Goal: Transaction & Acquisition: Purchase product/service

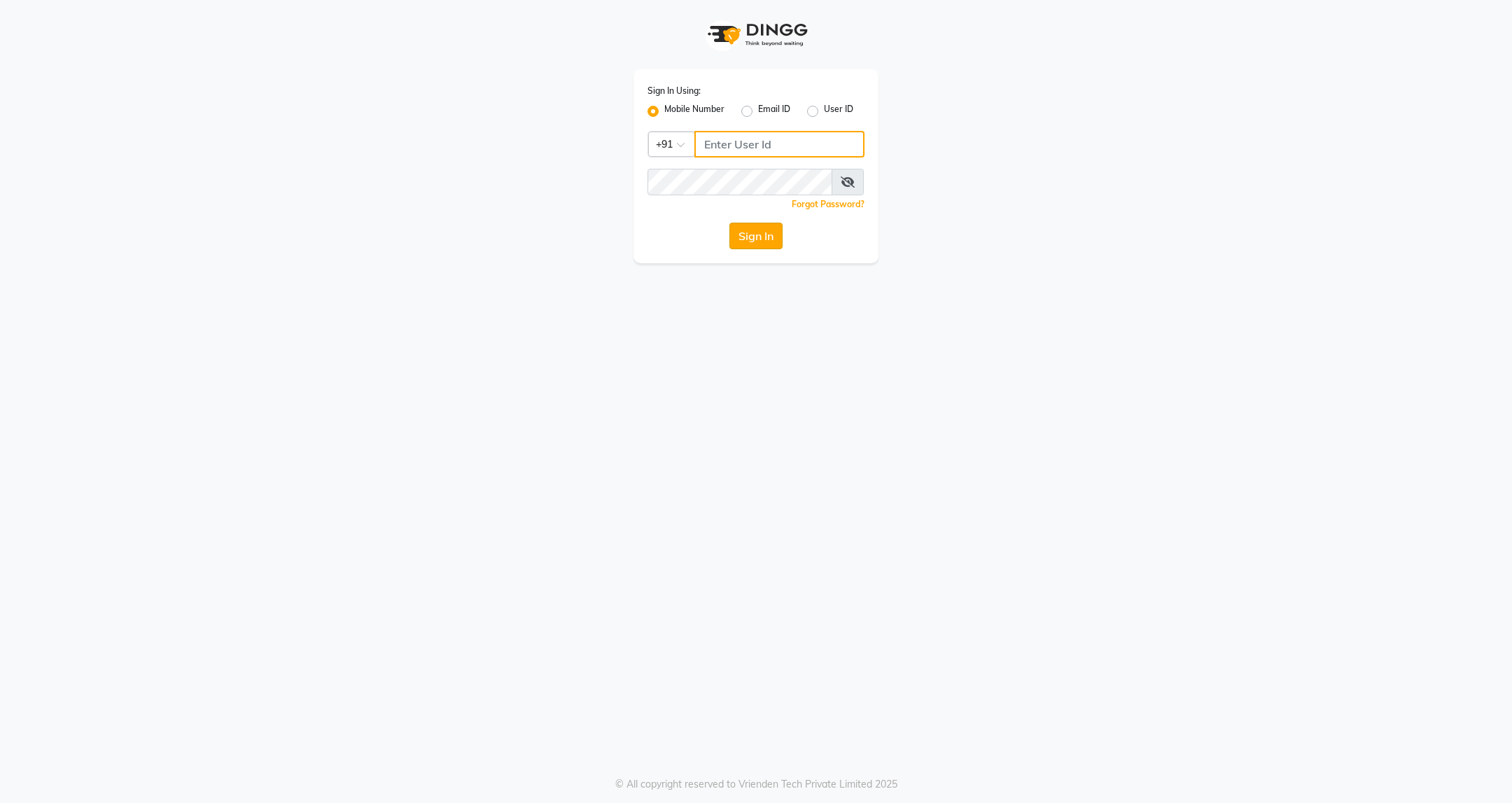
type input "9607793777"
click at [753, 234] on button "Sign In" at bounding box center [756, 236] width 53 height 27
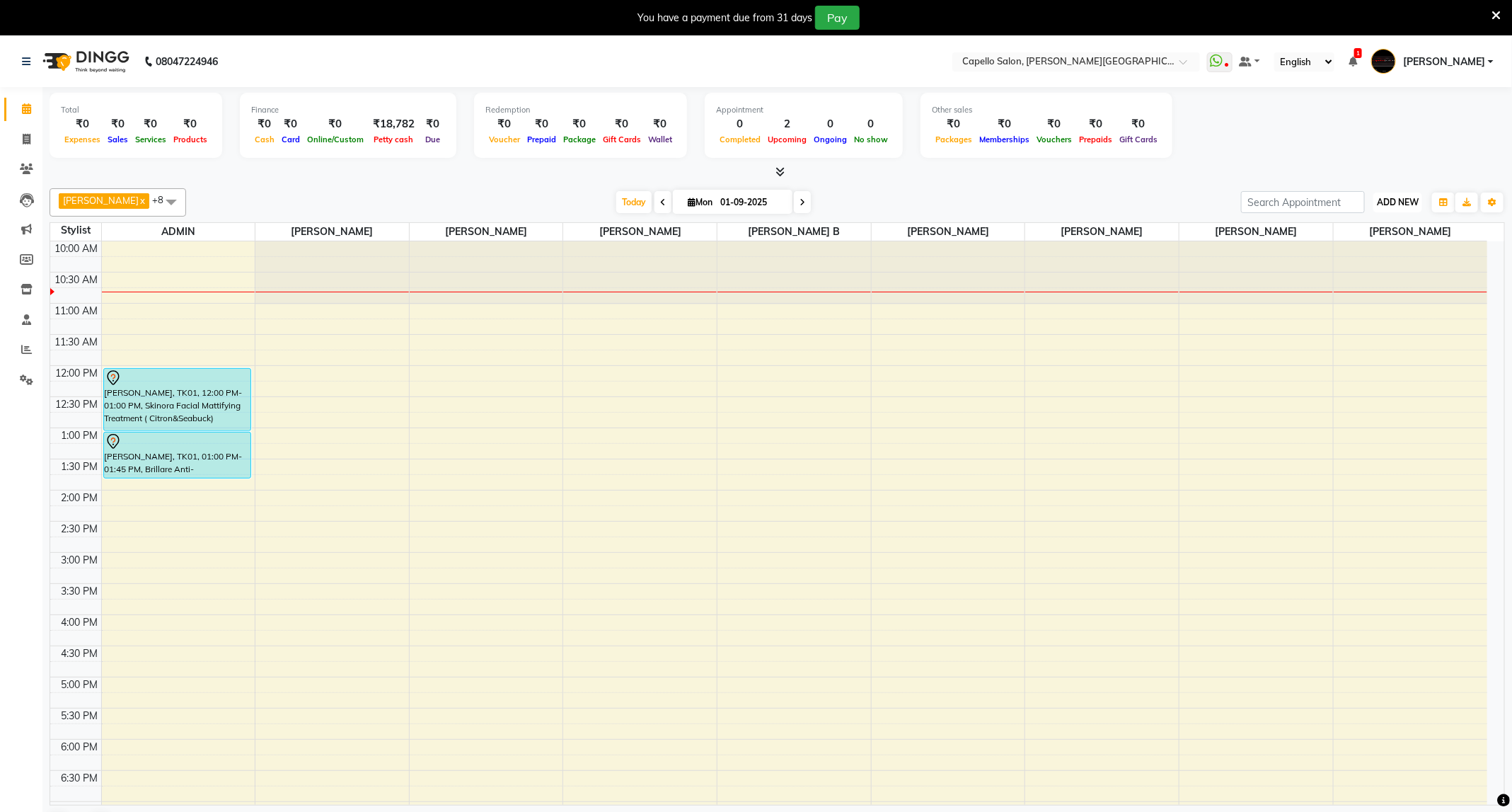
click at [1413, 207] on span "ADD NEW" at bounding box center [1398, 202] width 42 height 11
click at [1380, 286] on link "Add Attendance" at bounding box center [1365, 286] width 112 height 19
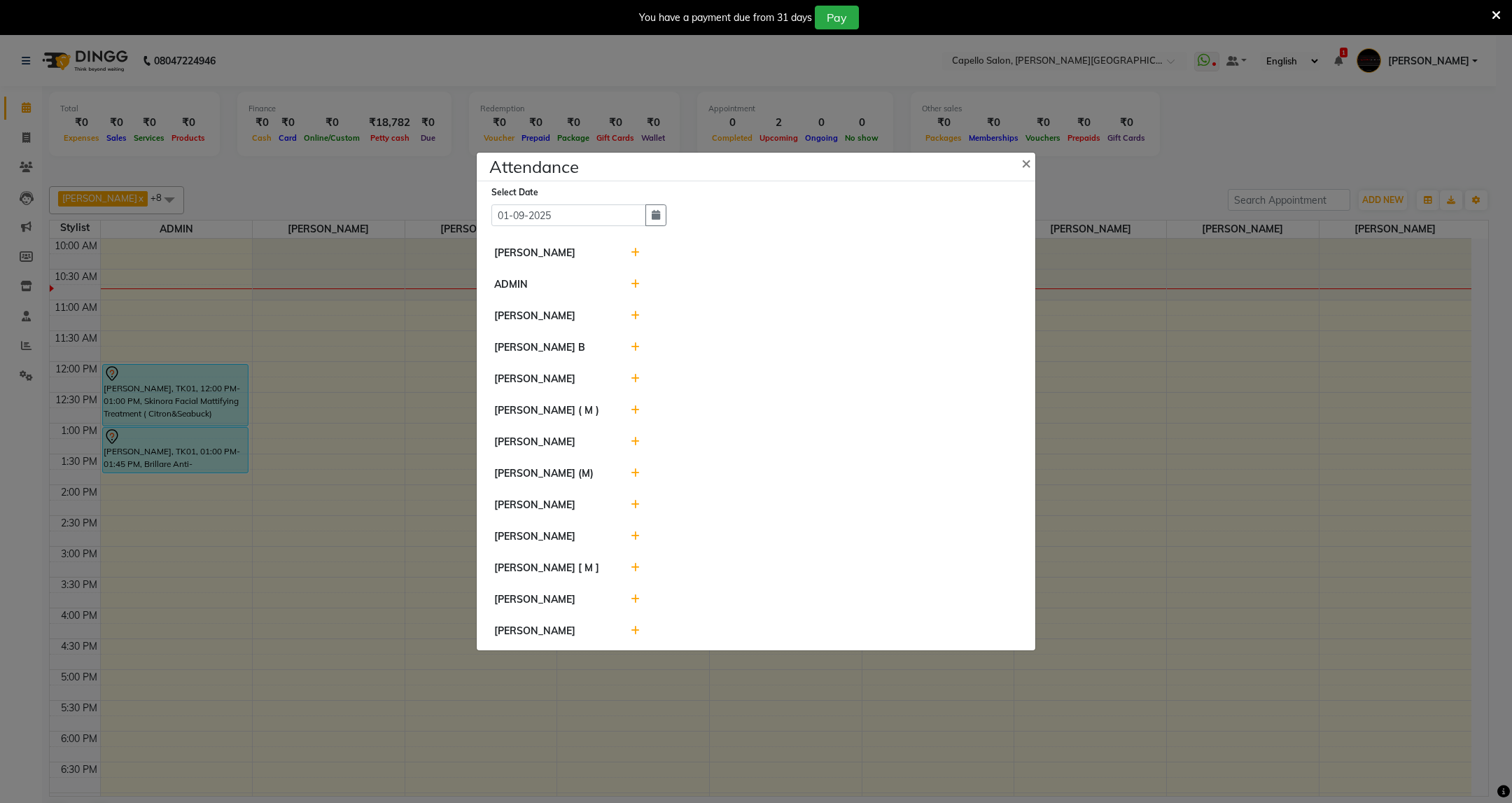
click at [630, 250] on icon at bounding box center [635, 253] width 9 height 10
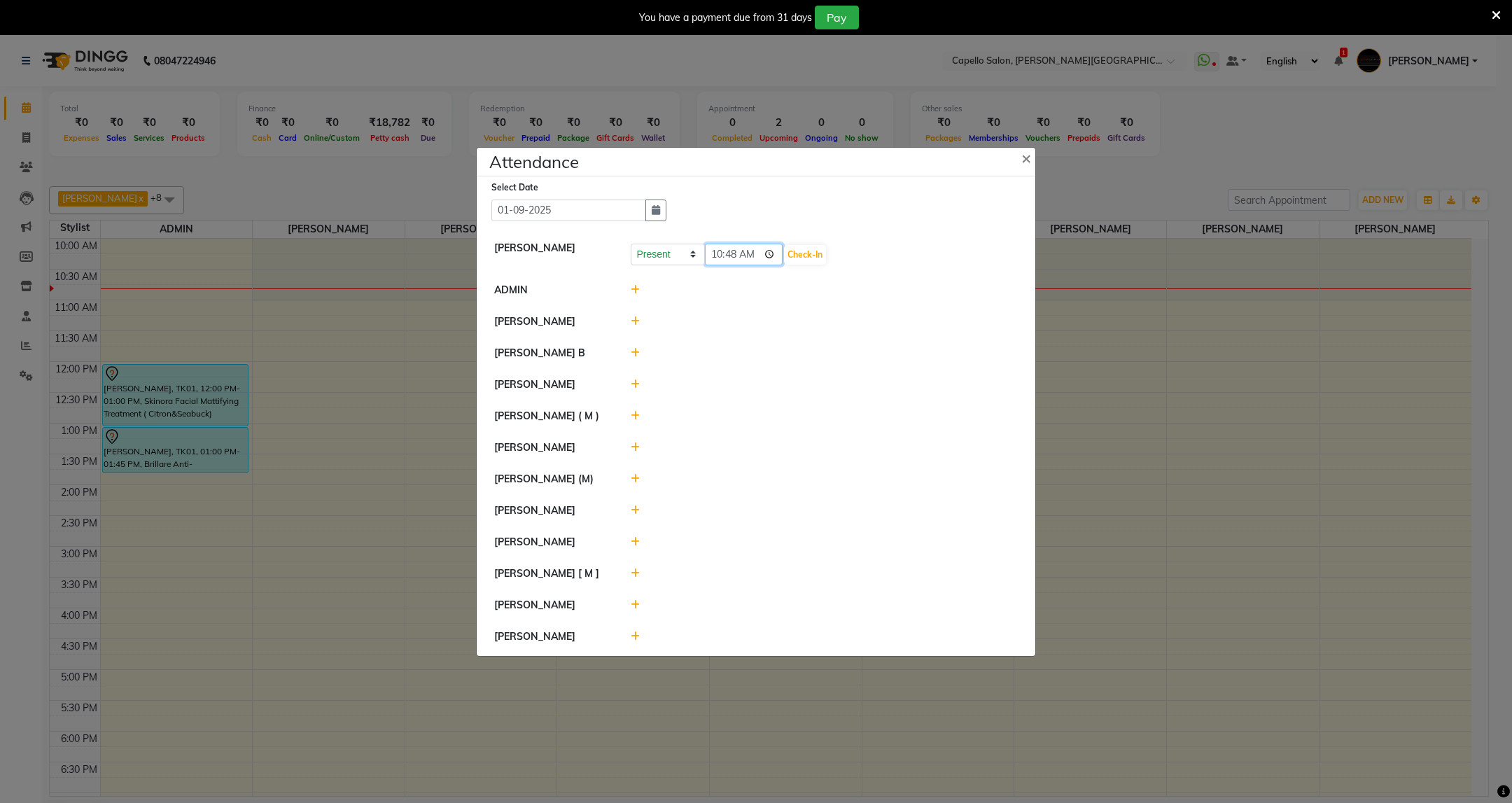
click at [735, 261] on input "10:48" at bounding box center [744, 254] width 79 height 21
type input "10:19"
click at [796, 245] on button "Check-In" at bounding box center [804, 255] width 42 height 20
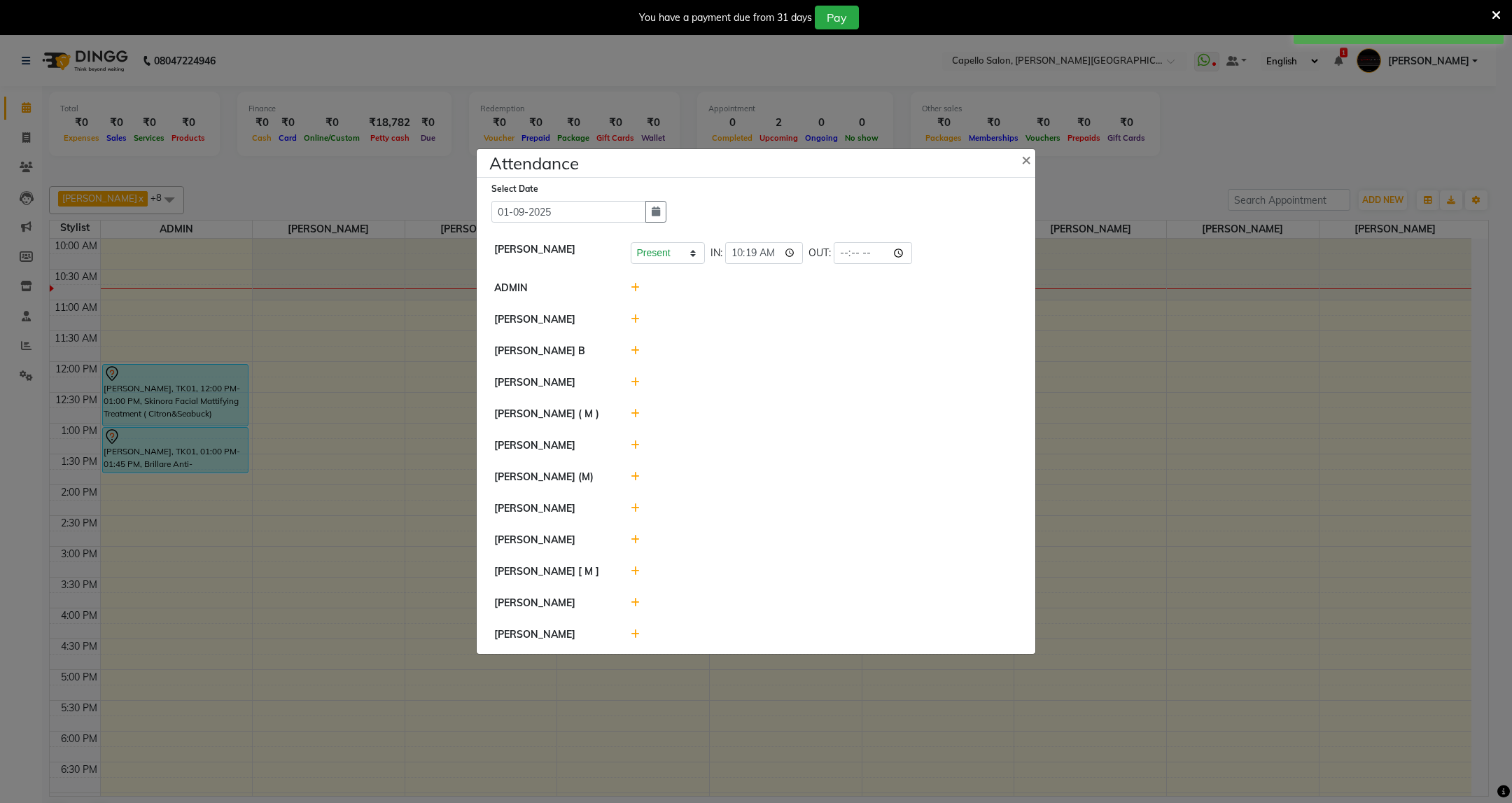
click at [638, 411] on icon at bounding box center [635, 414] width 9 height 10
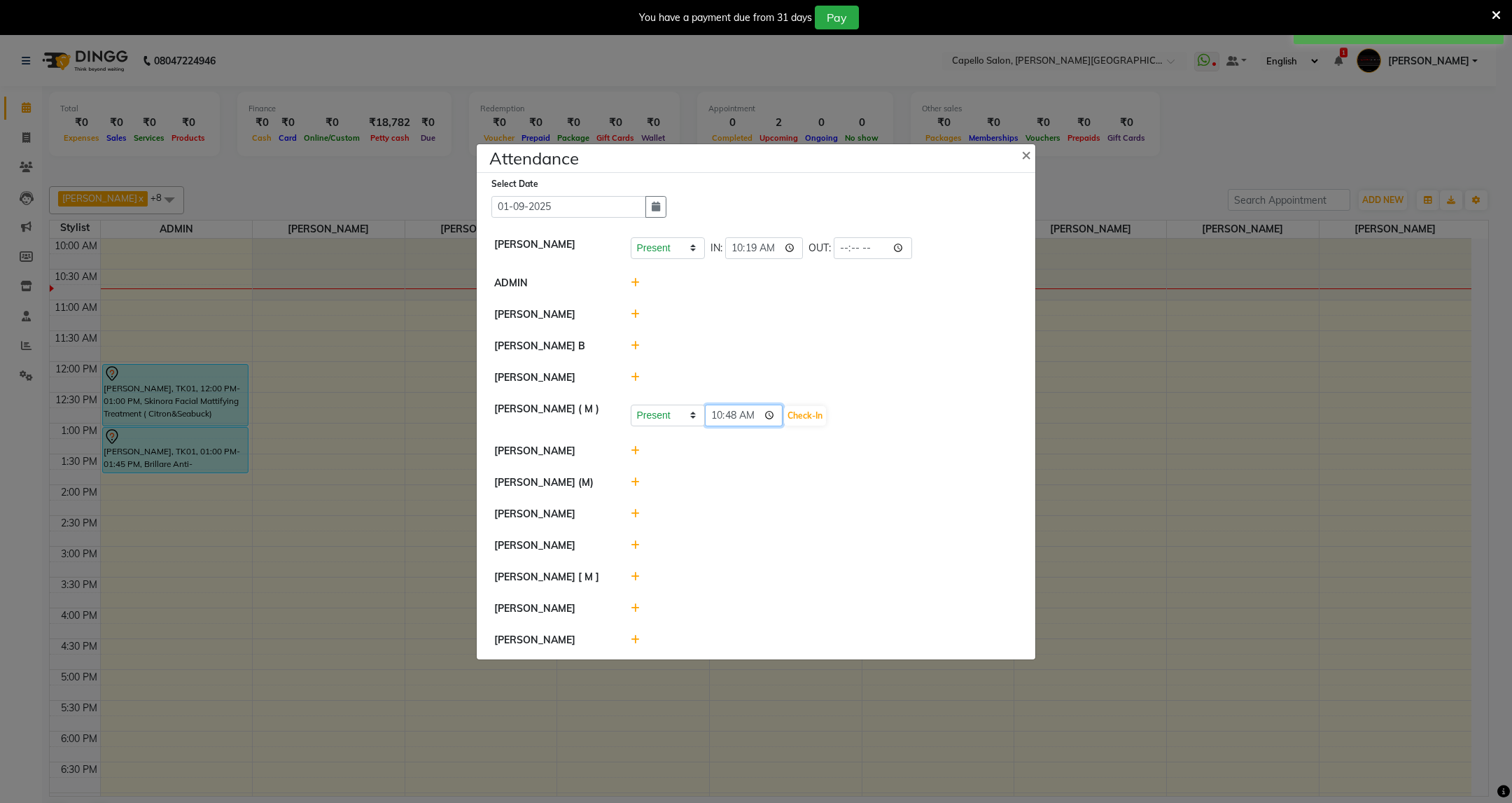
click at [733, 418] on input "10:48" at bounding box center [744, 415] width 79 height 21
type input "10:19"
click at [824, 406] on button "Check-In" at bounding box center [804, 416] width 42 height 20
click at [638, 635] on icon at bounding box center [635, 637] width 9 height 10
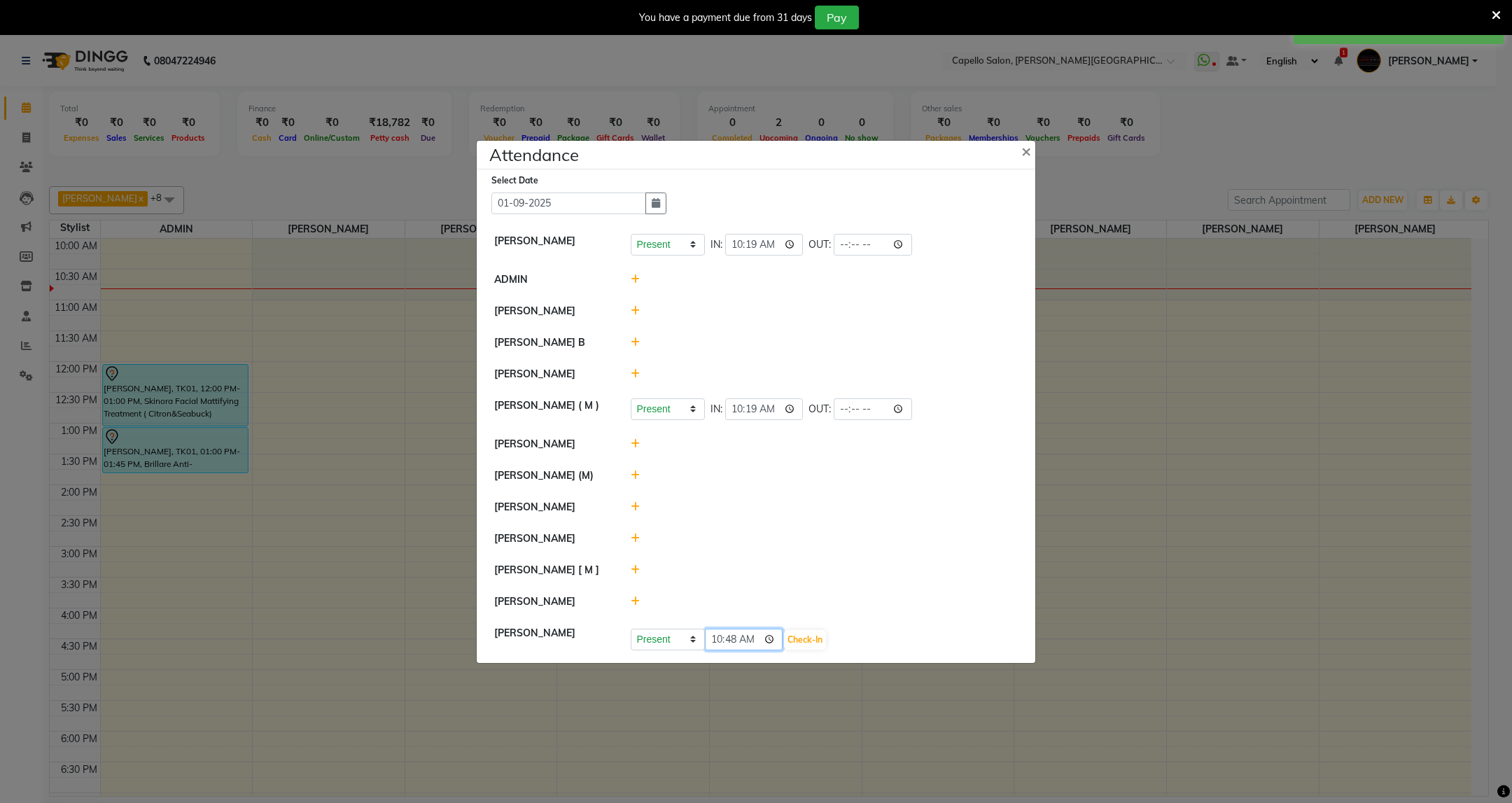
click at [727, 638] on input "10:48" at bounding box center [744, 640] width 79 height 21
type input "10:23"
click at [809, 641] on button "Check-In" at bounding box center [804, 640] width 42 height 20
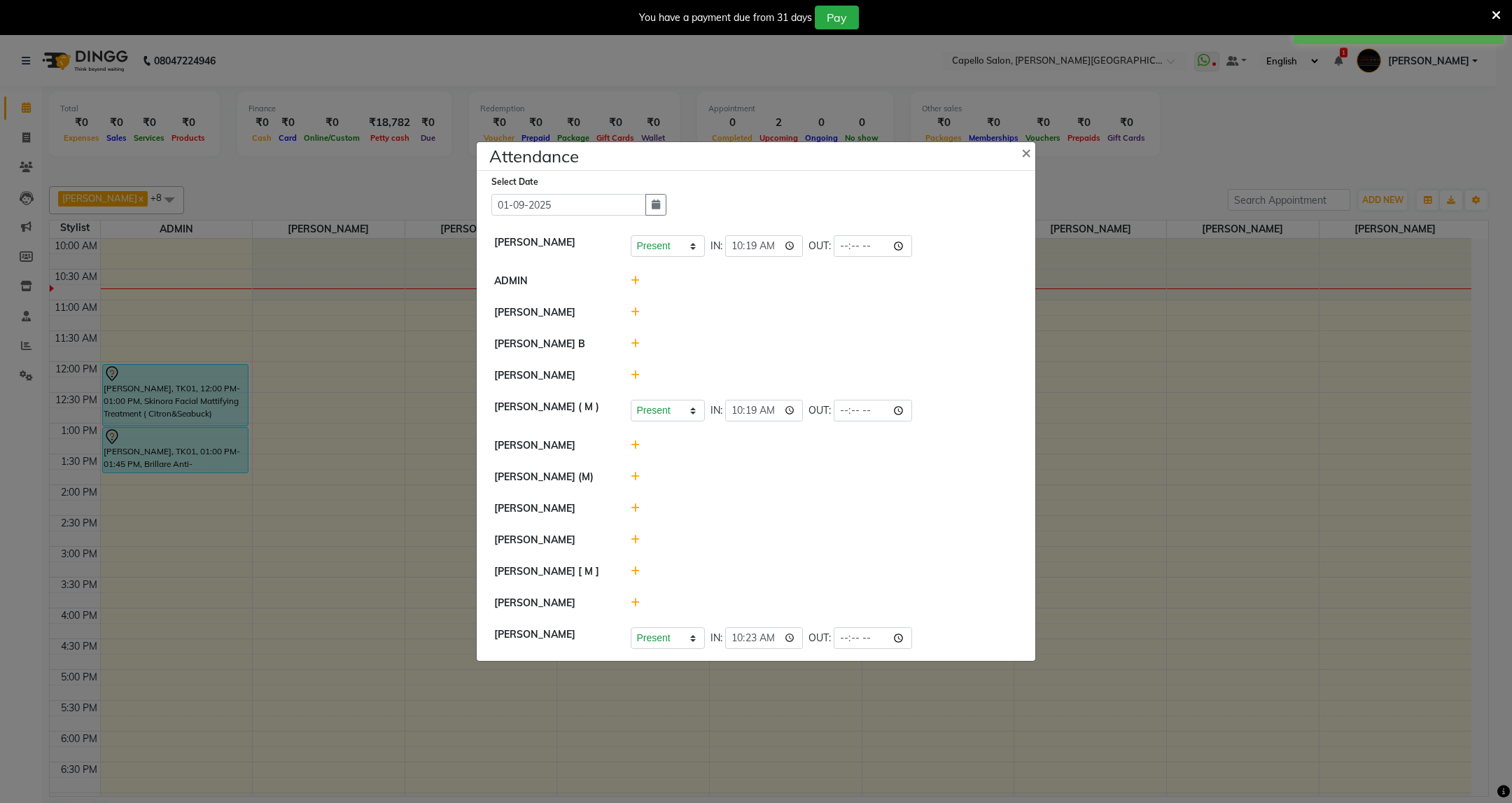
click at [634, 448] on icon at bounding box center [635, 445] width 9 height 10
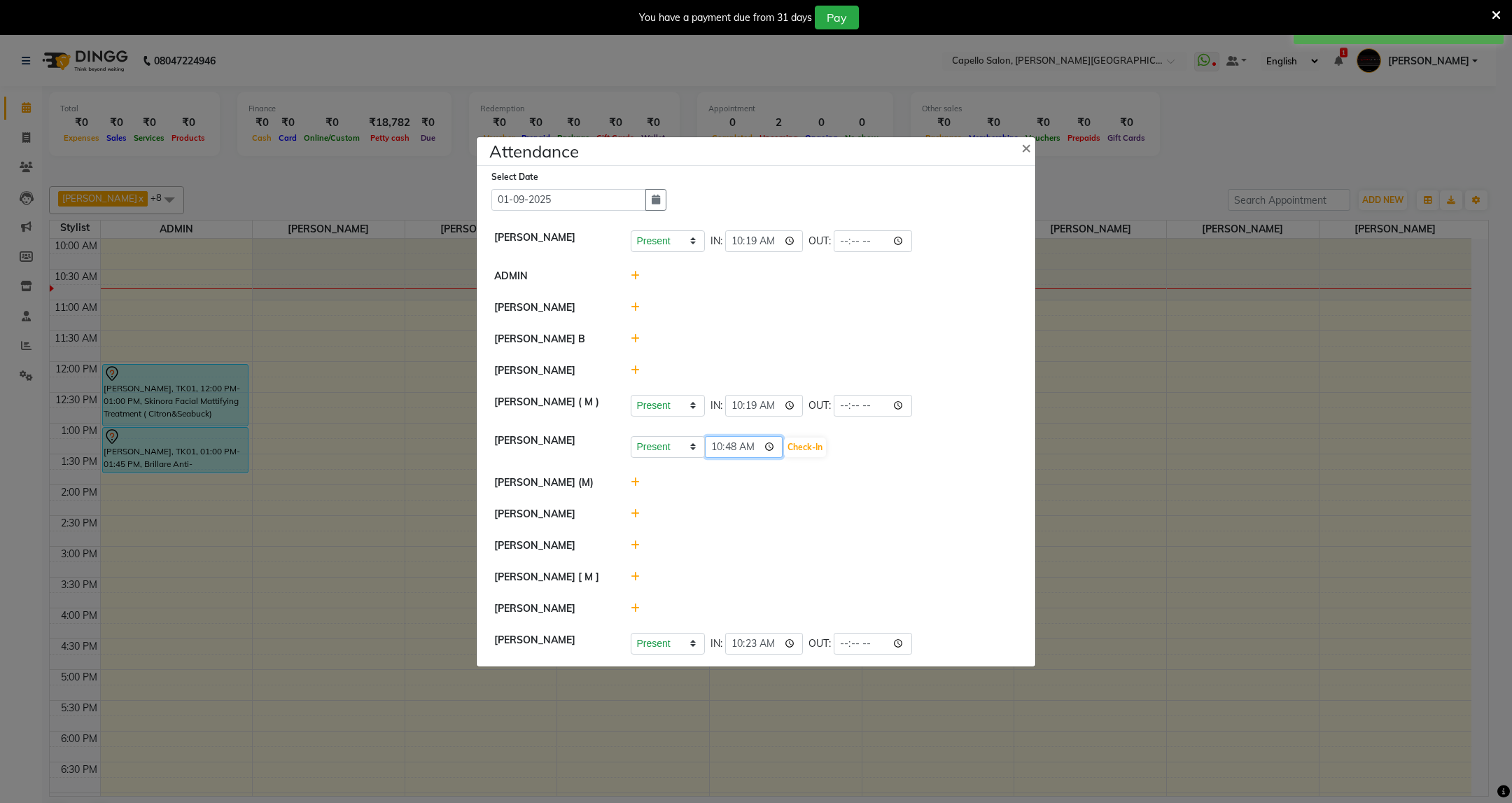
click at [731, 450] on input "10:48" at bounding box center [744, 447] width 79 height 21
type input "10:47"
click at [809, 443] on button "Check-In" at bounding box center [804, 447] width 42 height 20
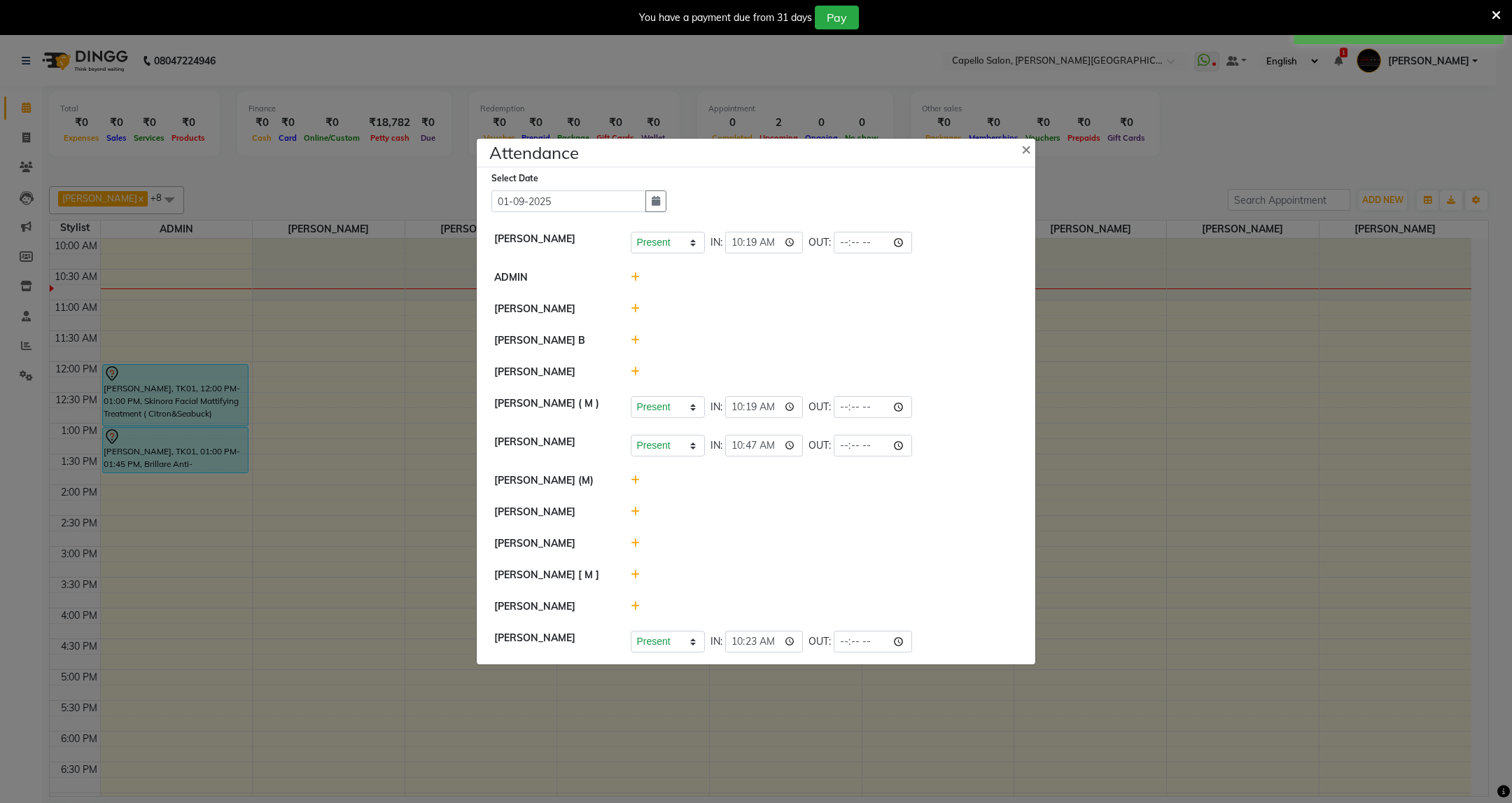
click at [634, 482] on icon at bounding box center [635, 480] width 9 height 10
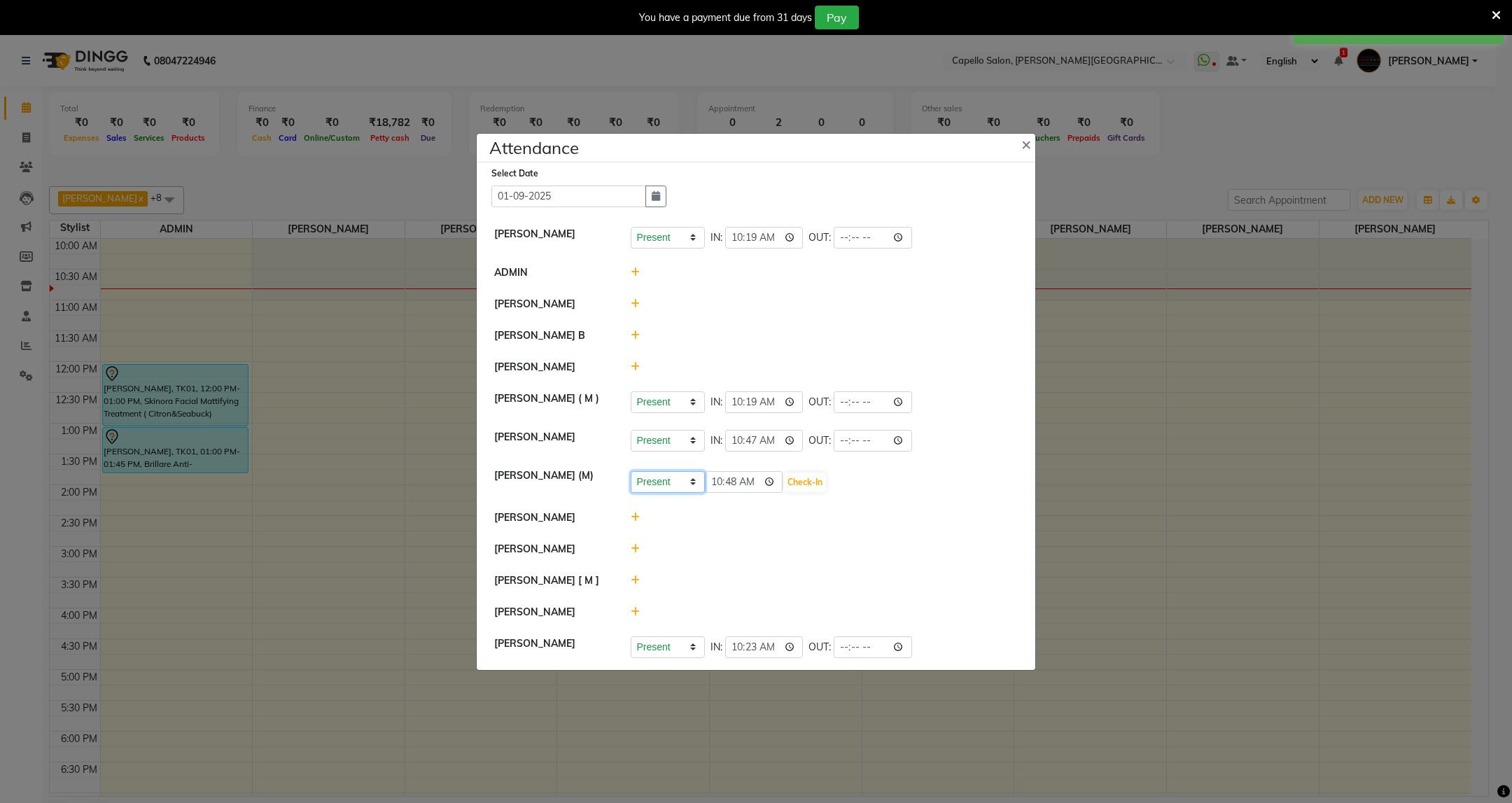
click at [680, 485] on select "Present Absent Late Half Day Weekly Off" at bounding box center [667, 482] width 74 height 21
select select "A"
click at [630, 471] on select "Present Absent Late Half Day Weekly Off" at bounding box center [667, 482] width 74 height 21
click at [725, 488] on button "Save" at bounding box center [720, 482] width 27 height 20
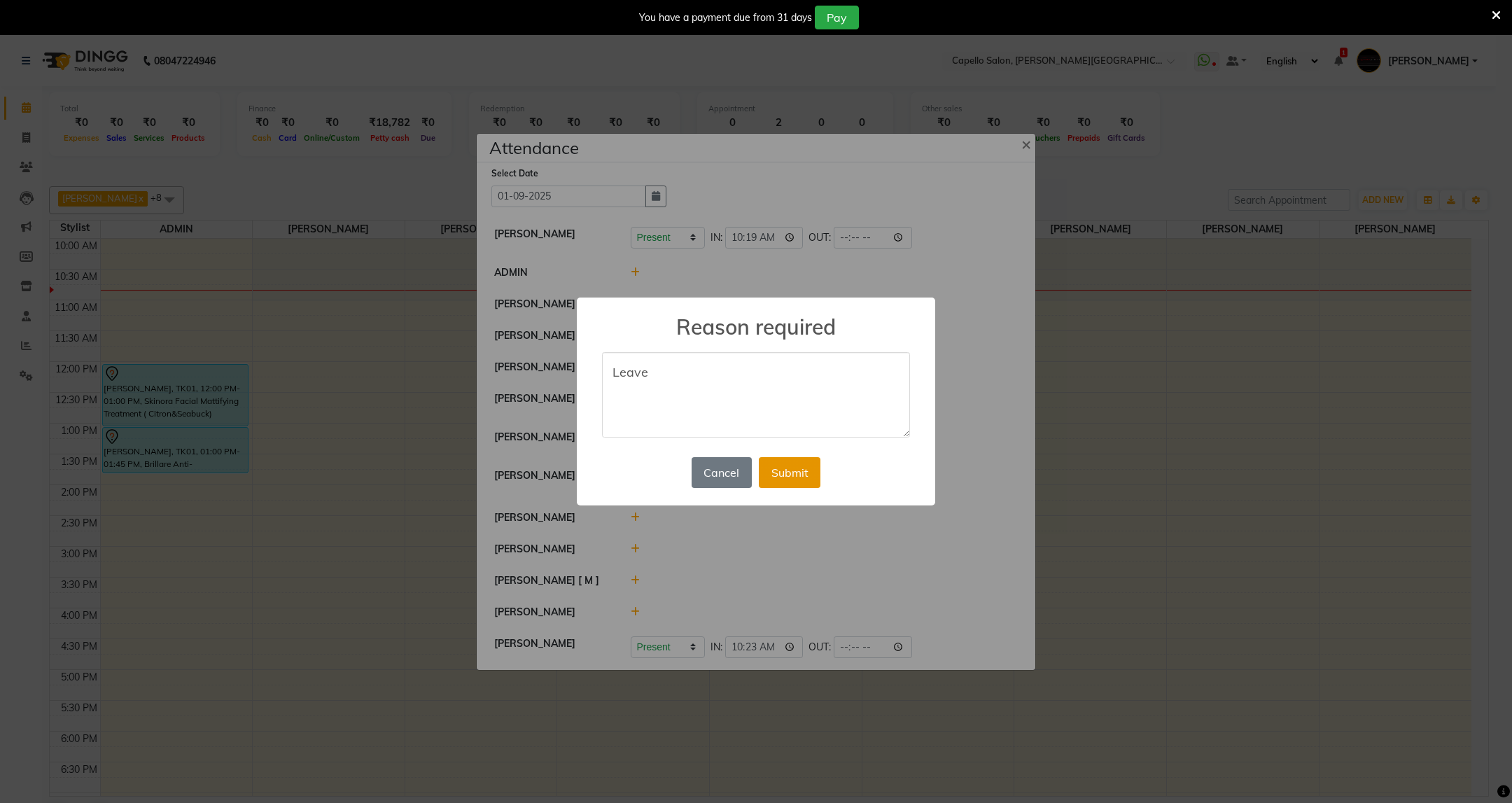
type textarea "Leave"
click at [788, 470] on button "Submit" at bounding box center [789, 472] width 62 height 31
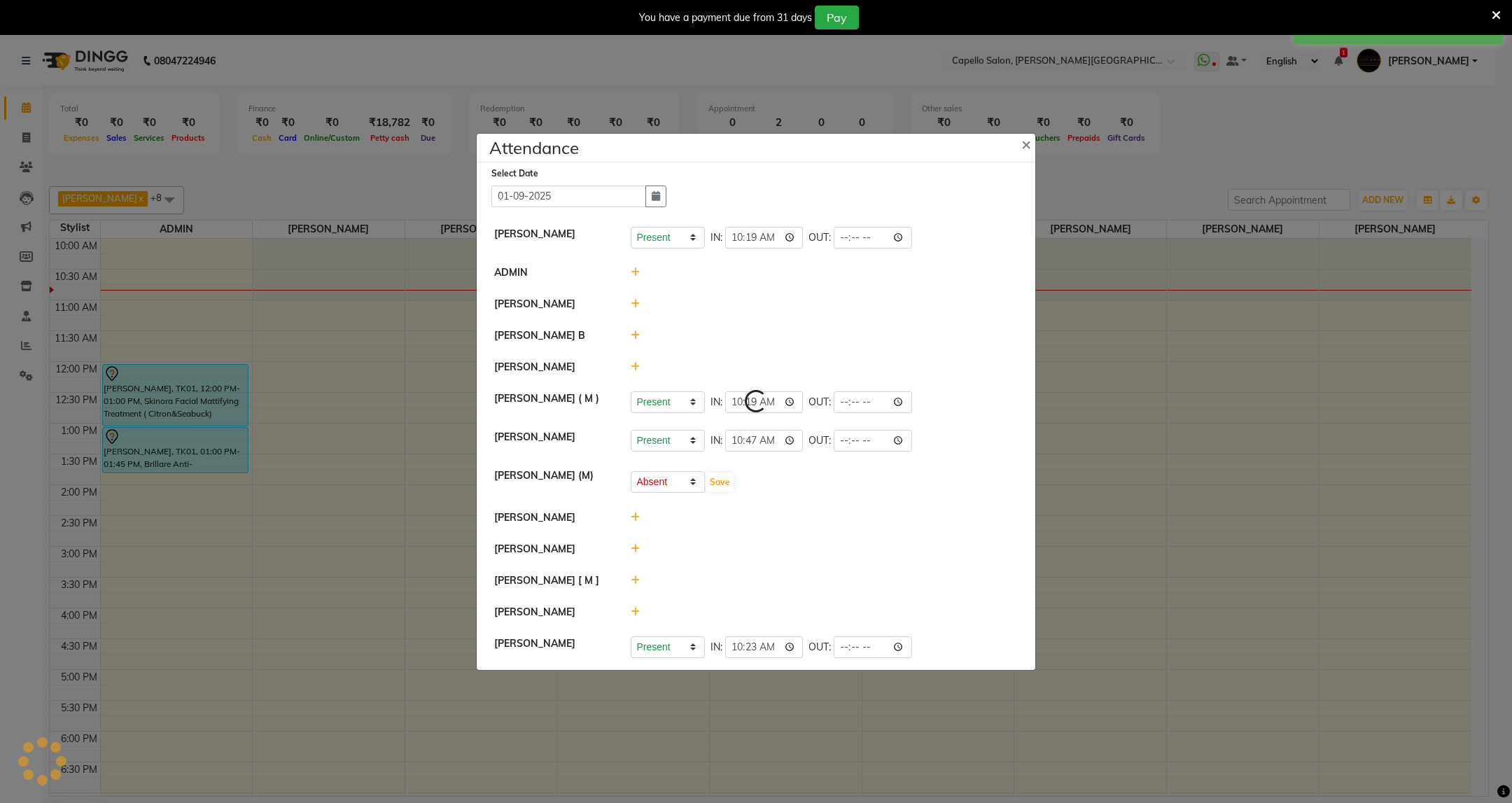
select select "A"
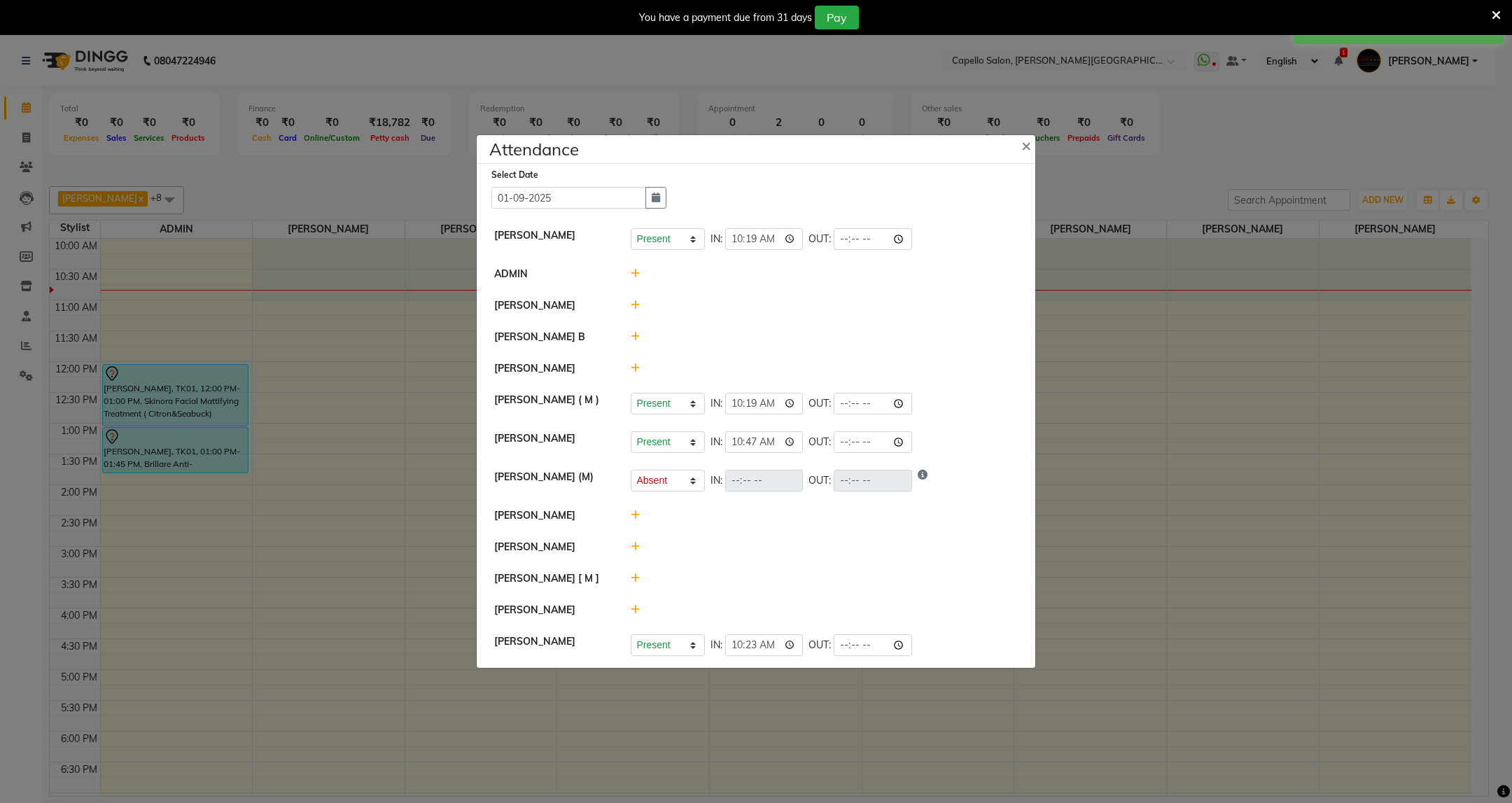
click at [637, 550] on icon at bounding box center [635, 547] width 9 height 10
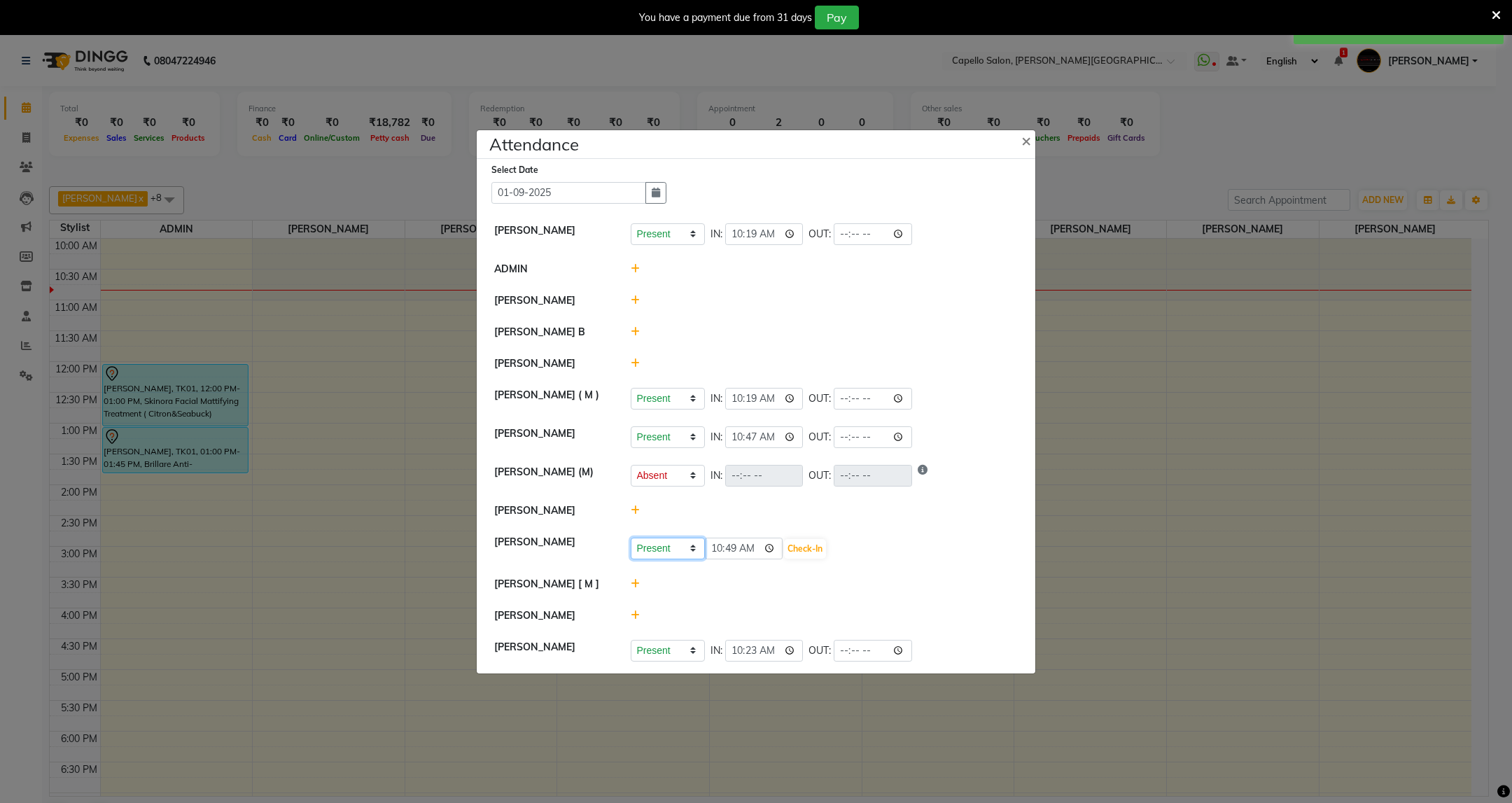
click at [689, 556] on select "Present Absent Late Half Day Weekly Off" at bounding box center [667, 548] width 74 height 21
select select "A"
click at [630, 538] on select "Present Absent Late Half Day Weekly Off" at bounding box center [667, 548] width 74 height 21
click at [718, 553] on button "Save" at bounding box center [720, 549] width 27 height 20
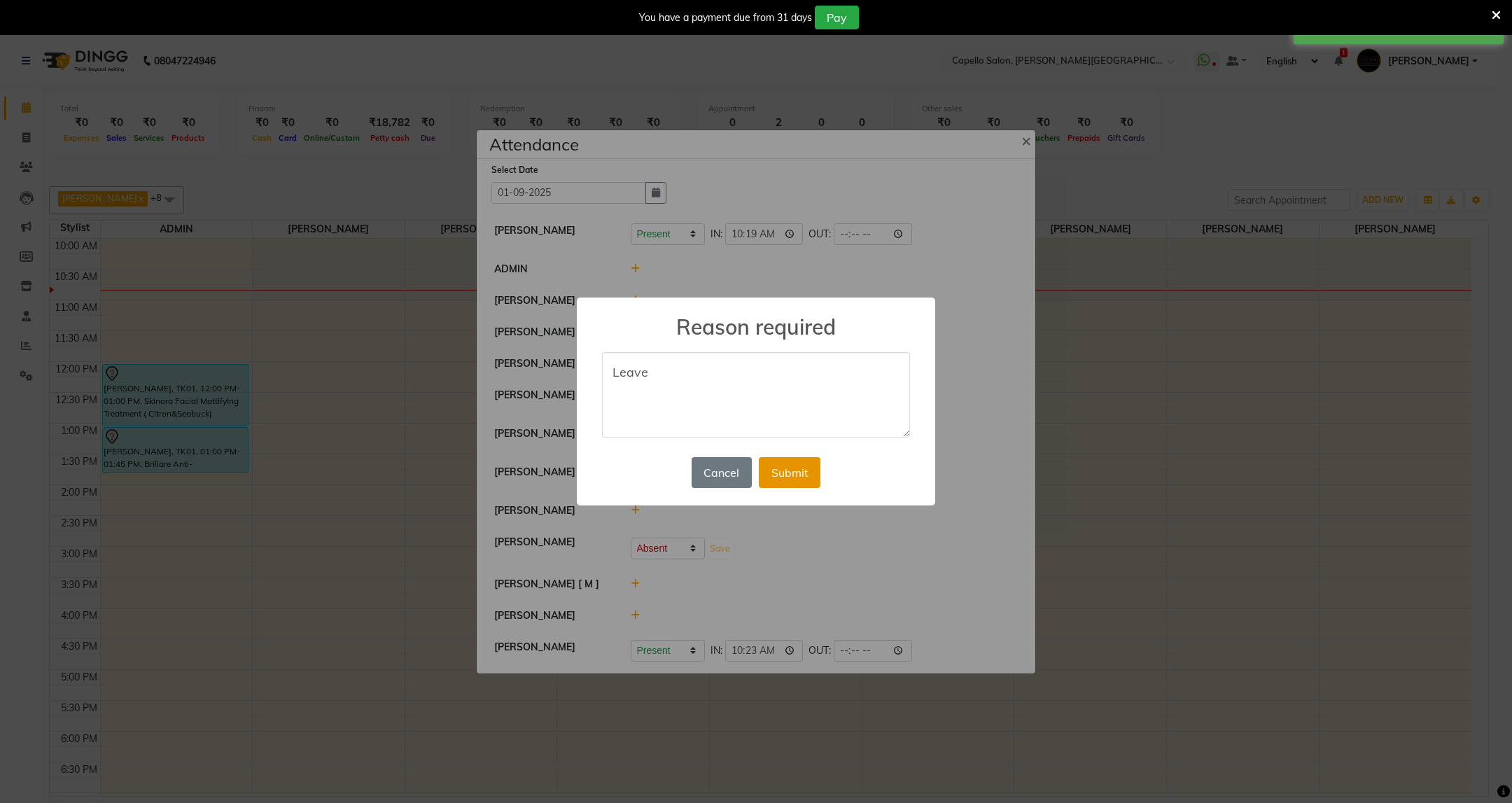
type textarea "Leave"
click at [792, 479] on button "Submit" at bounding box center [789, 472] width 62 height 31
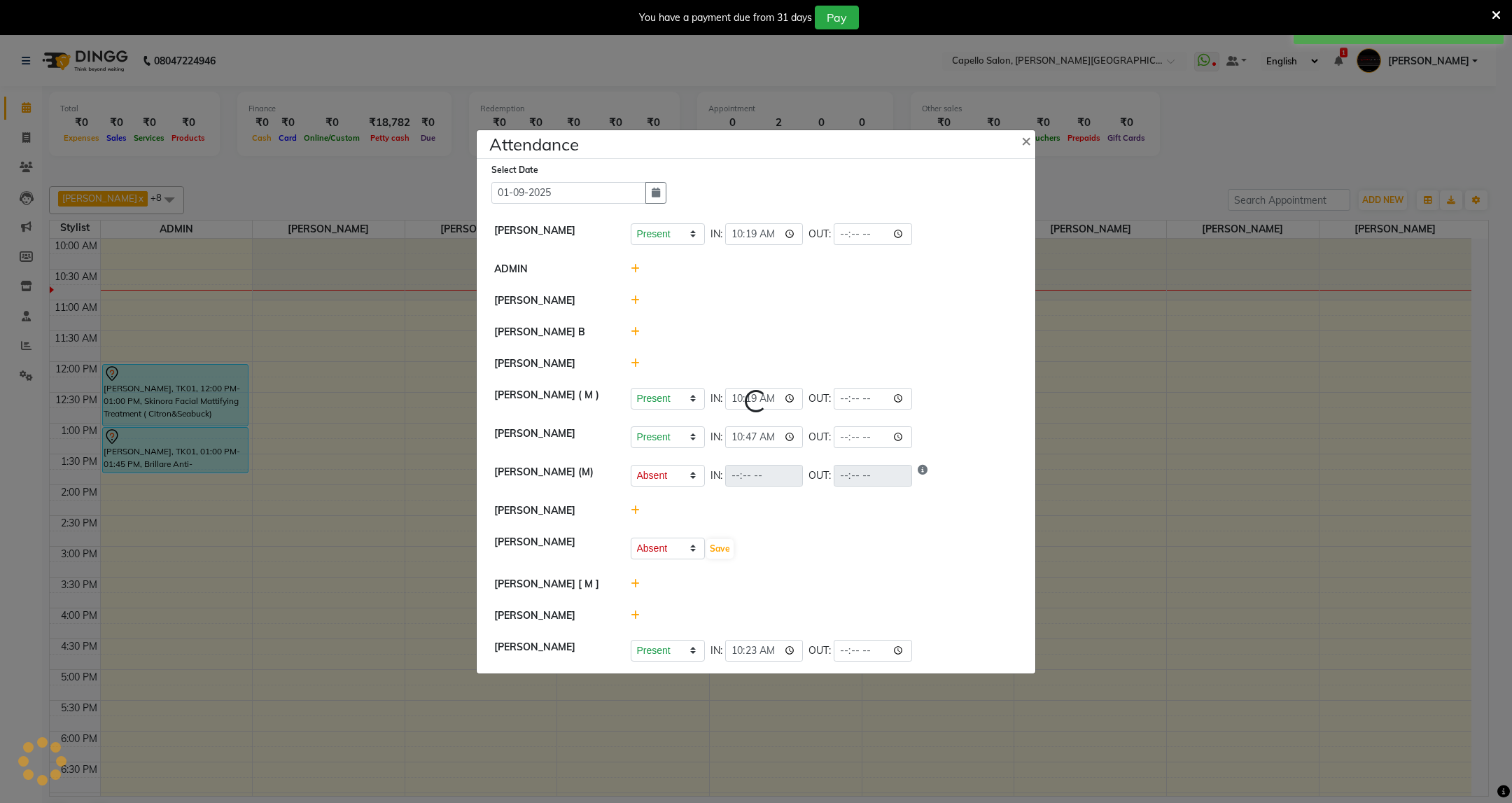
select select "A"
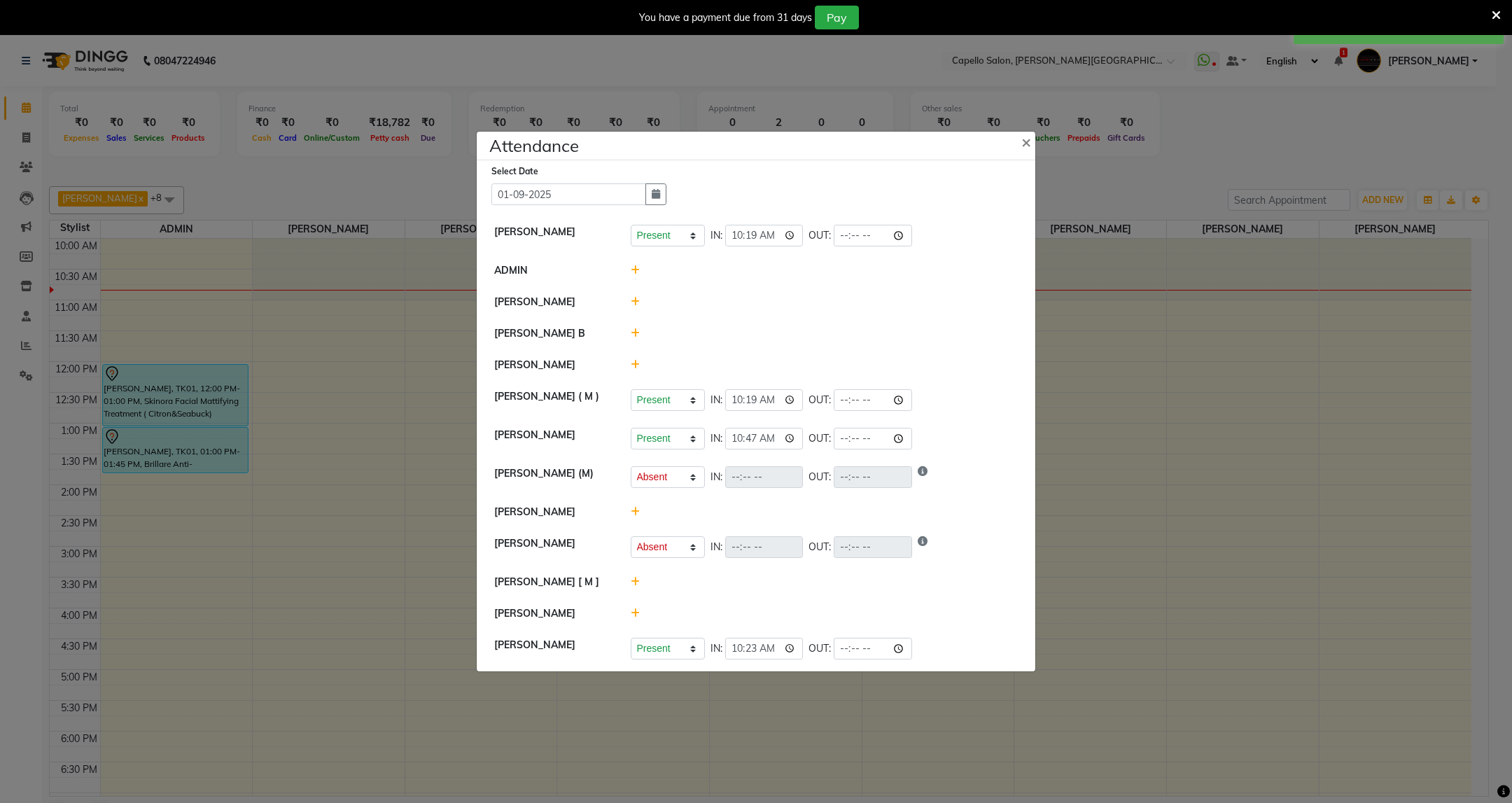
click at [637, 512] on icon at bounding box center [635, 511] width 9 height 10
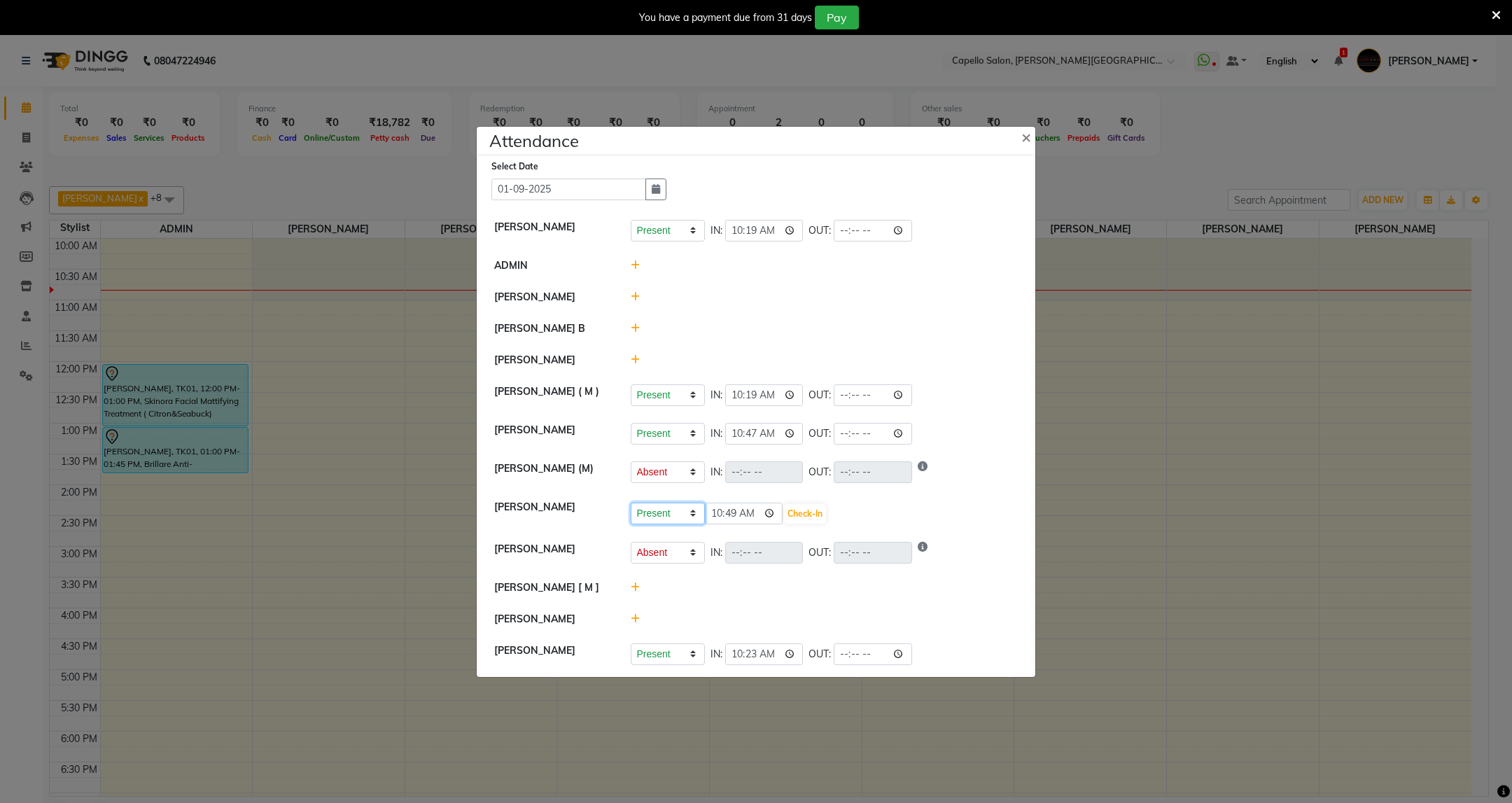
click at [694, 521] on select "Present Absent Late Half Day Weekly Off" at bounding box center [667, 513] width 74 height 21
select select "W"
click at [630, 503] on select "Present Absent Late Half Day Weekly Off" at bounding box center [667, 513] width 74 height 21
click at [713, 515] on button "Save" at bounding box center [720, 514] width 27 height 20
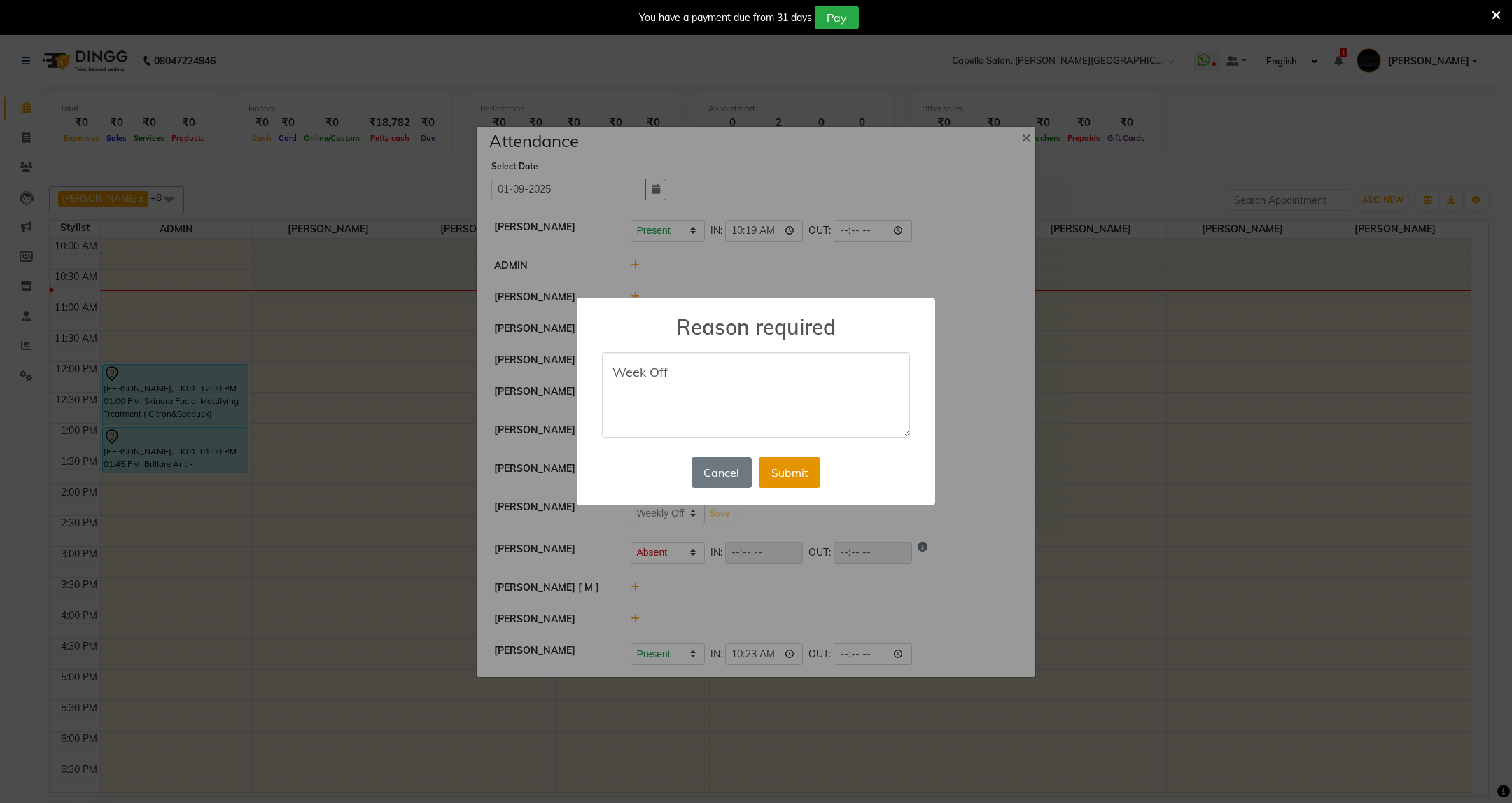
type textarea "Week Off"
click at [800, 476] on button "Submit" at bounding box center [789, 472] width 62 height 31
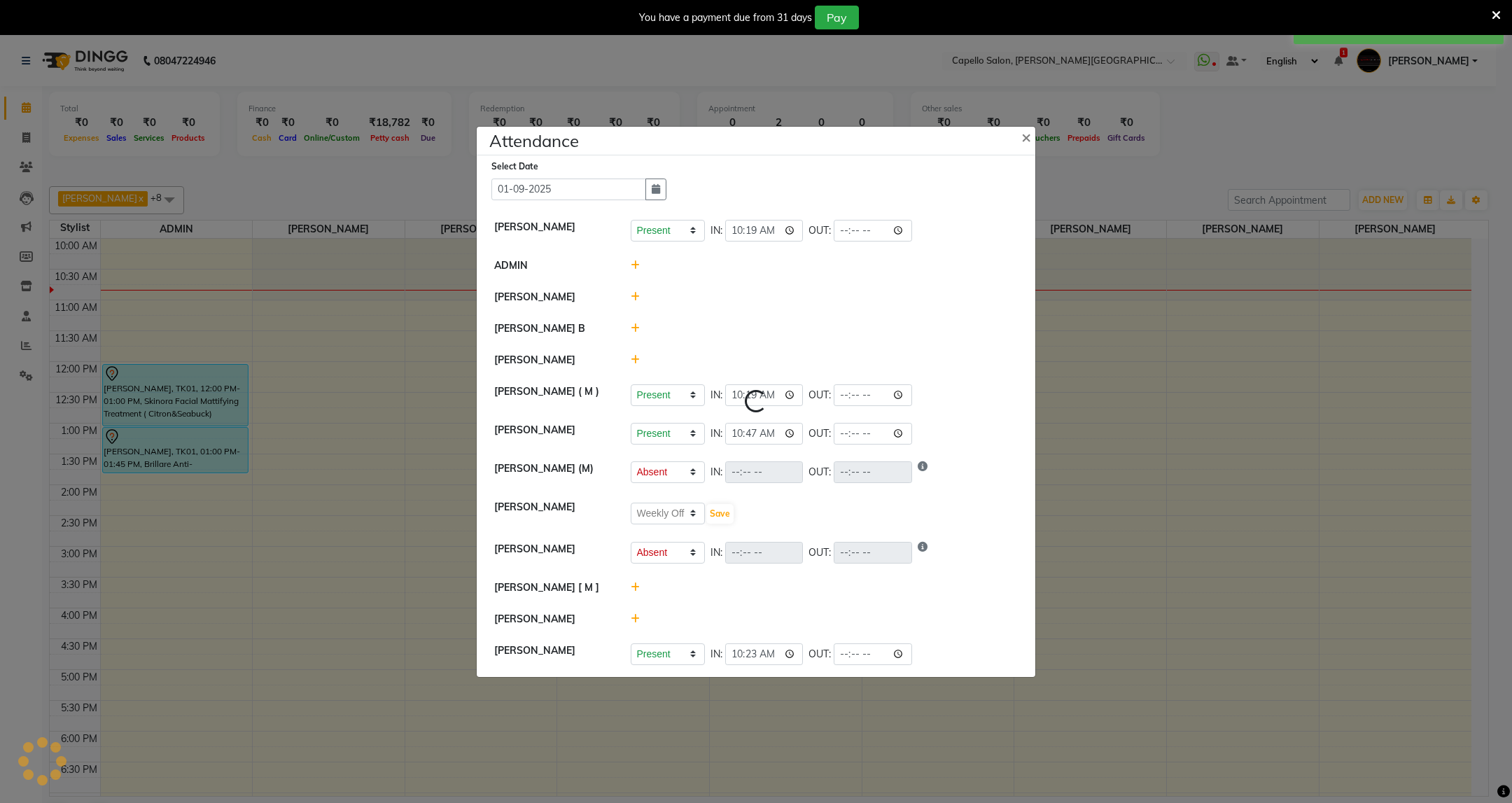
select select "A"
select select "W"
select select "A"
click at [635, 325] on icon at bounding box center [635, 330] width 9 height 10
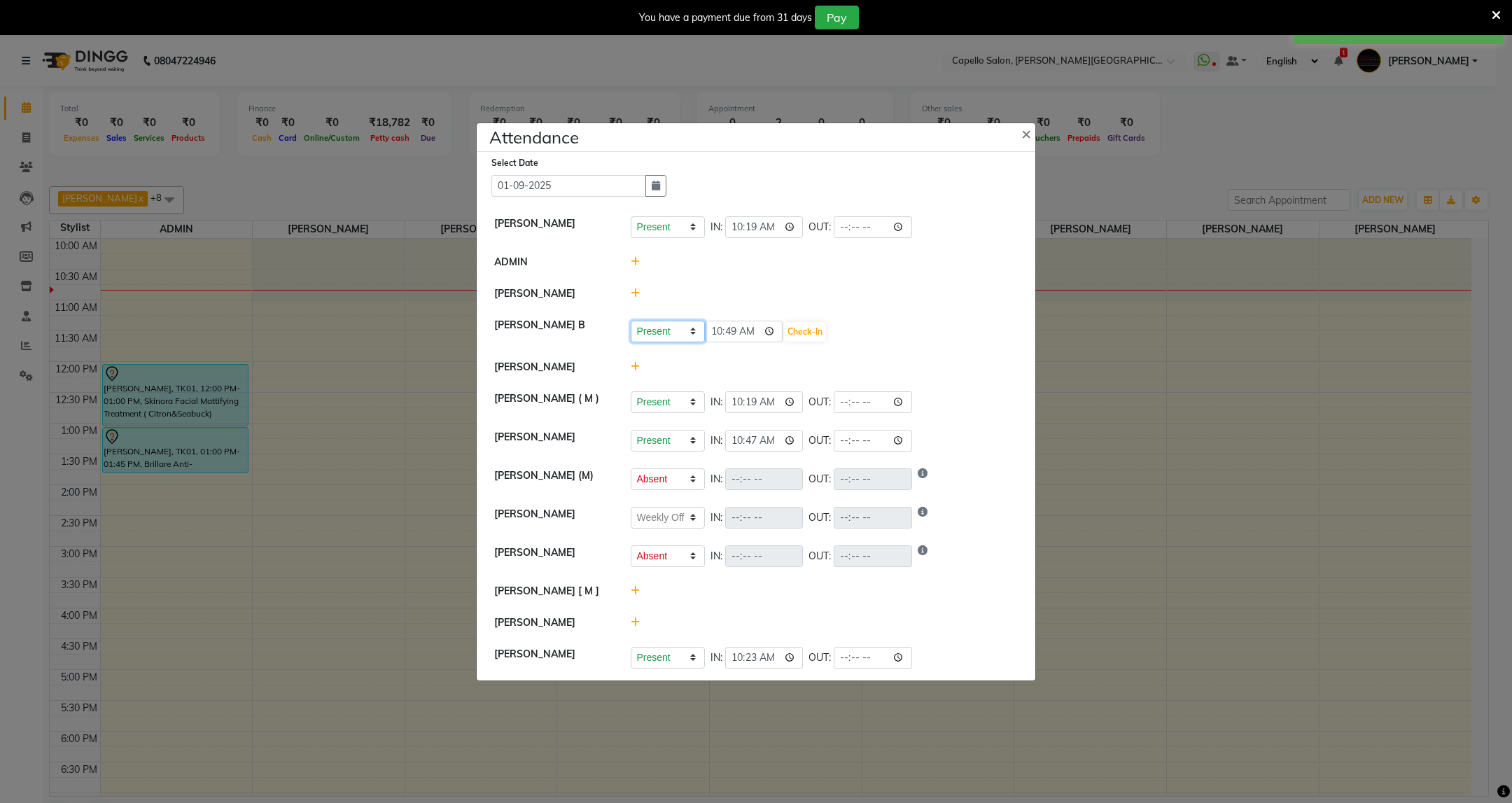
click at [672, 336] on select "Present Absent Late Half Day Weekly Off" at bounding box center [667, 331] width 74 height 21
select select "W"
click at [630, 321] on select "Present Absent Late Half Day Weekly Off" at bounding box center [667, 331] width 74 height 21
click at [723, 334] on button "Save" at bounding box center [720, 332] width 27 height 20
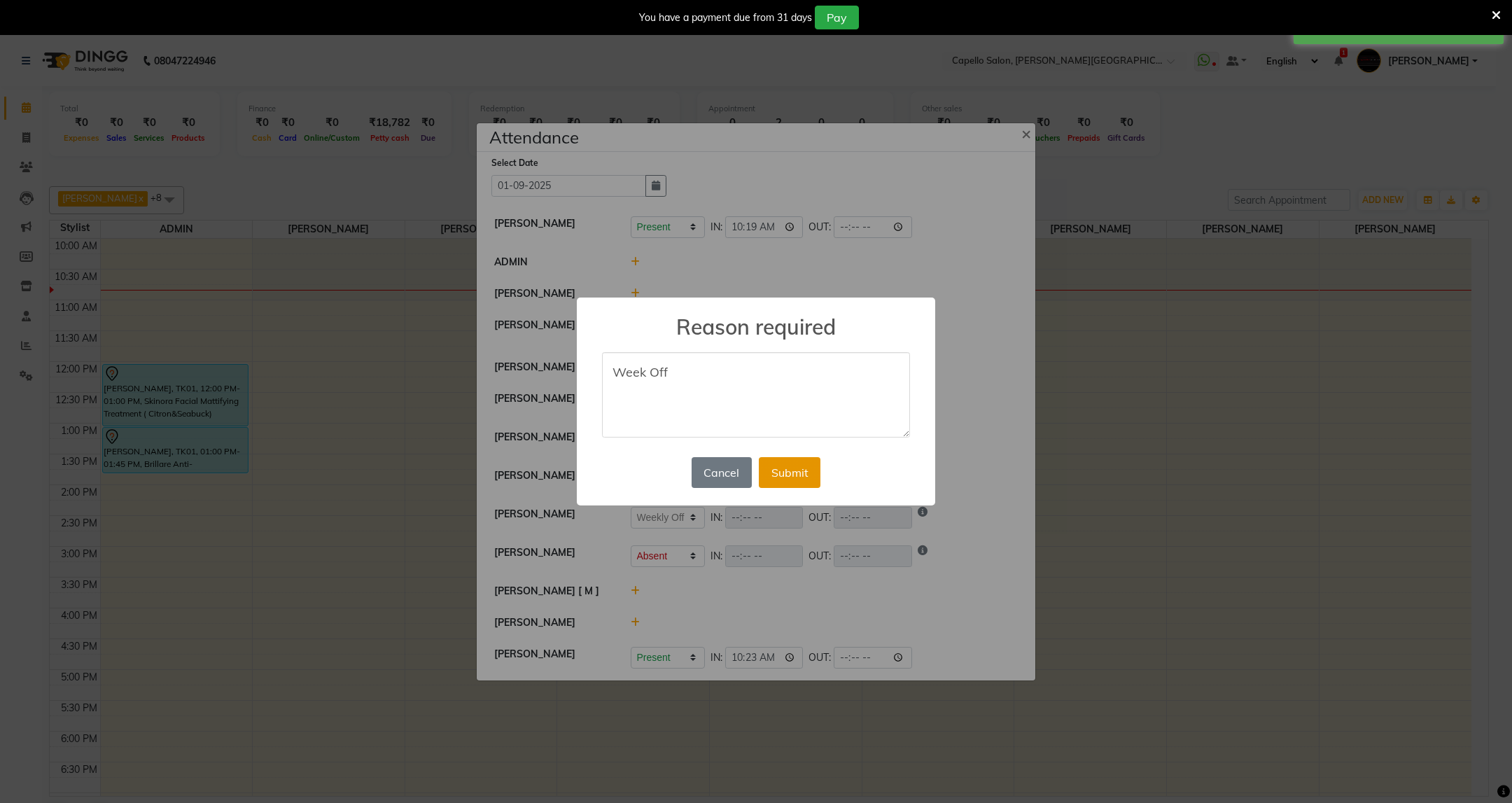
type textarea "Week Off"
click at [778, 476] on button "Submit" at bounding box center [789, 472] width 62 height 31
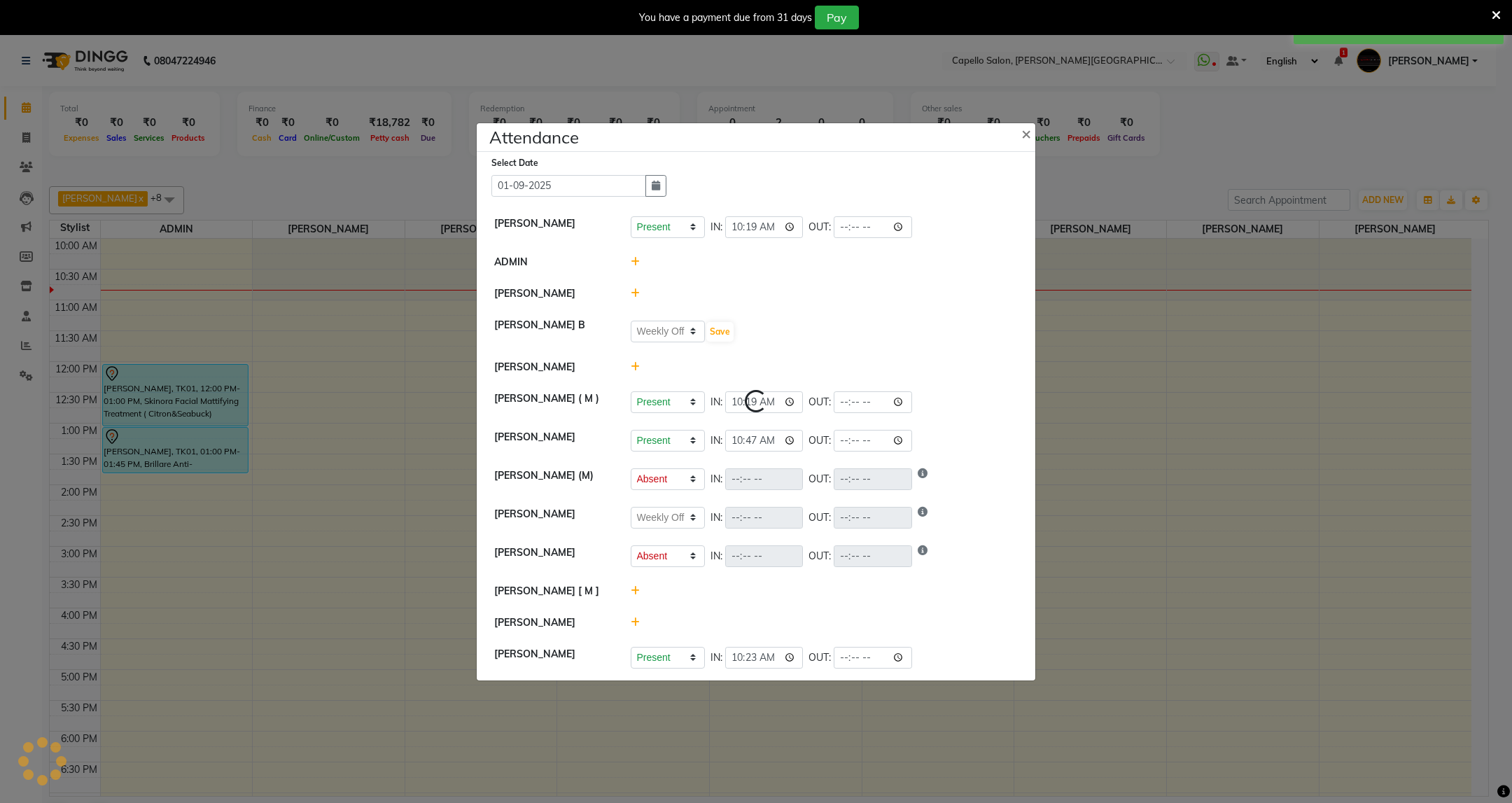
select select "W"
select select "A"
select select "W"
select select "A"
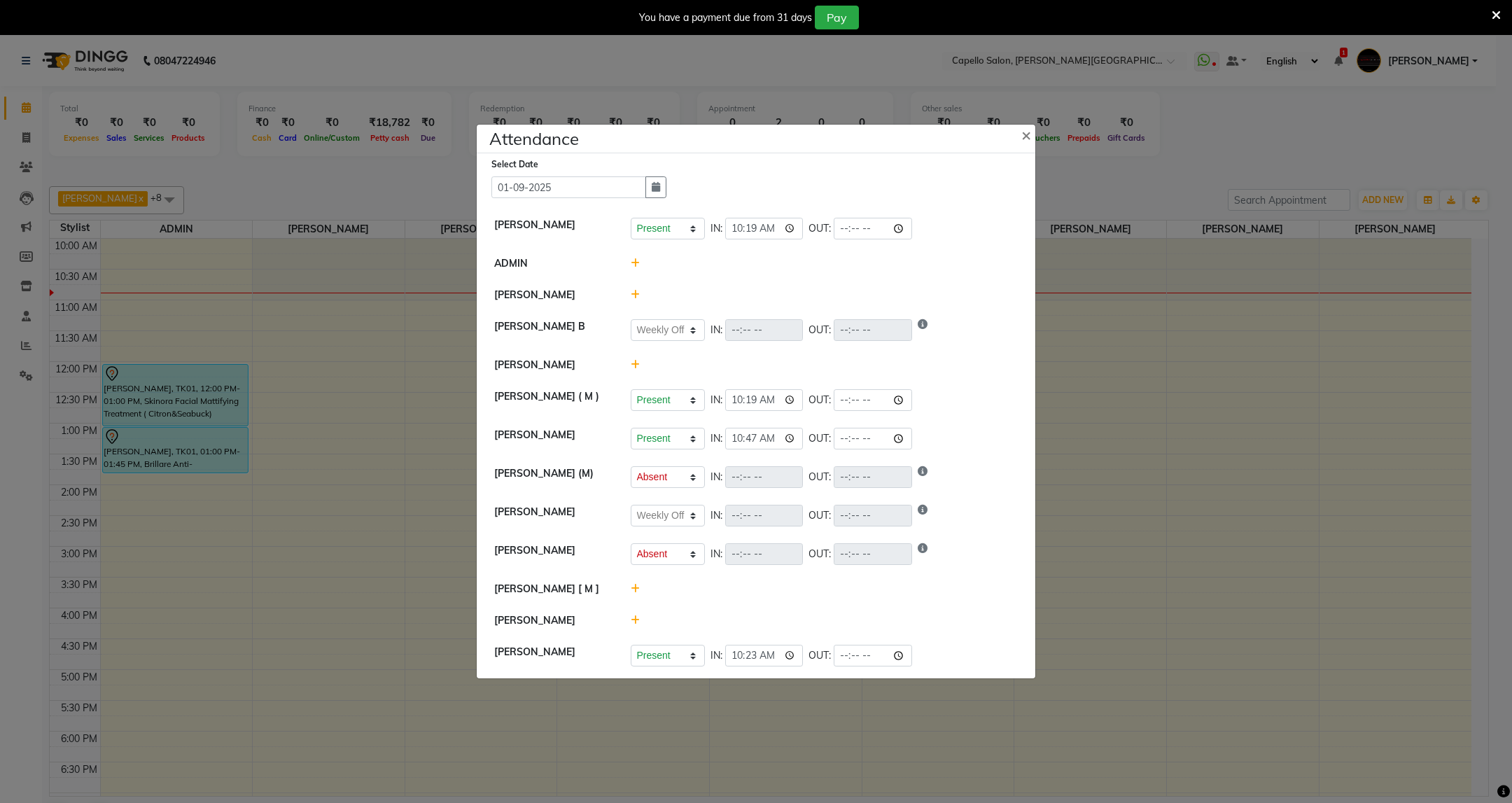
click at [637, 624] on icon at bounding box center [635, 620] width 9 height 10
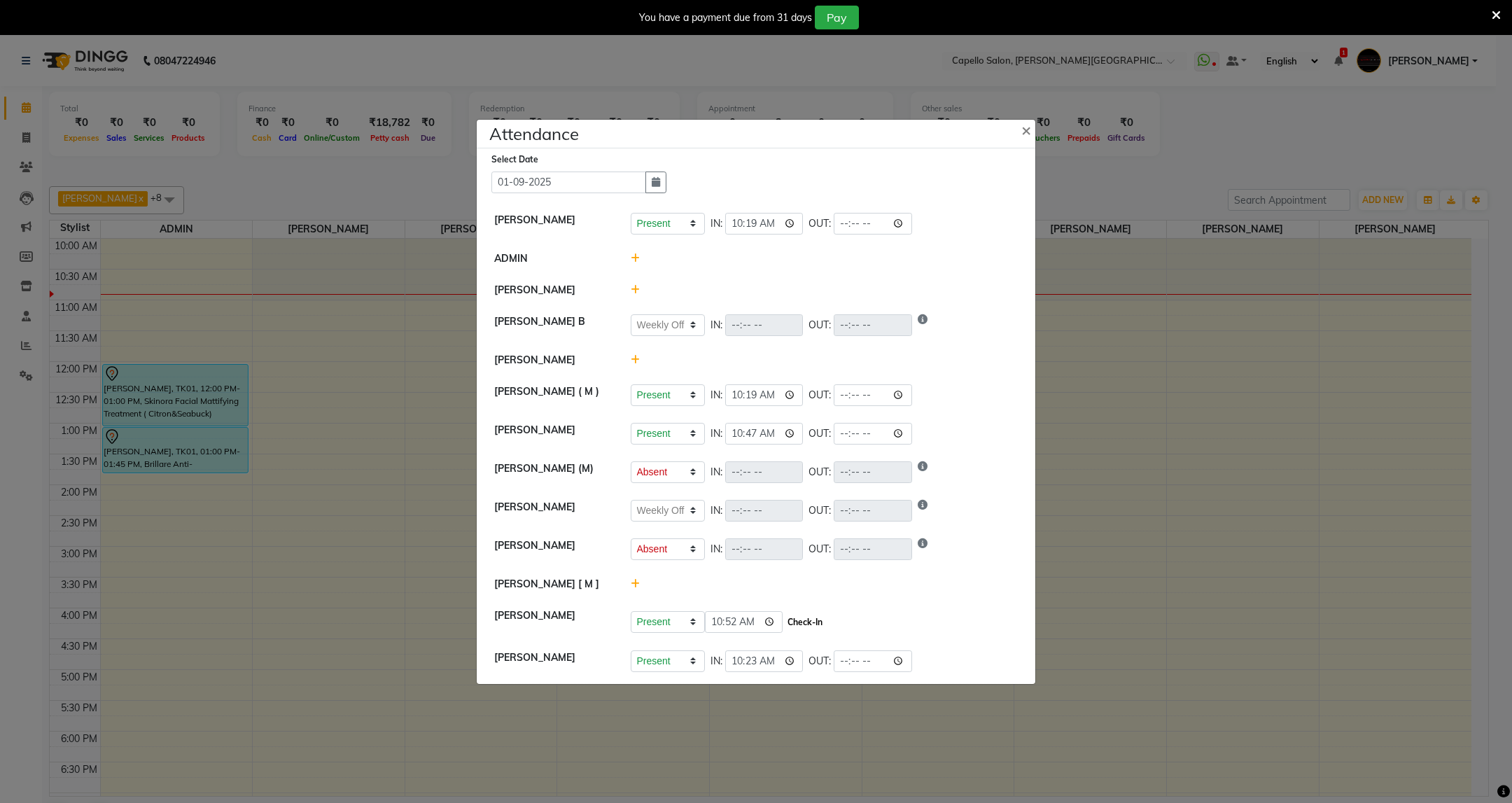
click at [820, 624] on button "Check-In" at bounding box center [804, 622] width 42 height 20
select select "W"
select select "A"
select select "W"
select select "A"
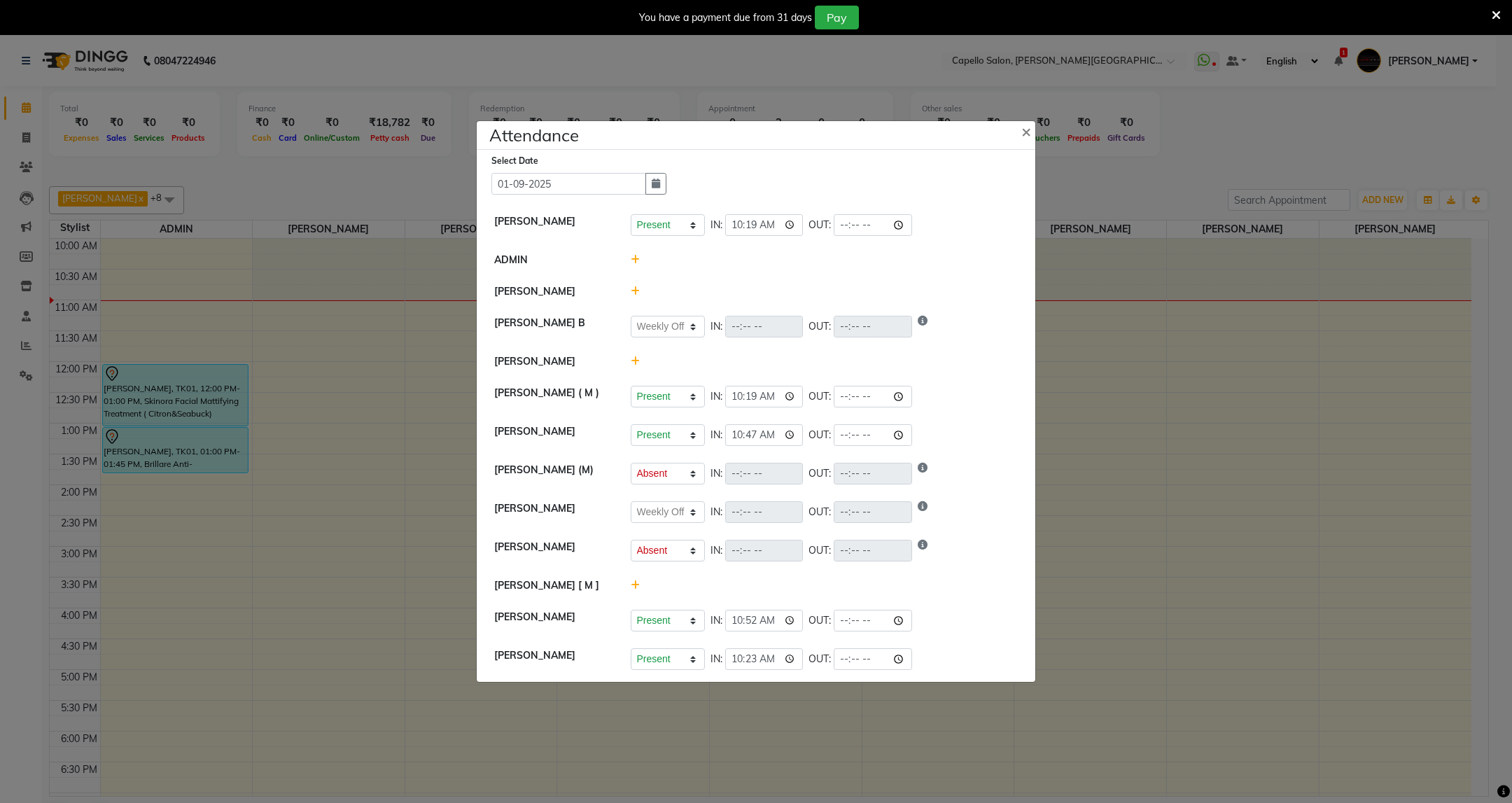
click at [630, 290] on icon at bounding box center [635, 291] width 9 height 10
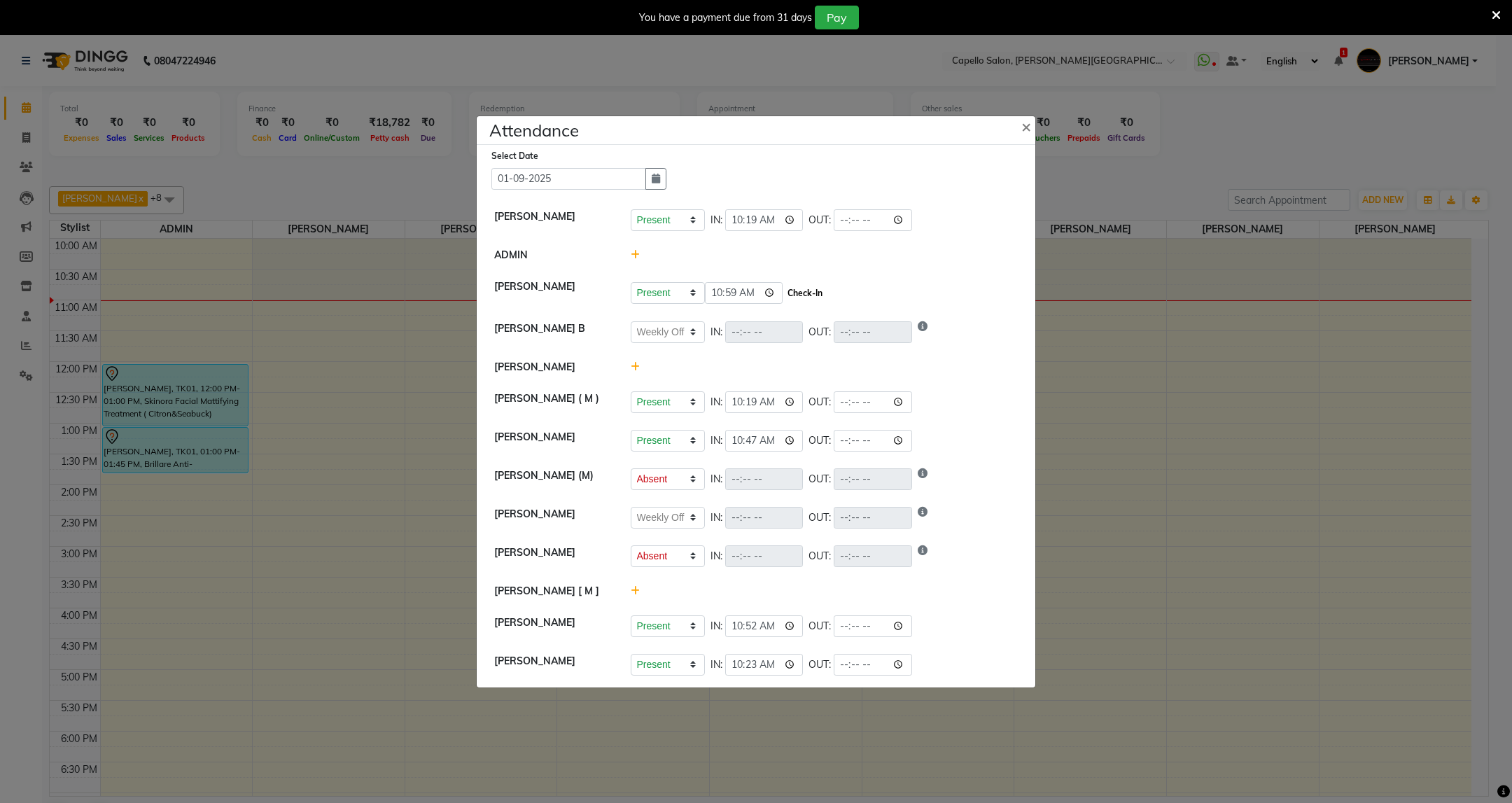
click at [805, 292] on button "Check-In" at bounding box center [804, 293] width 42 height 20
select select "W"
select select "A"
select select "W"
select select "A"
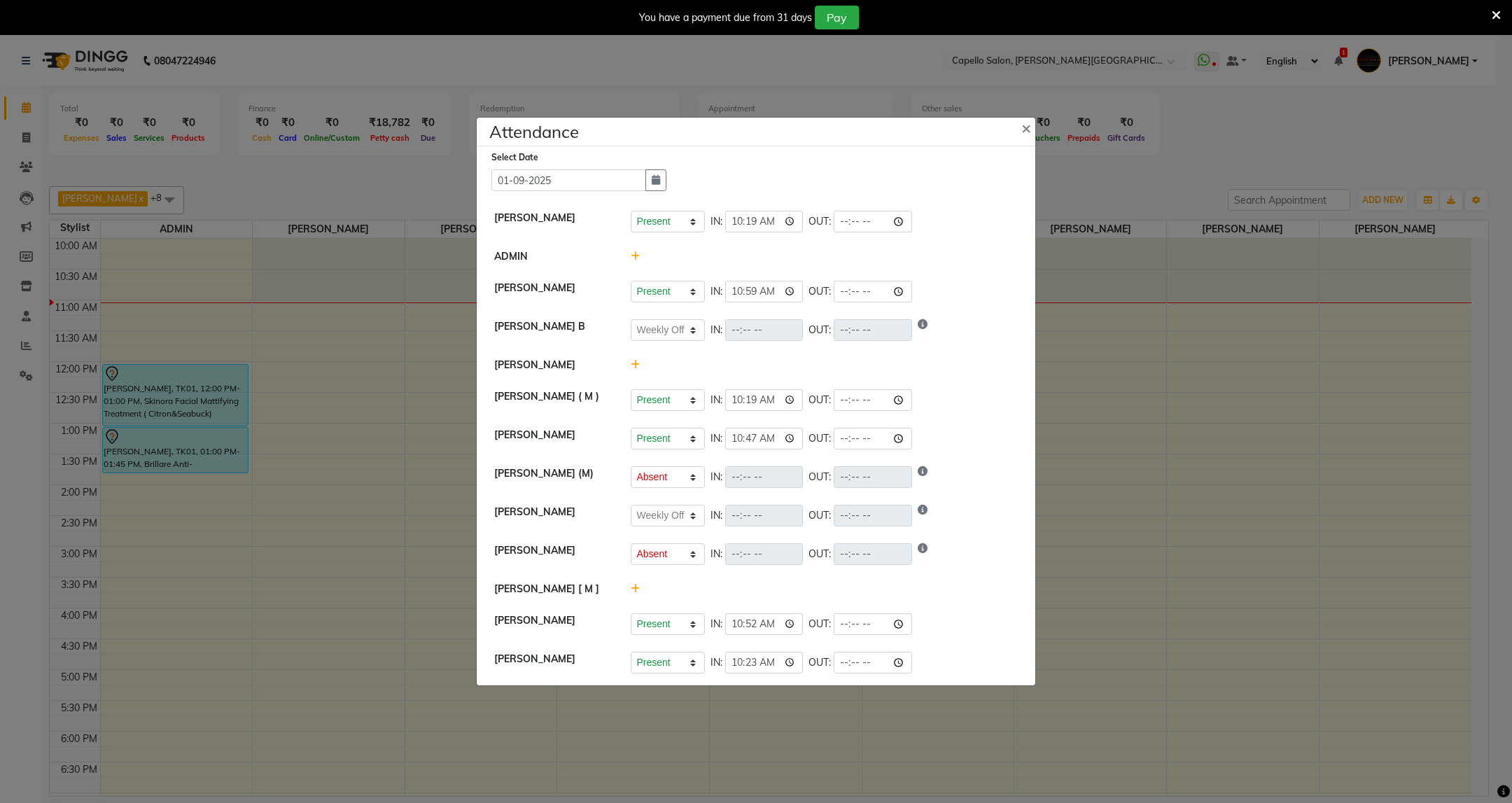
click at [1497, 9] on icon at bounding box center [1496, 15] width 9 height 13
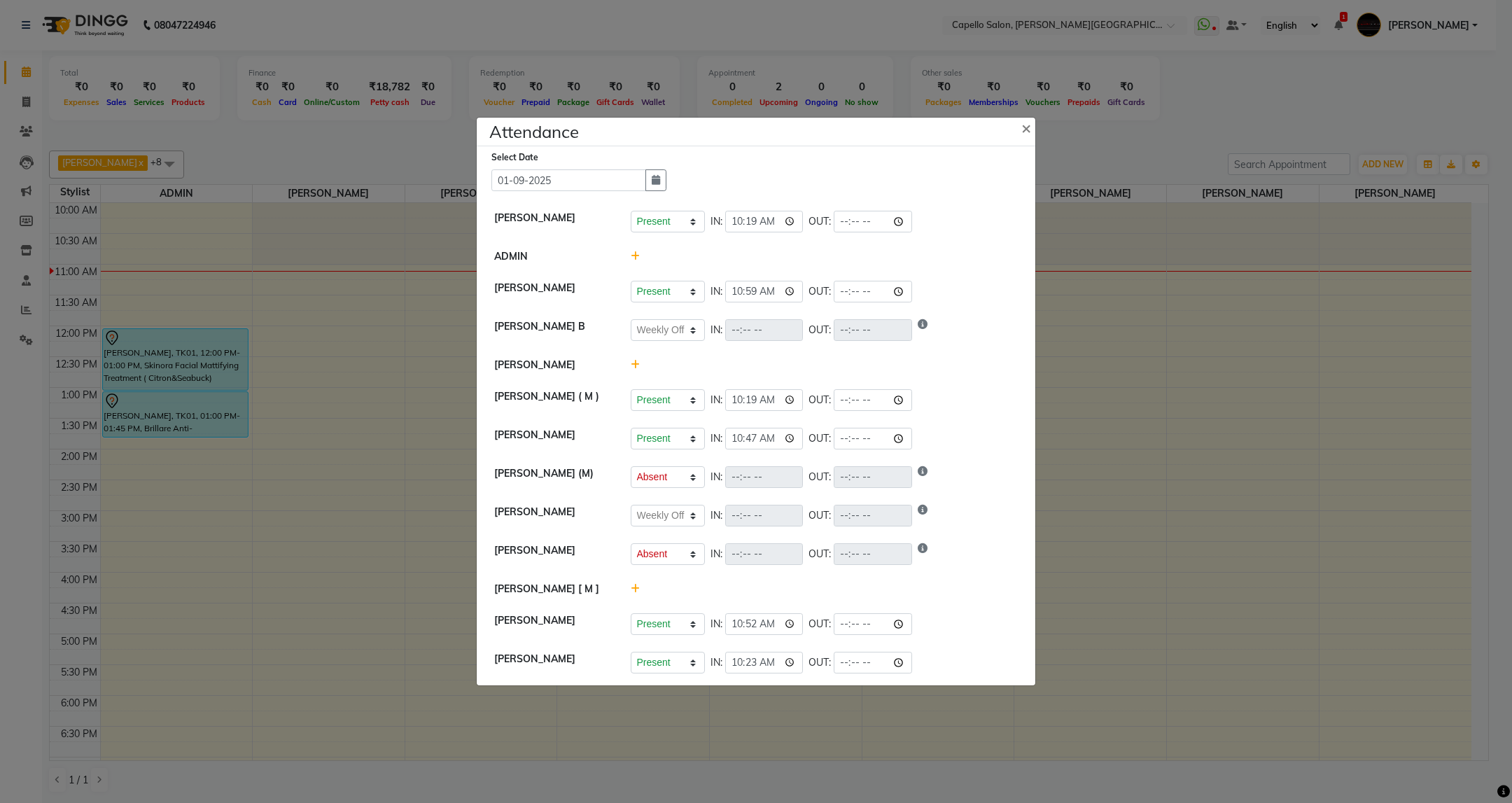
click at [1126, 216] on ngb-modal-window "Attendance × Select Date 01-09-2025 Capello Trimurti Present Absent Late Half D…" at bounding box center [756, 402] width 1512 height 803
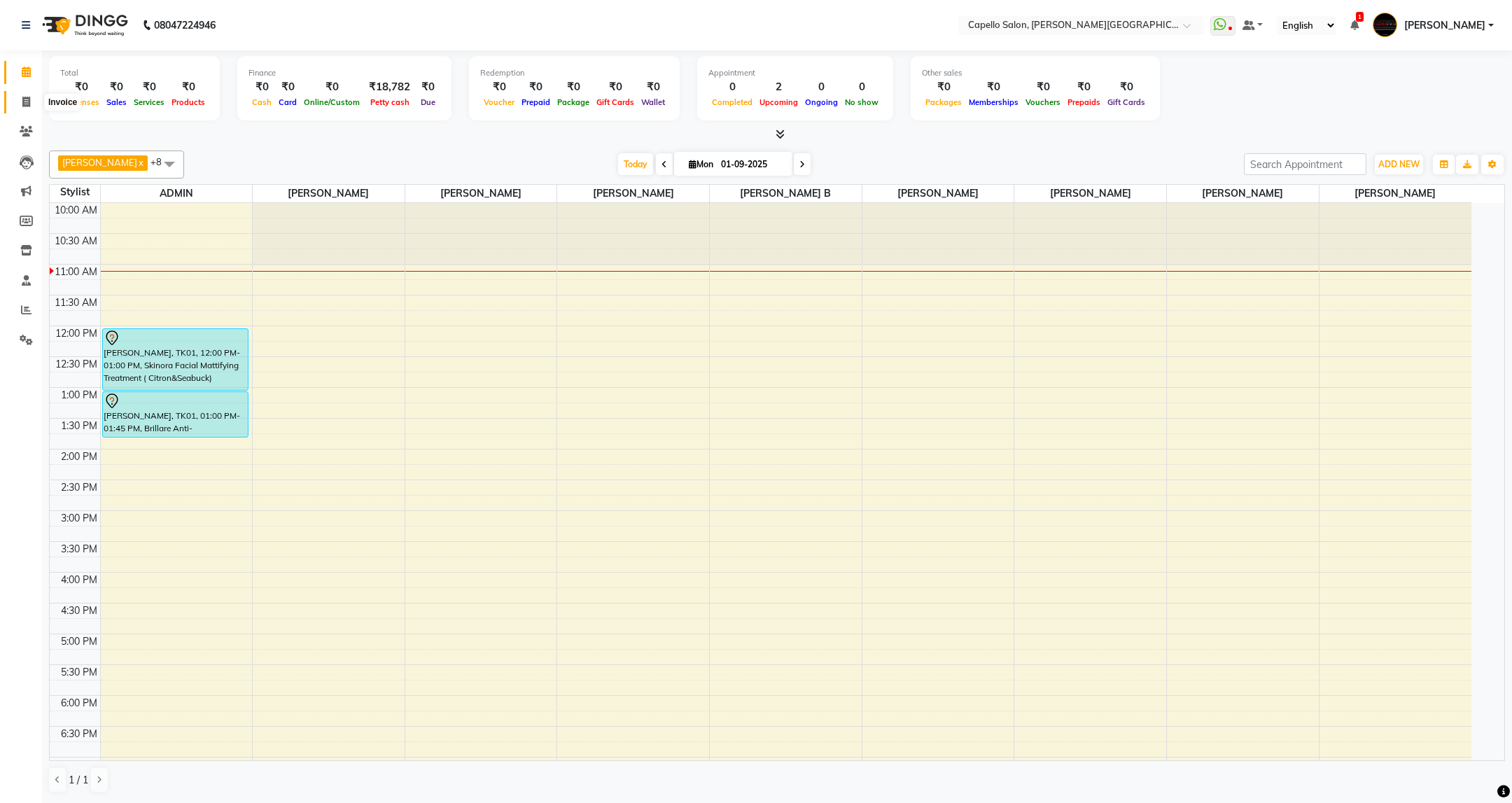
click at [20, 107] on span at bounding box center [26, 102] width 24 height 16
select select "service"
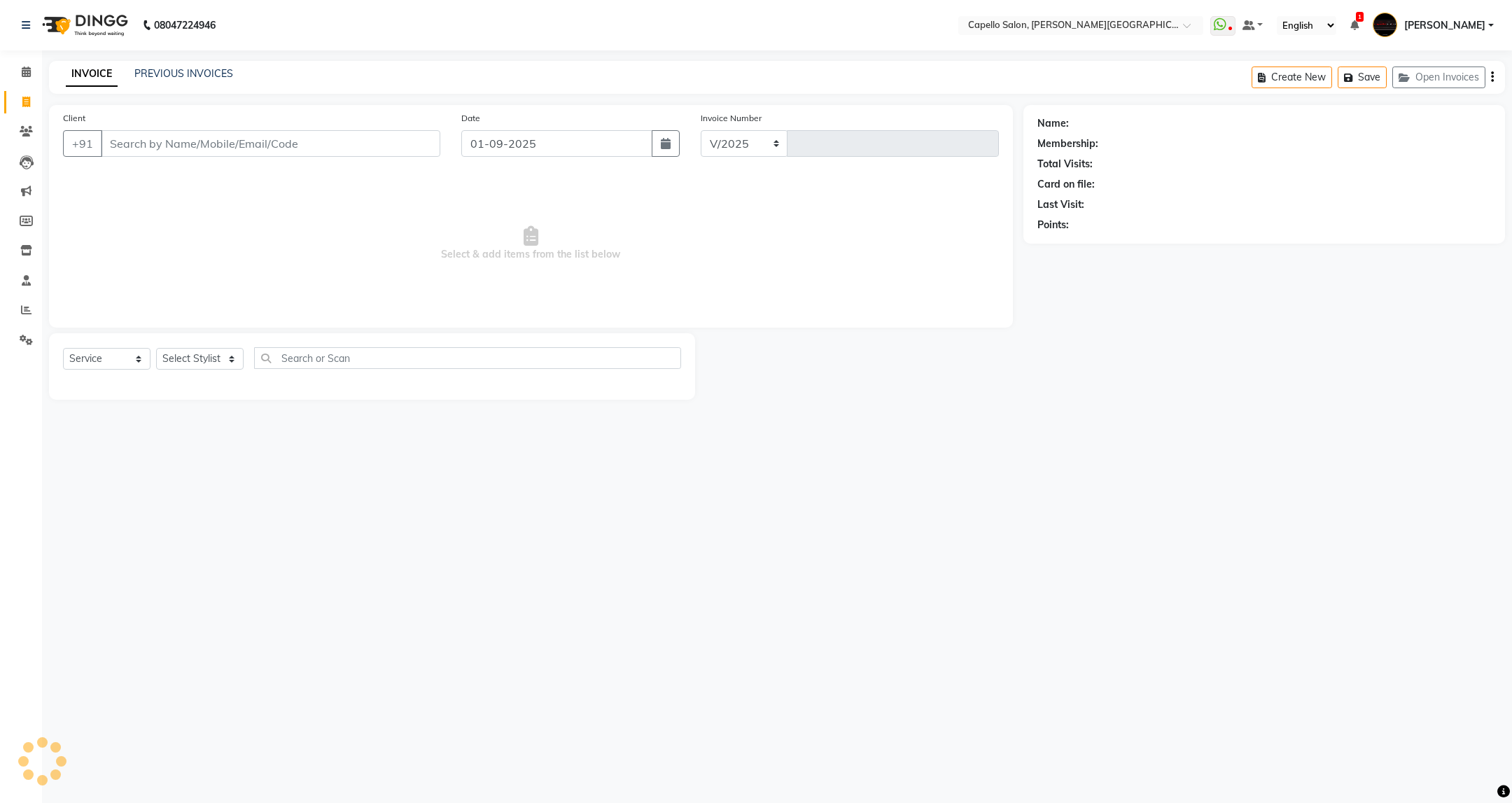
select select "811"
type input "3370"
click at [185, 74] on link "PREVIOUS INVOICES" at bounding box center [183, 73] width 98 height 13
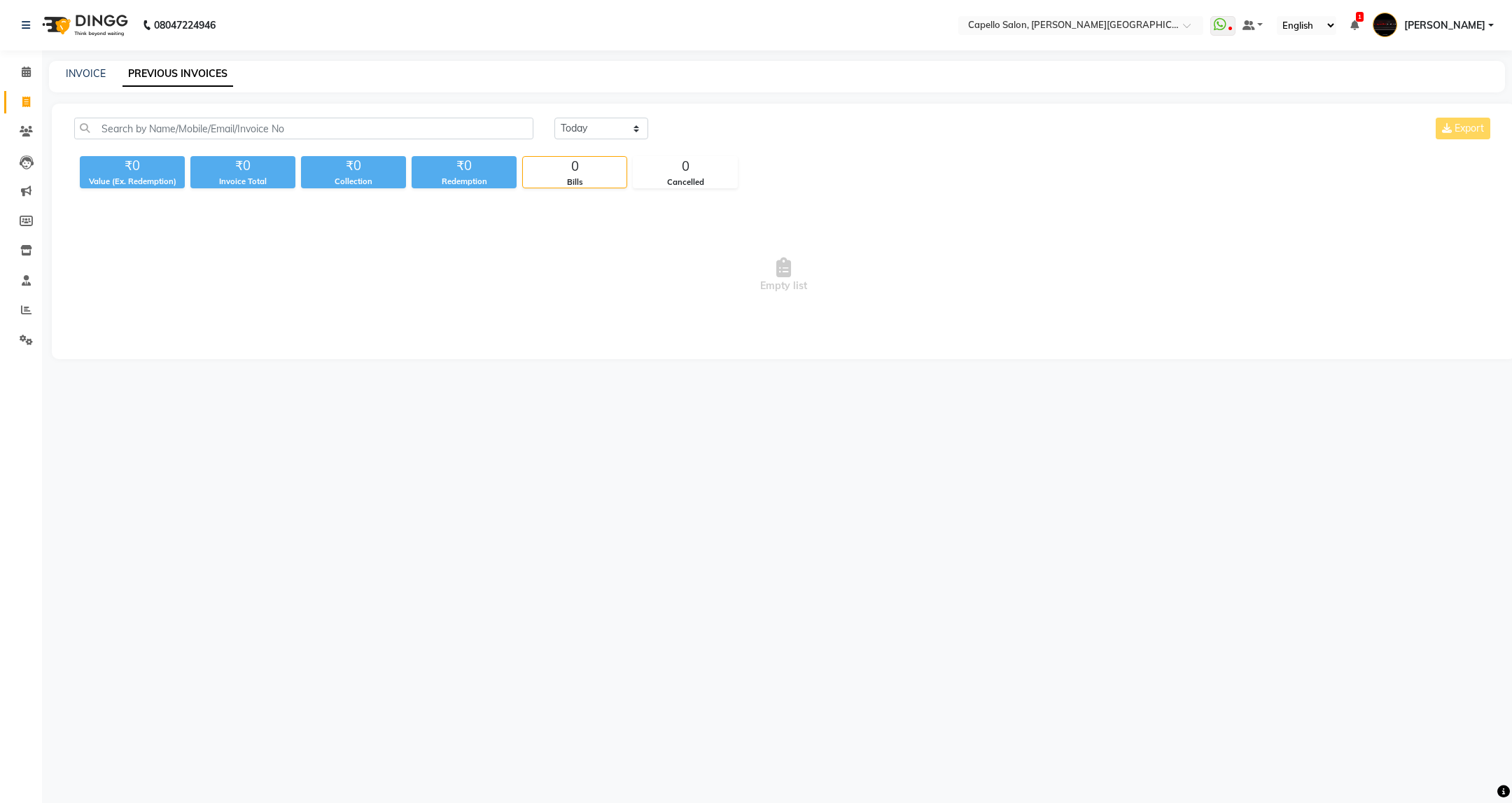
click at [200, 79] on link "PREVIOUS INVOICES" at bounding box center [177, 74] width 111 height 25
click at [630, 132] on select "Today Yesterday Custom Range" at bounding box center [601, 128] width 94 height 21
select select "range"
click at [554, 118] on select "Today Yesterday Custom Range" at bounding box center [601, 128] width 94 height 21
click at [721, 122] on input "01-09-2025" at bounding box center [715, 129] width 98 height 20
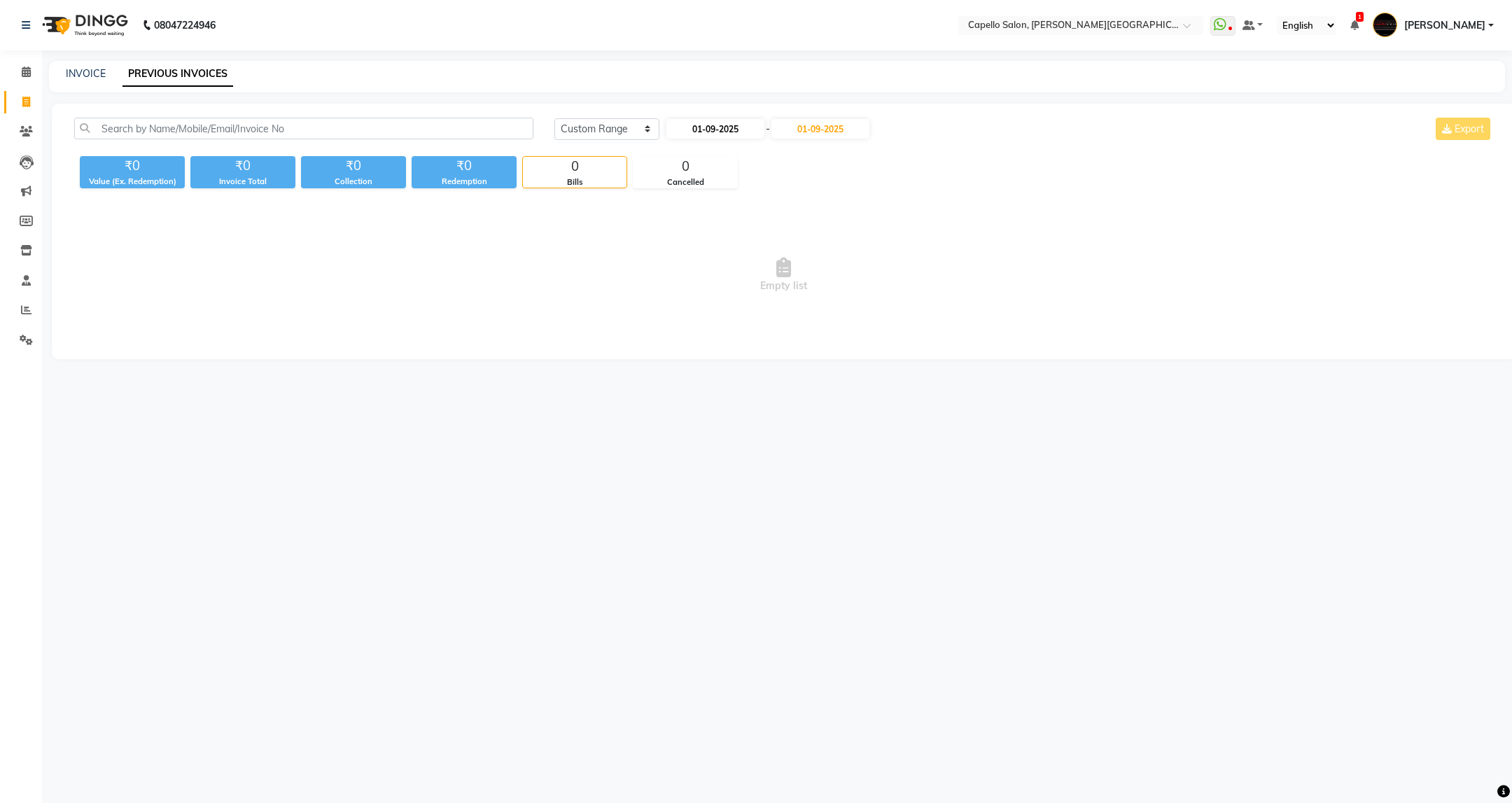
select select "9"
select select "2025"
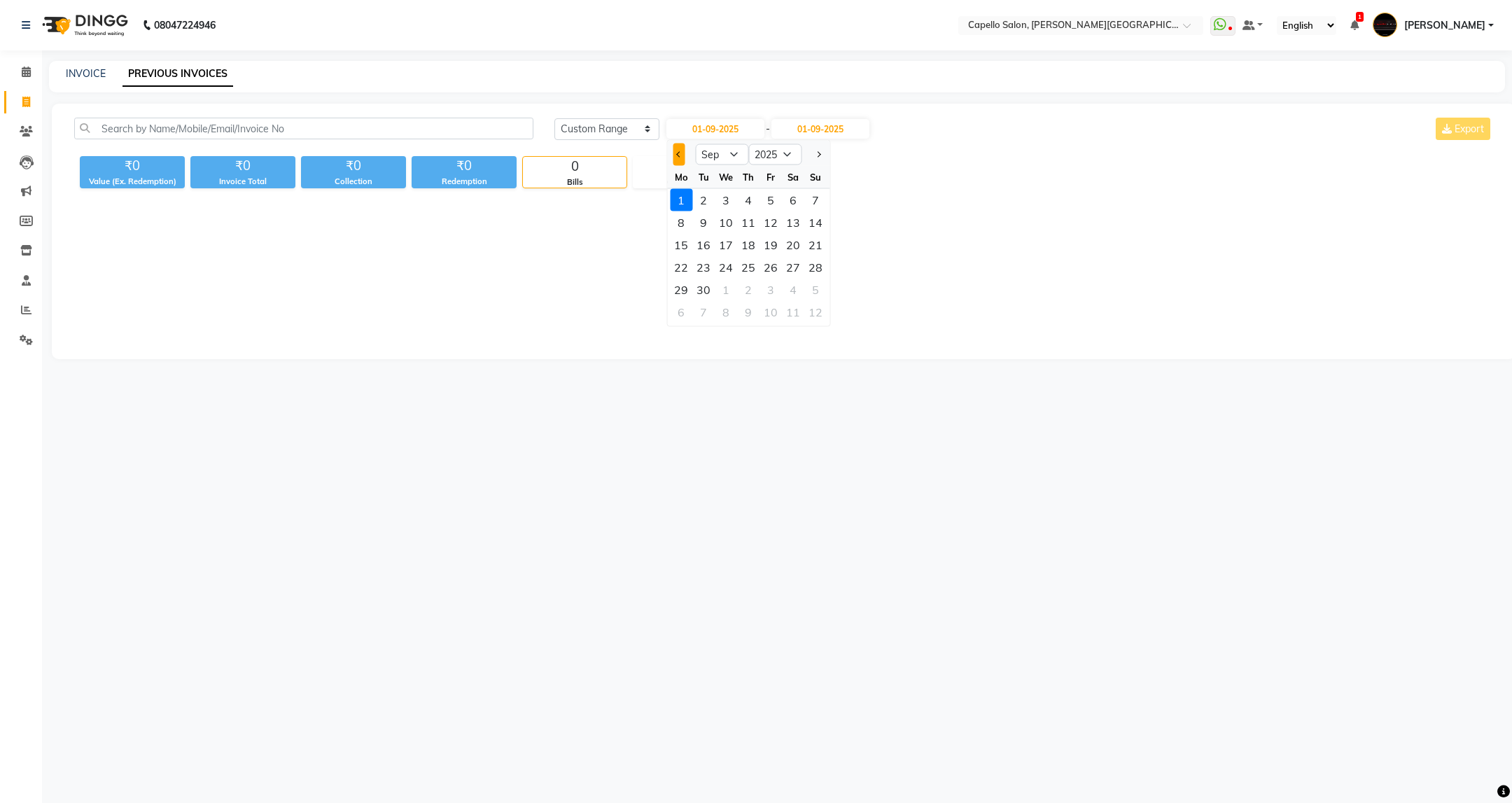
click at [679, 149] on button "Previous month" at bounding box center [679, 154] width 12 height 22
select select "8"
click at [760, 194] on div "1" at bounding box center [770, 200] width 22 height 22
type input "01-08-2025"
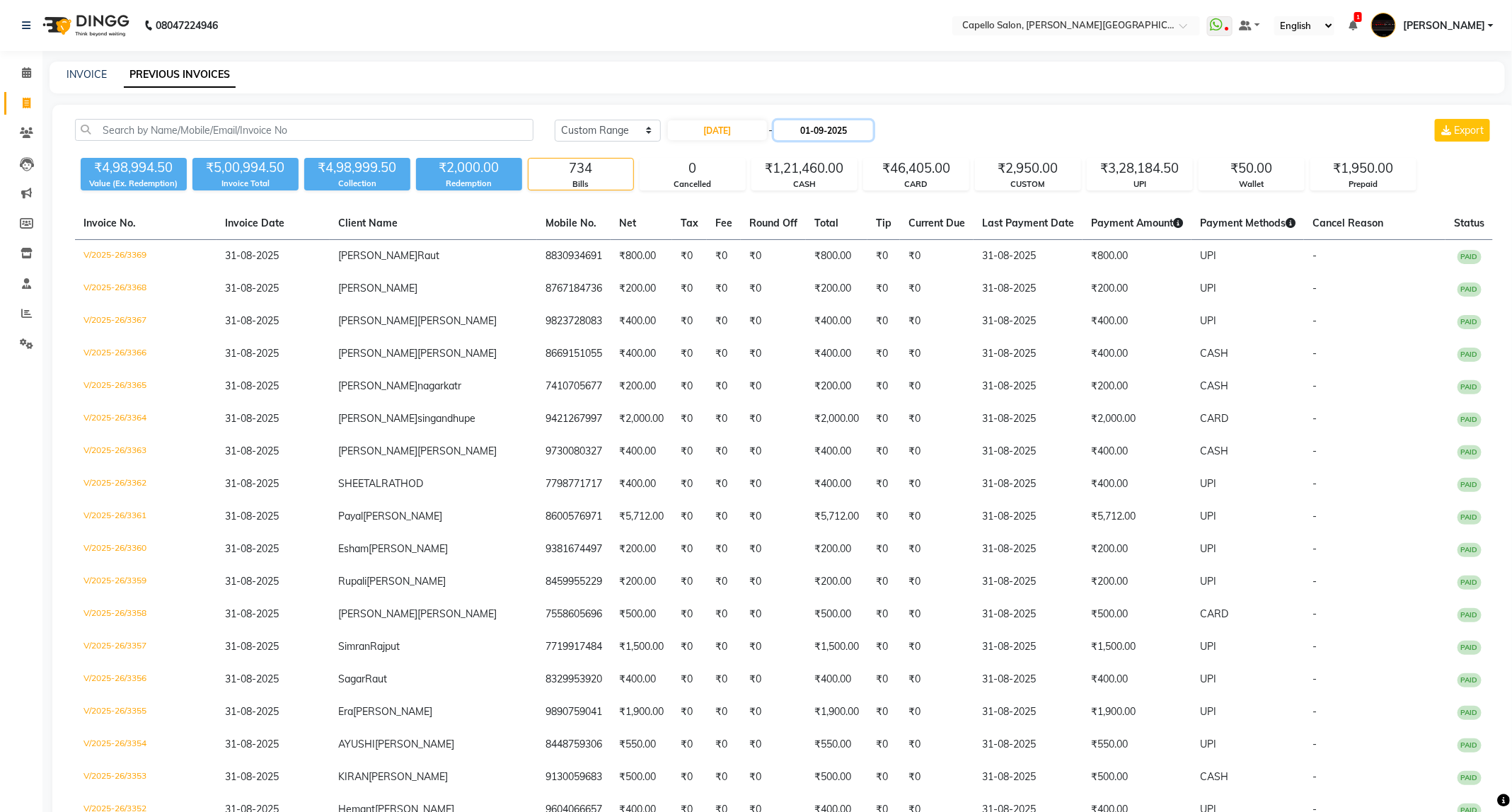
click at [853, 128] on input "01-09-2025" at bounding box center [823, 130] width 99 height 20
click at [786, 153] on button "Previous month" at bounding box center [791, 156] width 12 height 22
select select "8"
click at [856, 204] on div "28 29 30 31 1 2 3" at bounding box center [862, 202] width 164 height 22
click at [939, 291] on div "31" at bounding box center [929, 293] width 22 height 22
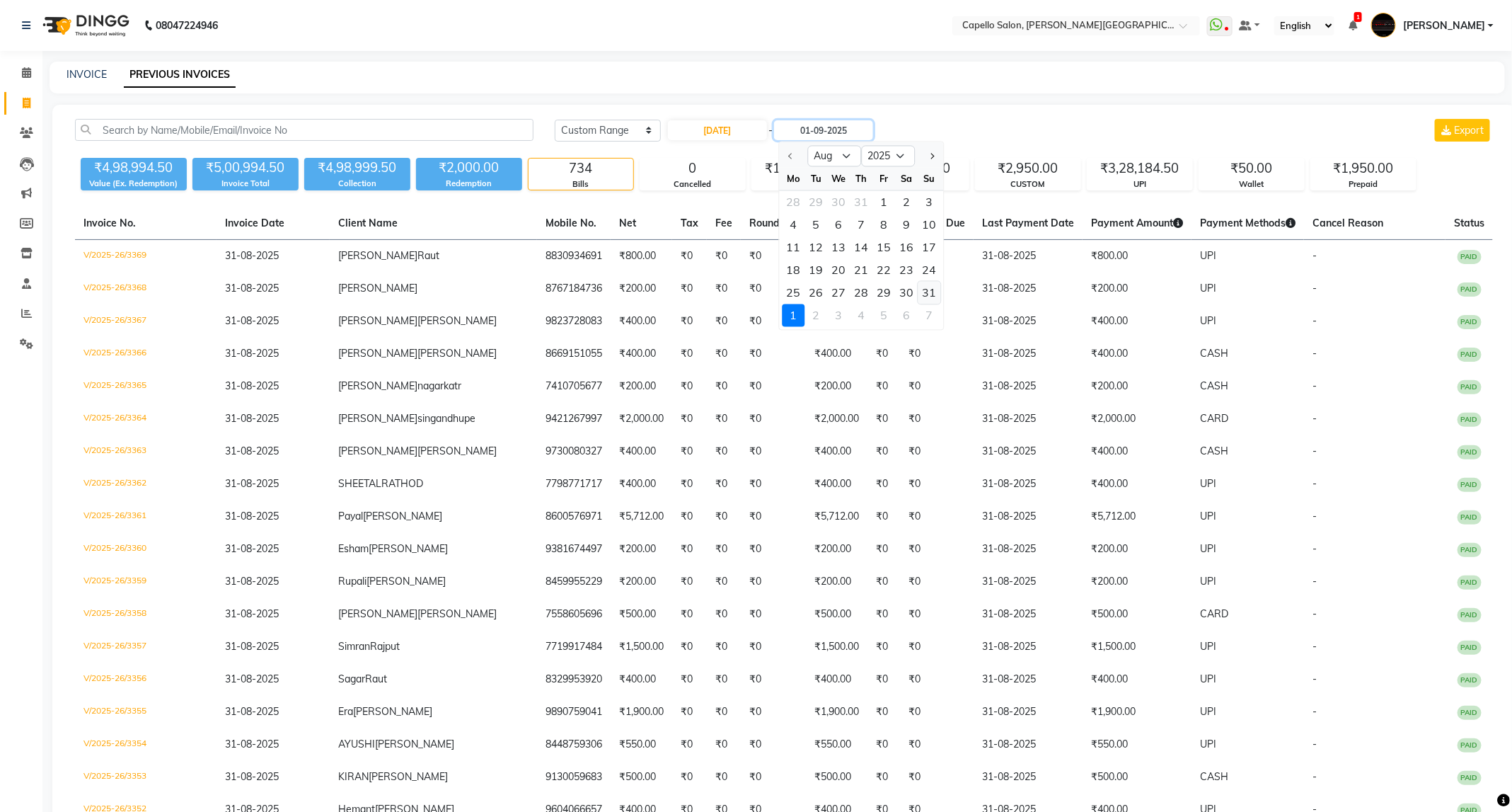
type input "31-08-2025"
click at [25, 71] on icon at bounding box center [26, 73] width 9 height 11
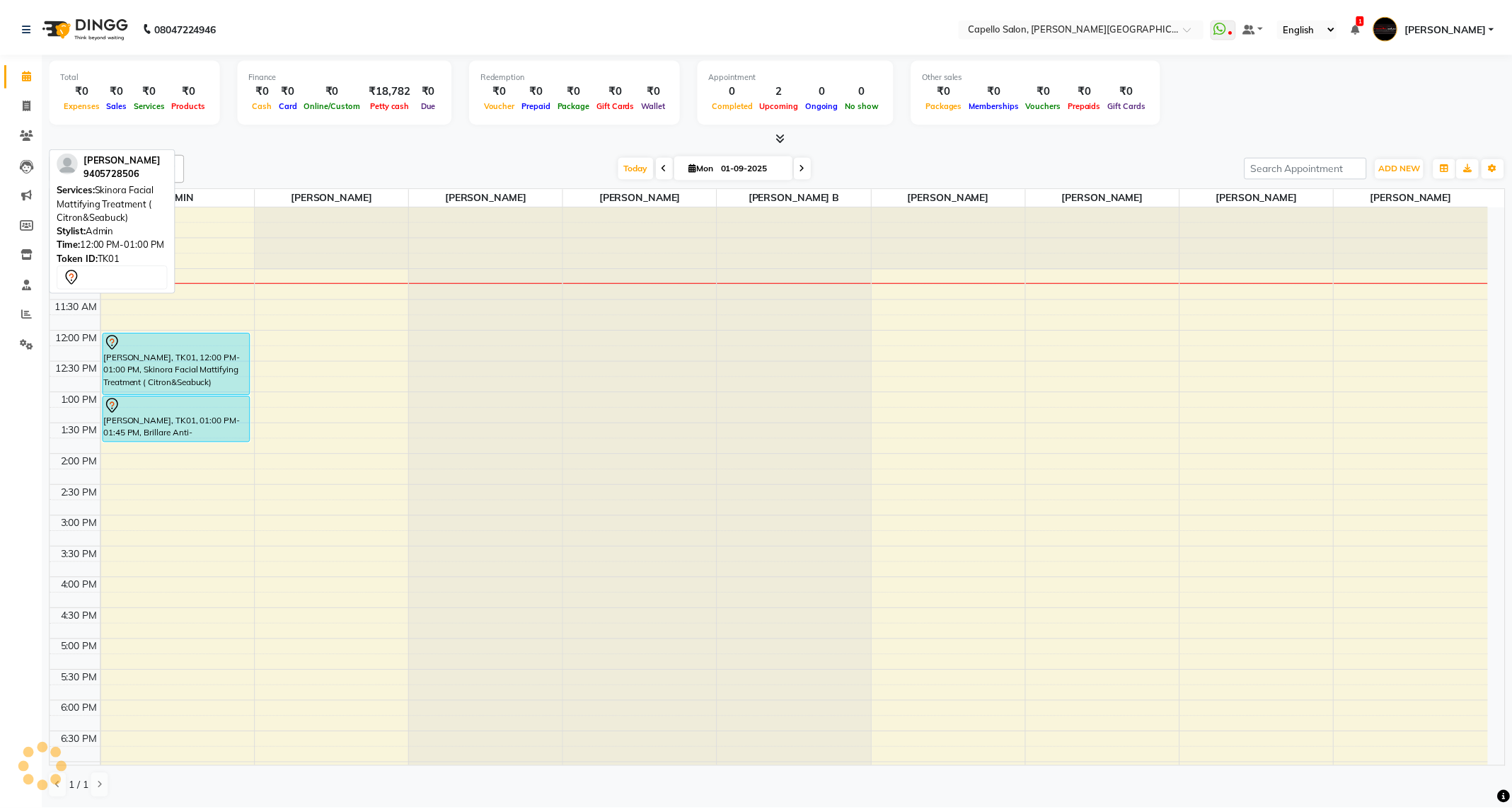
scroll to position [64, 0]
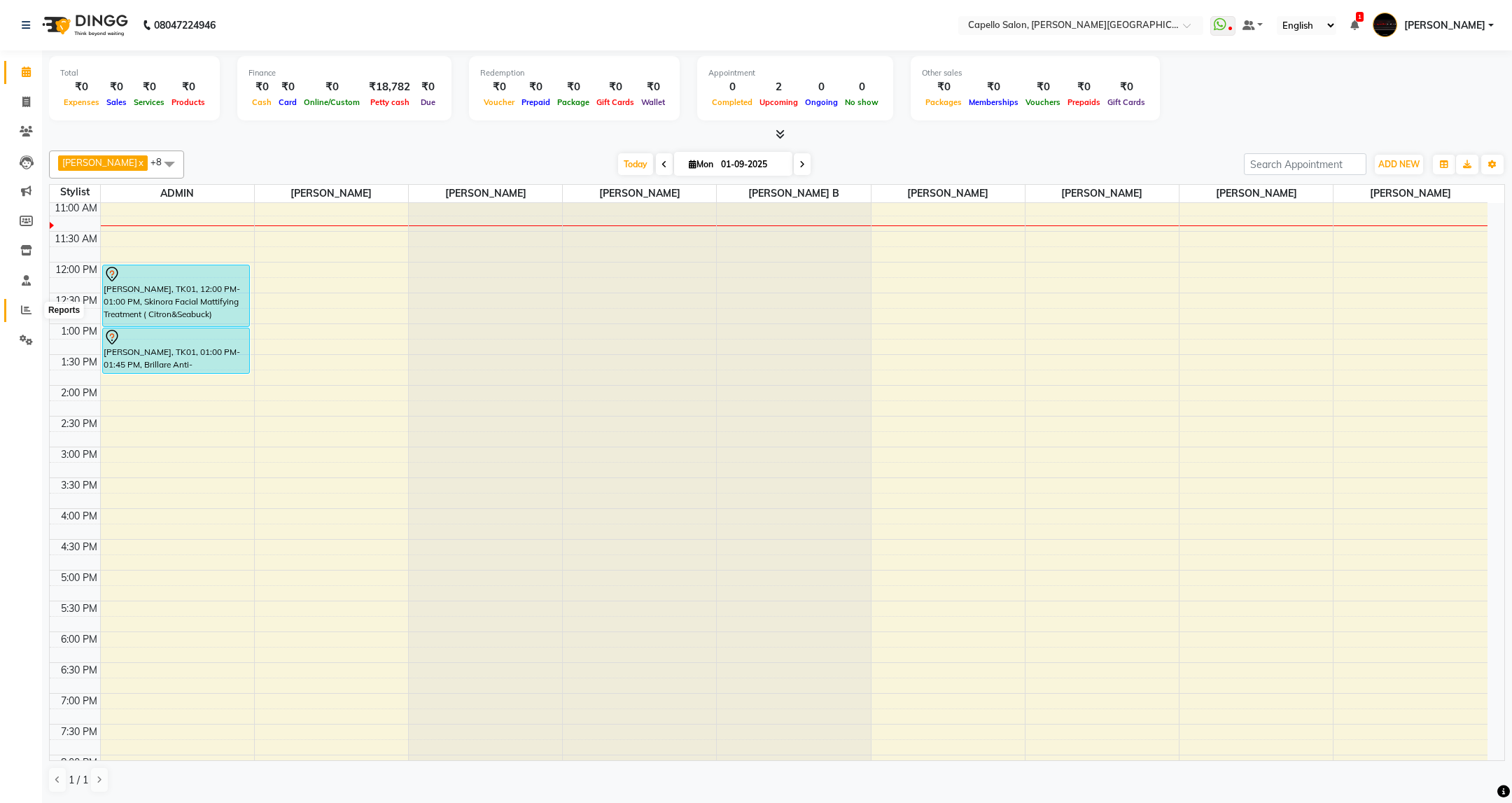
click at [25, 311] on icon at bounding box center [27, 310] width 11 height 11
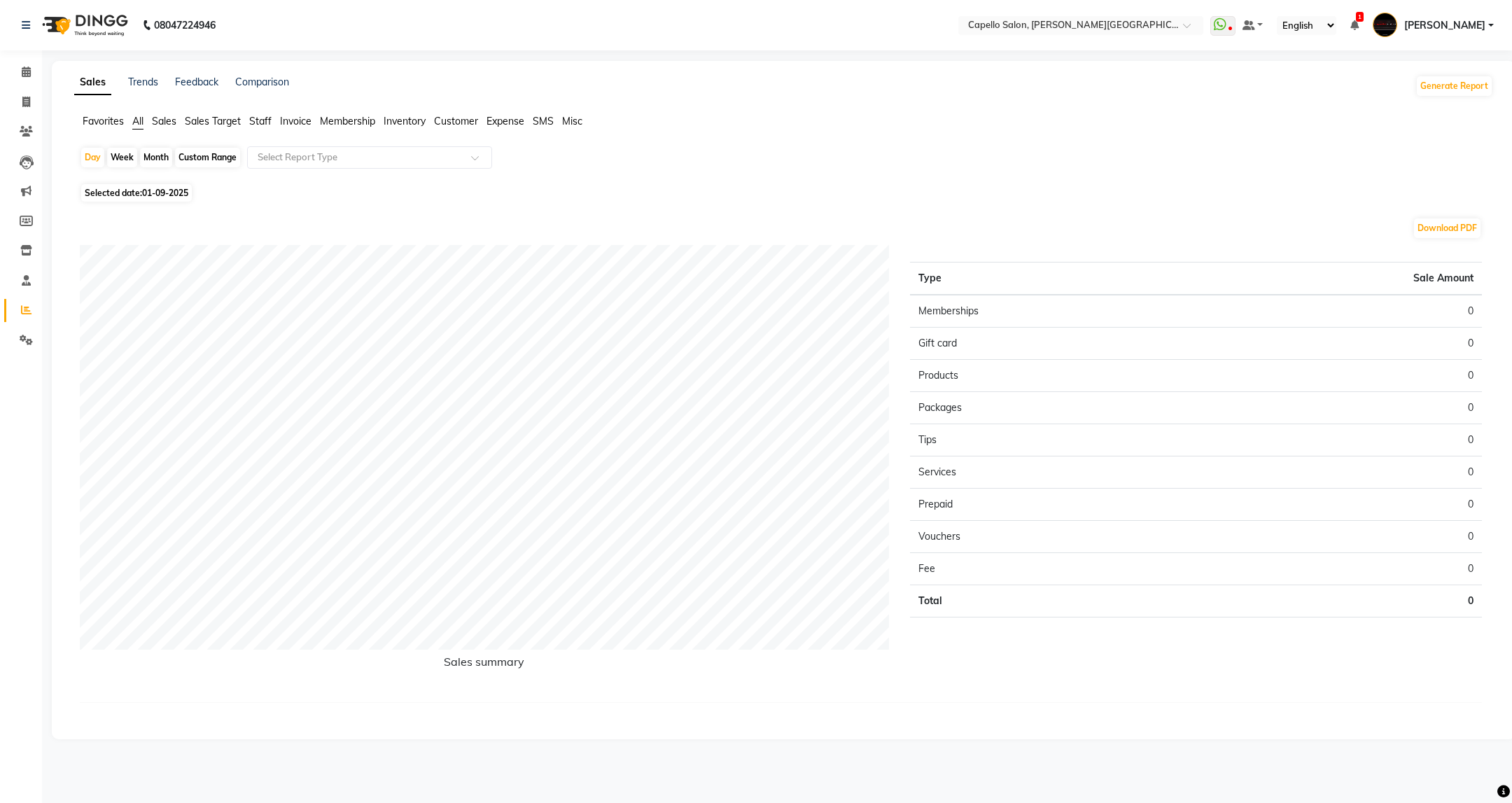
click at [156, 156] on div "Month" at bounding box center [156, 158] width 32 height 20
select select "9"
select select "2025"
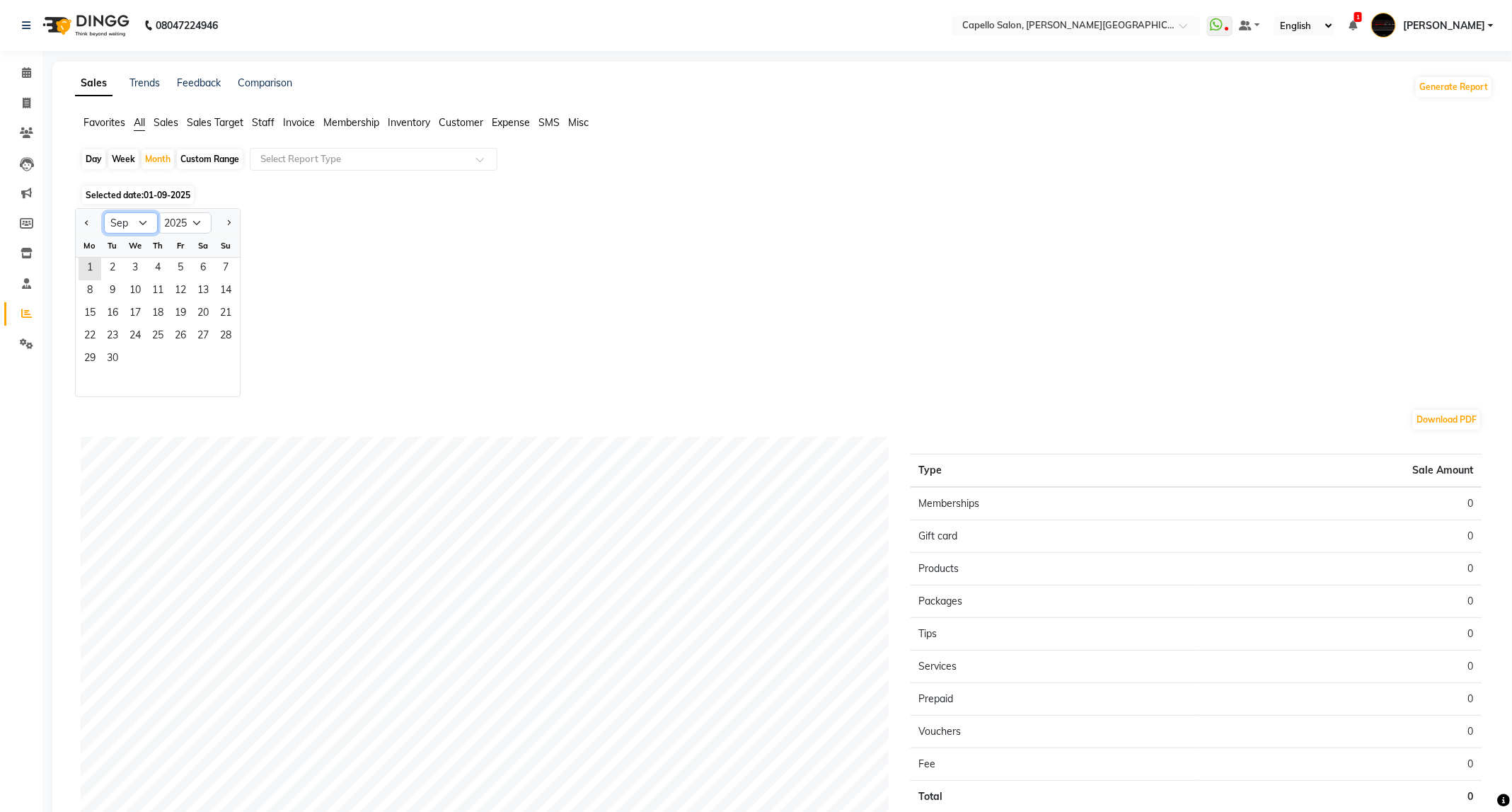
click at [142, 223] on select "Jan Feb Mar Apr May Jun Jul Aug Sep Oct Nov Dec" at bounding box center [131, 223] width 54 height 22
click at [86, 227] on button "Previous month" at bounding box center [86, 222] width 12 height 22
select select "8"
click at [174, 261] on span "1" at bounding box center [180, 269] width 22 height 22
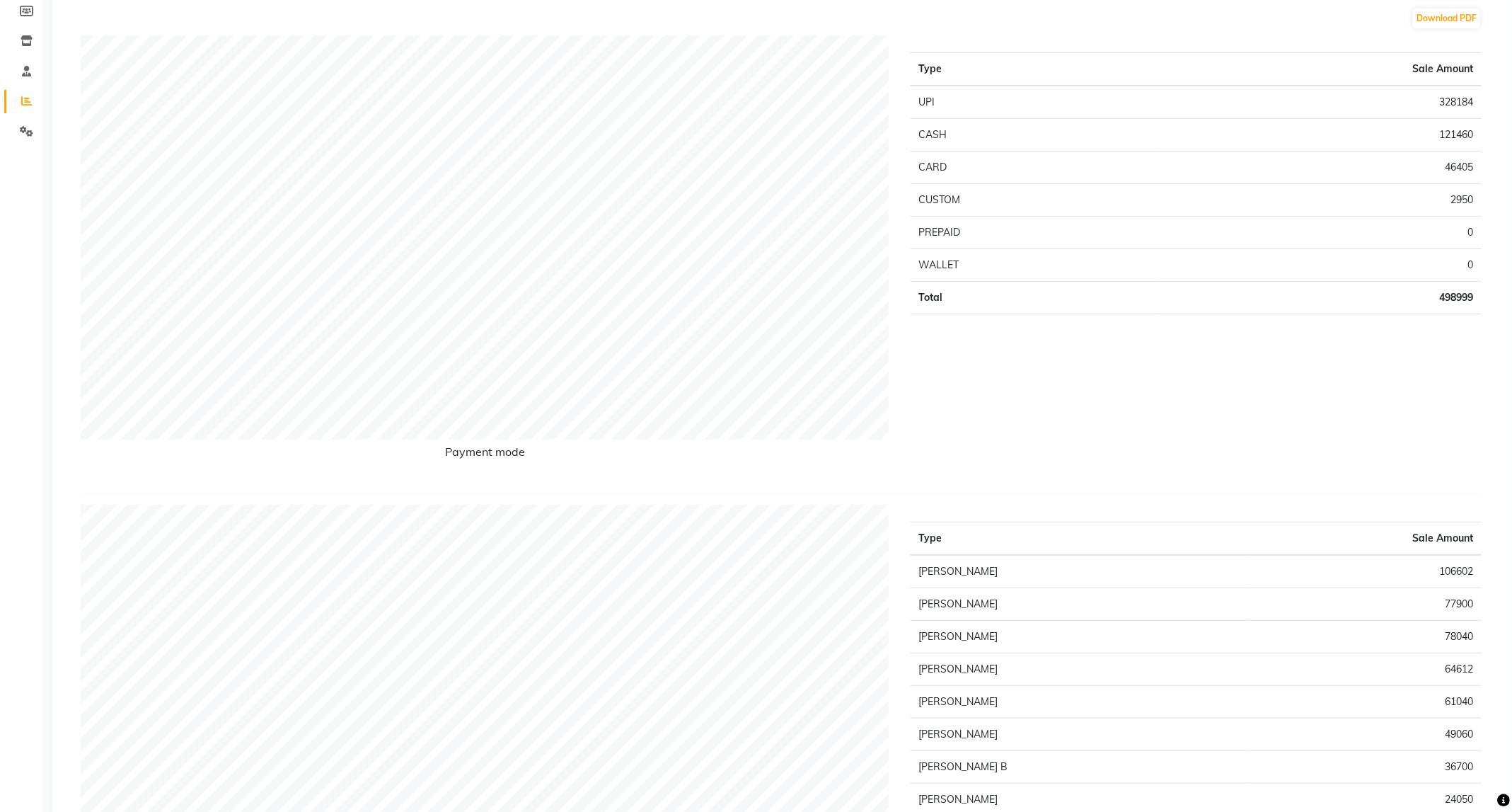
scroll to position [319, 0]
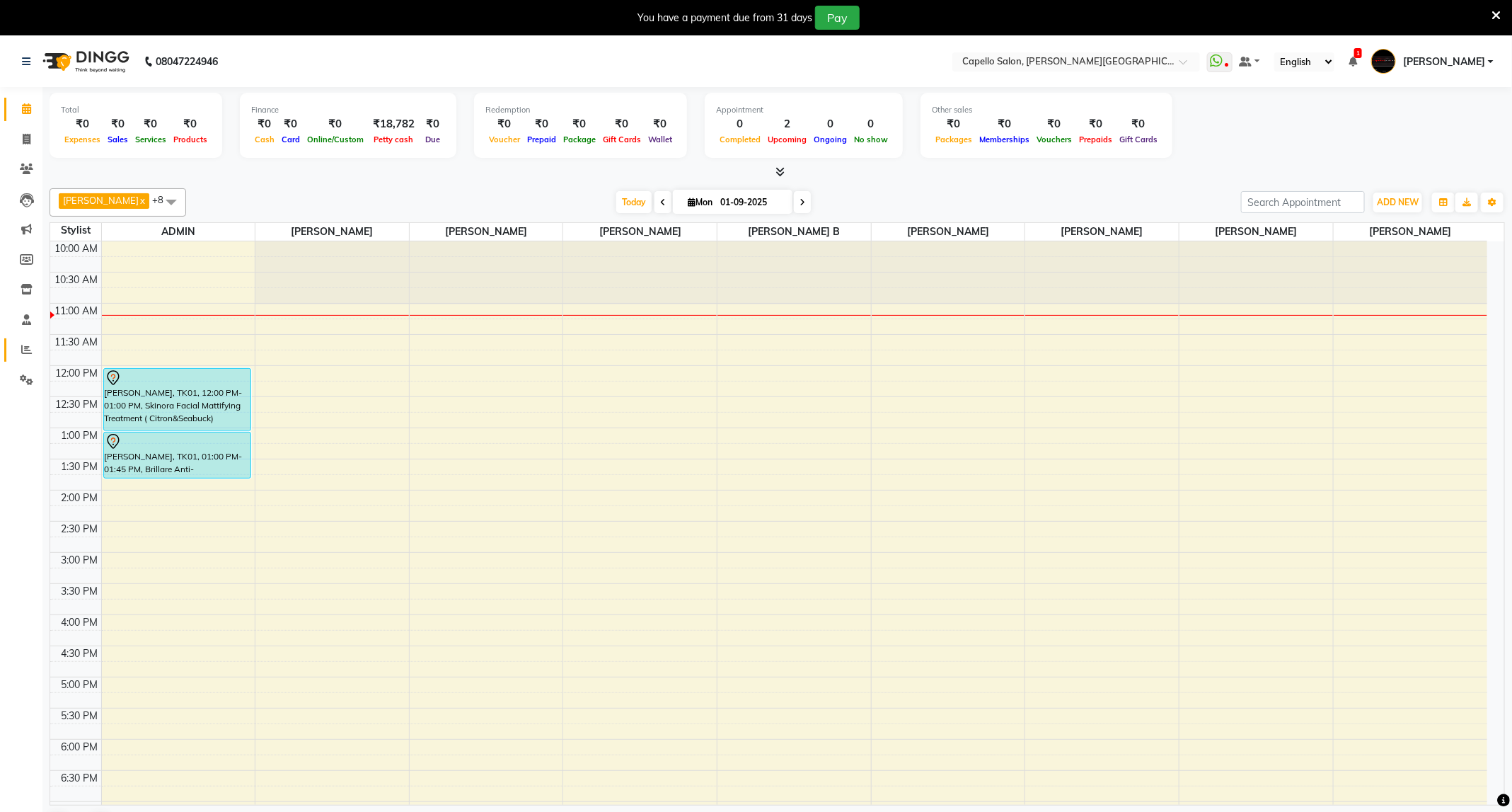
click at [35, 357] on link "Reports" at bounding box center [22, 350] width 34 height 23
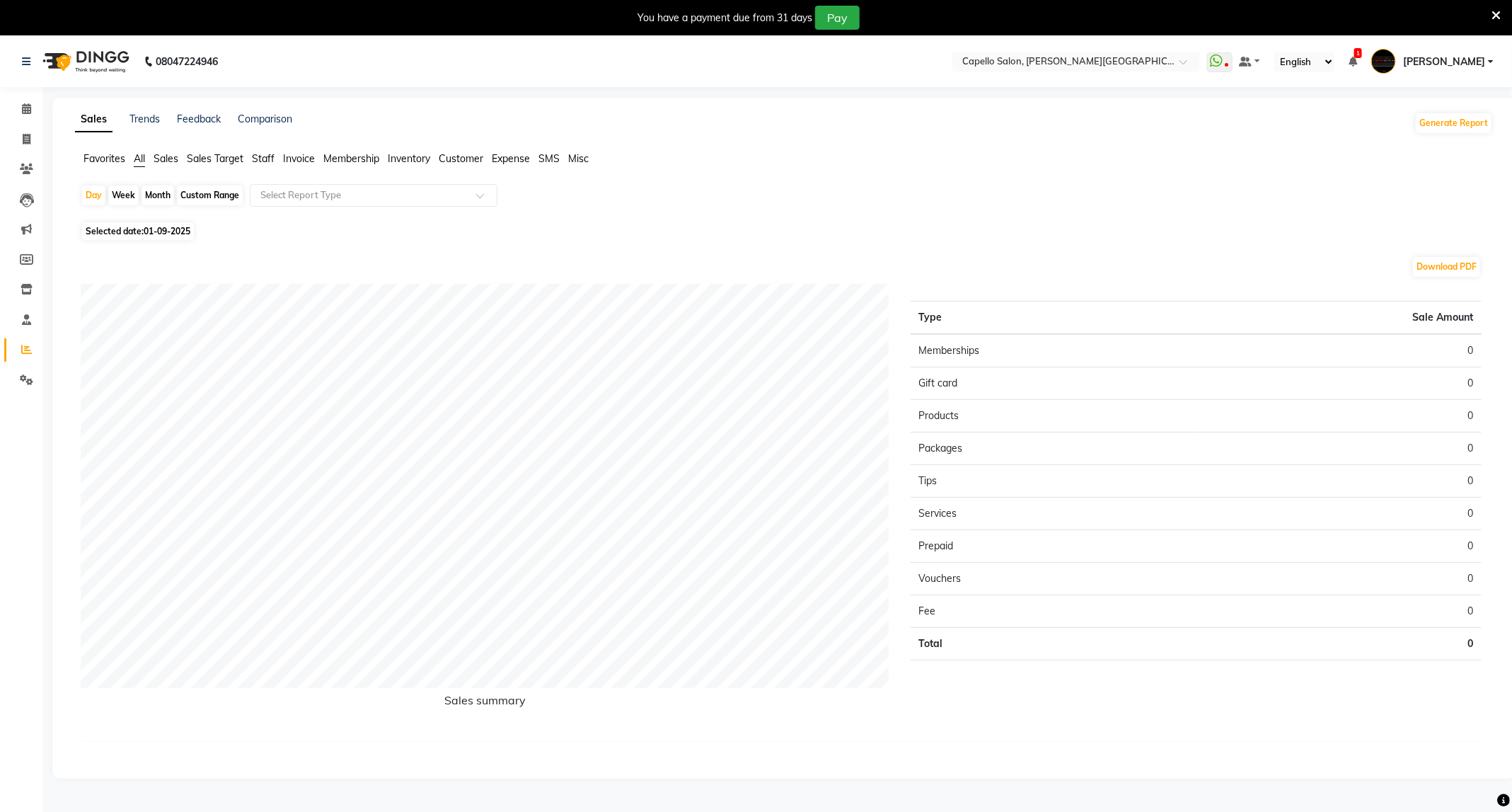
click at [153, 190] on div "Month" at bounding box center [157, 195] width 32 height 20
select select "9"
select select "2025"
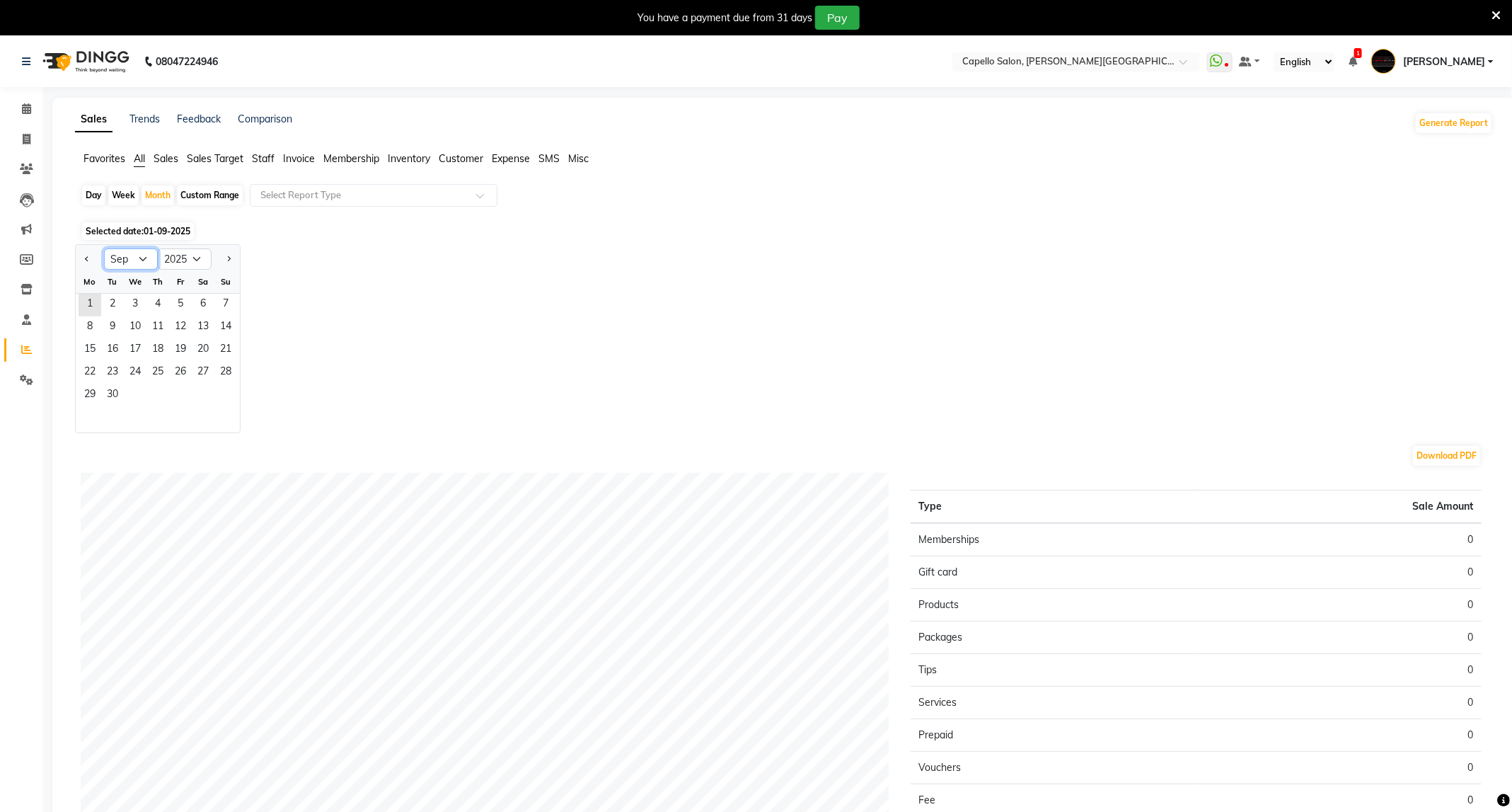
click at [144, 260] on select "Jan Feb Mar Apr May Jun Jul Aug Sep Oct Nov Dec" at bounding box center [131, 259] width 54 height 22
select select "8"
click at [104, 249] on select "Jan Feb Mar Apr May Jun Jul Aug Sep Oct Nov Dec" at bounding box center [131, 259] width 54 height 22
click at [192, 308] on span "2" at bounding box center [203, 305] width 22 height 22
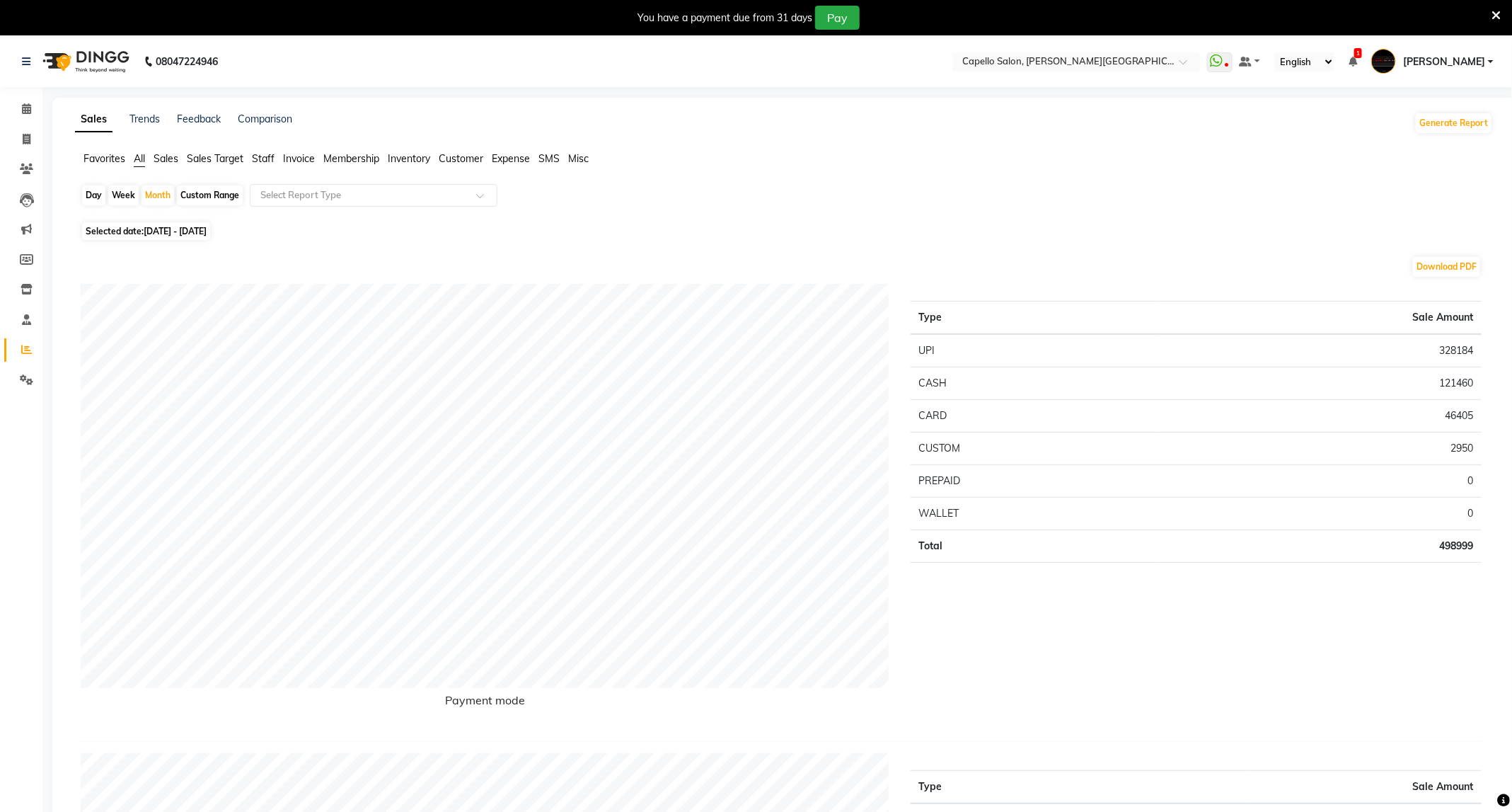
click at [94, 47] on img at bounding box center [85, 61] width 97 height 39
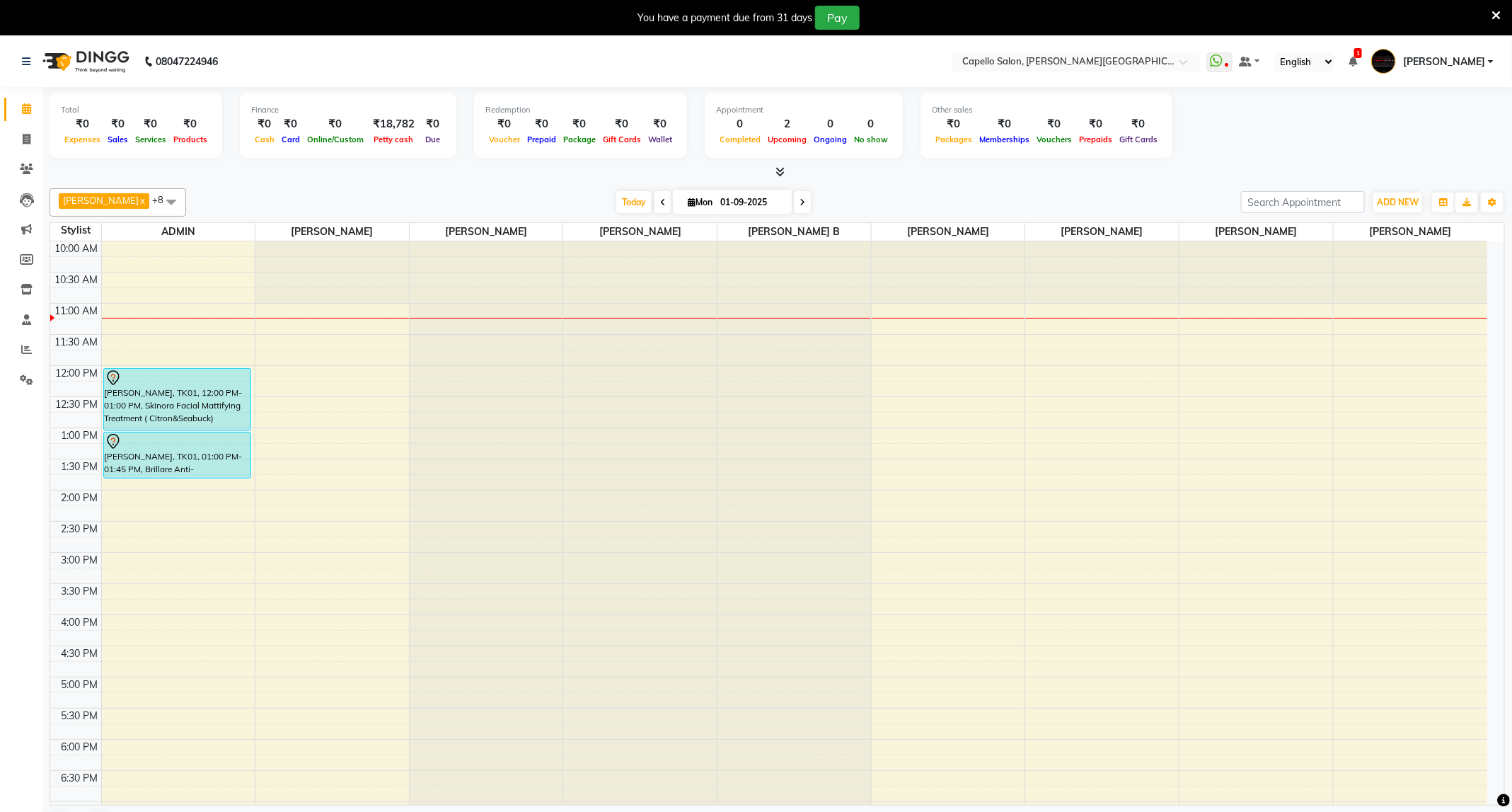
click at [1493, 9] on icon at bounding box center [1496, 15] width 9 height 13
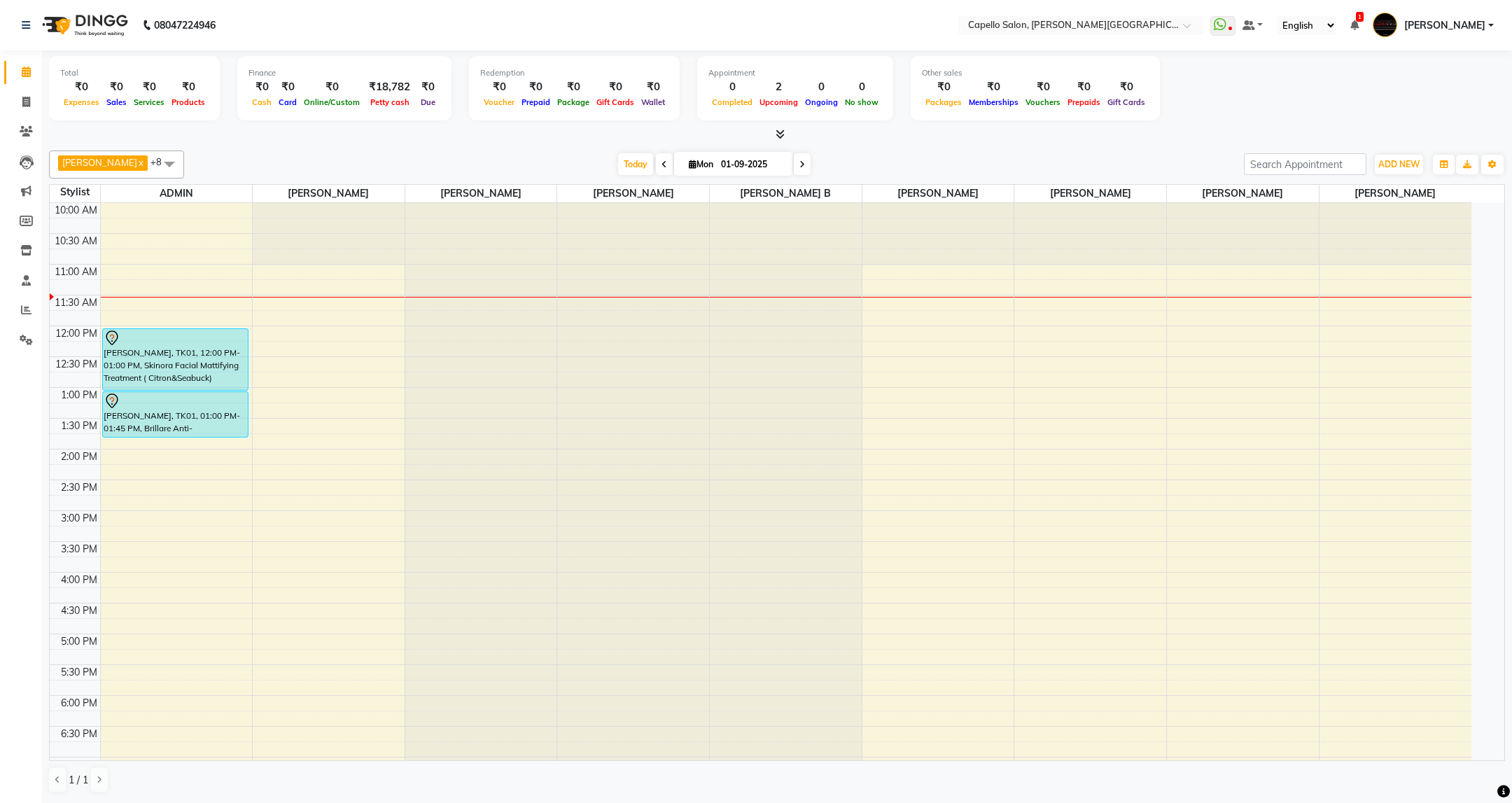
click at [1495, 63] on div "Total ₹0 Expenses ₹0 Sales ₹0 Services ₹0 Products Finance ₹0 Cash ₹0 Card ₹0 O…" at bounding box center [777, 426] width 1470 height 752
click at [24, 308] on icon at bounding box center [27, 310] width 11 height 11
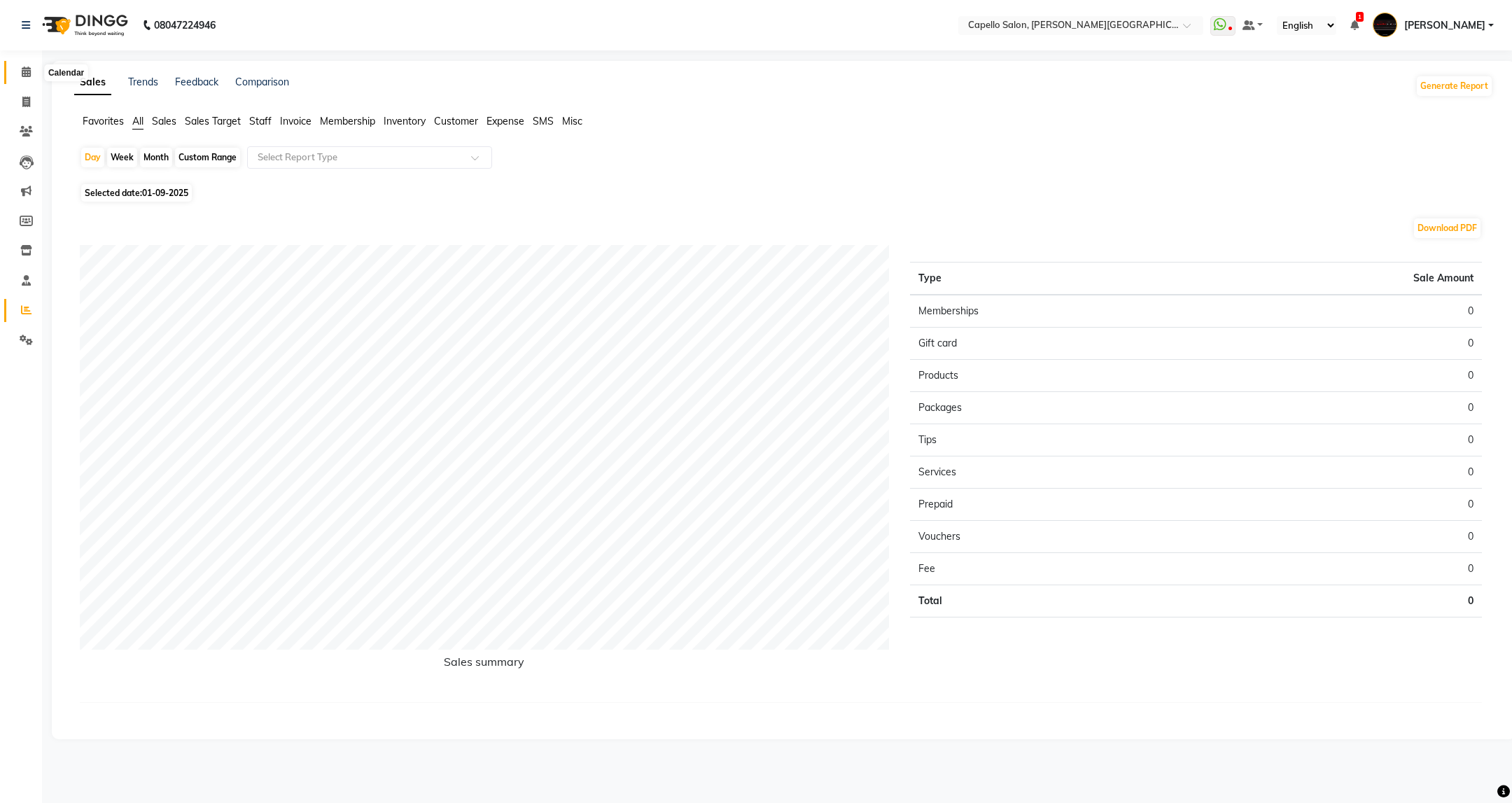
click at [26, 79] on span at bounding box center [26, 72] width 24 height 16
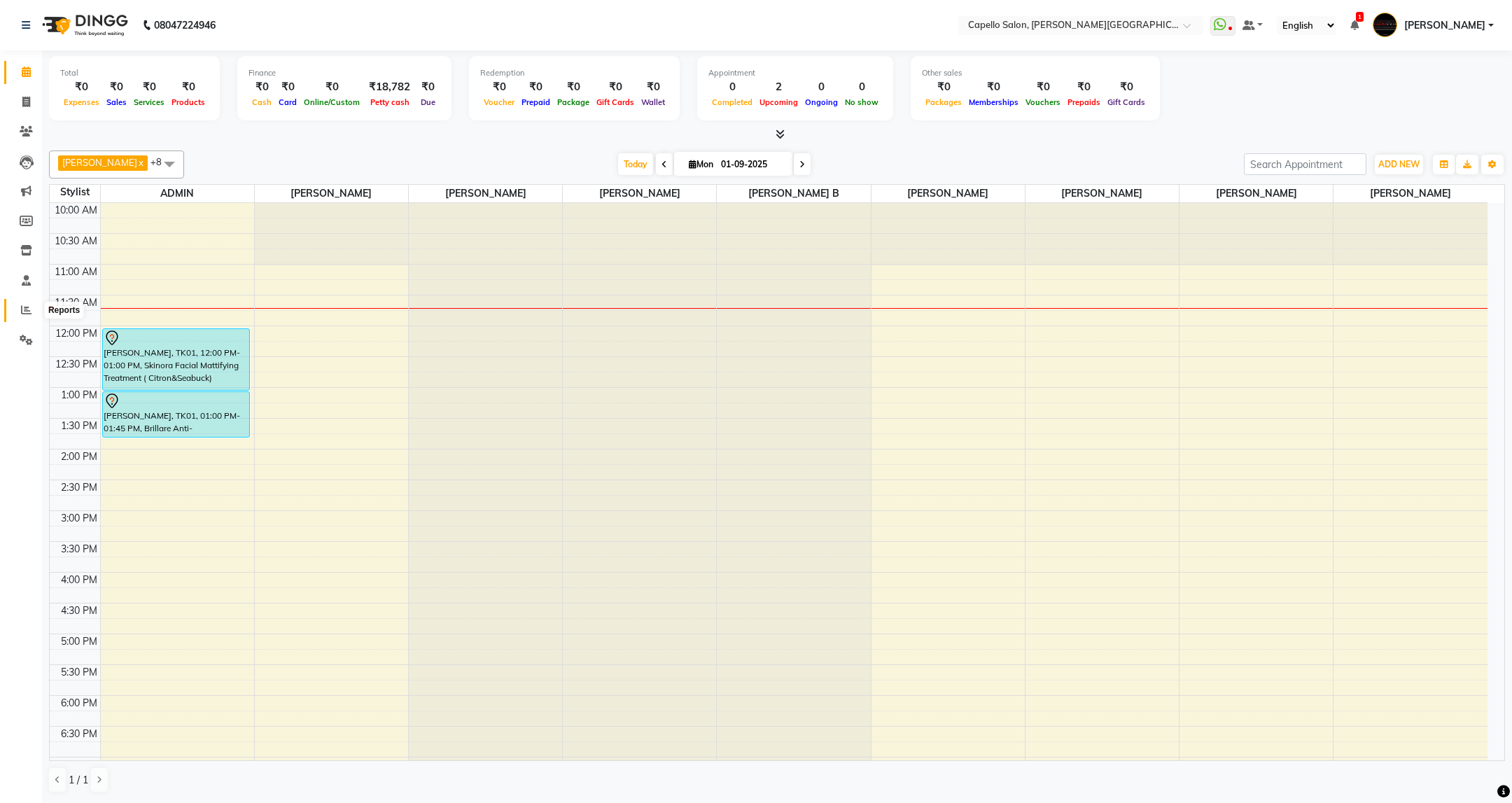
click at [31, 311] on span at bounding box center [26, 310] width 24 height 16
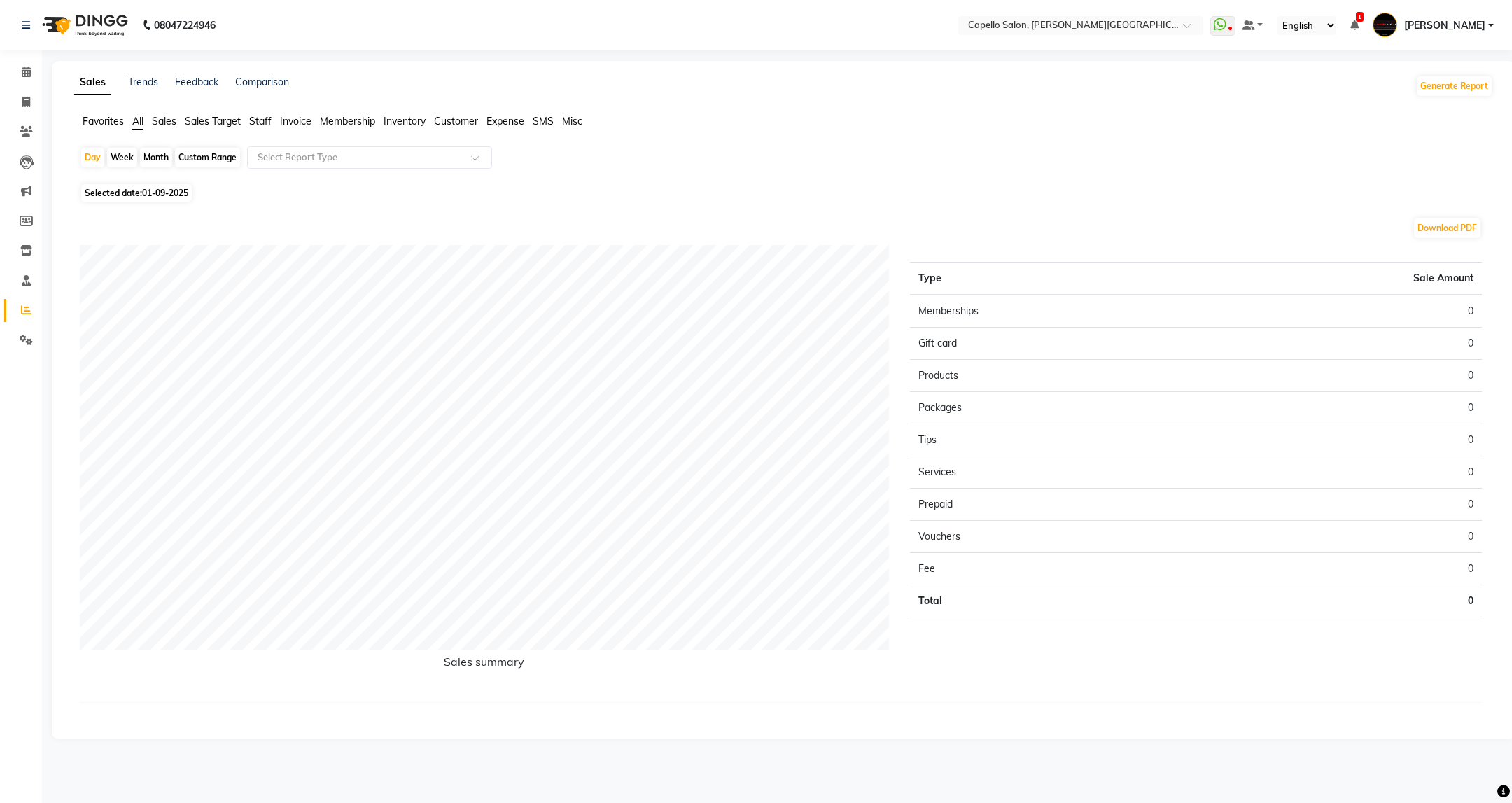
click at [261, 126] on span "Staff" at bounding box center [260, 121] width 22 height 13
click at [156, 160] on div "Month" at bounding box center [156, 158] width 32 height 20
select select "9"
select select "2025"
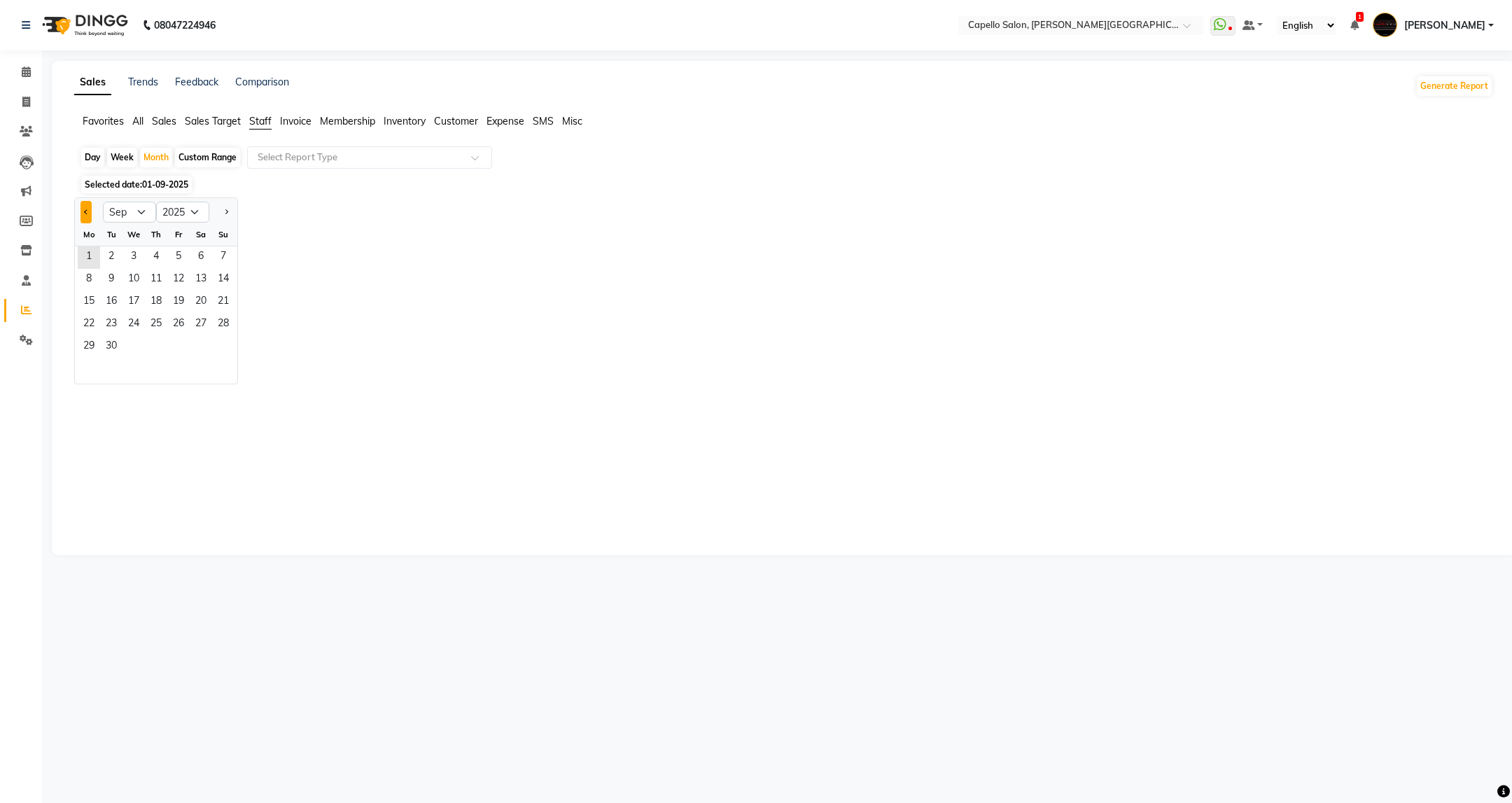
click at [82, 215] on button "Previous month" at bounding box center [85, 211] width 11 height 22
select select "7"
click at [118, 255] on span "1" at bounding box center [111, 257] width 22 height 22
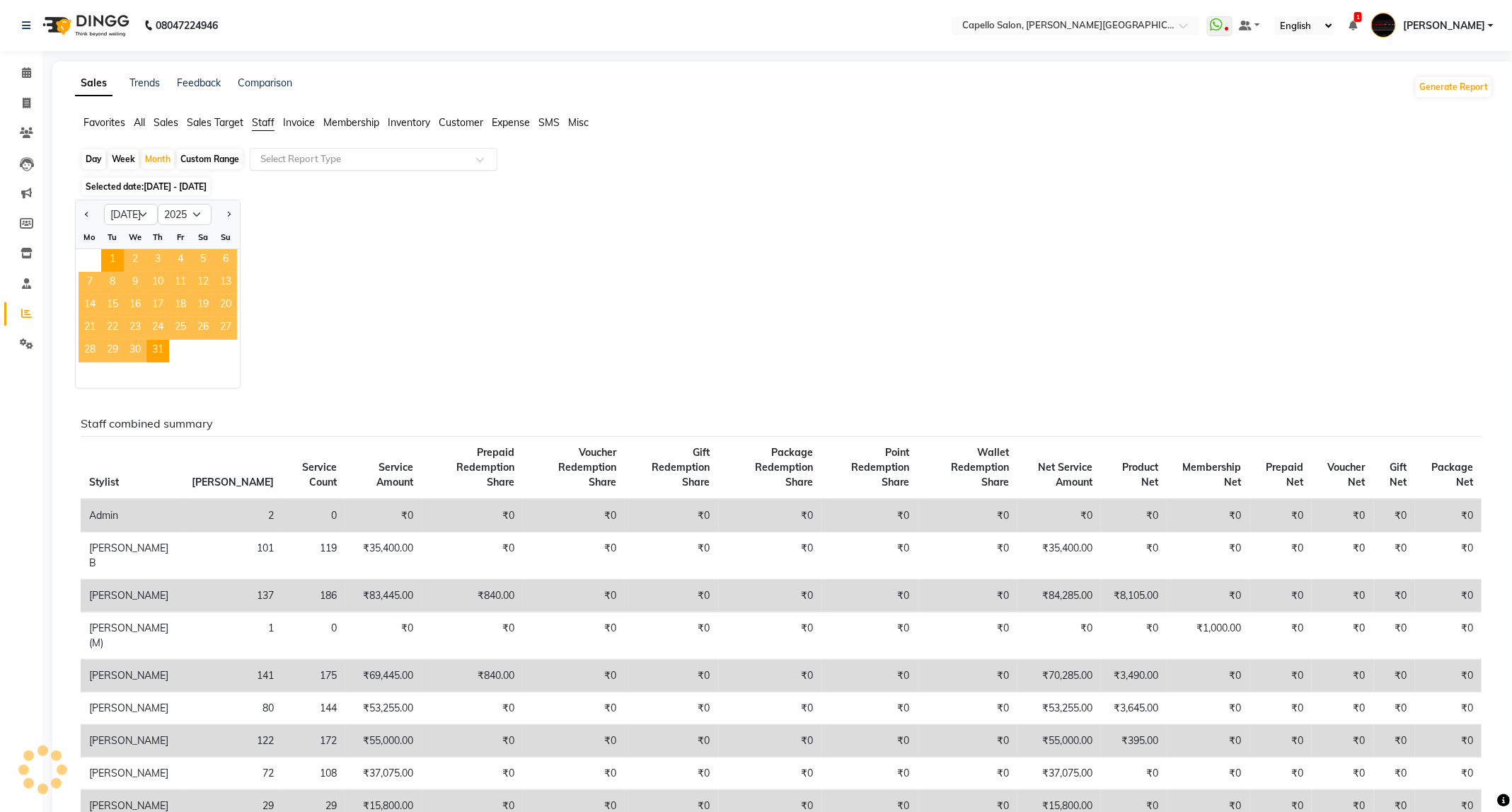
click at [354, 164] on input "text" at bounding box center [359, 159] width 204 height 14
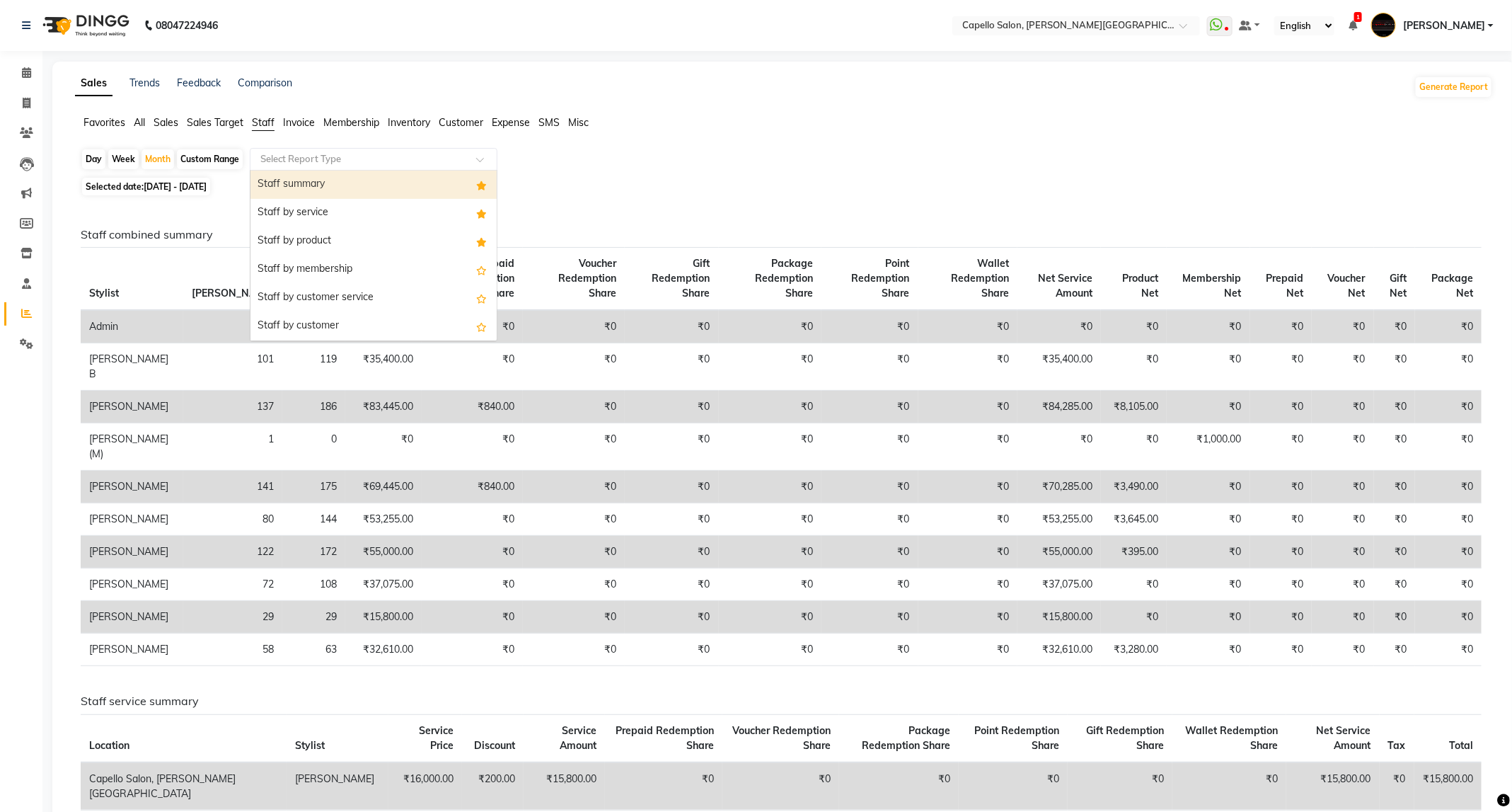
click at [353, 175] on div "Staff summary" at bounding box center [373, 184] width 246 height 29
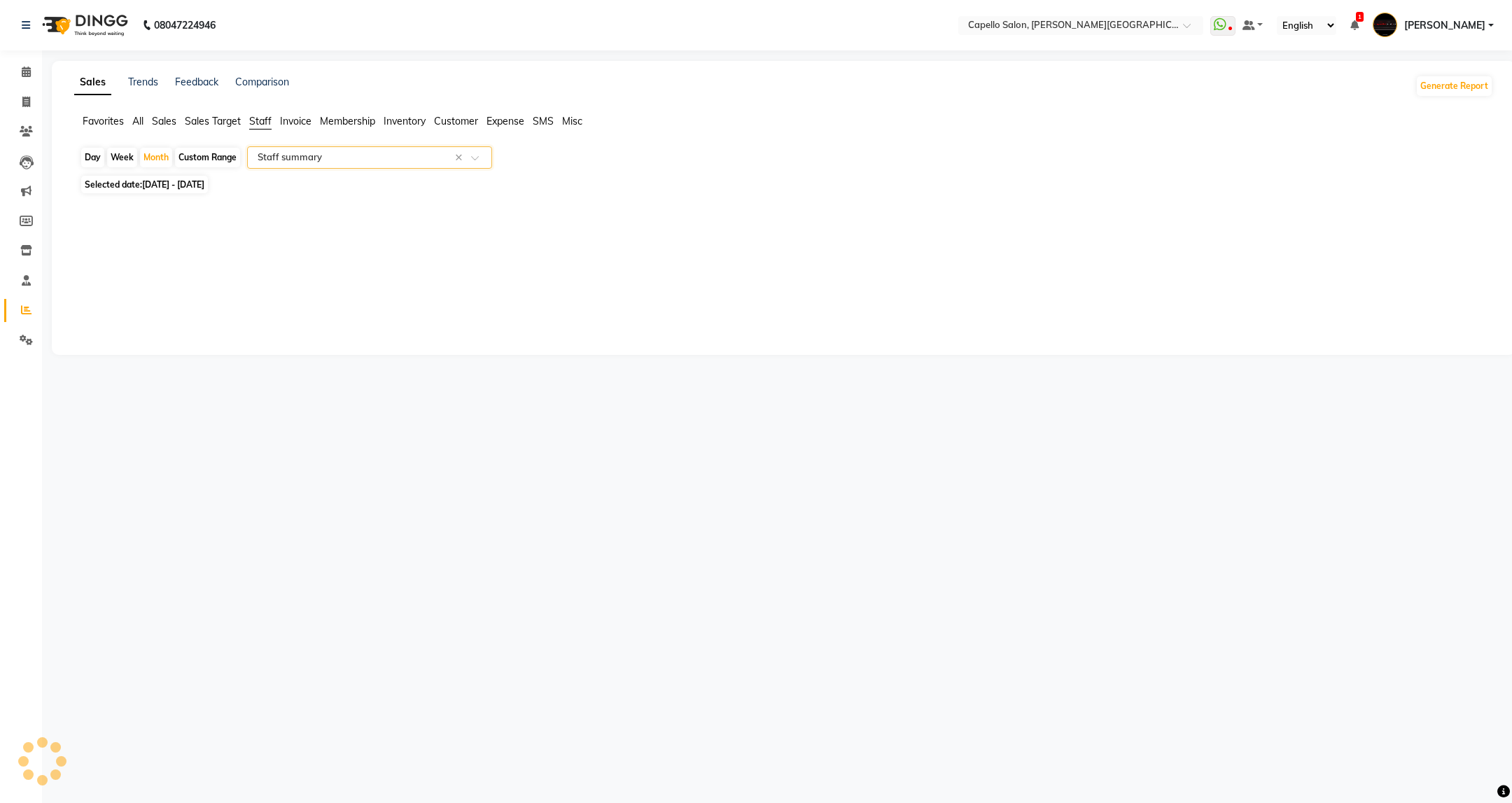
select select "full_report"
select select "csv"
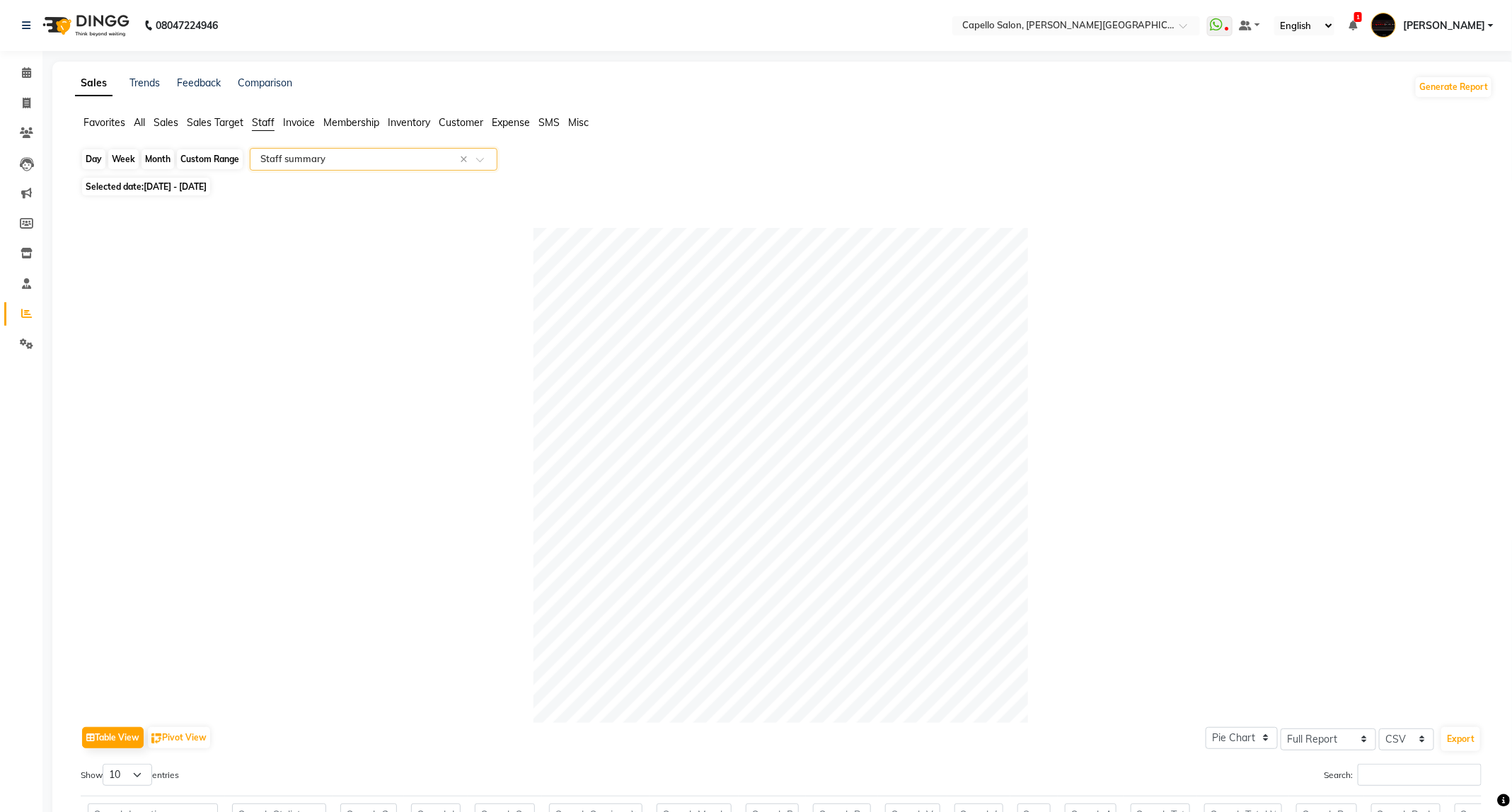
click at [160, 166] on div "Month" at bounding box center [157, 160] width 32 height 20
select select "7"
select select "2025"
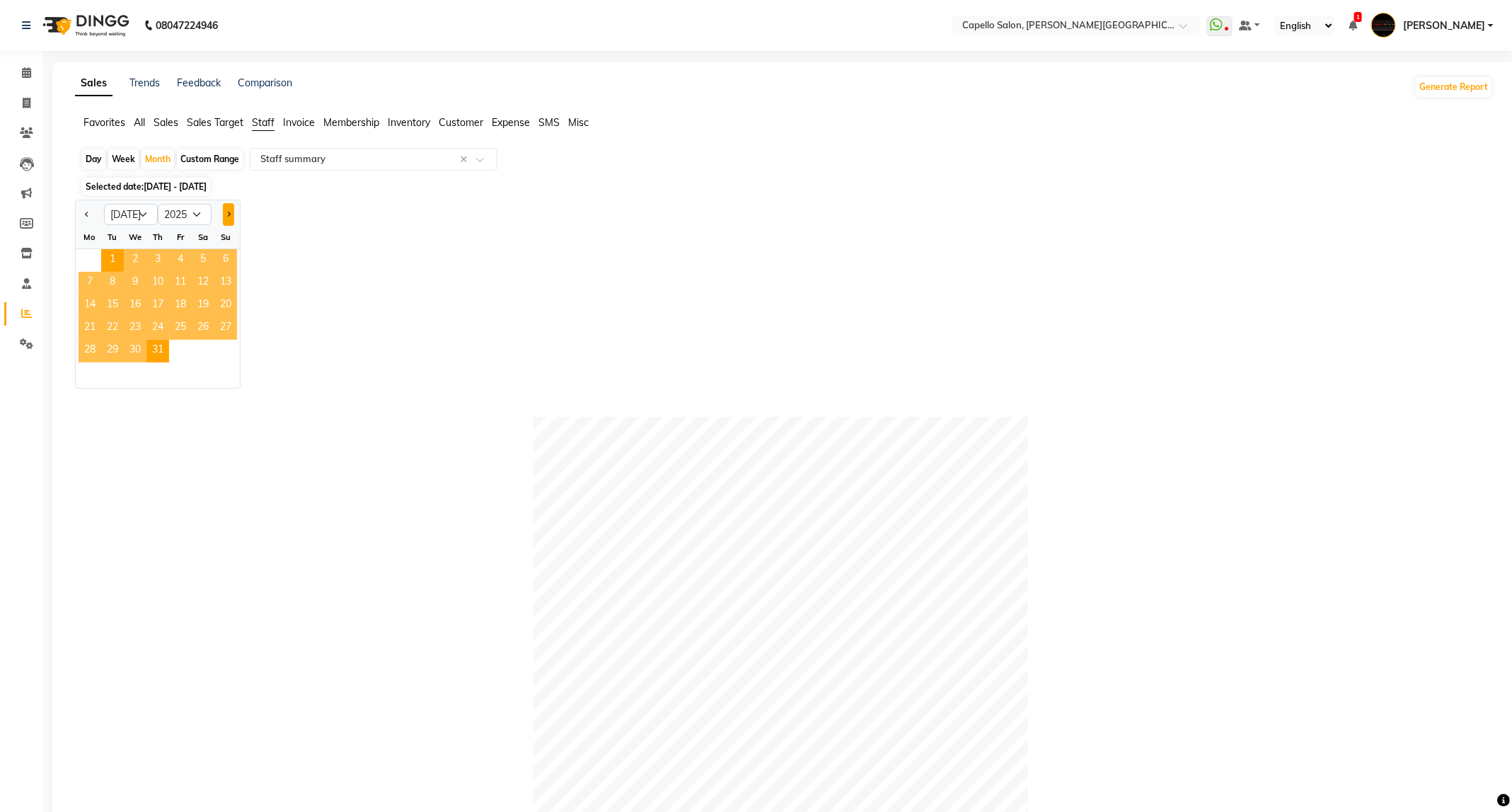
click at [224, 219] on button "Next month" at bounding box center [228, 214] width 12 height 22
select select "8"
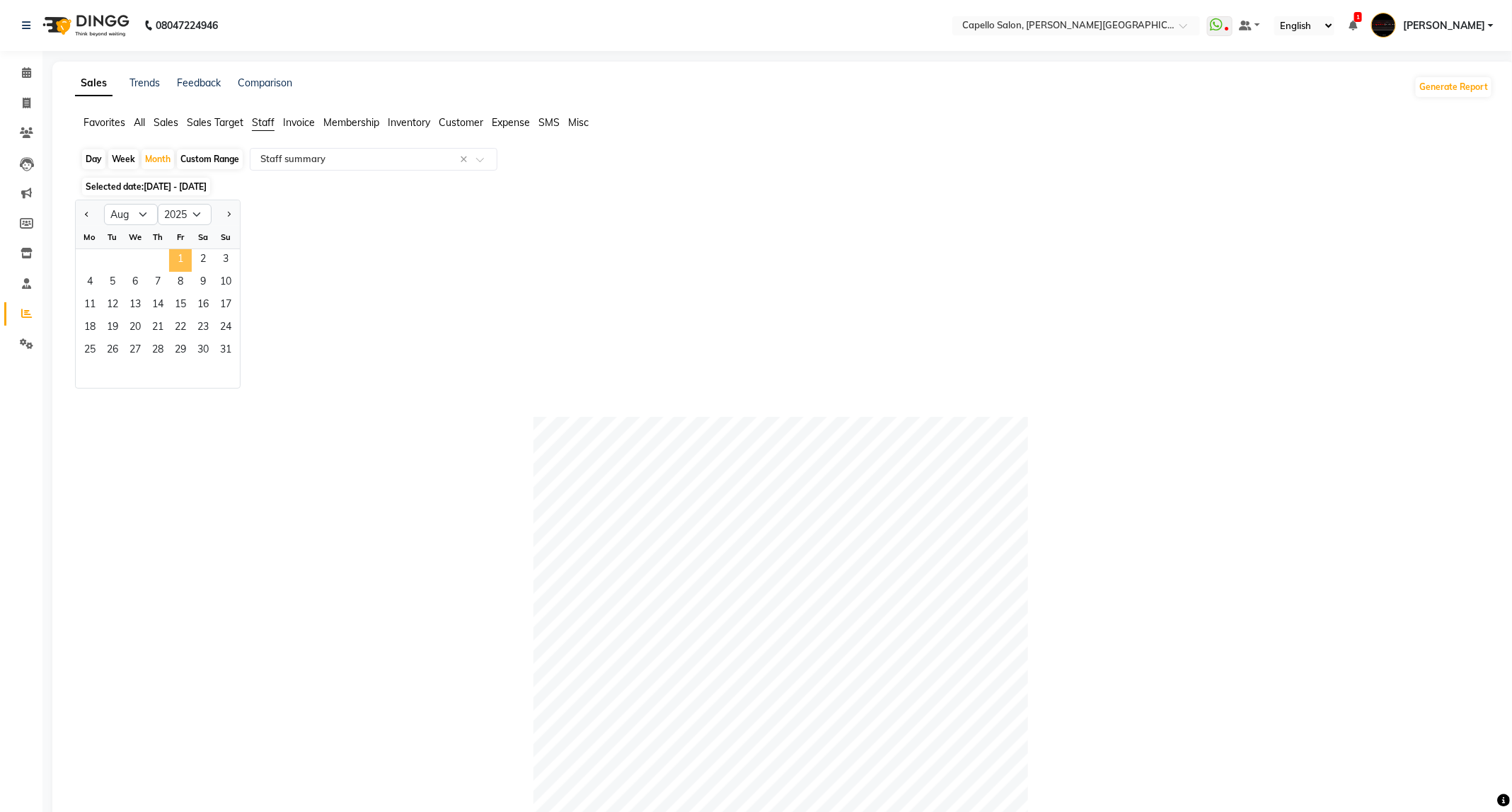
click at [184, 268] on span "1" at bounding box center [180, 260] width 22 height 22
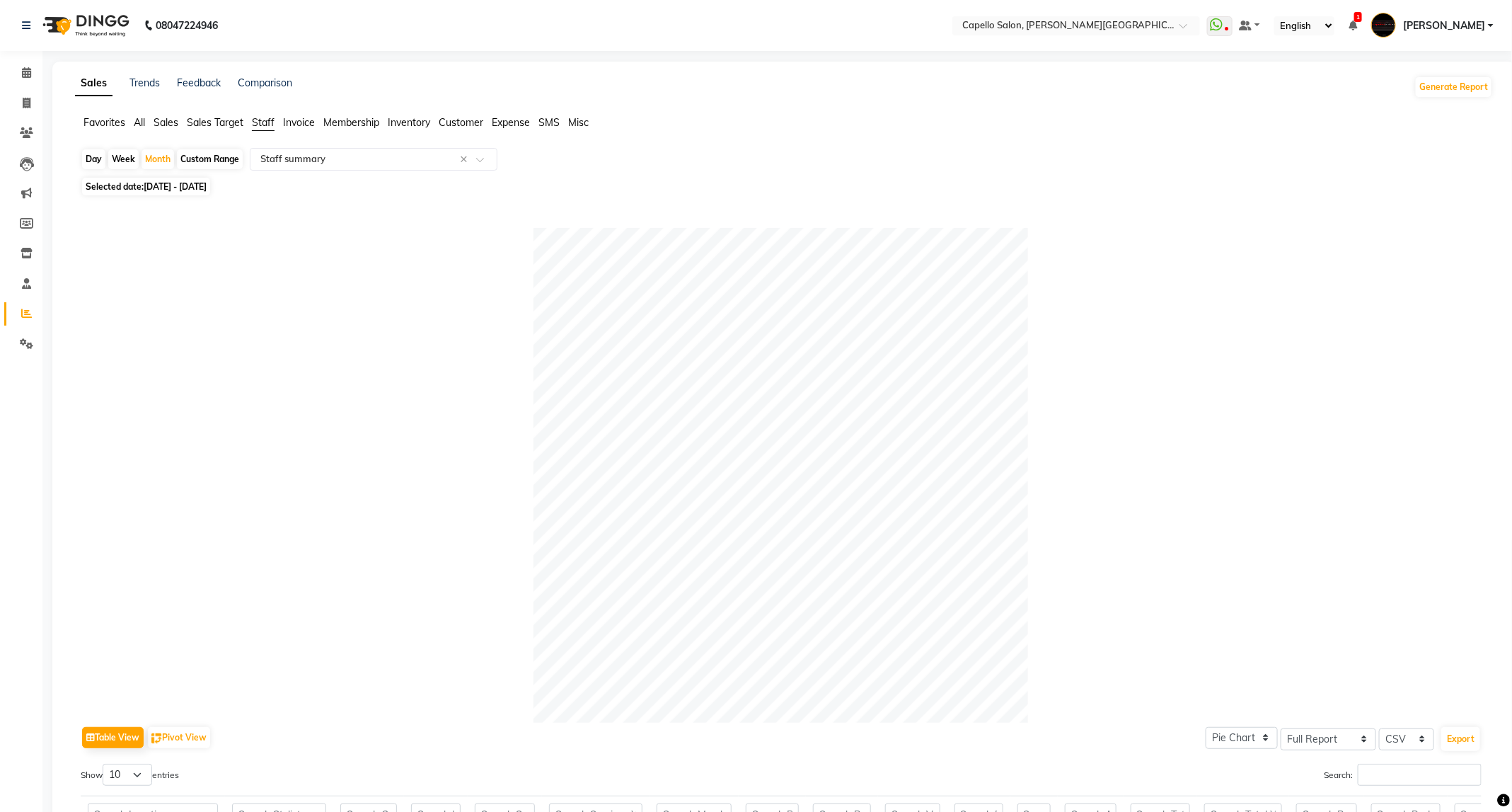
scroll to position [425, 0]
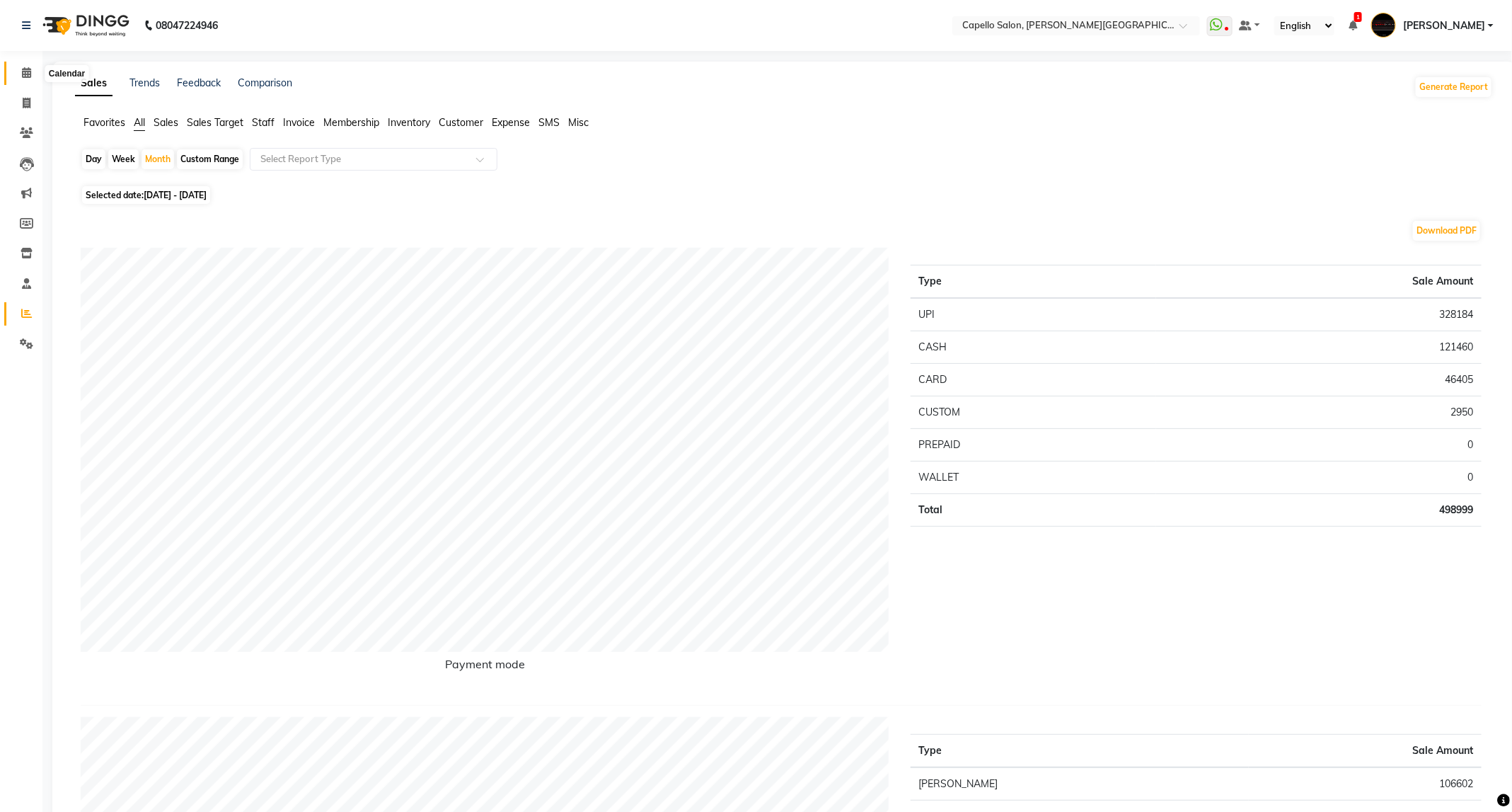
click at [22, 71] on icon at bounding box center [26, 73] width 9 height 11
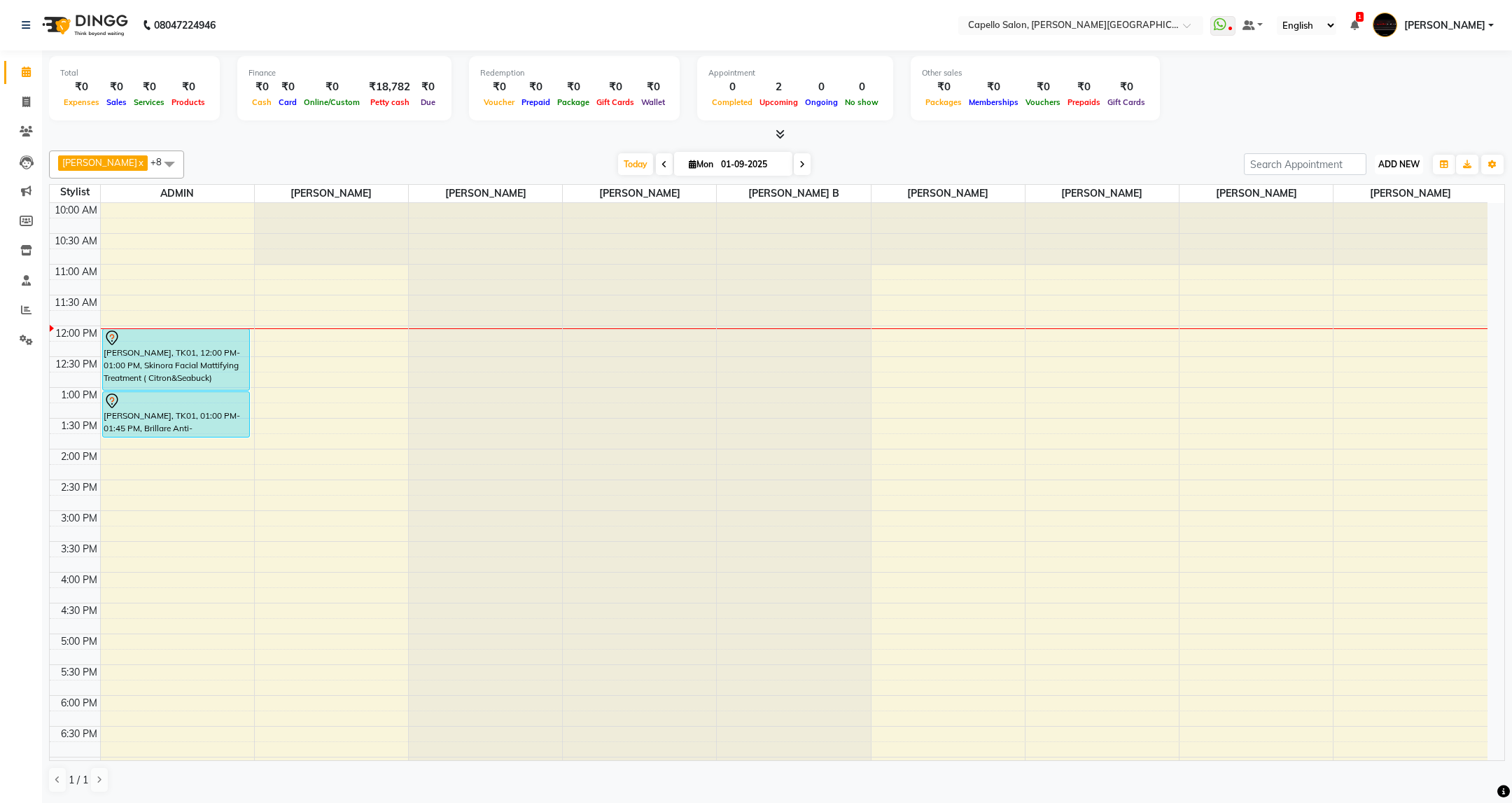
click at [1397, 160] on span "ADD NEW" at bounding box center [1399, 164] width 41 height 11
click at [1355, 248] on link "Add Attendance" at bounding box center [1367, 247] width 111 height 18
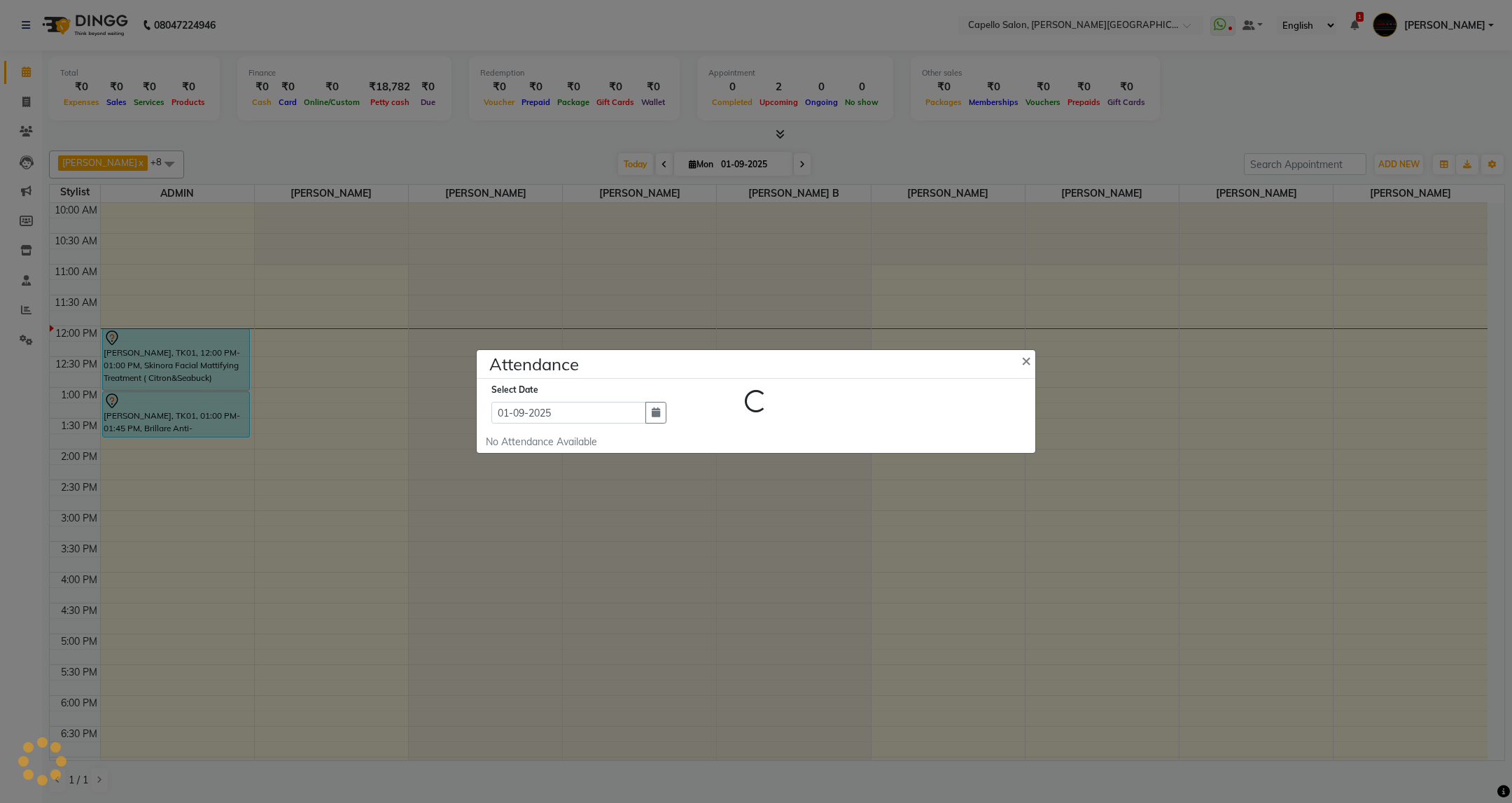
select select "W"
select select "A"
select select "W"
select select "A"
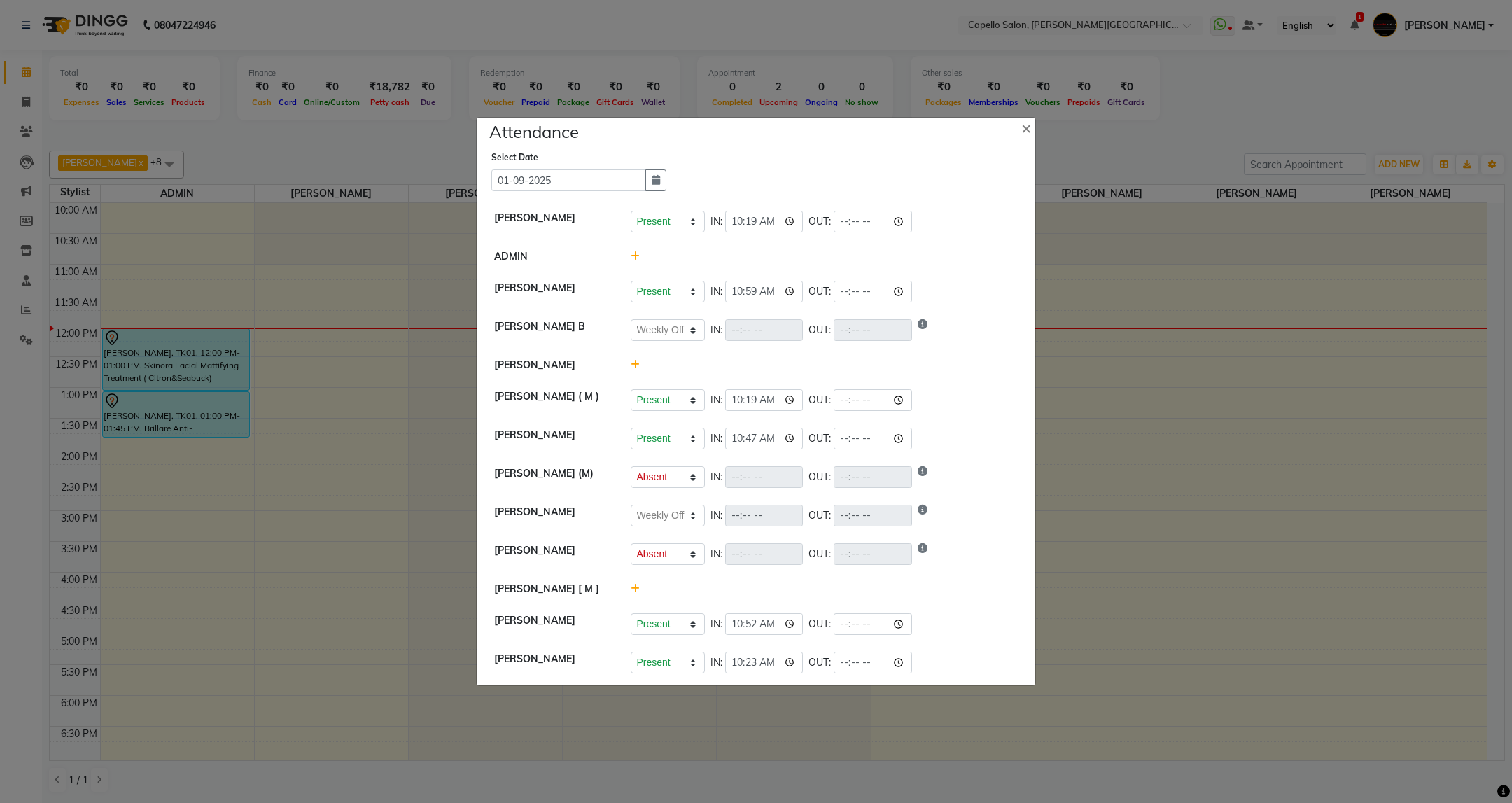
click at [635, 366] on icon at bounding box center [635, 364] width 9 height 10
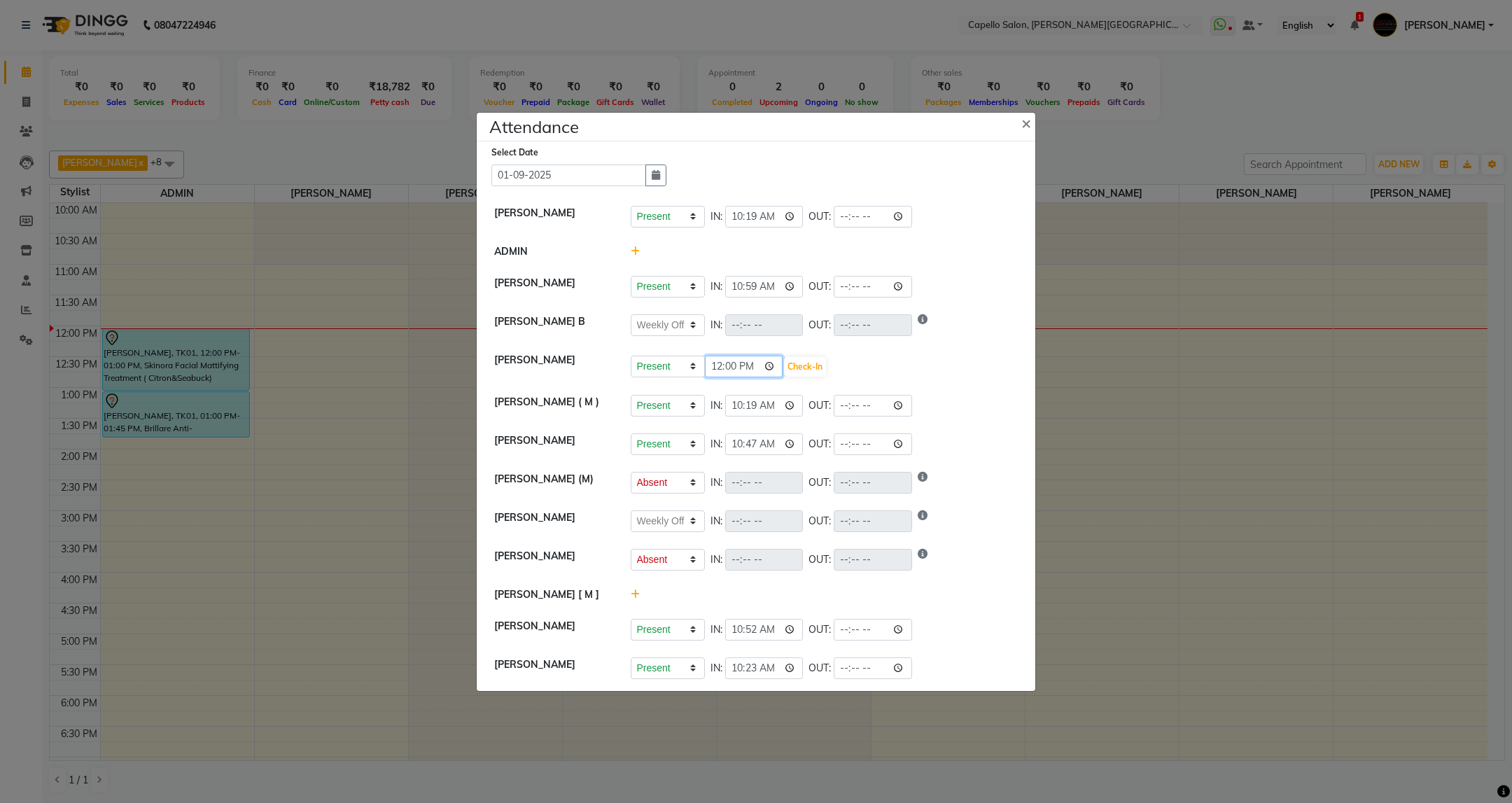
click at [718, 367] on input "12:00" at bounding box center [744, 366] width 79 height 21
type input "23:31"
click at [798, 362] on button "Check-In" at bounding box center [804, 367] width 42 height 20
select select "W"
select select "A"
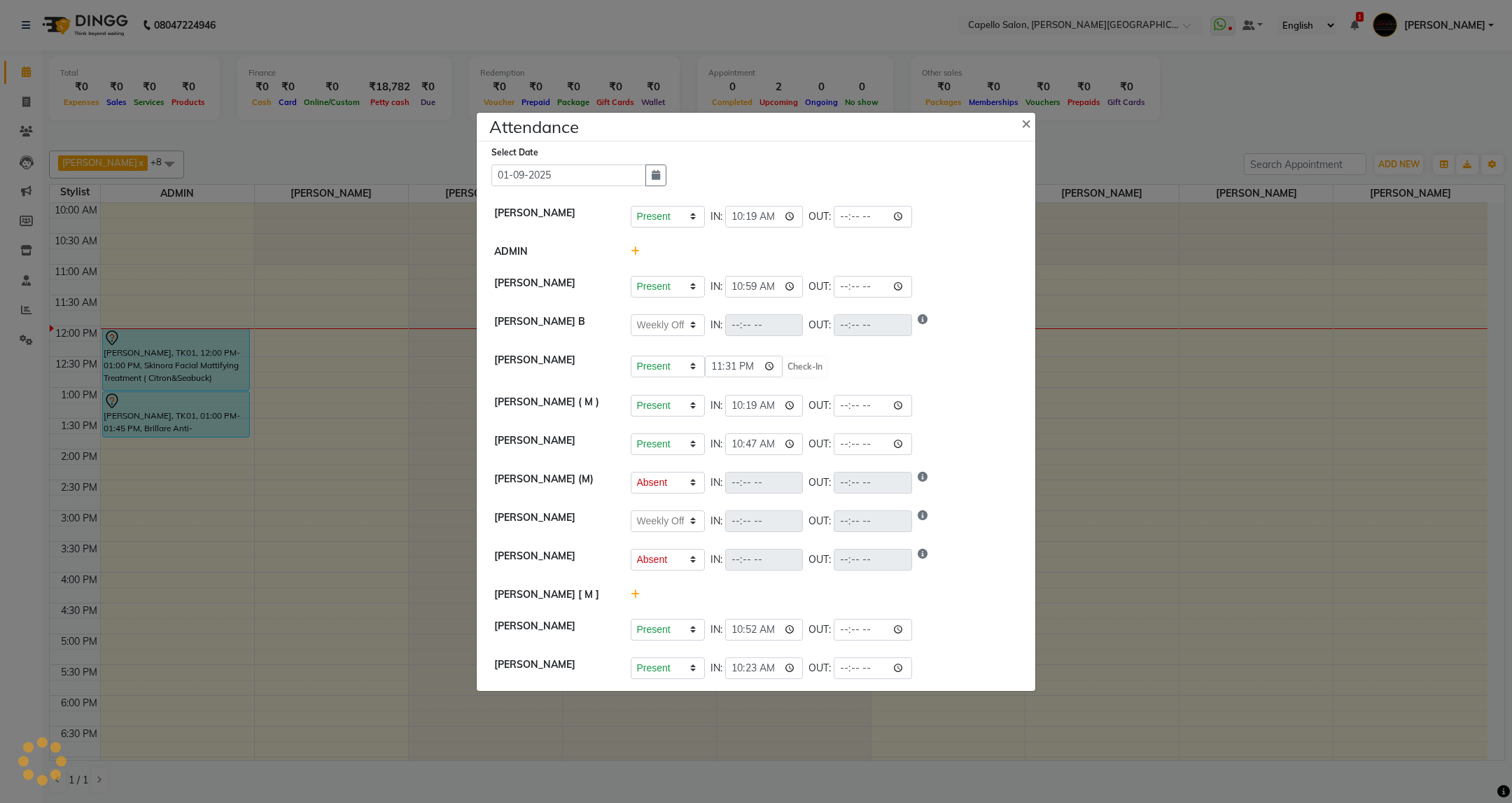
select select "W"
select select "A"
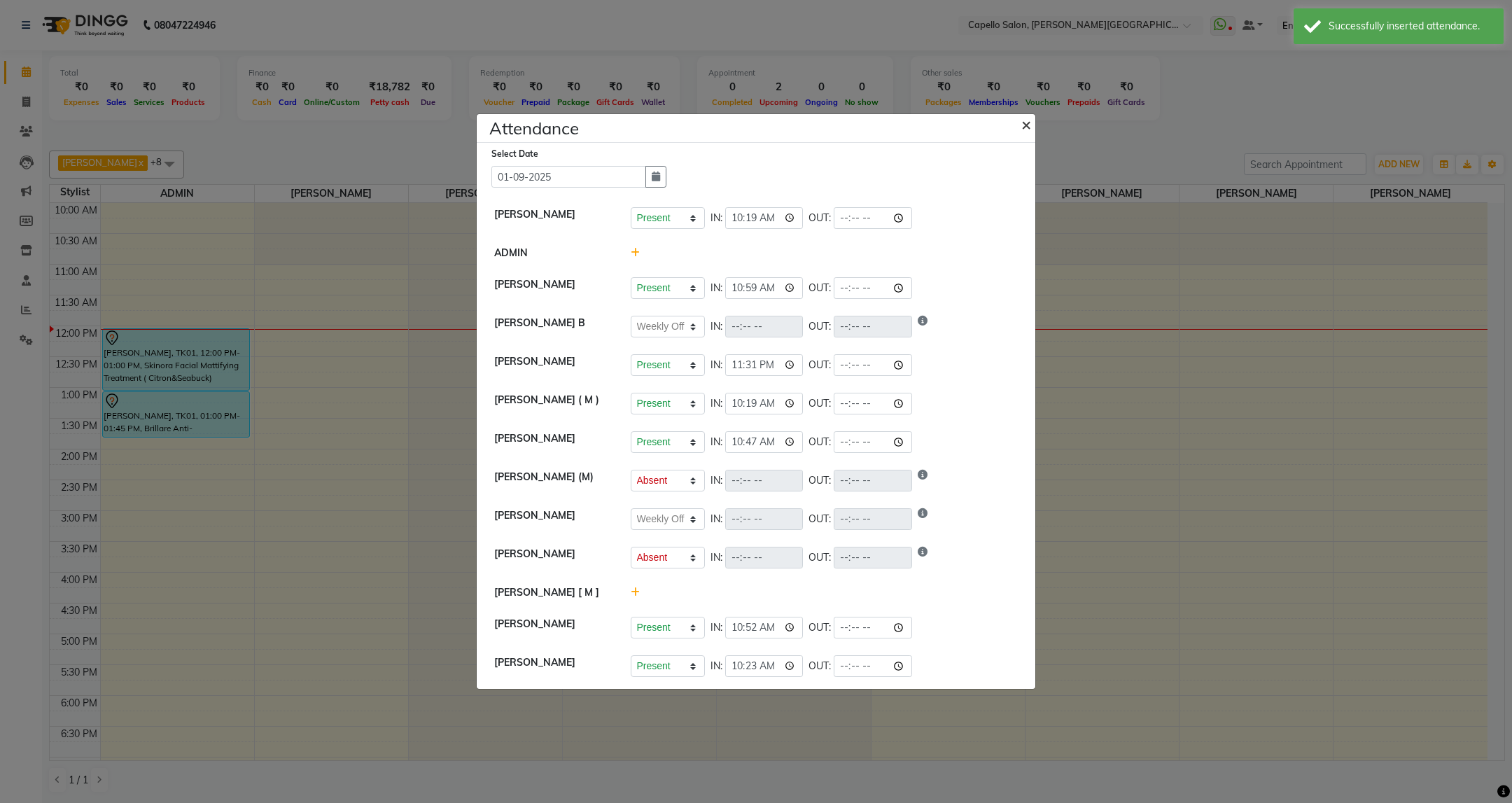
click at [1033, 114] on button "×" at bounding box center [1027, 124] width 35 height 39
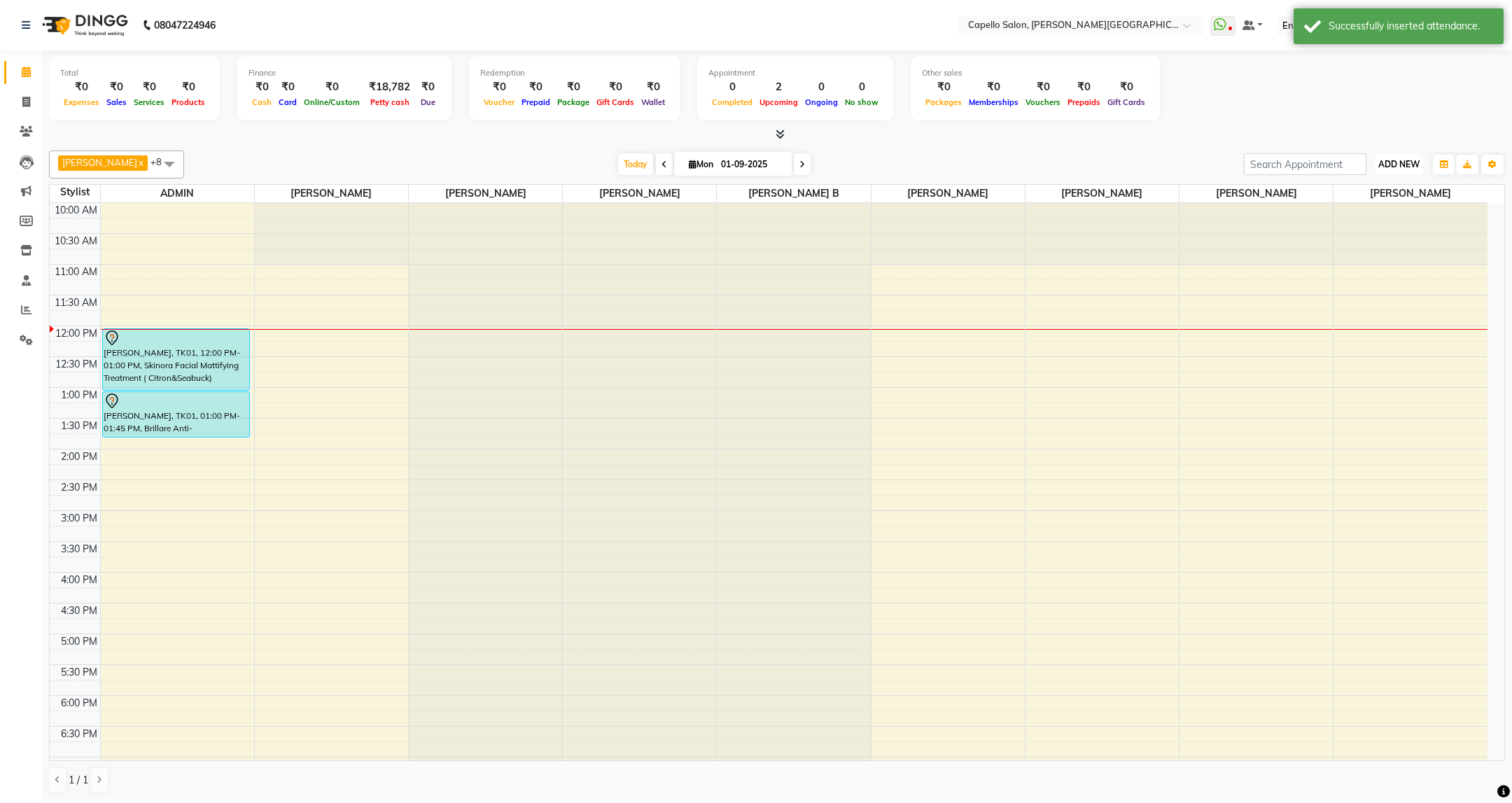
click at [1417, 173] on button "ADD NEW Toggle Dropdown" at bounding box center [1398, 165] width 48 height 20
click at [1395, 240] on link "Add Attendance" at bounding box center [1367, 247] width 111 height 18
select select "W"
select select "A"
select select "W"
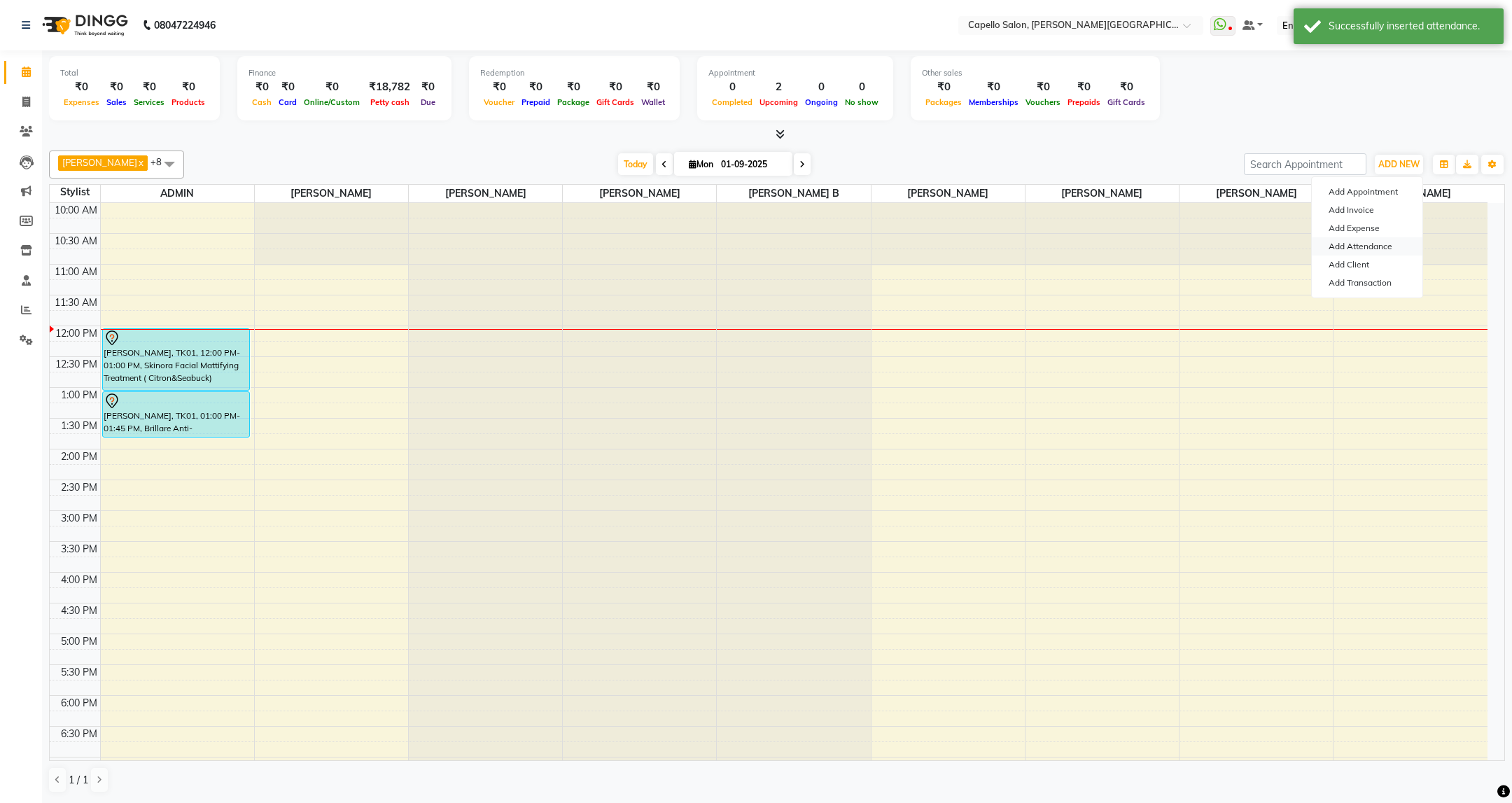
select select "A"
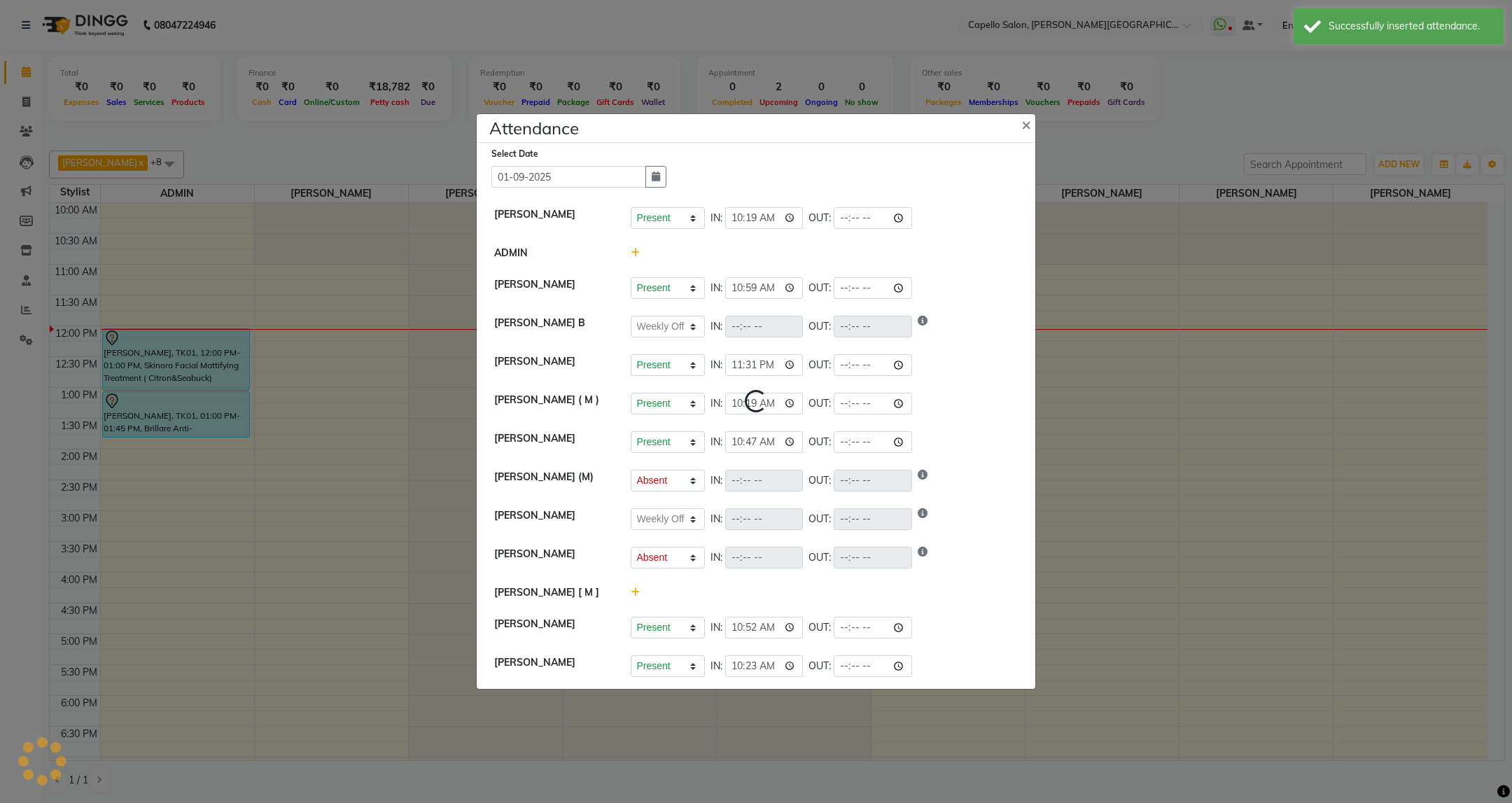
select select "W"
select select "A"
select select "W"
select select "A"
click at [1027, 118] on span "×" at bounding box center [1026, 124] width 10 height 21
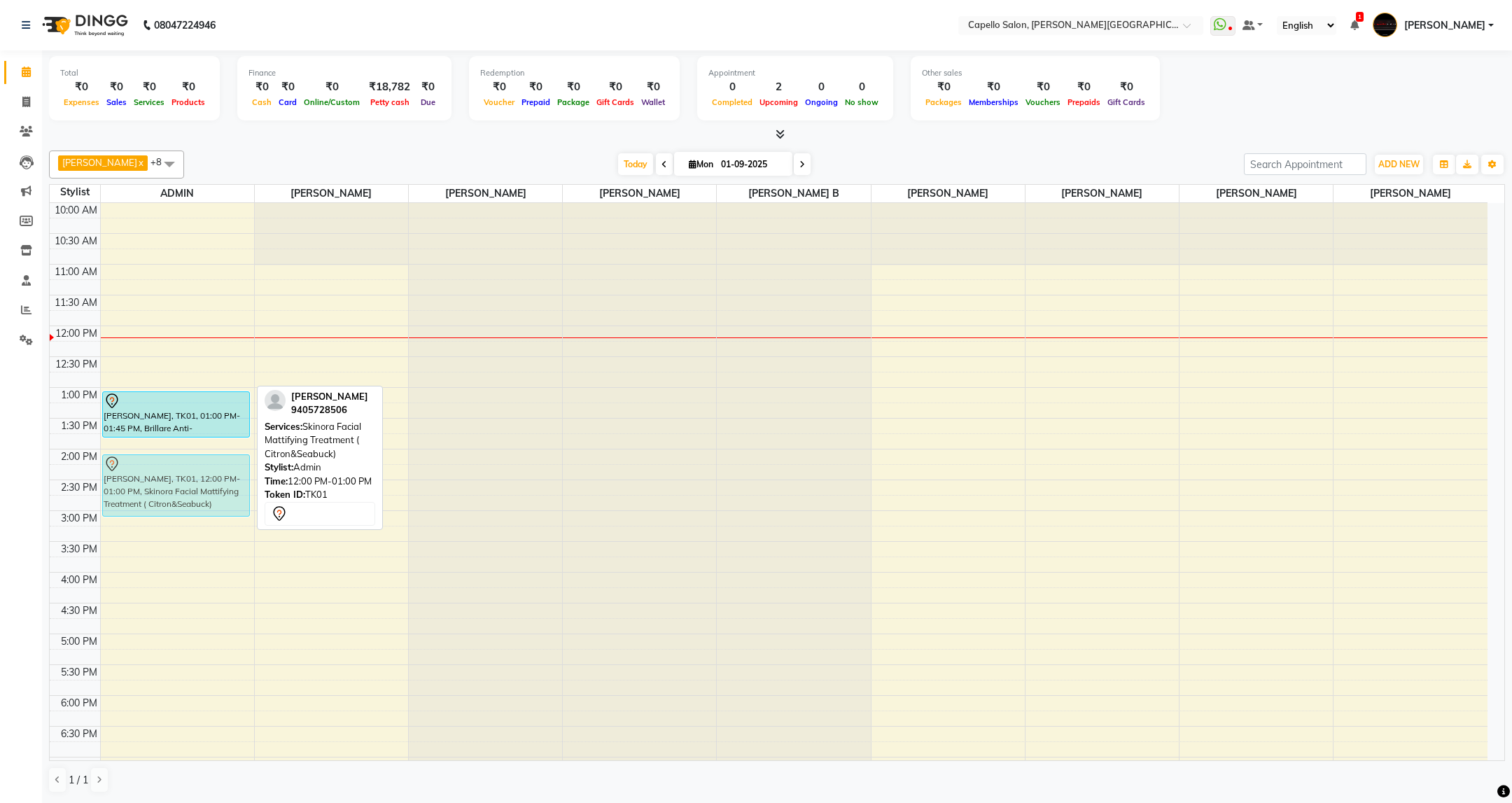
drag, startPoint x: 212, startPoint y: 357, endPoint x: 200, endPoint y: 482, distance: 125.6
click at [200, 482] on div "amresh, TK01, 12:00 PM-01:00 PM, Skinora Facial Mattifying Treatment ( Citron&S…" at bounding box center [177, 572] width 153 height 739
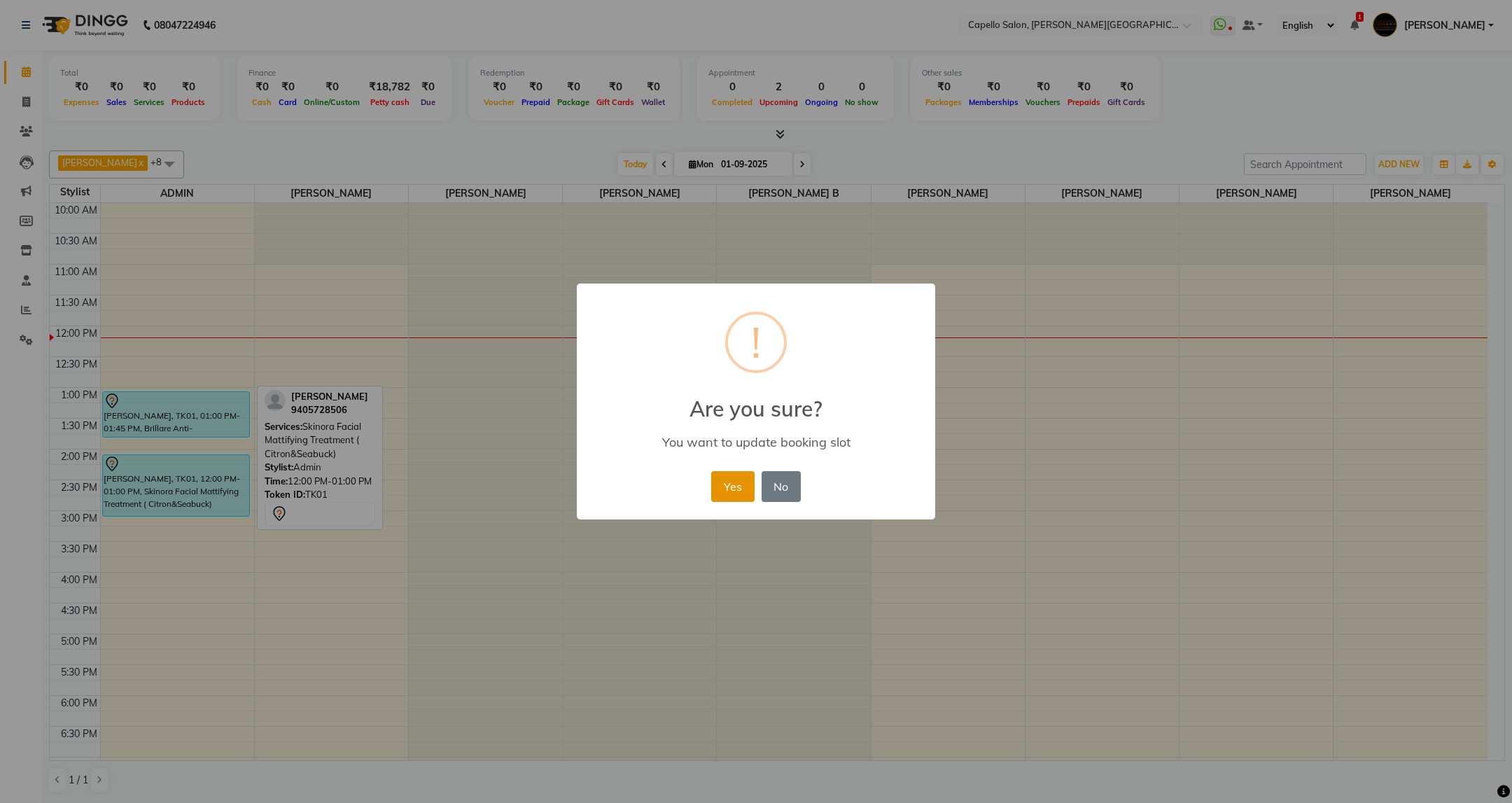
click at [742, 485] on button "Yes" at bounding box center [733, 486] width 43 height 31
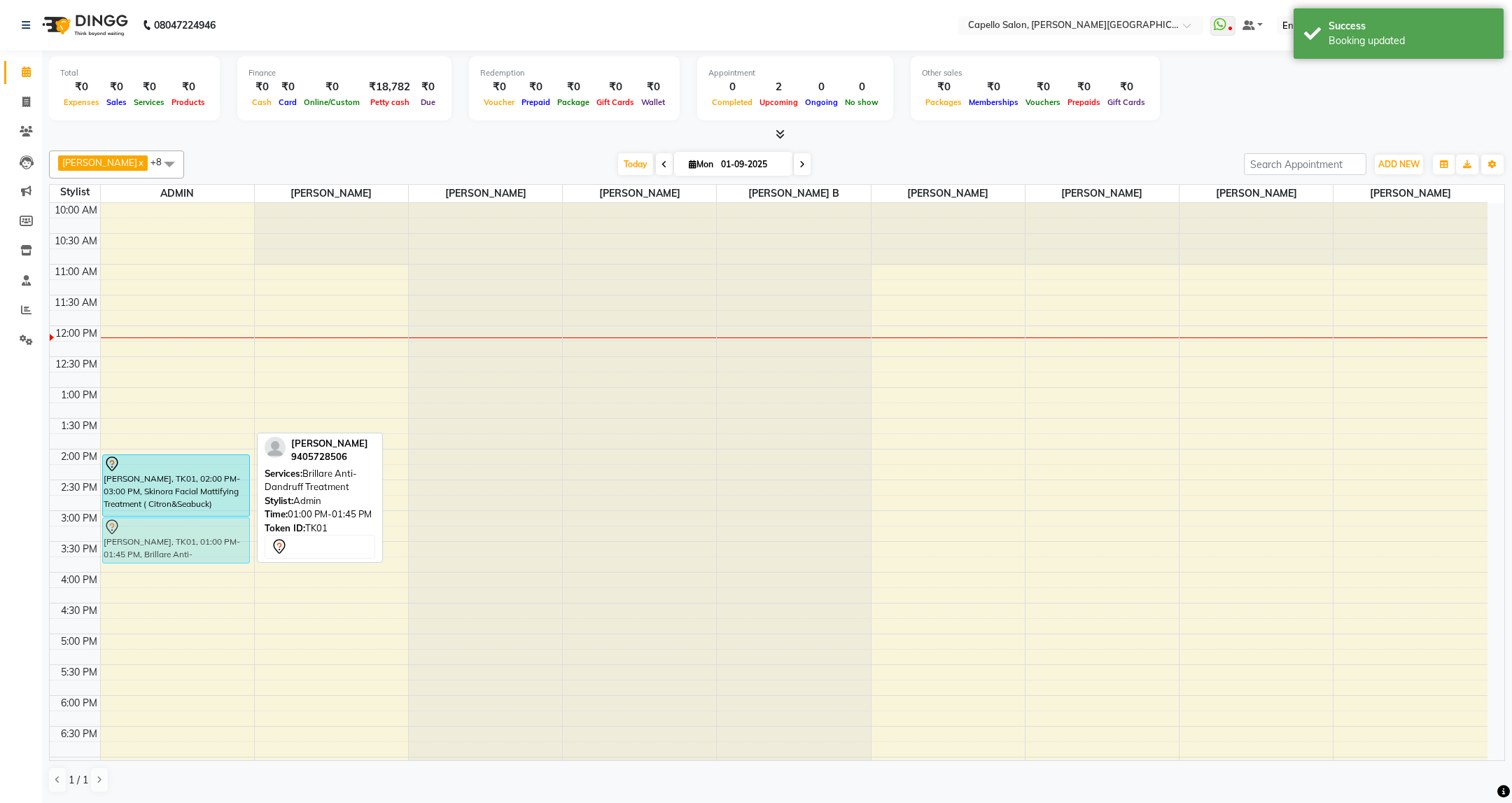
drag, startPoint x: 169, startPoint y: 414, endPoint x: 199, endPoint y: 543, distance: 132.4
click at [199, 543] on div "amresh, TK01, 01:00 PM-01:45 PM, Brillare Anti-Dandruff Treatment amresh, TK01,…" at bounding box center [177, 572] width 153 height 739
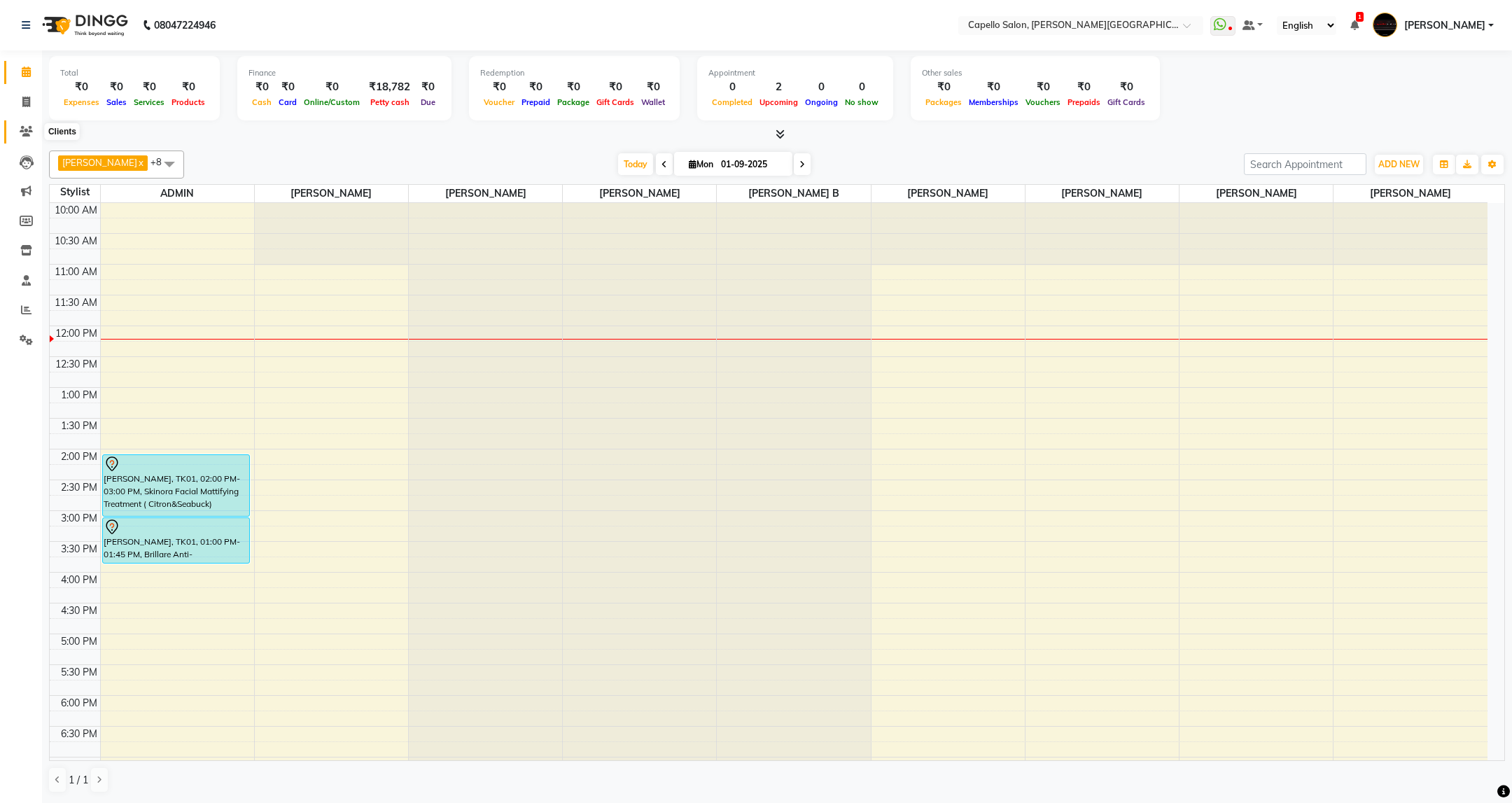
click at [20, 128] on icon at bounding box center [26, 131] width 13 height 11
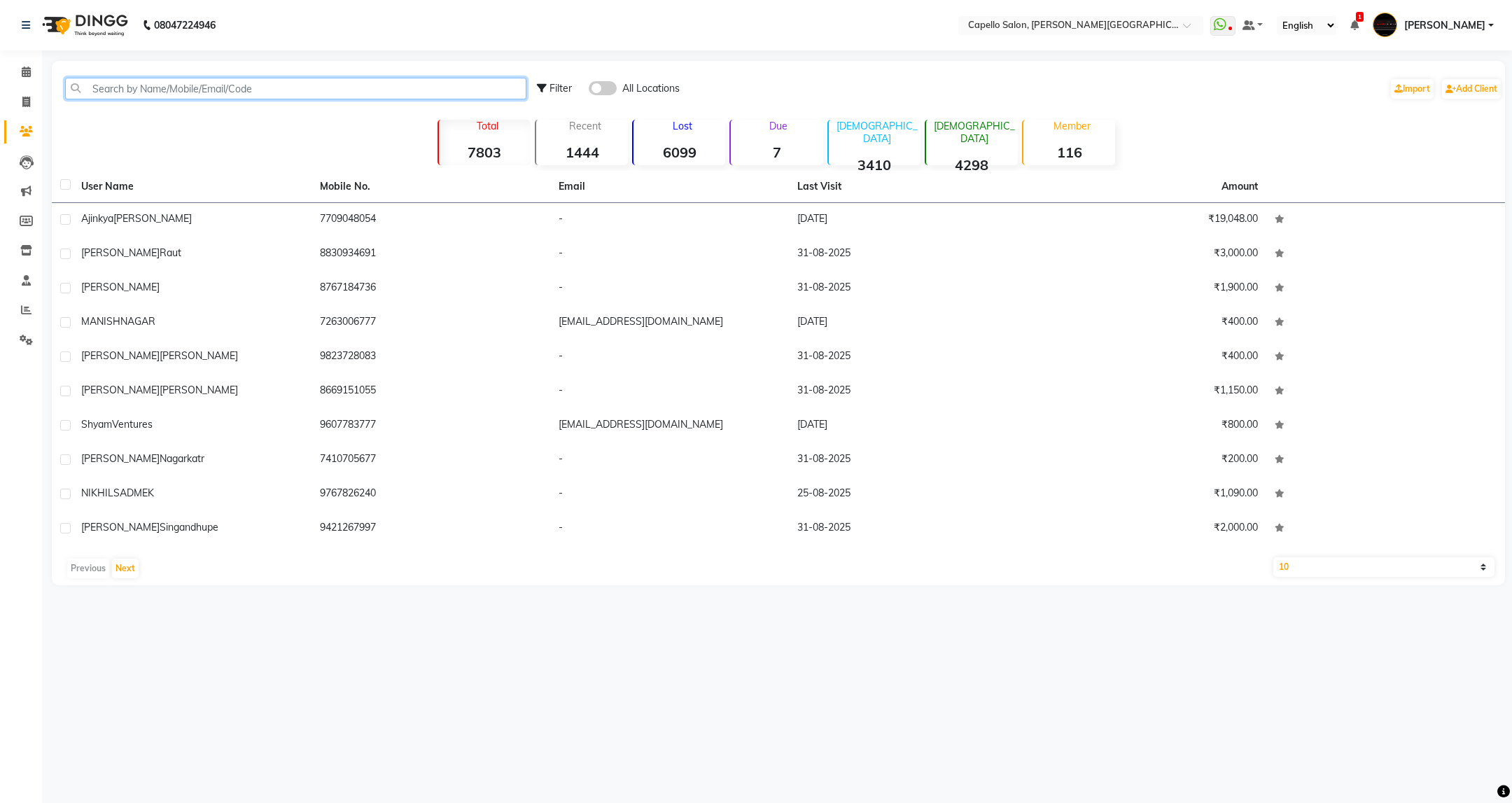
click at [188, 91] on input "text" at bounding box center [295, 89] width 461 height 21
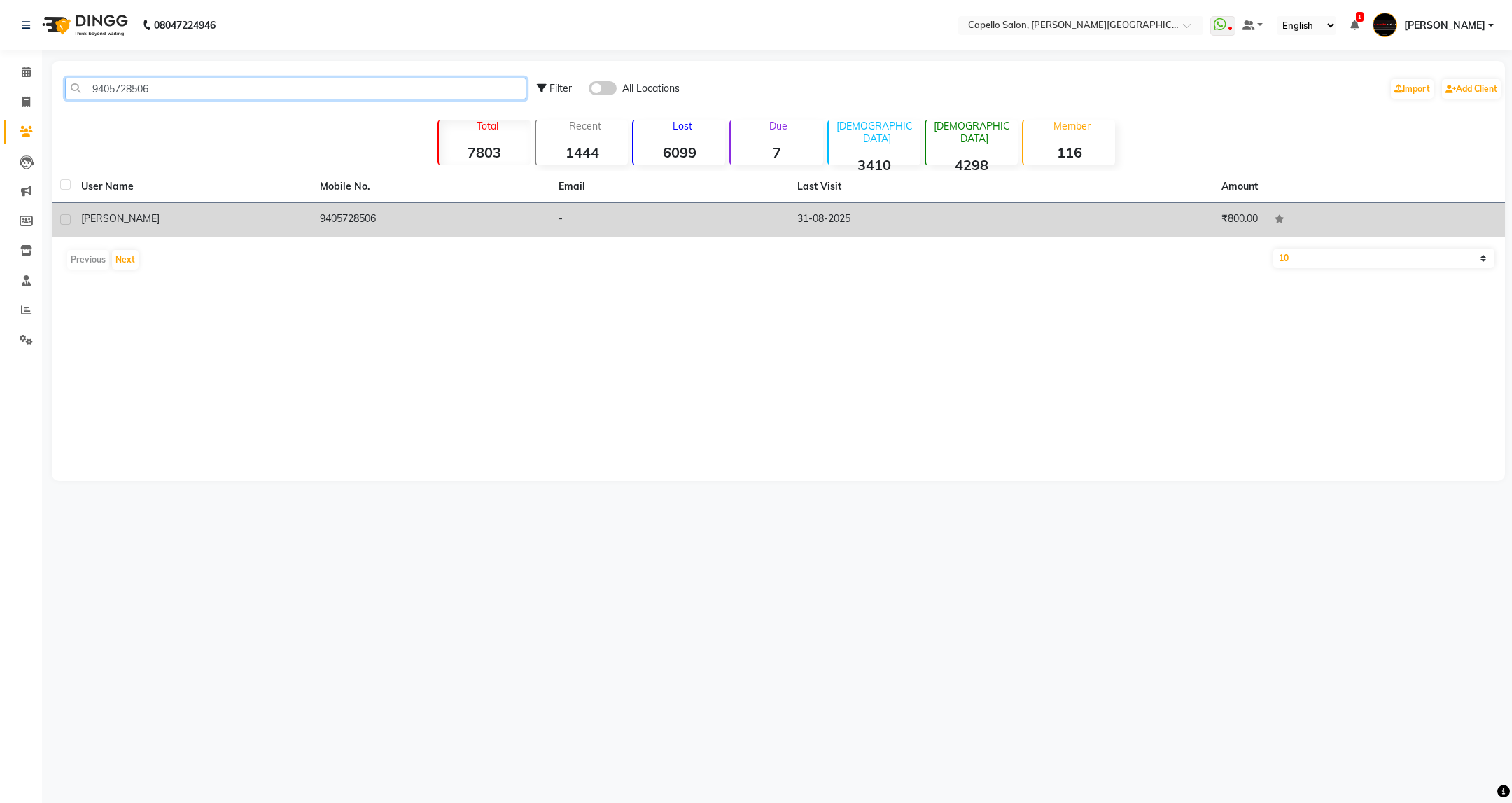
type input "9405728506"
click at [333, 223] on td "9405728506" at bounding box center [430, 220] width 239 height 34
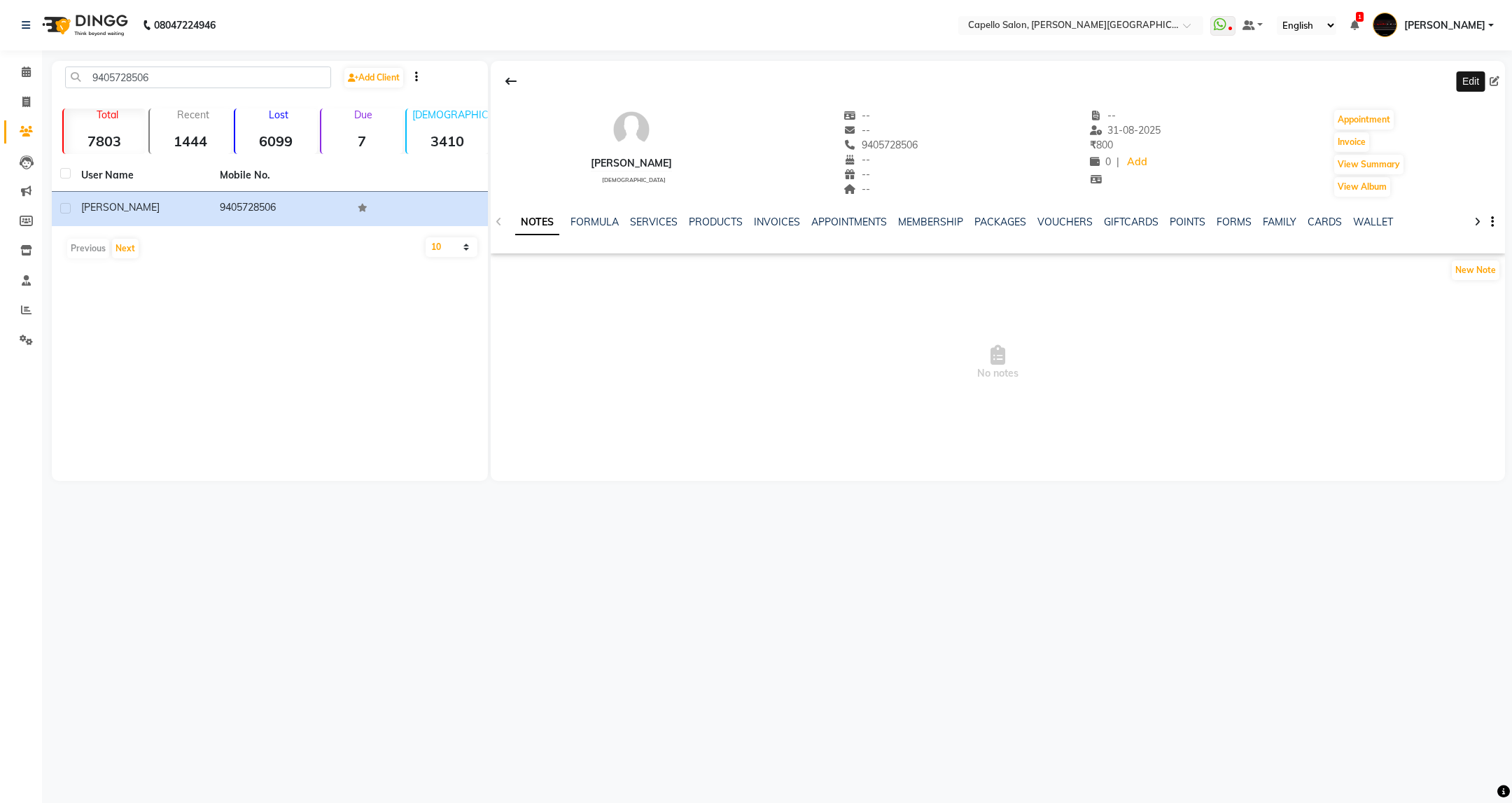
click at [1495, 79] on span at bounding box center [1497, 81] width 15 height 15
click at [658, 221] on link "SERVICES" at bounding box center [653, 221] width 47 height 13
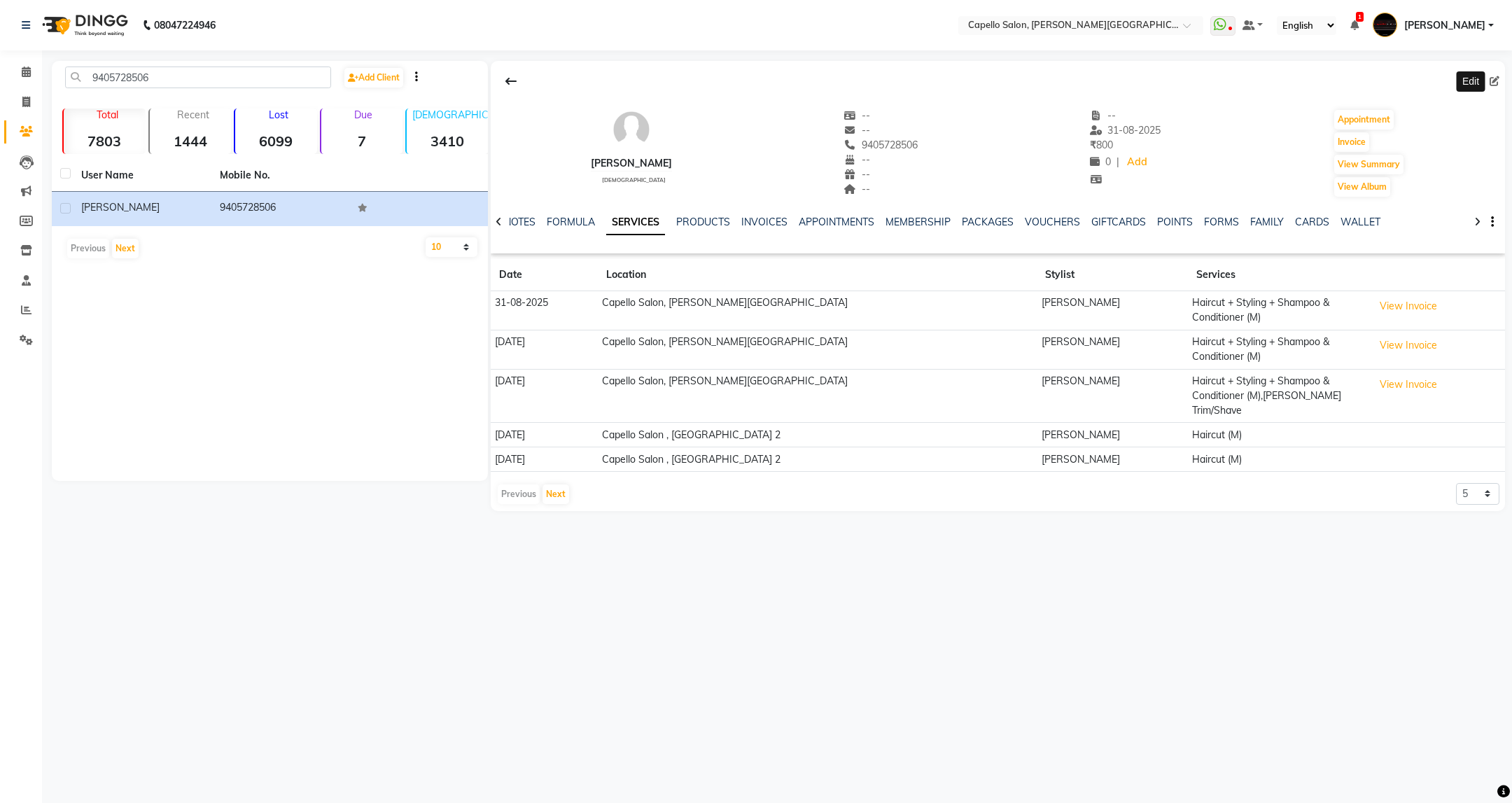
click at [1494, 85] on icon at bounding box center [1494, 81] width 10 height 10
select select "22"
select select "[DEMOGRAPHIC_DATA]"
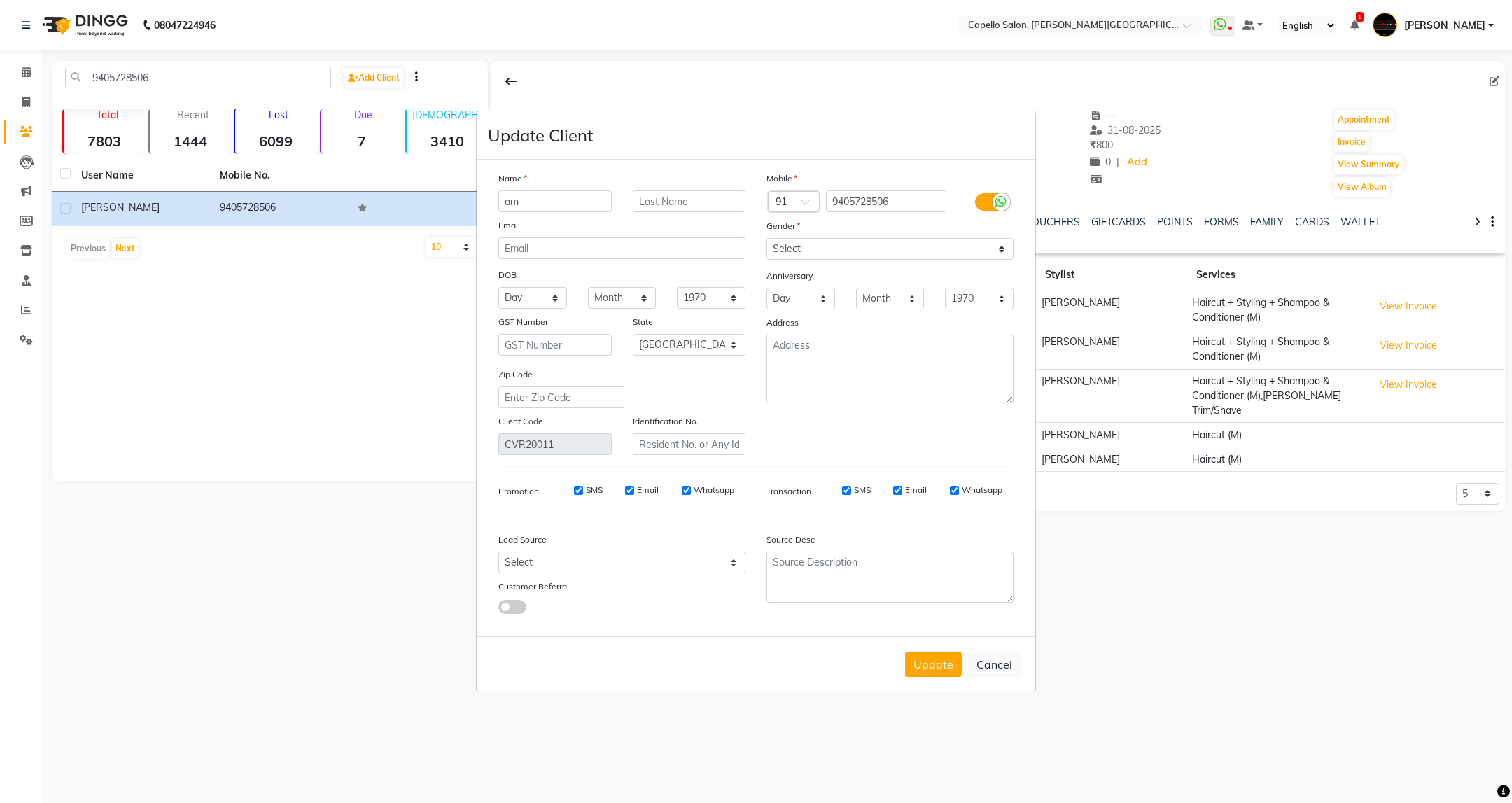
type input "a"
type input "[PERSON_NAME]"
type input "Panigrahi"
click at [946, 663] on button "Update" at bounding box center [933, 664] width 56 height 25
select select
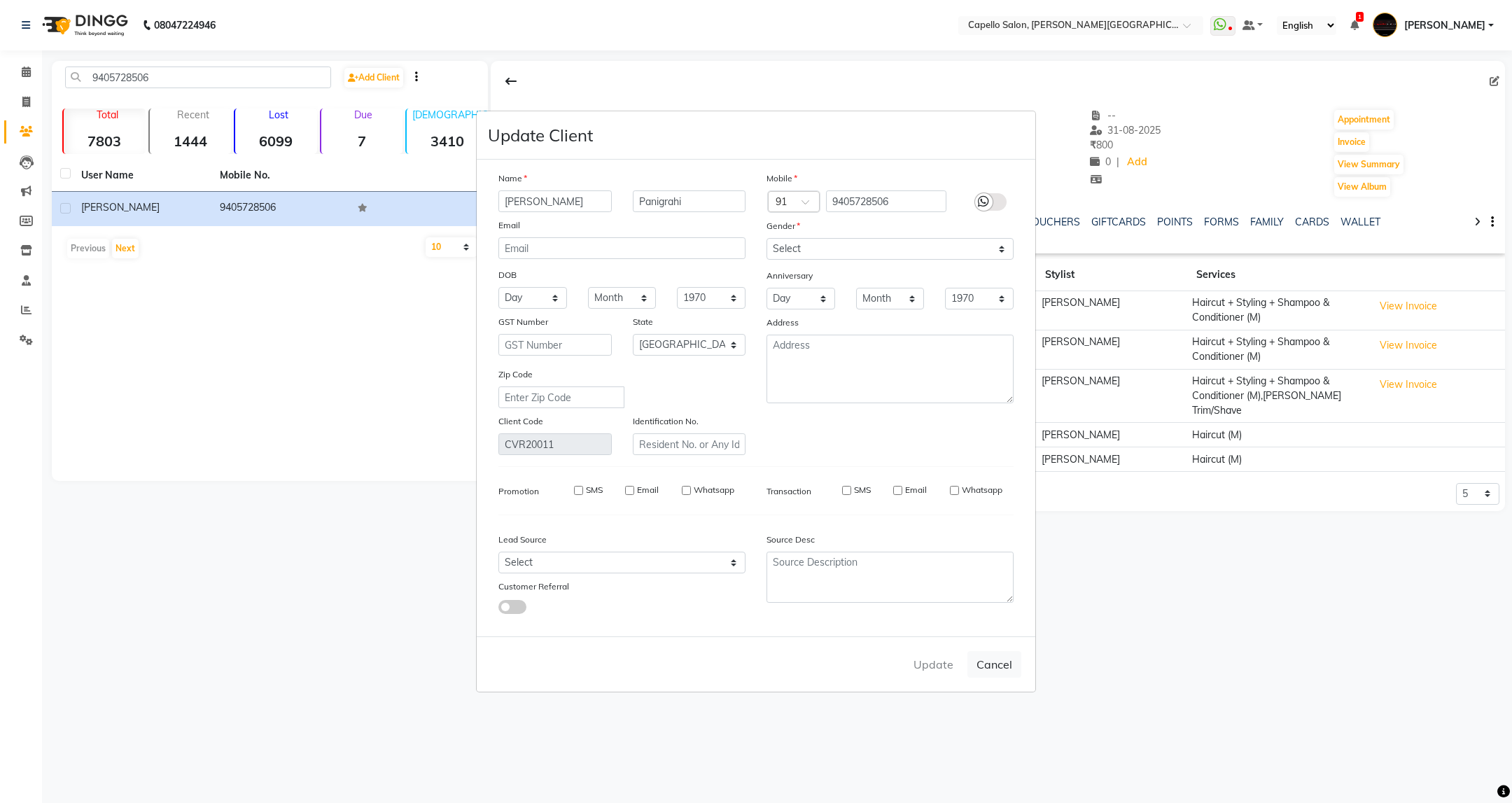
select select
select select "null"
select select
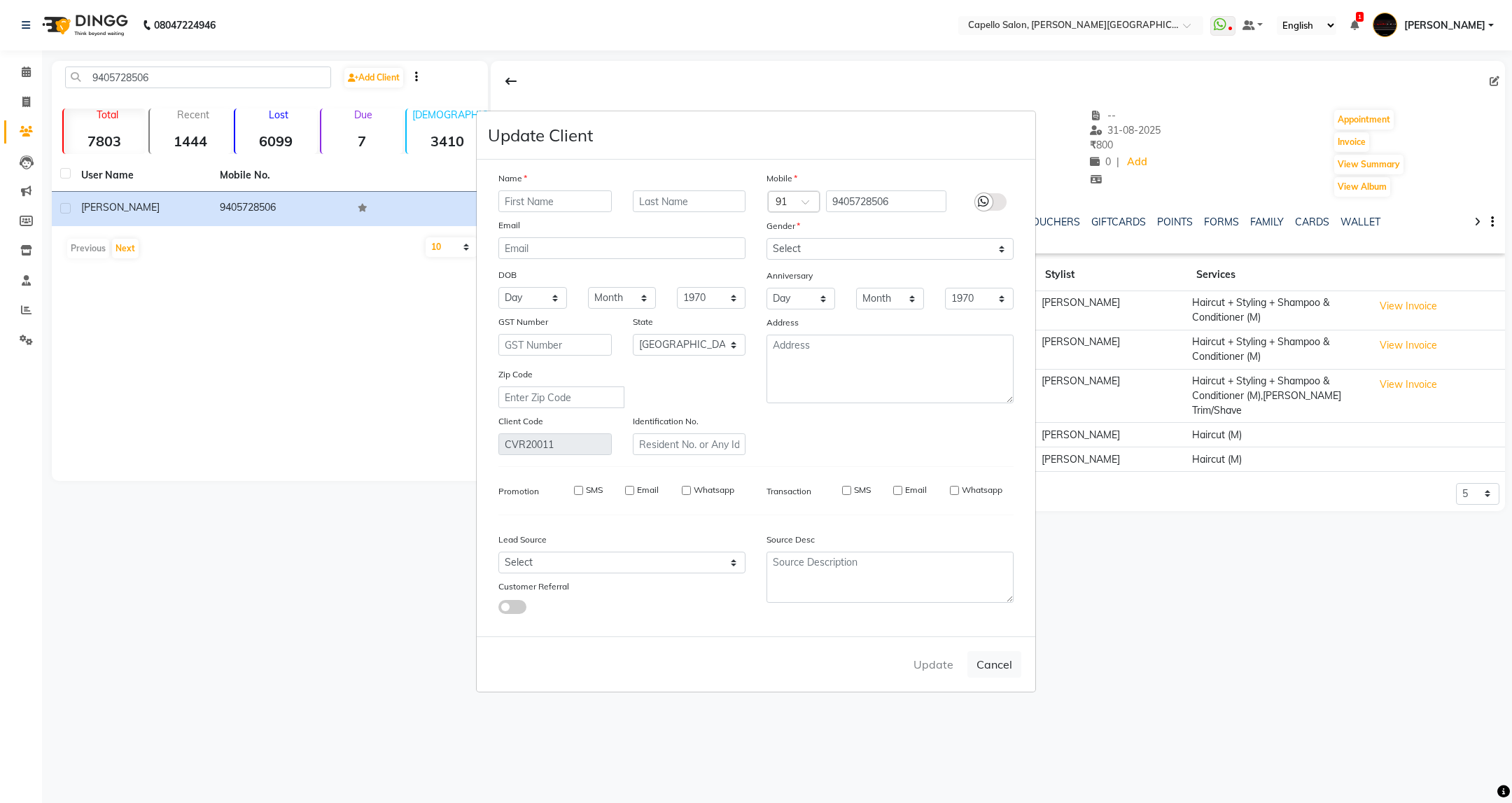
select select
checkbox input "false"
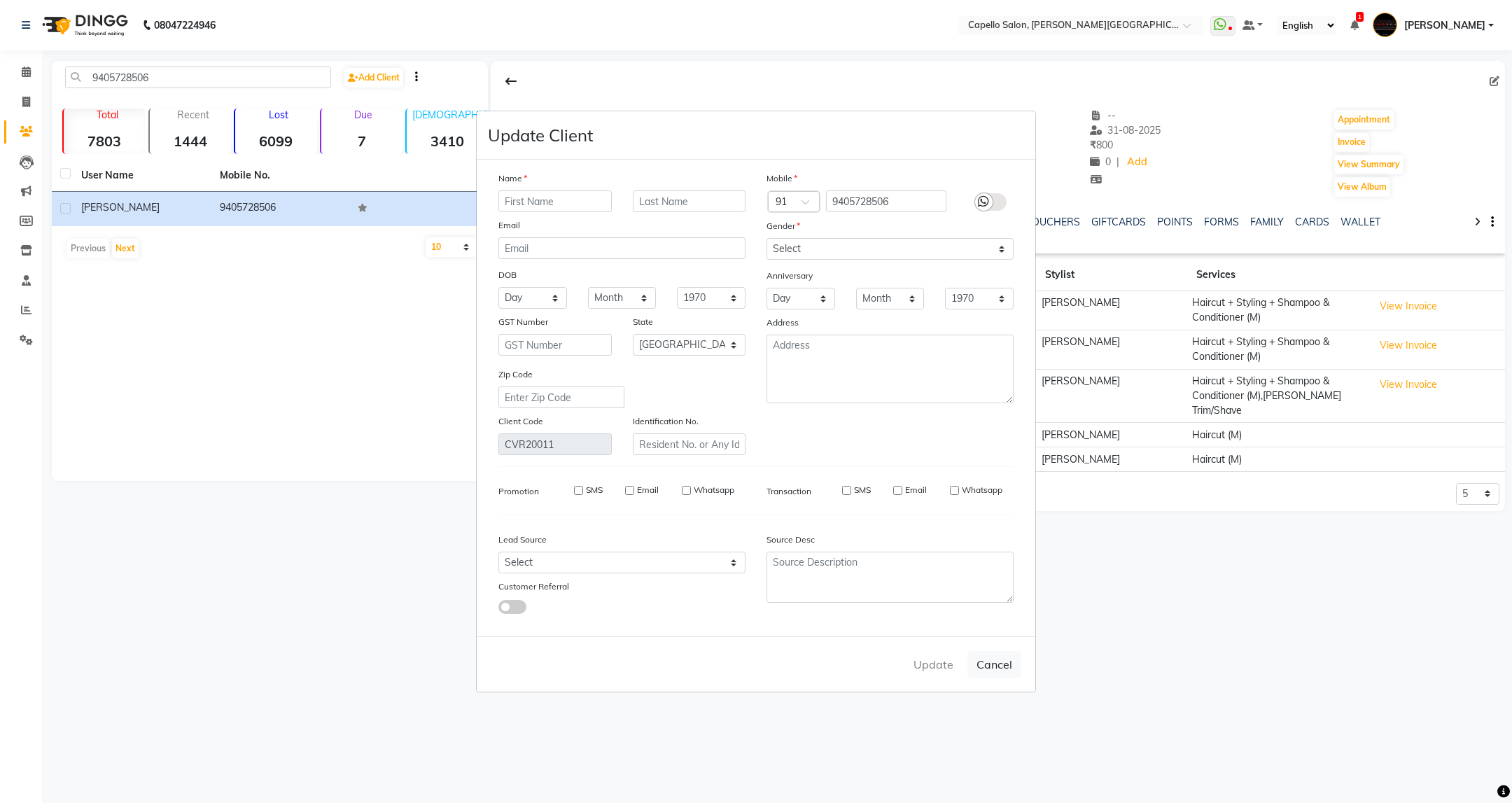
checkbox input "false"
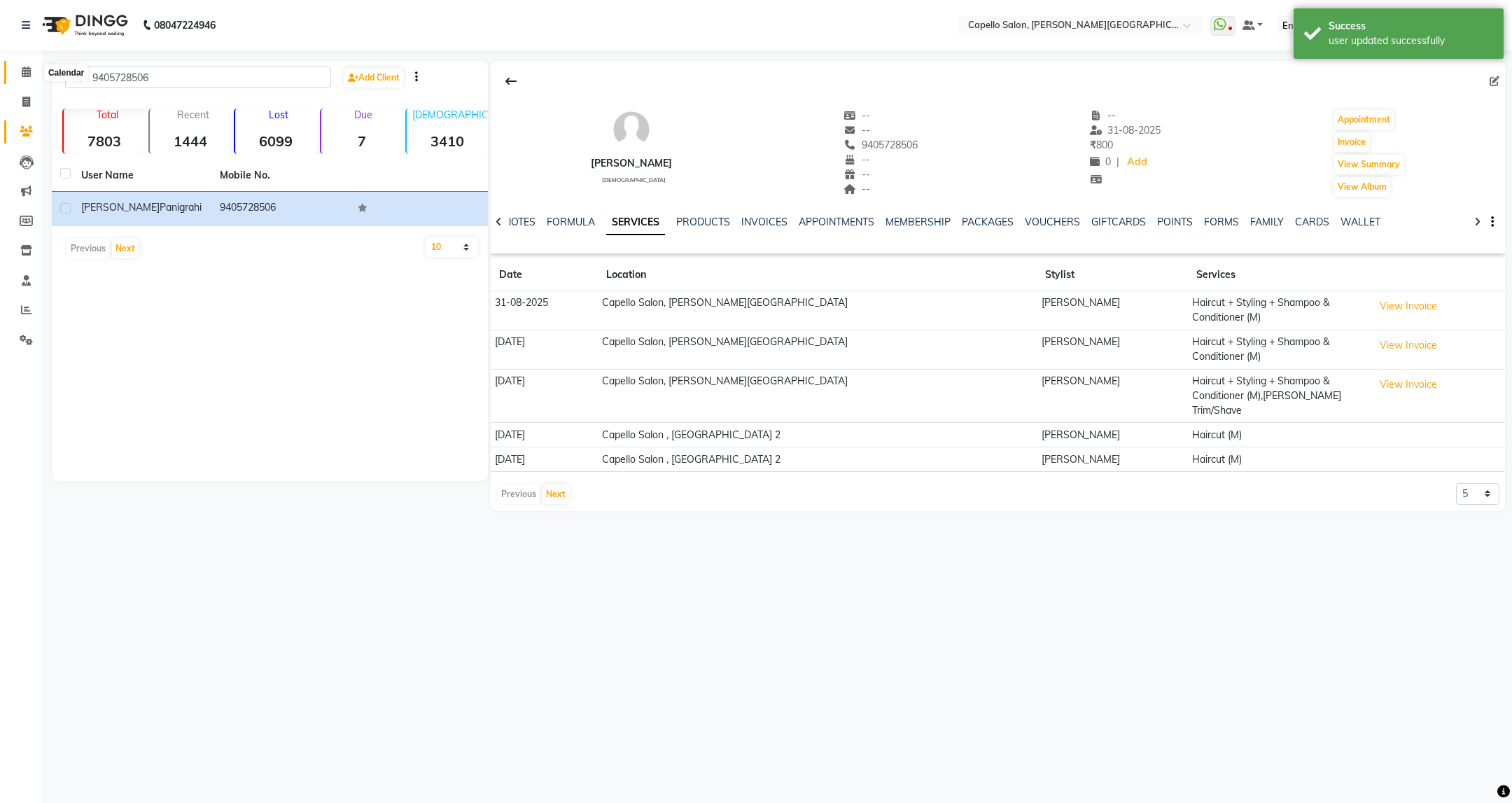
click at [20, 79] on span at bounding box center [26, 72] width 24 height 16
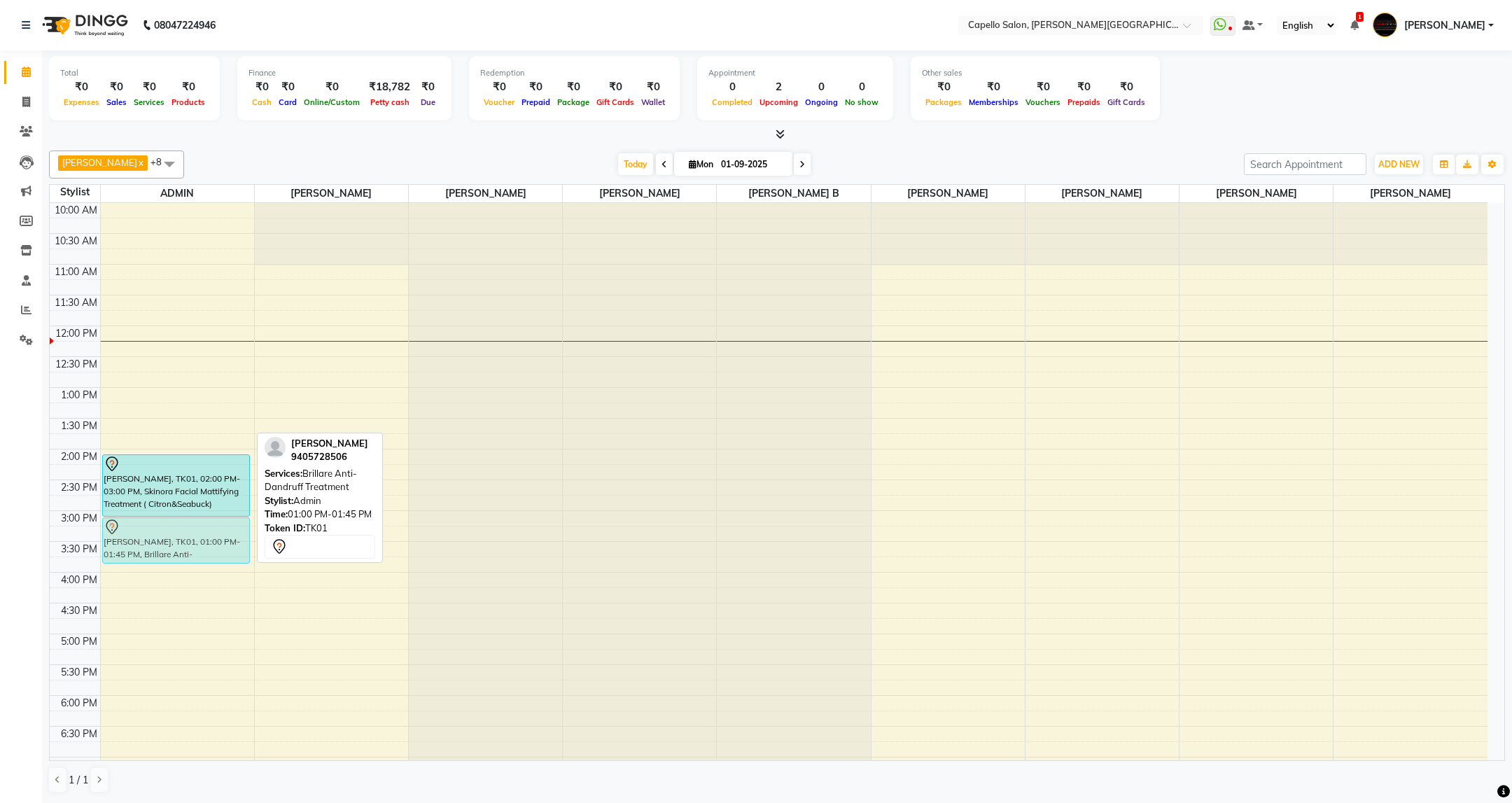
drag, startPoint x: 190, startPoint y: 421, endPoint x: 227, endPoint y: 547, distance: 131.3
click at [227, 547] on div "Amaresh Panigrahi, TK01, 01:00 PM-01:45 PM, Brillare Anti-Dandruff Treatment Am…" at bounding box center [177, 572] width 153 height 739
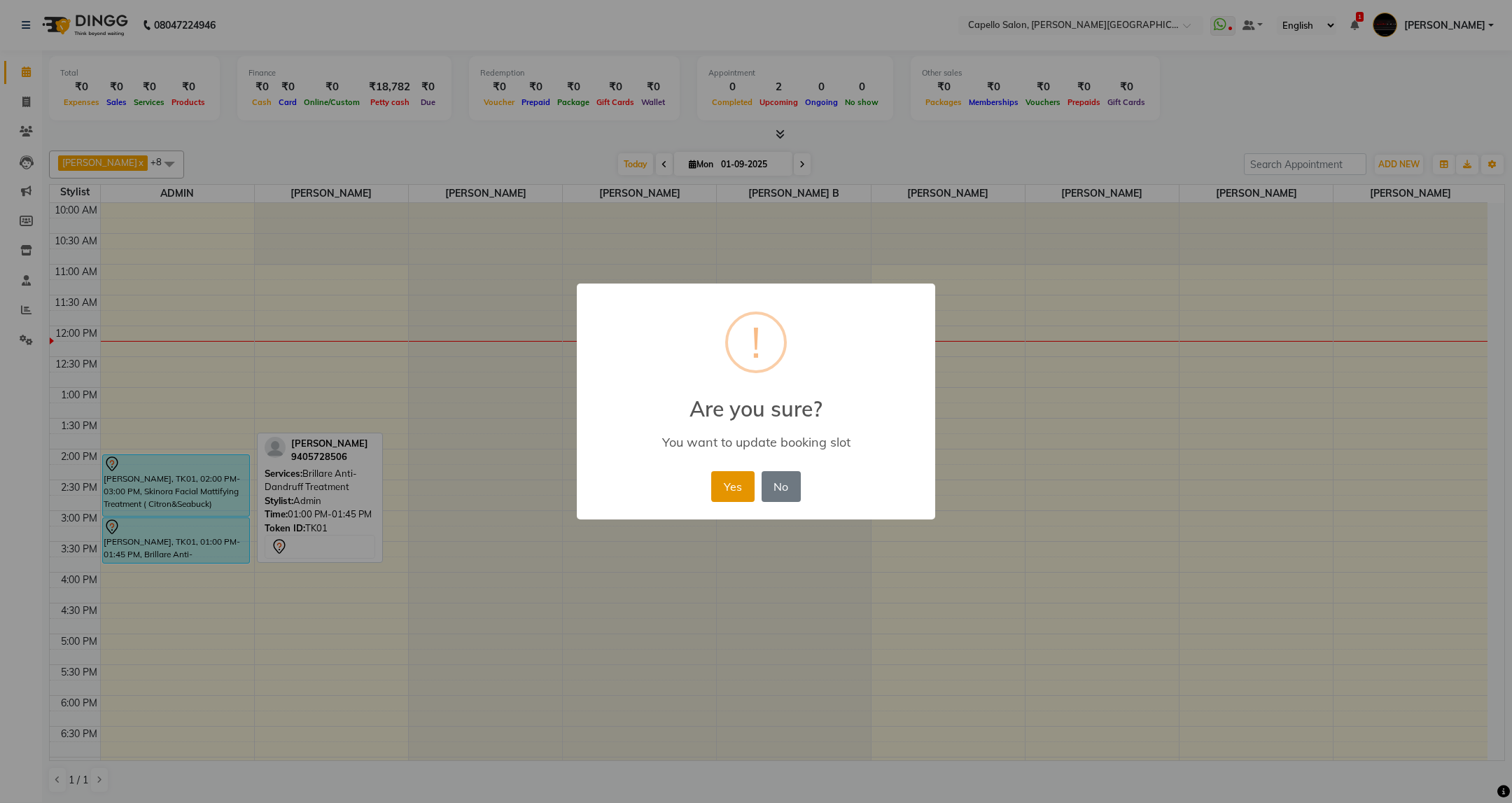
click at [718, 485] on button "Yes" at bounding box center [733, 486] width 43 height 31
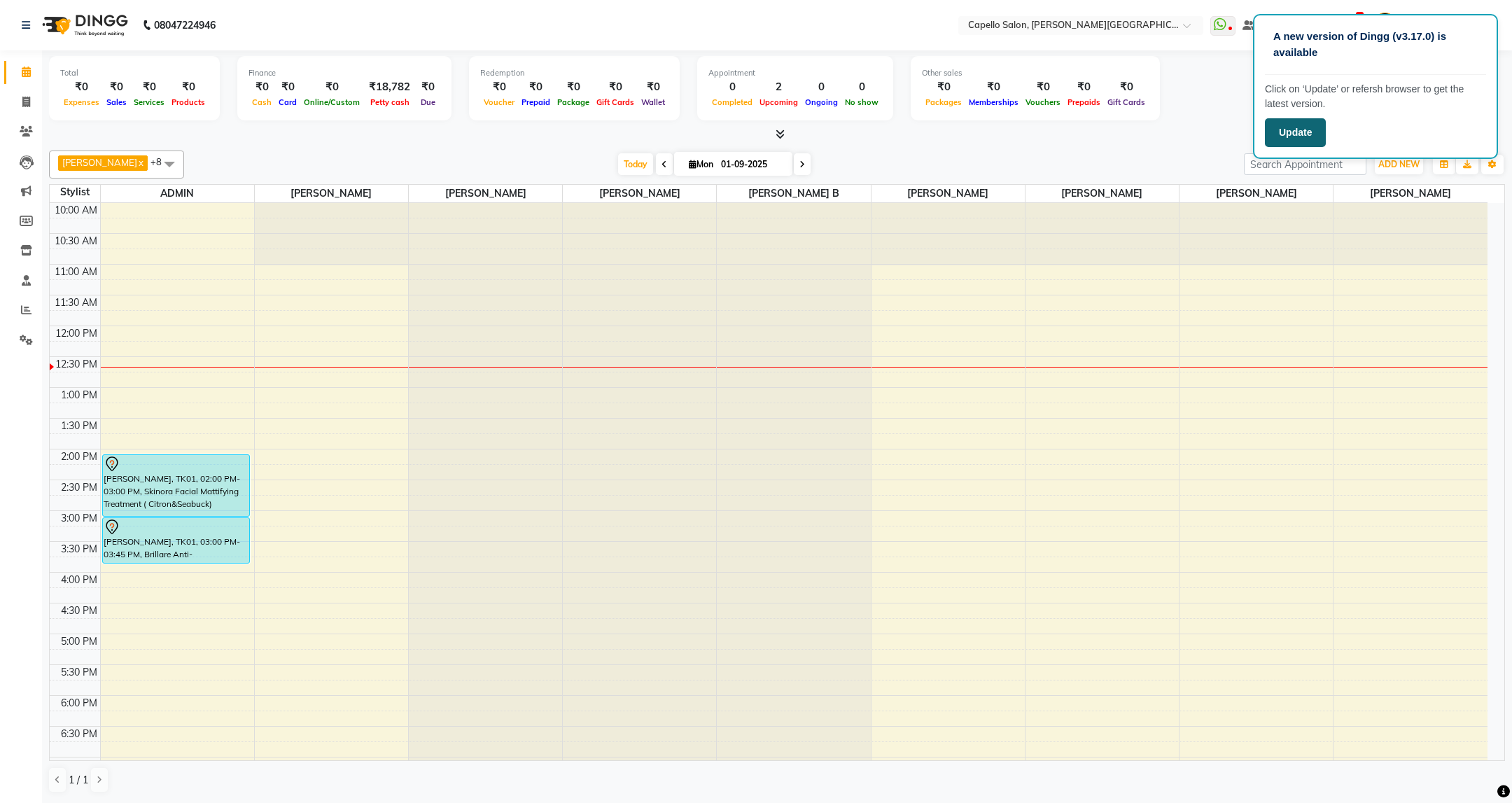
click at [1317, 127] on button "Update" at bounding box center [1295, 133] width 61 height 29
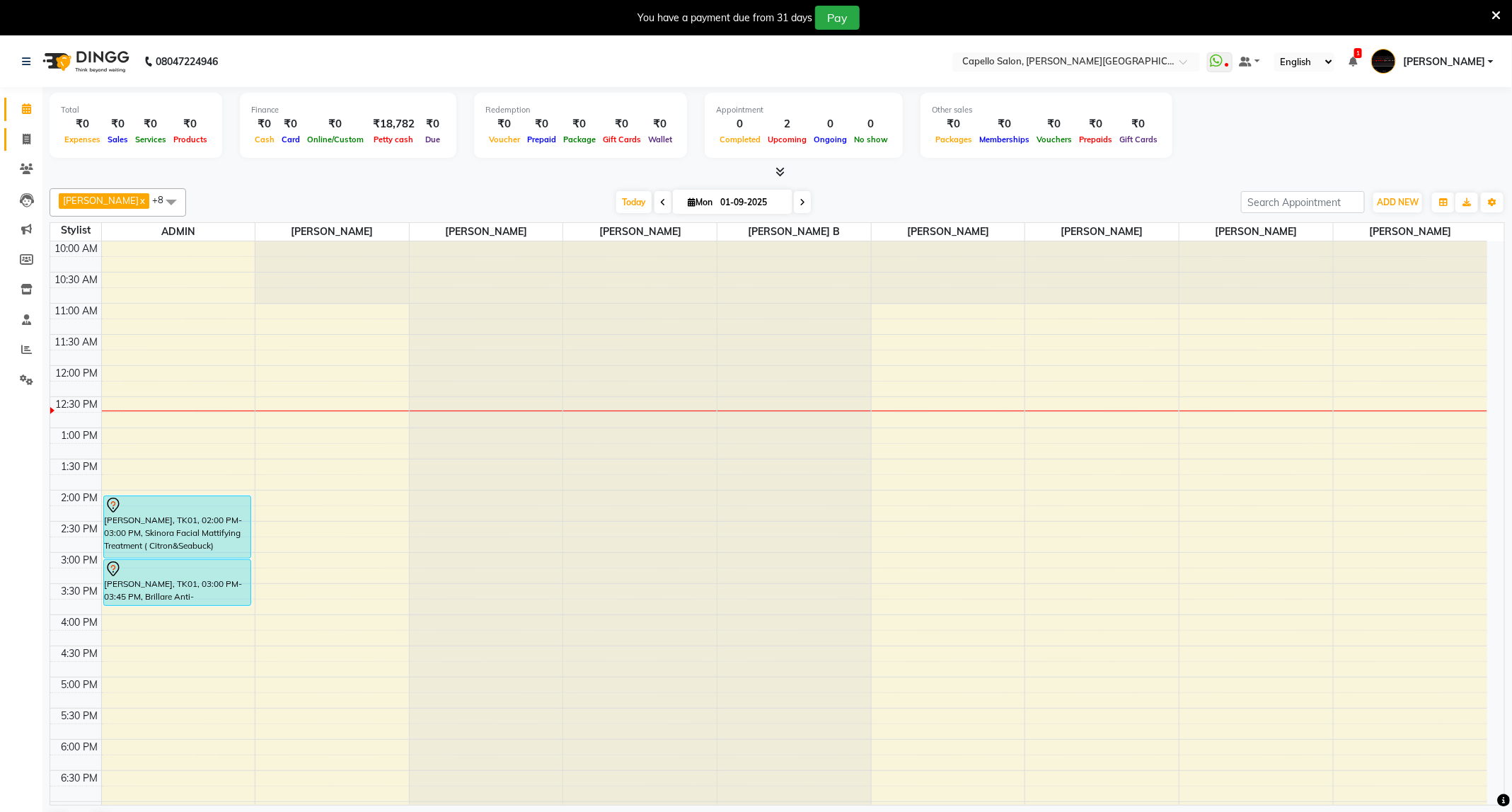
click at [13, 141] on link "Invoice" at bounding box center [22, 140] width 34 height 23
select select "service"
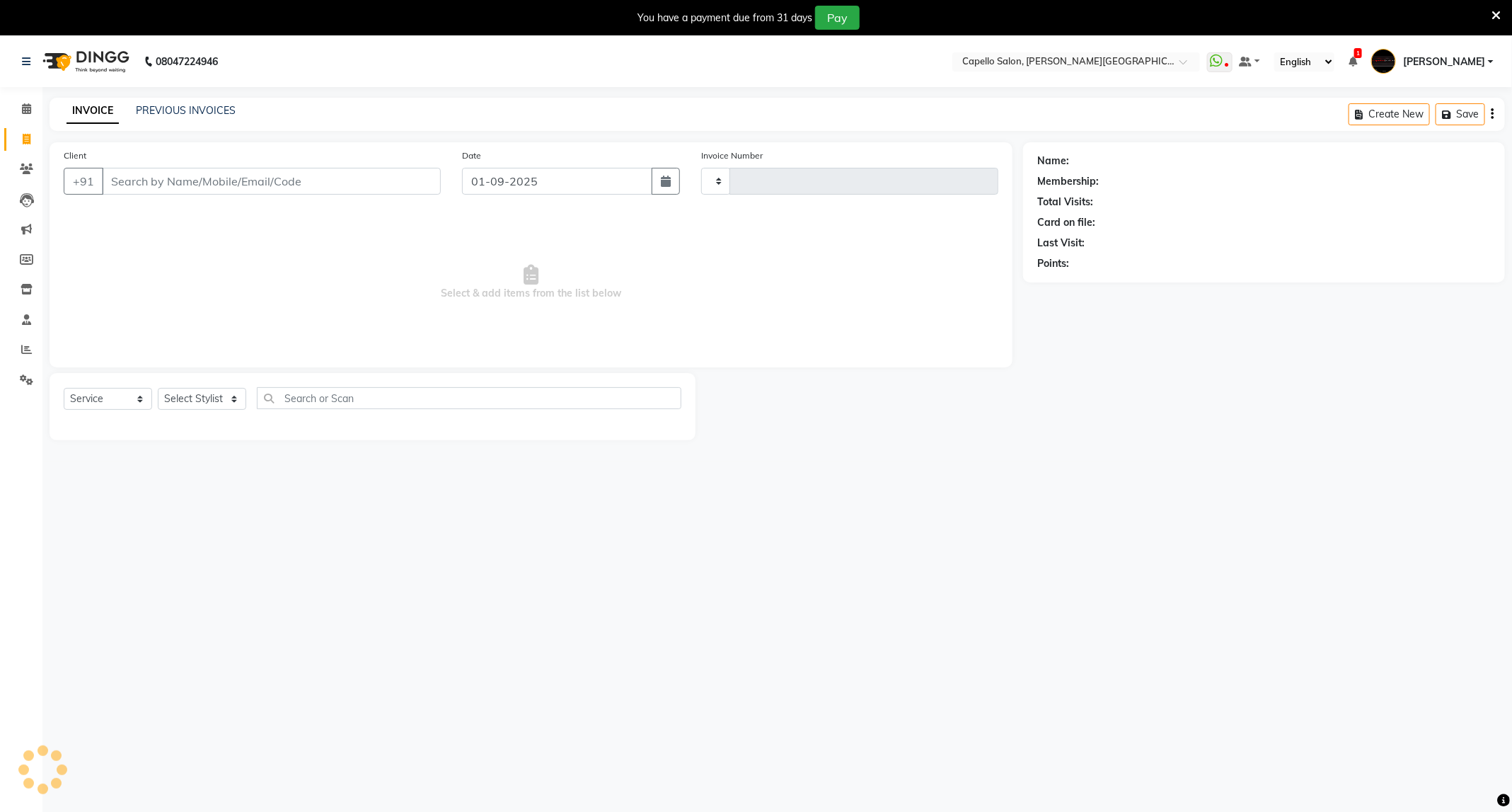
type input "3370"
select select "811"
click at [231, 408] on select "Select Stylist" at bounding box center [202, 399] width 89 height 22
select select "85086"
click at [158, 388] on select "Select Stylist ADMIN [PERSON_NAME] [PERSON_NAME] [PERSON_NAME] [PERSON_NAME] (M…" at bounding box center [202, 399] width 89 height 22
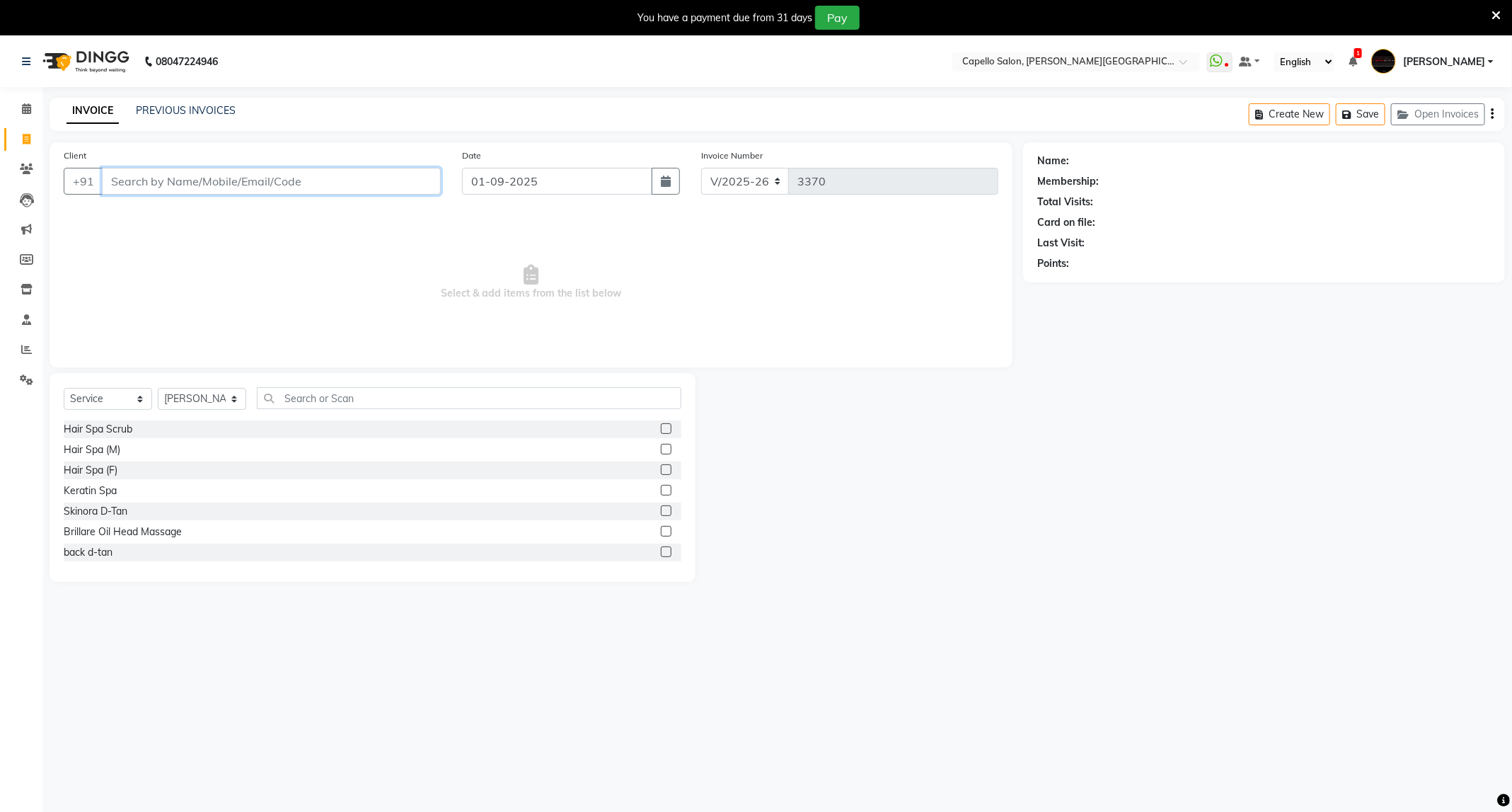
click at [332, 191] on input "Client" at bounding box center [271, 181] width 339 height 27
type input "8329896814"
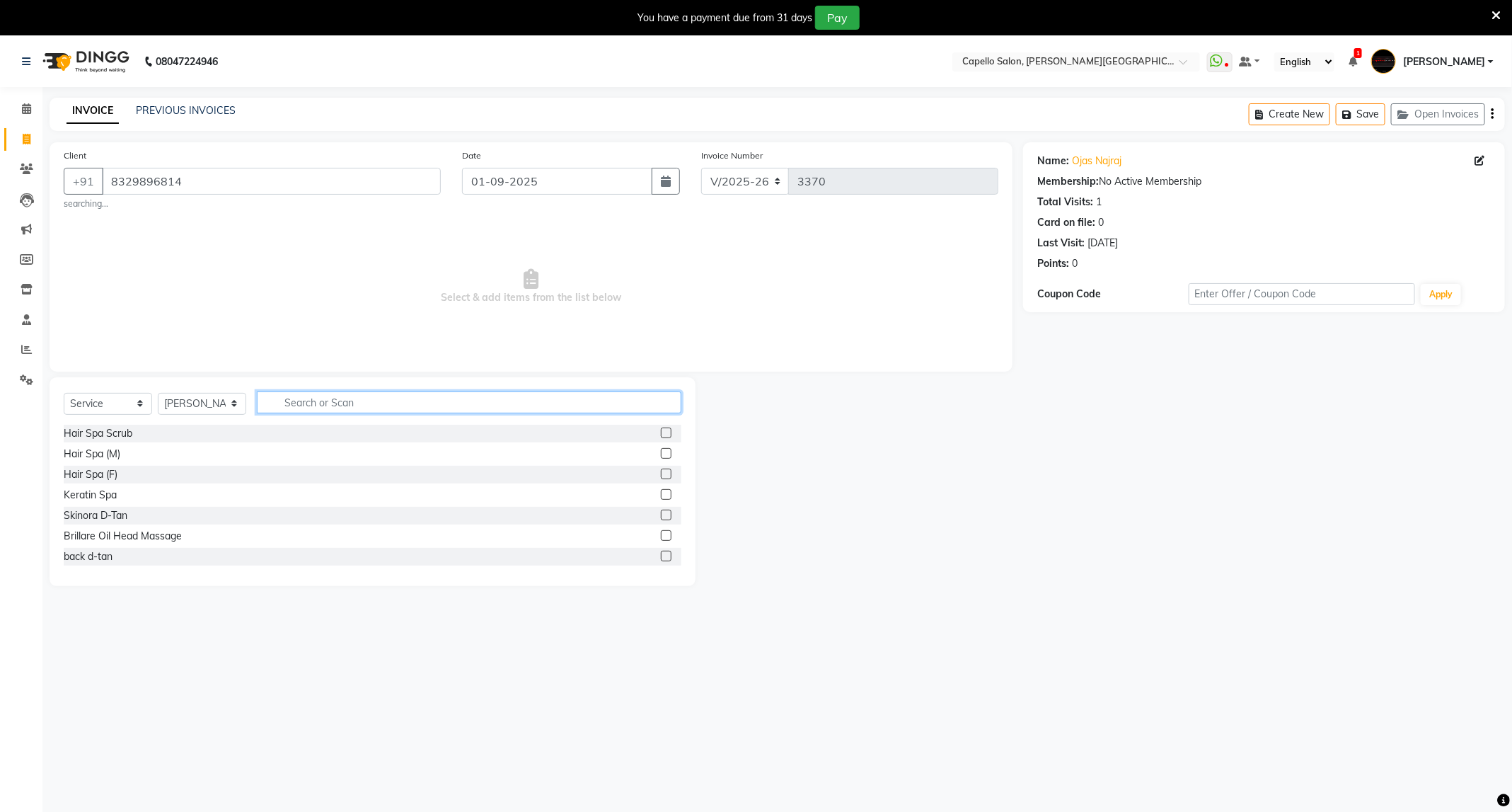
click at [305, 397] on input "text" at bounding box center [469, 402] width 424 height 22
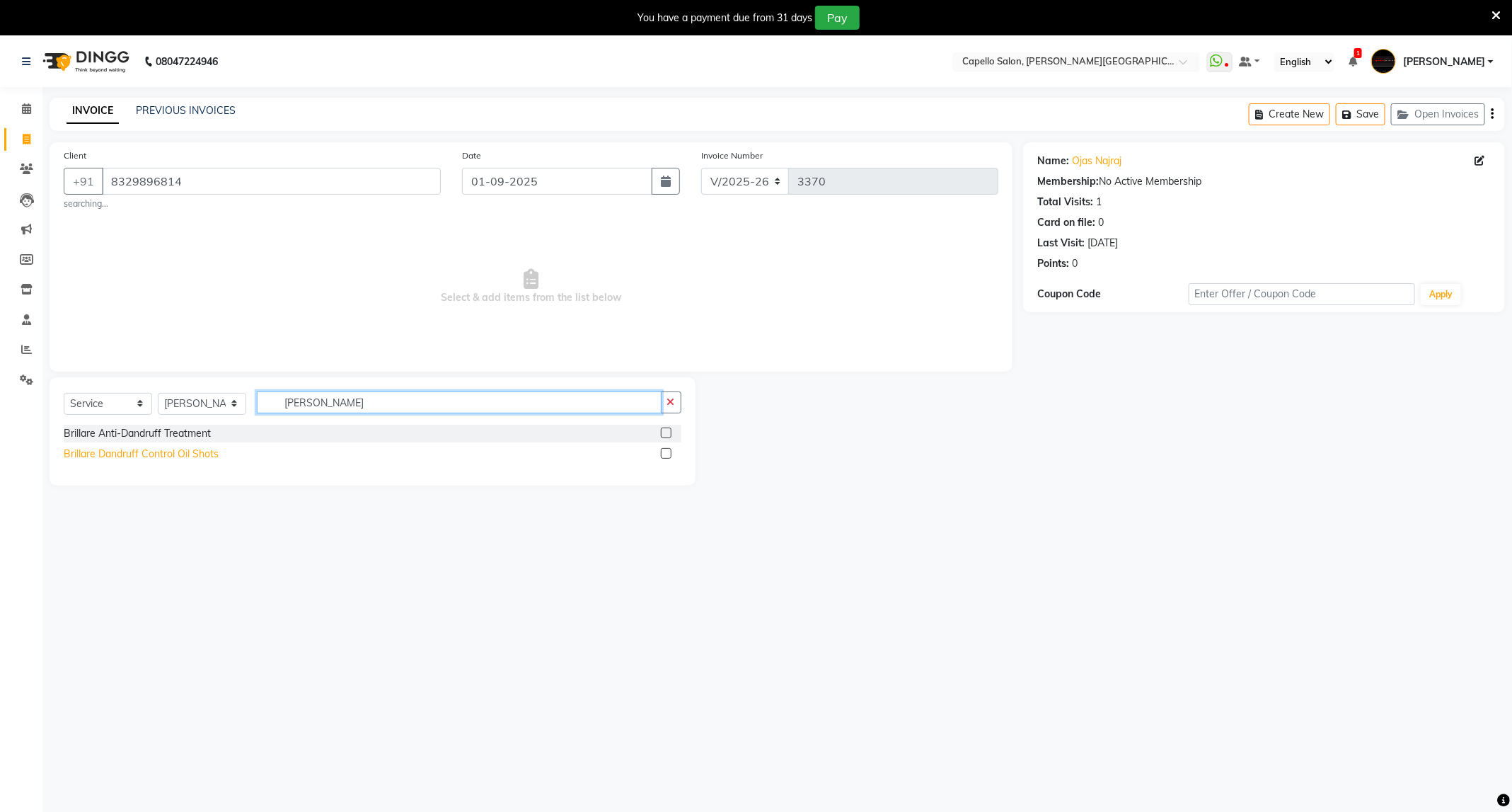
type input "dan"
click at [177, 459] on div "Brillare Dandruff Control Oil Shots" at bounding box center [141, 454] width 155 height 15
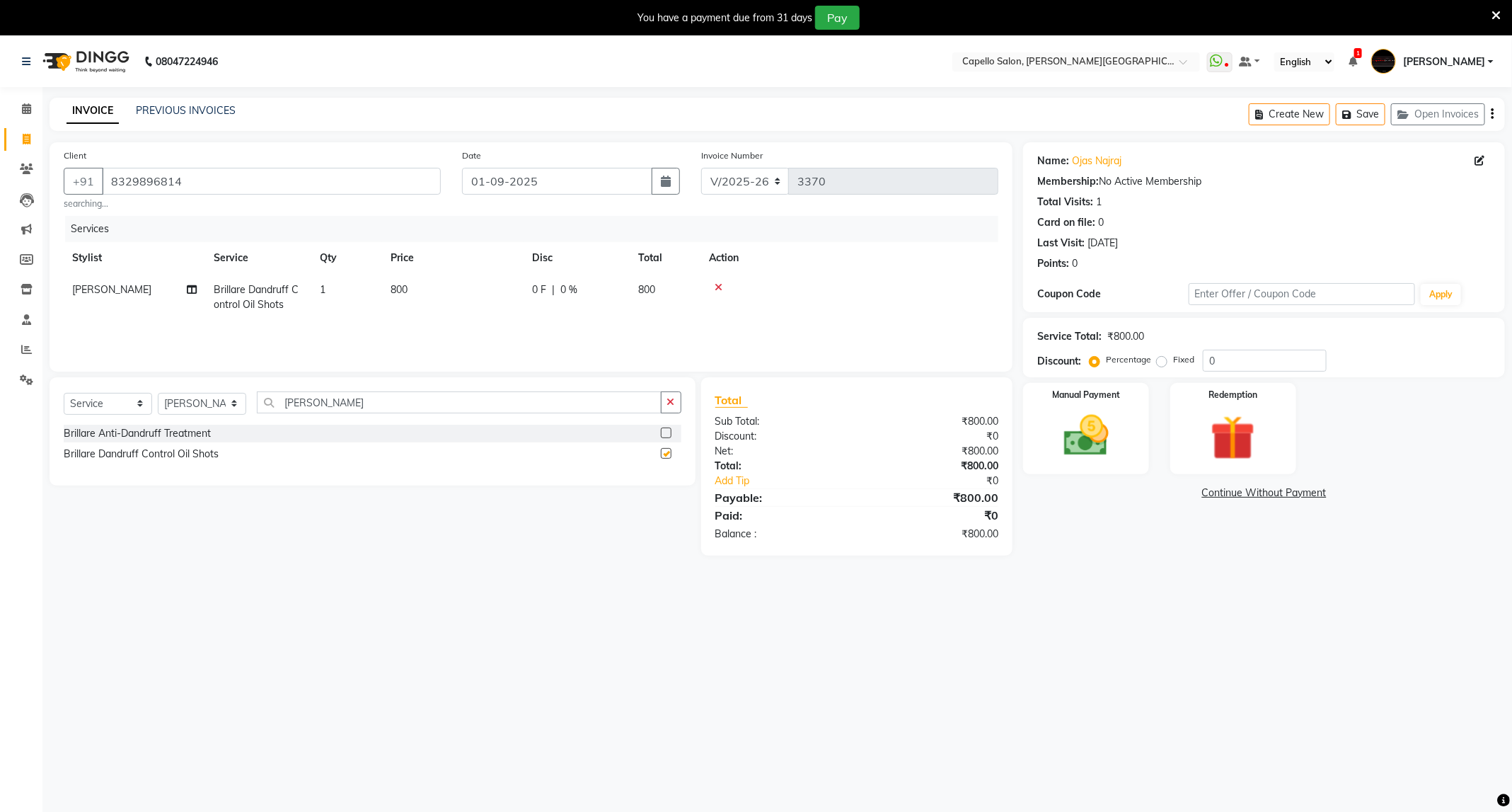
checkbox input "false"
drag, startPoint x: 312, startPoint y: 394, endPoint x: 246, endPoint y: 418, distance: 70.2
click at [246, 418] on div "Select Service Product Membership Package Voucher Prepaid Gift Card Select Styl…" at bounding box center [373, 408] width 618 height 33
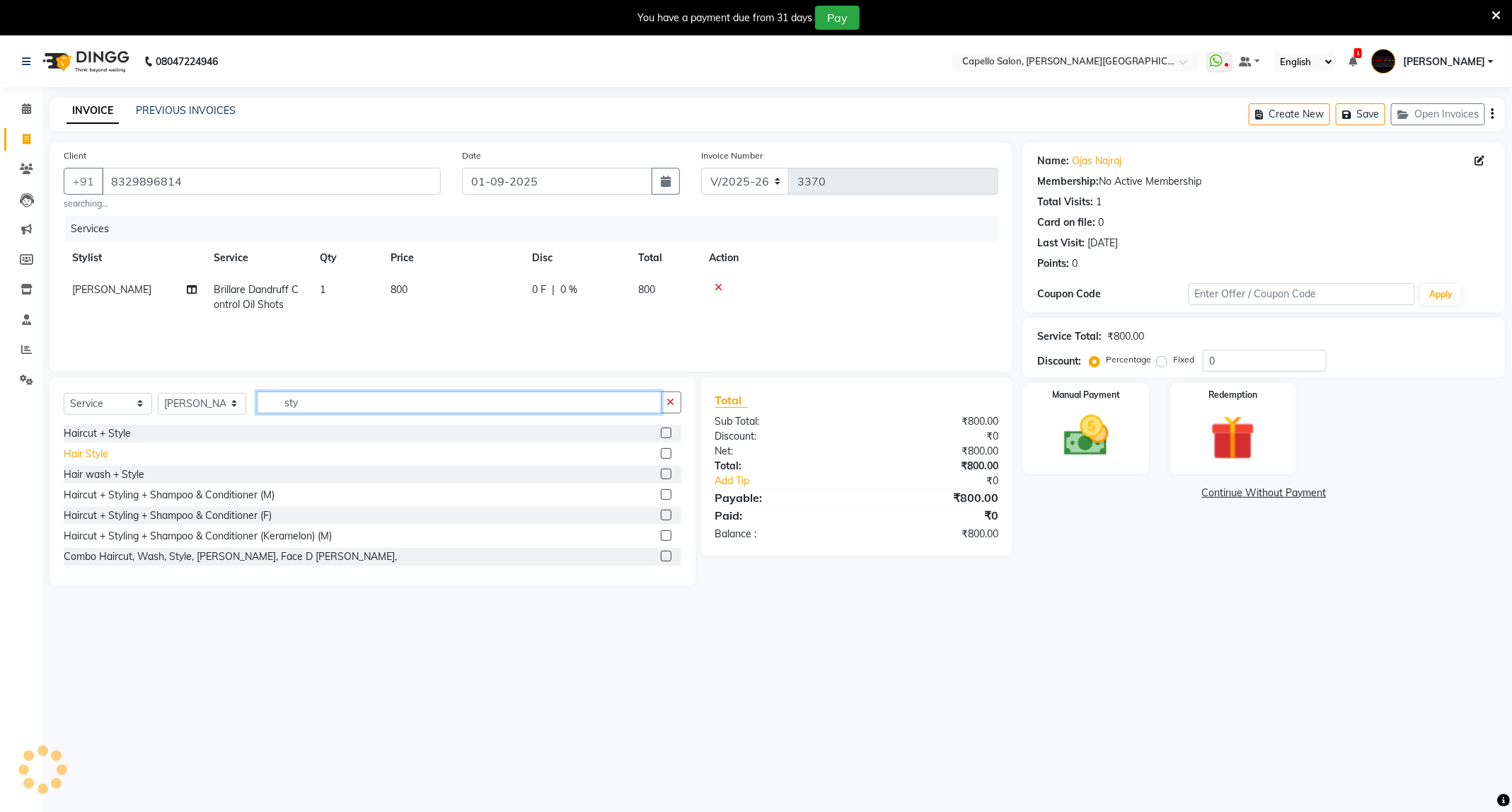
type input "sty"
click at [77, 458] on div "Hair Style" at bounding box center [86, 454] width 45 height 15
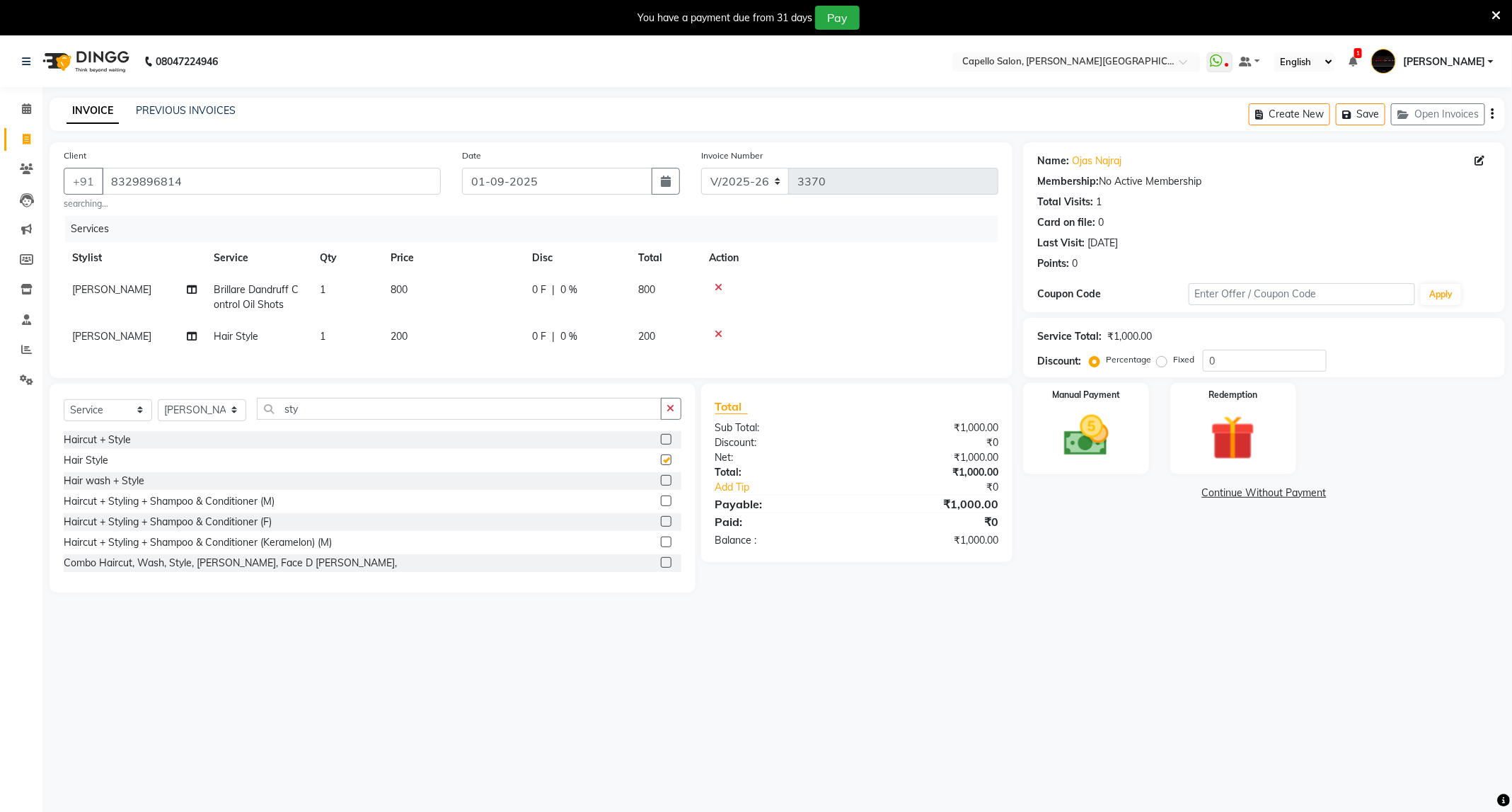
checkbox input "false"
click at [1062, 446] on img at bounding box center [1085, 436] width 76 height 54
click at [1179, 492] on span "UPI" at bounding box center [1173, 493] width 22 height 16
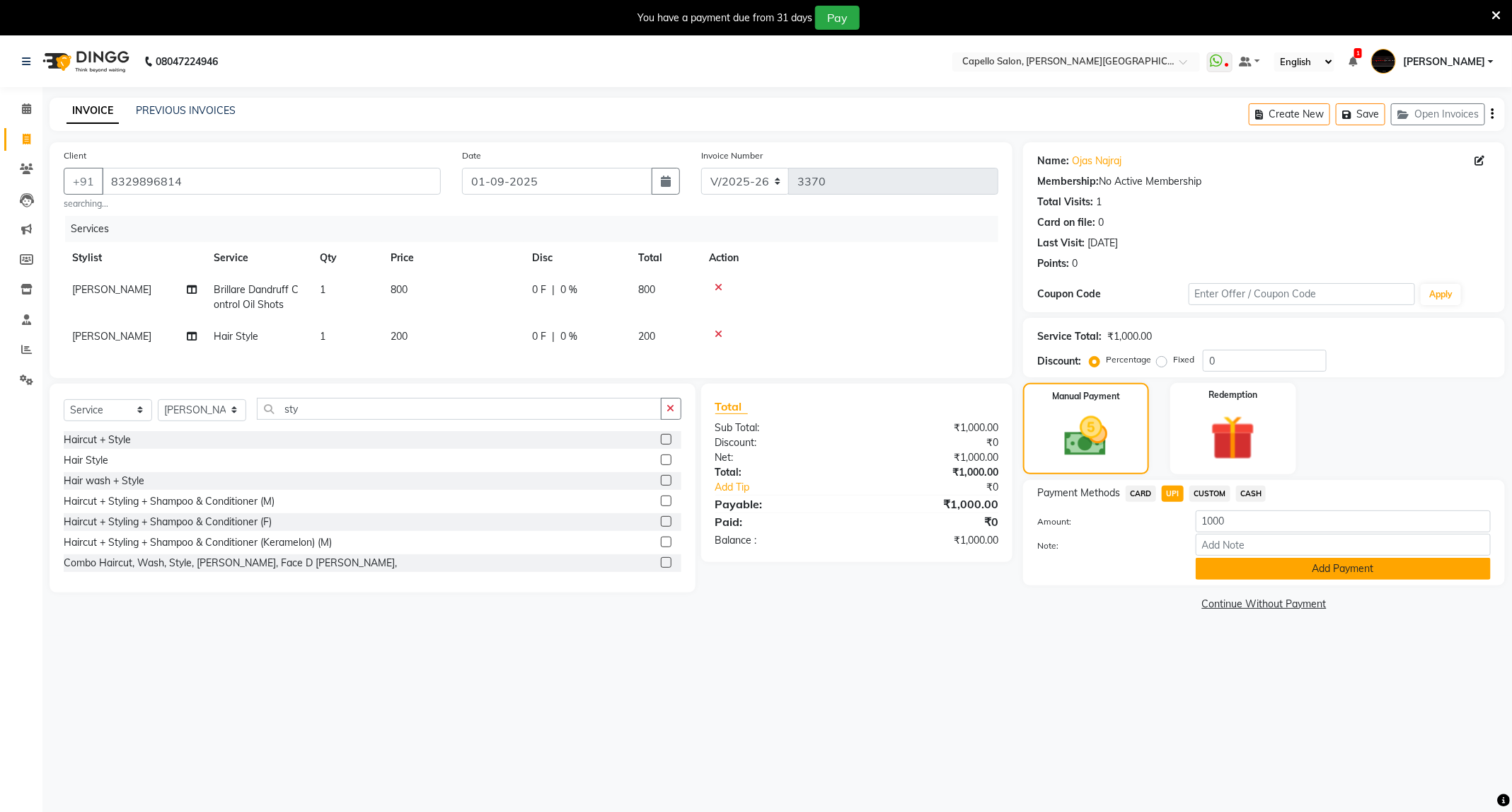
click at [1241, 577] on button "Add Payment" at bounding box center [1343, 569] width 295 height 22
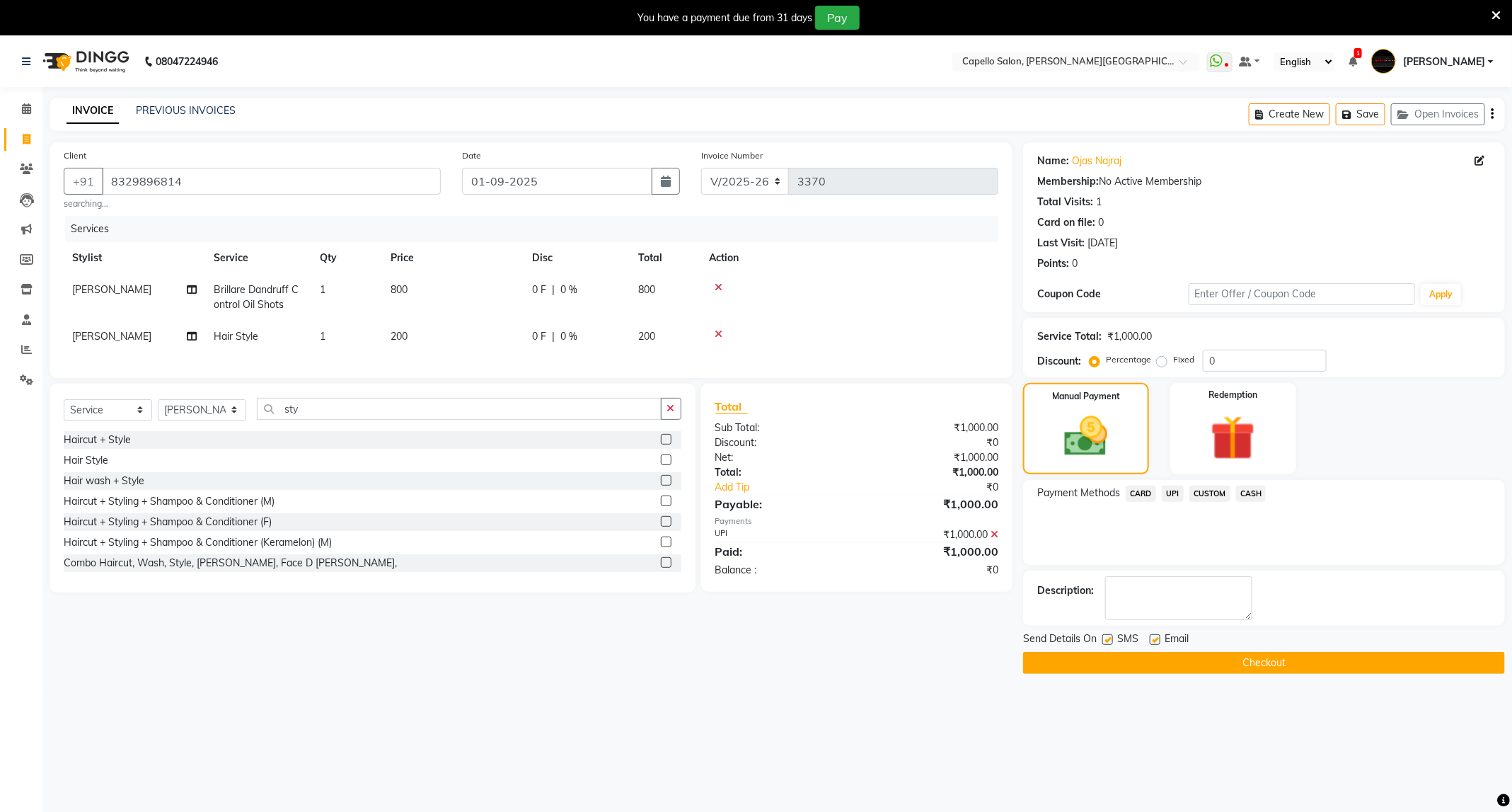
click at [1166, 665] on button "Checkout" at bounding box center [1264, 663] width 482 height 22
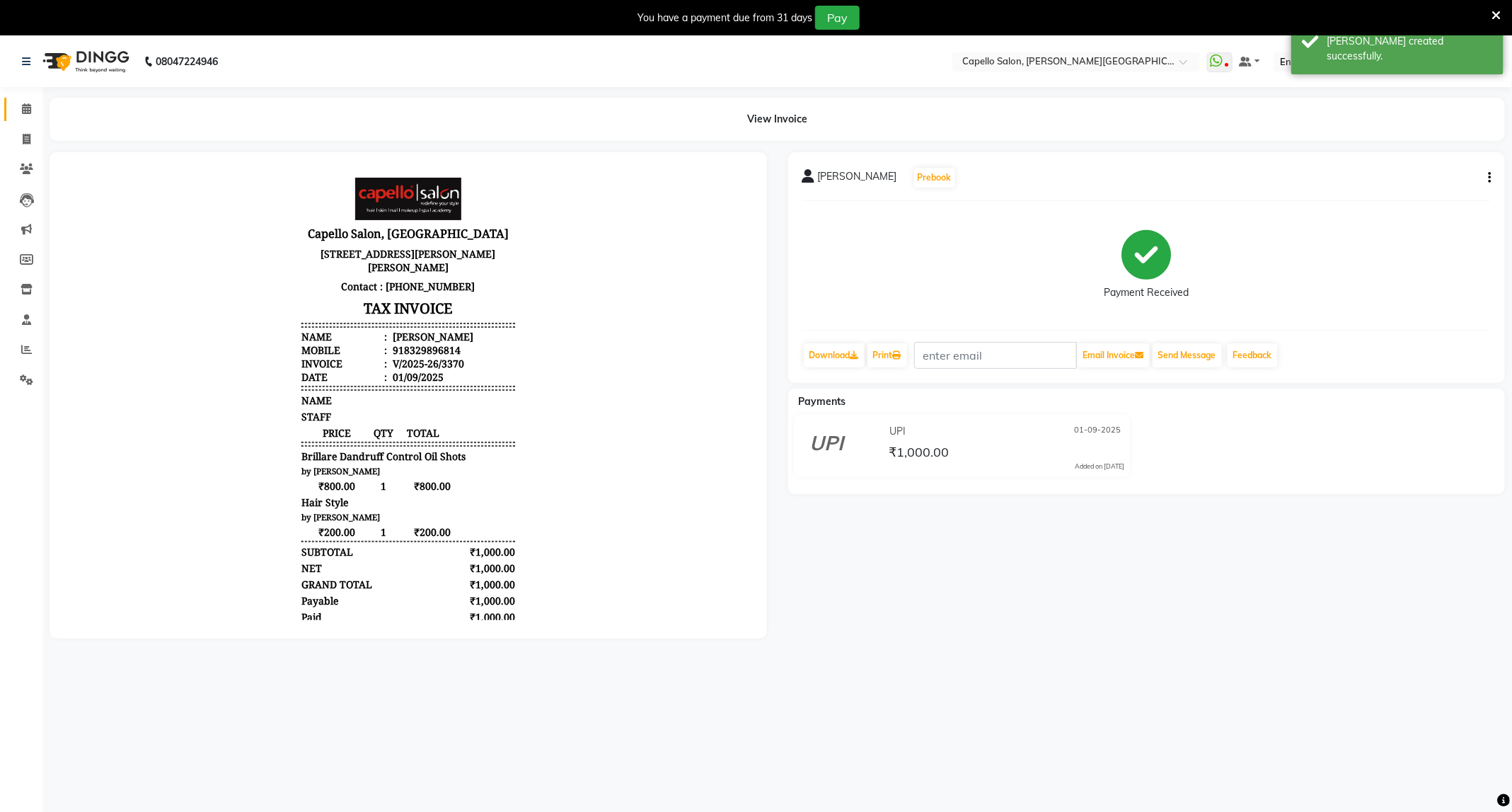
click at [8, 113] on link "Calendar" at bounding box center [22, 110] width 34 height 23
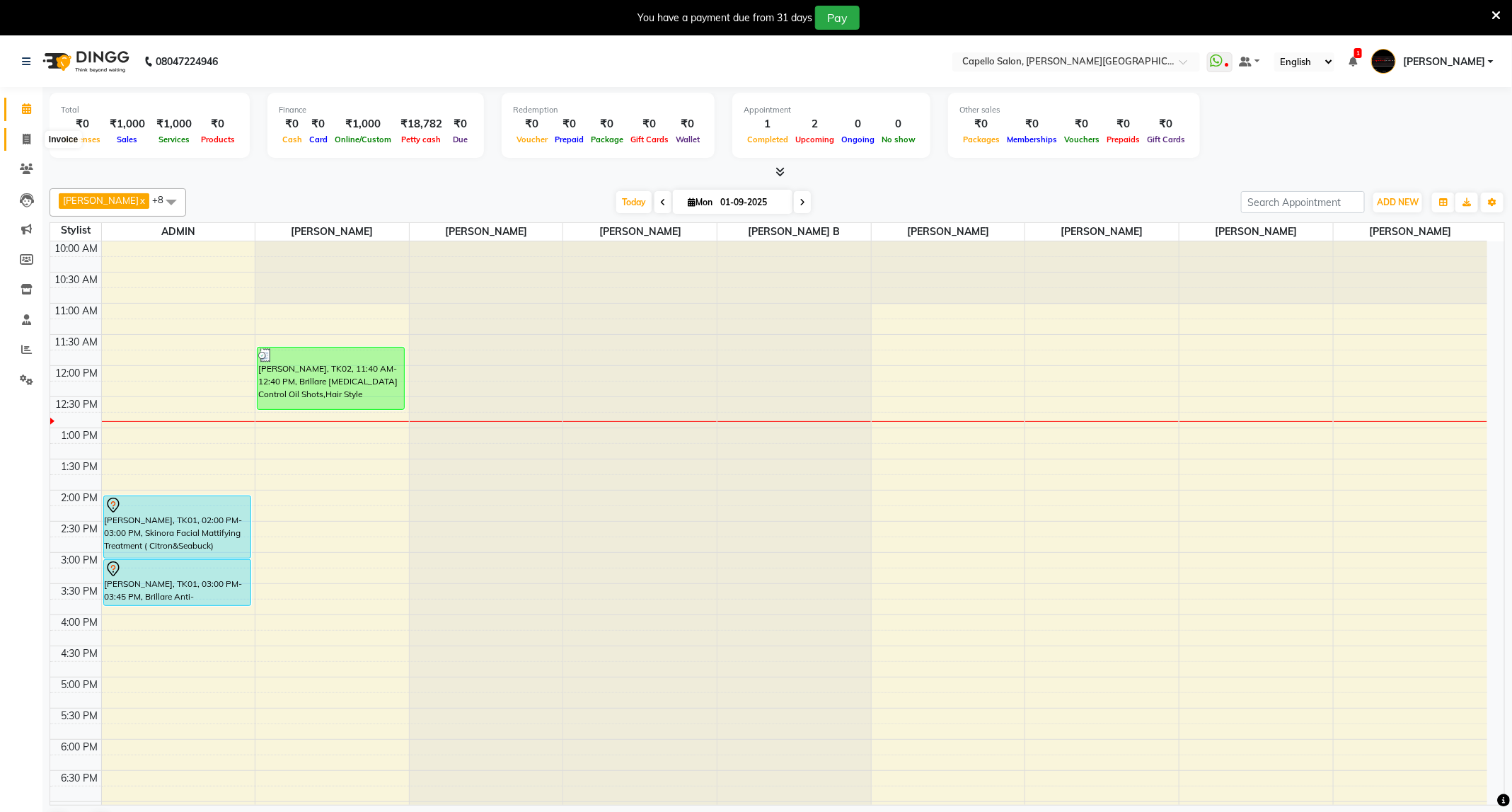
click at [30, 143] on span at bounding box center [26, 140] width 25 height 16
select select "service"
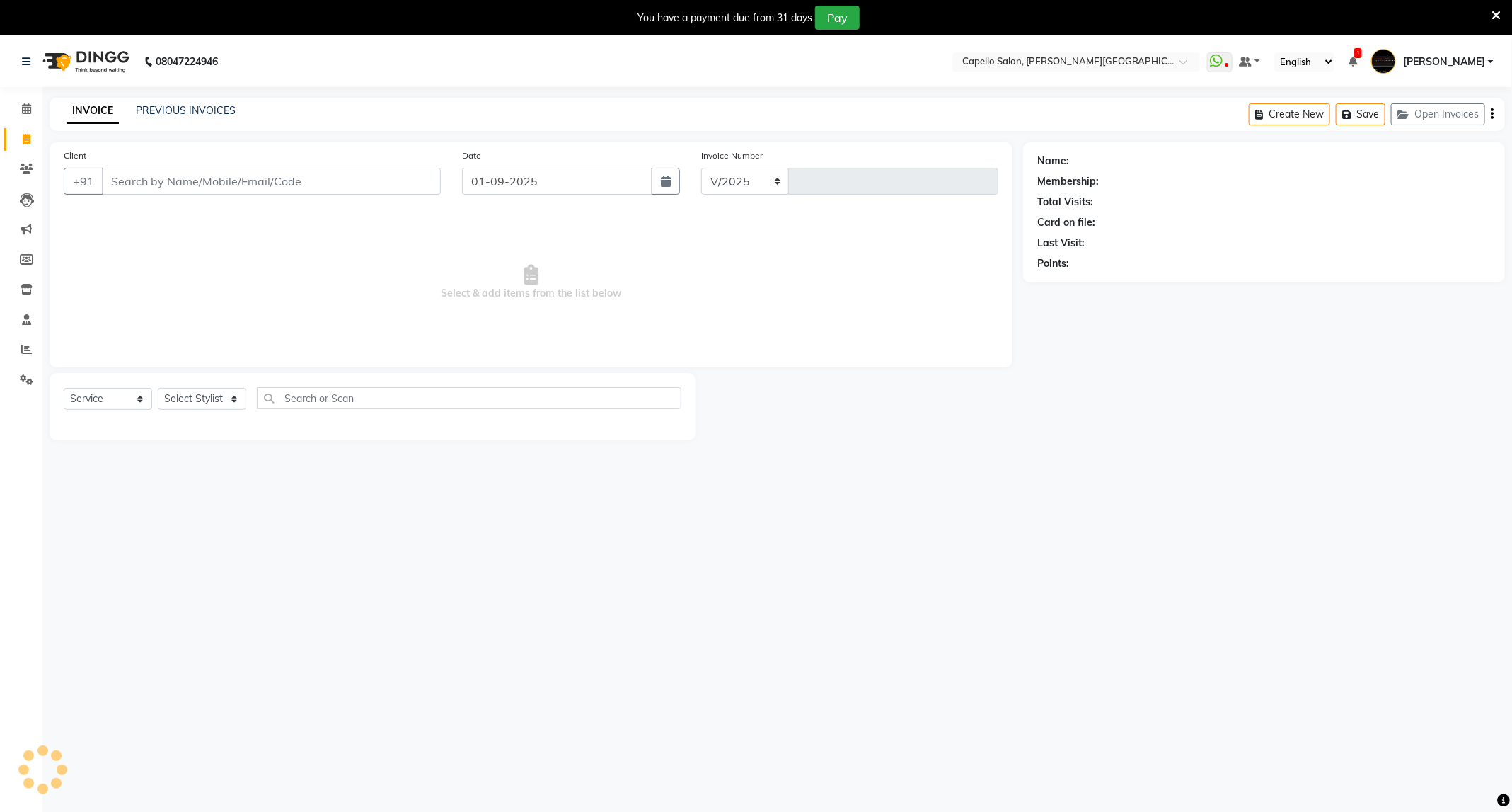
select select "811"
type input "3372"
click at [311, 185] on input "Client" at bounding box center [271, 181] width 339 height 27
type input "9975487650"
click at [383, 192] on button "Add Client" at bounding box center [404, 181] width 73 height 27
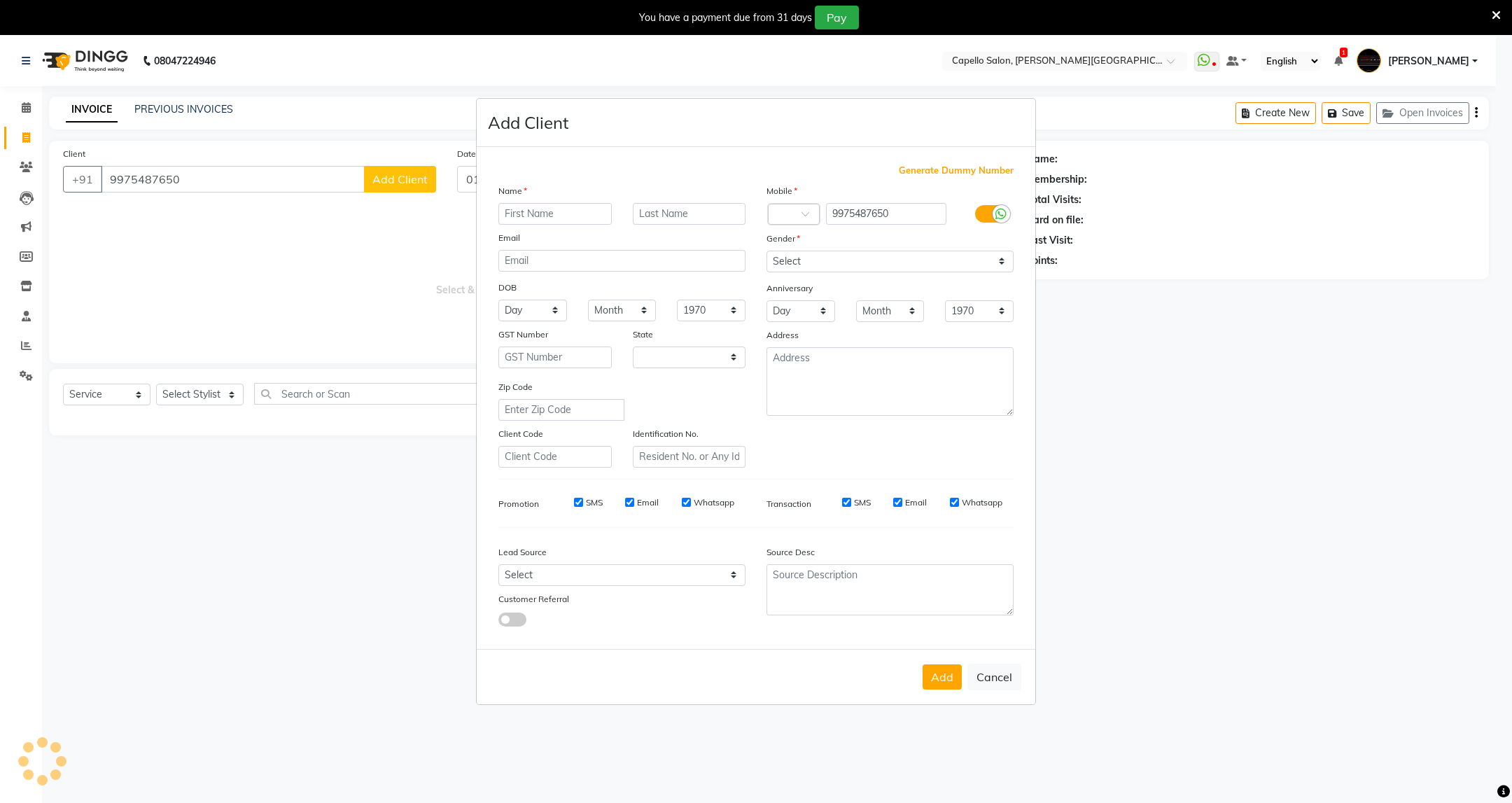
select select "22"
type input "Mishti"
type input "Mam"
click at [853, 265] on select "Select [DEMOGRAPHIC_DATA] [DEMOGRAPHIC_DATA] Other Prefer Not To Say" at bounding box center [890, 261] width 247 height 21
select select "female"
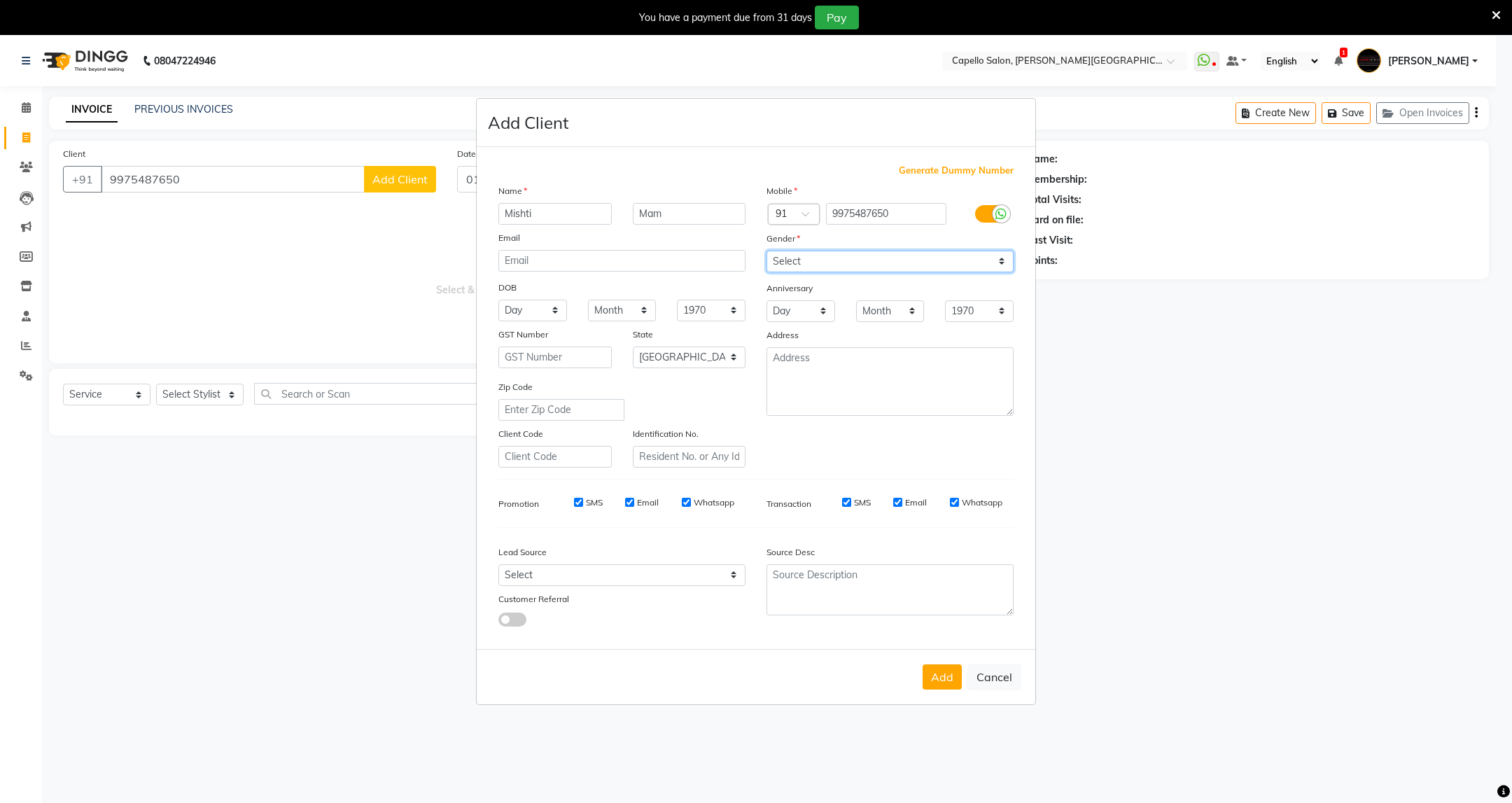
click at [766, 251] on select "Select [DEMOGRAPHIC_DATA] [DEMOGRAPHIC_DATA] Other Prefer Not To Say" at bounding box center [890, 261] width 247 height 21
click at [943, 679] on button "Add" at bounding box center [942, 676] width 39 height 25
select select
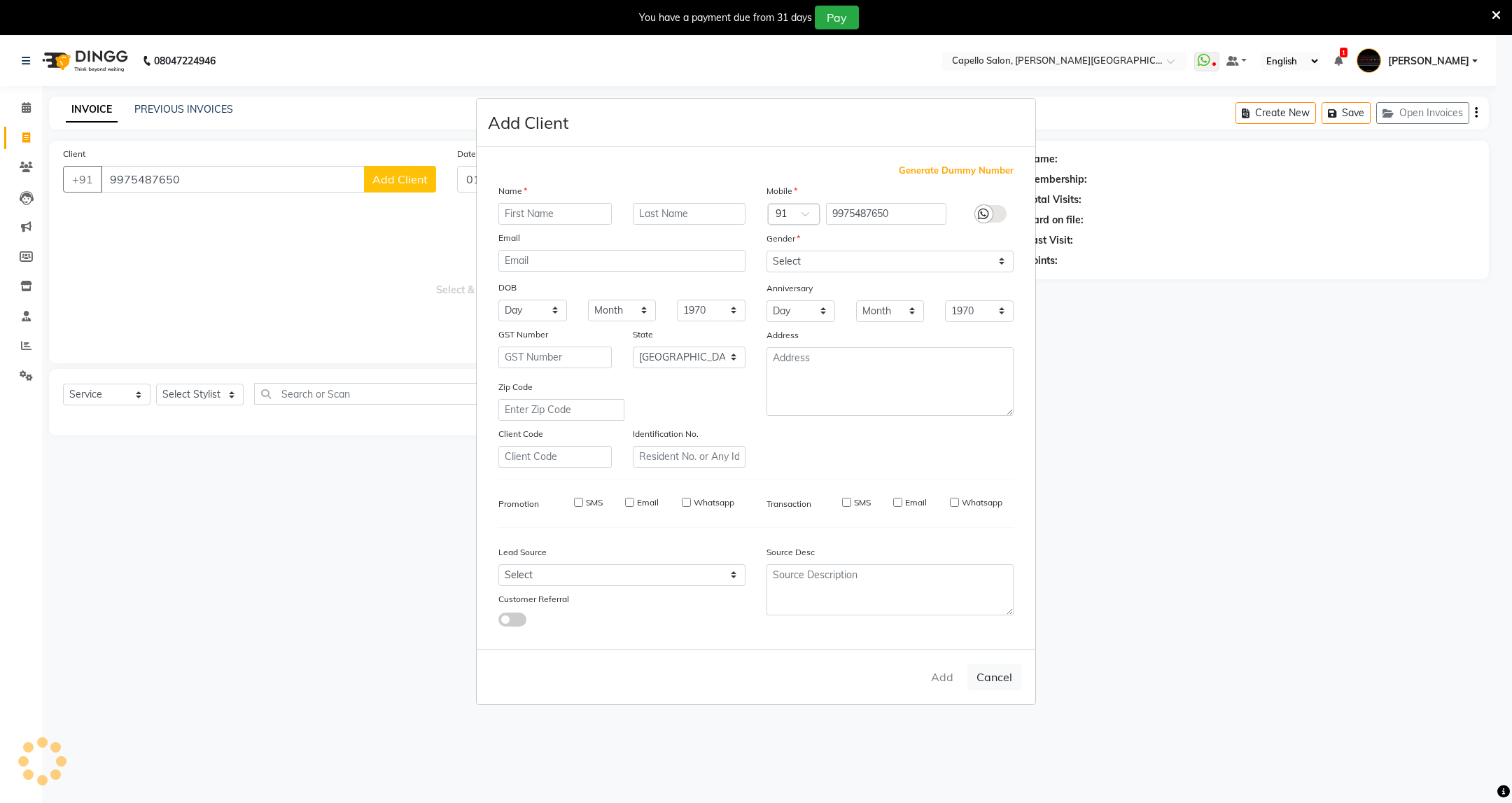
select select "null"
select select
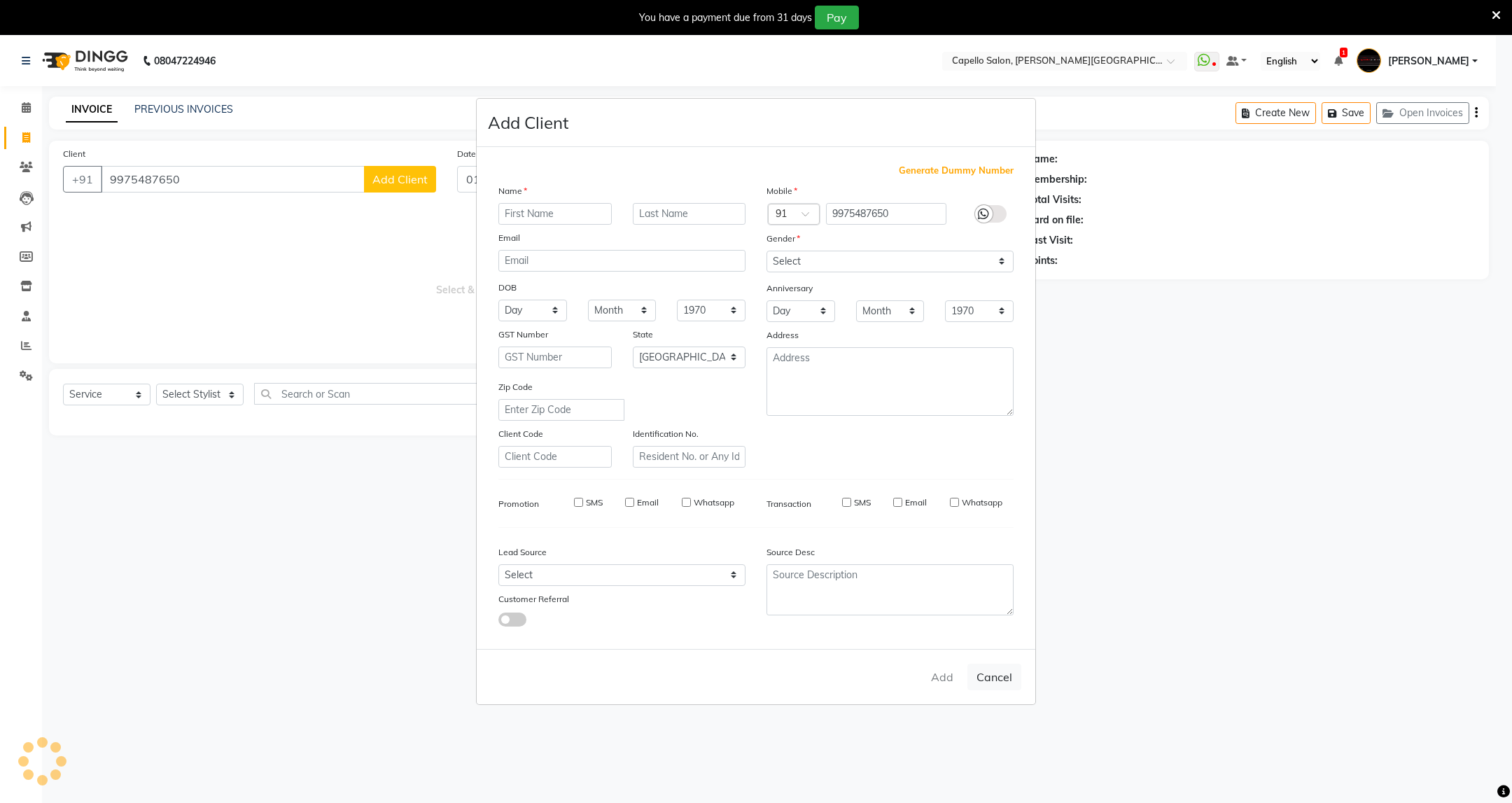
checkbox input "false"
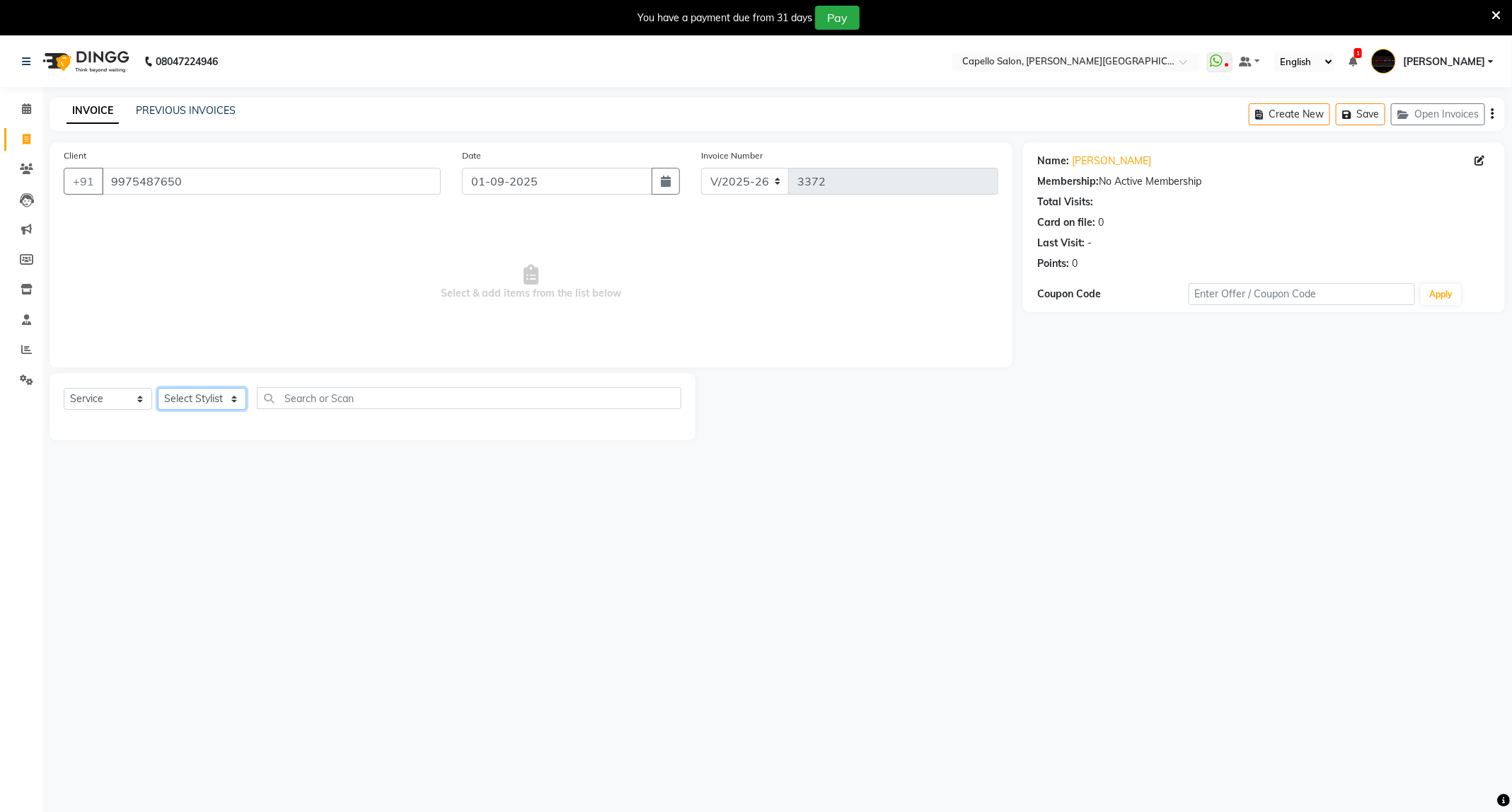
click at [225, 402] on select "Select Stylist ADMIN [PERSON_NAME] [PERSON_NAME] [PERSON_NAME] [PERSON_NAME] (M…" at bounding box center [202, 399] width 89 height 22
select select "84517"
click at [158, 388] on select "Select Stylist ADMIN [PERSON_NAME] [PERSON_NAME] [PERSON_NAME] [PERSON_NAME] (M…" at bounding box center [202, 399] width 89 height 22
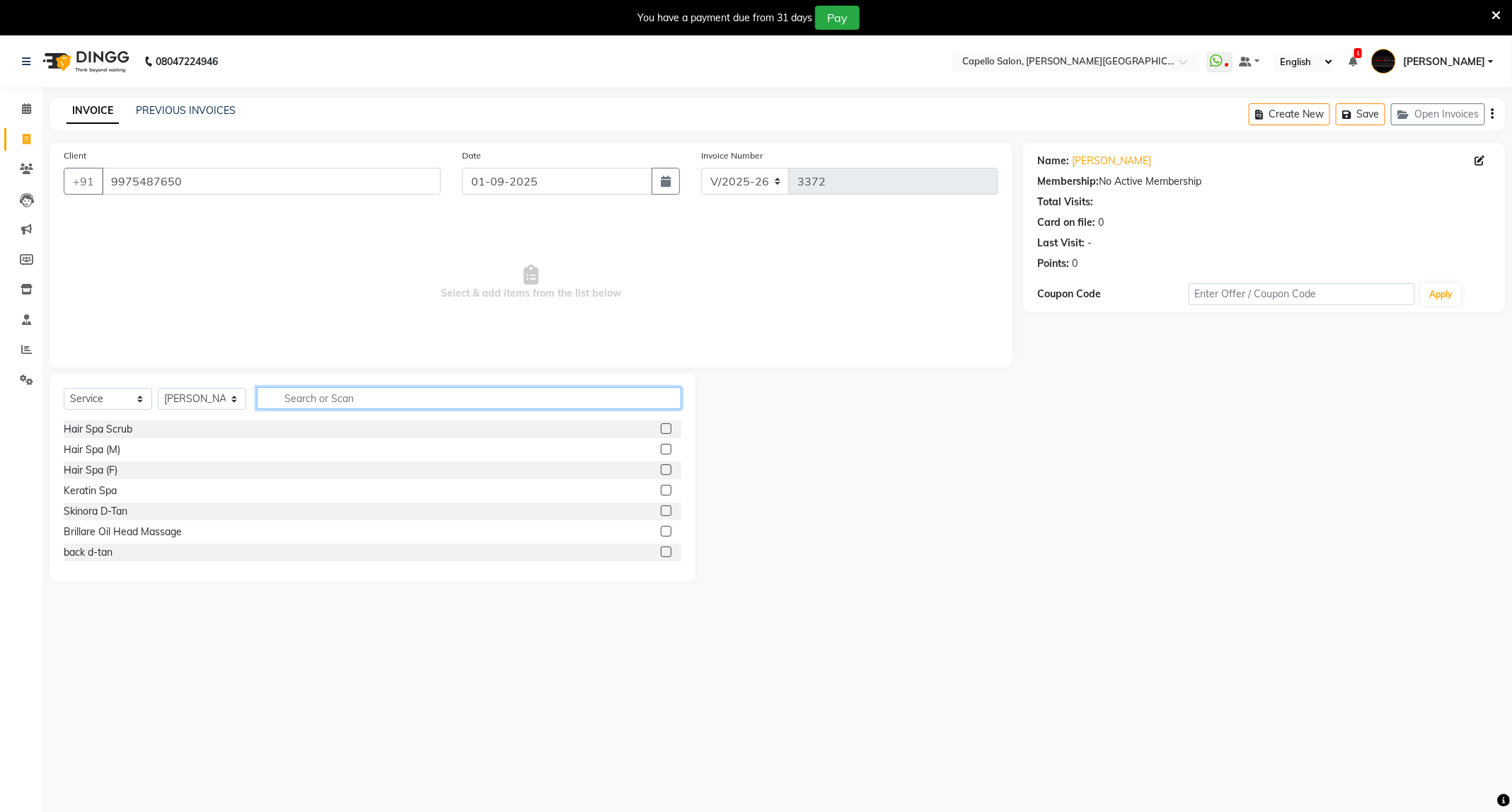
click at [391, 405] on input "text" at bounding box center [469, 398] width 424 height 22
type input "wash"
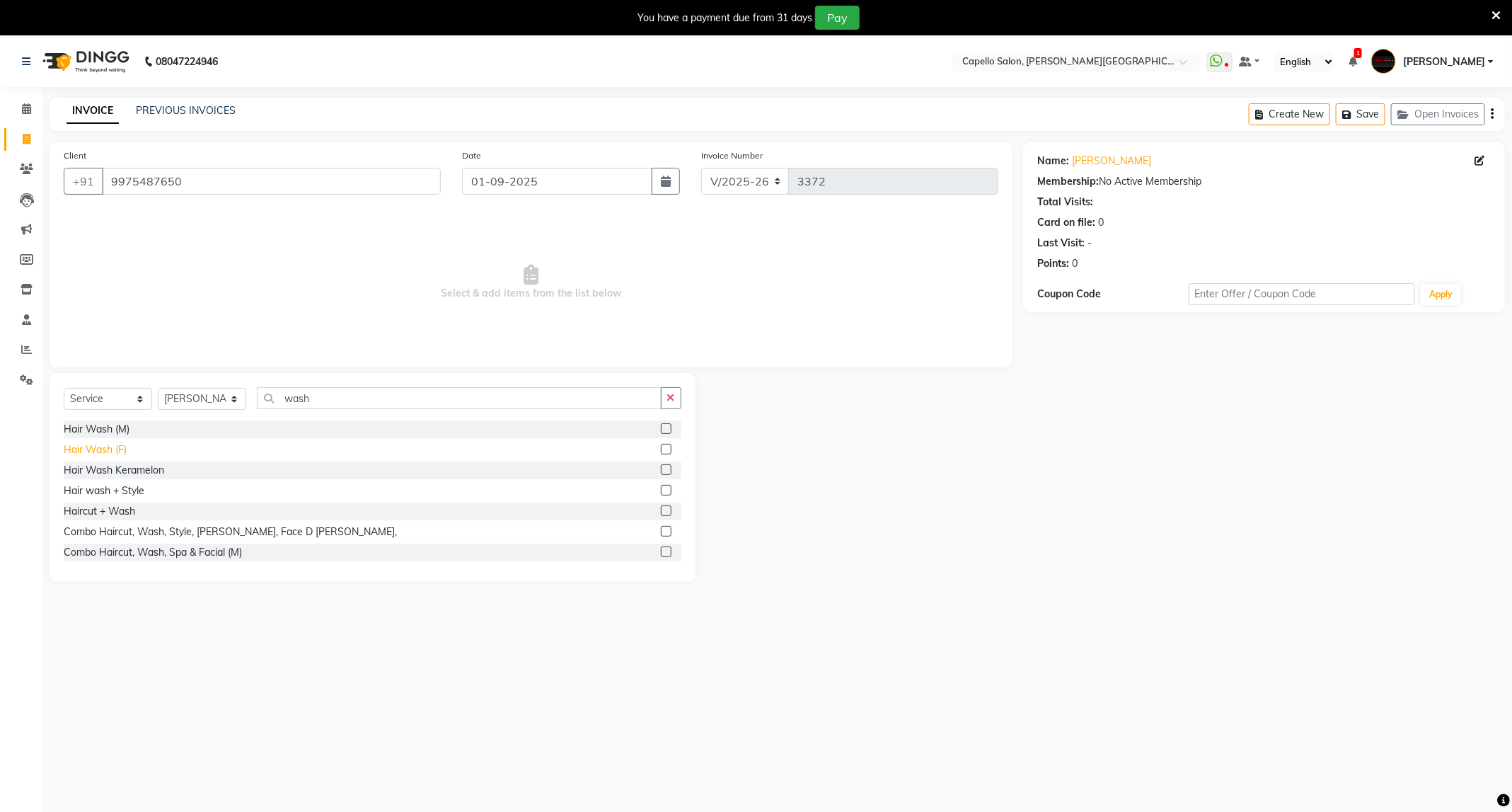
click at [121, 450] on div "Hair Wash (F)" at bounding box center [96, 449] width 63 height 15
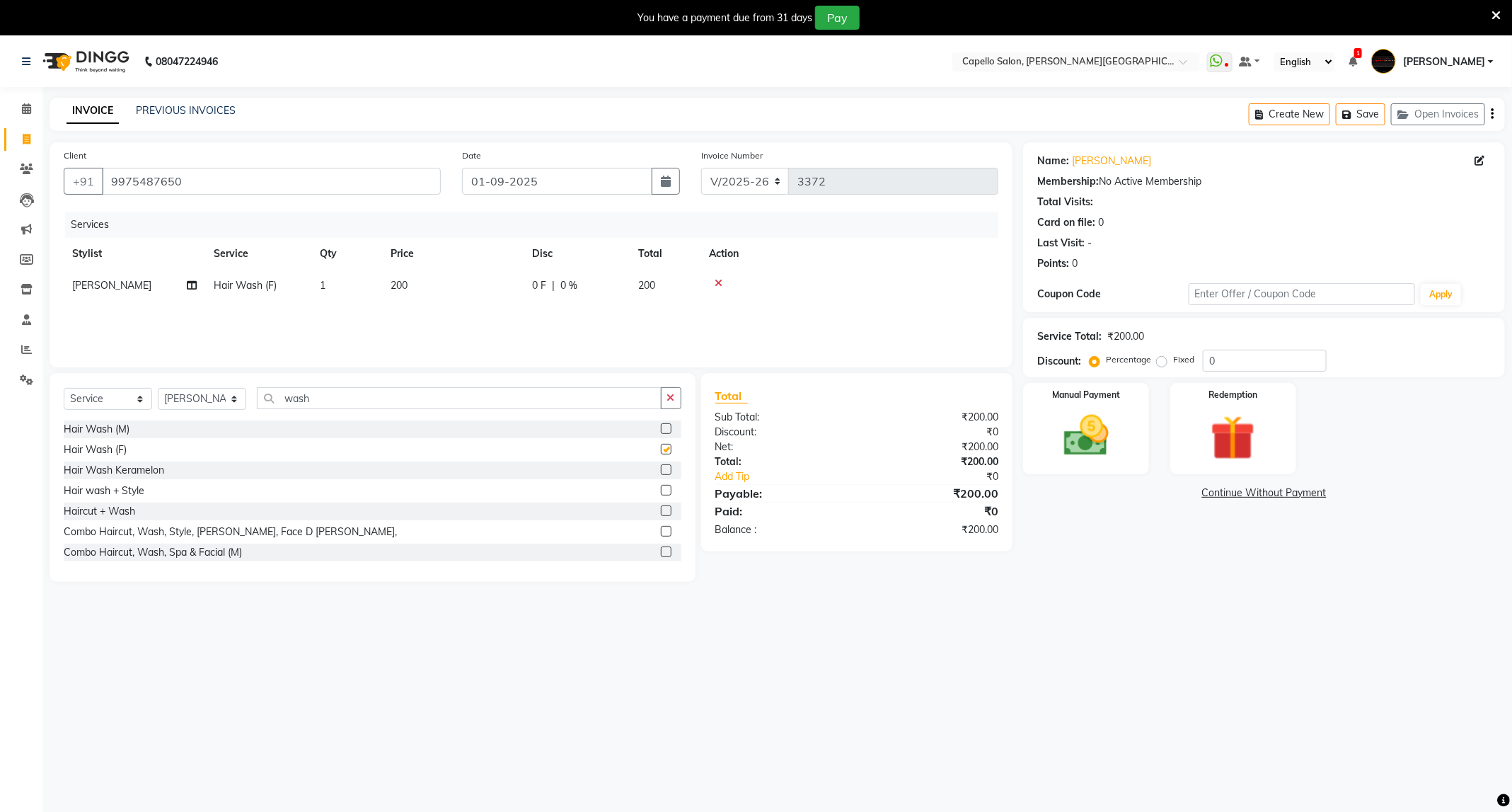
checkbox input "false"
click at [1109, 429] on img at bounding box center [1085, 436] width 76 height 54
click at [1168, 493] on span "UPI" at bounding box center [1173, 493] width 22 height 16
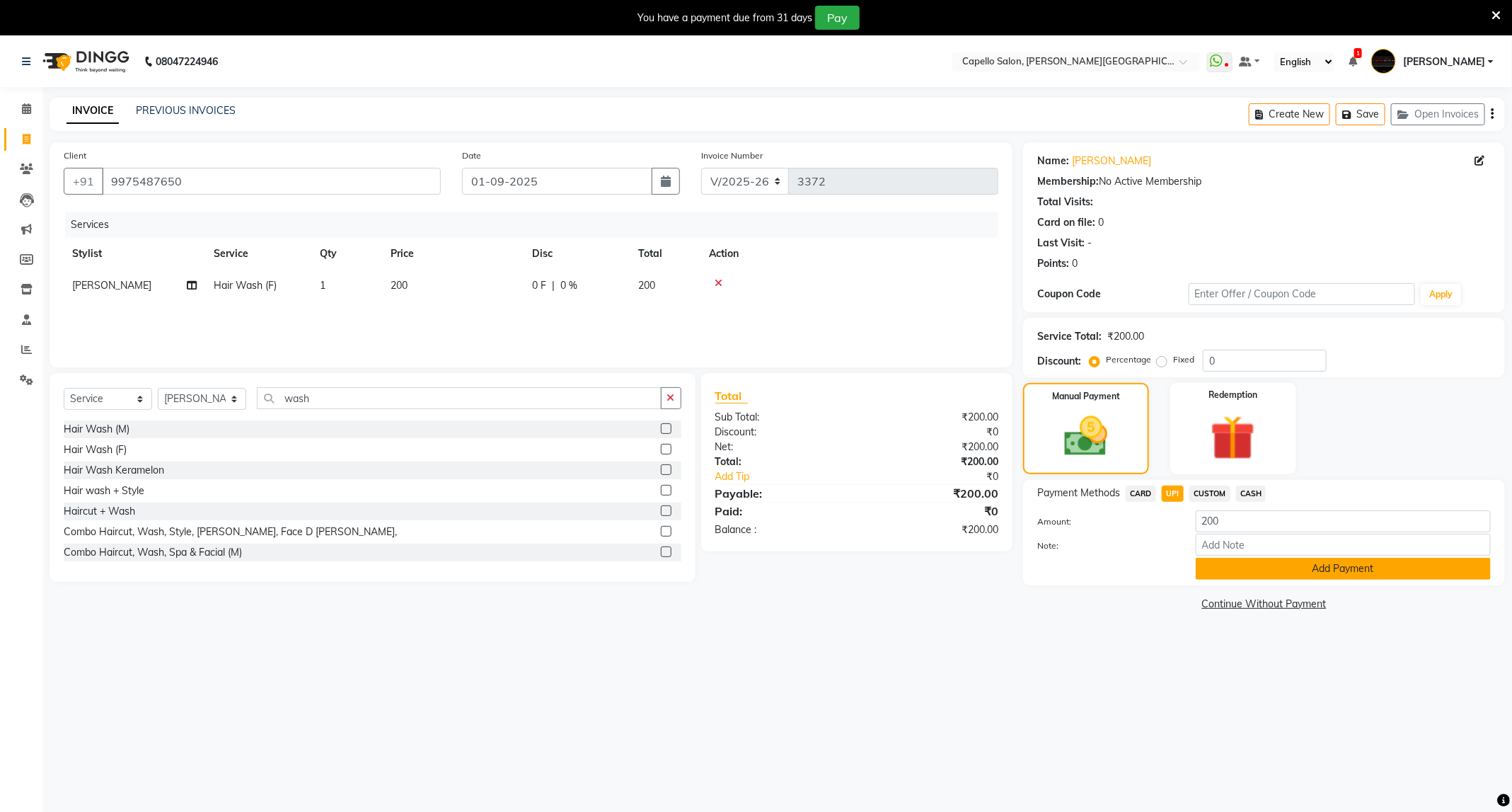
click at [1274, 559] on button "Add Payment" at bounding box center [1343, 569] width 295 height 22
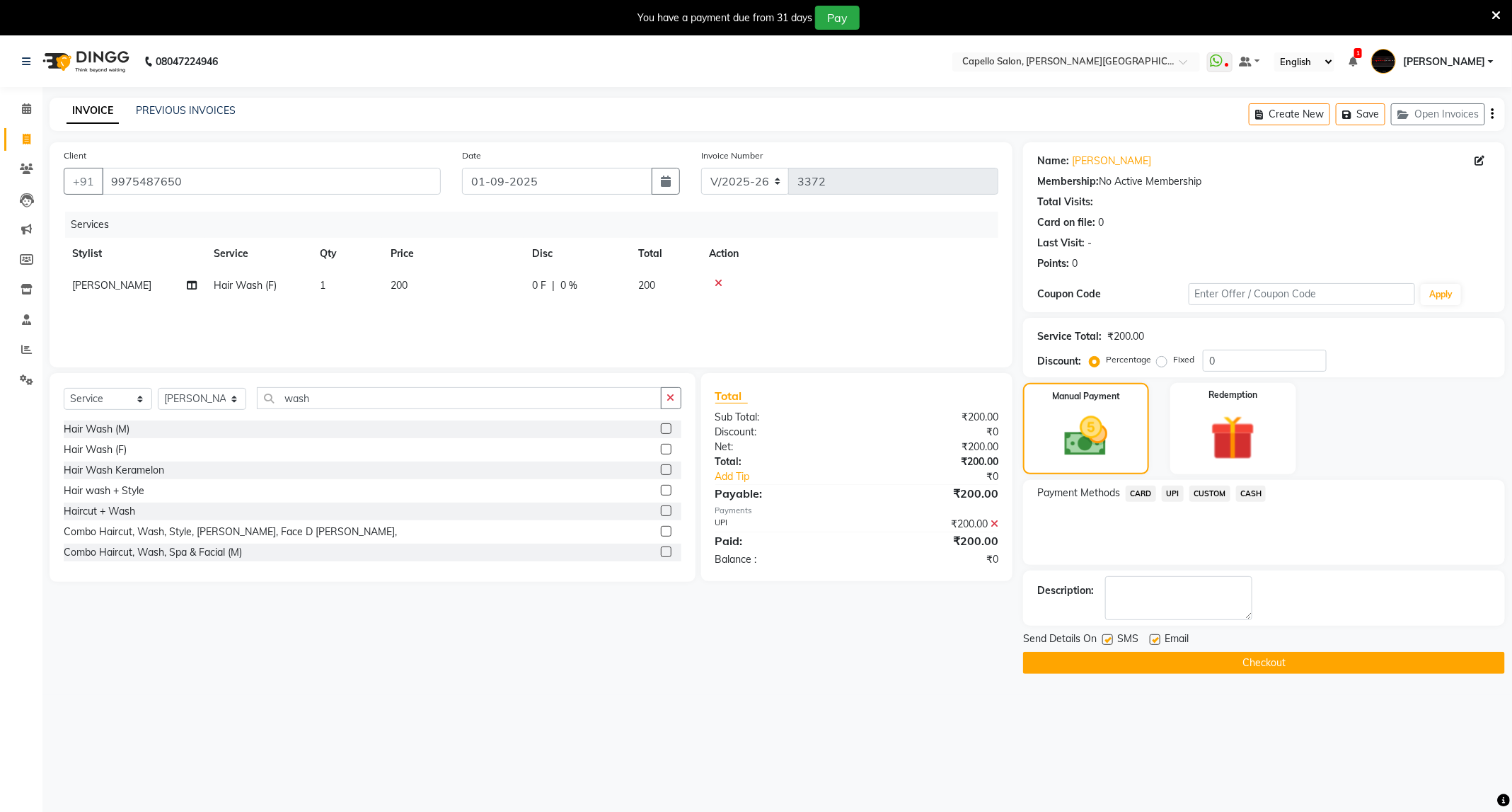
click at [1274, 656] on button "Checkout" at bounding box center [1264, 663] width 482 height 22
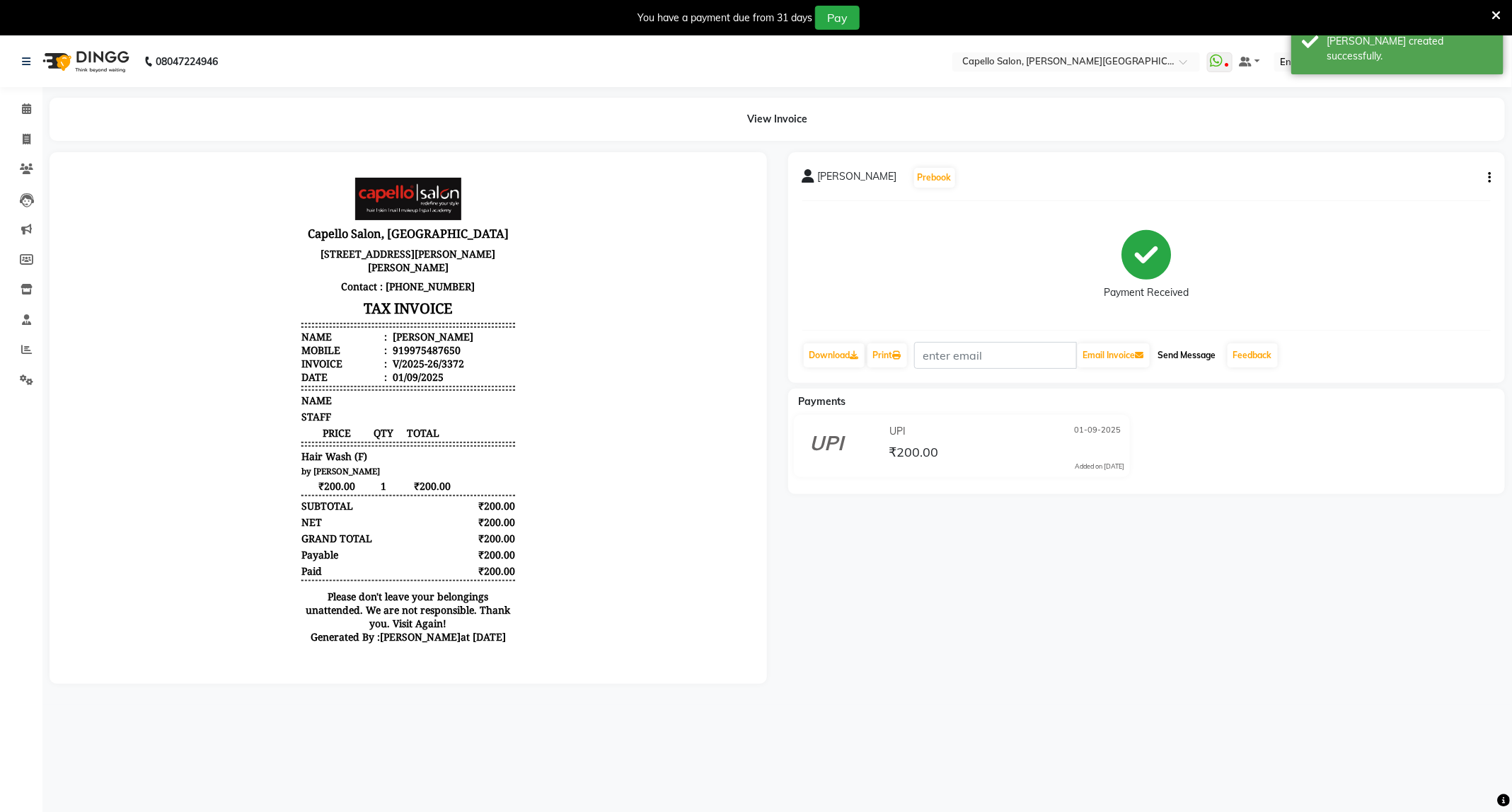
click at [1195, 353] on button "Send Message" at bounding box center [1187, 355] width 69 height 24
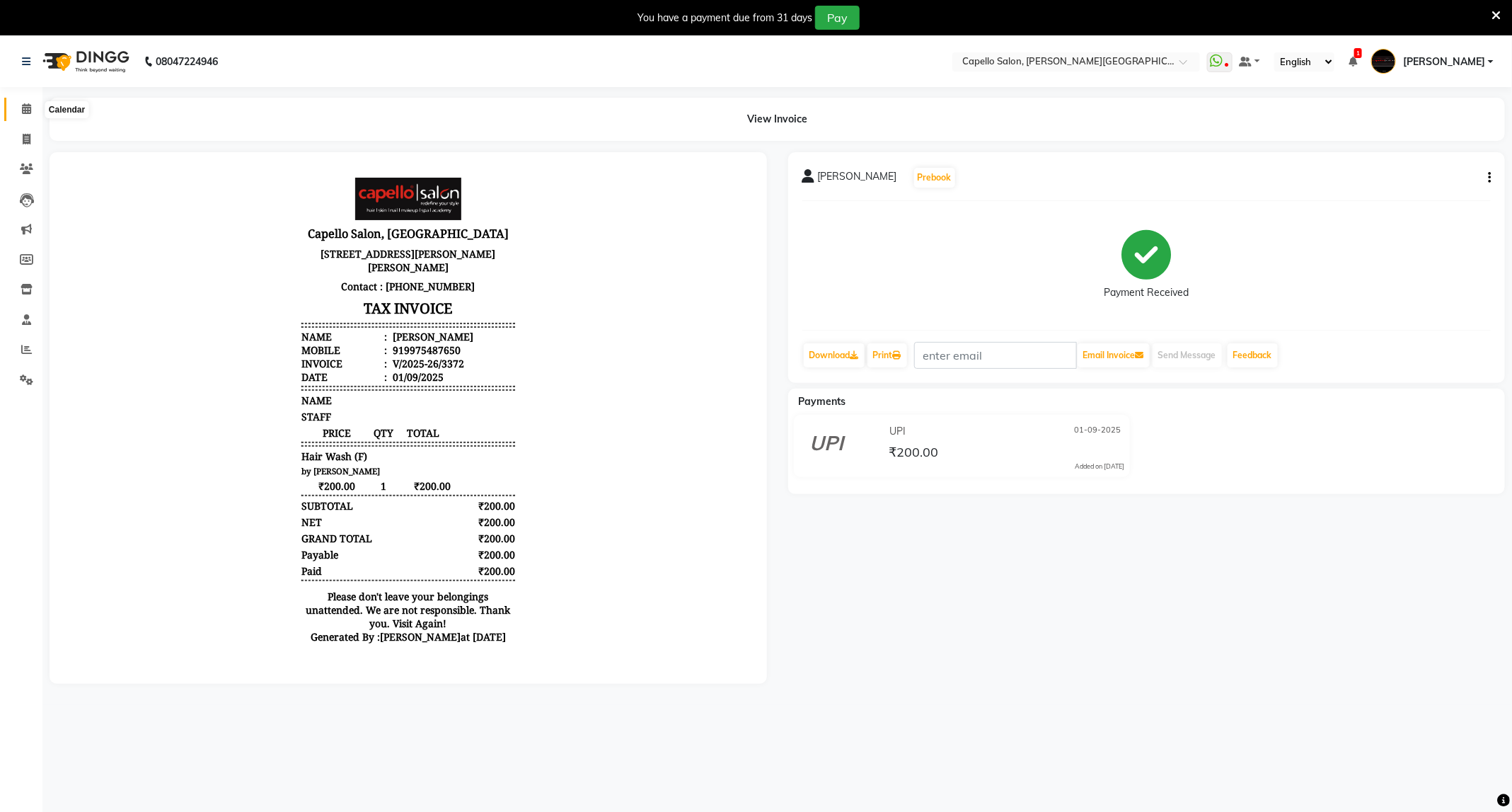
click at [36, 110] on span at bounding box center [26, 109] width 25 height 16
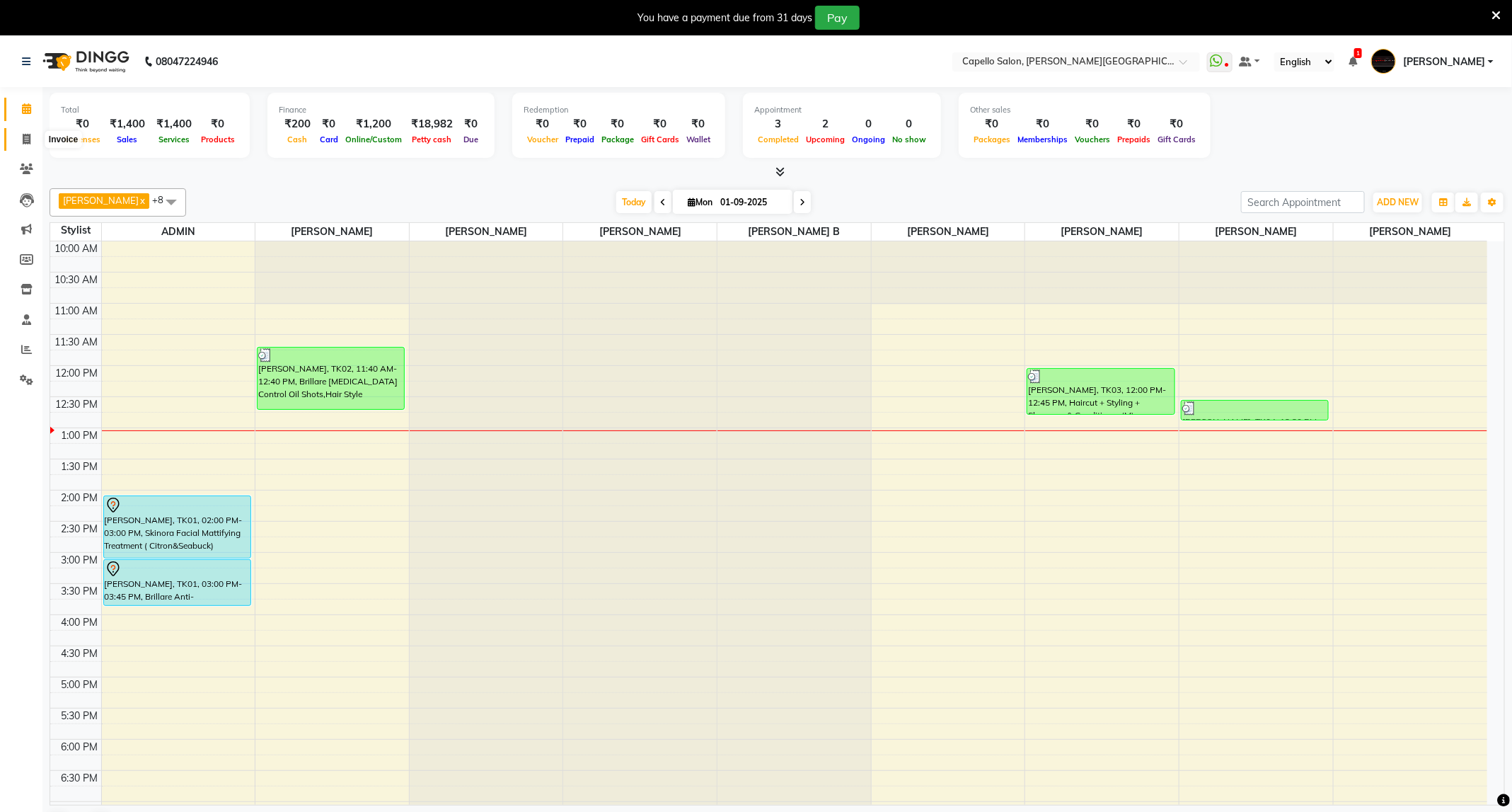
click at [22, 134] on icon at bounding box center [26, 139] width 8 height 11
select select "service"
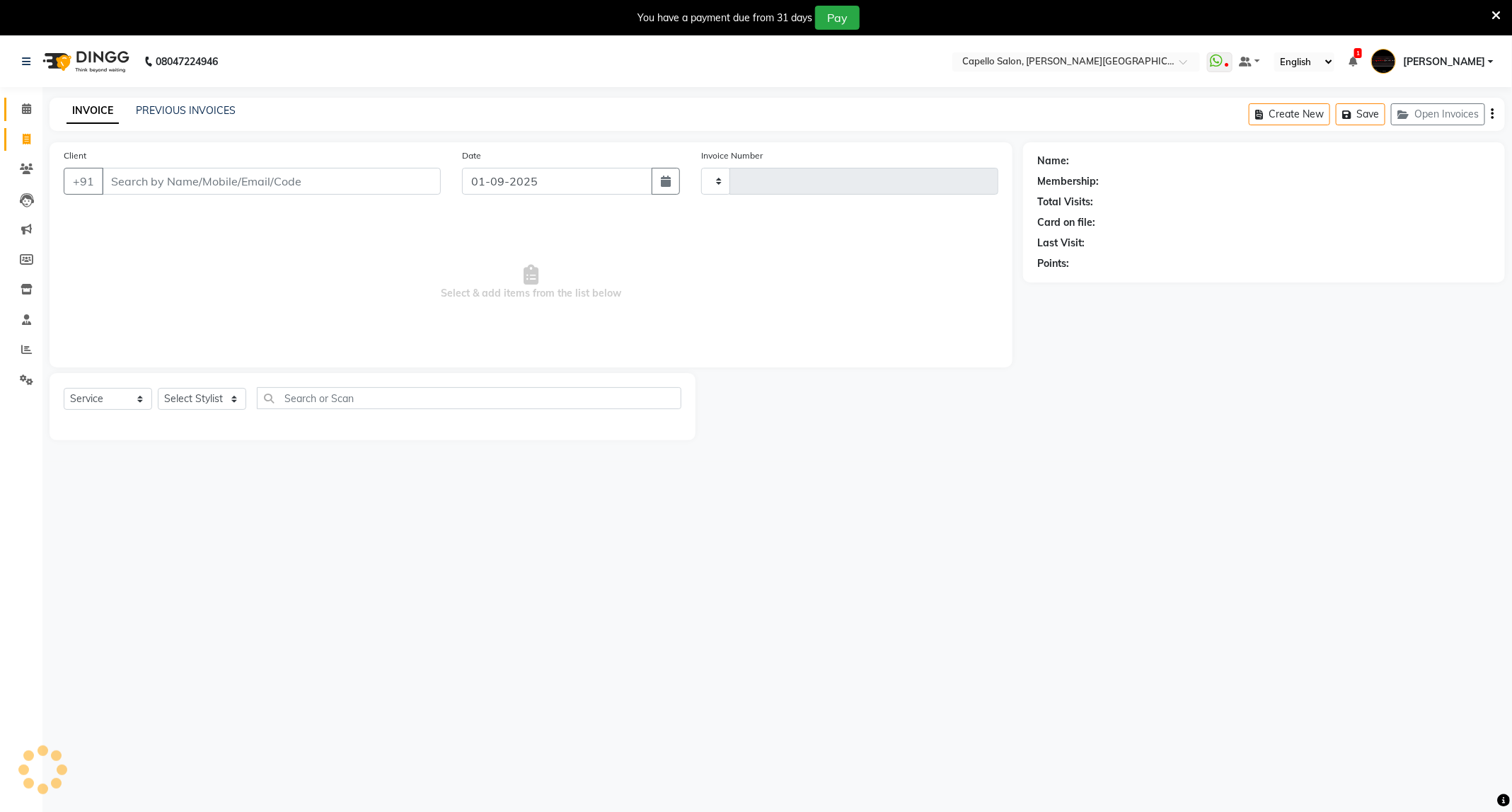
type input "3373"
select select "811"
click at [210, 404] on select "Select Stylist" at bounding box center [202, 399] width 89 height 22
select select "40598"
click at [158, 388] on select "Select Stylist ADMIN [PERSON_NAME] [PERSON_NAME] [PERSON_NAME] [PERSON_NAME] (M…" at bounding box center [202, 399] width 89 height 22
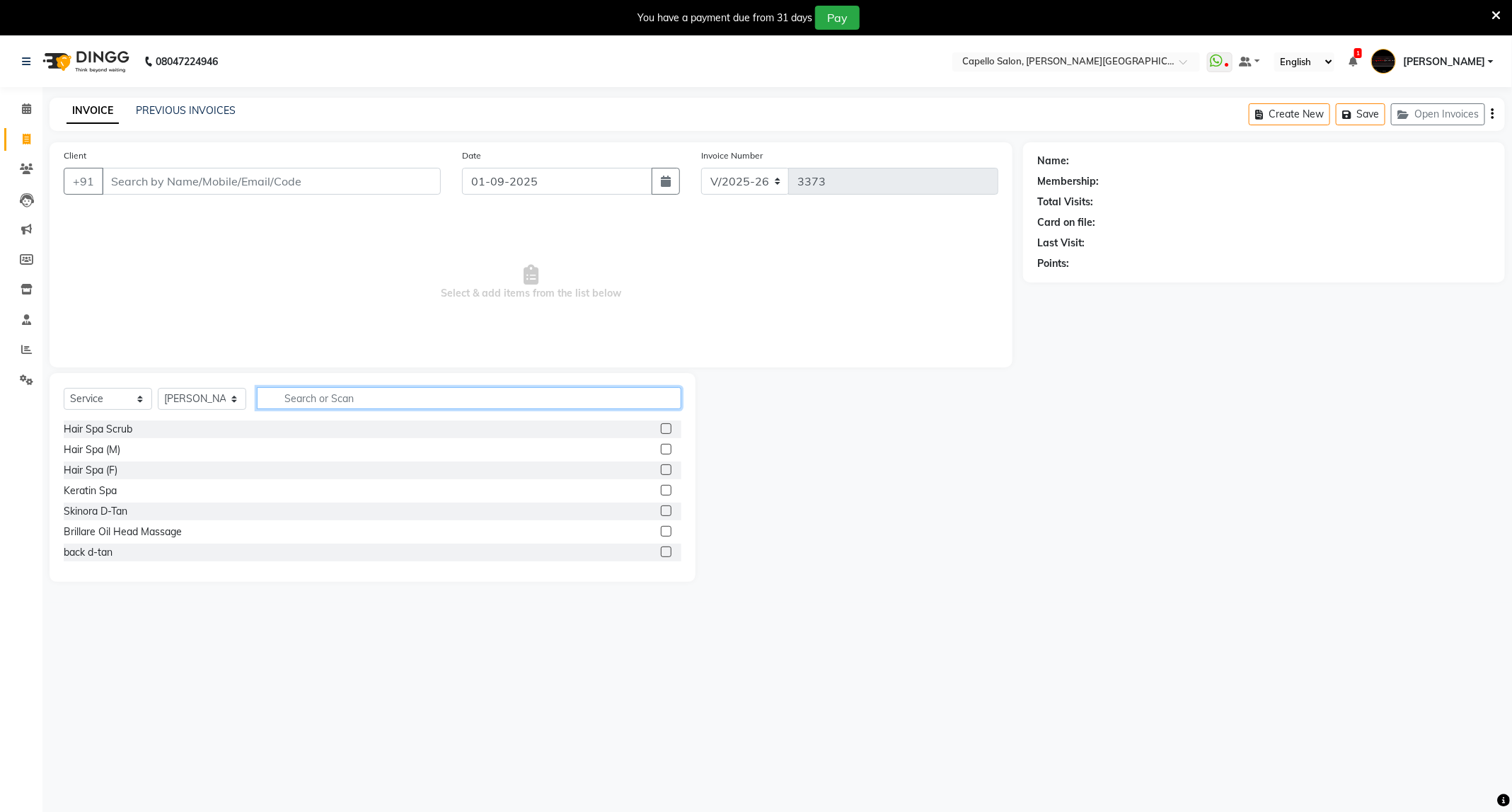
click at [423, 404] on input "text" at bounding box center [469, 398] width 424 height 22
type input "wash"
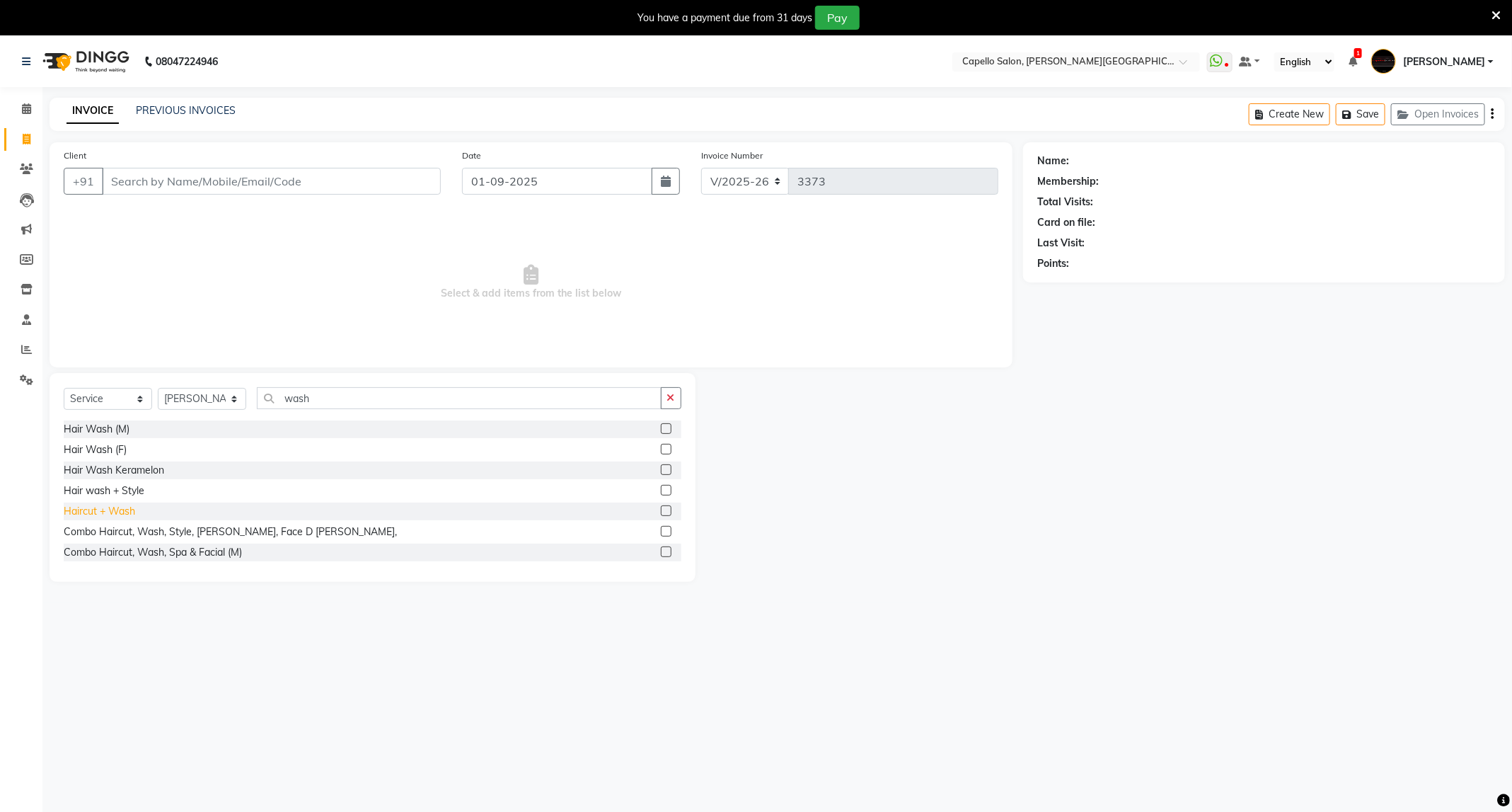
click at [127, 515] on div "Haircut + Wash" at bounding box center [100, 511] width 72 height 15
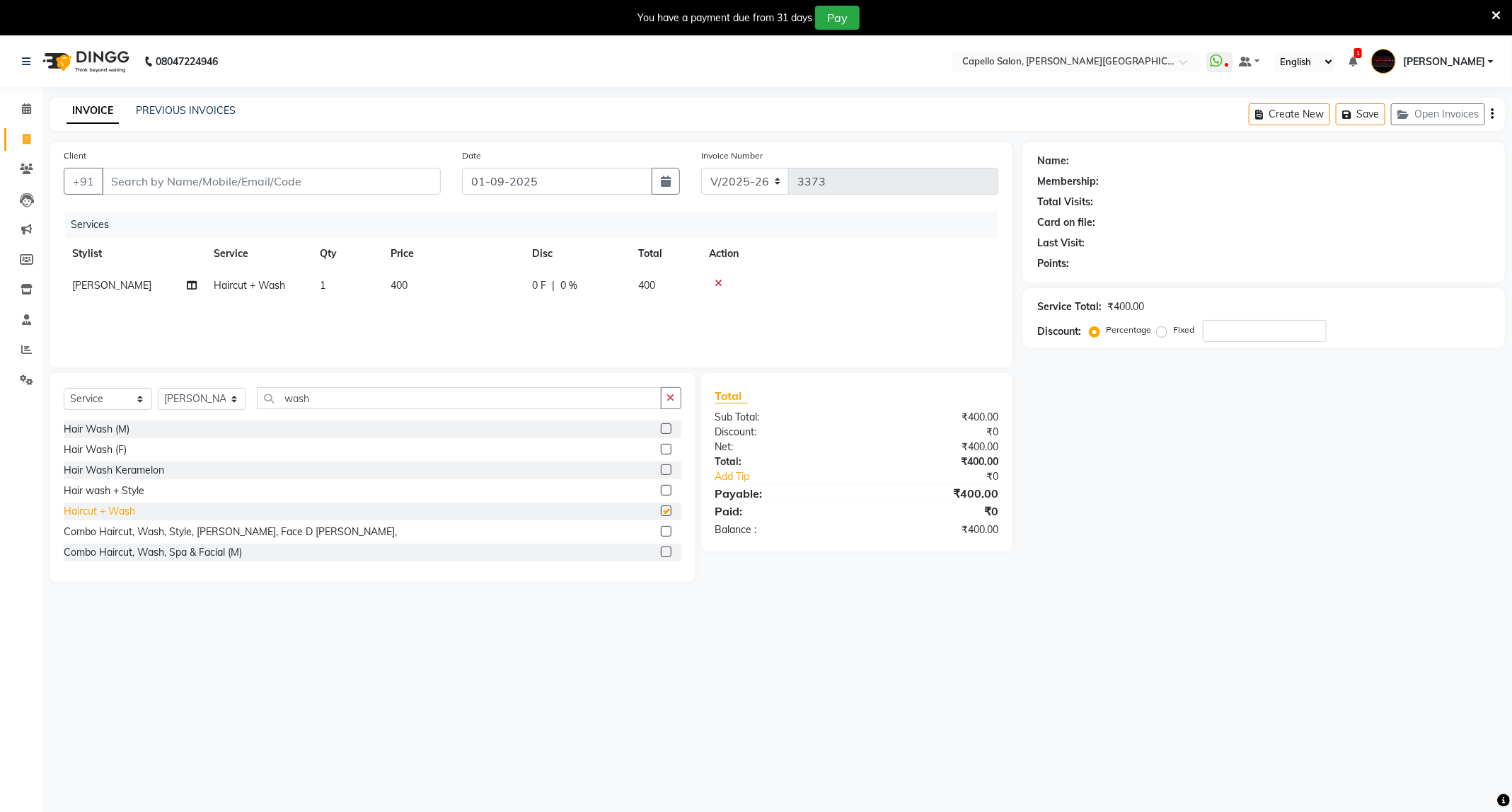
checkbox input "false"
click at [231, 404] on select "Select Stylist ADMIN [PERSON_NAME] [PERSON_NAME] [PERSON_NAME] [PERSON_NAME] (M…" at bounding box center [202, 399] width 89 height 22
select select "35878"
click at [158, 388] on select "Select Stylist ADMIN [PERSON_NAME] [PERSON_NAME] [PERSON_NAME] [PERSON_NAME] (M…" at bounding box center [202, 399] width 89 height 22
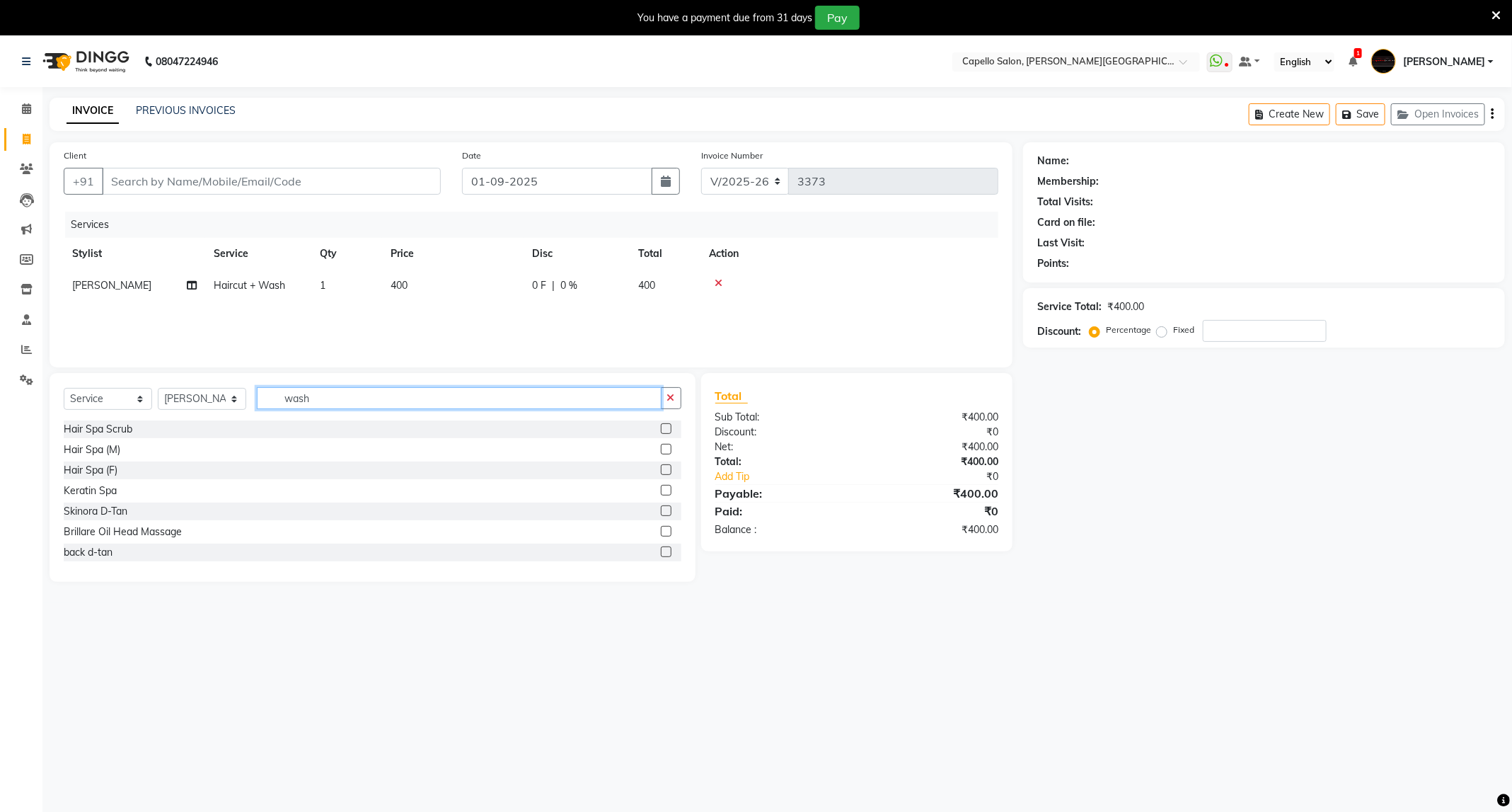
drag, startPoint x: 353, startPoint y: 404, endPoint x: 278, endPoint y: 442, distance: 84.1
click at [278, 442] on div "Select Service Product Membership Package Voucher Prepaid Gift Card Select Styl…" at bounding box center [372, 477] width 646 height 209
type input "spa"
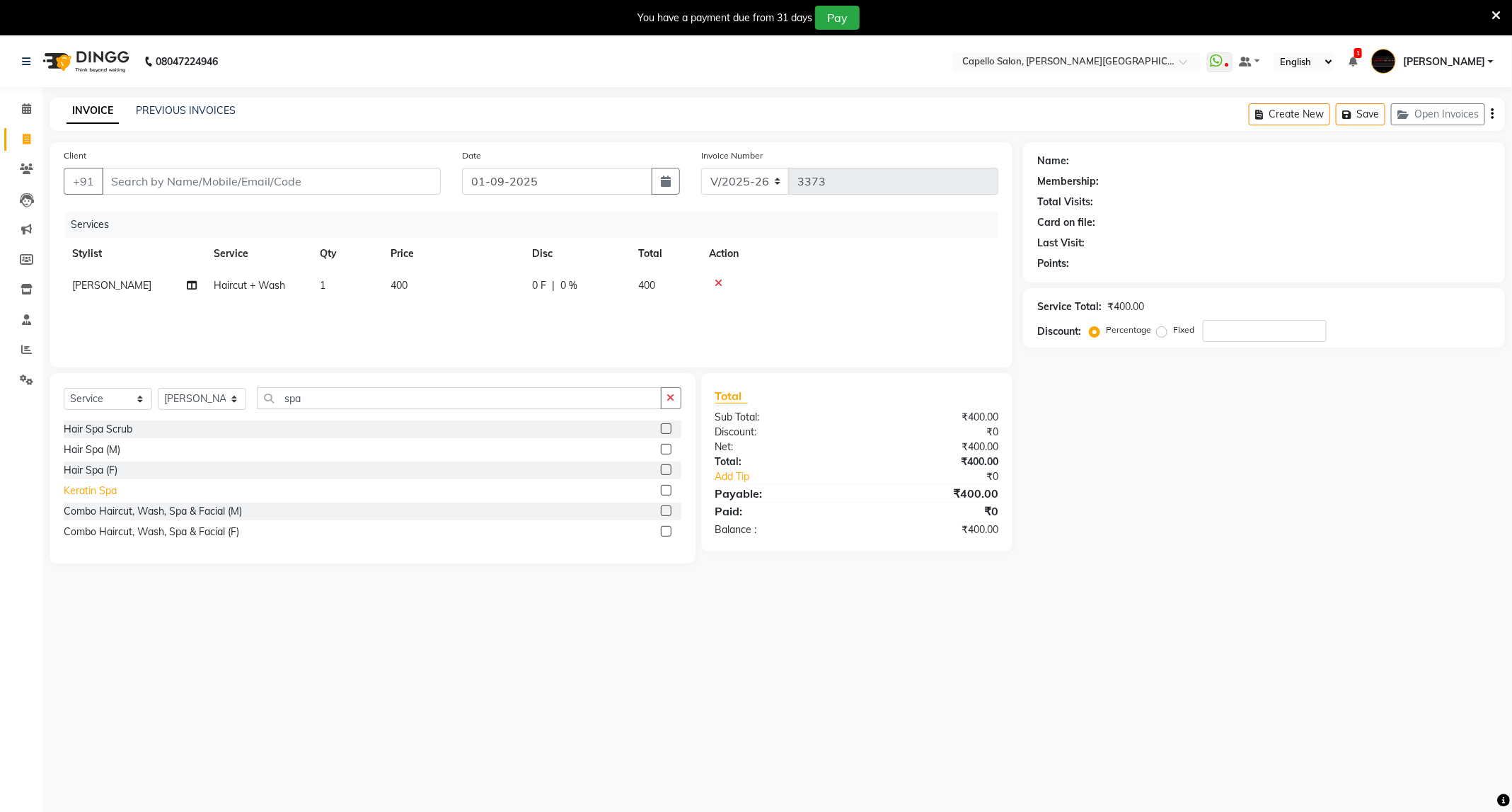
click at [108, 493] on div "Keratin Spa" at bounding box center [90, 490] width 53 height 15
checkbox input "false"
click at [287, 172] on input "Client" at bounding box center [271, 181] width 339 height 27
type input "7"
type input "0"
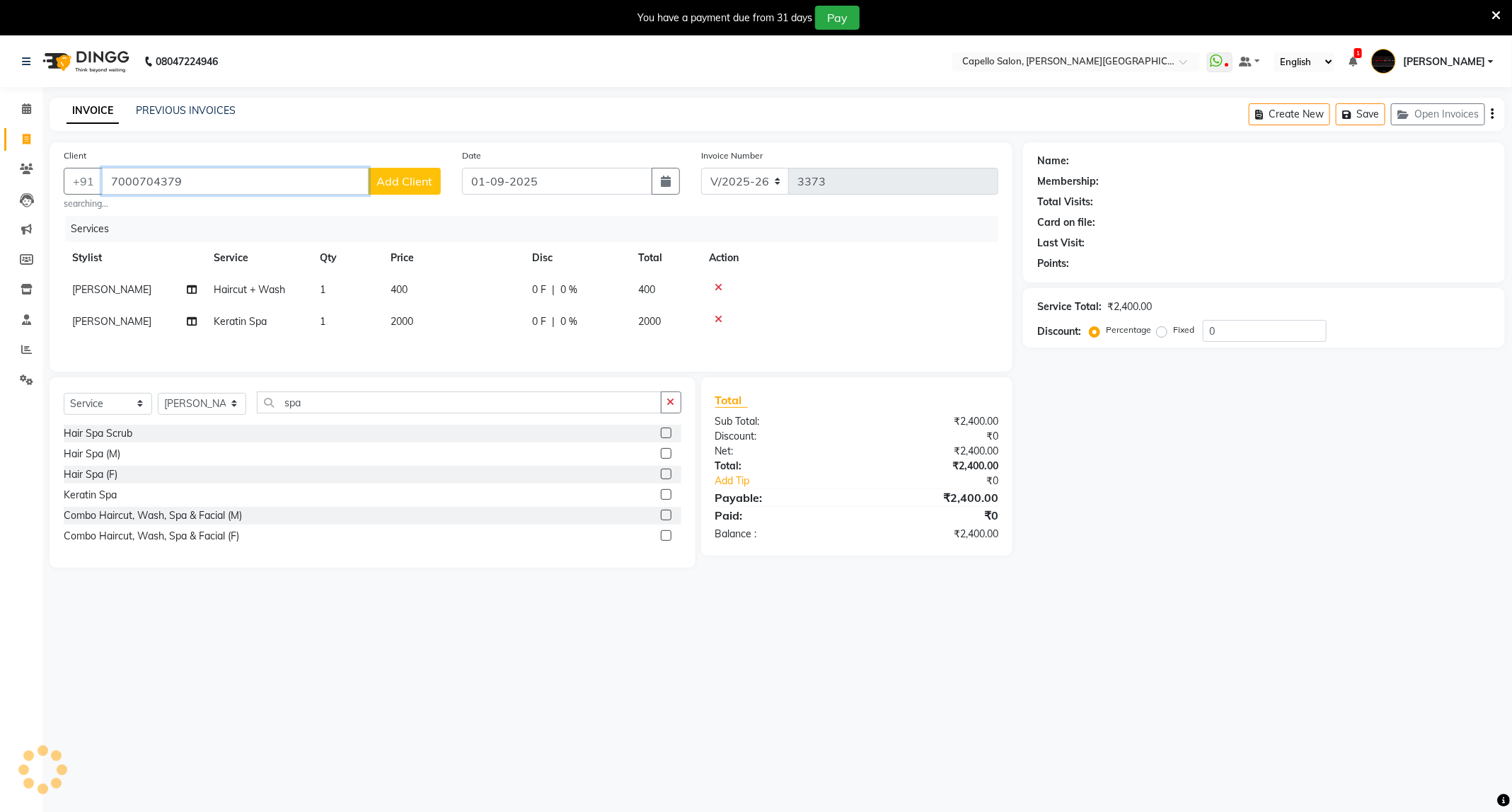
type input "7000704379"
click at [417, 174] on span "Add Client" at bounding box center [404, 181] width 56 height 14
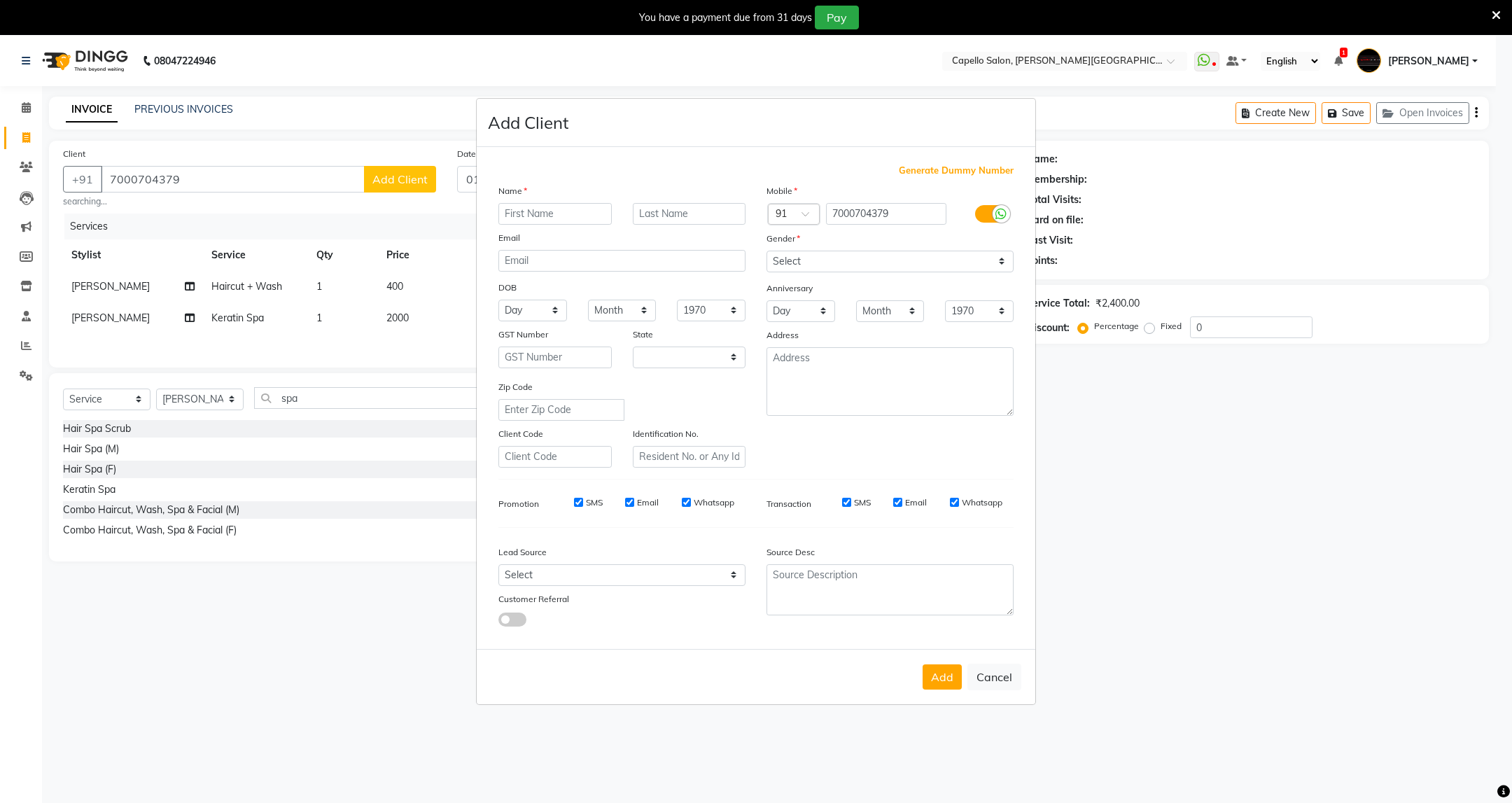
select select "22"
type input "sohan dehriya"
click at [945, 254] on select "Select [DEMOGRAPHIC_DATA] [DEMOGRAPHIC_DATA] Other Prefer Not To Say" at bounding box center [890, 261] width 247 height 21
select select "male"
click at [766, 251] on select "Select [DEMOGRAPHIC_DATA] [DEMOGRAPHIC_DATA] Other Prefer Not To Say" at bounding box center [890, 261] width 247 height 21
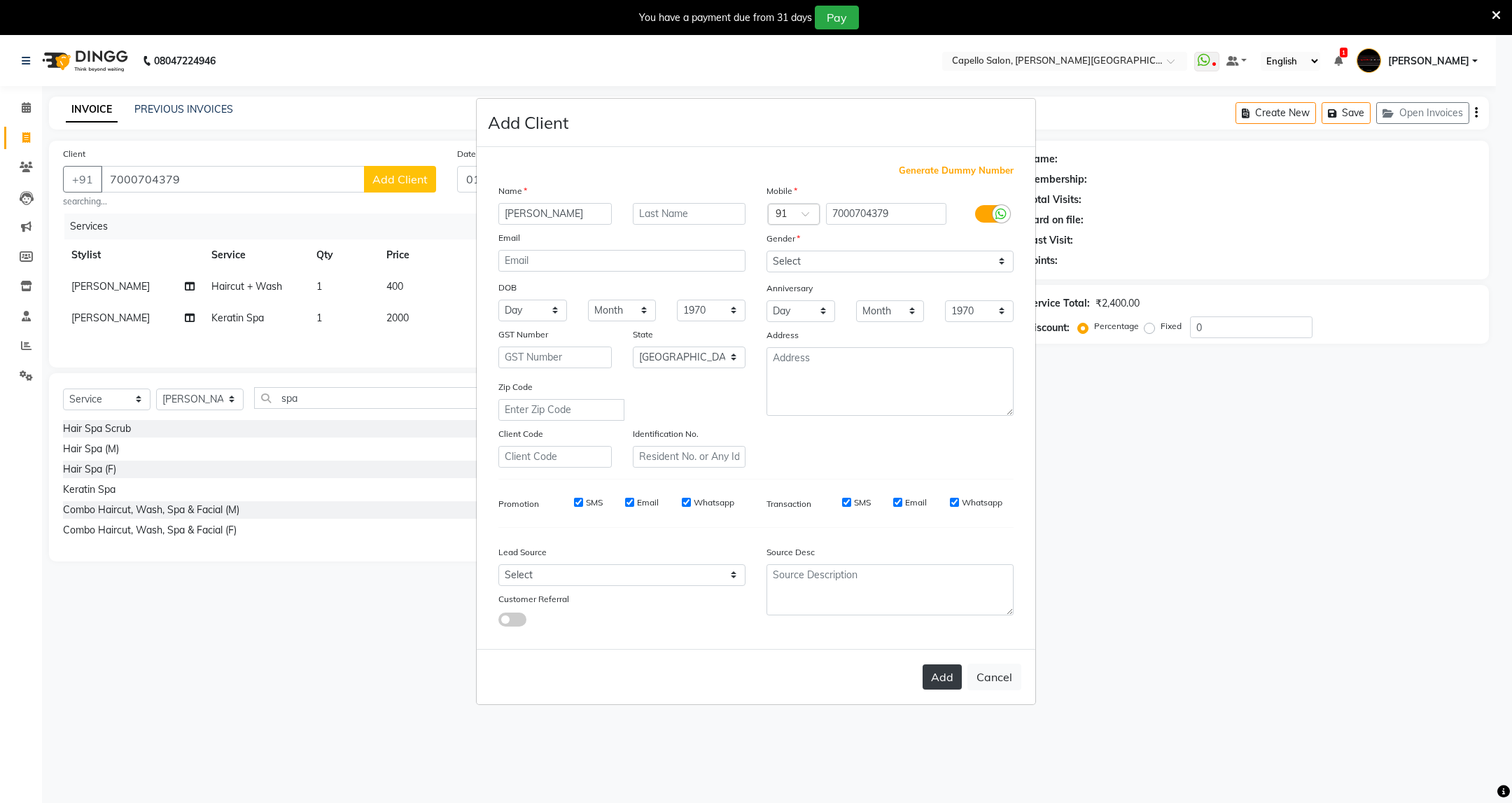
click at [948, 683] on button "Add" at bounding box center [942, 676] width 39 height 25
select select
select select "null"
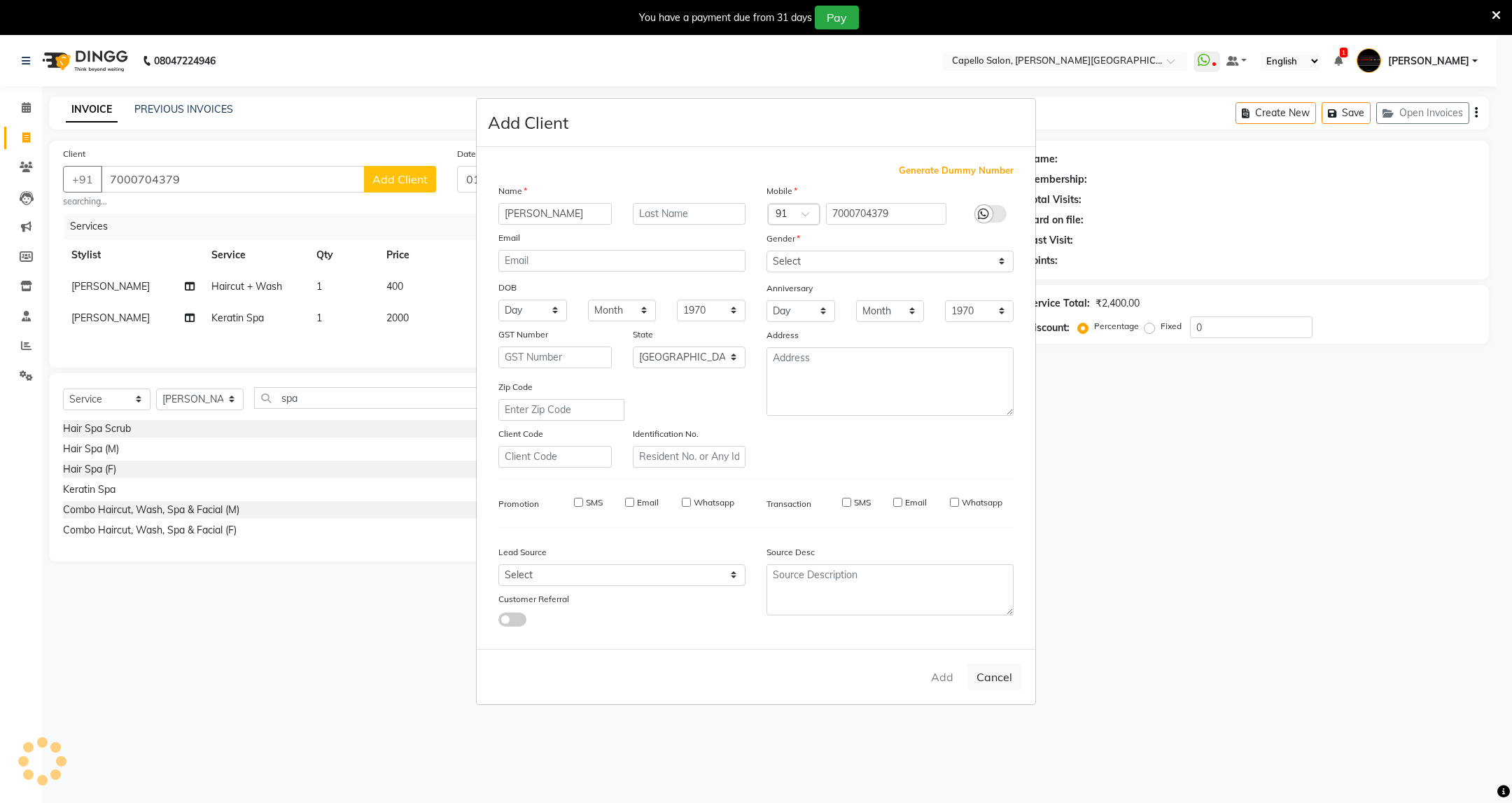
select select
checkbox input "false"
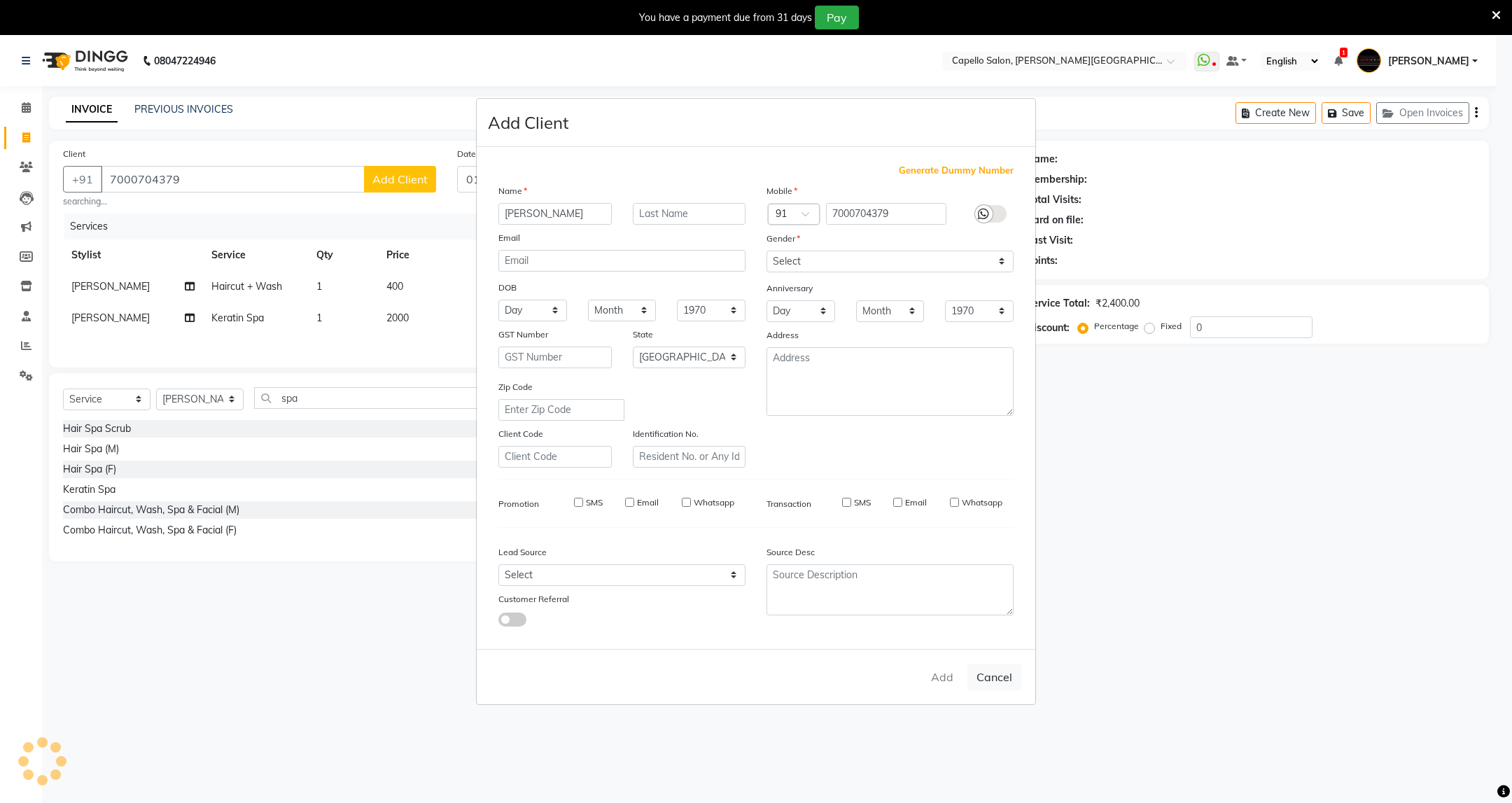
checkbox input "false"
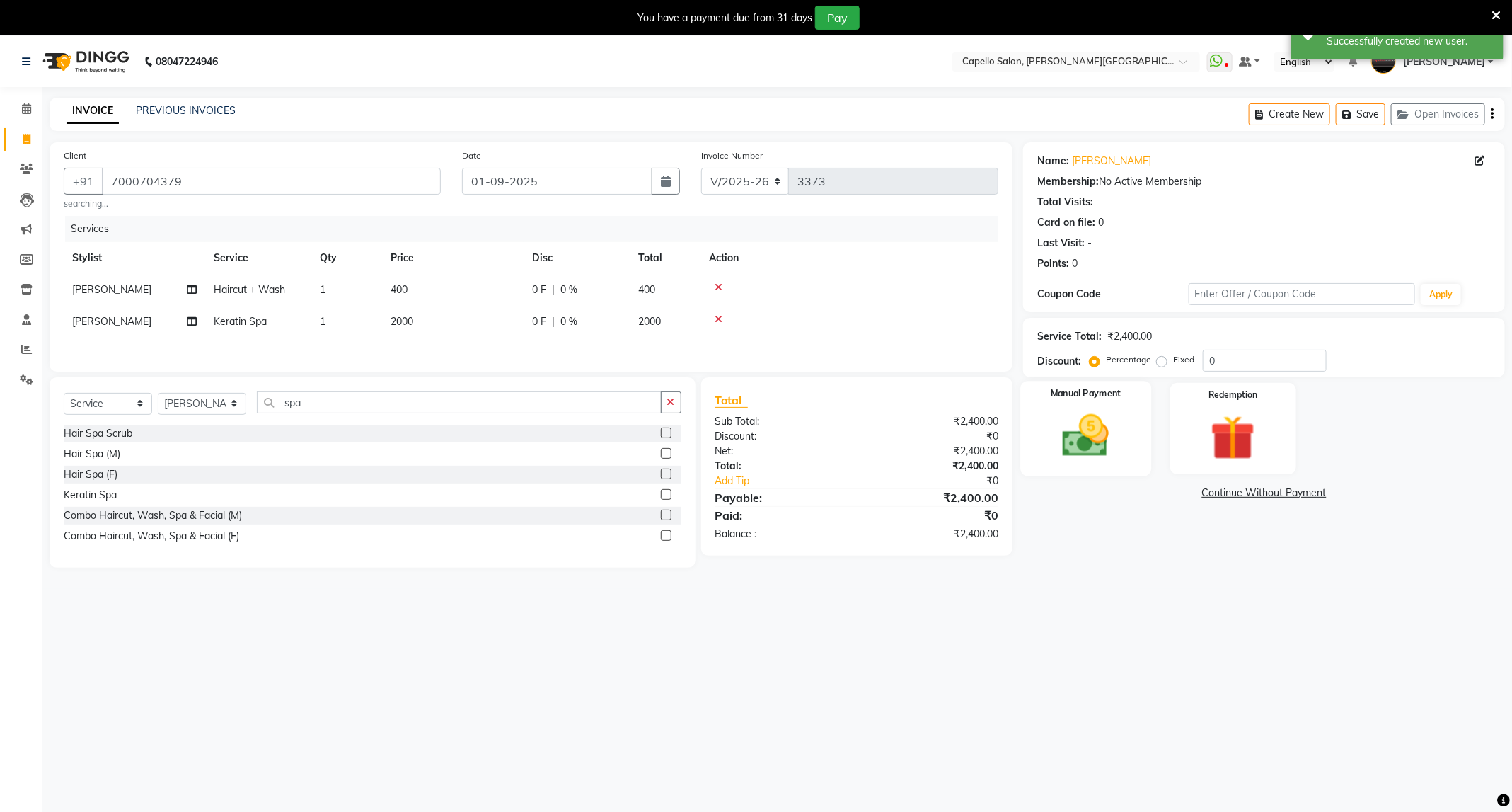
click at [1095, 444] on img at bounding box center [1085, 436] width 76 height 54
drag, startPoint x: 1095, startPoint y: 444, endPoint x: 1106, endPoint y: 448, distance: 11.7
click at [1096, 442] on img at bounding box center [1085, 437] width 73 height 52
click at [1176, 492] on span "UPI" at bounding box center [1173, 493] width 22 height 16
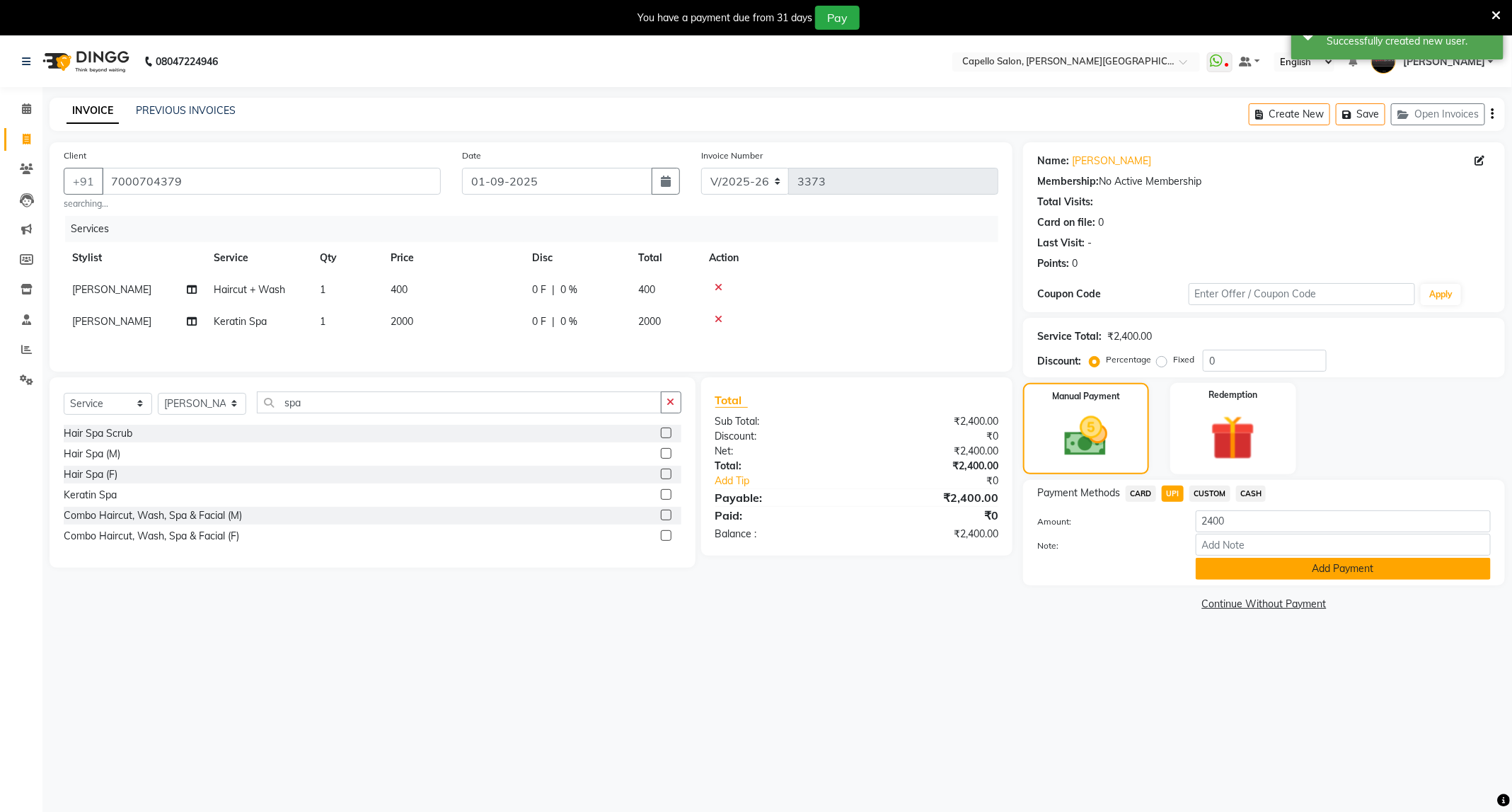
click at [1261, 569] on button "Add Payment" at bounding box center [1343, 569] width 295 height 22
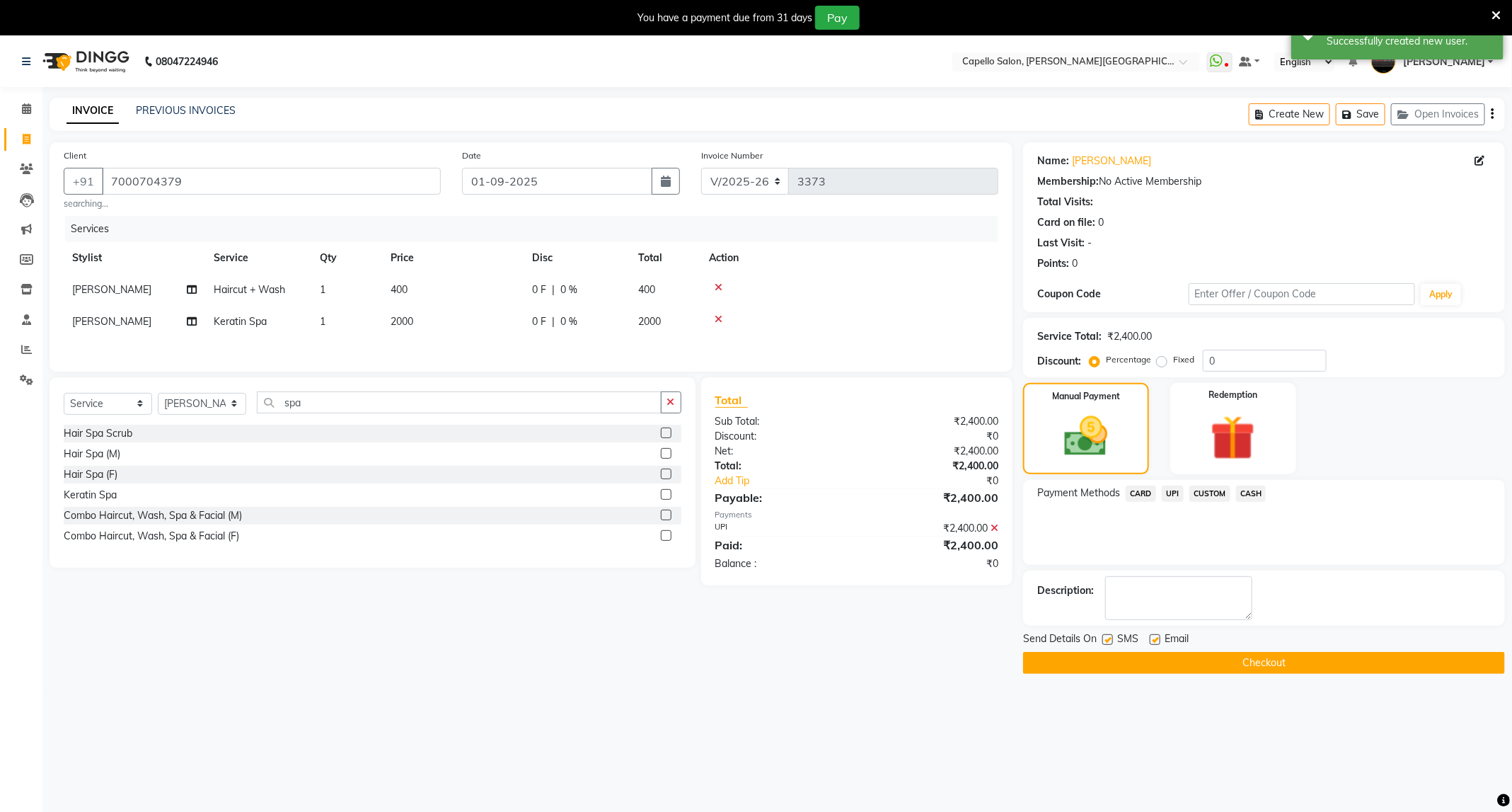
scroll to position [36, 0]
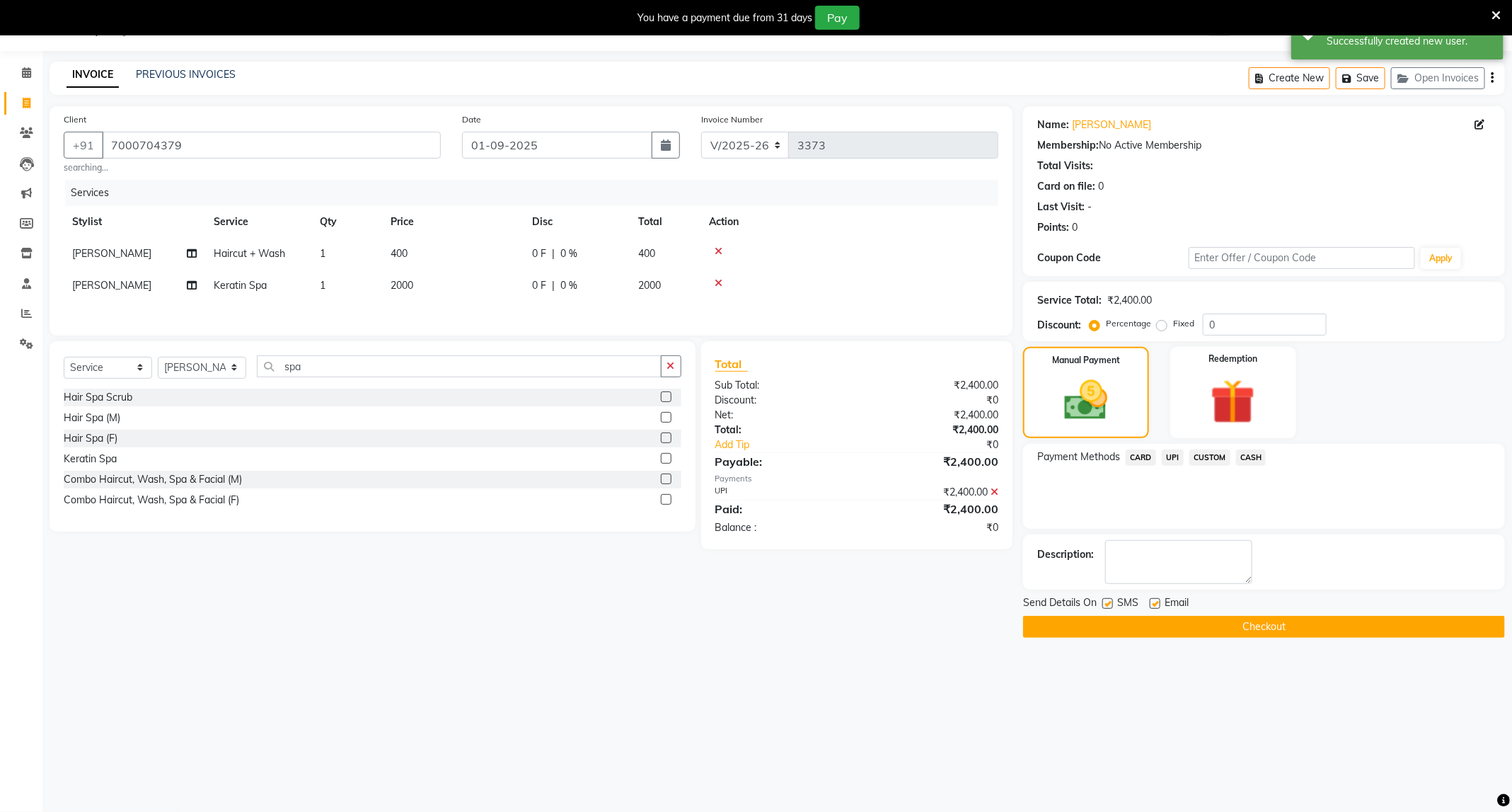
click at [1281, 640] on main "INVOICE PREVIOUS INVOICES Create New Save Open Invoices Client +91 7000704379 s…" at bounding box center [777, 360] width 1470 height 597
click at [1281, 631] on button "Checkout" at bounding box center [1264, 627] width 482 height 22
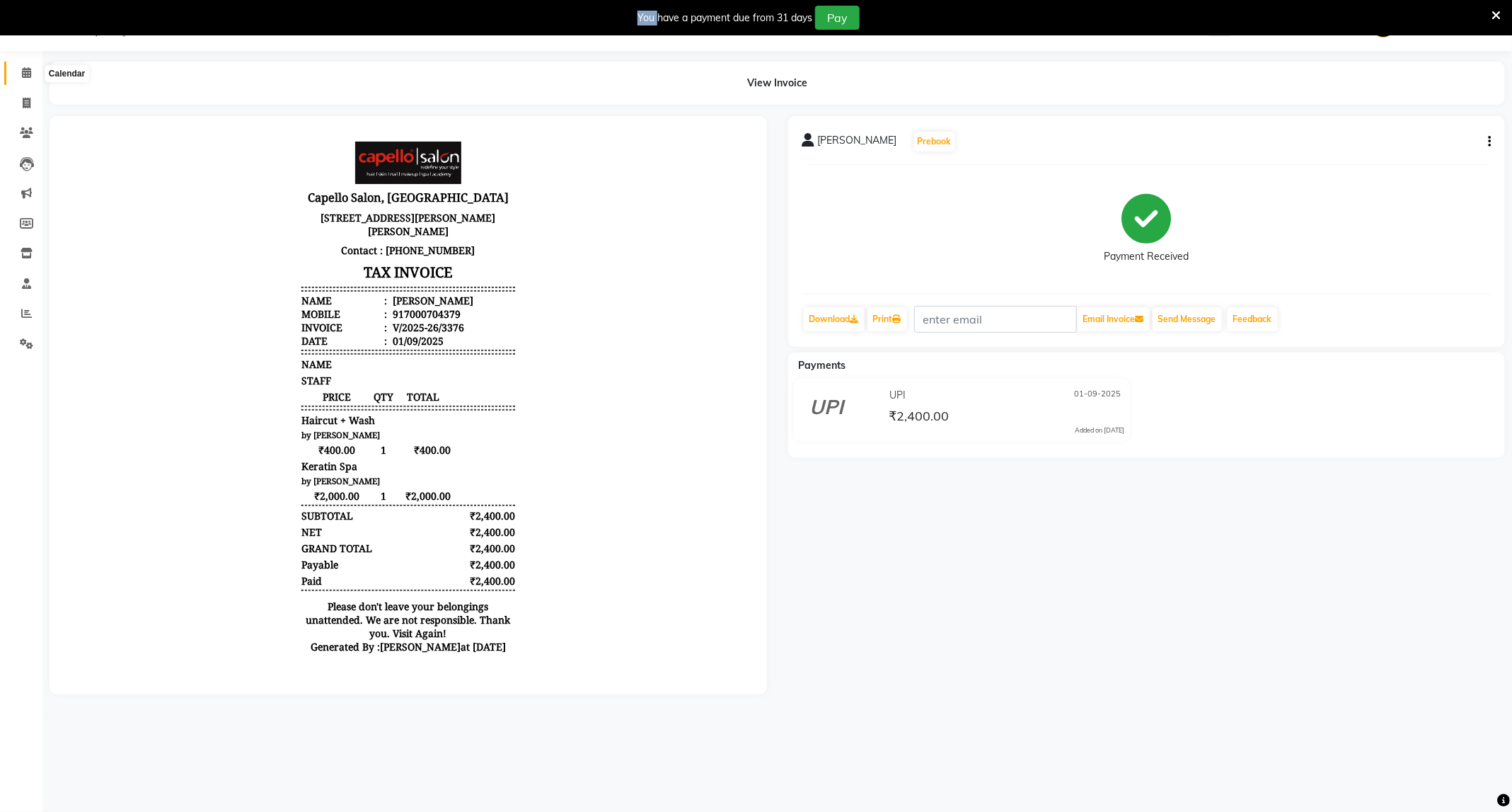
click at [26, 76] on icon at bounding box center [26, 73] width 9 height 11
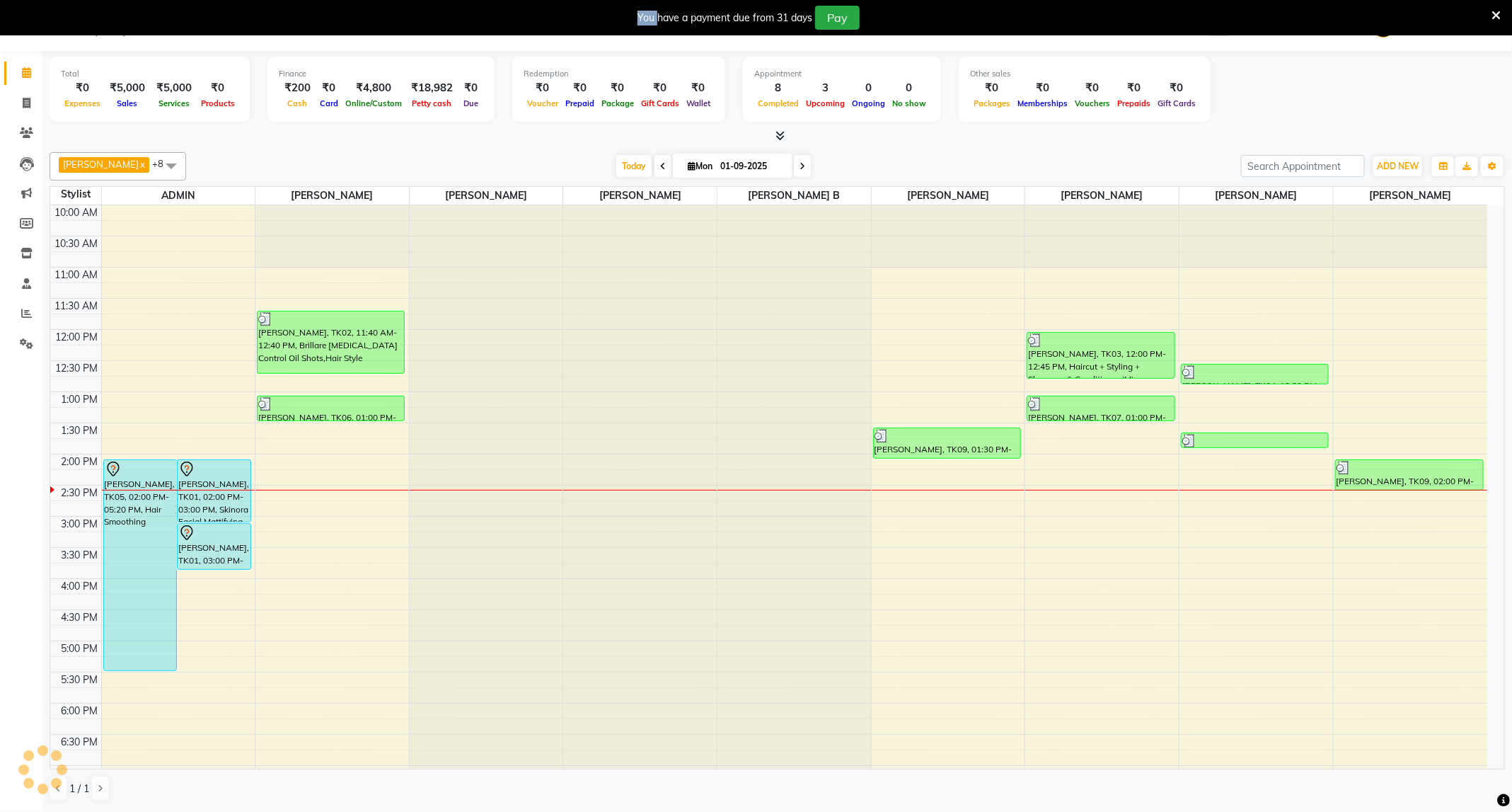
scroll to position [173, 0]
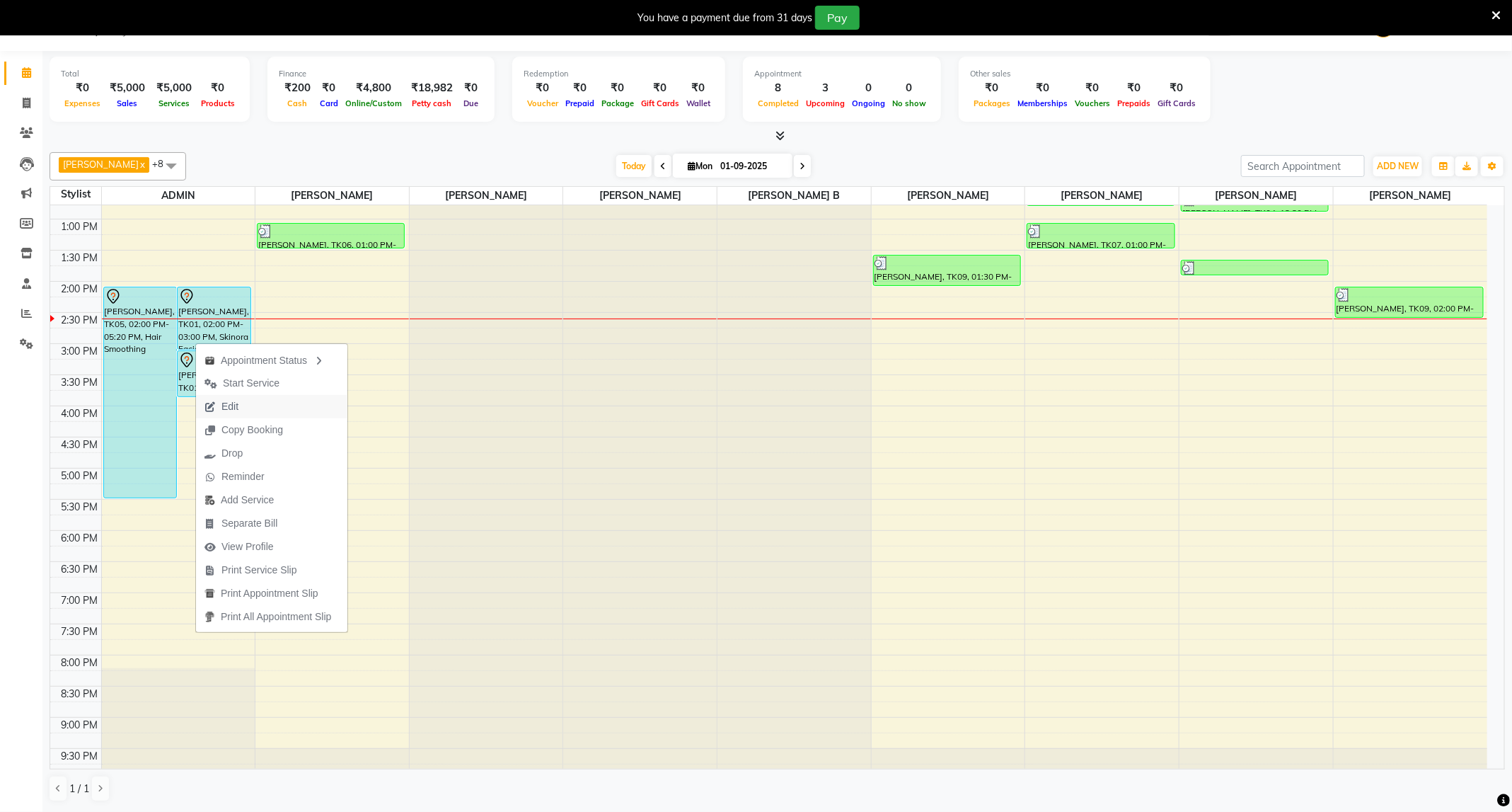
click at [209, 404] on icon "button" at bounding box center [210, 407] width 12 height 10
select select "tentative"
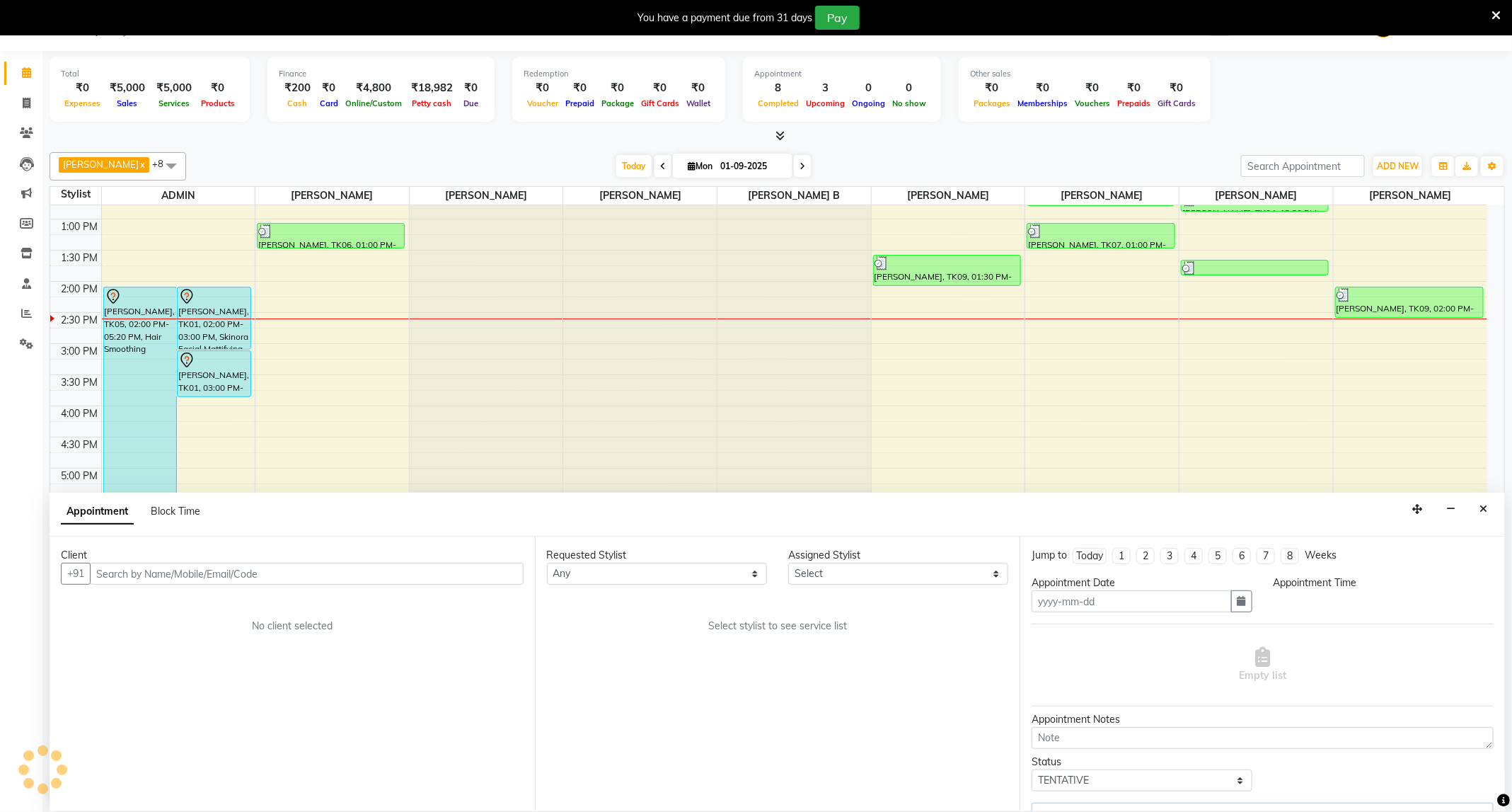
type input "01-09-2025"
select select "840"
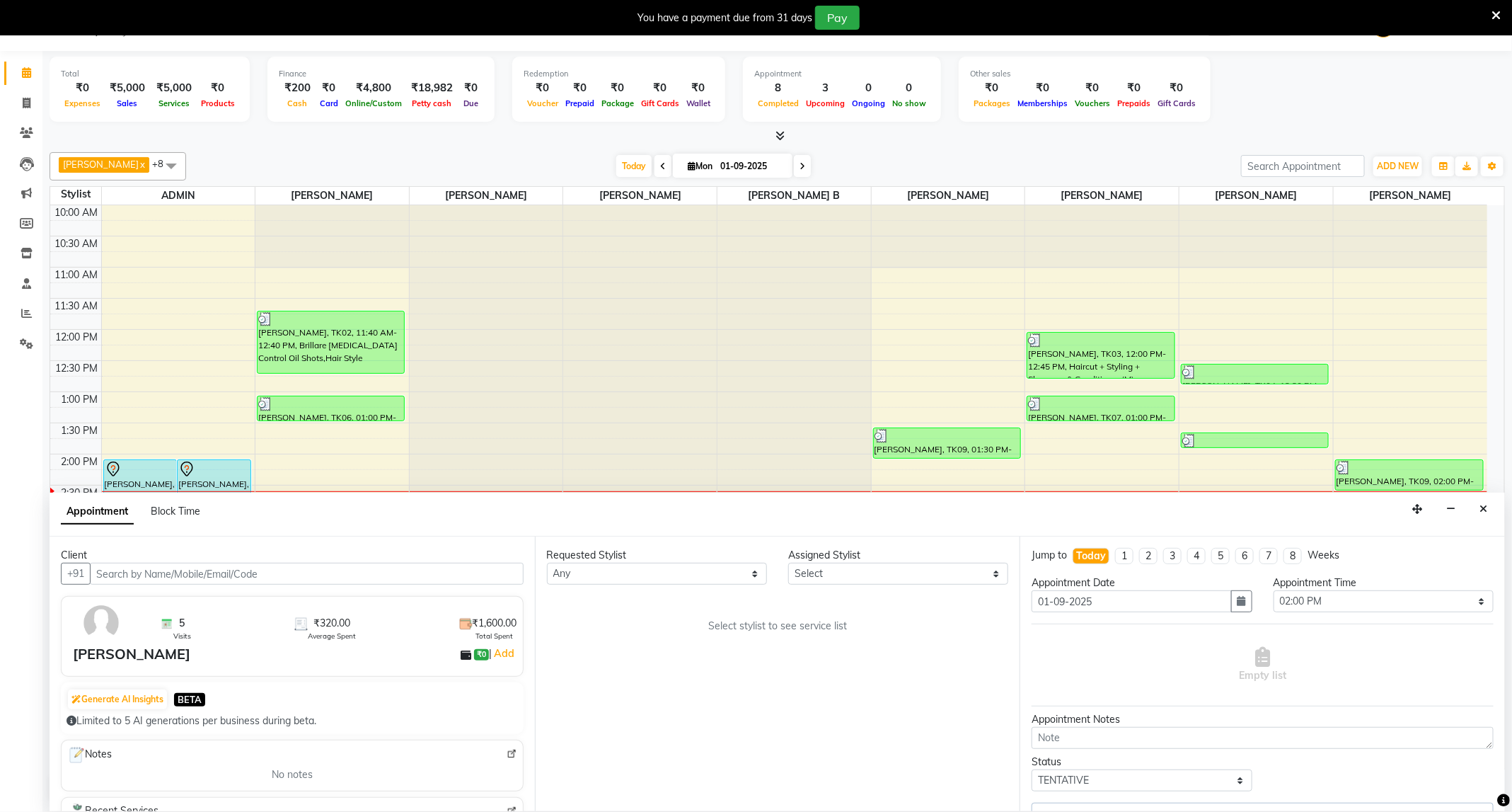
scroll to position [200, 0]
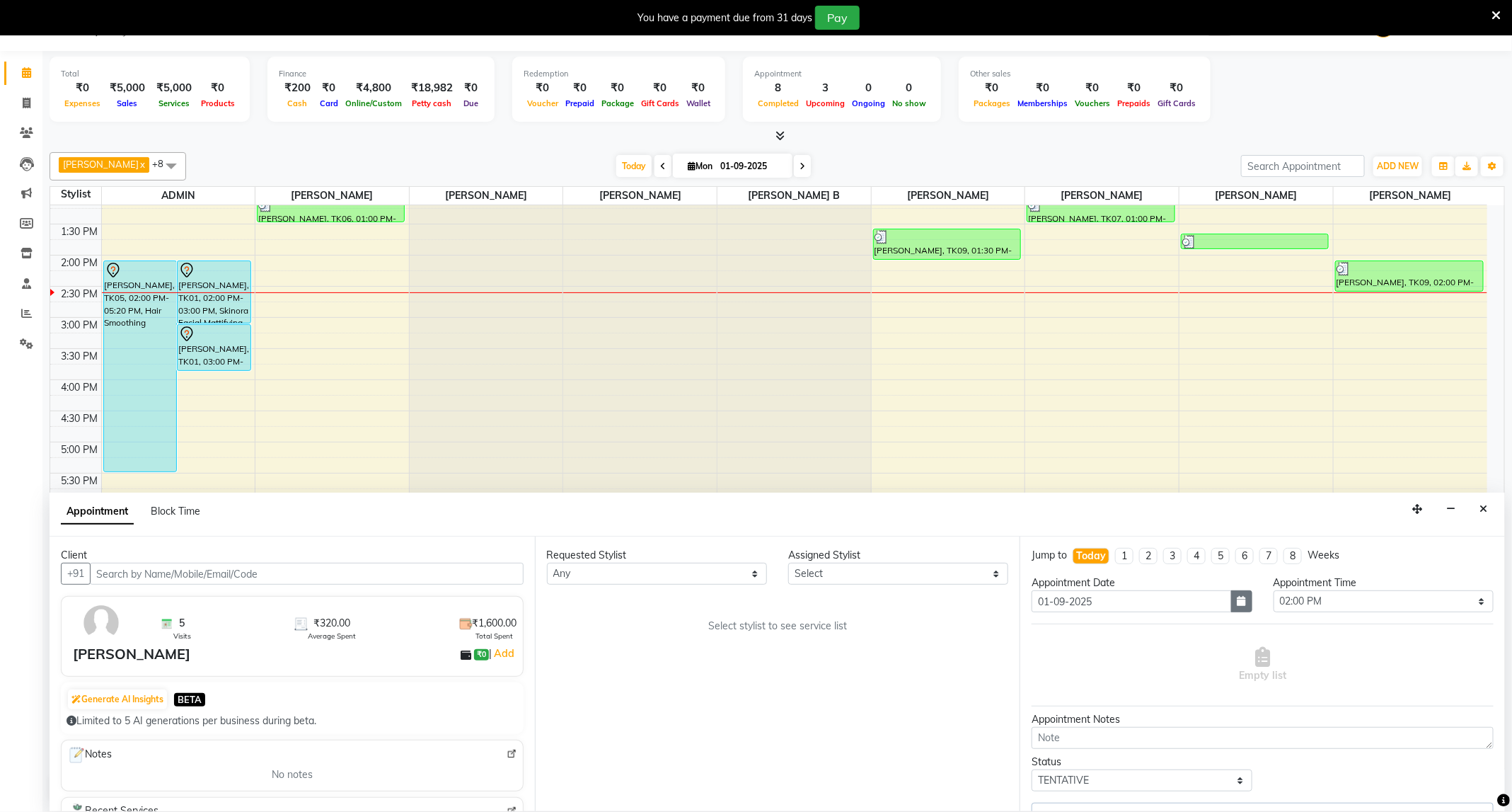
click at [1237, 605] on icon "button" at bounding box center [1241, 601] width 8 height 10
click at [1072, 673] on div "2" at bounding box center [1068, 674] width 22 height 22
type input "02-09-2025"
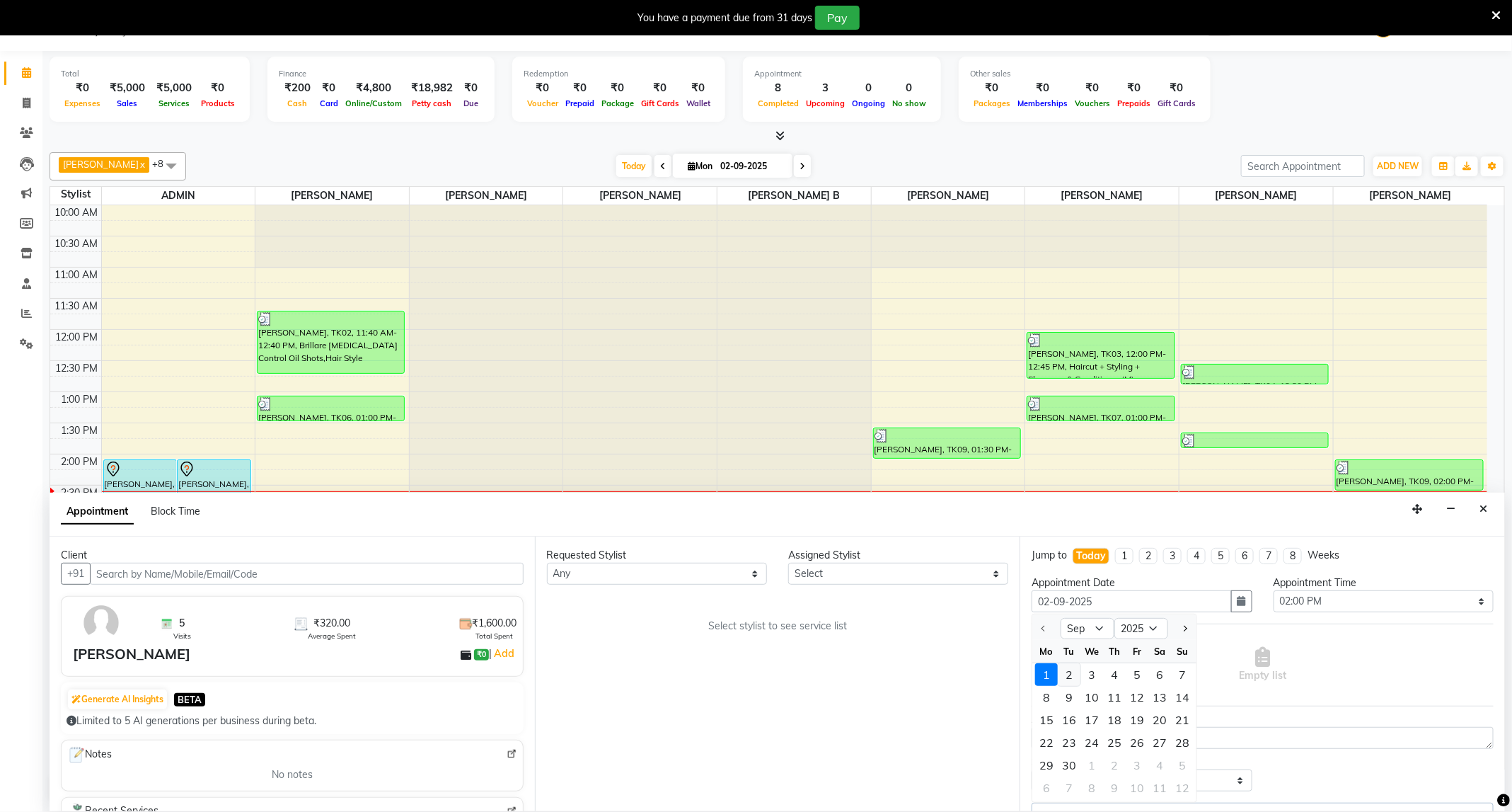
select select "840"
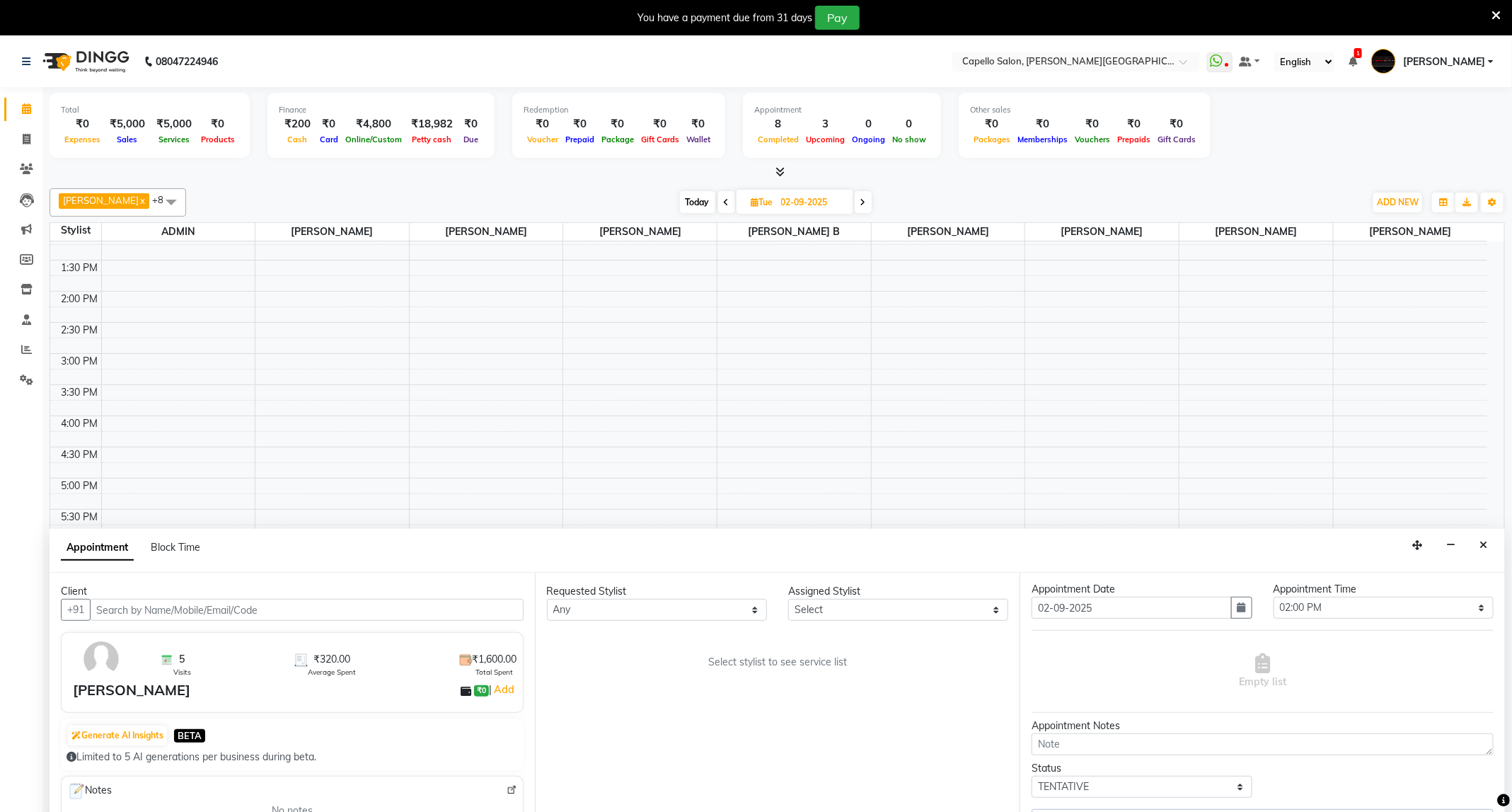
scroll to position [36, 0]
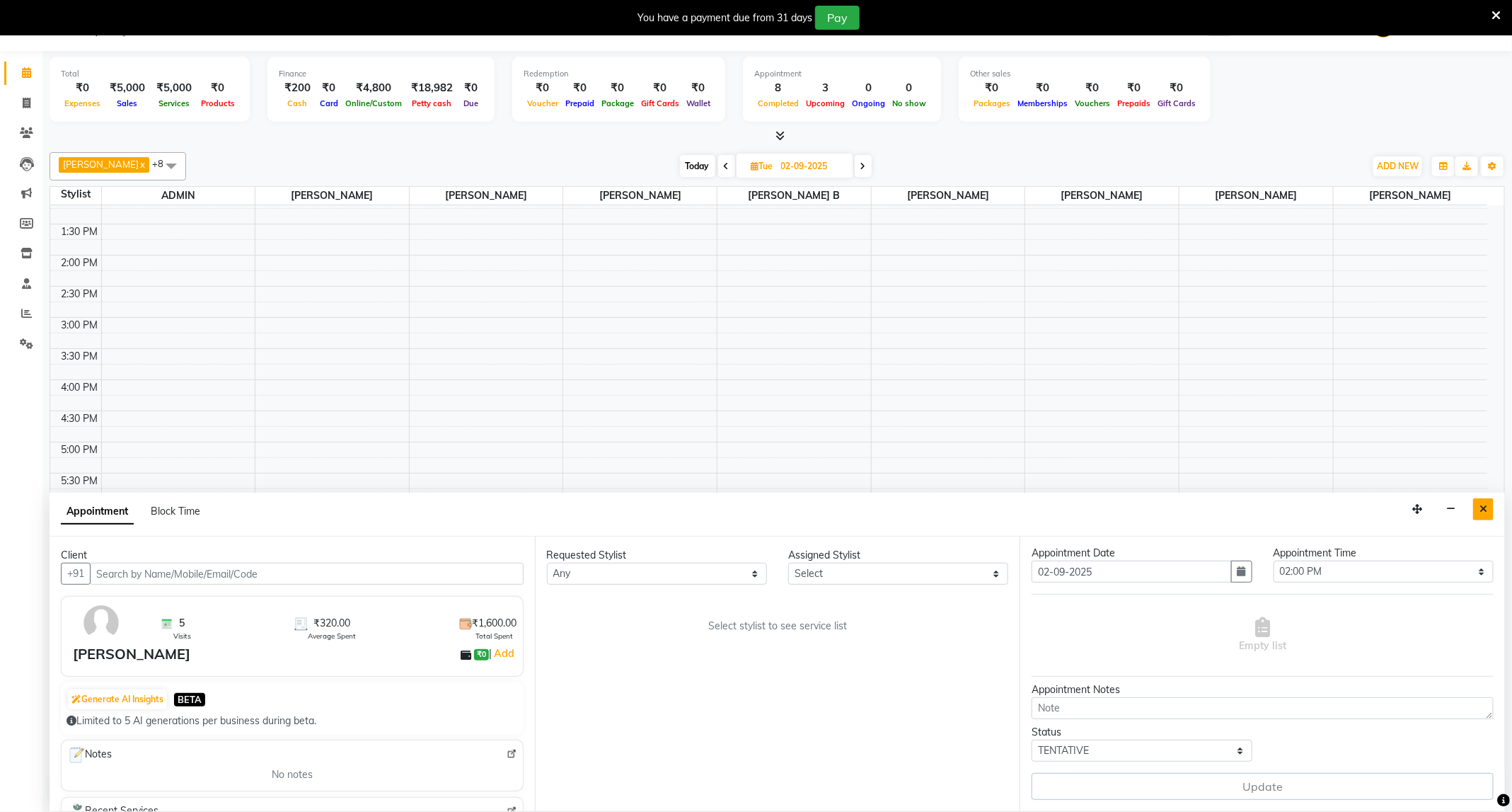
click at [1473, 508] on button "Close" at bounding box center [1483, 509] width 21 height 22
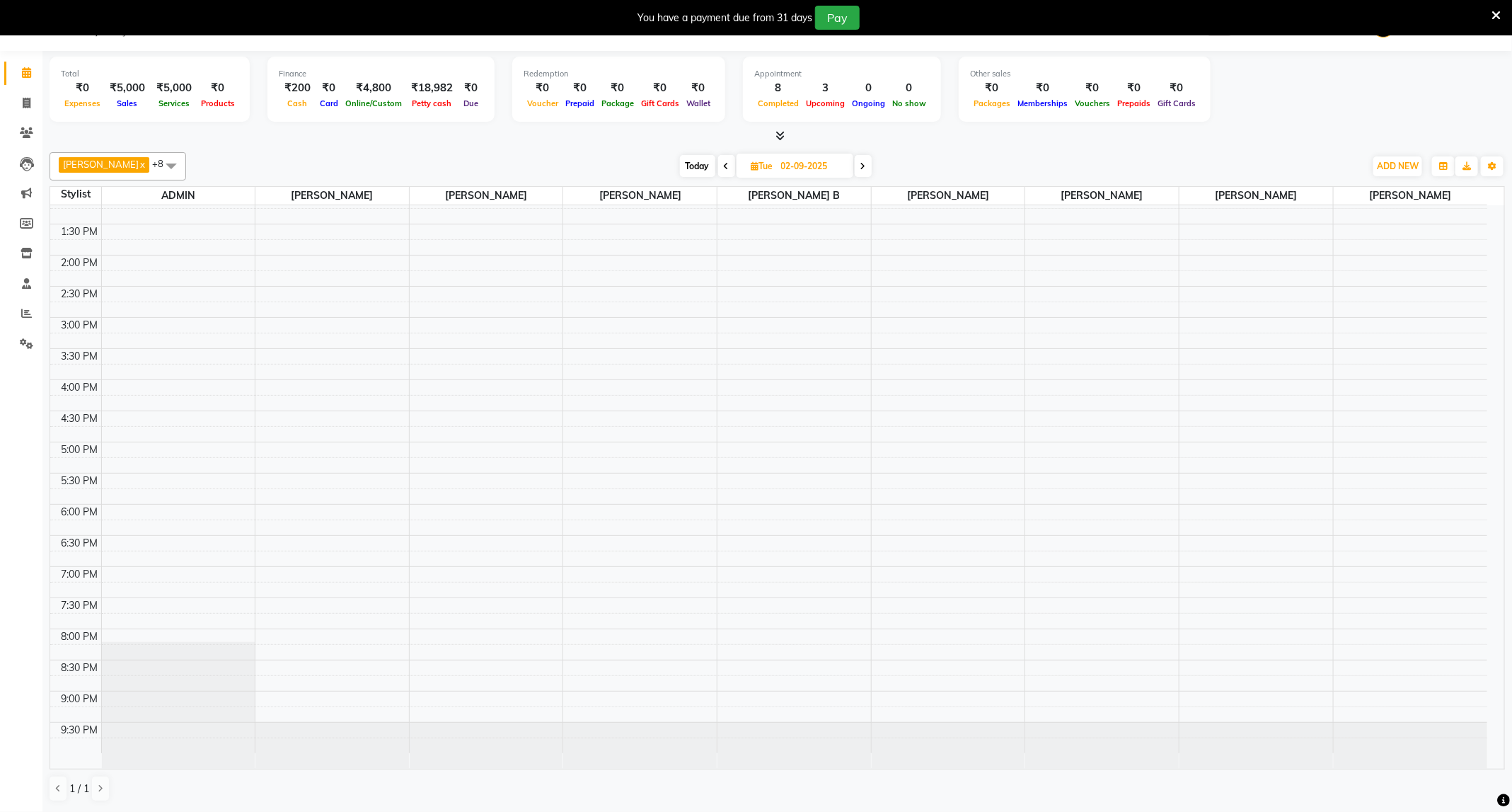
click at [698, 171] on span "Today" at bounding box center [697, 166] width 35 height 22
type input "01-09-2025"
click at [748, 171] on span "Tue" at bounding box center [762, 166] width 29 height 11
select select "9"
select select "2025"
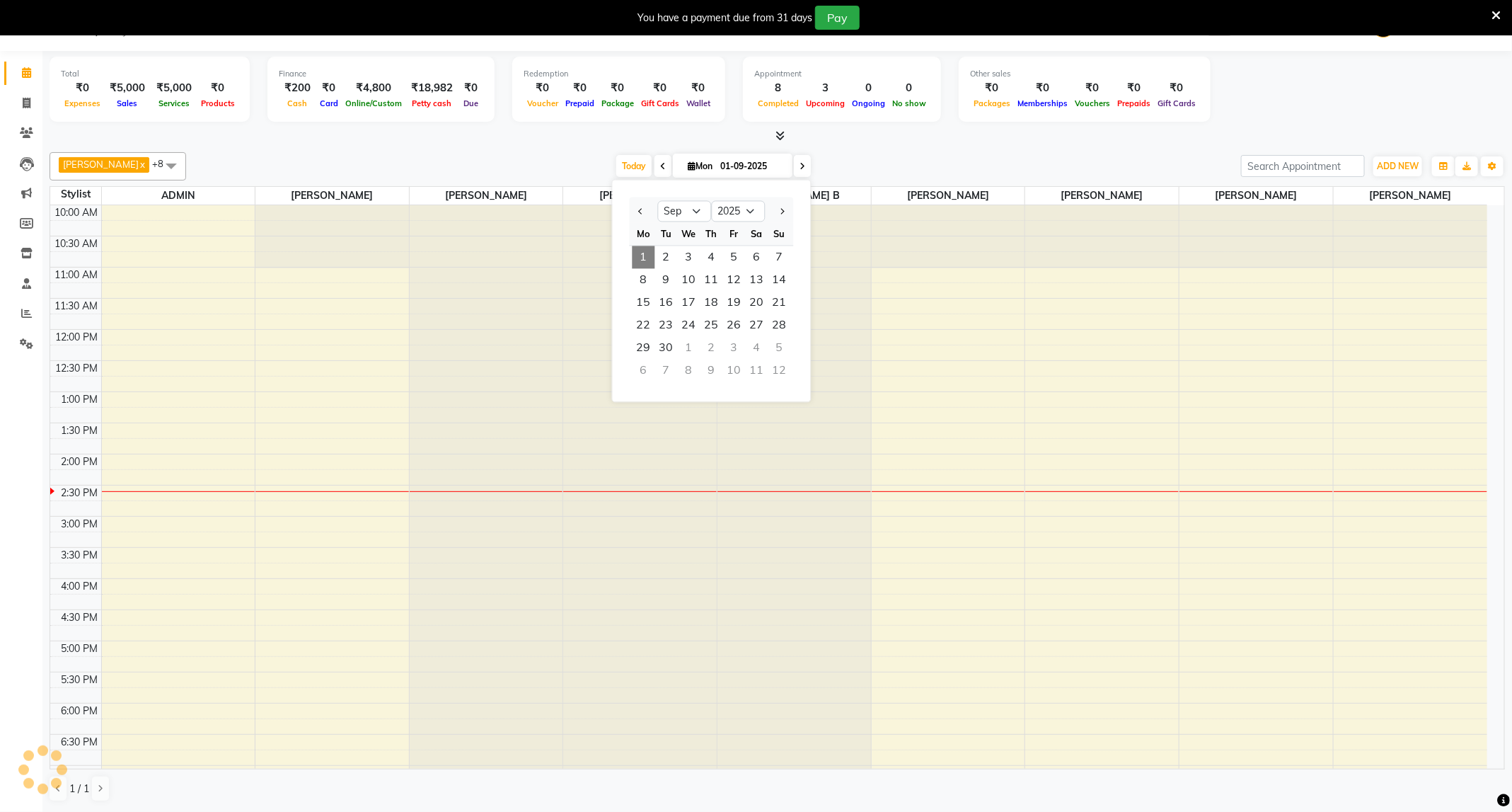
scroll to position [200, 0]
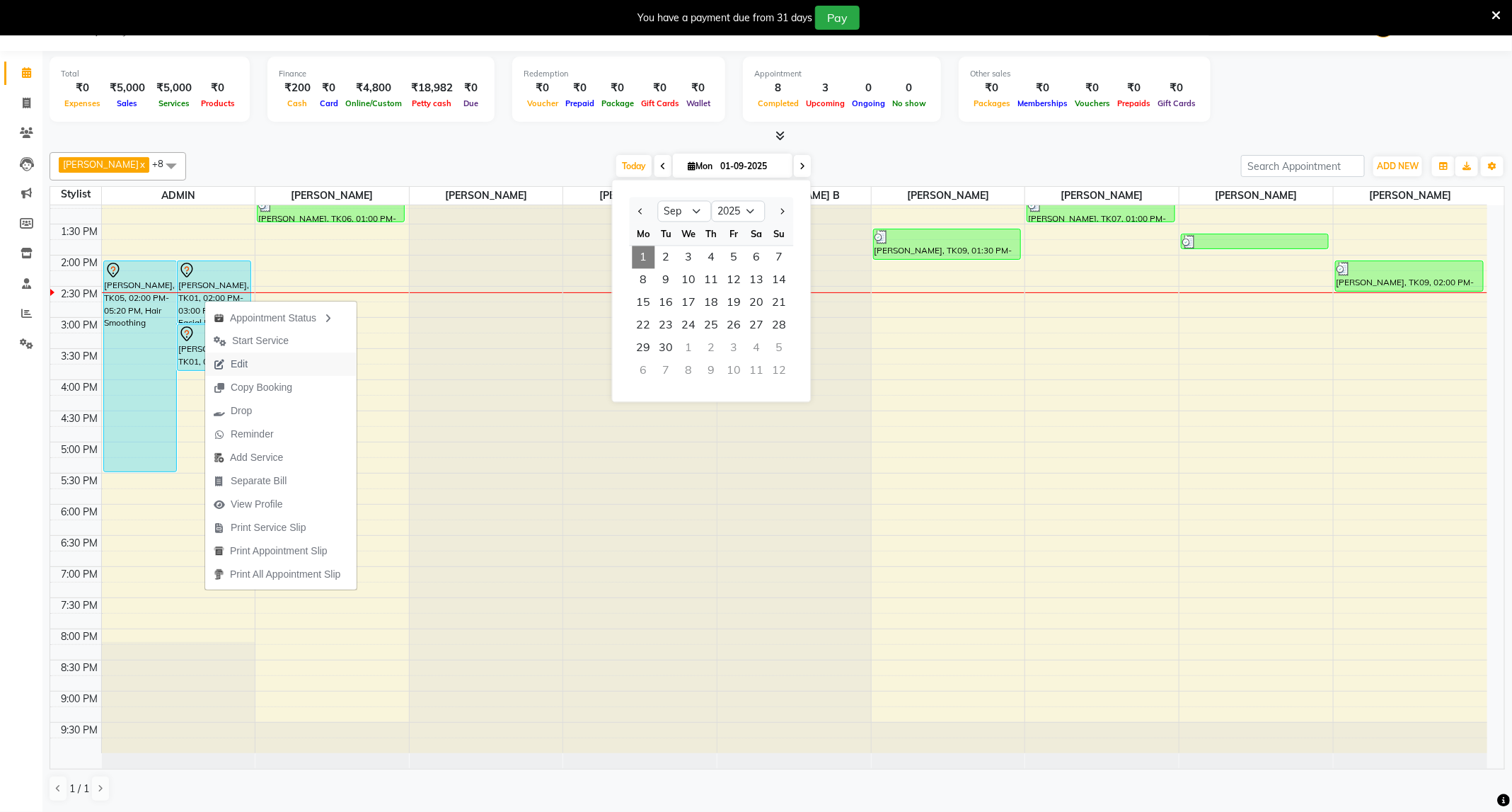
click at [218, 360] on icon "button" at bounding box center [219, 364] width 12 height 10
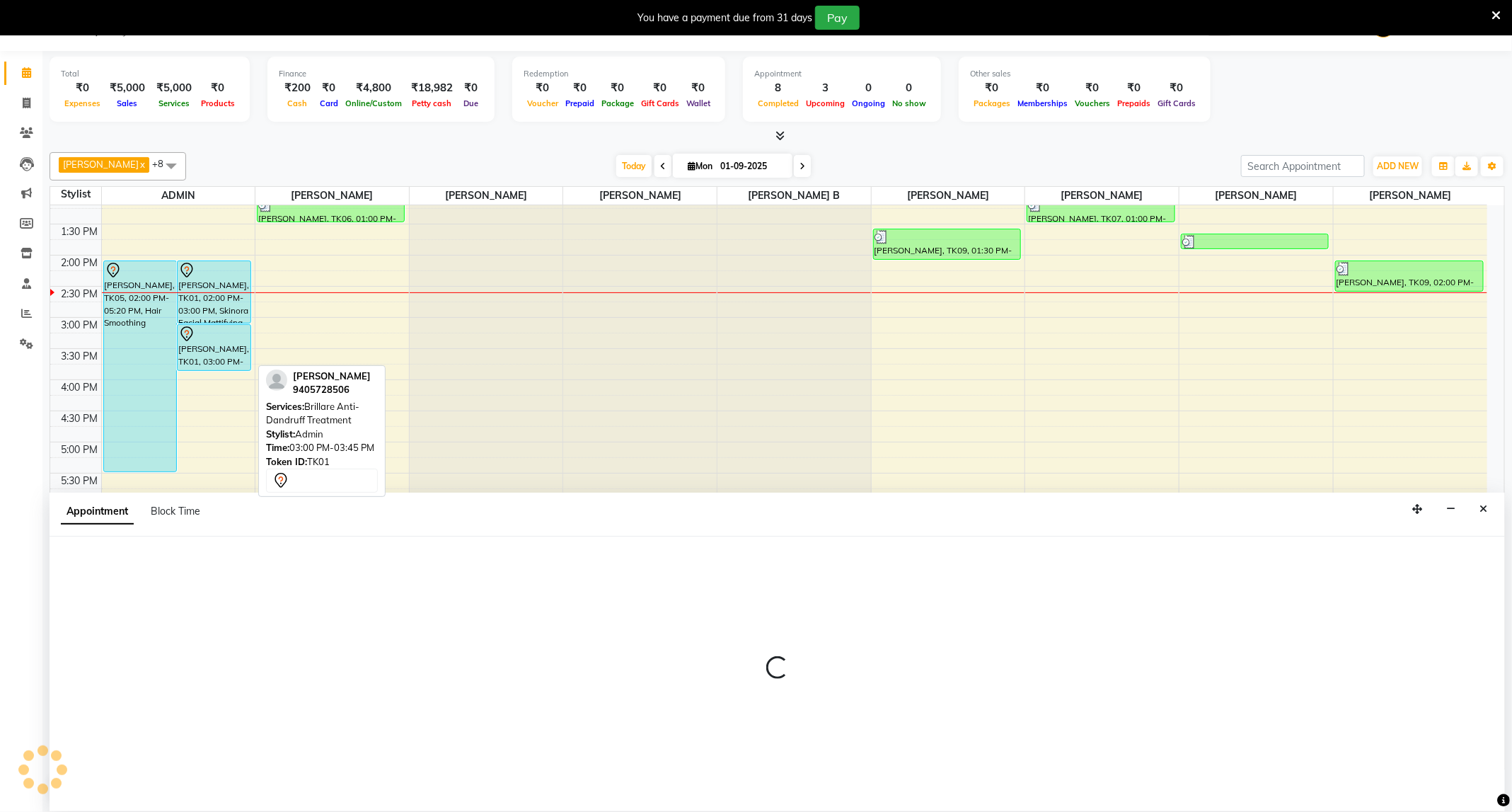
select select "tentative"
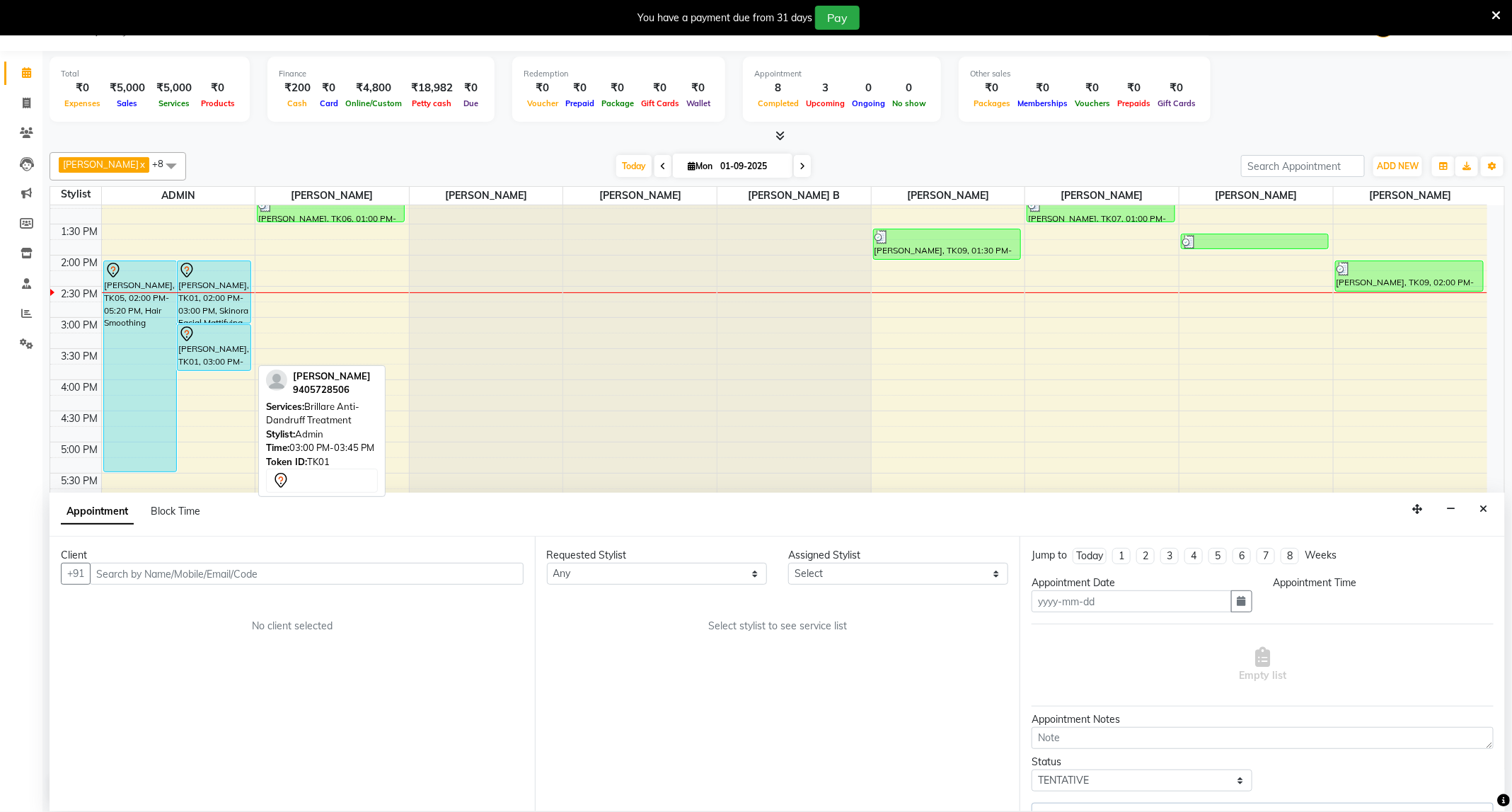
type input "01-09-2025"
select select "840"
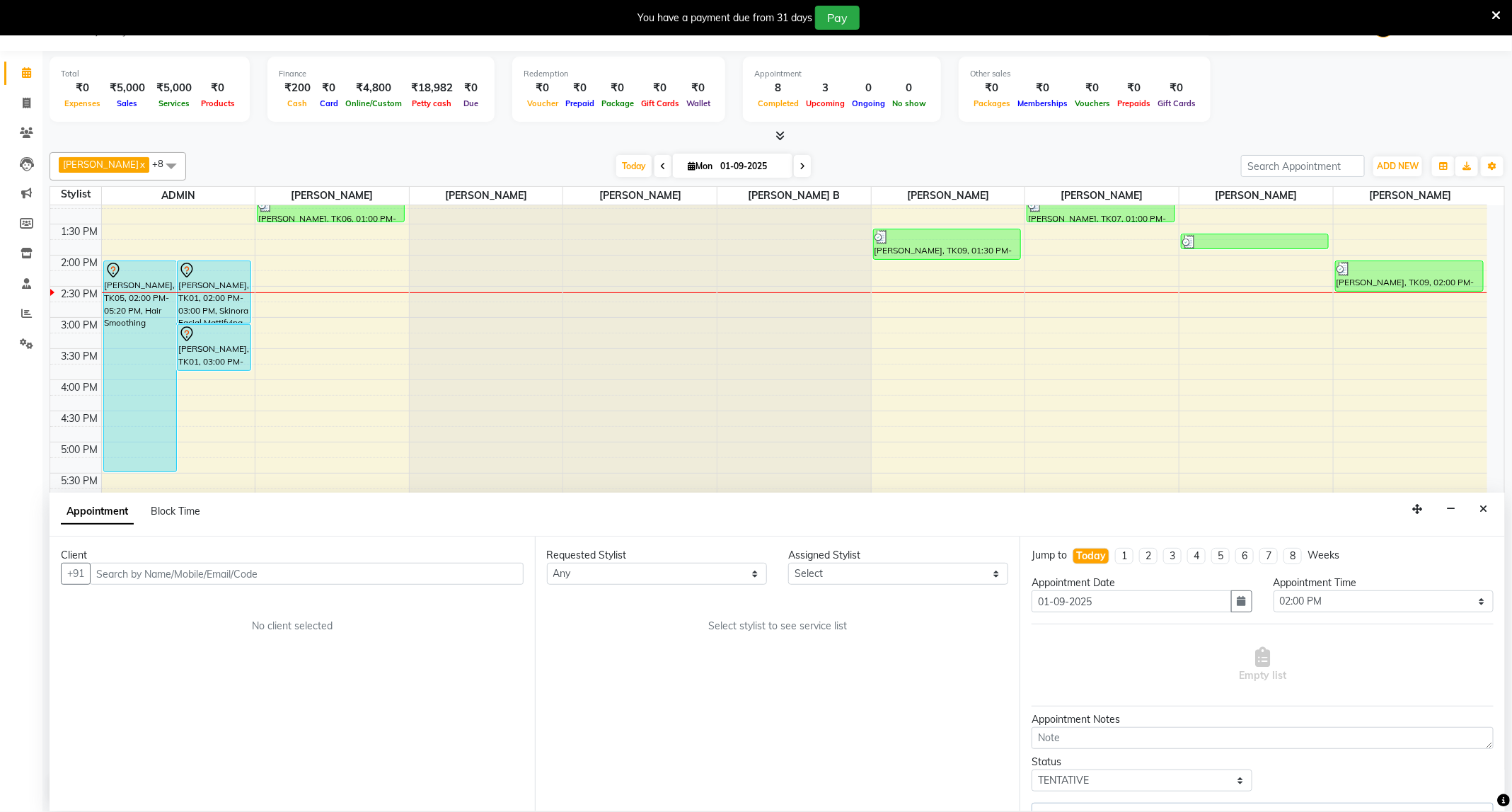
scroll to position [0, 0]
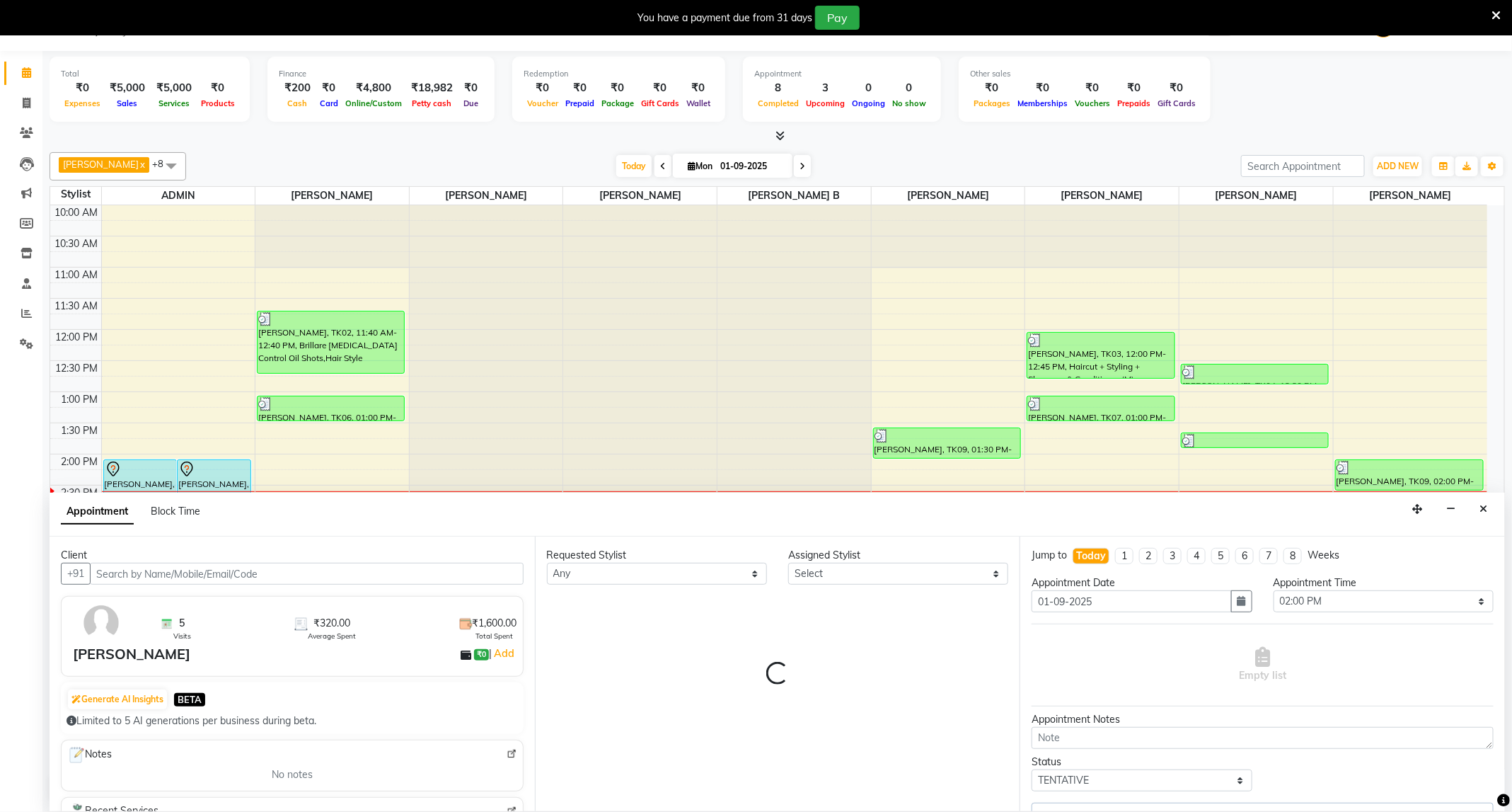
select select "14656"
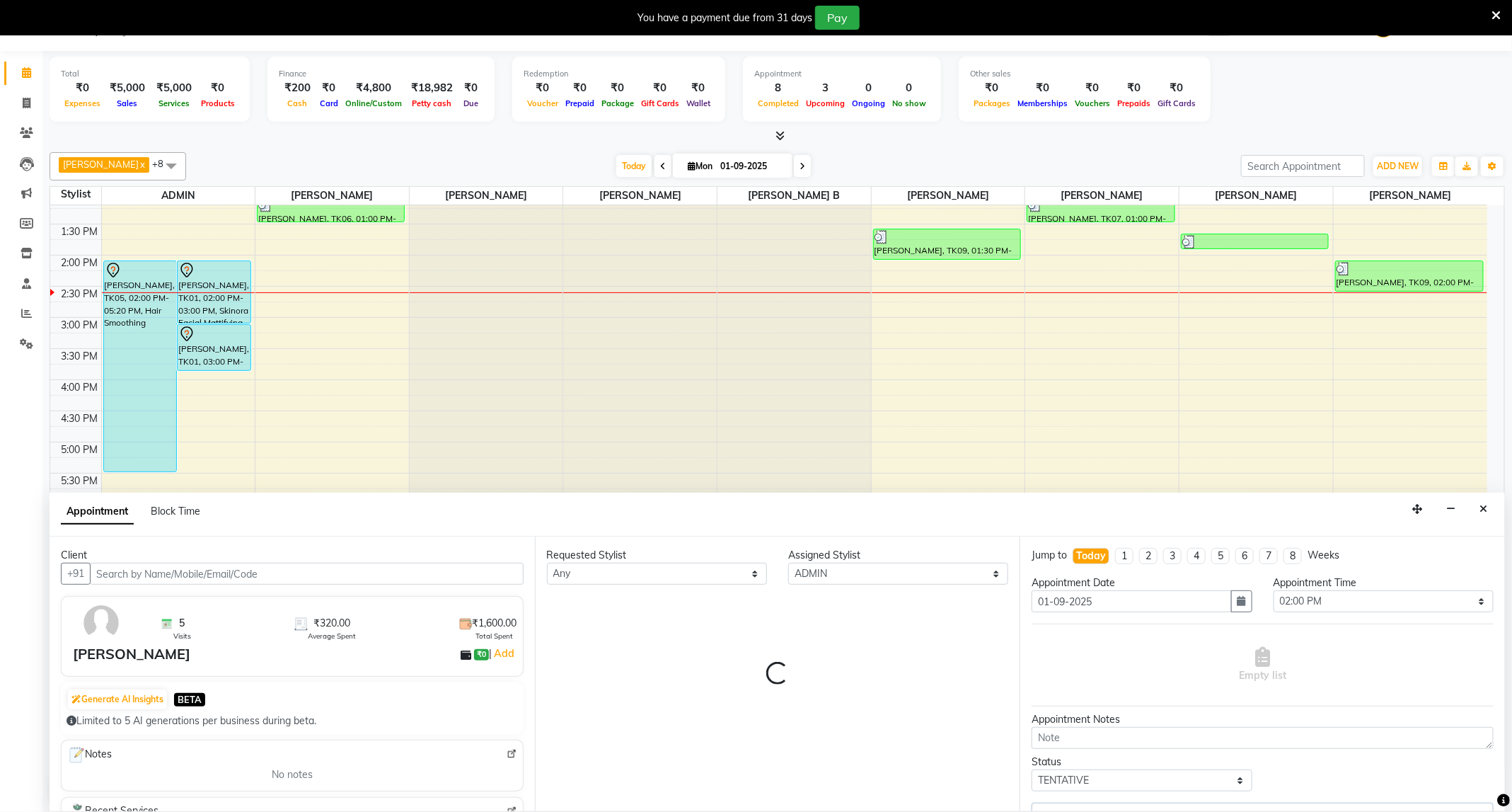
select select "1290"
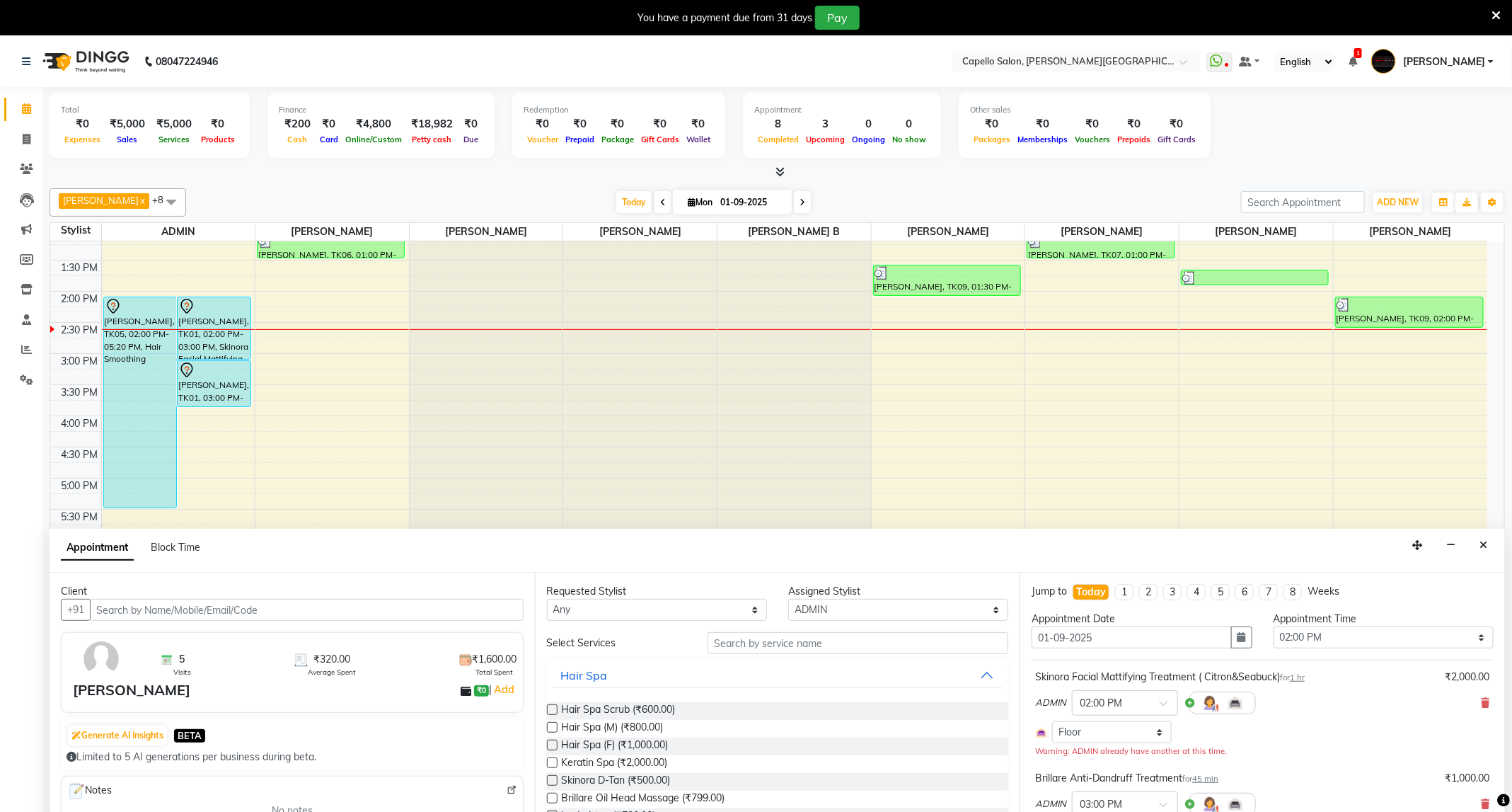
scroll to position [36, 0]
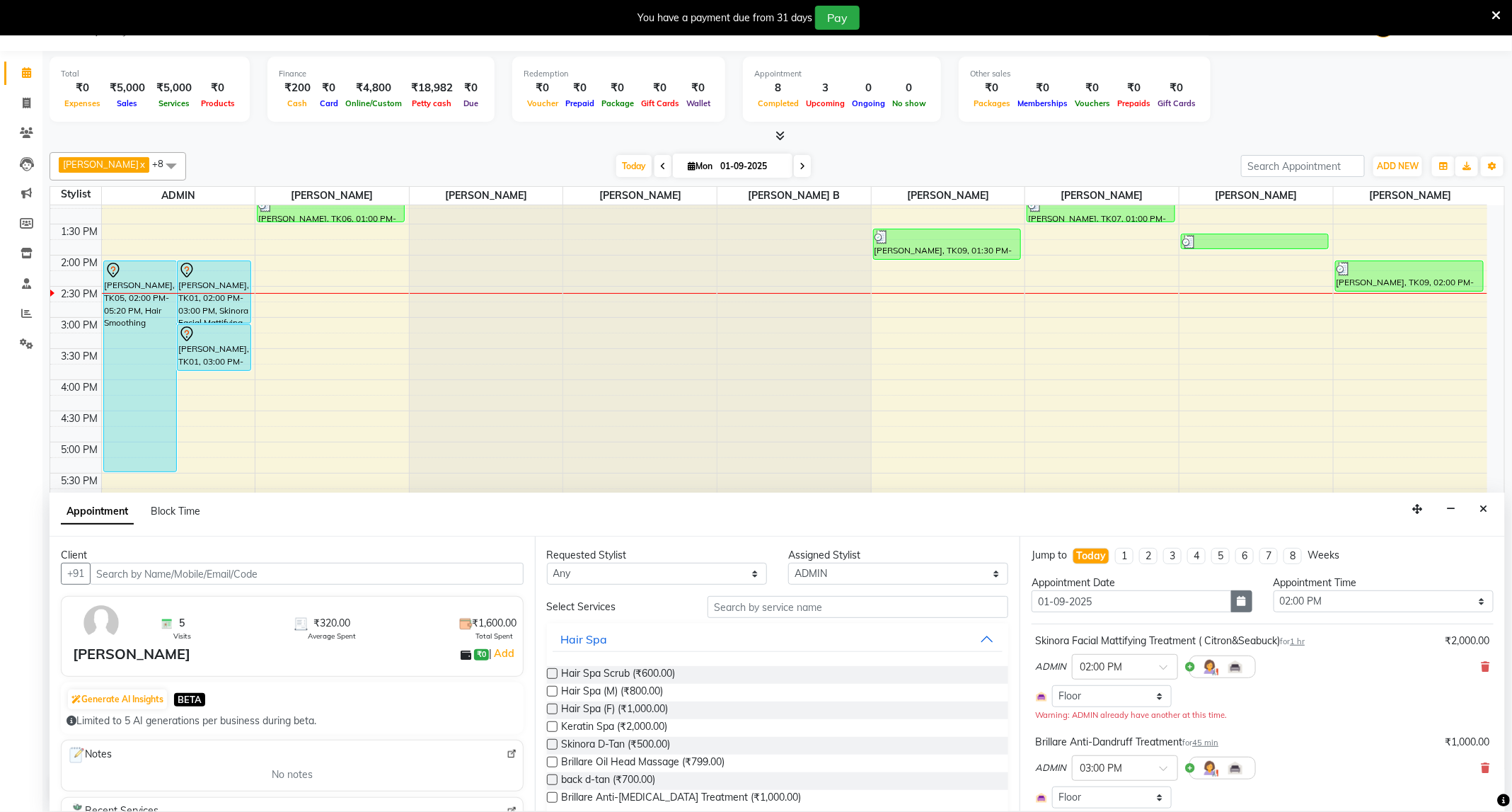
click at [1231, 611] on button "button" at bounding box center [1242, 601] width 22 height 22
click at [1072, 675] on div "2" at bounding box center [1068, 674] width 22 height 22
type input "02-09-2025"
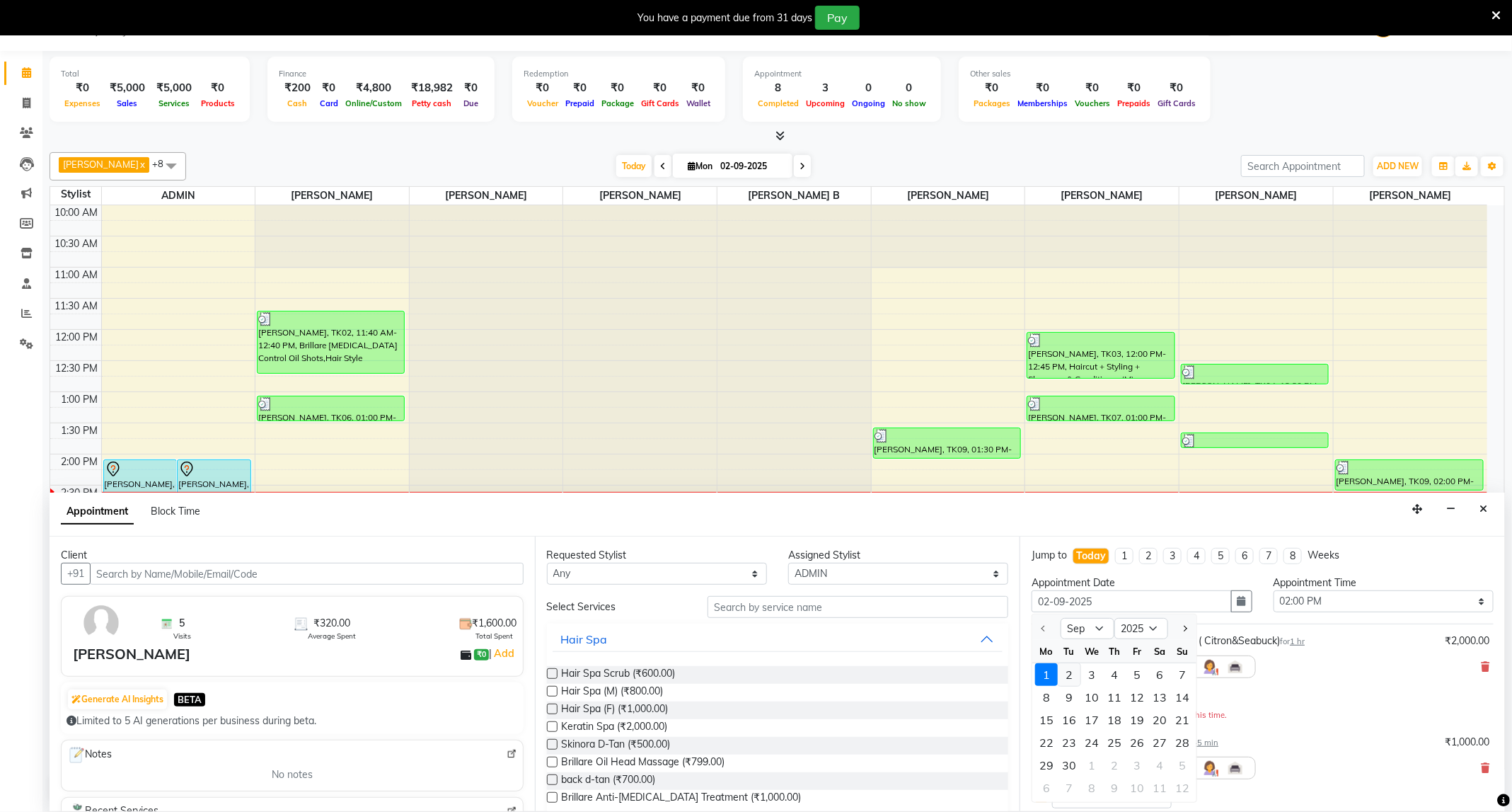
select select "840"
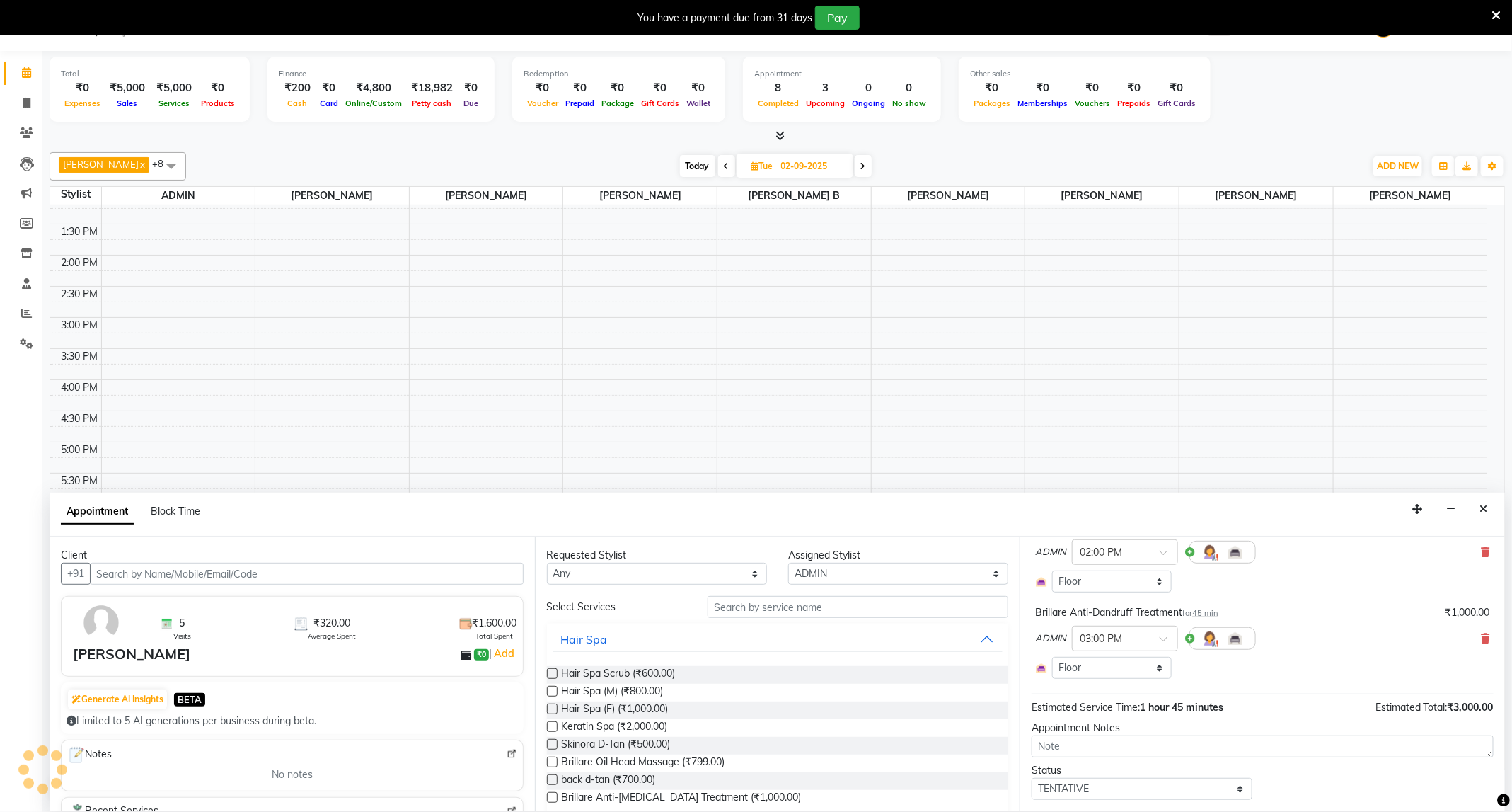
scroll to position [155, 0]
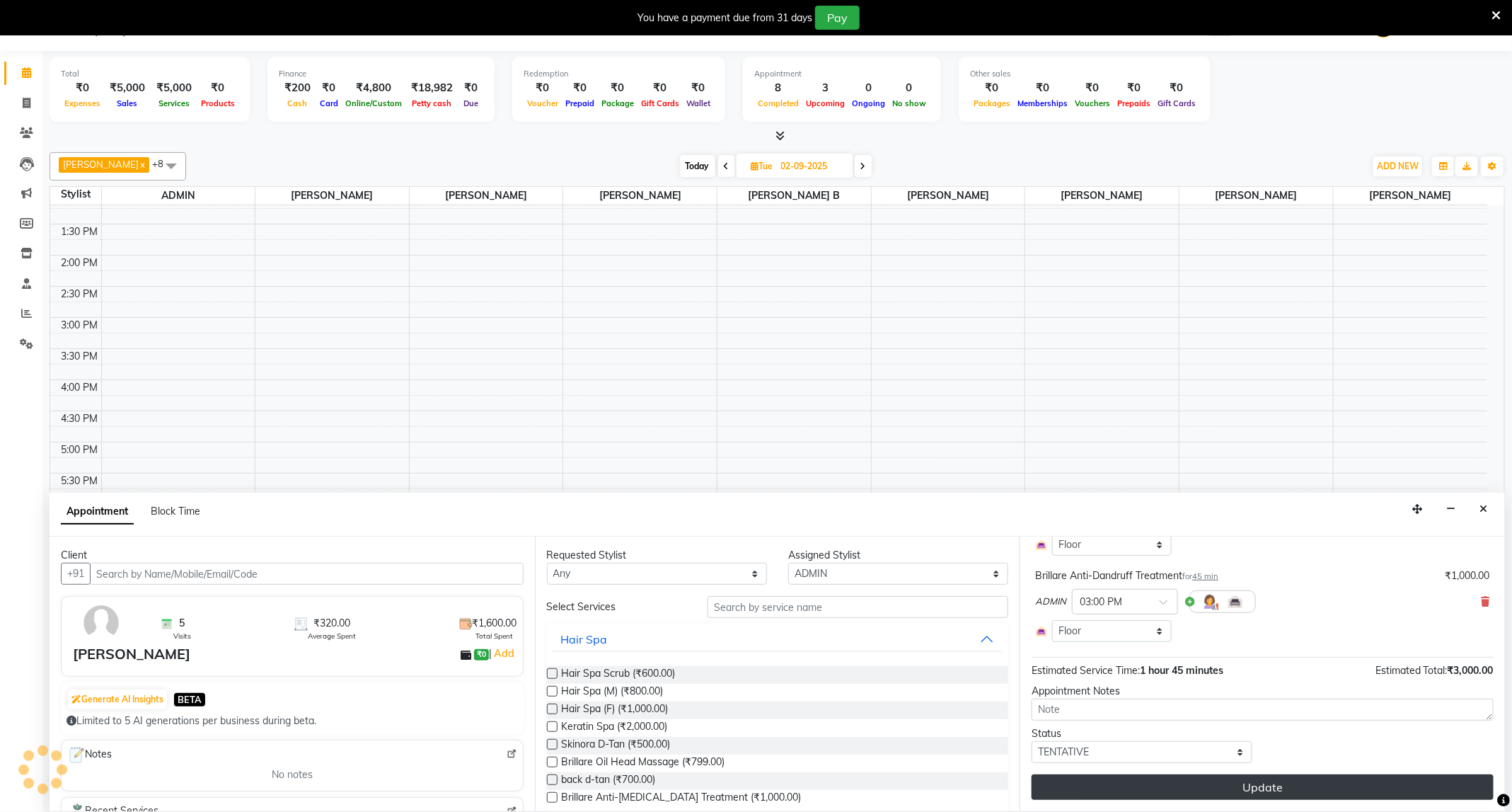
click at [1257, 780] on button "Update" at bounding box center [1262, 787] width 462 height 25
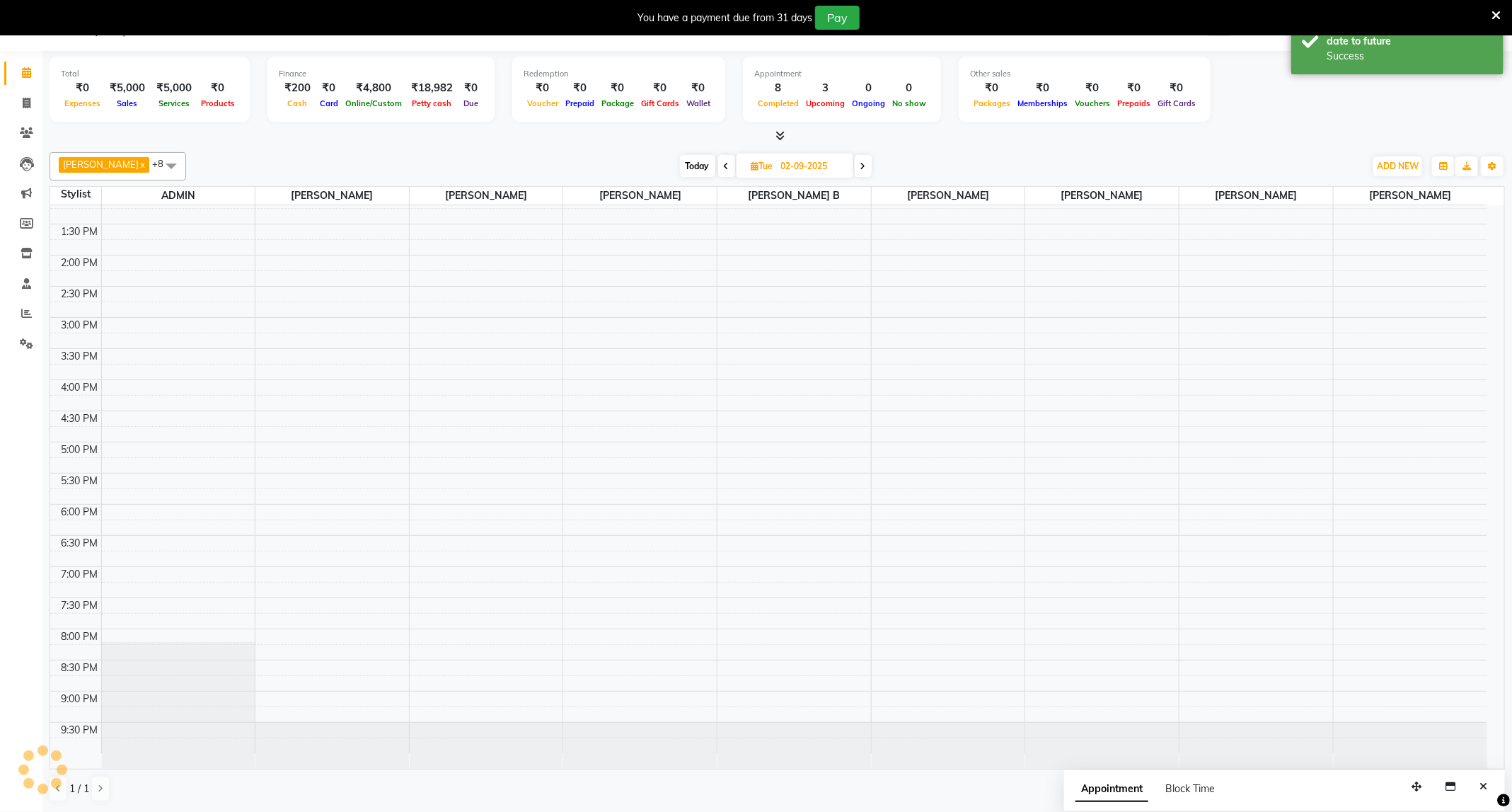
scroll to position [0, 0]
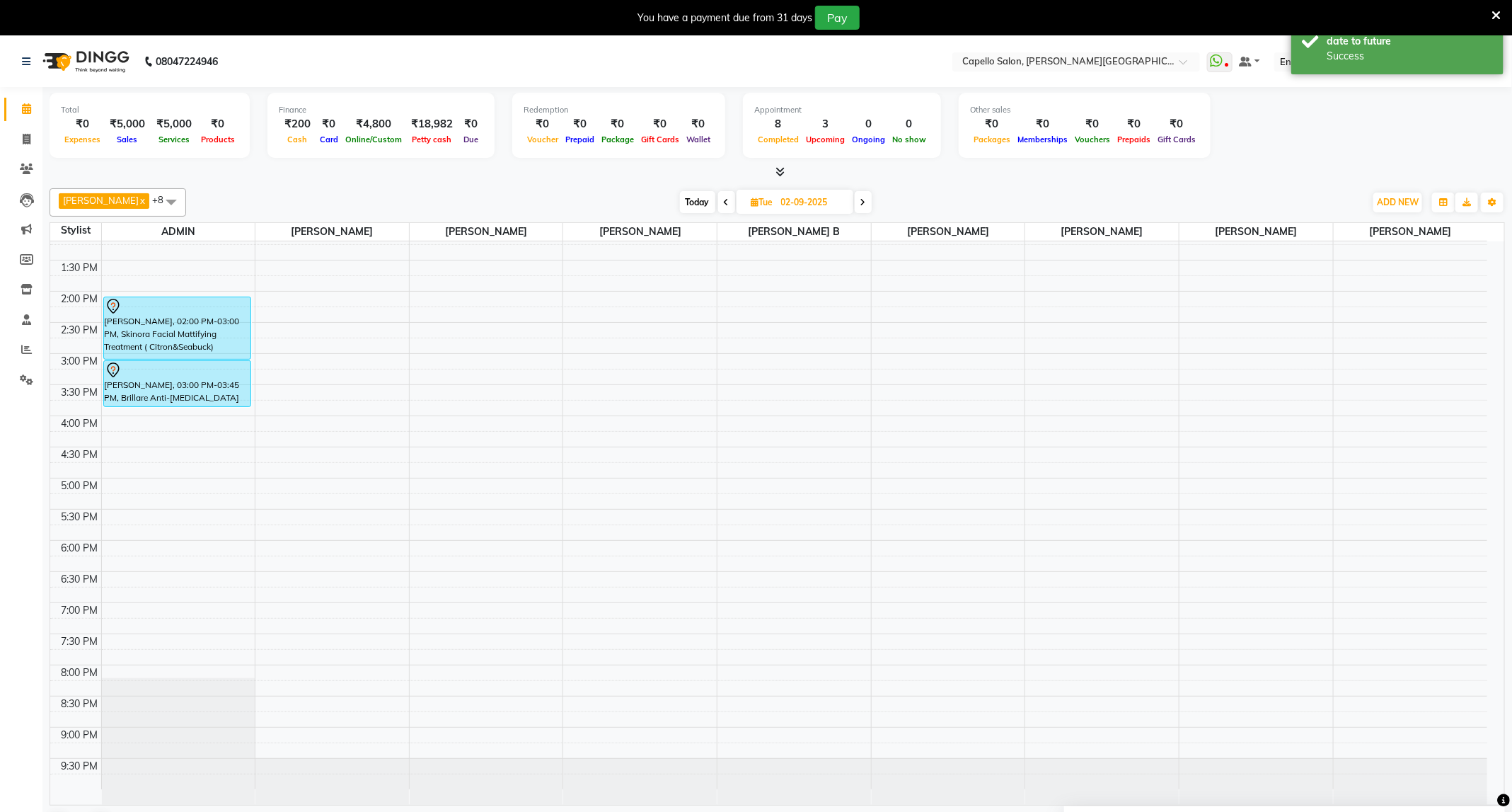
click at [683, 204] on span "Today" at bounding box center [697, 202] width 35 height 22
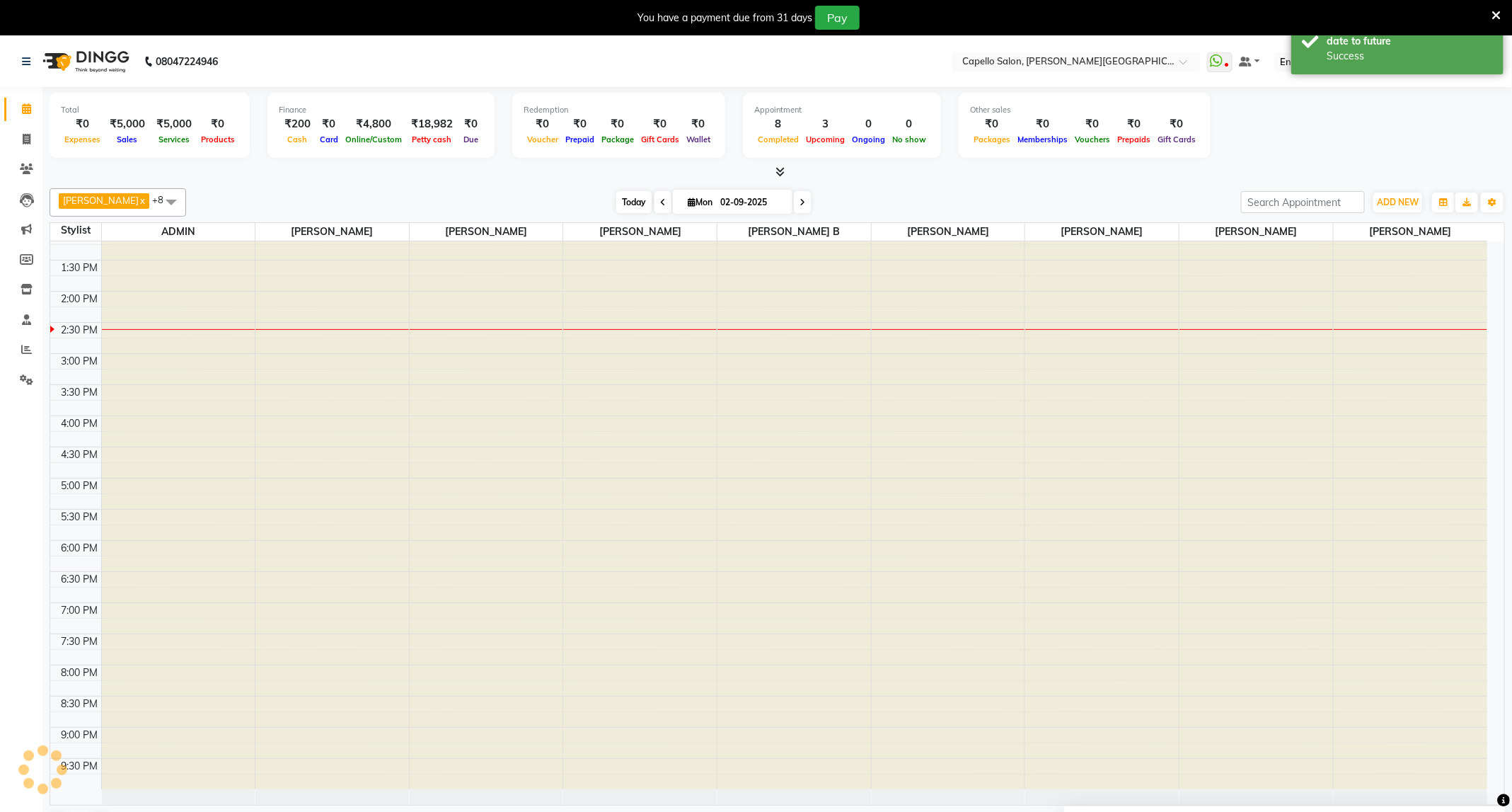
type input "01-09-2025"
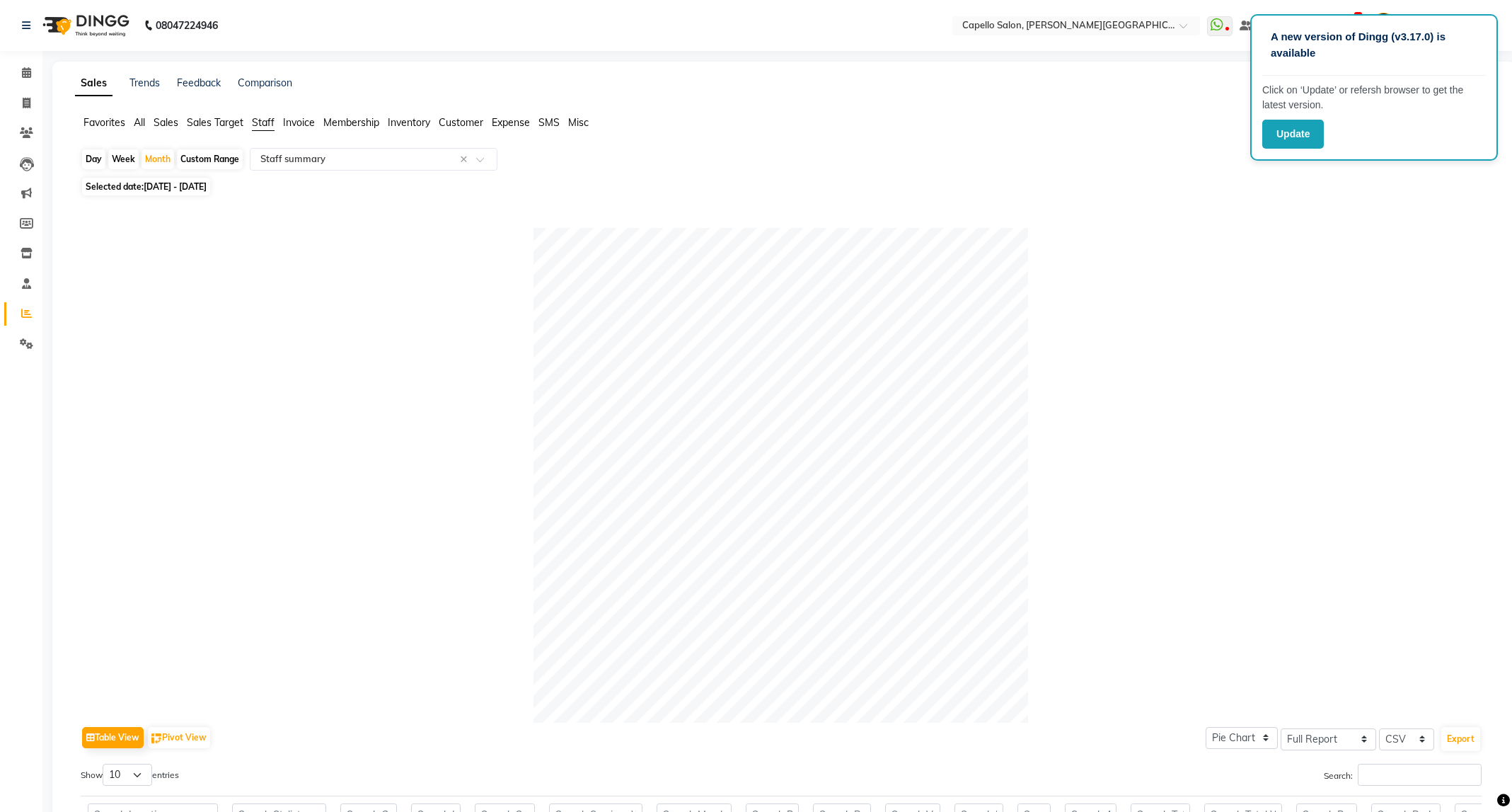
select select "full_report"
select select "csv"
click at [22, 74] on icon at bounding box center [26, 73] width 9 height 11
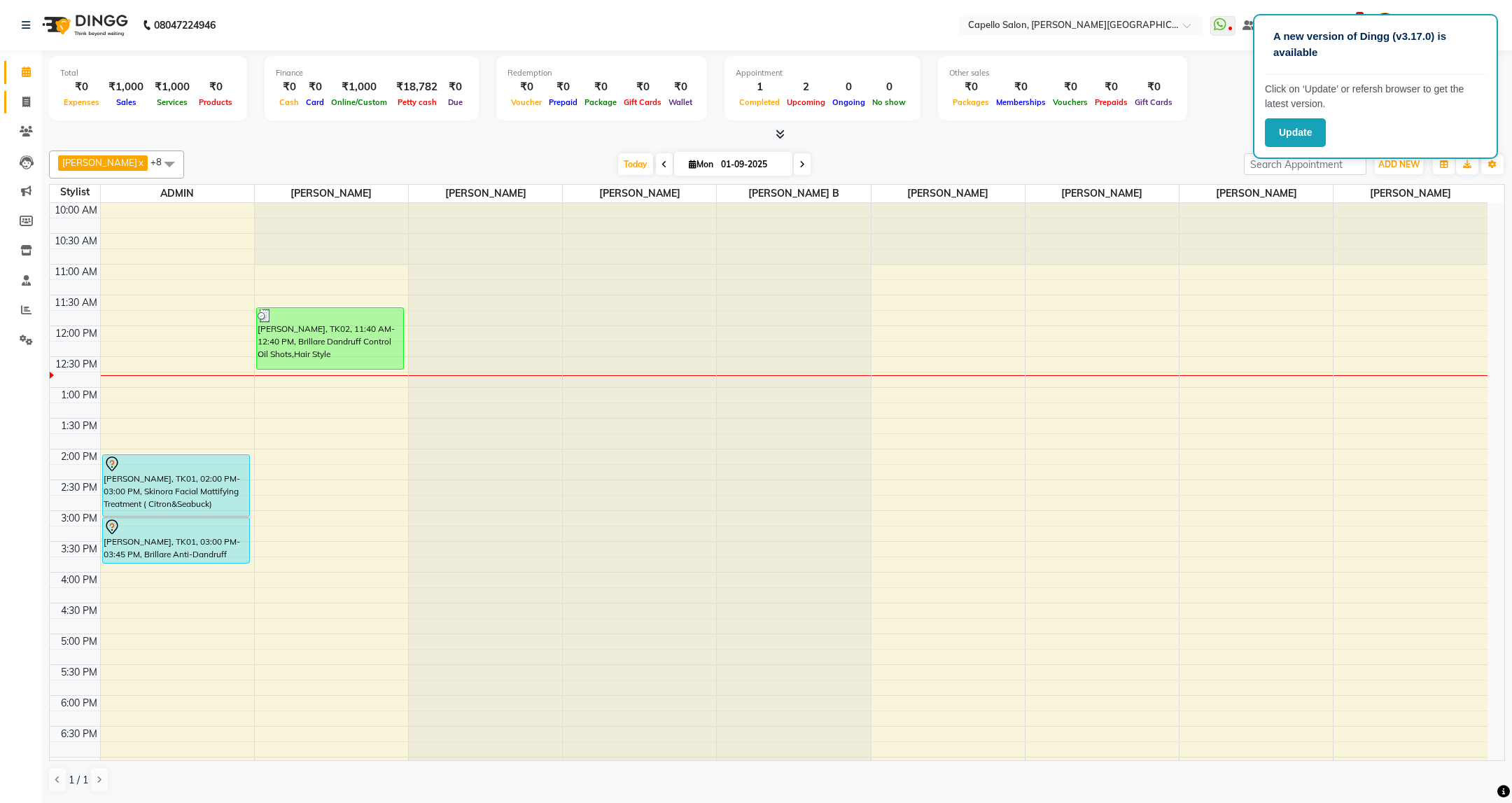
click at [36, 92] on link "Invoice" at bounding box center [21, 102] width 34 height 23
select select "service"
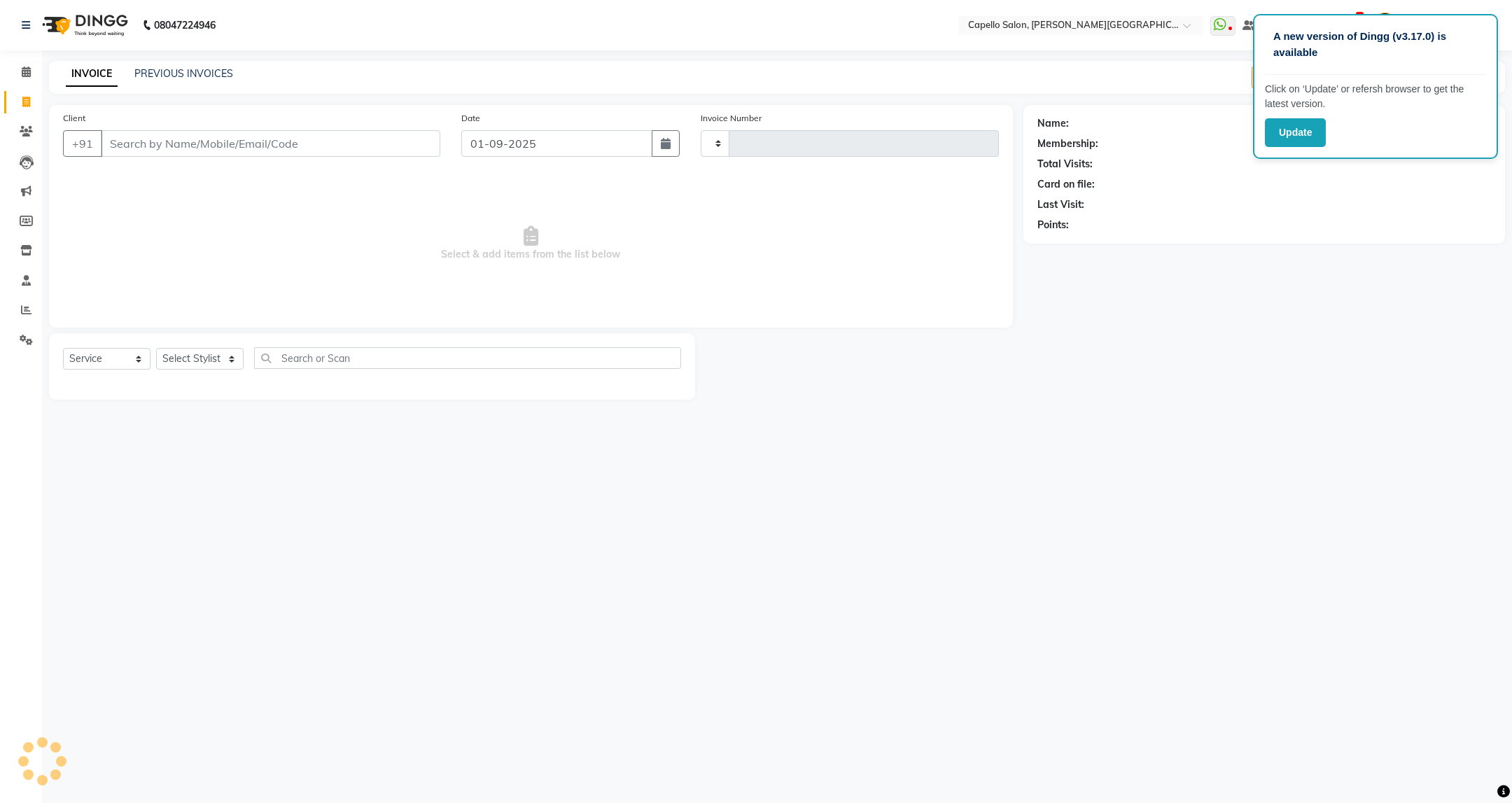
type input "3371"
select select "811"
click at [221, 361] on select "Select Stylist ADMIN [PERSON_NAME] [PERSON_NAME] [PERSON_NAME] [PERSON_NAME] (M…" at bounding box center [200, 359] width 88 height 21
select select "50699"
click at [156, 349] on select "Select Stylist ADMIN [PERSON_NAME] [PERSON_NAME] [PERSON_NAME] [PERSON_NAME] (M…" at bounding box center [200, 359] width 88 height 21
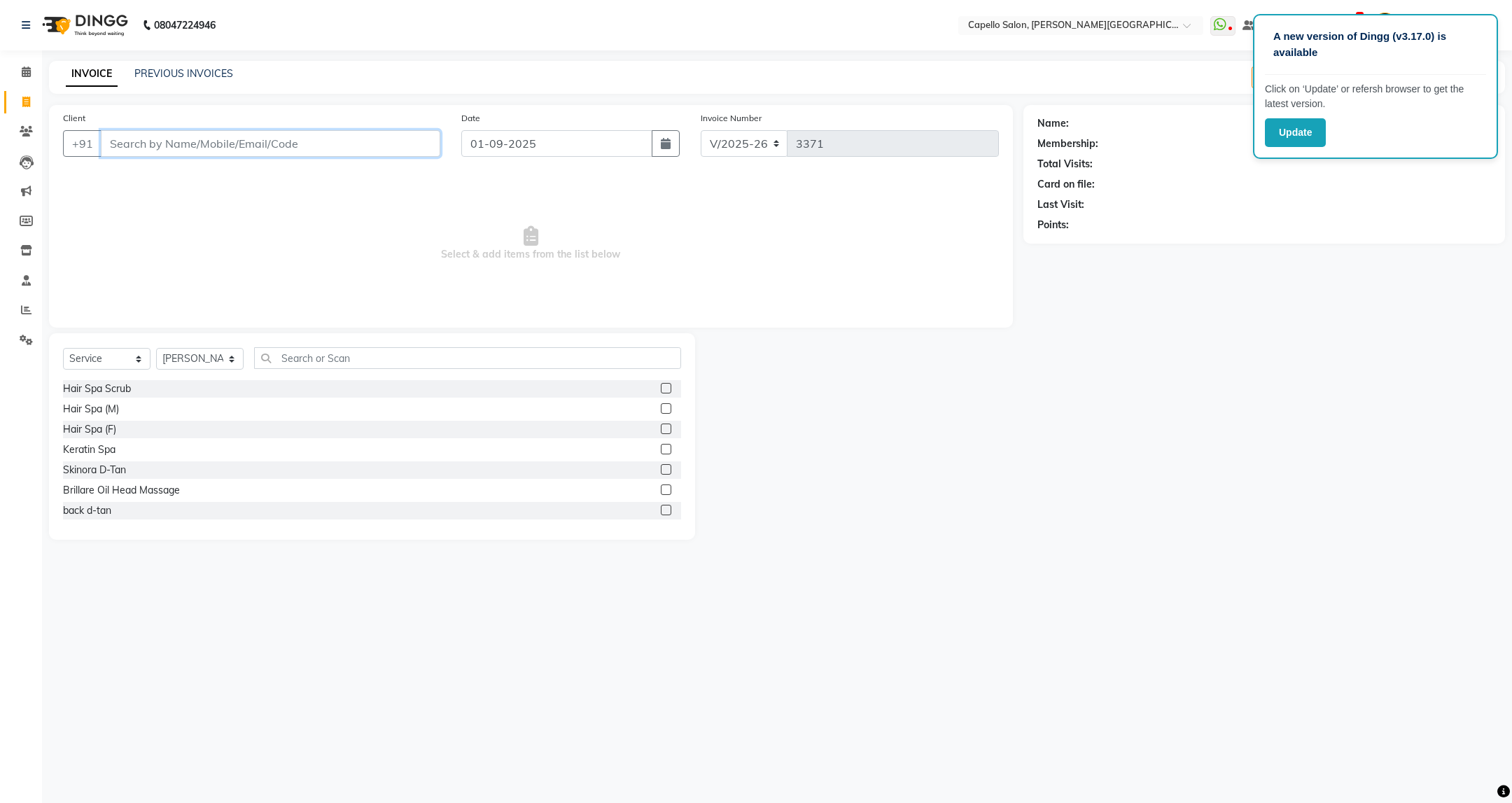
click at [330, 147] on input "Client" at bounding box center [270, 144] width 340 height 27
type input "8788331004"
click at [403, 149] on span "Add Client" at bounding box center [404, 144] width 55 height 14
select select "22"
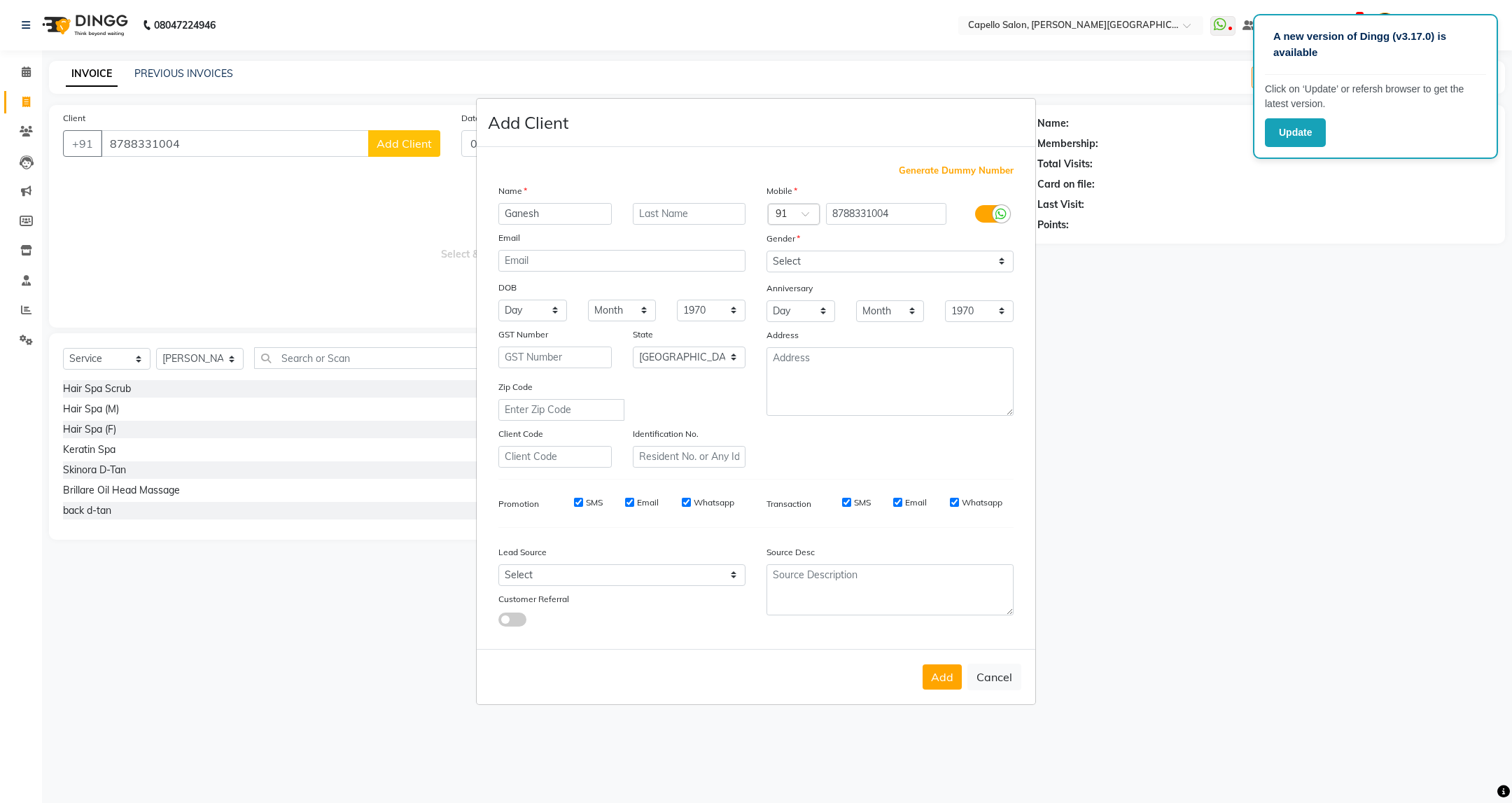
type input "Ganesh"
type input "Ghantewar"
click at [823, 259] on select "Select [DEMOGRAPHIC_DATA] [DEMOGRAPHIC_DATA] Other Prefer Not To Say" at bounding box center [890, 261] width 247 height 21
select select "[DEMOGRAPHIC_DATA]"
click at [766, 251] on select "Select [DEMOGRAPHIC_DATA] [DEMOGRAPHIC_DATA] Other Prefer Not To Say" at bounding box center [890, 261] width 247 height 21
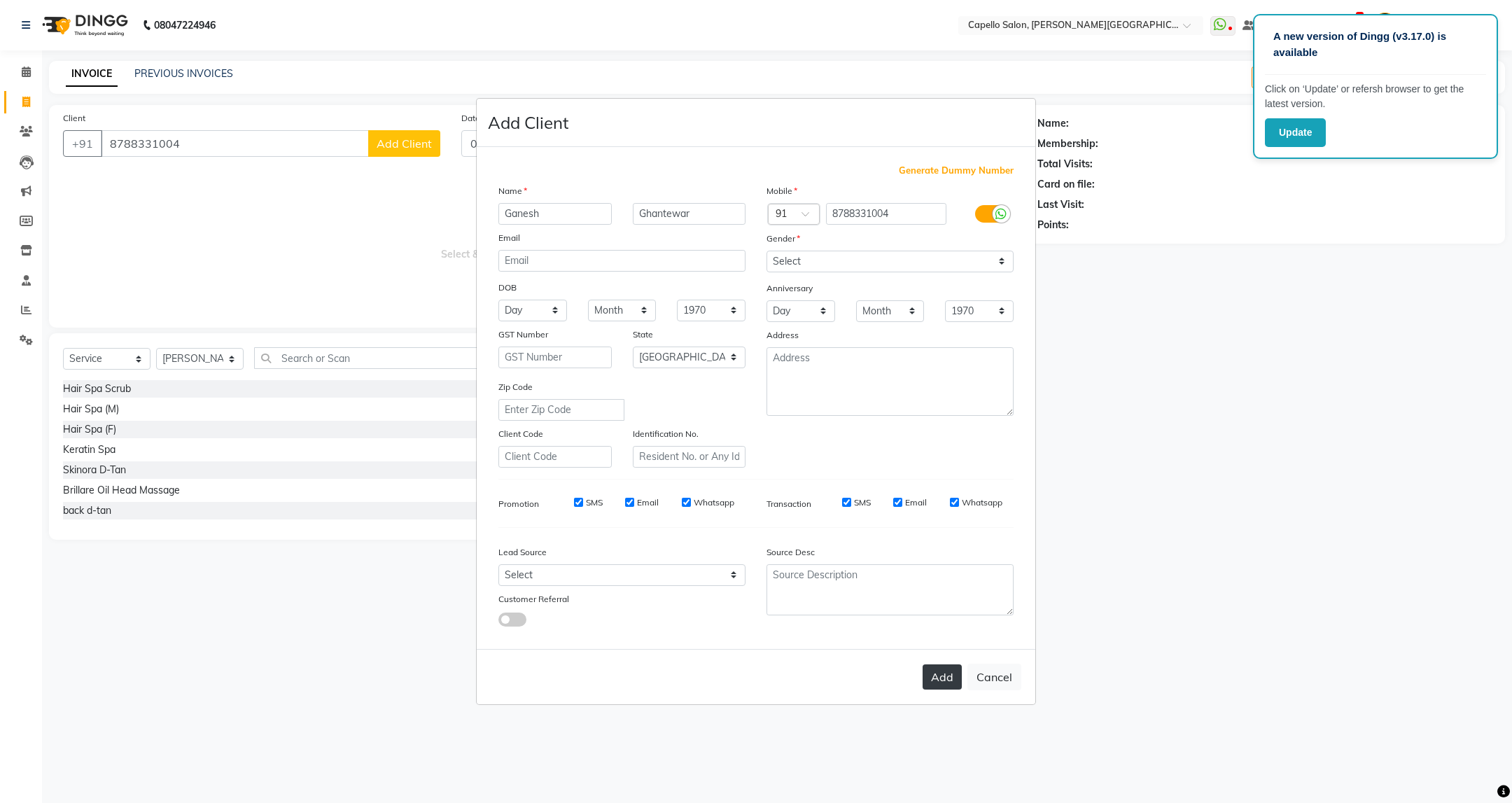
click at [945, 674] on button "Add" at bounding box center [942, 676] width 39 height 25
select select
select select "null"
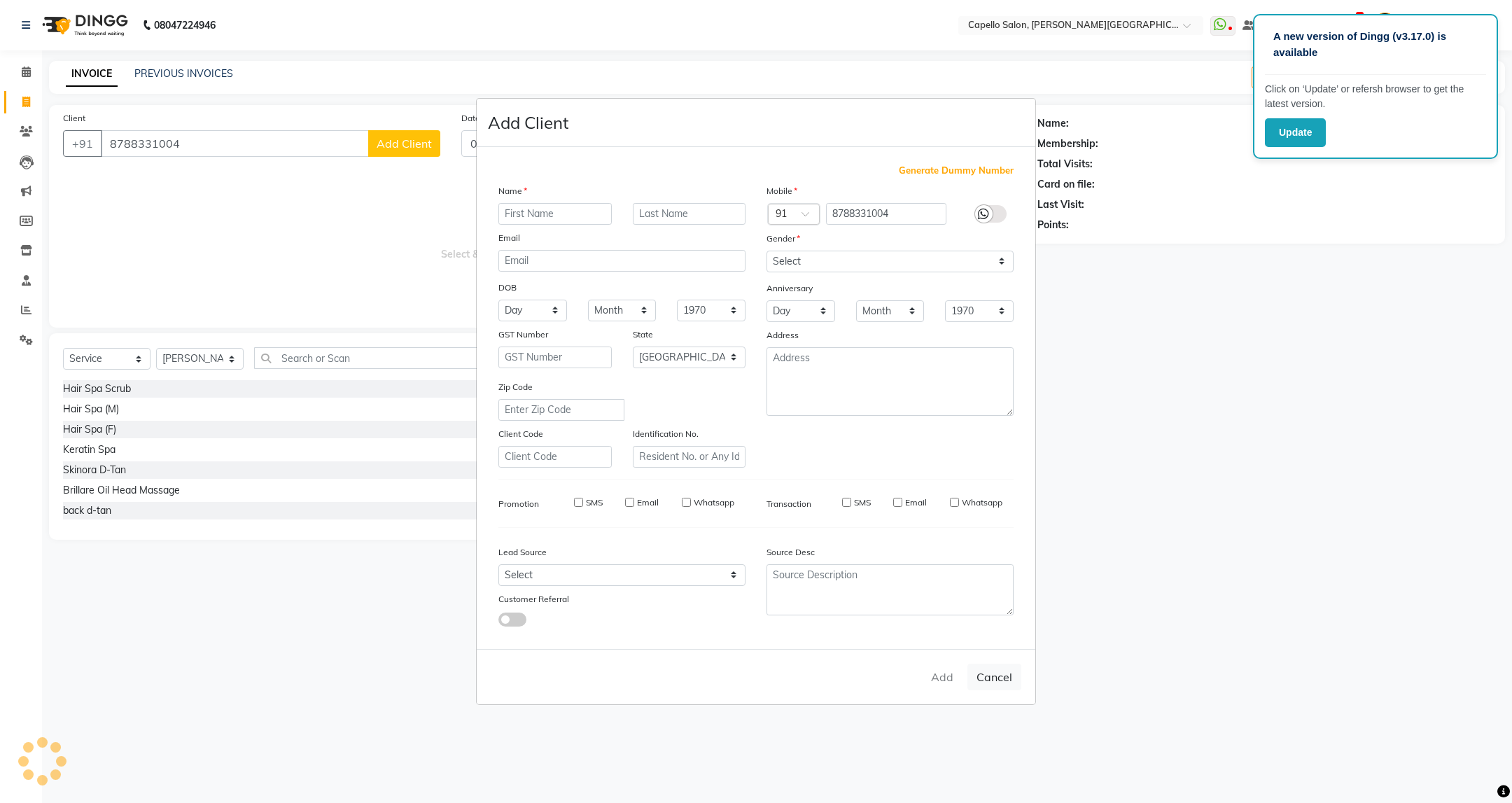
select select
checkbox input "false"
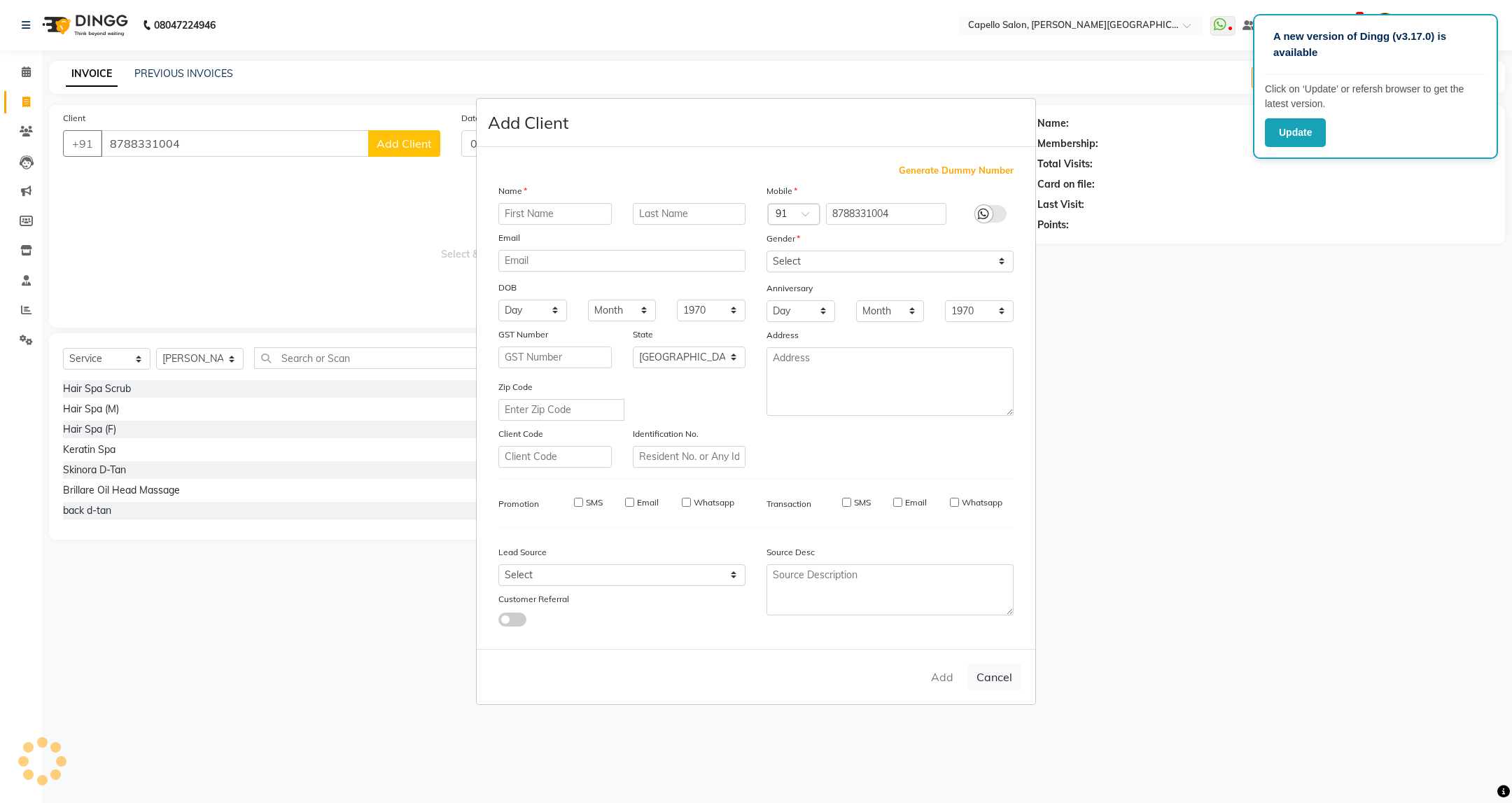
checkbox input "false"
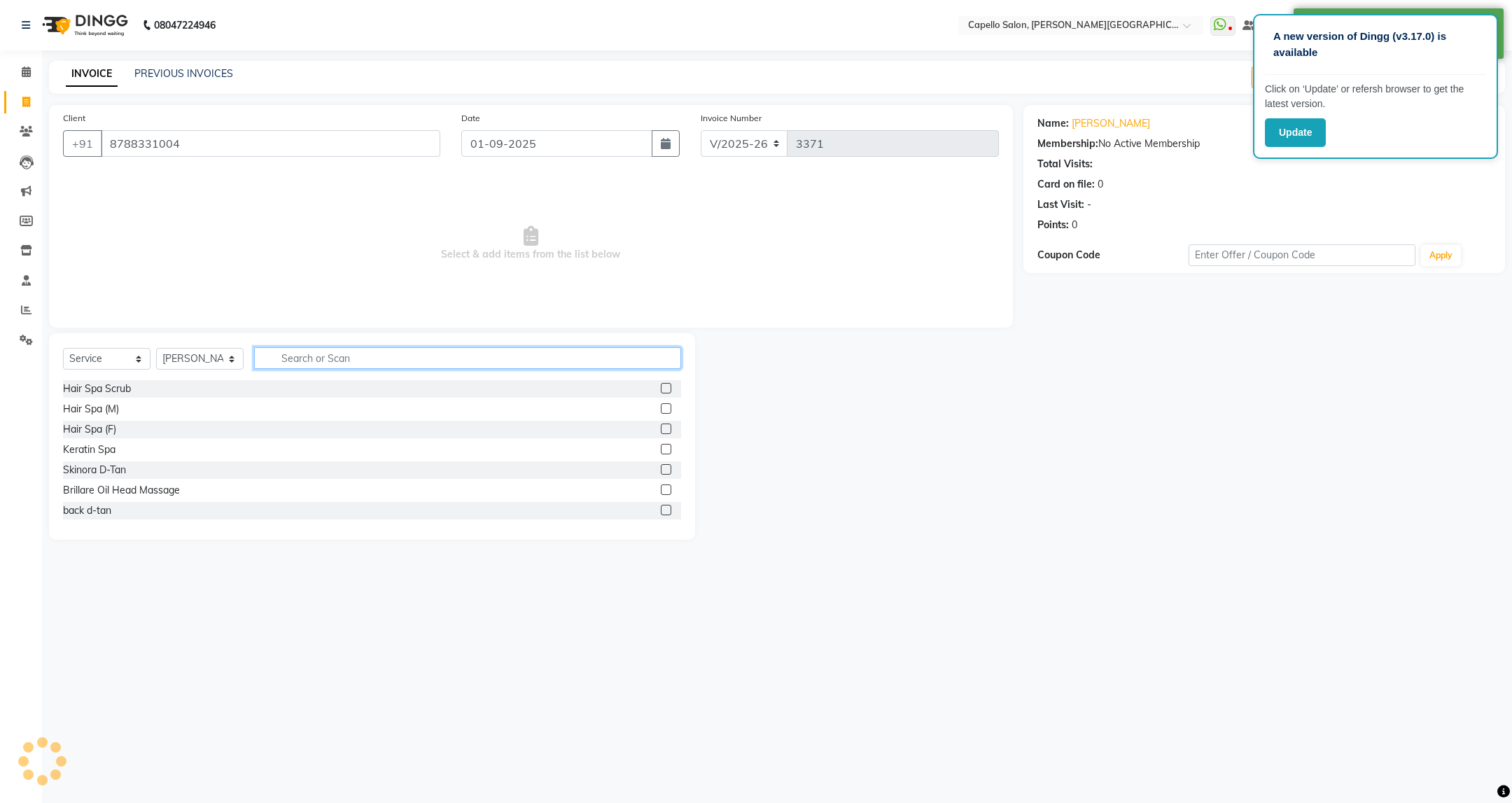
click at [342, 357] on input "text" at bounding box center [467, 358] width 427 height 21
type input "cut"
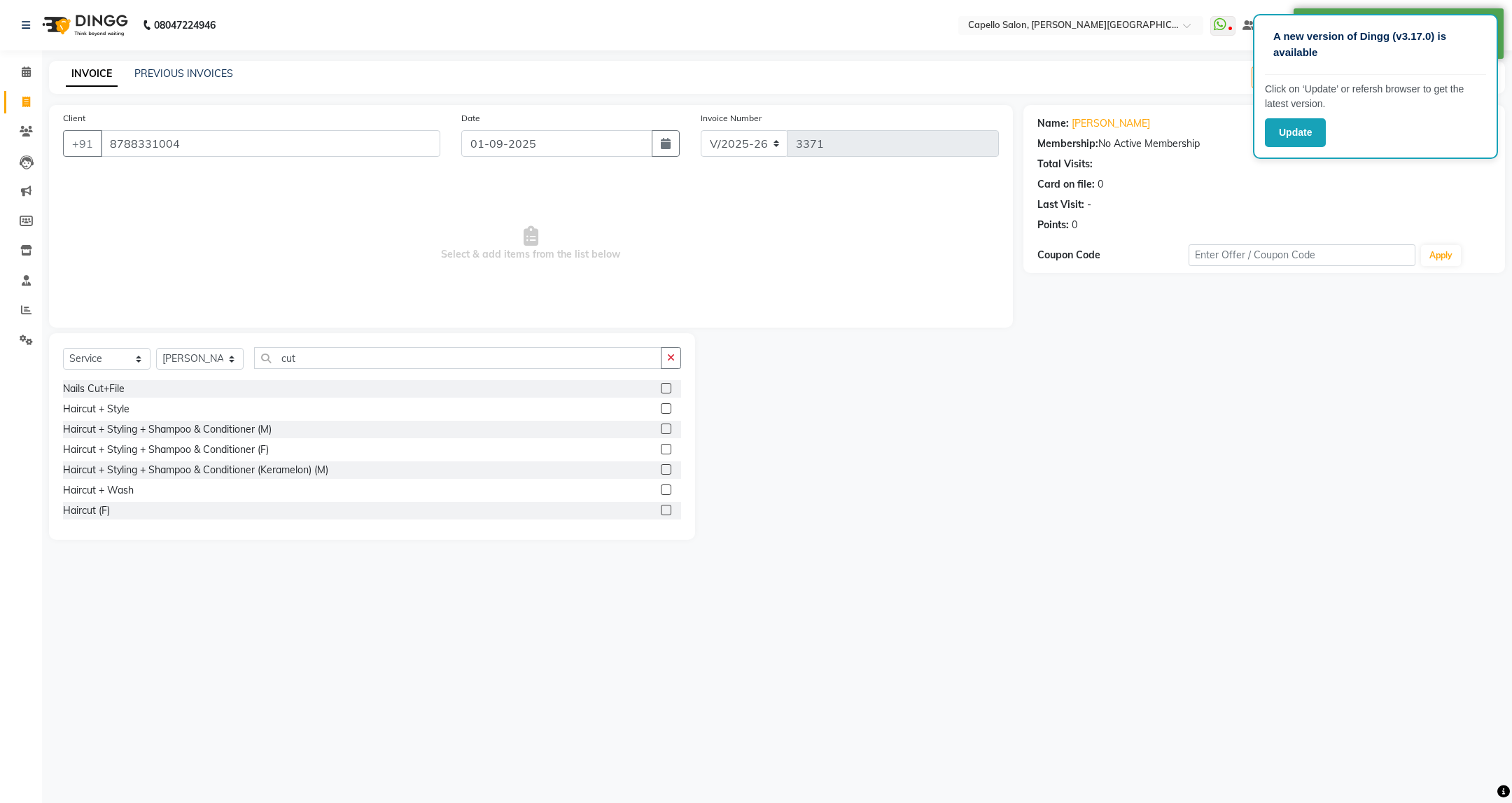
click at [244, 421] on div "Haircut + Styling + Shampoo & Conditioner (M)" at bounding box center [372, 429] width 618 height 18
click at [246, 425] on div "Haircut + Styling + Shampoo & Conditioner (M)" at bounding box center [167, 429] width 208 height 15
checkbox input "false"
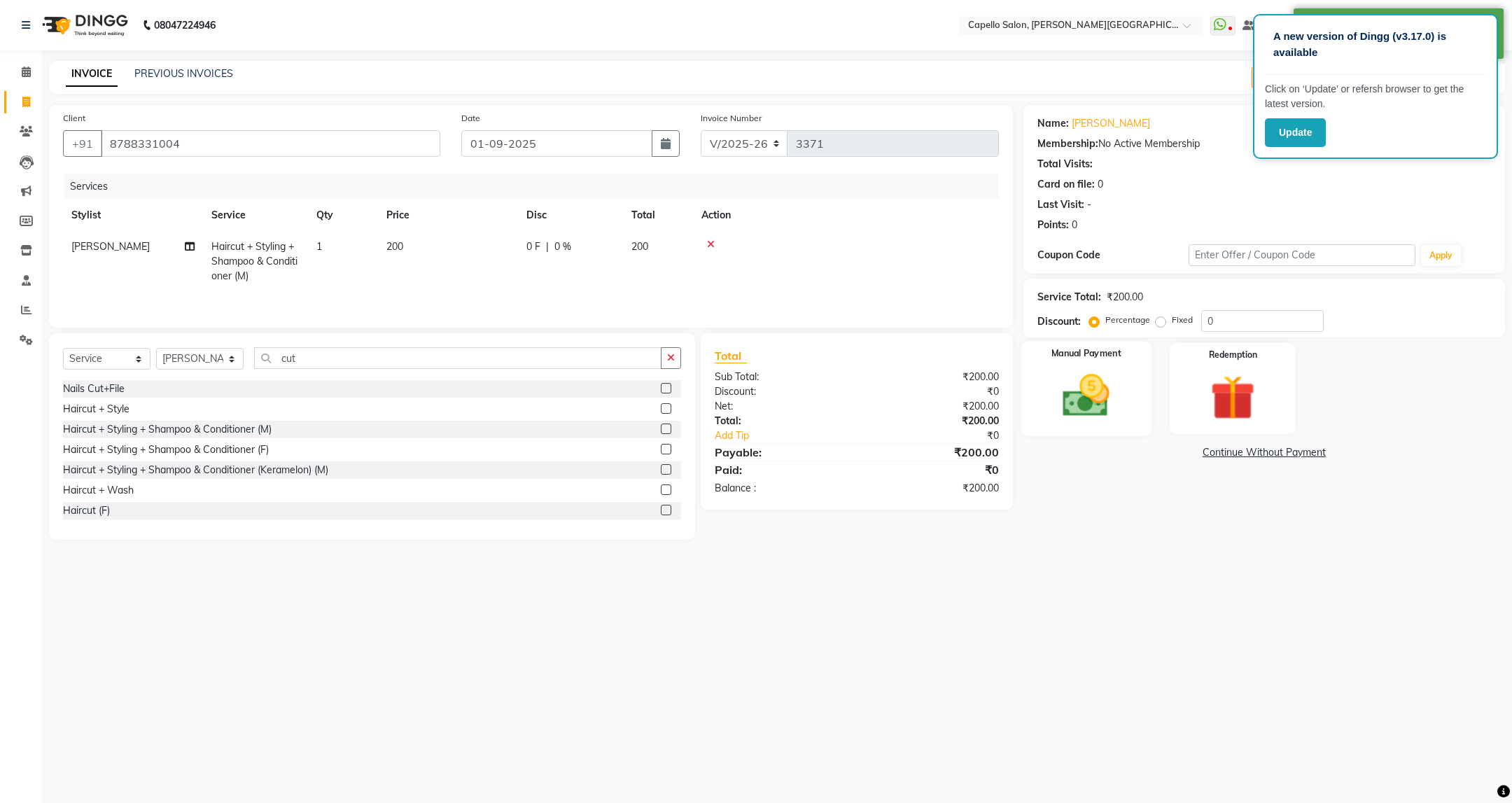
click at [1074, 392] on img at bounding box center [1086, 395] width 76 height 54
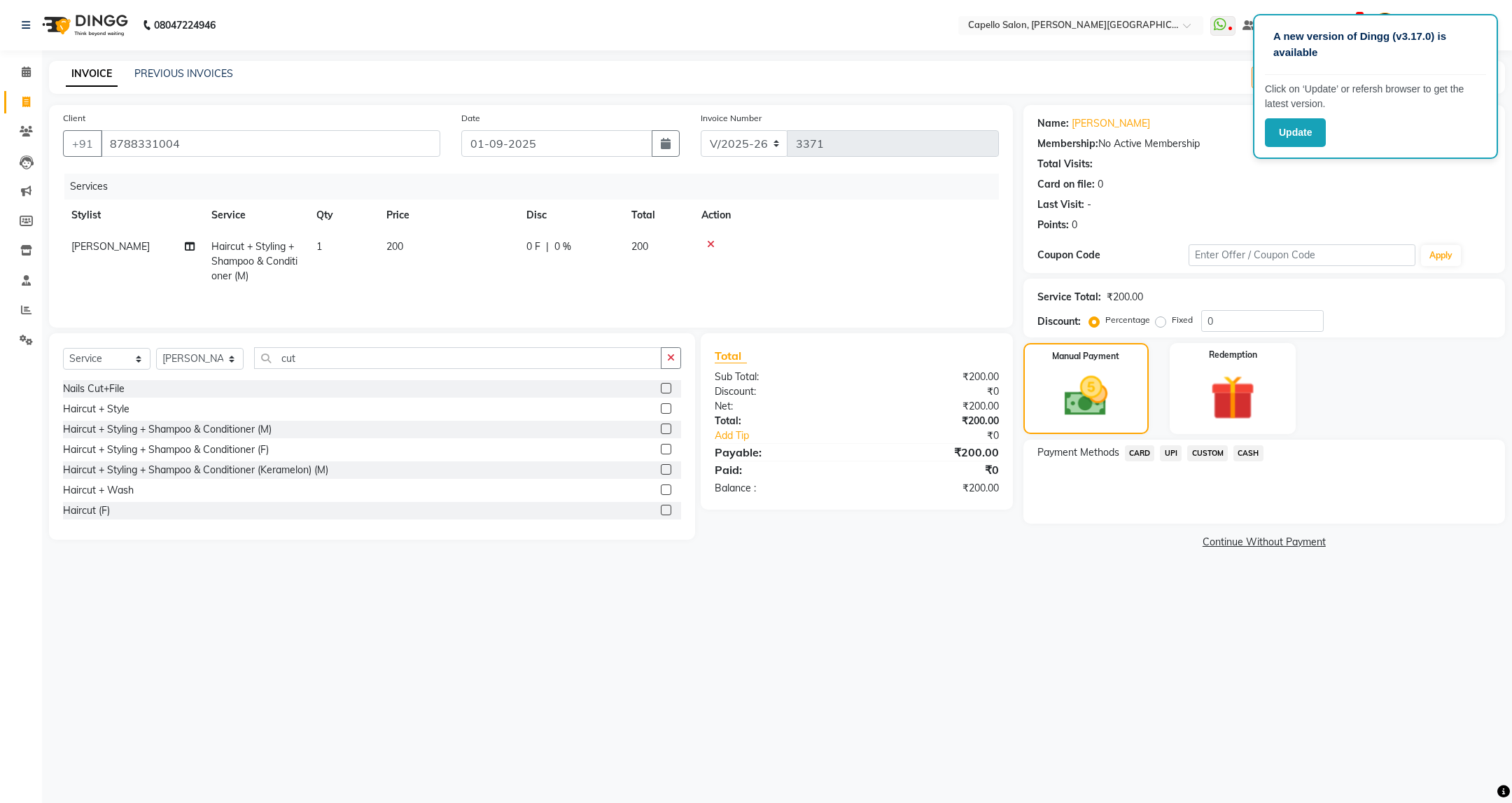
click at [1241, 452] on span "CASH" at bounding box center [1248, 453] width 30 height 16
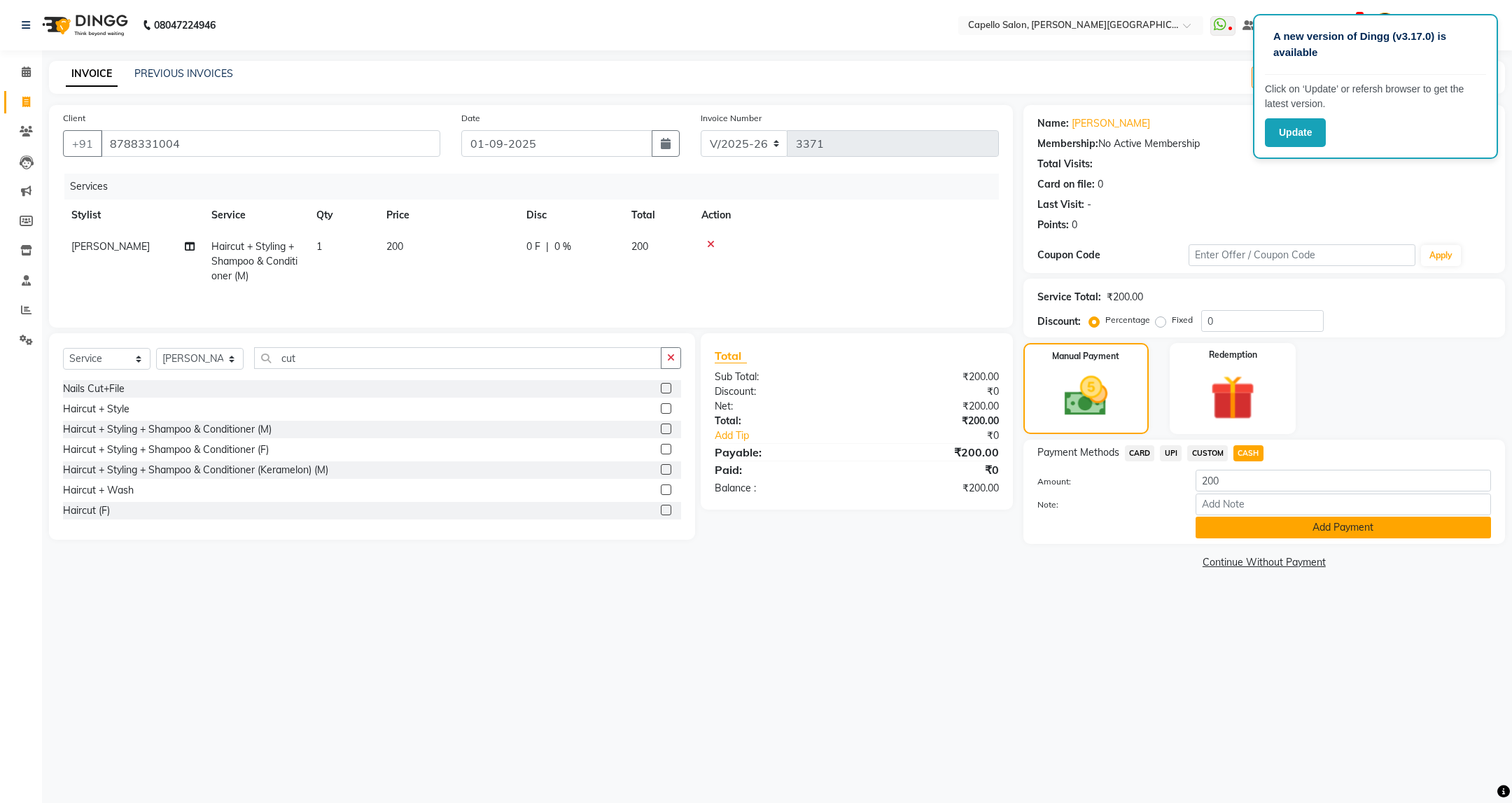
click at [1262, 529] on button "Add Payment" at bounding box center [1343, 527] width 295 height 21
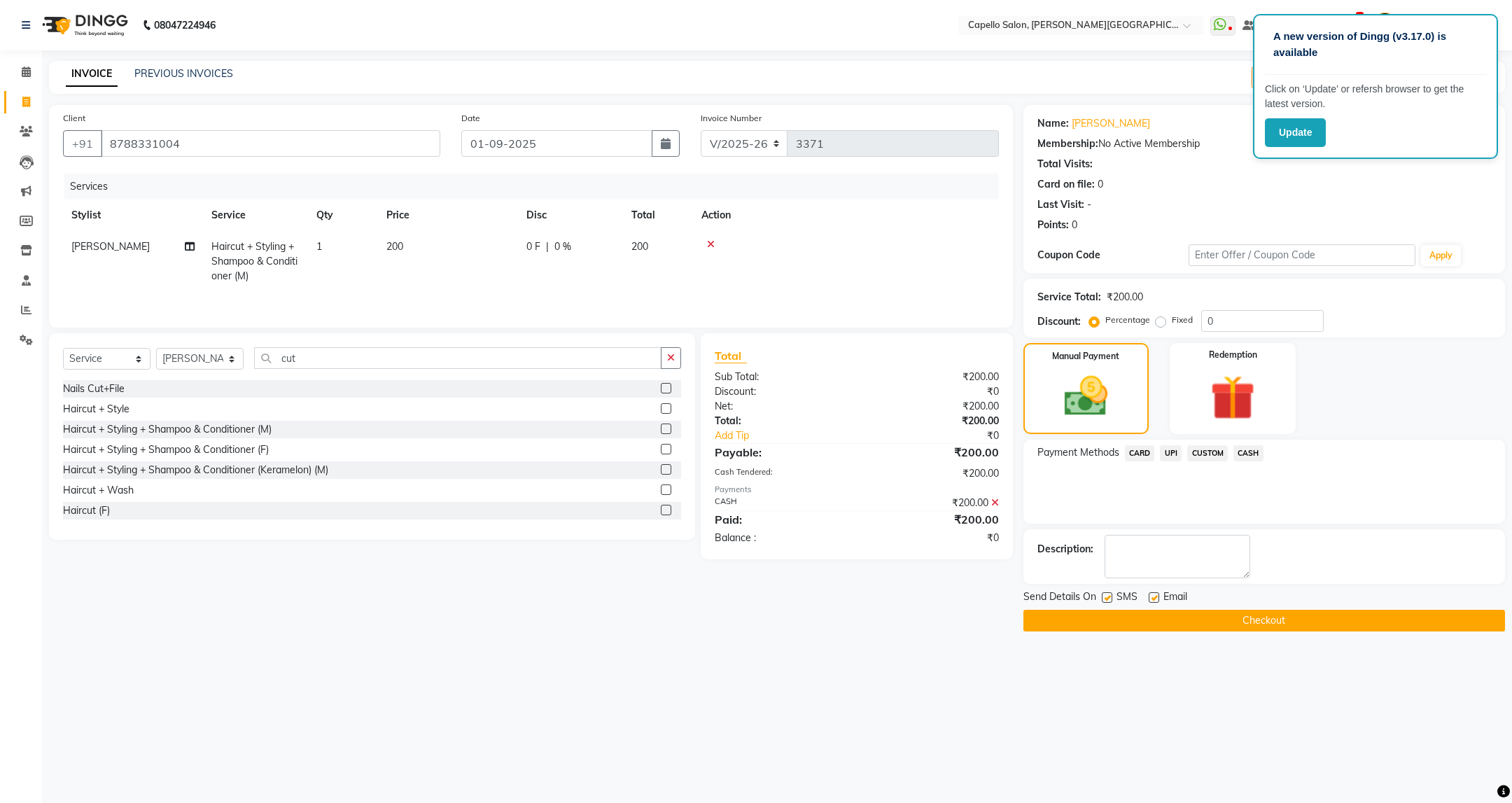
click at [1216, 620] on button "Checkout" at bounding box center [1264, 621] width 482 height 21
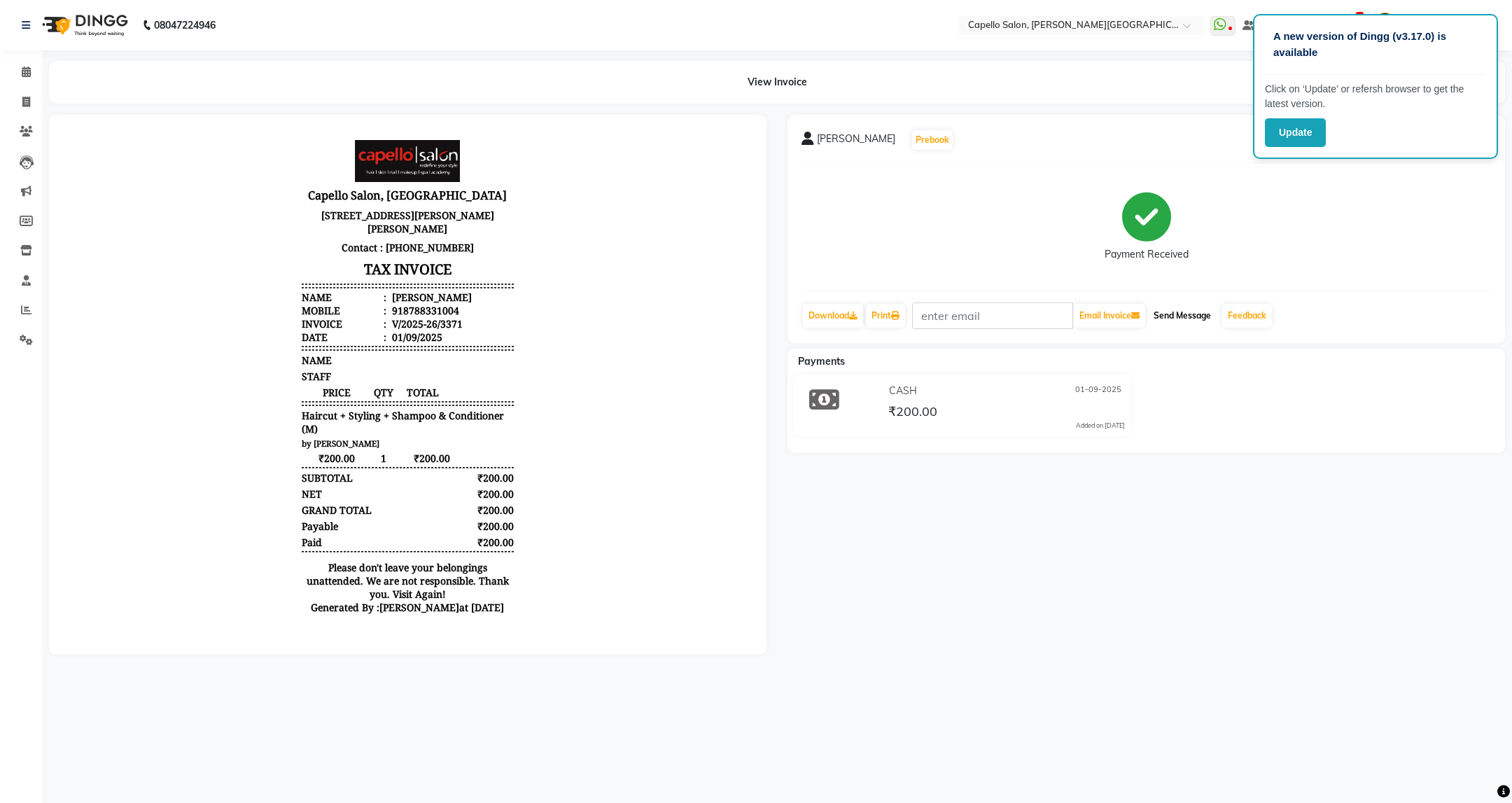
click at [1177, 324] on button "Send Message" at bounding box center [1182, 315] width 69 height 24
click at [1313, 118] on button "Update" at bounding box center [1295, 133] width 61 height 29
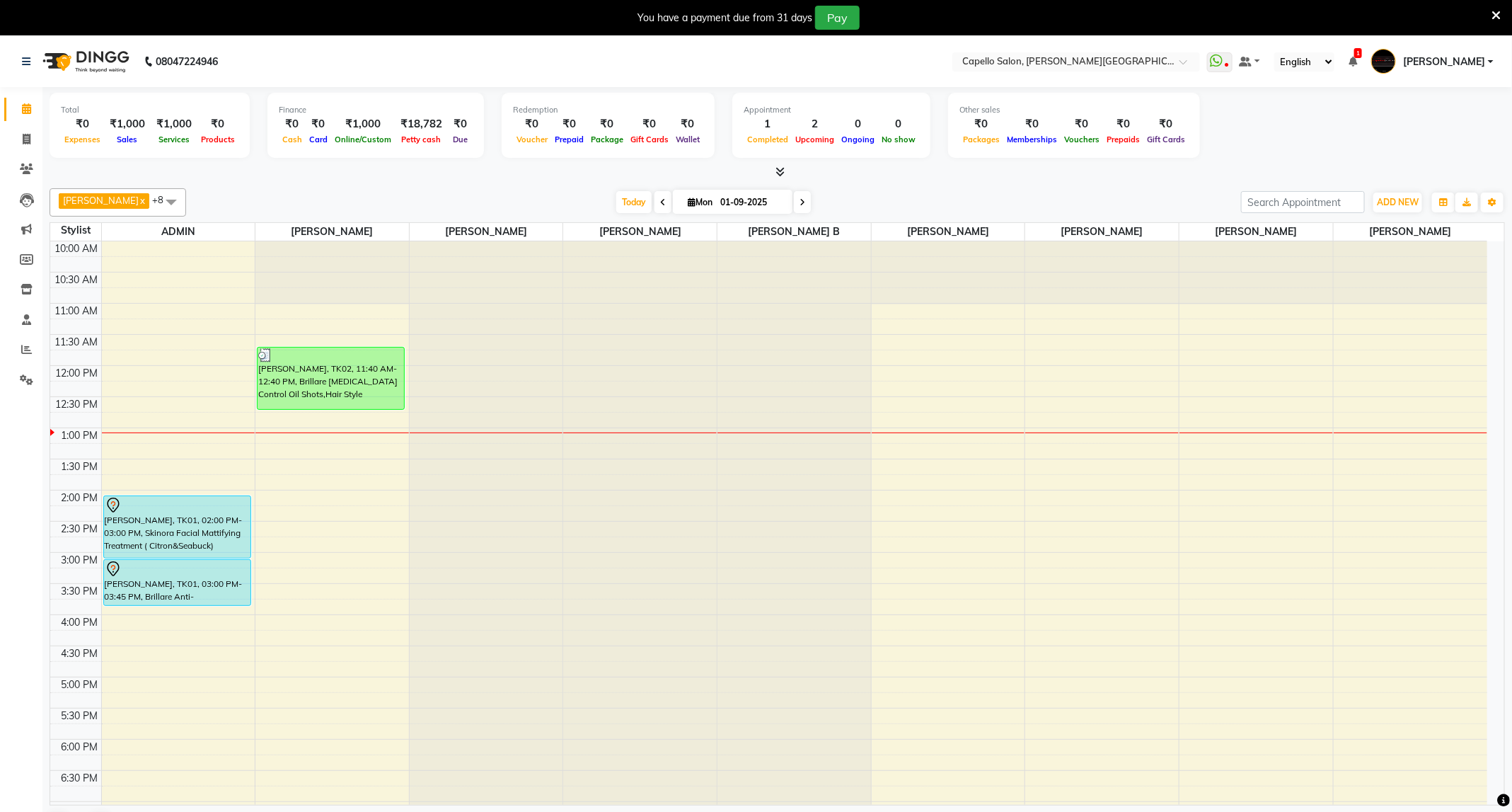
click at [228, 491] on div "10:00 AM 10:30 AM 11:00 AM 11:30 AM 12:00 PM 12:30 PM 1:00 PM 1:30 PM 2:00 PM 2…" at bounding box center [768, 615] width 1437 height 747
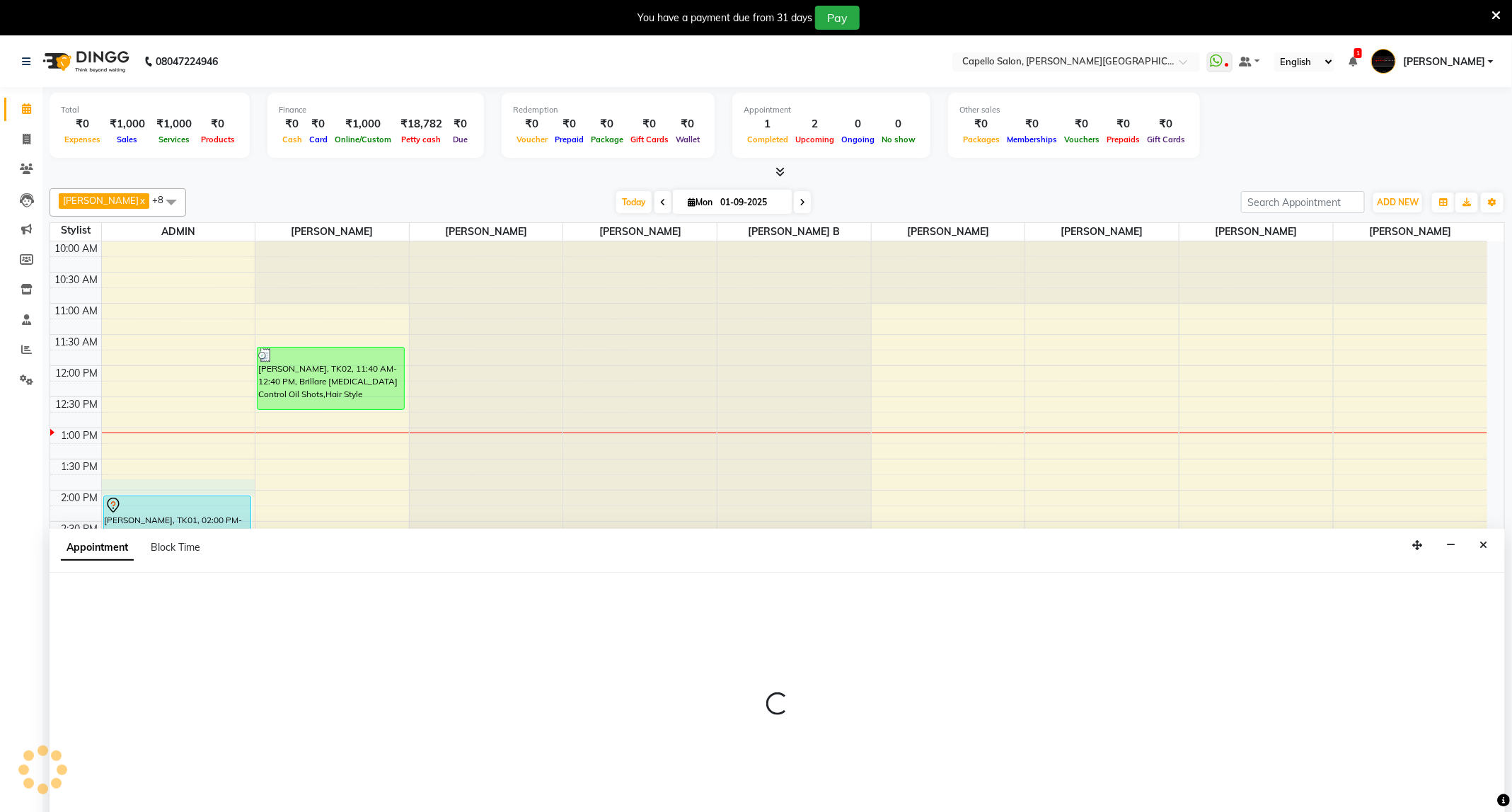
scroll to position [24, 0]
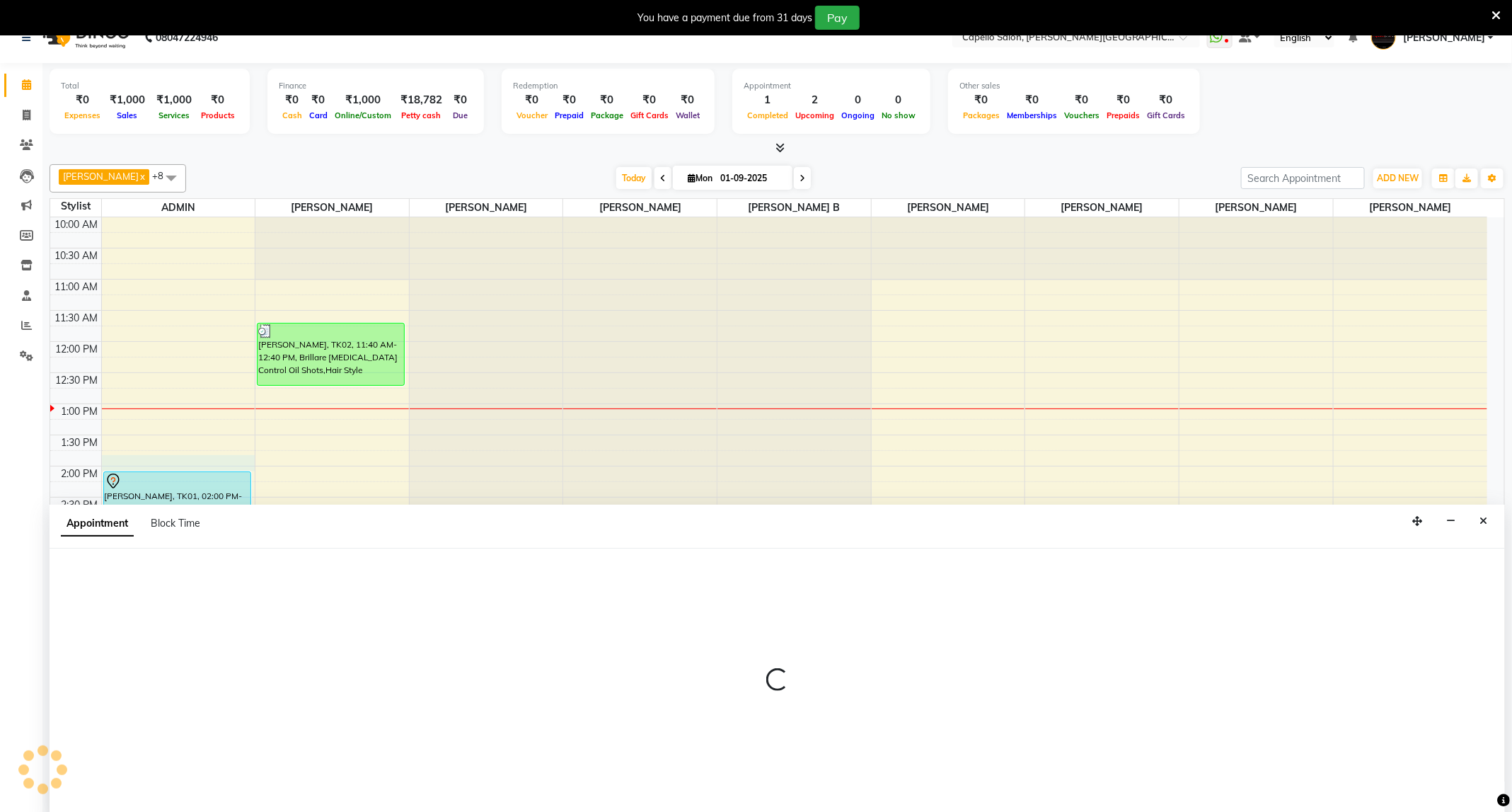
select select "14656"
select select "825"
select select "tentative"
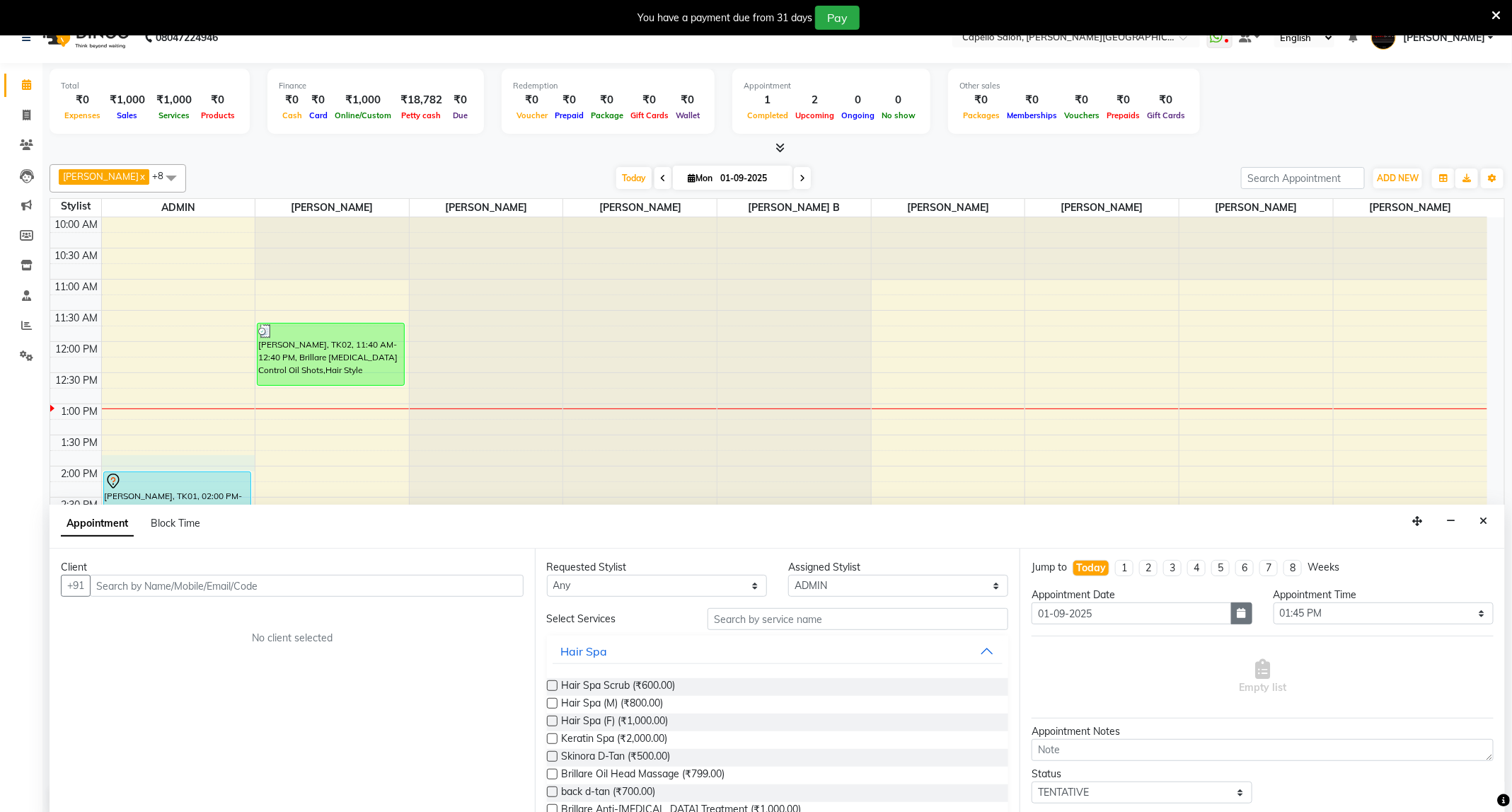
click at [1238, 624] on button "button" at bounding box center [1242, 613] width 22 height 22
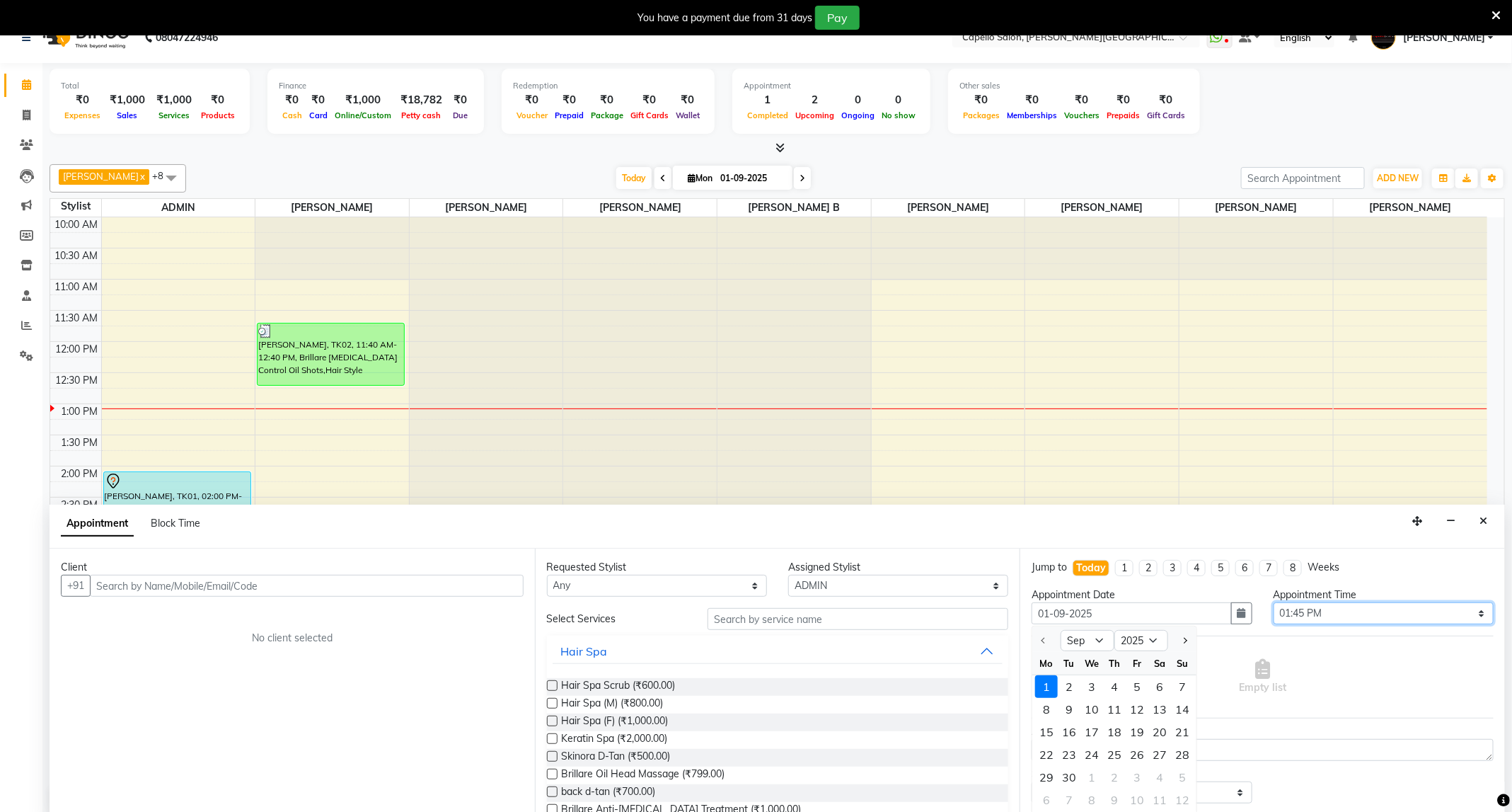
click at [1308, 612] on select "Select 11:00 AM 11:15 AM 11:30 AM 11:45 AM 12:00 PM 12:15 PM 12:30 PM 12:45 PM …" at bounding box center [1383, 613] width 220 height 22
select select "840"
click at [1274, 604] on select "Select 11:00 AM 11:15 AM 11:30 AM 11:45 AM 12:00 PM 12:15 PM 12:30 PM 12:45 PM …" at bounding box center [1383, 613] width 220 height 22
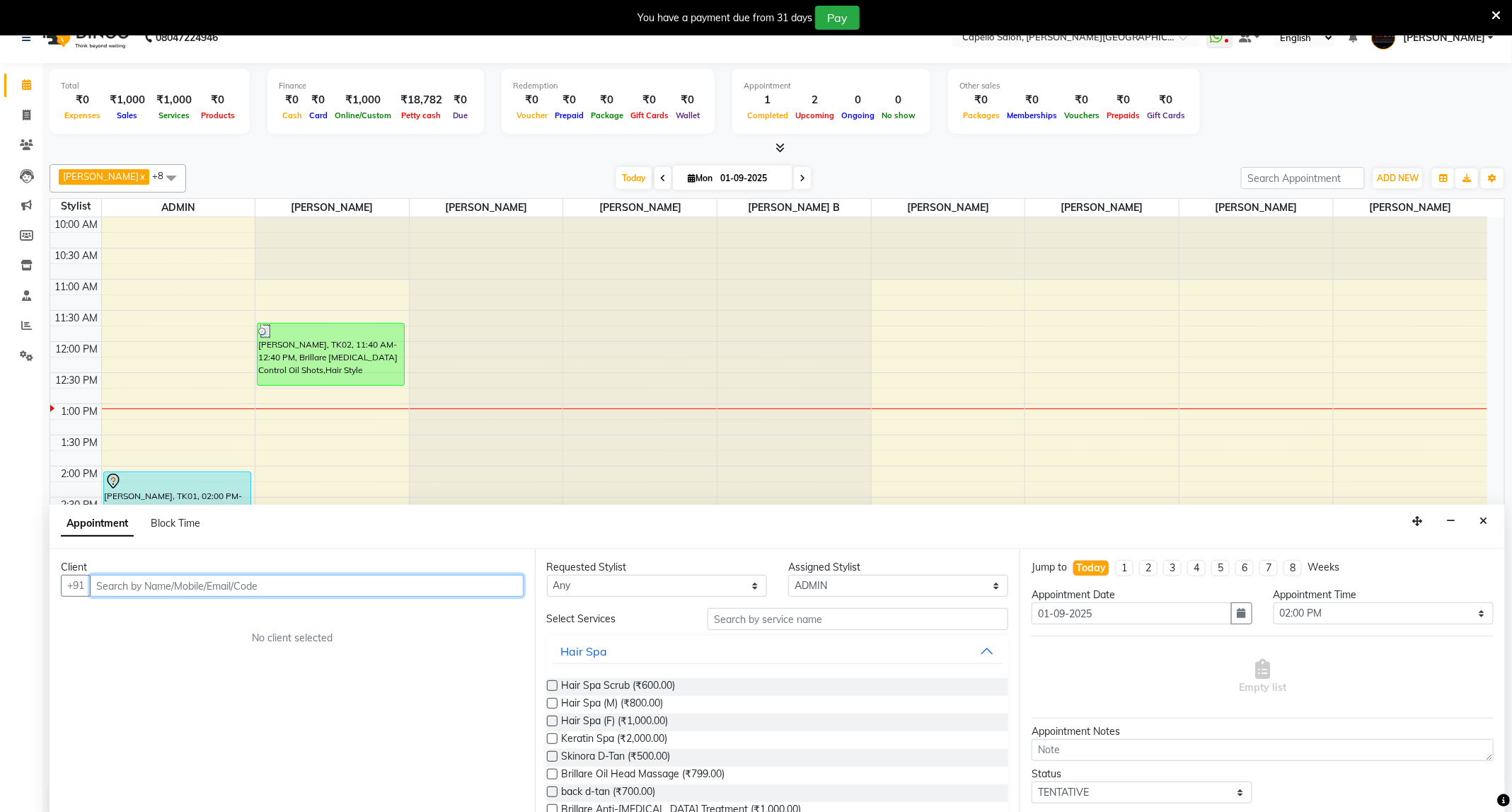
click at [417, 593] on input "text" at bounding box center [306, 586] width 434 height 22
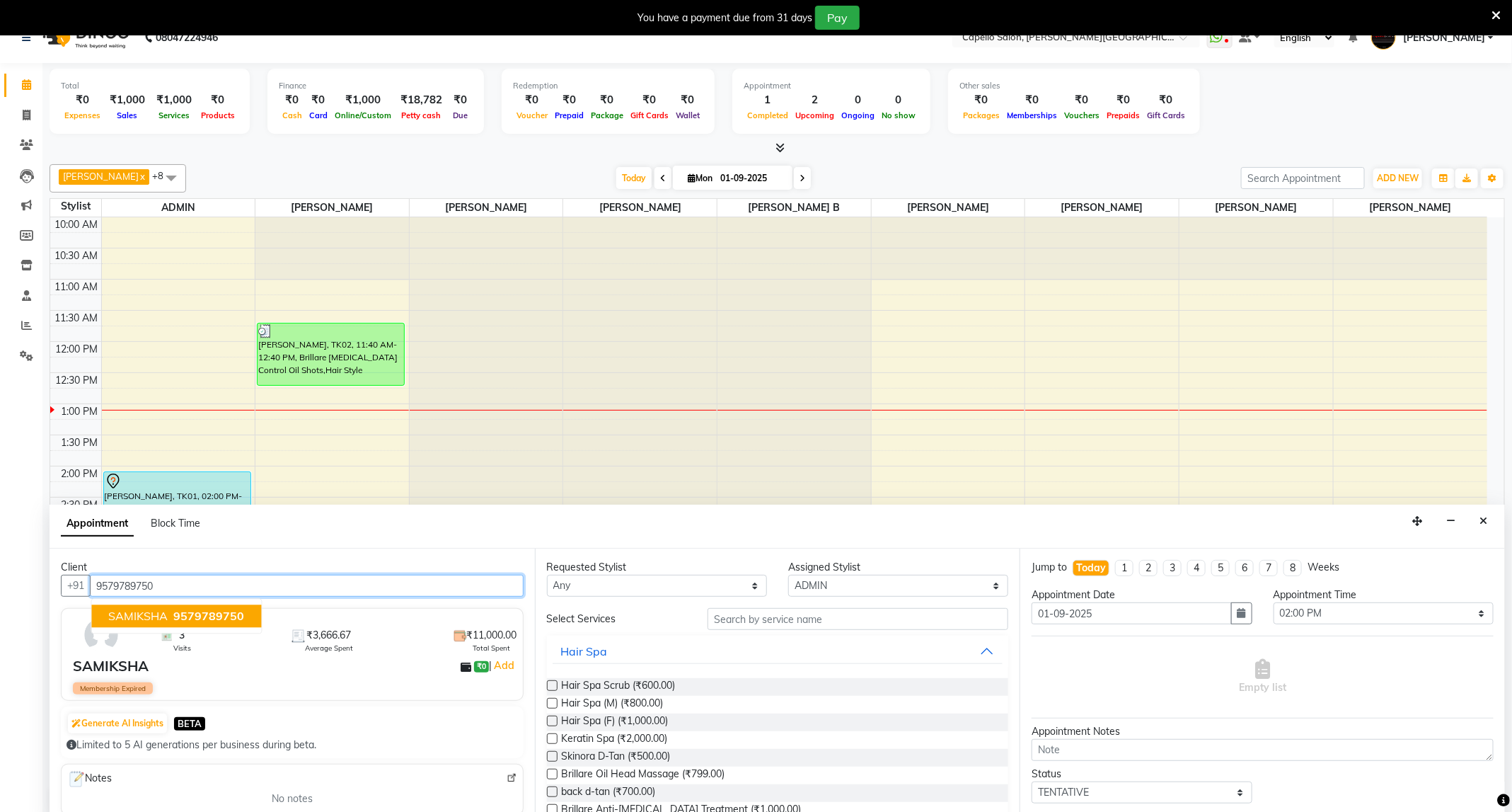
type input "9579789750"
click at [779, 620] on input "text" at bounding box center [858, 619] width 301 height 22
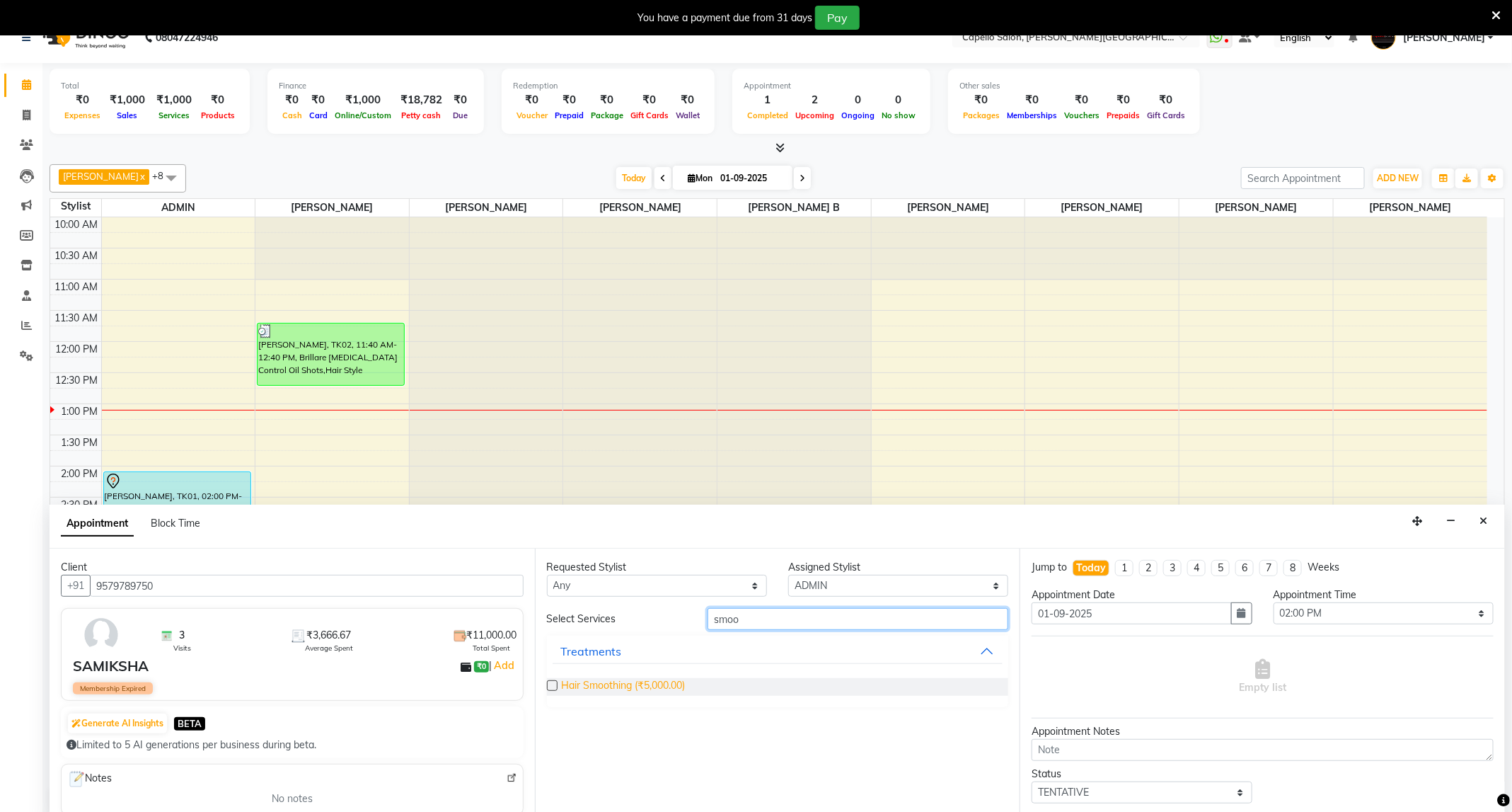
type input "smoo"
click at [664, 682] on span "Hair Smoothing (₹5,000.00)" at bounding box center [623, 687] width 123 height 18
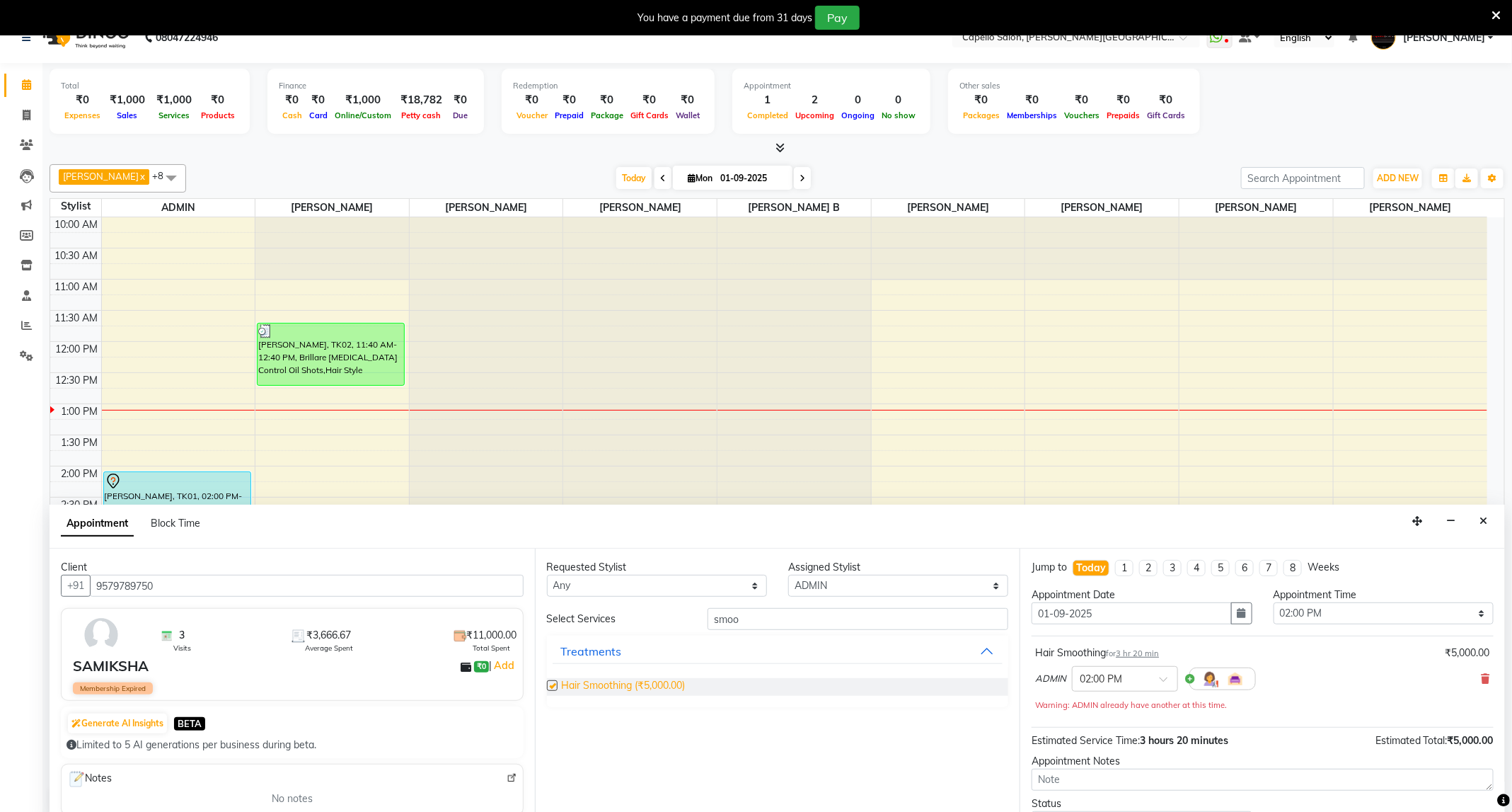
checkbox input "false"
click at [98, 642] on img at bounding box center [101, 634] width 41 height 41
drag, startPoint x: 179, startPoint y: 586, endPoint x: 89, endPoint y: 612, distance: 93.7
click at [89, 612] on div "Client +91 9579789750 3 Visits ₹3,666.67 Average Spent ₹11,000.00 Total Spent […" at bounding box center [292, 686] width 485 height 275
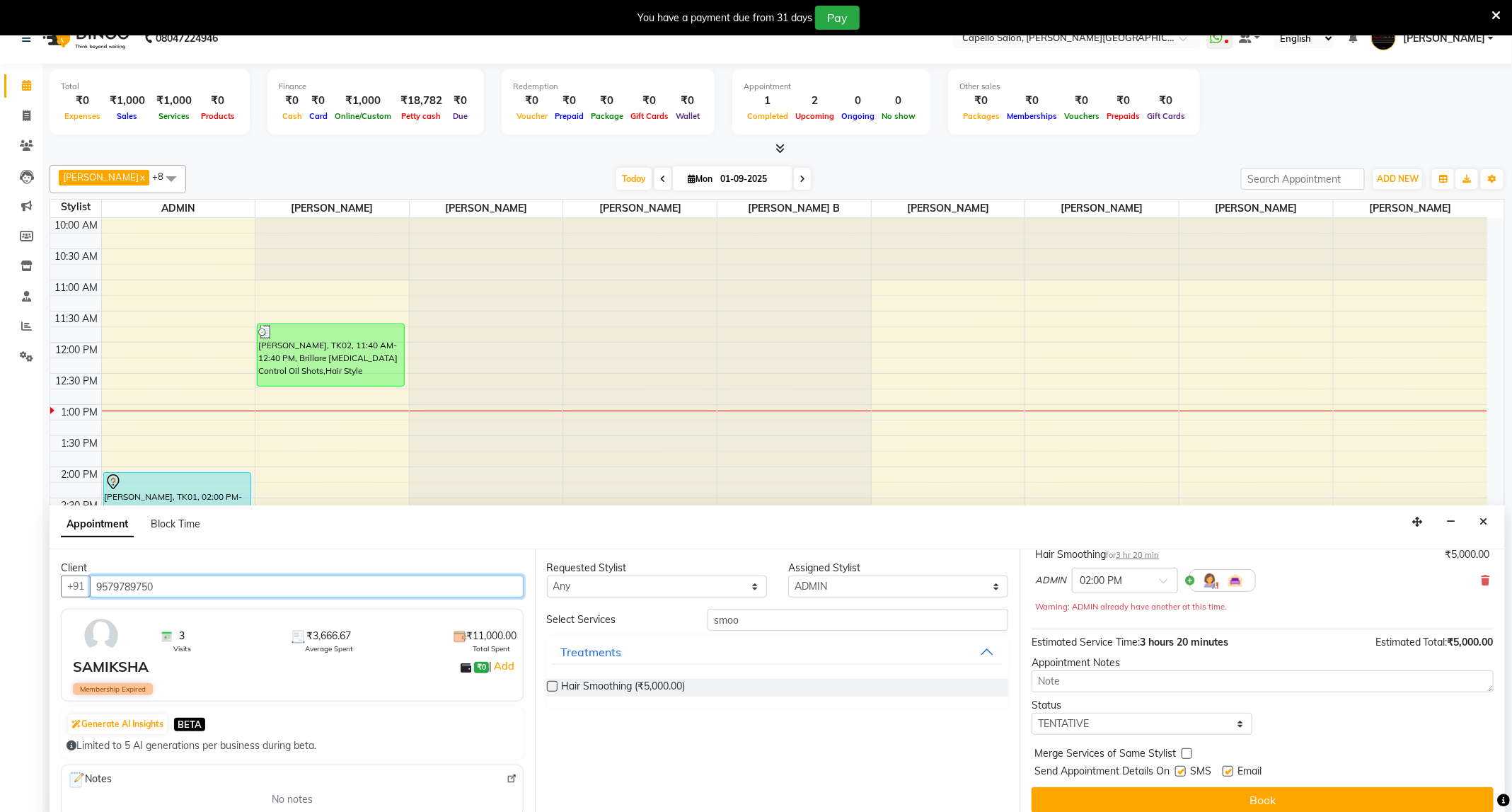
scroll to position [36, 0]
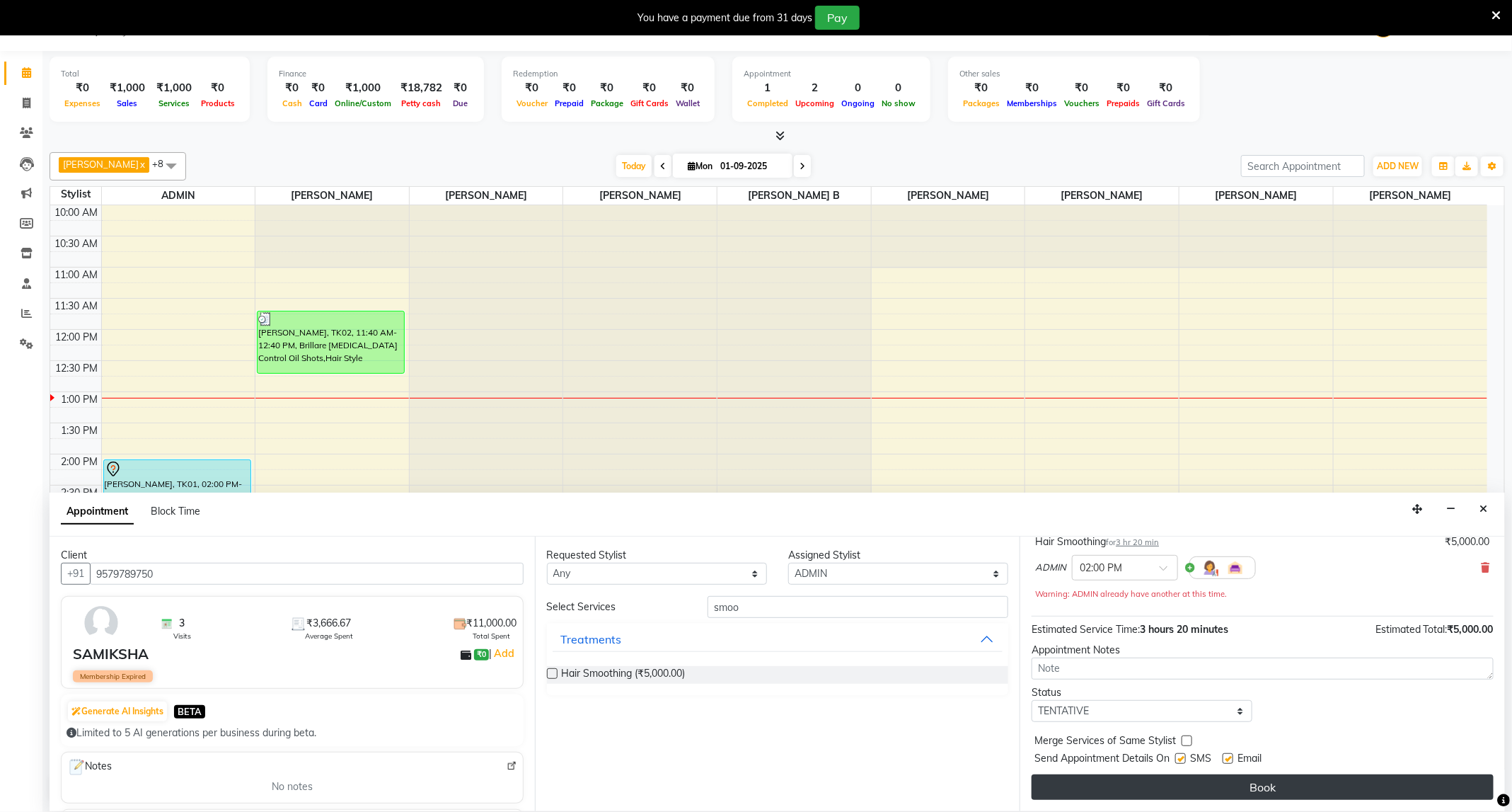
click at [1217, 775] on button "Book" at bounding box center [1262, 787] width 462 height 25
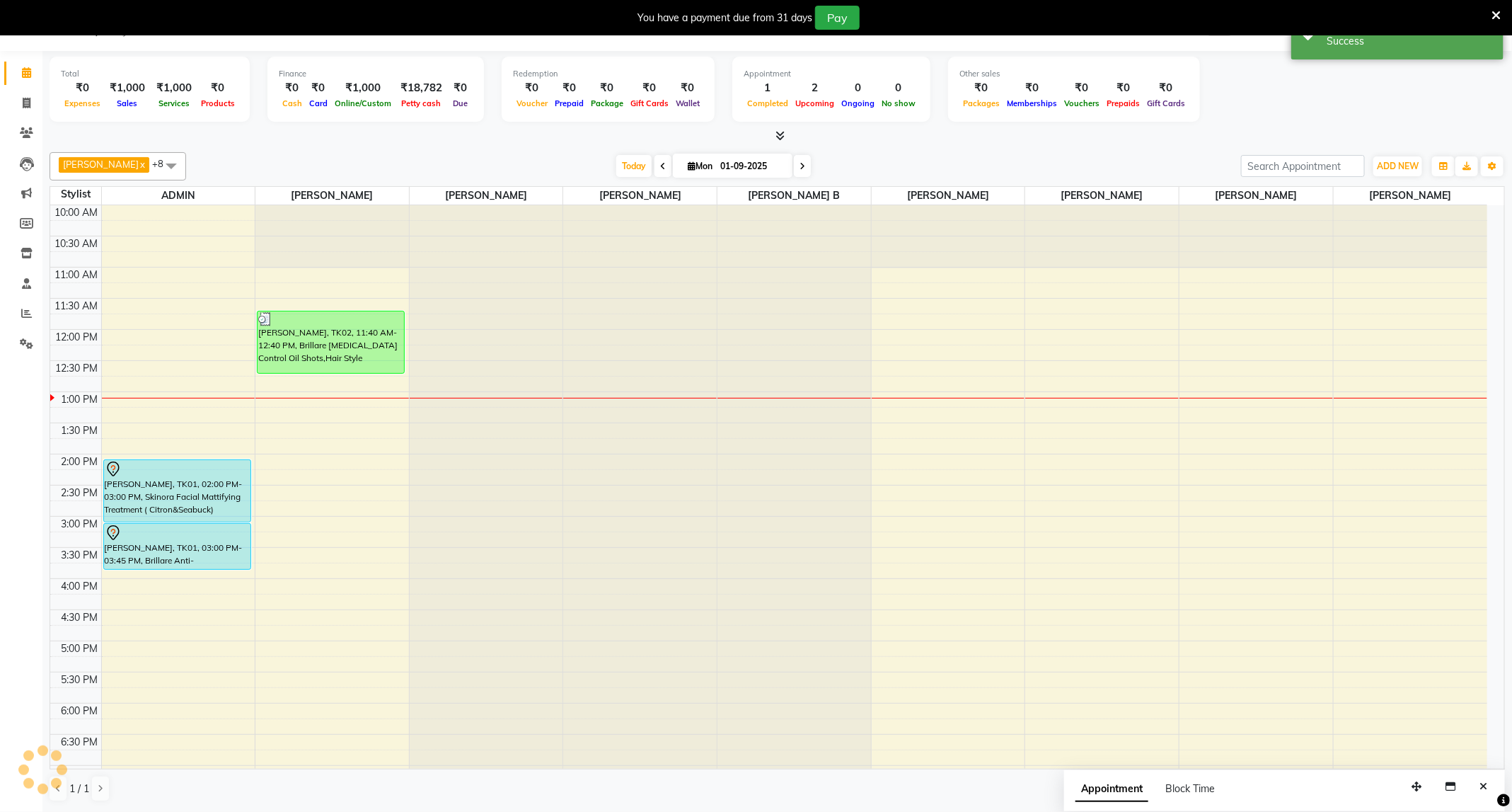
scroll to position [0, 0]
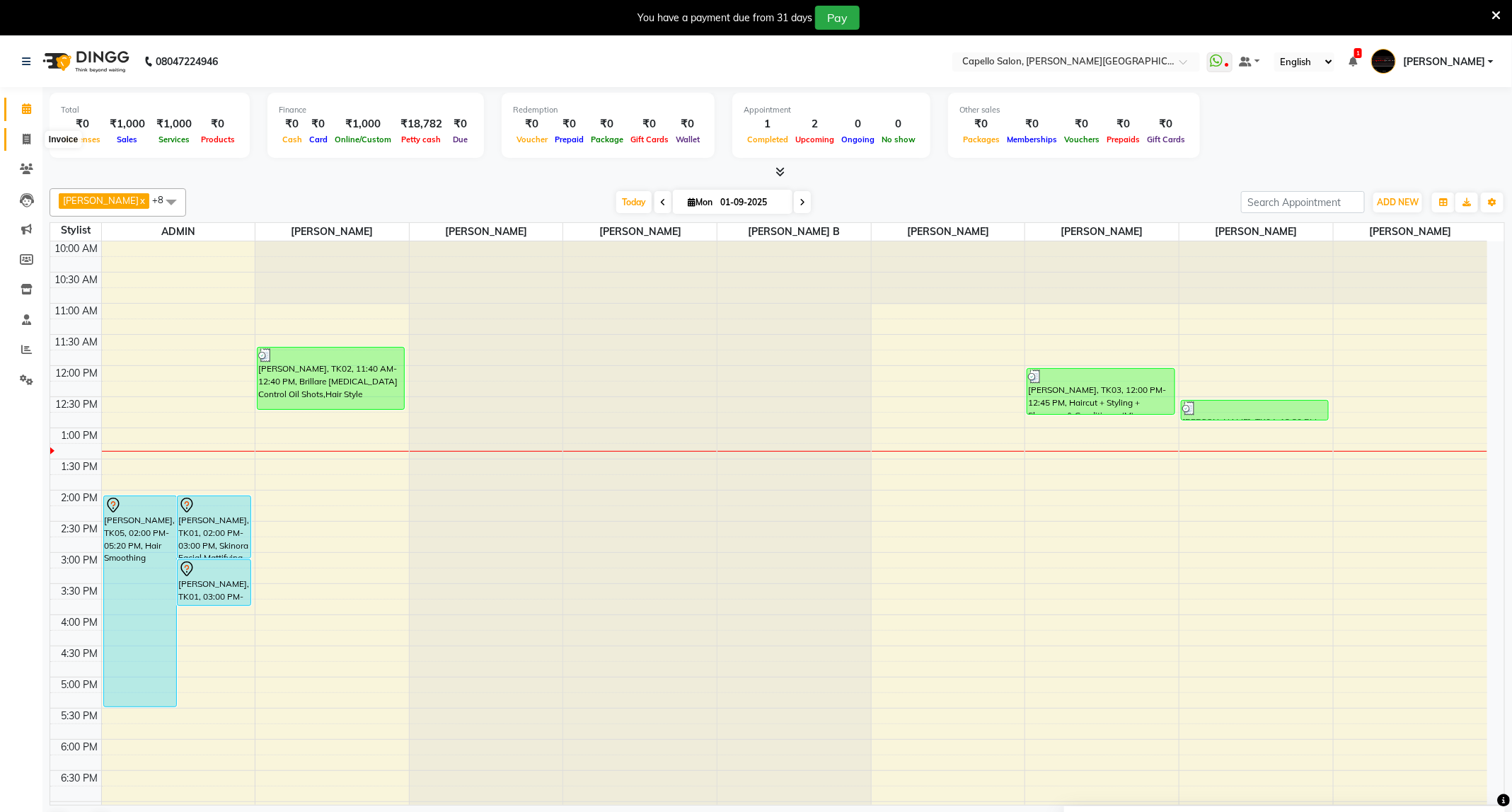
click at [28, 141] on icon at bounding box center [26, 139] width 8 height 11
select select "service"
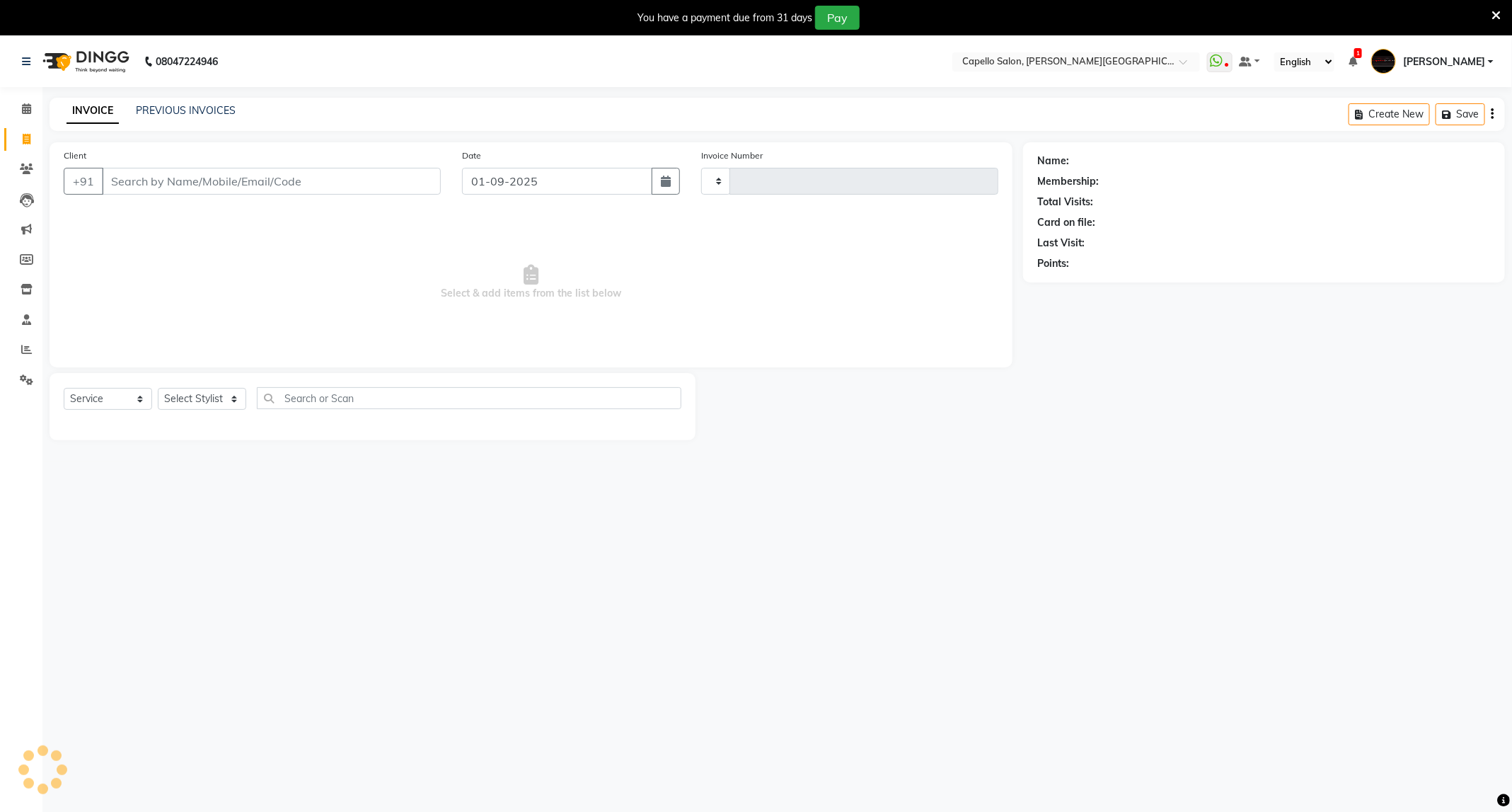
type input "3373"
select select "811"
click at [191, 117] on div "PREVIOUS INVOICES" at bounding box center [185, 110] width 100 height 15
click at [194, 110] on link "PREVIOUS INVOICES" at bounding box center [185, 110] width 100 height 13
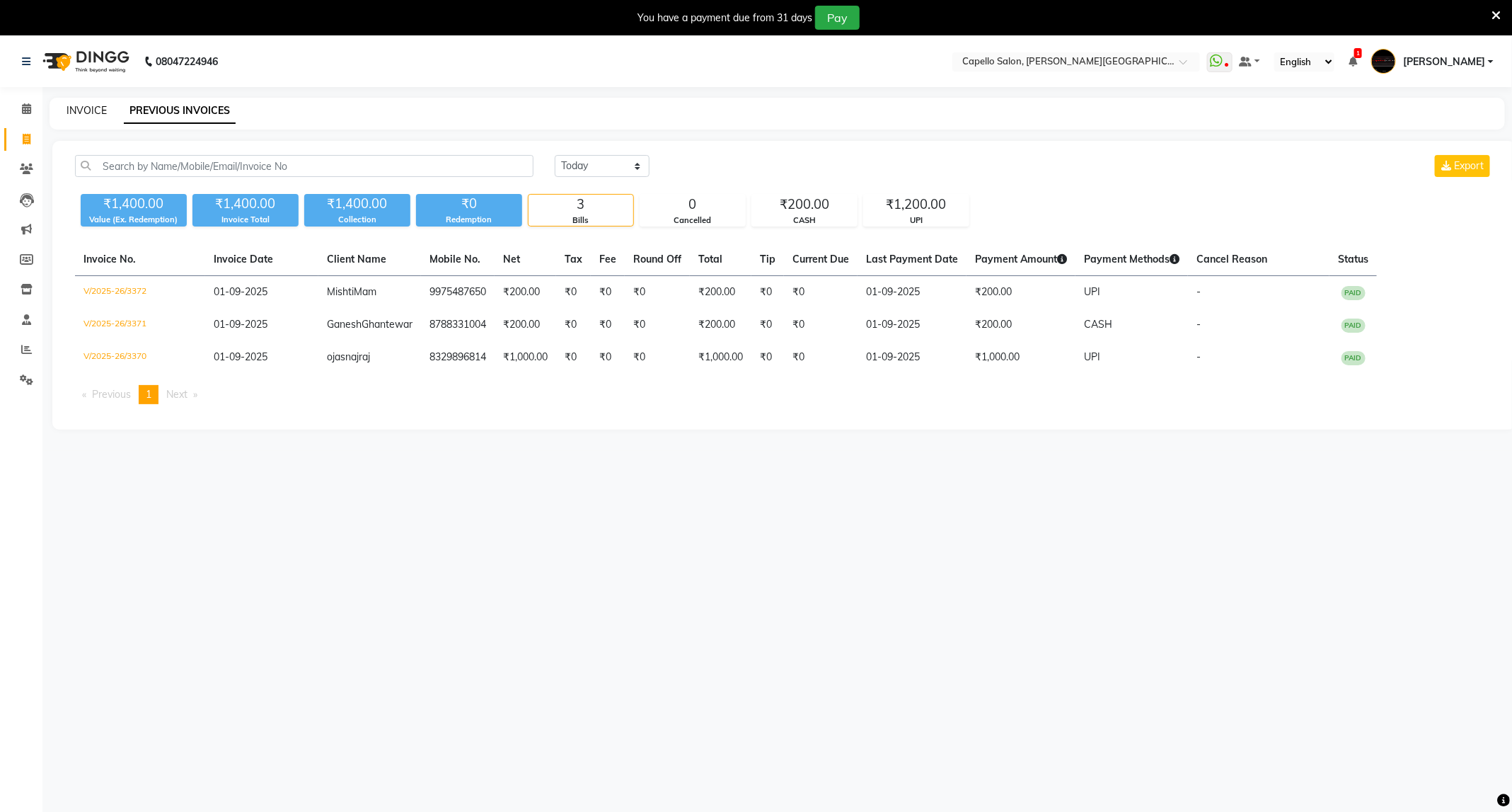
click at [100, 113] on link "INVOICE" at bounding box center [86, 110] width 40 height 13
select select "service"
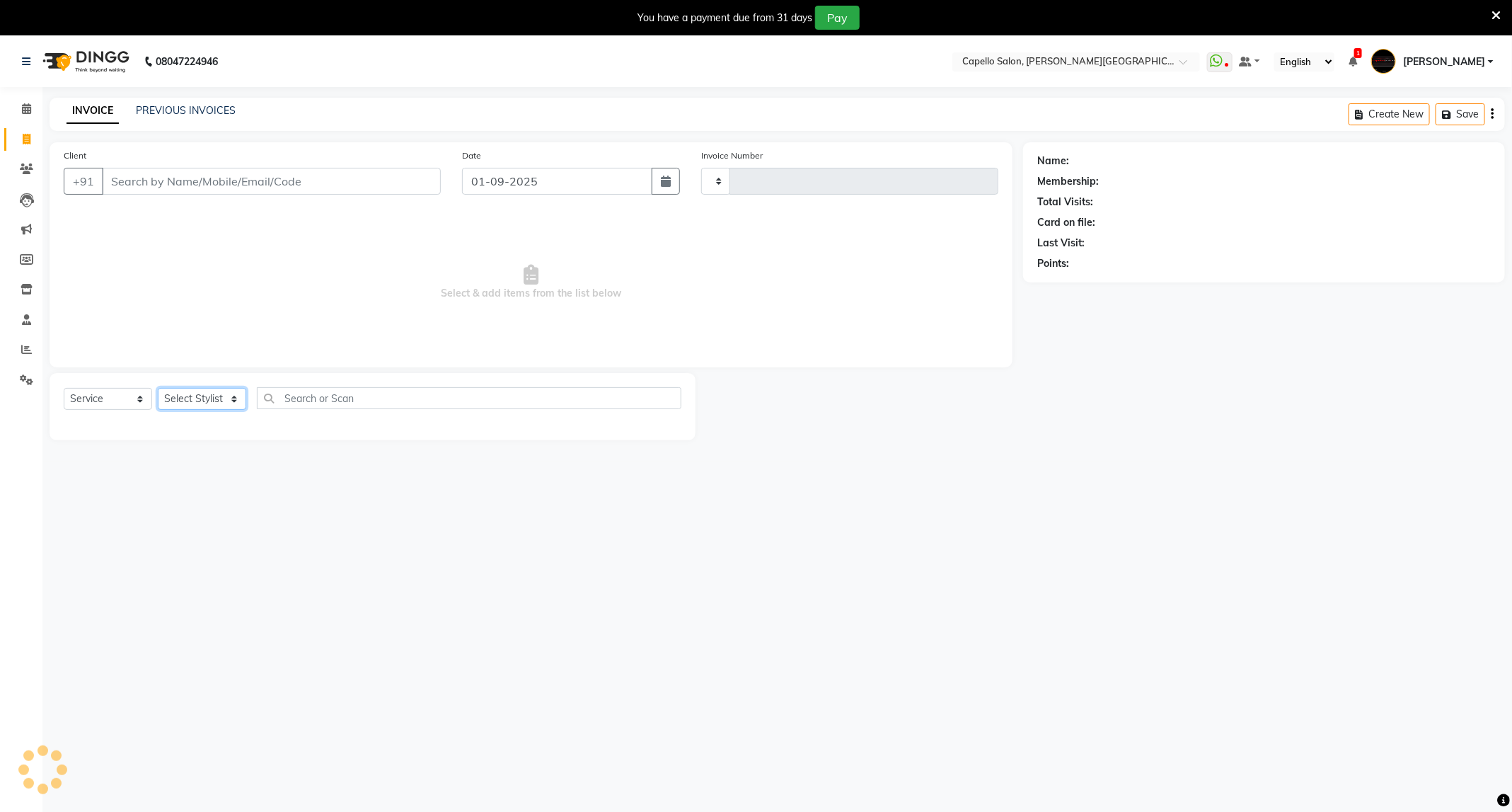
click at [225, 389] on select "Select Stylist" at bounding box center [202, 399] width 89 height 22
type input "3373"
select select "811"
select select "50699"
click at [158, 388] on select "Select Stylist ADMIN [PERSON_NAME] [PERSON_NAME] [PERSON_NAME] [PERSON_NAME] (M…" at bounding box center [202, 399] width 89 height 22
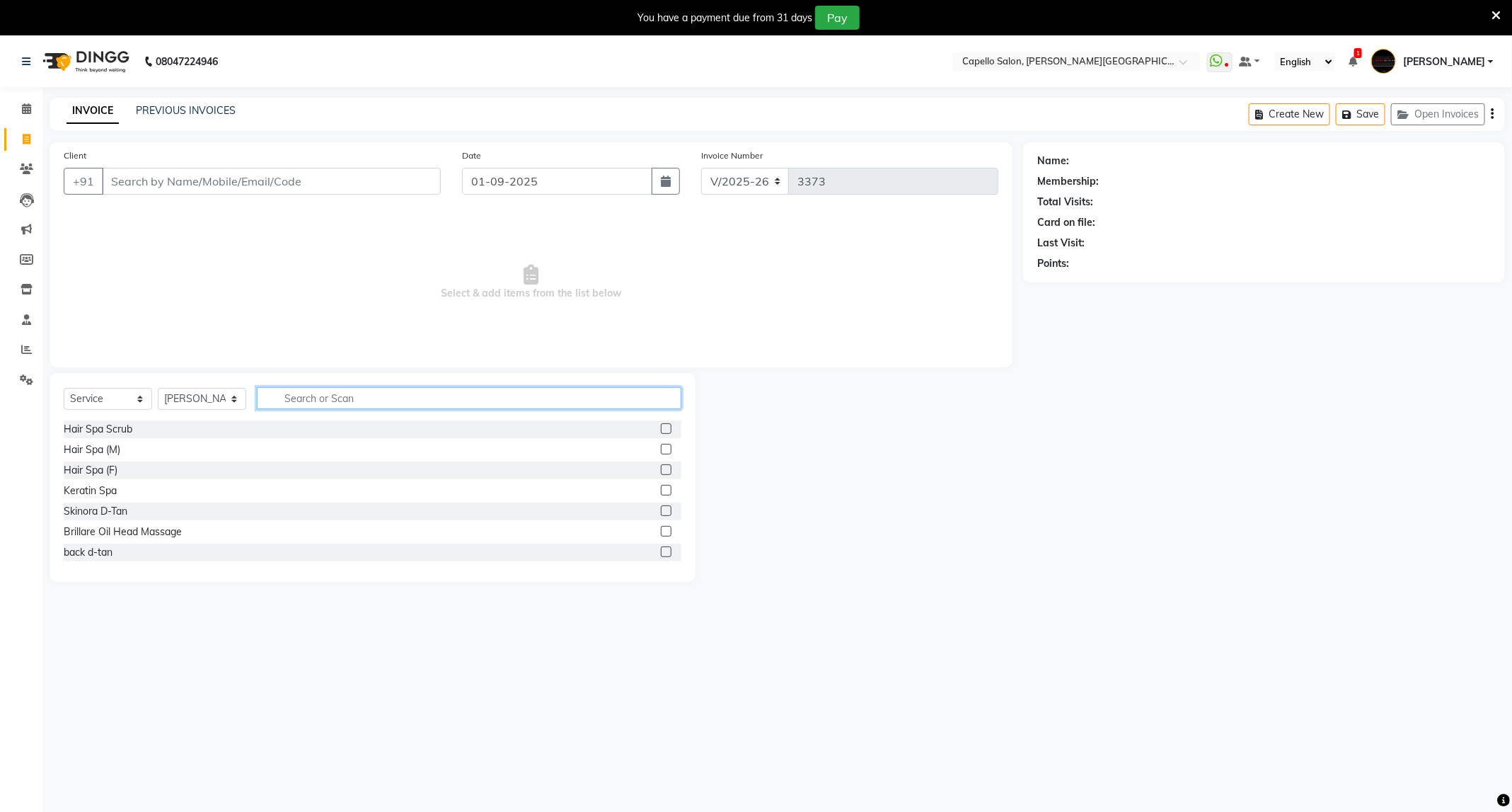
click at [333, 395] on input "text" at bounding box center [469, 398] width 424 height 22
type input "wash"
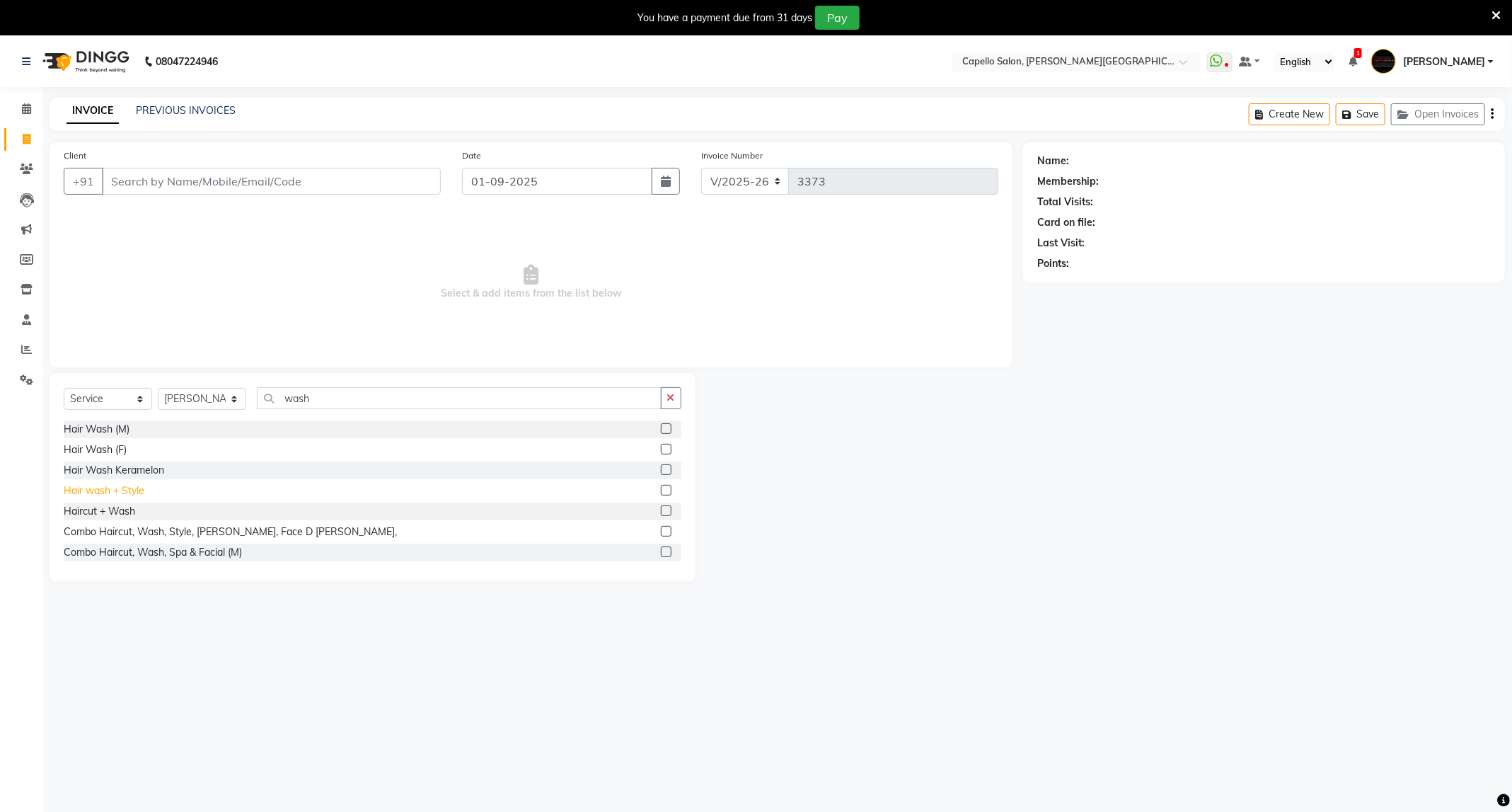
click at [130, 489] on div "Hair wash + Style" at bounding box center [104, 490] width 81 height 15
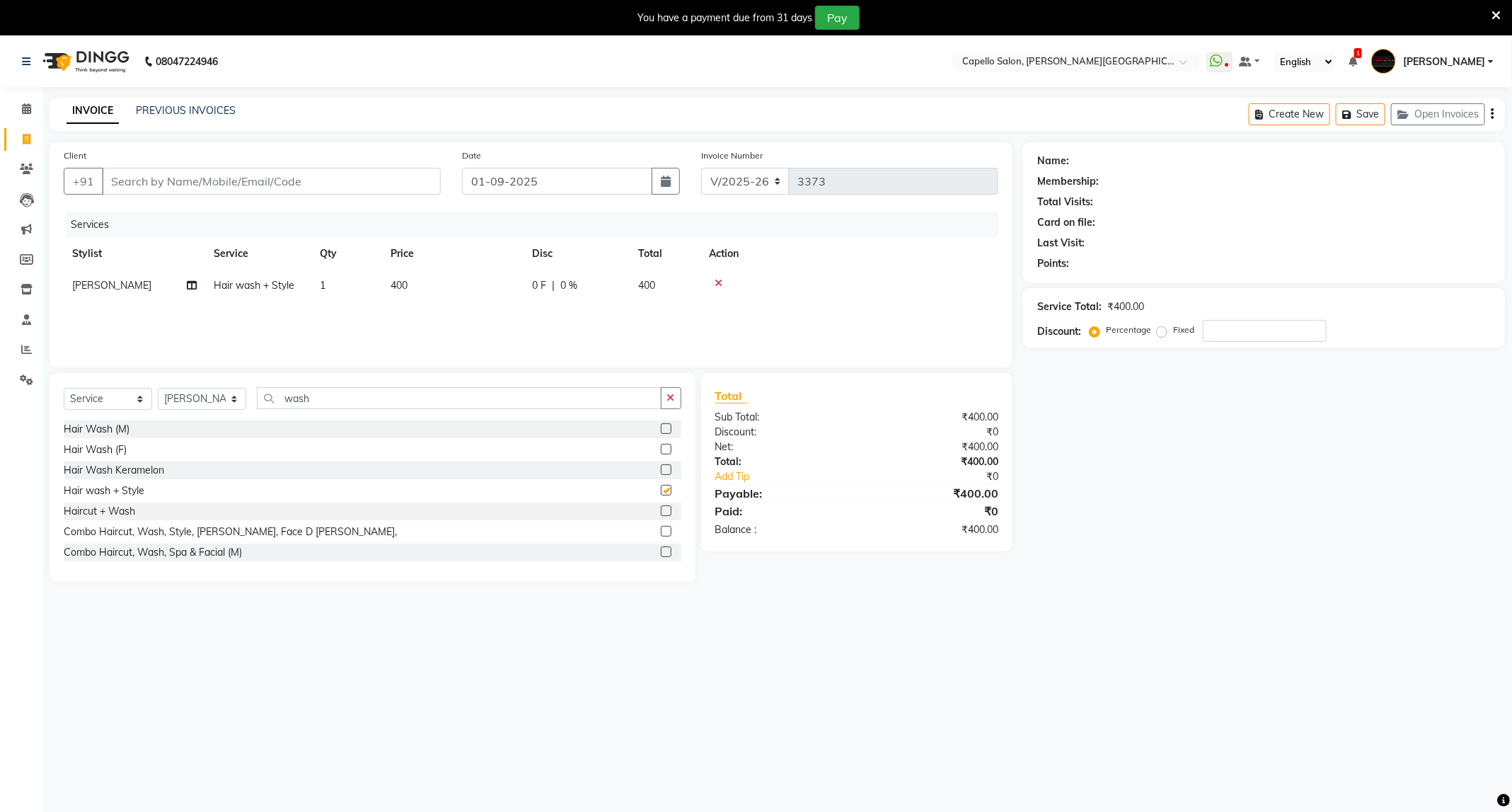
checkbox input "false"
click at [363, 181] on input "Client" at bounding box center [271, 181] width 339 height 27
type input "9"
type input "0"
type input "9764339950"
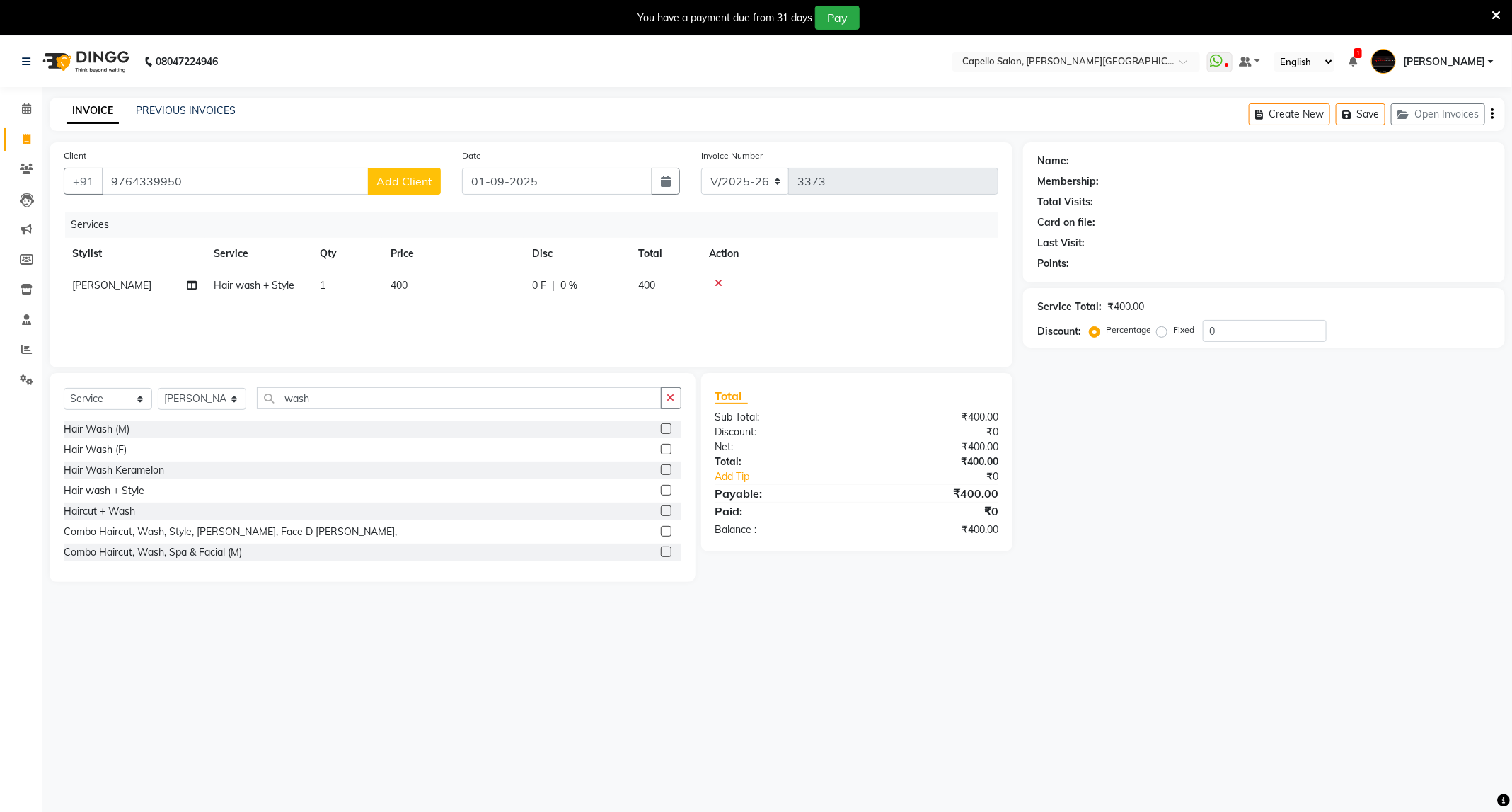
click at [417, 187] on span "Add Client" at bounding box center [404, 181] width 56 height 14
select select "22"
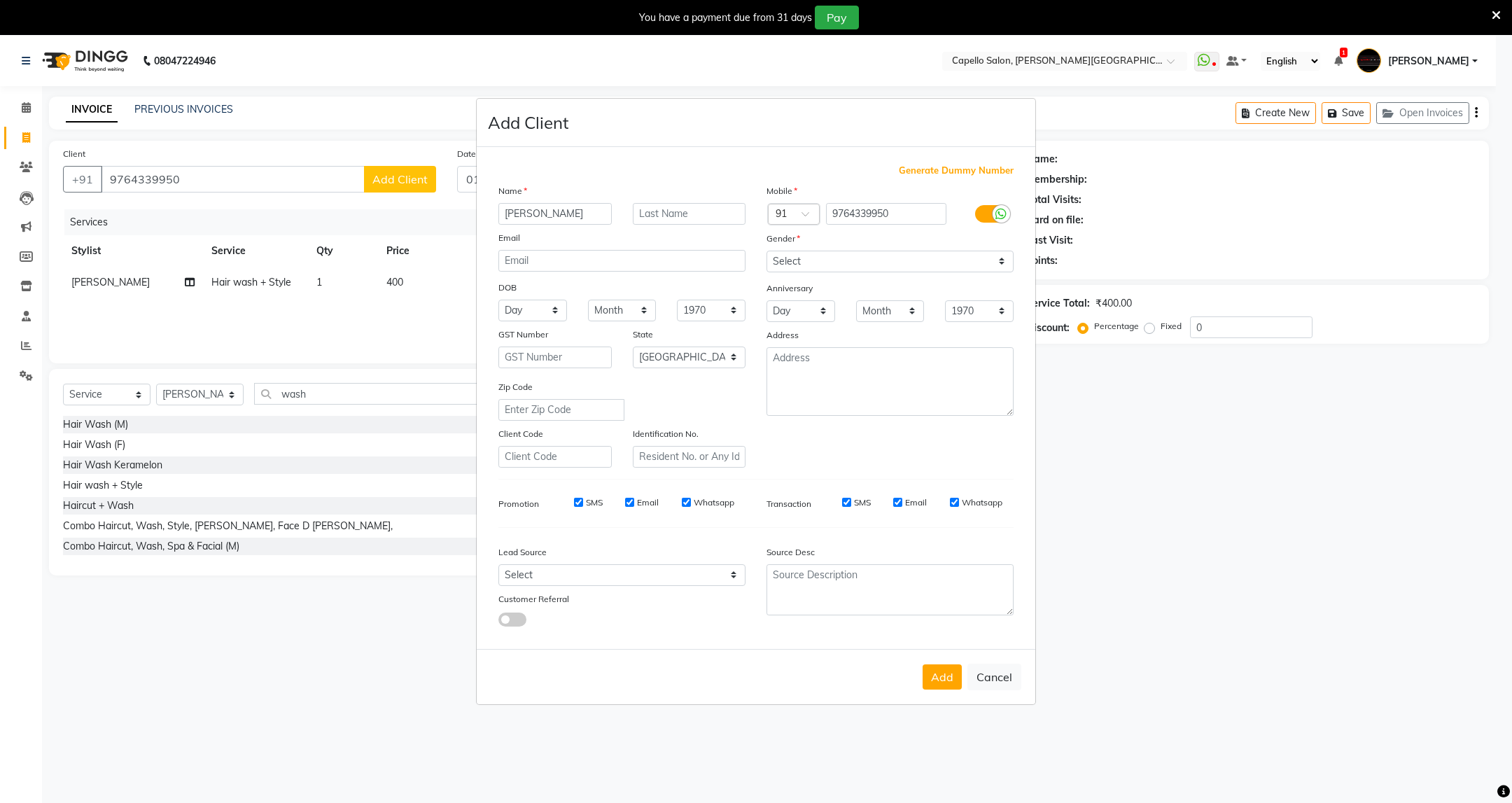
type input "Nupur"
type input "Sharma"
click at [969, 267] on select "Select [DEMOGRAPHIC_DATA] [DEMOGRAPHIC_DATA] Other Prefer Not To Say" at bounding box center [890, 261] width 247 height 21
select select "[DEMOGRAPHIC_DATA]"
click at [766, 251] on select "Select [DEMOGRAPHIC_DATA] [DEMOGRAPHIC_DATA] Other Prefer Not To Say" at bounding box center [890, 261] width 247 height 21
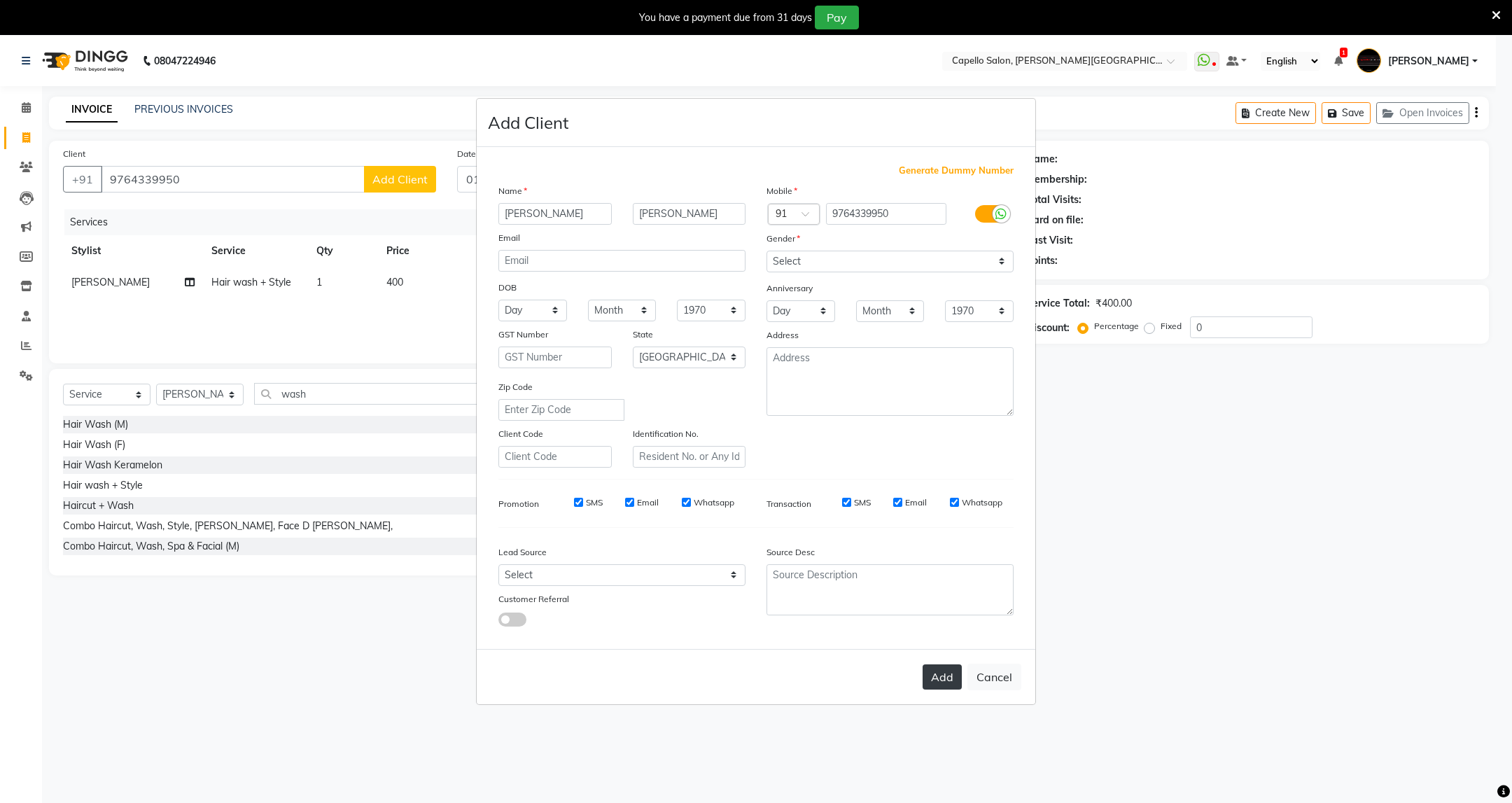
click at [929, 681] on button "Add" at bounding box center [942, 676] width 39 height 25
select select
select select "null"
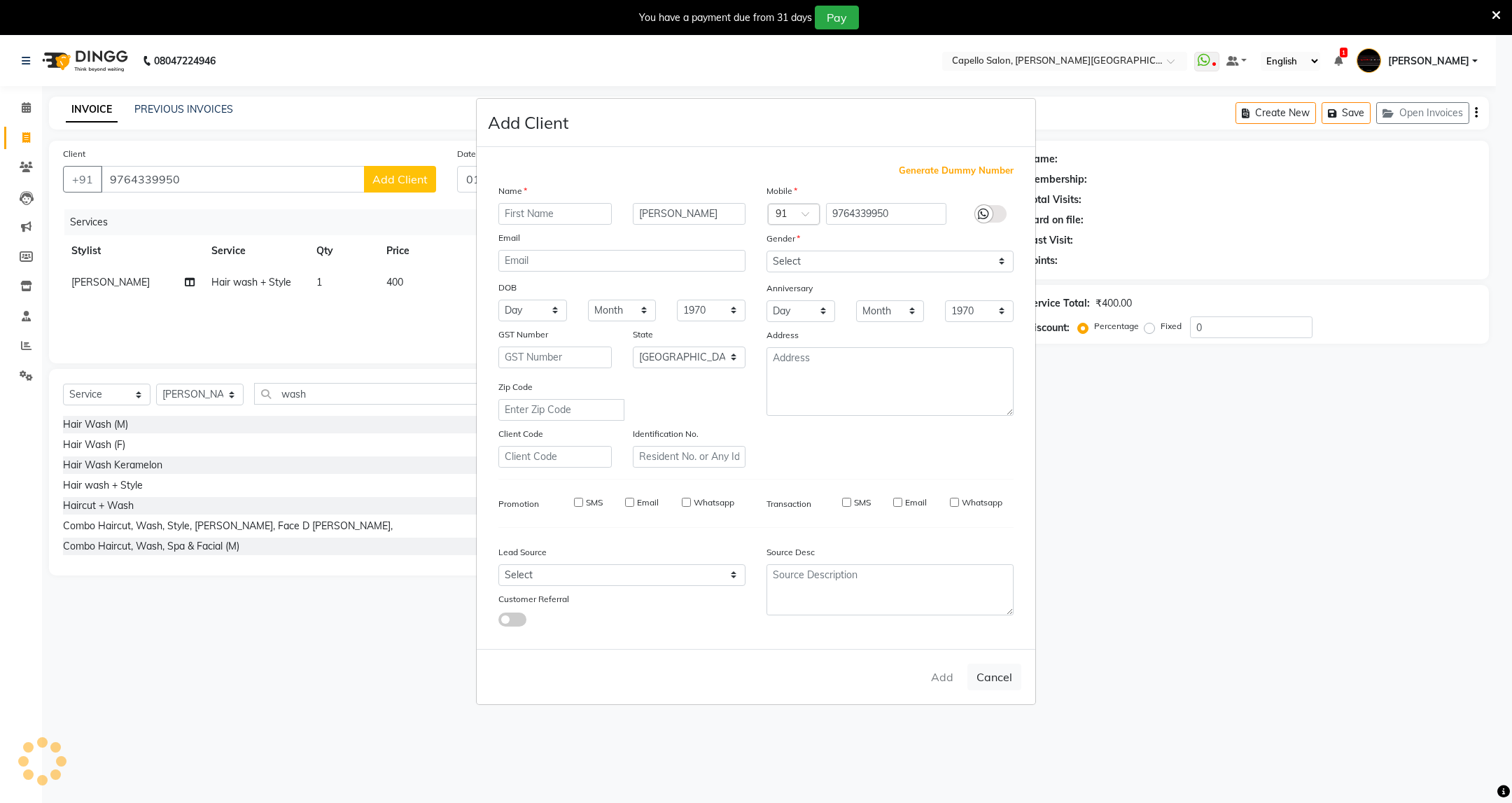
select select
checkbox input "false"
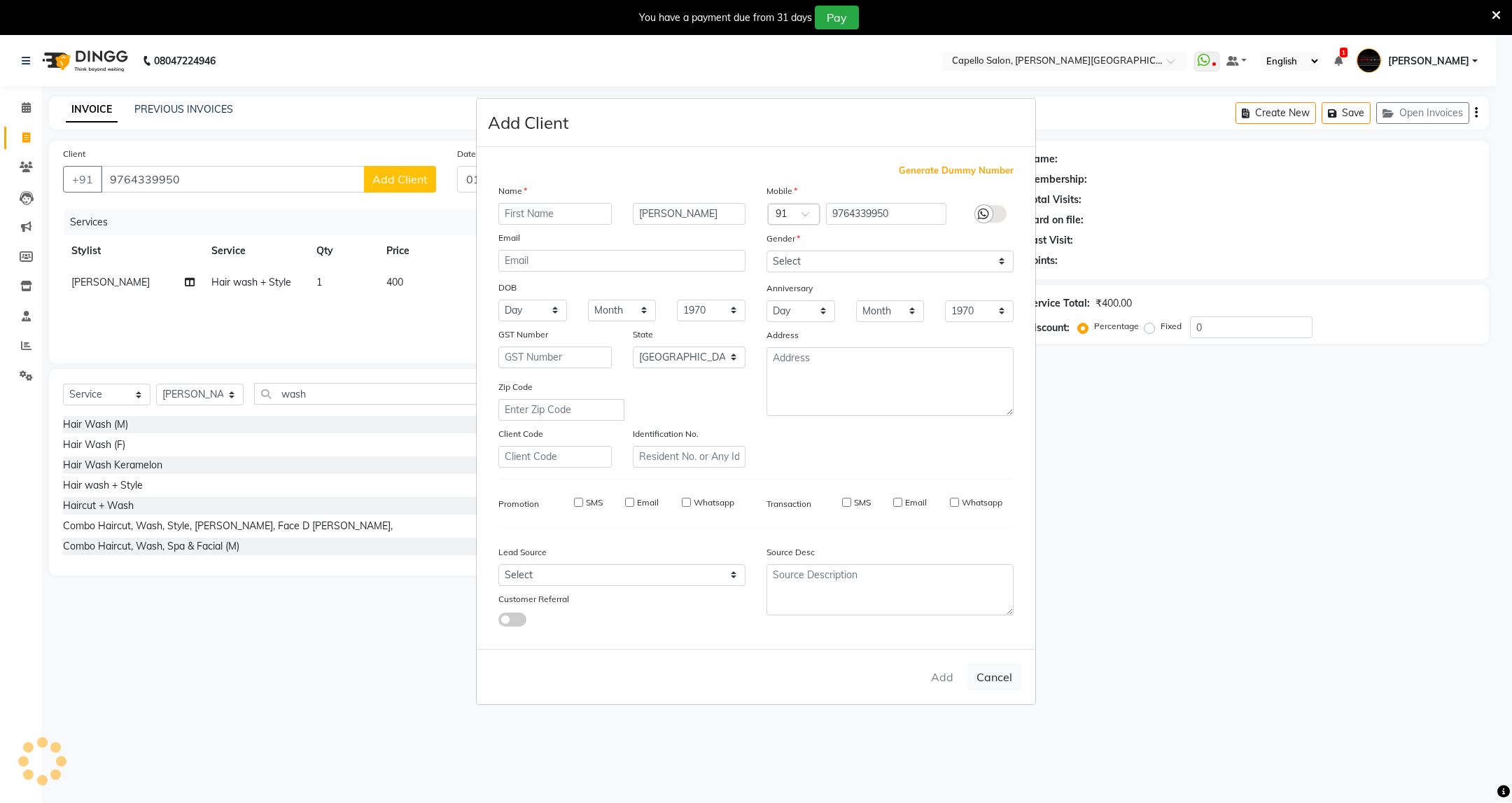
checkbox input "false"
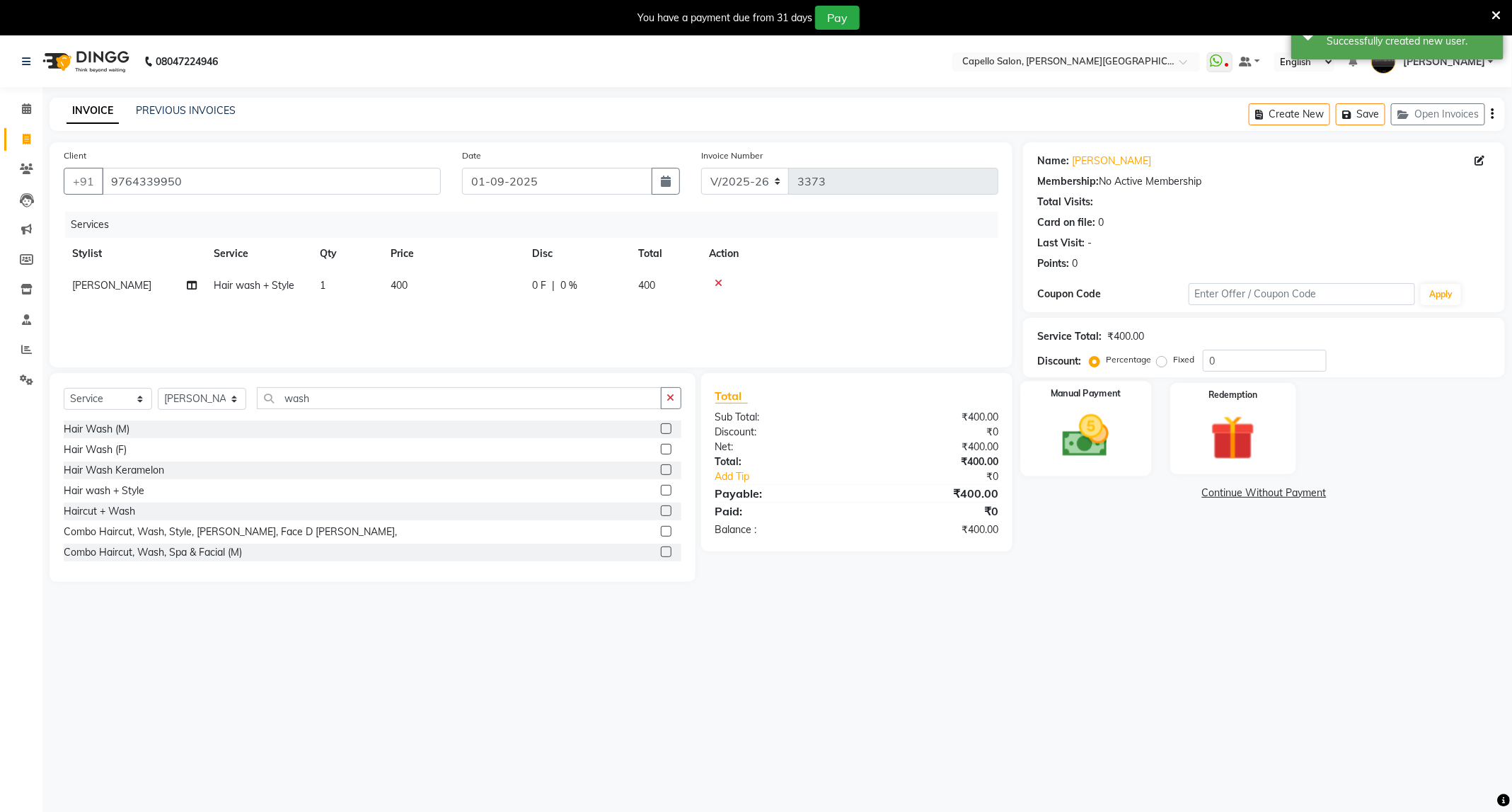
click at [1111, 442] on img at bounding box center [1085, 436] width 76 height 54
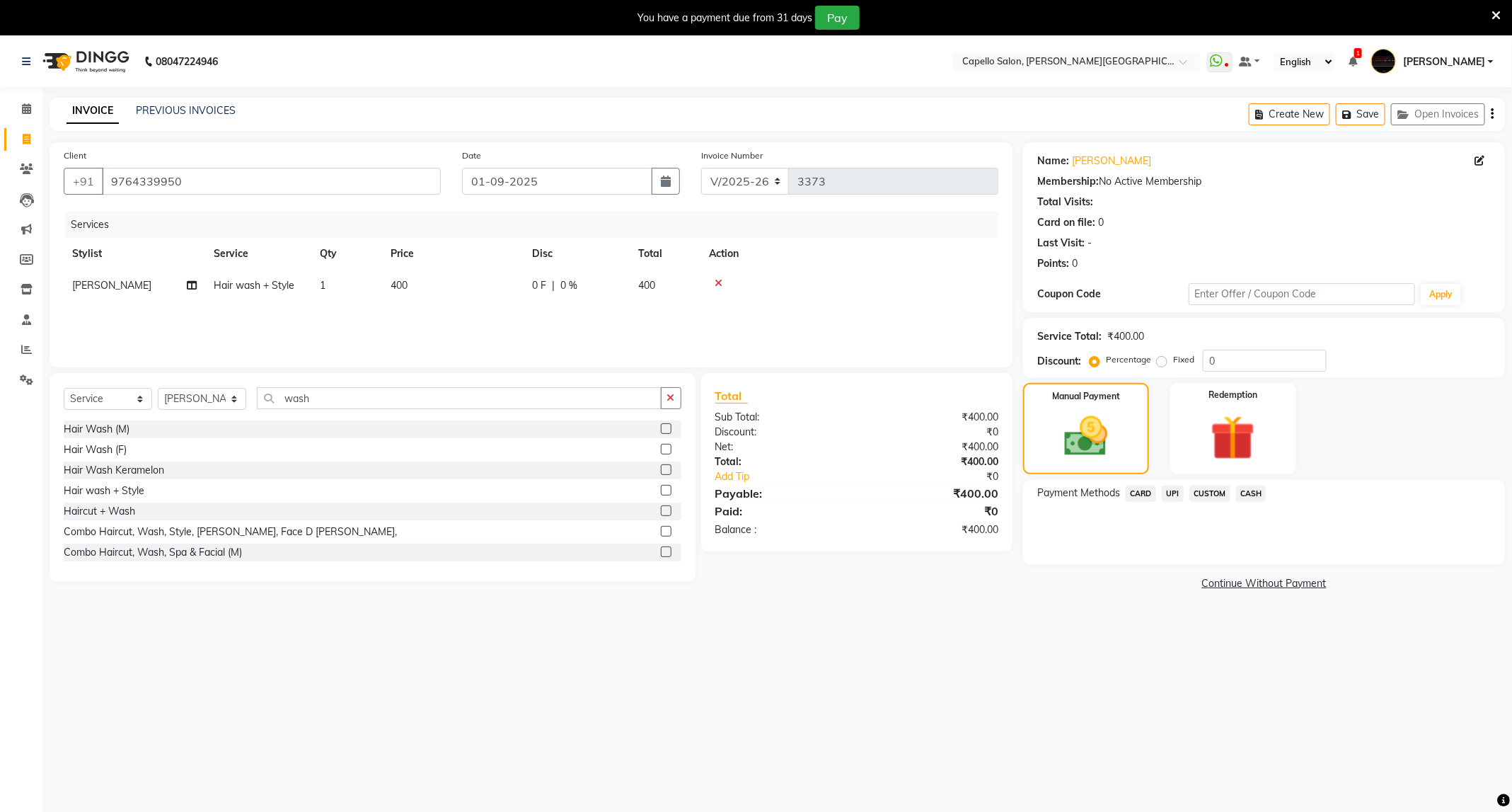
click at [1166, 495] on span "UPI" at bounding box center [1173, 493] width 22 height 16
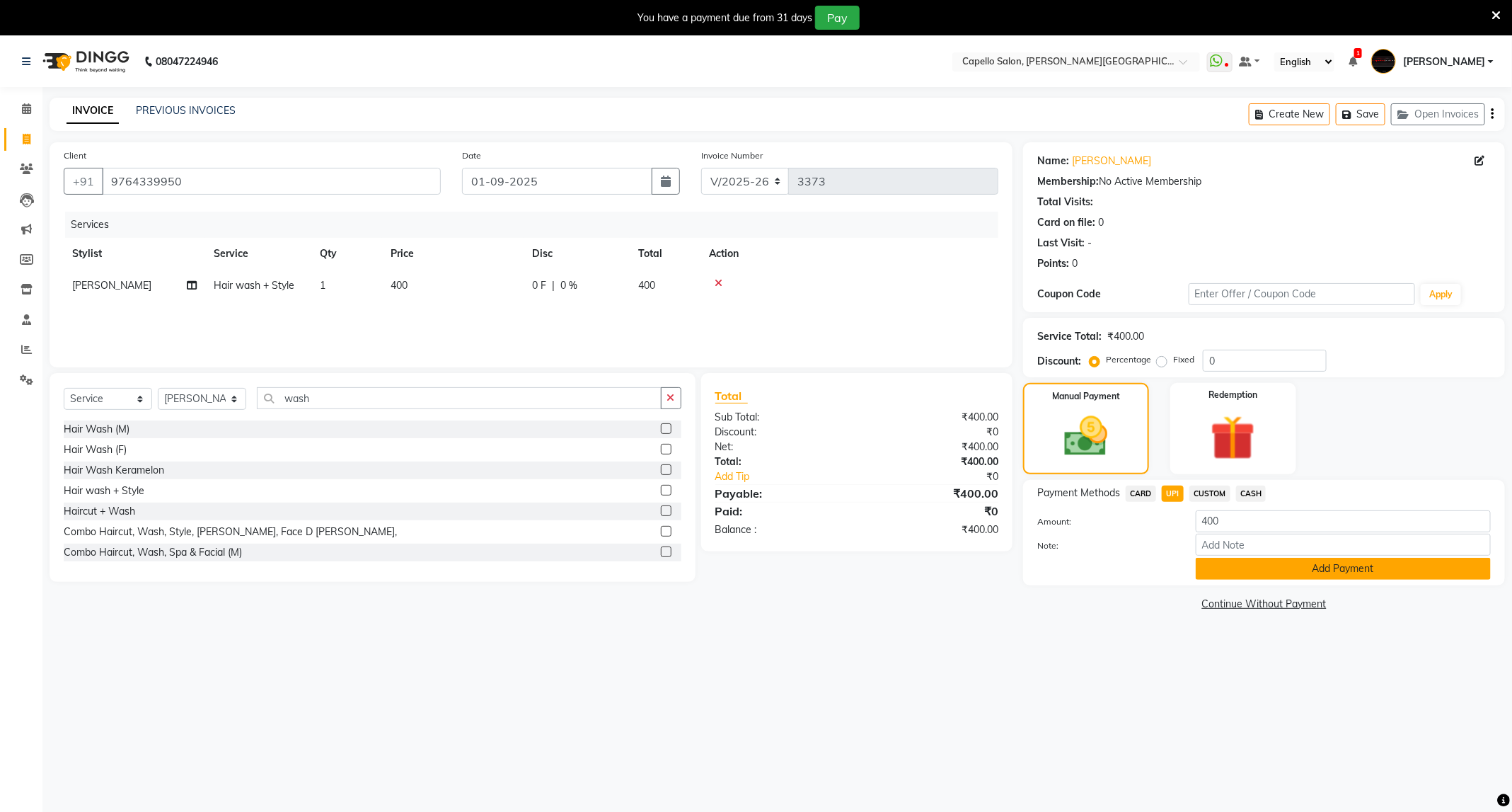
click at [1235, 573] on button "Add Payment" at bounding box center [1343, 569] width 295 height 22
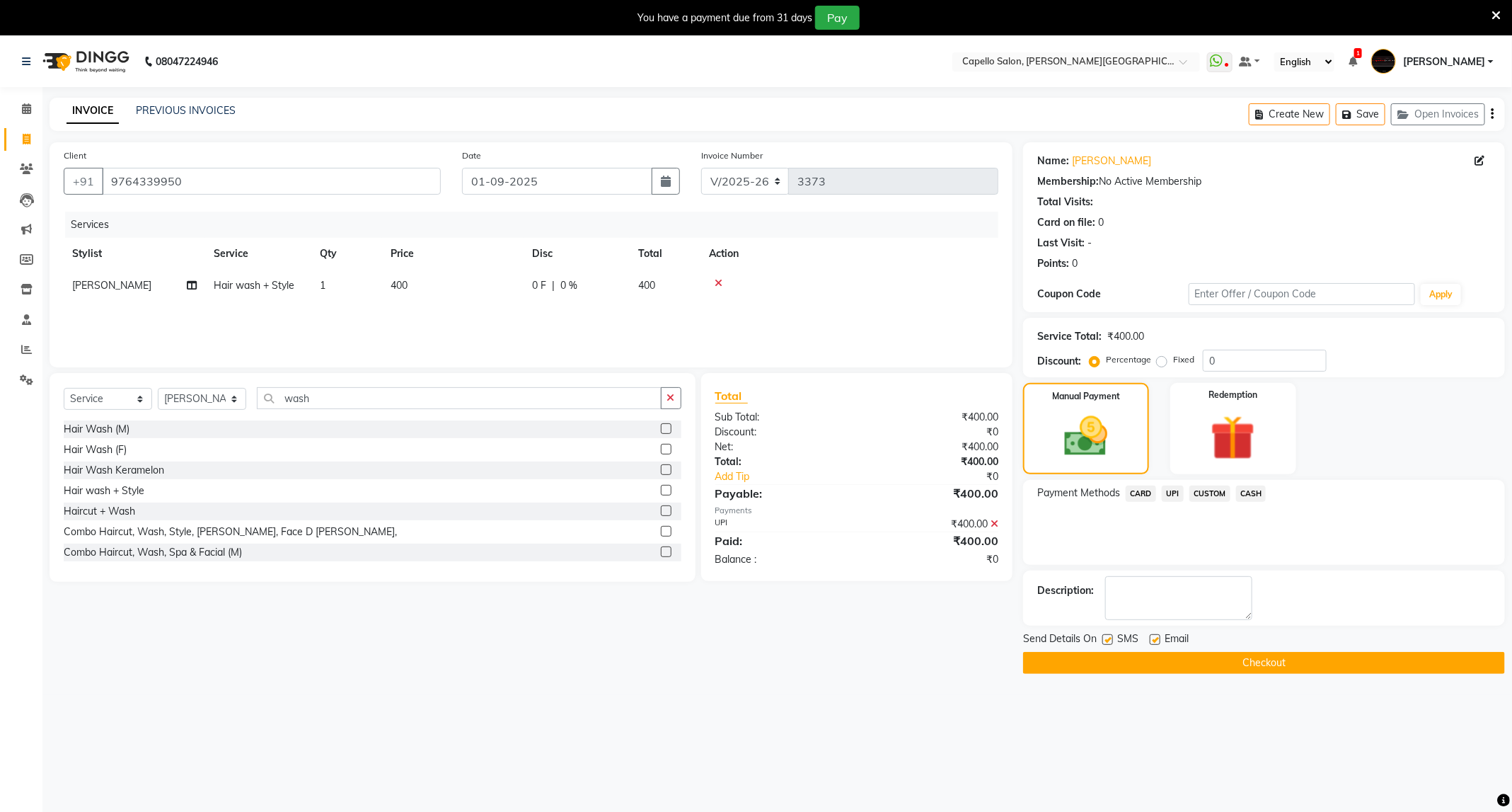
click at [1220, 665] on button "Checkout" at bounding box center [1264, 663] width 482 height 22
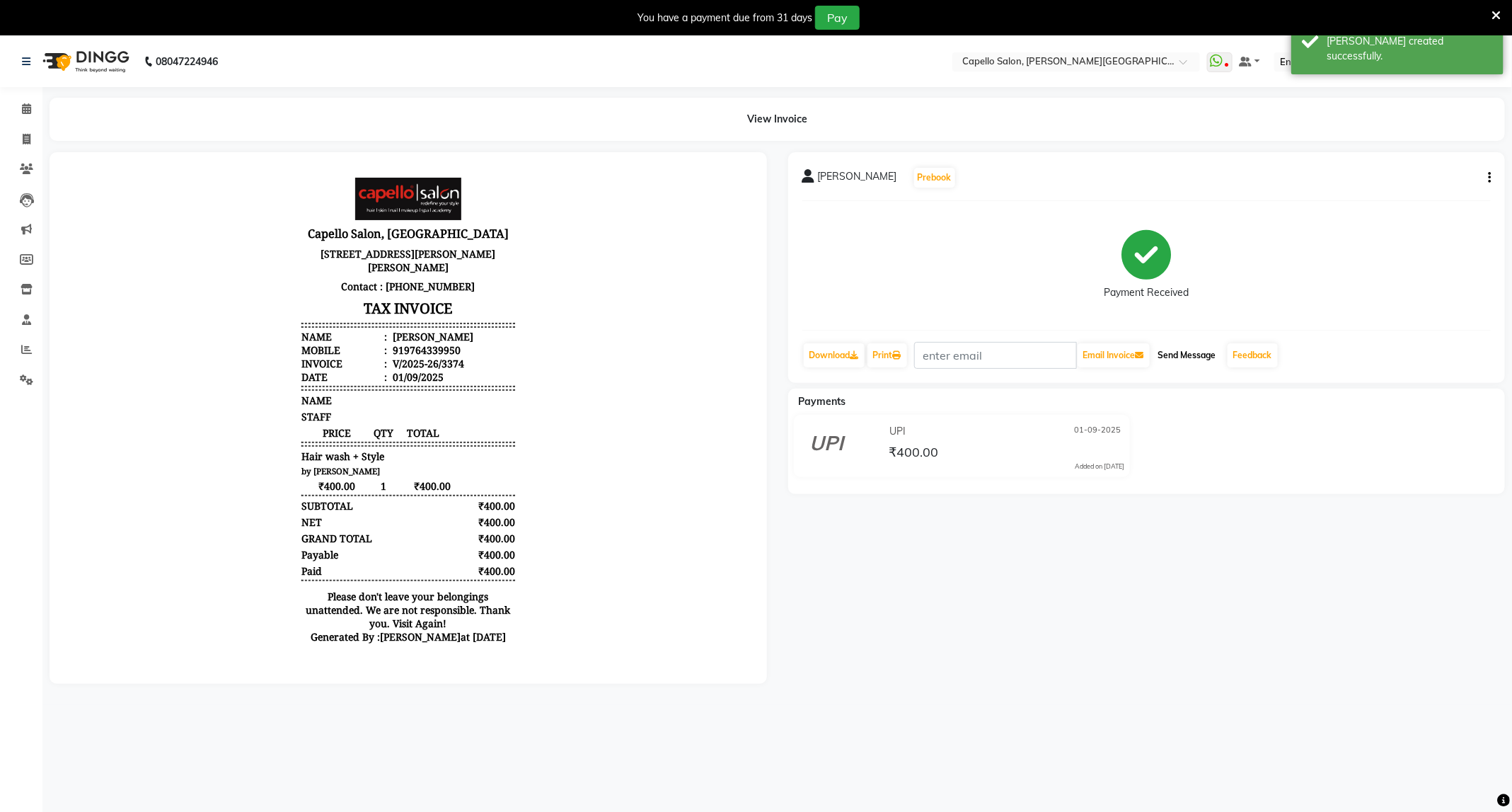
click at [1199, 361] on button "Send Message" at bounding box center [1187, 355] width 69 height 24
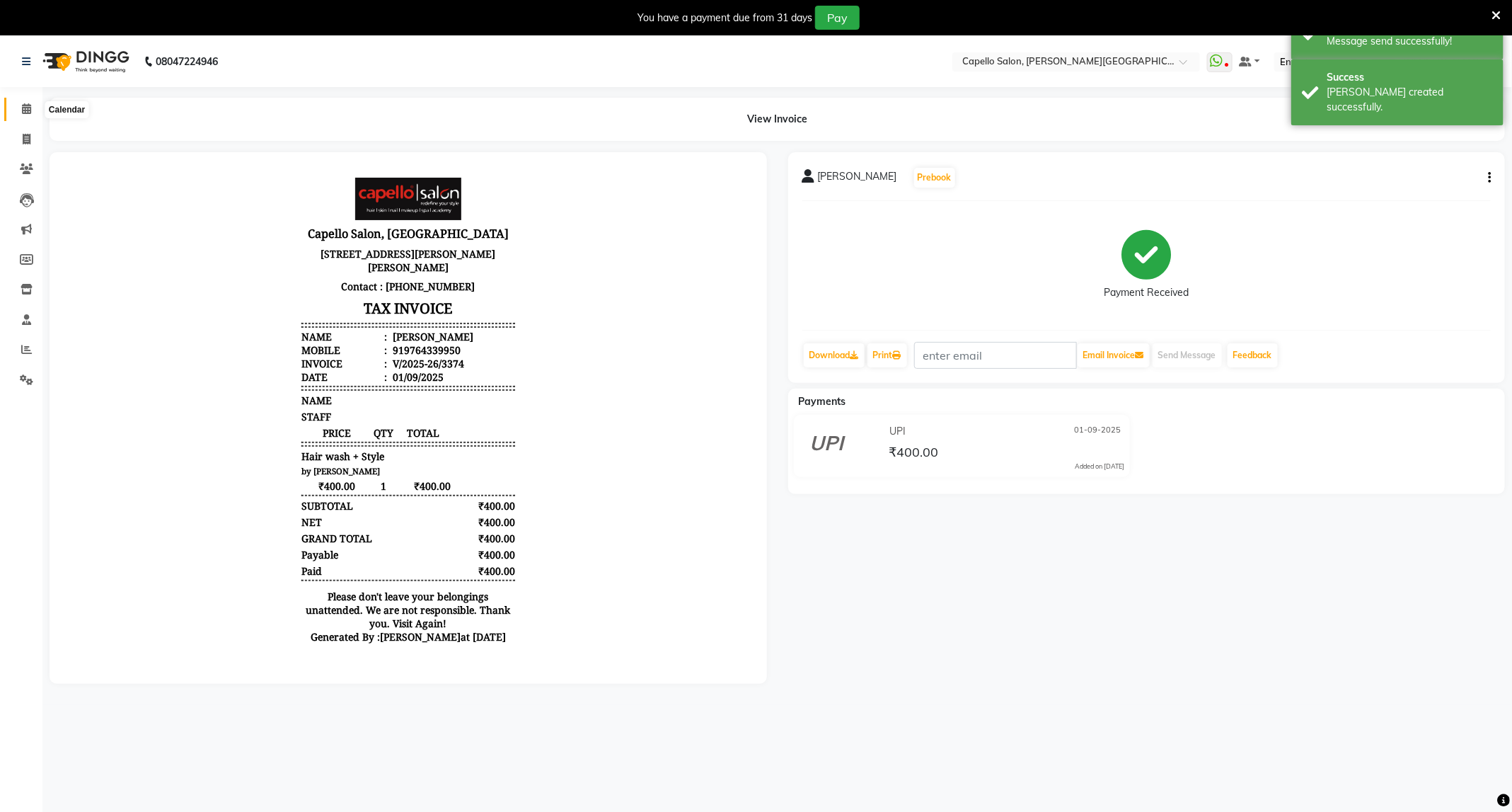
click at [30, 108] on icon at bounding box center [26, 109] width 9 height 11
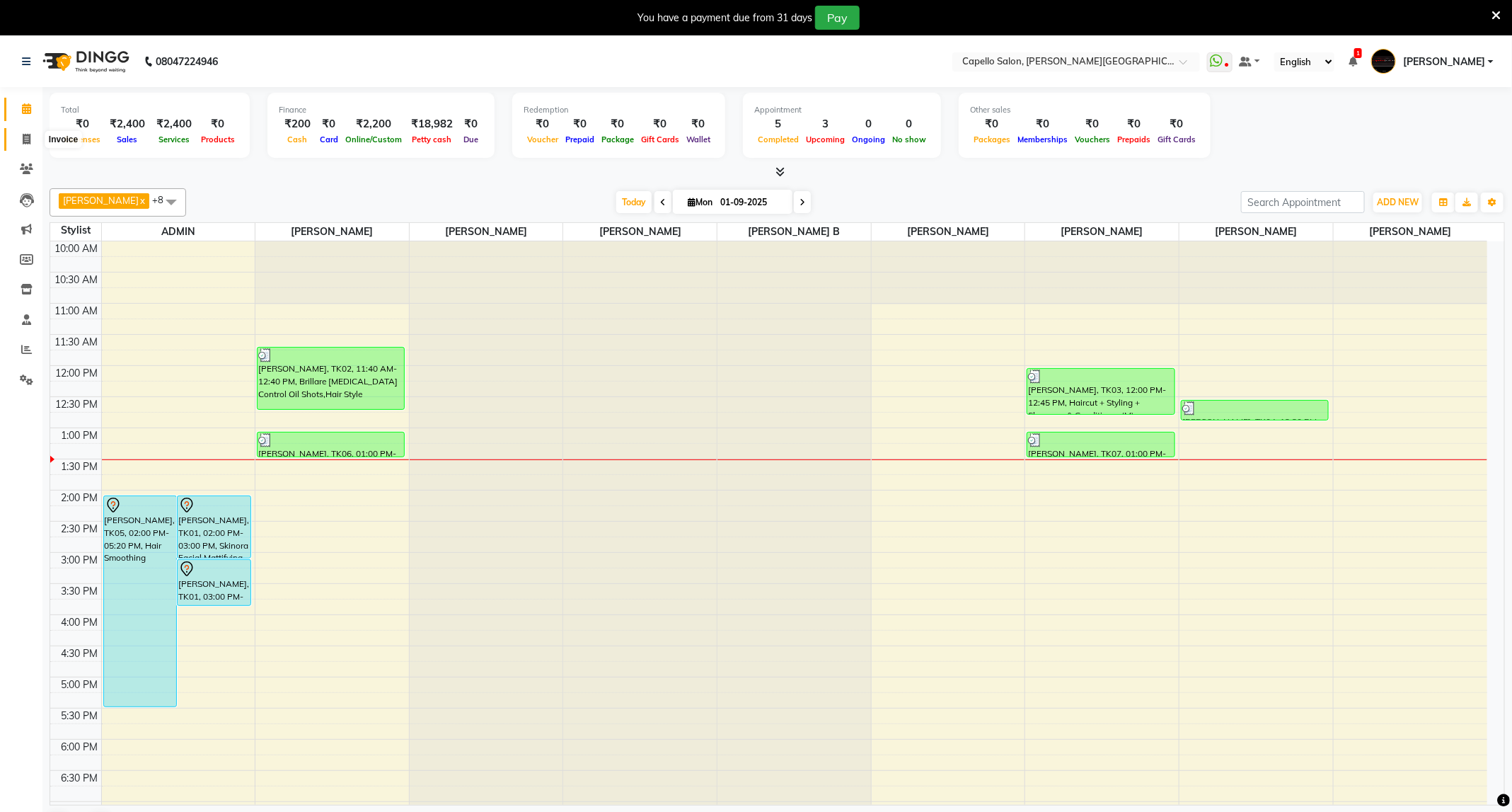
click at [29, 142] on icon at bounding box center [26, 139] width 8 height 11
select select "service"
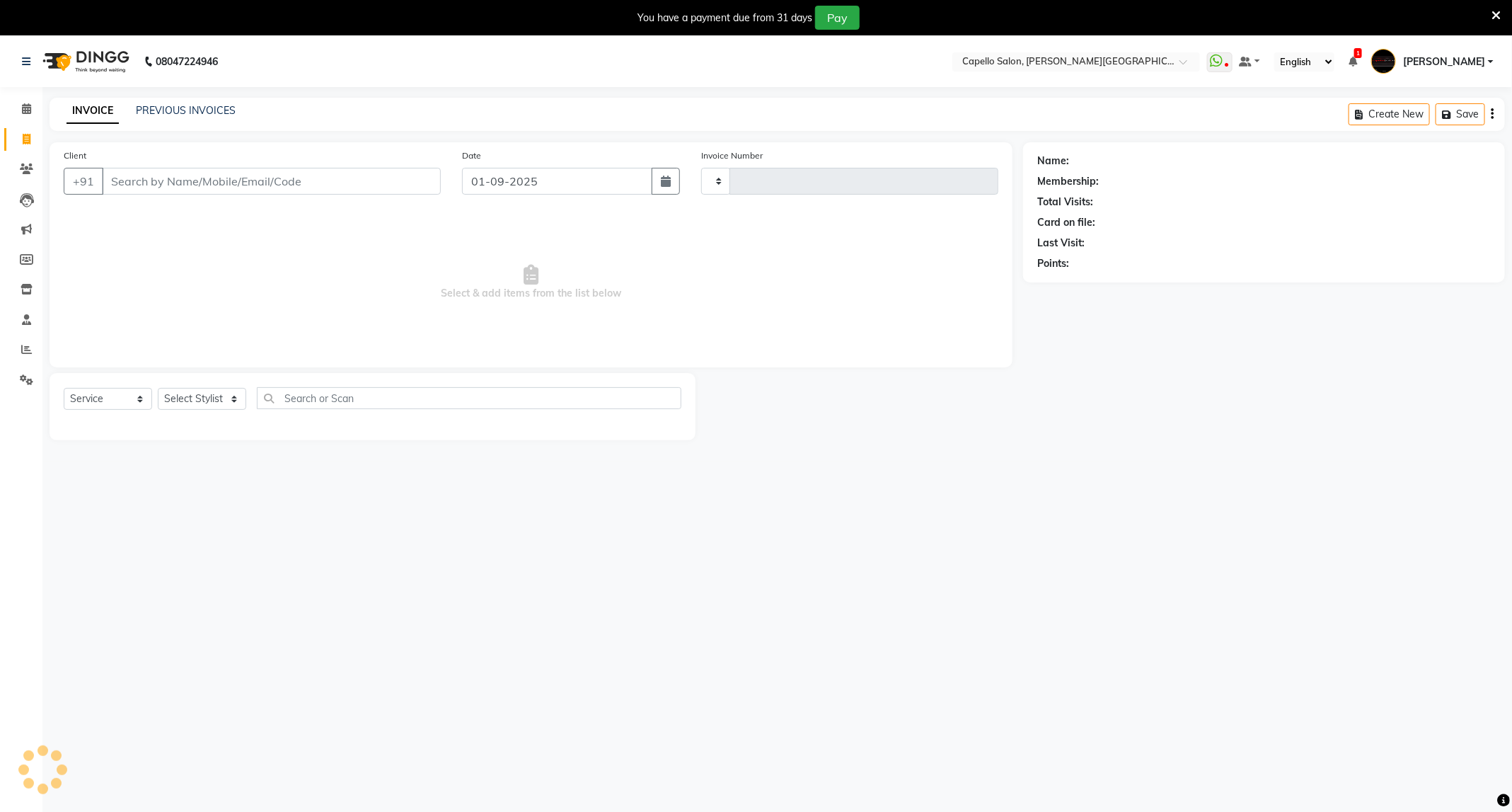
type input "3375"
select select "811"
drag, startPoint x: 219, startPoint y: 402, endPoint x: 219, endPoint y: 444, distance: 42.0
click at [219, 402] on select "Select Stylist" at bounding box center [202, 399] width 89 height 22
select select "84517"
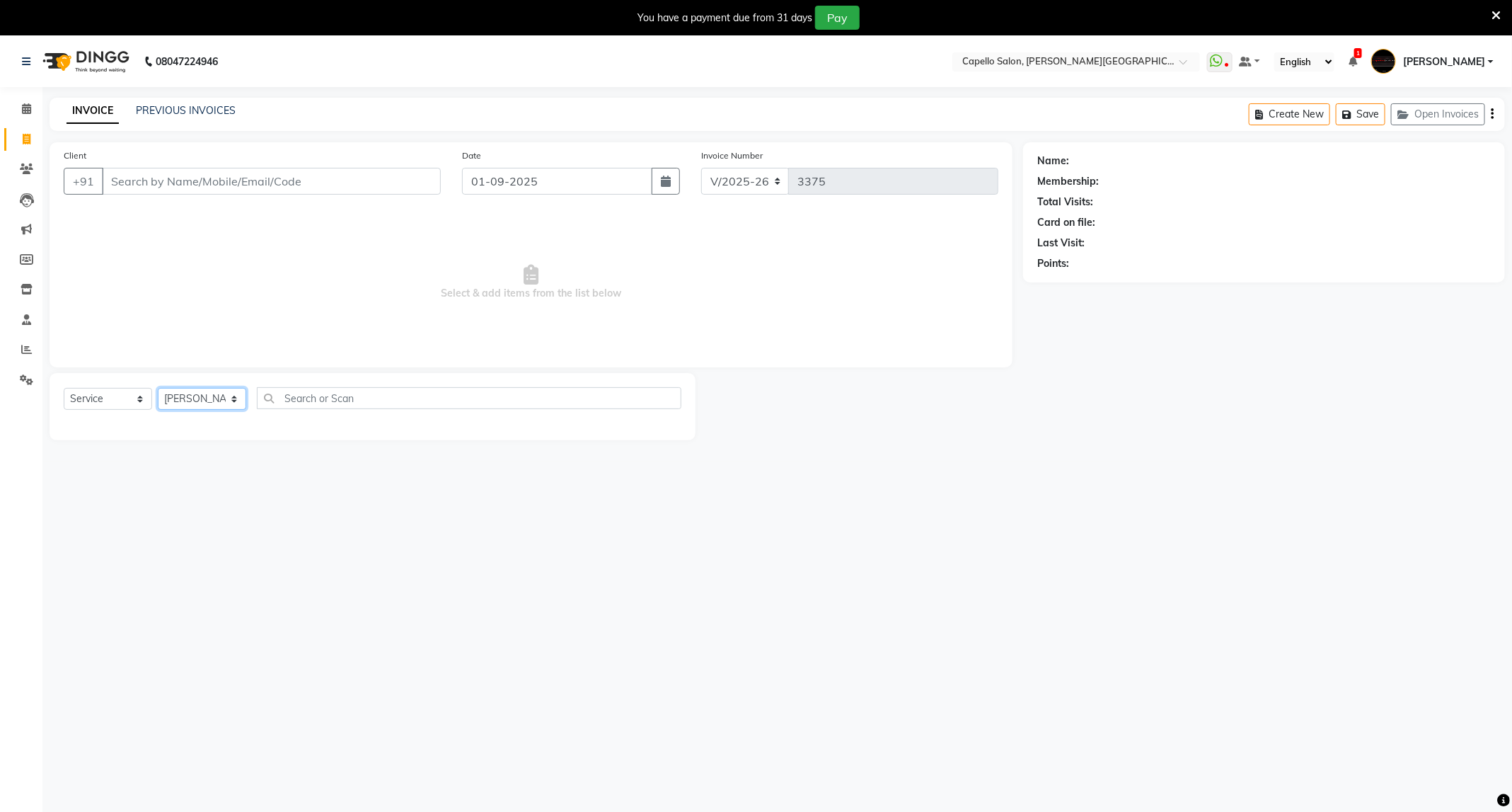
click at [158, 388] on select "Select Stylist ADMIN [PERSON_NAME] [PERSON_NAME] [PERSON_NAME] [PERSON_NAME] (M…" at bounding box center [202, 399] width 89 height 22
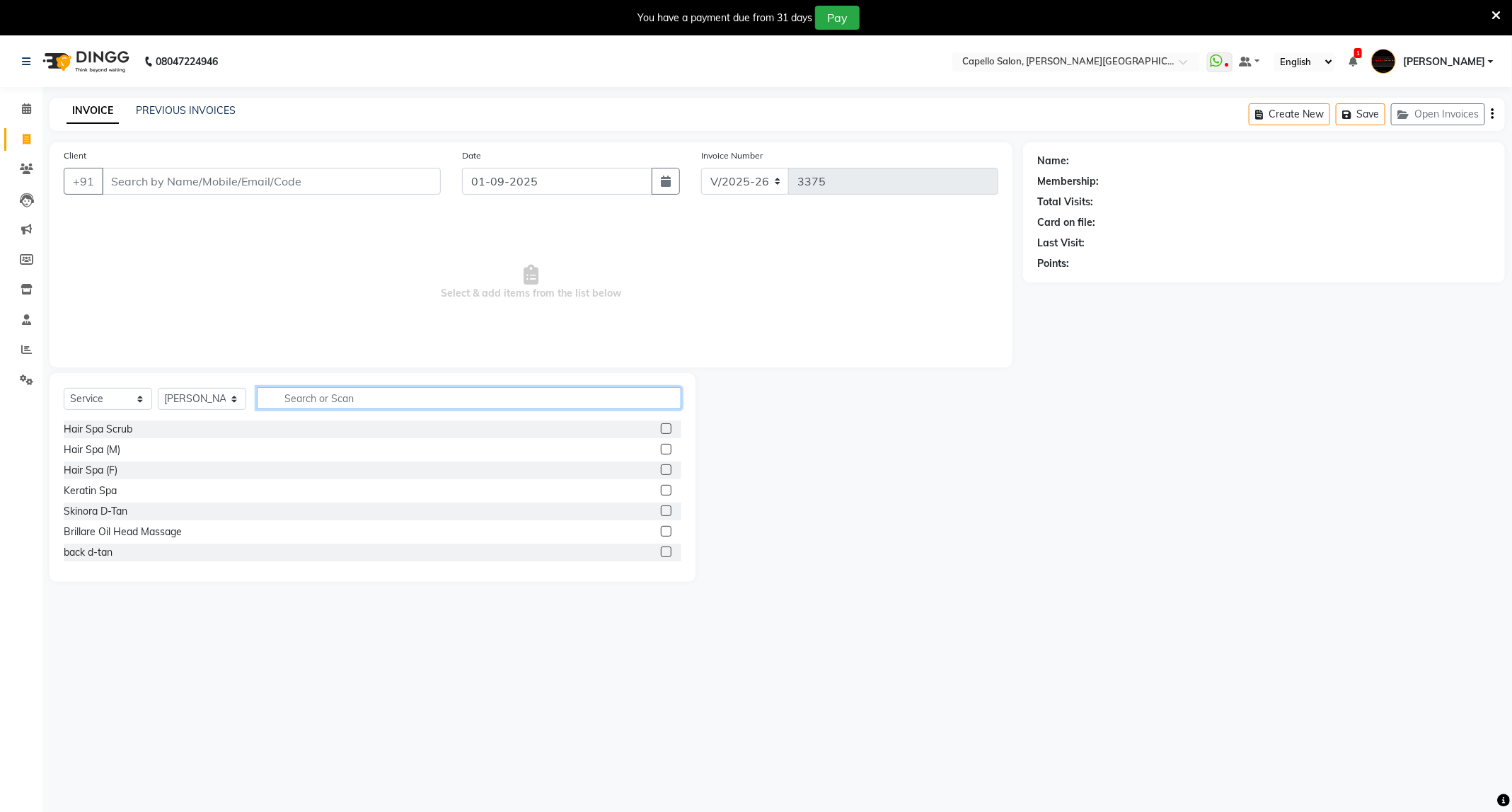
click at [323, 405] on input "text" at bounding box center [469, 398] width 424 height 22
type input "w"
type input "sty"
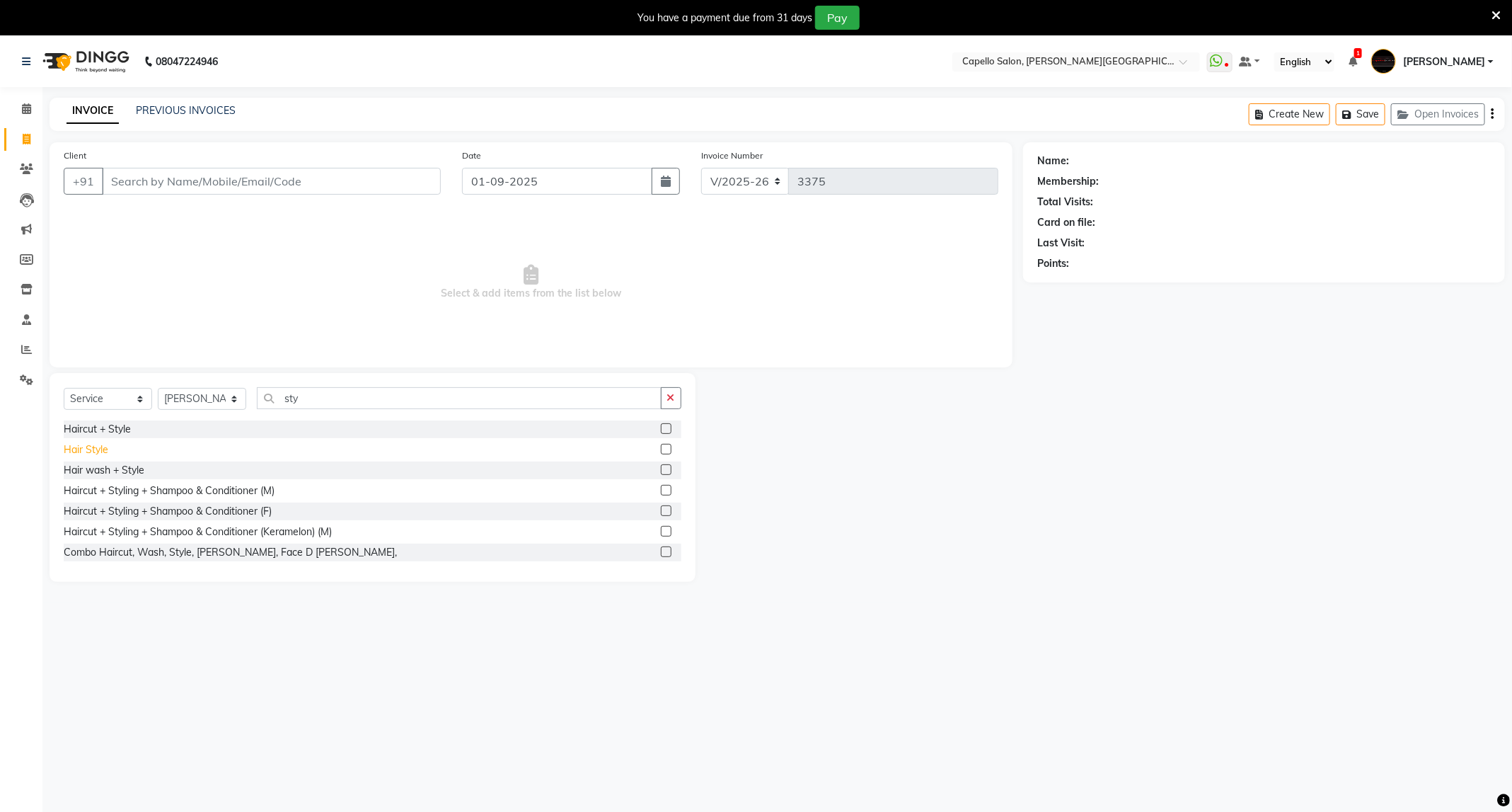
click at [105, 453] on div "Hair Style" at bounding box center [86, 449] width 45 height 15
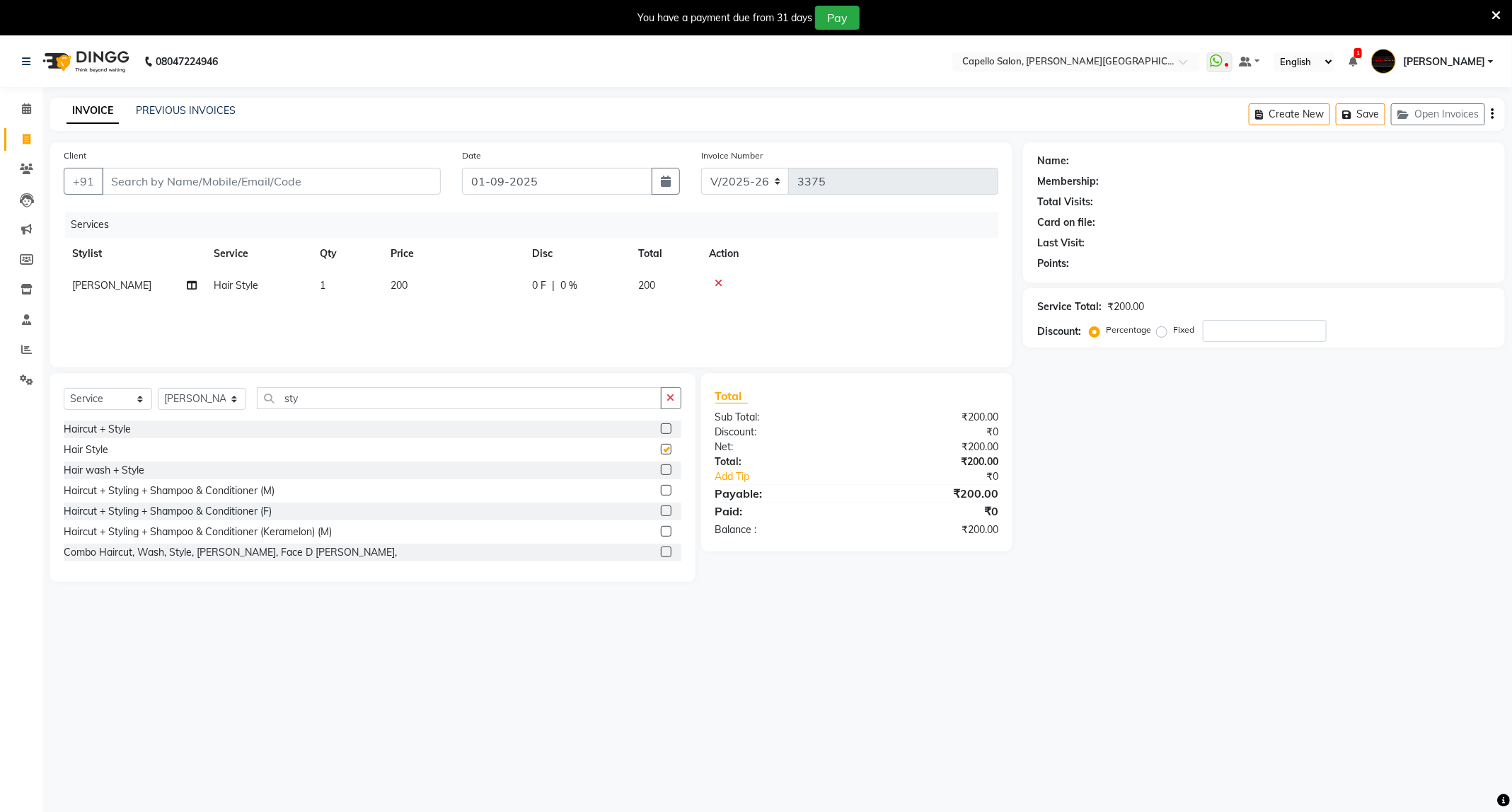
checkbox input "false"
click at [286, 179] on input "Client" at bounding box center [271, 181] width 339 height 27
type input "9"
type input "0"
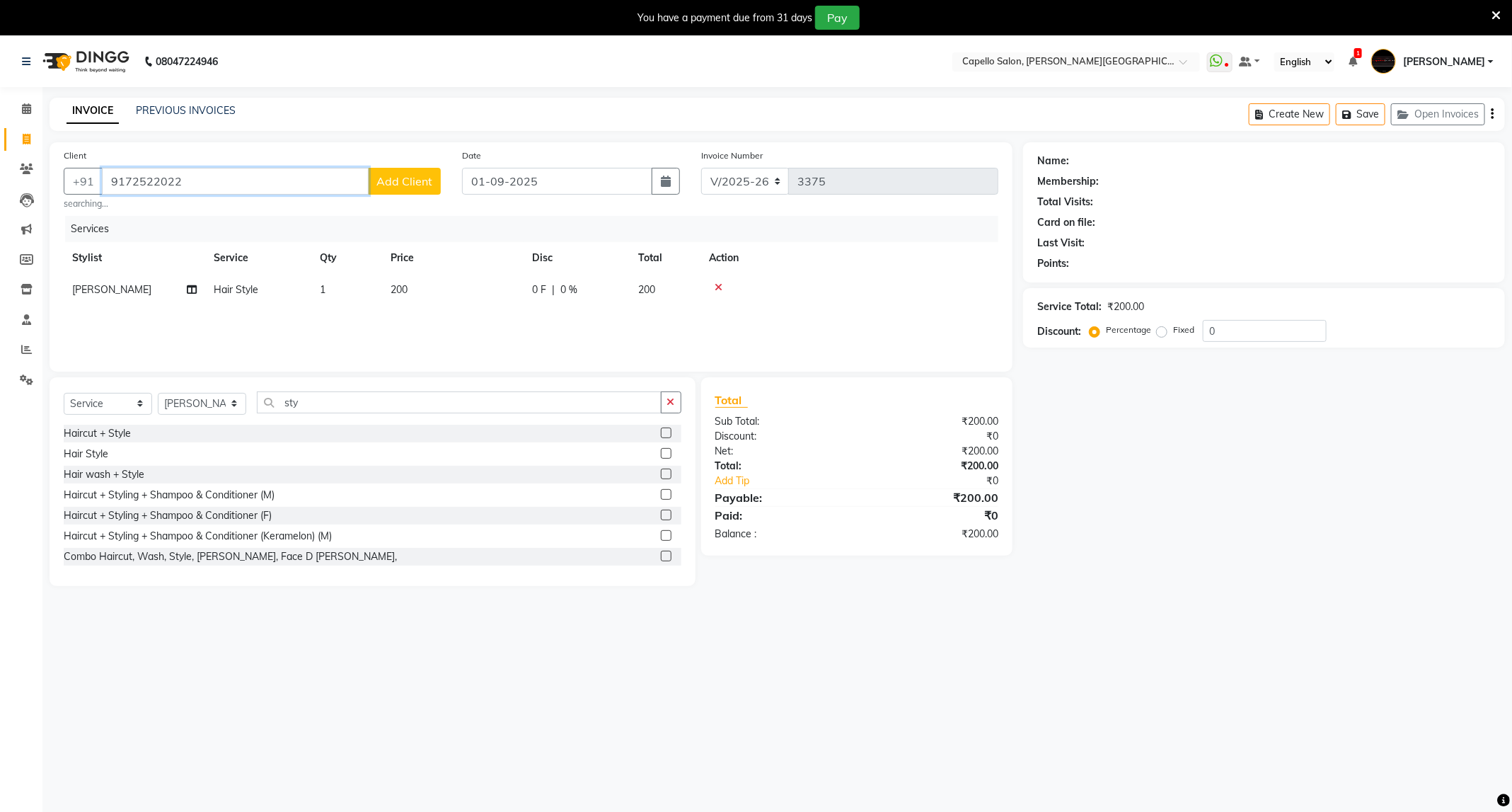
type input "9172522022"
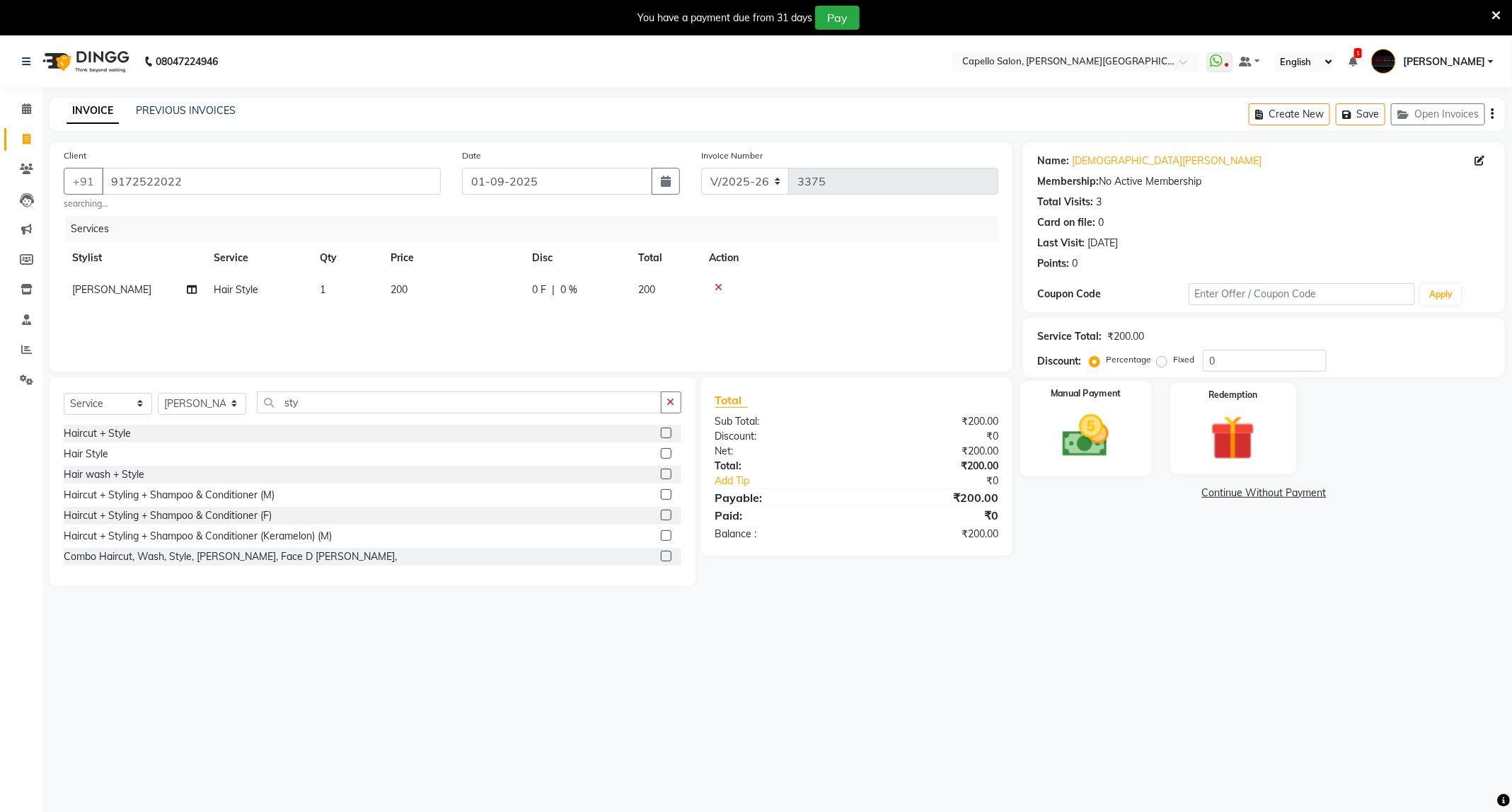
click at [1071, 452] on img at bounding box center [1085, 436] width 76 height 54
click at [1174, 491] on span "UPI" at bounding box center [1173, 493] width 22 height 16
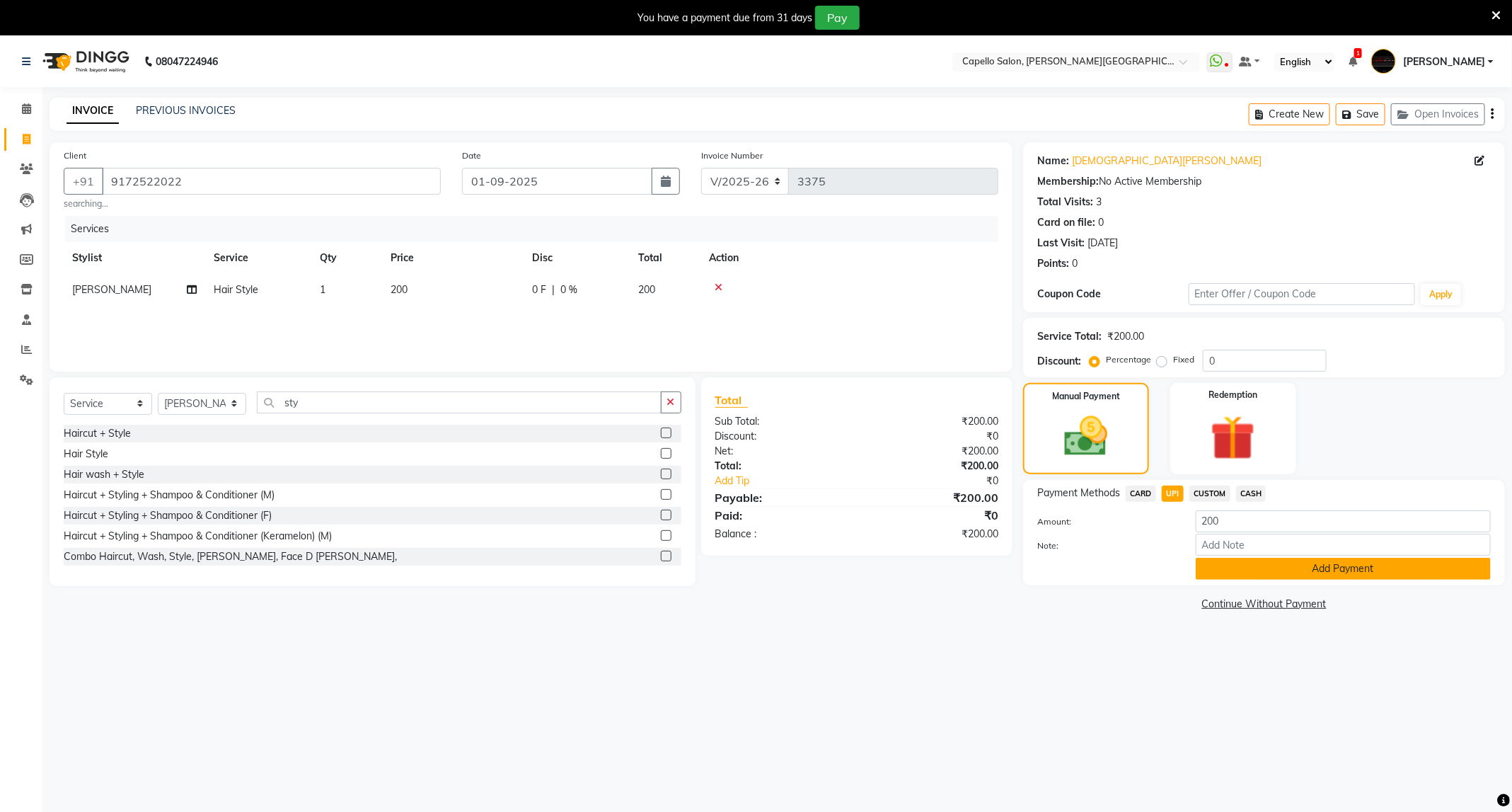
click at [1355, 560] on button "Add Payment" at bounding box center [1343, 569] width 295 height 22
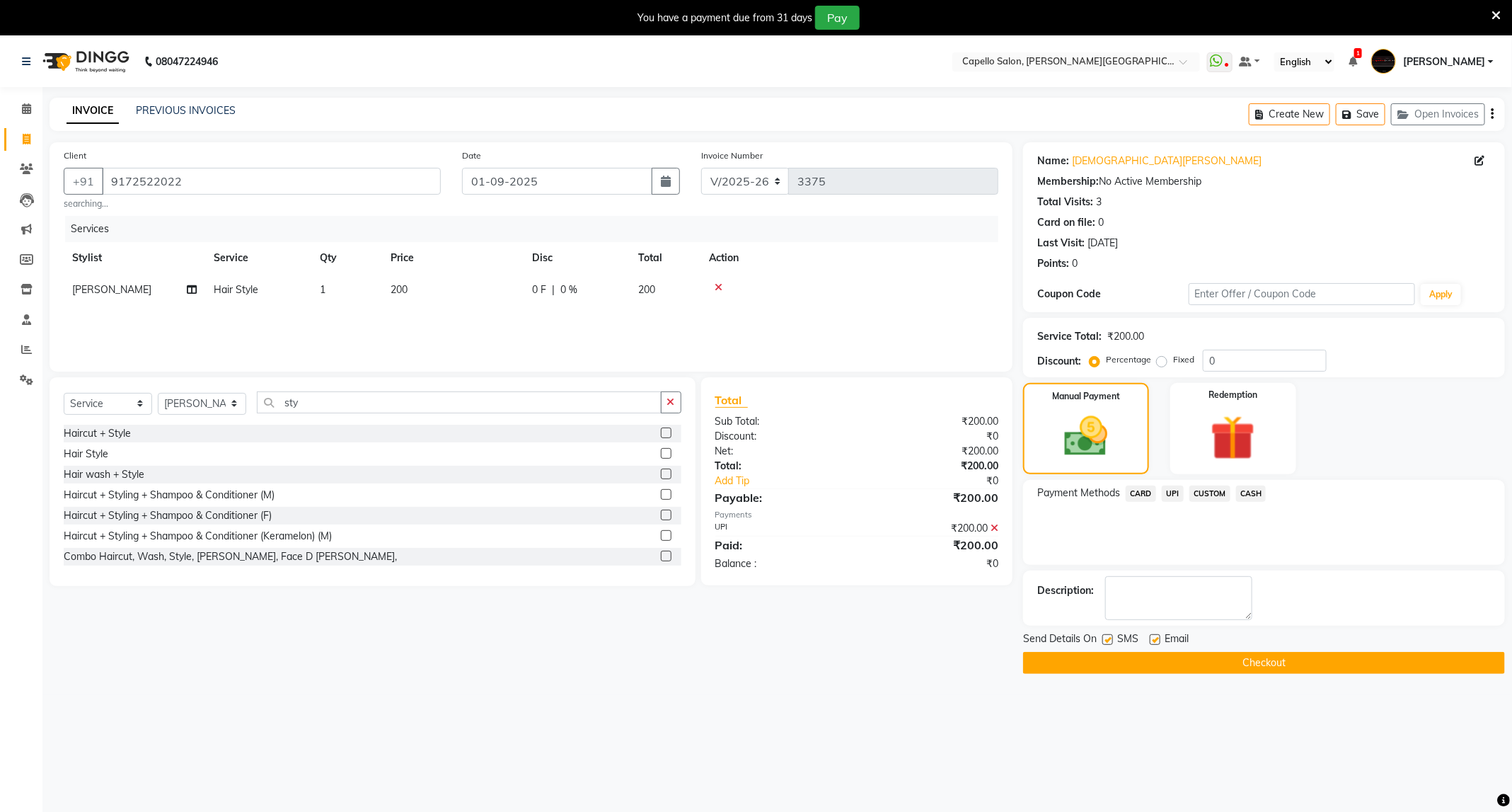
click at [1322, 662] on button "Checkout" at bounding box center [1264, 663] width 482 height 22
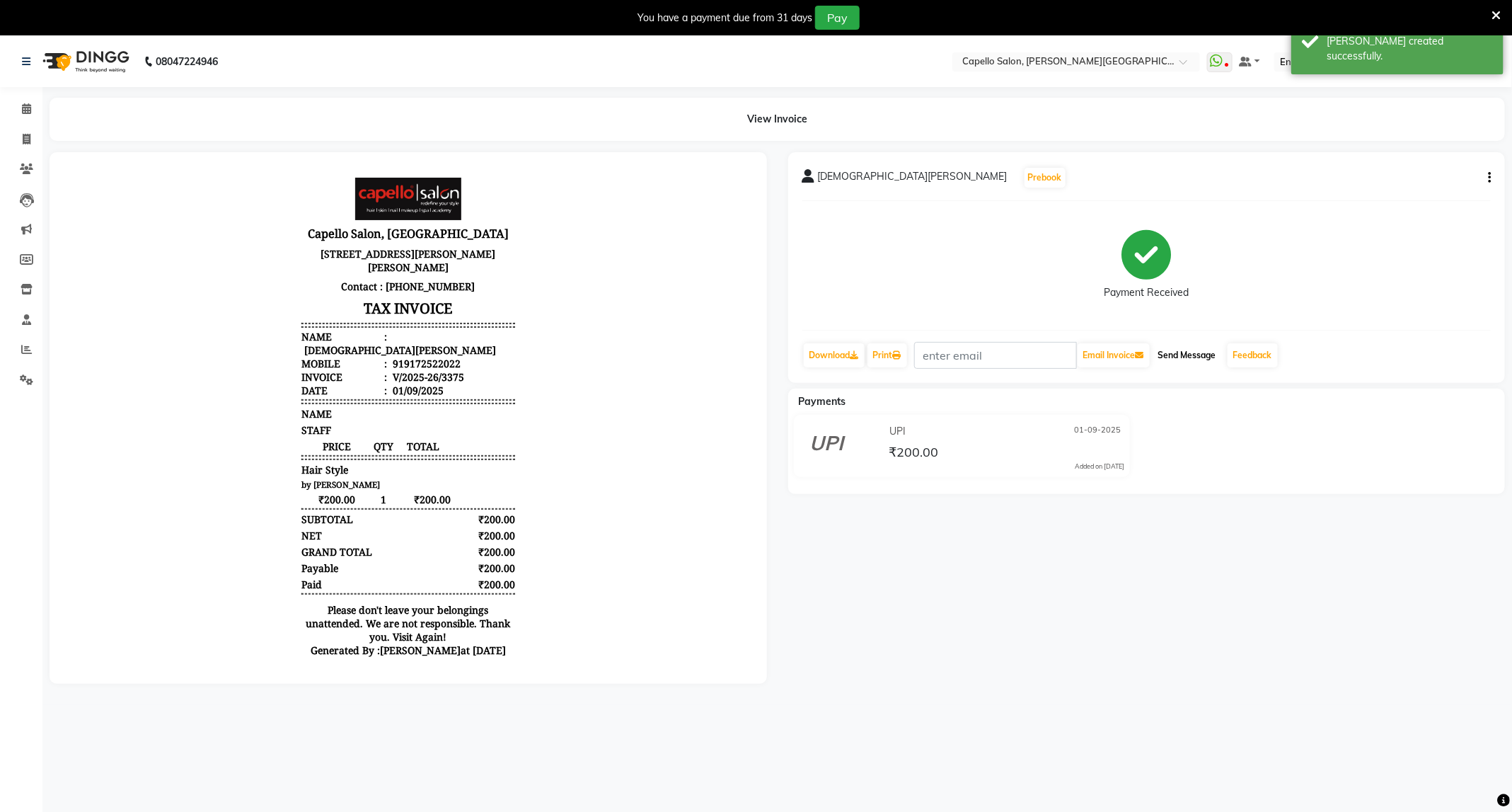
click at [1176, 362] on button "Send Message" at bounding box center [1187, 355] width 69 height 24
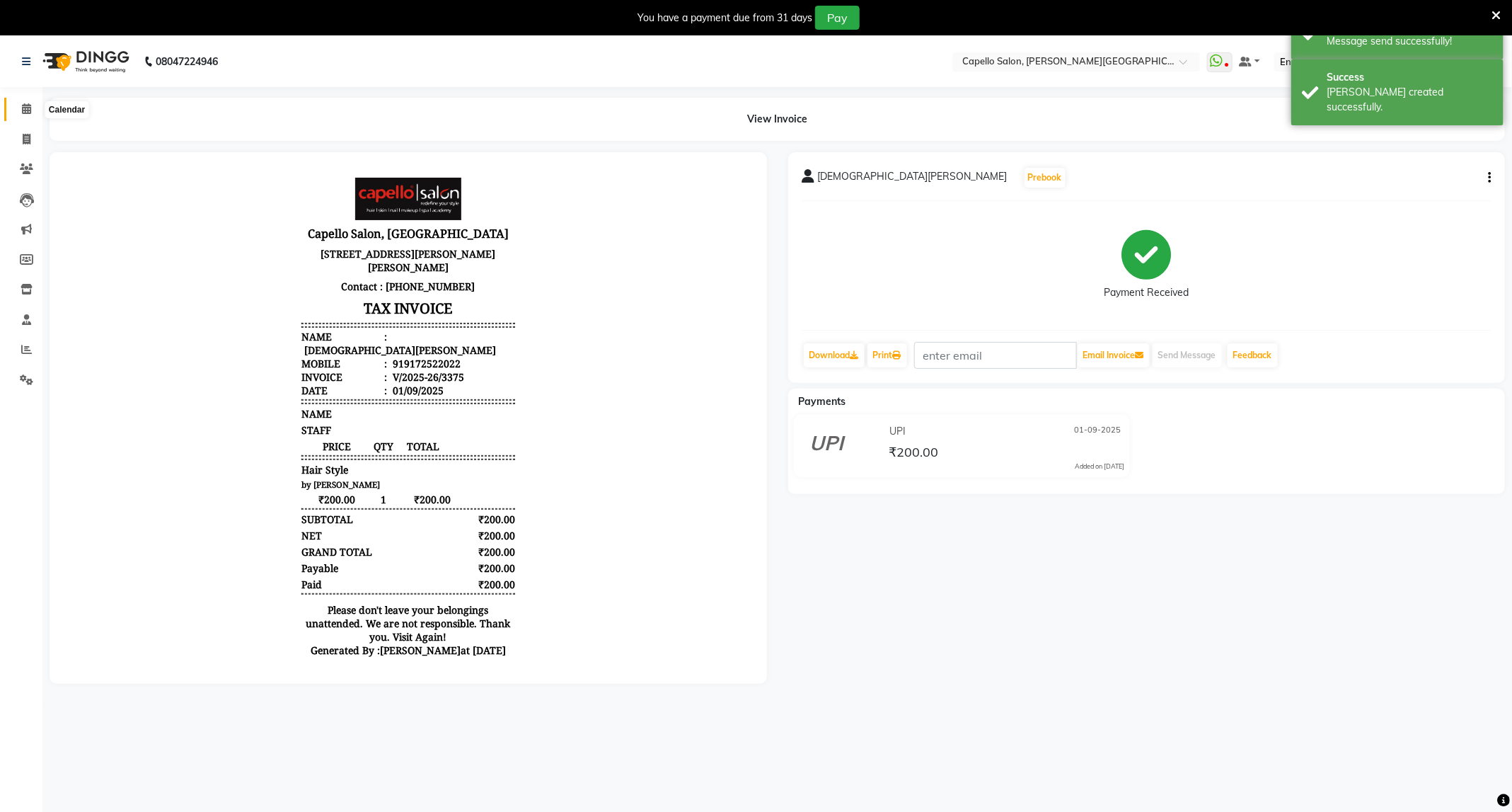
click at [22, 111] on icon at bounding box center [26, 109] width 9 height 11
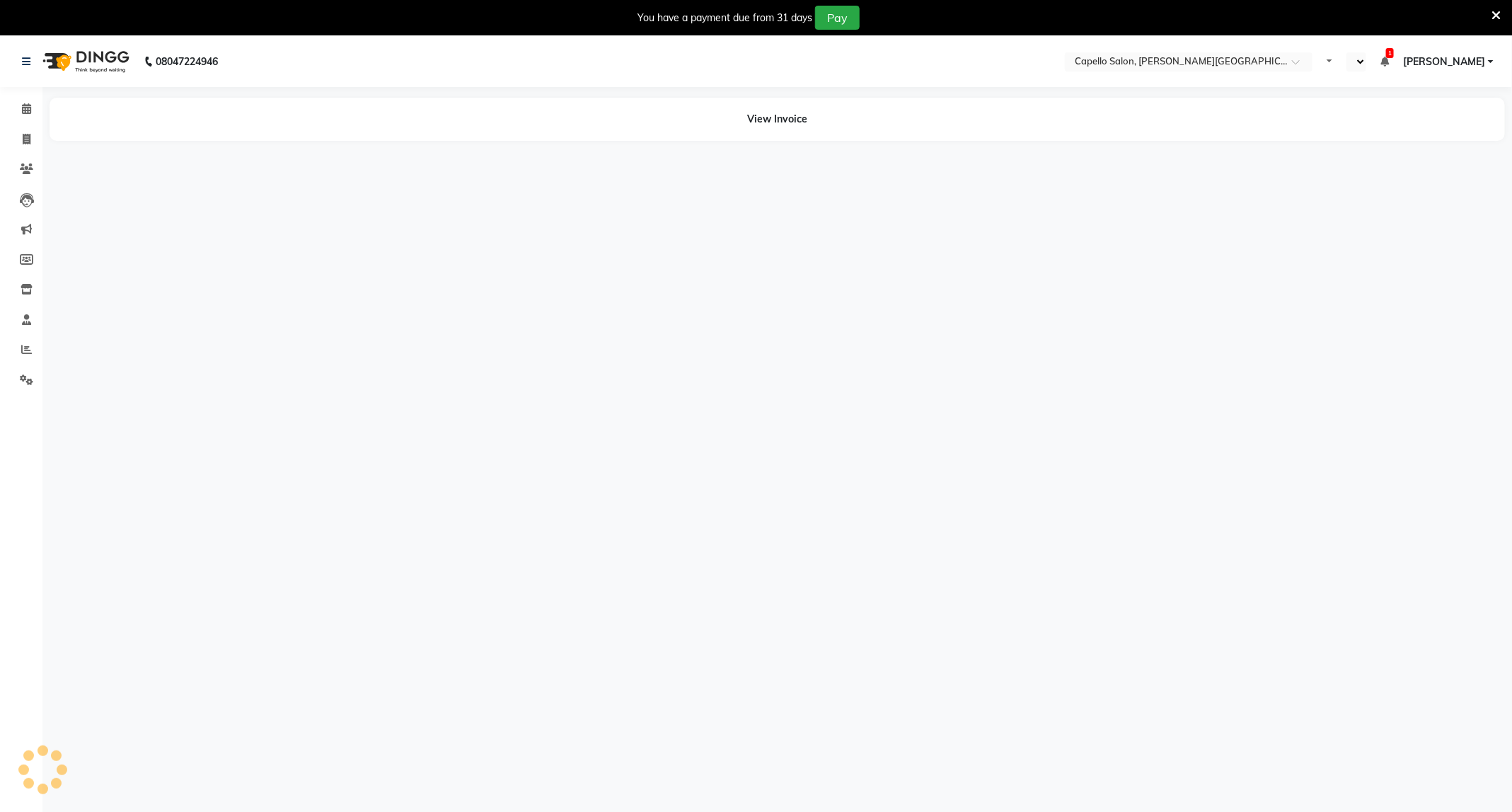
select select "en"
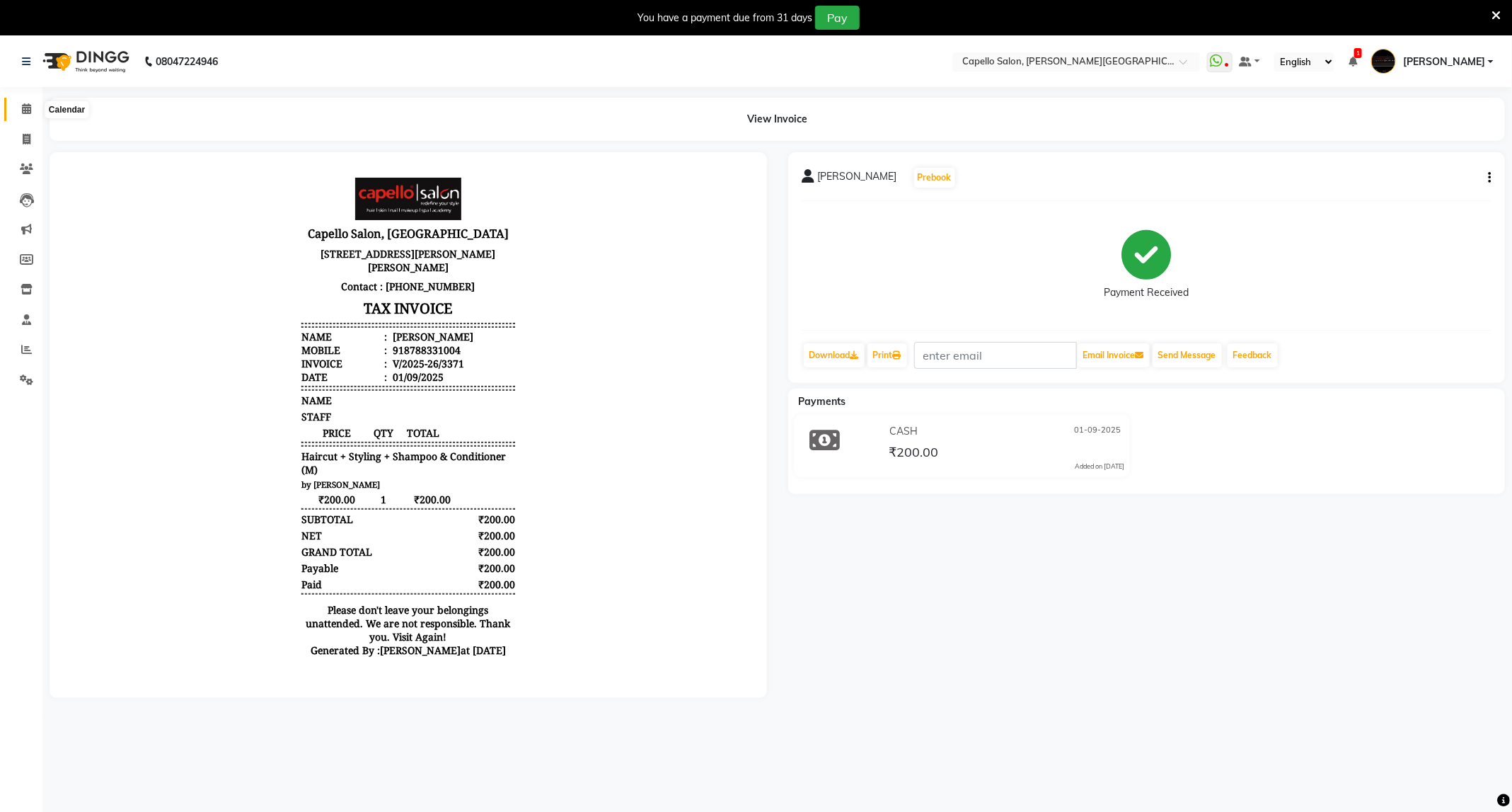
click at [24, 109] on icon at bounding box center [26, 109] width 9 height 11
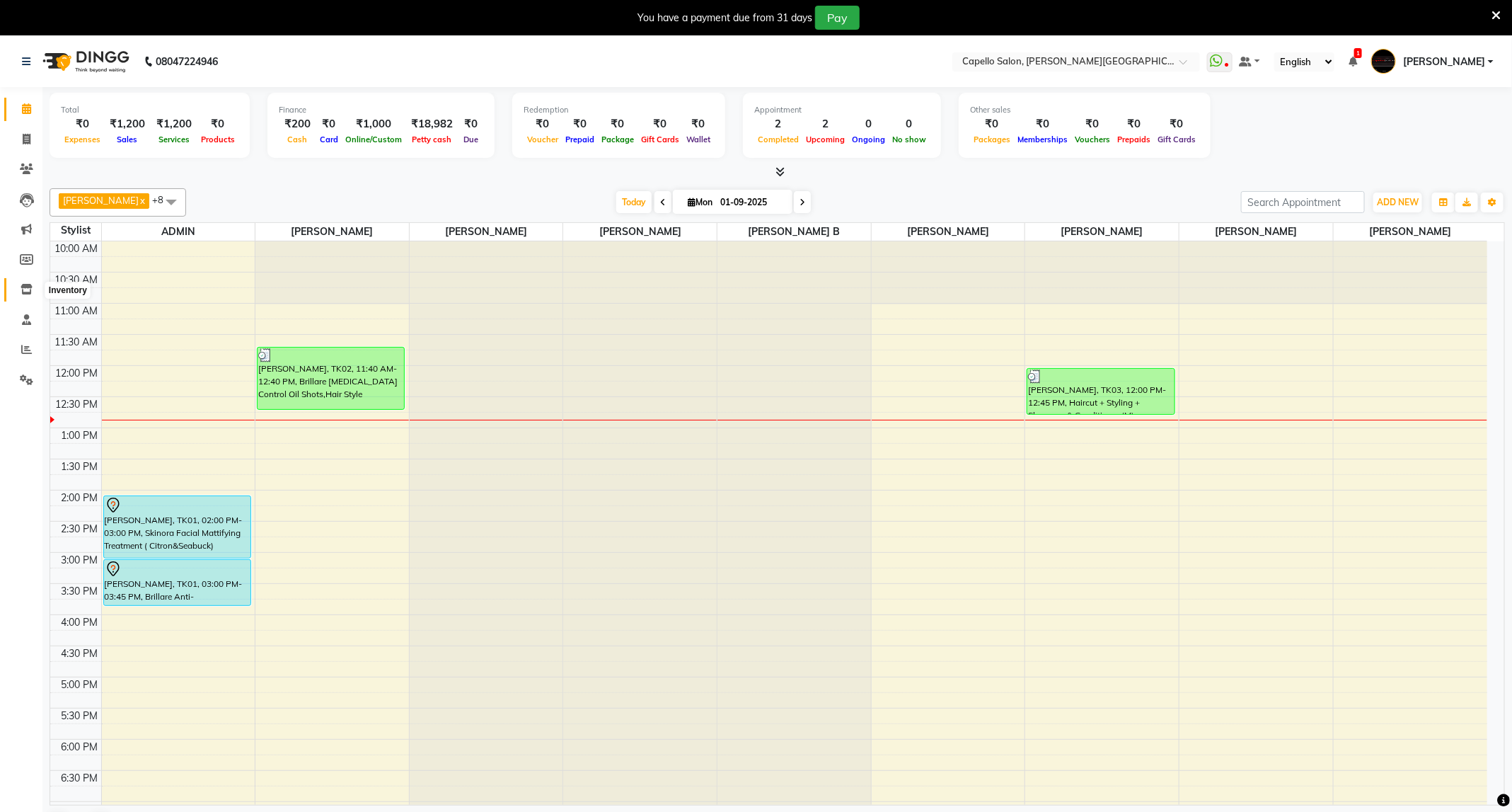
click at [25, 286] on icon at bounding box center [27, 289] width 12 height 11
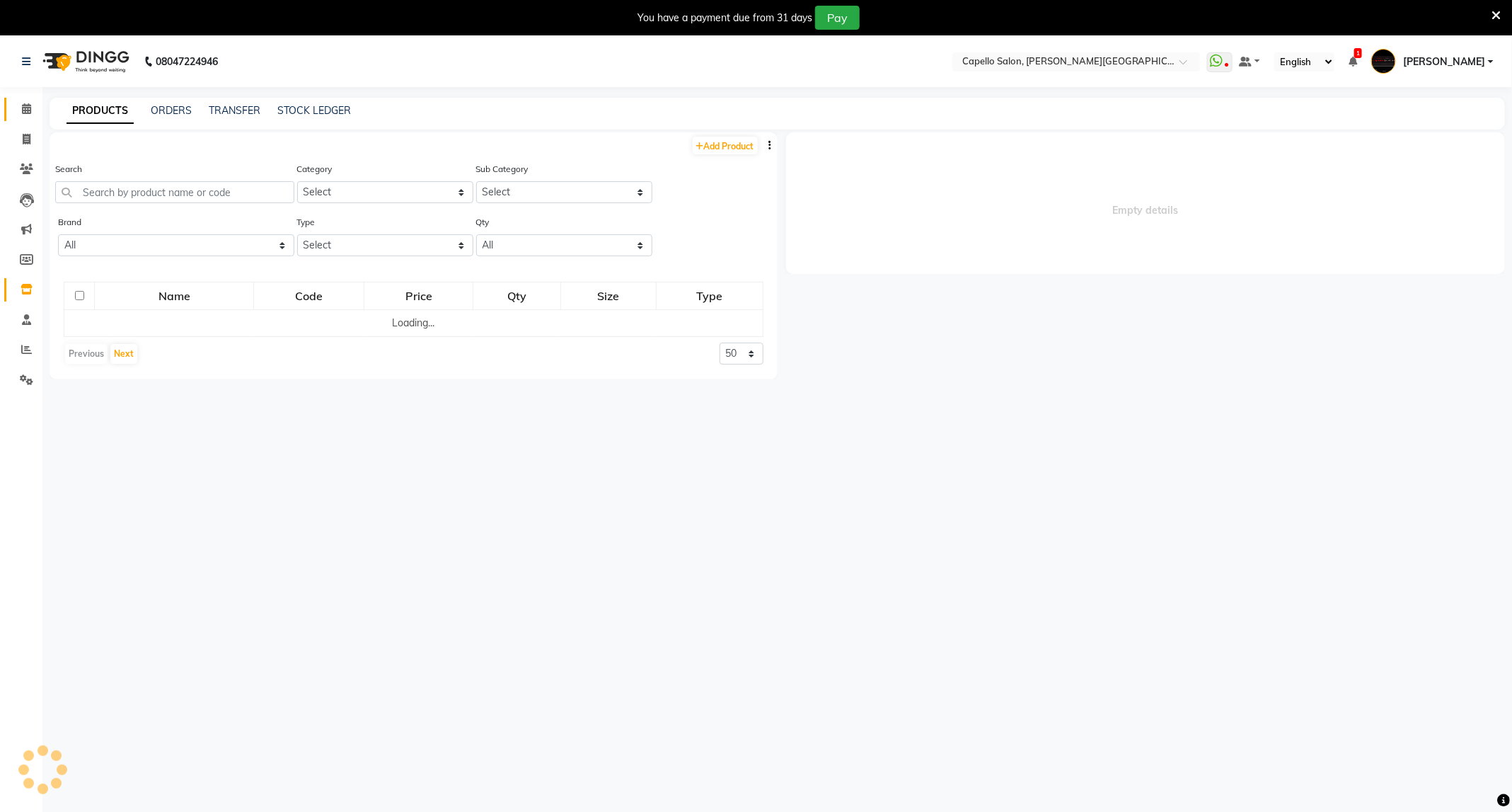
select select
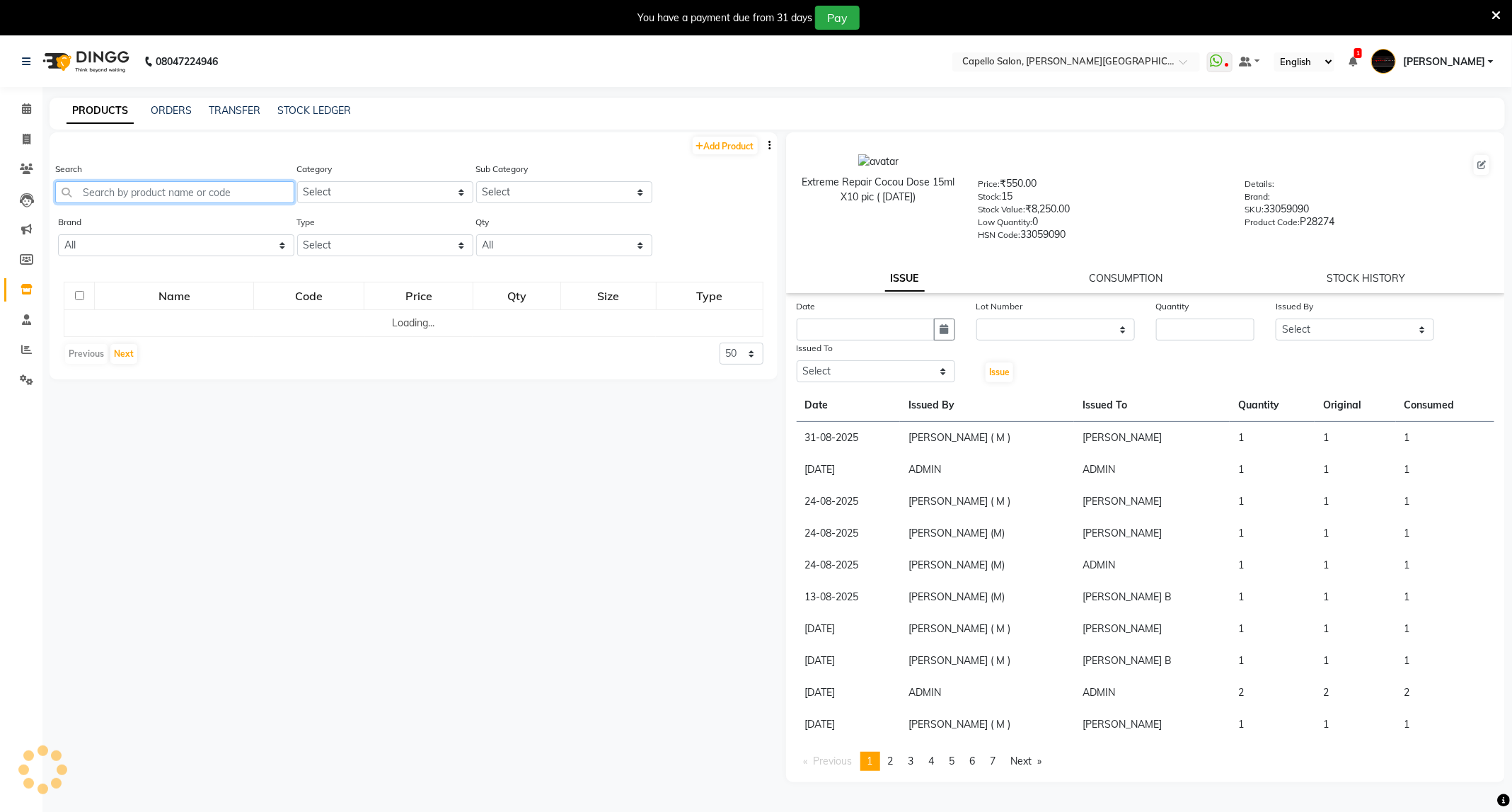
click at [252, 193] on input "text" at bounding box center [175, 192] width 239 height 22
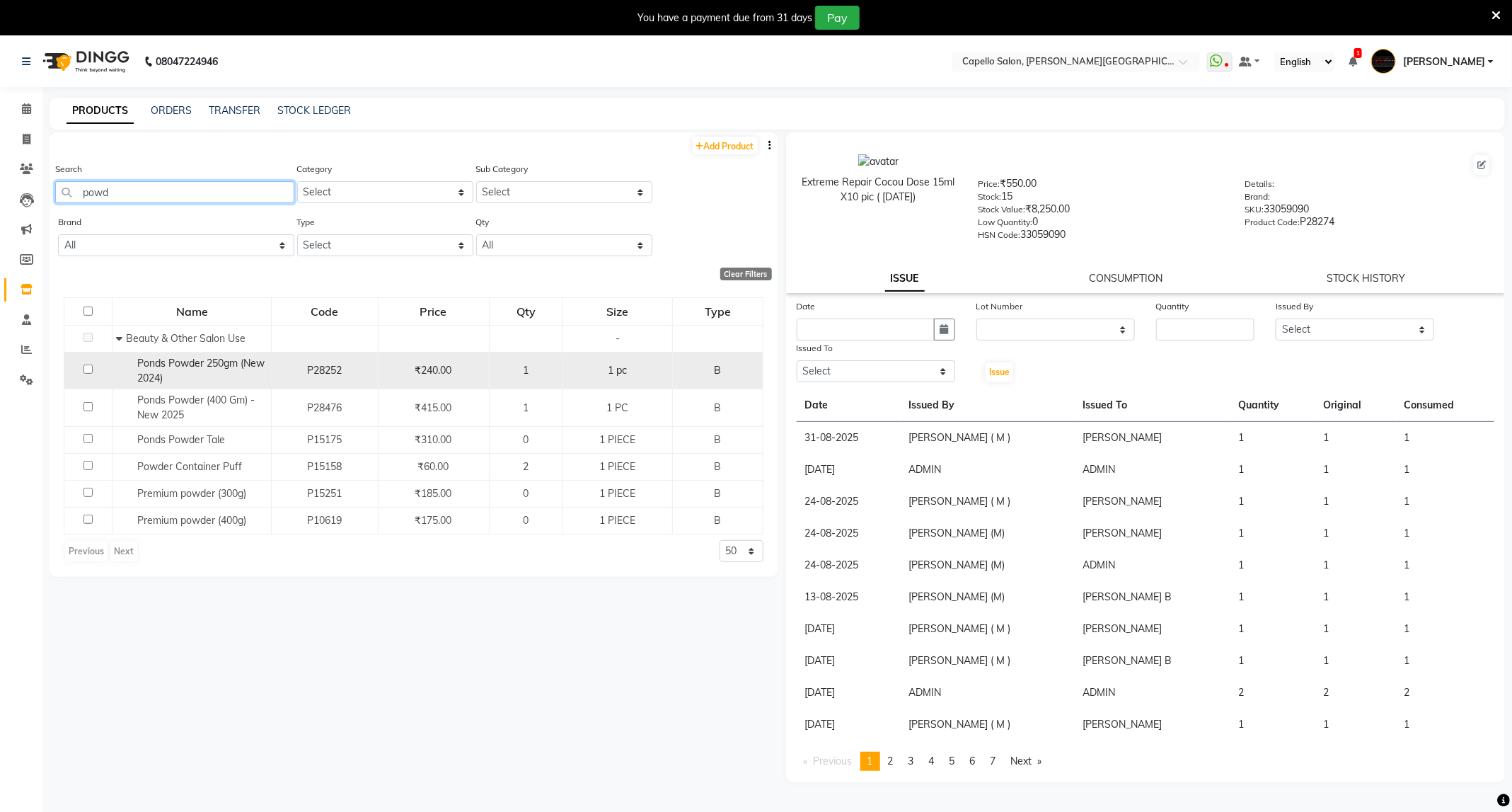
type input "powd"
click at [79, 370] on td at bounding box center [88, 370] width 48 height 38
click at [83, 370] on input "checkbox" at bounding box center [88, 369] width 9 height 9
checkbox input "true"
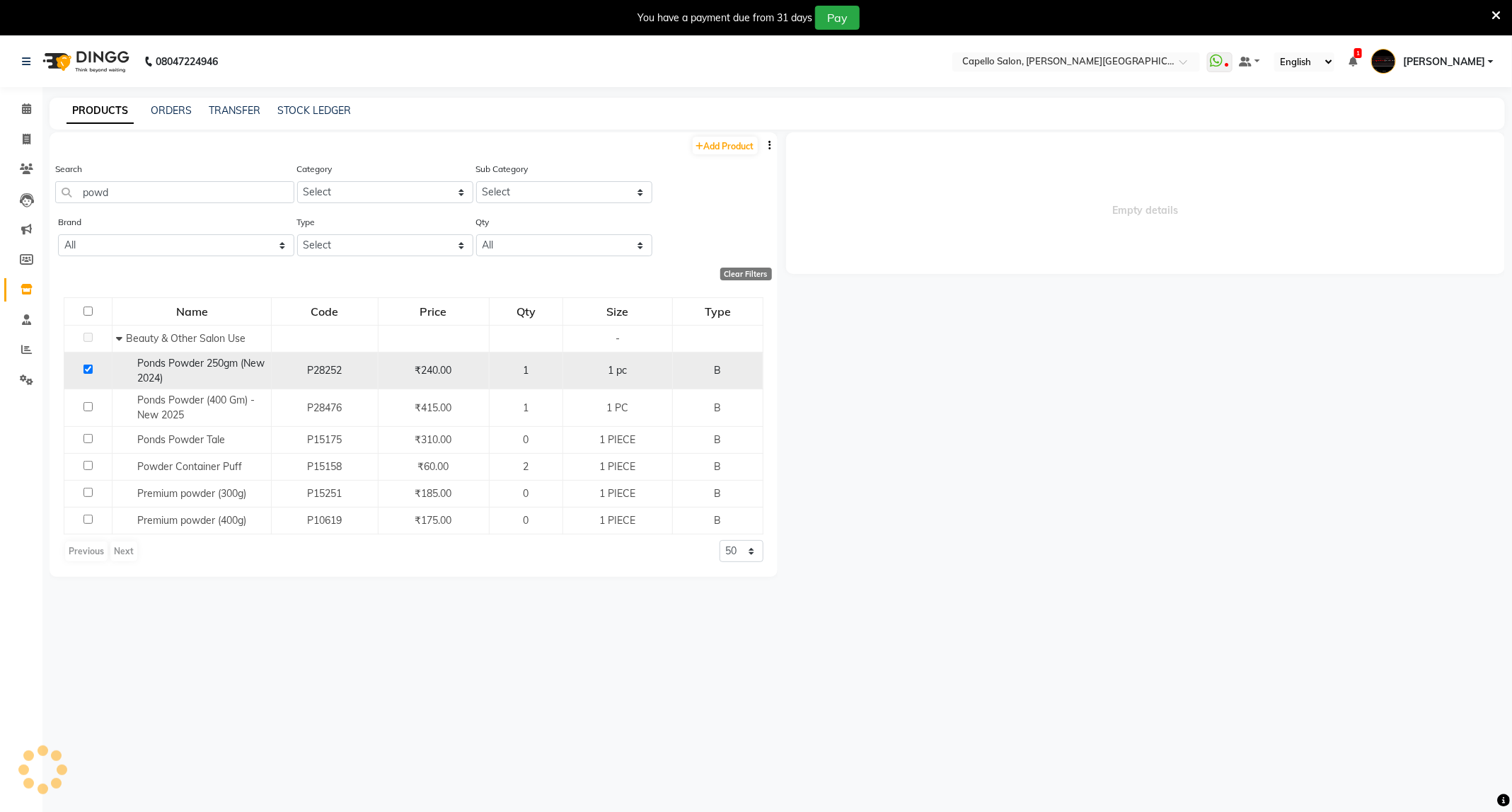
select select
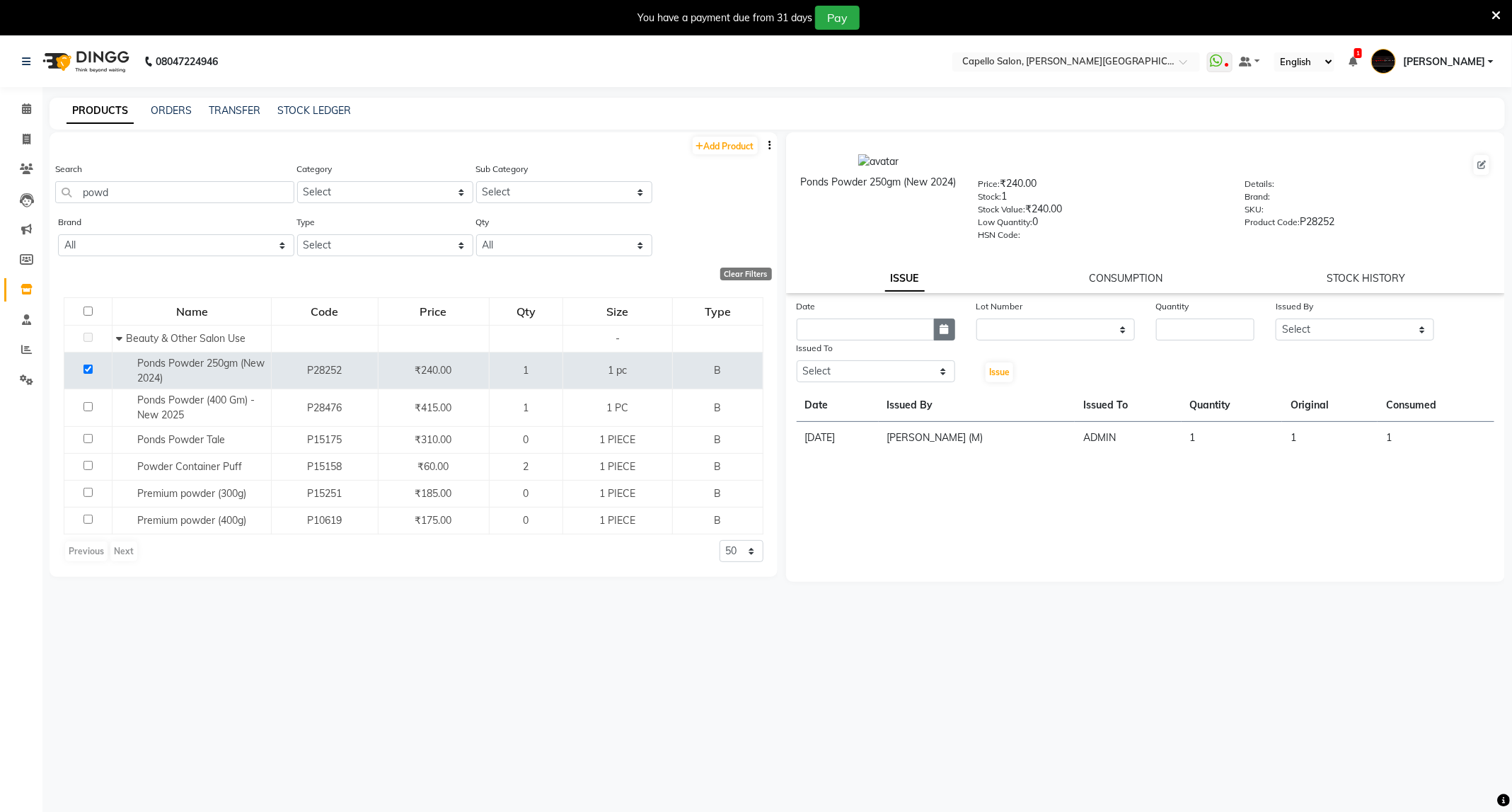
click at [936, 330] on button "button" at bounding box center [945, 330] width 22 height 22
select select "9"
select select "2025"
click at [802, 401] on div "1" at bounding box center [811, 402] width 22 height 22
type input "01-09-2025"
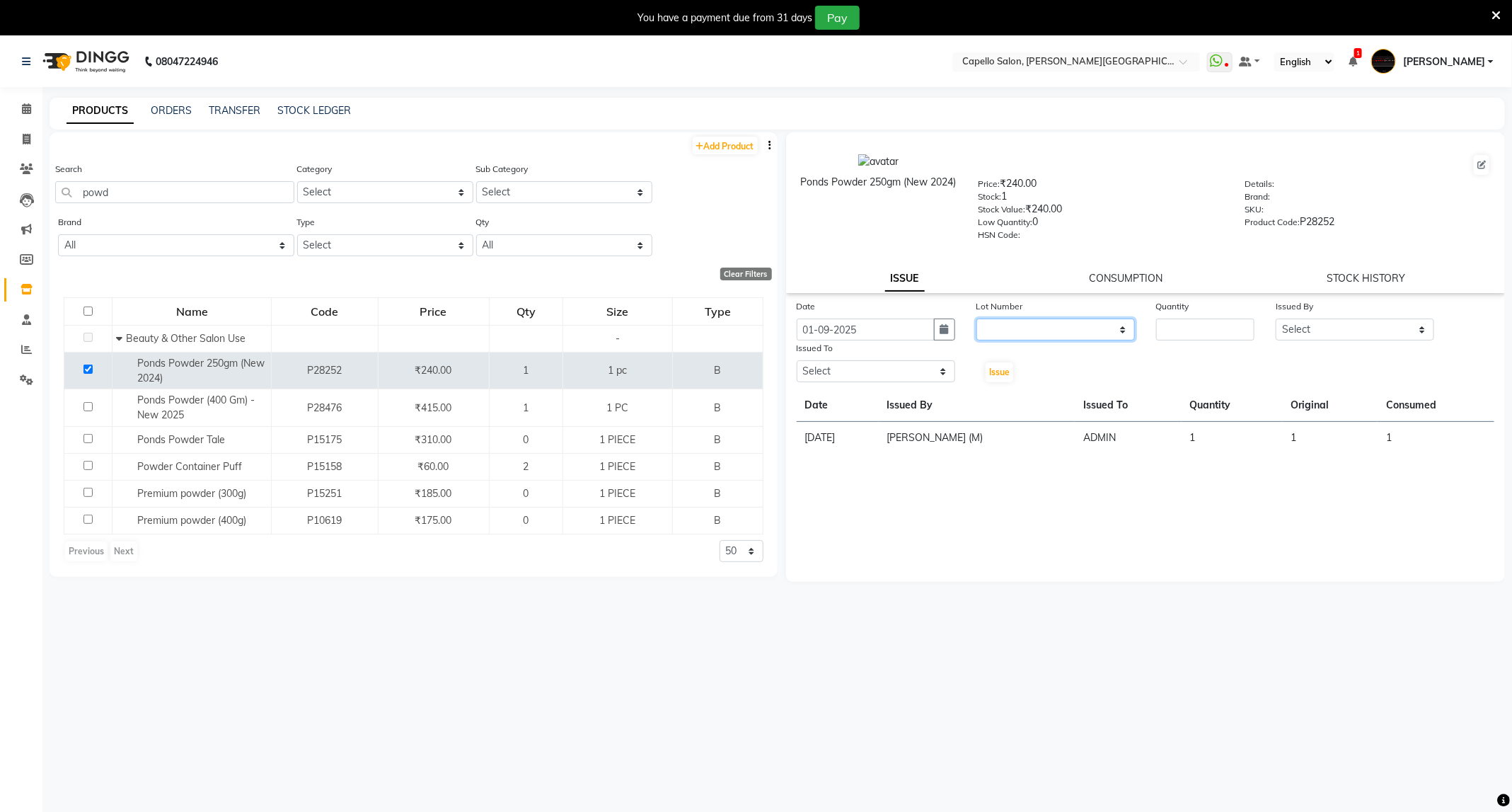
click at [1102, 323] on select "None" at bounding box center [1055, 330] width 158 height 22
select select "0: null"
click at [977, 319] on select "None" at bounding box center [1055, 330] width 158 height 22
click at [1176, 333] on input "number" at bounding box center [1205, 330] width 98 height 22
type input "1"
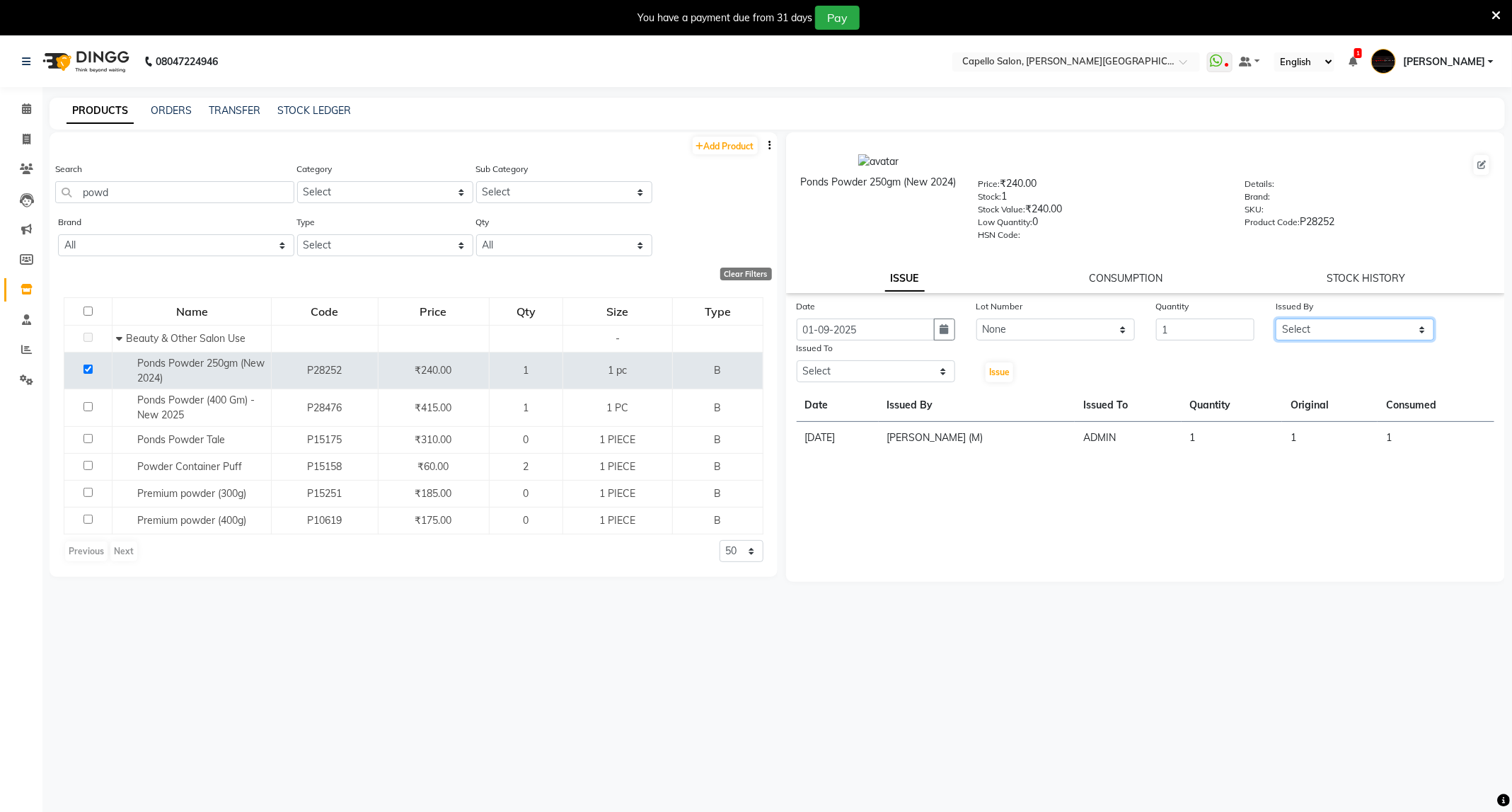
click at [1423, 319] on select "Select ADMIN [PERSON_NAME] [PERSON_NAME] [PERSON_NAME] [PERSON_NAME] (M) [PERSO…" at bounding box center [1355, 330] width 158 height 22
select select "14656"
click at [1276, 319] on select "Select ADMIN [PERSON_NAME] [PERSON_NAME] [PERSON_NAME] [PERSON_NAME] (M) [PERSO…" at bounding box center [1355, 330] width 158 height 22
click at [905, 374] on select "Select ADMIN [PERSON_NAME] [PERSON_NAME] [PERSON_NAME] [PERSON_NAME] (M) [PERSO…" at bounding box center [876, 371] width 158 height 22
select select "14656"
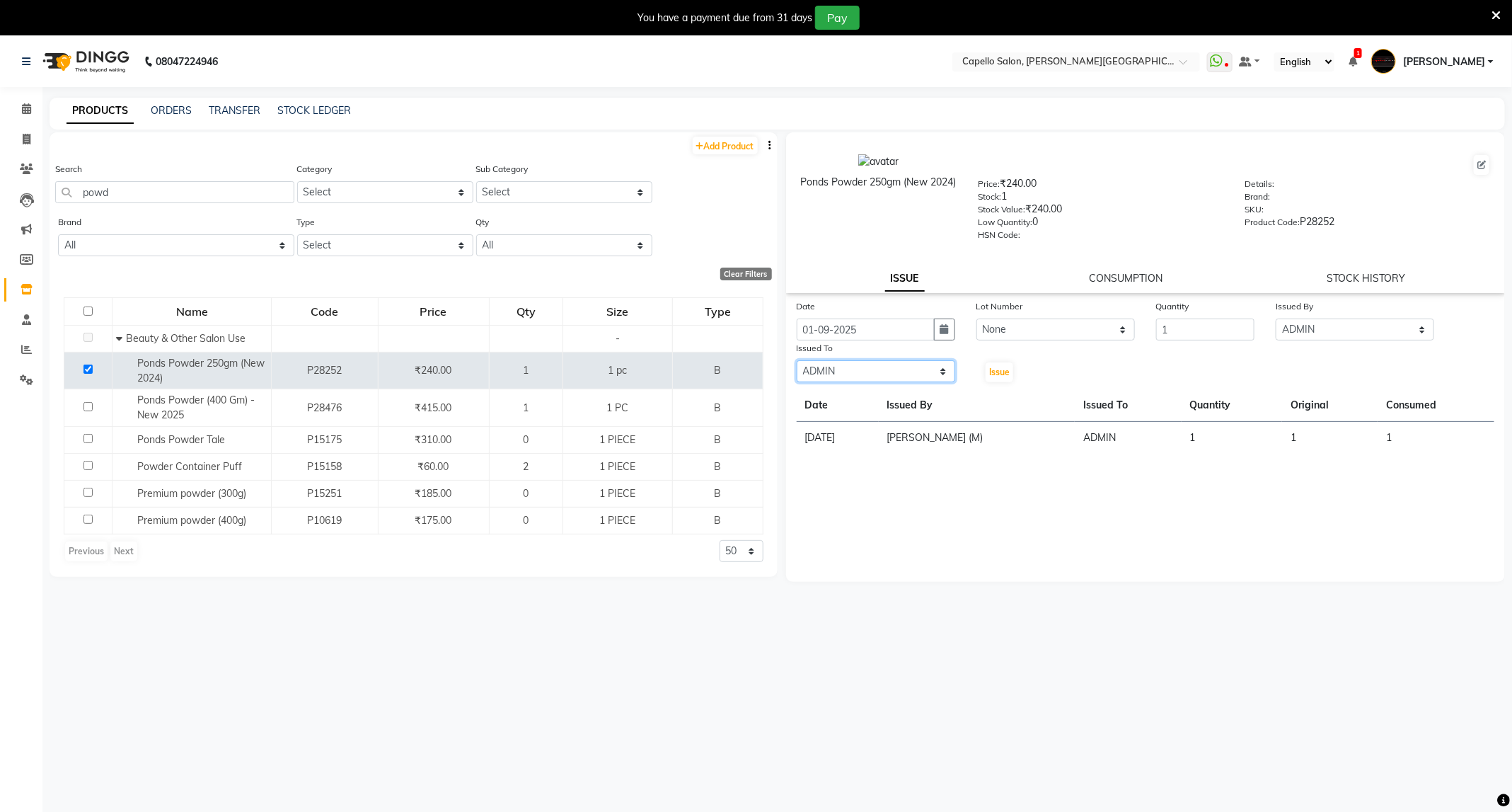
click at [797, 360] on select "Select ADMIN [PERSON_NAME] [PERSON_NAME] [PERSON_NAME] [PERSON_NAME] (M) [PERSO…" at bounding box center [876, 371] width 158 height 22
click at [1000, 374] on span "Issue" at bounding box center [999, 372] width 21 height 11
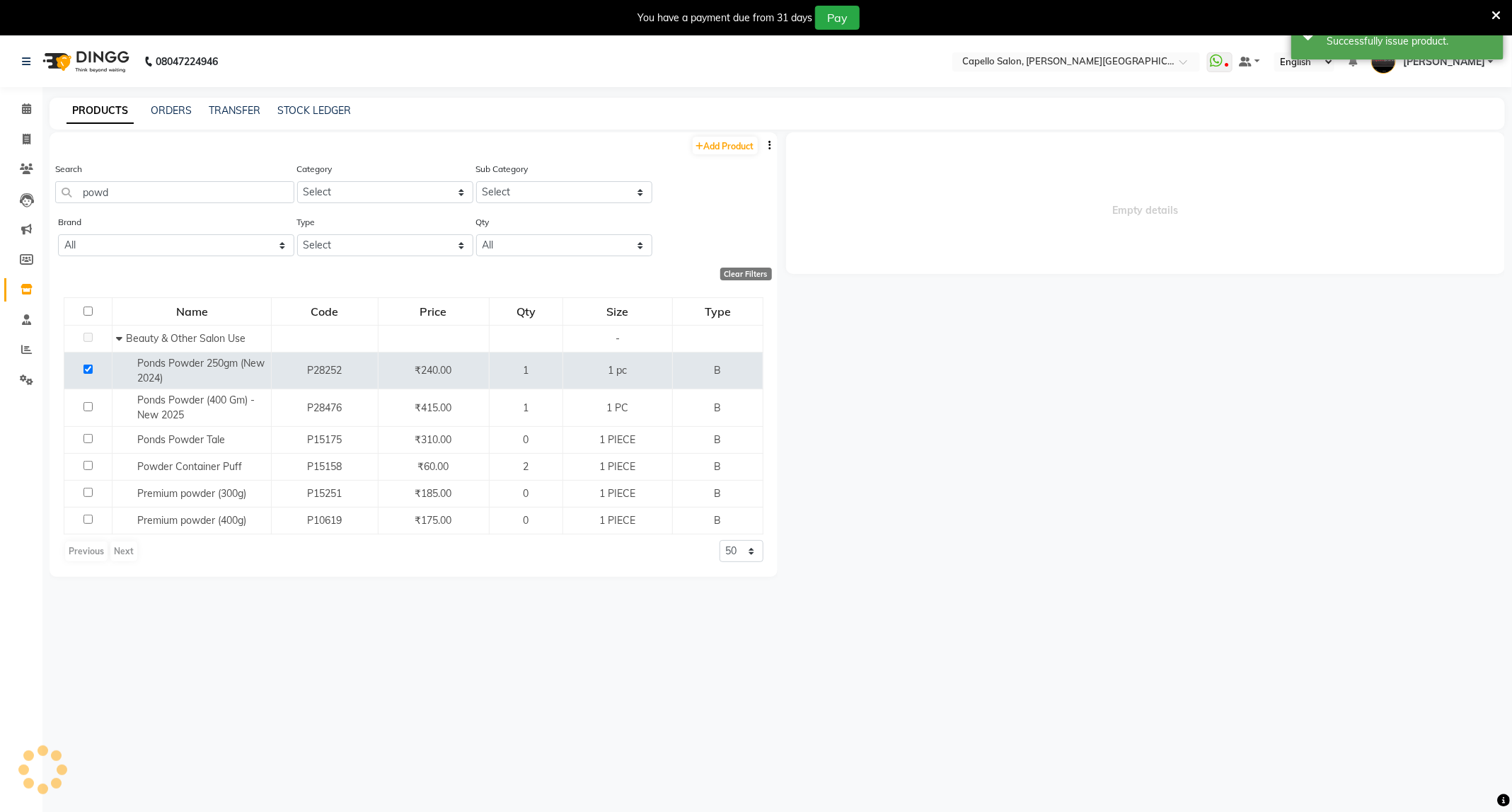
select select
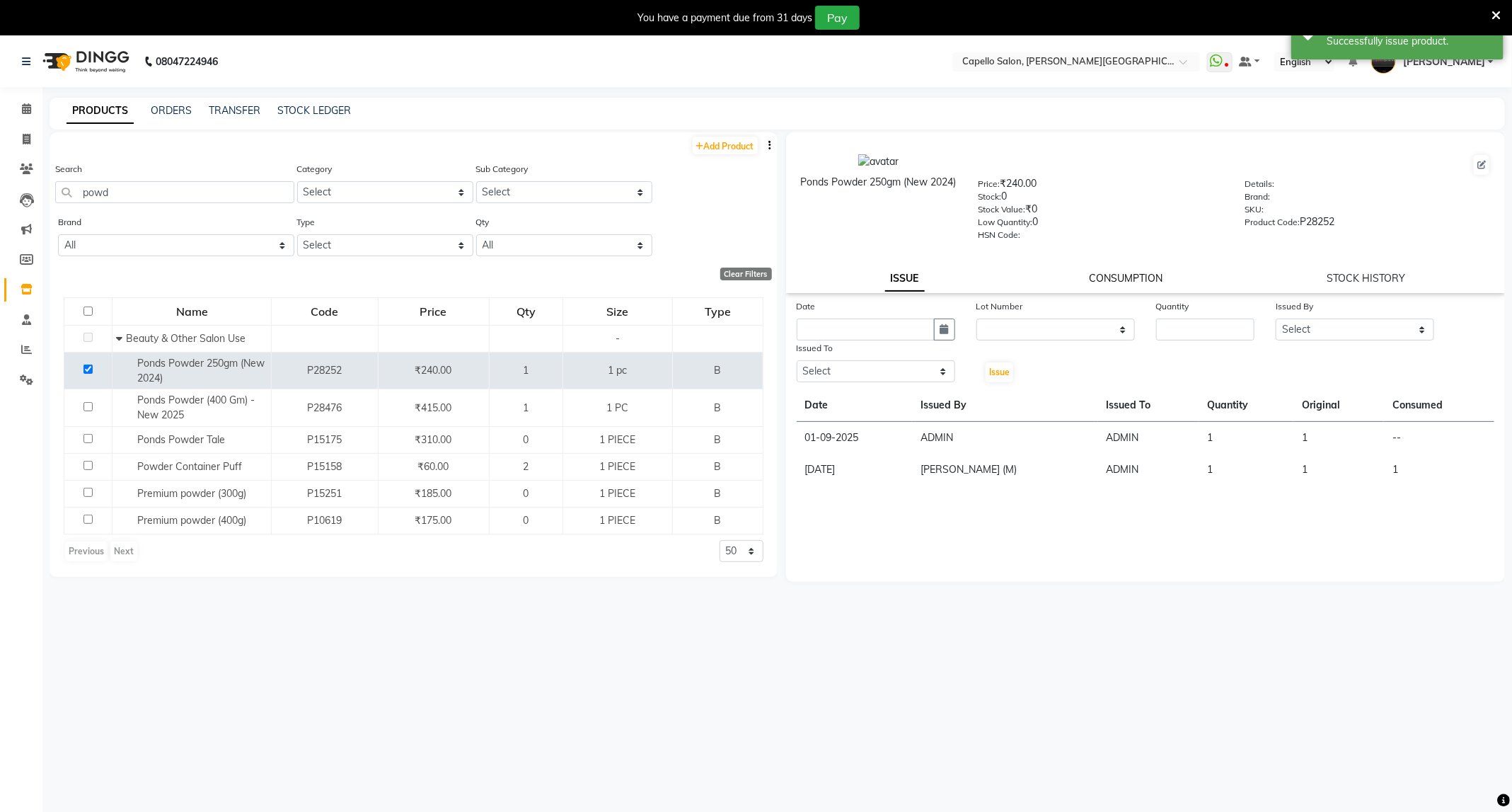
click at [1131, 272] on link "CONSUMPTION" at bounding box center [1125, 278] width 73 height 13
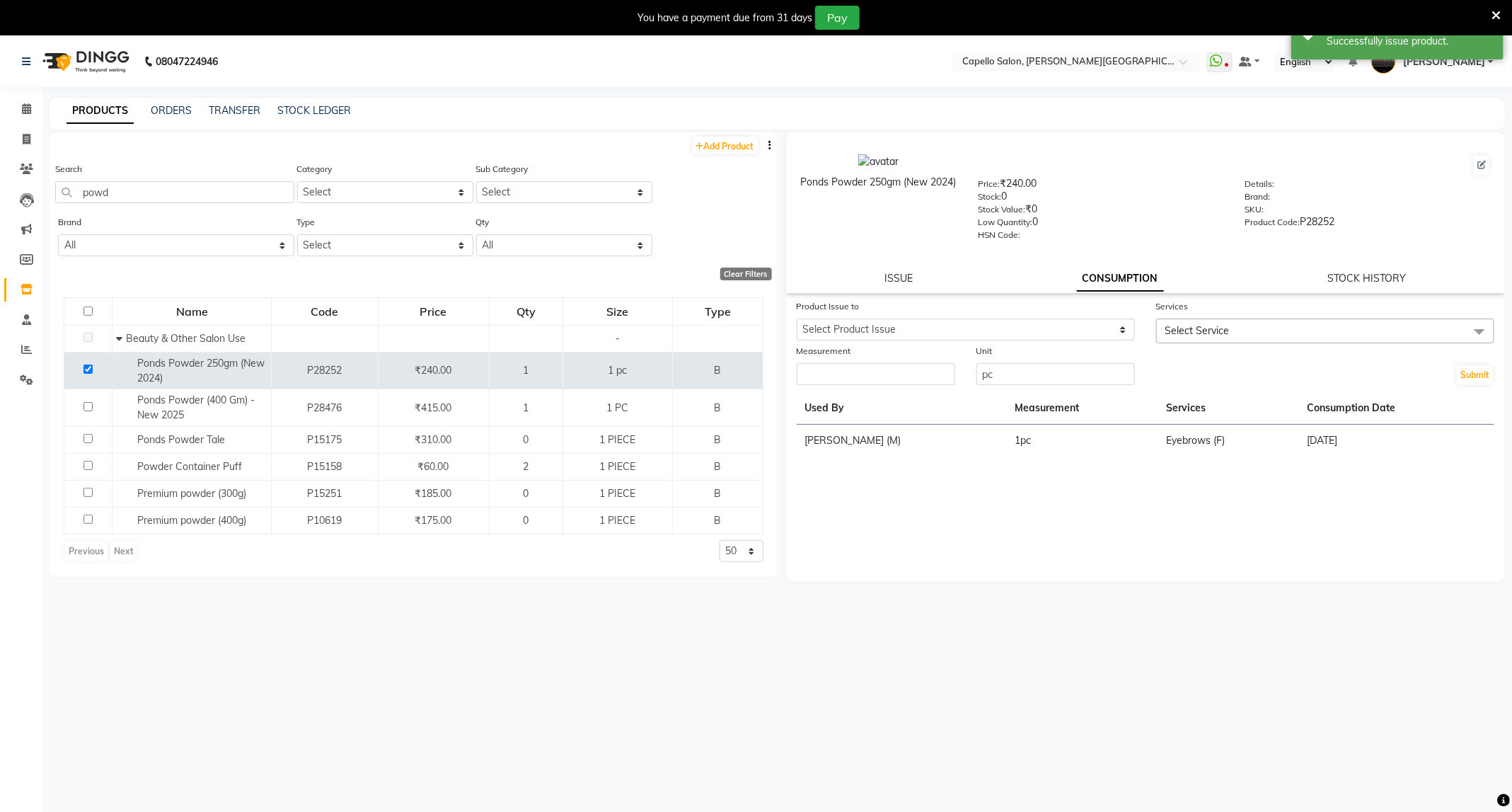
click at [1078, 338] on div "Product Issue to Select Product Issue [DATE], Issued to: ADMIN, Balance: 1" at bounding box center [966, 321] width 359 height 45
click at [1083, 332] on select "Select Product Issue [DATE], Issued to: ADMIN, Balance: 1" at bounding box center [966, 330] width 338 height 22
select select "1197563"
click at [797, 319] on select "Select Product Issue [DATE], Issued to: ADMIN, Balance: 1" at bounding box center [966, 330] width 338 height 22
click at [1238, 319] on span "Select Service" at bounding box center [1325, 331] width 338 height 25
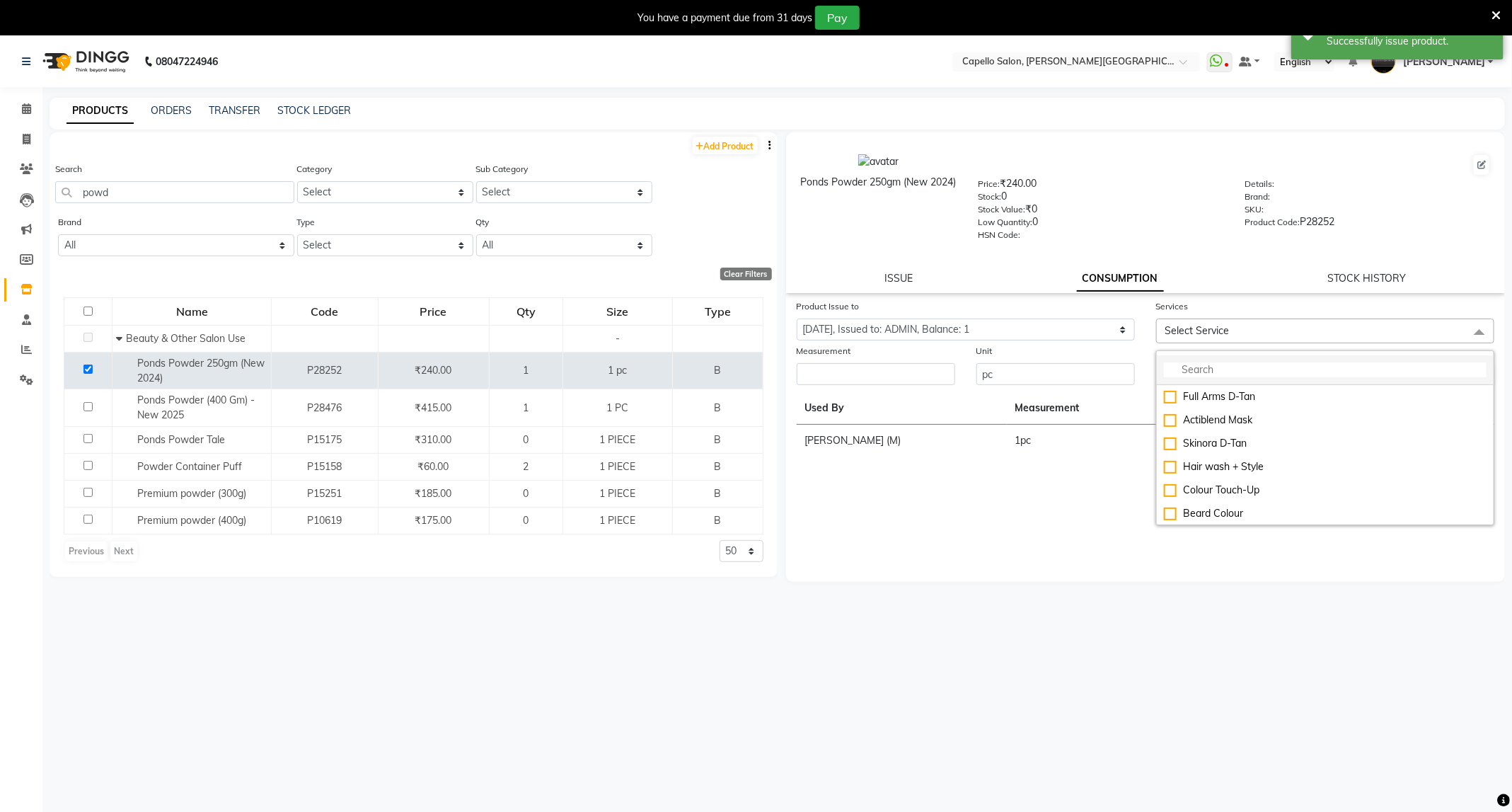
click at [1219, 367] on input "multiselect-search" at bounding box center [1325, 370] width 322 height 15
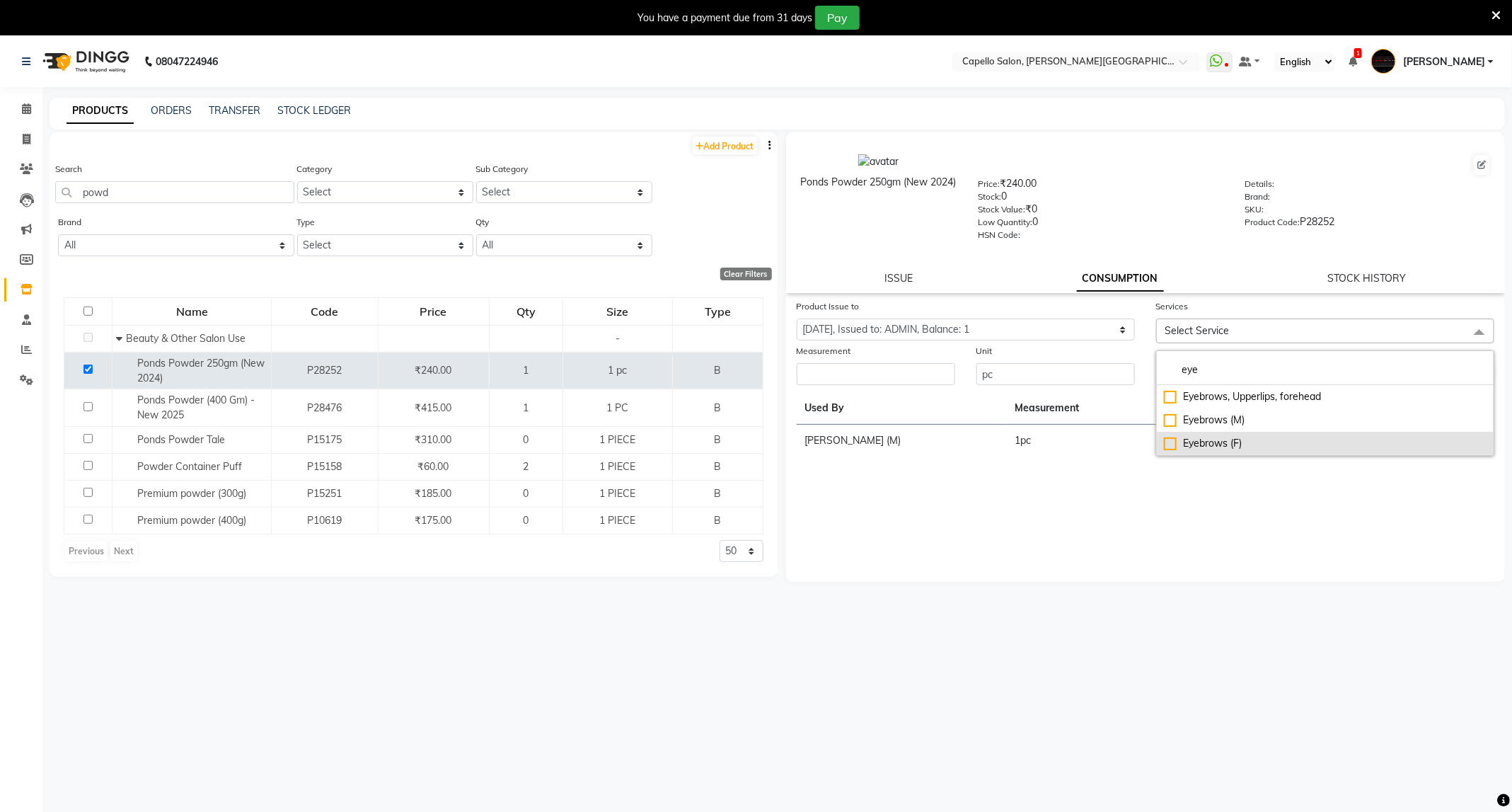
type input "eye"
click at [1198, 444] on div "Eyebrows (F)" at bounding box center [1325, 443] width 322 height 15
checkbox input "true"
click at [928, 387] on input "number" at bounding box center [876, 378] width 158 height 22
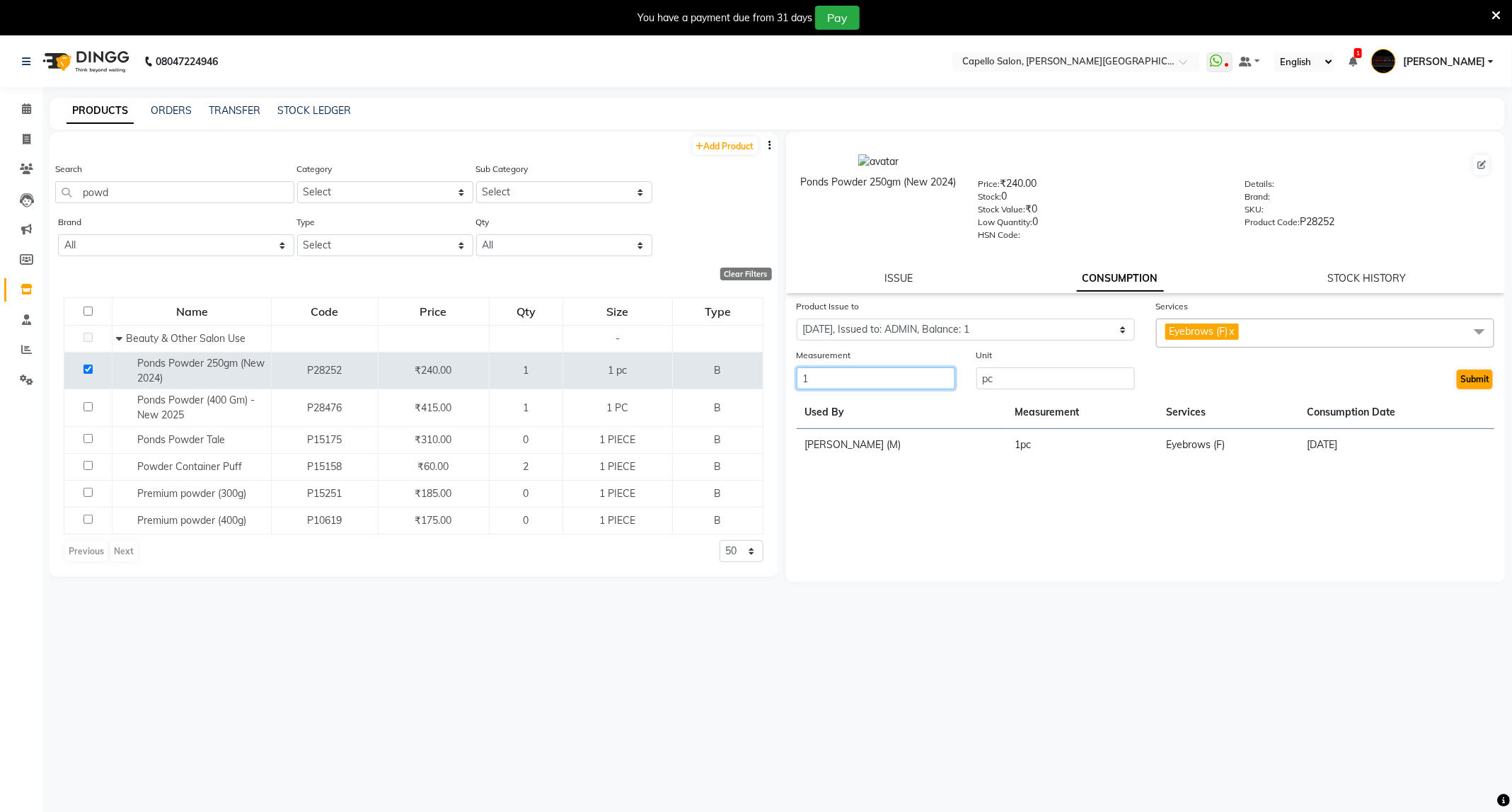
type input "1"
click at [1480, 383] on button "Submit" at bounding box center [1474, 380] width 36 height 20
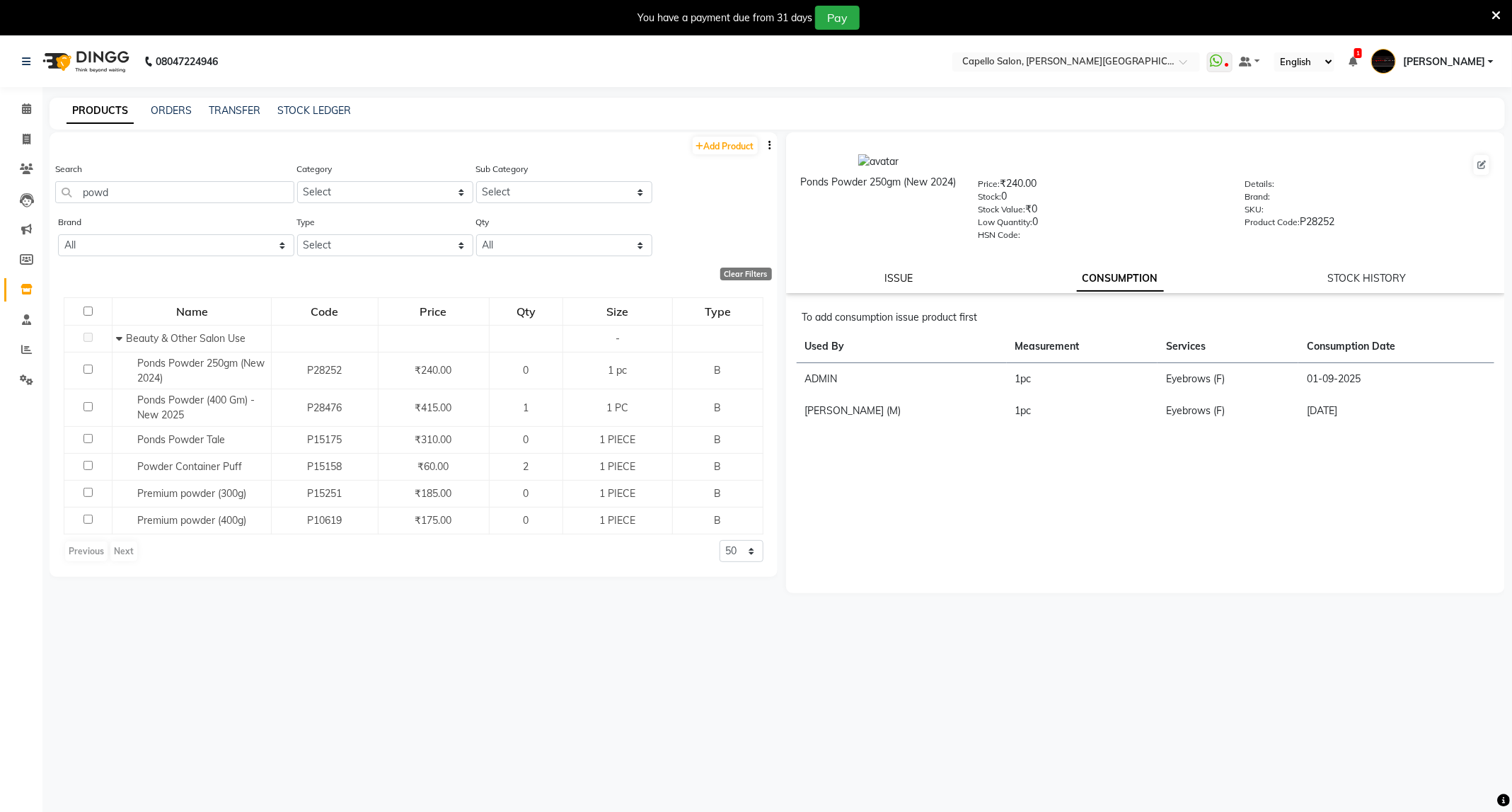
click at [904, 272] on link "ISSUE" at bounding box center [898, 278] width 29 height 13
select select
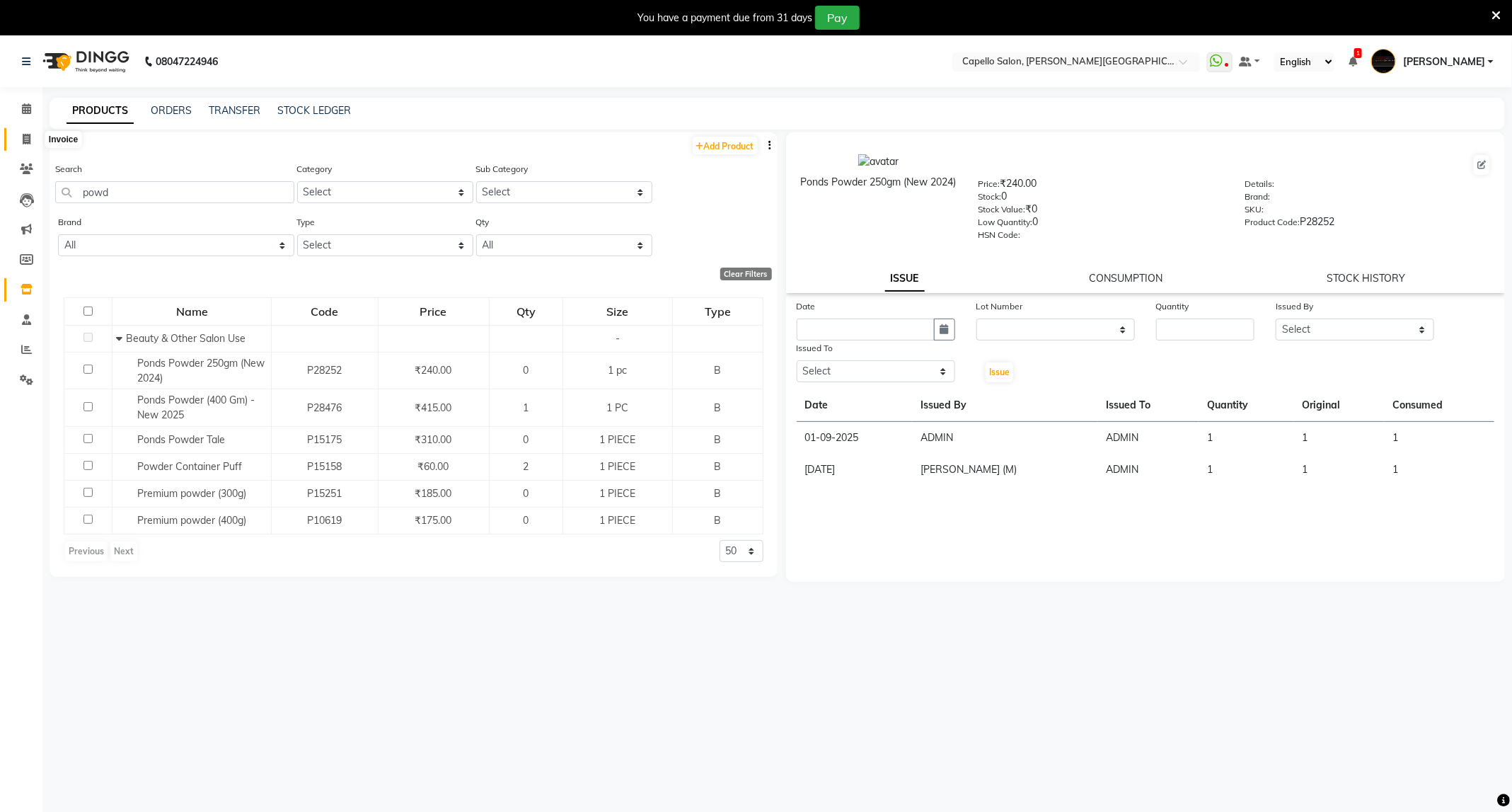
click at [29, 142] on icon at bounding box center [26, 139] width 8 height 11
select select "service"
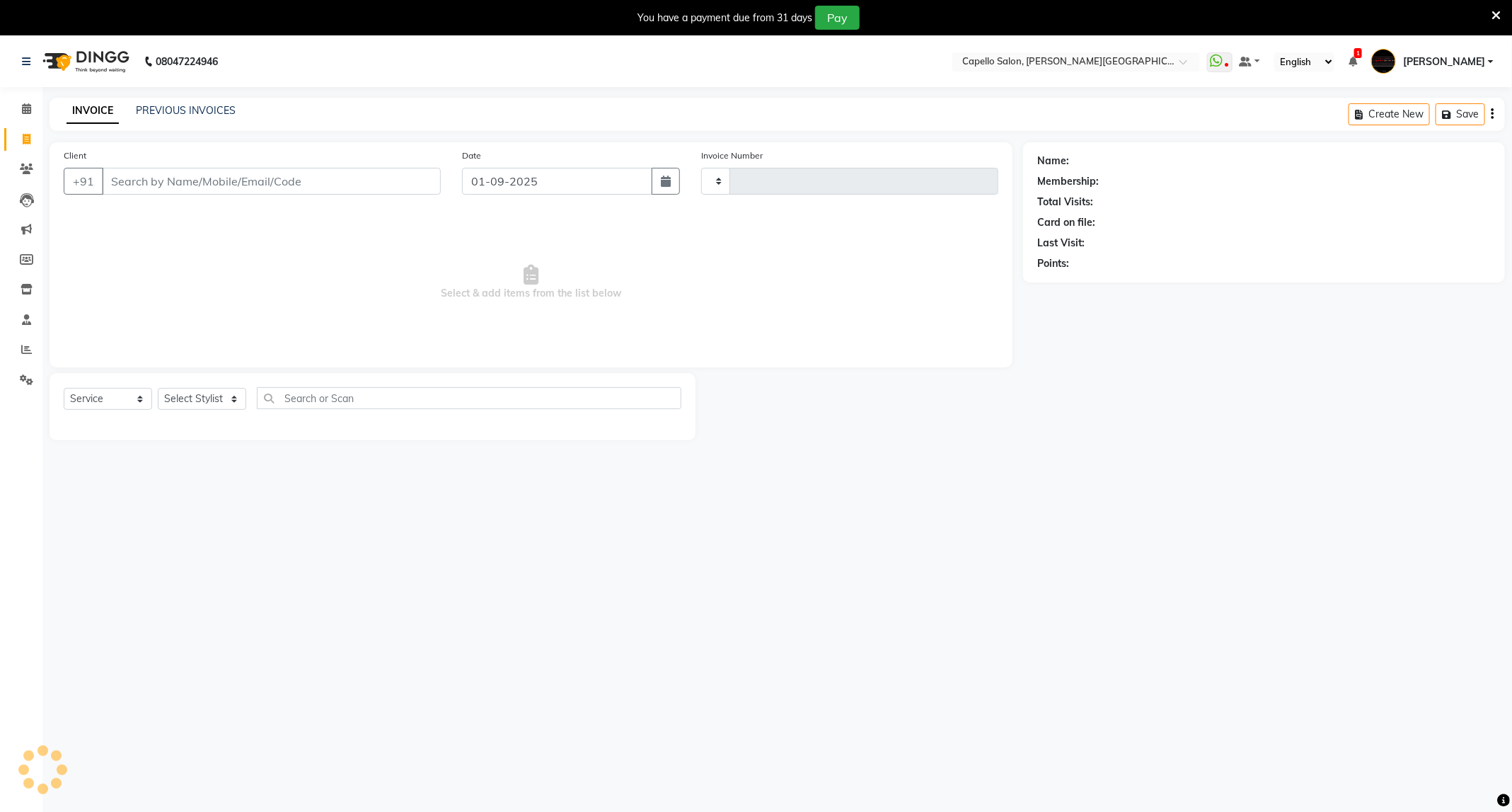
scroll to position [36, 0]
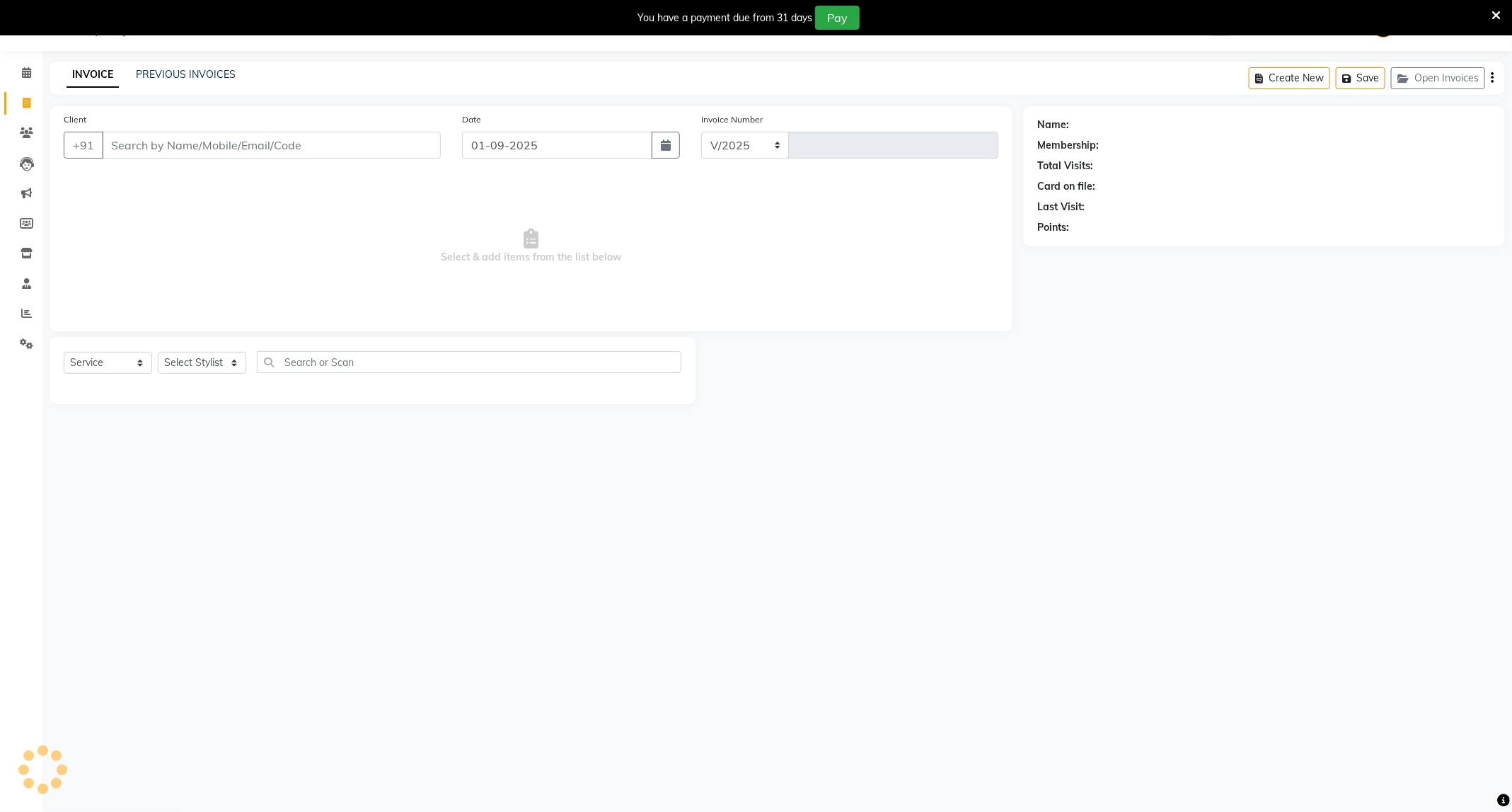
select select "811"
type input "3373"
click at [24, 107] on icon at bounding box center [26, 103] width 8 height 11
select select "811"
select select "service"
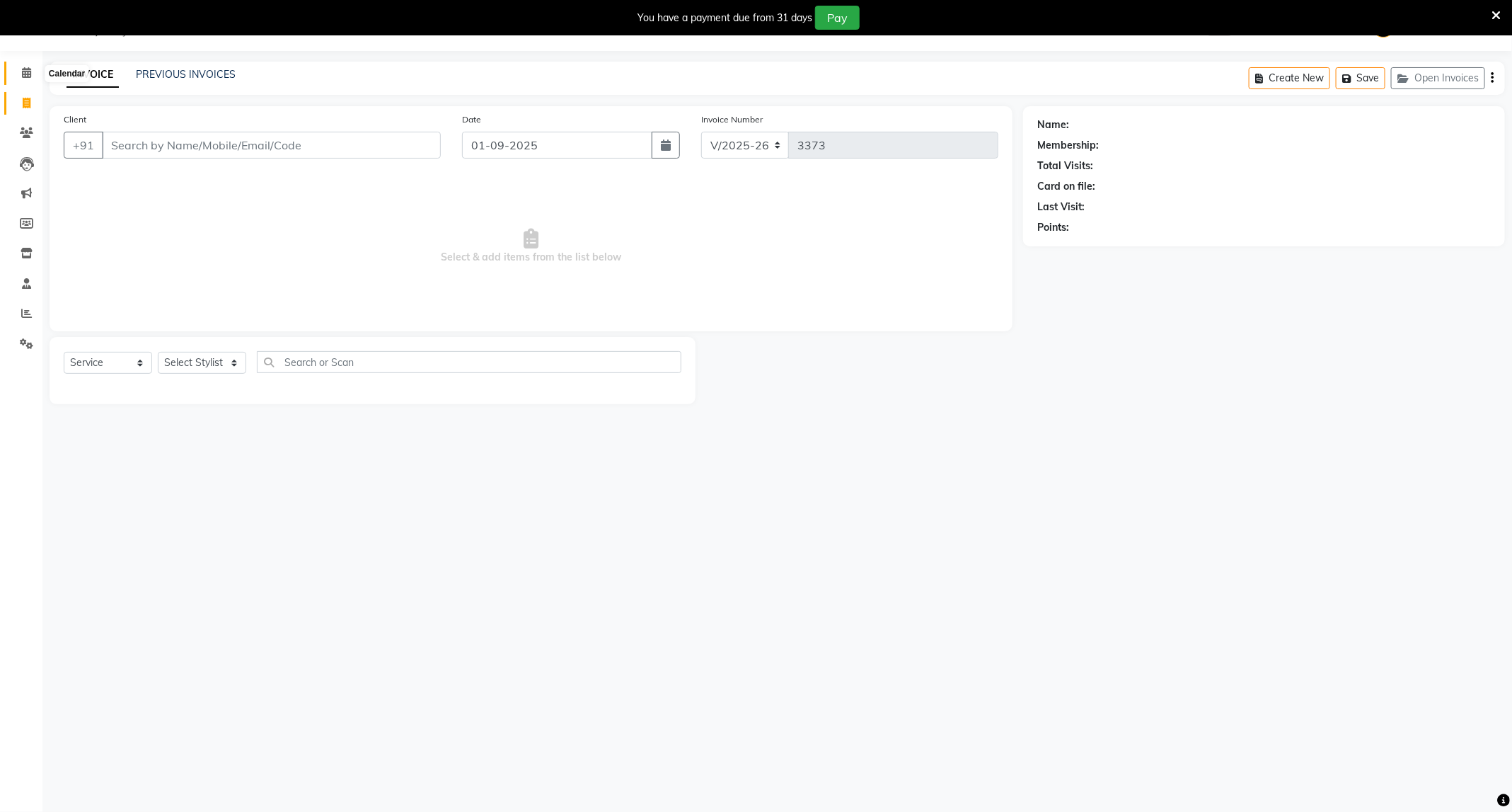
click at [28, 76] on icon at bounding box center [26, 73] width 9 height 11
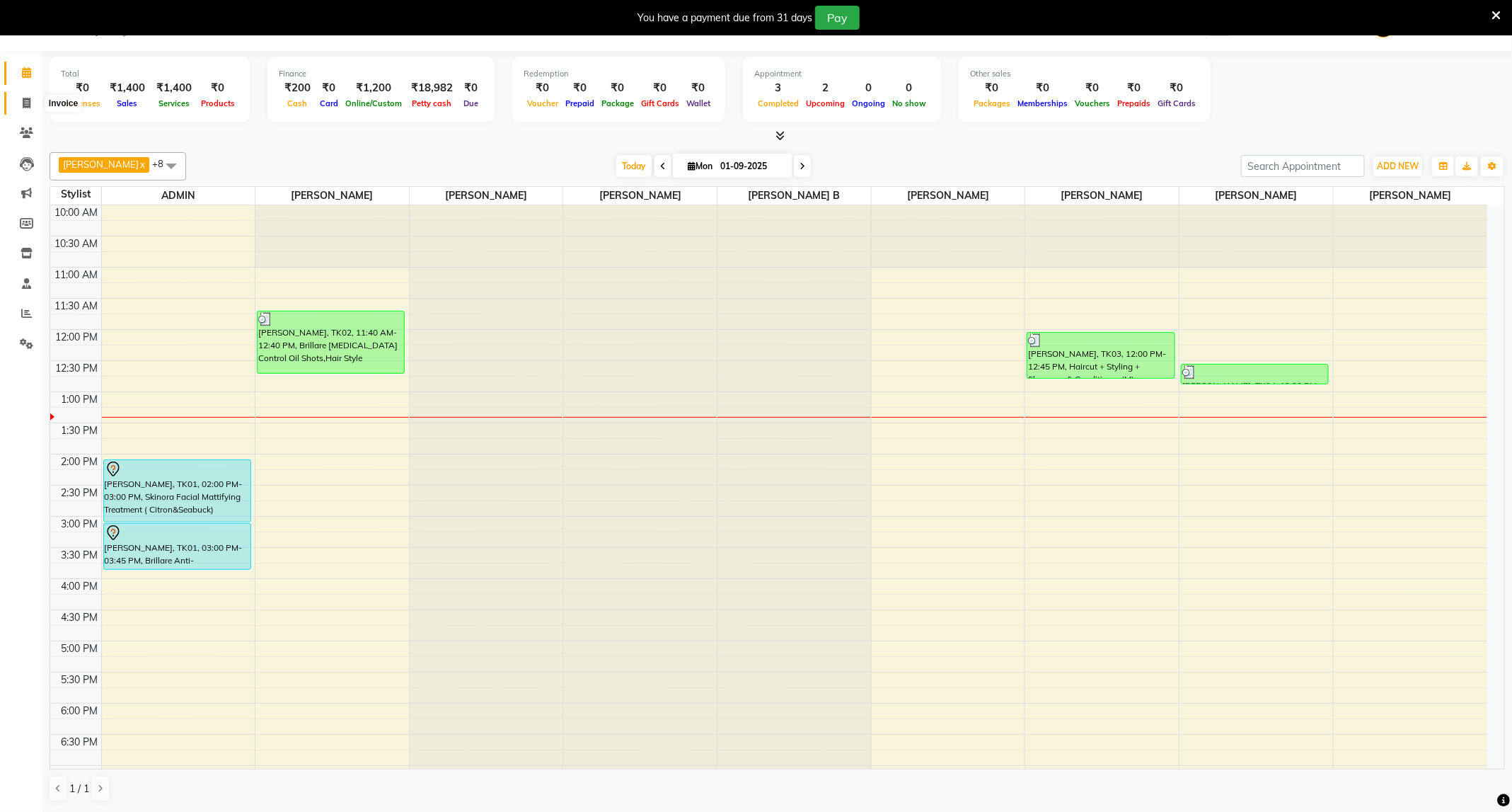
click at [36, 107] on span at bounding box center [26, 103] width 25 height 16
select select "811"
select select "service"
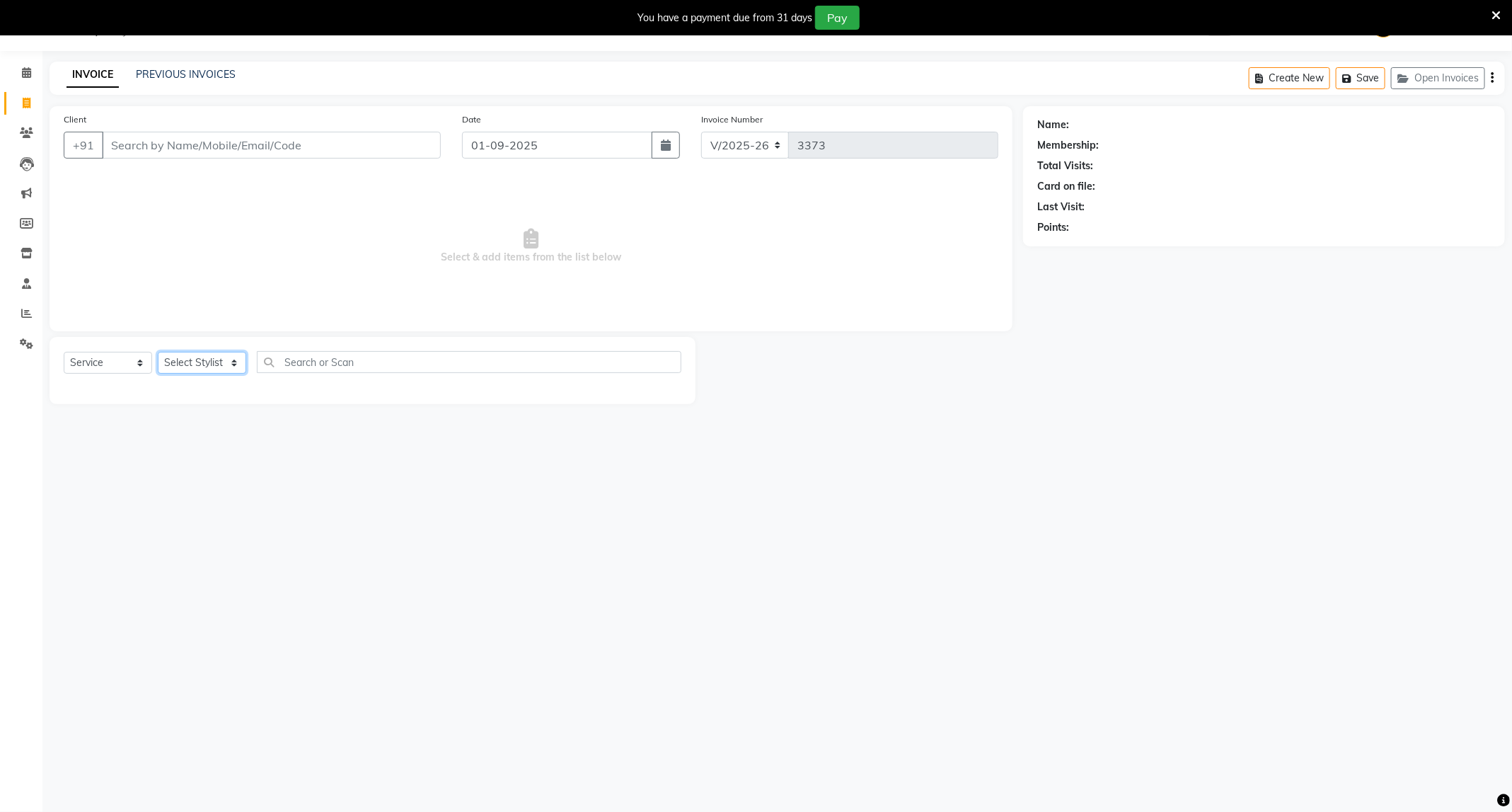
click at [185, 365] on select "Select Stylist" at bounding box center [202, 363] width 89 height 22
select select "85086"
click at [158, 353] on select "Select Stylist ADMIN [PERSON_NAME] [PERSON_NAME] [PERSON_NAME] [PERSON_NAME] (M…" at bounding box center [202, 363] width 89 height 22
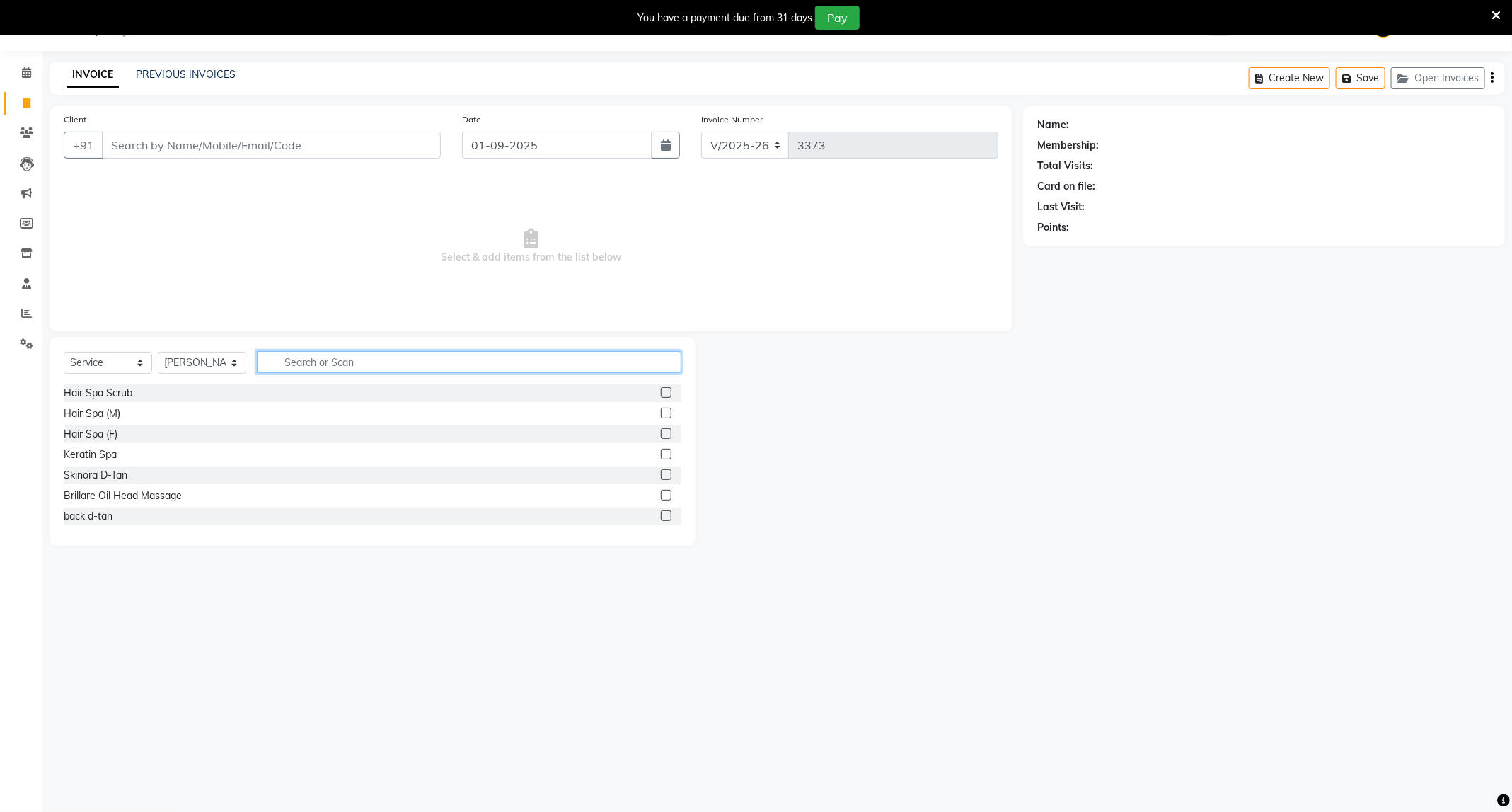
click at [357, 365] on input "text" at bounding box center [469, 362] width 424 height 22
type input "full a"
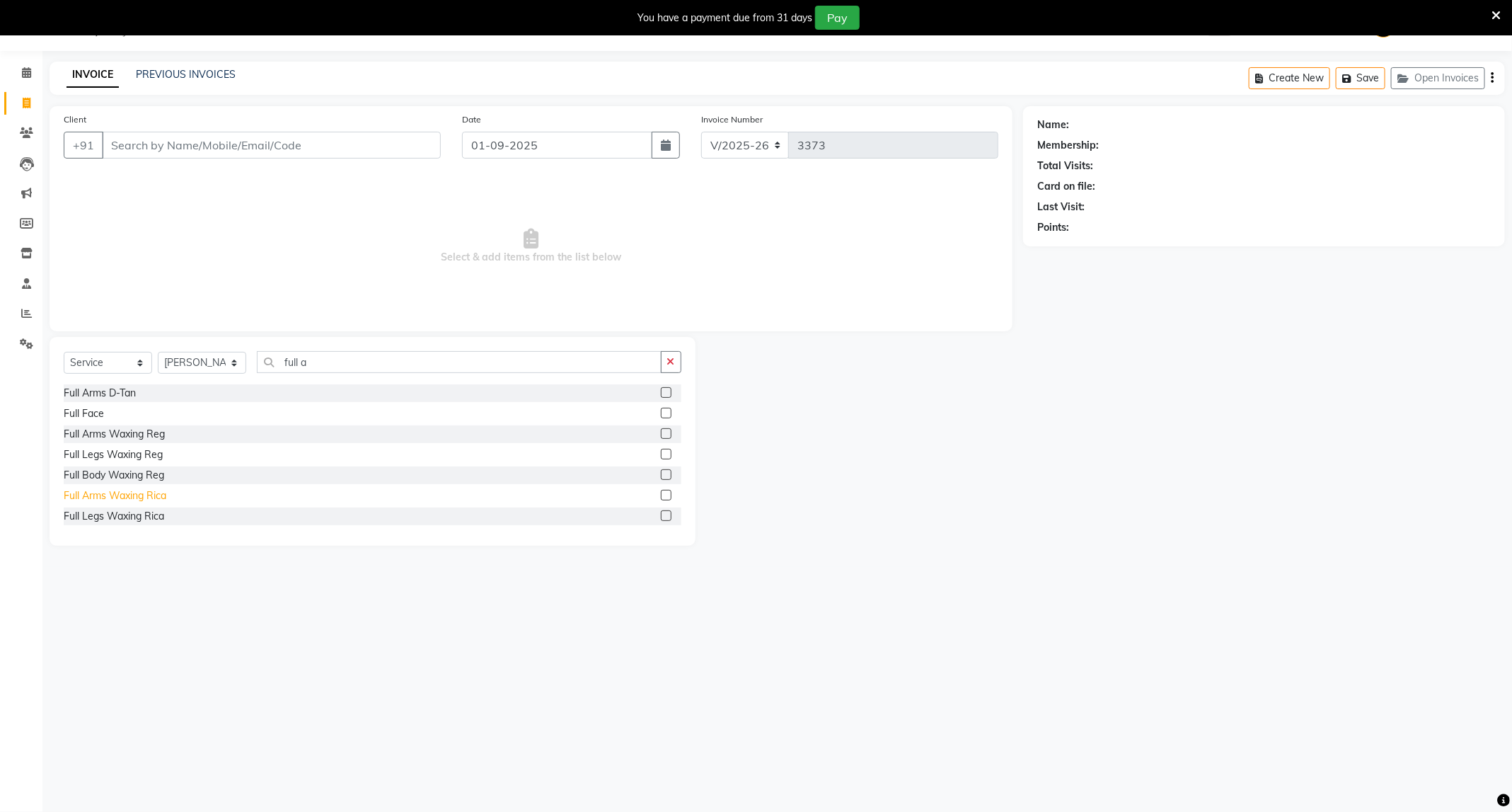
click at [132, 499] on div "Full Arms Waxing Rica" at bounding box center [115, 496] width 103 height 15
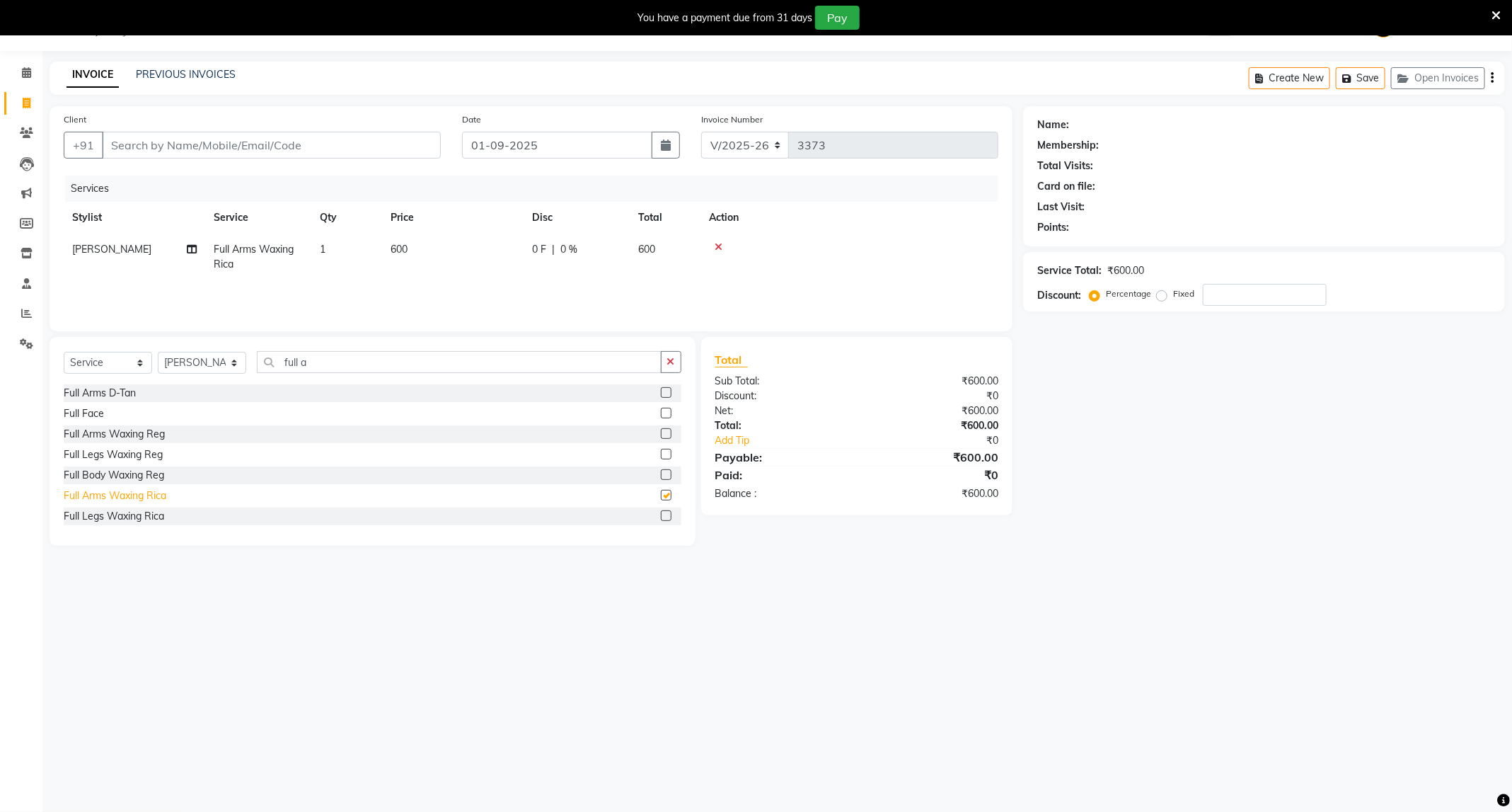
checkbox input "false"
drag, startPoint x: 353, startPoint y: 365, endPoint x: 235, endPoint y: 402, distance: 123.7
click at [235, 402] on div "Select Service Product Membership Package Voucher Prepaid Gift Card Select Styl…" at bounding box center [372, 442] width 646 height 209
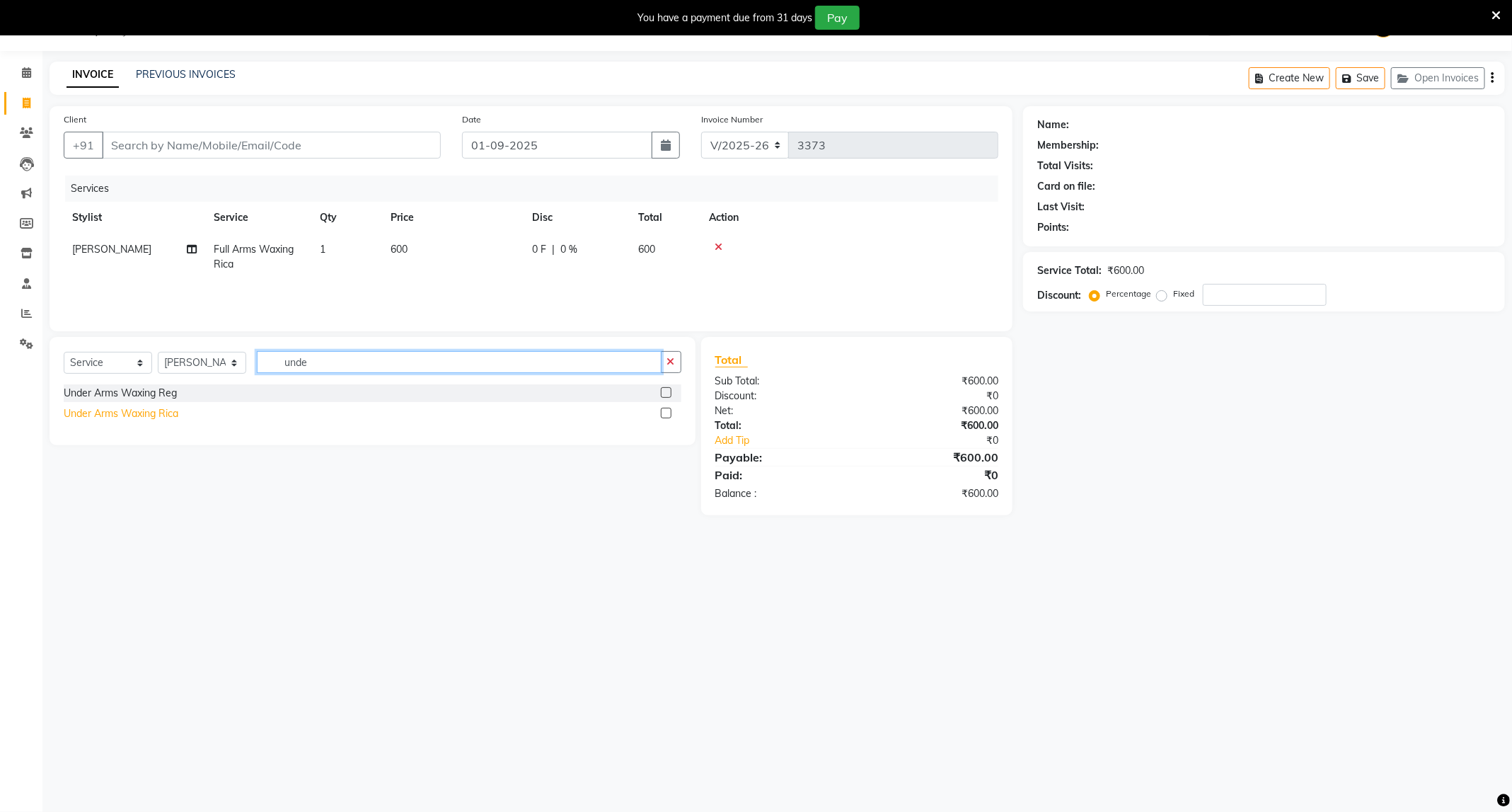
type input "unde"
click at [166, 417] on div "Under Arms Waxing Rica" at bounding box center [121, 413] width 115 height 15
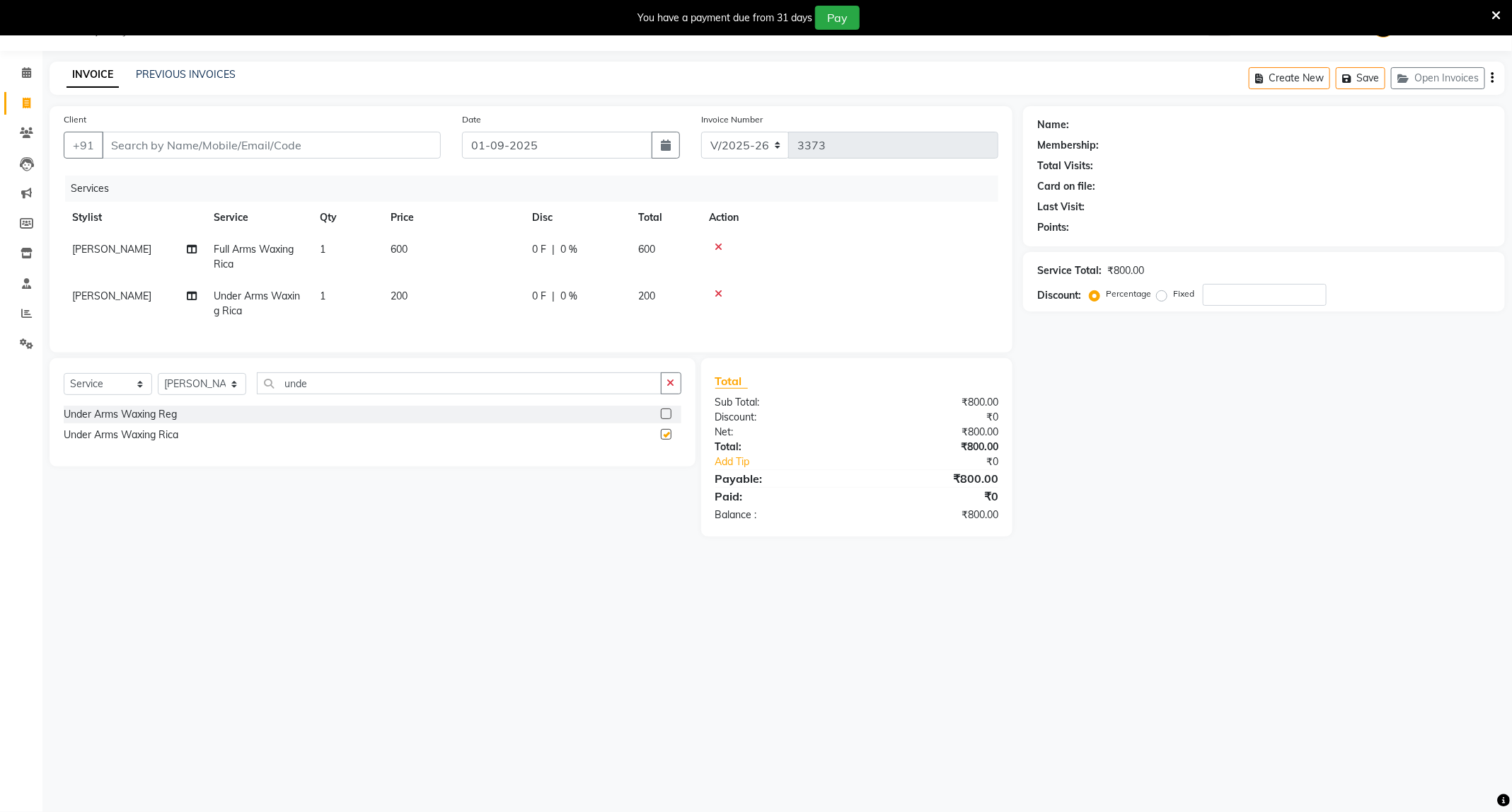
checkbox input "false"
drag, startPoint x: 319, startPoint y: 405, endPoint x: 187, endPoint y: 472, distance: 148.0
click at [187, 466] on div "Select Service Product Membership Package Voucher Prepaid Gift Card Select Styl…" at bounding box center [372, 412] width 646 height 108
type input "full le"
click at [134, 442] on div "Full Legs Waxing Rica" at bounding box center [114, 435] width 100 height 15
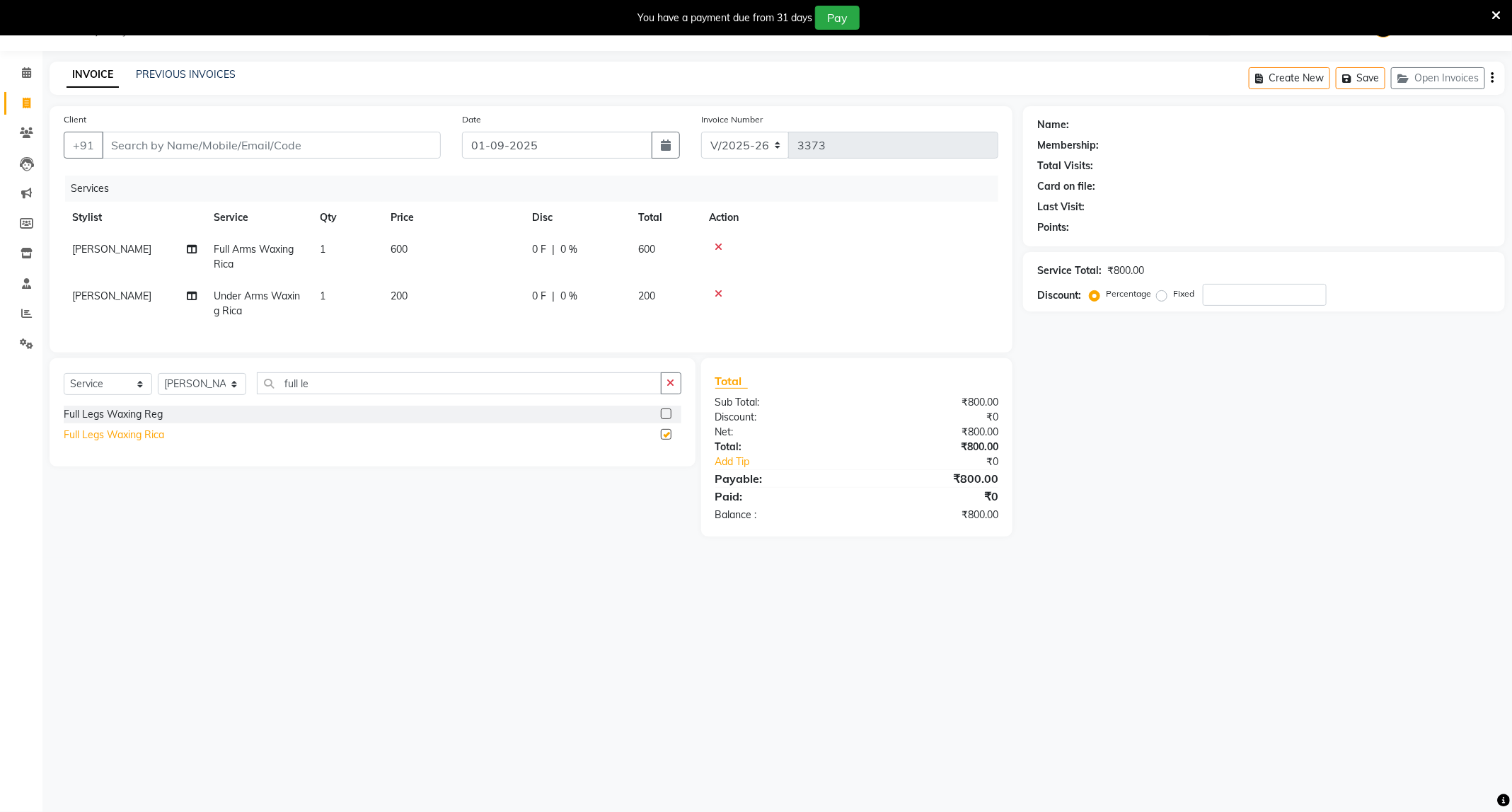
checkbox input "false"
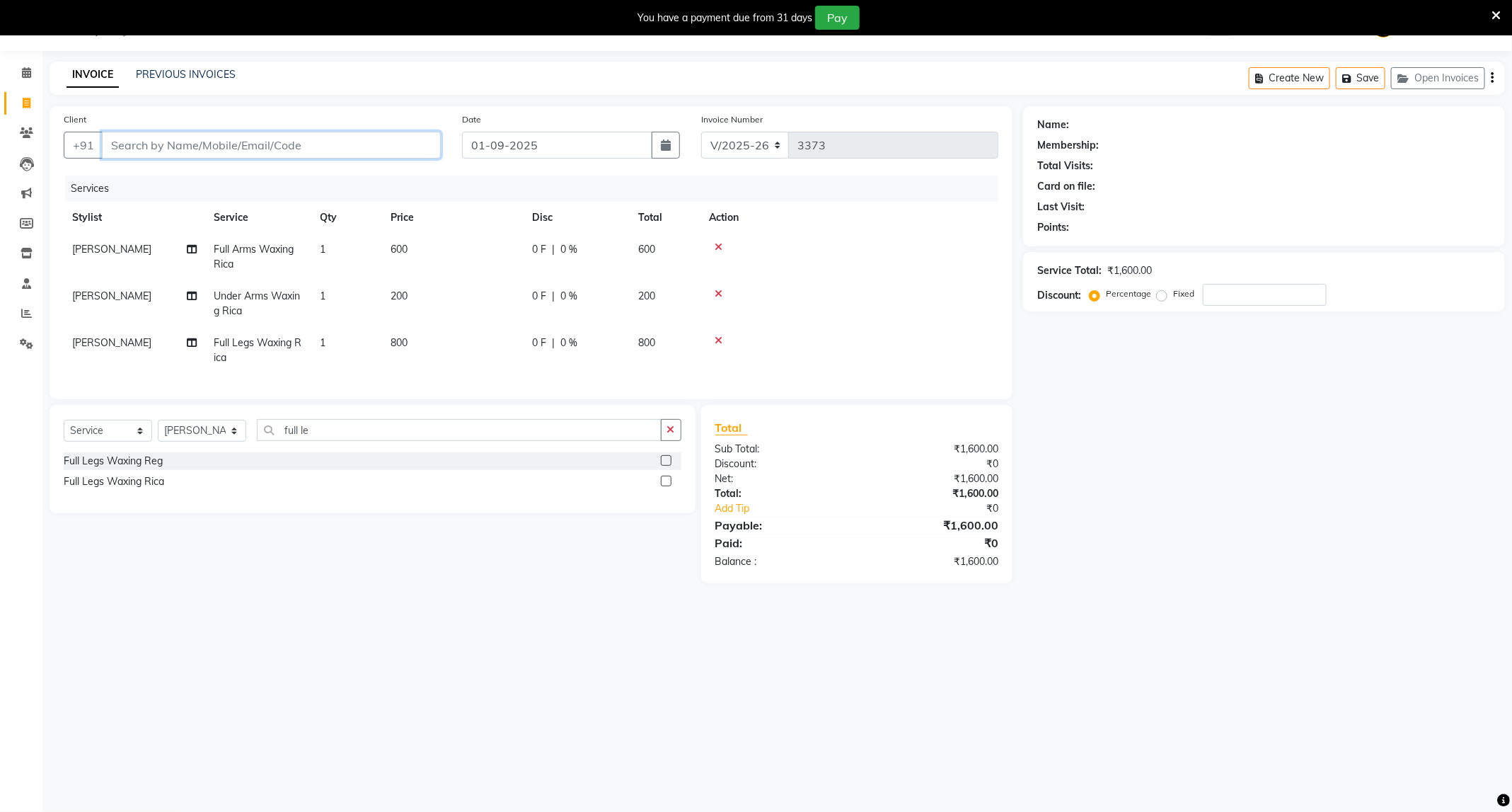
click at [286, 151] on input "Client" at bounding box center [271, 145] width 339 height 27
click at [717, 295] on icon at bounding box center [718, 293] width 8 height 10
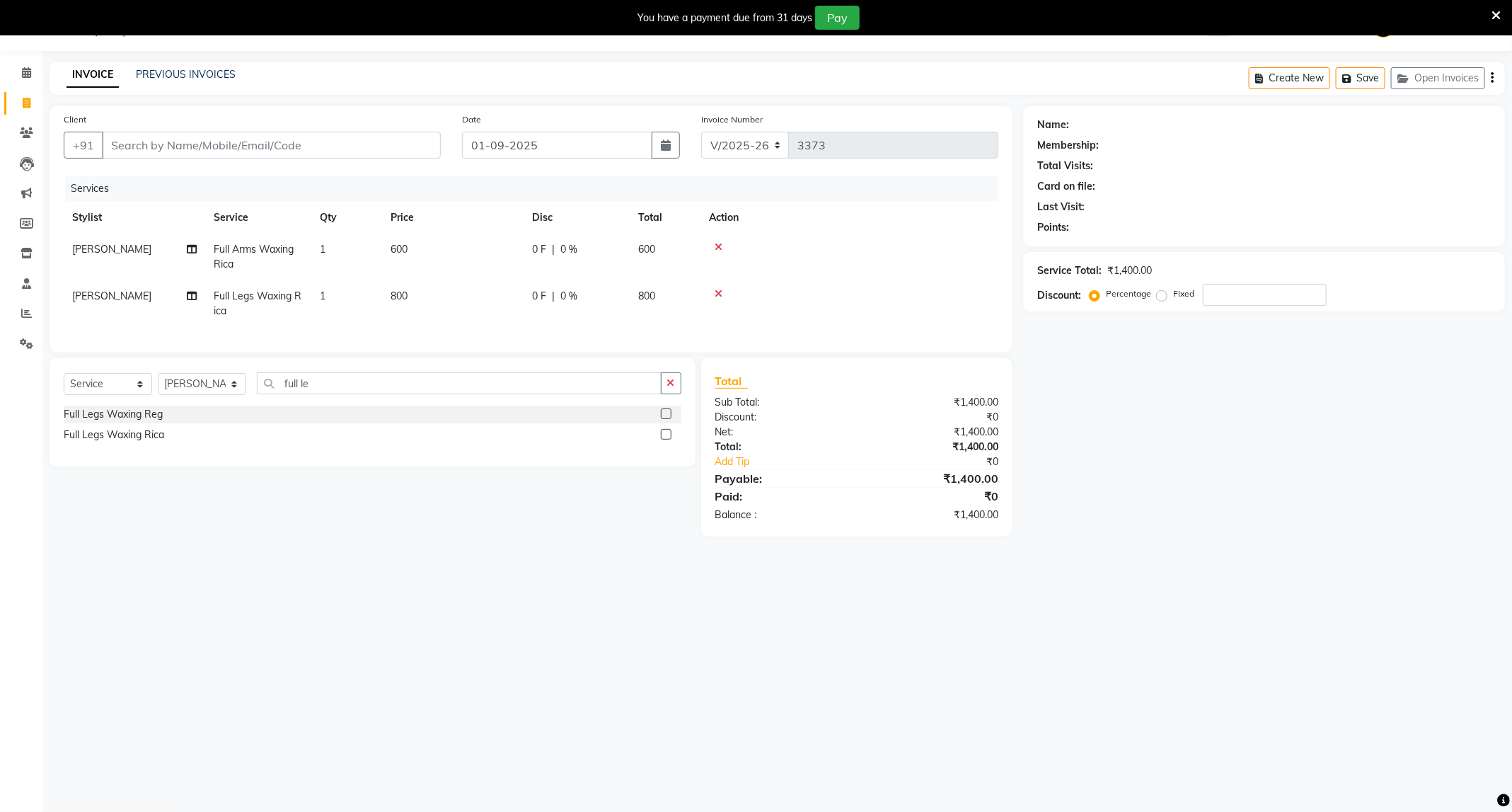
click at [720, 294] on icon at bounding box center [718, 293] width 8 height 10
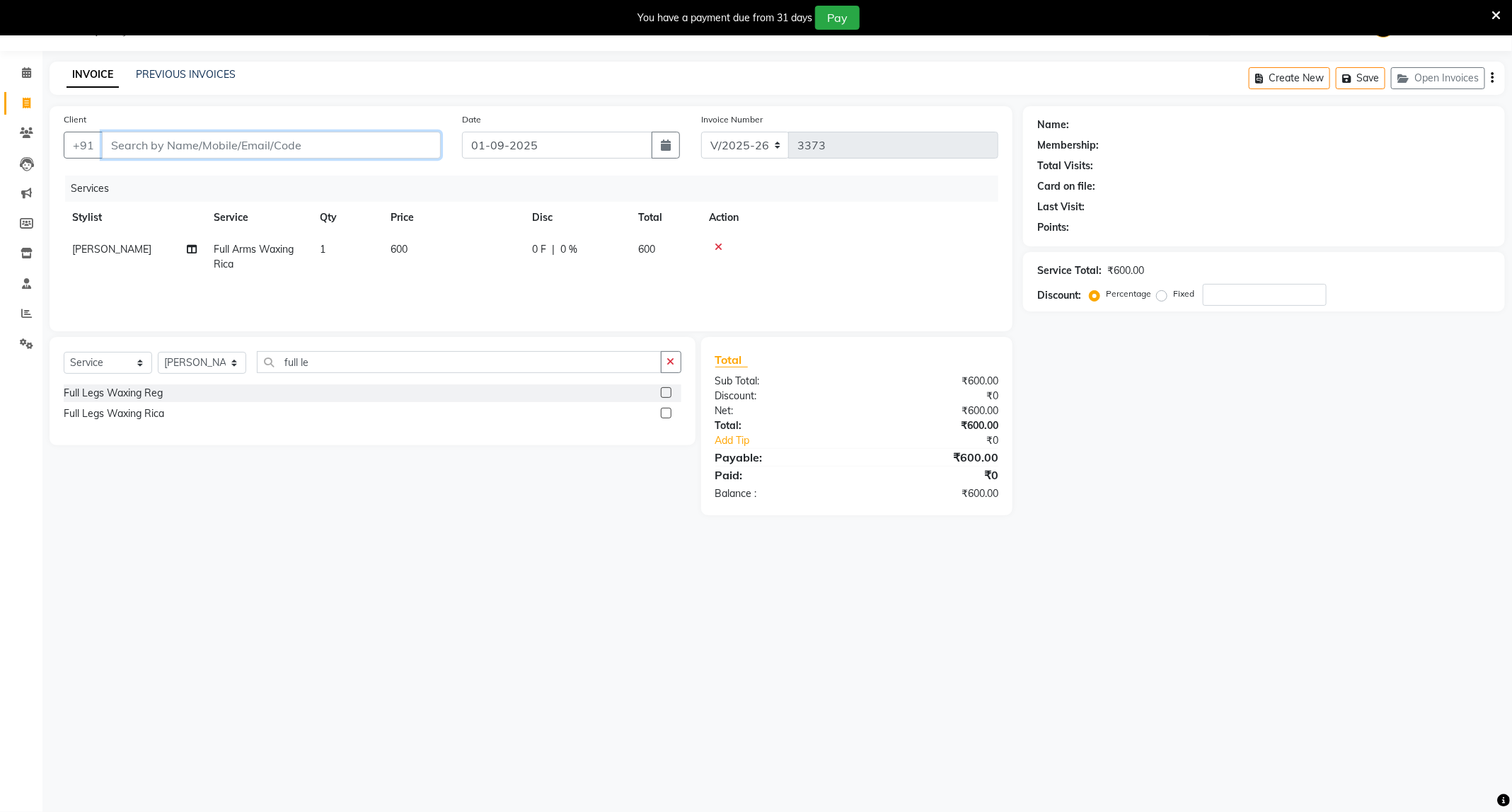
click at [370, 141] on input "Client" at bounding box center [271, 145] width 339 height 27
type input "8"
type input "0"
type input "8830906474"
click at [391, 145] on span "Add Client" at bounding box center [404, 145] width 56 height 14
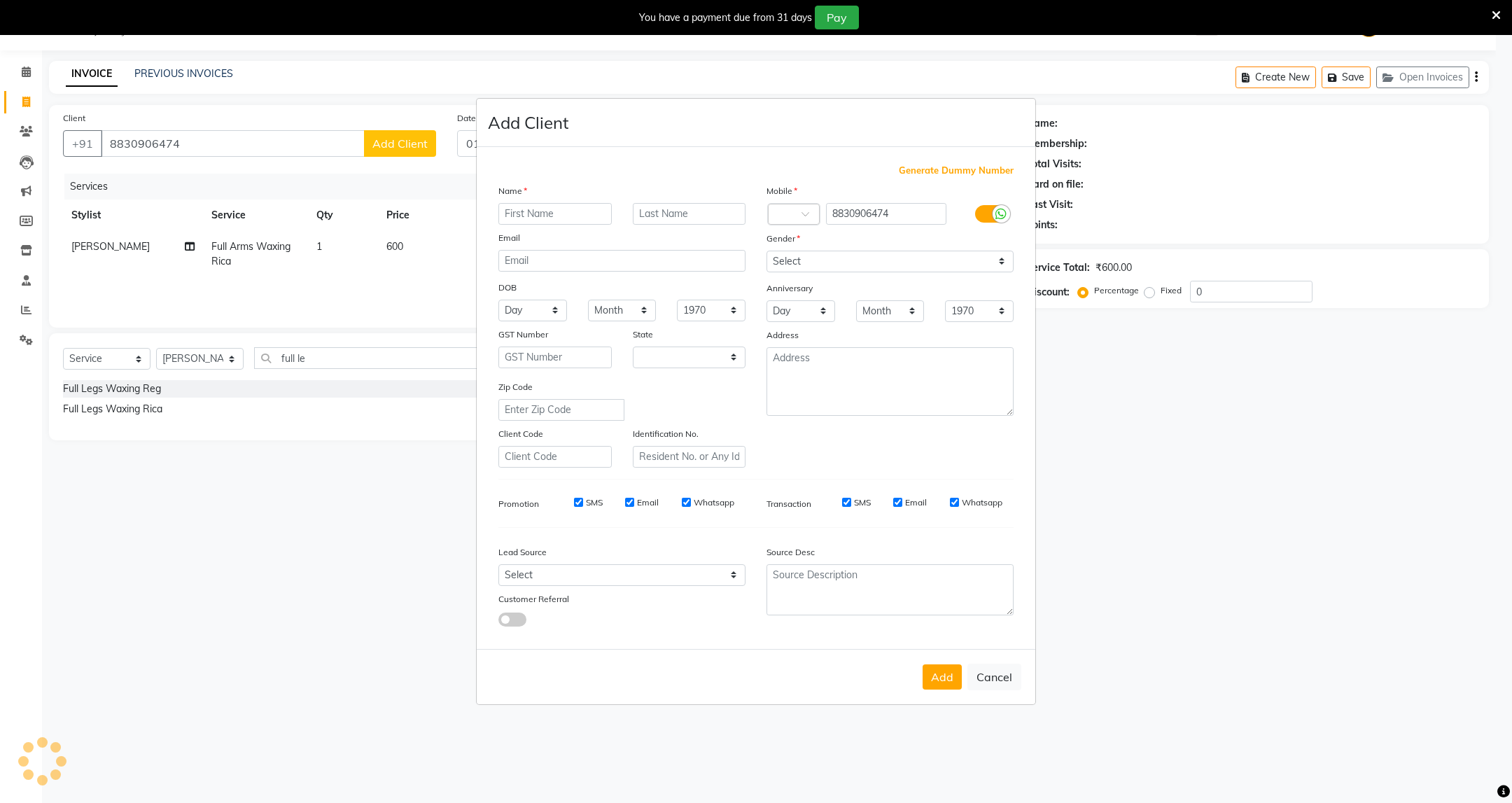
select select "22"
type input "[DEMOGRAPHIC_DATA]"
type input "[PERSON_NAME]"
click at [901, 263] on select "Select [DEMOGRAPHIC_DATA] [DEMOGRAPHIC_DATA] Other Prefer Not To Say" at bounding box center [890, 261] width 247 height 21
select select "[DEMOGRAPHIC_DATA]"
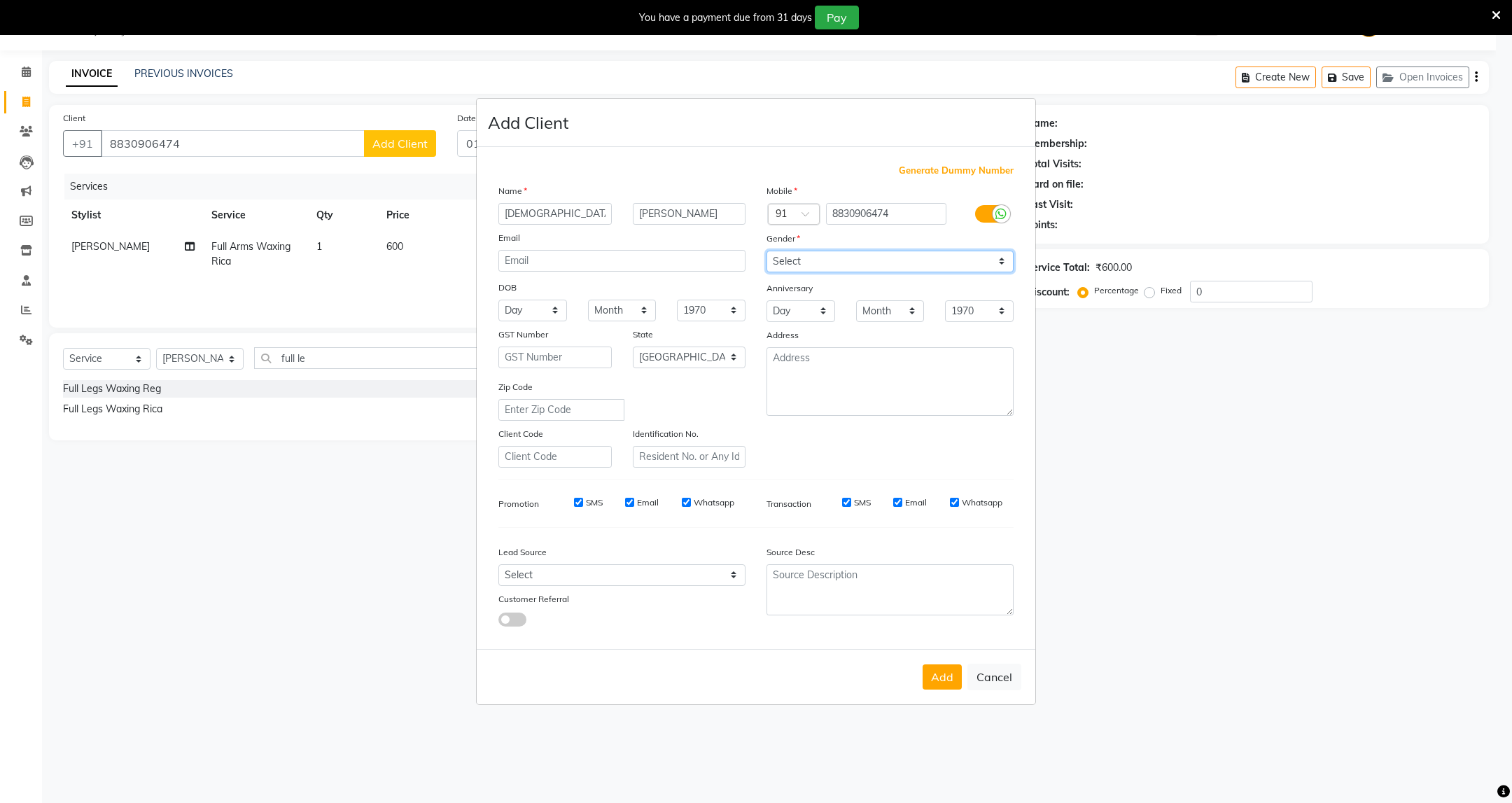
click at [766, 251] on select "Select [DEMOGRAPHIC_DATA] [DEMOGRAPHIC_DATA] Other Prefer Not To Say" at bounding box center [890, 261] width 247 height 21
click at [939, 685] on button "Add" at bounding box center [942, 676] width 39 height 25
select select
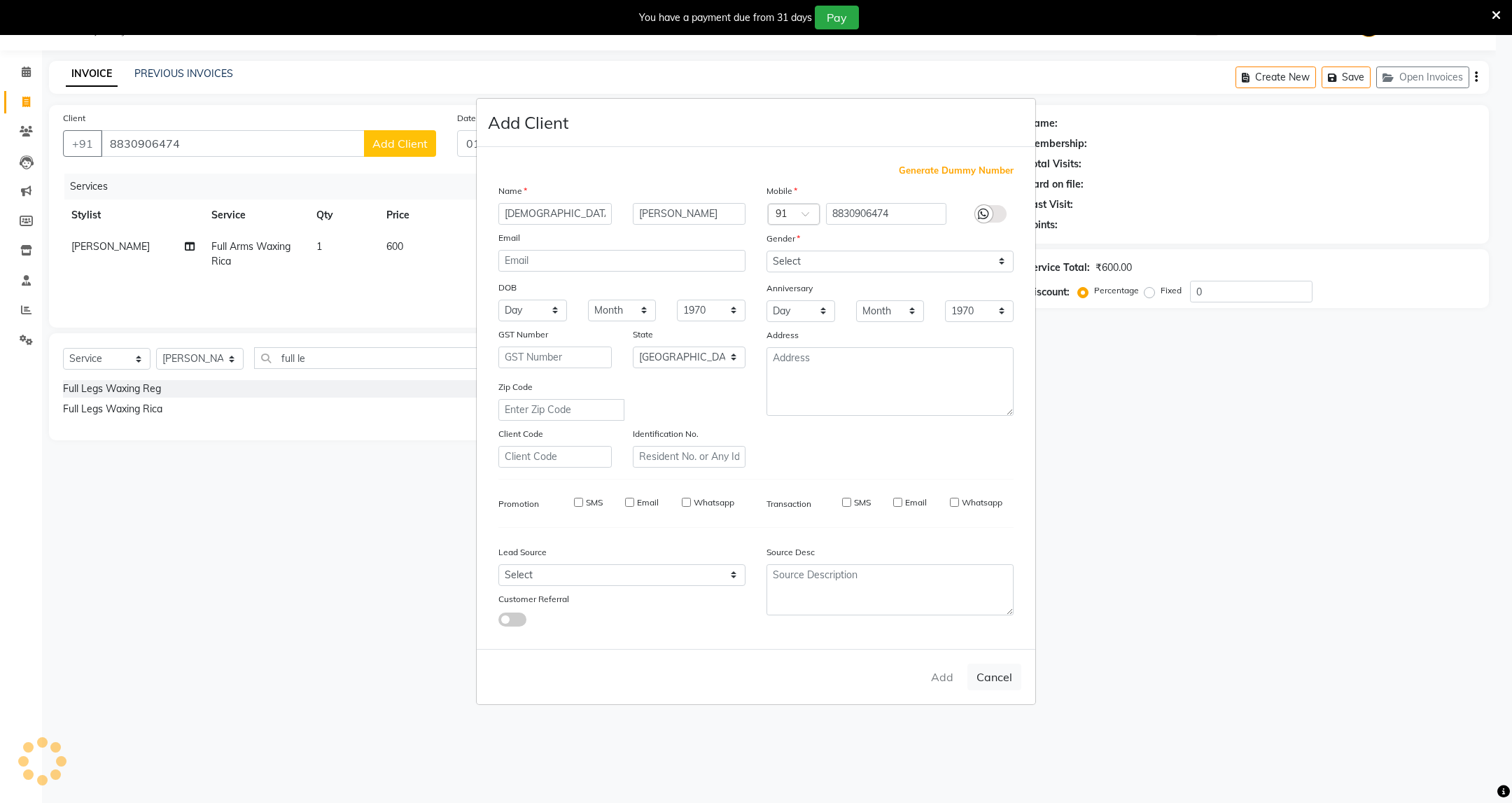
select select "null"
select select
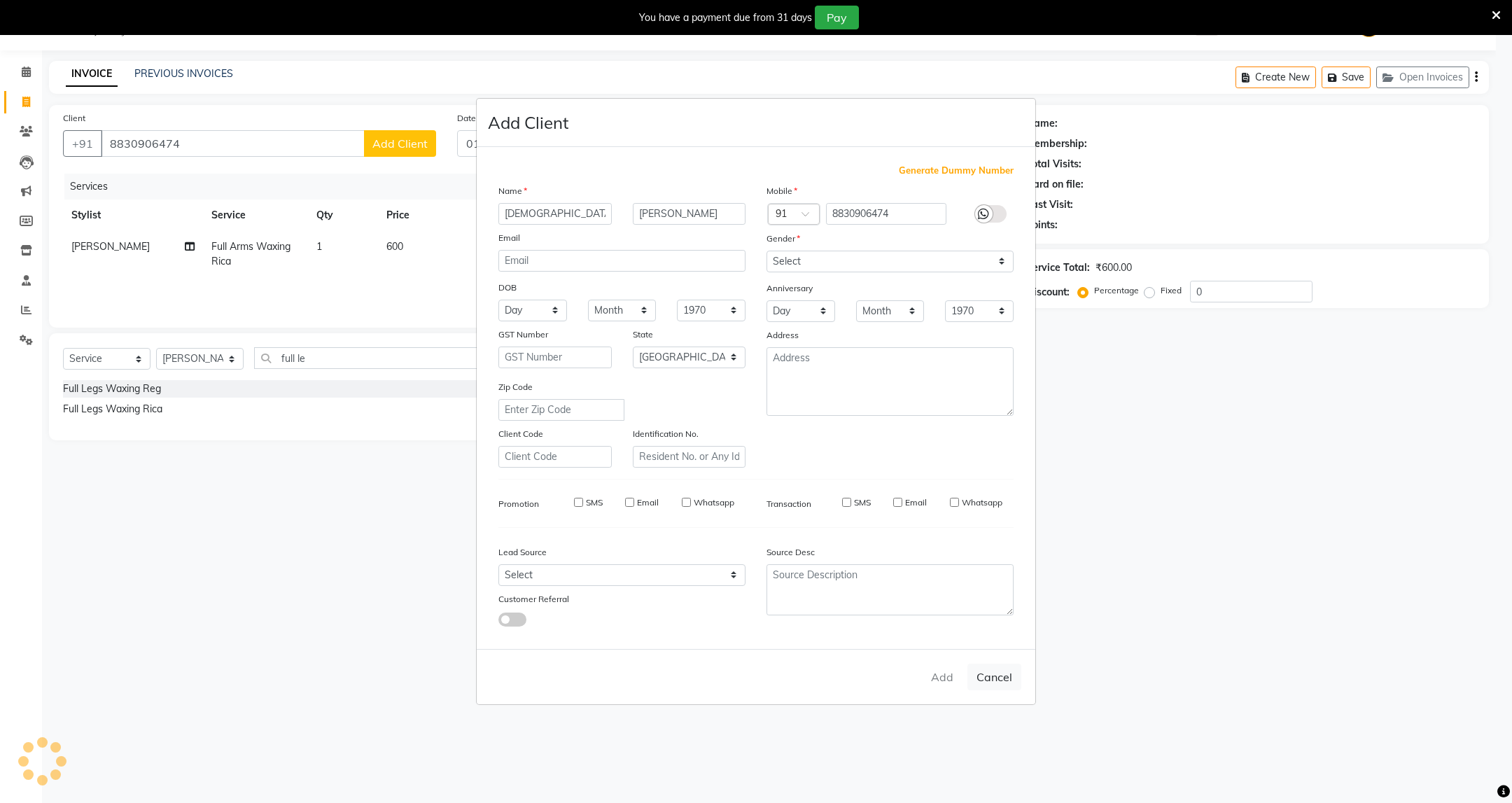
checkbox input "false"
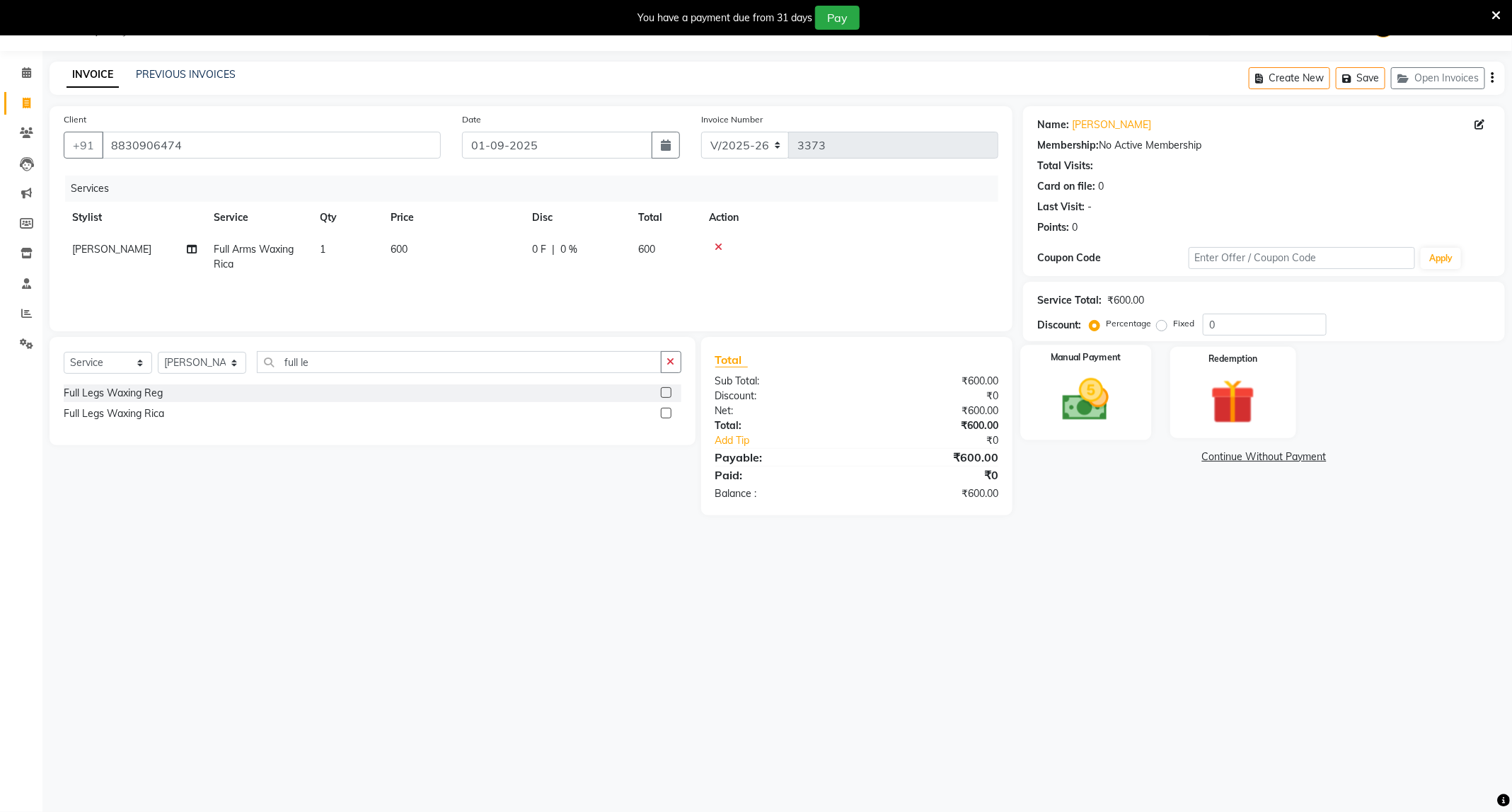
drag, startPoint x: 1123, startPoint y: 391, endPoint x: 1140, endPoint y: 431, distance: 43.5
click at [1123, 391] on img at bounding box center [1085, 400] width 76 height 54
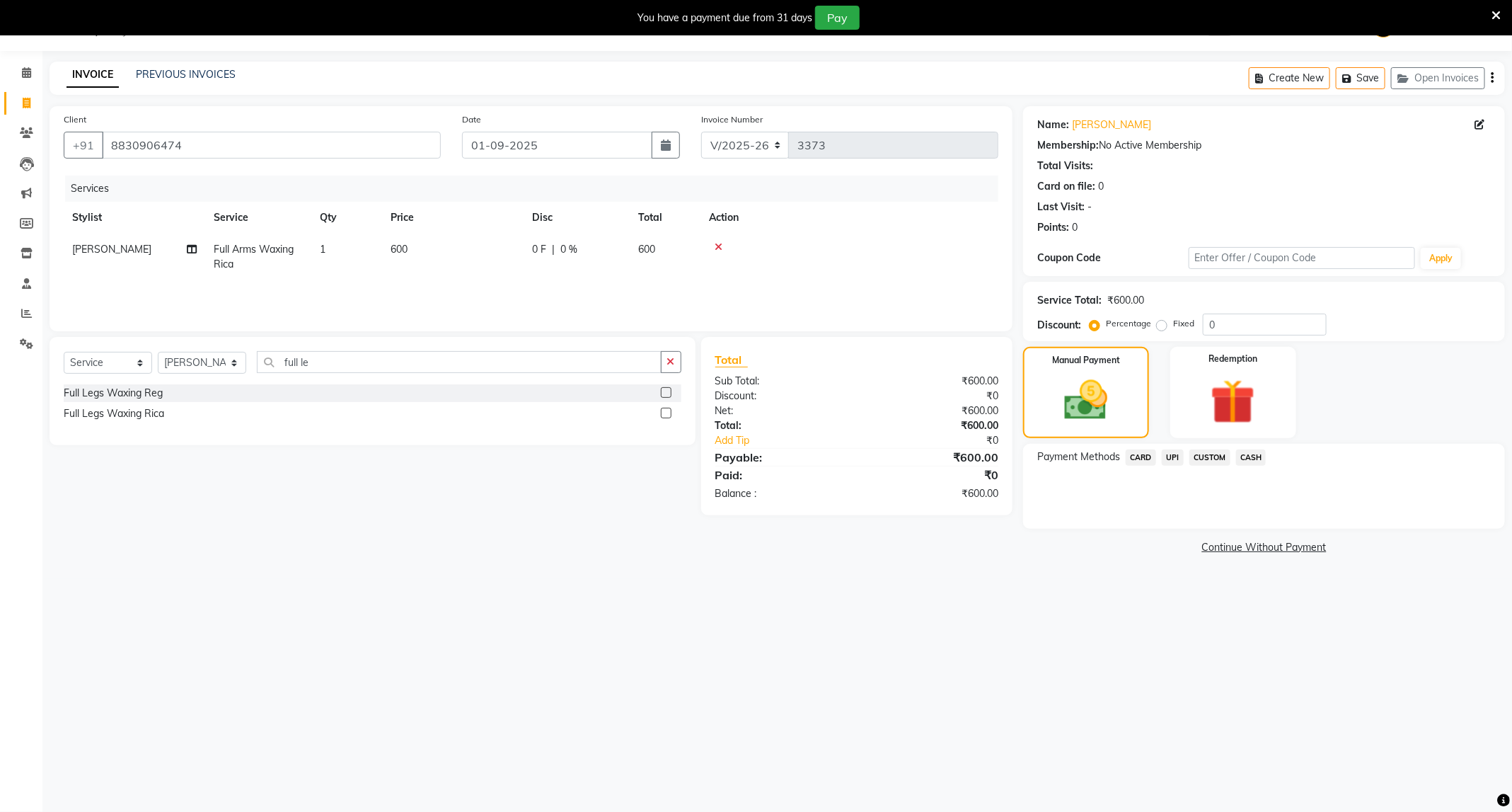
click at [1170, 455] on span "UPI" at bounding box center [1173, 457] width 22 height 16
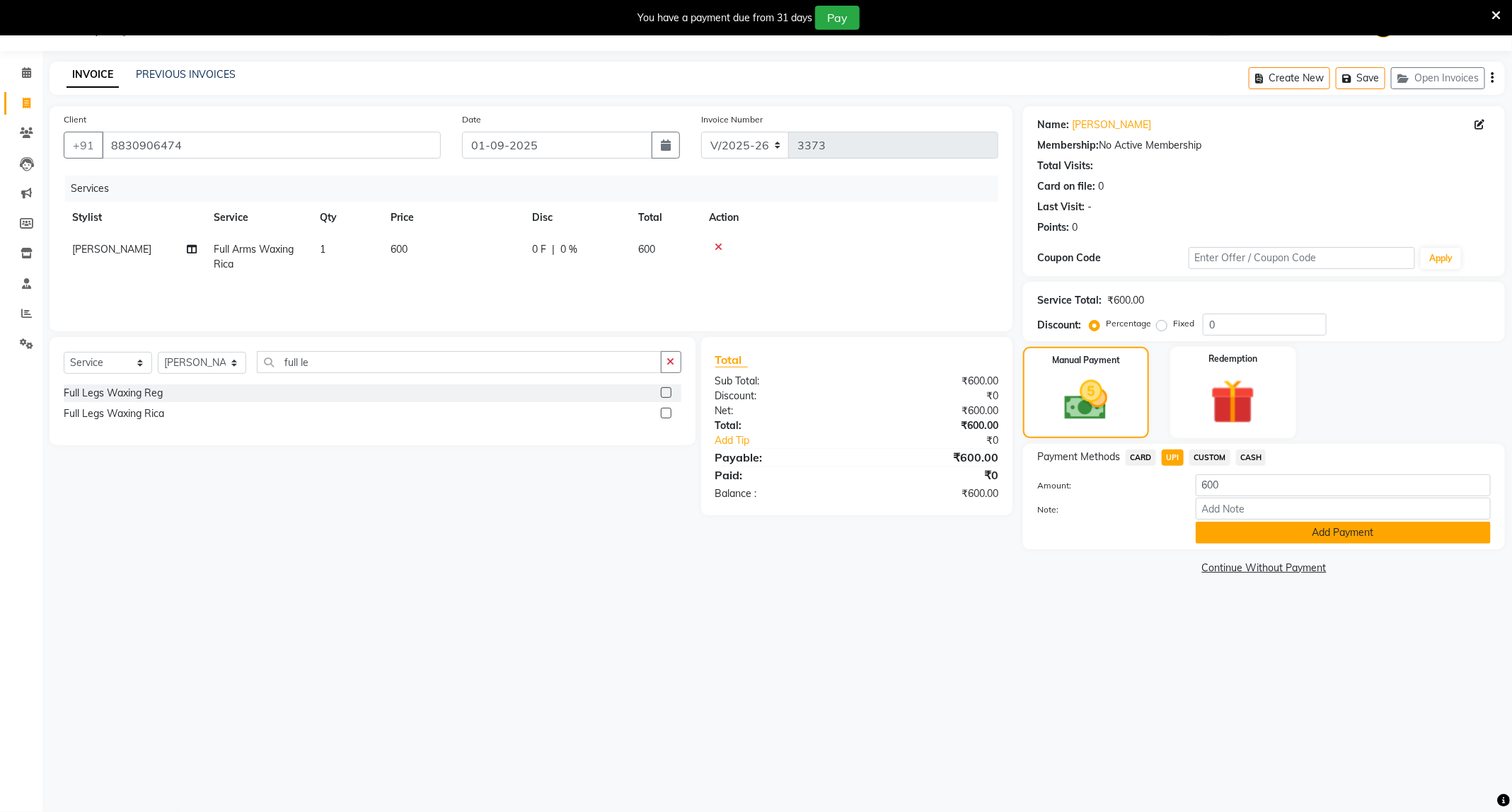
click at [1240, 531] on button "Add Payment" at bounding box center [1343, 533] width 295 height 22
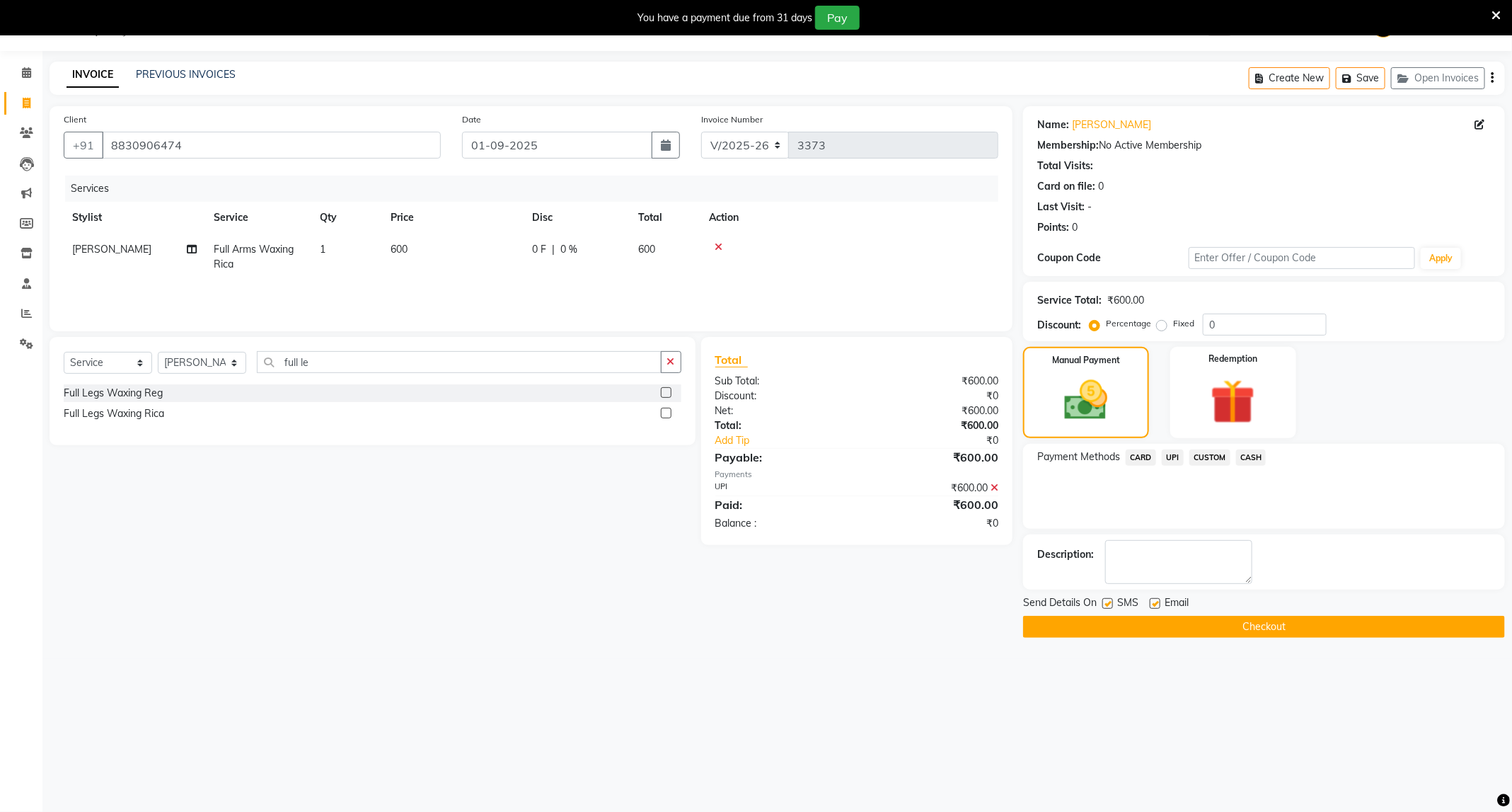
click at [1255, 627] on button "Checkout" at bounding box center [1264, 627] width 482 height 22
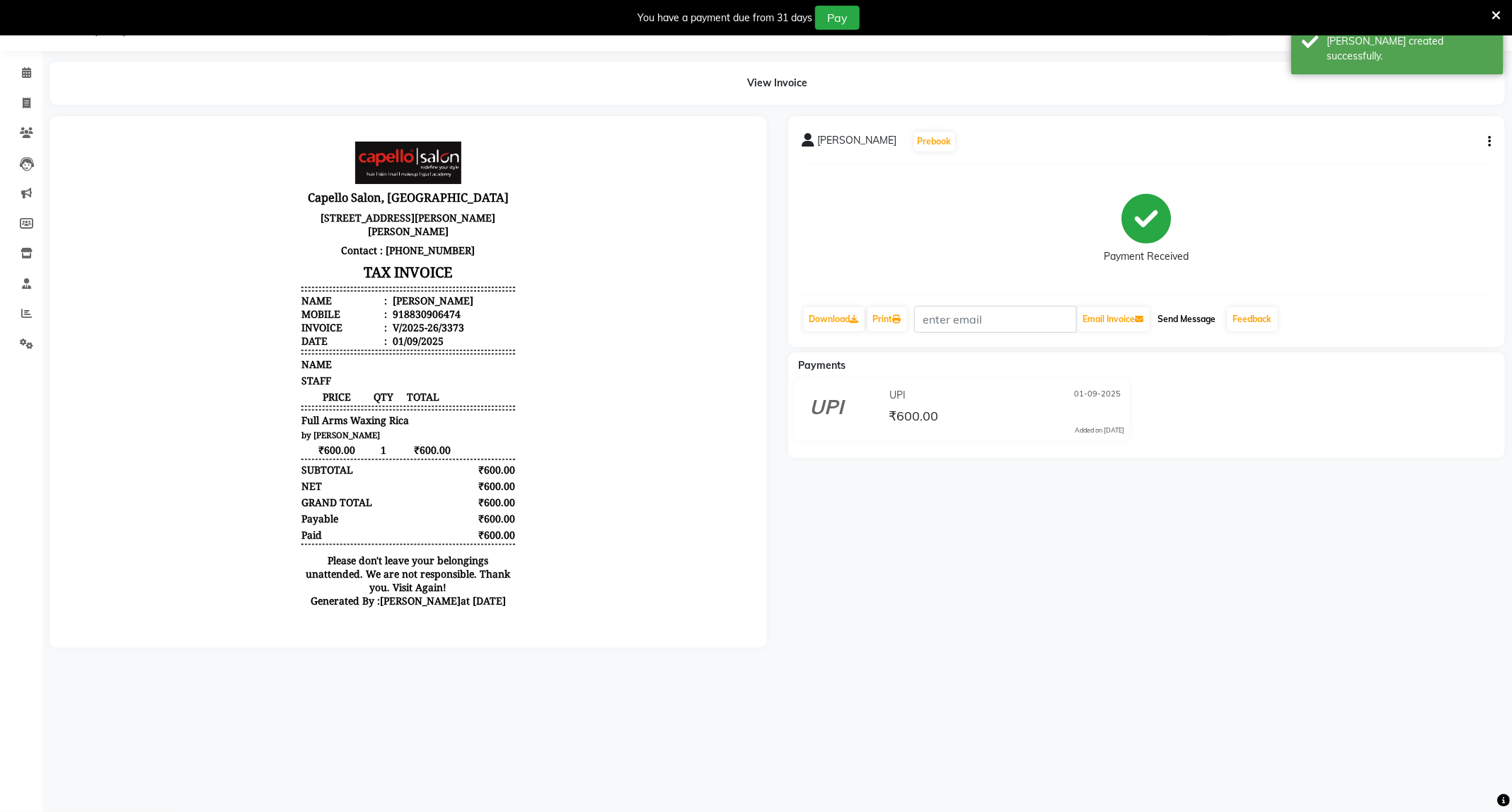
click at [1208, 314] on button "Send Message" at bounding box center [1187, 319] width 69 height 24
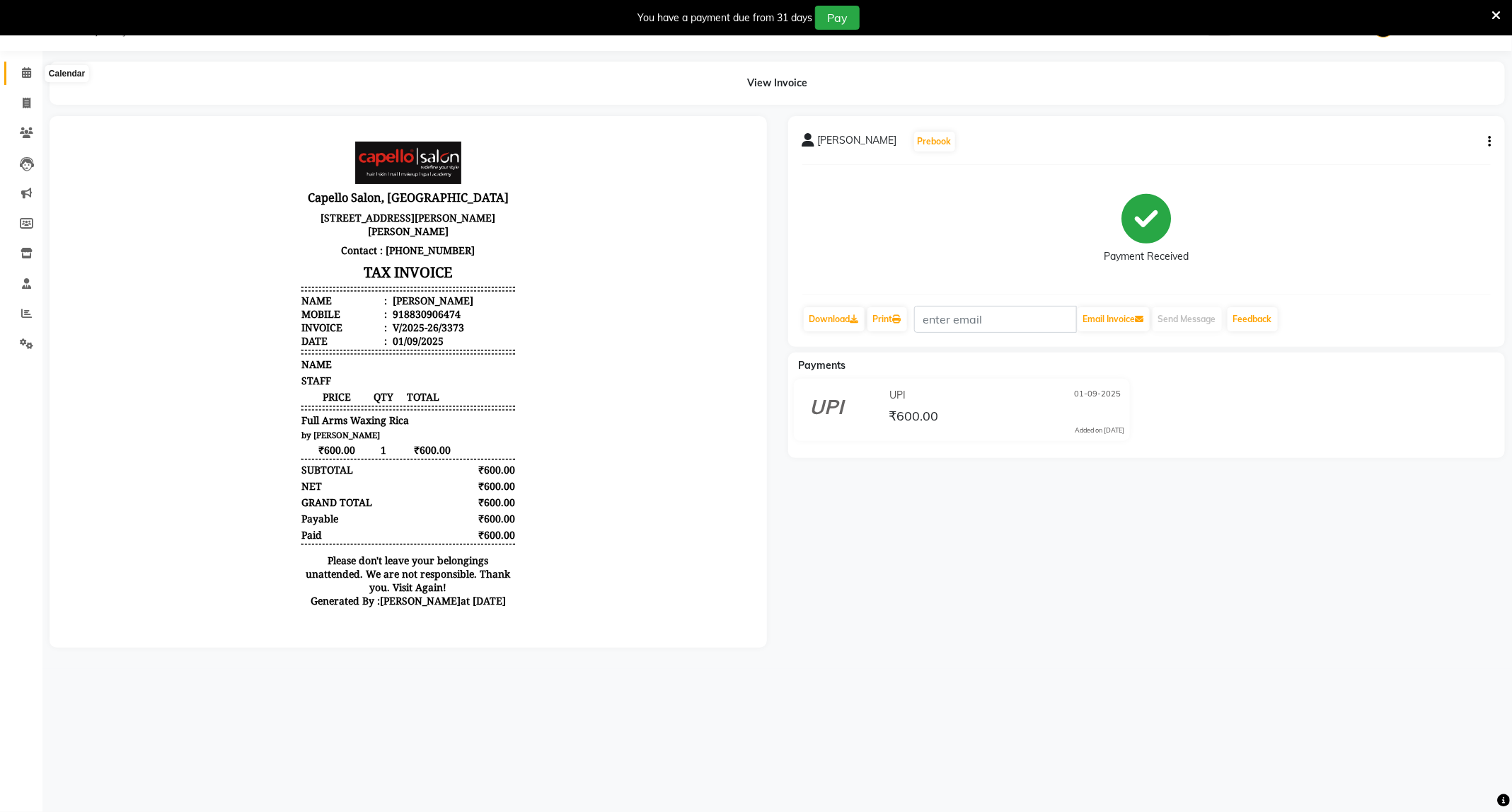
drag, startPoint x: 30, startPoint y: 76, endPoint x: 104, endPoint y: 1, distance: 105.4
click at [30, 76] on icon at bounding box center [26, 73] width 9 height 11
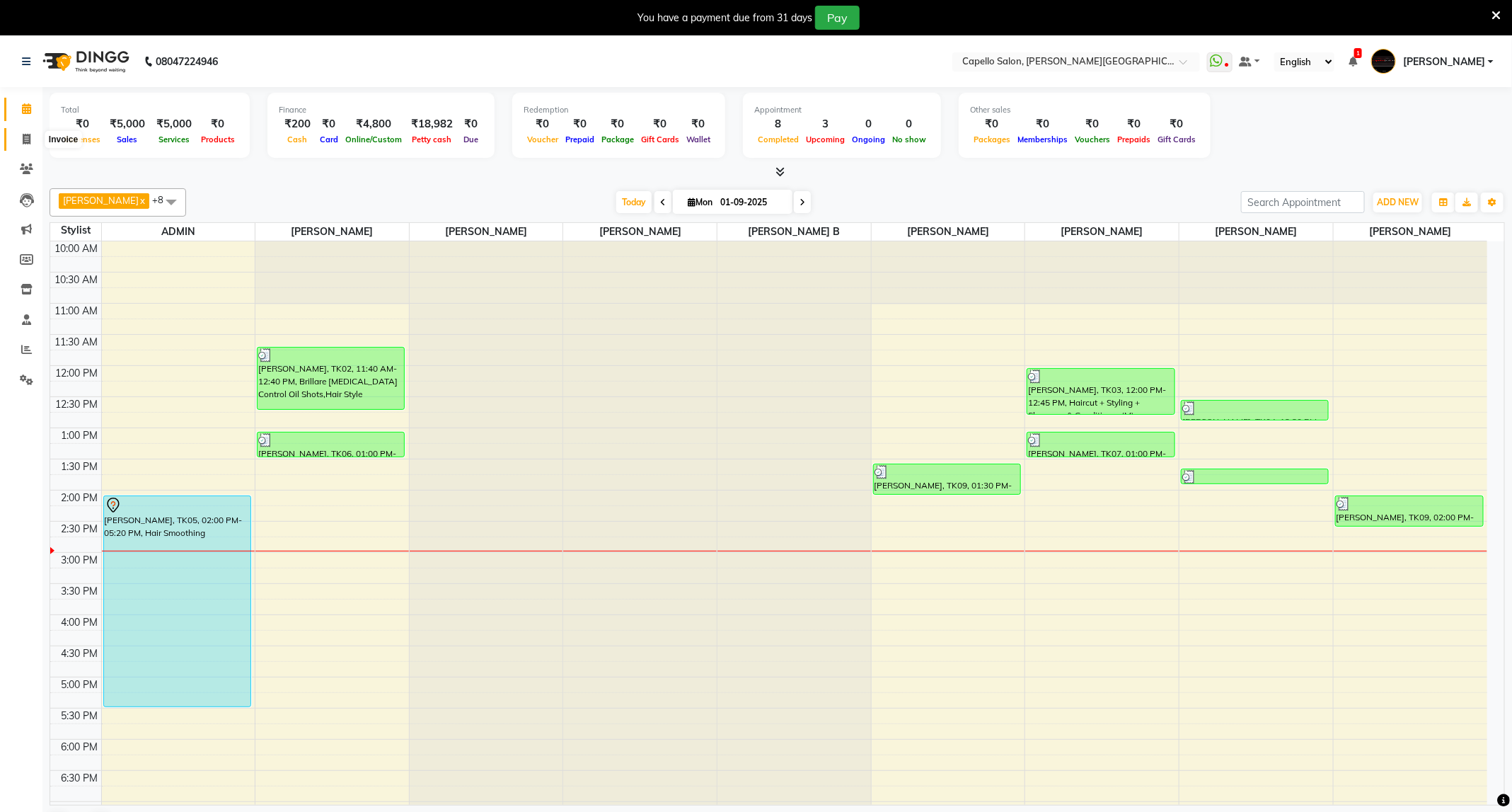
drag, startPoint x: 23, startPoint y: 142, endPoint x: 32, endPoint y: 142, distance: 9.0
click at [23, 142] on icon at bounding box center [26, 139] width 8 height 11
select select "service"
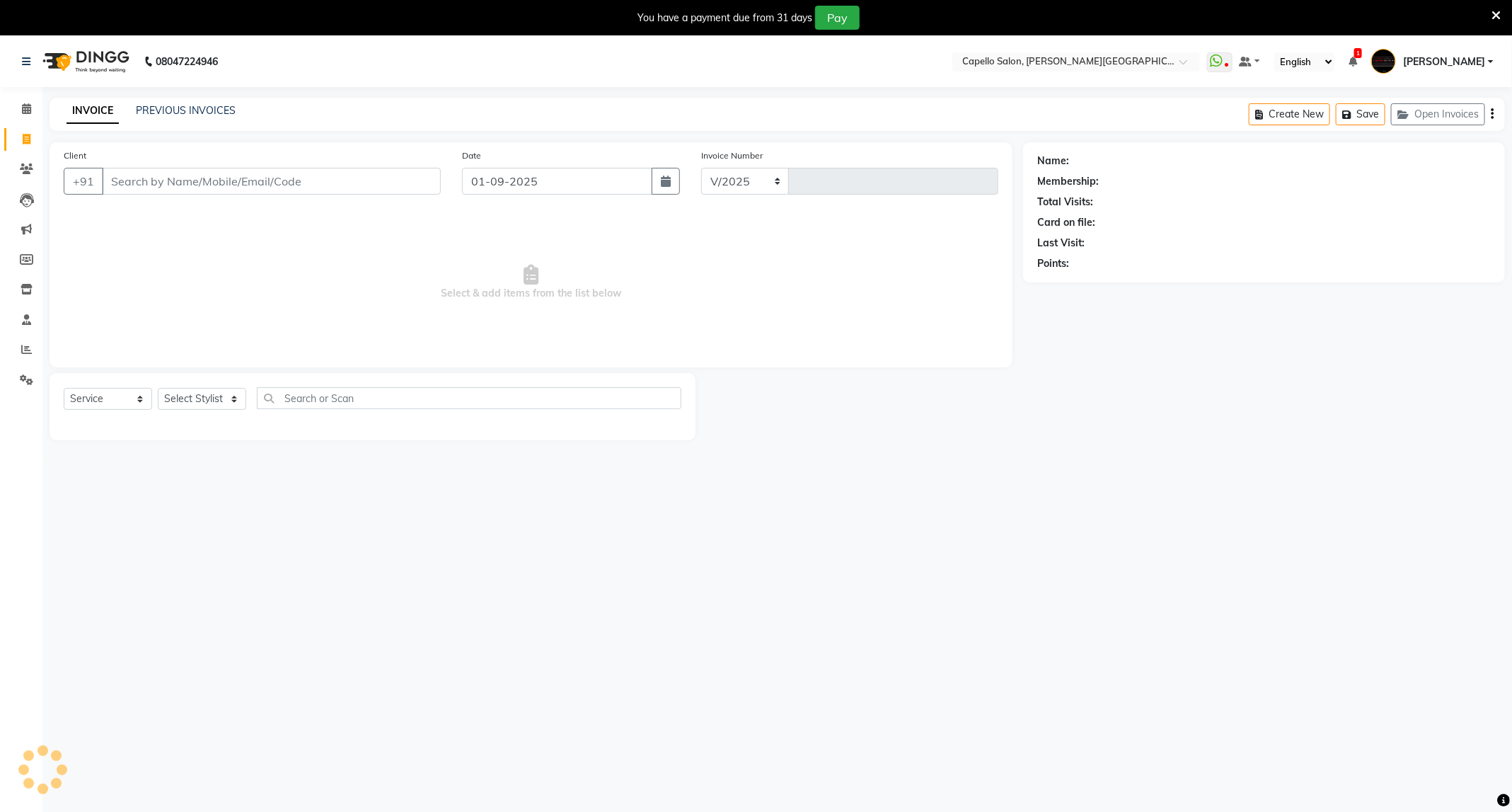
select select "811"
type input "3377"
click at [219, 406] on select "Select Stylist" at bounding box center [202, 399] width 89 height 22
select select "84517"
click at [158, 388] on select "Select Stylist ADMIN [PERSON_NAME] [PERSON_NAME] [PERSON_NAME] [PERSON_NAME] (M…" at bounding box center [202, 399] width 89 height 22
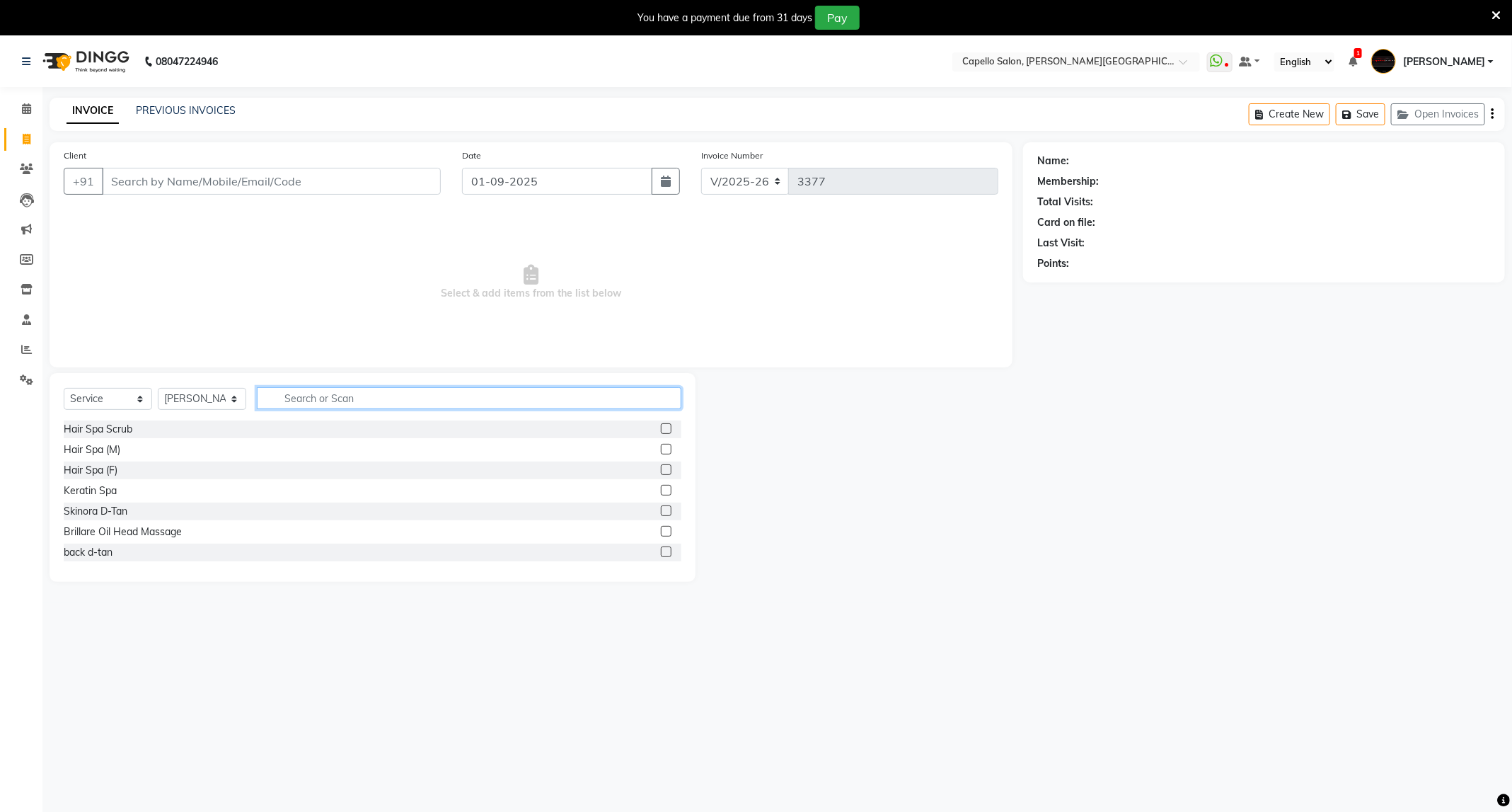
click at [376, 396] on input "text" at bounding box center [469, 398] width 424 height 22
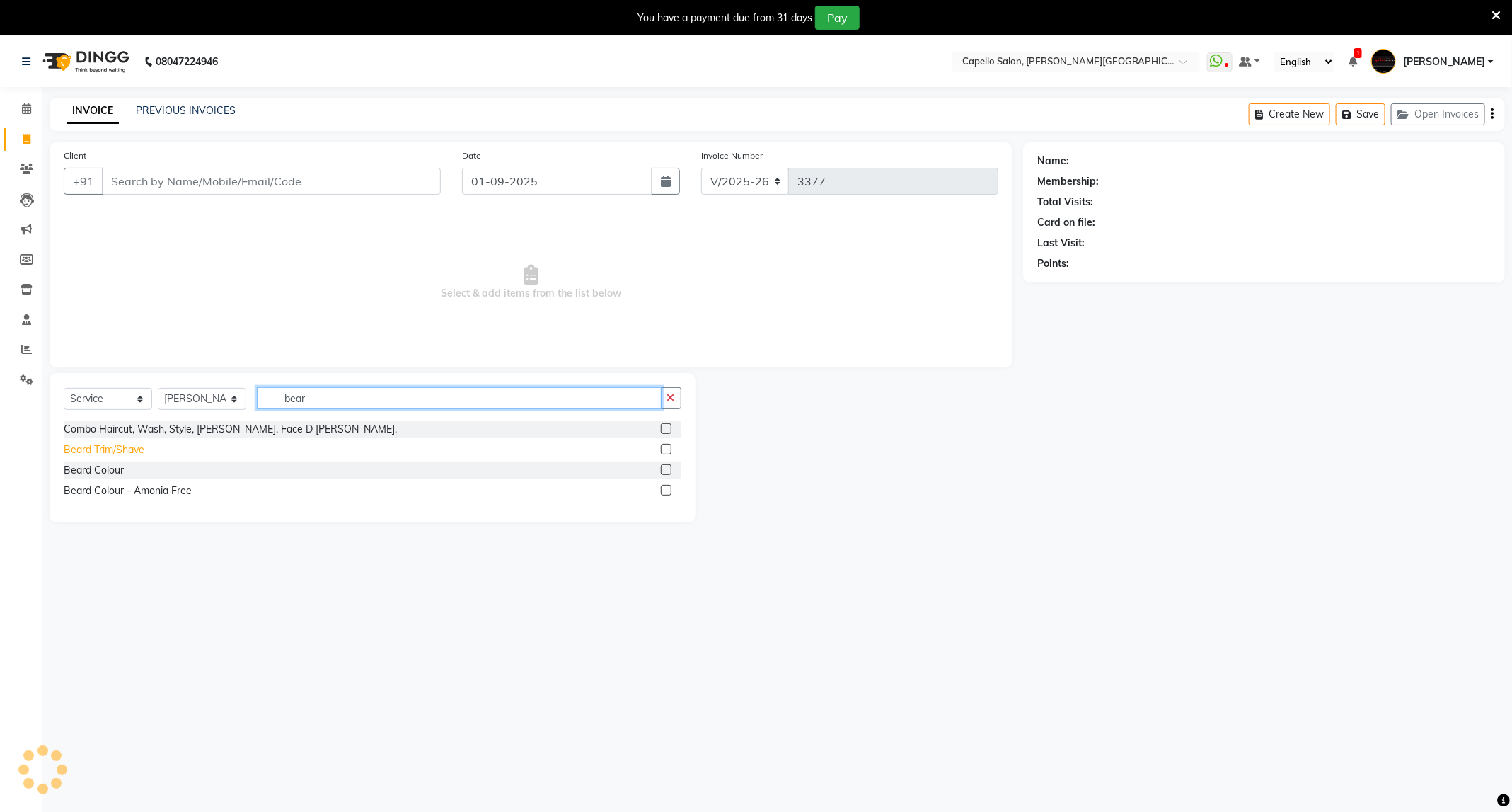
type input "bear"
click at [113, 445] on div "Beard Trim/Shave" at bounding box center [104, 449] width 81 height 15
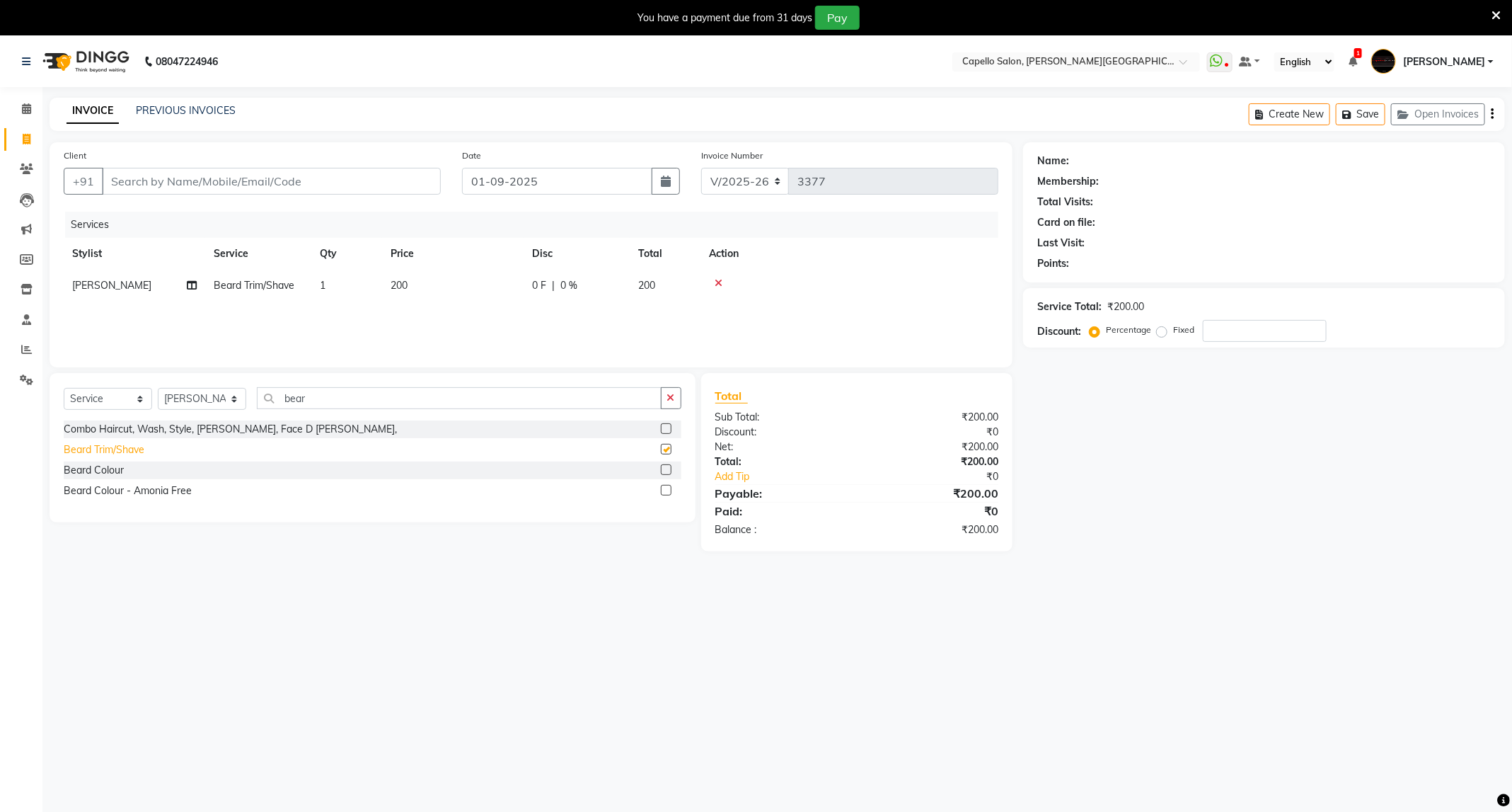
checkbox input "false"
click at [355, 181] on input "Client" at bounding box center [271, 181] width 339 height 27
type input "9"
type input "0"
click at [108, 192] on input "9177877669" at bounding box center [235, 181] width 267 height 27
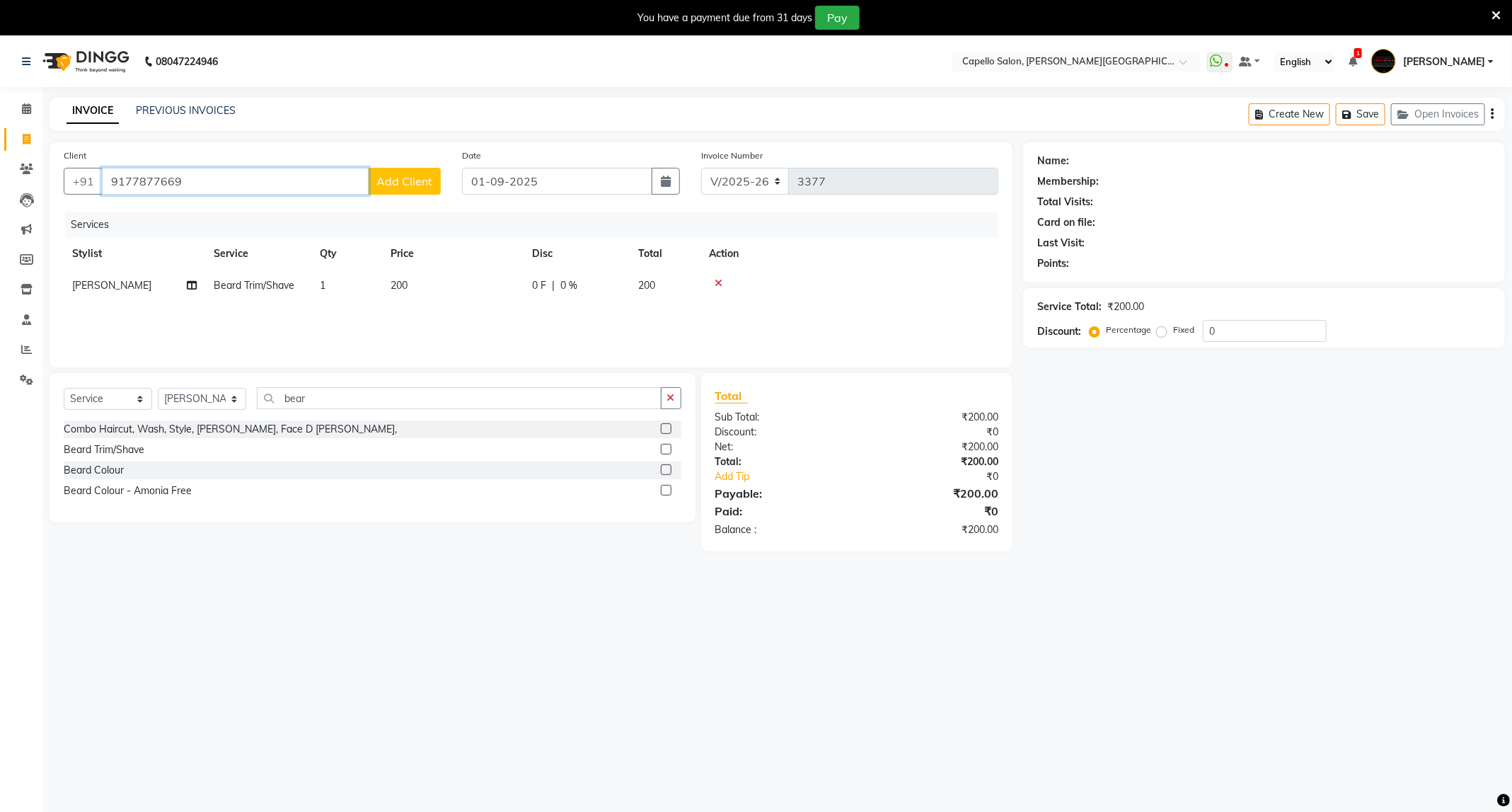
click at [119, 184] on input "9177877669" at bounding box center [235, 181] width 267 height 27
type input "8177877669"
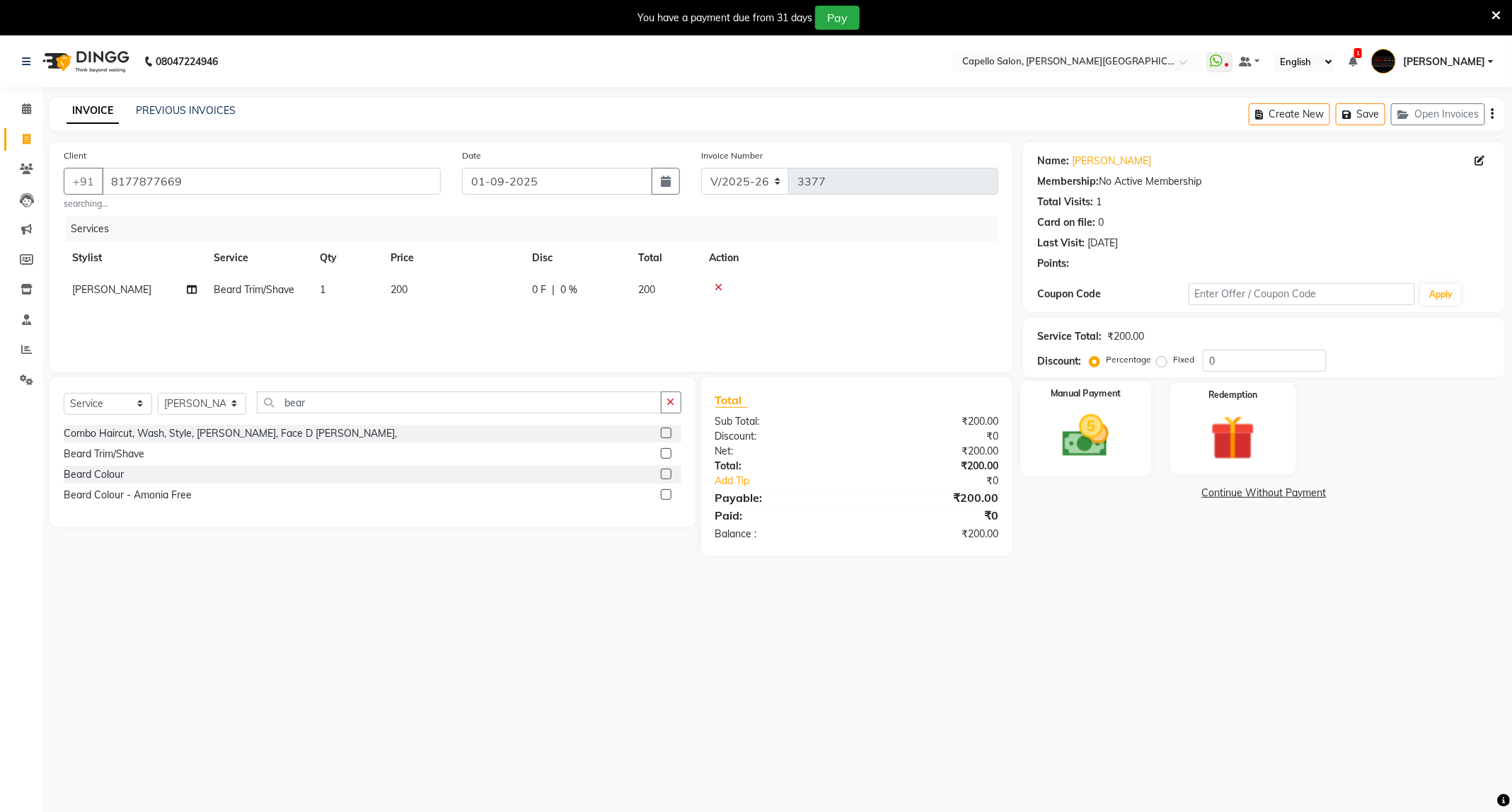
click at [1116, 431] on img at bounding box center [1085, 436] width 76 height 54
click at [1258, 491] on span "CASH" at bounding box center [1250, 493] width 30 height 16
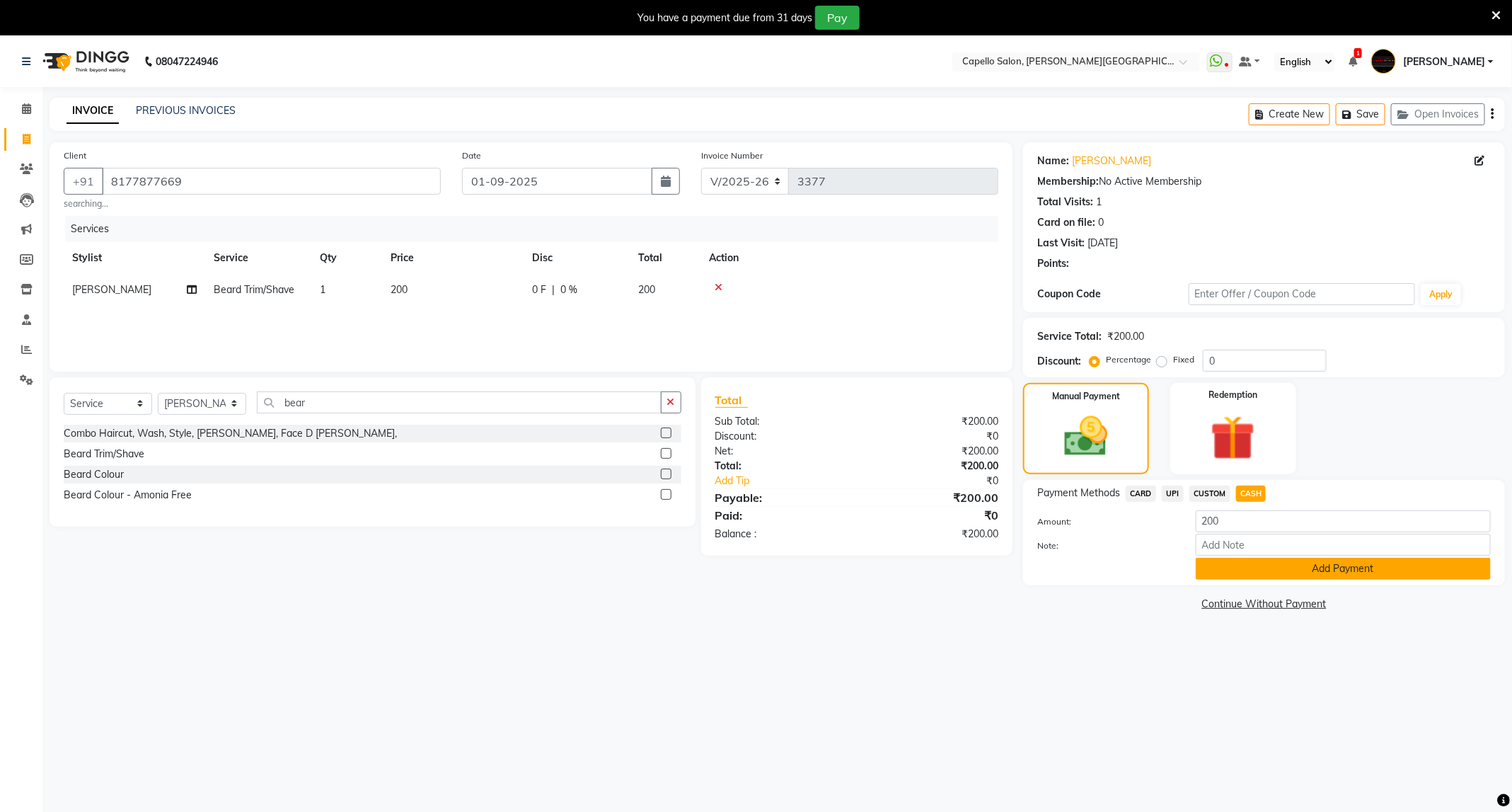
click at [1289, 571] on button "Add Payment" at bounding box center [1343, 569] width 295 height 22
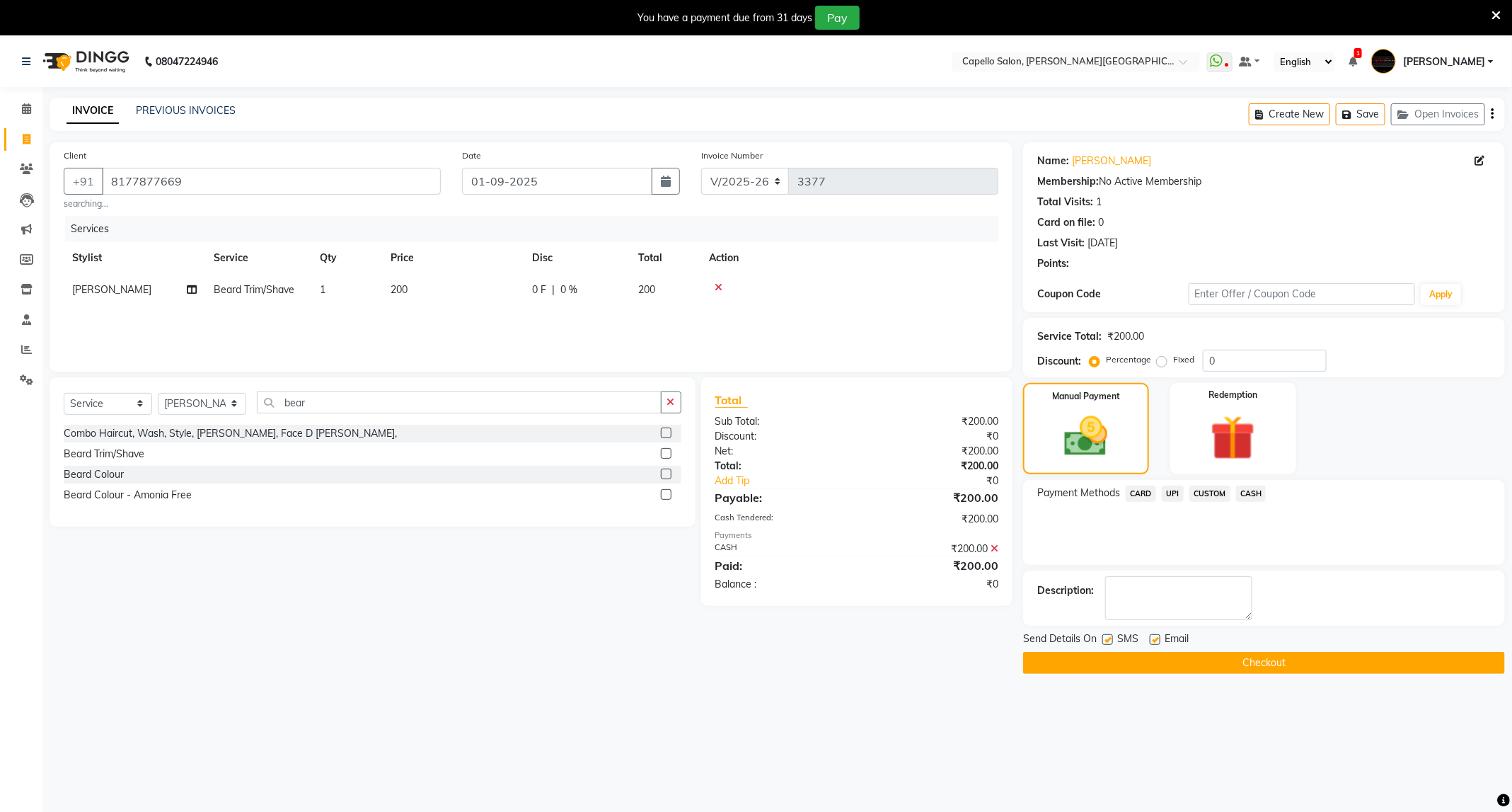
click at [1270, 667] on button "Checkout" at bounding box center [1264, 663] width 482 height 22
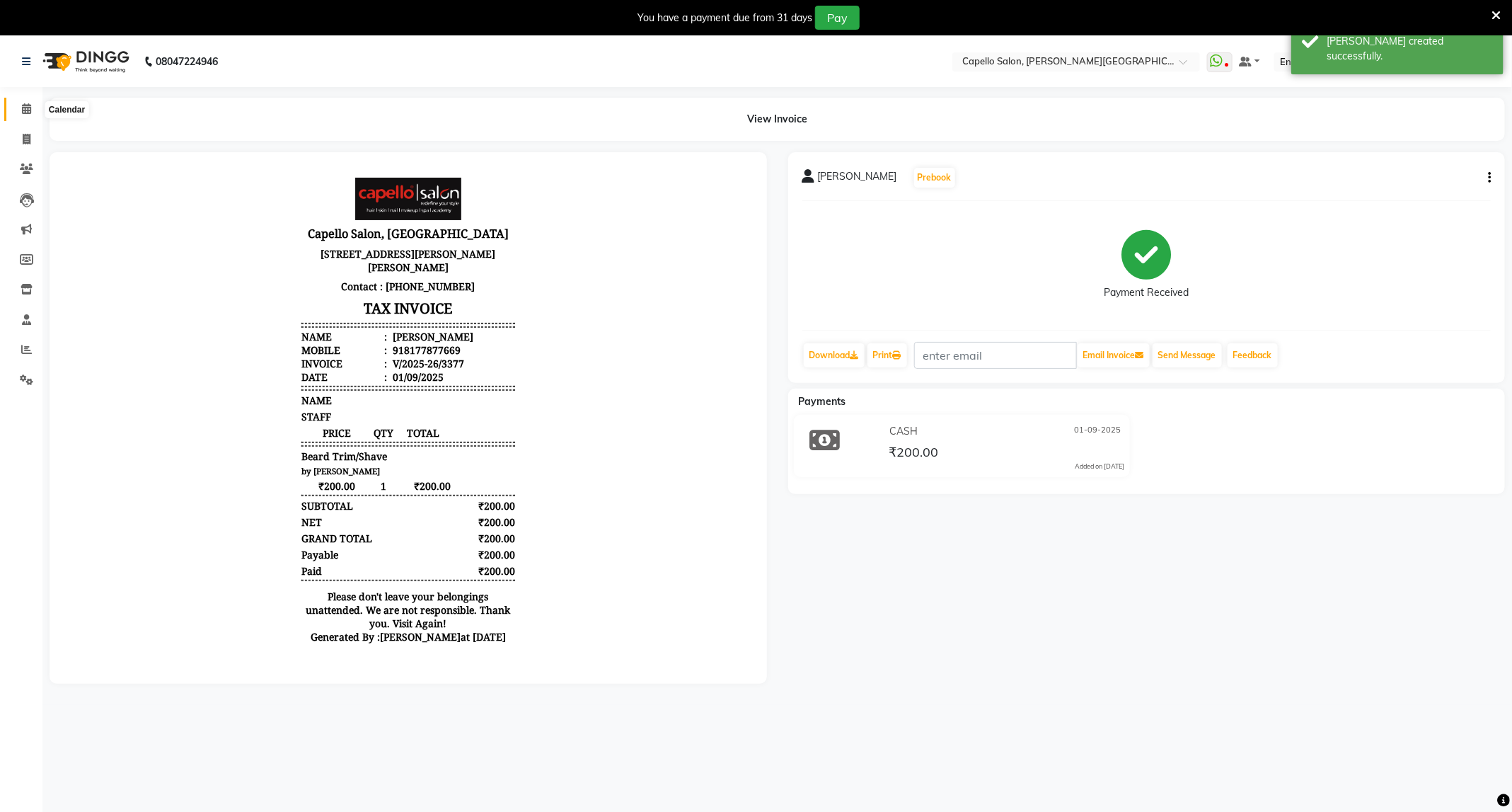
click at [30, 111] on icon at bounding box center [26, 109] width 9 height 11
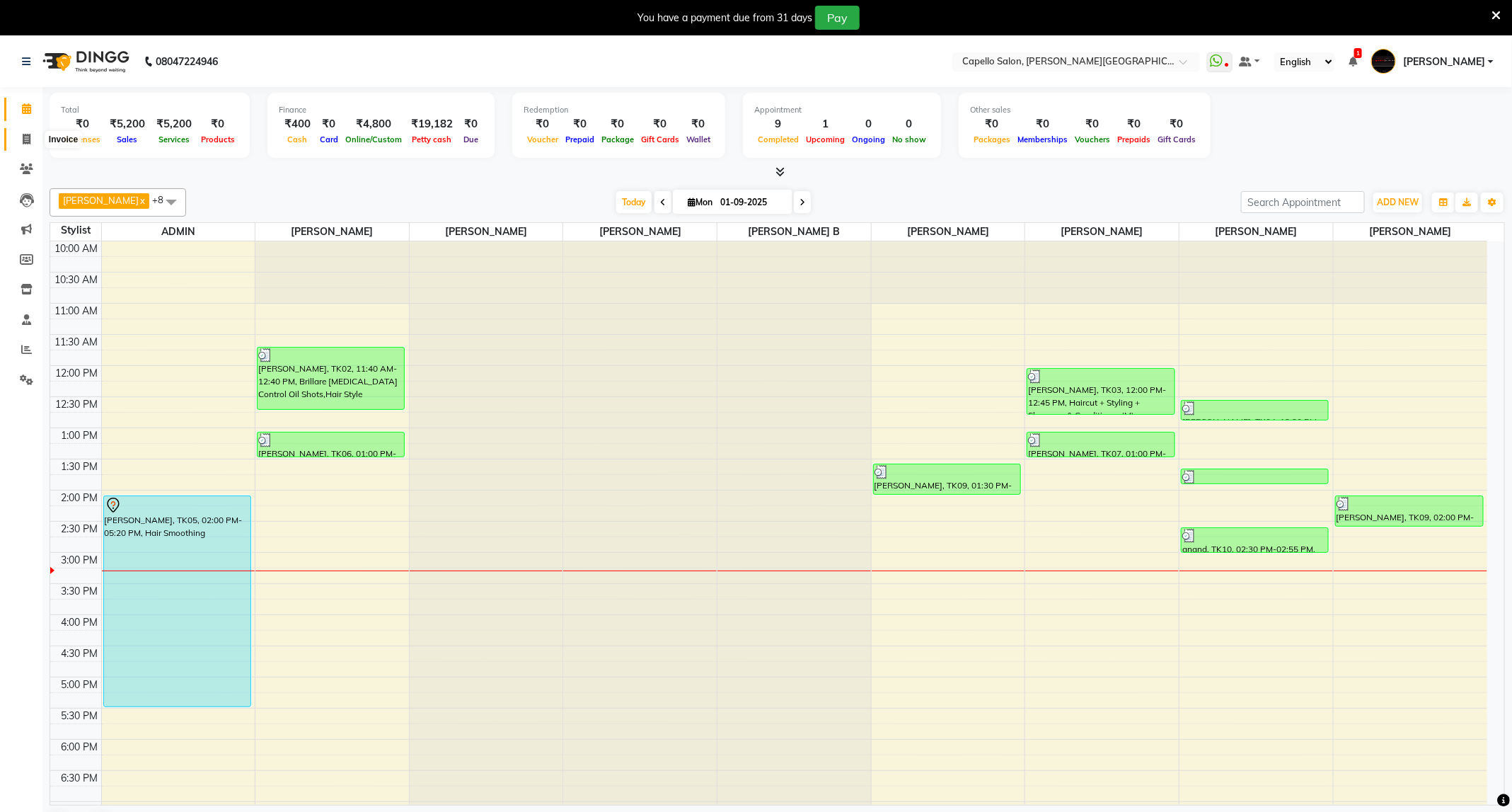
click at [26, 136] on icon at bounding box center [26, 139] width 8 height 11
select select "service"
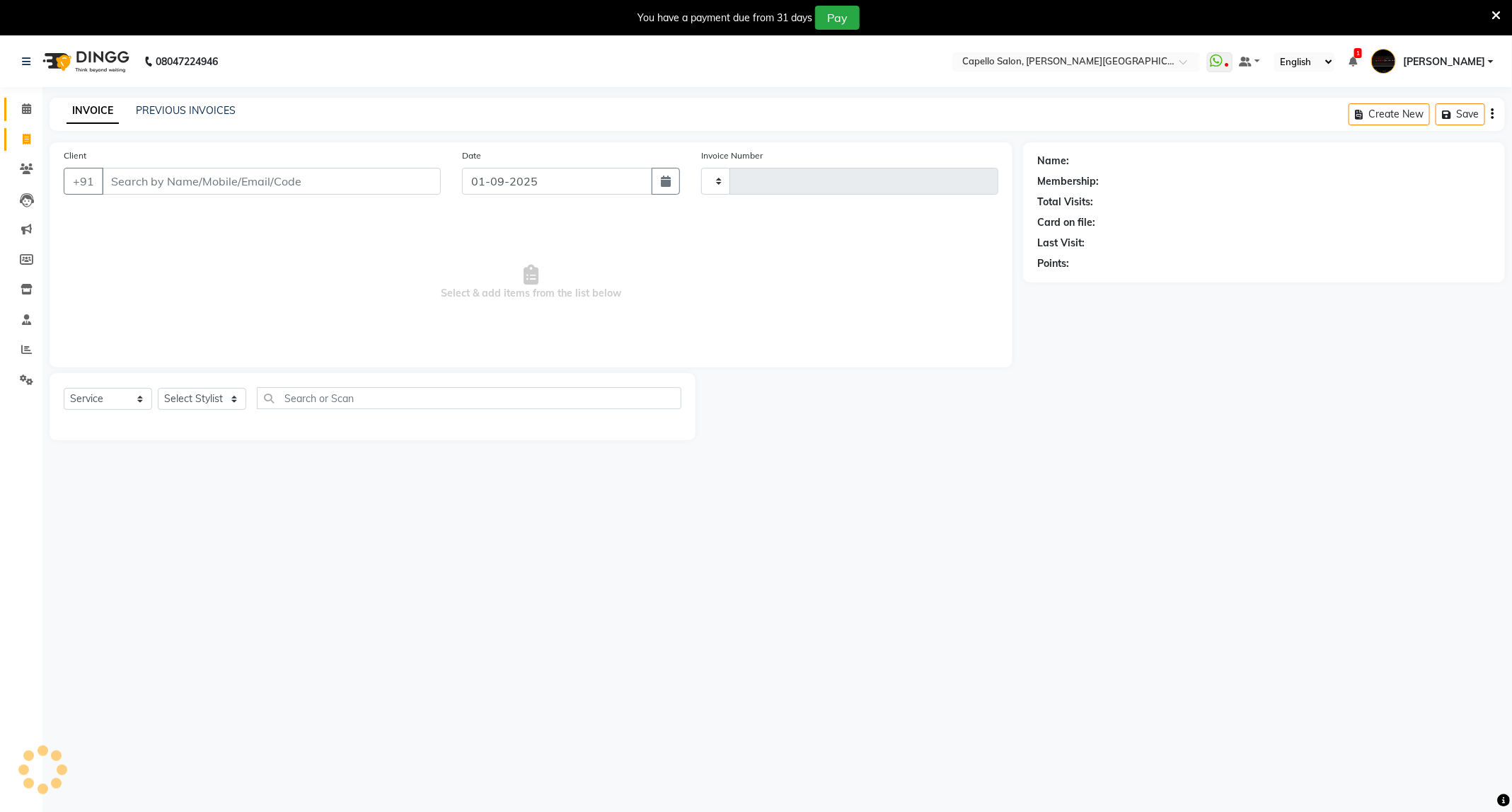
type input "3378"
select select "811"
click at [29, 349] on icon at bounding box center [27, 350] width 11 height 11
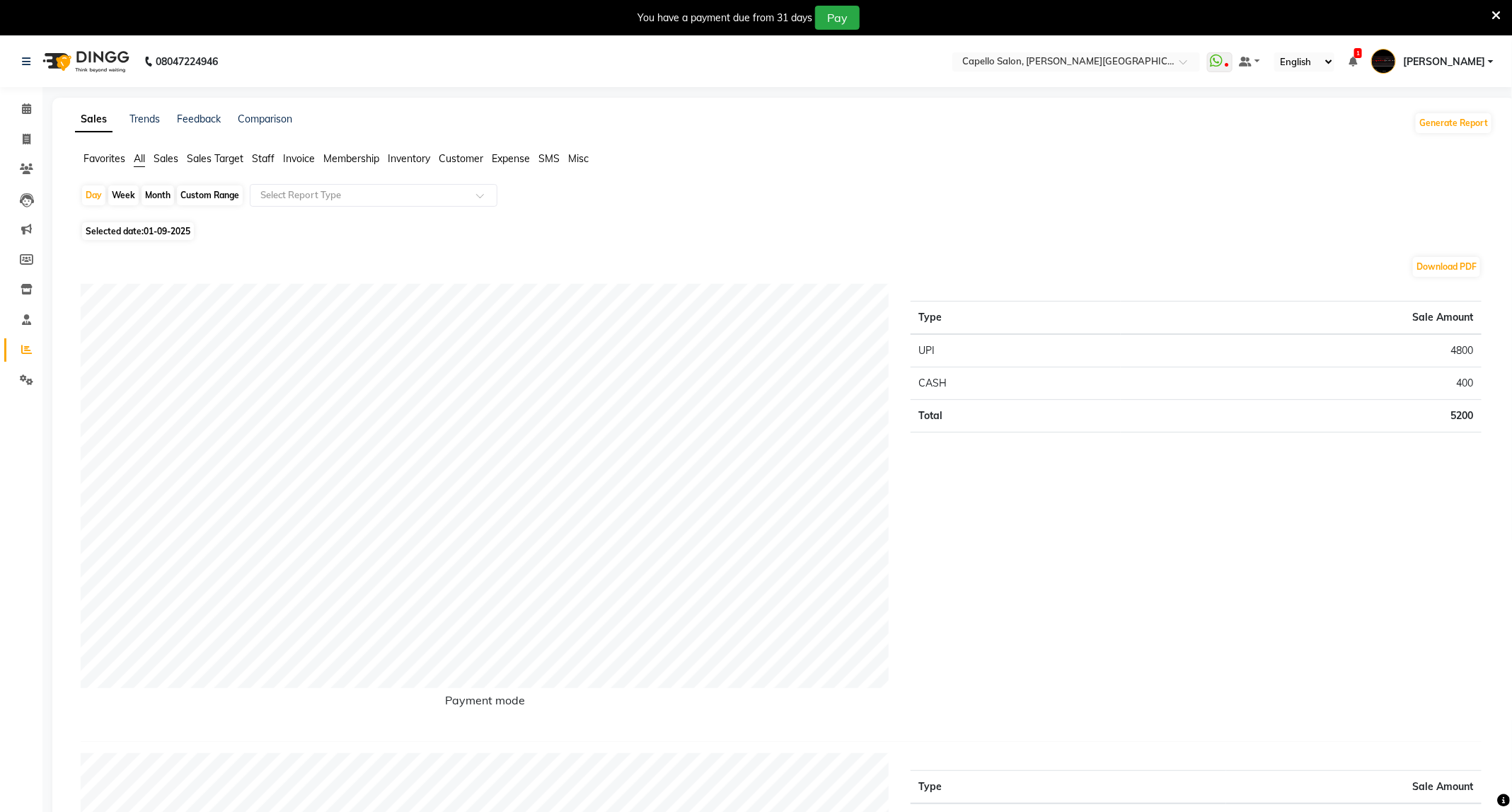
click at [164, 192] on div "Month" at bounding box center [157, 195] width 32 height 20
select select "9"
select select "2025"
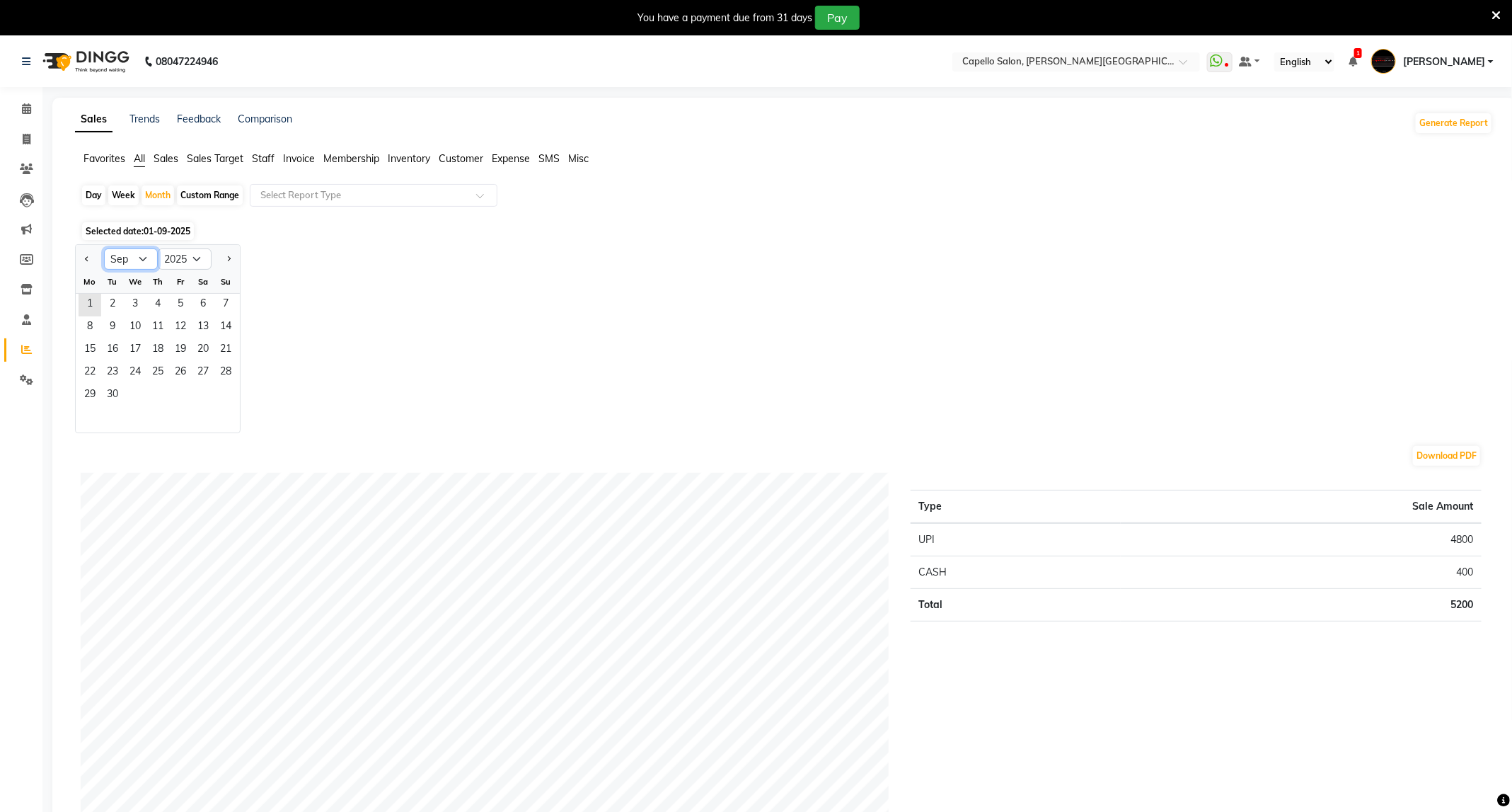
click at [143, 260] on select "Jan Feb Mar Apr May Jun Jul Aug Sep Oct Nov Dec" at bounding box center [131, 259] width 54 height 22
select select "8"
click at [104, 249] on select "Jan Feb Mar Apr May Jun Jul Aug Sep Oct Nov Dec" at bounding box center [131, 259] width 54 height 22
click at [181, 302] on span "1" at bounding box center [180, 305] width 22 height 22
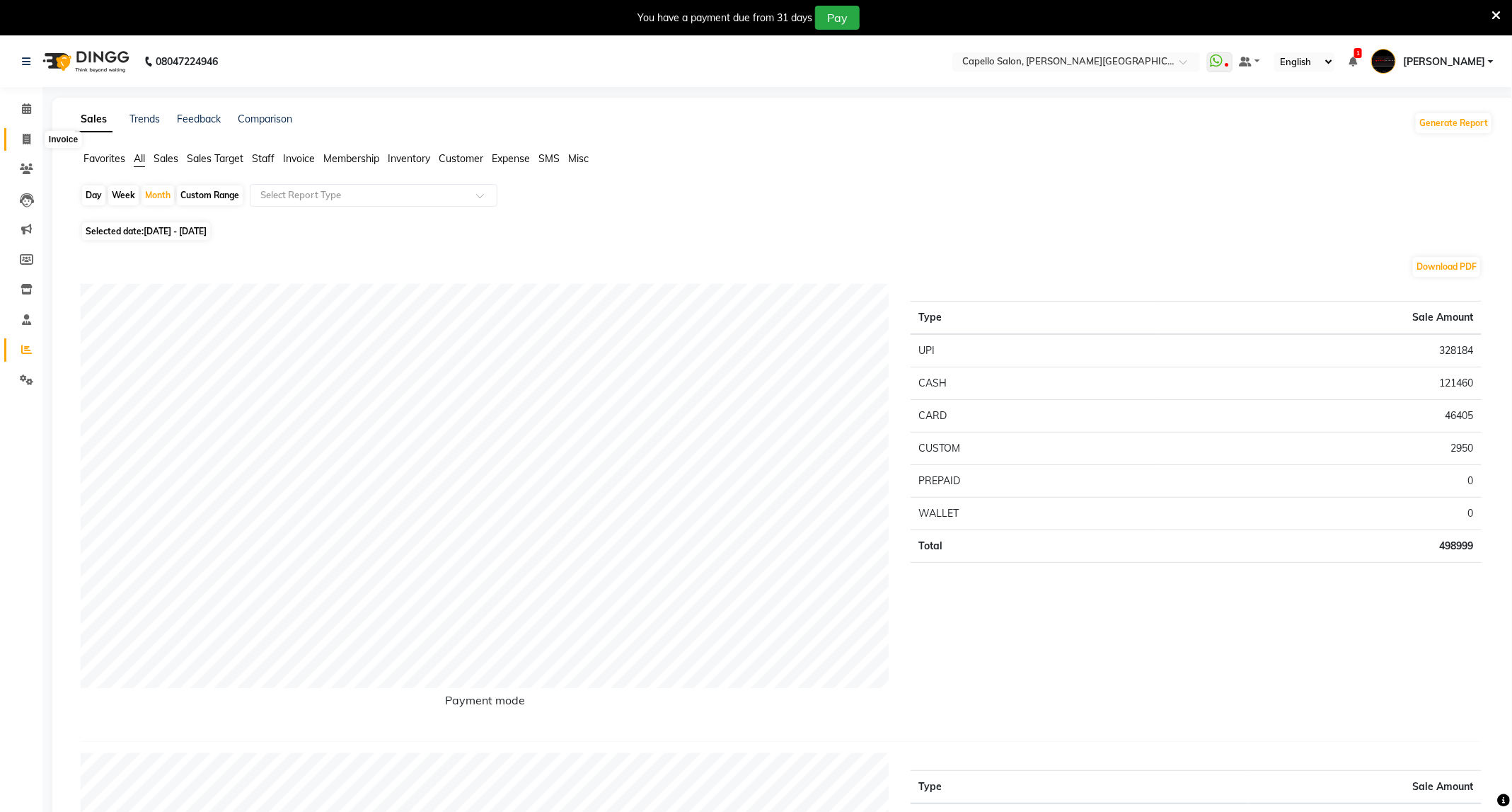
click at [30, 141] on icon at bounding box center [26, 139] width 8 height 11
select select "service"
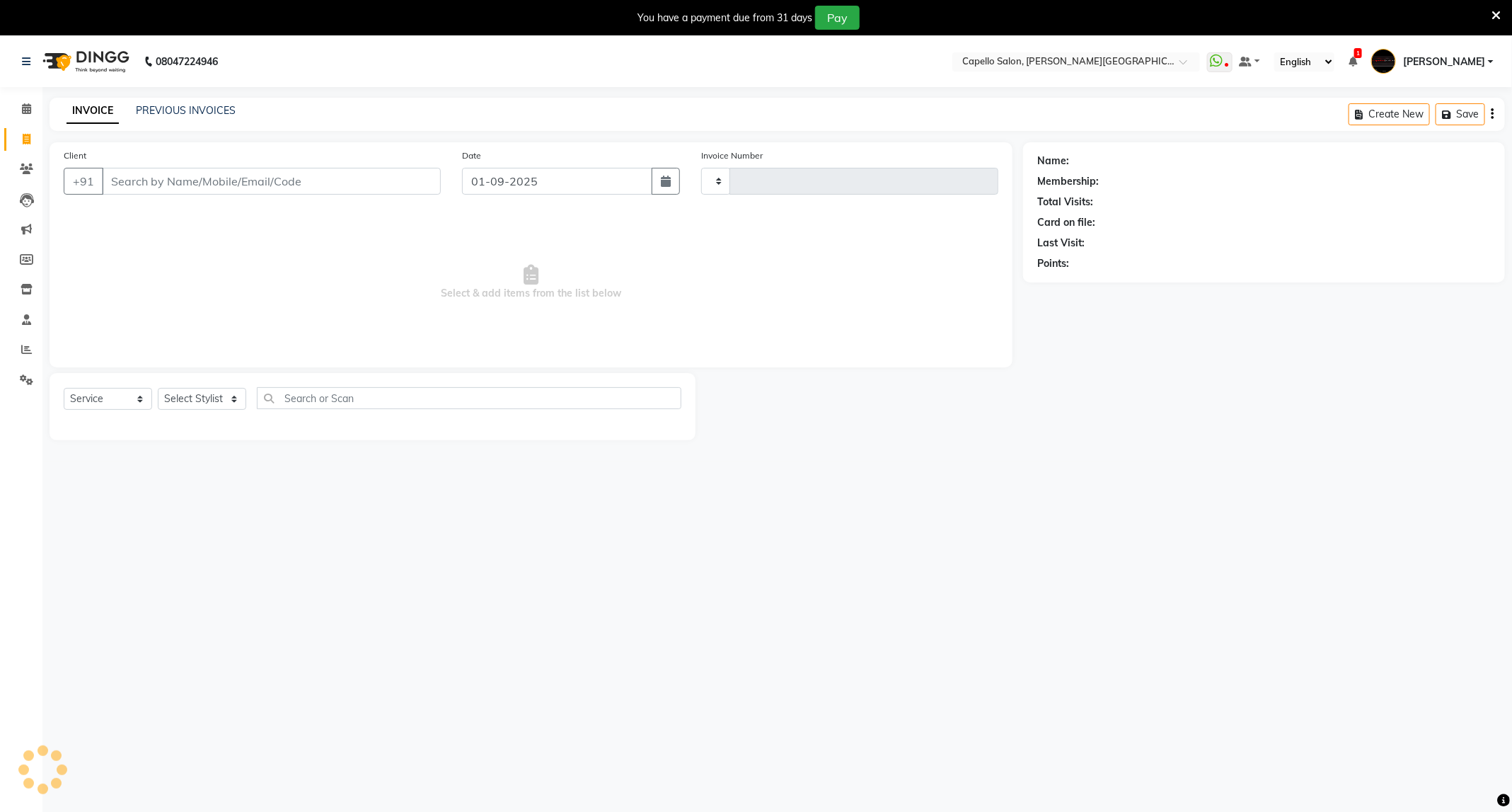
scroll to position [36, 0]
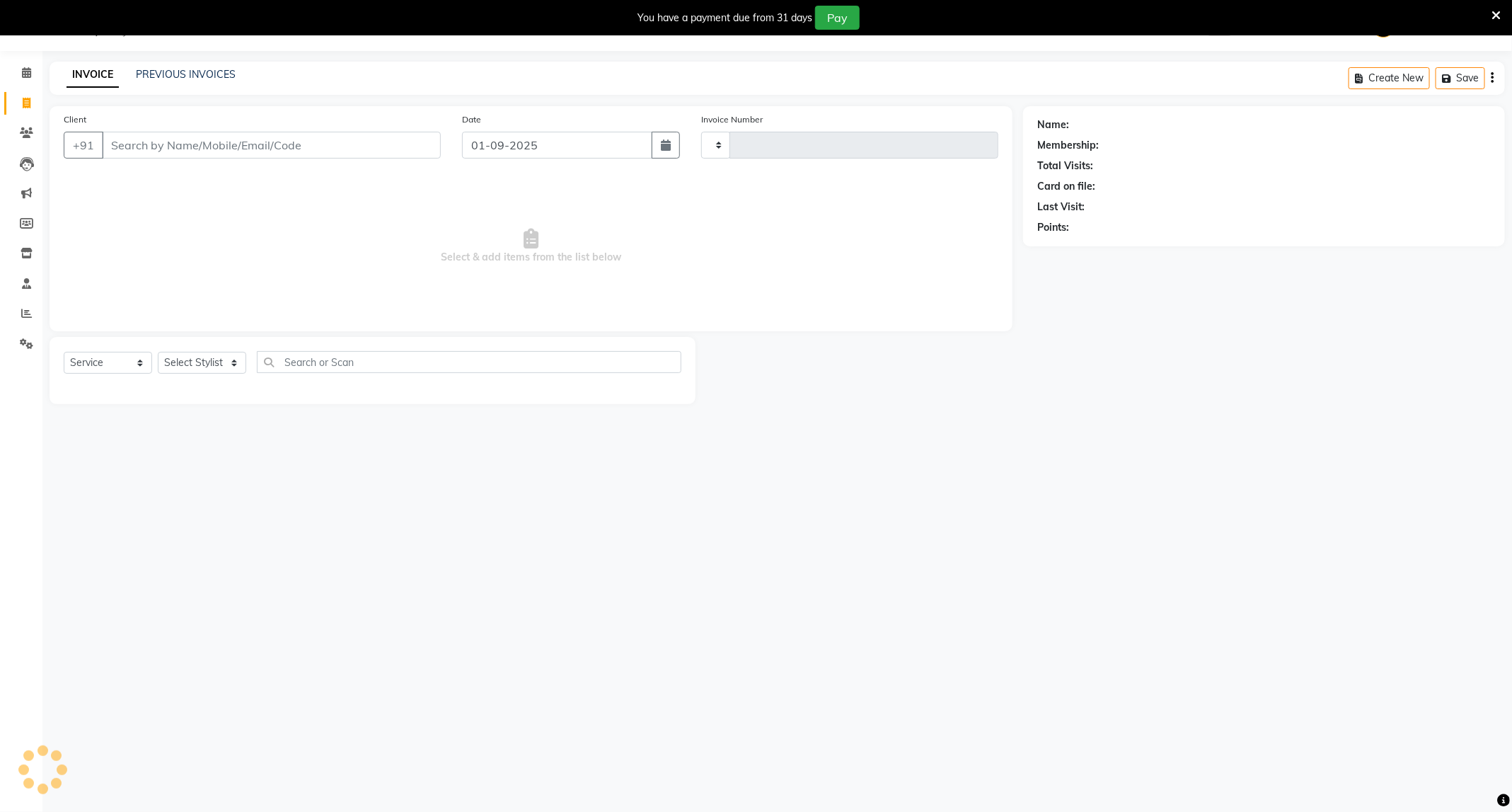
type input "3378"
select select "811"
click at [181, 75] on link "PREVIOUS INVOICES" at bounding box center [185, 74] width 100 height 13
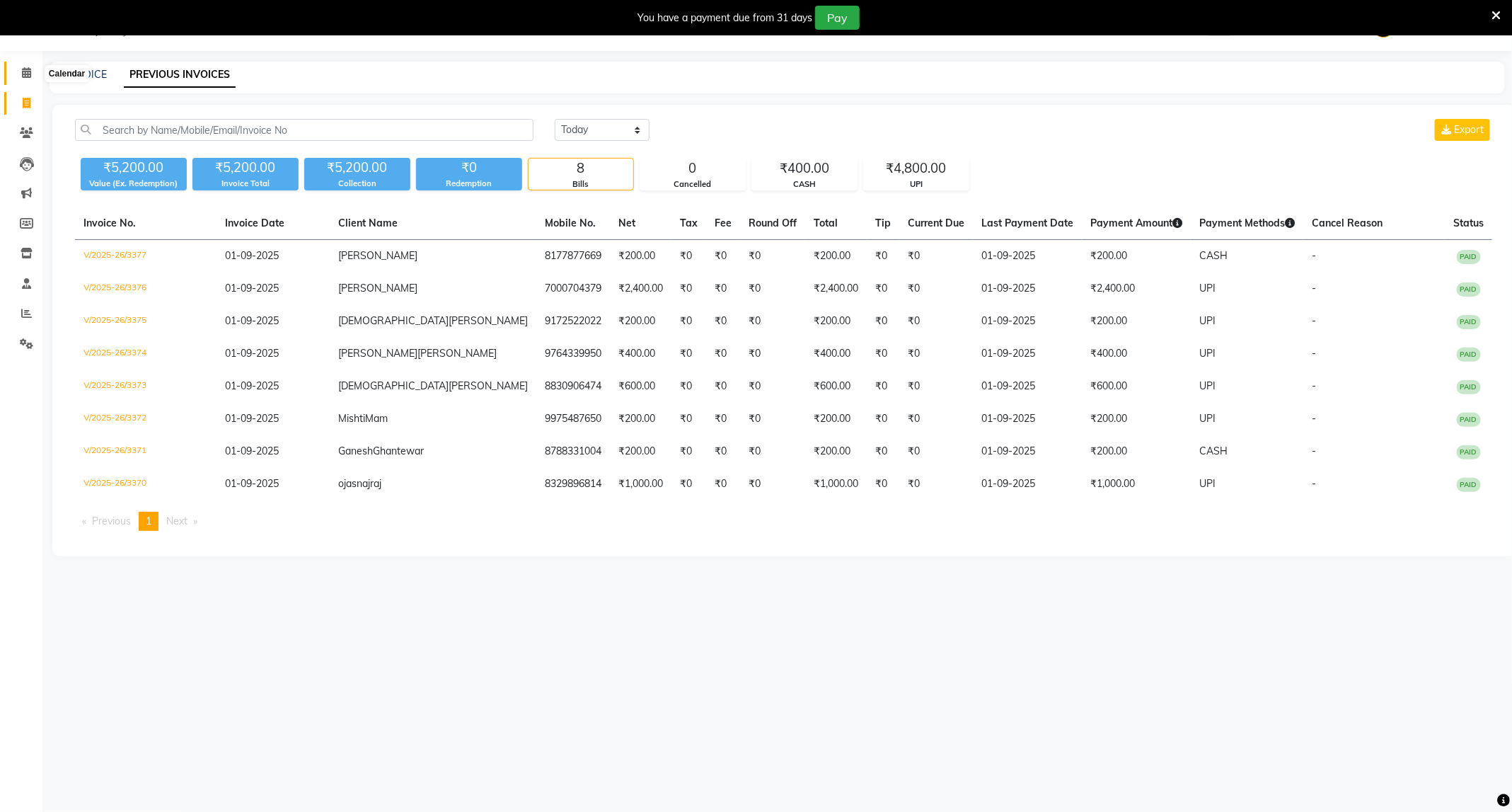
click at [24, 77] on icon at bounding box center [26, 73] width 9 height 11
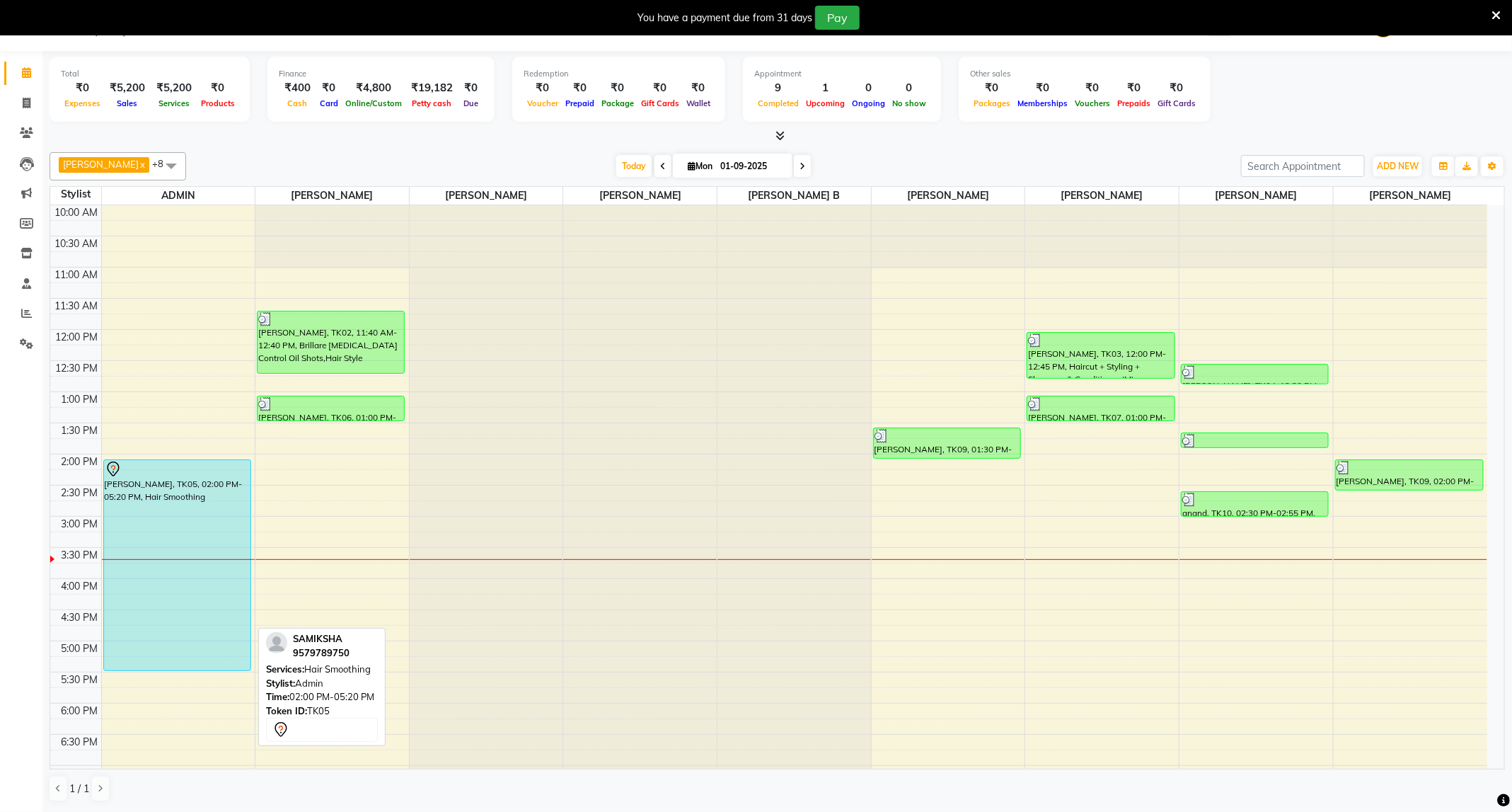
click at [175, 498] on div "[PERSON_NAME], TK05, 02:00 PM-05:20 PM, Hair Smoothing" at bounding box center [177, 565] width 147 height 210
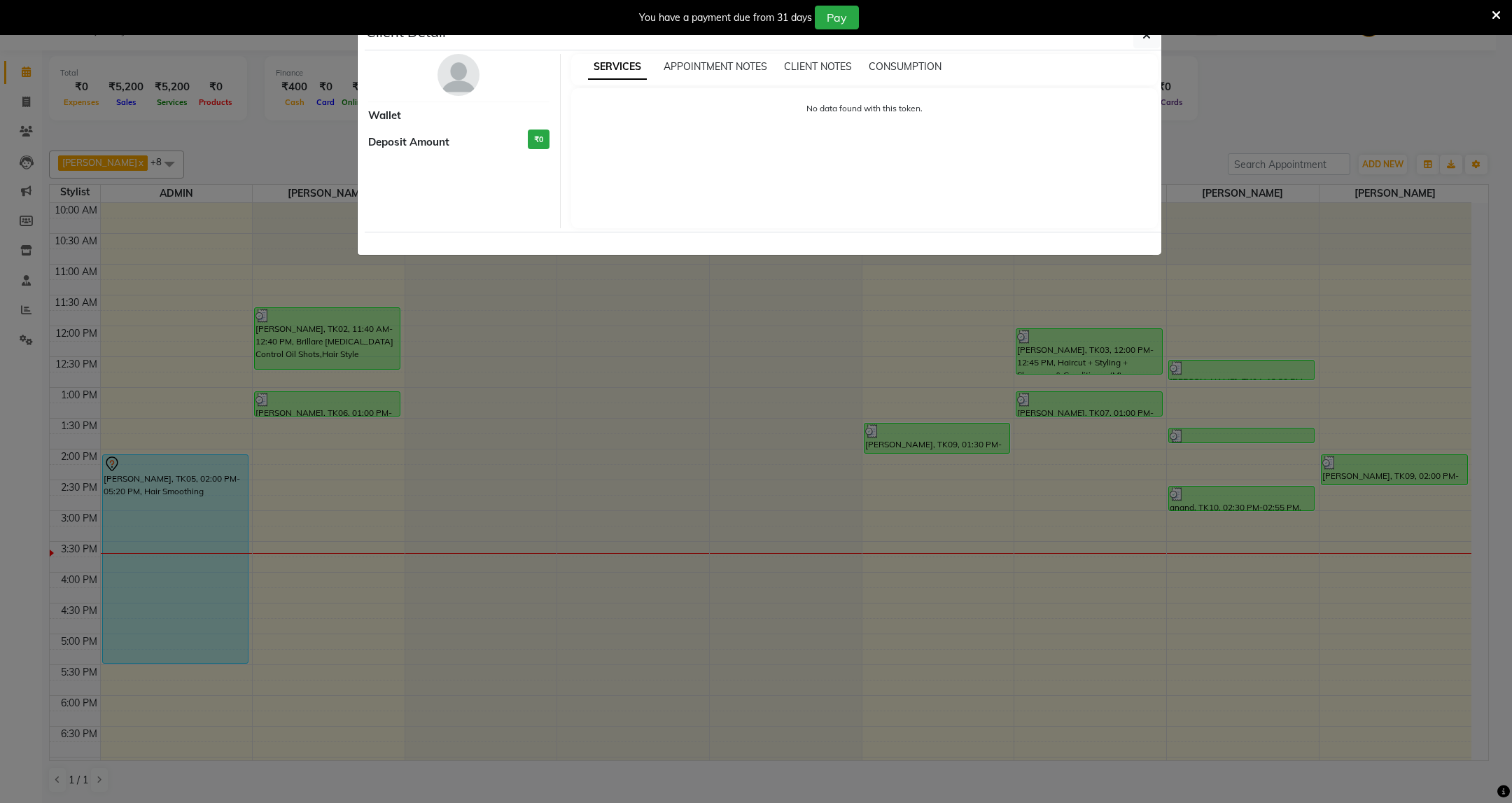
select select "7"
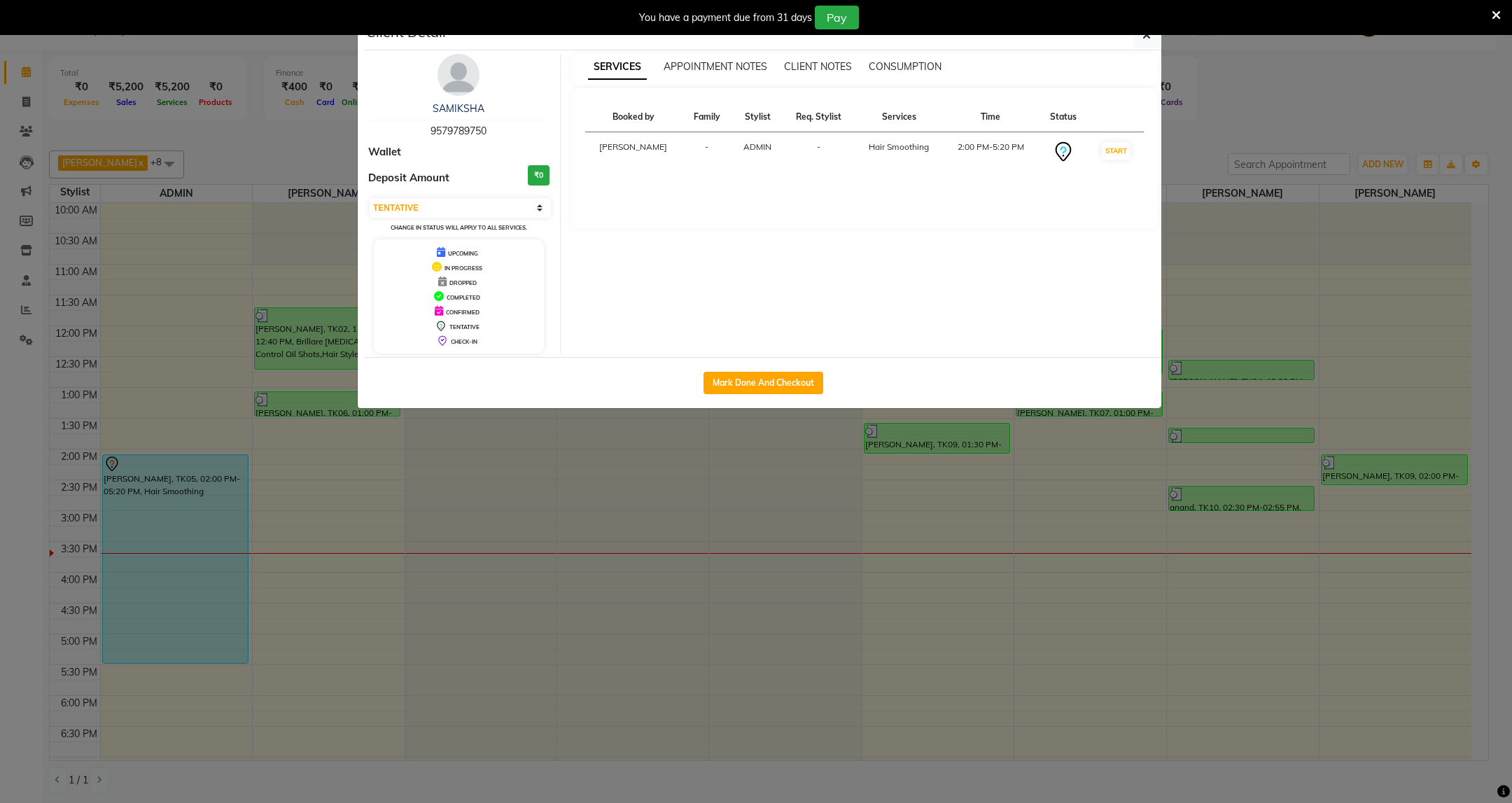
click at [456, 84] on img at bounding box center [458, 75] width 42 height 42
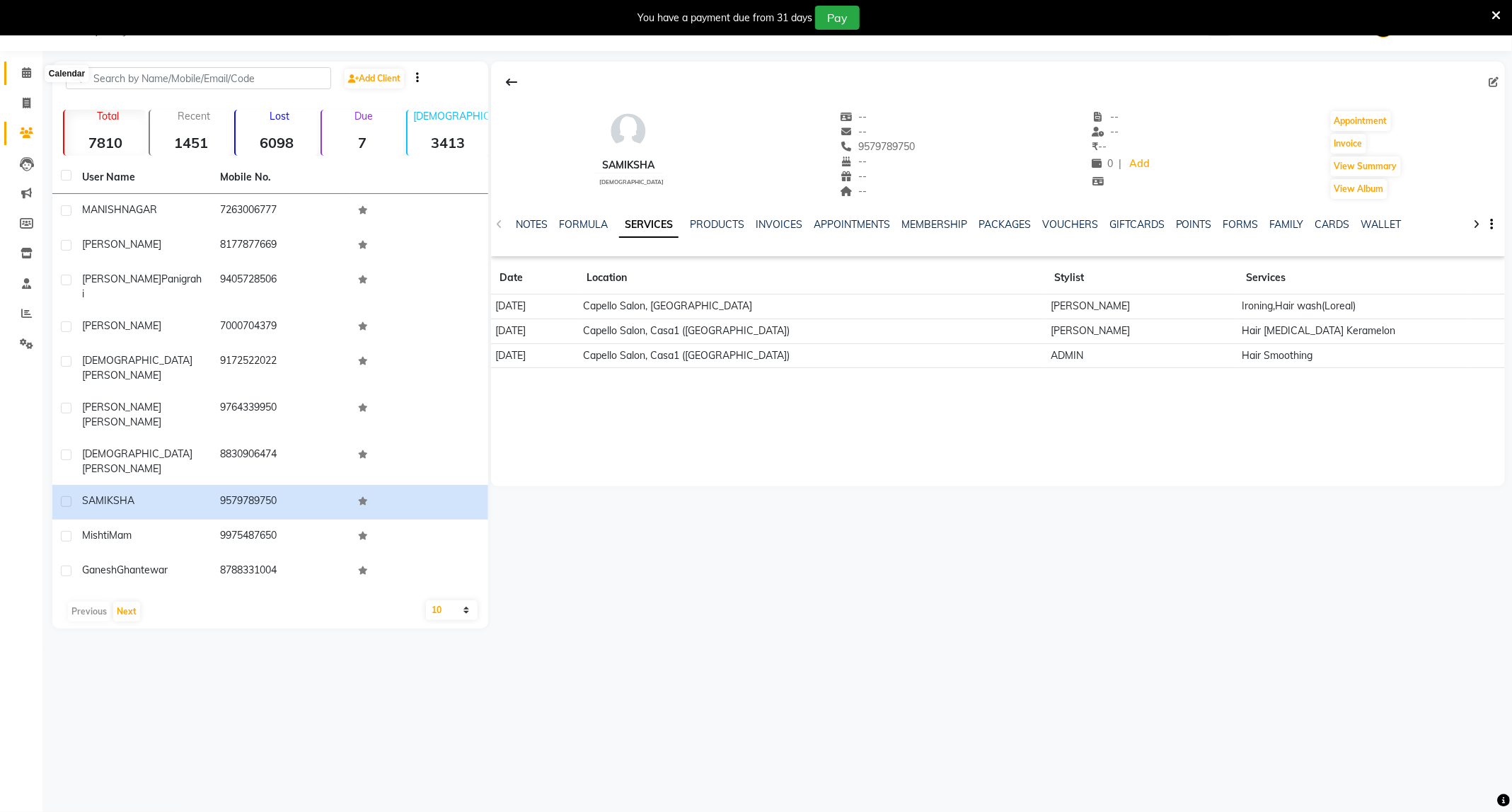
click at [35, 73] on span at bounding box center [26, 73] width 25 height 16
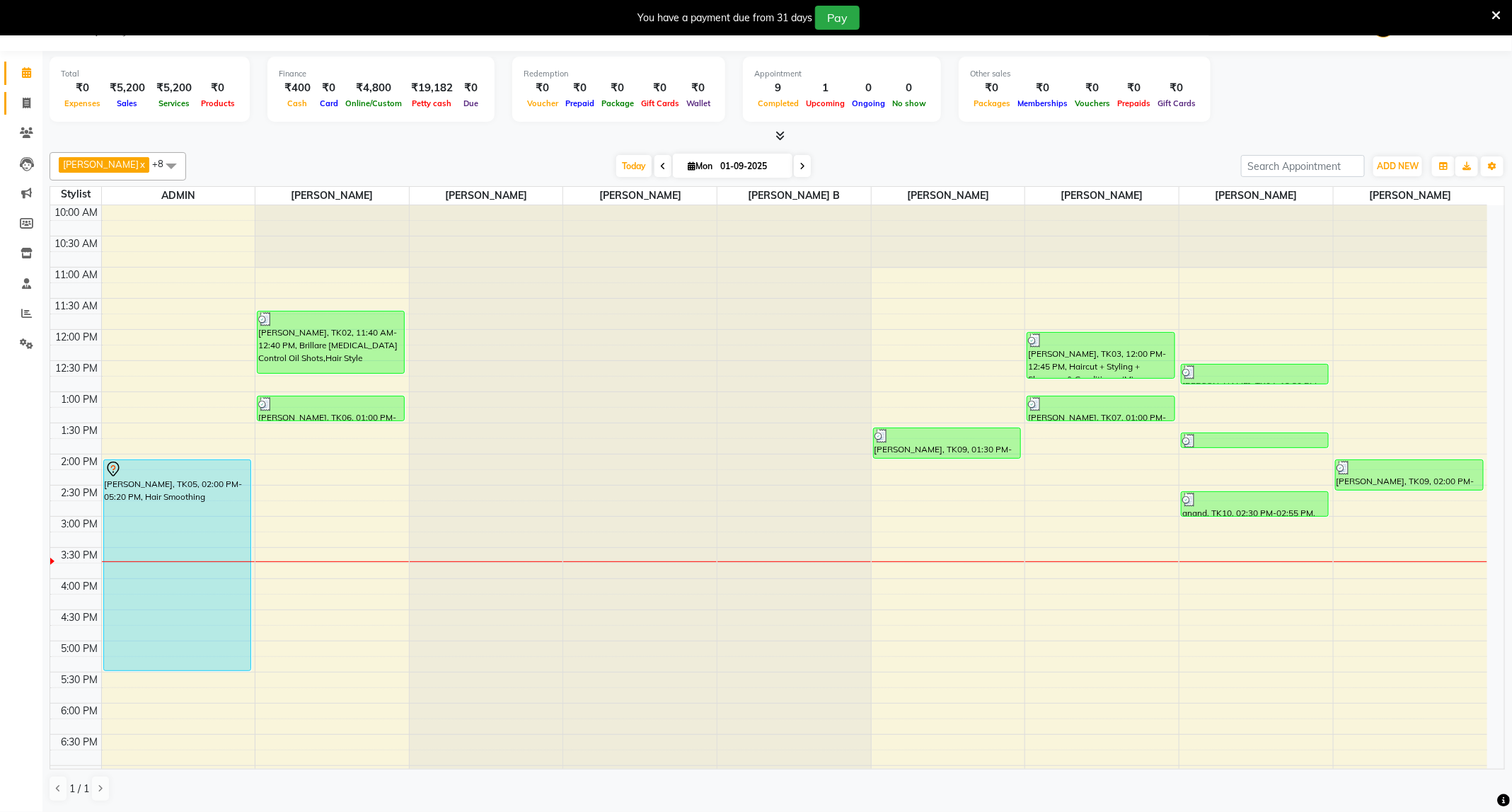
click at [29, 92] on link "Invoice" at bounding box center [22, 103] width 34 height 23
select select "service"
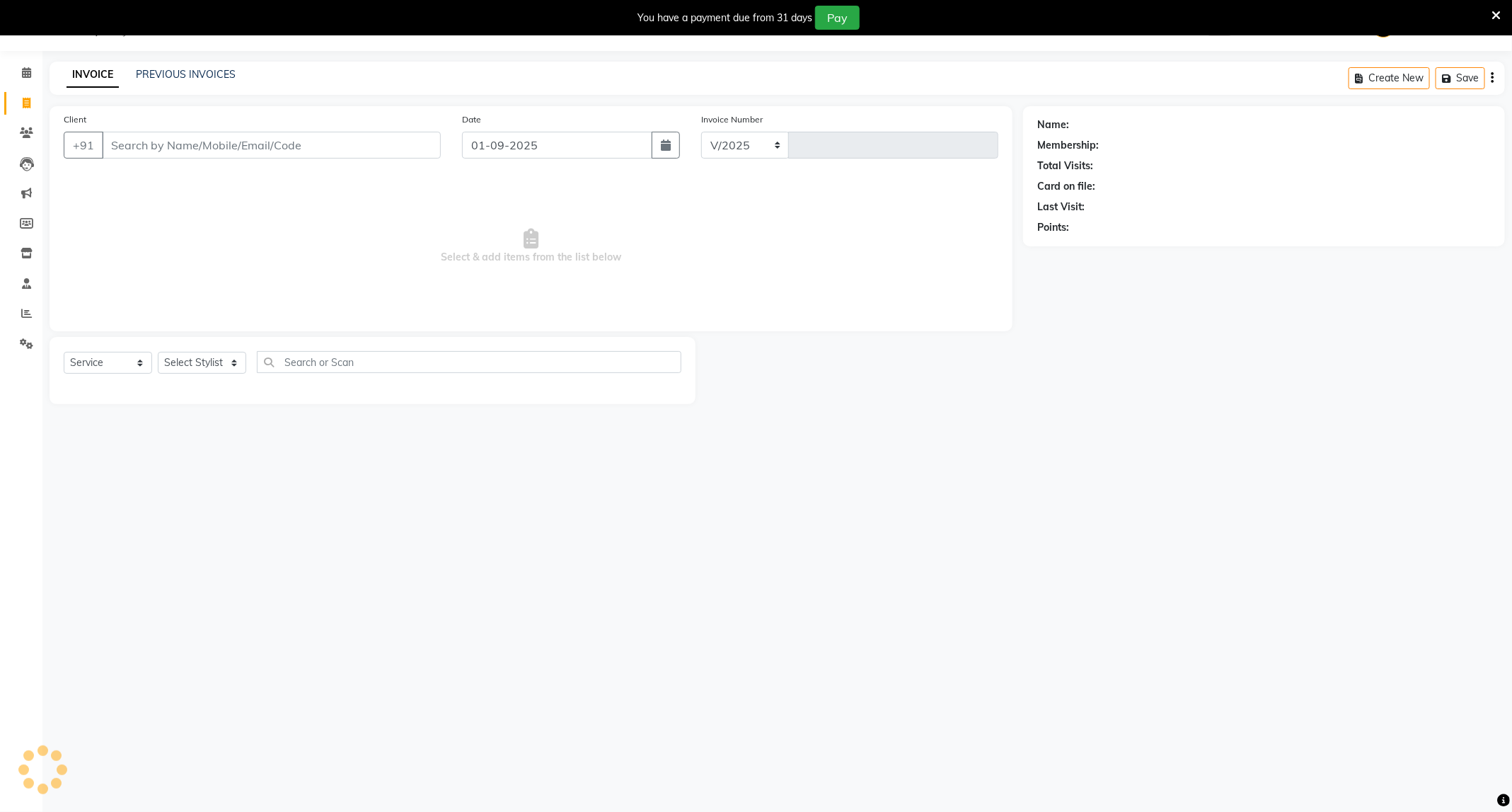
select select "811"
type input "3378"
click at [204, 364] on select "Select Stylist" at bounding box center [202, 363] width 89 height 22
select select "50699"
click at [158, 353] on select "Select Stylist ADMIN [PERSON_NAME] [PERSON_NAME] [PERSON_NAME] [PERSON_NAME] (M…" at bounding box center [202, 363] width 89 height 22
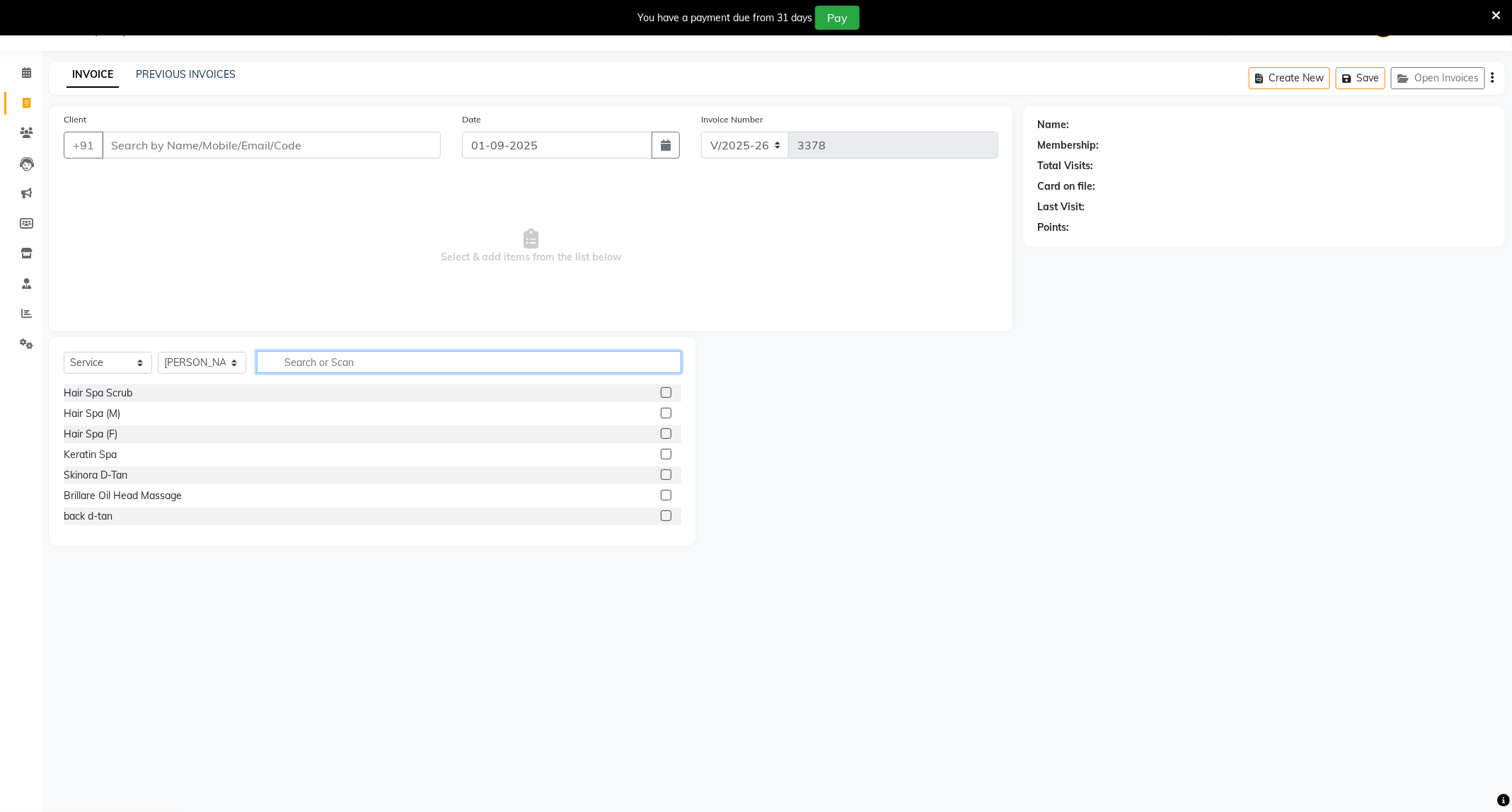
click at [373, 360] on input "text" at bounding box center [469, 362] width 424 height 22
type input "cut"
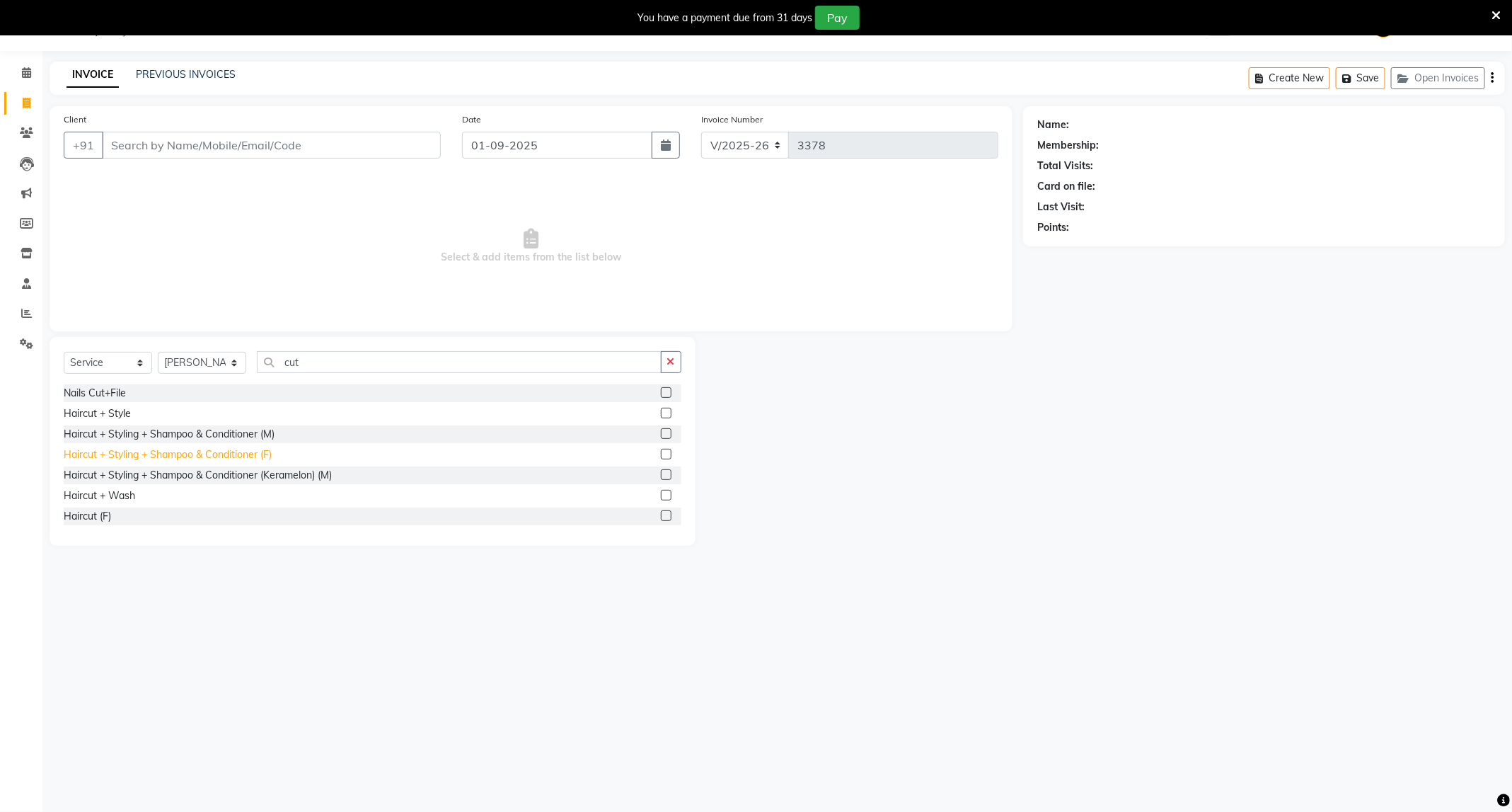
click at [174, 458] on div "Haircut + Styling + Shampoo & Conditioner (F)" at bounding box center [168, 455] width 208 height 15
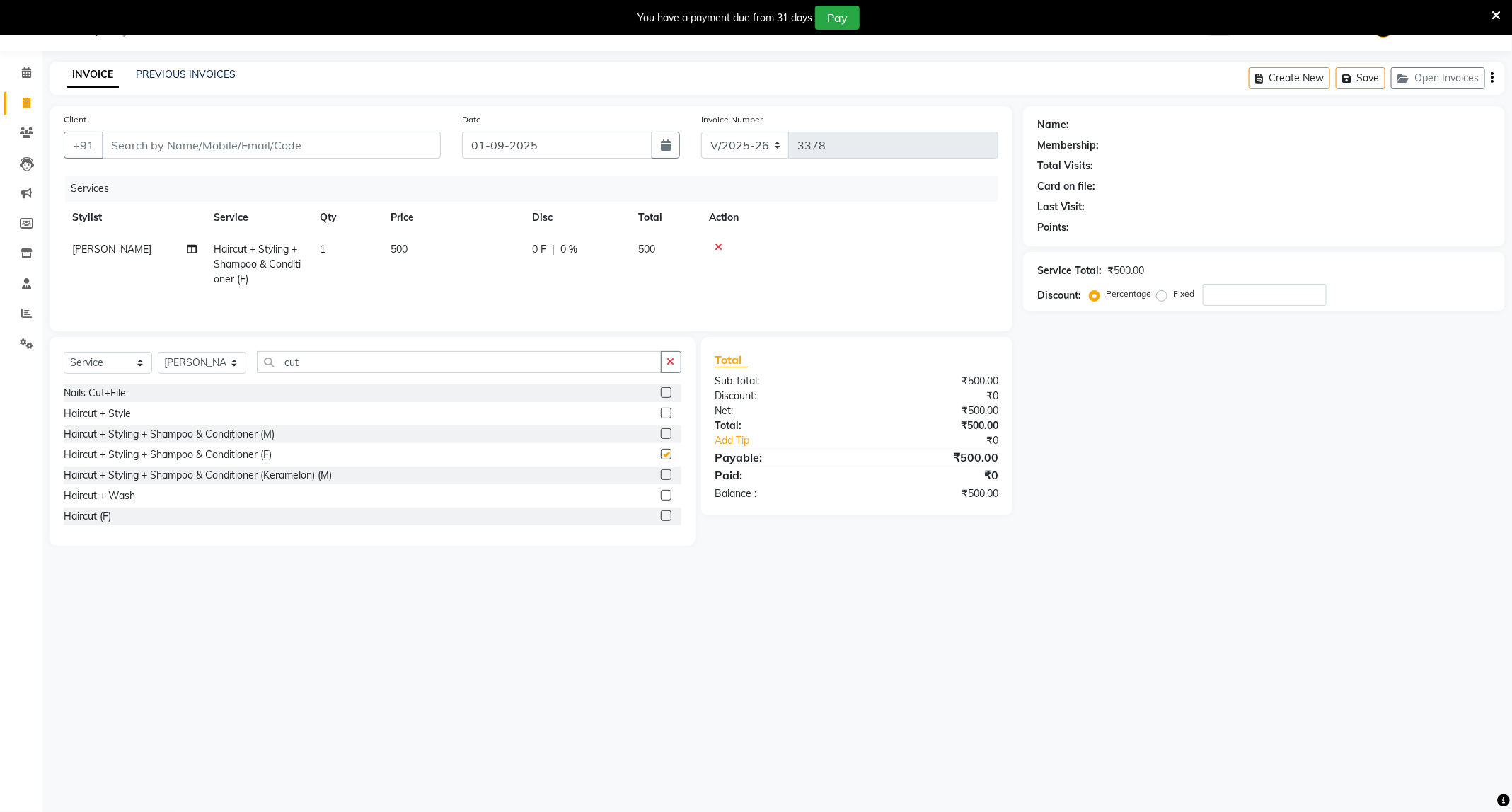
checkbox input "false"
click at [191, 362] on select "Select Stylist ADMIN [PERSON_NAME] [PERSON_NAME] [PERSON_NAME] [PERSON_NAME] (M…" at bounding box center [202, 363] width 89 height 22
select select "84517"
click at [158, 357] on select "Select Stylist ADMIN [PERSON_NAME] [PERSON_NAME] [PERSON_NAME] [PERSON_NAME] (M…" at bounding box center [202, 363] width 89 height 22
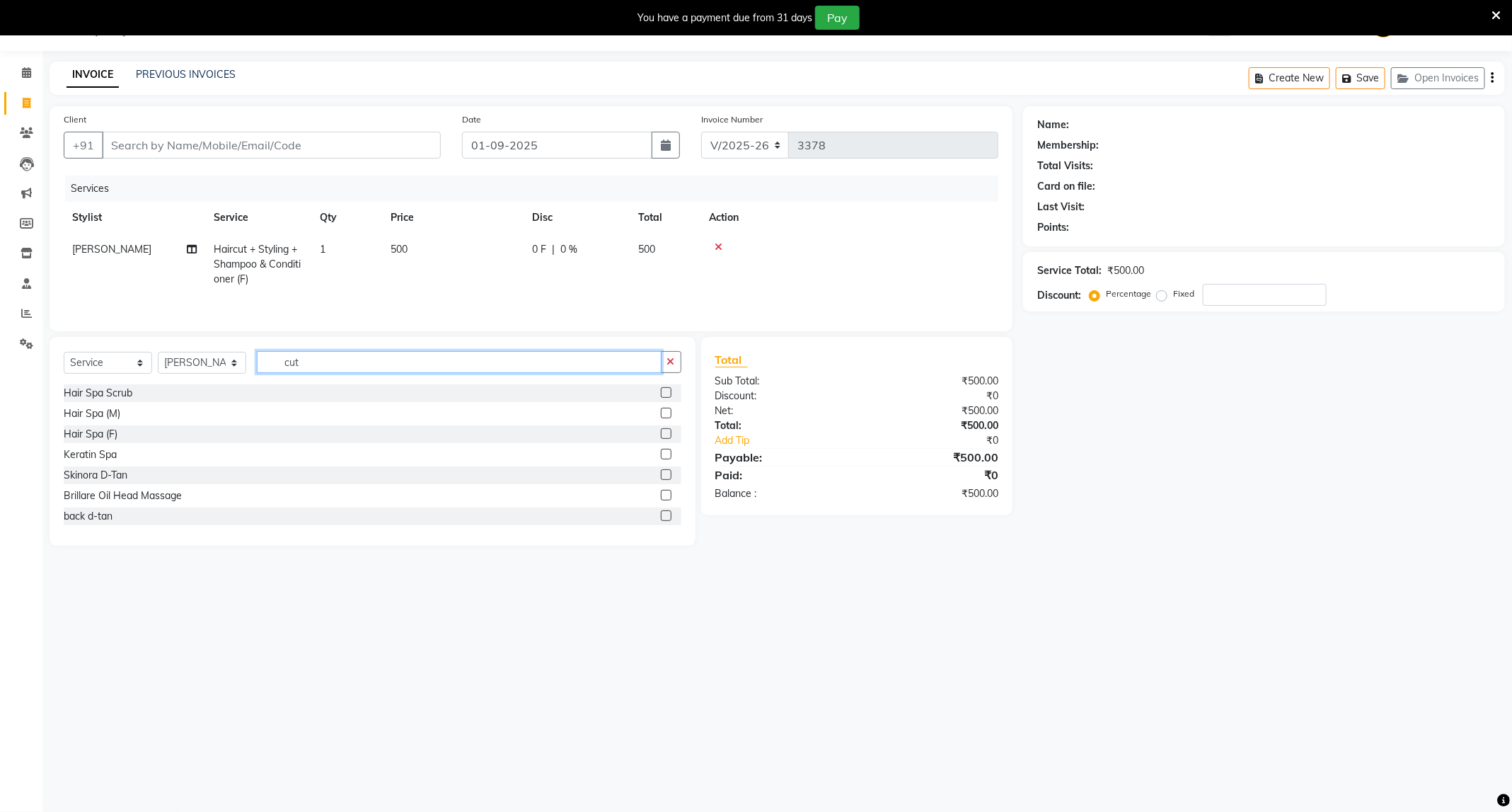
drag, startPoint x: 329, startPoint y: 374, endPoint x: 181, endPoint y: 414, distance: 153.3
click at [181, 414] on div "Select Service Product Membership Package Voucher Prepaid Gift Card Select Styl…" at bounding box center [372, 442] width 646 height 209
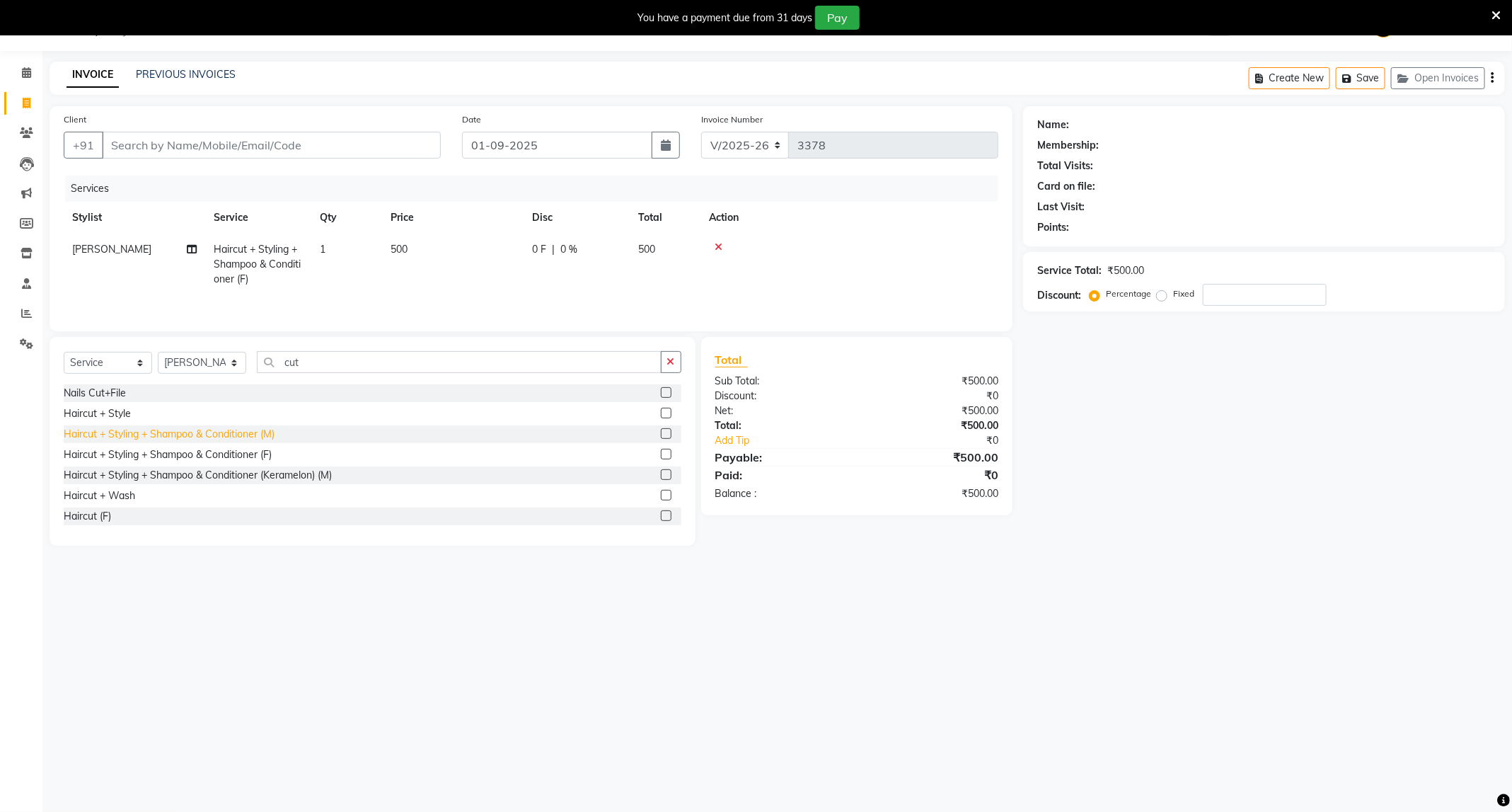
click at [190, 442] on div "Haircut + Styling + Shampoo & Conditioner (M)" at bounding box center [169, 434] width 211 height 15
click at [190, 384] on div "Select Service Product Membership Package Voucher Prepaid Gift Card Select Styl…" at bounding box center [373, 367] width 618 height 33
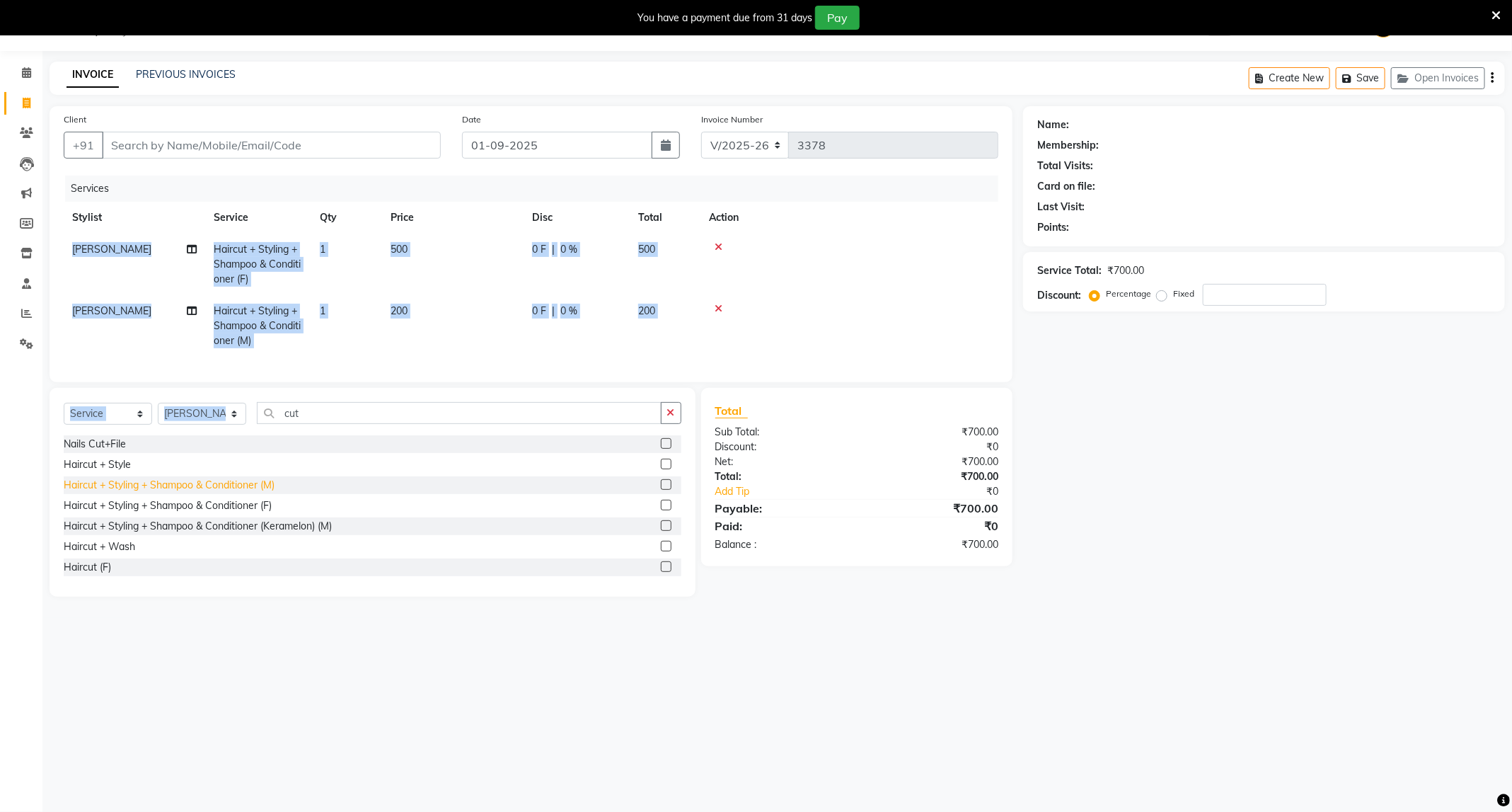
checkbox input "false"
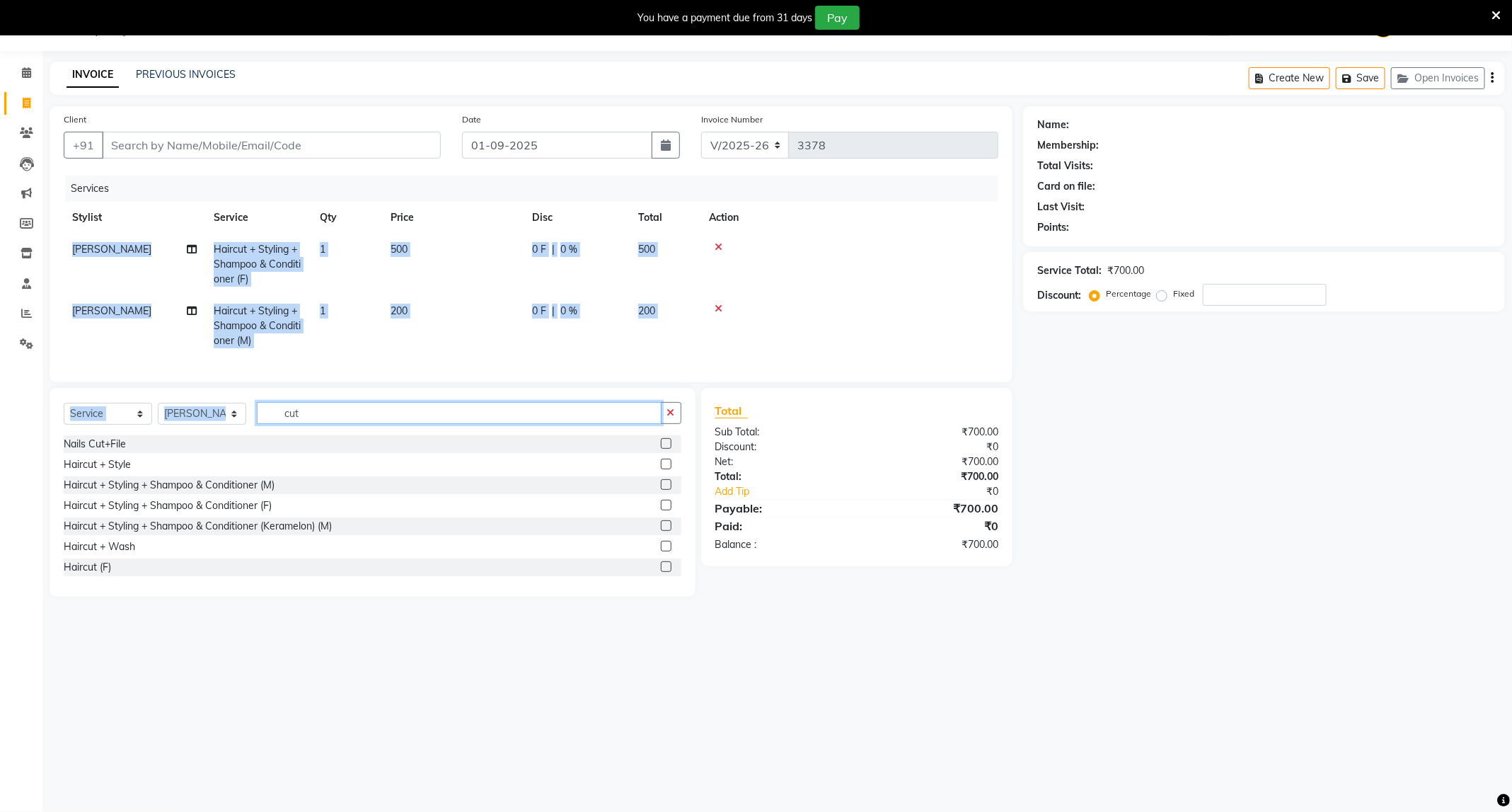
click at [302, 424] on input "cut" at bounding box center [459, 413] width 405 height 22
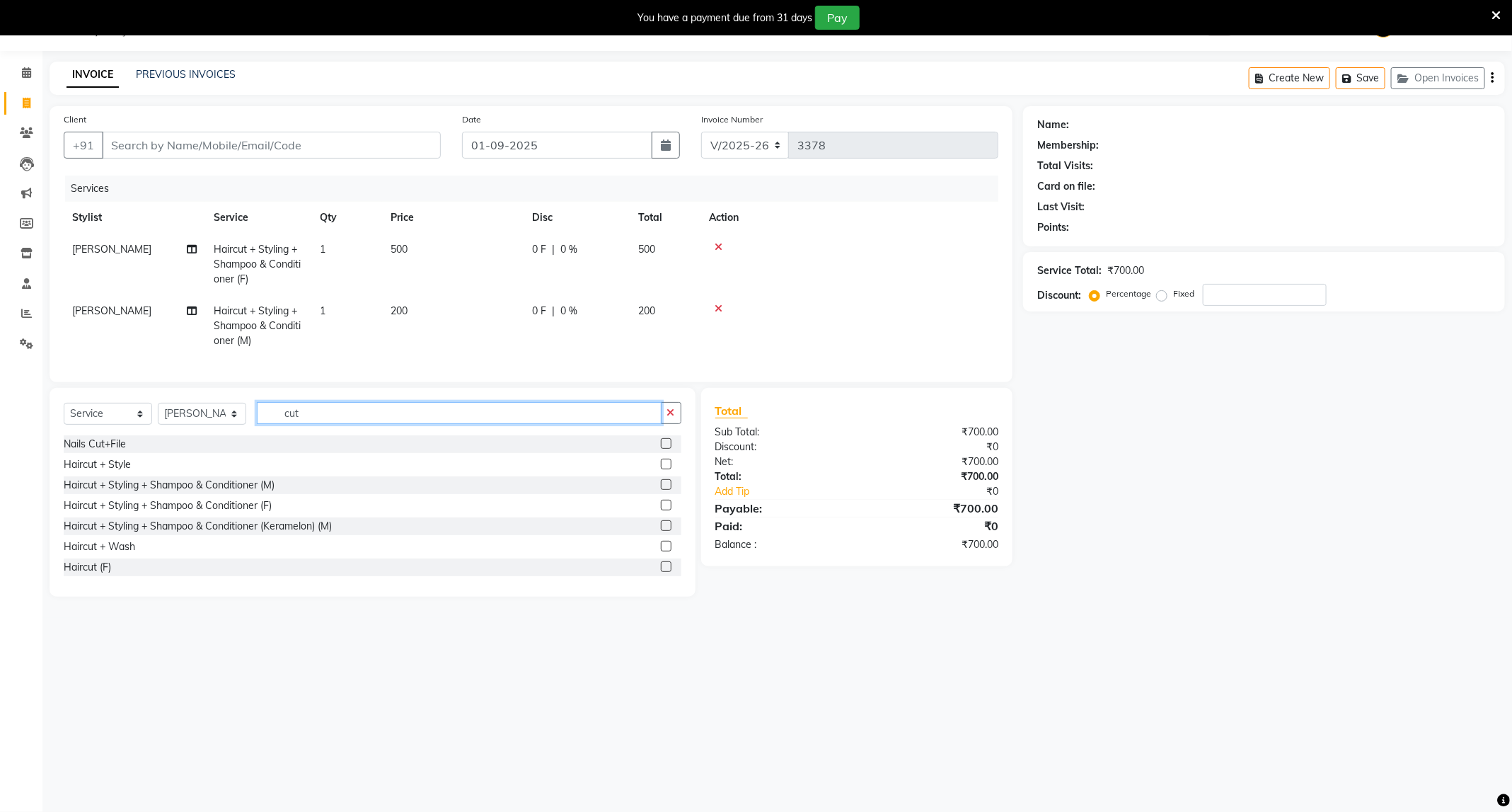
click at [302, 424] on input "cut" at bounding box center [459, 413] width 405 height 22
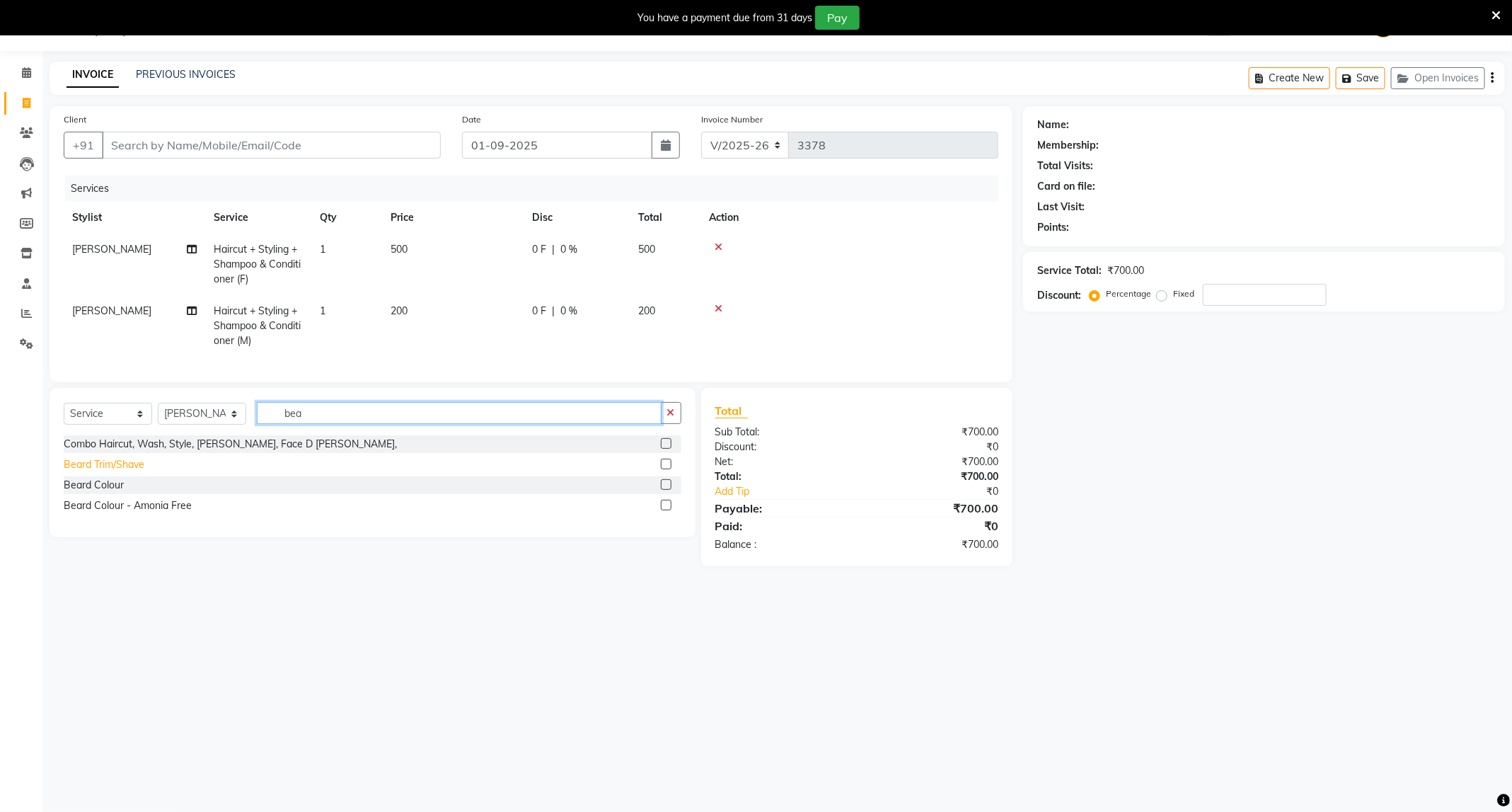
type input "bea"
click at [132, 472] on div "Beard Trim/Shave" at bounding box center [104, 464] width 81 height 15
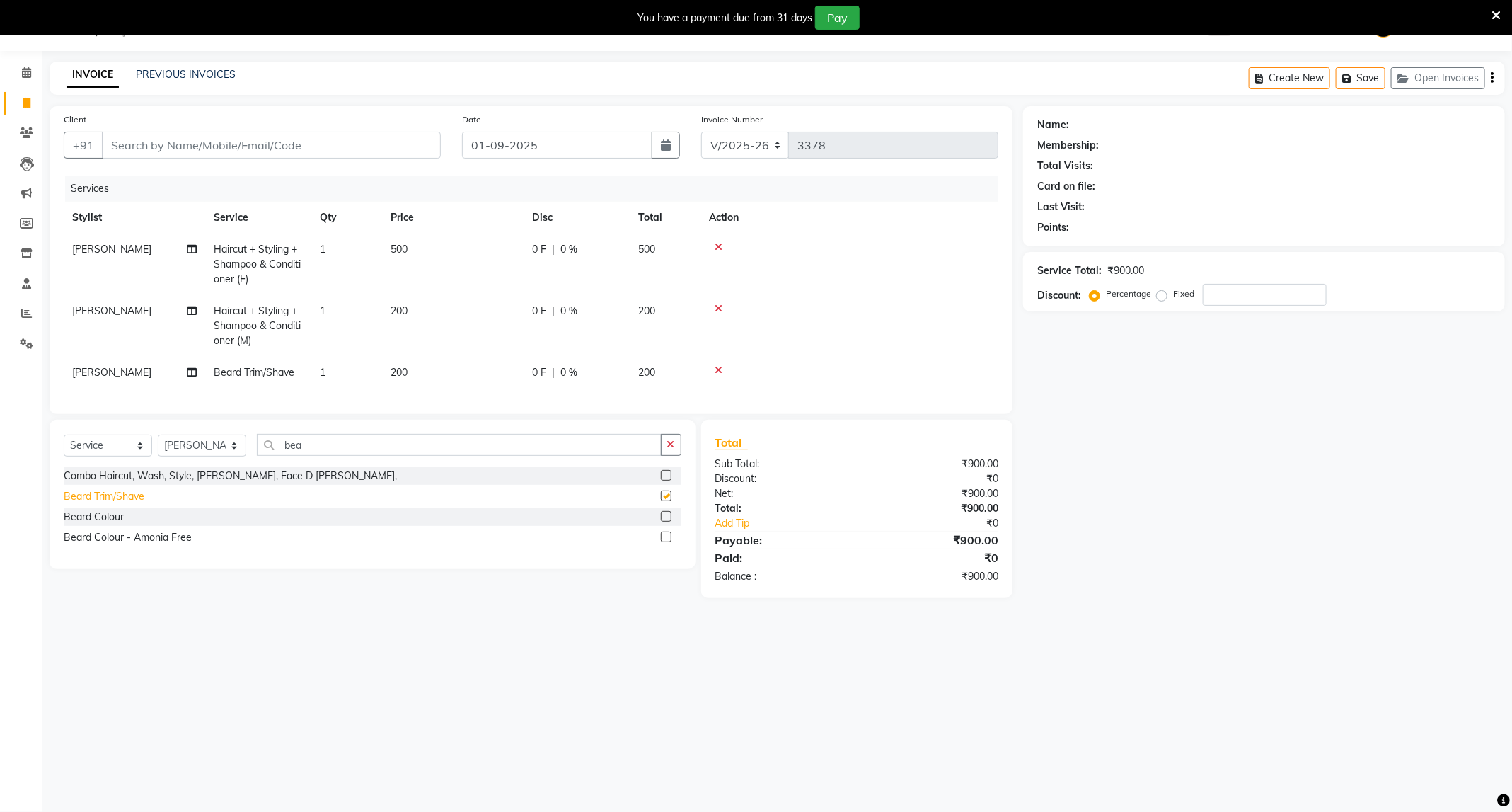
checkbox input "false"
click at [280, 161] on div "Client +91" at bounding box center [252, 140] width 398 height 58
click at [285, 144] on input "Client" at bounding box center [271, 145] width 339 height 27
type input "9"
type input "0"
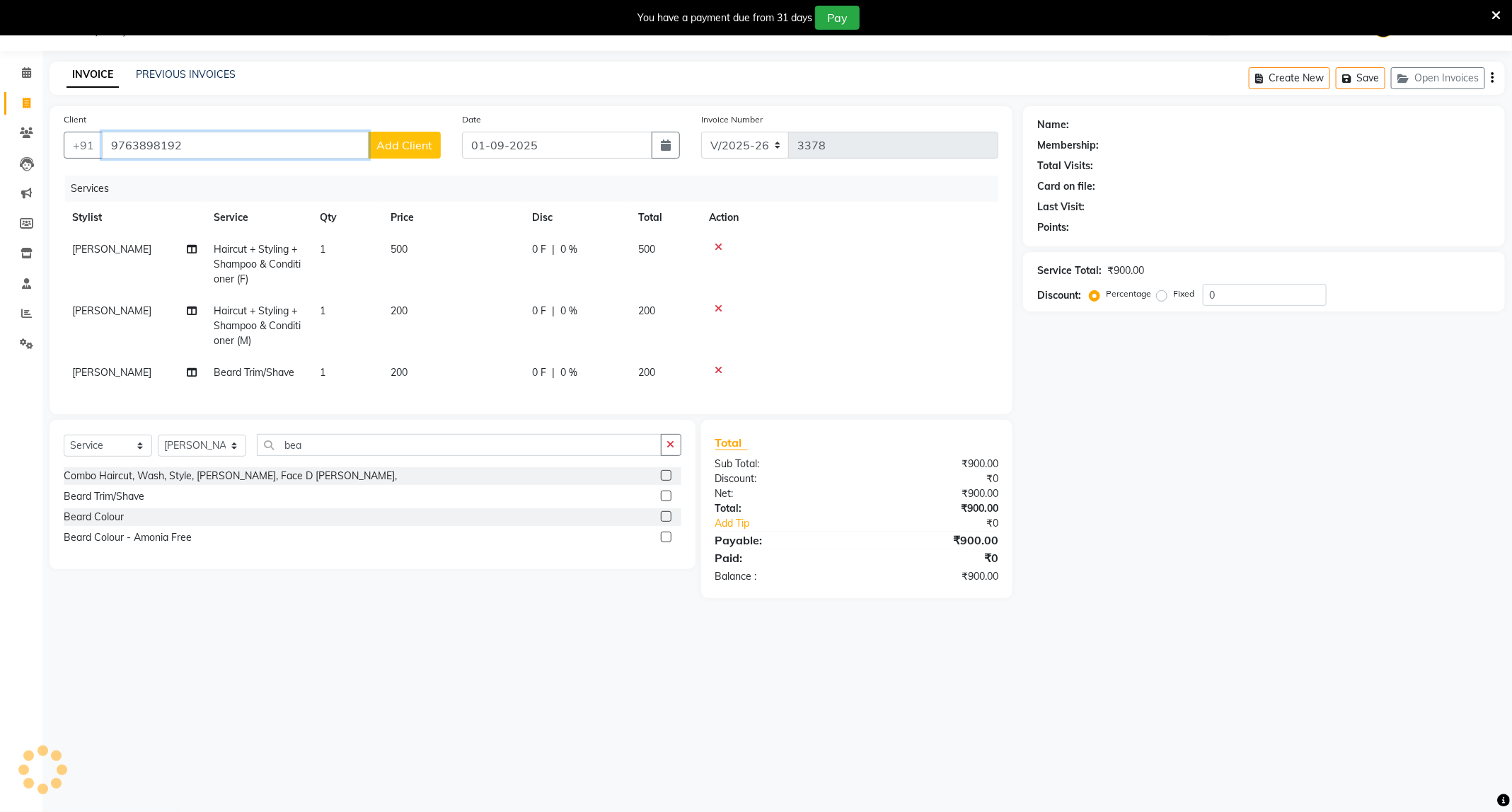
type input "9763898192"
click at [427, 145] on span "Add Client" at bounding box center [404, 145] width 56 height 14
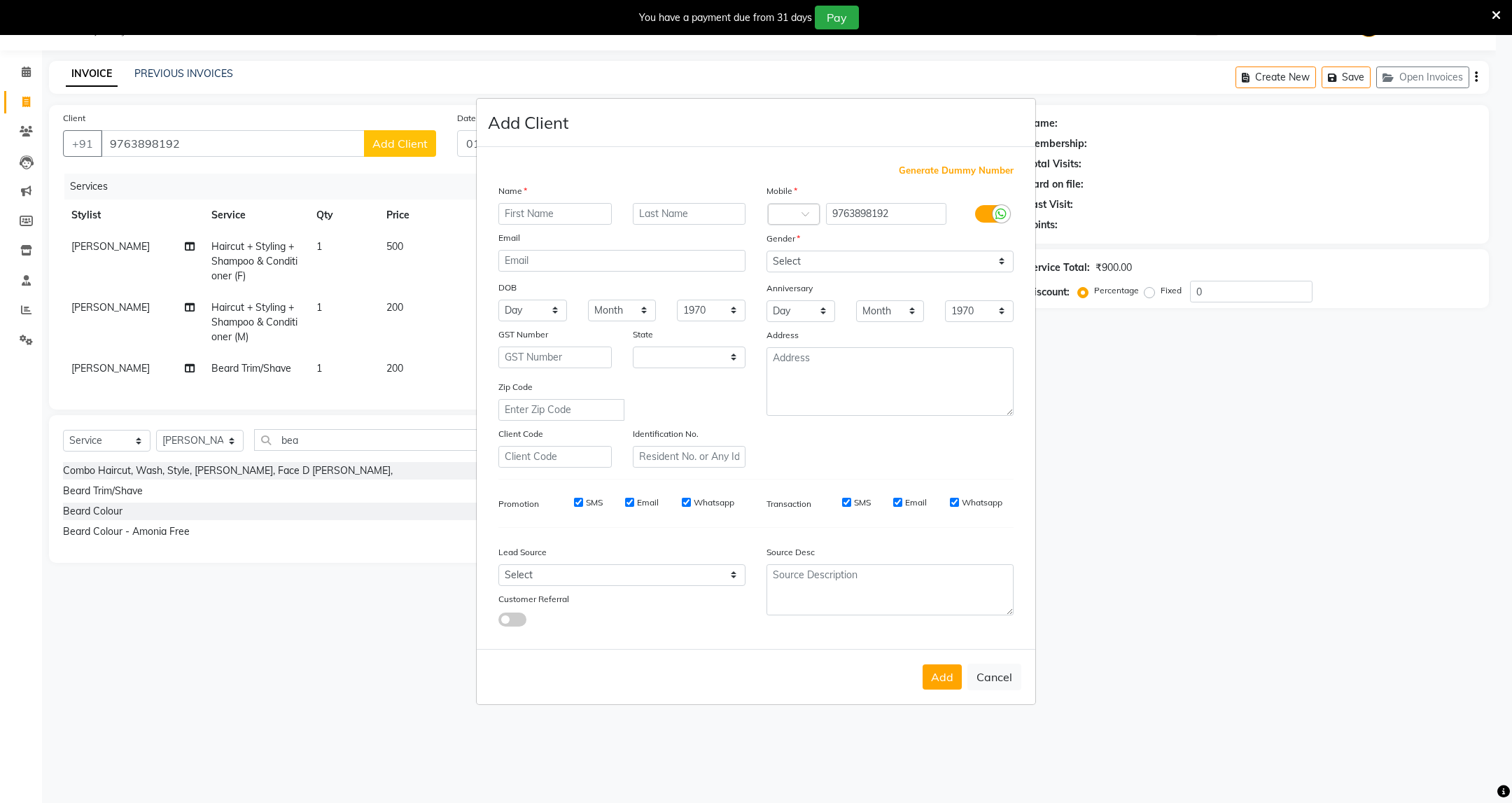
select select "22"
type input "Himanshu"
type input "[PERSON_NAME]"
click at [817, 253] on select "Select Male Female Other Prefer Not To Say" at bounding box center [890, 261] width 247 height 21
select select "[DEMOGRAPHIC_DATA]"
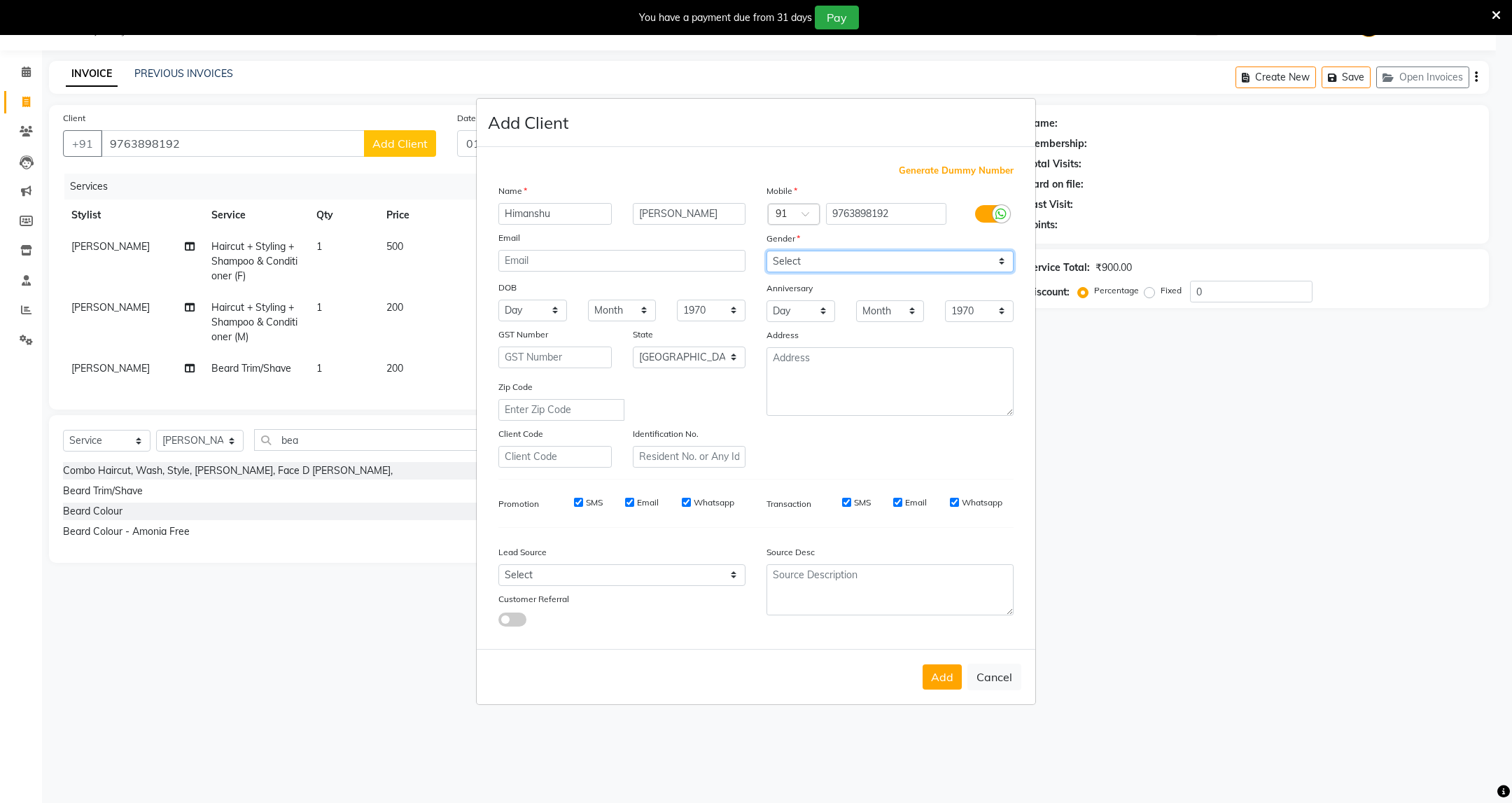
click at [766, 251] on select "Select Male Female Other Prefer Not To Say" at bounding box center [890, 261] width 247 height 21
click at [929, 672] on button "Add" at bounding box center [942, 676] width 39 height 25
select select
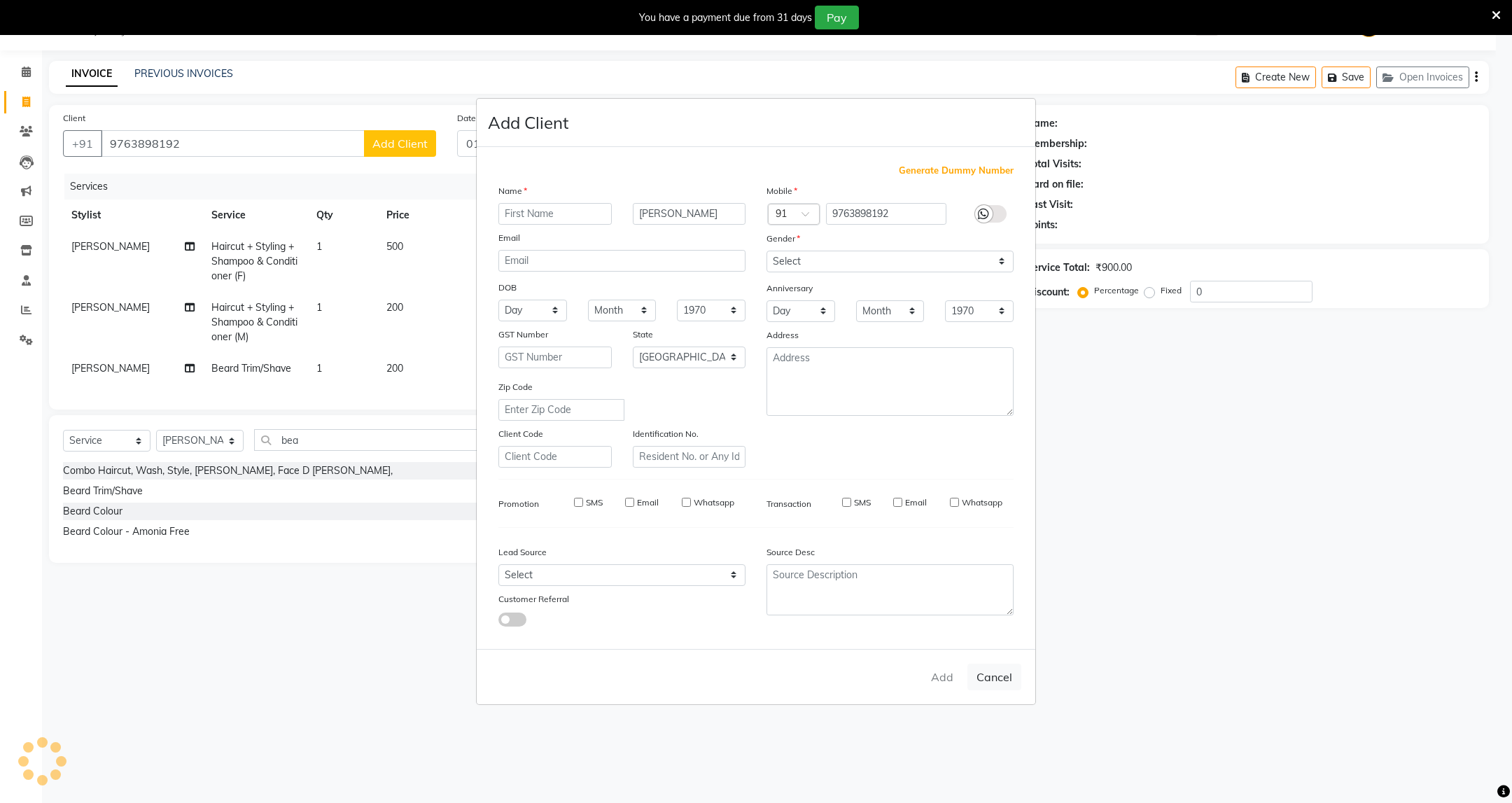
select select "null"
select select
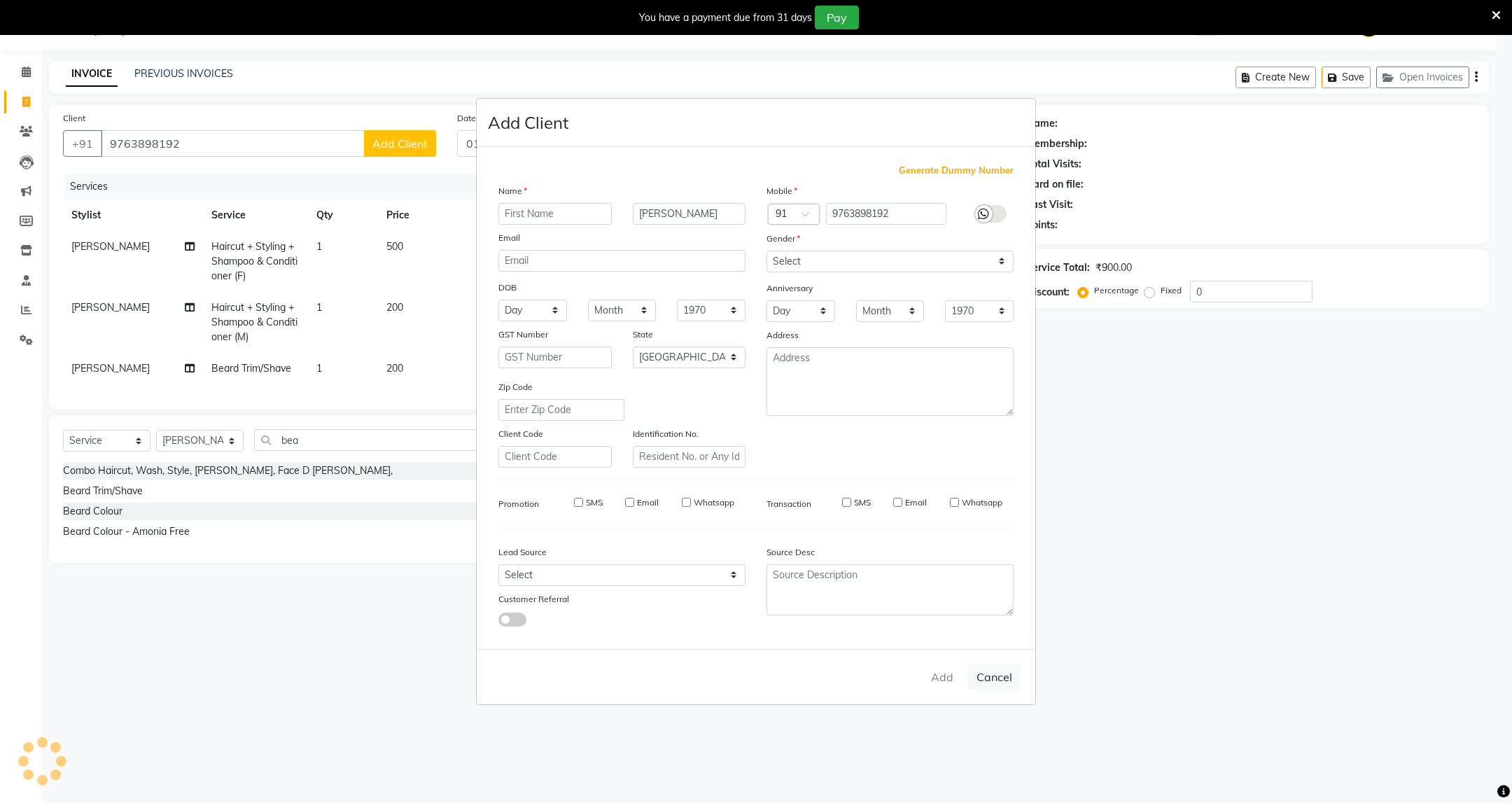
checkbox input "false"
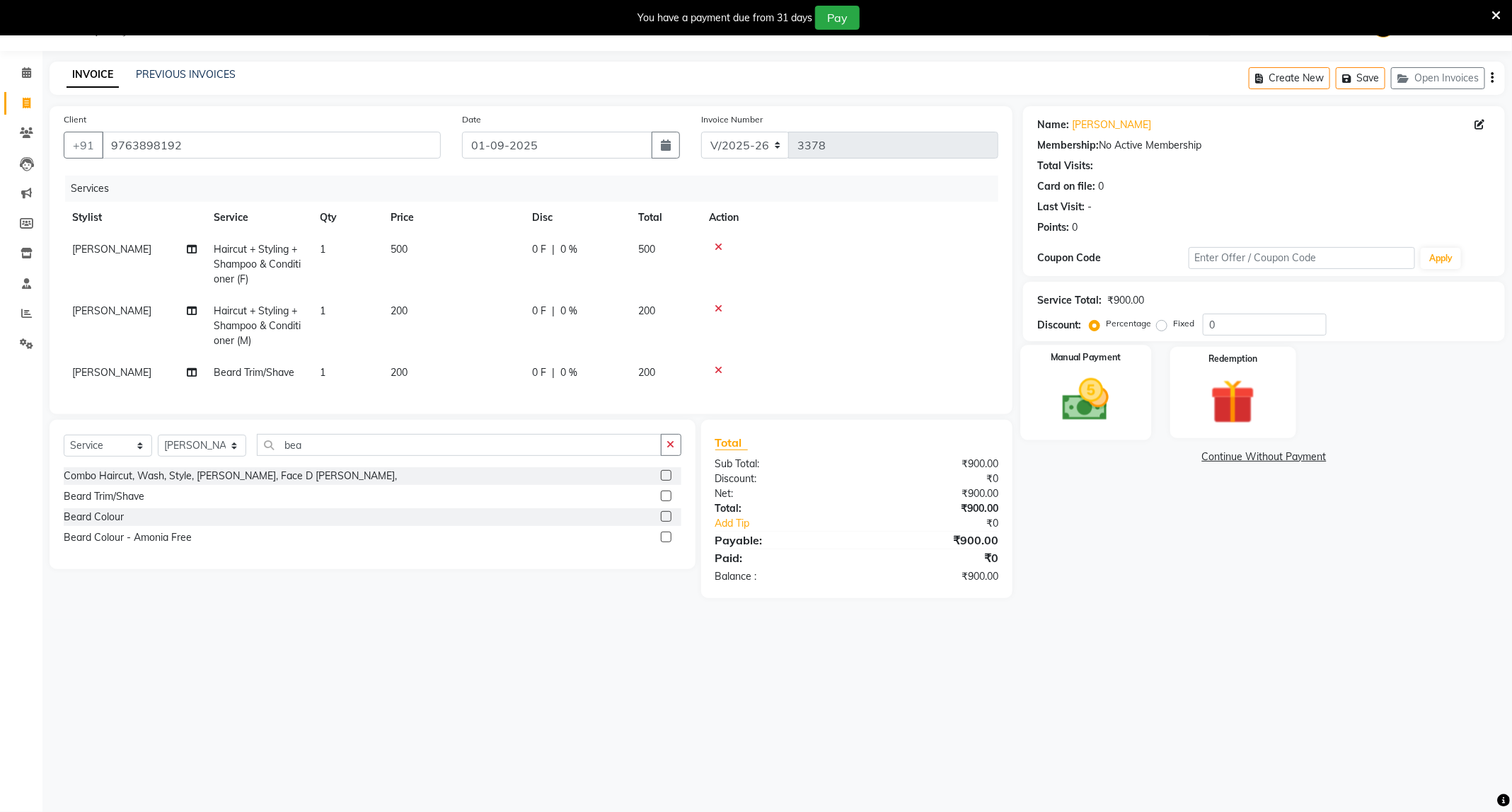
click at [1094, 387] on img at bounding box center [1085, 400] width 76 height 54
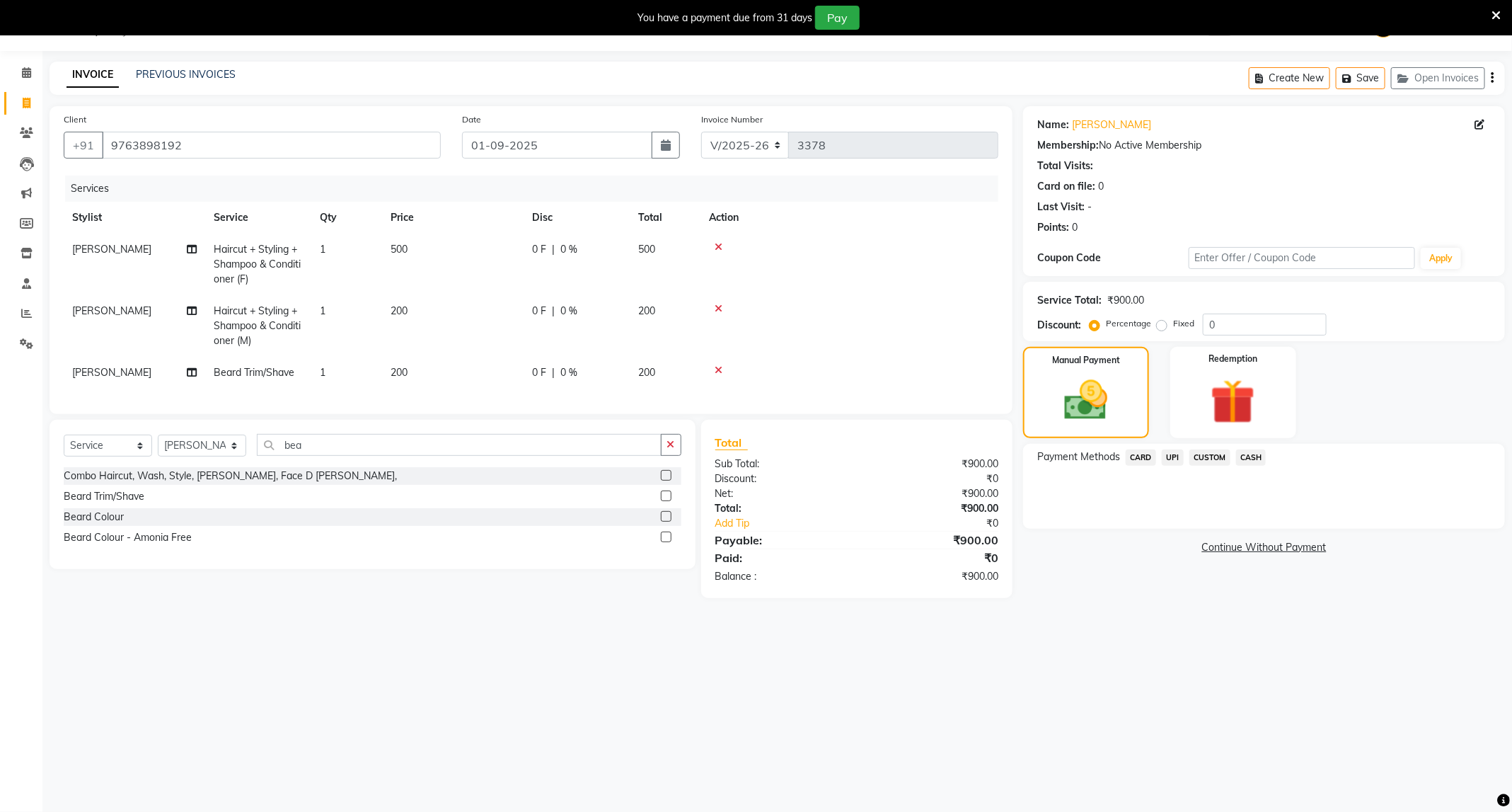
click at [1174, 451] on span "UPI" at bounding box center [1173, 457] width 22 height 16
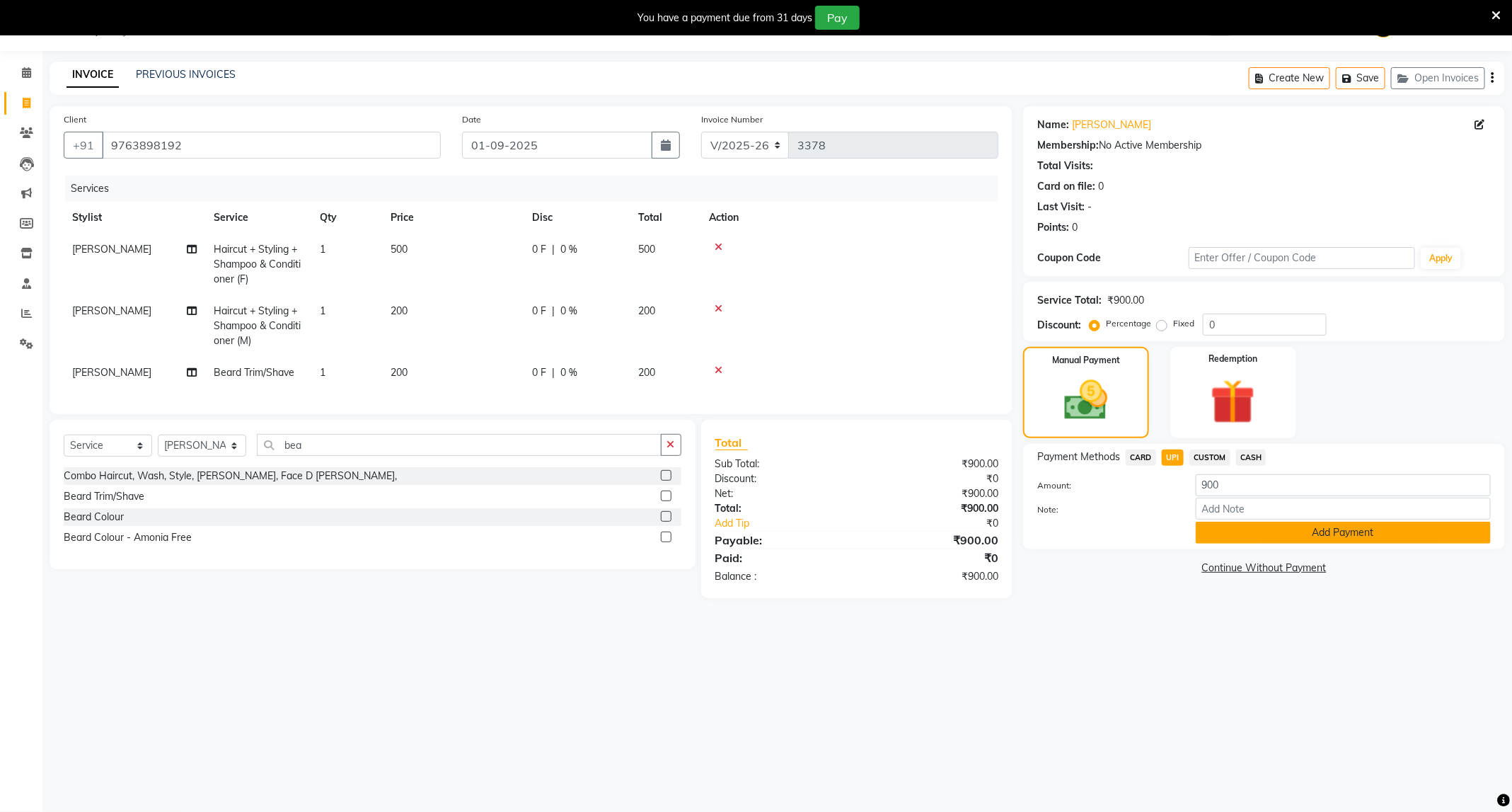
click at [1283, 531] on button "Add Payment" at bounding box center [1343, 533] width 295 height 22
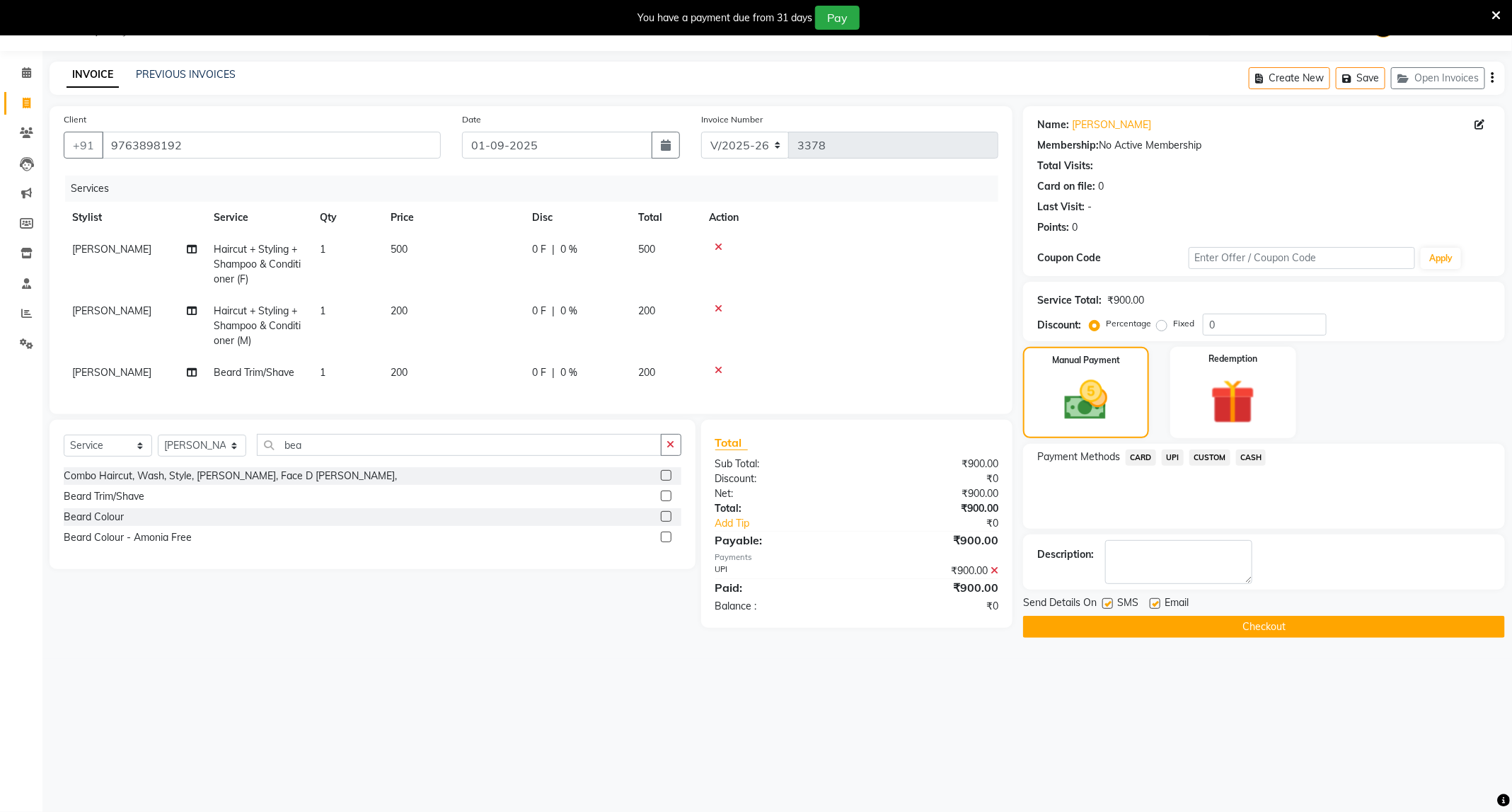
click at [1257, 633] on button "Checkout" at bounding box center [1264, 627] width 482 height 22
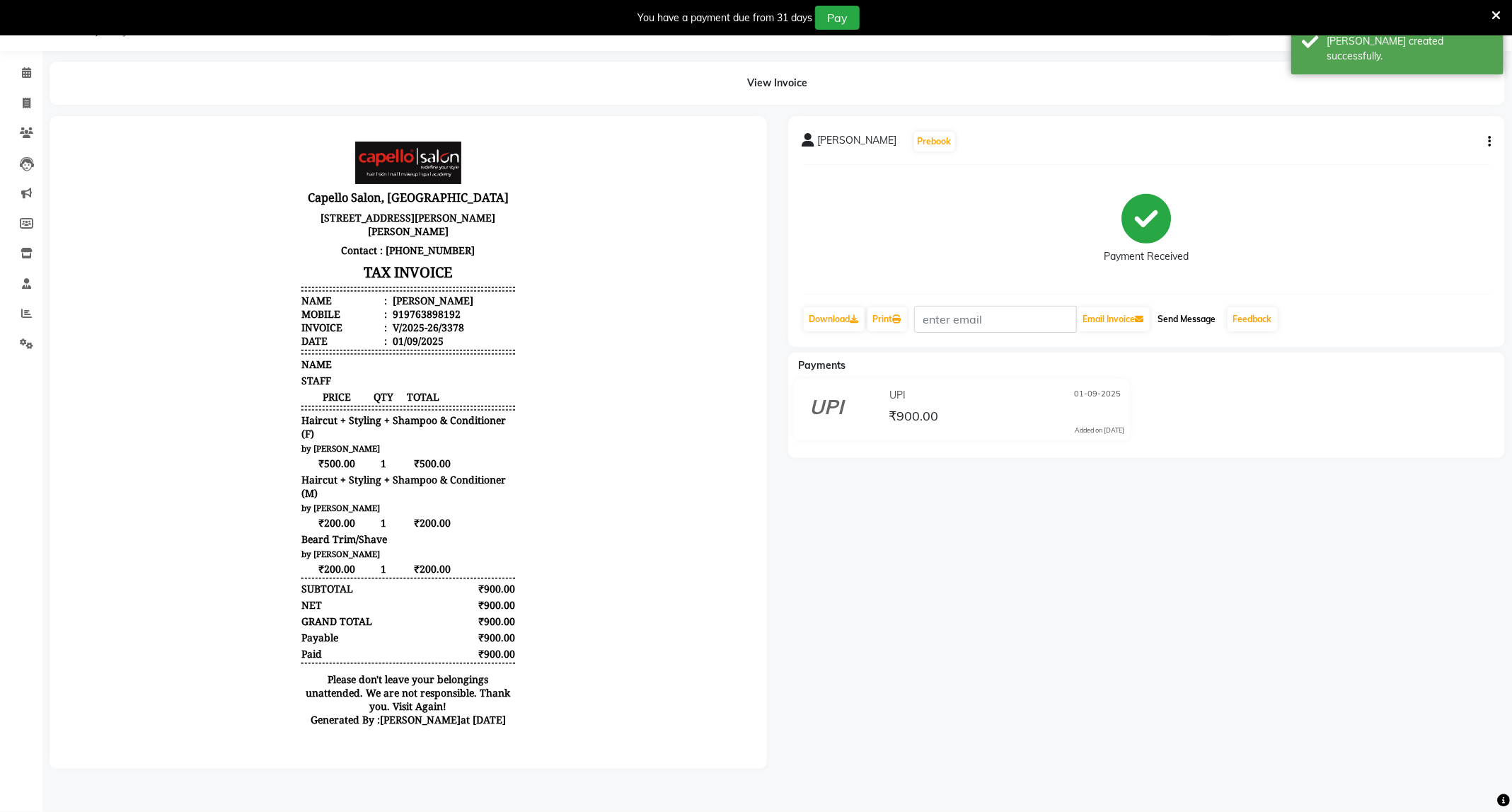
click at [1207, 319] on button "Send Message" at bounding box center [1187, 319] width 69 height 24
click at [28, 107] on icon at bounding box center [26, 103] width 8 height 11
select select "service"
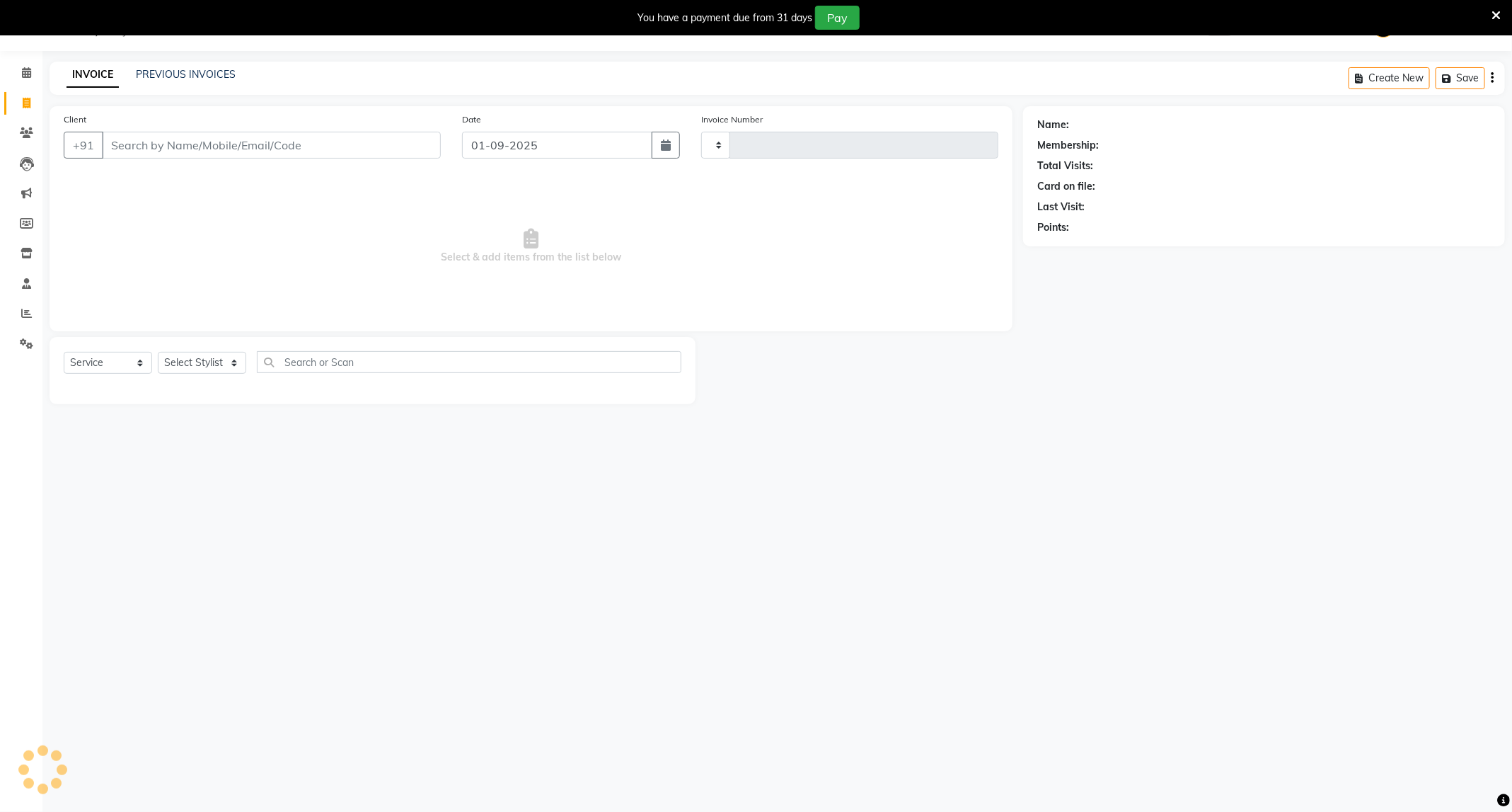
type input "3379"
select select "811"
click at [32, 251] on icon at bounding box center [27, 253] width 12 height 11
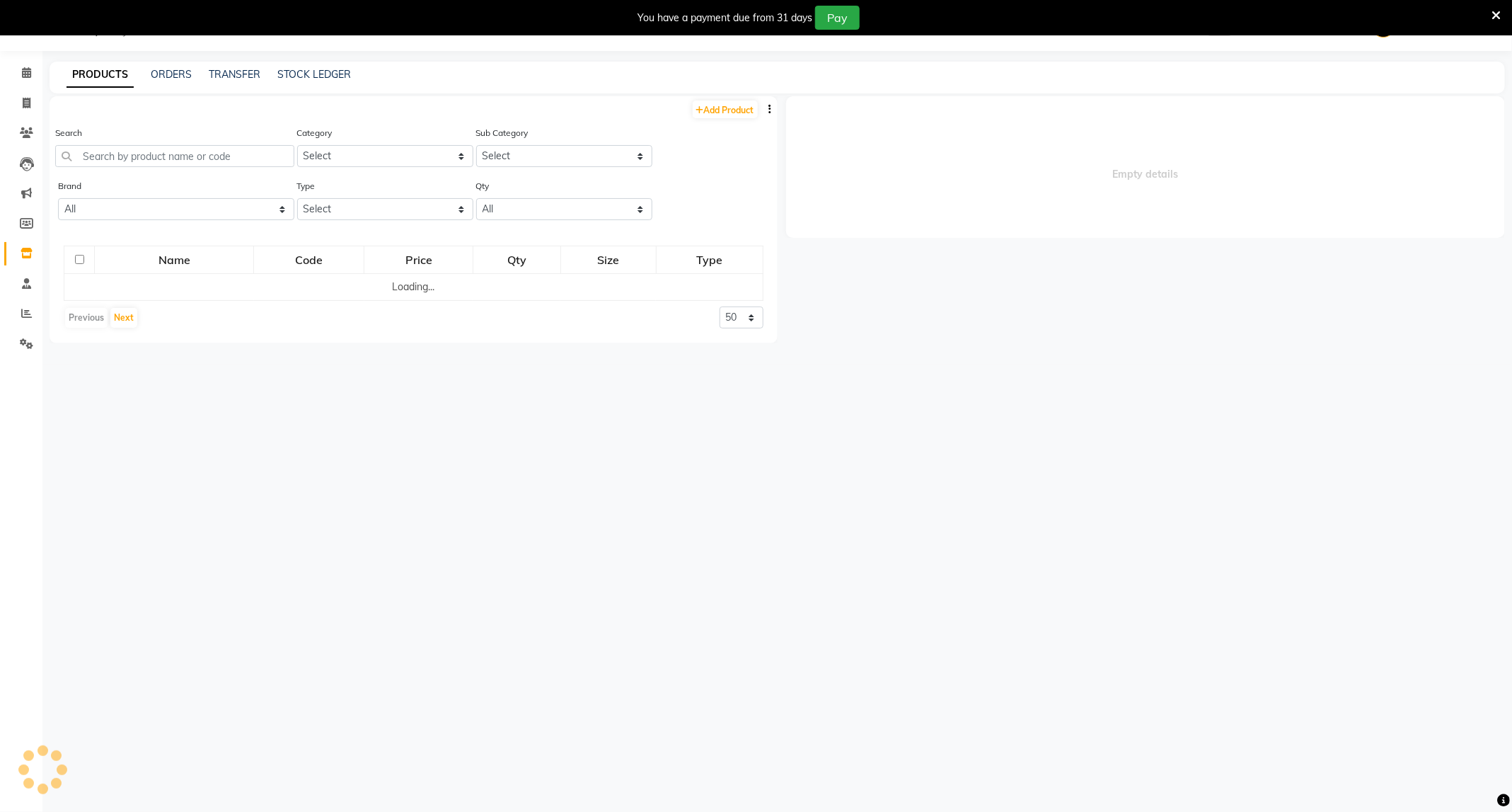
select select
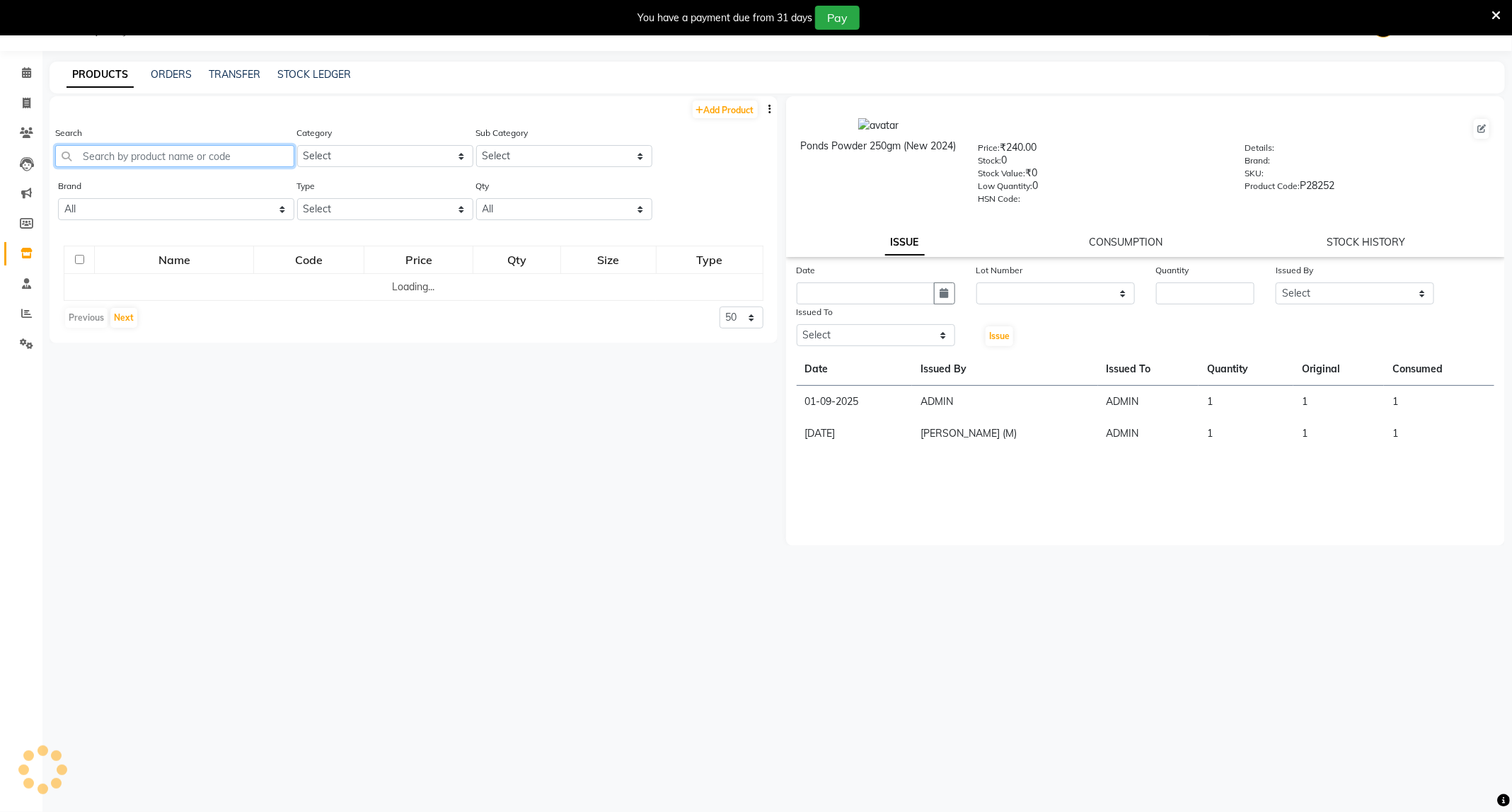
click at [235, 156] on input "text" at bounding box center [175, 156] width 239 height 22
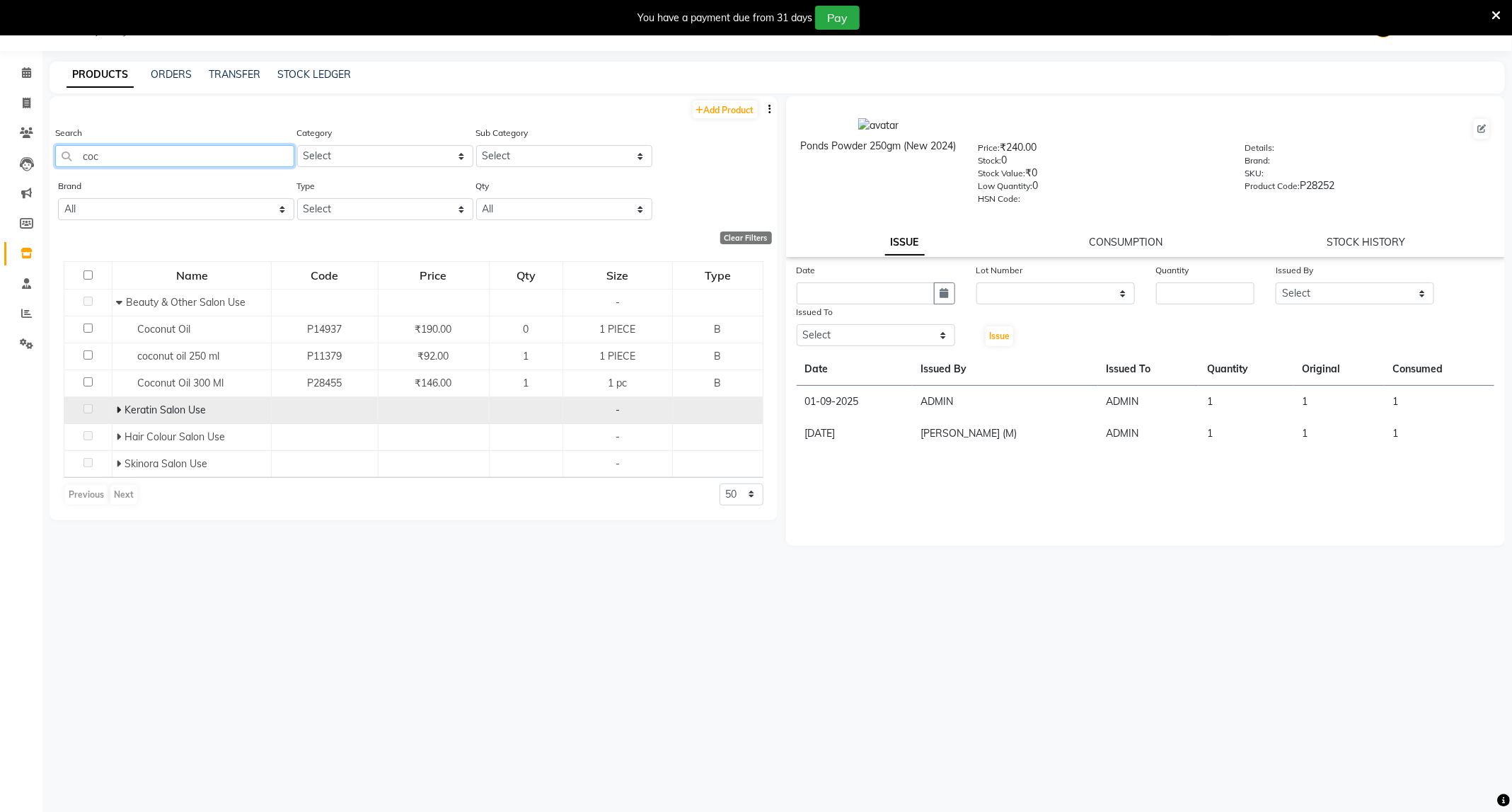
type input "coc"
click at [119, 408] on icon at bounding box center [118, 410] width 5 height 10
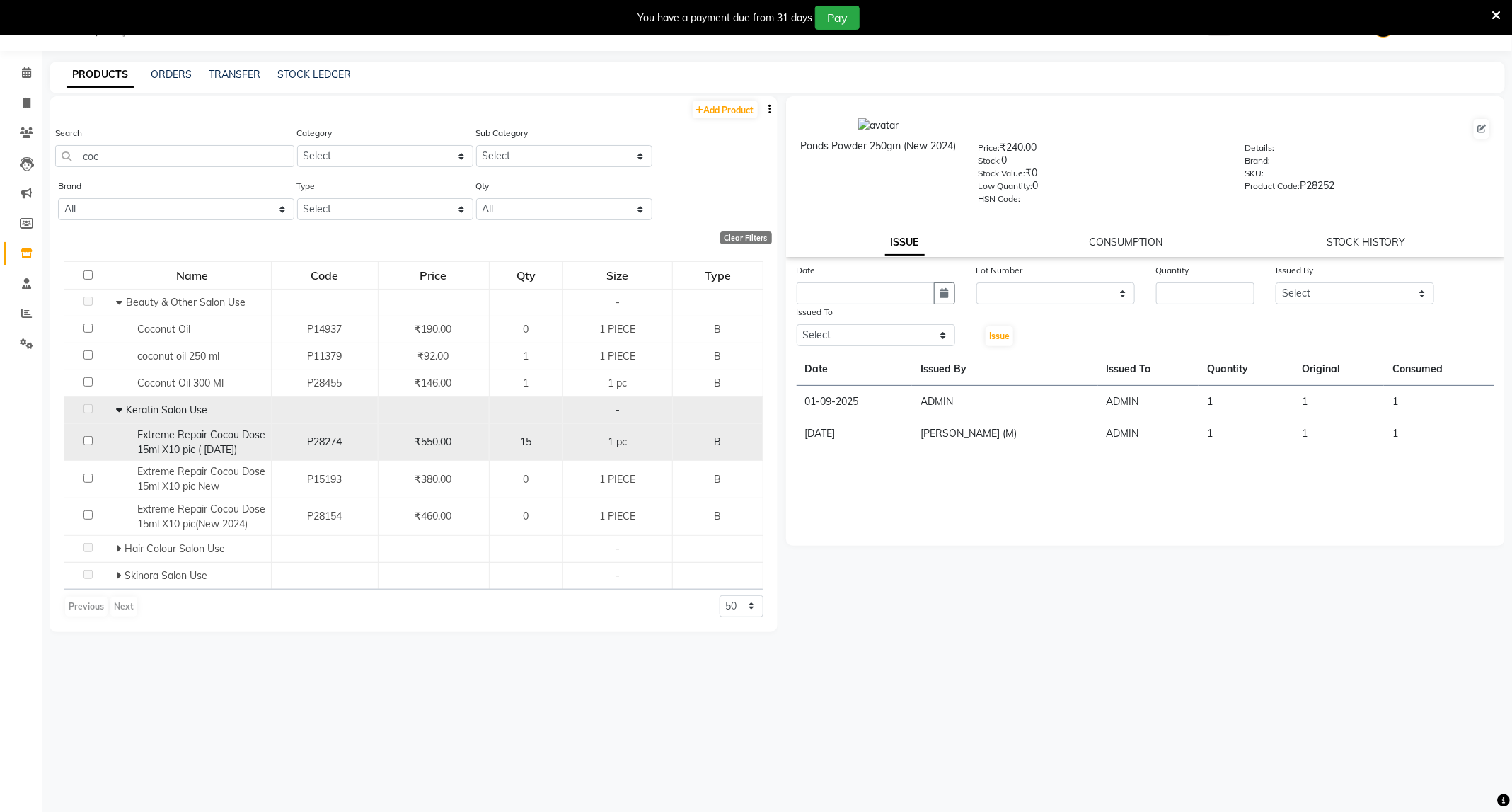
click at [91, 442] on input "checkbox" at bounding box center [88, 441] width 9 height 9
checkbox input "true"
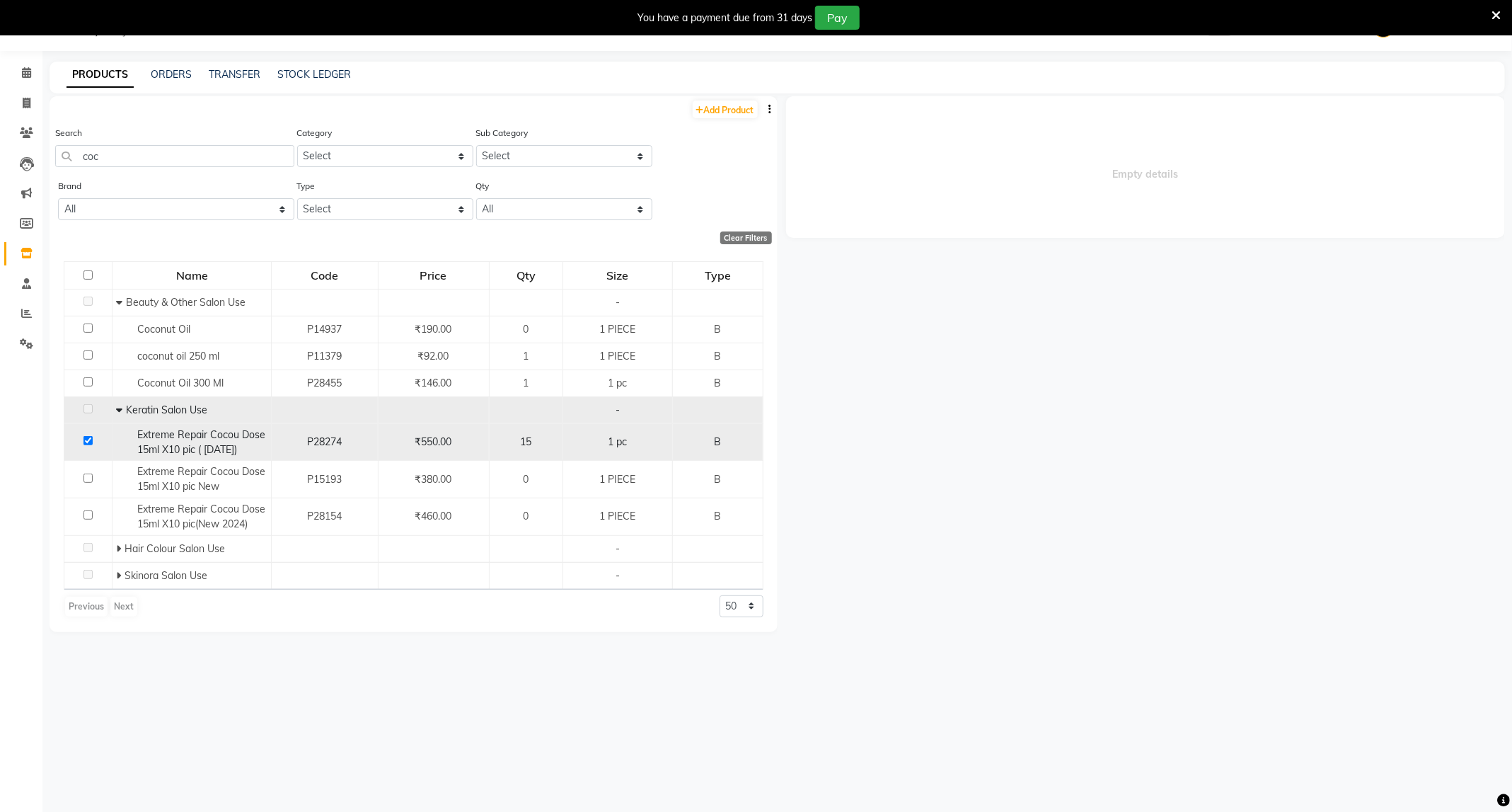
select select
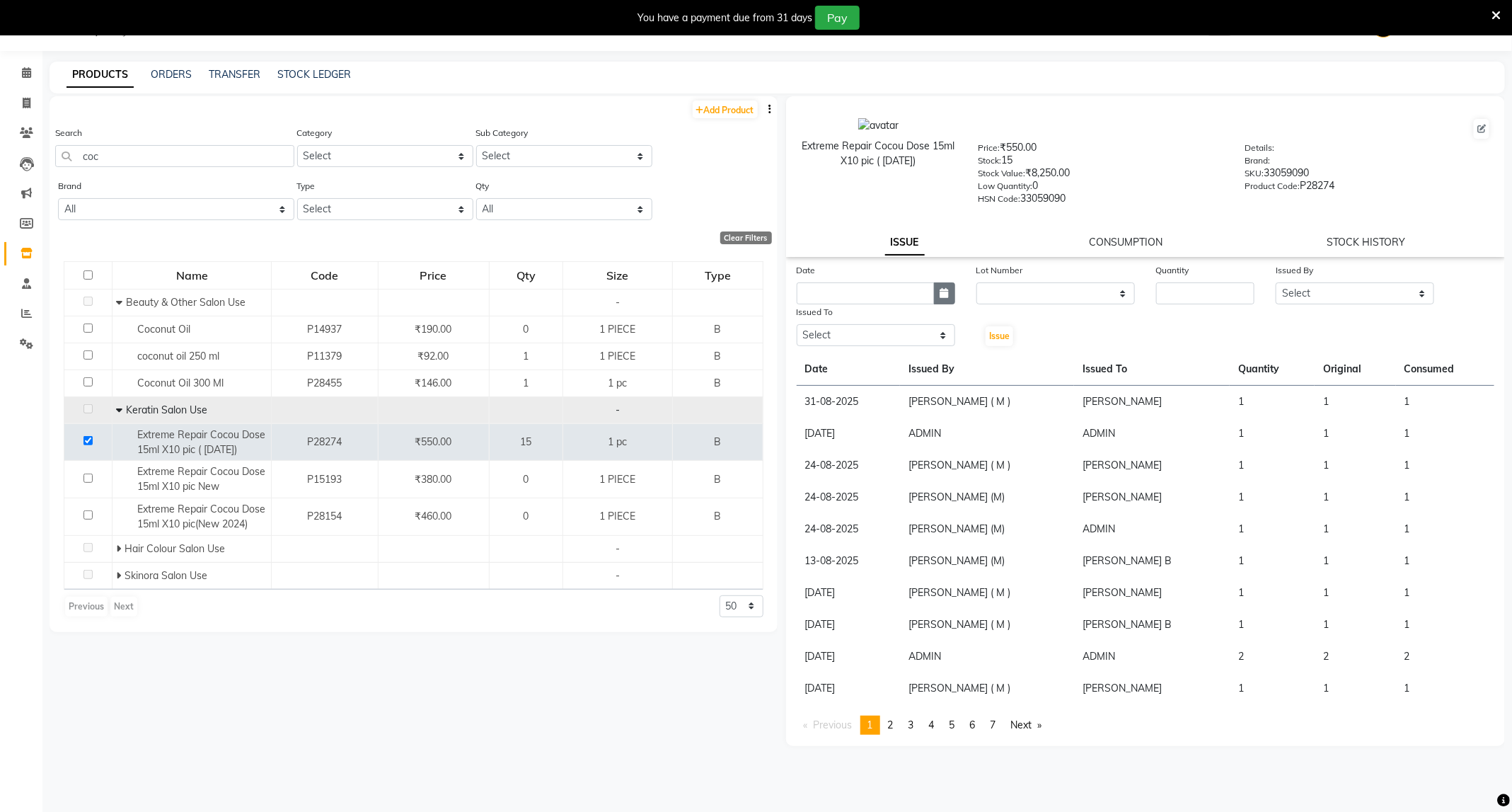
click at [951, 289] on button "button" at bounding box center [945, 293] width 22 height 22
select select "9"
select select "2025"
click at [809, 363] on div "1" at bounding box center [811, 366] width 22 height 22
type input "01-09-2025"
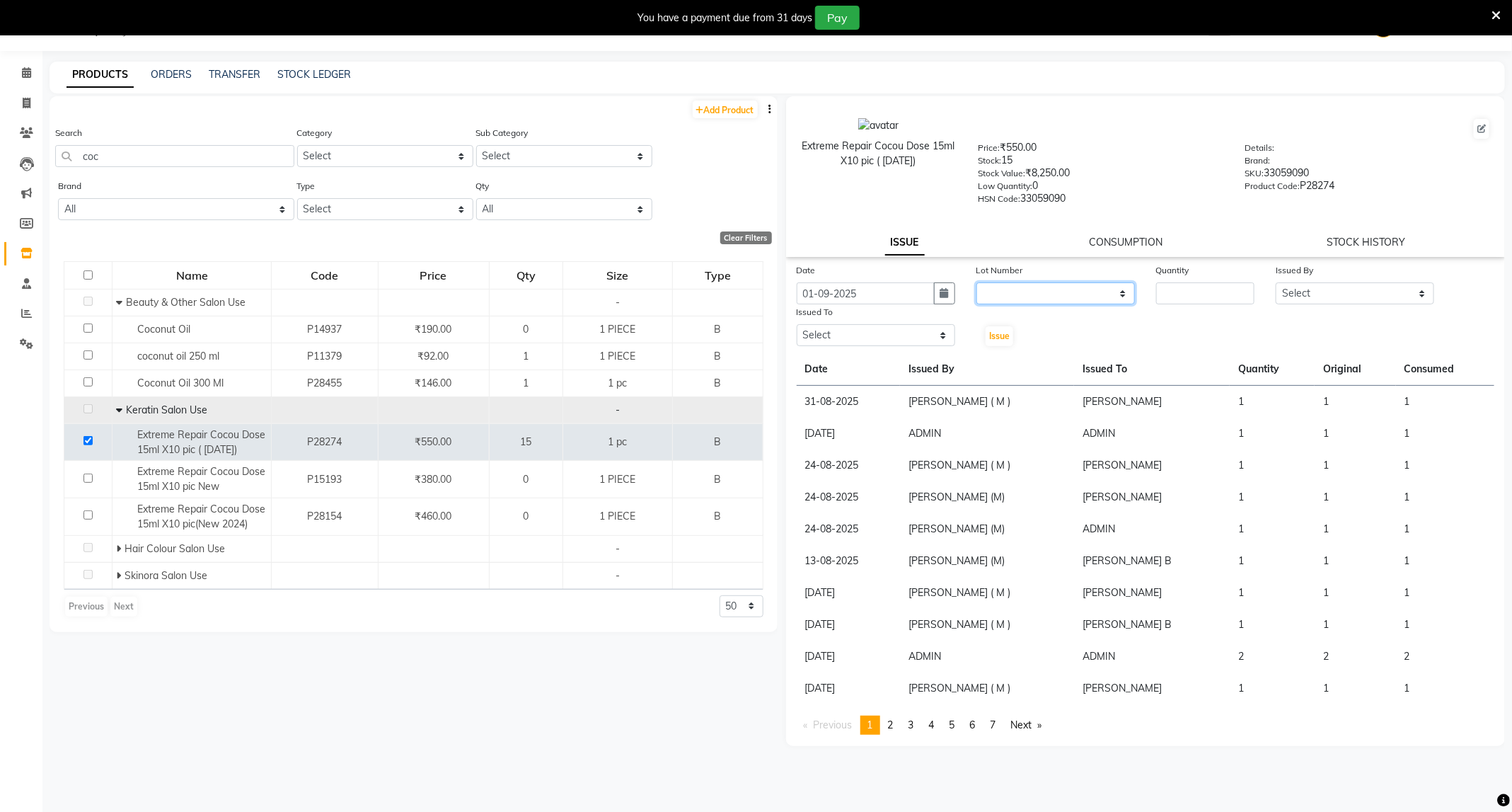
click at [1032, 283] on select "None" at bounding box center [1055, 293] width 158 height 22
select select "0: null"
click at [977, 283] on select "None" at bounding box center [1055, 293] width 158 height 22
click at [1176, 292] on input "number" at bounding box center [1205, 293] width 98 height 22
type input "1"
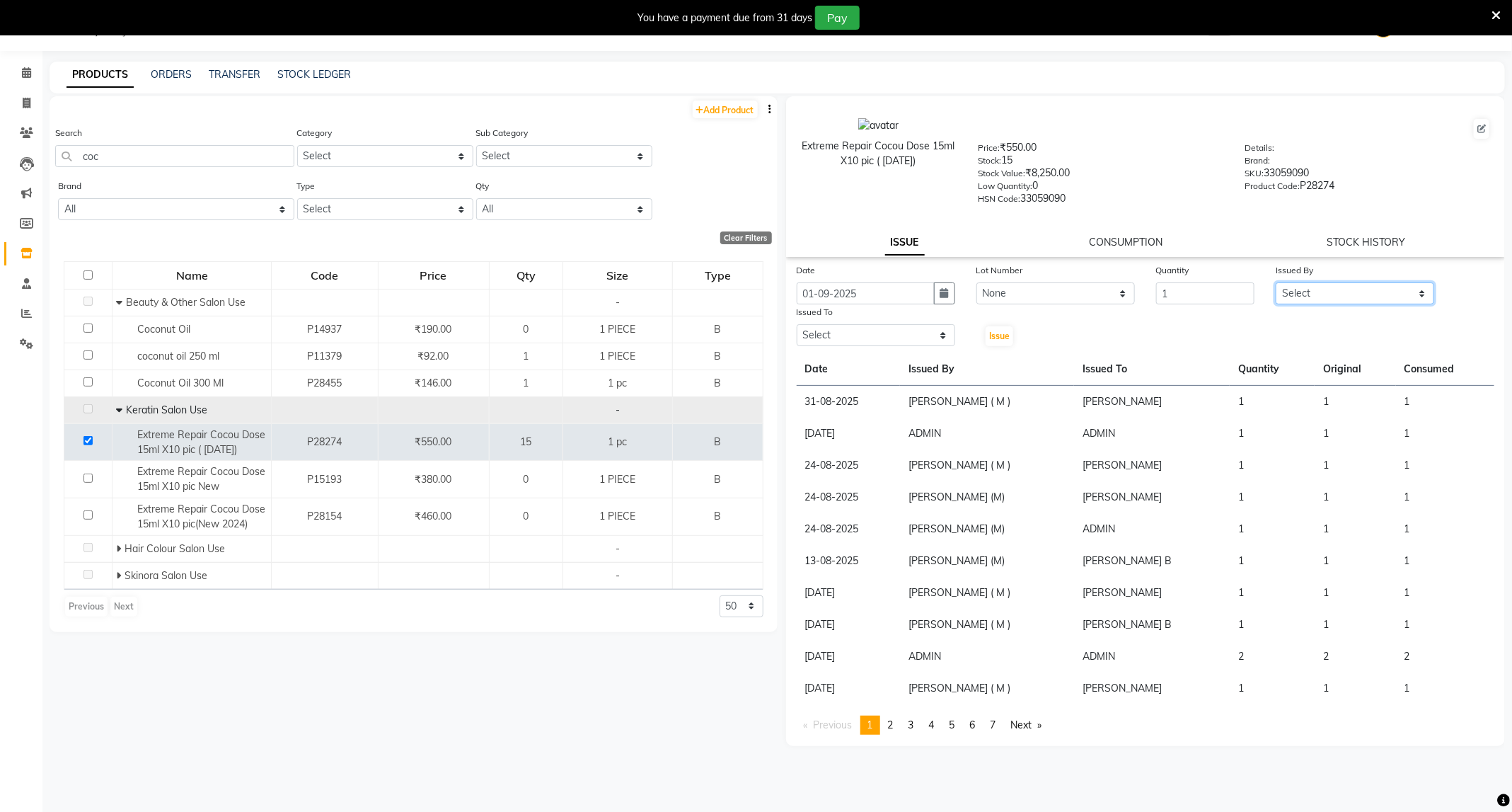
click at [1321, 285] on select "Select ADMIN ANKUSH B Capello Trimurti Dushyant barsagade Kristee Raut (M) Nare…" at bounding box center [1355, 293] width 158 height 22
select select "47396"
click at [1276, 283] on select "Select ADMIN ANKUSH B Capello Trimurti Dushyant barsagade Kristee Raut (M) Nare…" at bounding box center [1355, 293] width 158 height 22
click at [909, 338] on select "Select ADMIN ANKUSH B Capello Trimurti Dushyant barsagade Kristee Raut (M) Nare…" at bounding box center [876, 335] width 158 height 22
select select "35878"
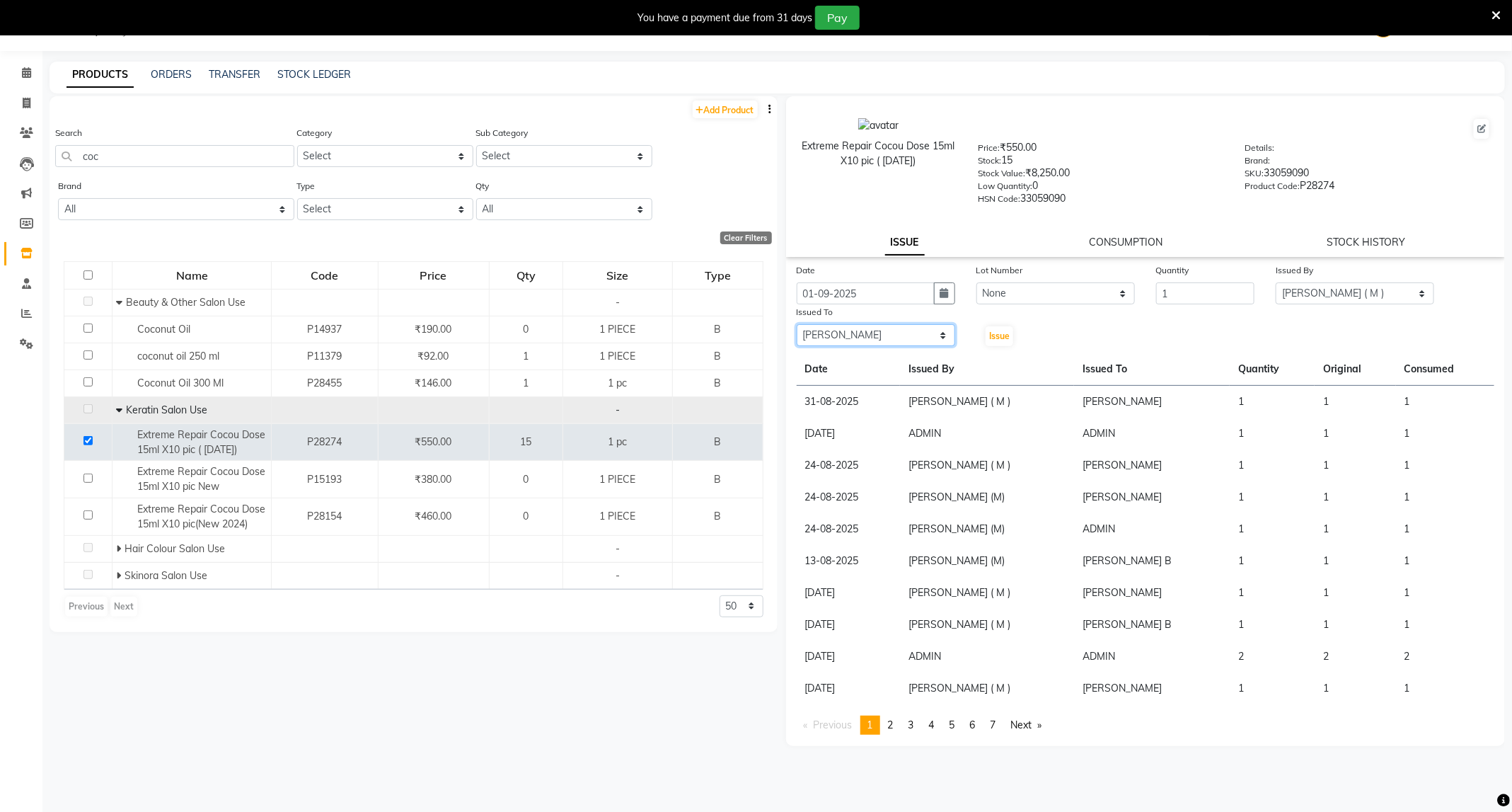
click at [797, 324] on select "Select ADMIN ANKUSH B Capello Trimurti Dushyant barsagade Kristee Raut (M) Nare…" at bounding box center [876, 335] width 158 height 22
click at [989, 330] on span "Issue" at bounding box center [999, 336] width 21 height 11
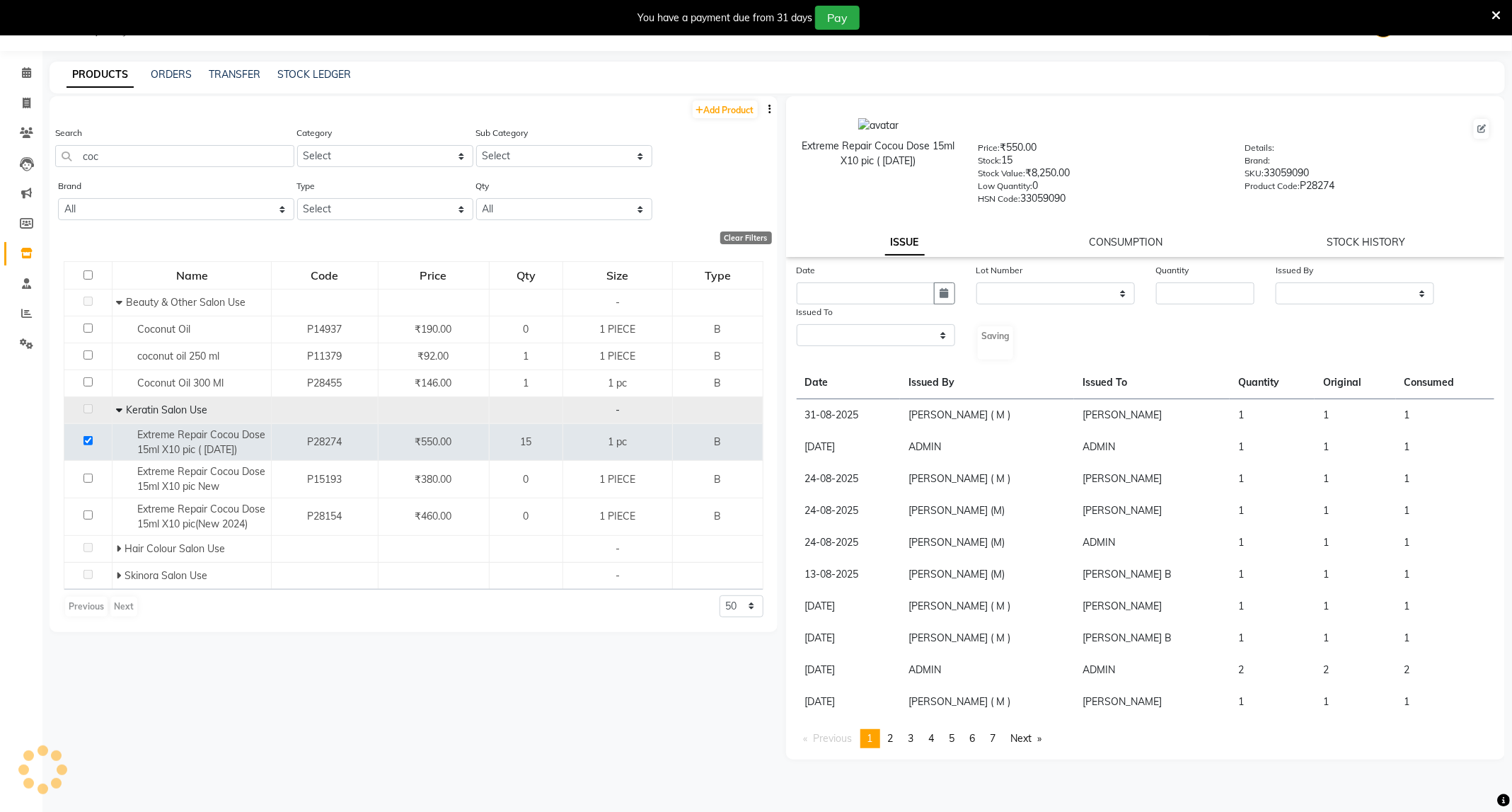
select select
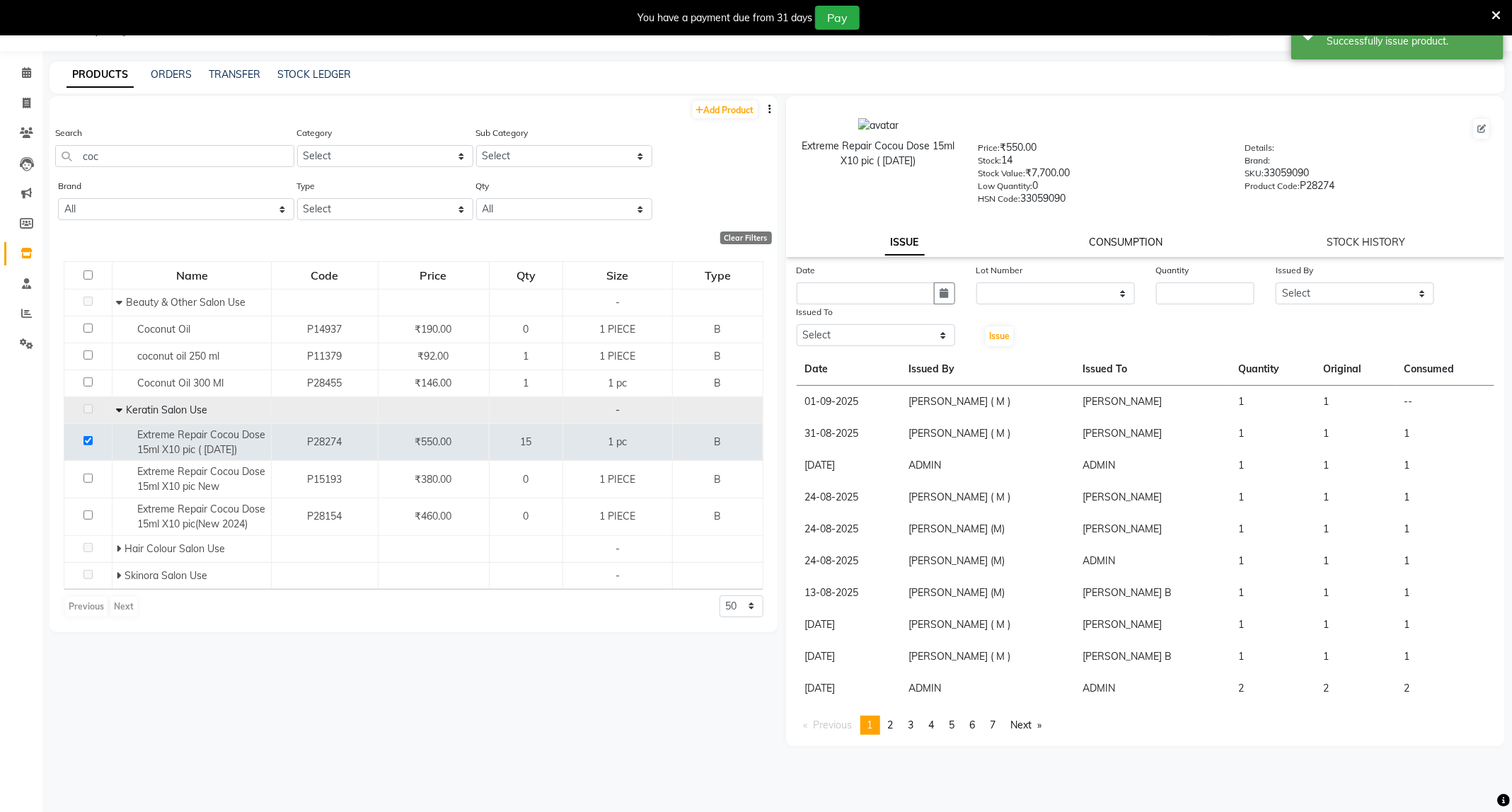
click at [1119, 235] on link "CONSUMPTION" at bounding box center [1125, 242] width 73 height 13
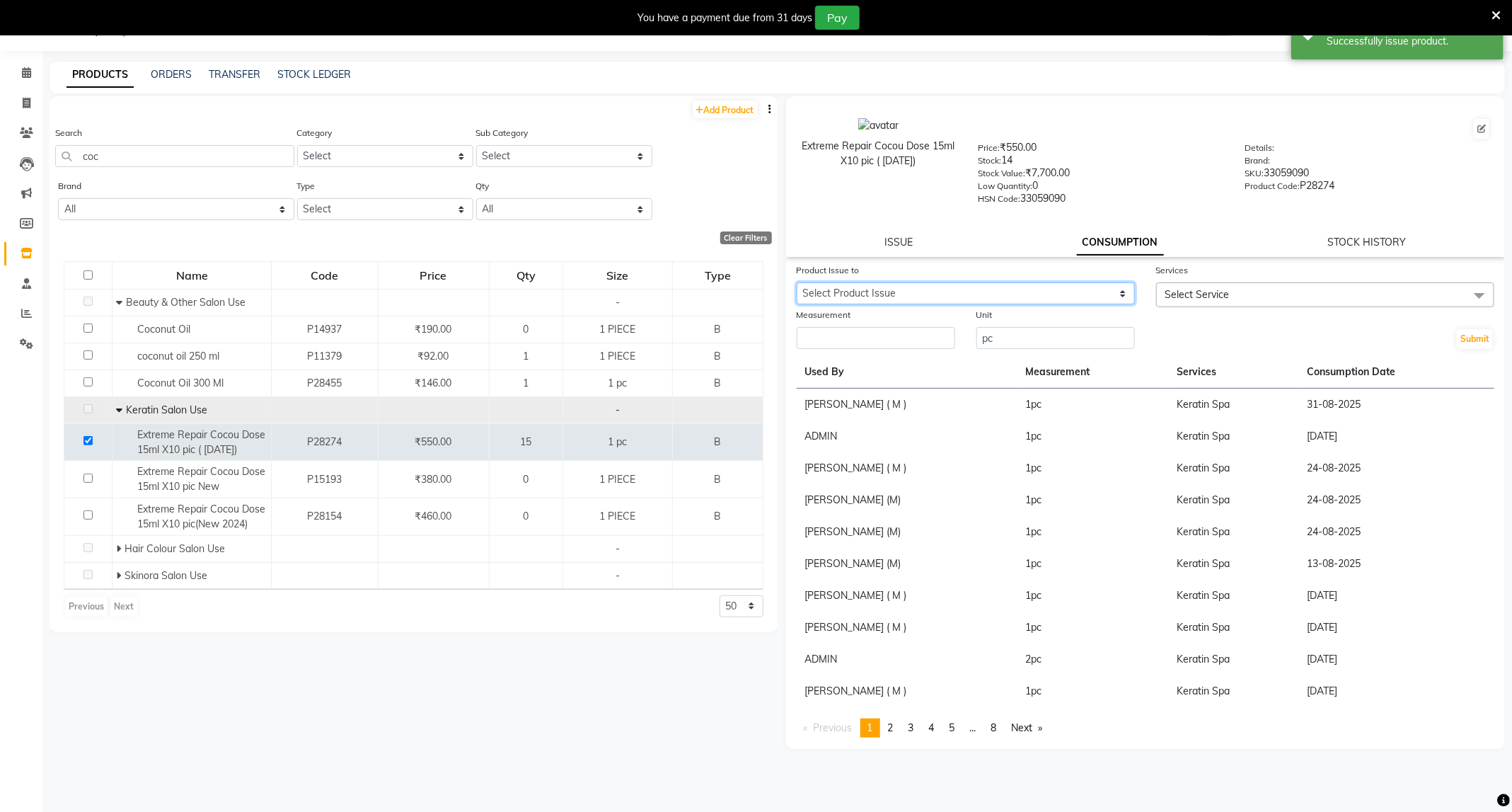
click at [1104, 294] on select "Select Product Issue 2025-09-01, Issued to: Dushyant barsagade, Balance: 1" at bounding box center [966, 293] width 338 height 22
select select "1198168"
click at [797, 283] on select "Select Product Issue 2025-09-01, Issued to: Dushyant barsagade, Balance: 1" at bounding box center [966, 293] width 338 height 22
click at [1216, 283] on span "Select Service" at bounding box center [1325, 295] width 338 height 25
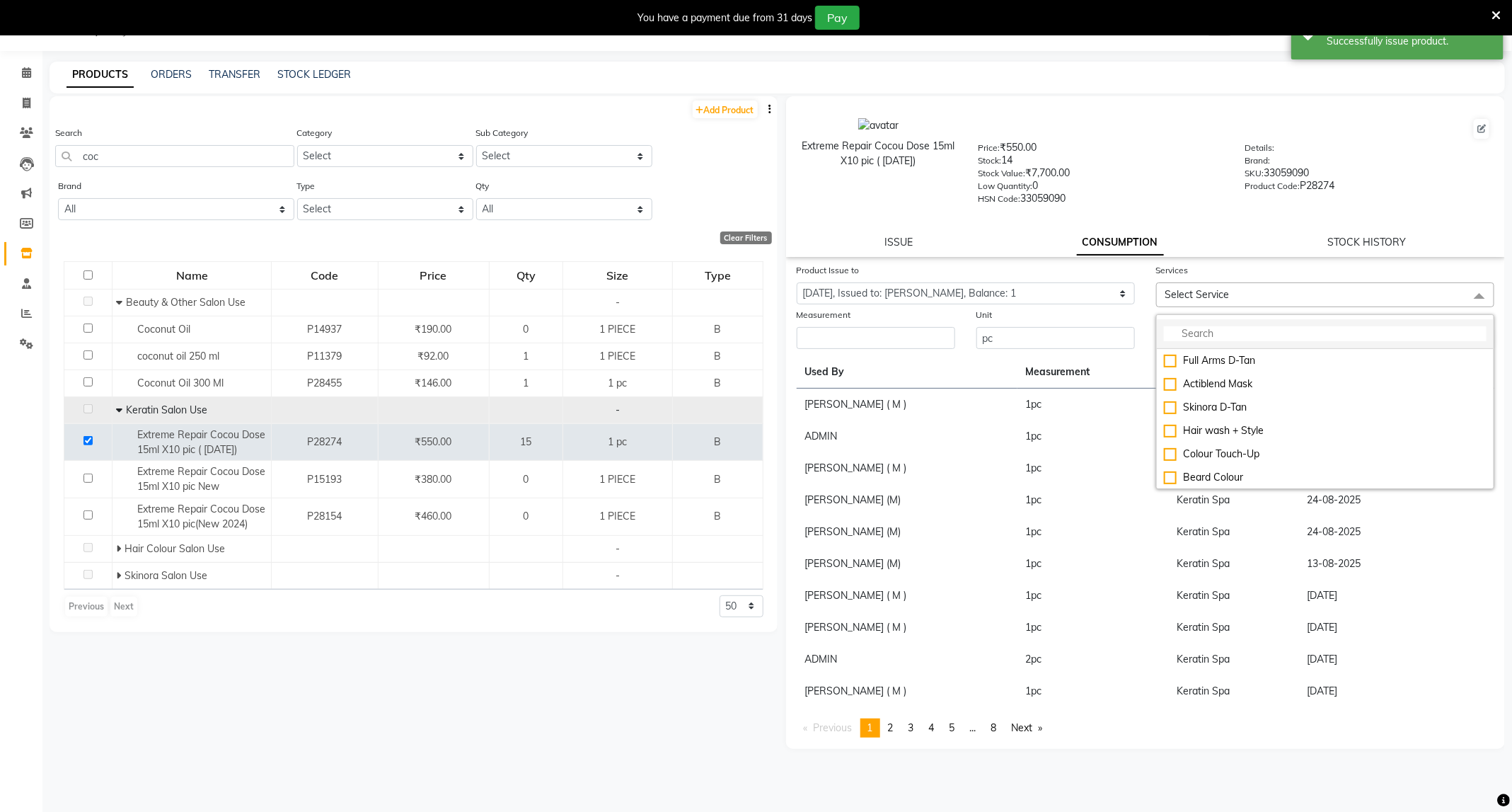
click at [1223, 327] on input "multiselect-search" at bounding box center [1325, 333] width 322 height 15
type input "spa"
click at [1230, 480] on div "Keratin Spa" at bounding box center [1325, 477] width 322 height 15
checkbox input "true"
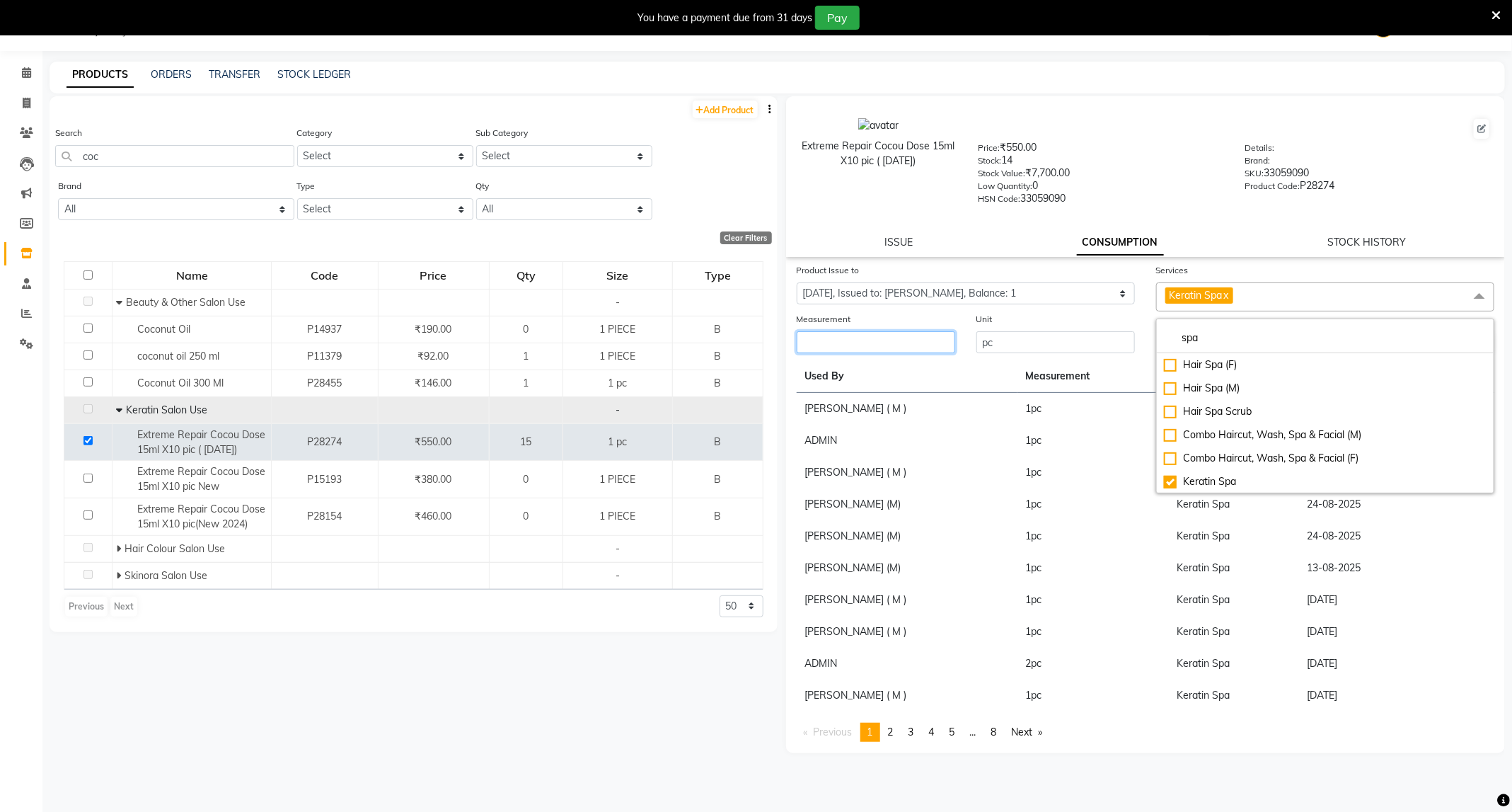
click at [848, 343] on input "number" at bounding box center [876, 342] width 158 height 22
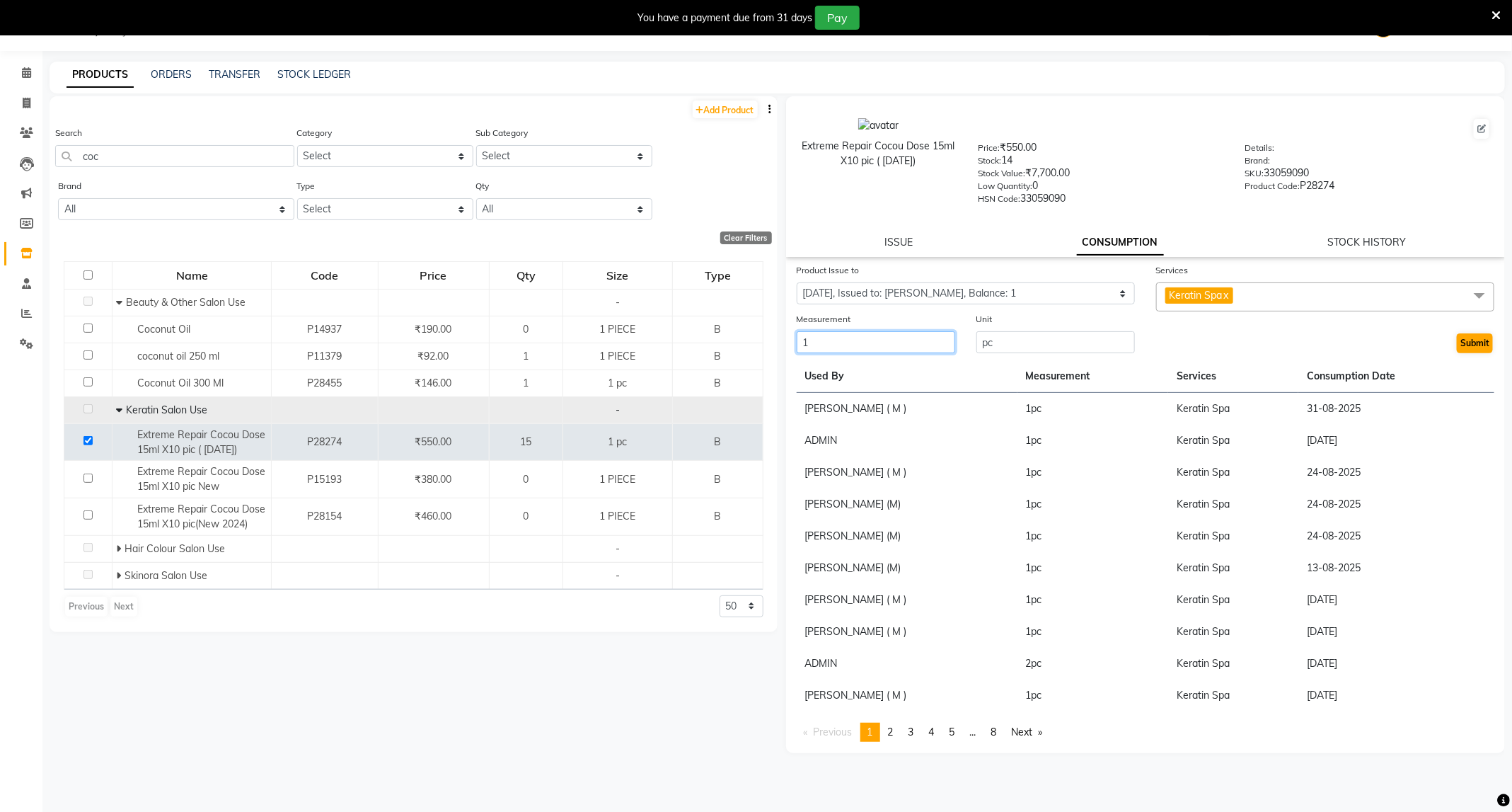
type input "1"
click at [1490, 337] on button "Submit" at bounding box center [1474, 343] width 36 height 20
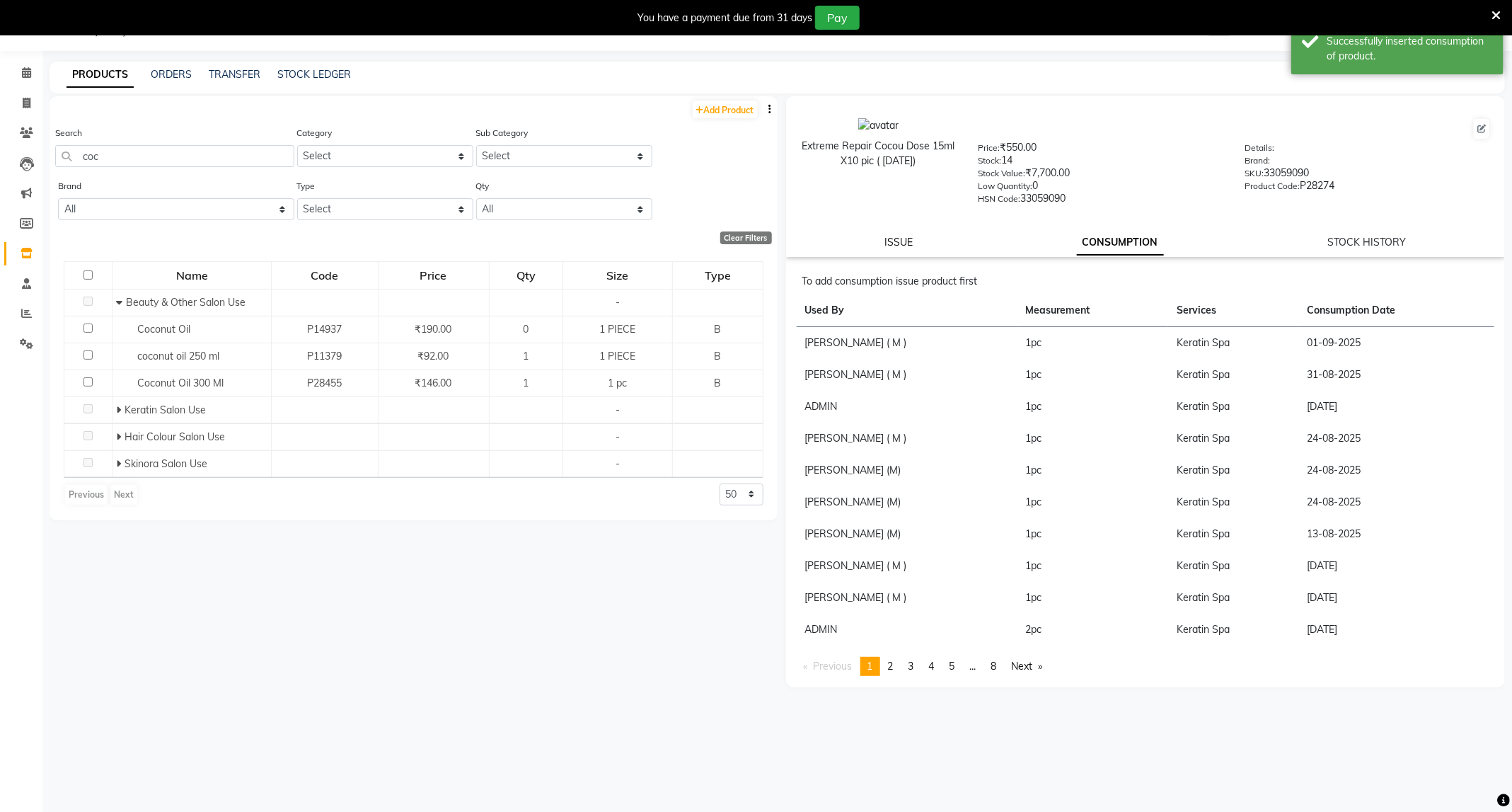
click at [905, 235] on link "ISSUE" at bounding box center [898, 242] width 29 height 13
select select
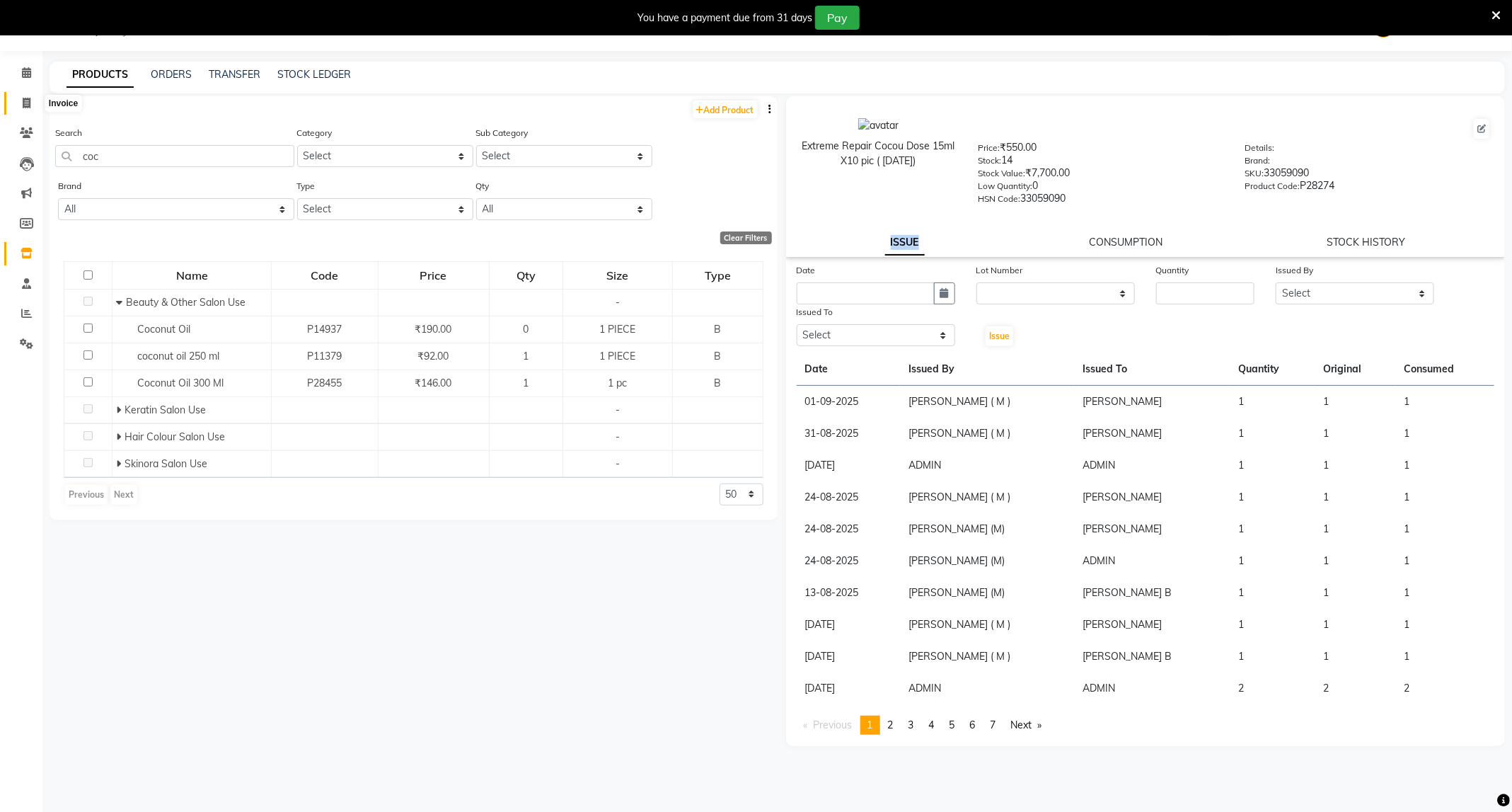
click at [29, 98] on icon at bounding box center [26, 103] width 8 height 11
select select "service"
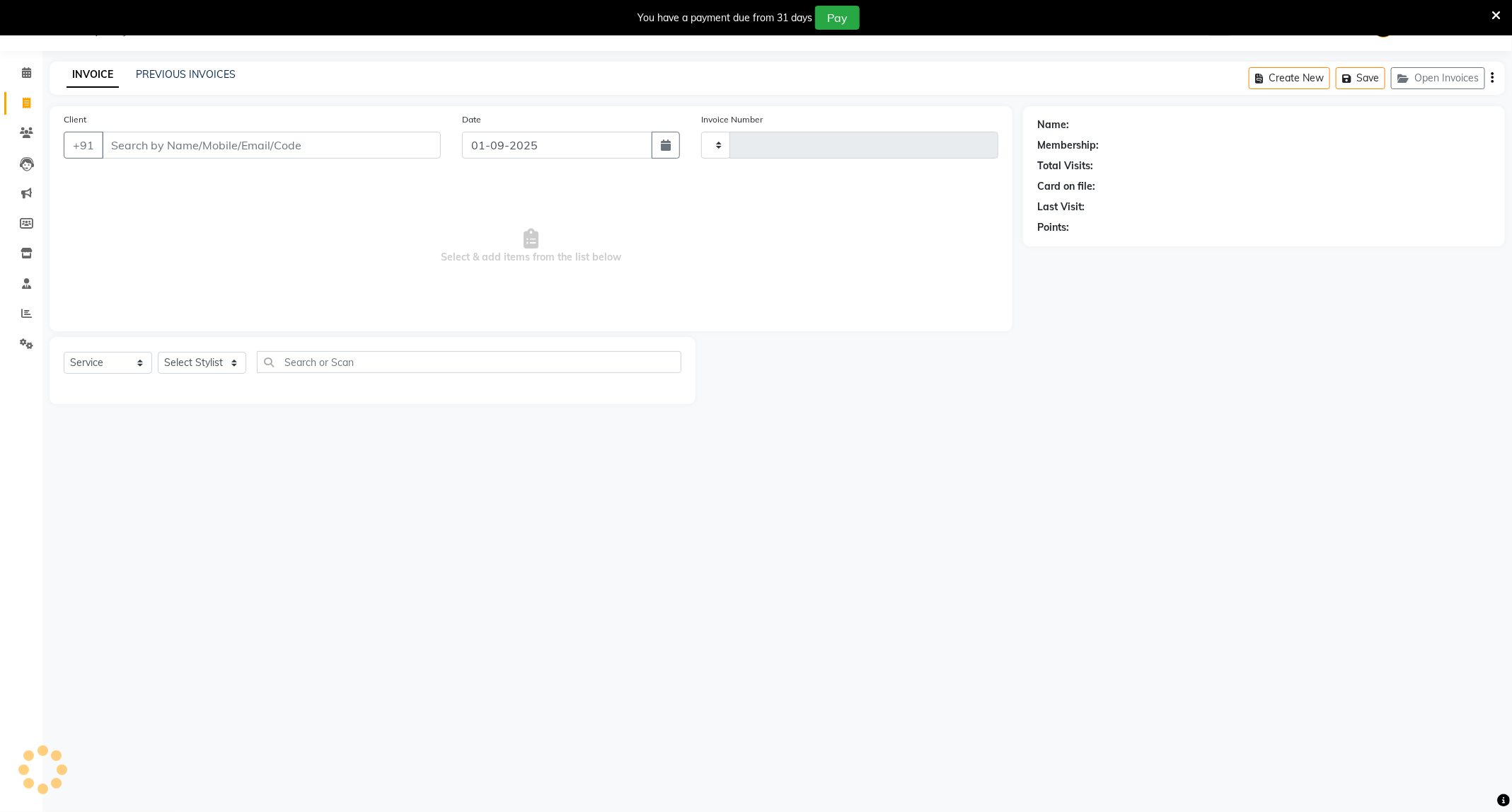
type input "3379"
select select "811"
click at [208, 368] on select "Select Stylist" at bounding box center [202, 363] width 89 height 22
select select "85086"
click at [158, 353] on select "Select Stylist ADMIN [PERSON_NAME] [PERSON_NAME] [PERSON_NAME] [PERSON_NAME] (M…" at bounding box center [202, 363] width 89 height 22
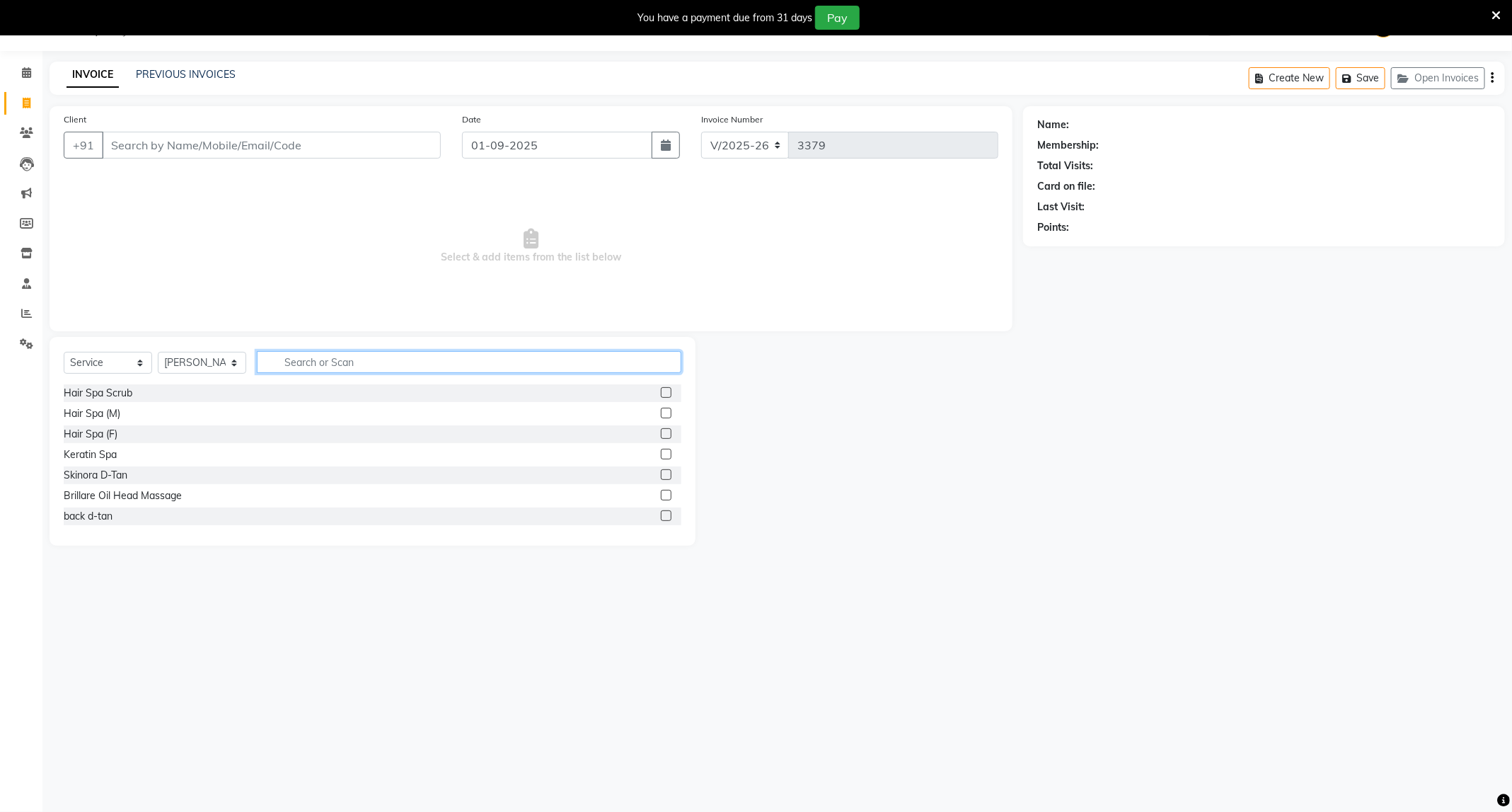
click at [371, 353] on input "text" at bounding box center [469, 362] width 424 height 22
type input "eye"
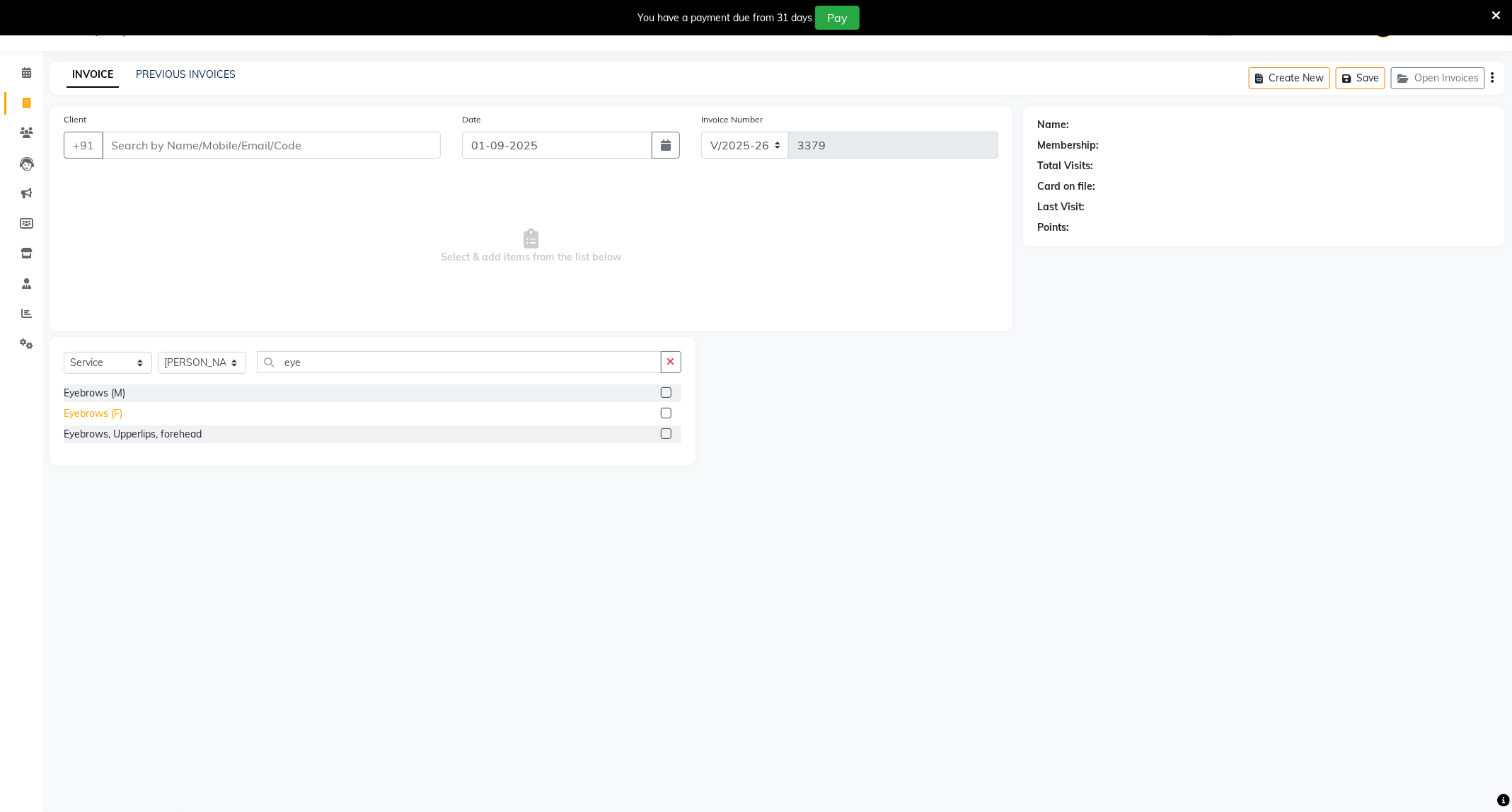
click at [87, 416] on div "Eyebrows (F)" at bounding box center [93, 413] width 59 height 15
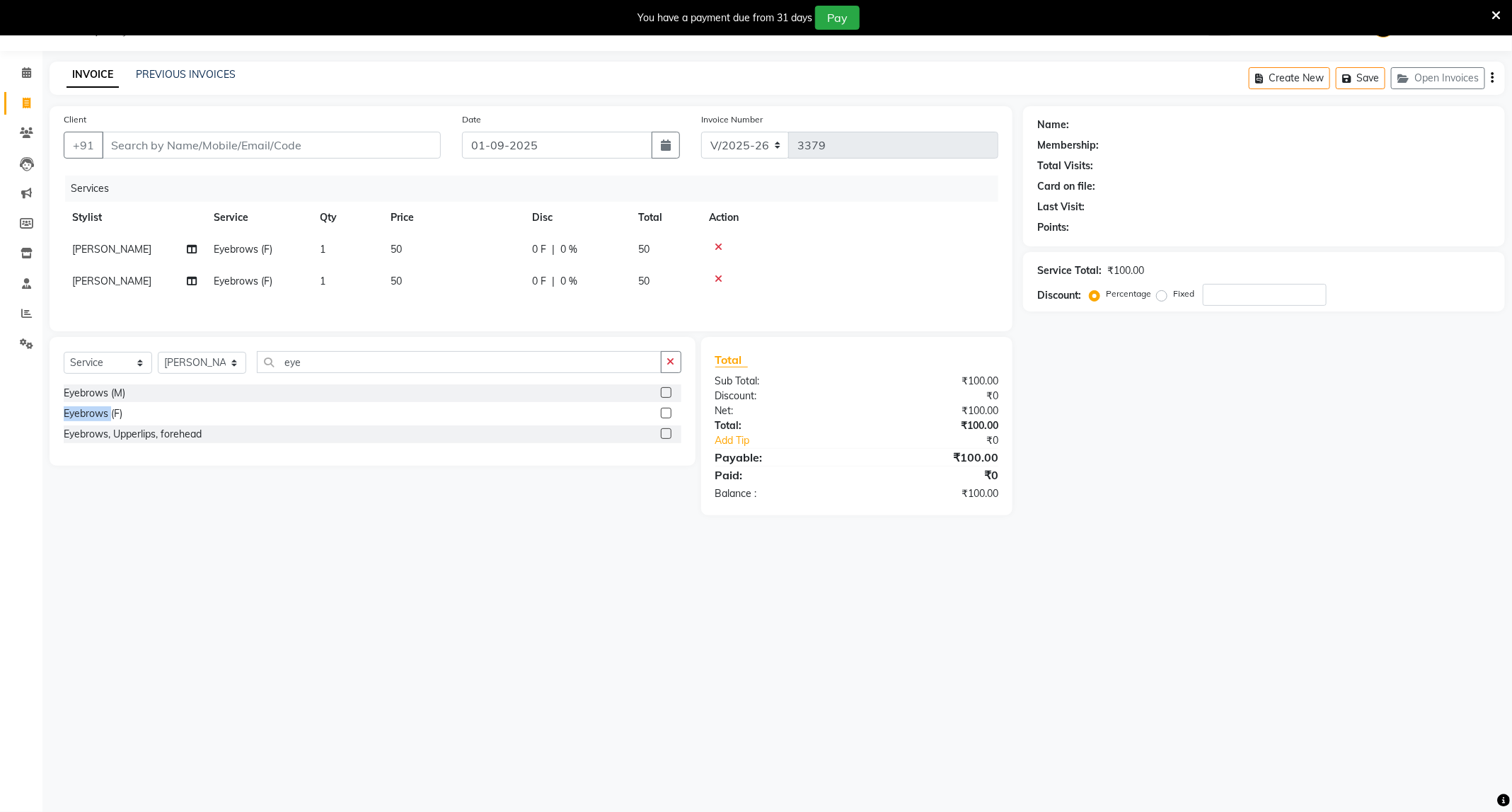
checkbox input "false"
click at [714, 279] on icon at bounding box center [718, 279] width 8 height 10
click at [320, 140] on input "Client" at bounding box center [271, 145] width 339 height 27
type input "9"
type input "0"
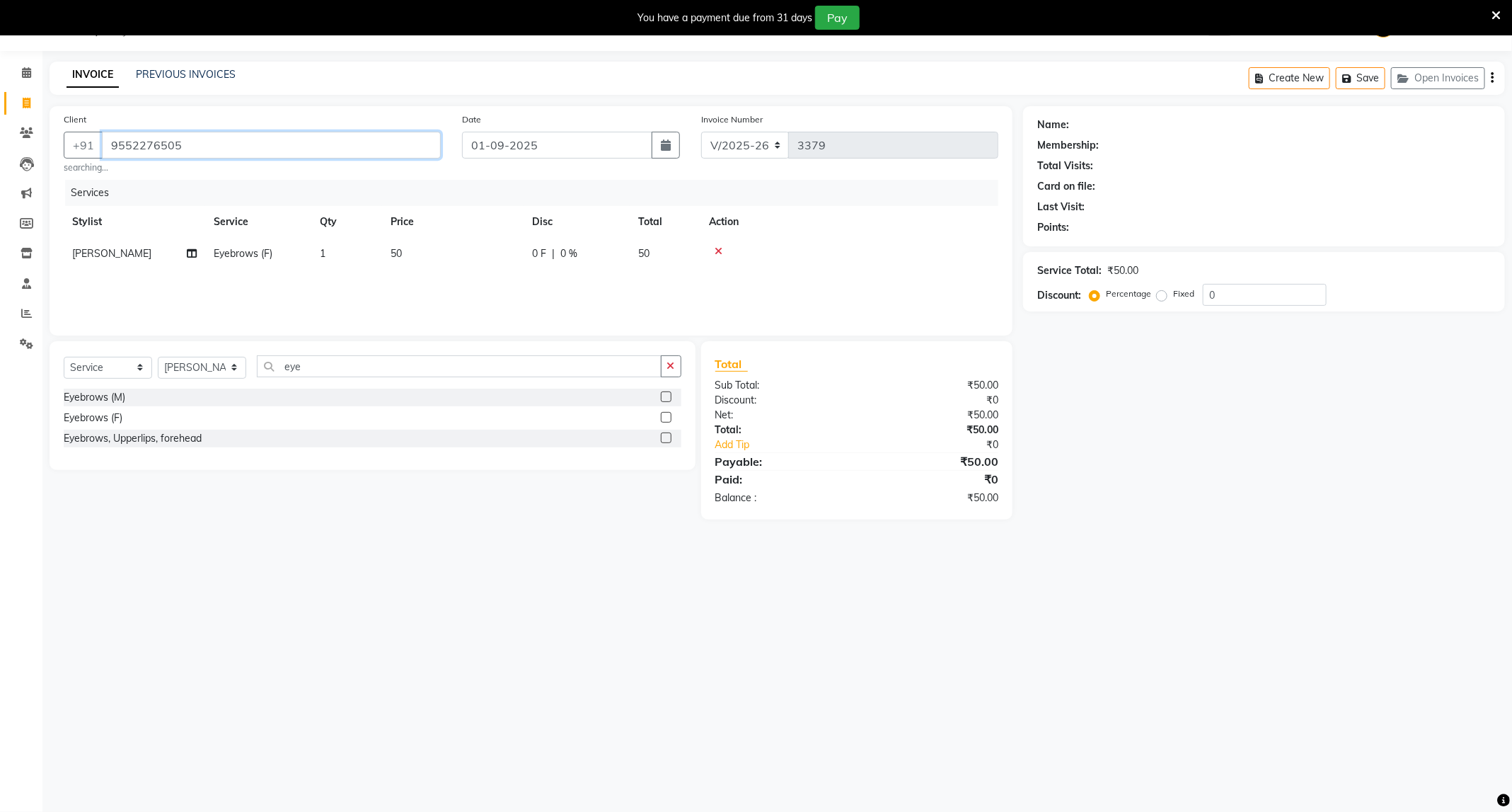
type input "9552276505"
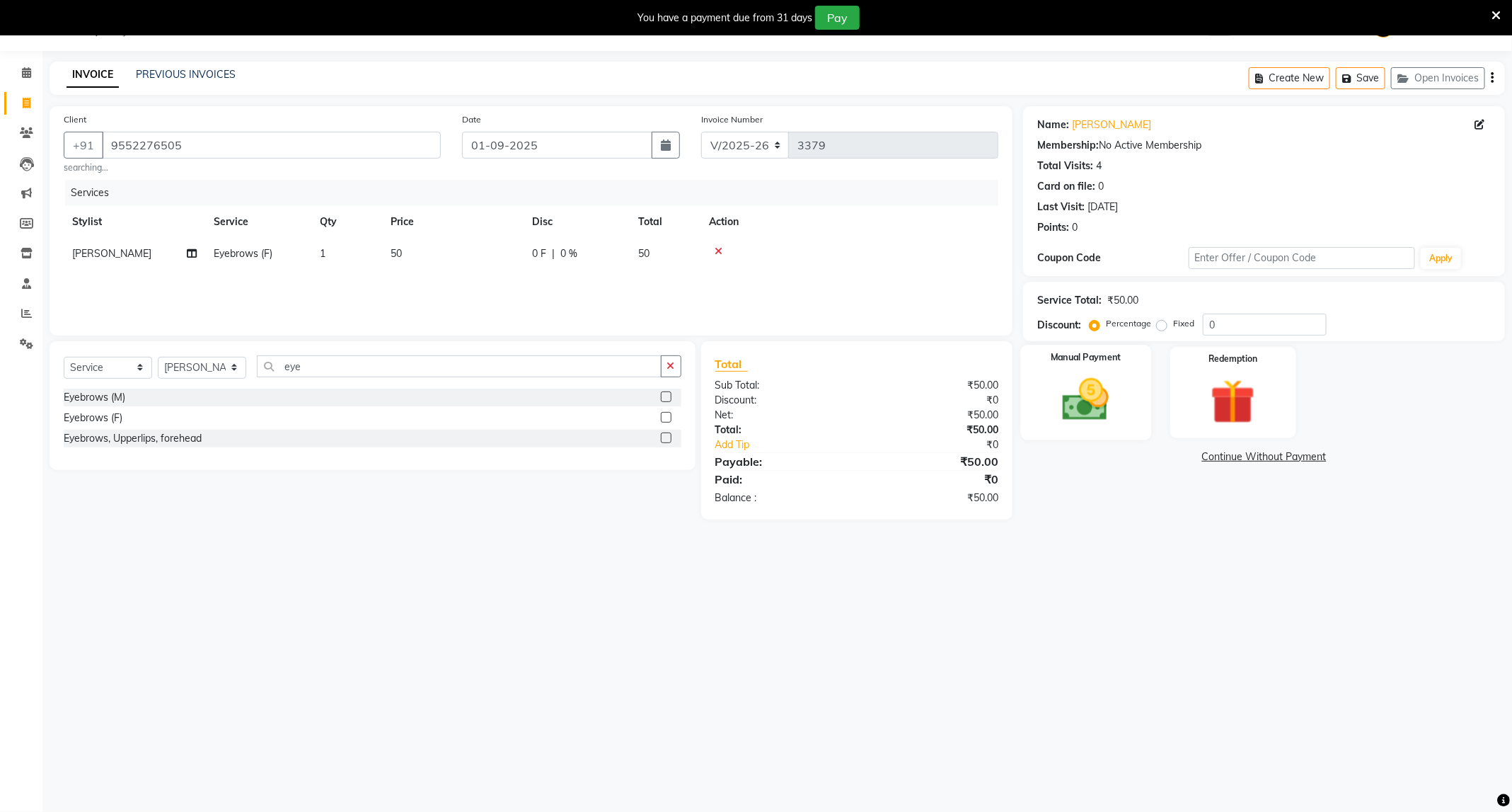
click at [1085, 396] on img at bounding box center [1085, 400] width 76 height 54
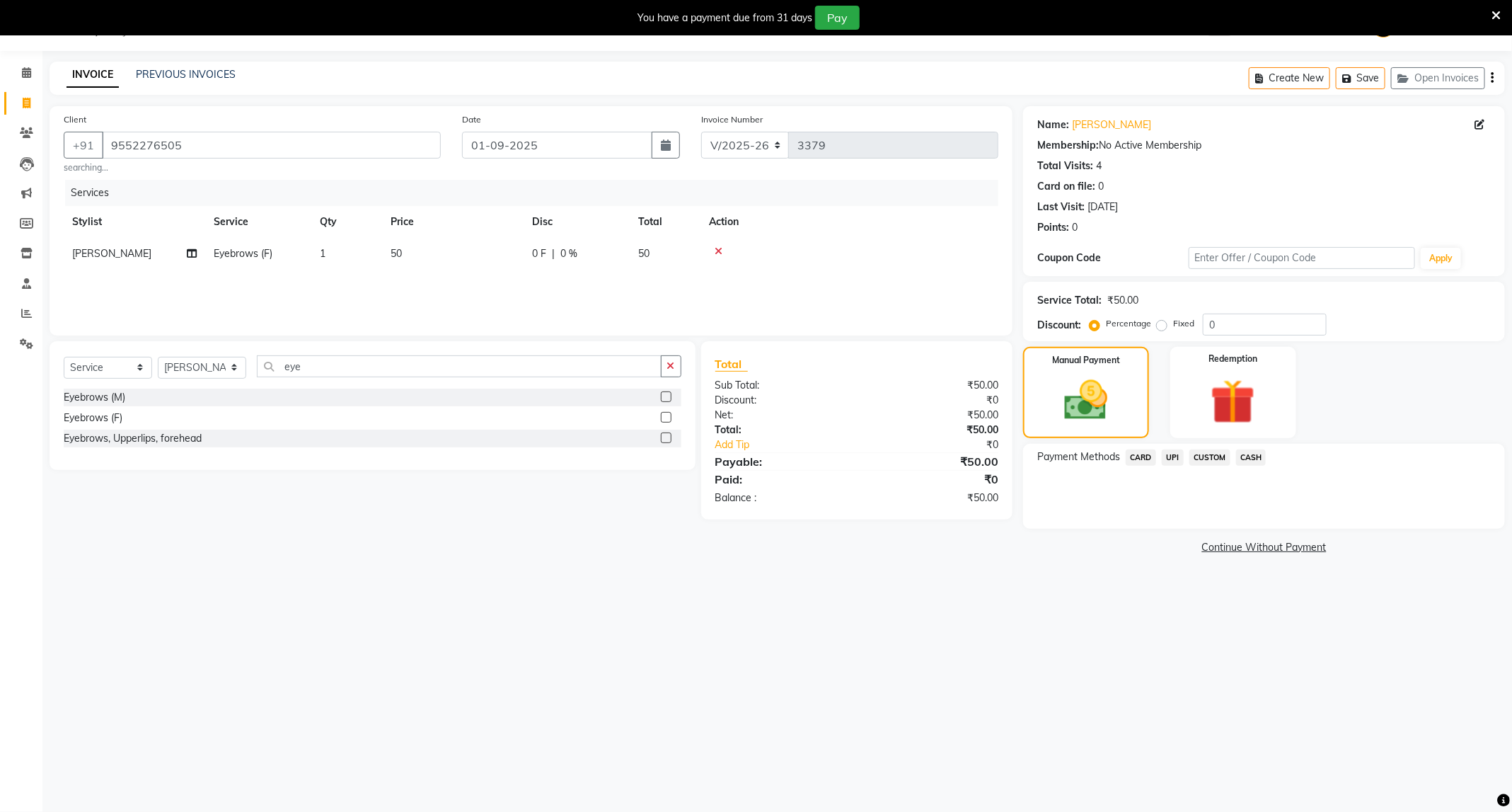
click at [1165, 455] on span "UPI" at bounding box center [1173, 457] width 22 height 16
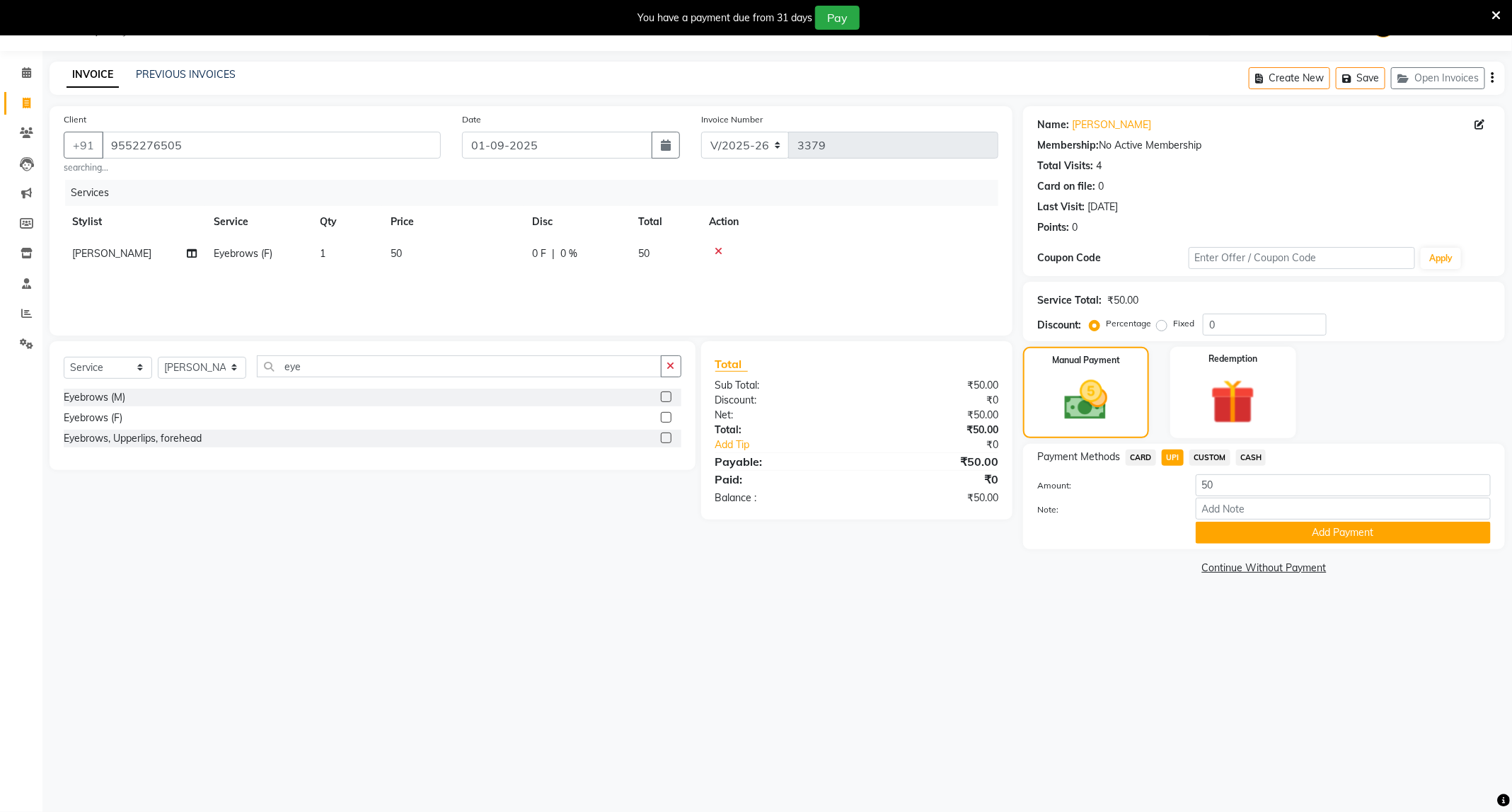
click at [1237, 552] on div "Name: Harsha Gade Membership: No Active Membership Total Visits: 4 Card on file…" at bounding box center [1269, 343] width 492 height 472
click at [1248, 540] on button "Add Payment" at bounding box center [1343, 533] width 295 height 22
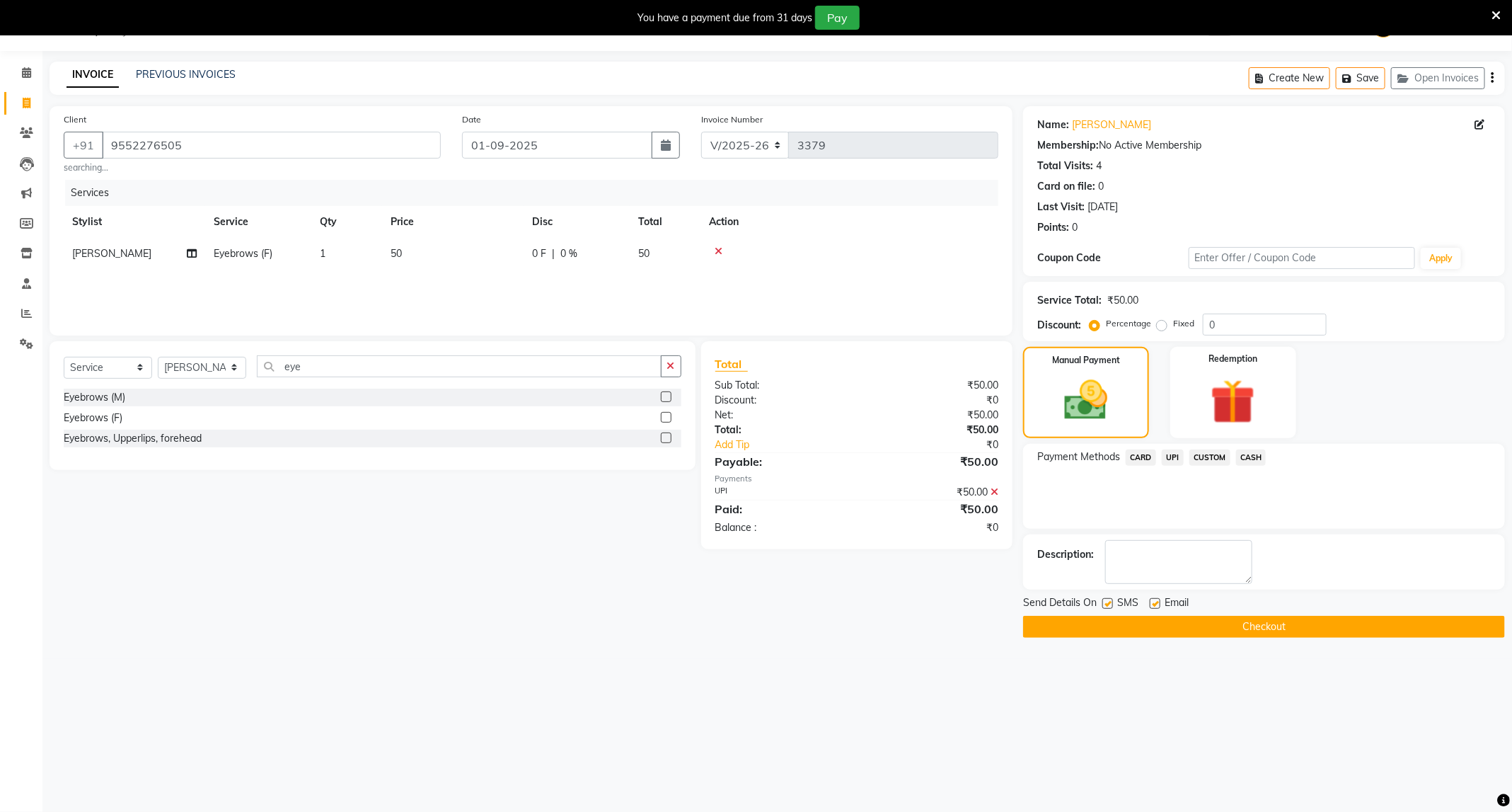
click at [1254, 619] on button "Checkout" at bounding box center [1264, 627] width 482 height 22
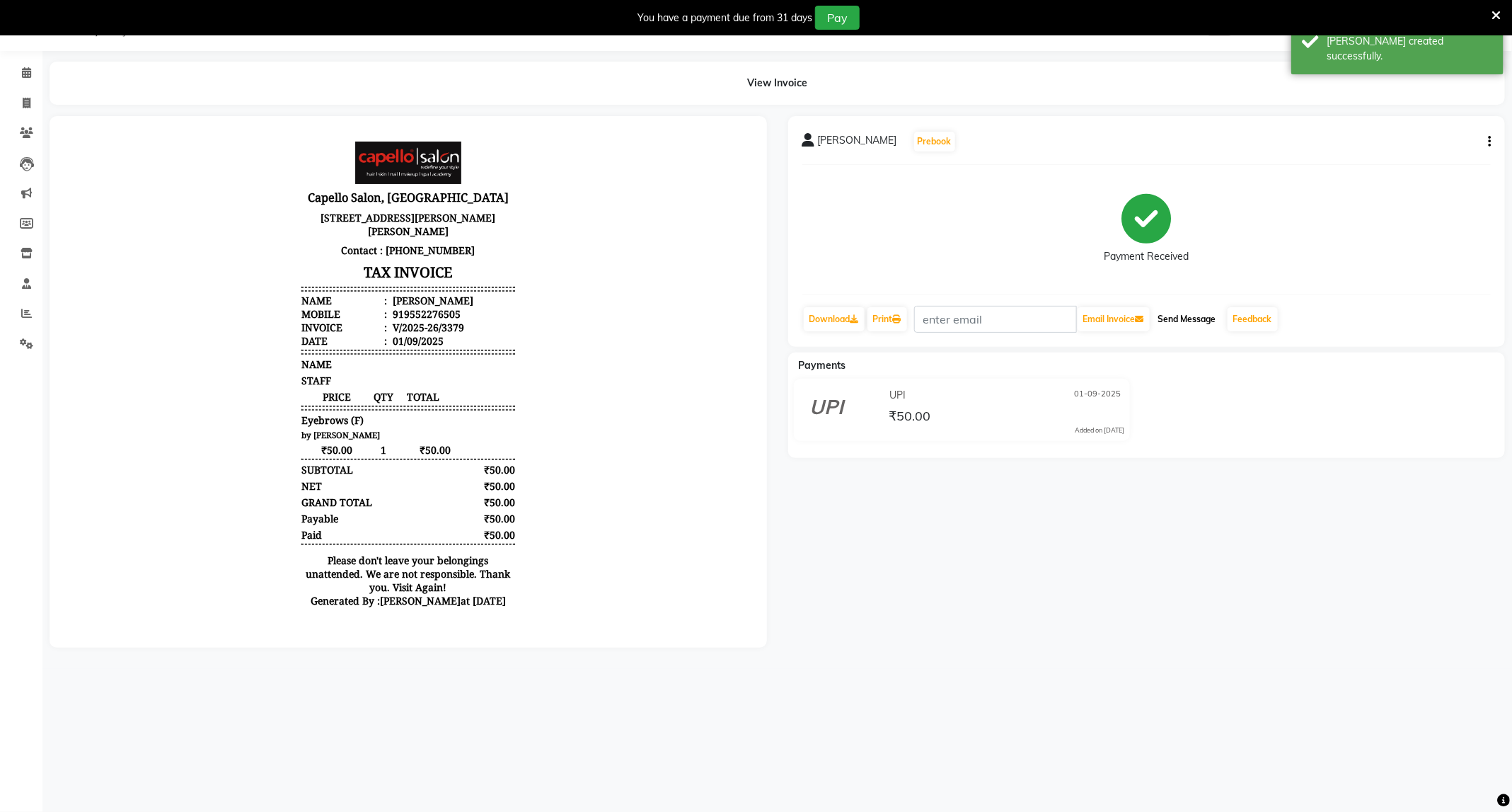
click at [1190, 313] on button "Send Message" at bounding box center [1187, 319] width 69 height 24
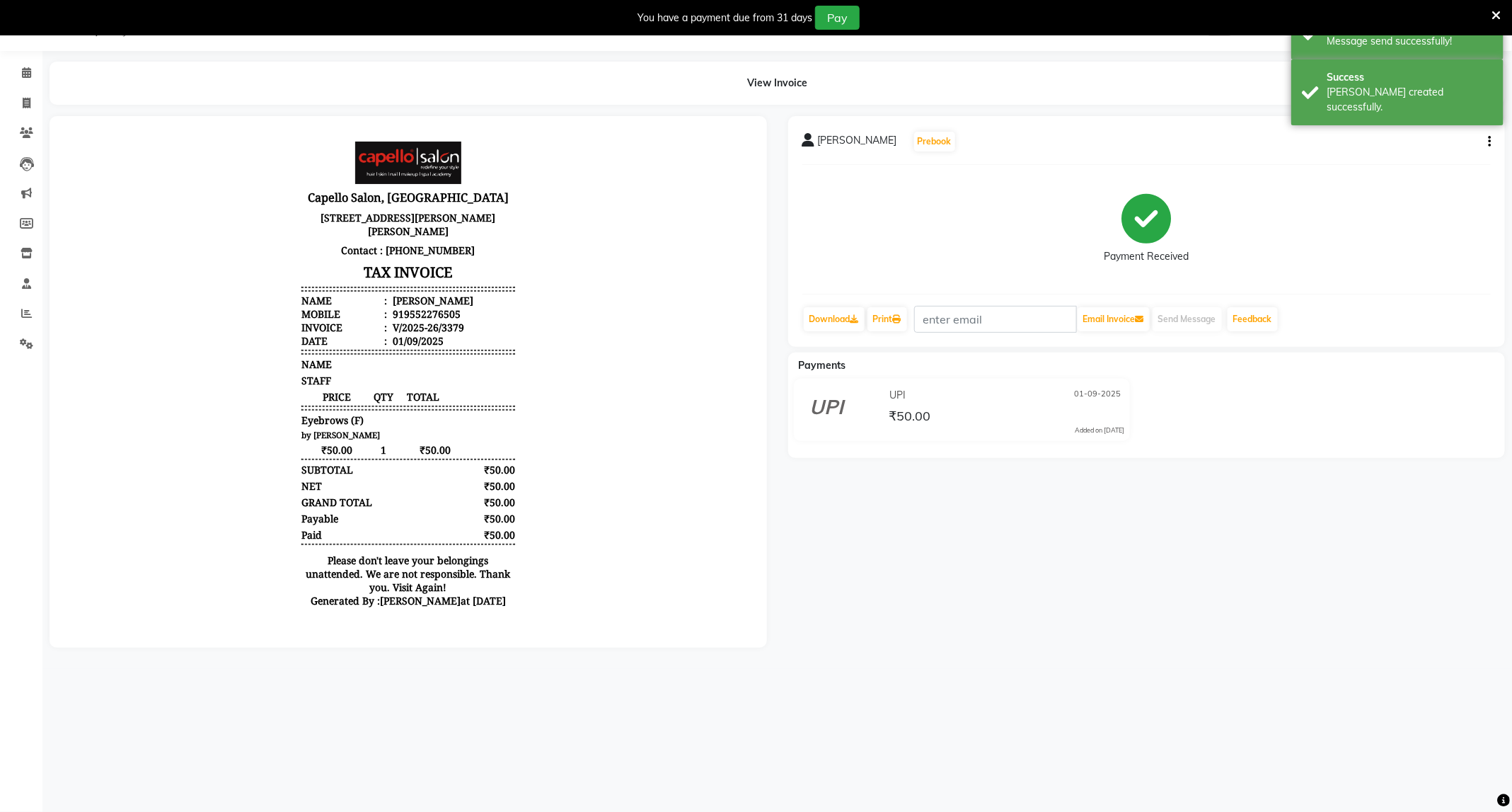
click at [1494, 11] on icon at bounding box center [1496, 15] width 9 height 13
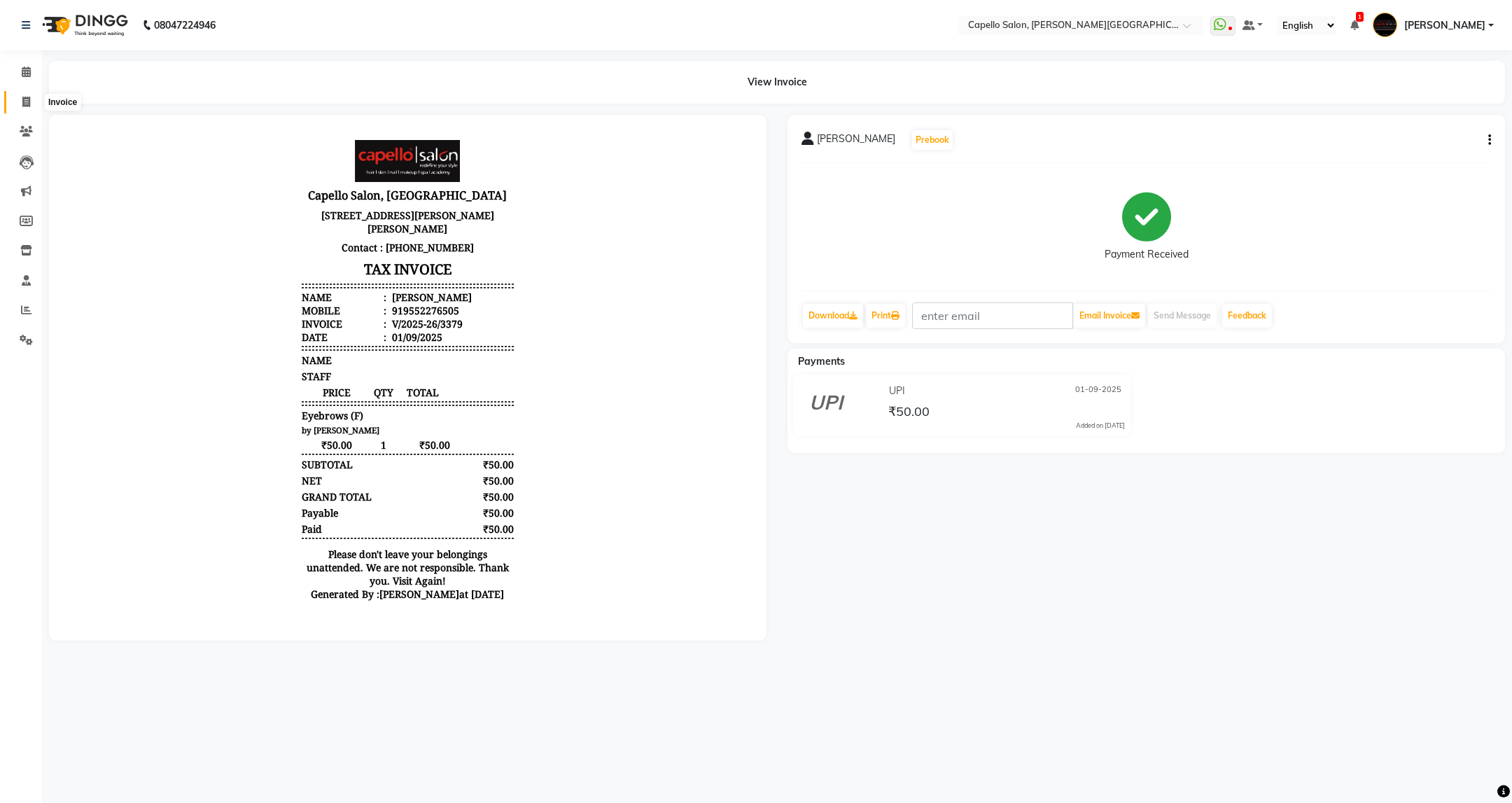
click at [31, 103] on span at bounding box center [26, 102] width 24 height 16
select select "service"
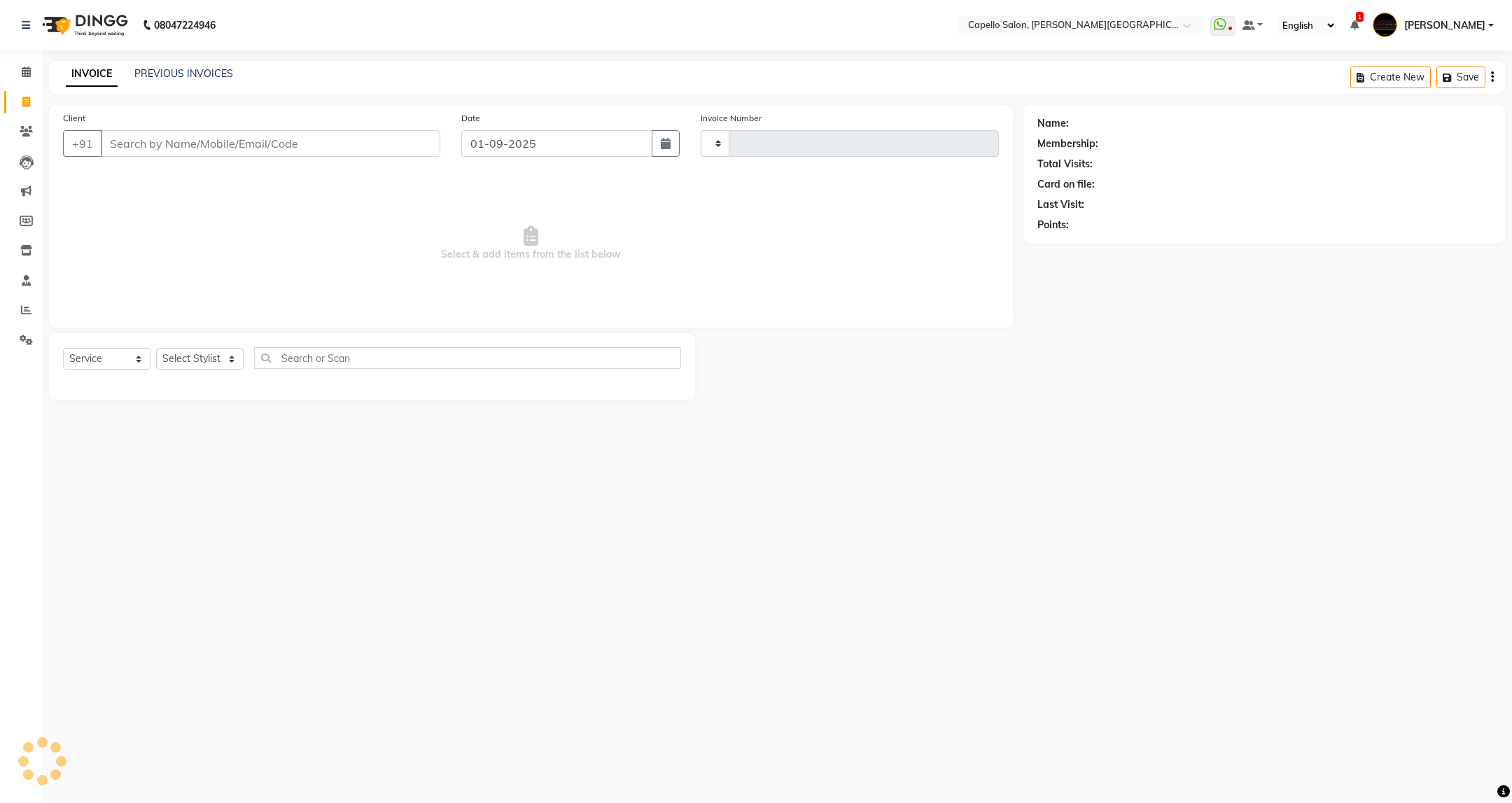
type input "3380"
select select "811"
click at [217, 364] on select "Select Stylist ADMIN [PERSON_NAME] [PERSON_NAME] [PERSON_NAME] [PERSON_NAME] (M…" at bounding box center [200, 359] width 88 height 21
select select "35878"
click at [156, 349] on select "Select Stylist ADMIN [PERSON_NAME] [PERSON_NAME] [PERSON_NAME] [PERSON_NAME] (M…" at bounding box center [200, 359] width 88 height 21
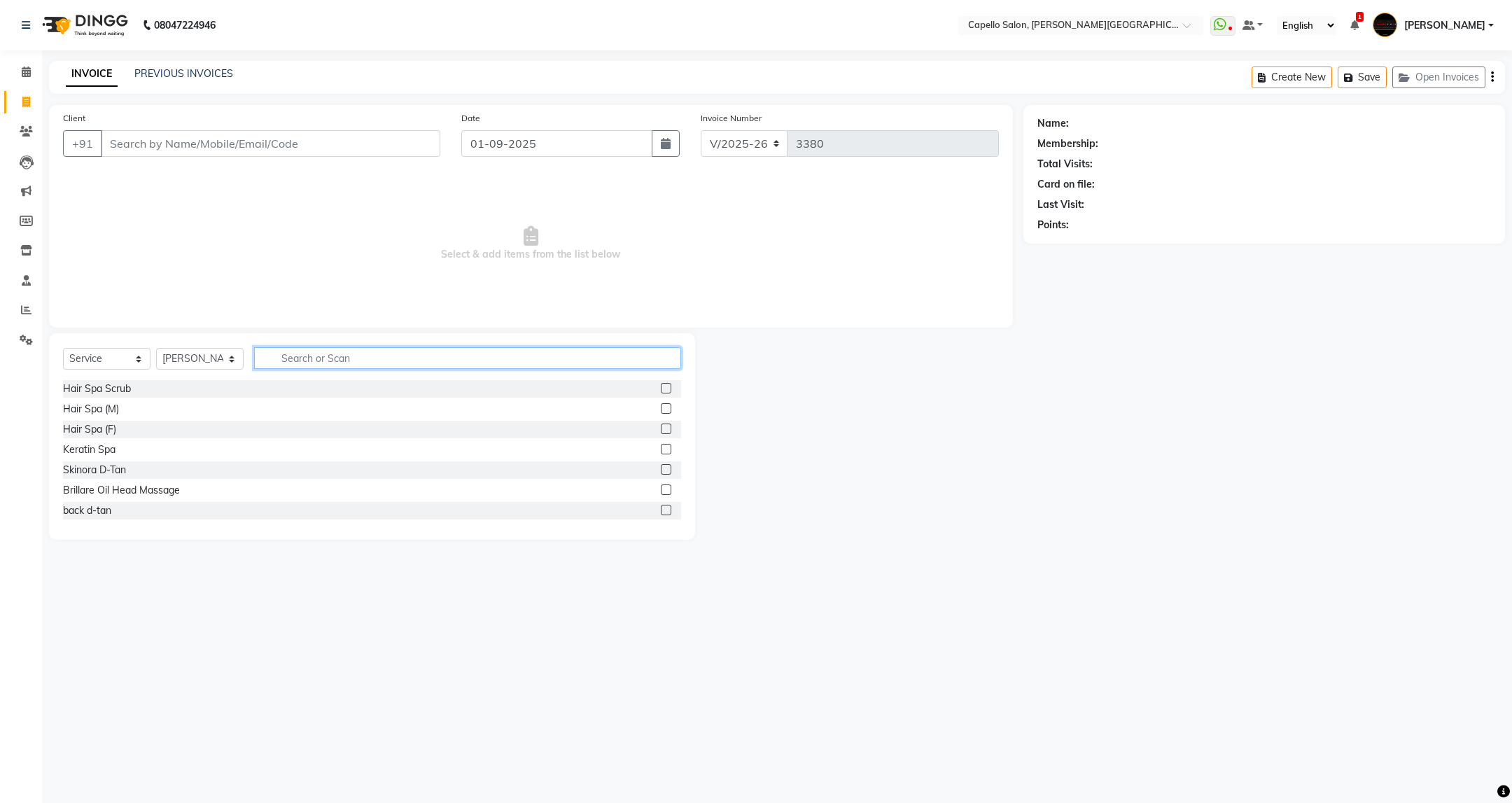
click at [334, 362] on input "text" at bounding box center [467, 358] width 427 height 21
type input "cut"
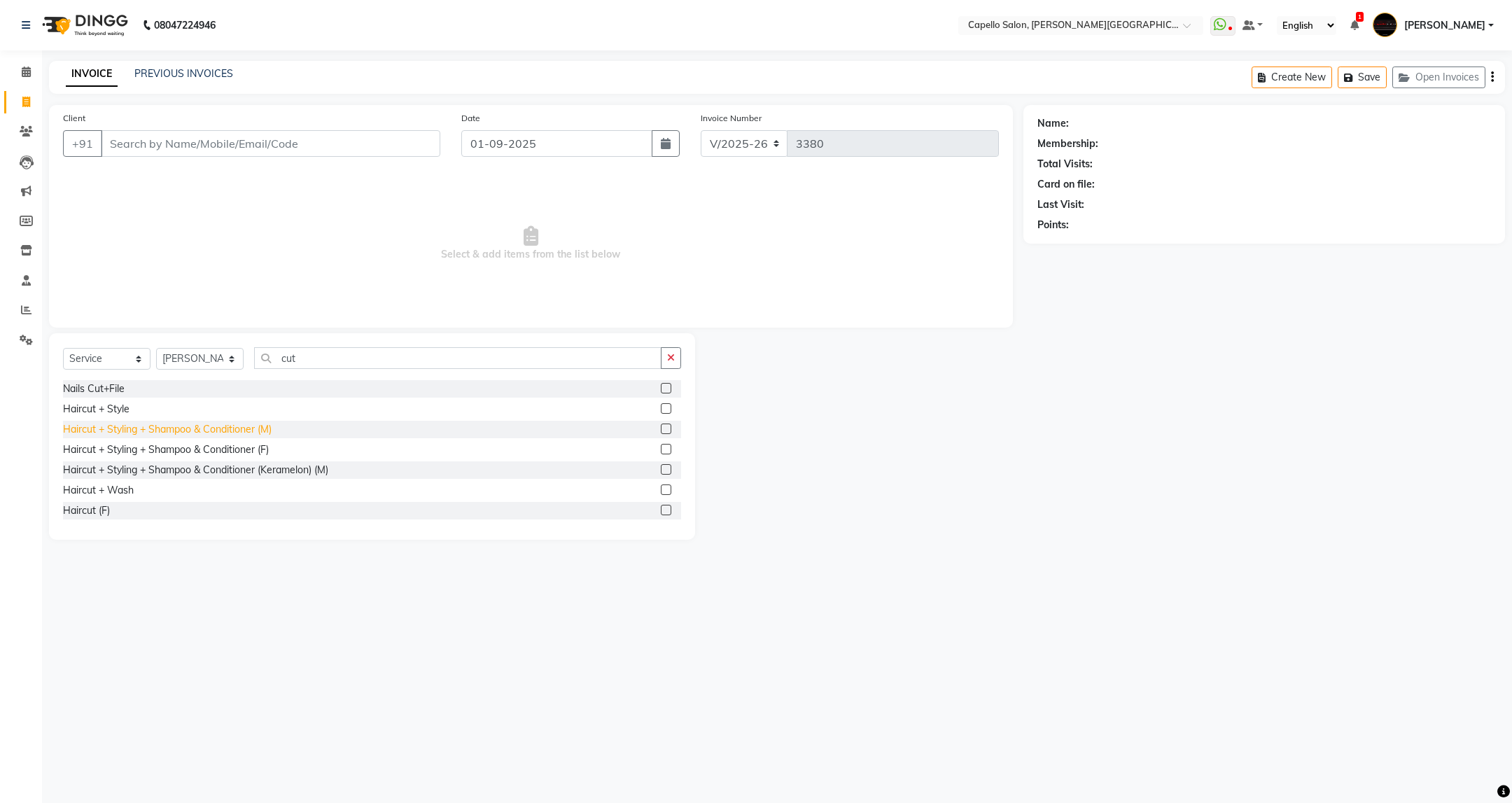
click at [189, 437] on div "Haircut + Styling + Shampoo & Conditioner (M)" at bounding box center [167, 429] width 208 height 15
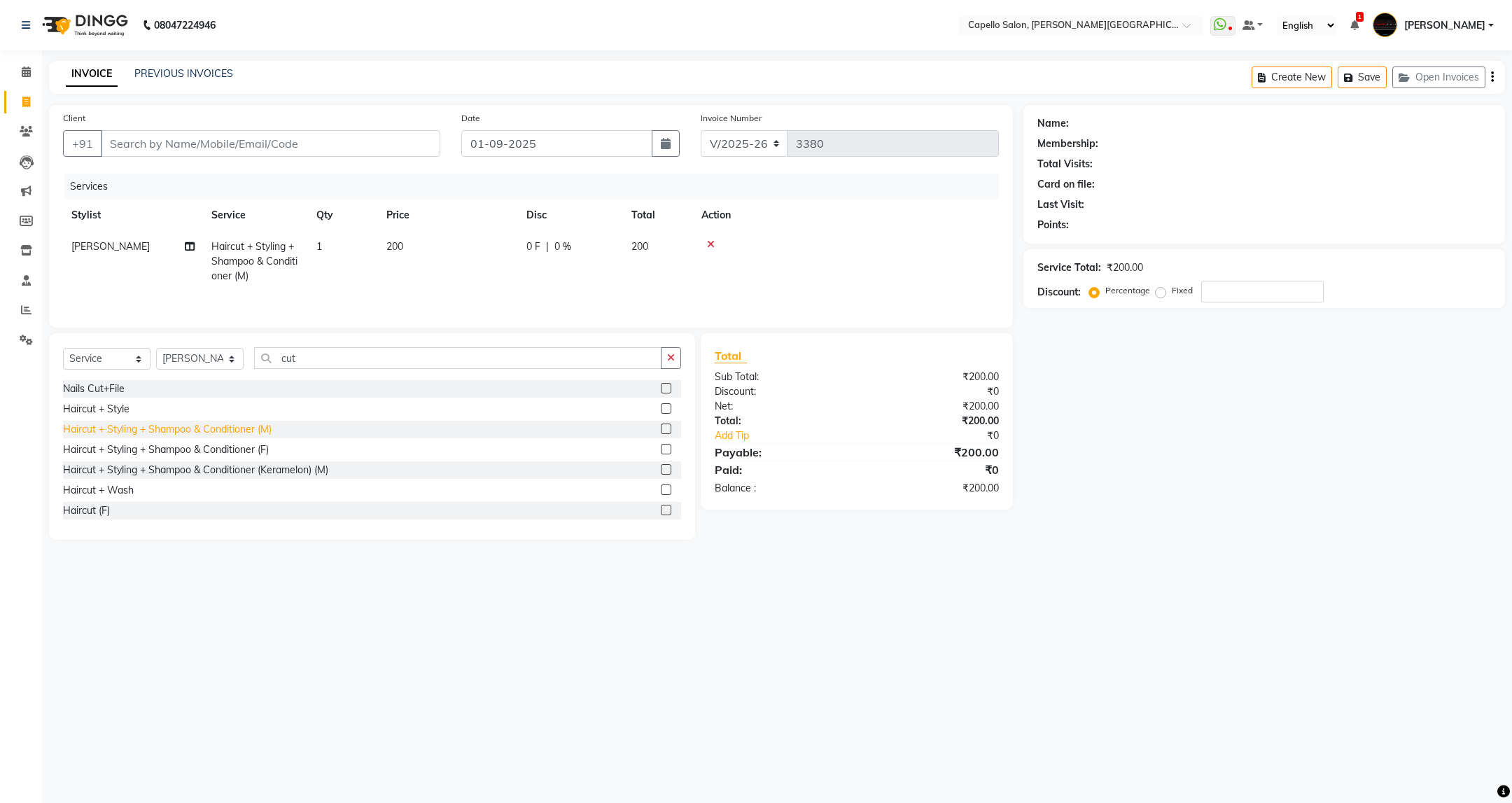
click at [189, 437] on div "Haircut + Styling + Shampoo & Conditioner (M)" at bounding box center [167, 429] width 208 height 15
checkbox input "false"
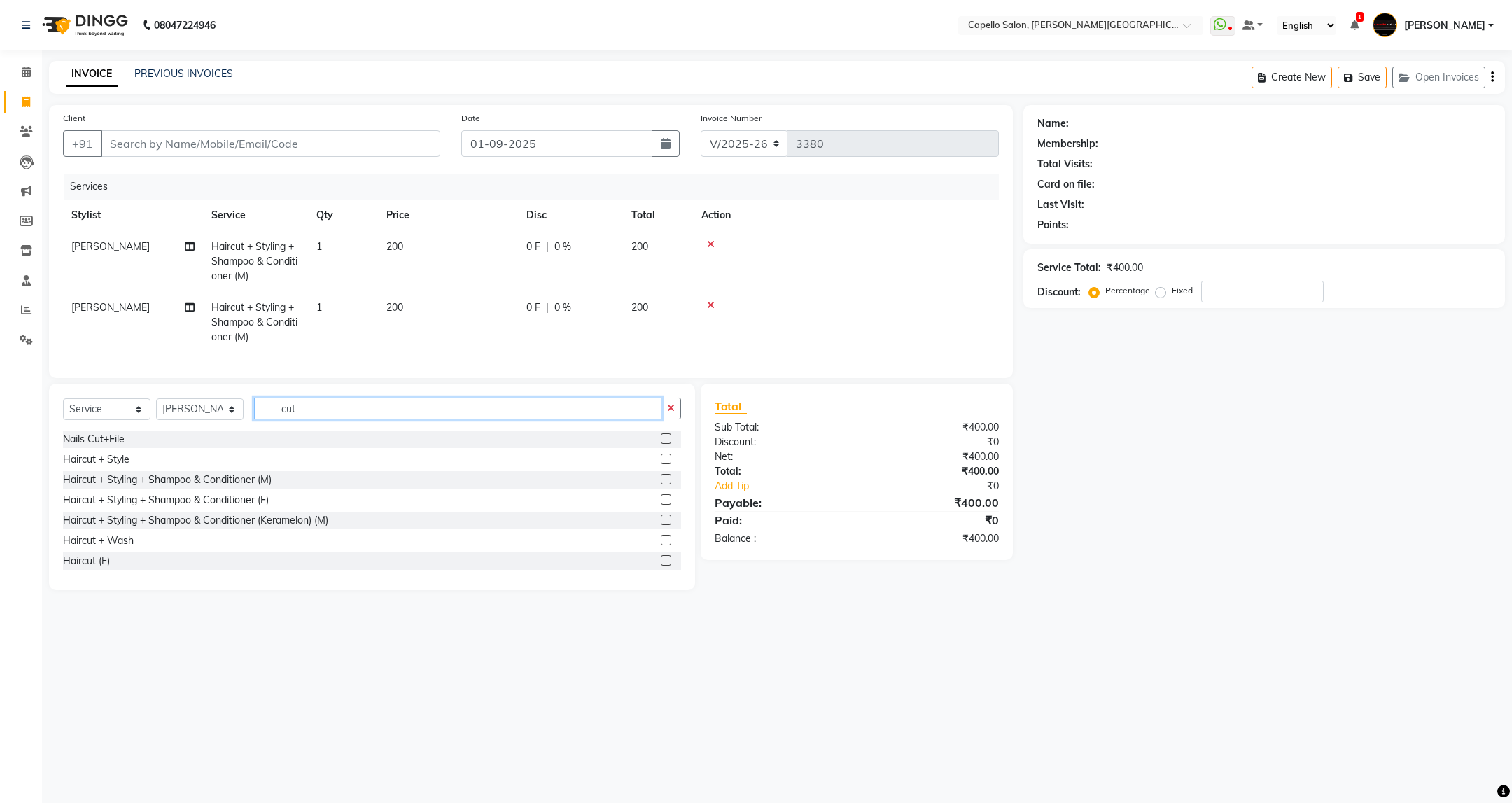
drag, startPoint x: 311, startPoint y: 431, endPoint x: 208, endPoint y: 459, distance: 106.7
click at [208, 459] on div "Select Service Product Membership Package Voucher Prepaid Gift Card Select Styl…" at bounding box center [372, 487] width 646 height 207
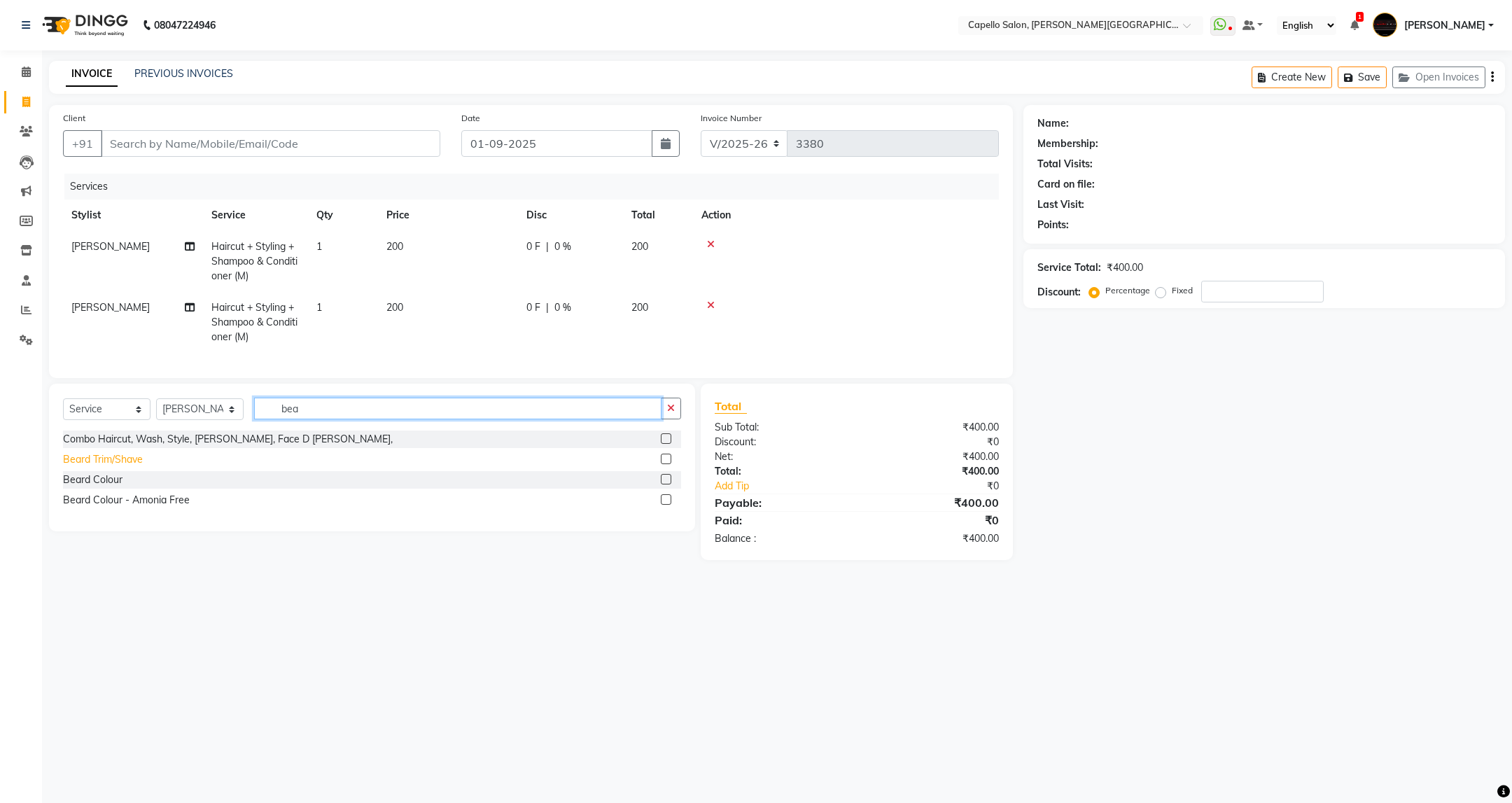
type input "bea"
click at [132, 467] on div "Beard Trim/Shave" at bounding box center [103, 459] width 80 height 15
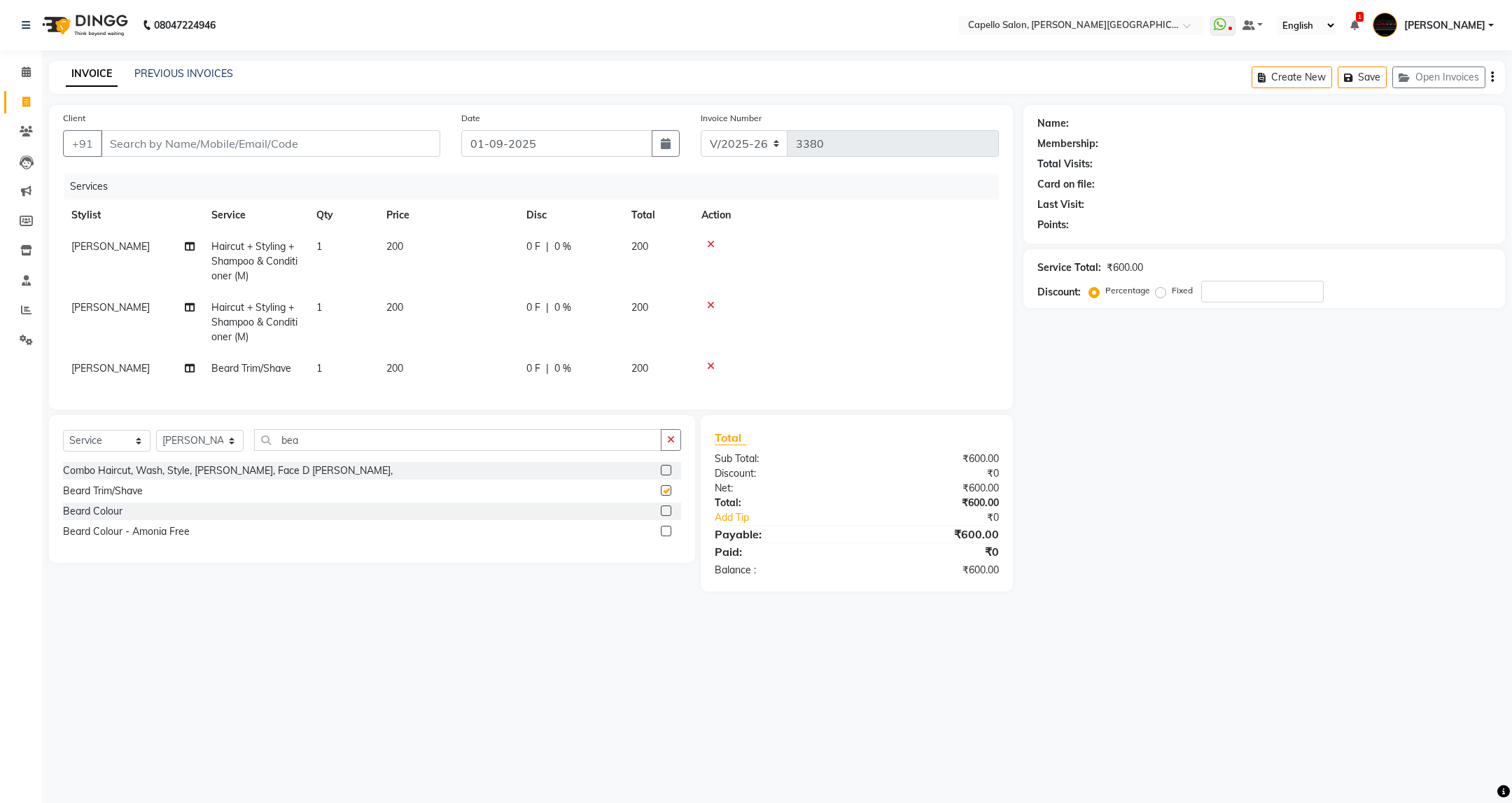
checkbox input "false"
click at [317, 144] on input "Client" at bounding box center [270, 144] width 340 height 27
type input "7"
type input "0"
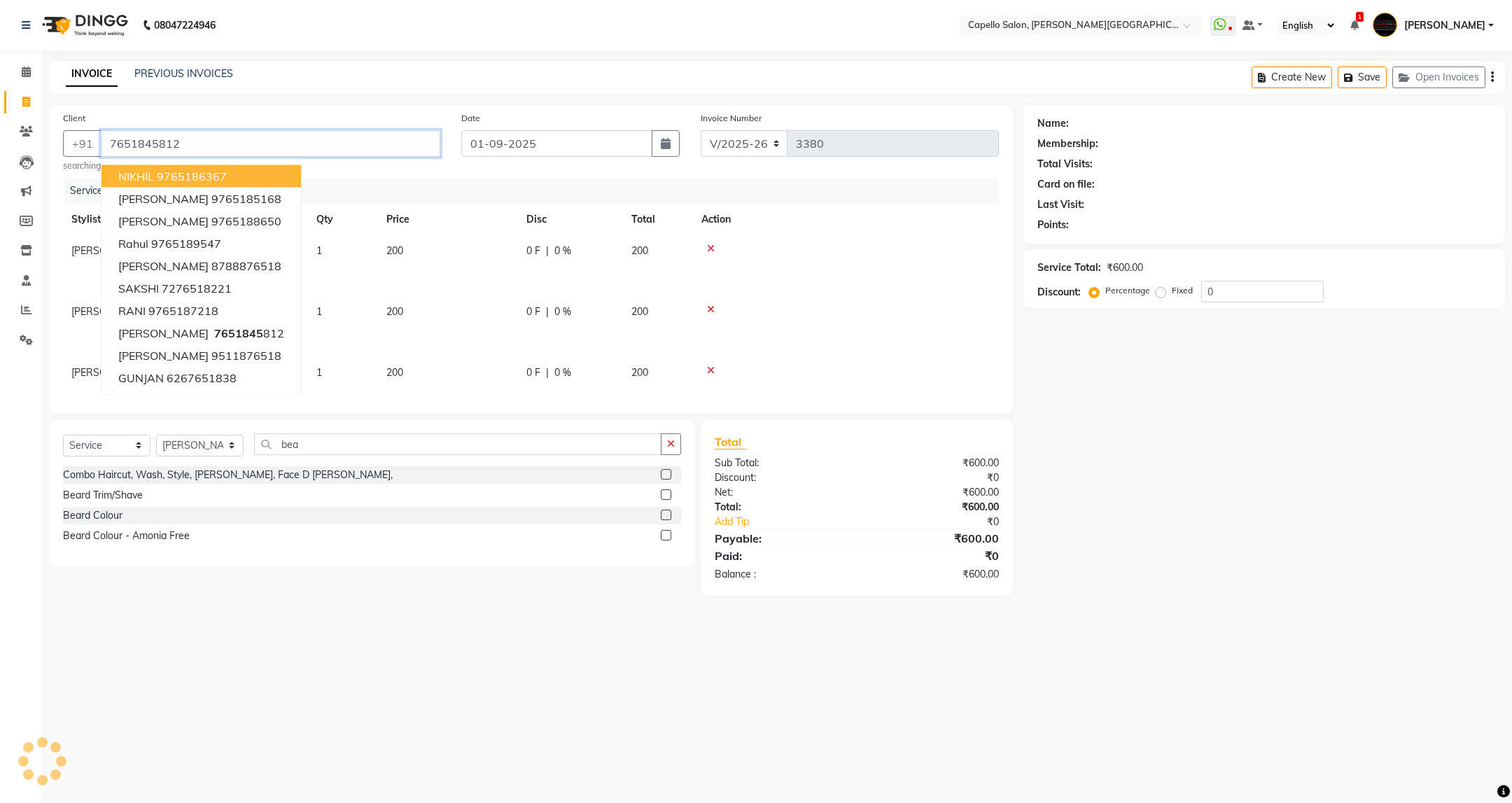
type input "7651845812"
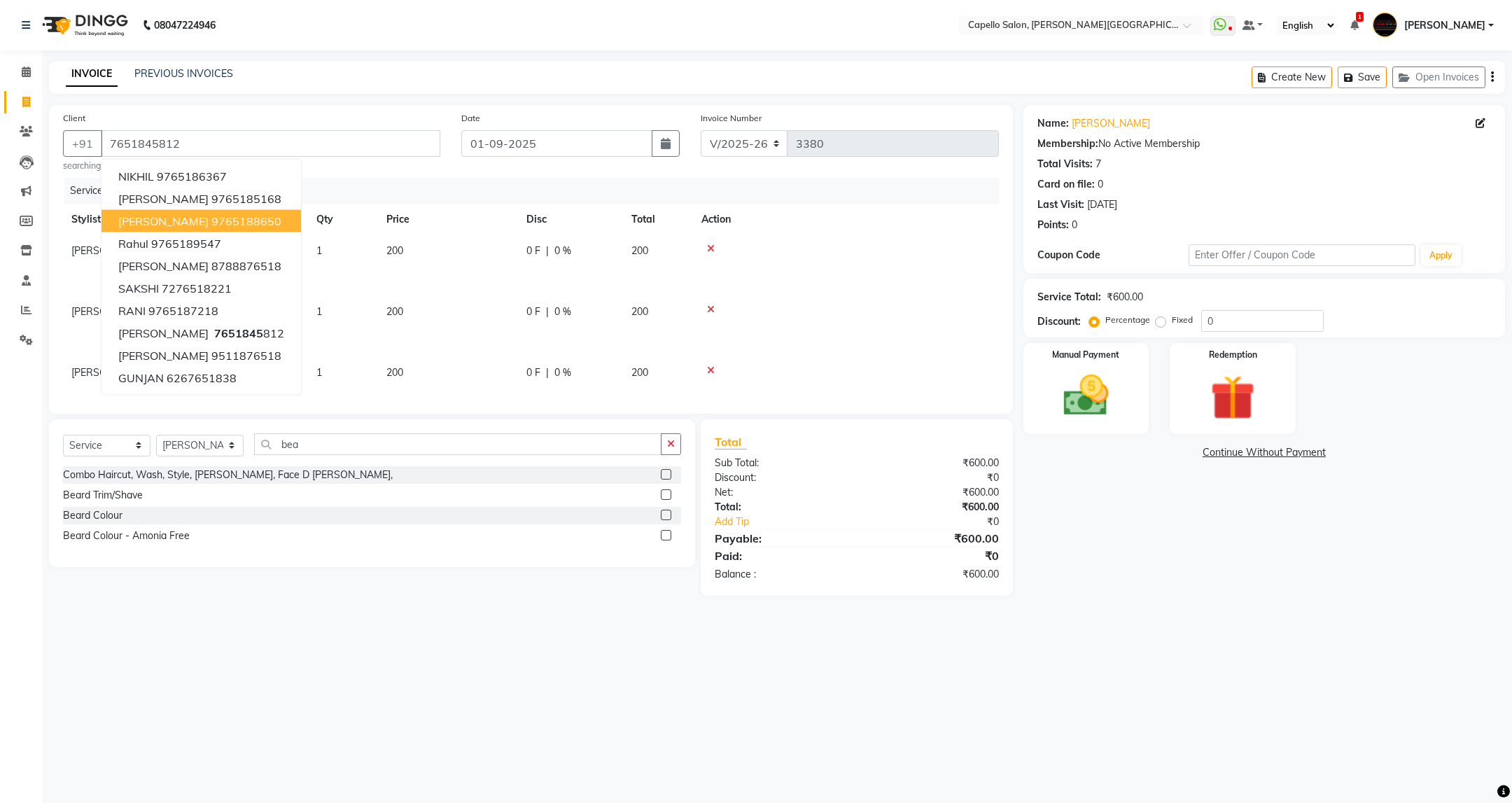
click at [1124, 521] on div "Name: Akshay Dubey Membership: No Active Membership Total Visits: 7 Card on fil…" at bounding box center [1269, 350] width 492 height 491
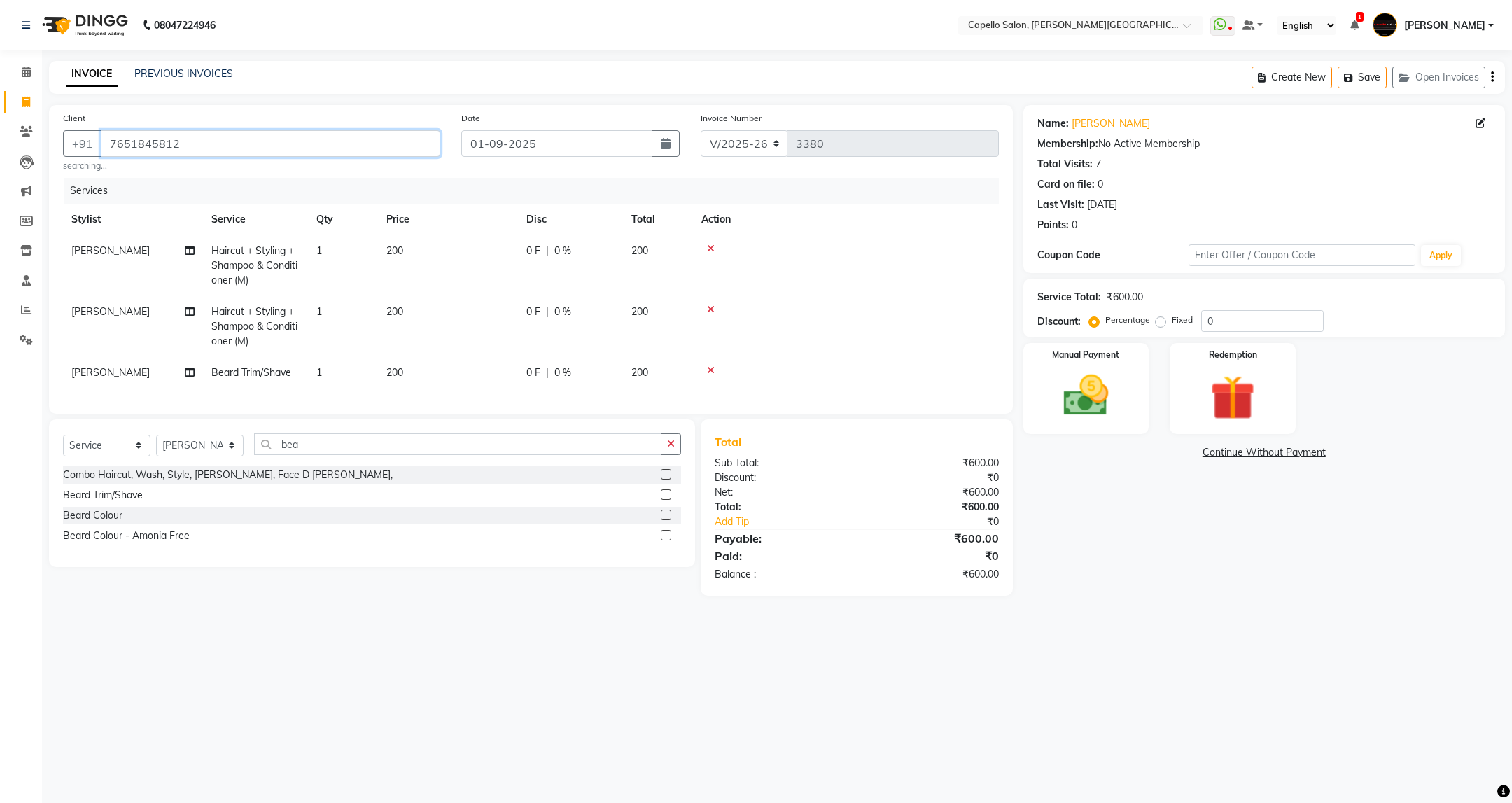
drag, startPoint x: 198, startPoint y: 154, endPoint x: 87, endPoint y: 160, distance: 111.2
click at [87, 160] on div "Client +91 7651845812 searching..." at bounding box center [252, 141] width 398 height 62
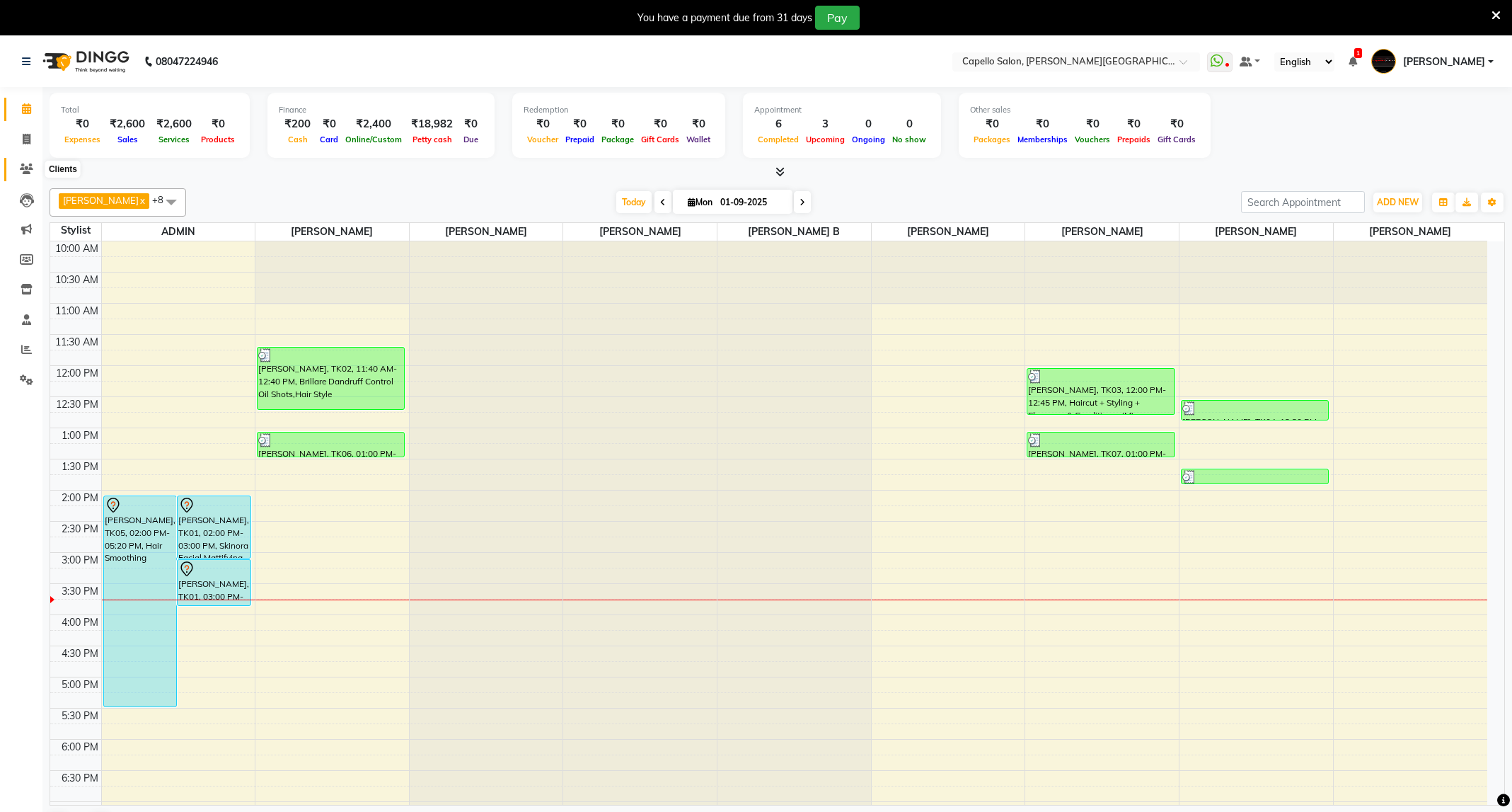
click at [30, 164] on icon at bounding box center [26, 169] width 13 height 11
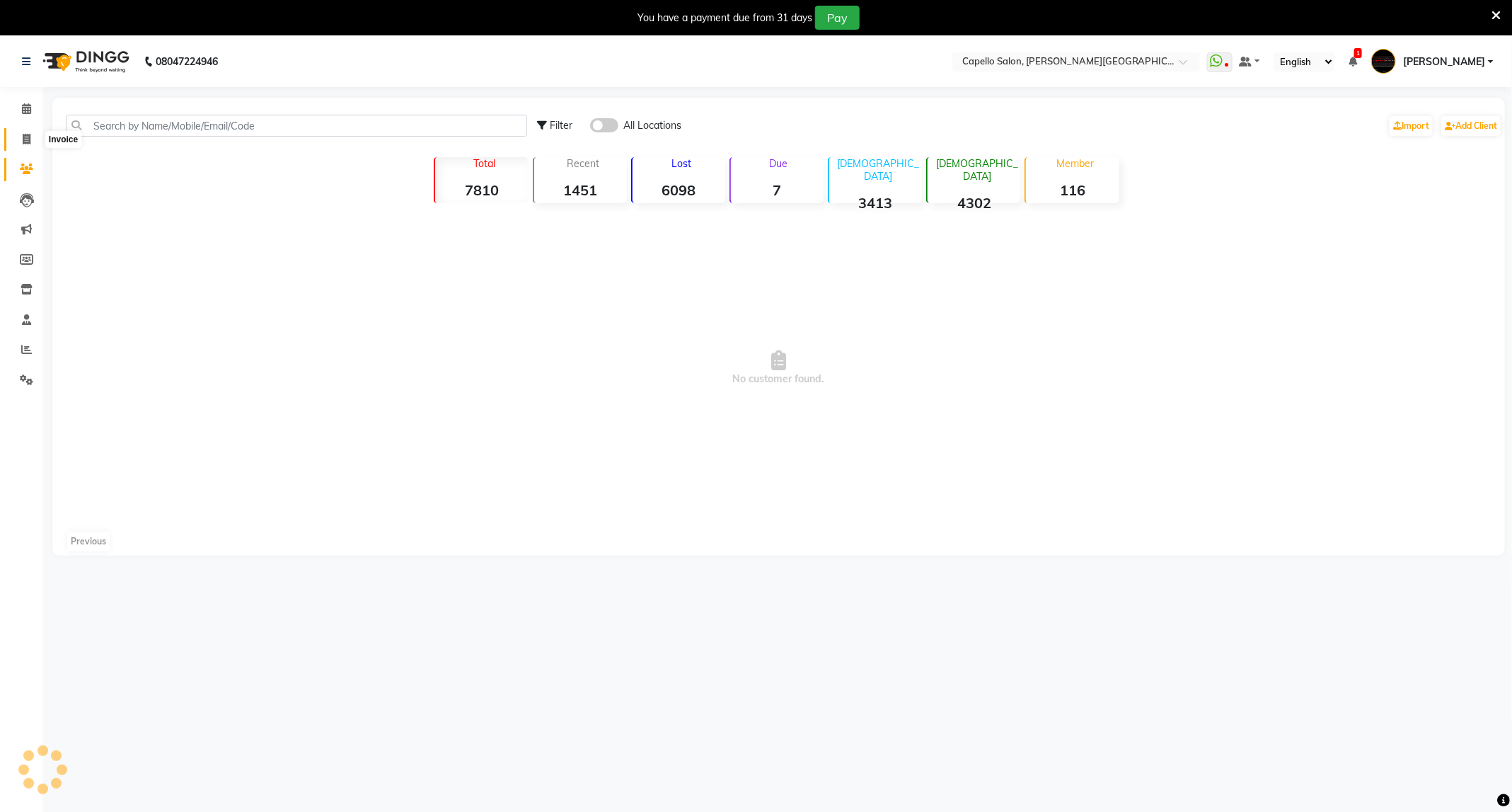
click at [23, 136] on icon at bounding box center [26, 139] width 8 height 11
select select "service"
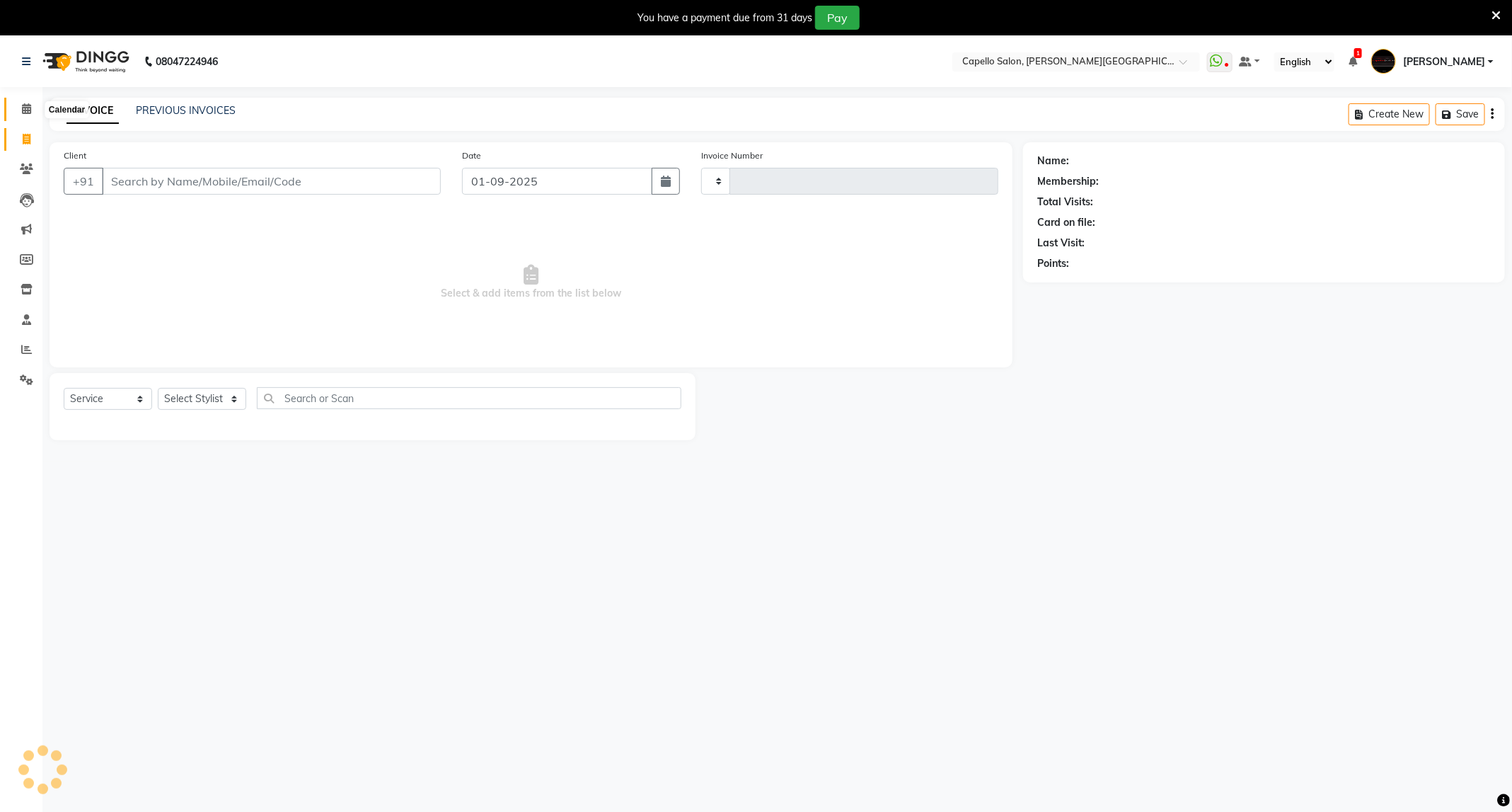
click at [23, 103] on icon at bounding box center [26, 109] width 9 height 11
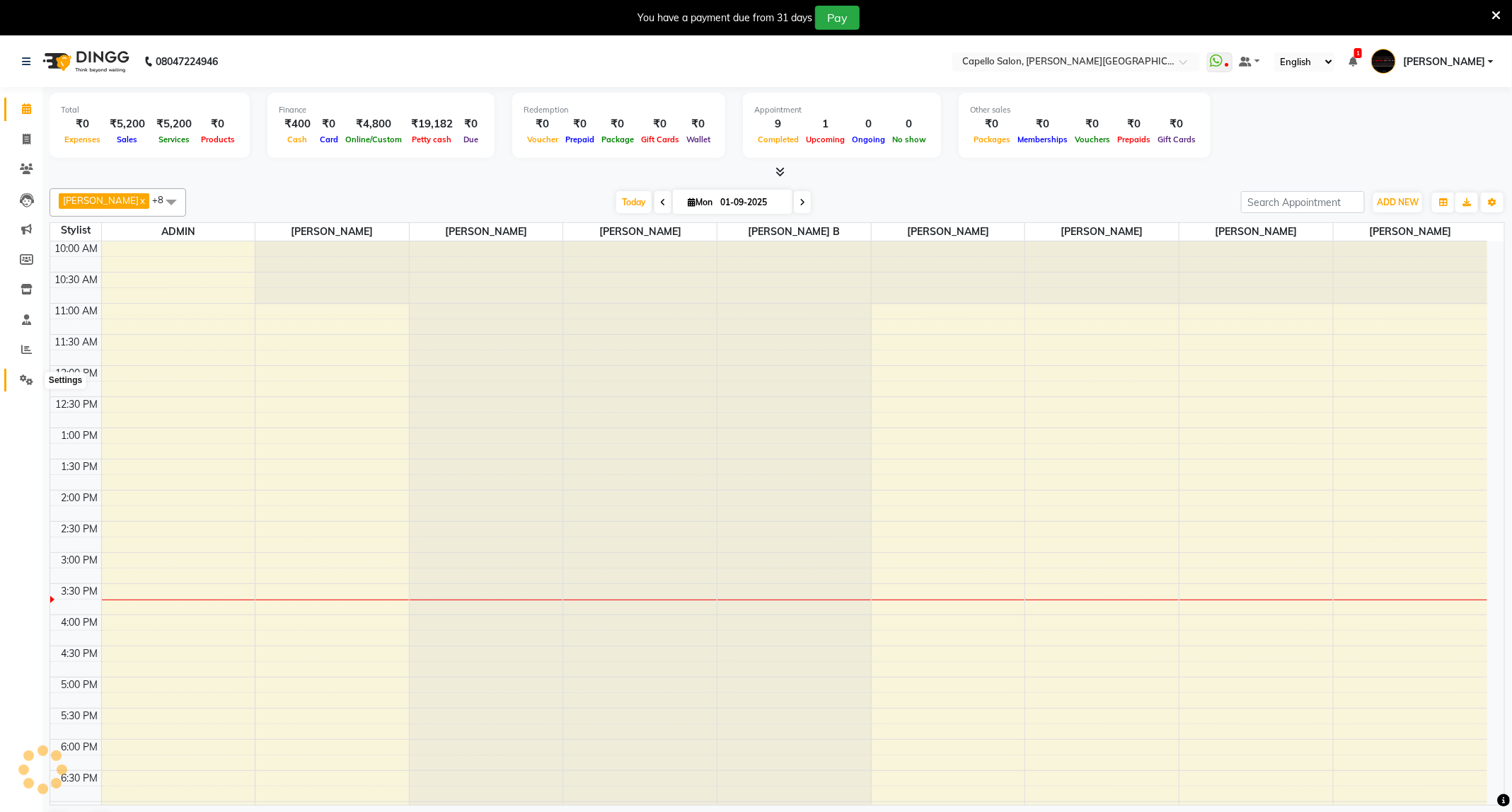
click at [17, 383] on span at bounding box center [26, 380] width 25 height 16
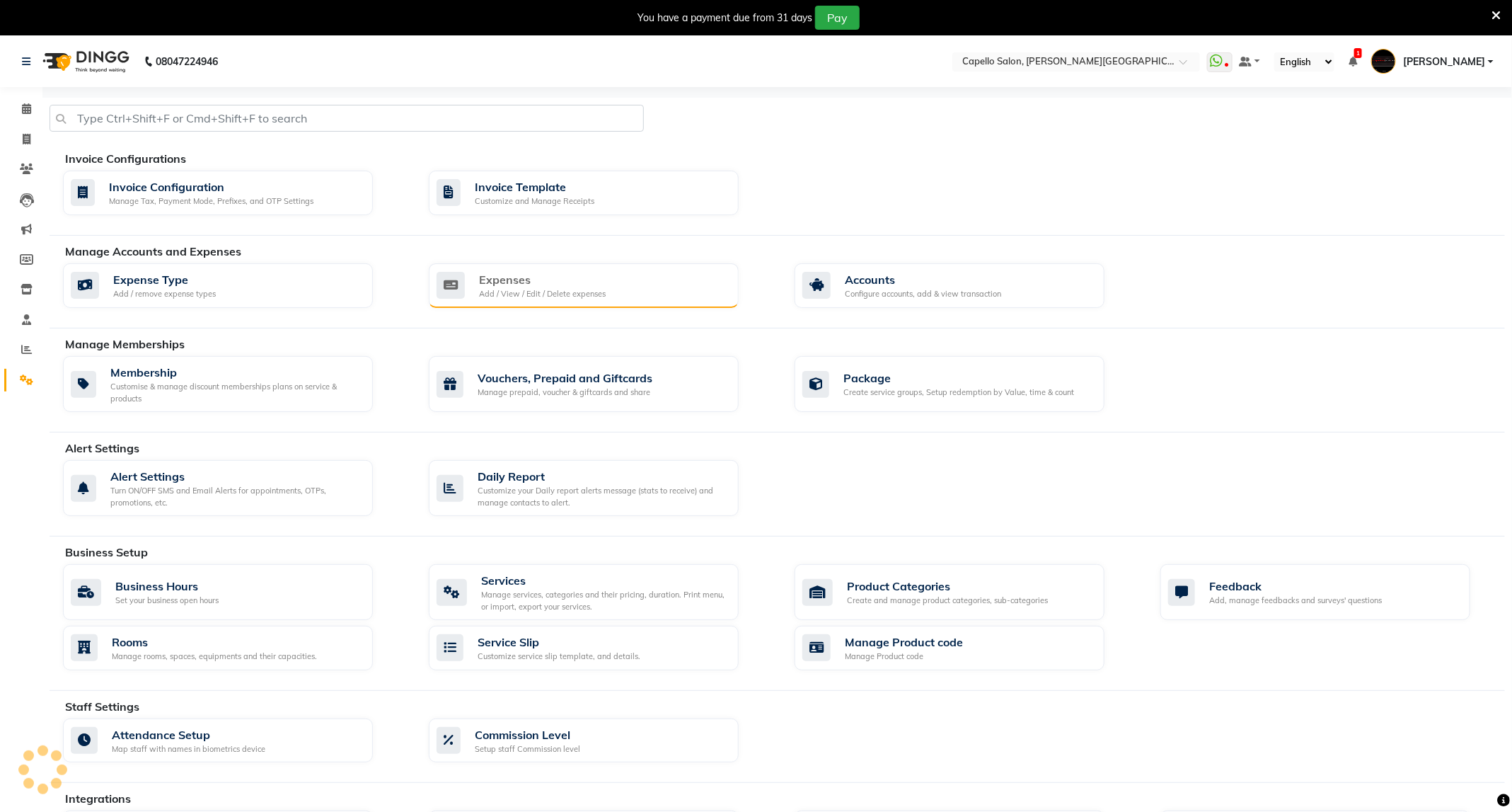
click at [552, 286] on div "Expenses" at bounding box center [542, 279] width 127 height 17
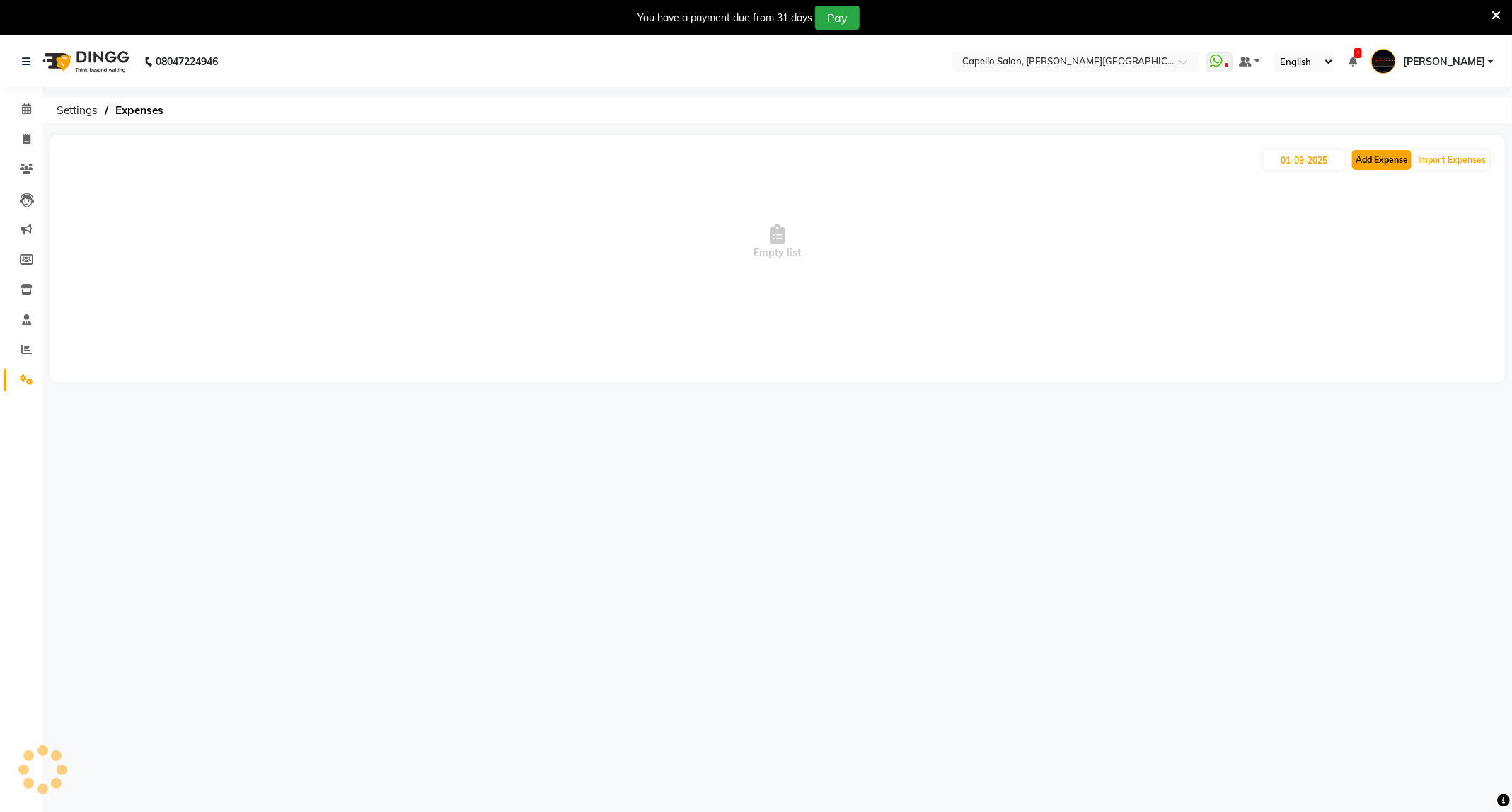
click at [1371, 159] on button "Add Expense" at bounding box center [1382, 160] width 59 height 20
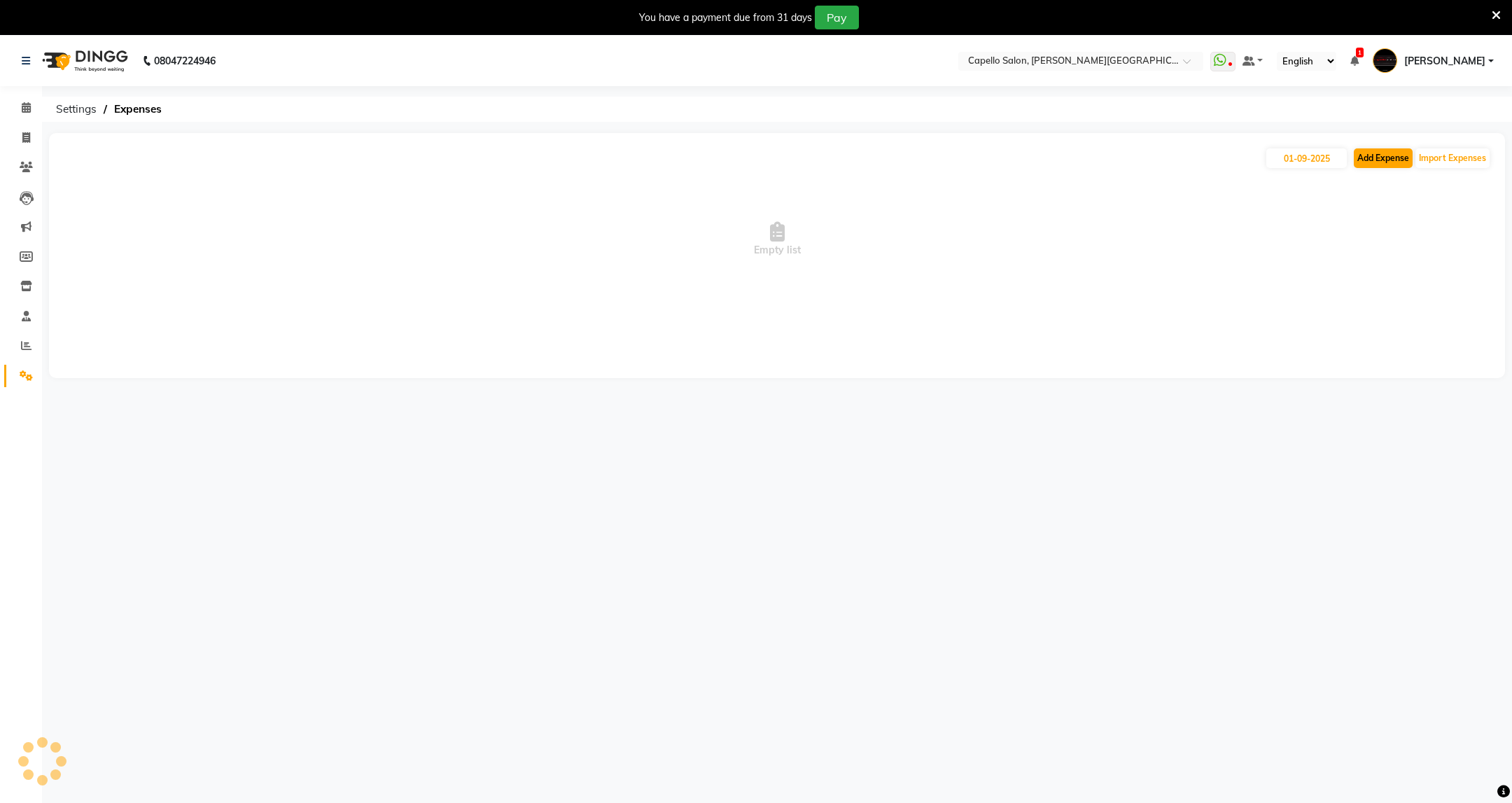
select select "1"
select select "2530"
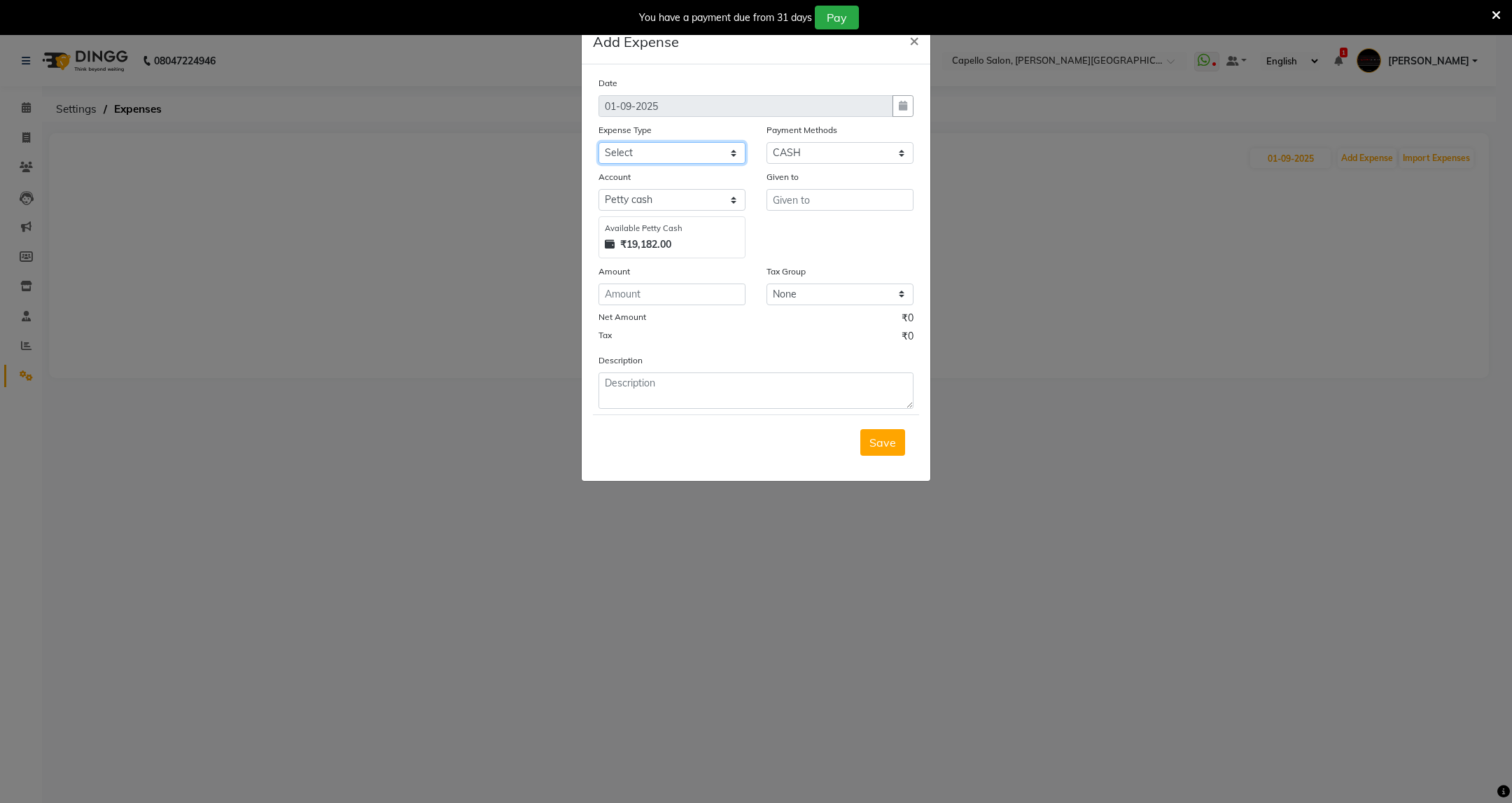
click at [729, 157] on select "Select Advance Salary Annual Lift Maintenance Charges BUILDING MAINTANANCE EXP …" at bounding box center [672, 153] width 147 height 21
select select "1457"
click at [598, 142] on select "Select Advance Salary Annual Lift Maintenance Charges BUILDING MAINTANANCE EXP …" at bounding box center [672, 153] width 147 height 21
click at [802, 192] on input "text" at bounding box center [840, 200] width 147 height 21
type input "[PERSON_NAME] B"
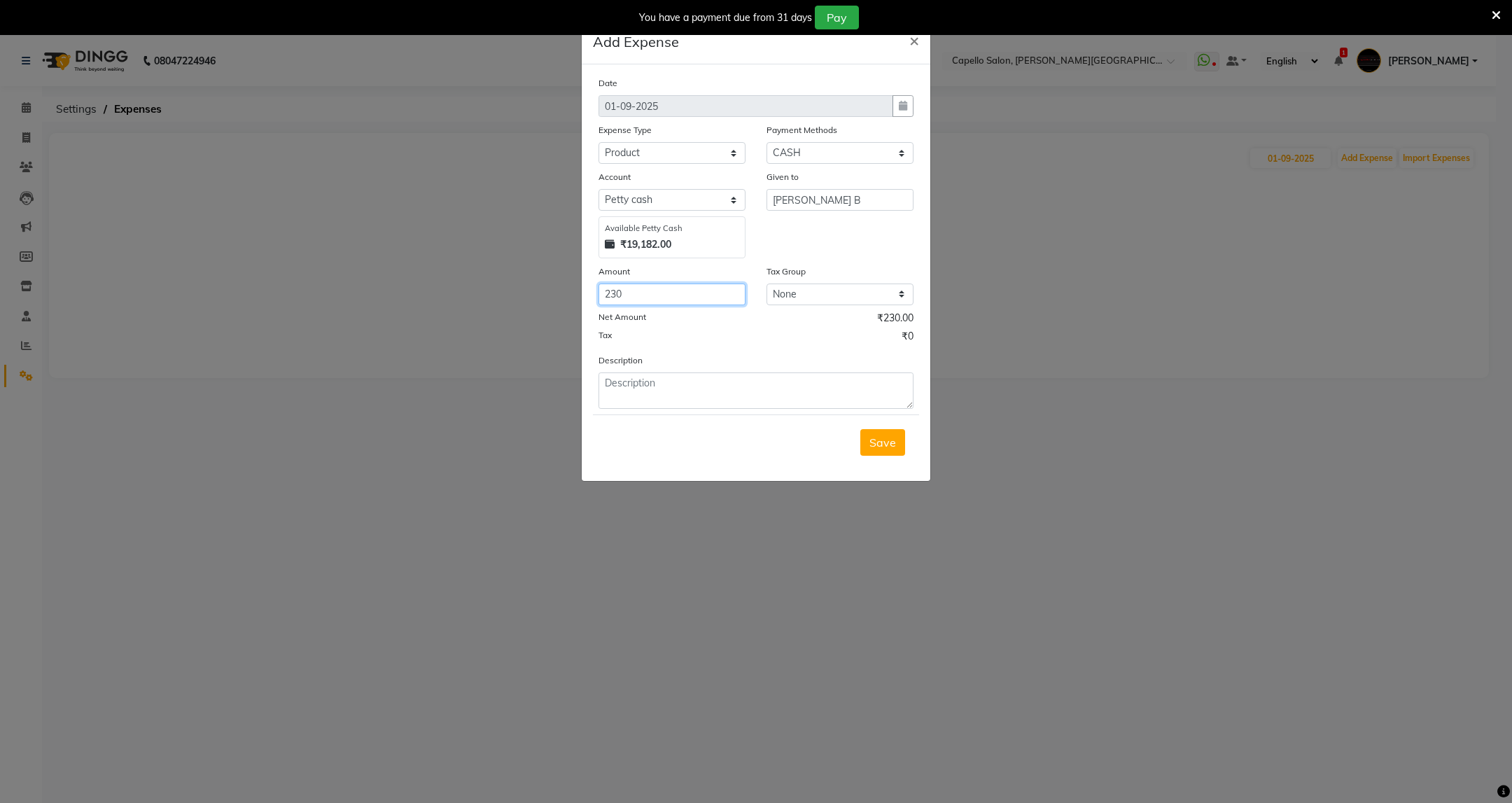
type input "230"
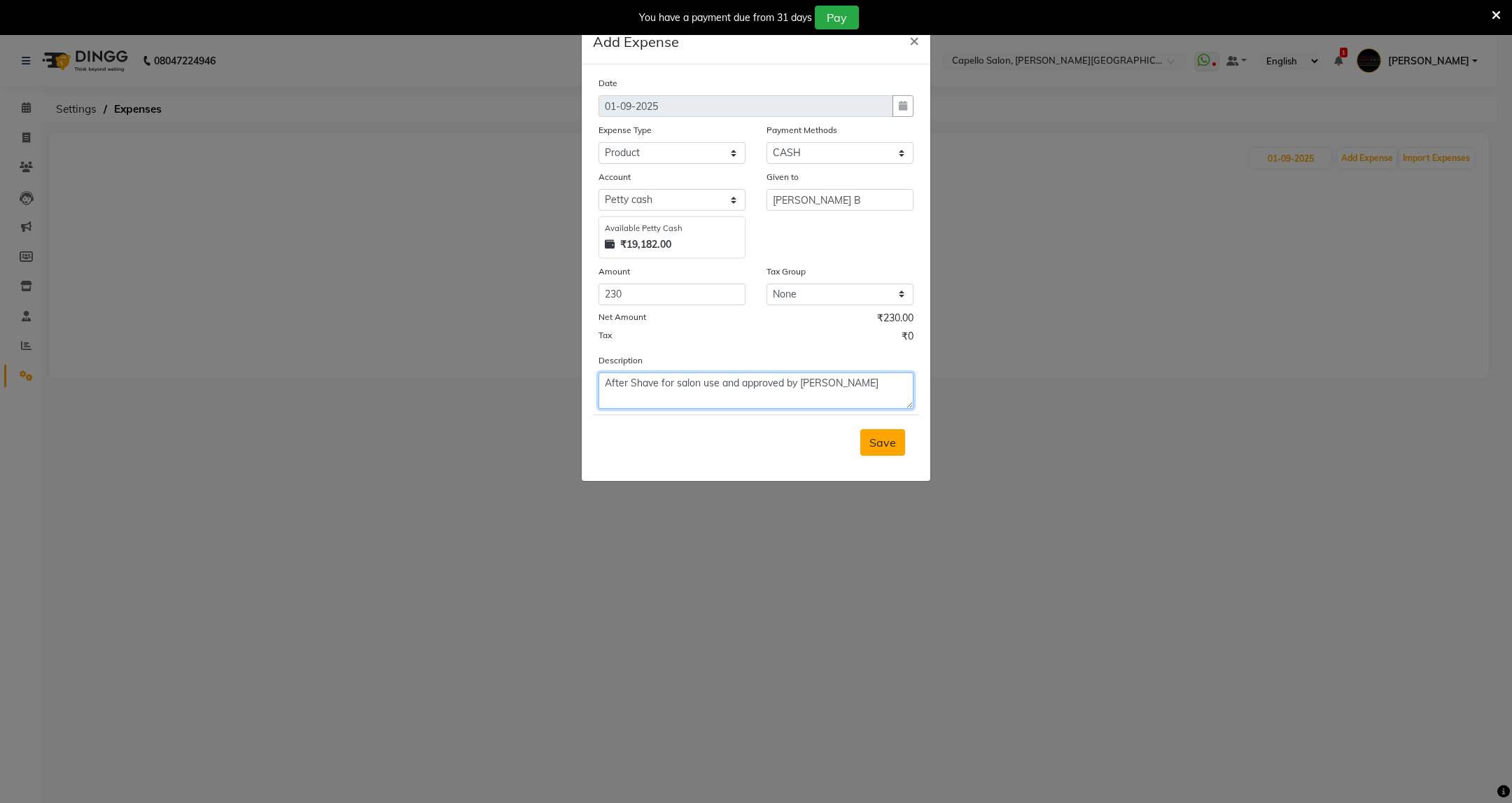
type textarea "After Shave for salon use and approved by Raunak Sir"
click at [878, 446] on span "Save" at bounding box center [882, 442] width 27 height 14
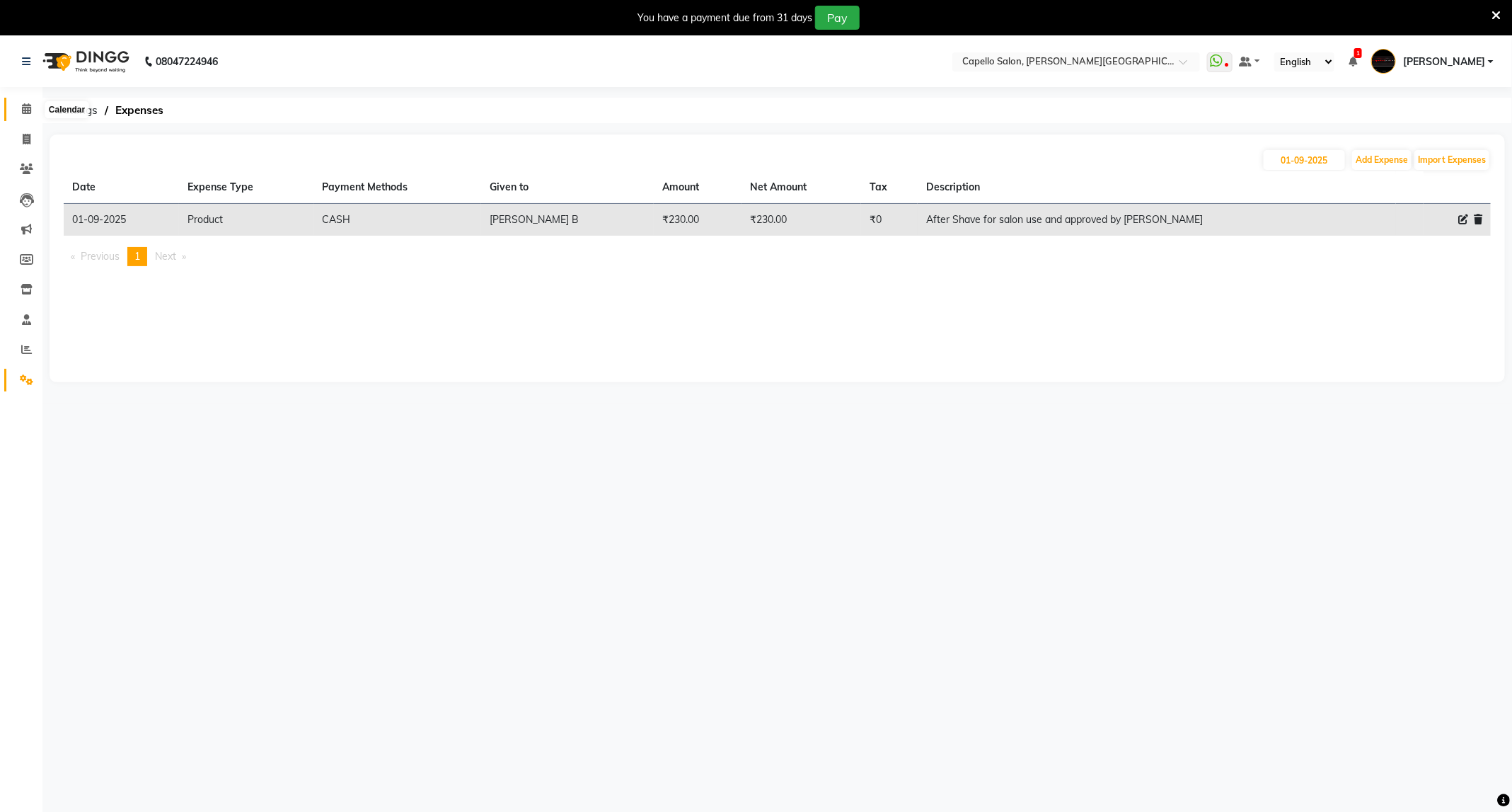
click at [32, 115] on span at bounding box center [26, 109] width 25 height 16
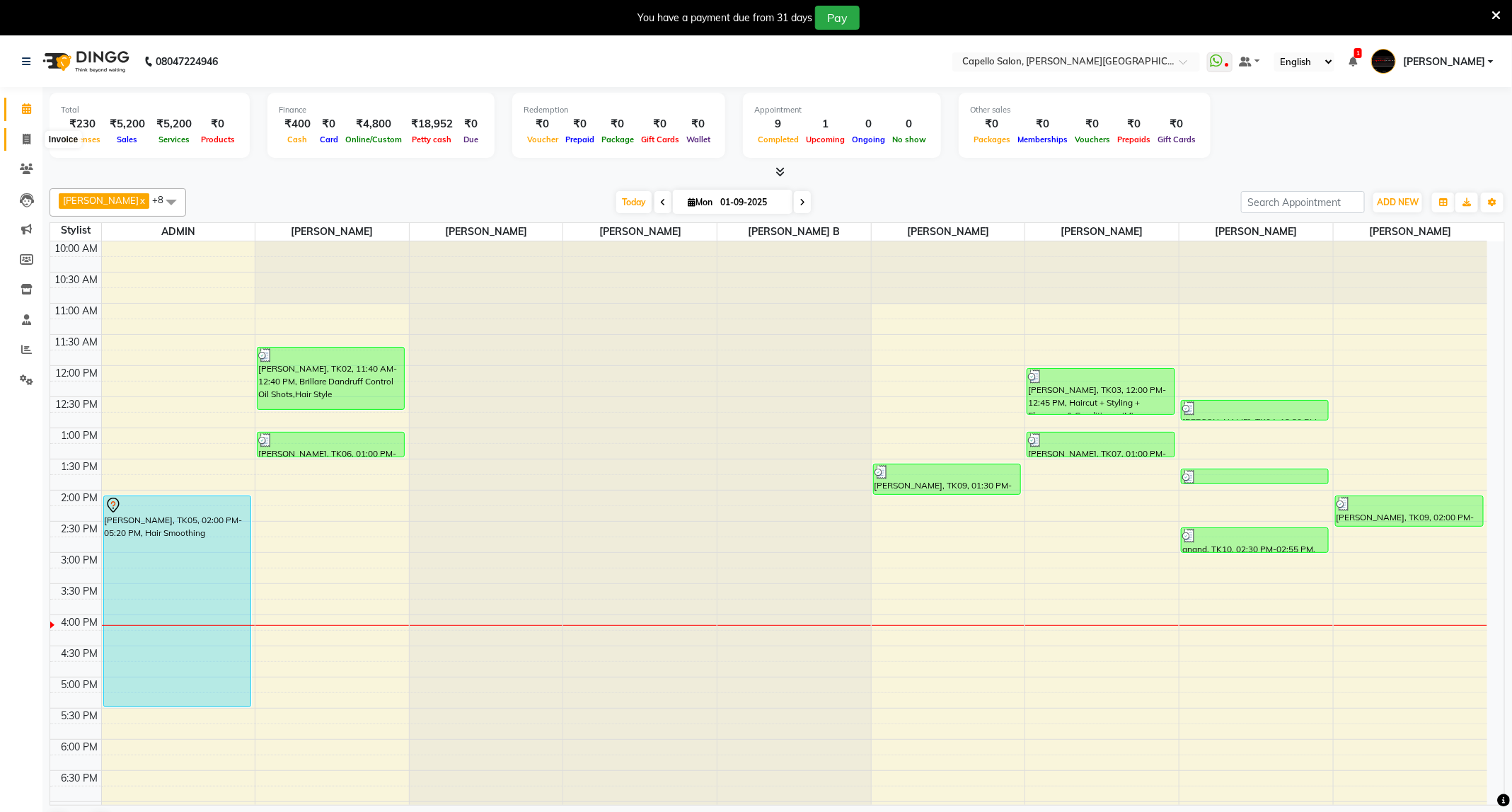
click at [20, 142] on span at bounding box center [26, 140] width 25 height 16
select select "service"
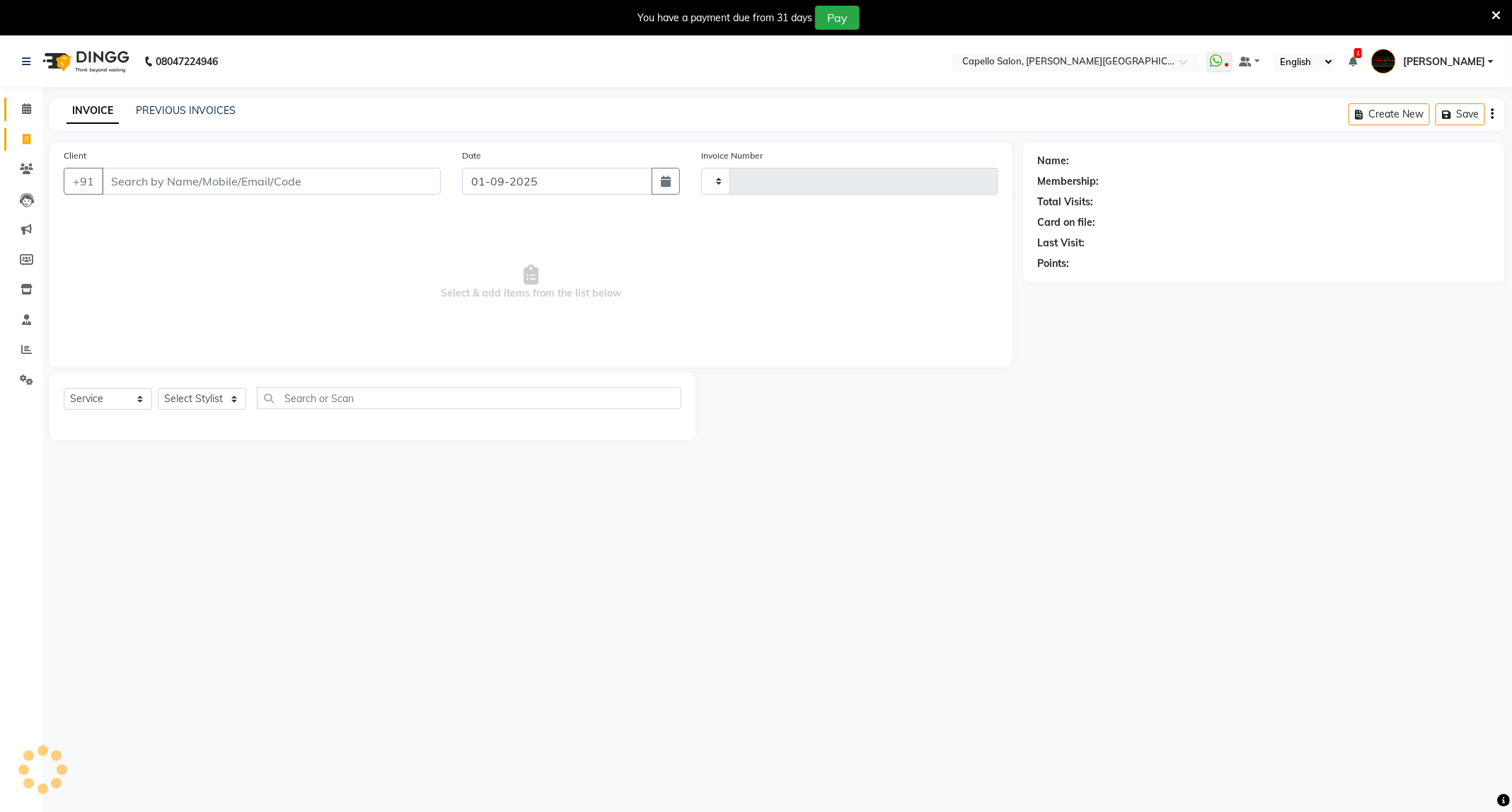
type input "3379"
select select "811"
click at [213, 404] on select "Select Stylist" at bounding box center [202, 399] width 89 height 22
click at [213, 404] on select "Select Stylist ADMIN [PERSON_NAME] [PERSON_NAME] [PERSON_NAME] [PERSON_NAME] (M…" at bounding box center [202, 399] width 89 height 22
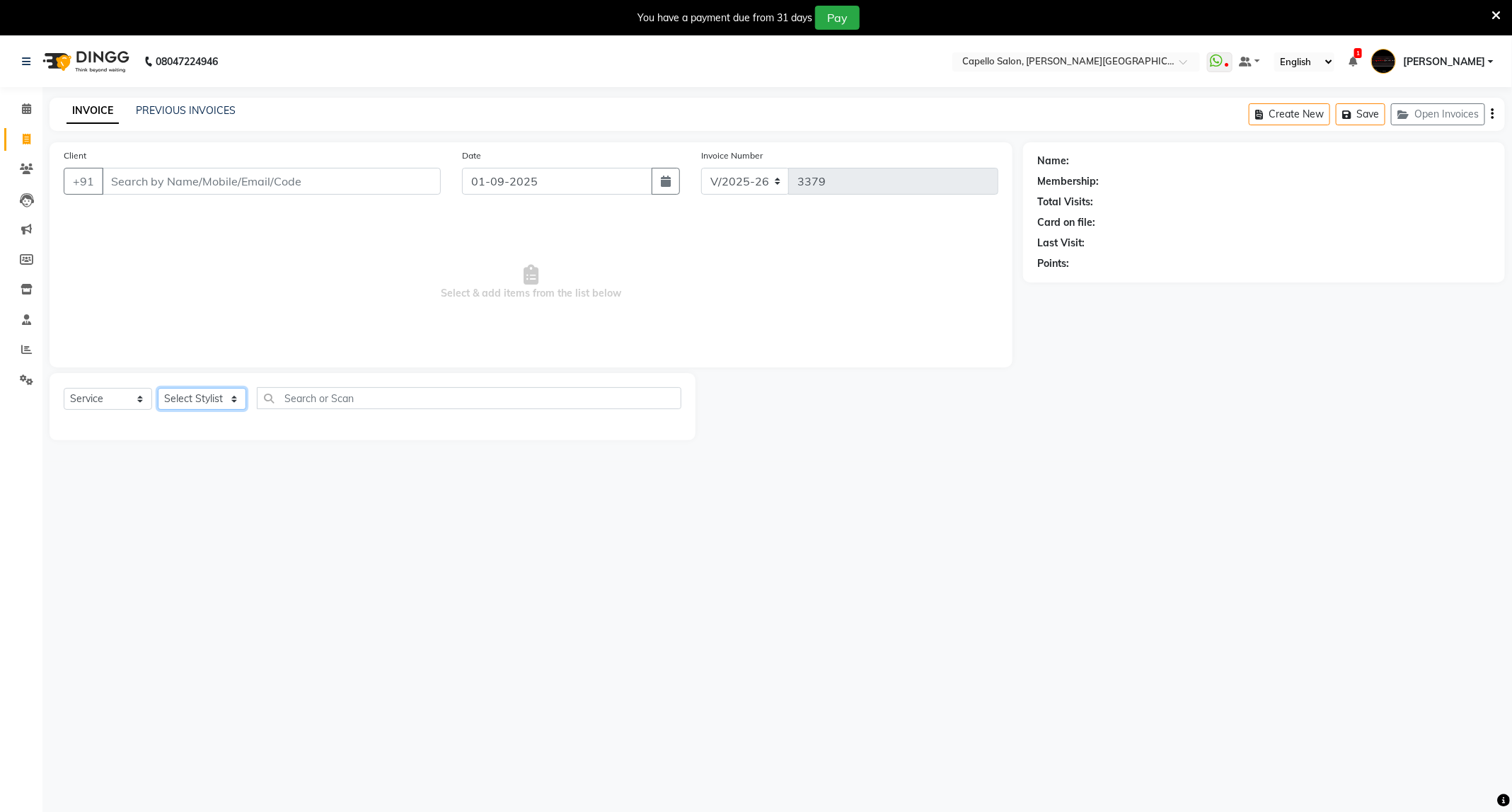
select select "35878"
click at [158, 388] on select "Select Stylist ADMIN [PERSON_NAME] [PERSON_NAME] [PERSON_NAME] [PERSON_NAME] (M…" at bounding box center [202, 399] width 89 height 22
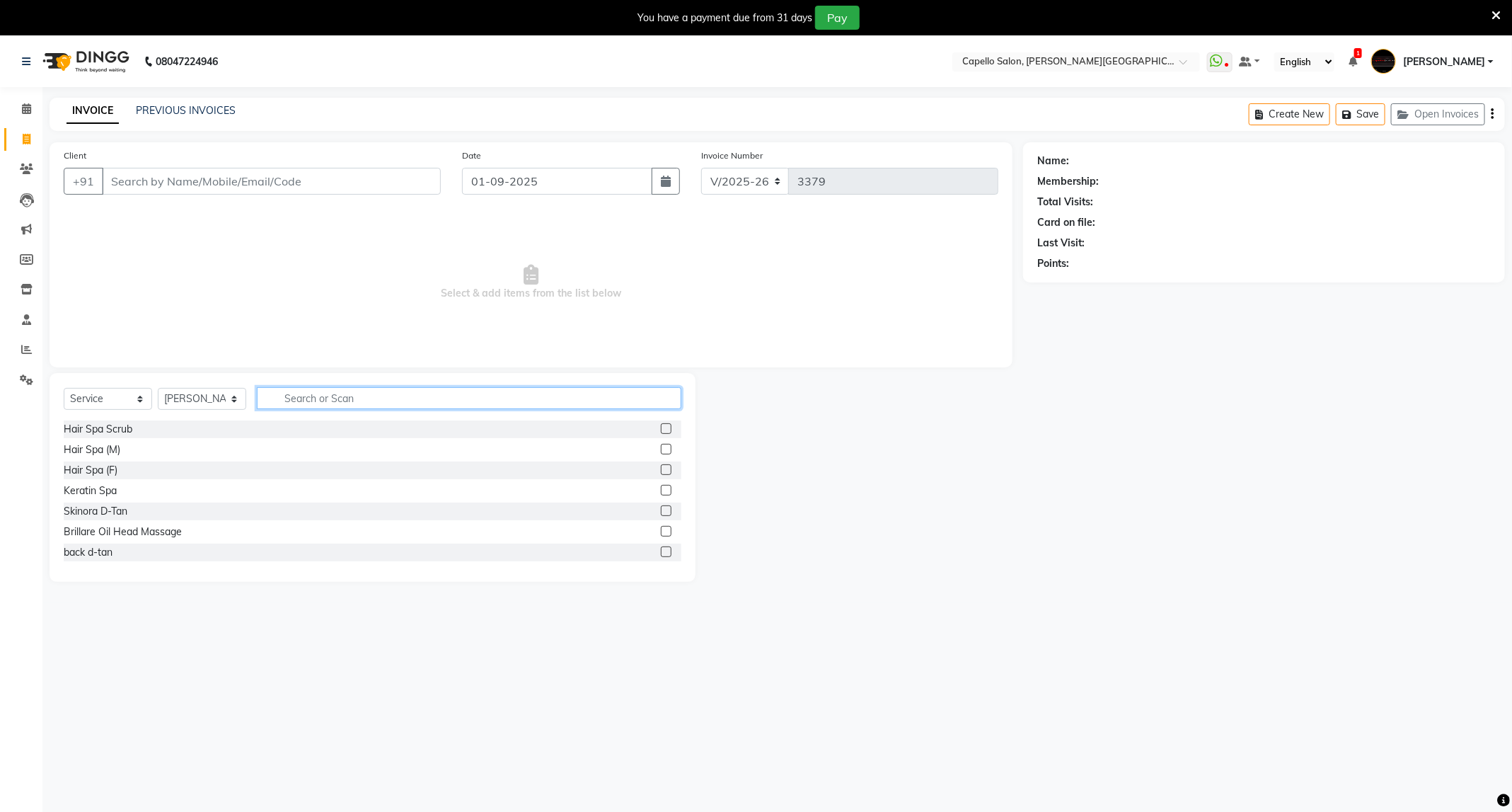
click at [353, 394] on input "text" at bounding box center [469, 398] width 424 height 22
click at [22, 111] on icon at bounding box center [26, 109] width 9 height 11
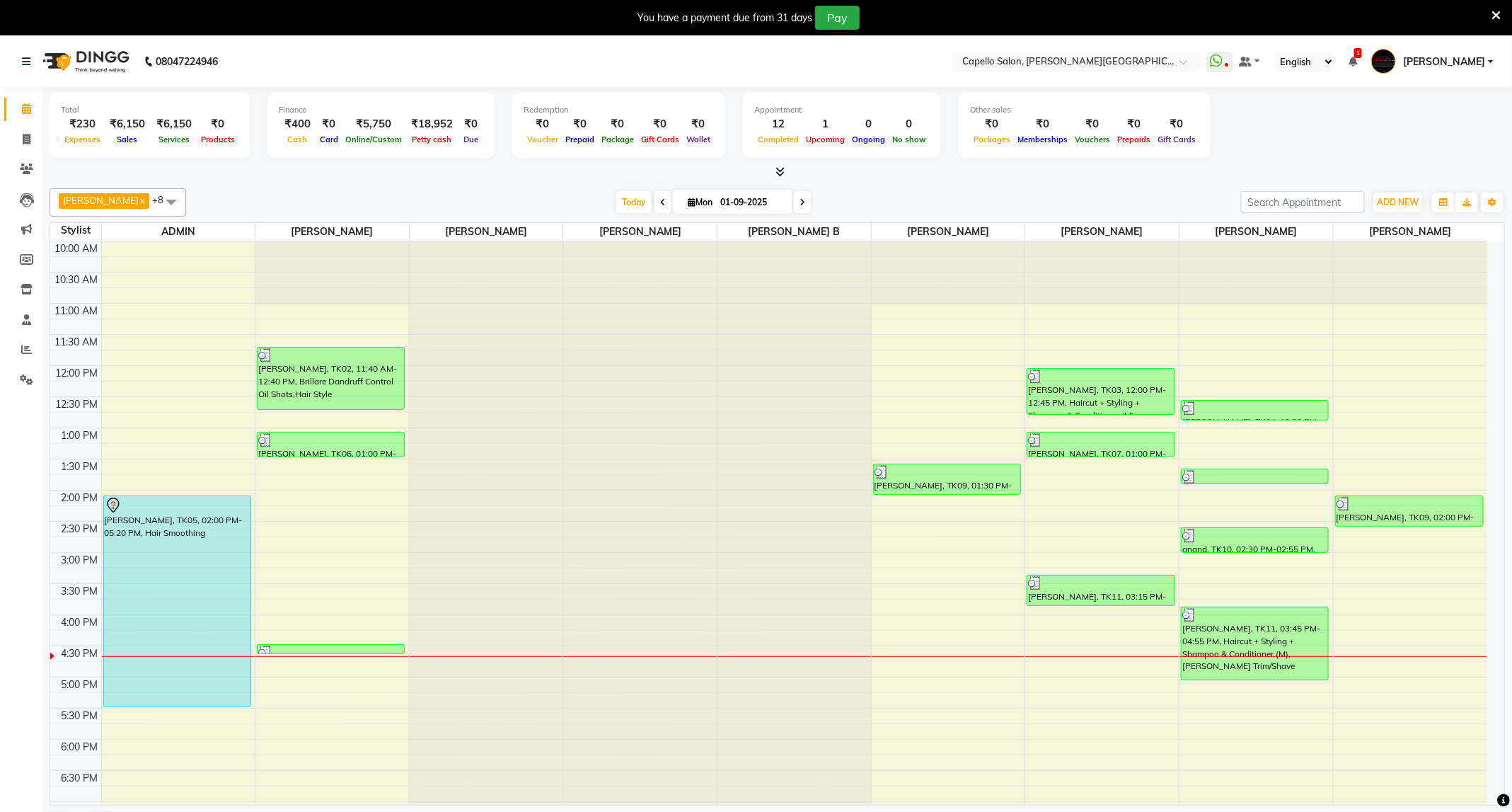
scroll to position [173, 0]
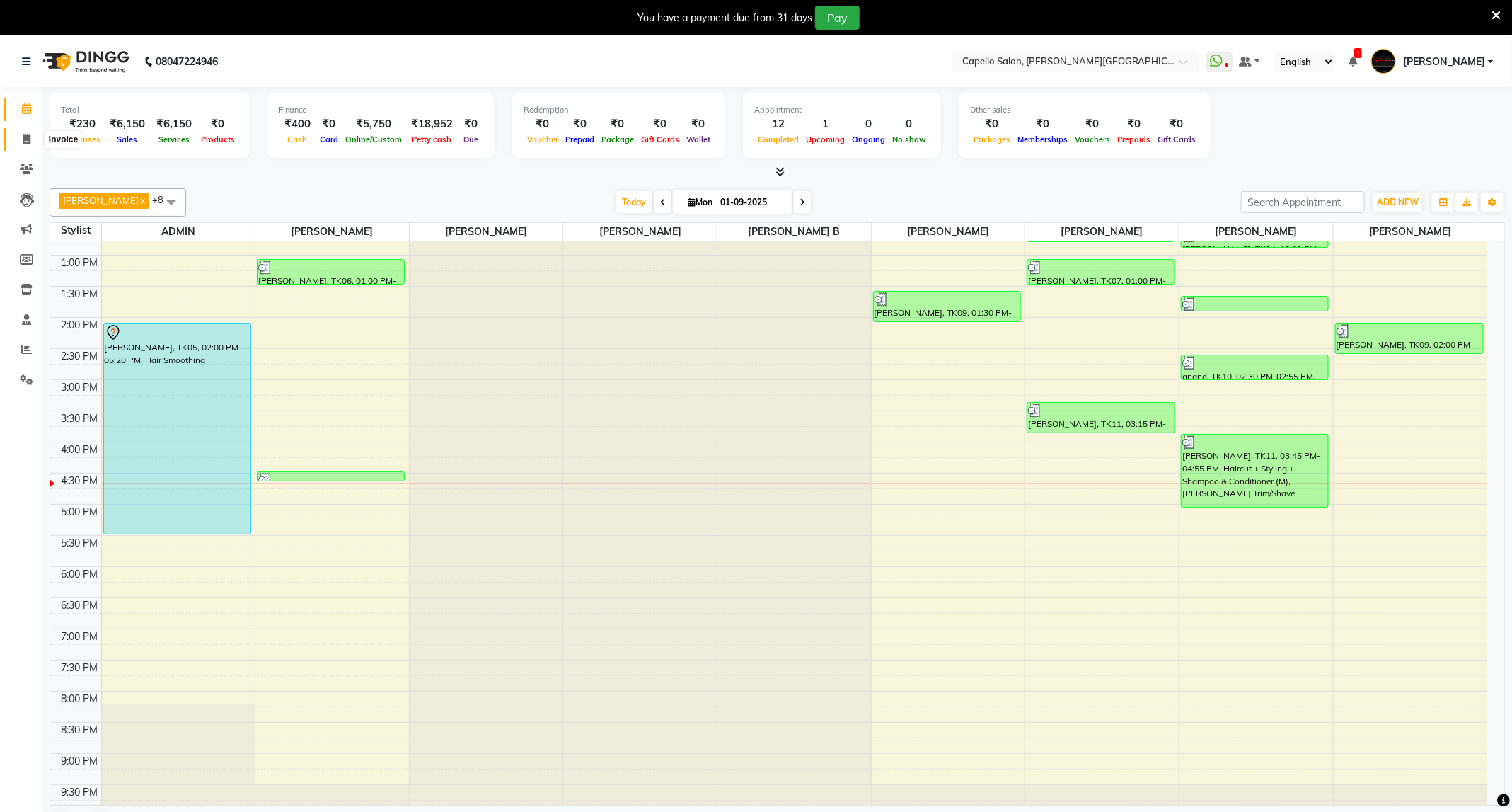
click at [30, 143] on icon at bounding box center [26, 139] width 8 height 11
select select "service"
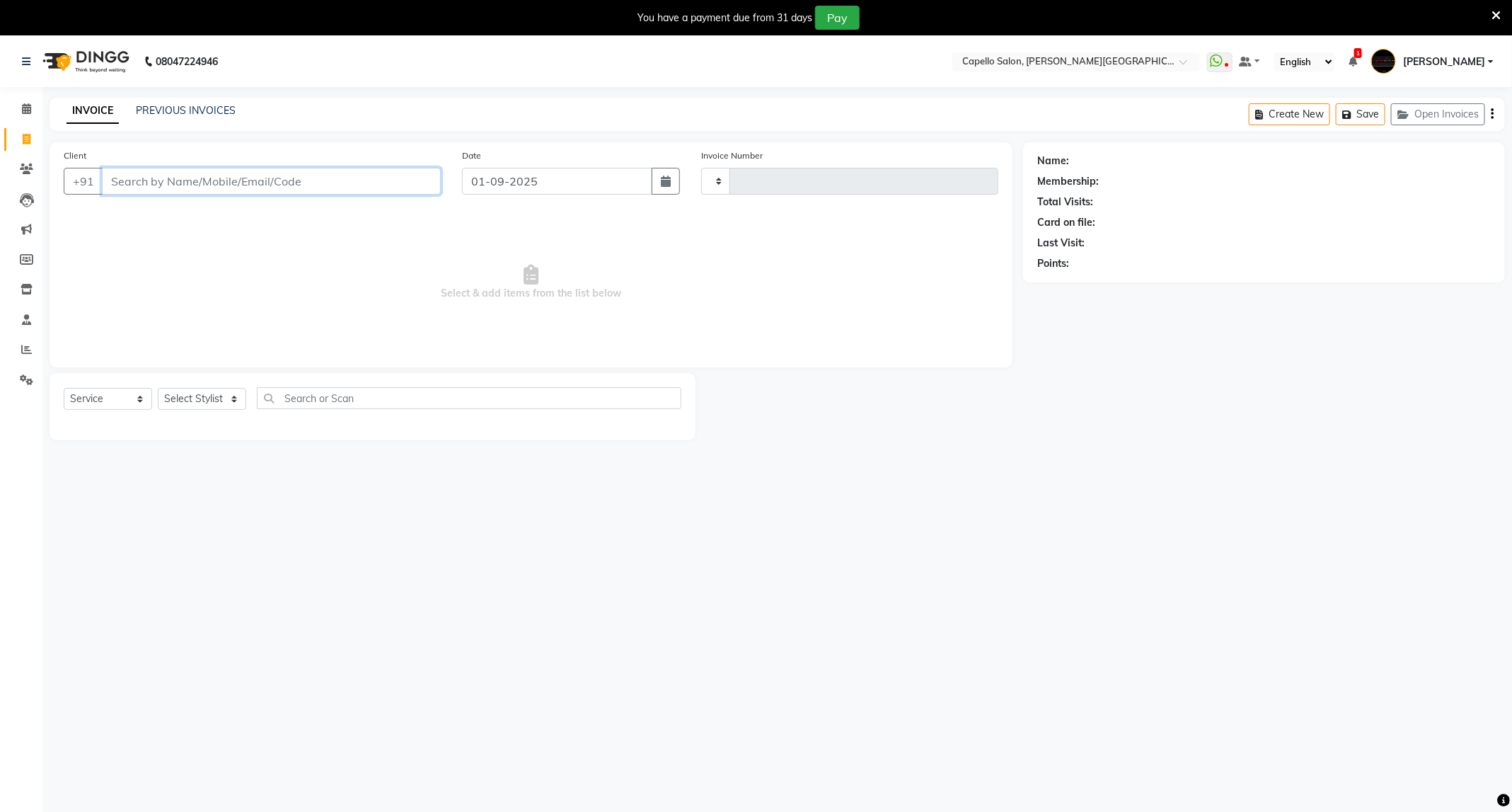
click at [194, 181] on input "Client" at bounding box center [271, 181] width 339 height 27
paste input "7651845812"
type input "7651845812"
click at [1126, 164] on link "Akshay Dubey" at bounding box center [1111, 161] width 79 height 15
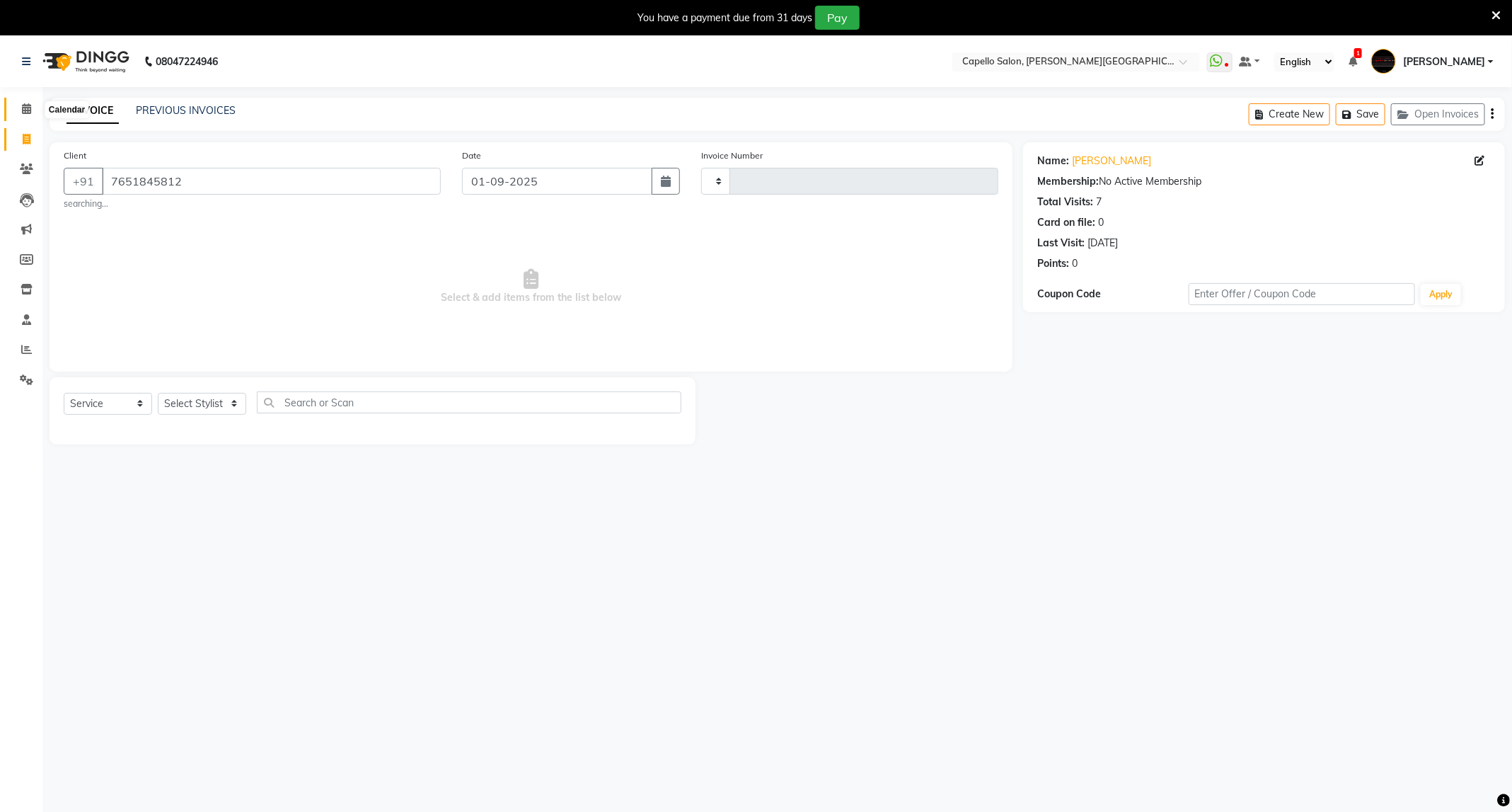
click at [30, 101] on span at bounding box center [26, 109] width 25 height 16
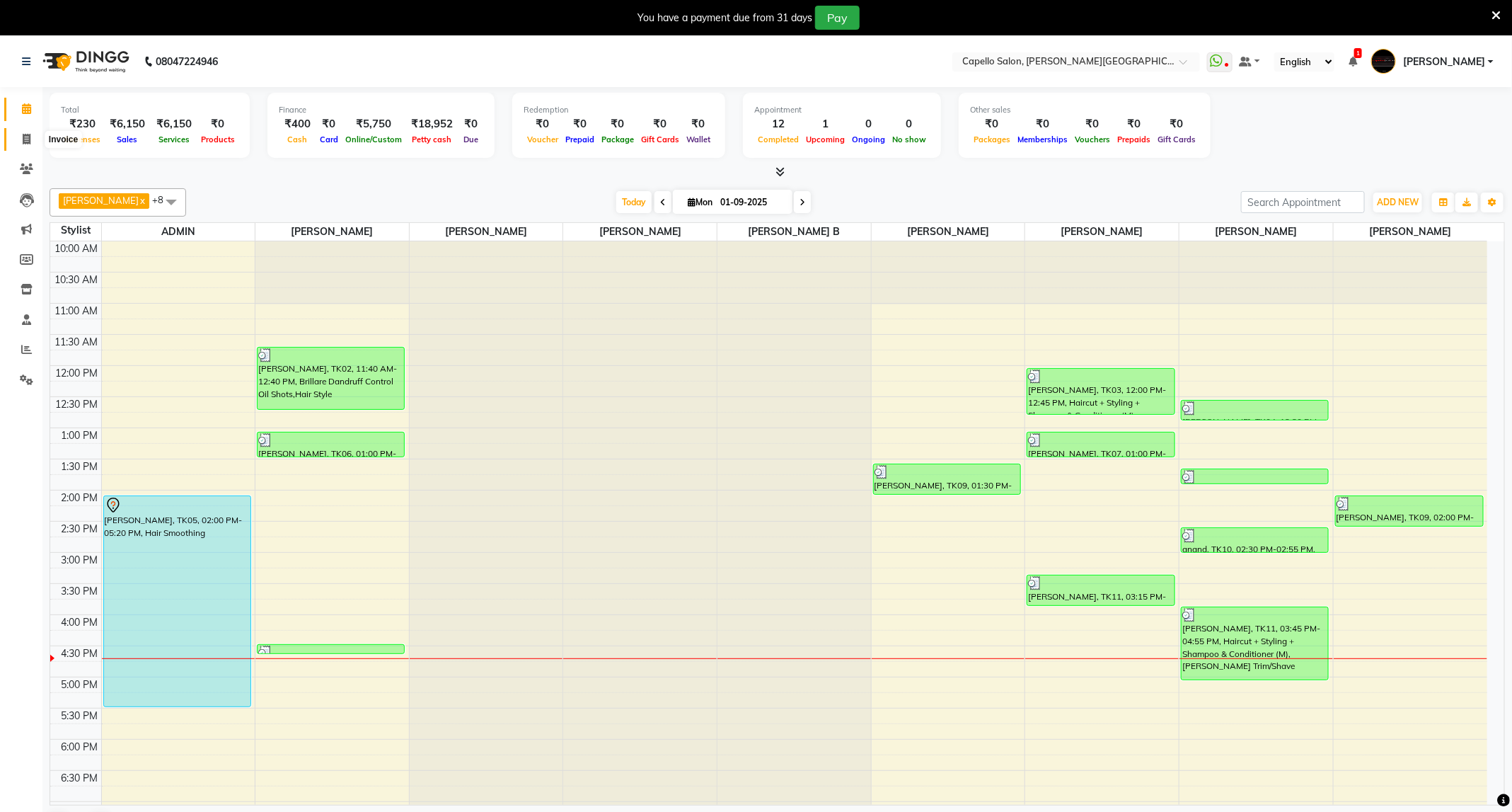
click at [36, 134] on span at bounding box center [26, 140] width 25 height 16
select select "service"
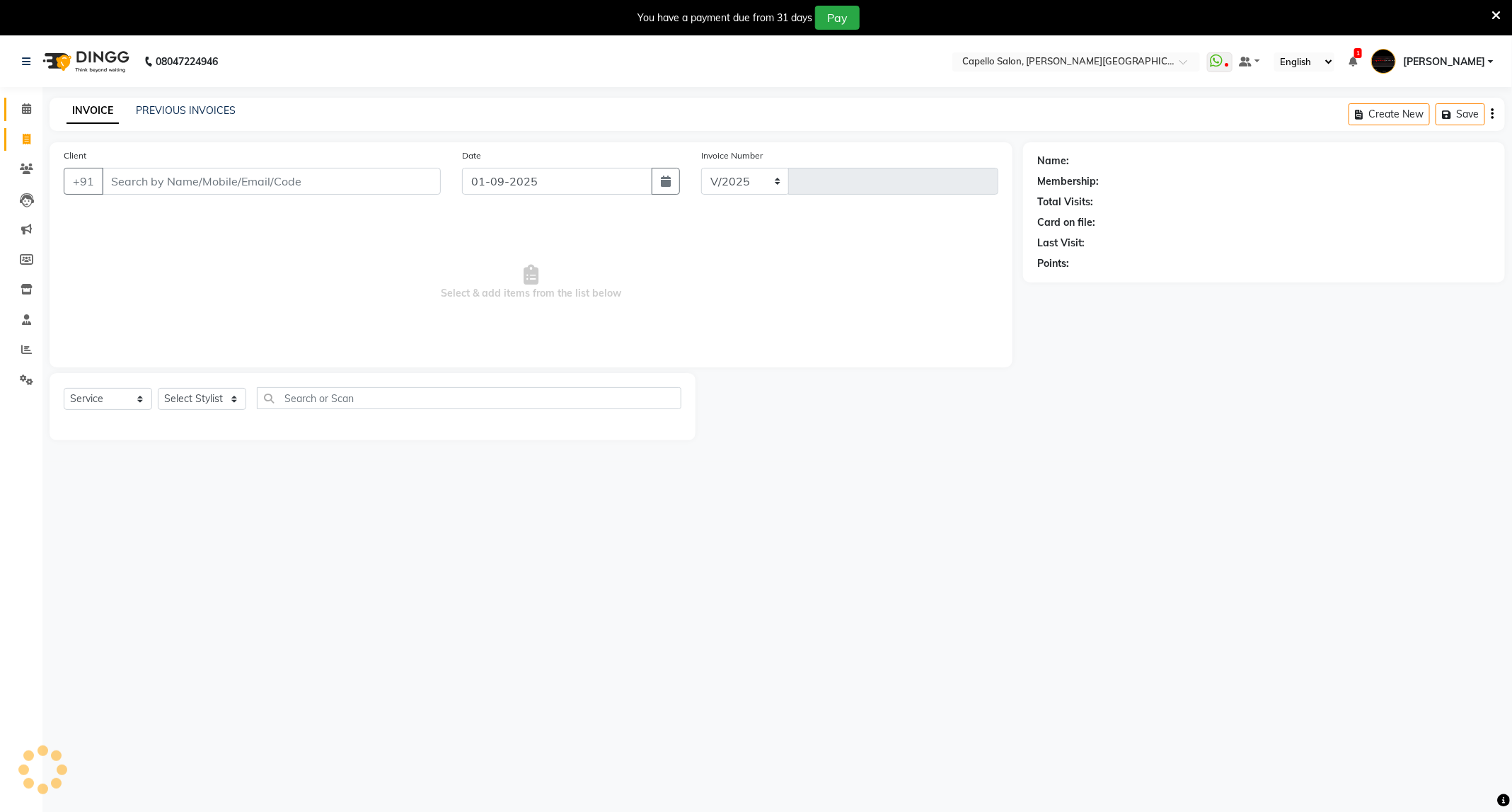
select select "811"
type input "3380"
click at [212, 401] on select "Select Stylist ADMIN [PERSON_NAME] [PERSON_NAME] [PERSON_NAME] [PERSON_NAME] (M…" at bounding box center [202, 399] width 89 height 22
select select "84517"
click at [158, 388] on select "Select Stylist ADMIN [PERSON_NAME] [PERSON_NAME] [PERSON_NAME] [PERSON_NAME] (M…" at bounding box center [202, 399] width 89 height 22
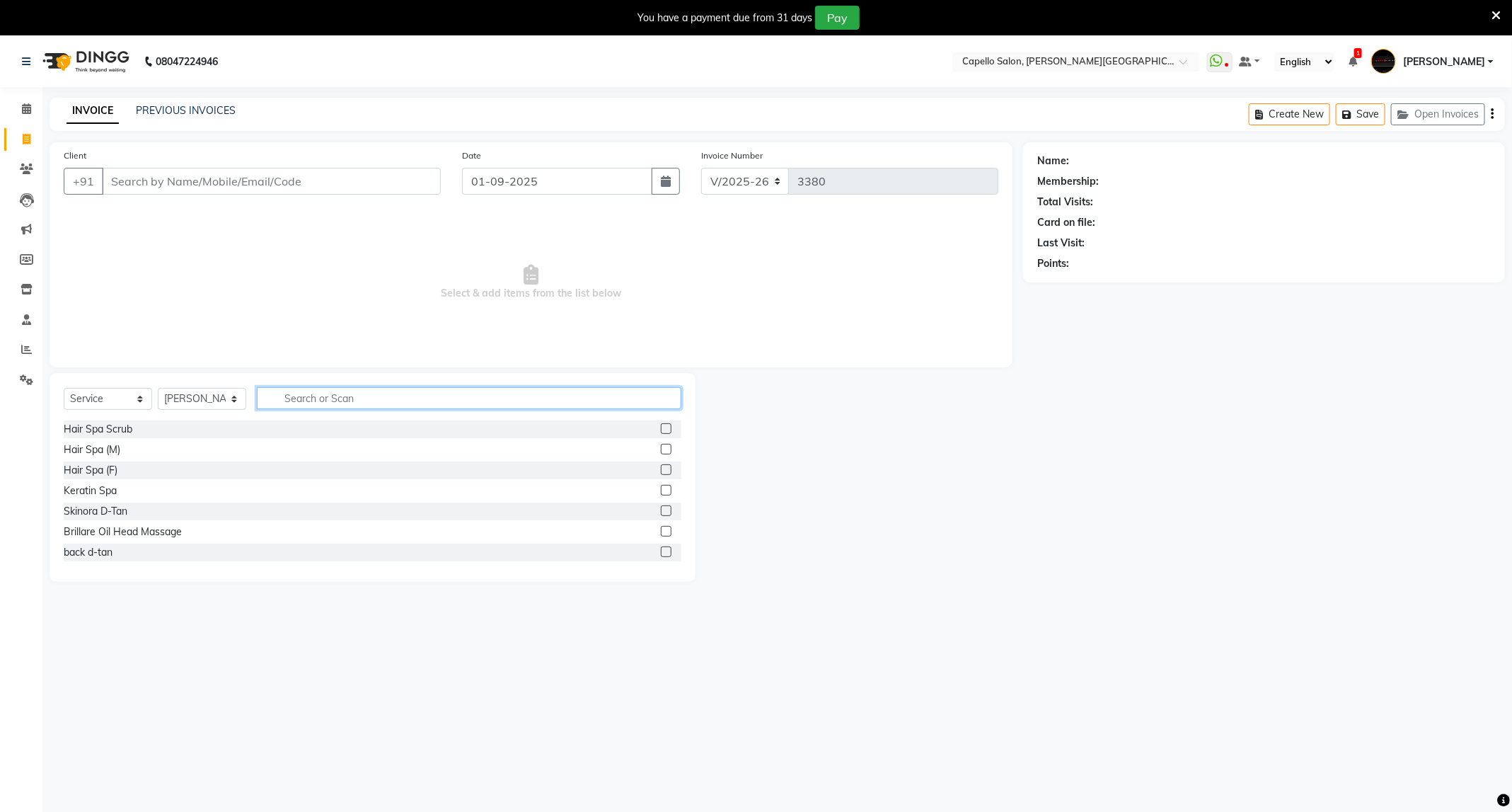
click at [363, 406] on input "text" at bounding box center [469, 398] width 424 height 22
type input "bab"
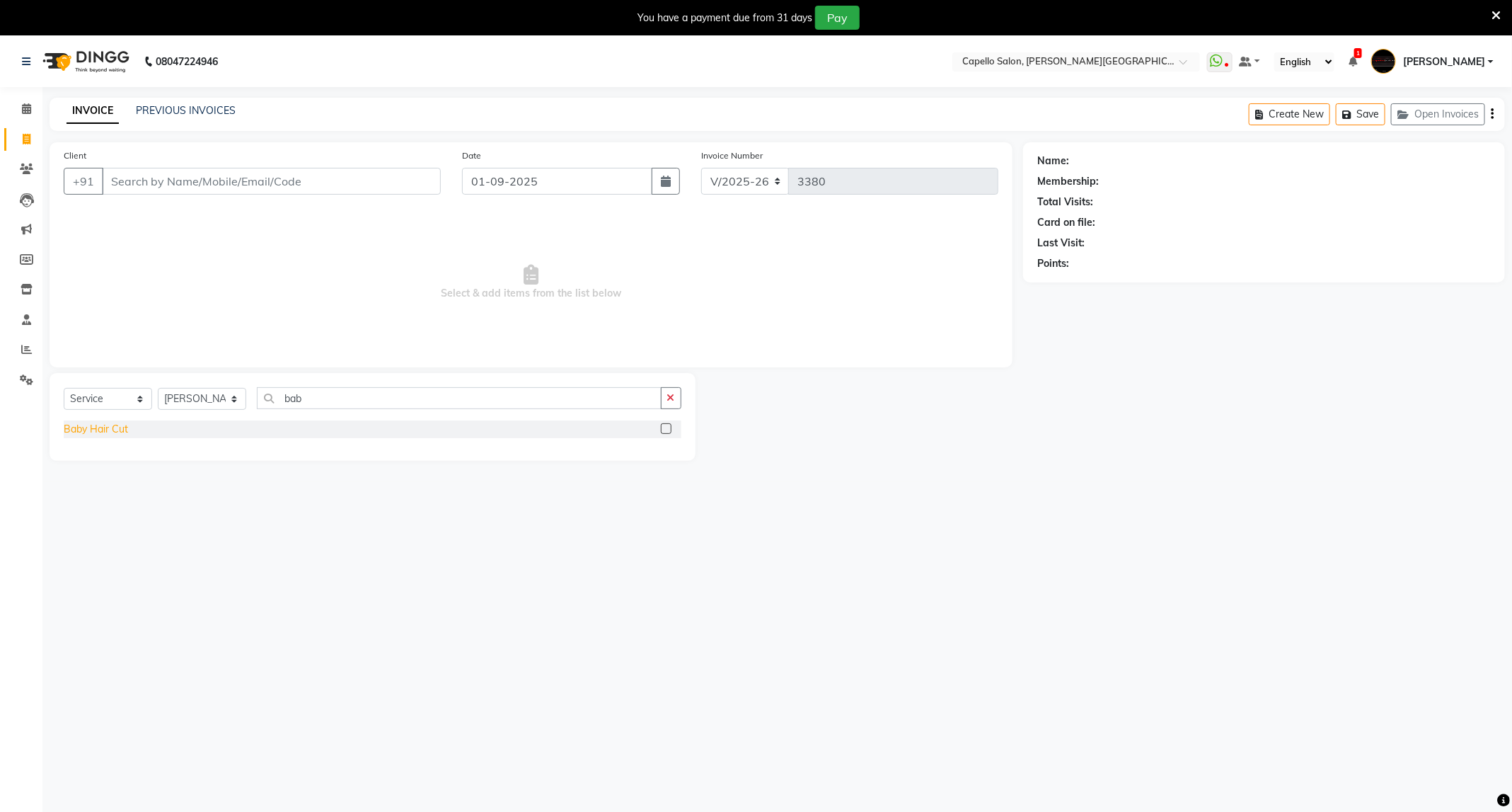
click at [105, 427] on div "Baby Hair Cut" at bounding box center [96, 429] width 64 height 15
checkbox input "false"
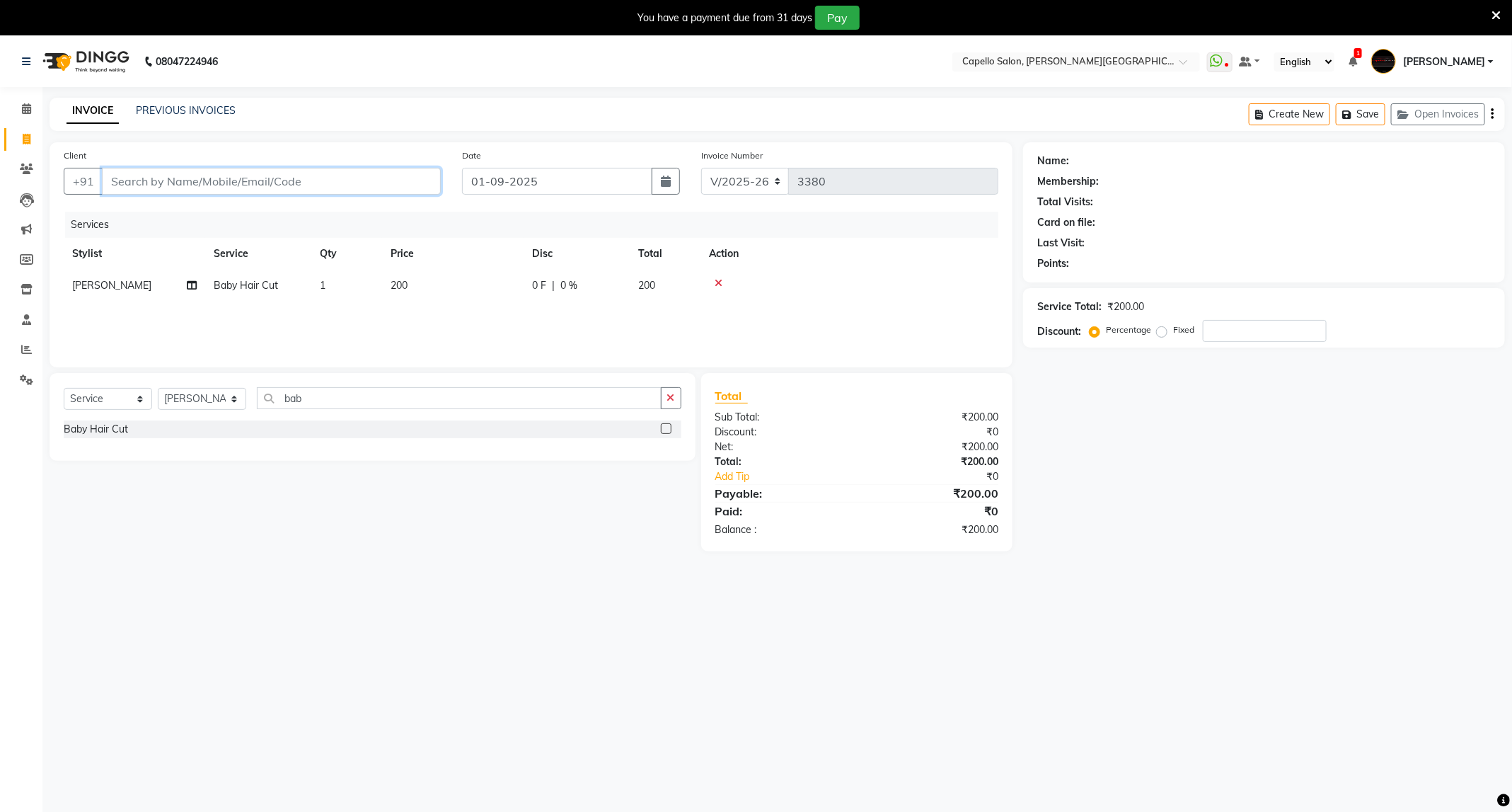
click at [200, 191] on input "Client" at bounding box center [271, 181] width 339 height 27
type input "8"
type input "0"
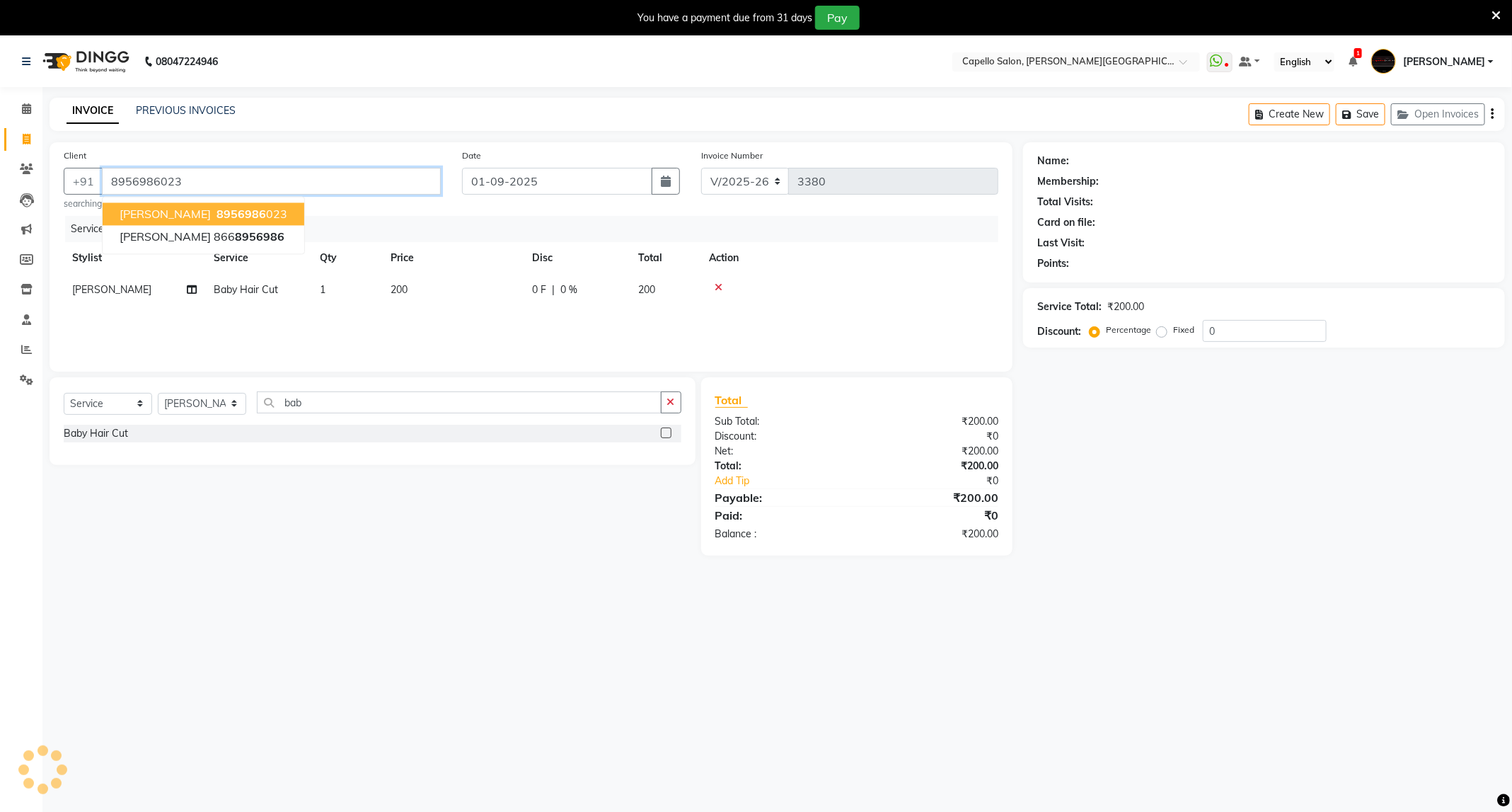
type input "8956986023"
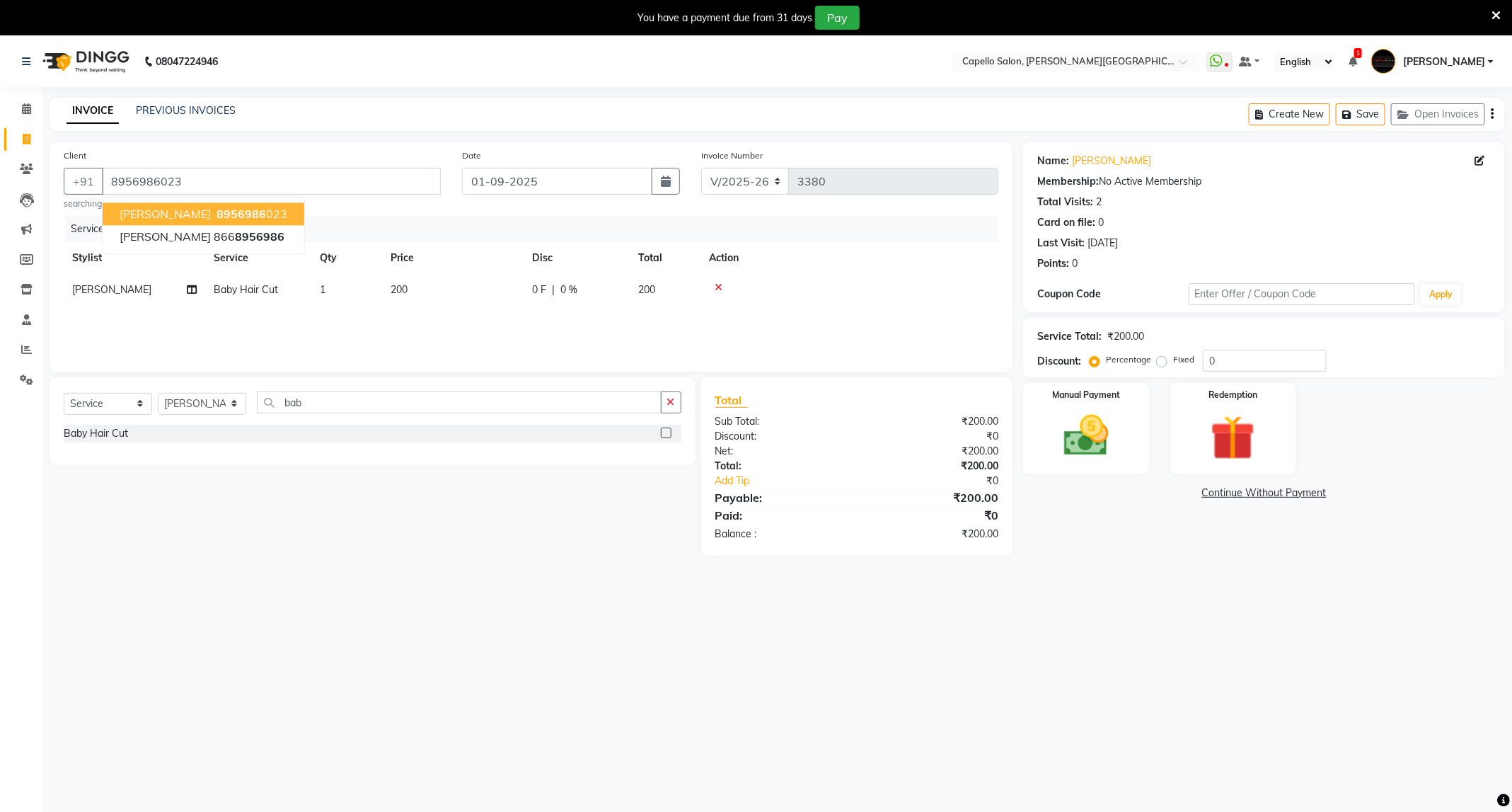
click at [911, 594] on div "08047224946 Select Location × Capello Salon, Trimurti Nagar WhatsApp Status ✕ S…" at bounding box center [756, 442] width 1512 height 812
click at [1116, 463] on img at bounding box center [1085, 436] width 76 height 54
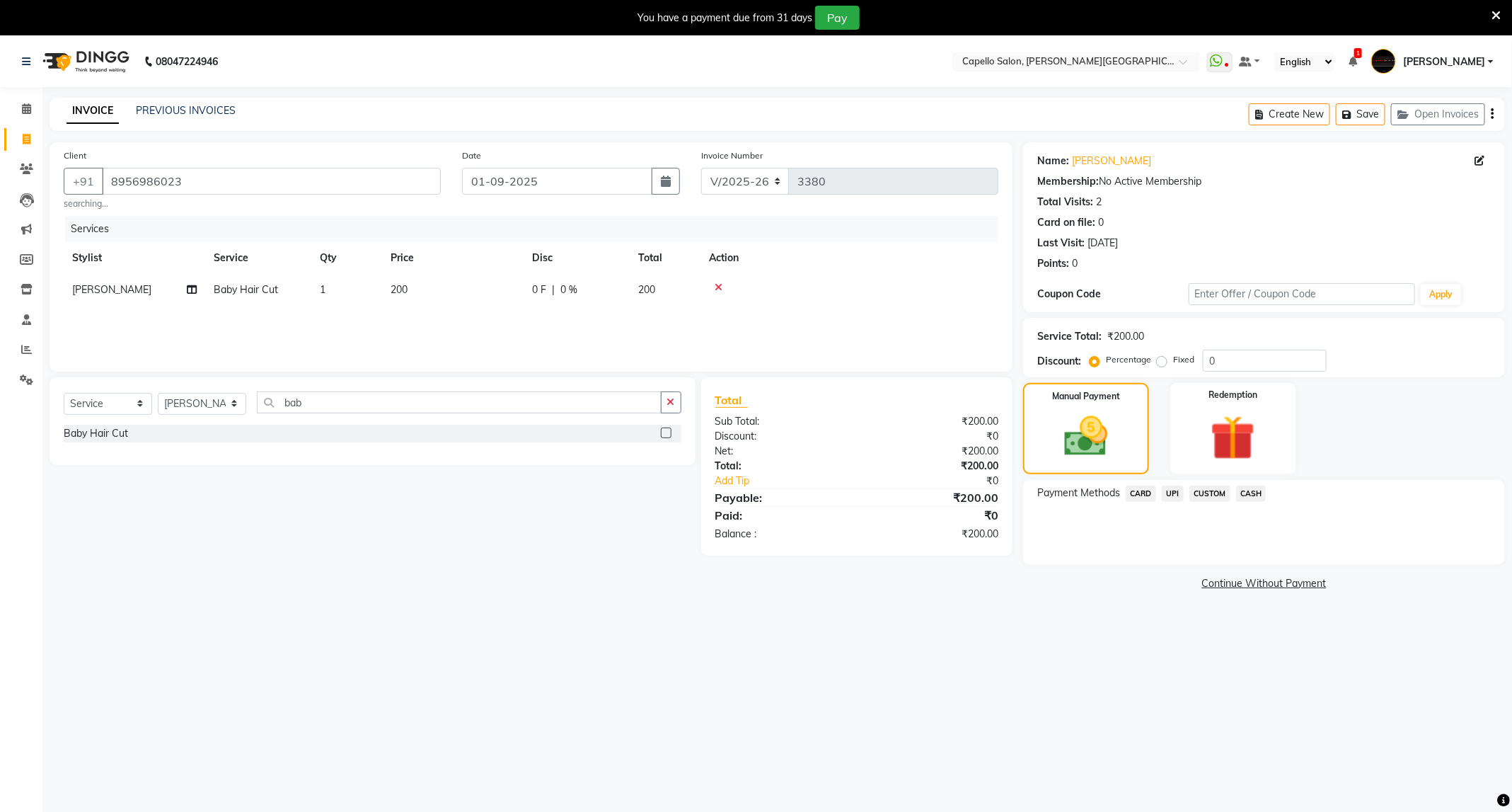
click at [1146, 499] on span "CARD" at bounding box center [1140, 493] width 30 height 16
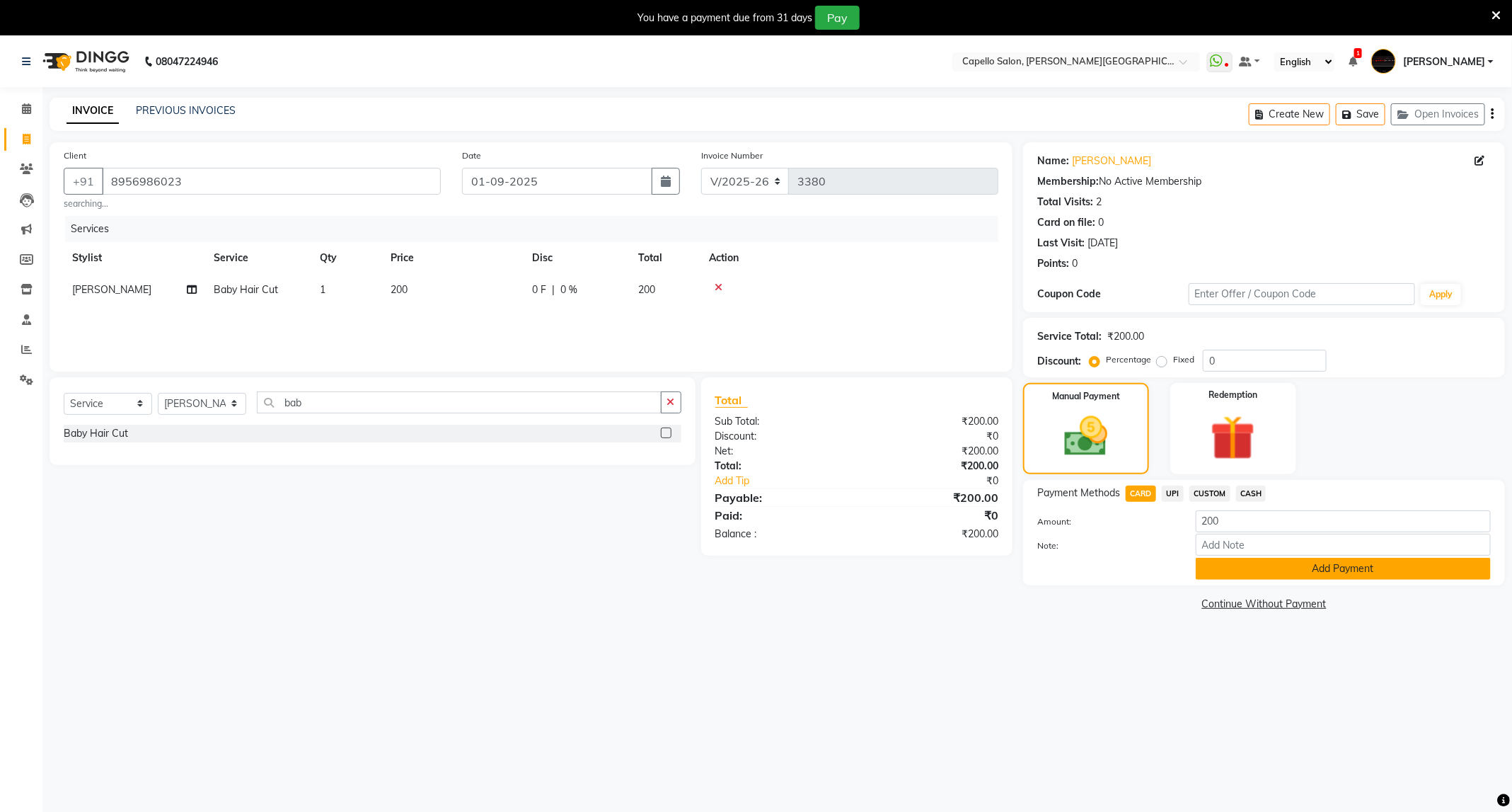
click at [1244, 563] on button "Add Payment" at bounding box center [1343, 569] width 295 height 22
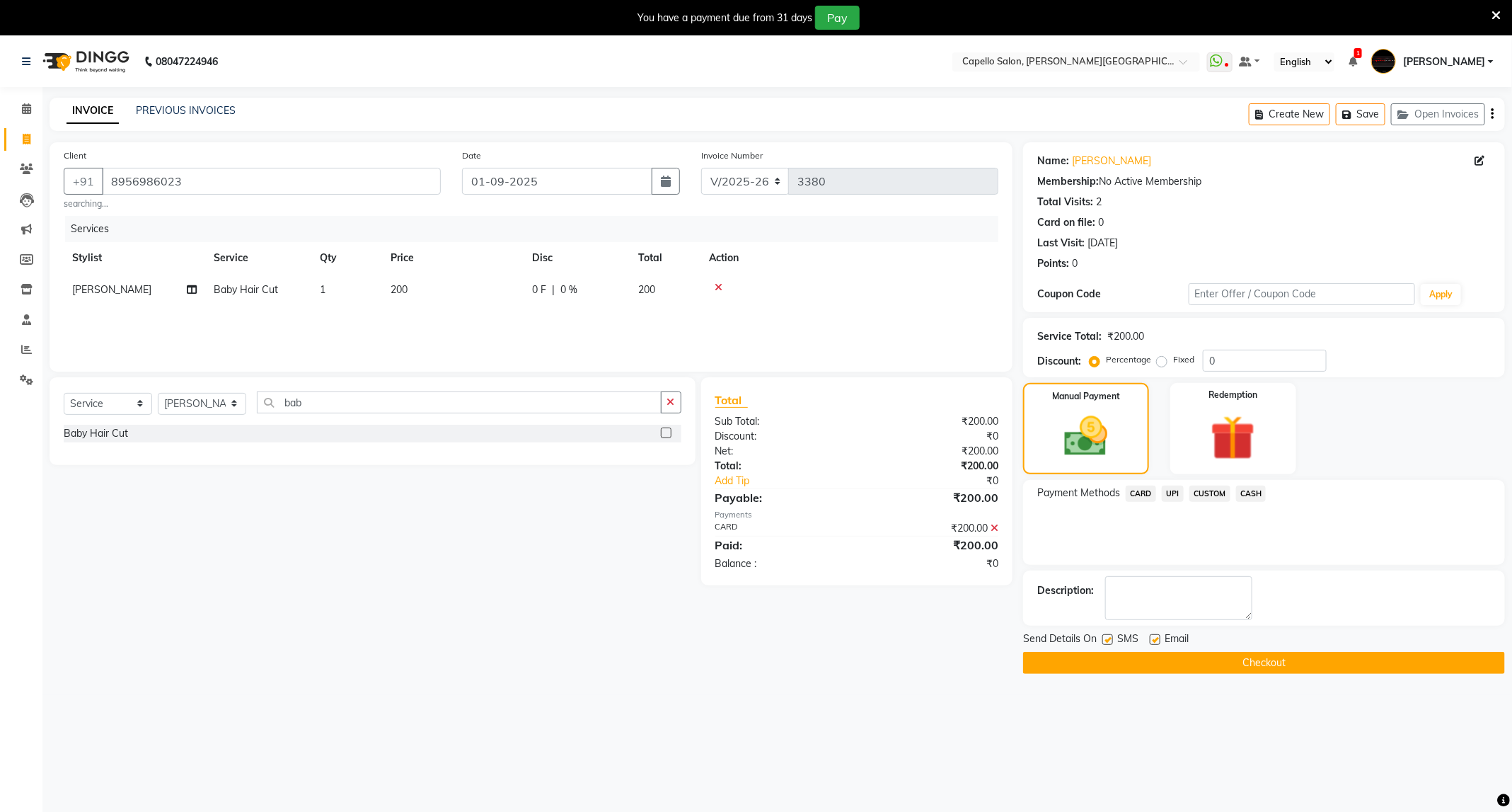
click at [1267, 668] on button "Checkout" at bounding box center [1264, 663] width 482 height 22
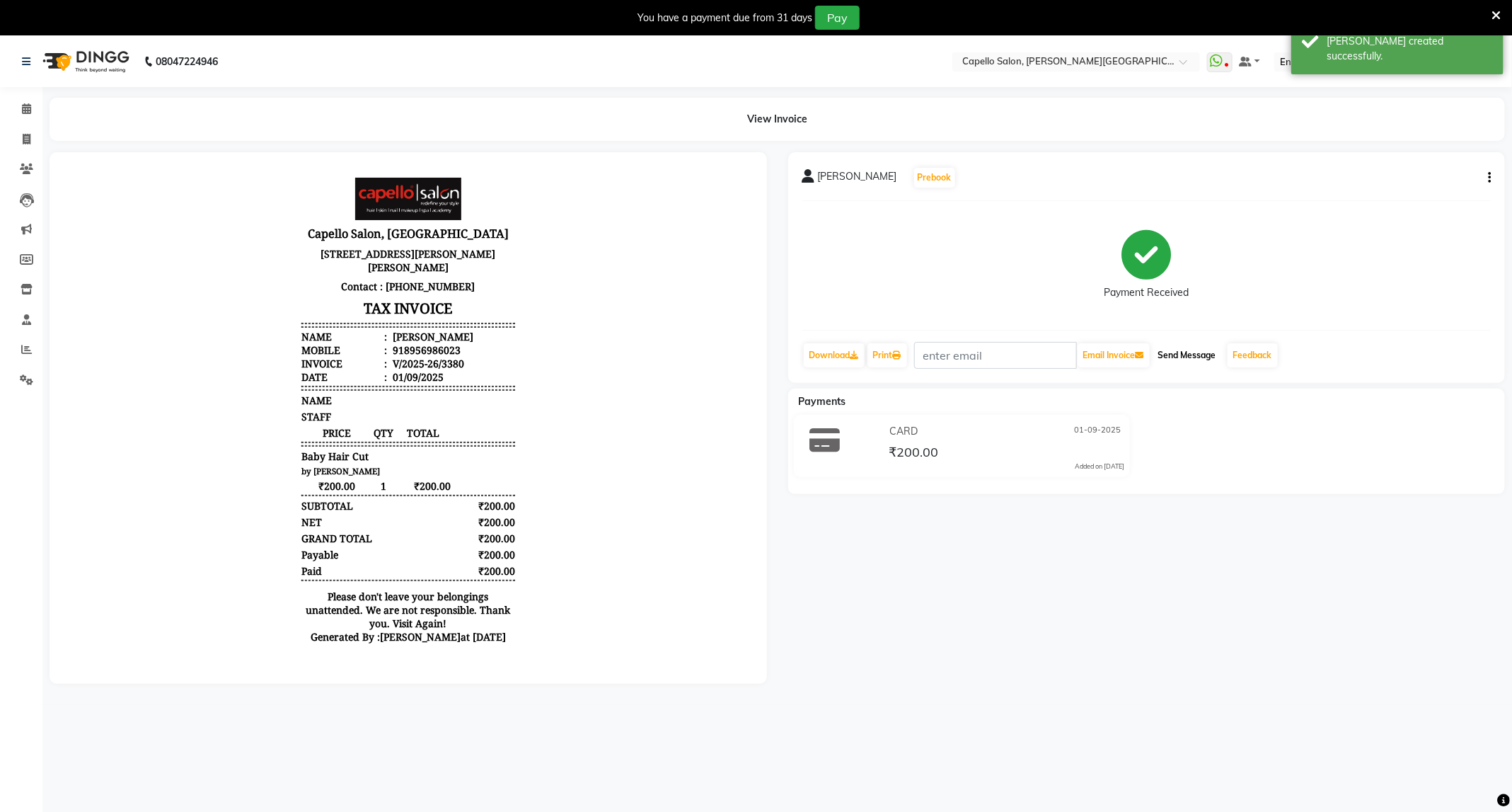
click at [1189, 357] on button "Send Message" at bounding box center [1187, 355] width 69 height 24
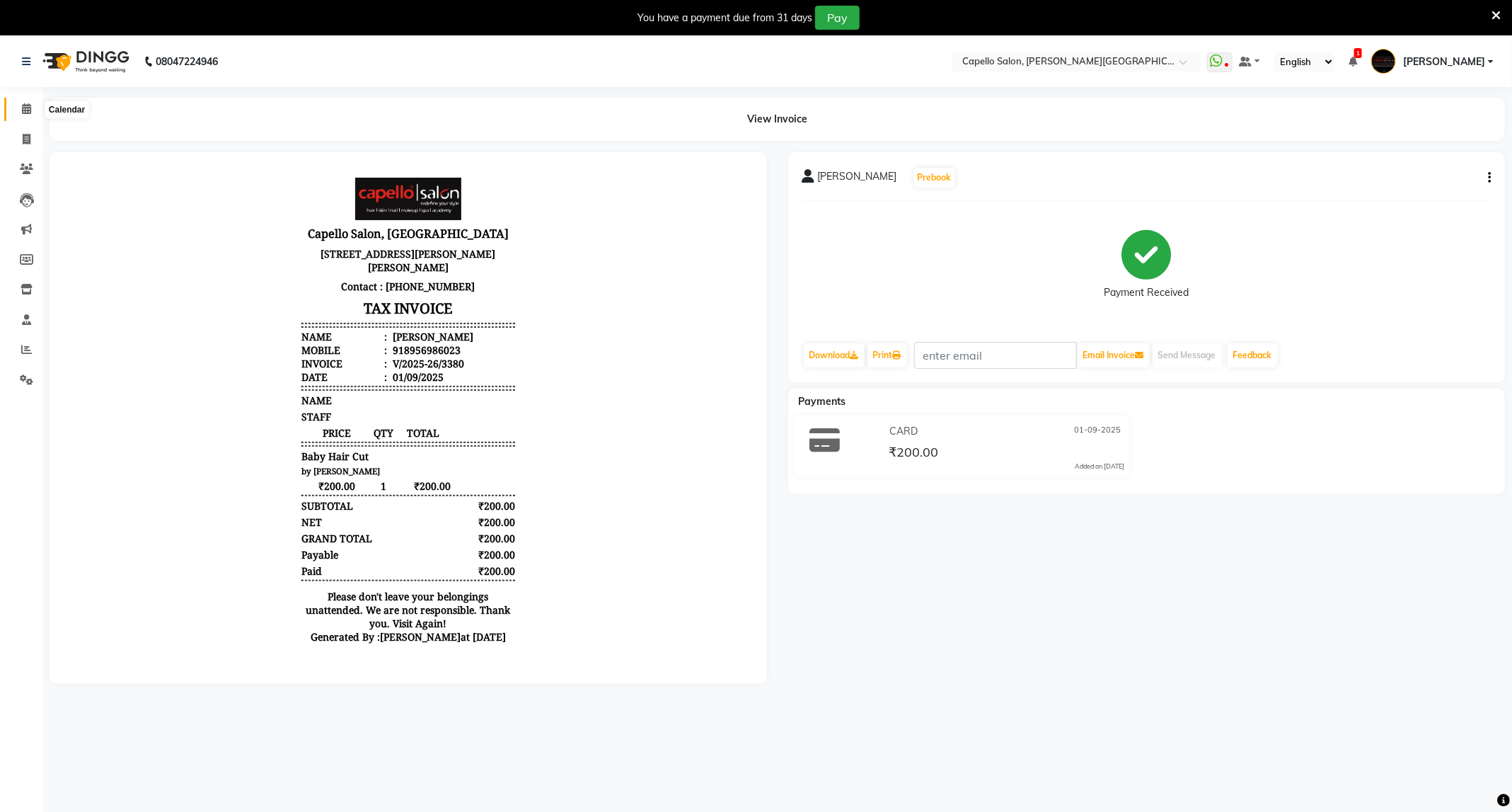
click at [15, 115] on span at bounding box center [26, 109] width 25 height 16
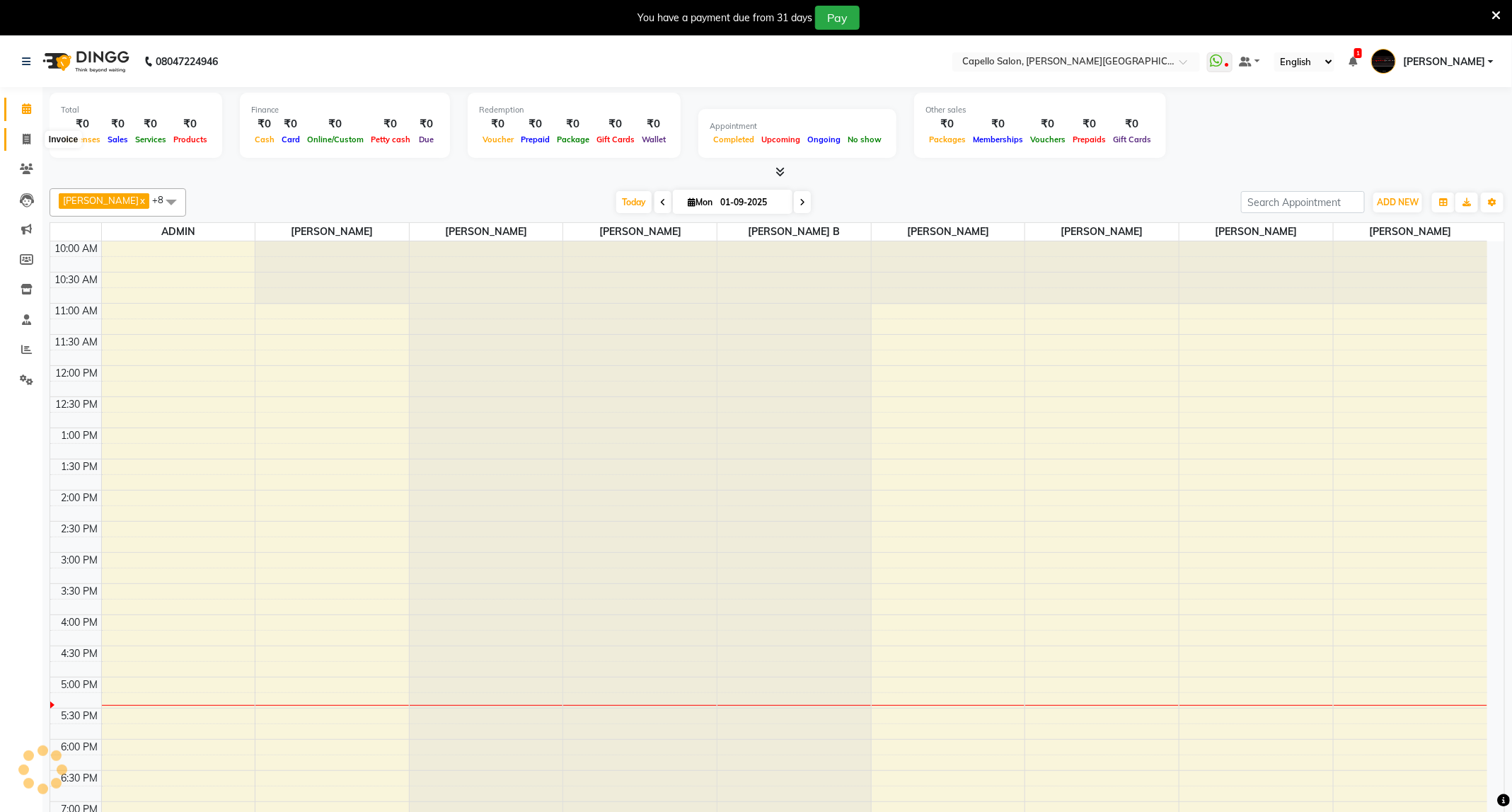
click at [26, 140] on icon at bounding box center [26, 139] width 8 height 11
select select "service"
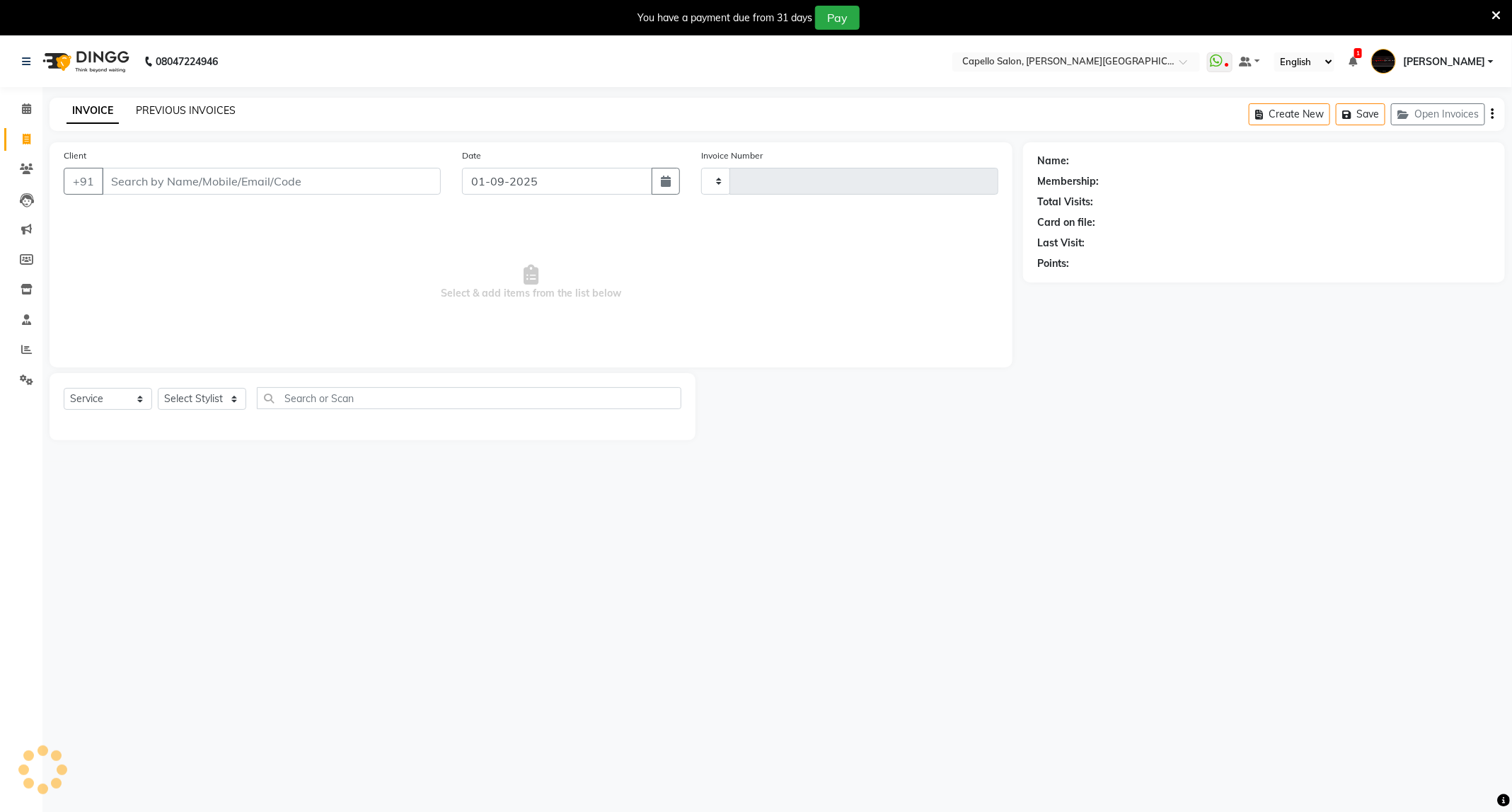
click at [212, 113] on link "PREVIOUS INVOICES" at bounding box center [185, 110] width 100 height 13
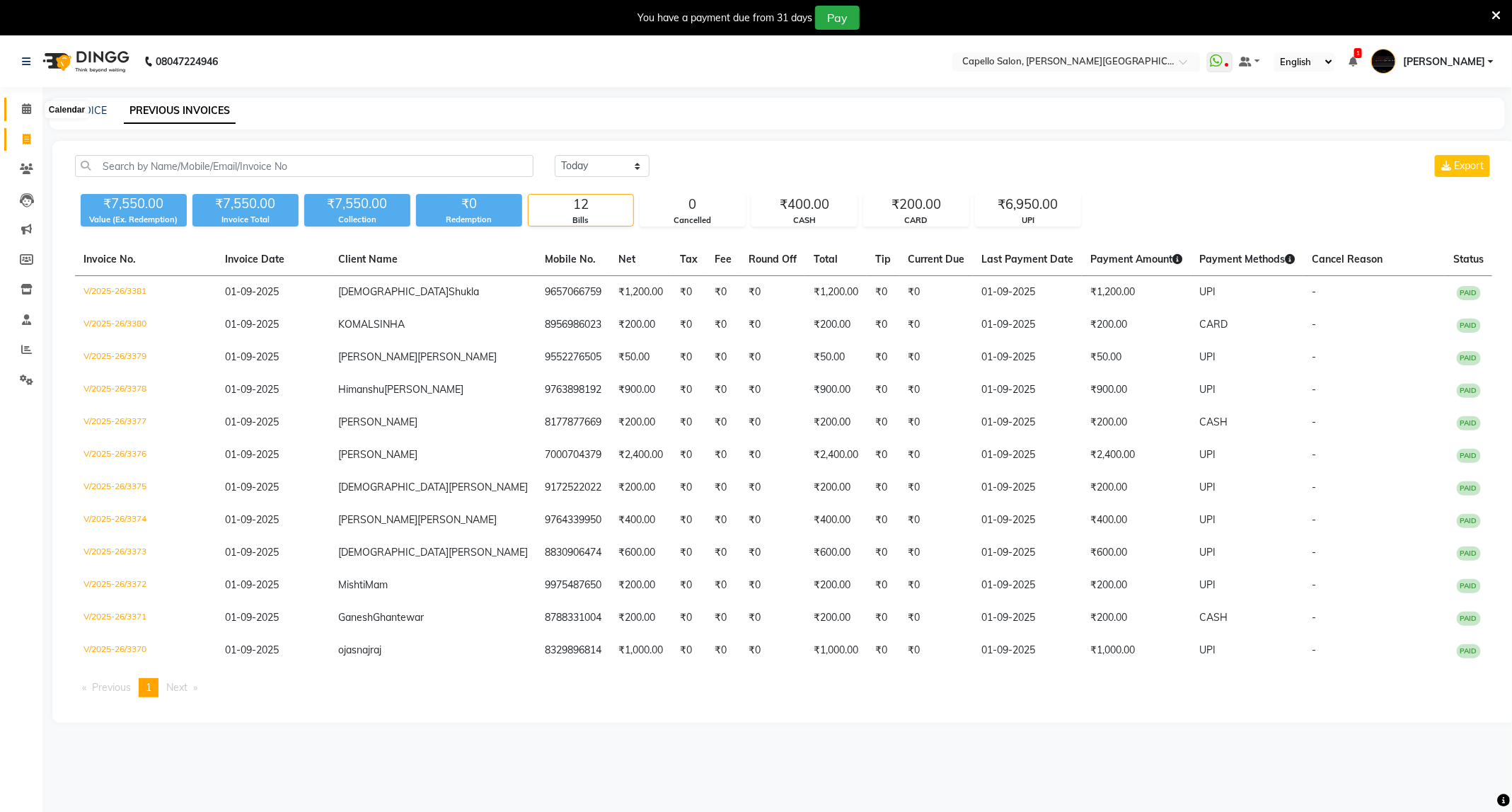
click at [26, 109] on icon at bounding box center [26, 109] width 9 height 11
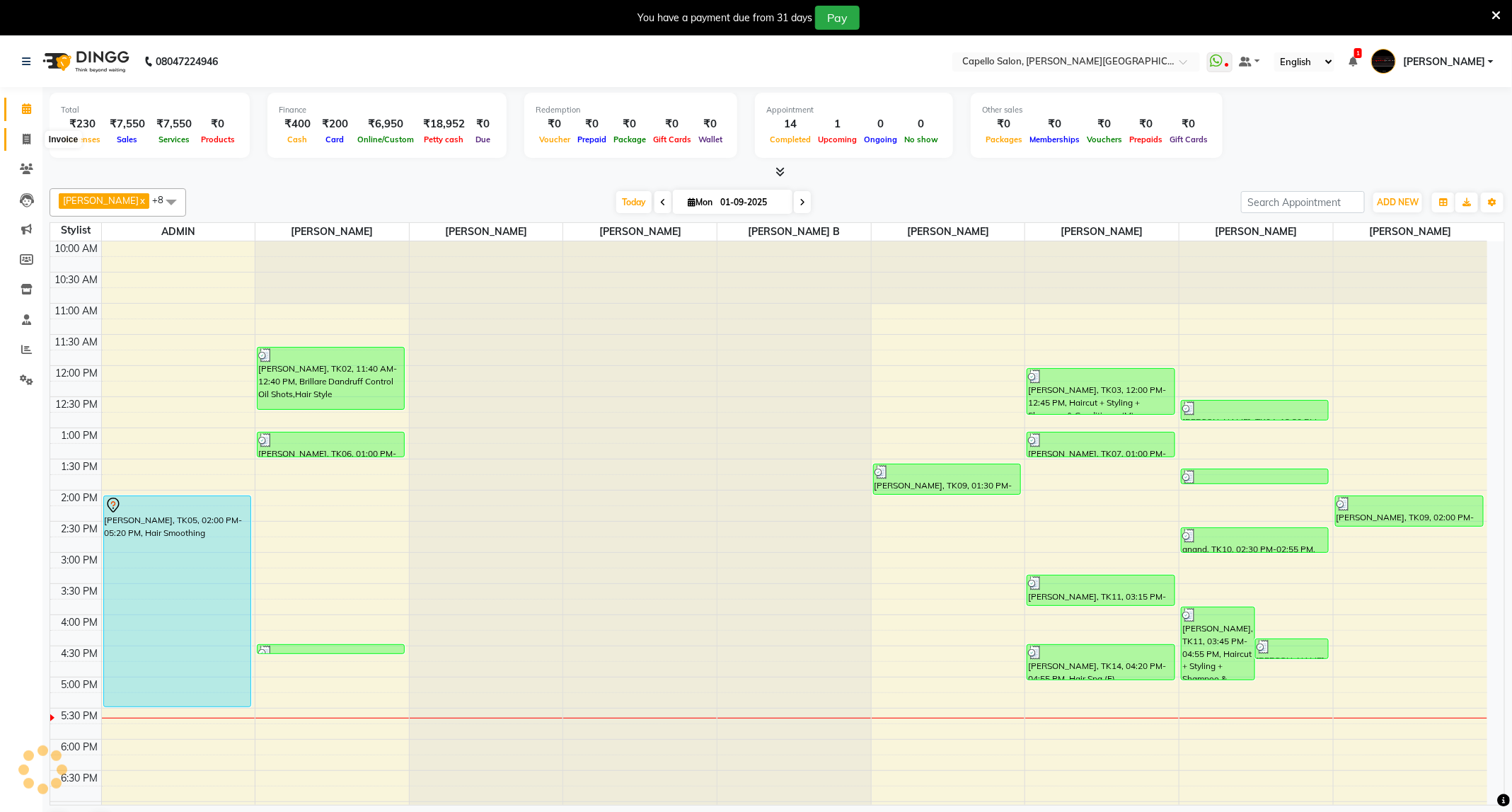
click at [22, 137] on icon at bounding box center [26, 139] width 8 height 11
select select "service"
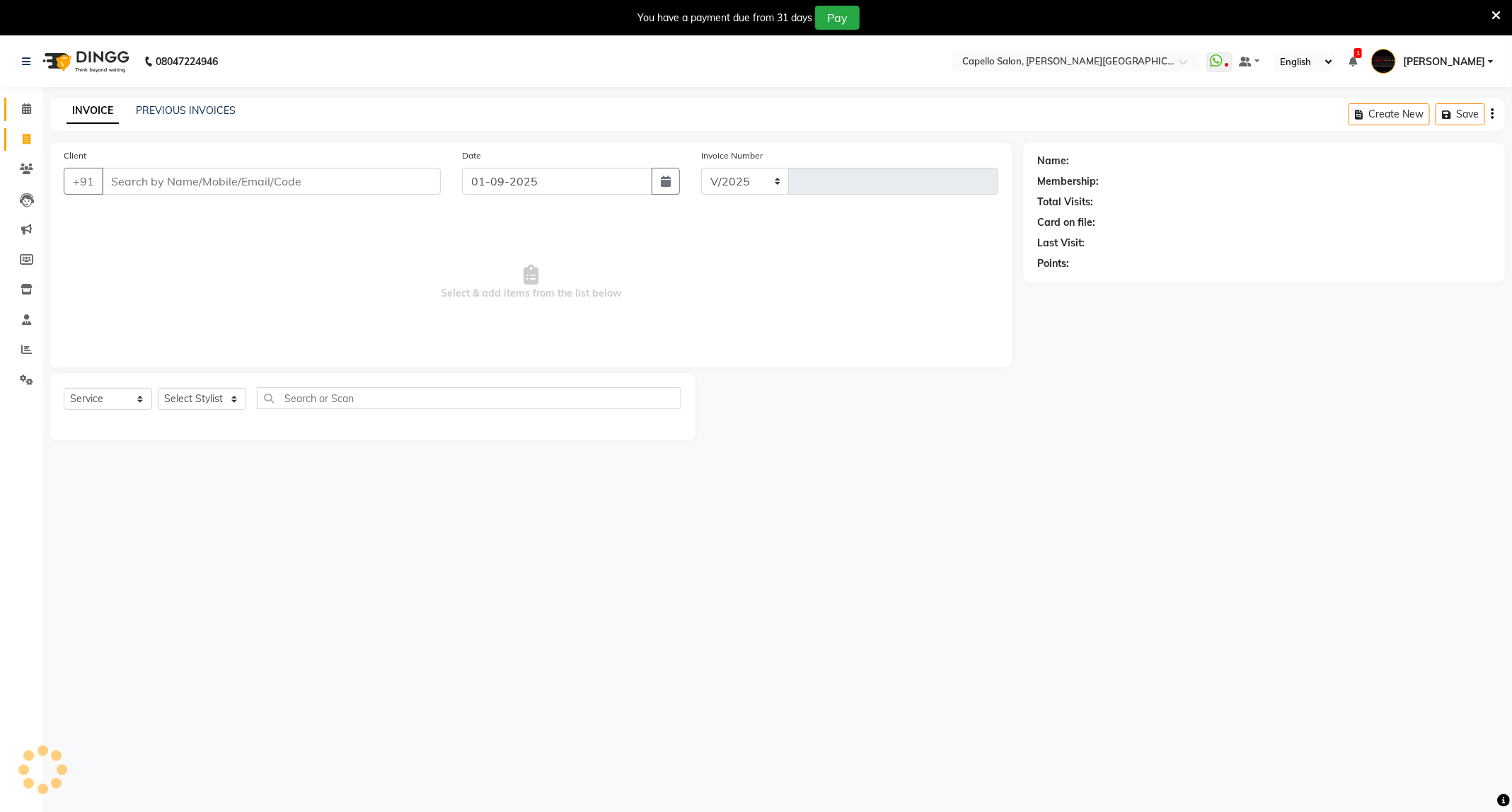
select select "811"
type input "3382"
click at [221, 408] on select "Select Stylist" at bounding box center [202, 399] width 89 height 22
select select "85086"
click at [158, 388] on select "Select Stylist ADMIN [PERSON_NAME] [PERSON_NAME] [PERSON_NAME] [PERSON_NAME] (M…" at bounding box center [202, 399] width 89 height 22
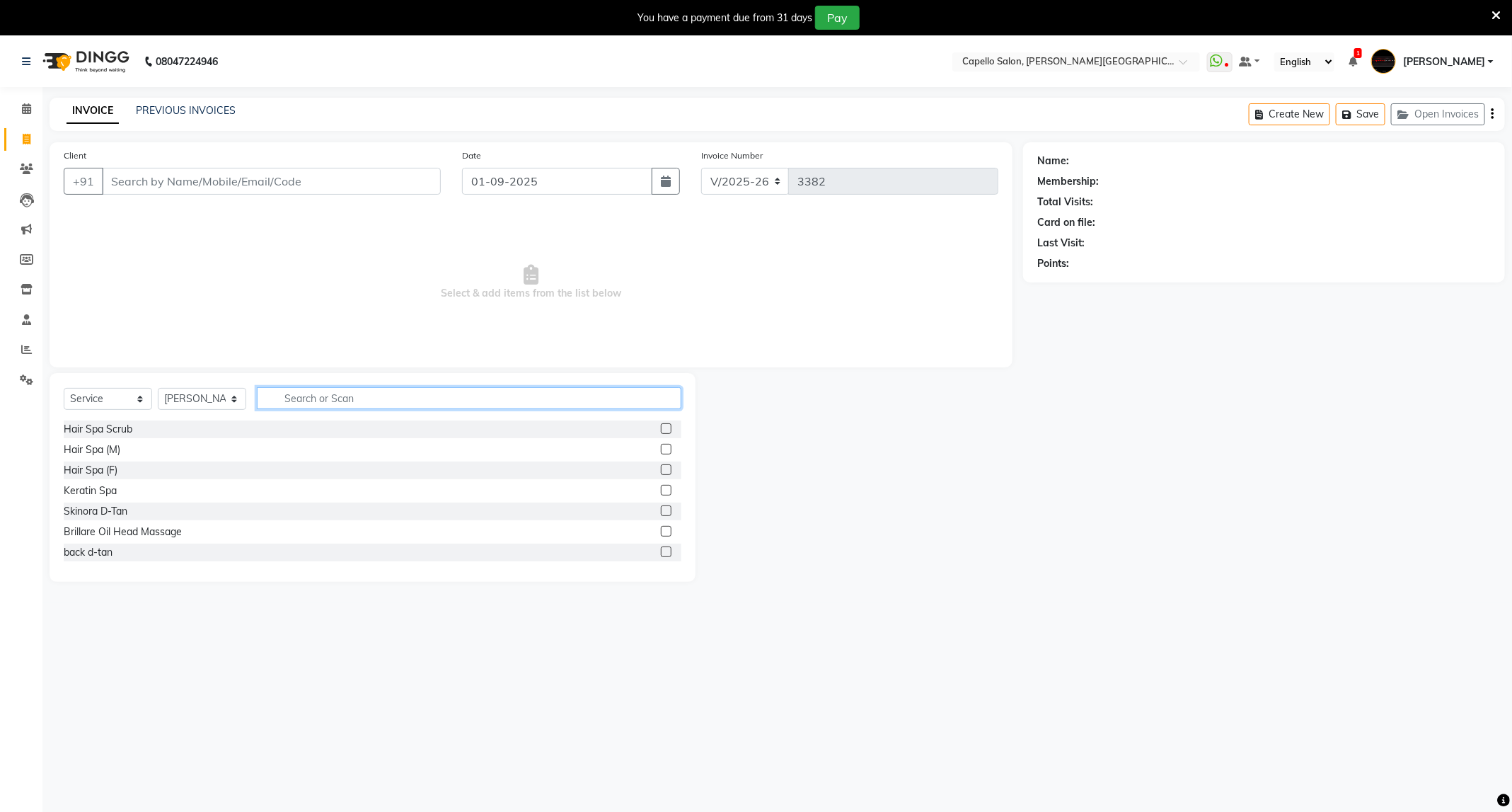
click at [382, 391] on input "text" at bounding box center [469, 398] width 424 height 22
type input "cut"
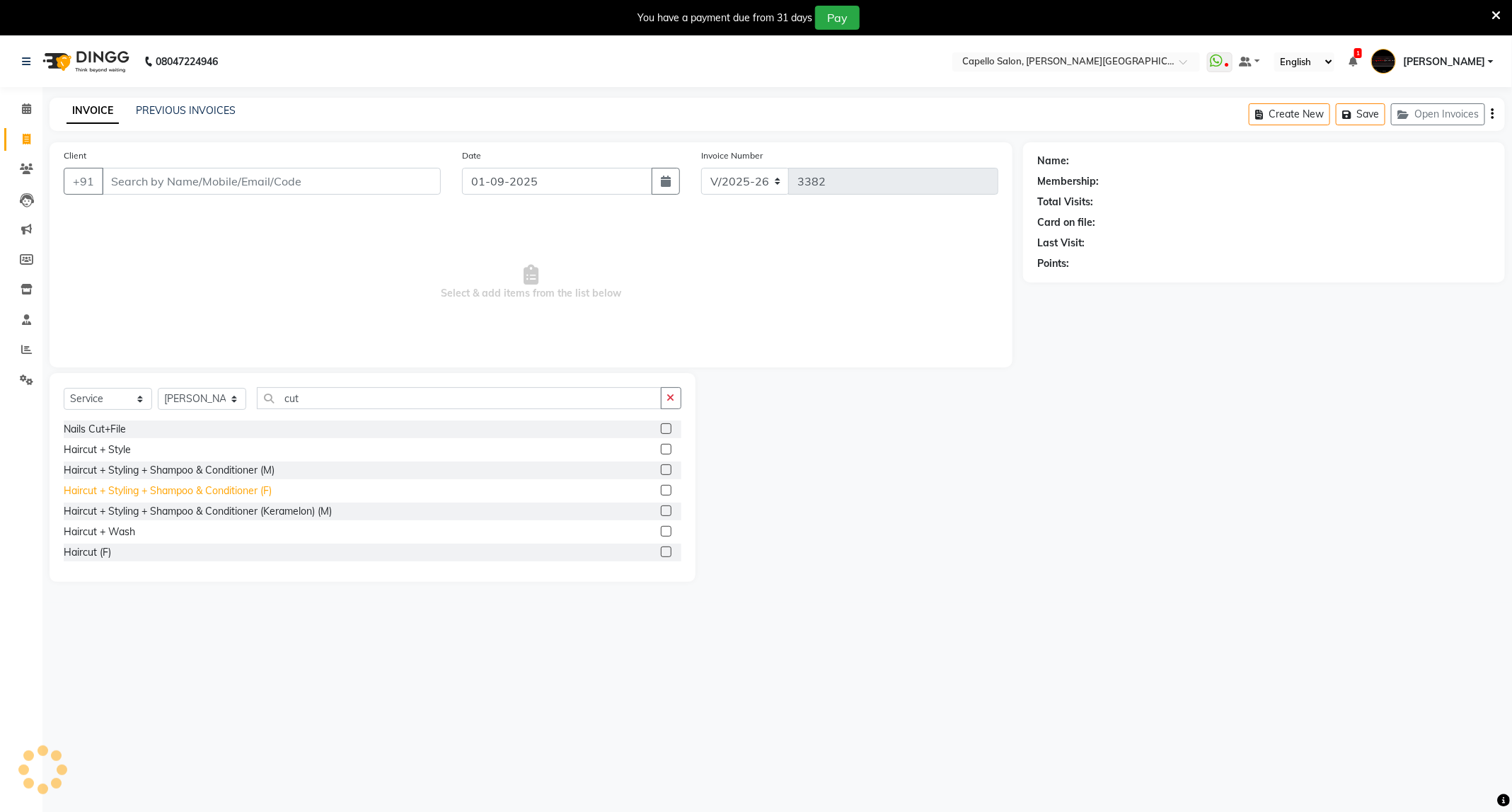
click at [240, 495] on div "Haircut + Styling + Shampoo & Conditioner (F)" at bounding box center [168, 490] width 208 height 15
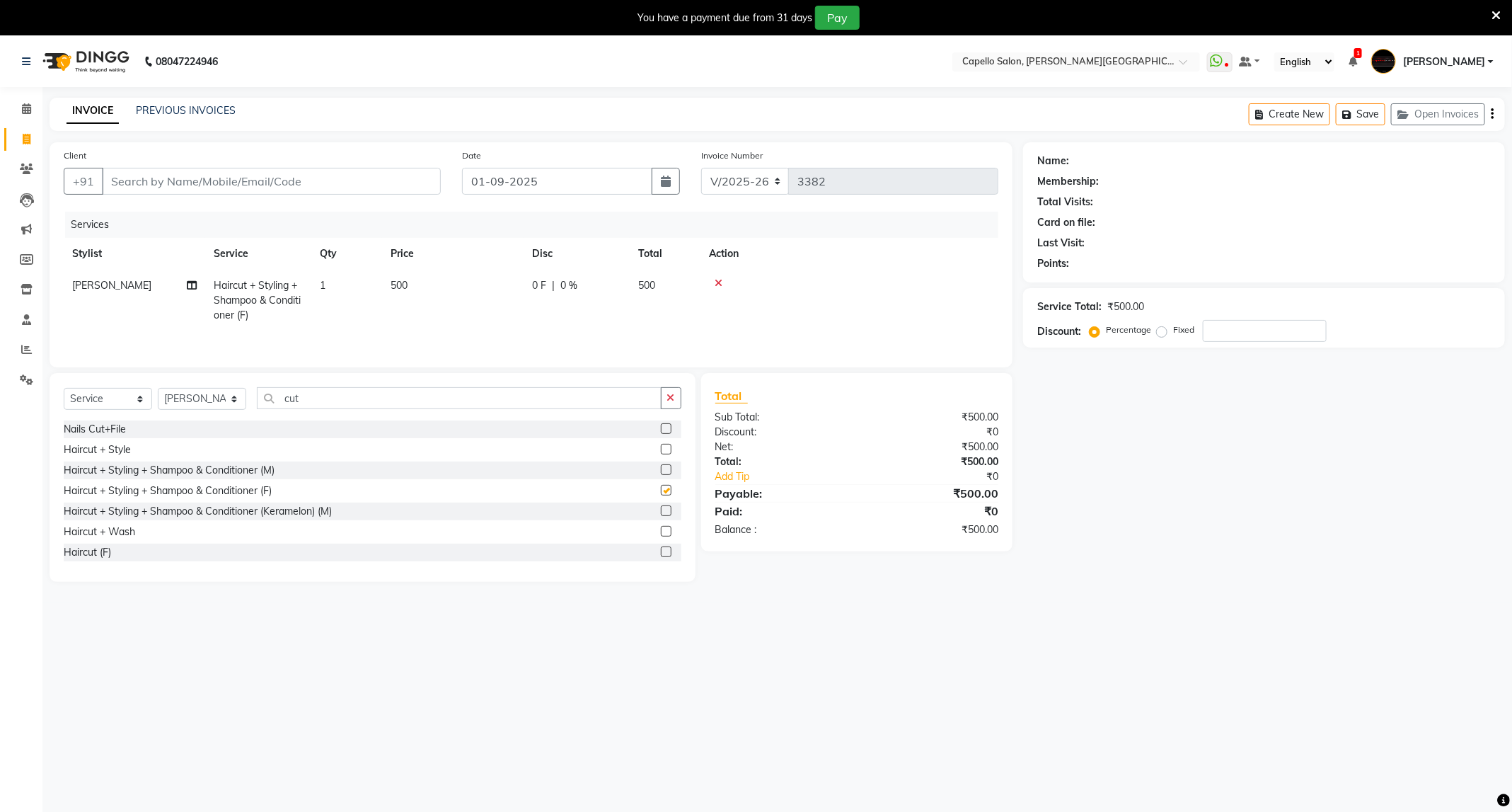
checkbox input "false"
click at [348, 185] on input "Client" at bounding box center [271, 181] width 339 height 27
type input "8"
type input "0"
type input "8983627416"
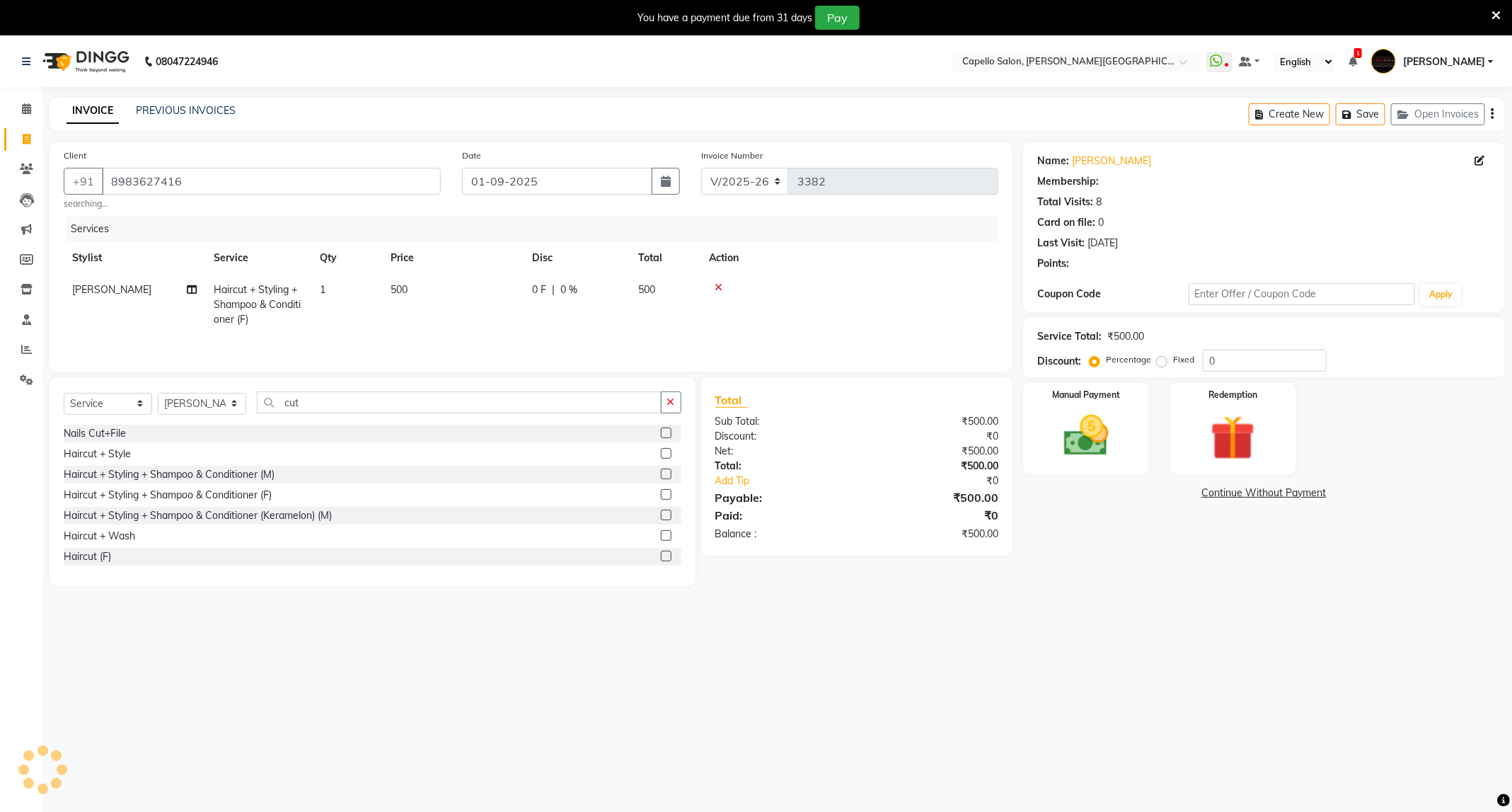
select select "1: Object"
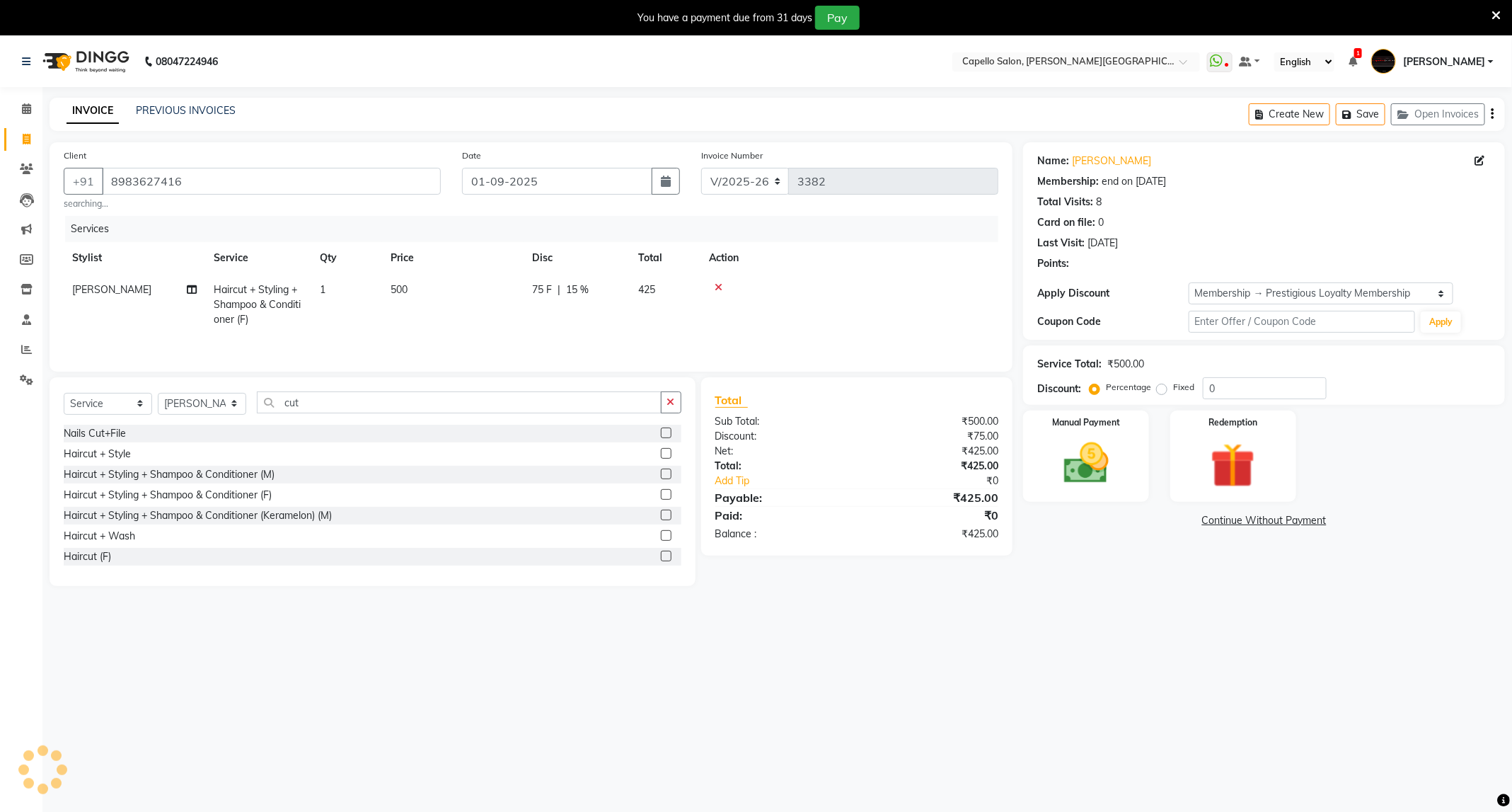
type input "15"
click at [1303, 285] on select "Select Membership → Prestigious Loyalty Membership" at bounding box center [1321, 293] width 265 height 22
select select "0:"
click at [1189, 283] on select "Select Membership → Prestigious Loyalty Membership" at bounding box center [1321, 293] width 265 height 22
type input "0"
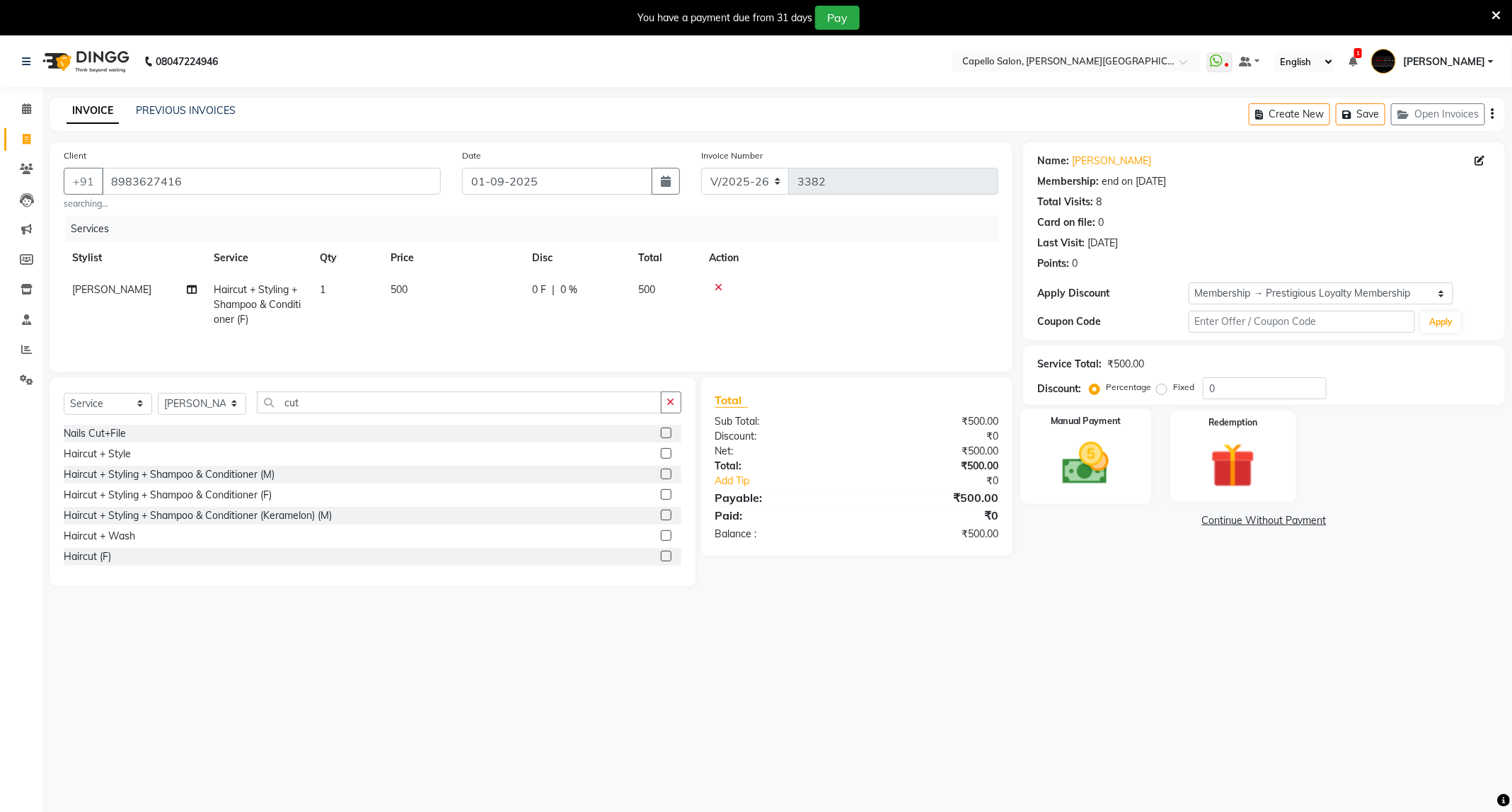
click at [1116, 455] on img at bounding box center [1085, 464] width 76 height 54
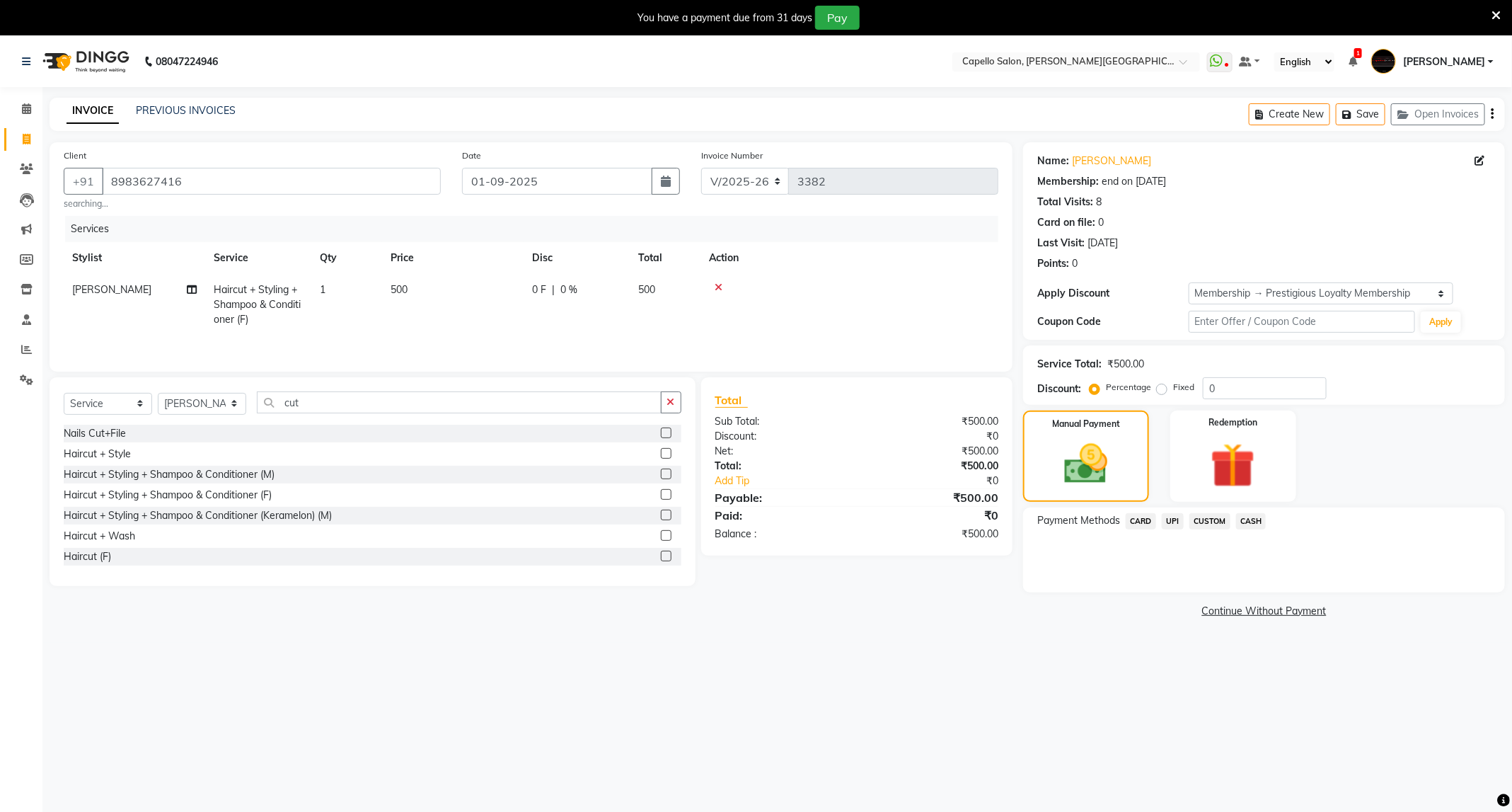
click at [1179, 525] on span "UPI" at bounding box center [1173, 521] width 22 height 16
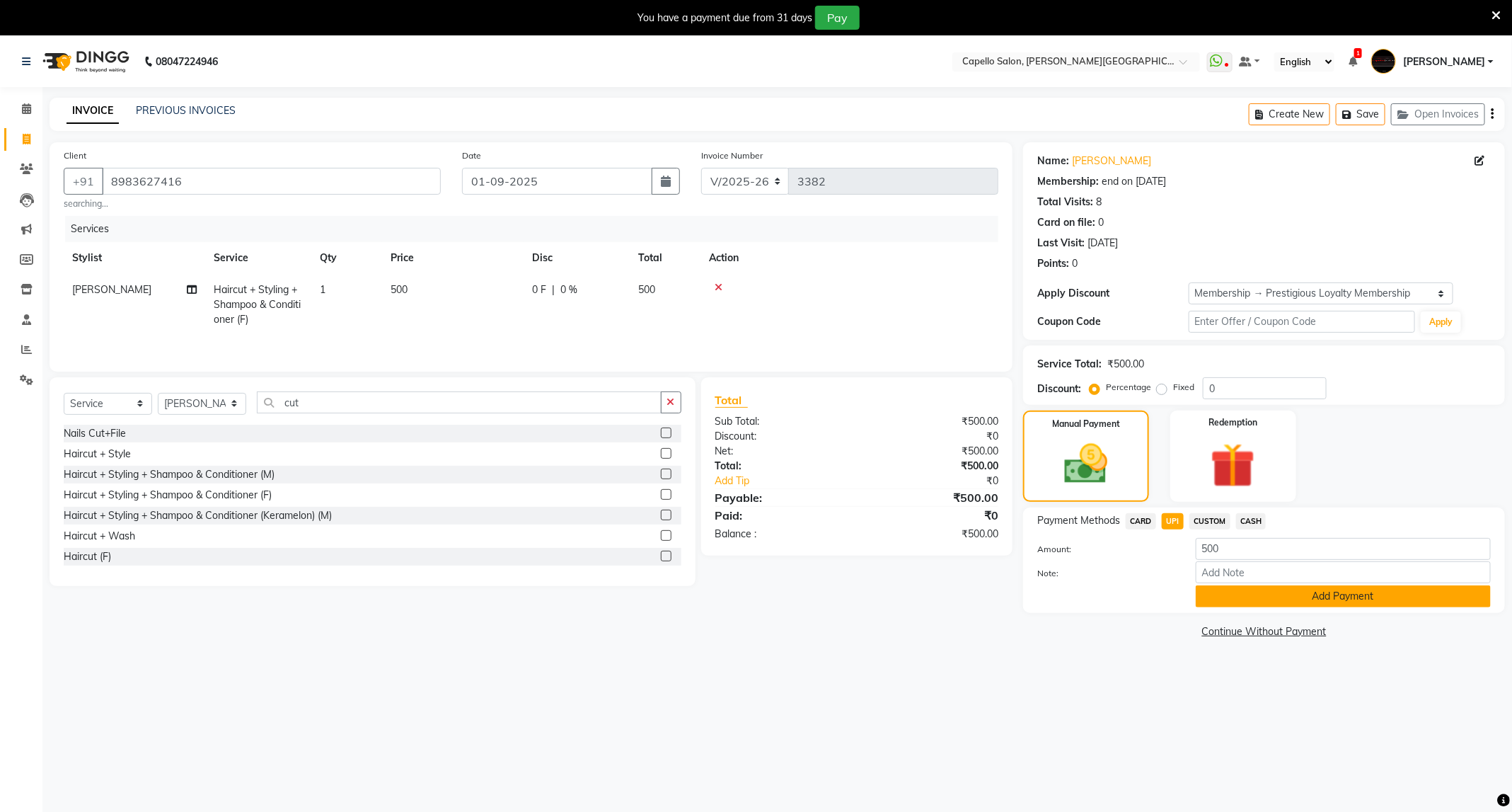
click at [1274, 597] on button "Add Payment" at bounding box center [1343, 596] width 295 height 22
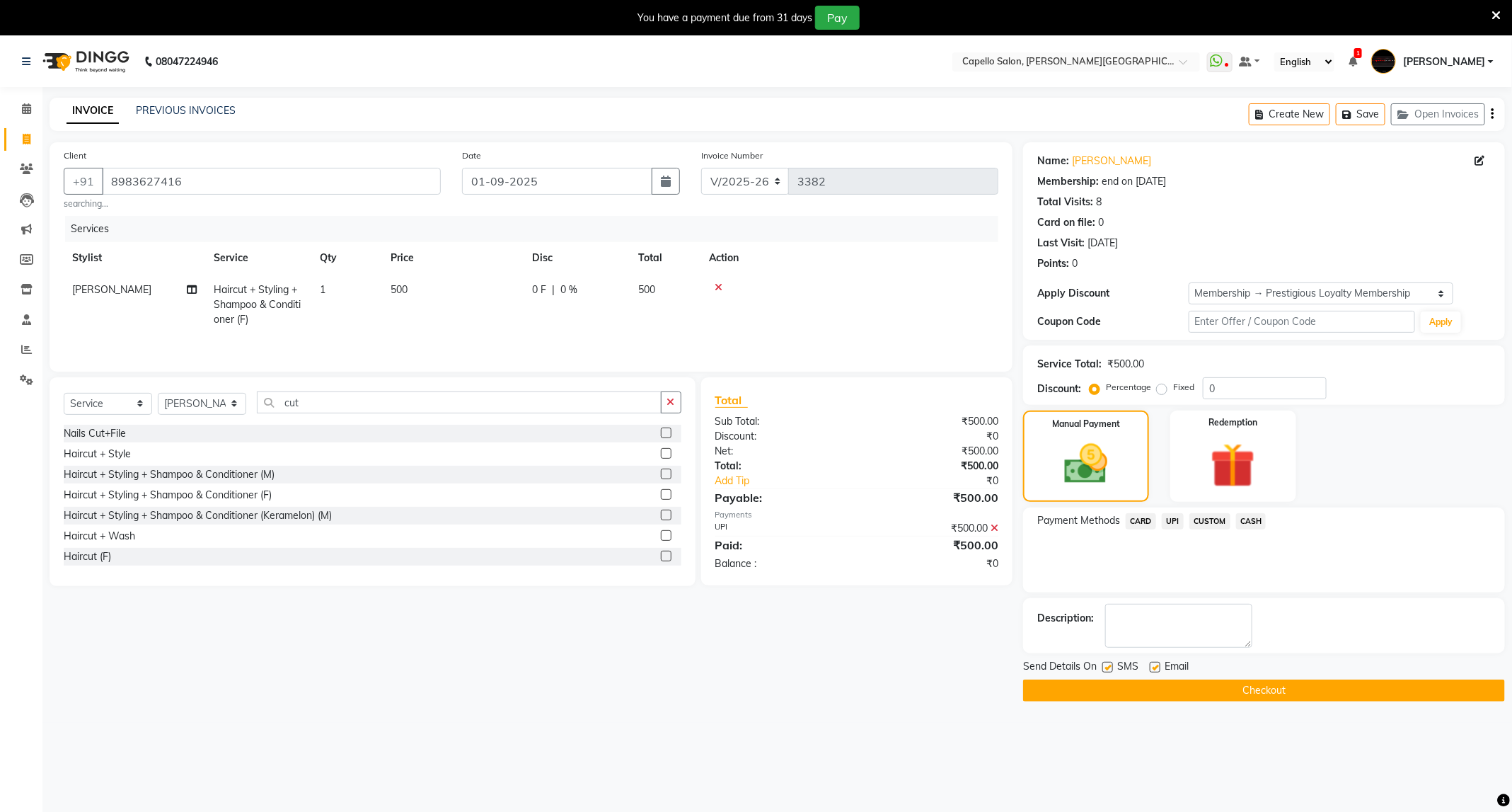
click at [1229, 677] on div "Send Details On SMS Email" at bounding box center [1264, 668] width 482 height 18
click at [1227, 702] on button "Checkout" at bounding box center [1264, 690] width 482 height 22
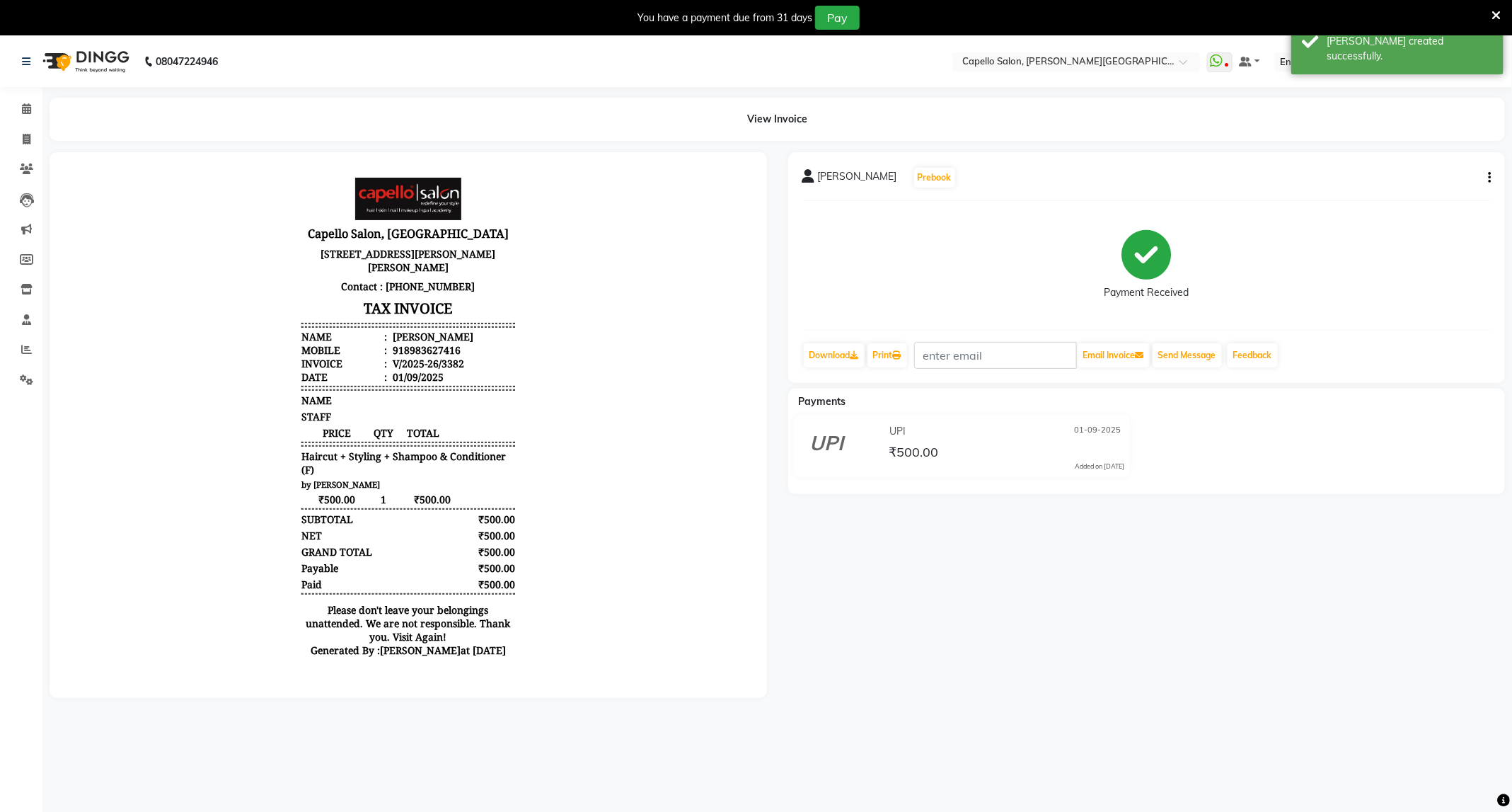
click at [1204, 371] on div "MINAL WAGH Prebook Payment Received Download Print Email Invoice Send Message F…" at bounding box center [1147, 267] width 717 height 231
click at [1202, 366] on button "Send Message" at bounding box center [1187, 355] width 69 height 24
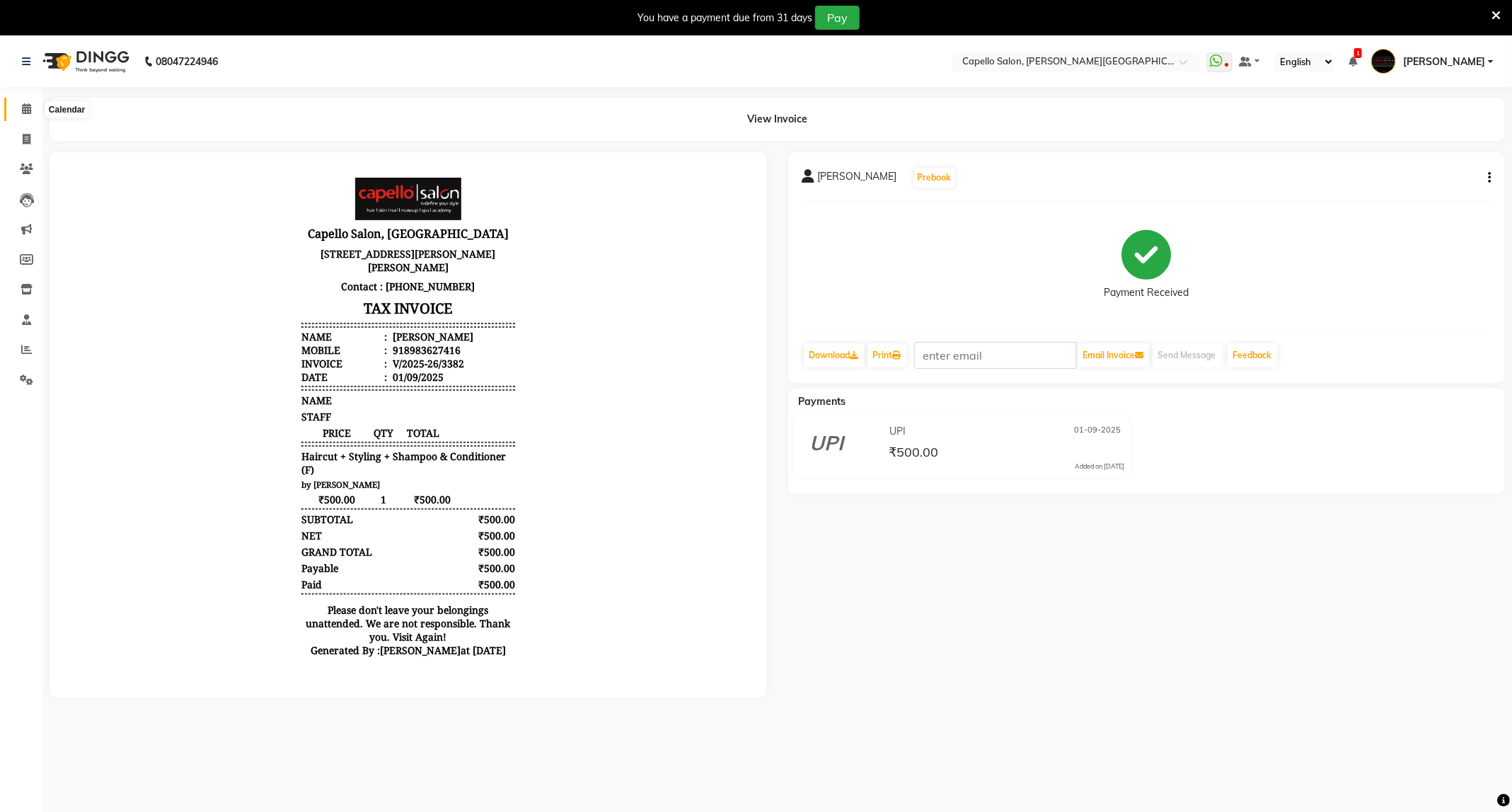
click at [29, 110] on icon at bounding box center [26, 109] width 9 height 11
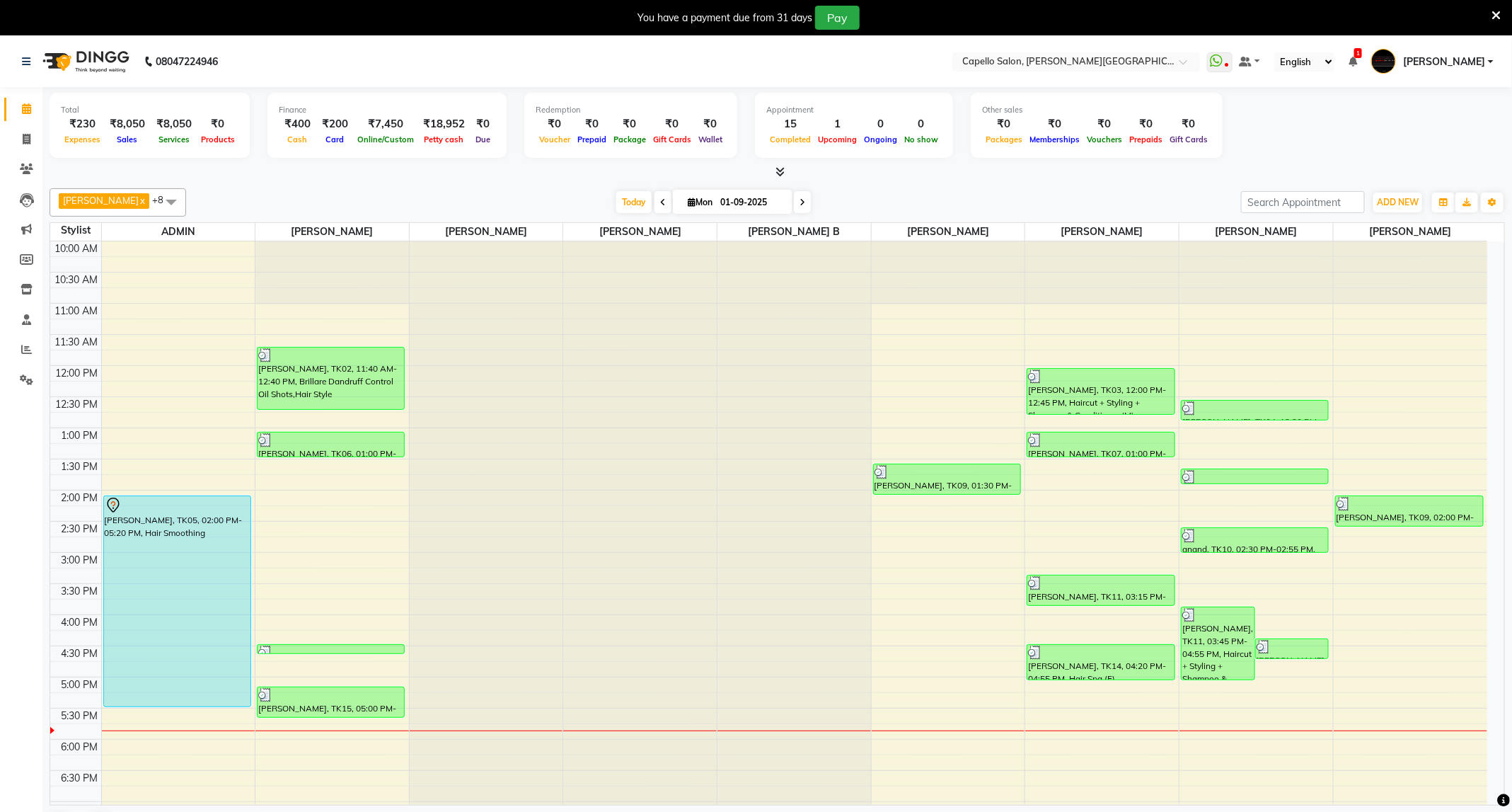
click at [1498, 12] on icon at bounding box center [1496, 15] width 9 height 13
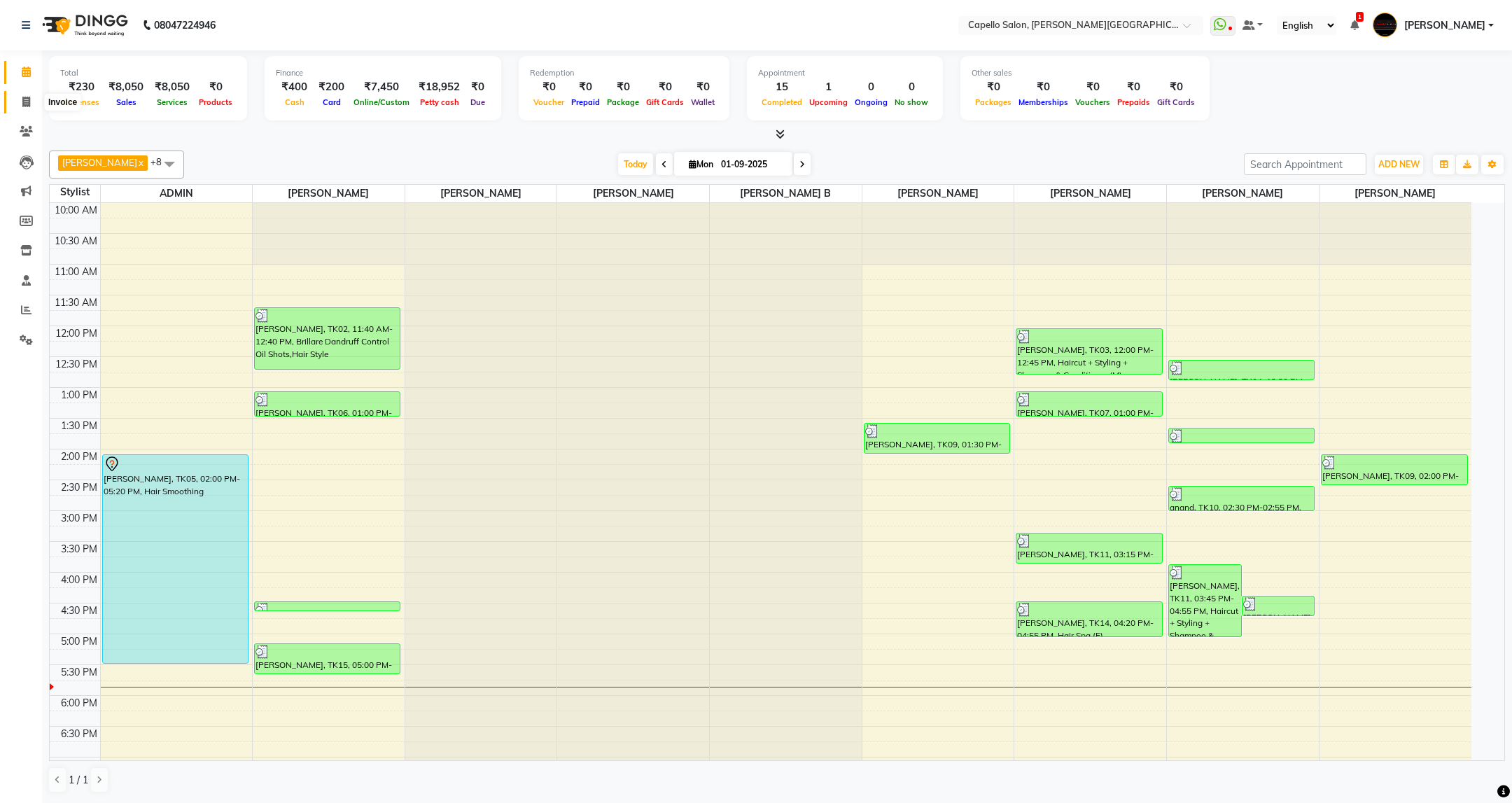
click at [28, 97] on icon at bounding box center [26, 102] width 8 height 11
select select "service"
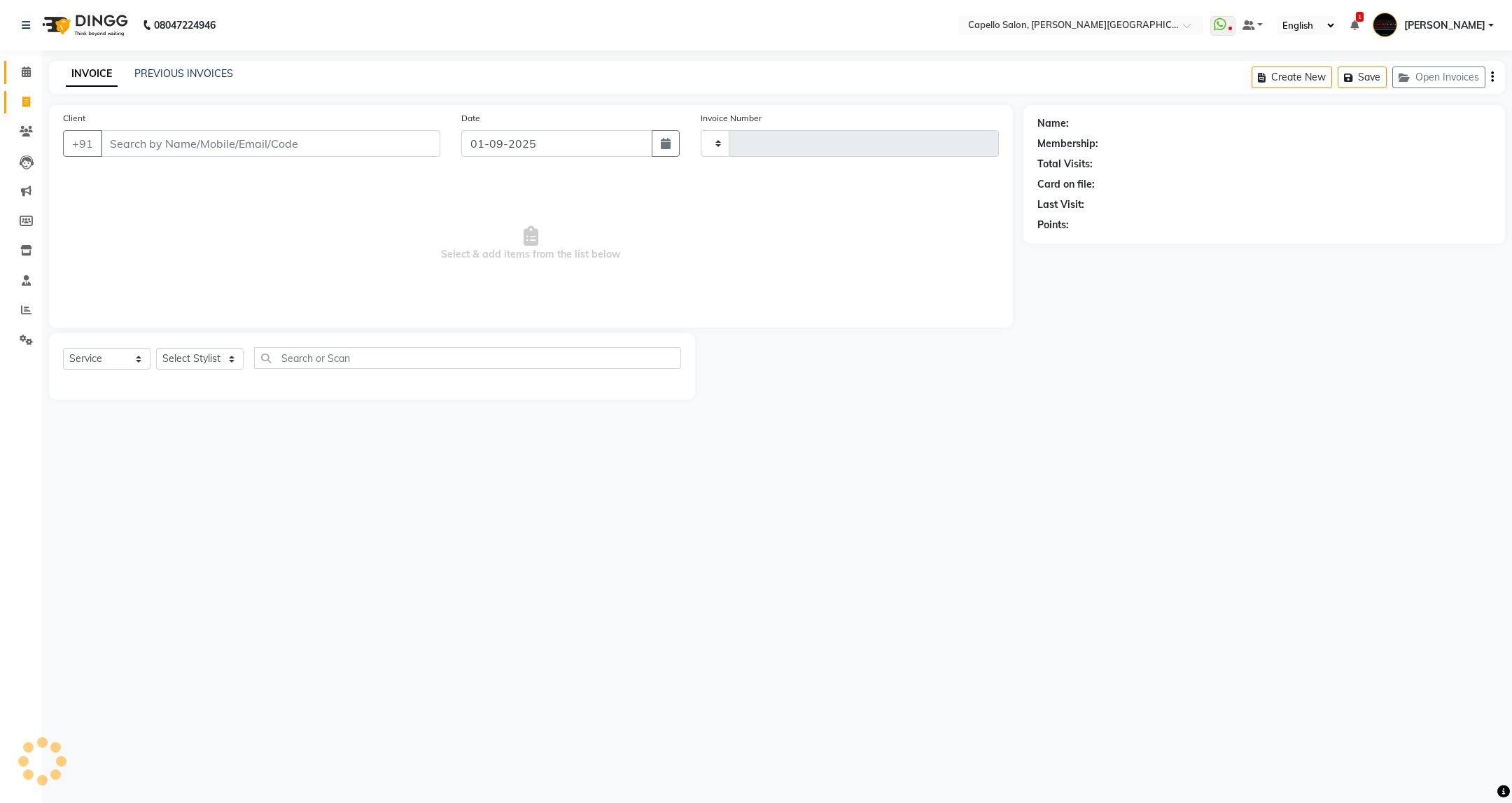
type input "3383"
select select "811"
click at [223, 358] on select "Select Stylist" at bounding box center [200, 359] width 88 height 21
select select "84517"
click at [156, 349] on select "Select Stylist ADMIN [PERSON_NAME] [PERSON_NAME] [PERSON_NAME] [PERSON_NAME] (M…" at bounding box center [200, 359] width 88 height 21
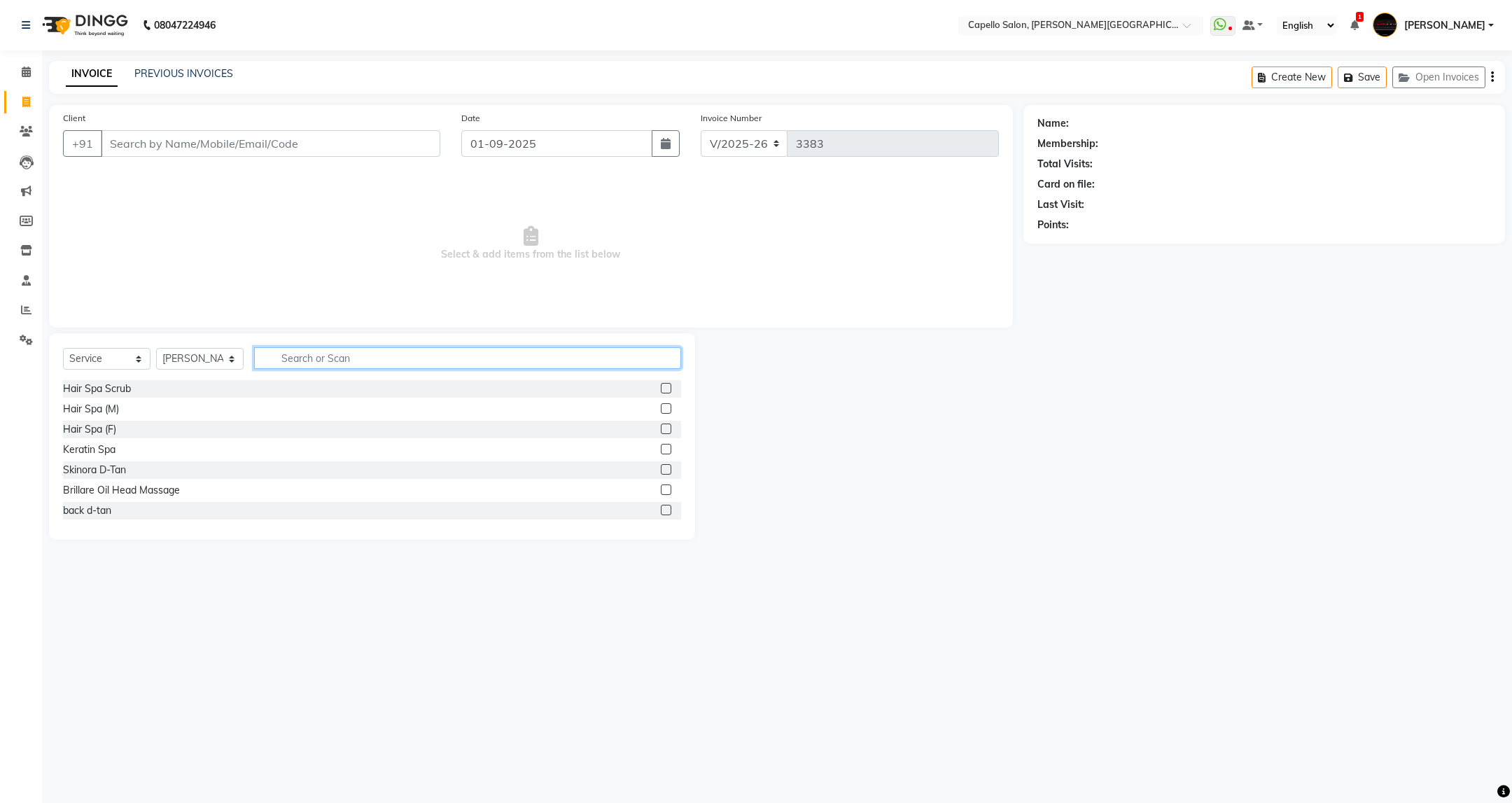
click at [398, 364] on input "text" at bounding box center [467, 358] width 427 height 21
type input "sty"
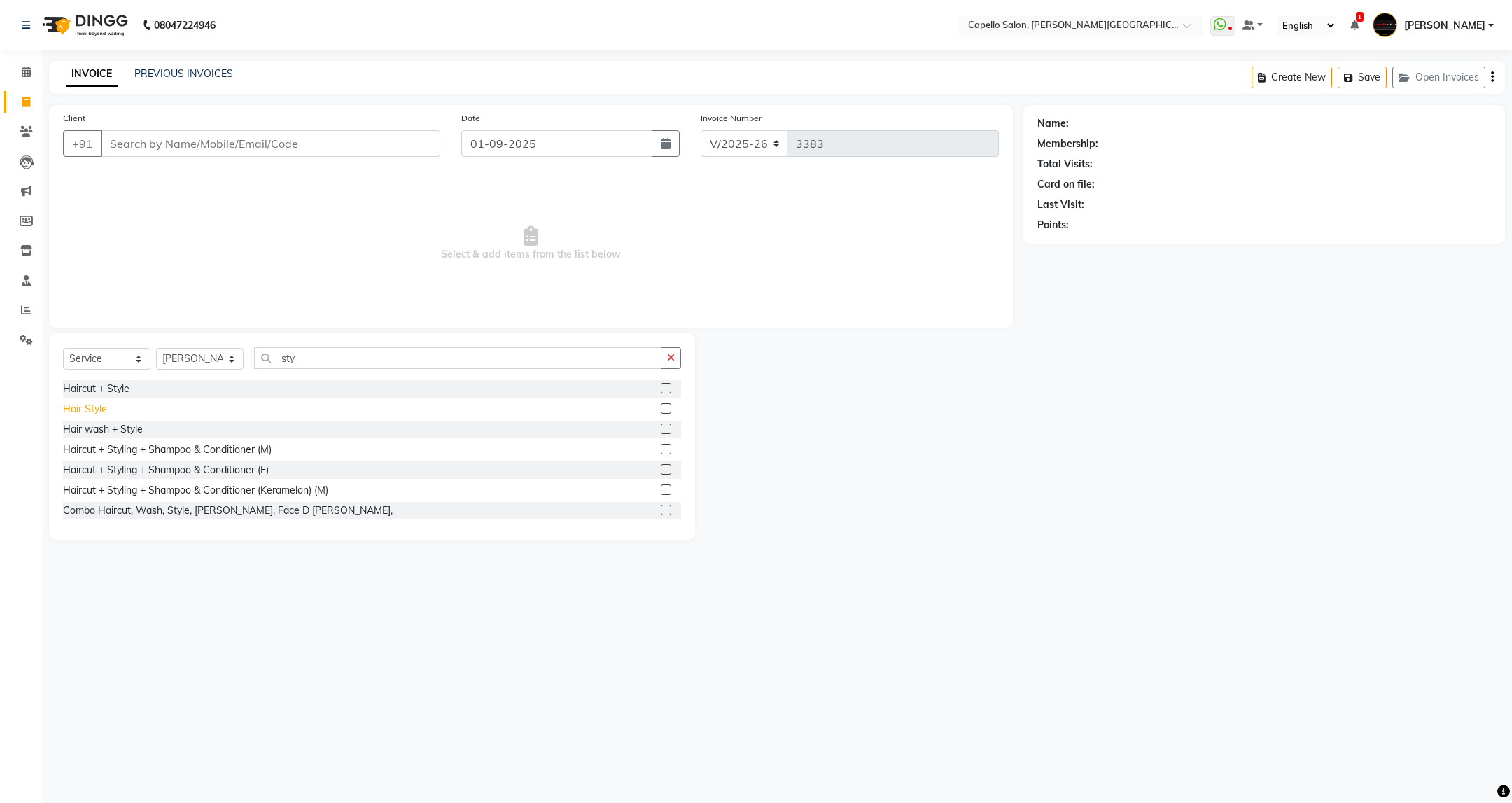
click at [99, 412] on div "Hair Style" at bounding box center [85, 408] width 44 height 15
checkbox input "false"
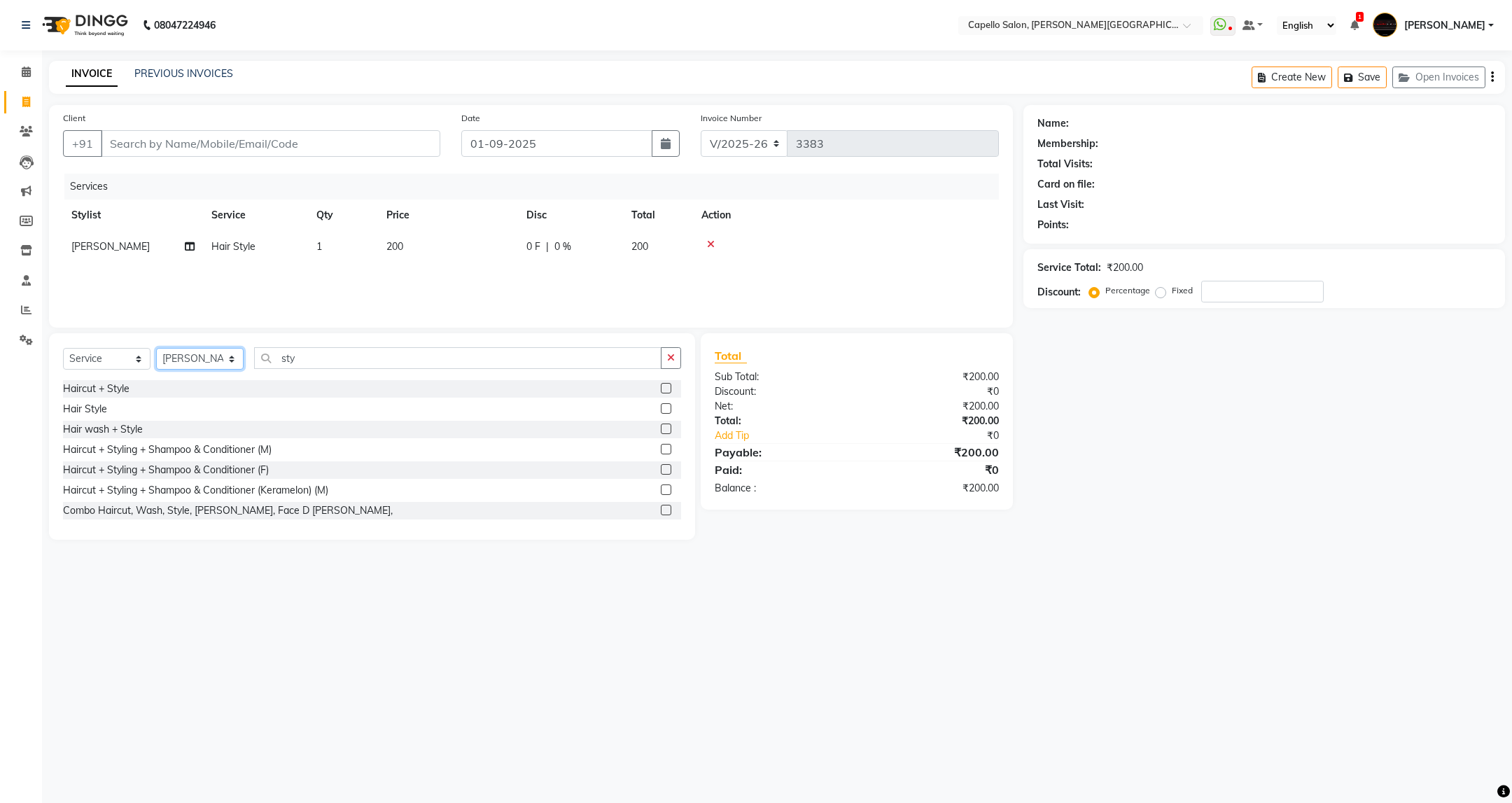
click at [224, 360] on select "Select Stylist ADMIN [PERSON_NAME] [PERSON_NAME] [PERSON_NAME] [PERSON_NAME] (M…" at bounding box center [200, 359] width 88 height 21
select select "40598"
click at [156, 349] on select "Select Stylist ADMIN [PERSON_NAME] [PERSON_NAME] [PERSON_NAME] [PERSON_NAME] (M…" at bounding box center [200, 359] width 88 height 21
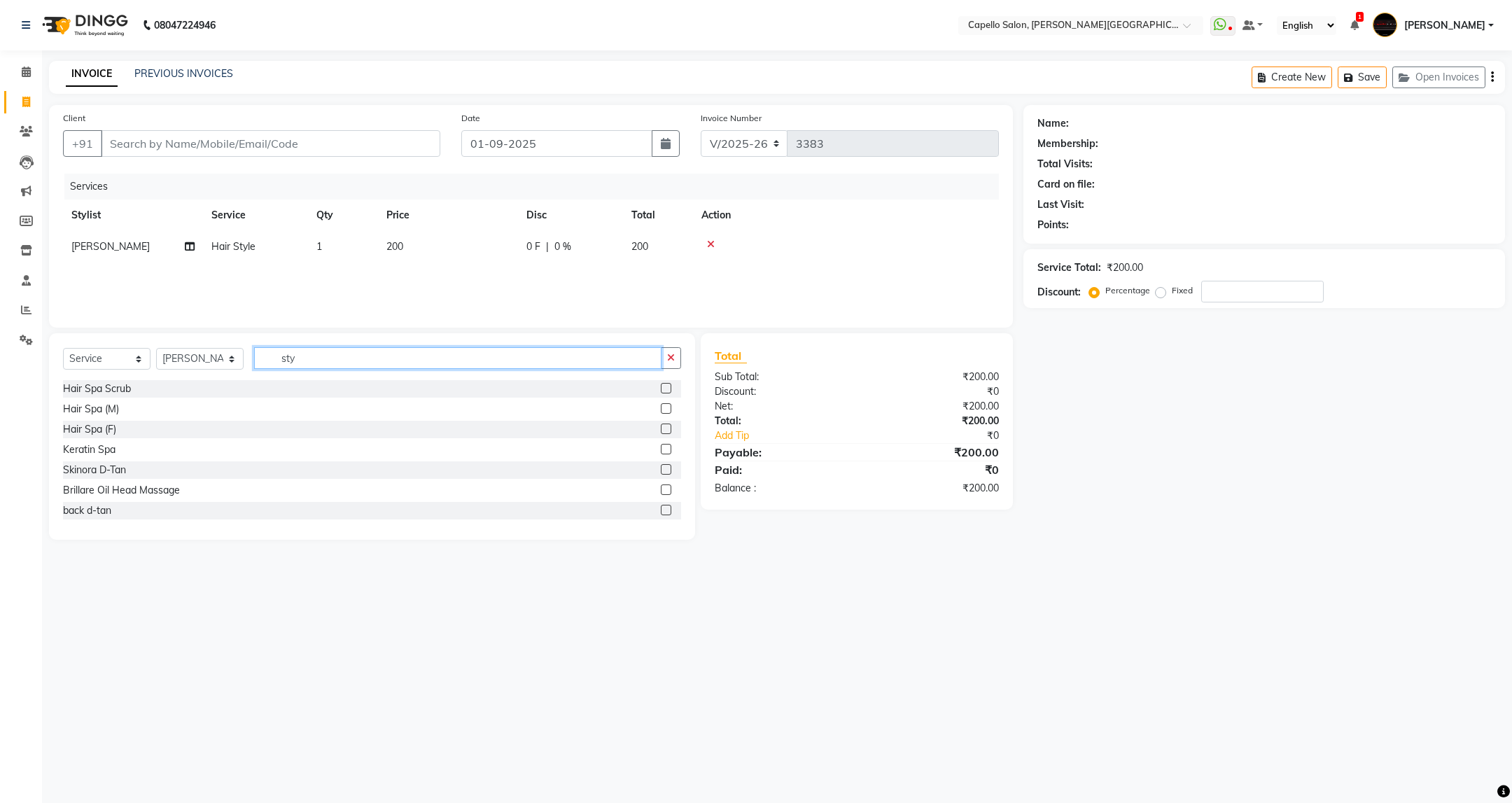
drag, startPoint x: 351, startPoint y: 360, endPoint x: 218, endPoint y: 386, distance: 135.5
click at [218, 386] on div "Select Service Product Membership Package Voucher Prepaid Gift Card Select Styl…" at bounding box center [372, 437] width 646 height 207
click at [221, 357] on select "Select Stylist ADMIN [PERSON_NAME] [PERSON_NAME] [PERSON_NAME] [PERSON_NAME] (M…" at bounding box center [200, 359] width 88 height 21
click at [215, 349] on select "Select Stylist ADMIN [PERSON_NAME] [PERSON_NAME] [PERSON_NAME] [PERSON_NAME] (M…" at bounding box center [200, 359] width 88 height 21
click at [224, 359] on select "Select Stylist ADMIN [PERSON_NAME] [PERSON_NAME] [PERSON_NAME] [PERSON_NAME] (M…" at bounding box center [200, 359] width 88 height 21
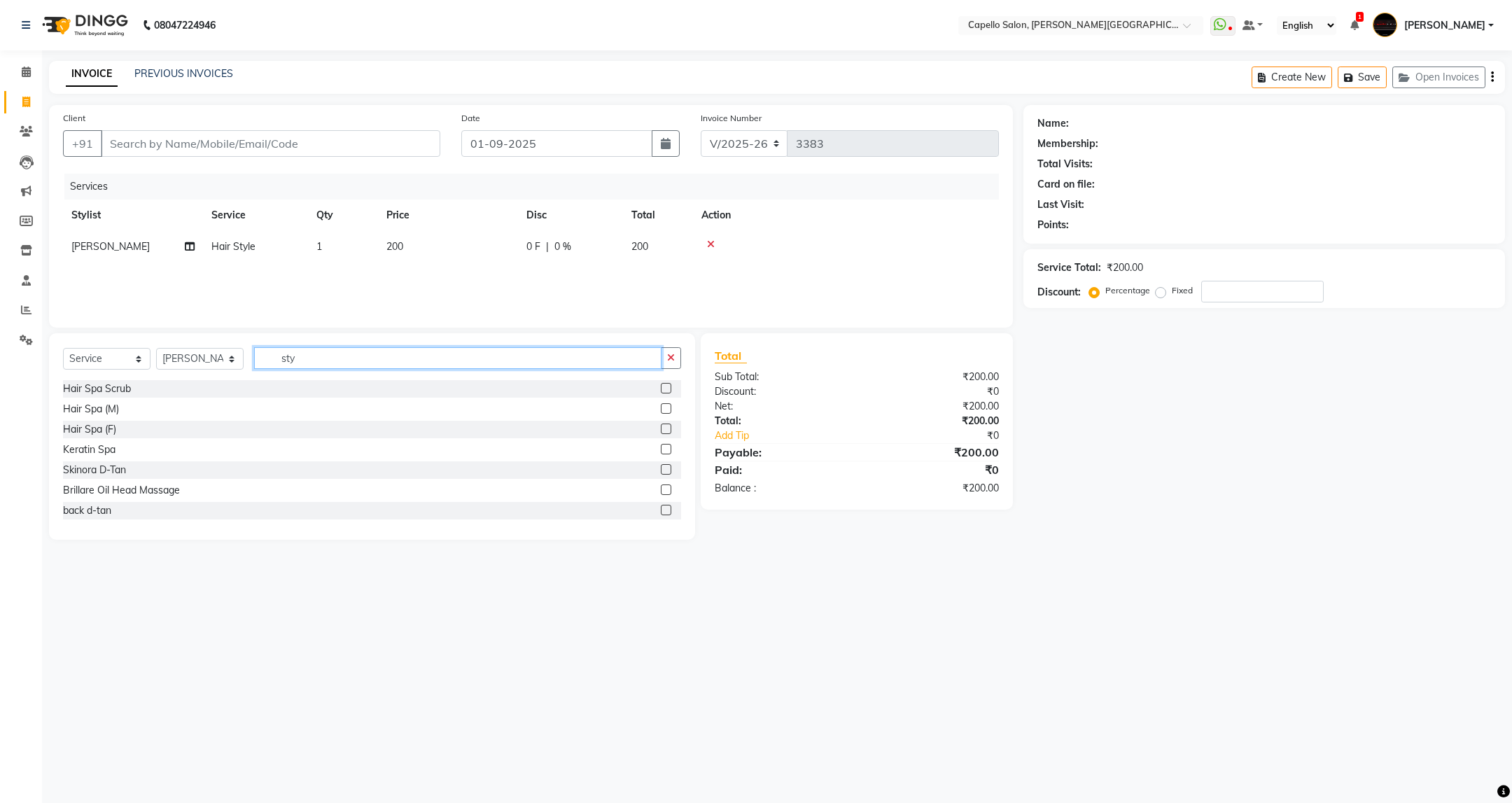
click at [311, 351] on input "sty" at bounding box center [457, 358] width 407 height 21
type input "s"
type input "cut"
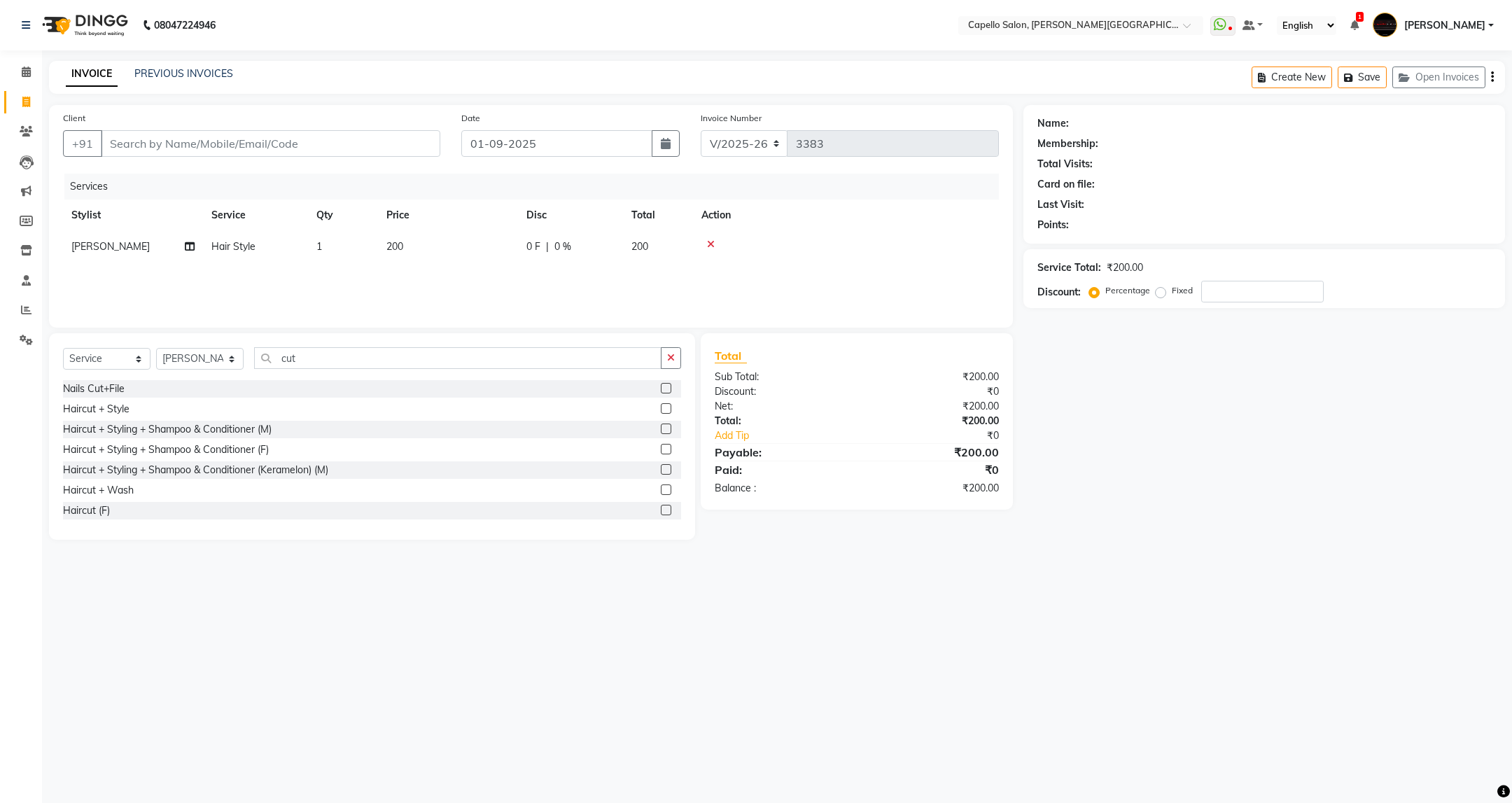
click at [661, 408] on label at bounding box center [666, 408] width 11 height 11
click at [661, 408] on input "checkbox" at bounding box center [666, 409] width 9 height 9
checkbox input "false"
click at [194, 146] on input "Client" at bounding box center [270, 144] width 340 height 27
click at [411, 143] on input "Client" at bounding box center [270, 144] width 340 height 27
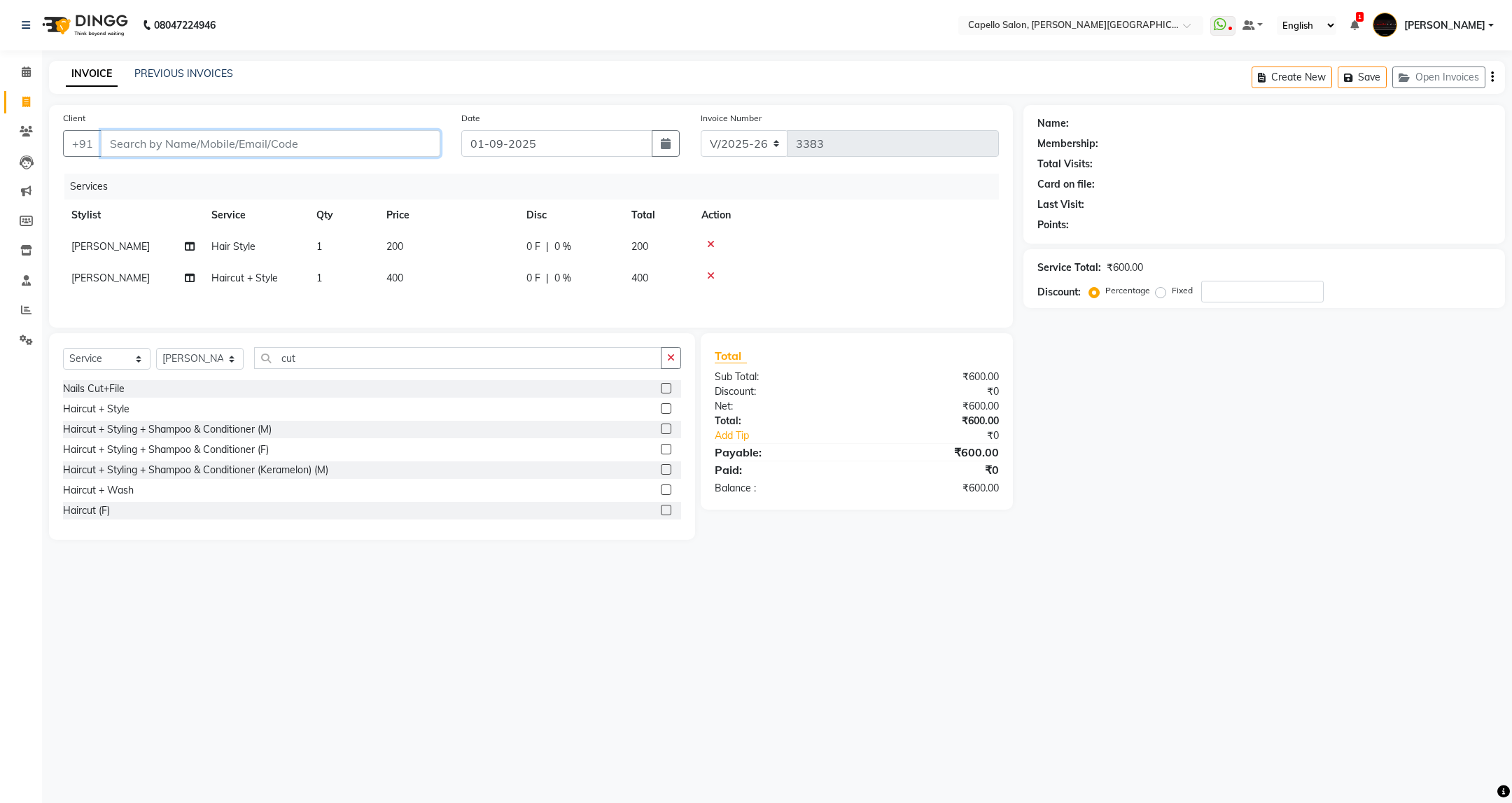
type input "9"
type input "0"
type input "9529942013"
click at [414, 143] on span "Add Client" at bounding box center [404, 144] width 55 height 14
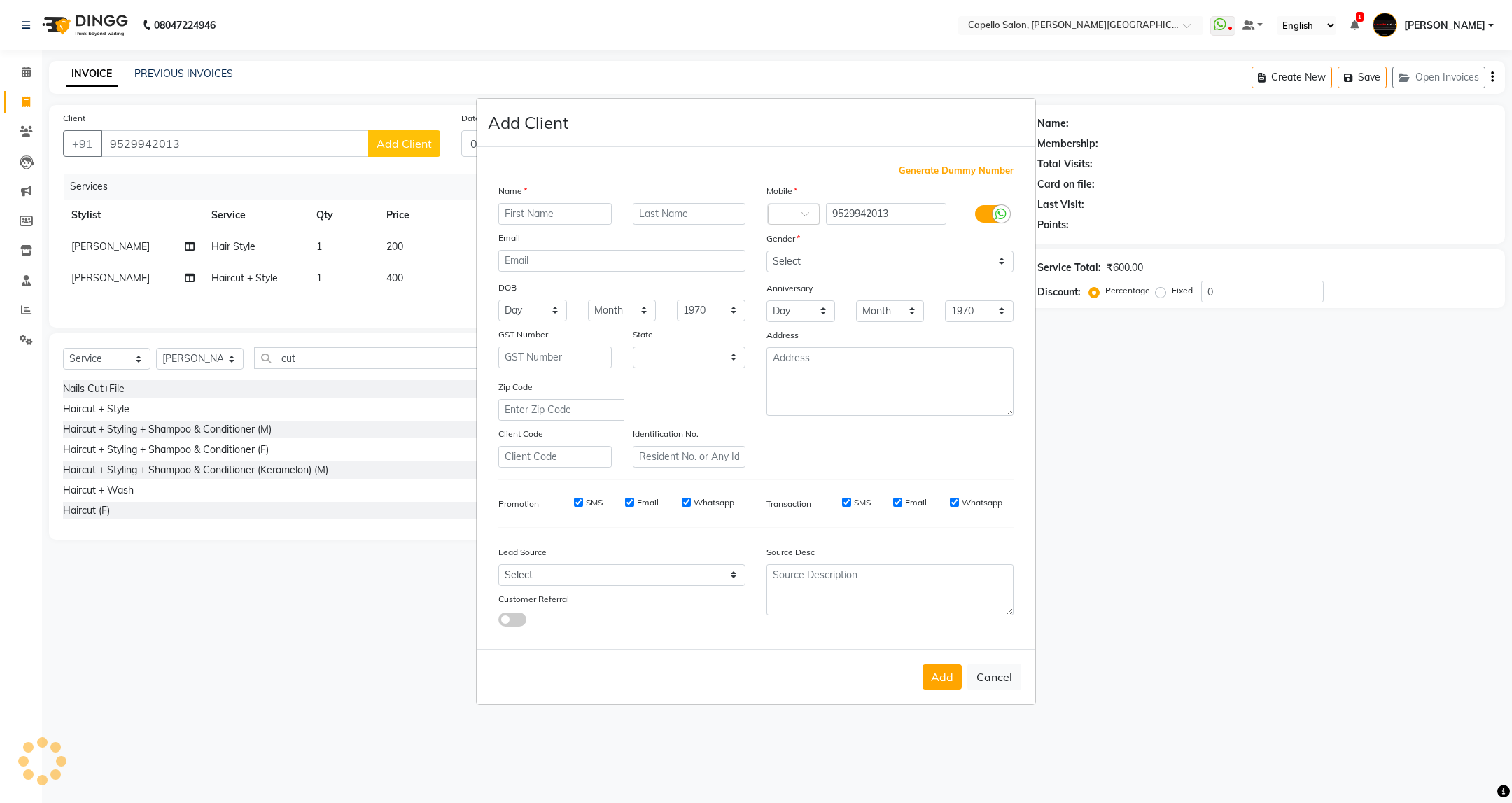
select select "22"
type input "Sanjana"
type input "Thakre"
click at [866, 254] on select "Select Male Female Other Prefer Not To Say" at bounding box center [890, 261] width 247 height 21
select select "[DEMOGRAPHIC_DATA]"
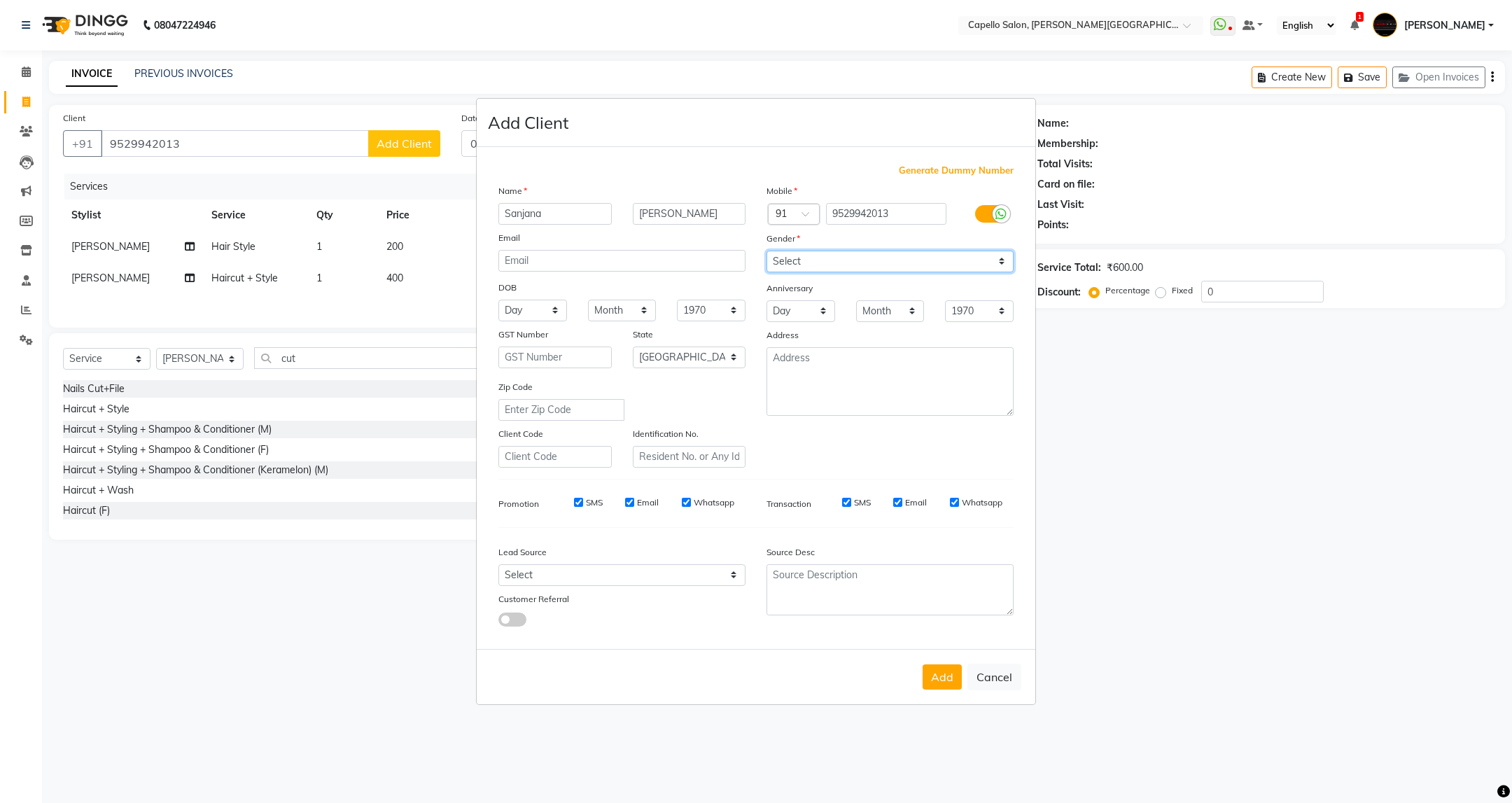
click at [766, 251] on select "Select Male Female Other Prefer Not To Say" at bounding box center [890, 261] width 247 height 21
click at [958, 668] on button "Add" at bounding box center [942, 676] width 39 height 25
select select
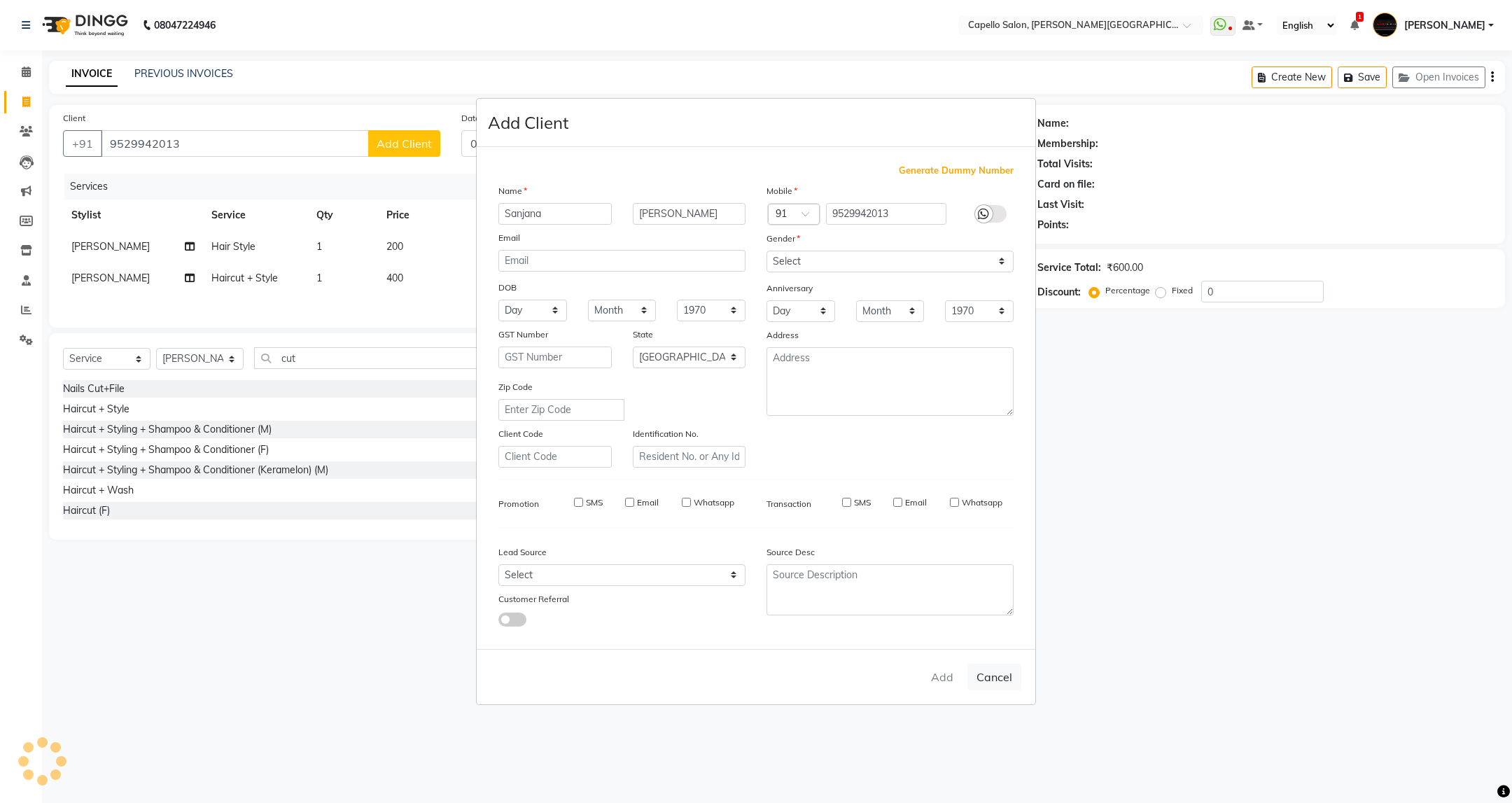
select select "null"
select select
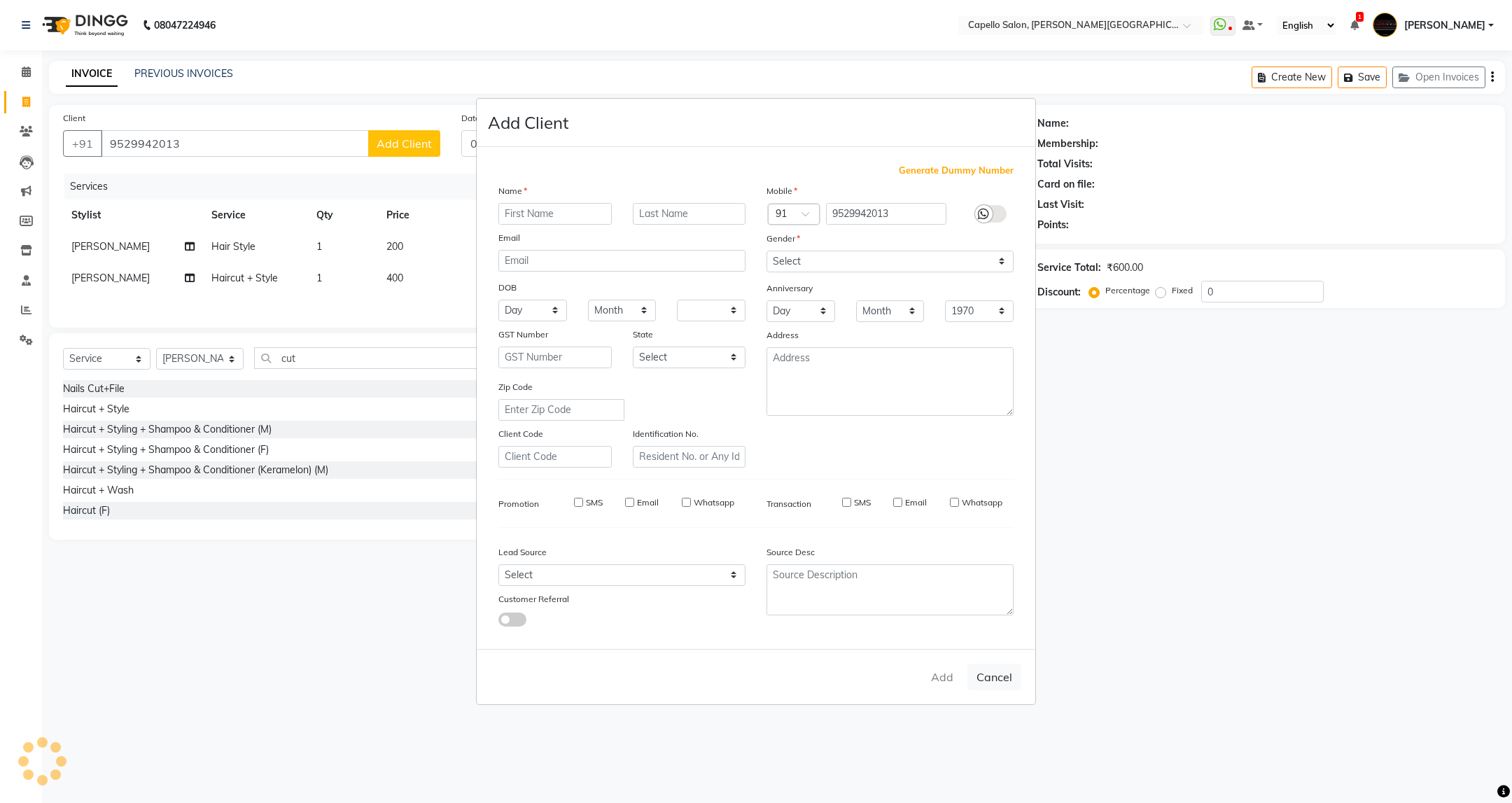
checkbox input "false"
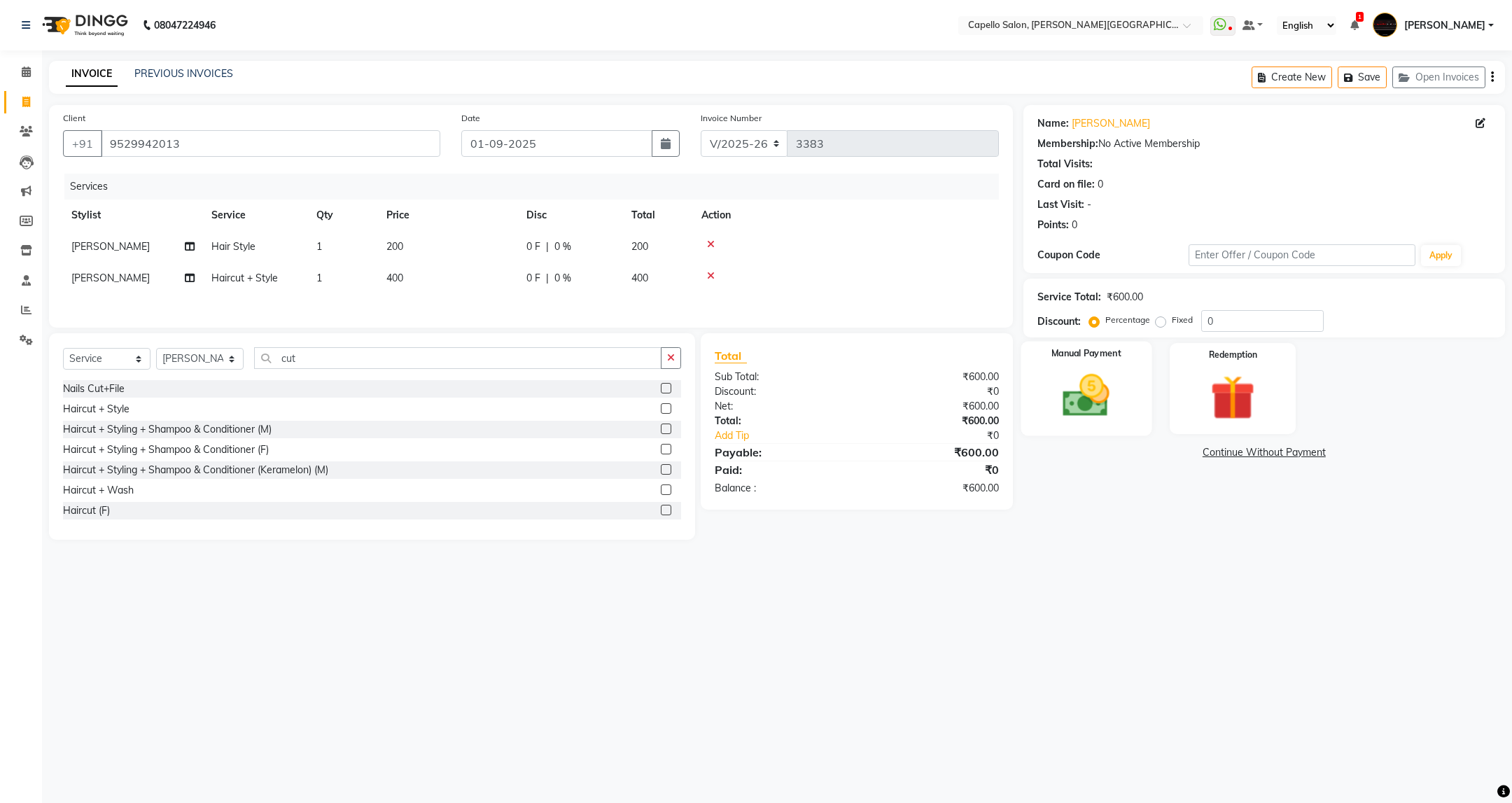
click at [1073, 375] on img at bounding box center [1086, 395] width 76 height 54
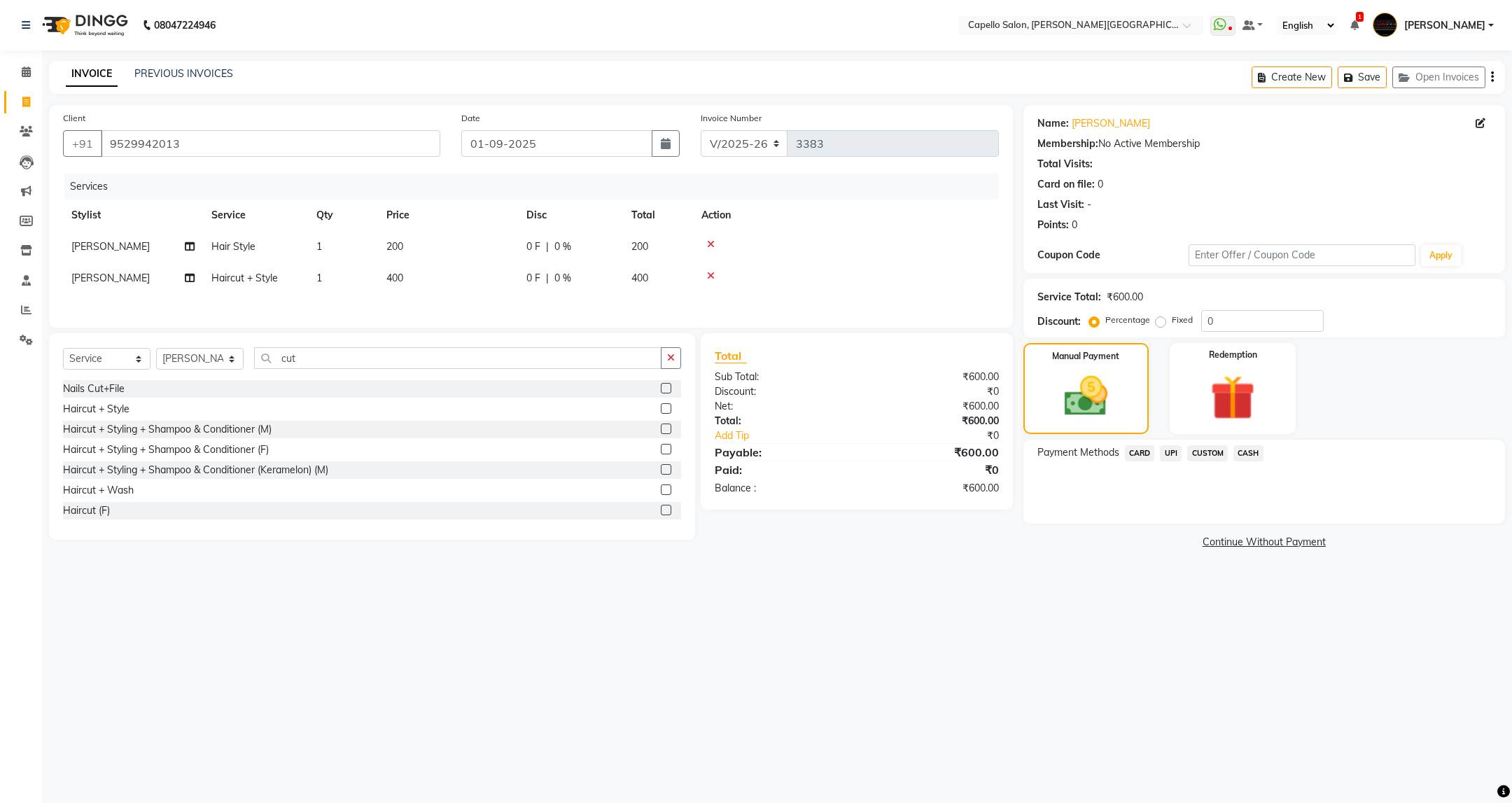
click at [1172, 452] on span "UPI" at bounding box center [1171, 453] width 21 height 16
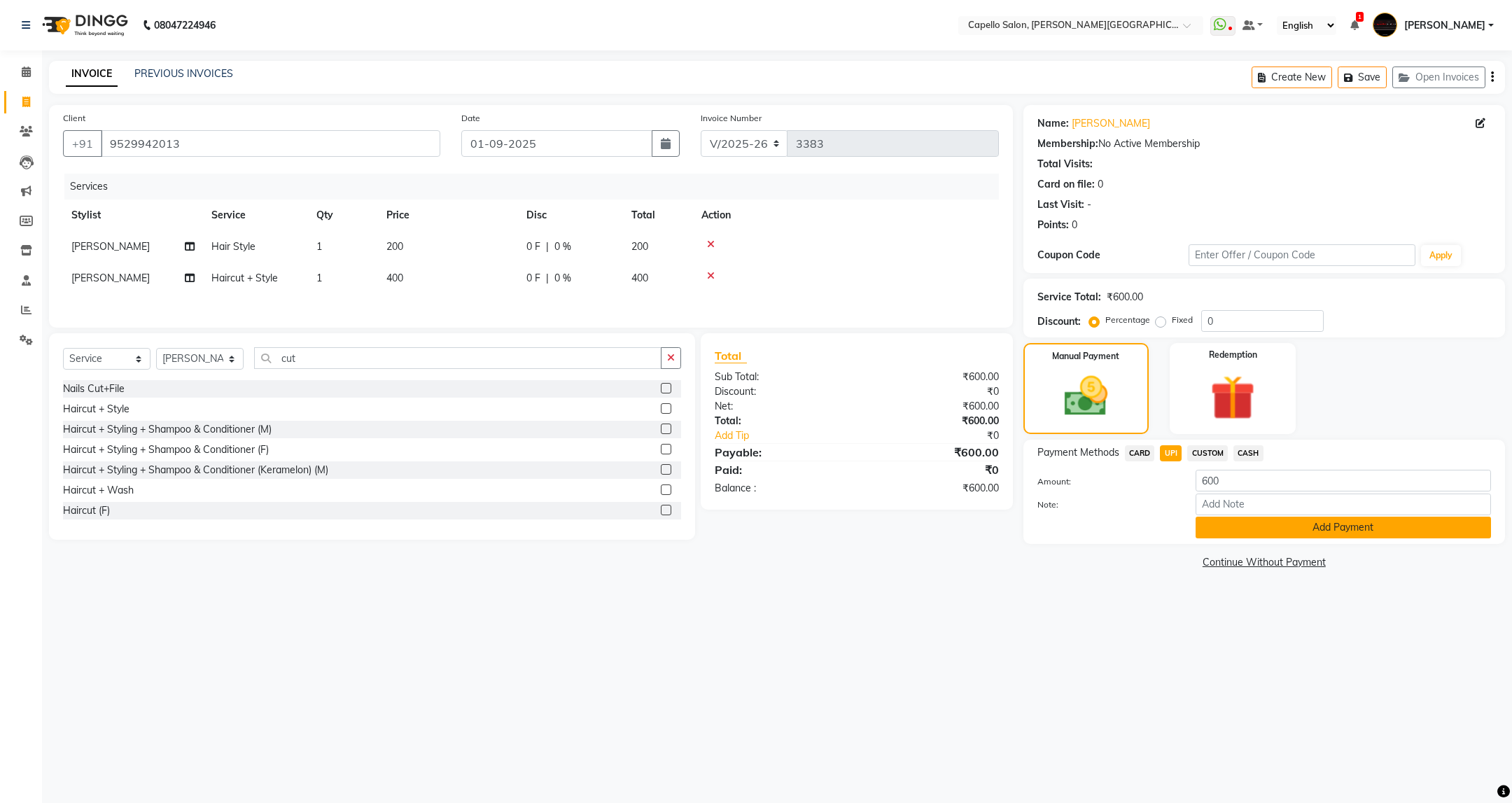
click at [1220, 534] on button "Add Payment" at bounding box center [1343, 527] width 295 height 21
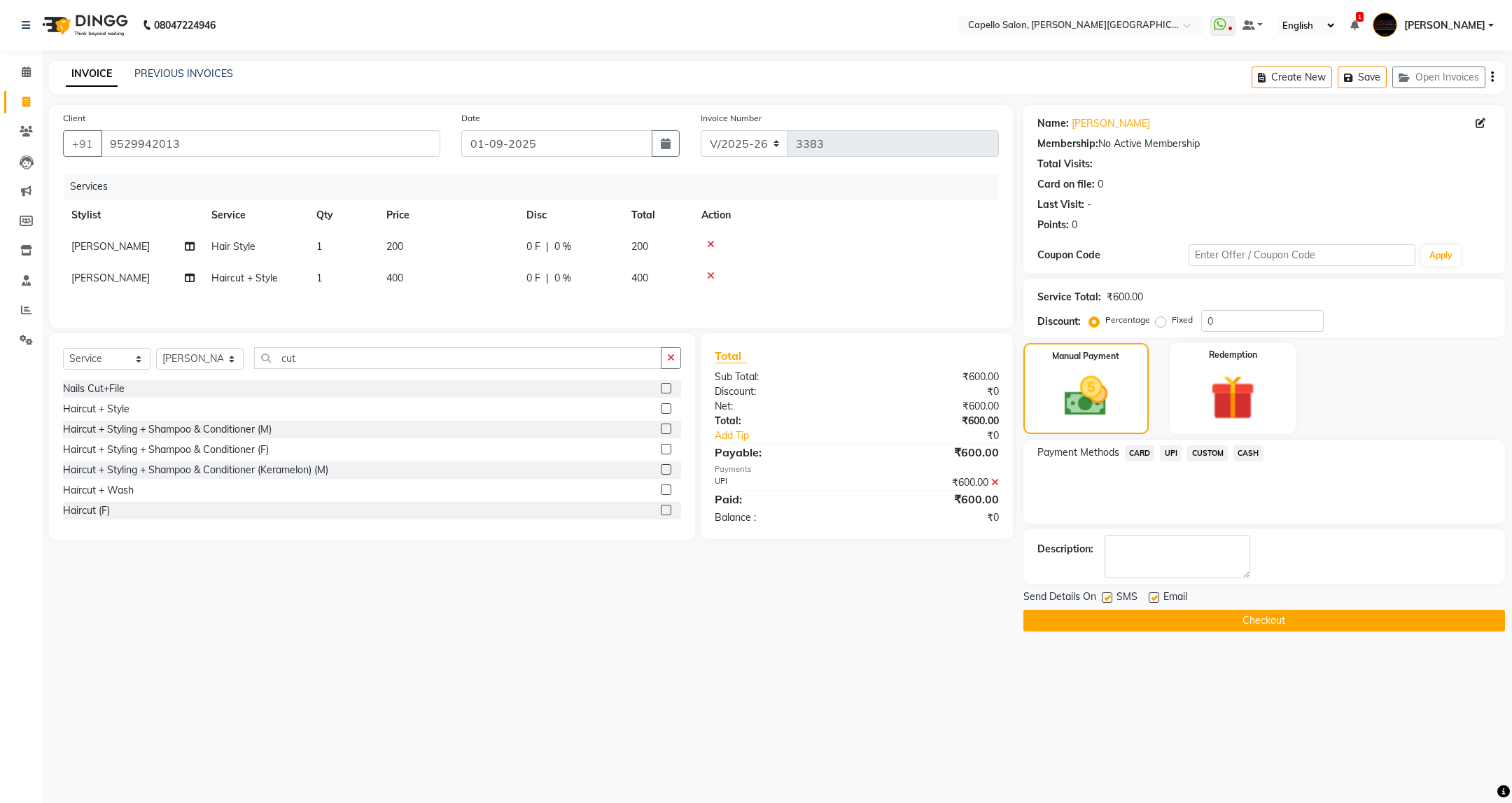
click at [1153, 635] on main "INVOICE PREVIOUS INVOICES Create New Save Open Invoices Client +91 9529942013 D…" at bounding box center [777, 356] width 1470 height 592
click at [1156, 620] on button "Checkout" at bounding box center [1264, 621] width 482 height 21
click at [1156, 620] on div "Checkout" at bounding box center [1264, 621] width 482 height 21
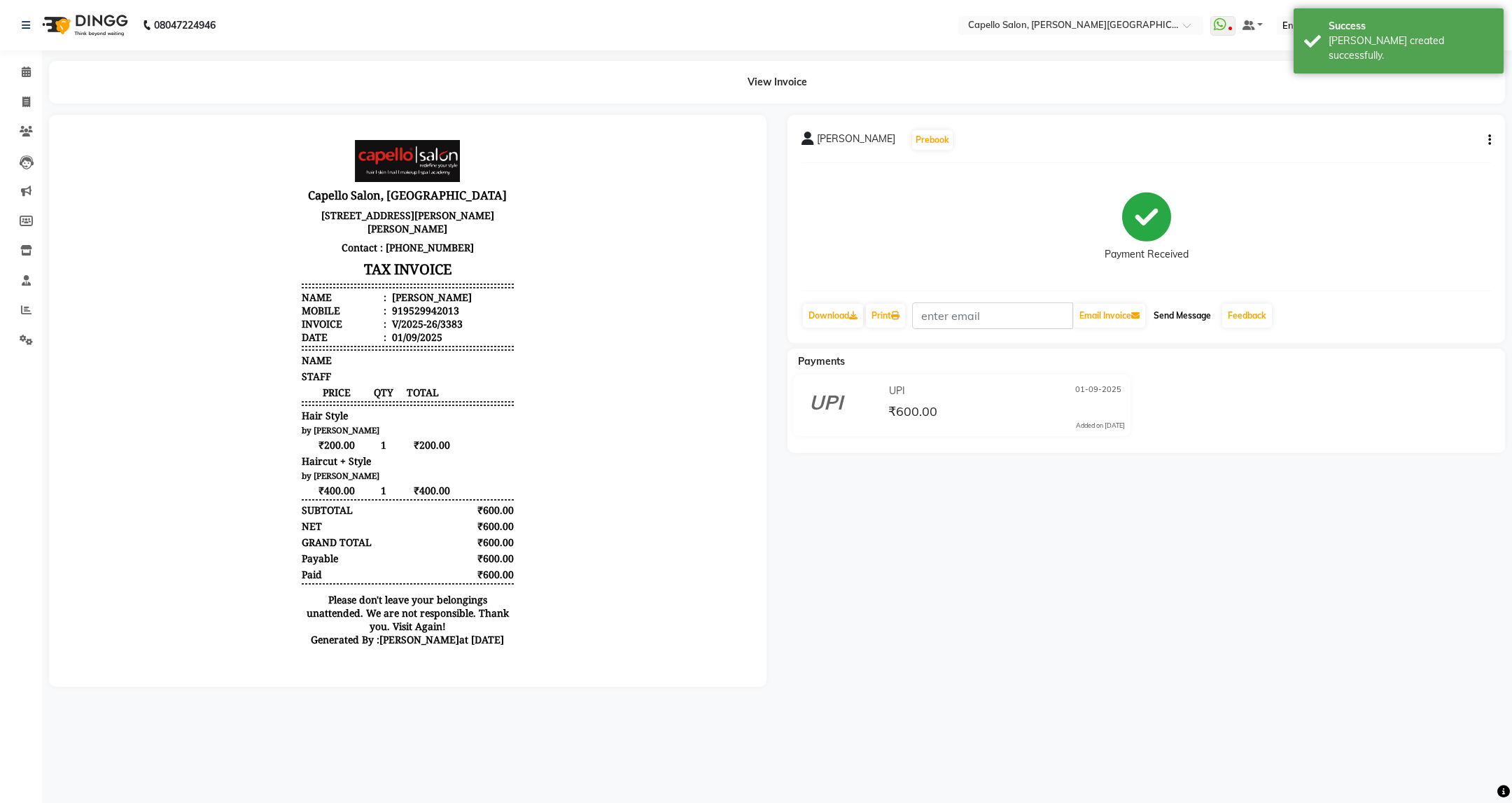
click at [1193, 322] on button "Send Message" at bounding box center [1182, 315] width 69 height 24
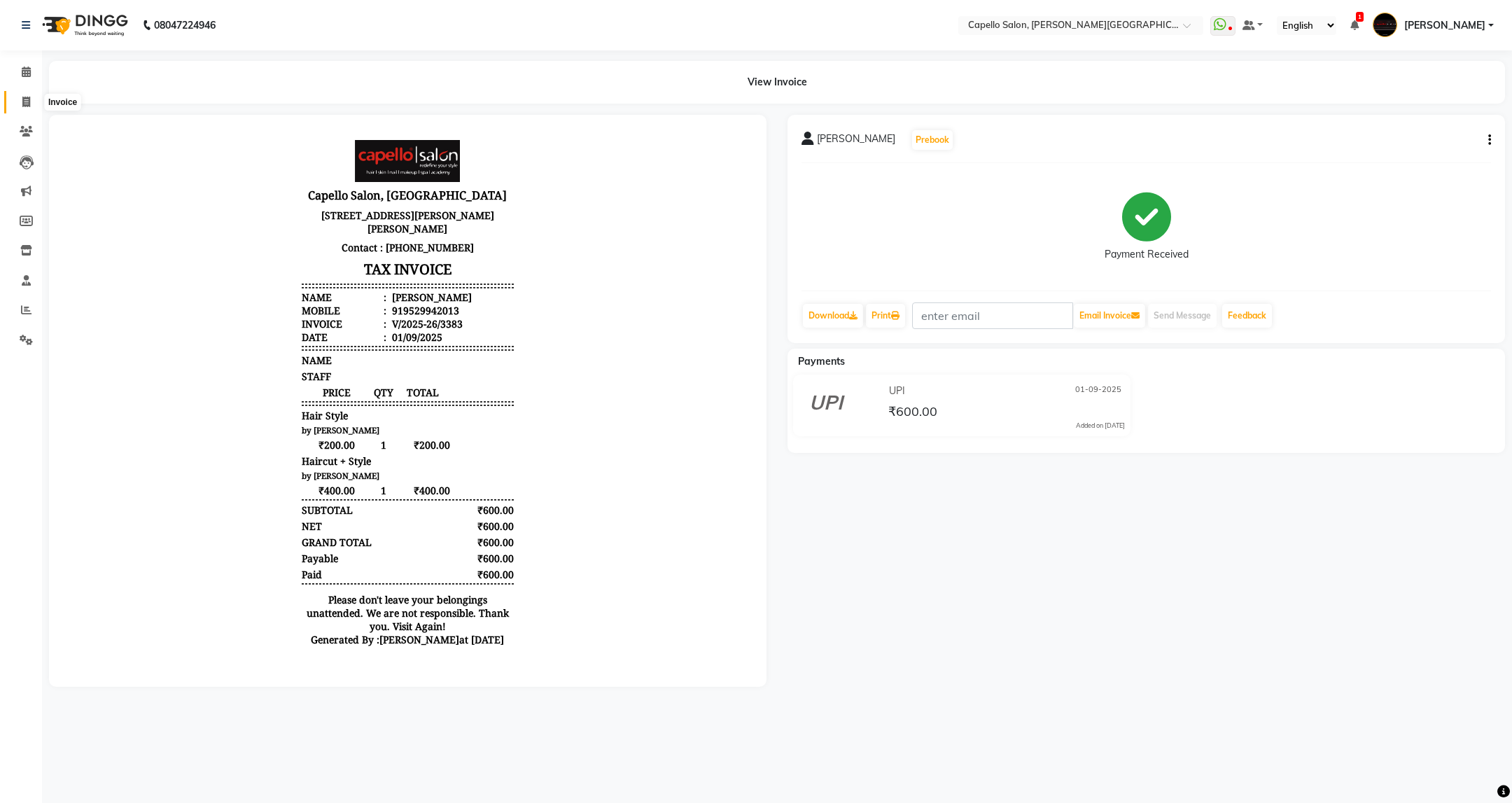
click at [19, 95] on span at bounding box center [26, 102] width 24 height 16
select select "service"
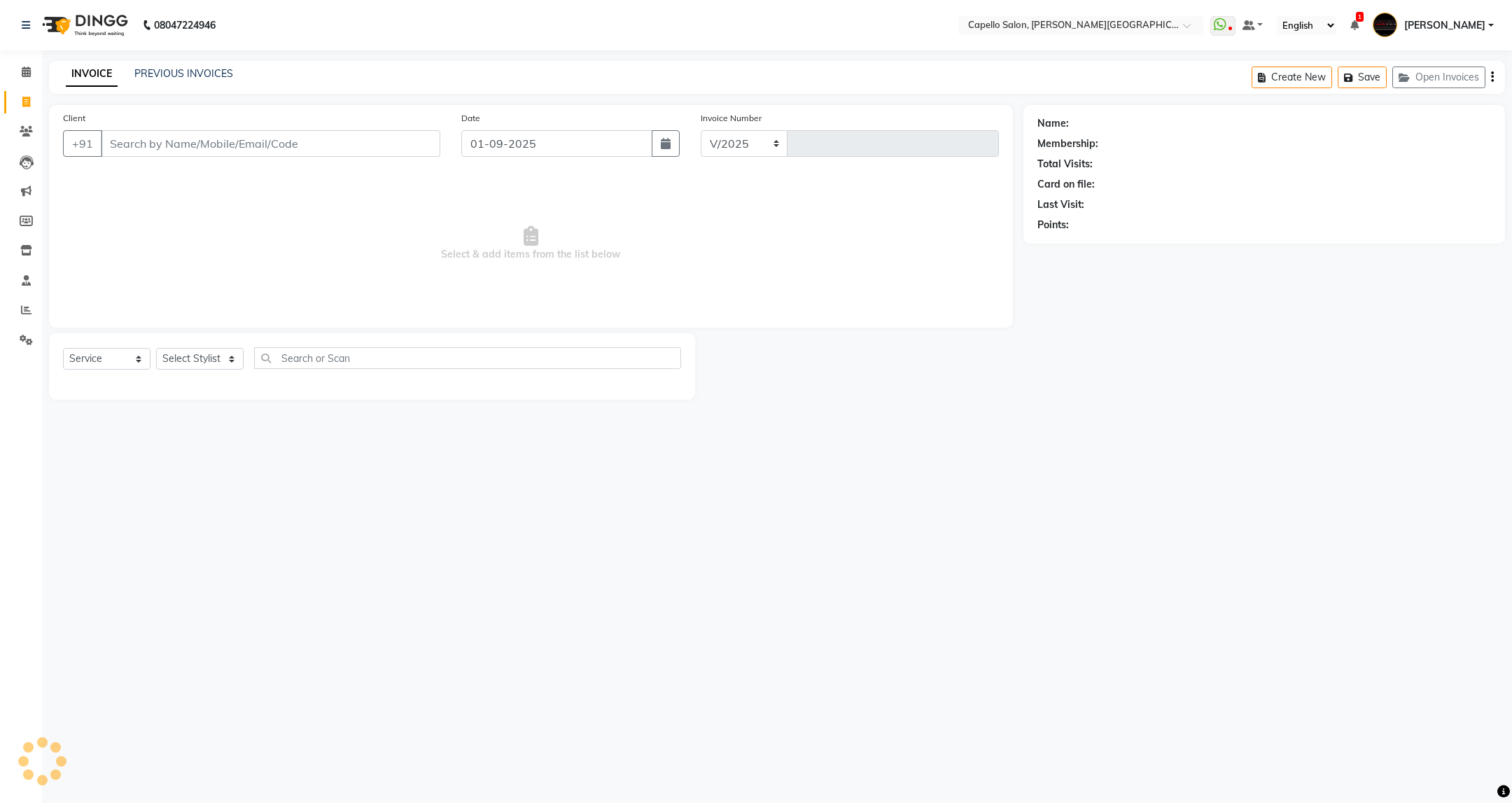
select select "811"
type input "3384"
click at [164, 133] on input "Client" at bounding box center [270, 144] width 340 height 27
click at [166, 149] on input "Client" at bounding box center [270, 144] width 340 height 27
click at [208, 150] on input "vikram pat" at bounding box center [234, 144] width 268 height 27
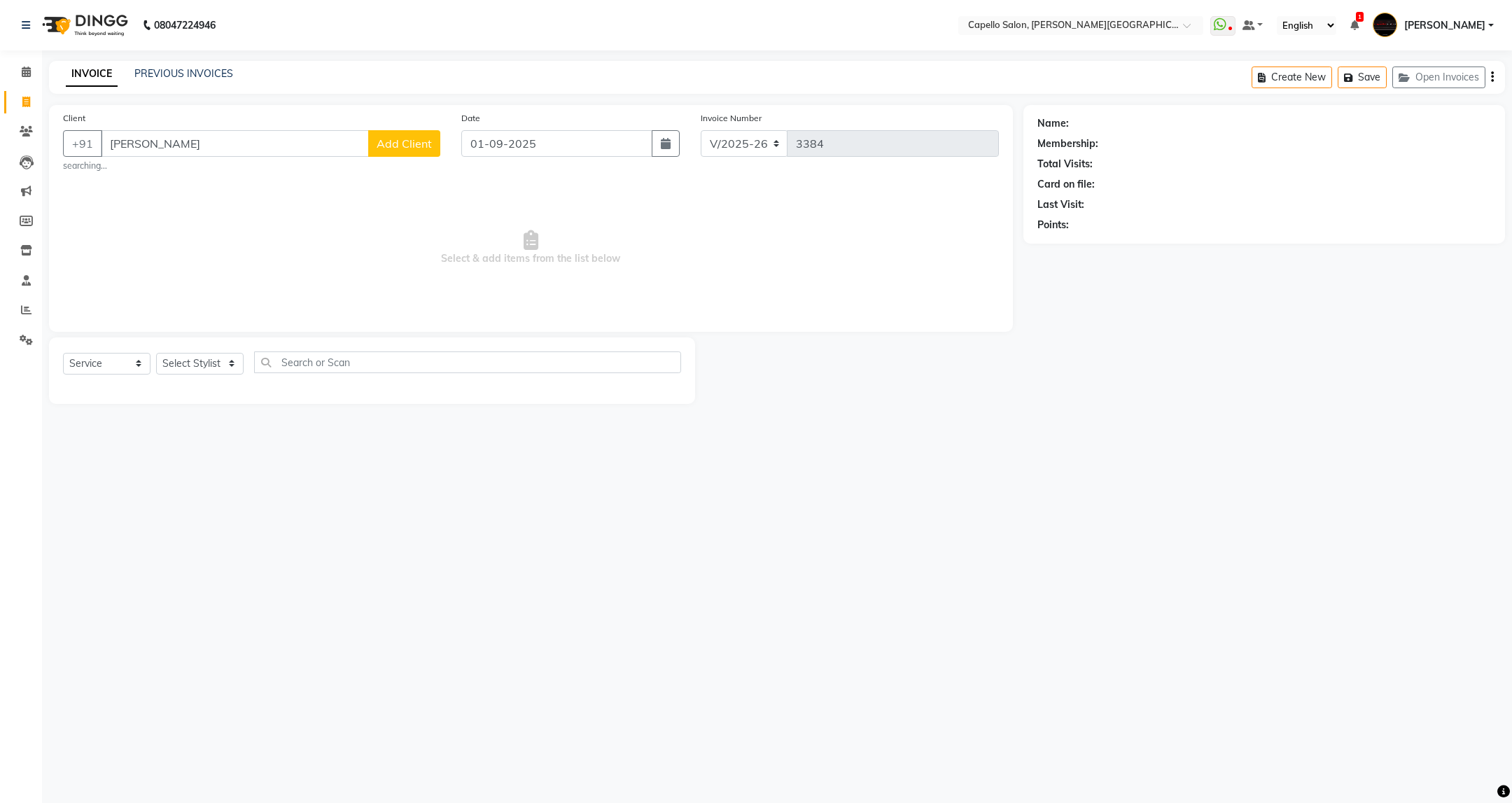
click at [208, 150] on input "vikram i" at bounding box center [234, 144] width 268 height 27
click at [211, 156] on input "vikram il" at bounding box center [234, 144] width 268 height 27
click at [210, 153] on input "vikram il" at bounding box center [234, 144] width 268 height 27
click at [212, 140] on input "vikram il" at bounding box center [234, 144] width 268 height 27
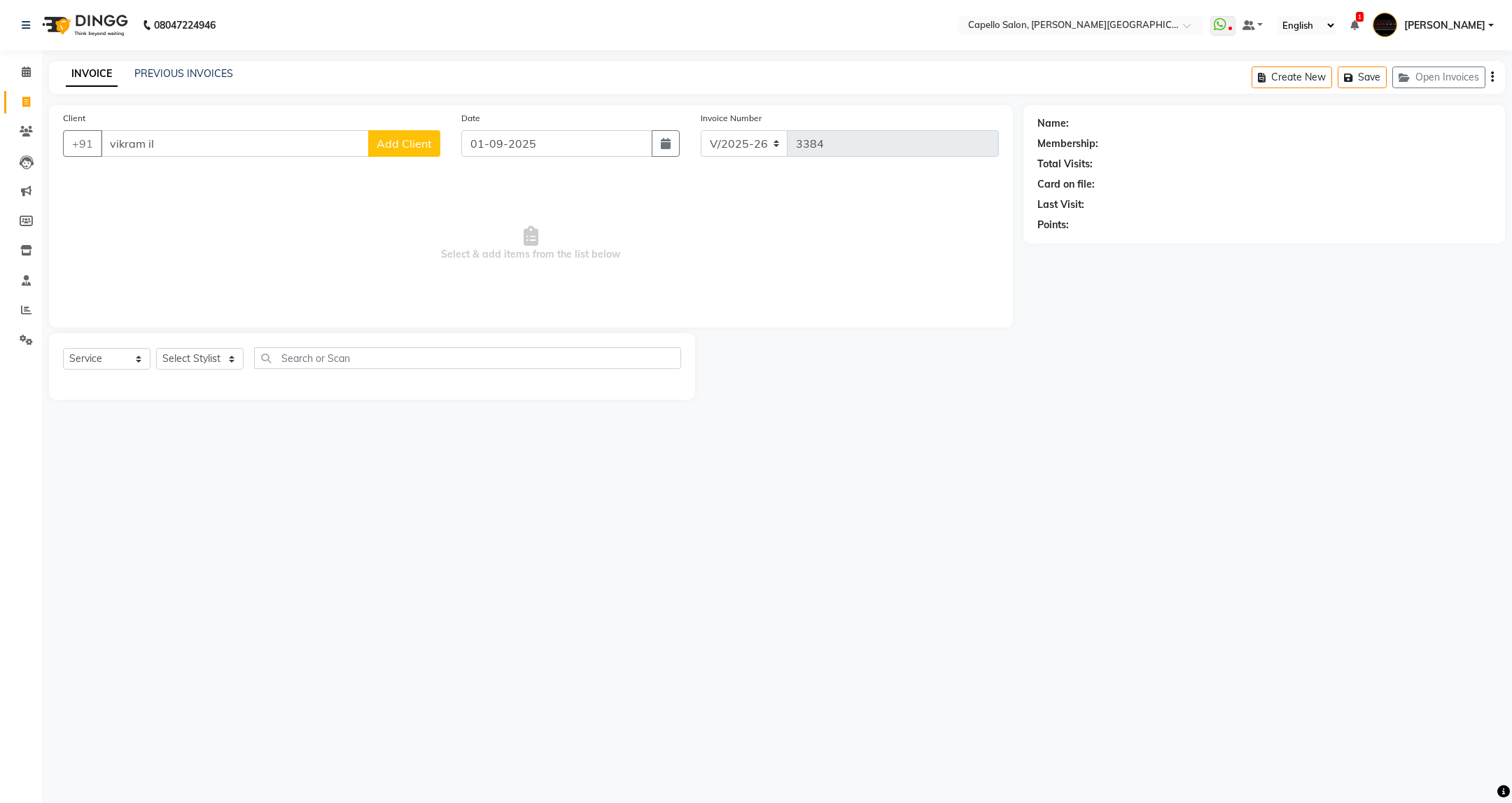
click at [212, 140] on input "vikram il" at bounding box center [234, 144] width 268 height 27
click at [221, 182] on ngb-highlight "9767885297" at bounding box center [247, 176] width 70 height 14
type input "9767885297"
click at [201, 359] on select "Select Stylist ADMIN [PERSON_NAME] [PERSON_NAME] [PERSON_NAME] [PERSON_NAME] (M…" at bounding box center [200, 359] width 88 height 21
select select "35878"
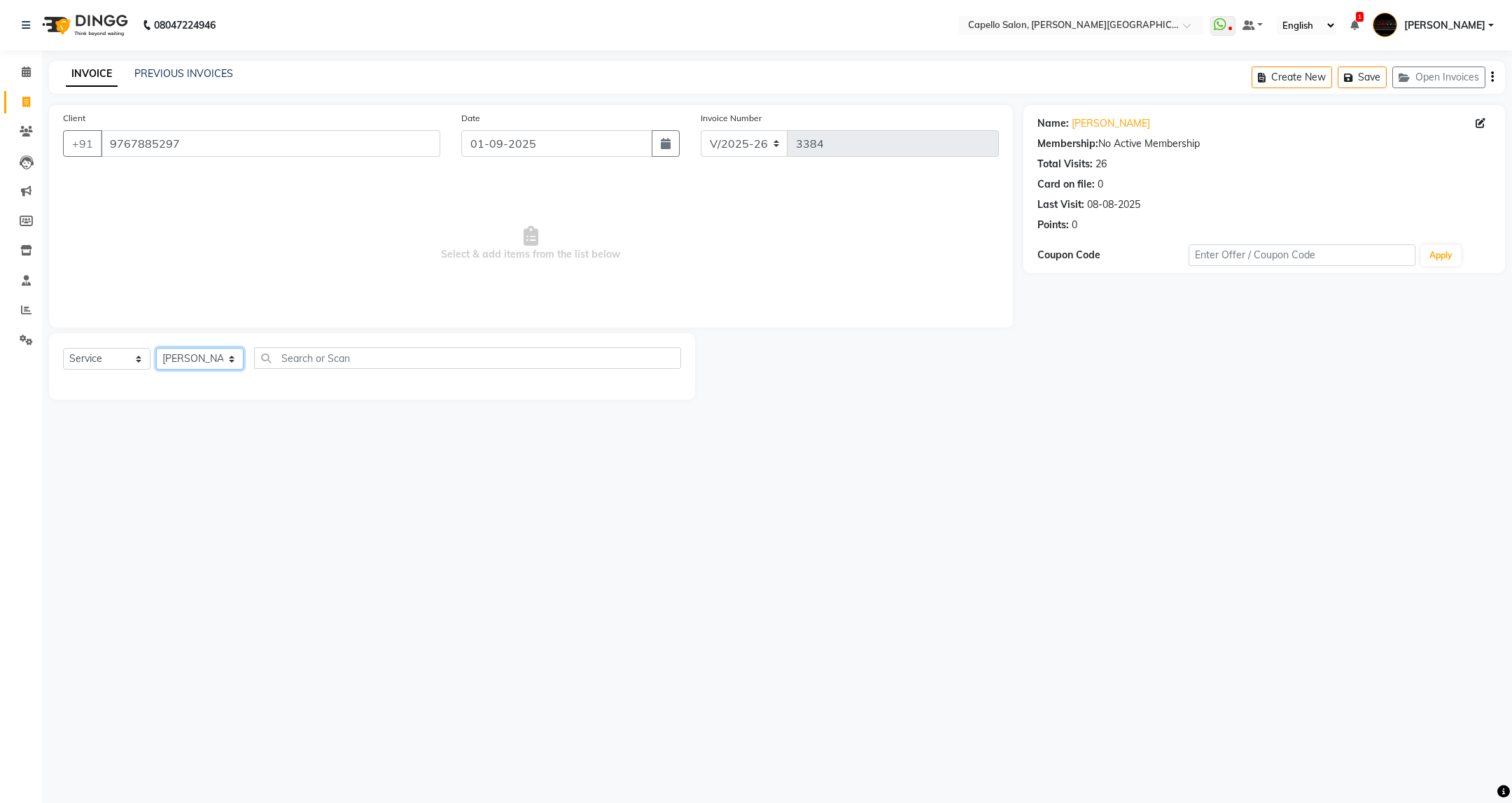
click at [156, 349] on select "Select Stylist ADMIN [PERSON_NAME] [PERSON_NAME] [PERSON_NAME] [PERSON_NAME] (M…" at bounding box center [200, 359] width 88 height 21
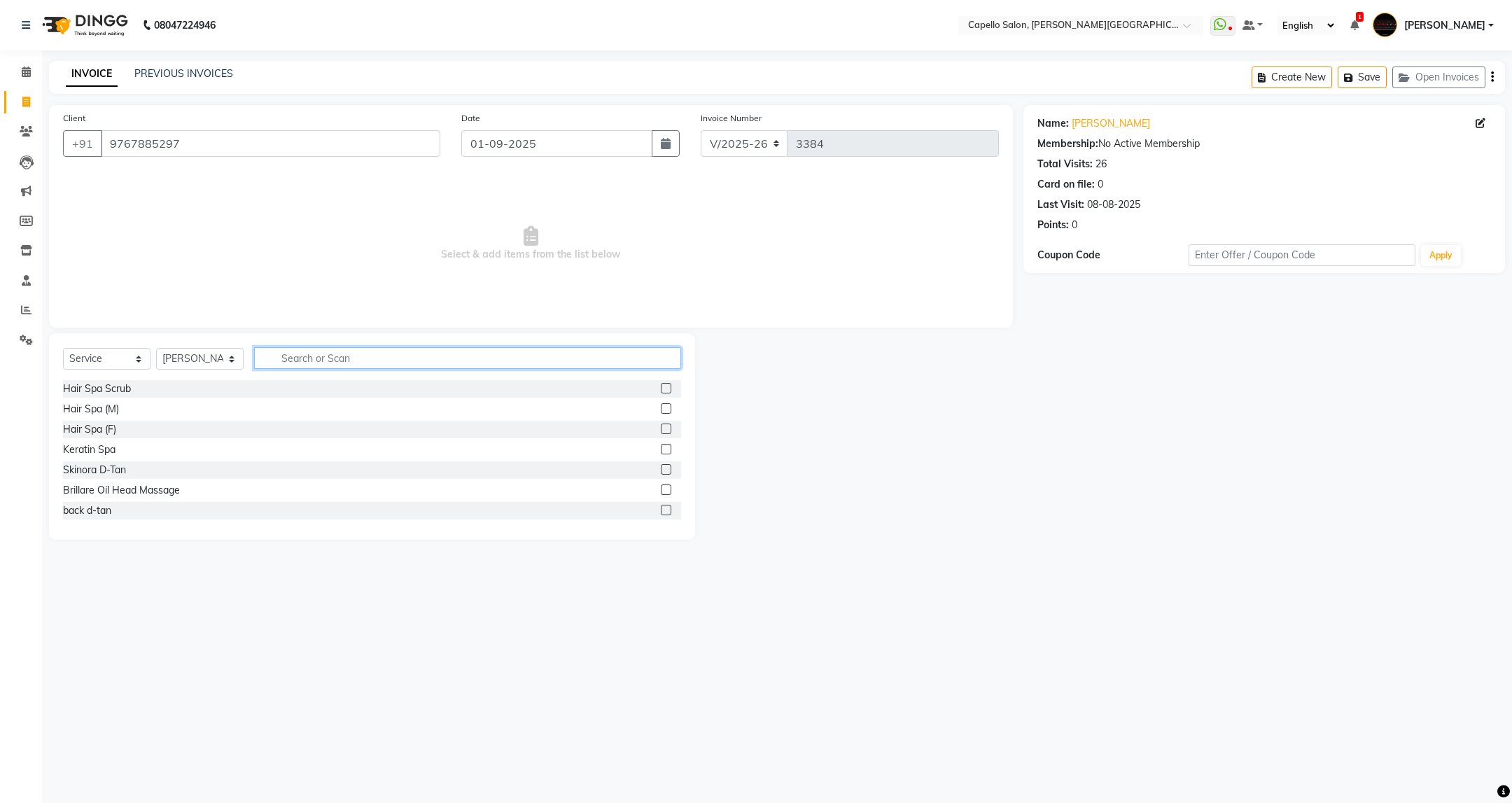
click at [404, 363] on input "text" at bounding box center [467, 358] width 427 height 21
type input "spa"
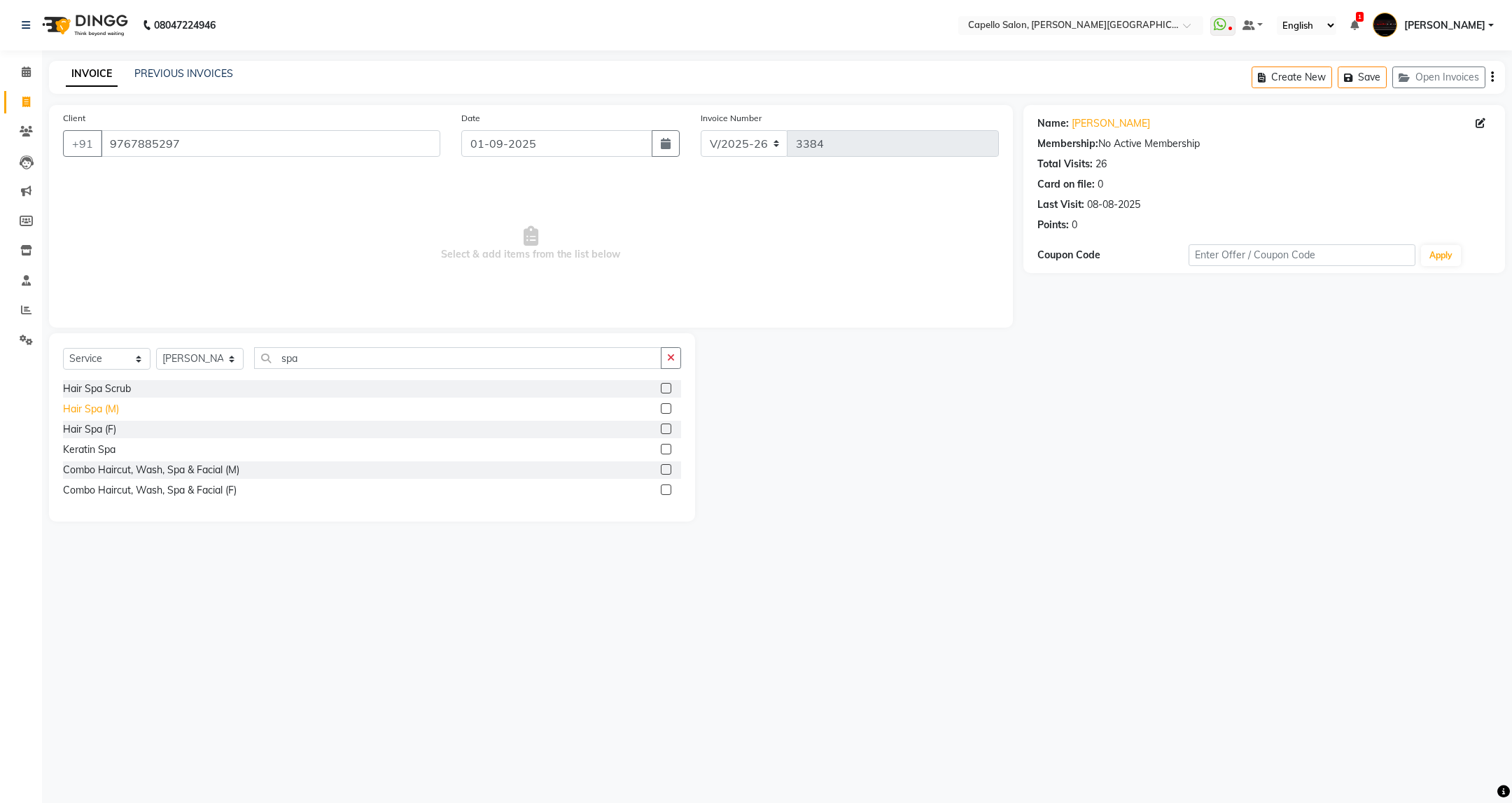
click at [115, 405] on div "Hair Spa (M)" at bounding box center [91, 408] width 56 height 15
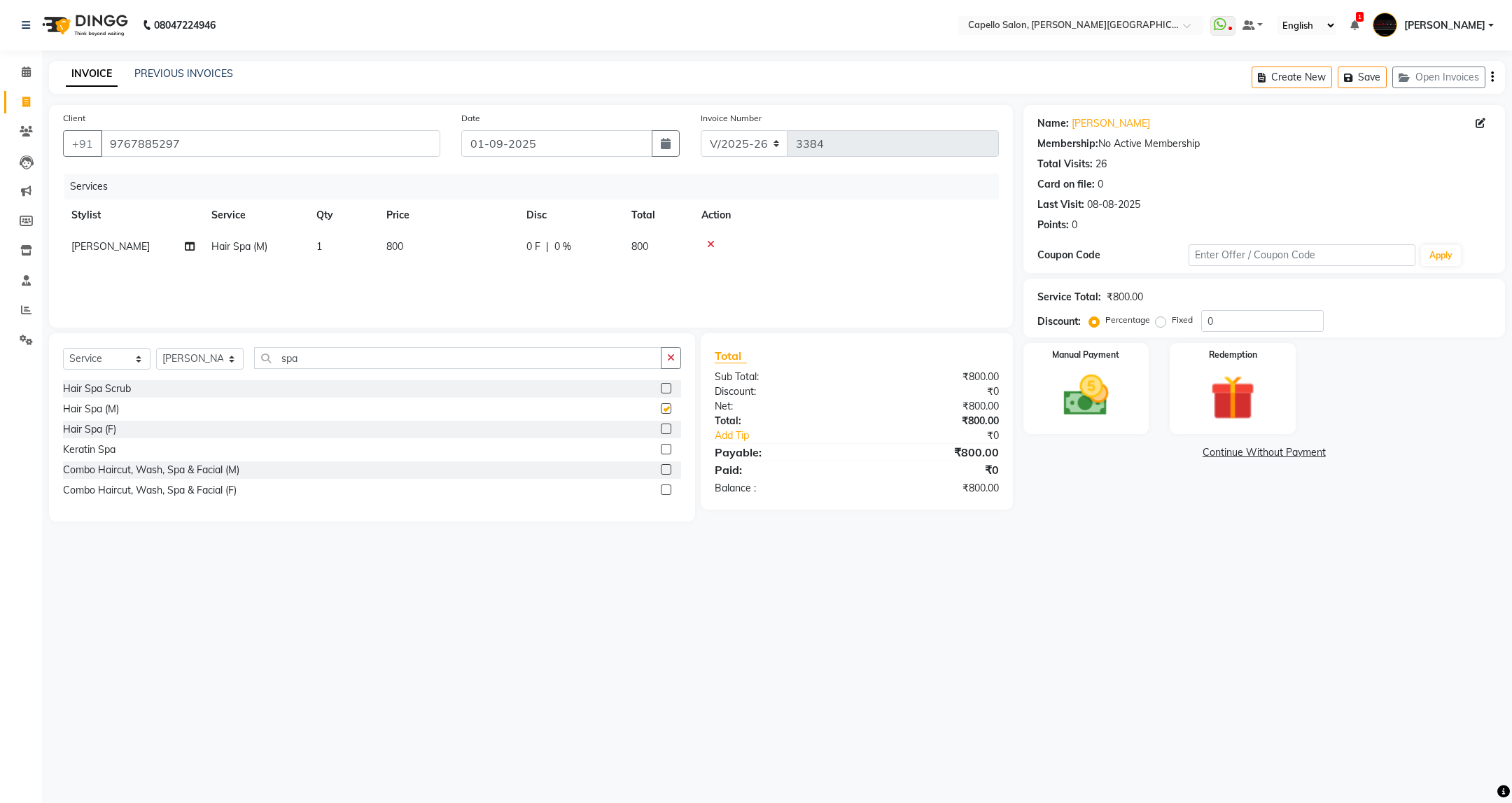
checkbox input "false"
click at [509, 253] on td "800" at bounding box center [447, 247] width 140 height 31
select select "35878"
click at [506, 247] on input "800" at bounding box center [513, 250] width 123 height 21
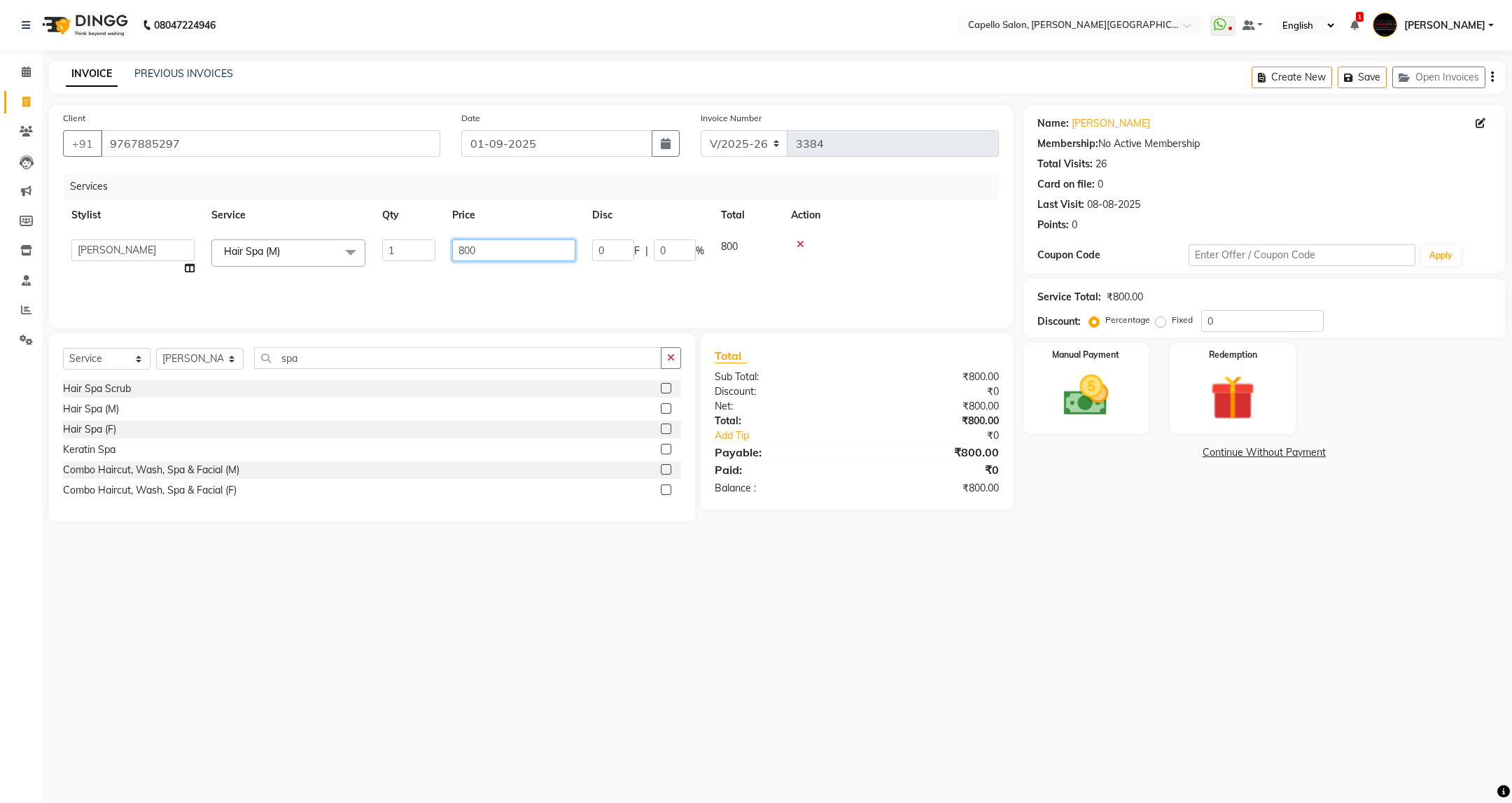
click at [502, 246] on input "800" at bounding box center [513, 250] width 123 height 21
click at [498, 247] on input "800" at bounding box center [513, 250] width 123 height 21
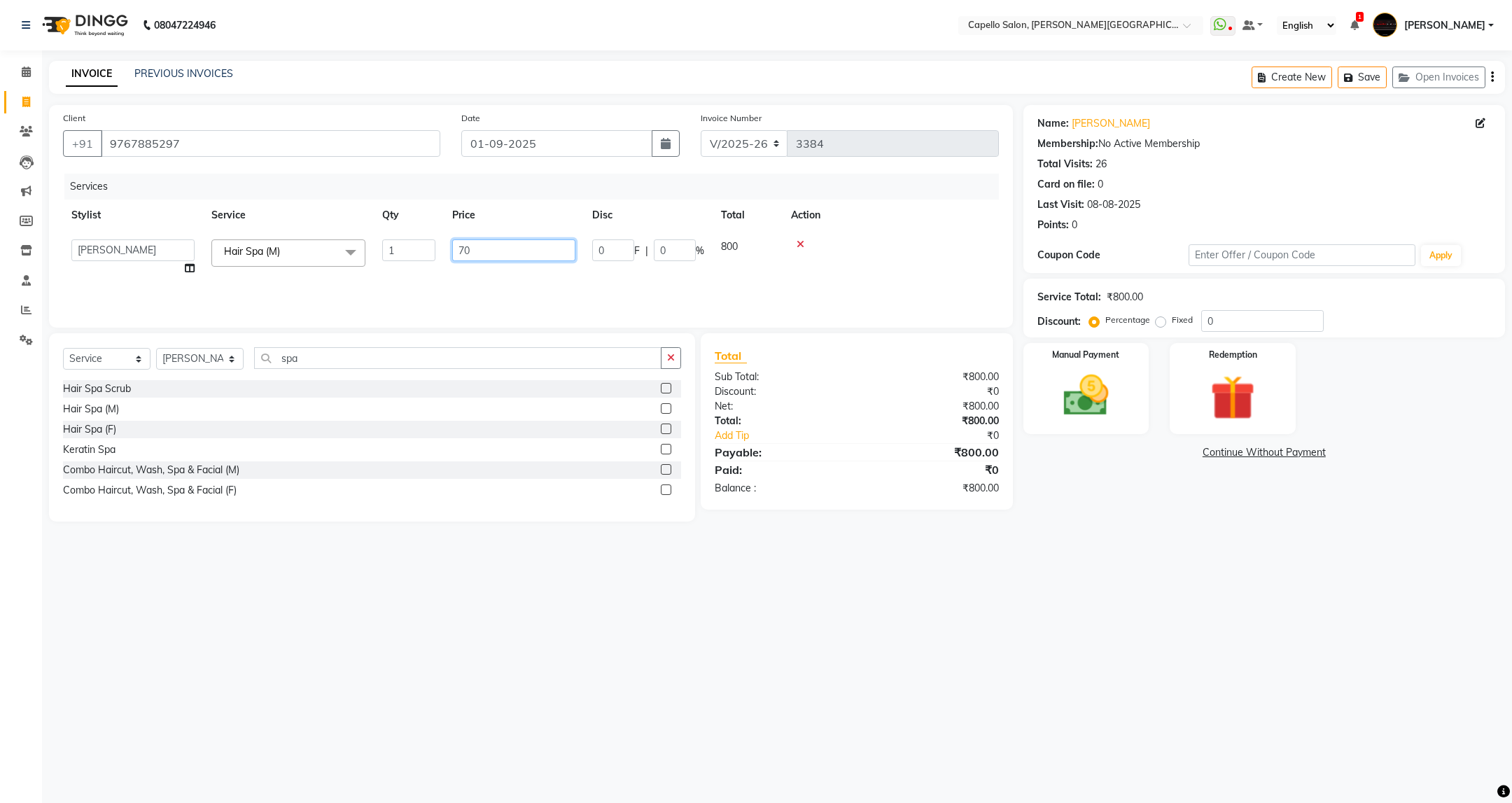
type input "700"
click at [1101, 386] on img at bounding box center [1086, 395] width 76 height 54
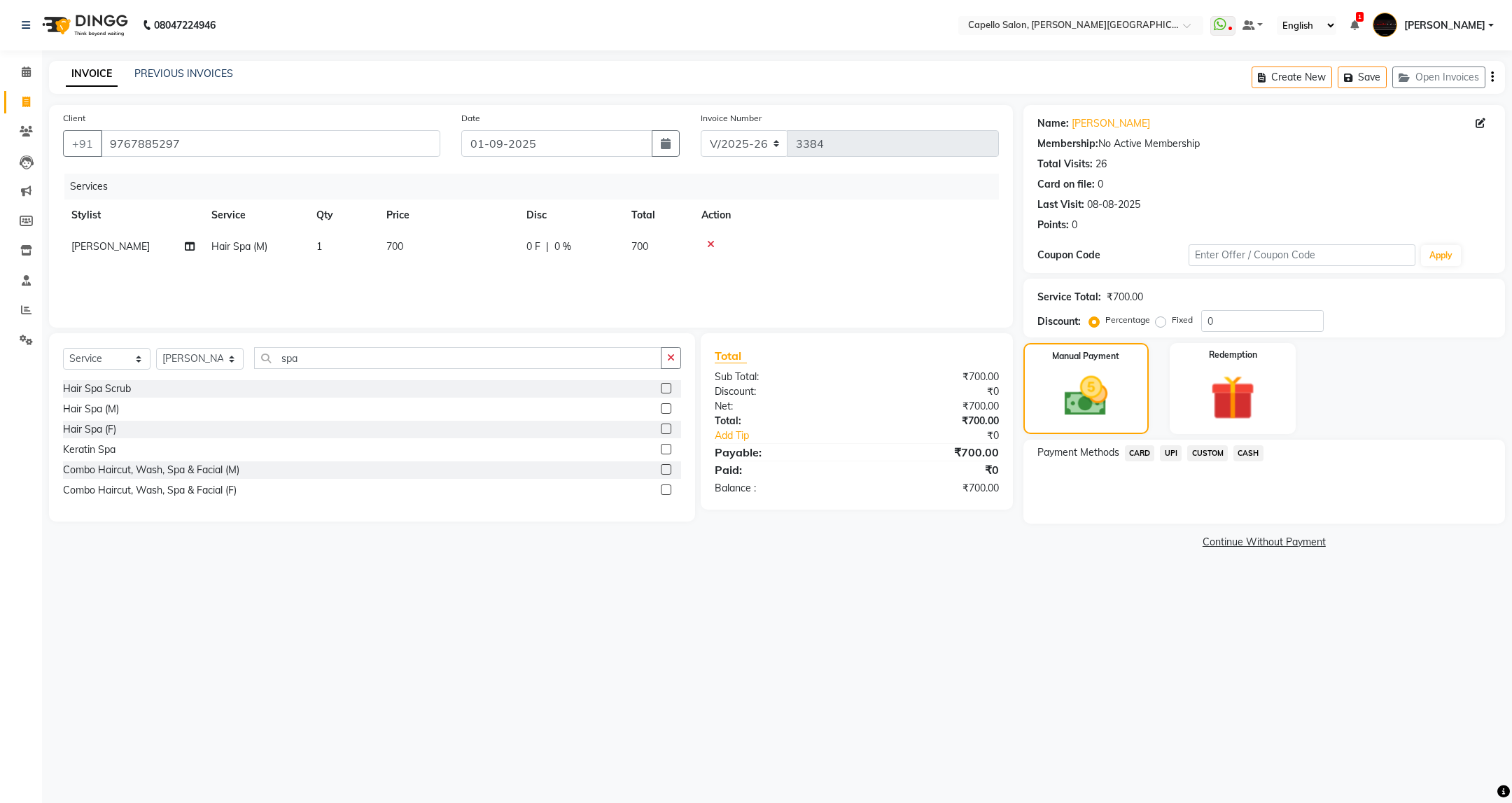
click at [1149, 452] on span "CARD" at bounding box center [1140, 453] width 30 height 16
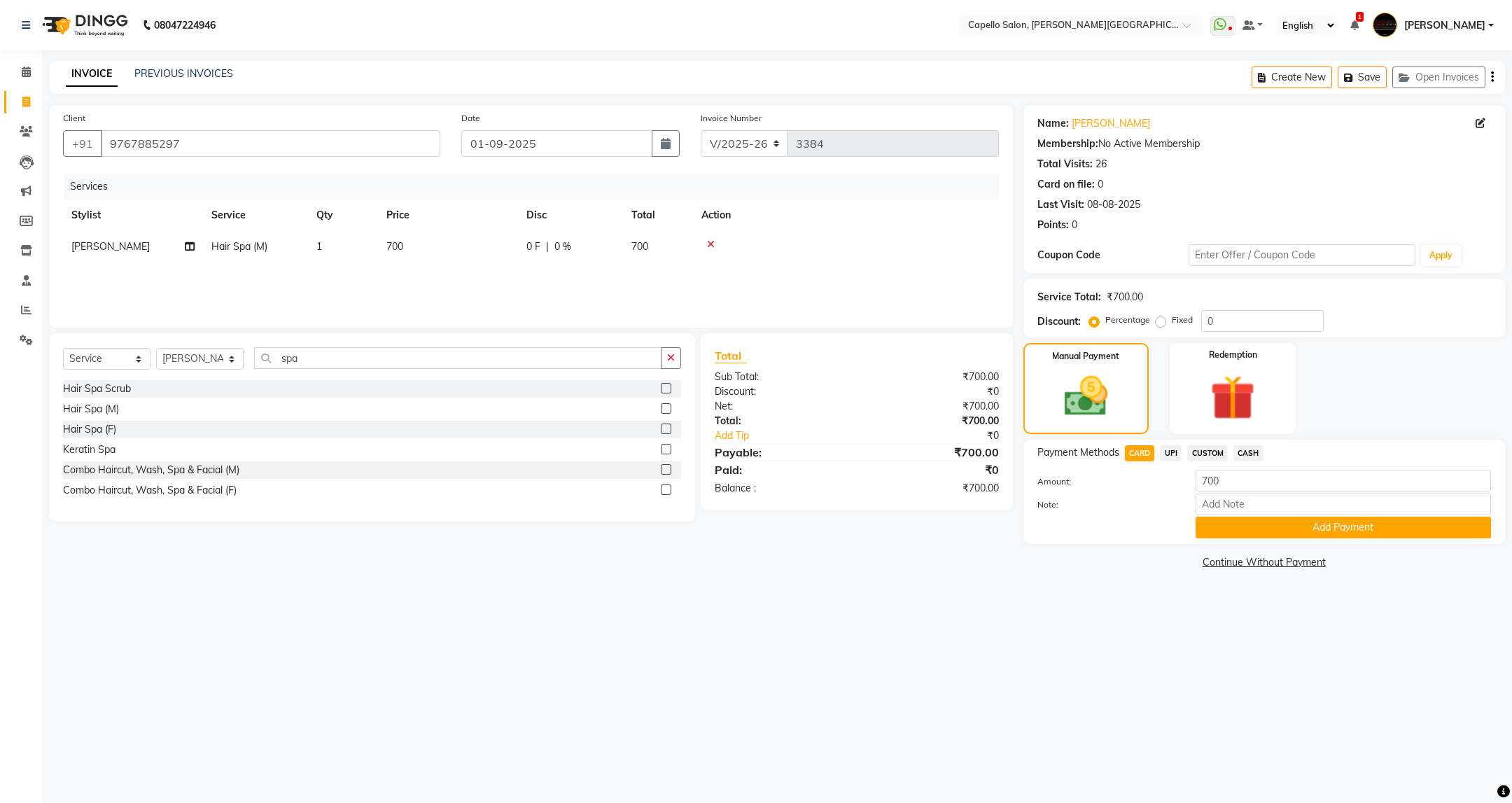
click at [1170, 448] on span "UPI" at bounding box center [1171, 453] width 21 height 16
click at [1246, 530] on button "Add Payment" at bounding box center [1343, 527] width 295 height 21
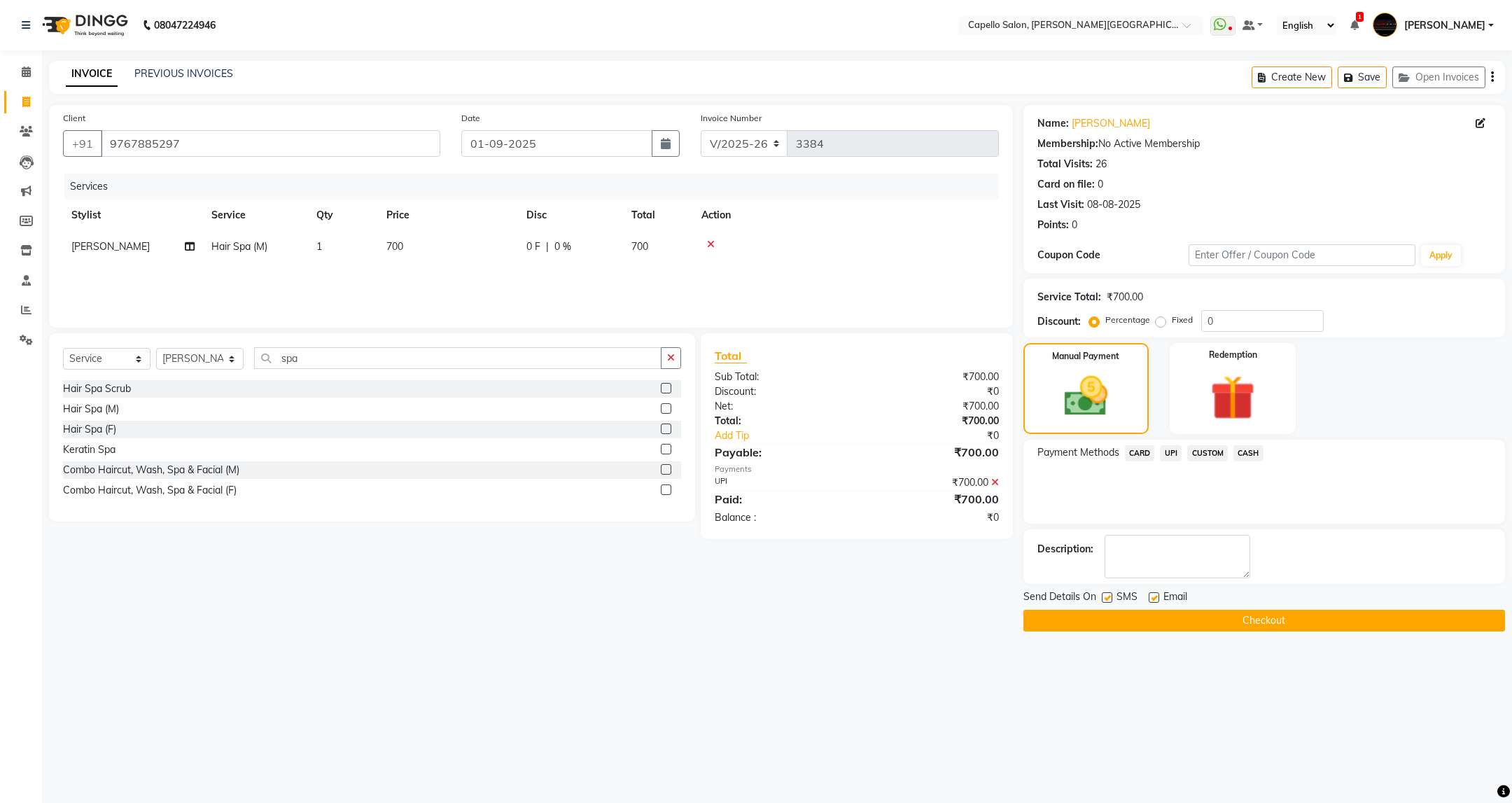
click at [1306, 626] on button "Checkout" at bounding box center [1264, 621] width 482 height 21
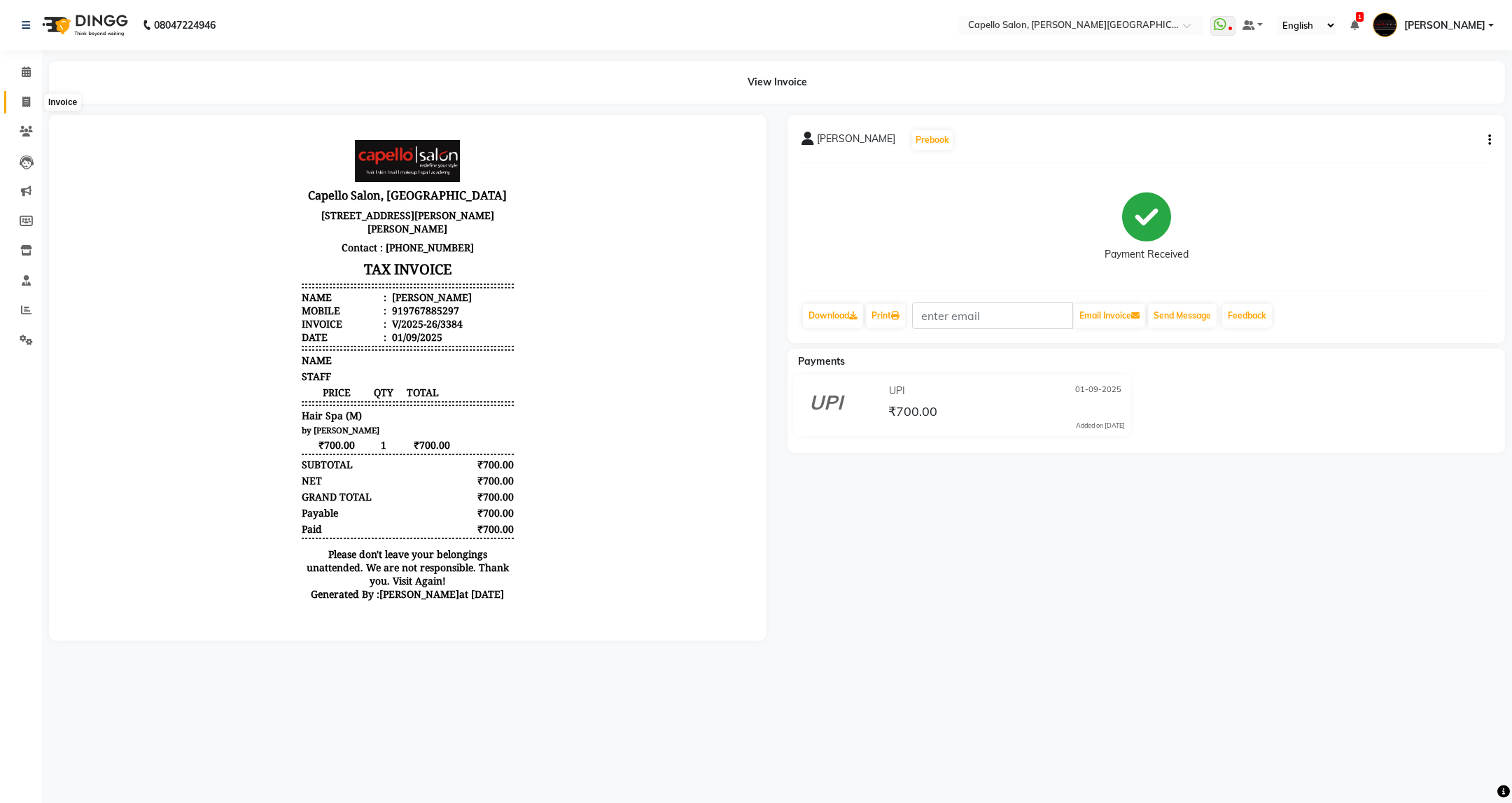
click at [25, 108] on span at bounding box center [26, 102] width 24 height 16
select select "811"
select select "service"
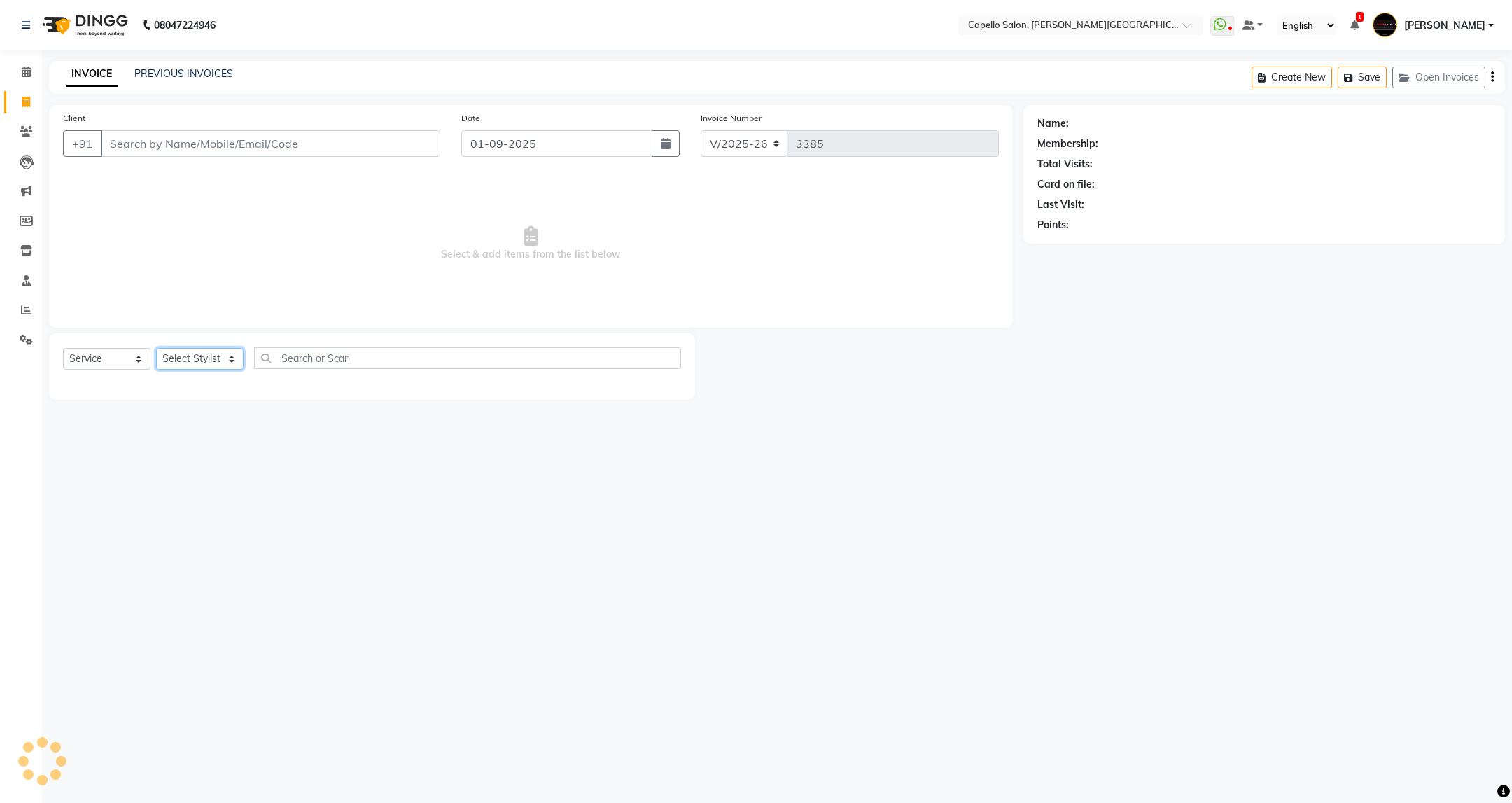
click at [195, 355] on select "Select Stylist ADMIN [PERSON_NAME] [PERSON_NAME] [PERSON_NAME] [PERSON_NAME] (M…" at bounding box center [200, 359] width 88 height 21
select select "50699"
click at [156, 349] on select "Select Stylist ADMIN [PERSON_NAME] [PERSON_NAME] [PERSON_NAME] [PERSON_NAME] (M…" at bounding box center [200, 359] width 88 height 21
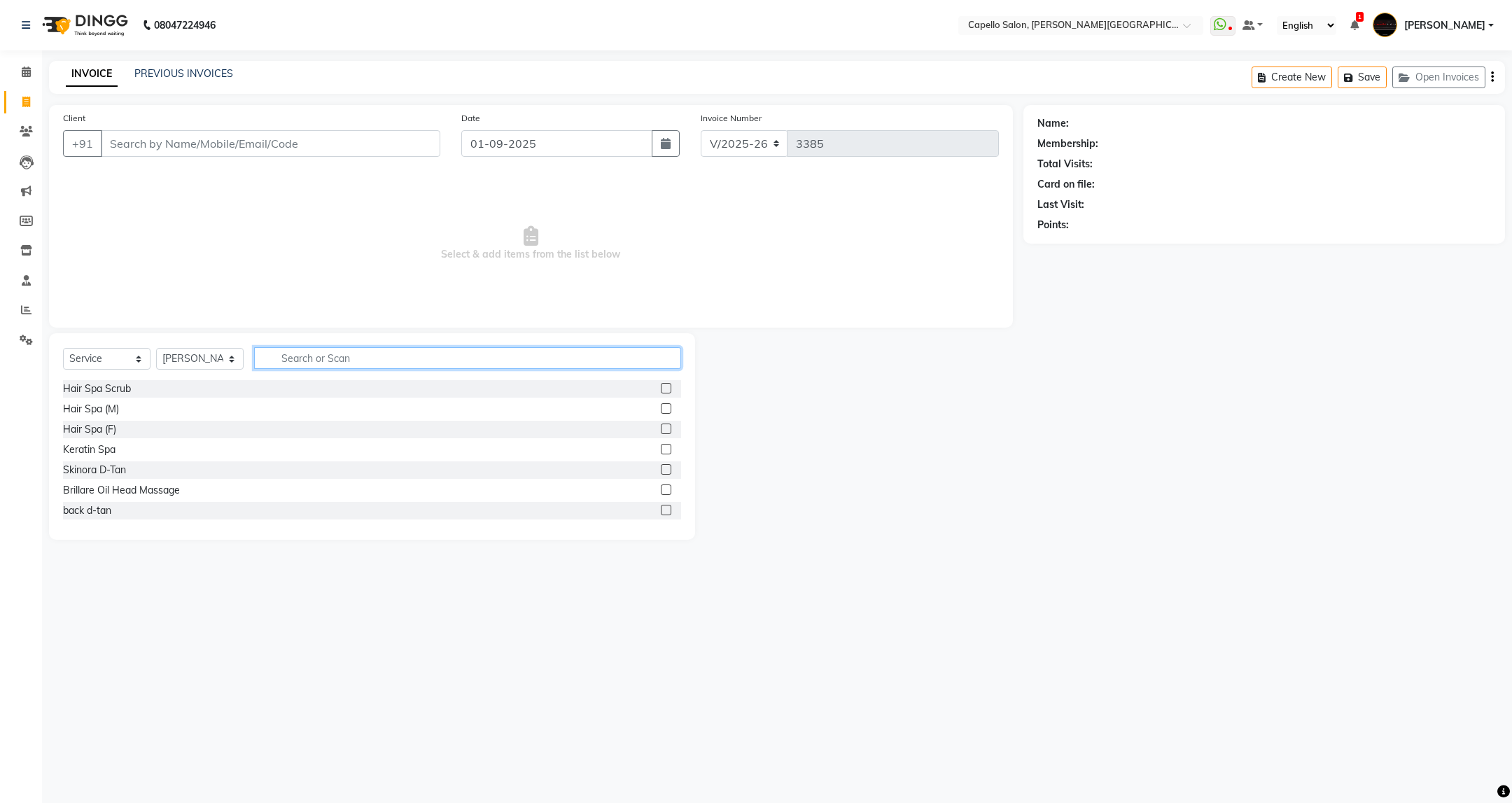
click at [317, 360] on input "text" at bounding box center [467, 358] width 427 height 21
type input "ba"
click at [661, 469] on label at bounding box center [666, 469] width 11 height 11
click at [661, 469] on input "checkbox" at bounding box center [666, 470] width 9 height 9
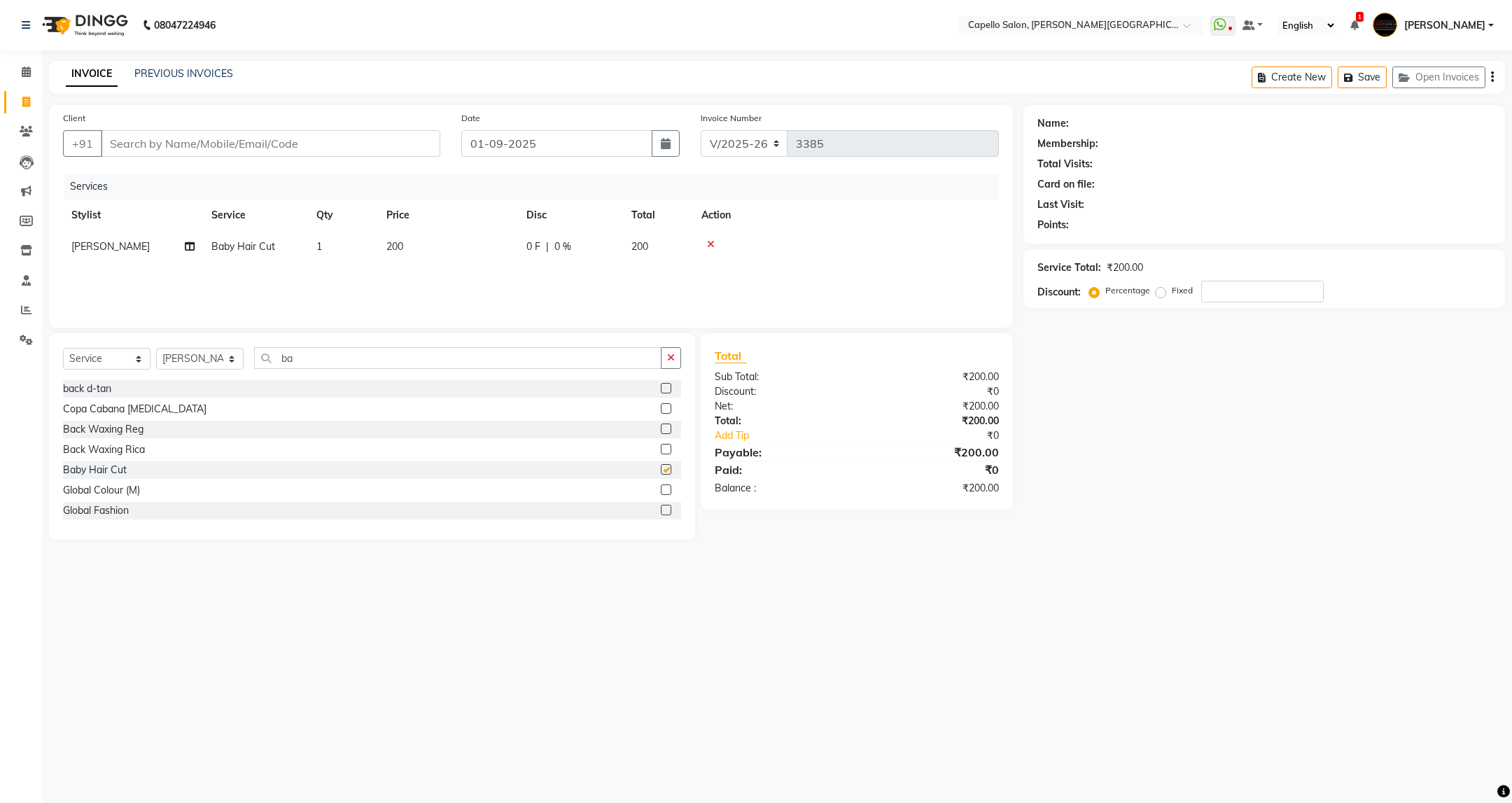
checkbox input "false"
click at [192, 131] on input "Client" at bounding box center [270, 144] width 340 height 27
click at [191, 147] on input "Client" at bounding box center [270, 144] width 340 height 27
type input "8"
type input "0"
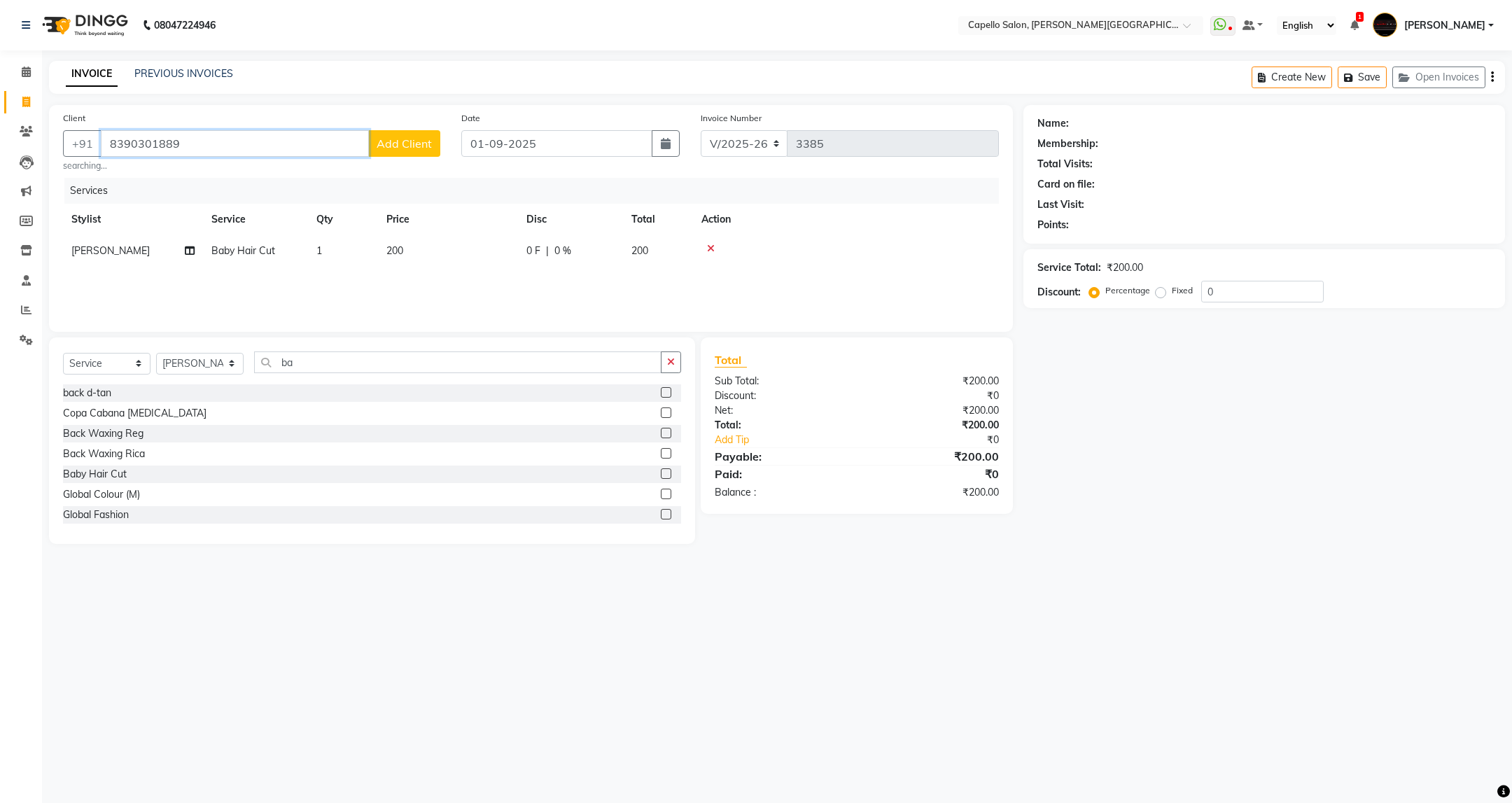
type input "8390301889"
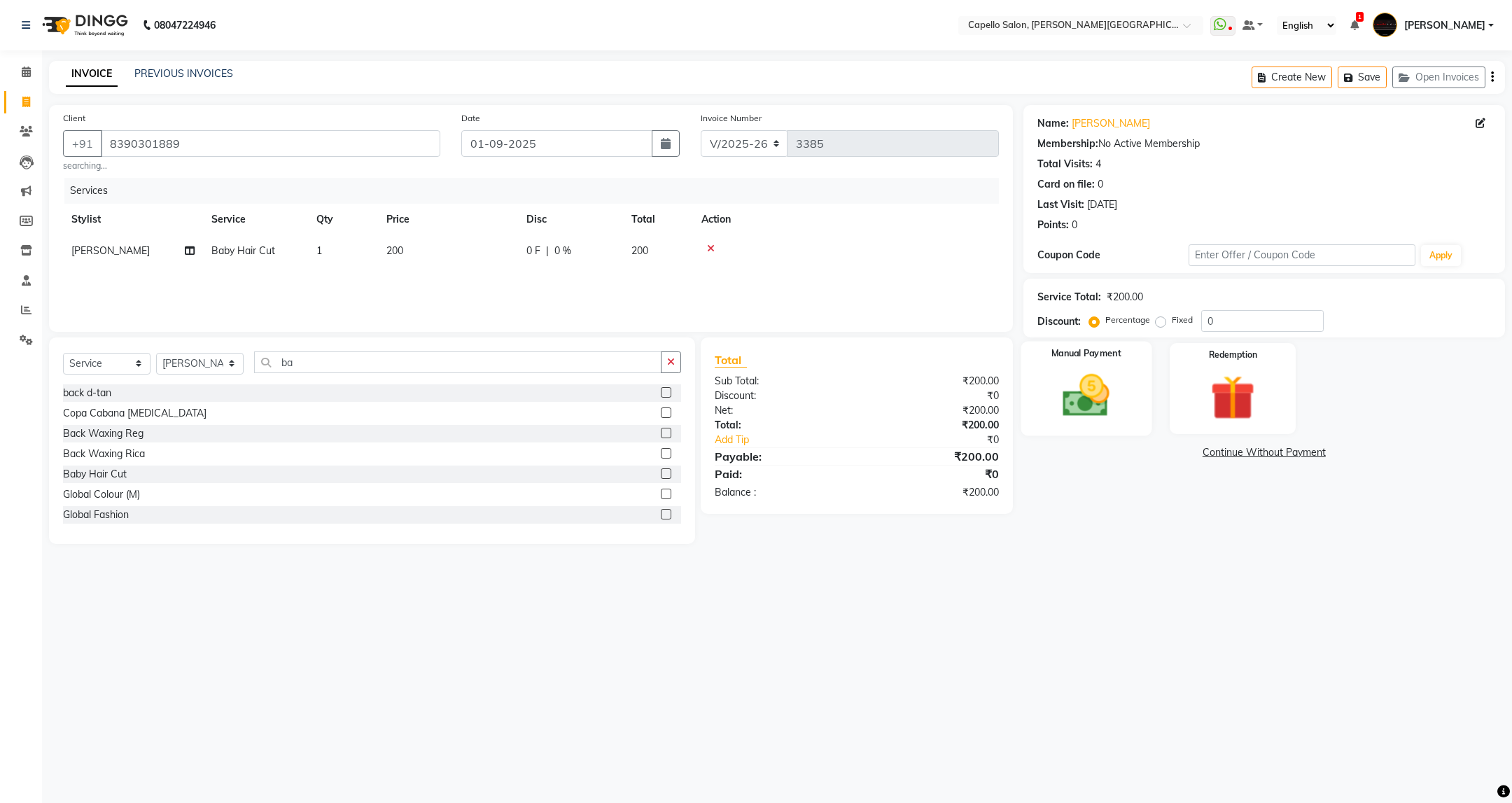
click at [1124, 404] on div "Manual Payment" at bounding box center [1085, 389] width 131 height 95
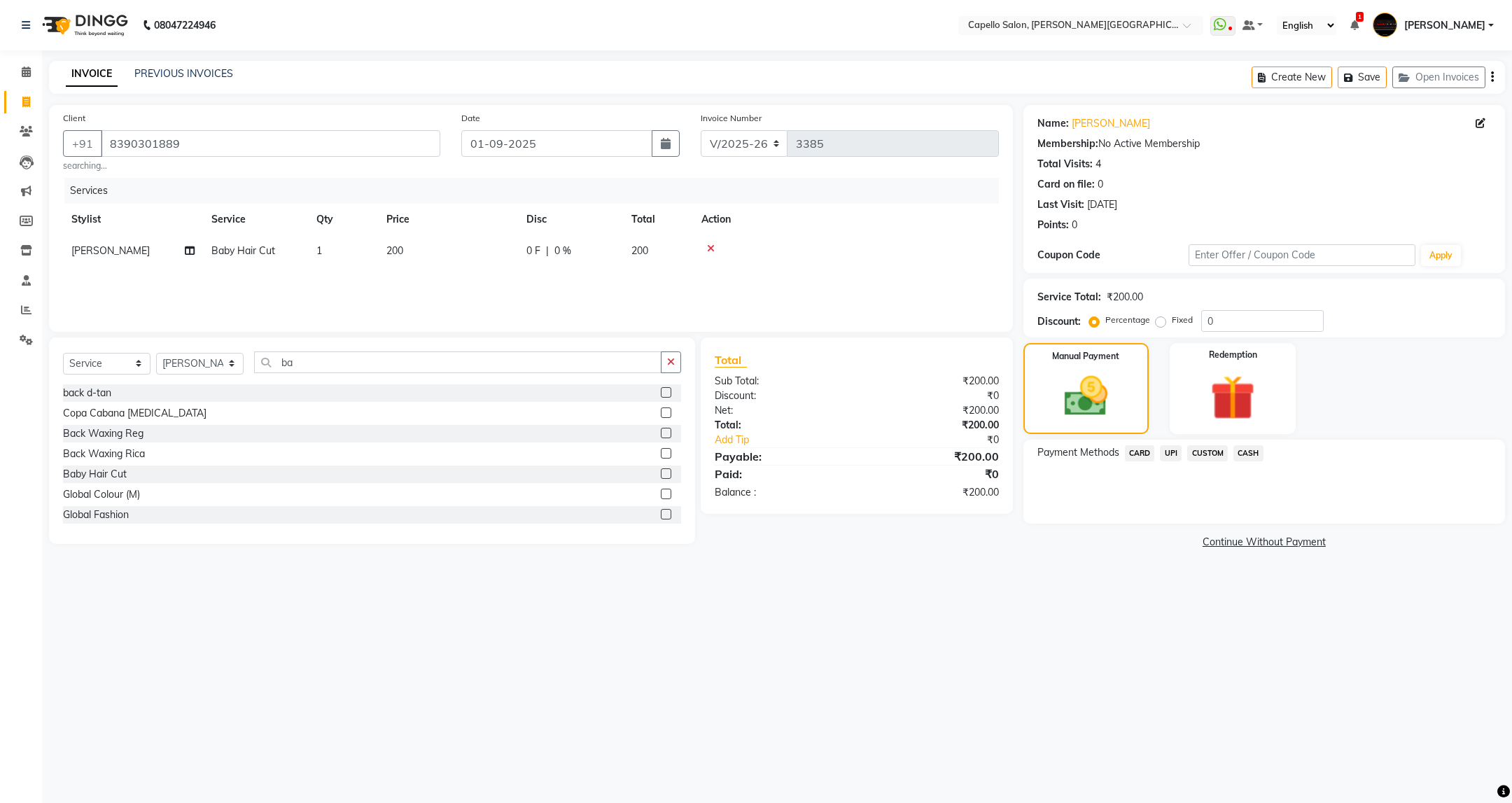
click at [1169, 450] on span "UPI" at bounding box center [1171, 453] width 21 height 16
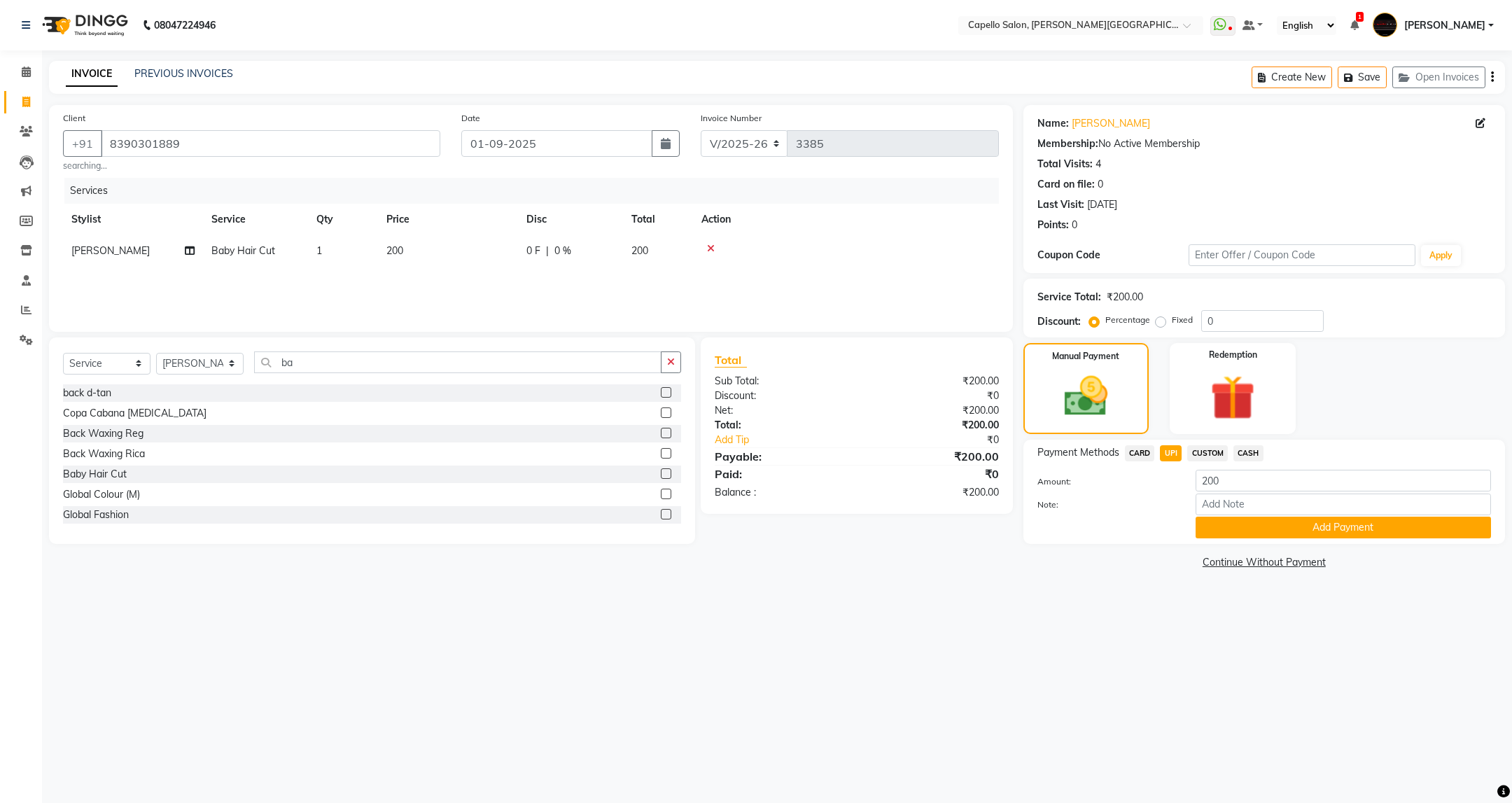
click at [1169, 450] on span "UPI" at bounding box center [1171, 453] width 21 height 16
click at [1281, 527] on button "Add Payment" at bounding box center [1343, 527] width 295 height 21
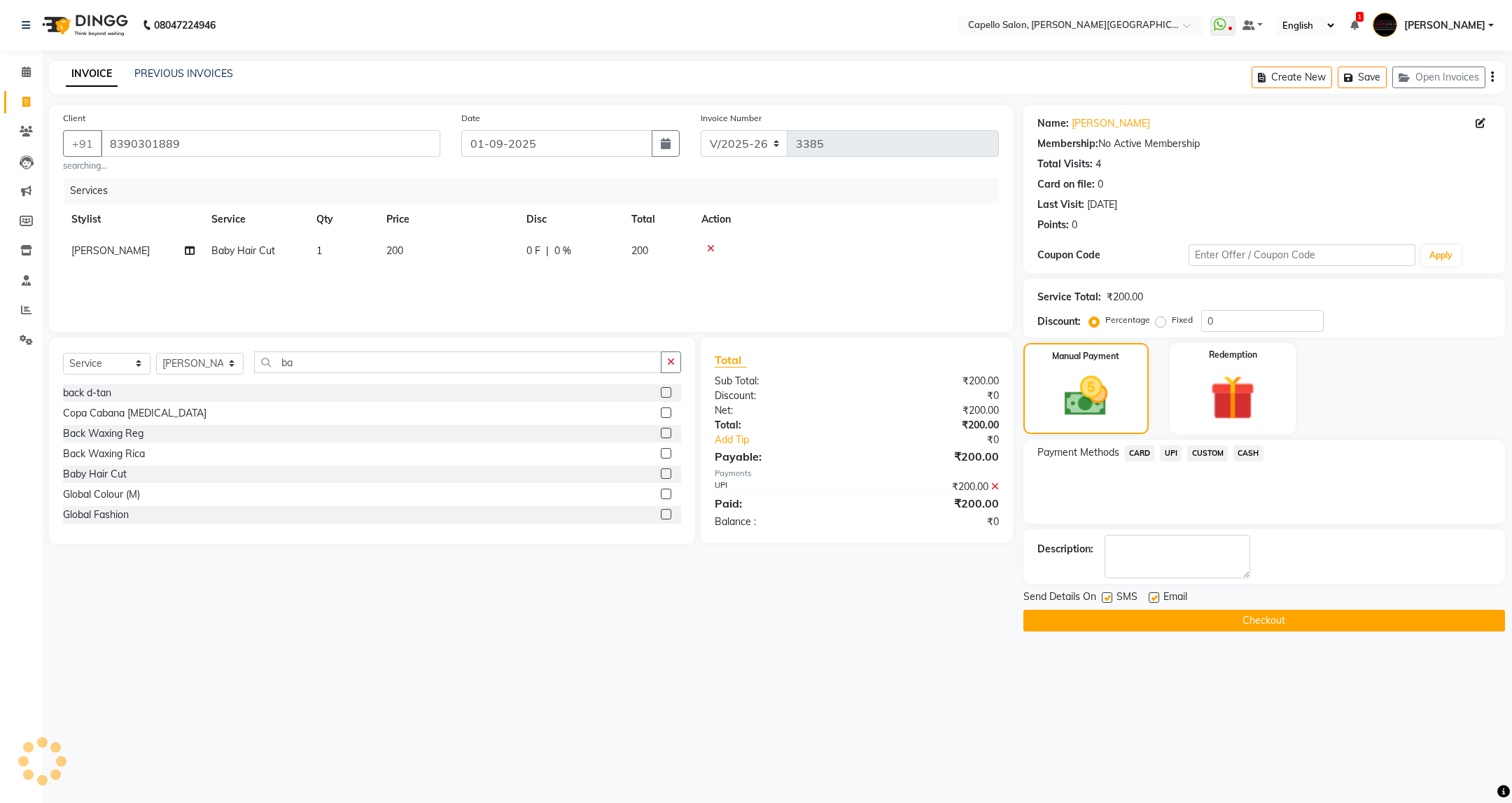
click at [1311, 615] on button "Checkout" at bounding box center [1264, 621] width 482 height 21
click at [1346, 615] on button "Checkout" at bounding box center [1264, 621] width 482 height 21
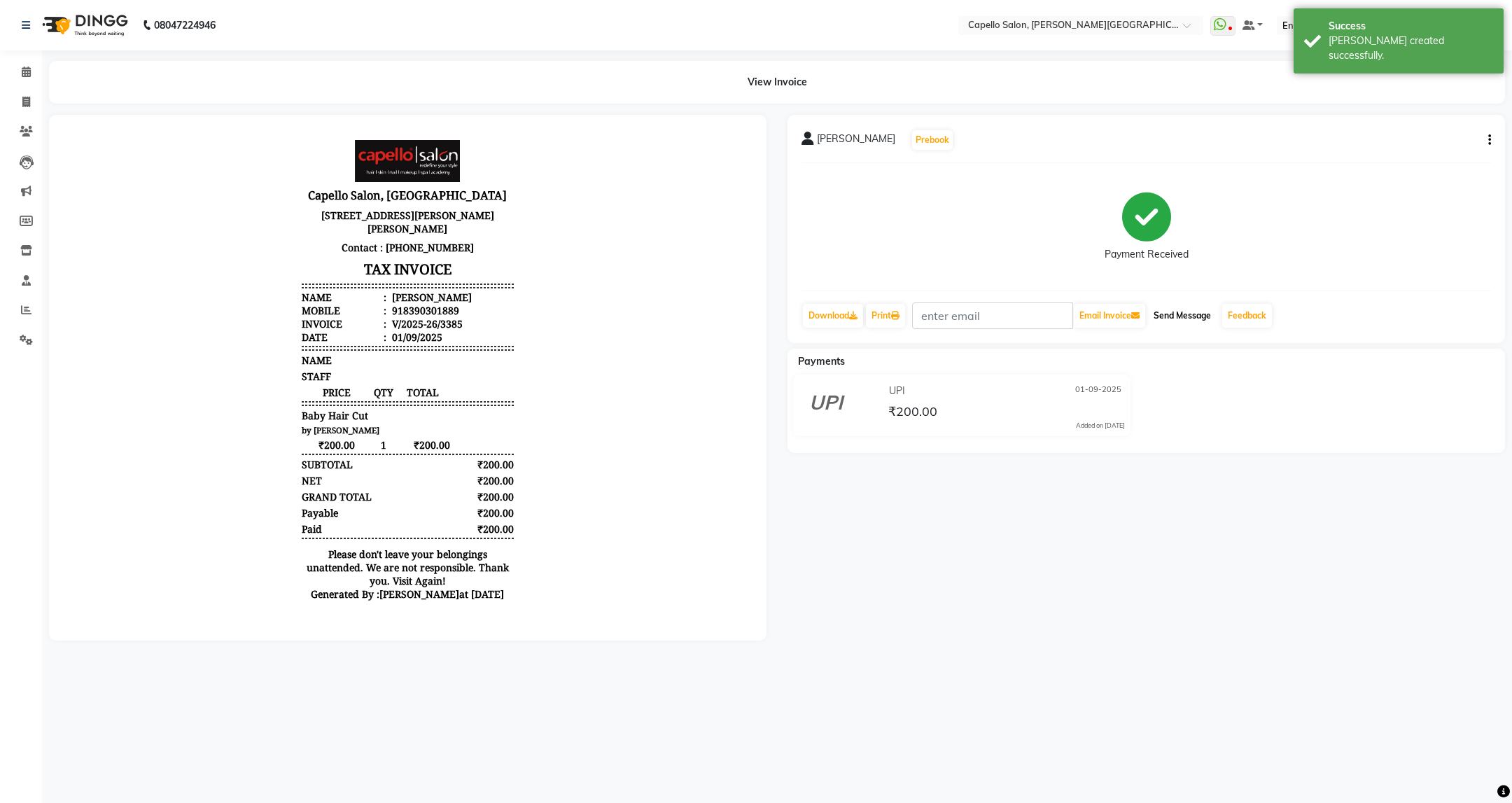
click at [1200, 311] on button "Send Message" at bounding box center [1182, 315] width 69 height 24
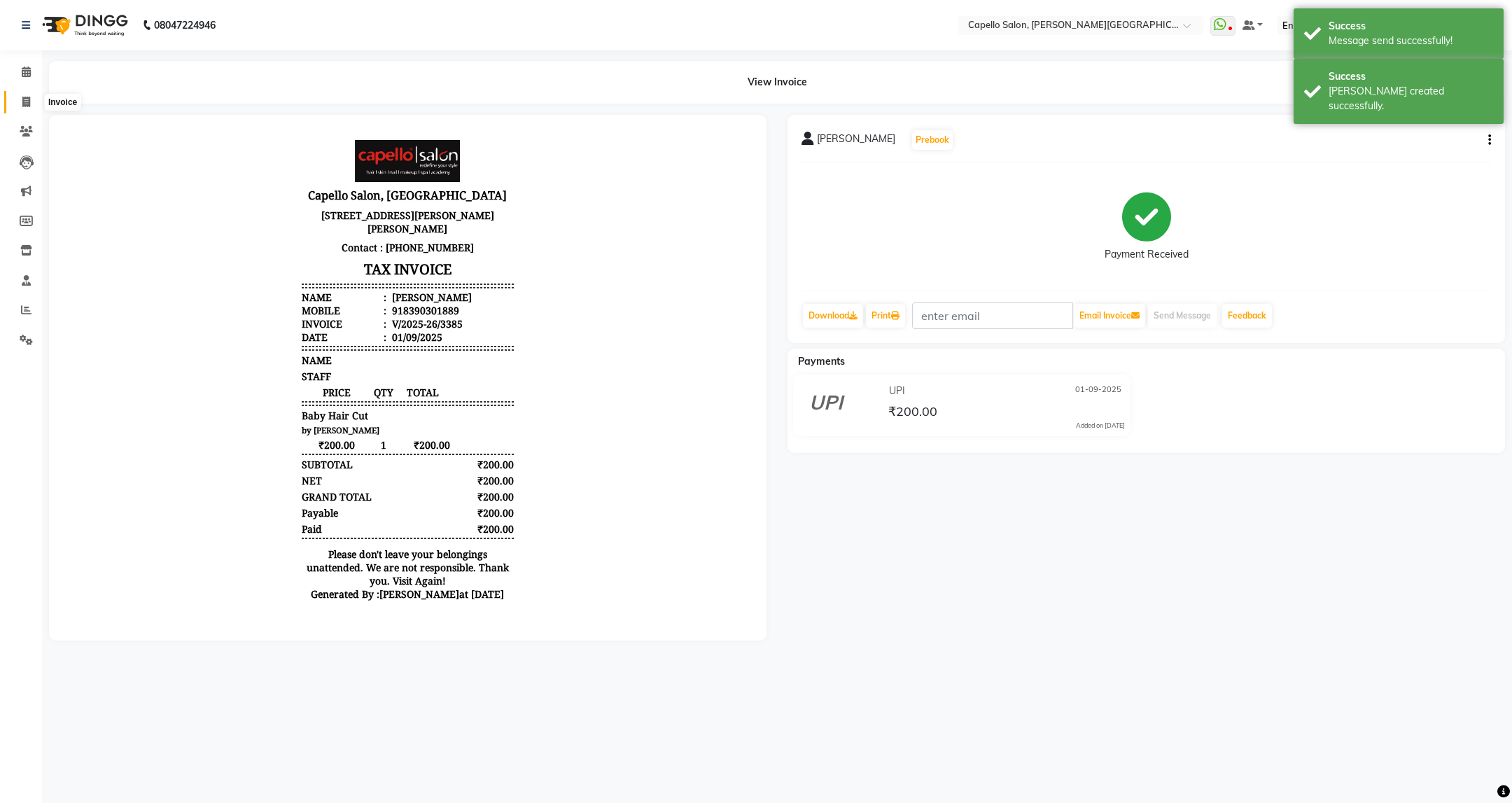
click at [25, 108] on span at bounding box center [26, 102] width 24 height 16
select select "service"
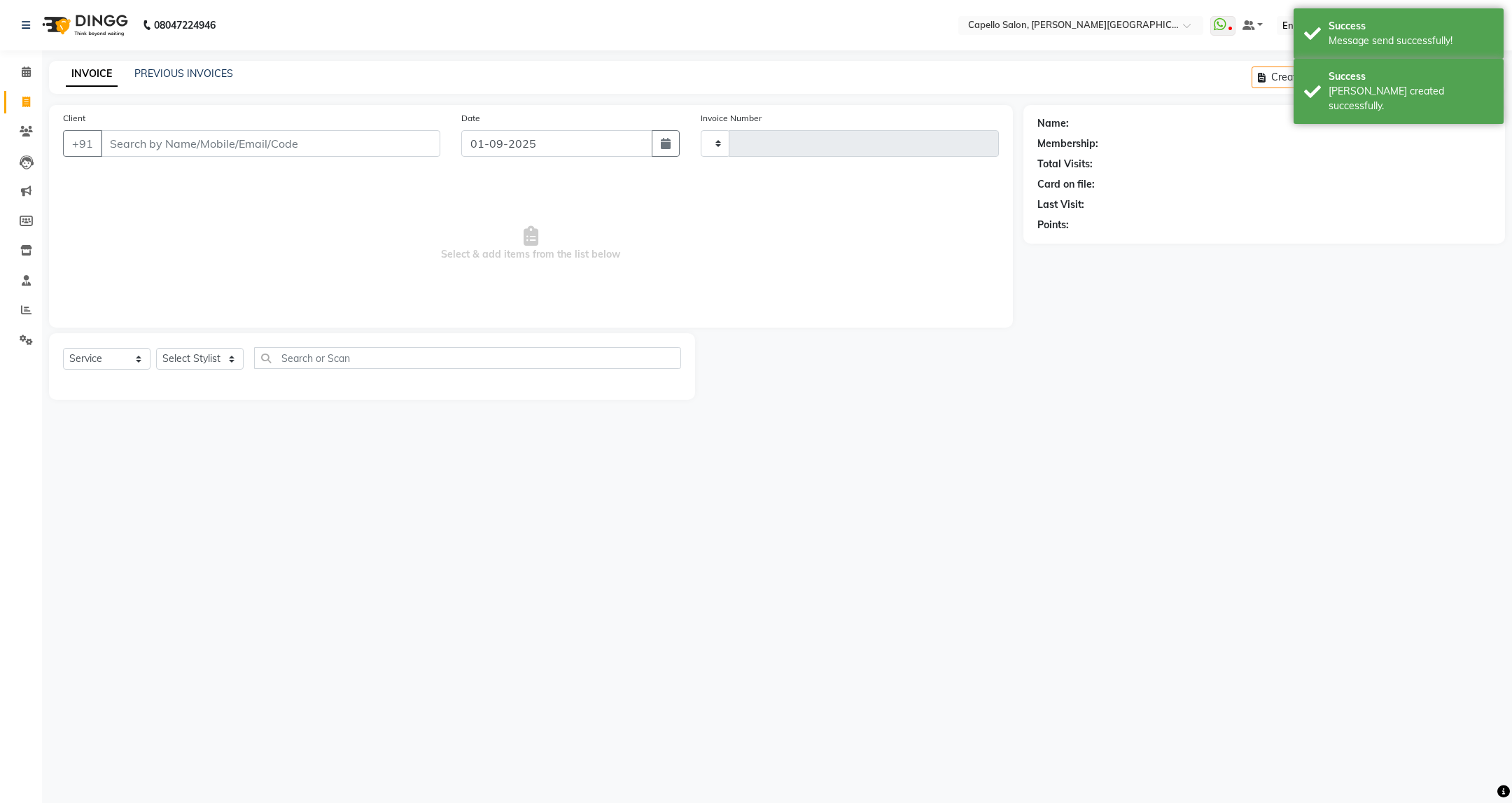
type input "3386"
select select "811"
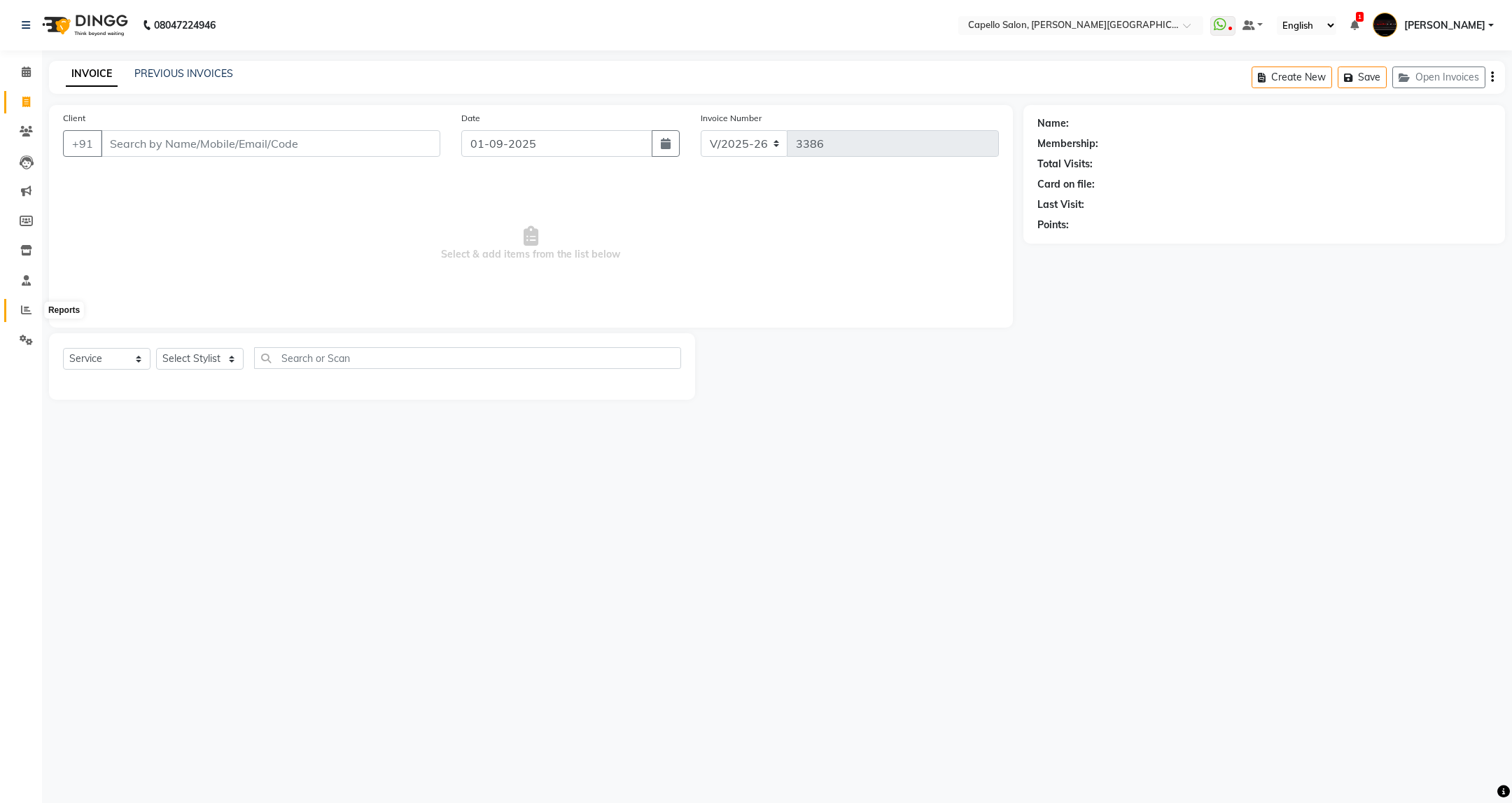
drag, startPoint x: 20, startPoint y: 308, endPoint x: 40, endPoint y: 292, distance: 25.6
click at [21, 308] on icon at bounding box center [27, 310] width 11 height 11
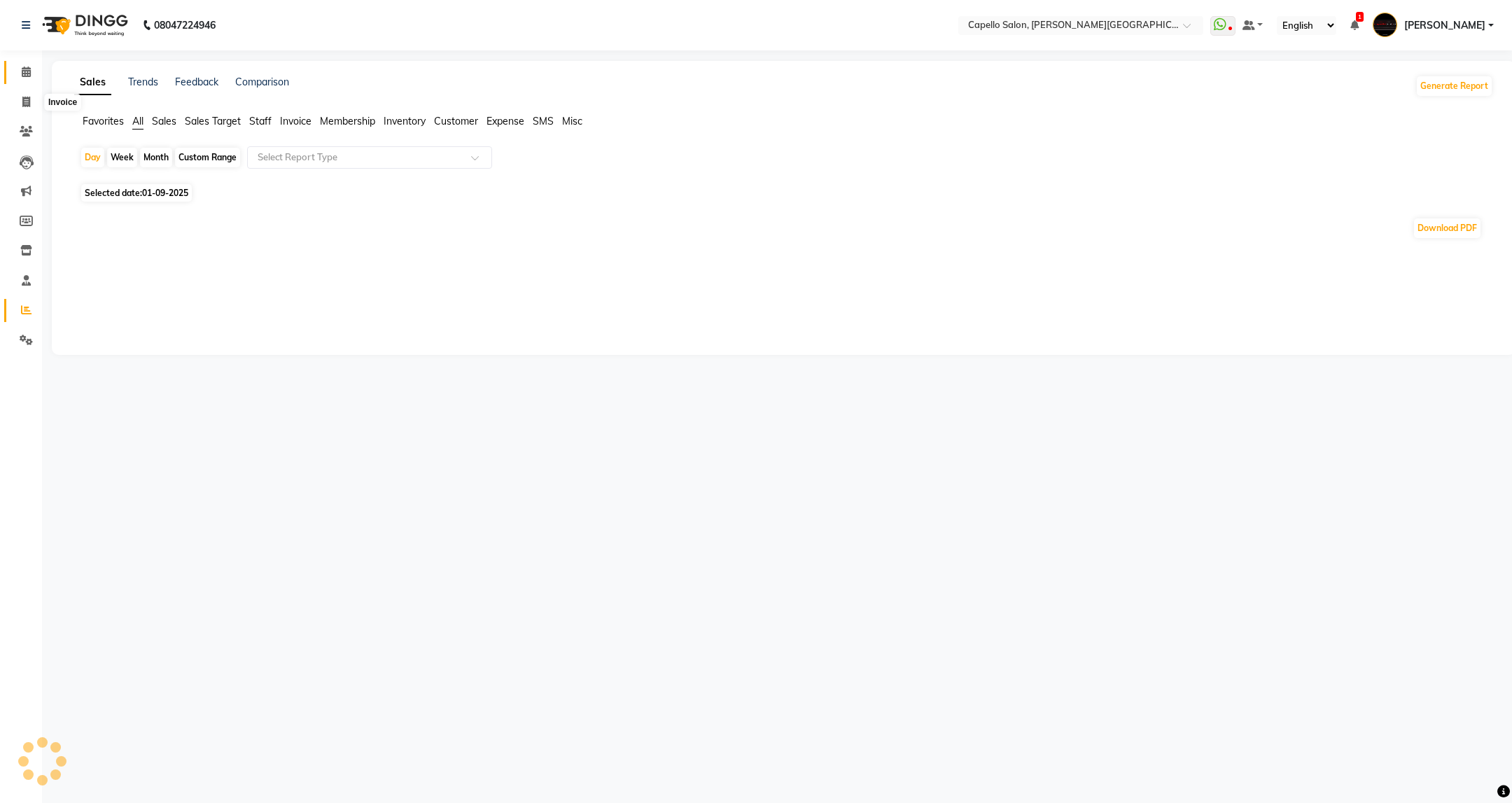
click at [21, 68] on icon at bounding box center [26, 72] width 9 height 11
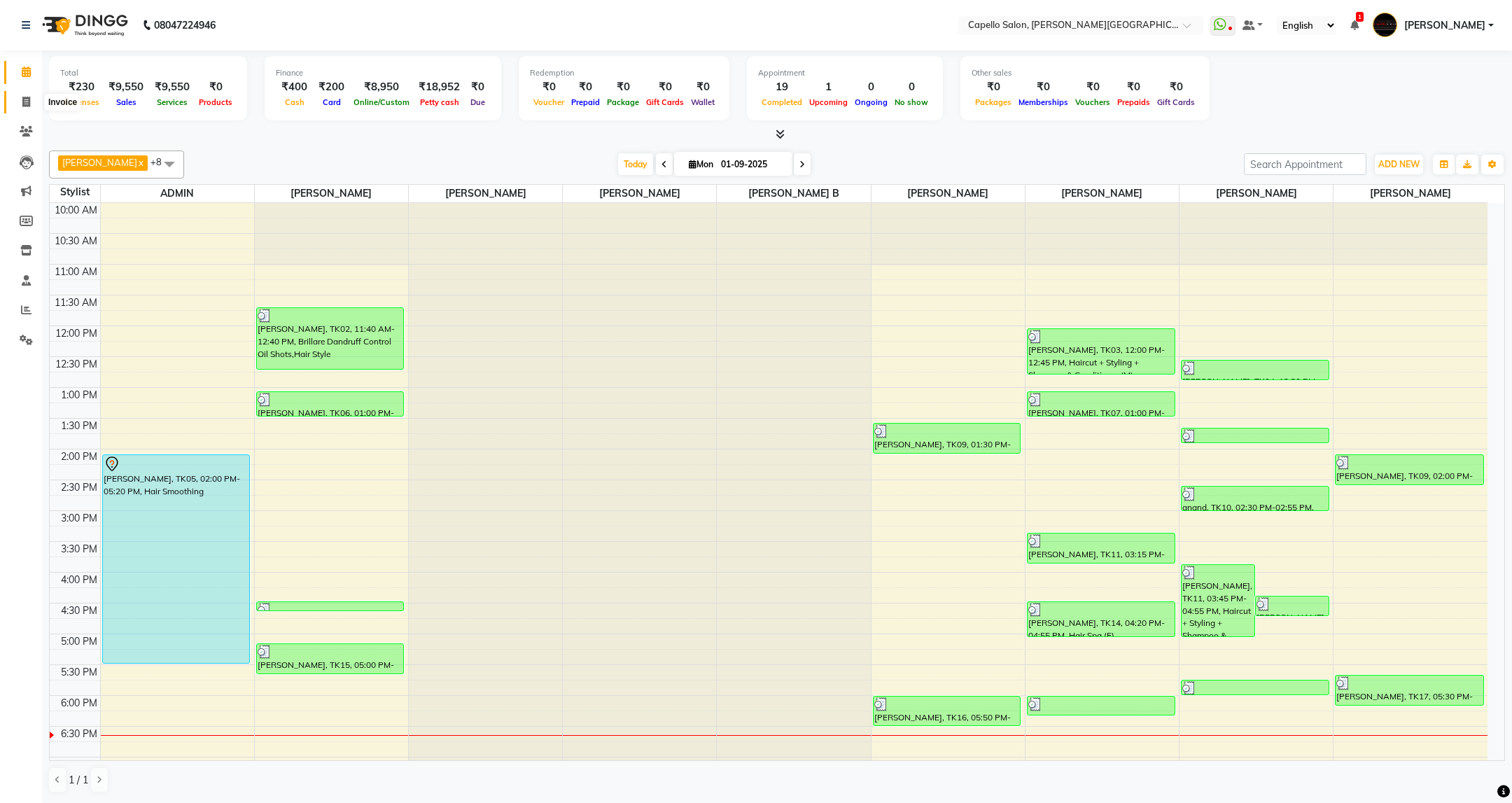
drag, startPoint x: 30, startPoint y: 97, endPoint x: 30, endPoint y: 76, distance: 21.0
click at [30, 97] on icon at bounding box center [26, 102] width 8 height 11
select select "service"
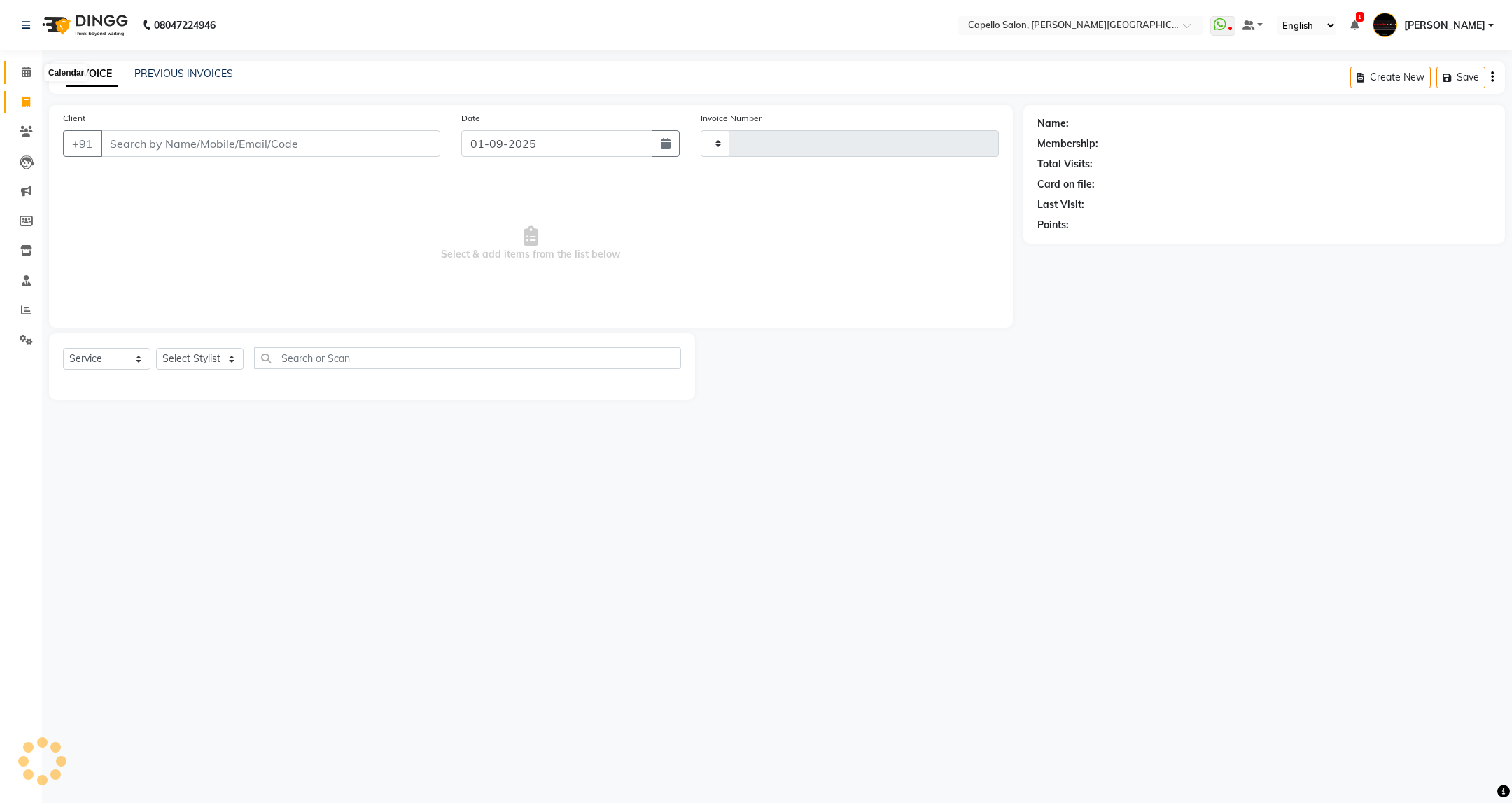
click at [30, 73] on icon at bounding box center [26, 72] width 9 height 11
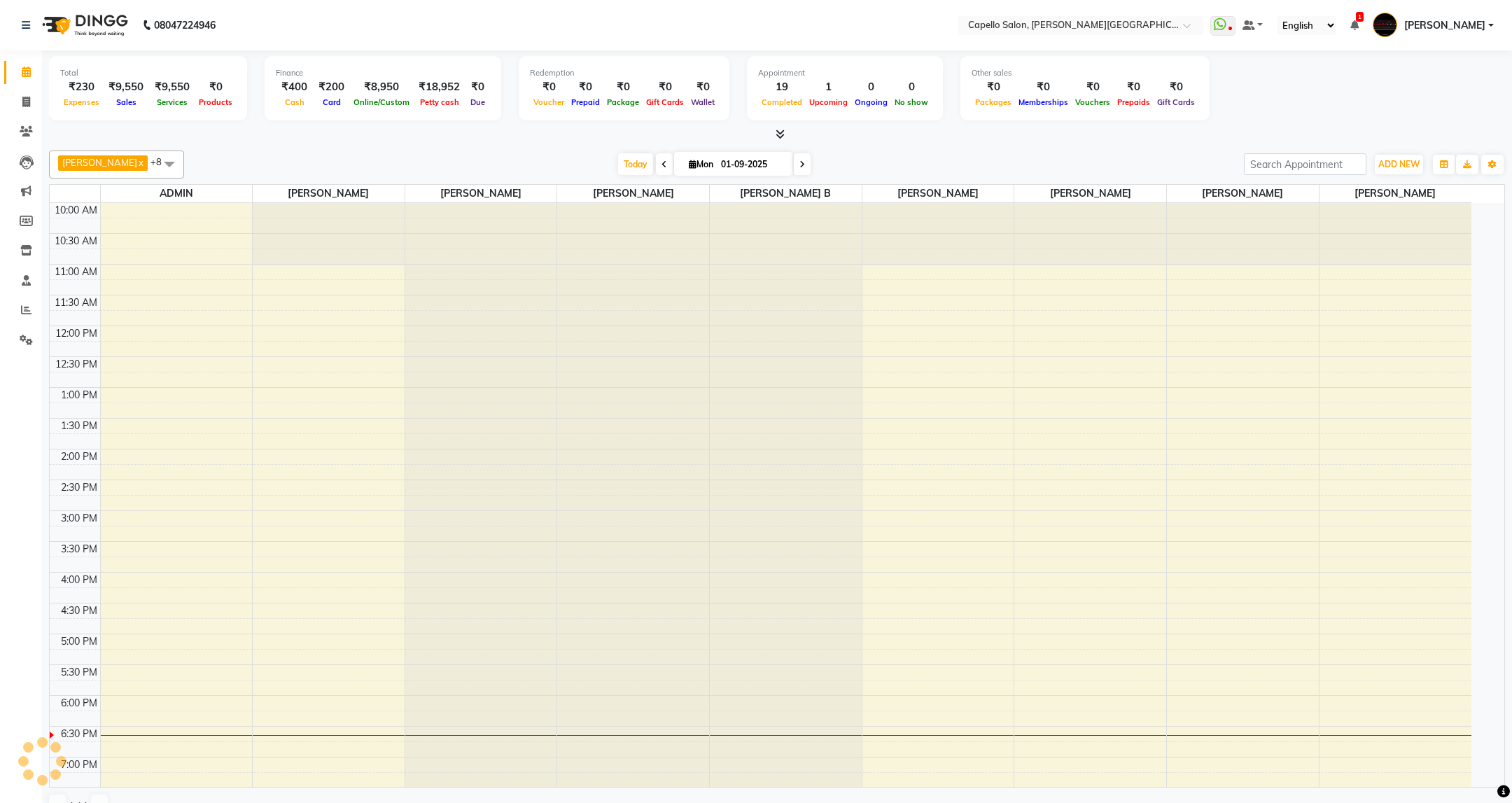
scroll to position [171, 0]
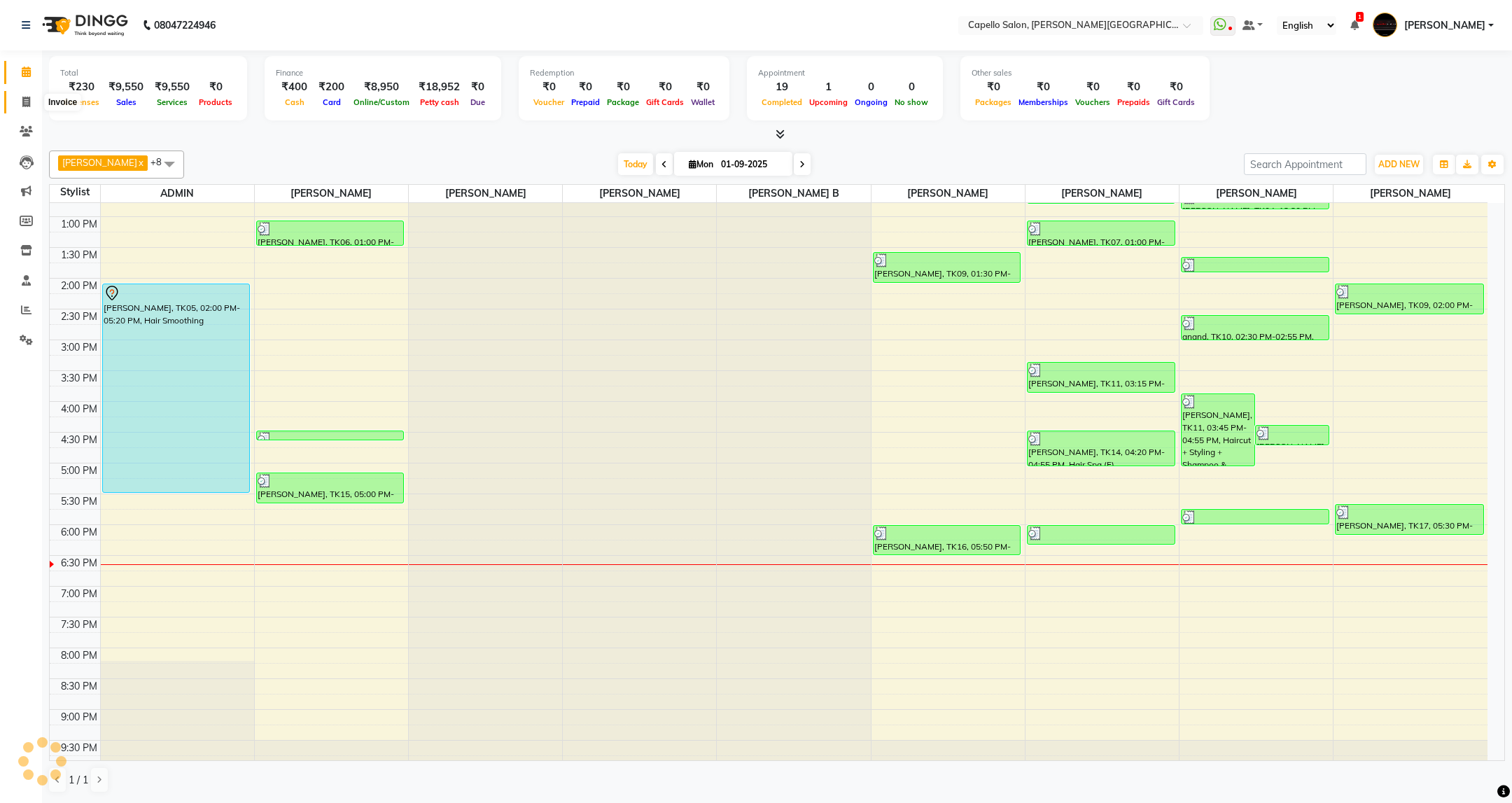
click at [28, 104] on icon at bounding box center [26, 102] width 8 height 11
select select "service"
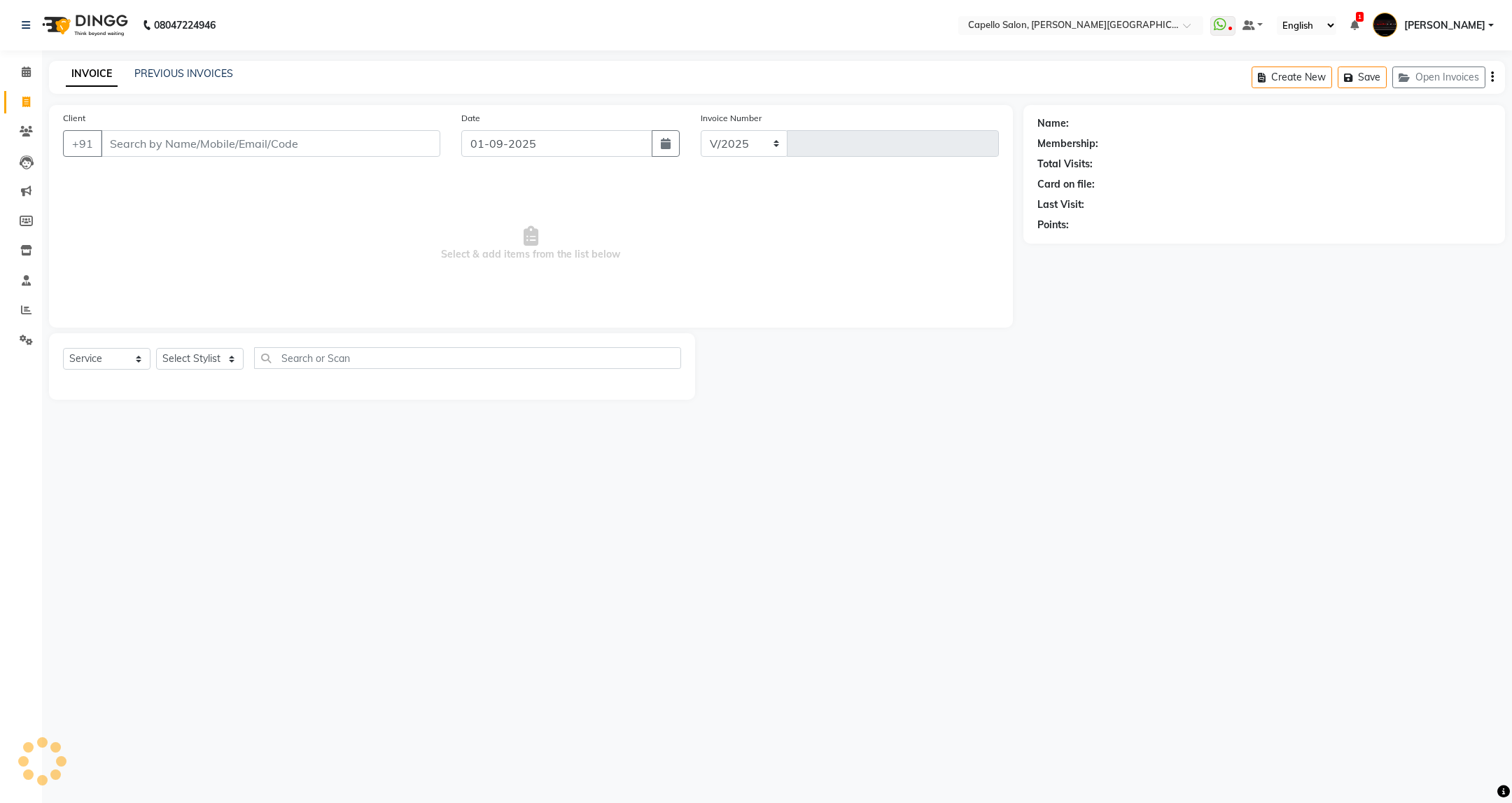
select select "811"
type input "3386"
click at [177, 79] on div "PREVIOUS INVOICES" at bounding box center [183, 73] width 98 height 15
click at [177, 79] on link "PREVIOUS INVOICES" at bounding box center [183, 73] width 98 height 13
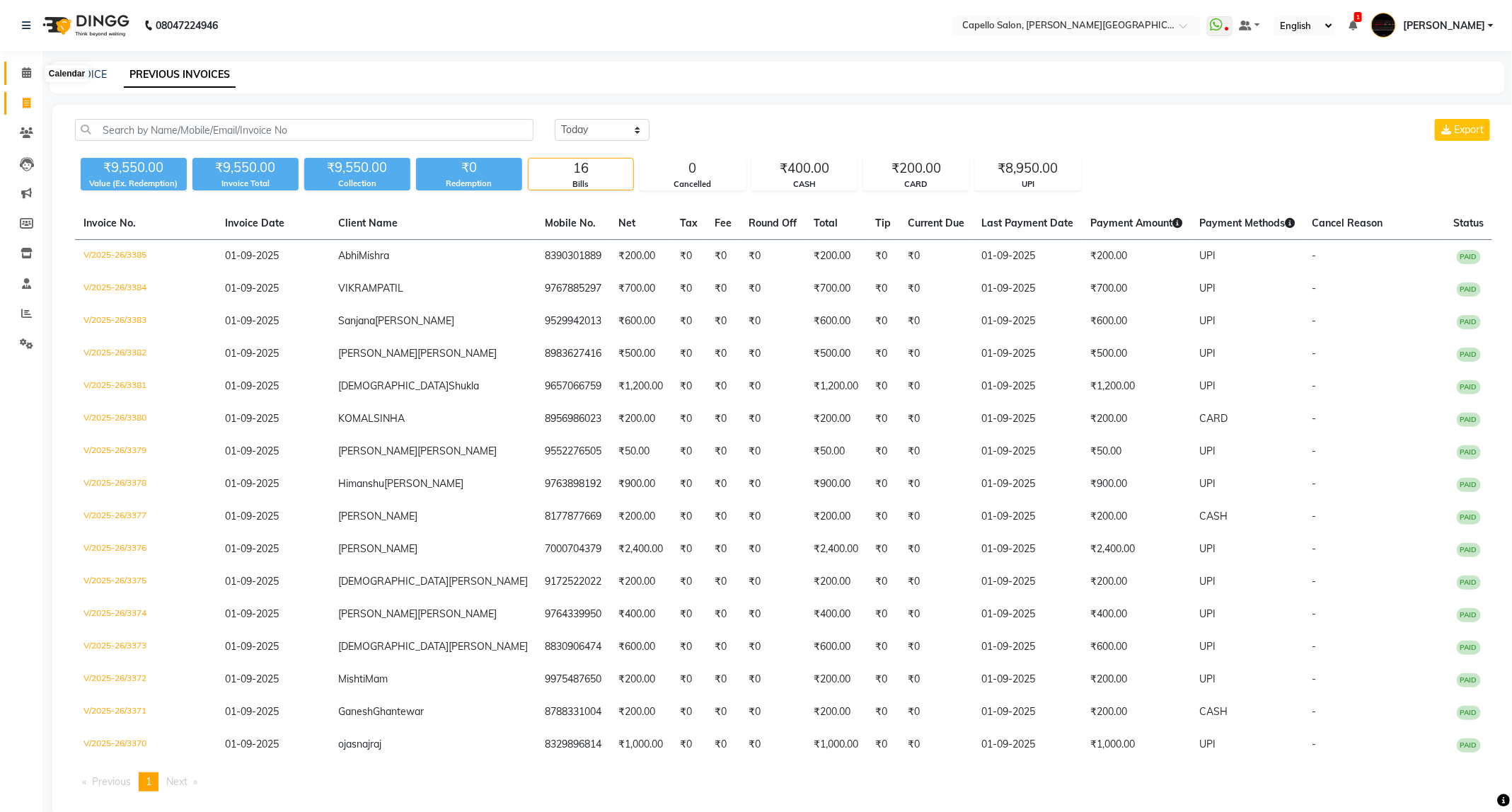
click at [23, 71] on icon at bounding box center [26, 73] width 9 height 11
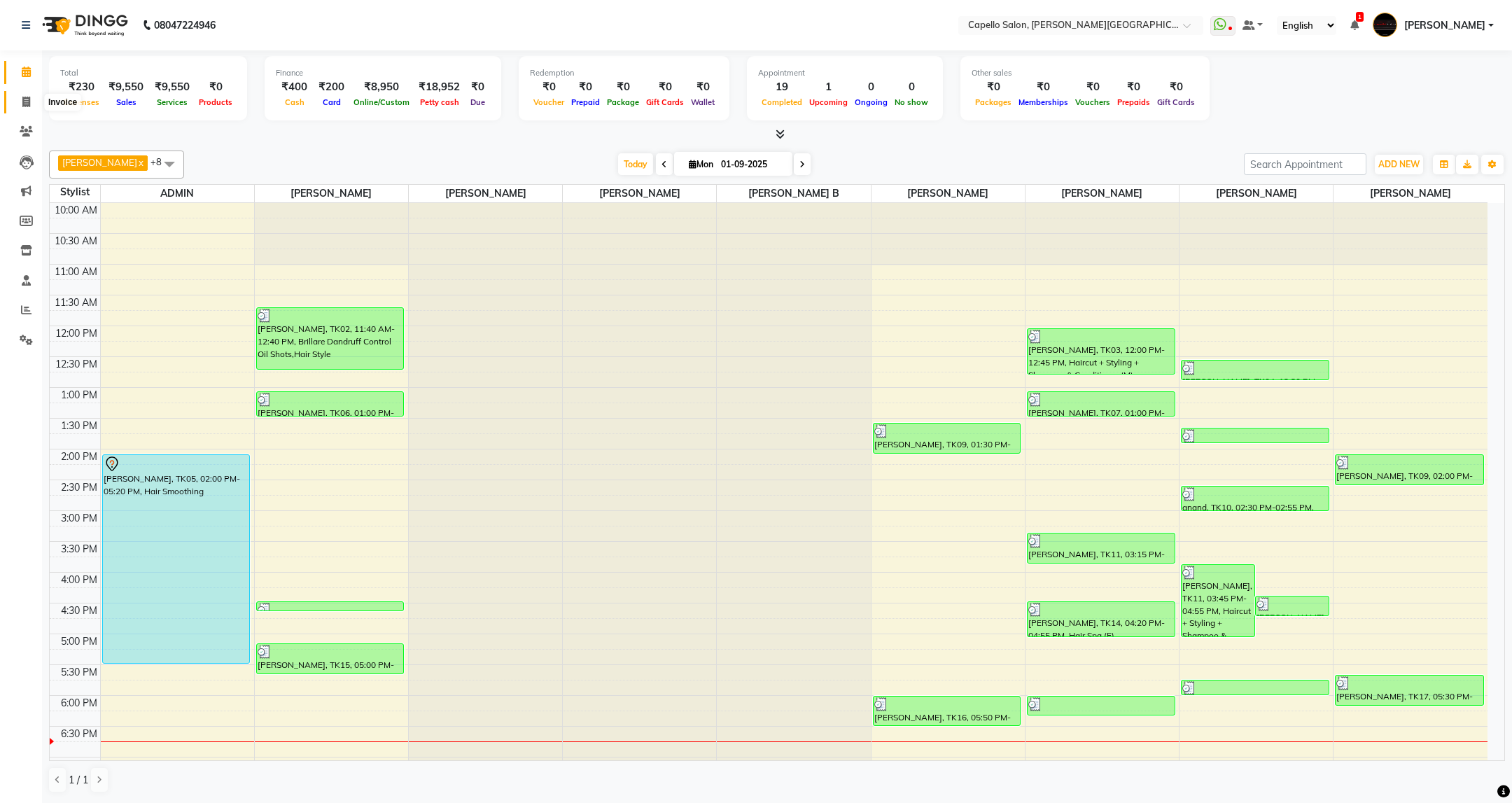
click at [24, 97] on icon at bounding box center [26, 102] width 8 height 11
select select "service"
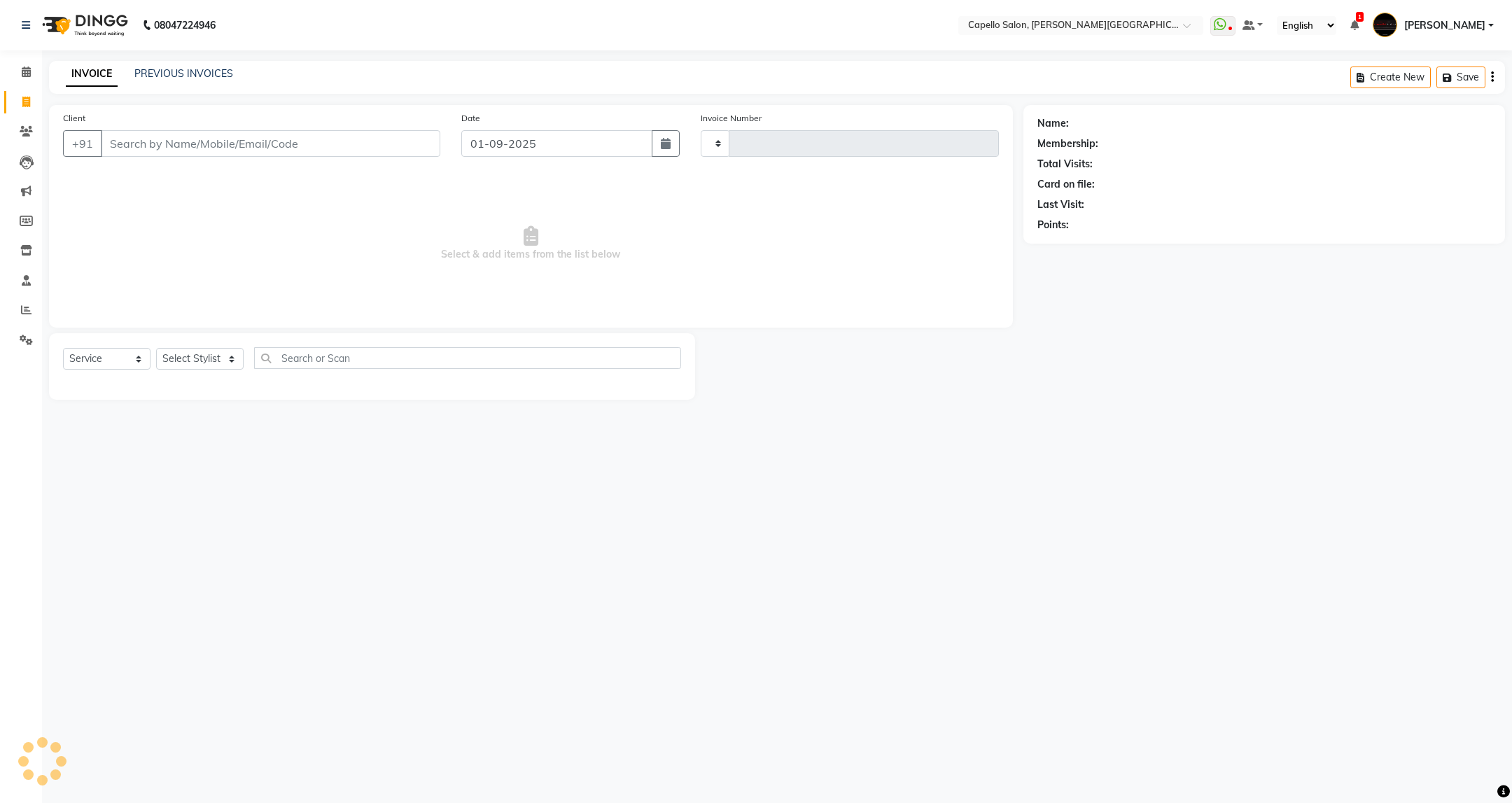
type input "3386"
select select "811"
click at [227, 355] on select "Select Stylist" at bounding box center [200, 359] width 88 height 21
select select "40598"
click at [156, 349] on select "Select Stylist ADMIN [PERSON_NAME] [PERSON_NAME] [PERSON_NAME] [PERSON_NAME] (M…" at bounding box center [200, 359] width 88 height 21
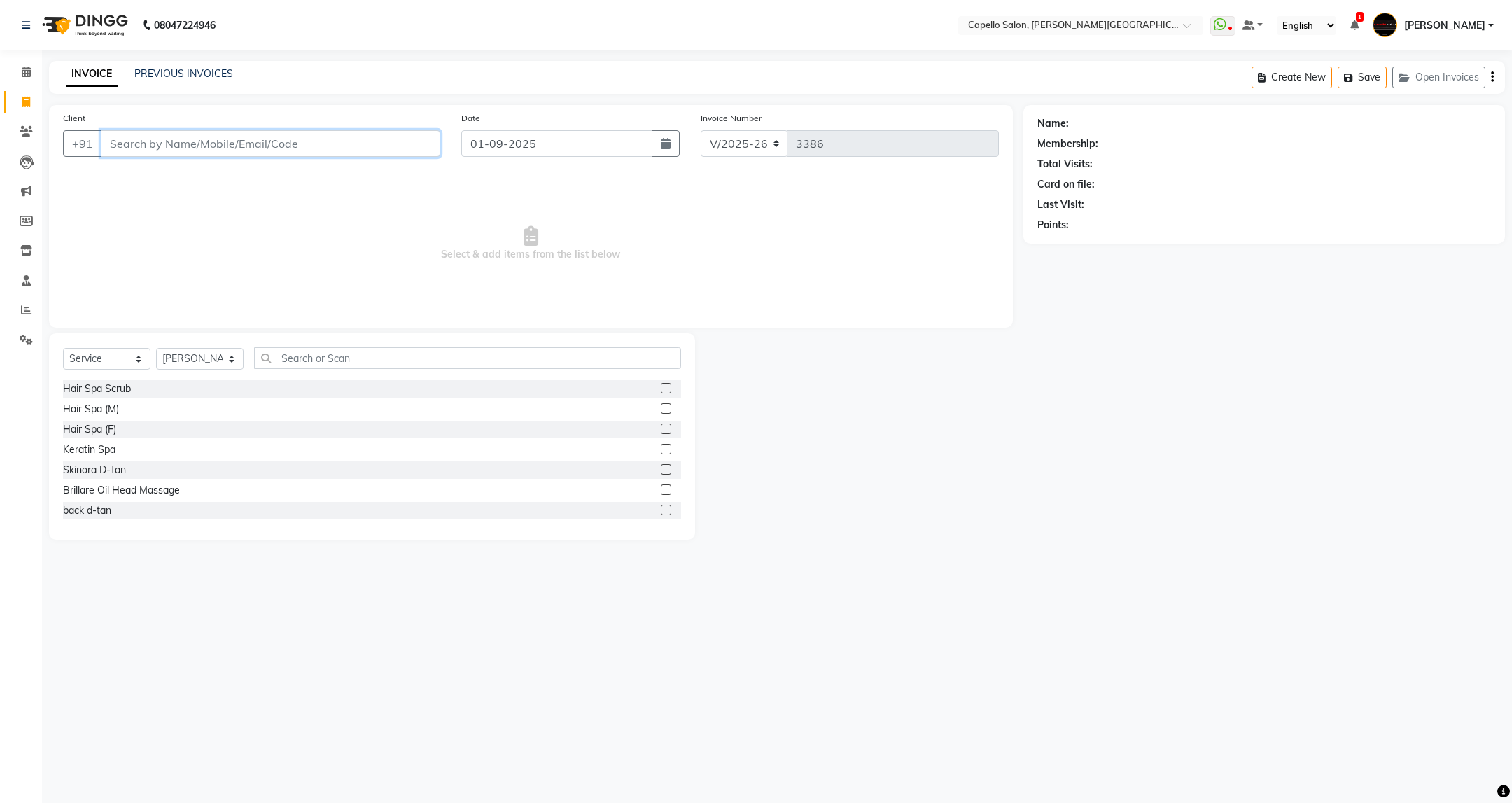
click at [208, 143] on input "Client" at bounding box center [270, 144] width 340 height 27
click at [332, 339] on div "Select Service Product Membership Package Voucher Prepaid Gift Card Select Styl…" at bounding box center [372, 437] width 646 height 207
click at [330, 360] on input "text" at bounding box center [467, 358] width 427 height 21
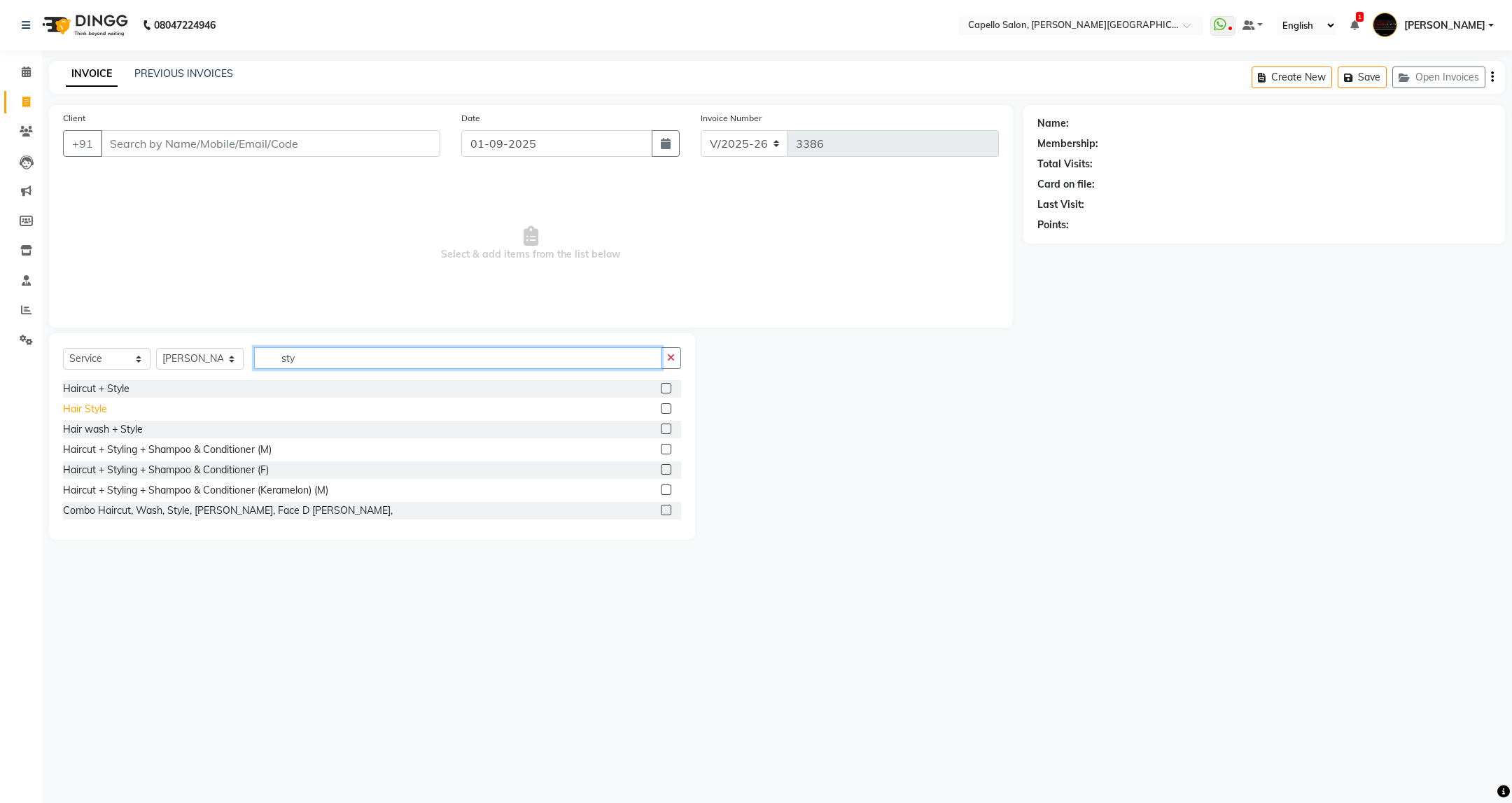
type input "sty"
click at [97, 403] on div "Hair Style" at bounding box center [85, 408] width 44 height 15
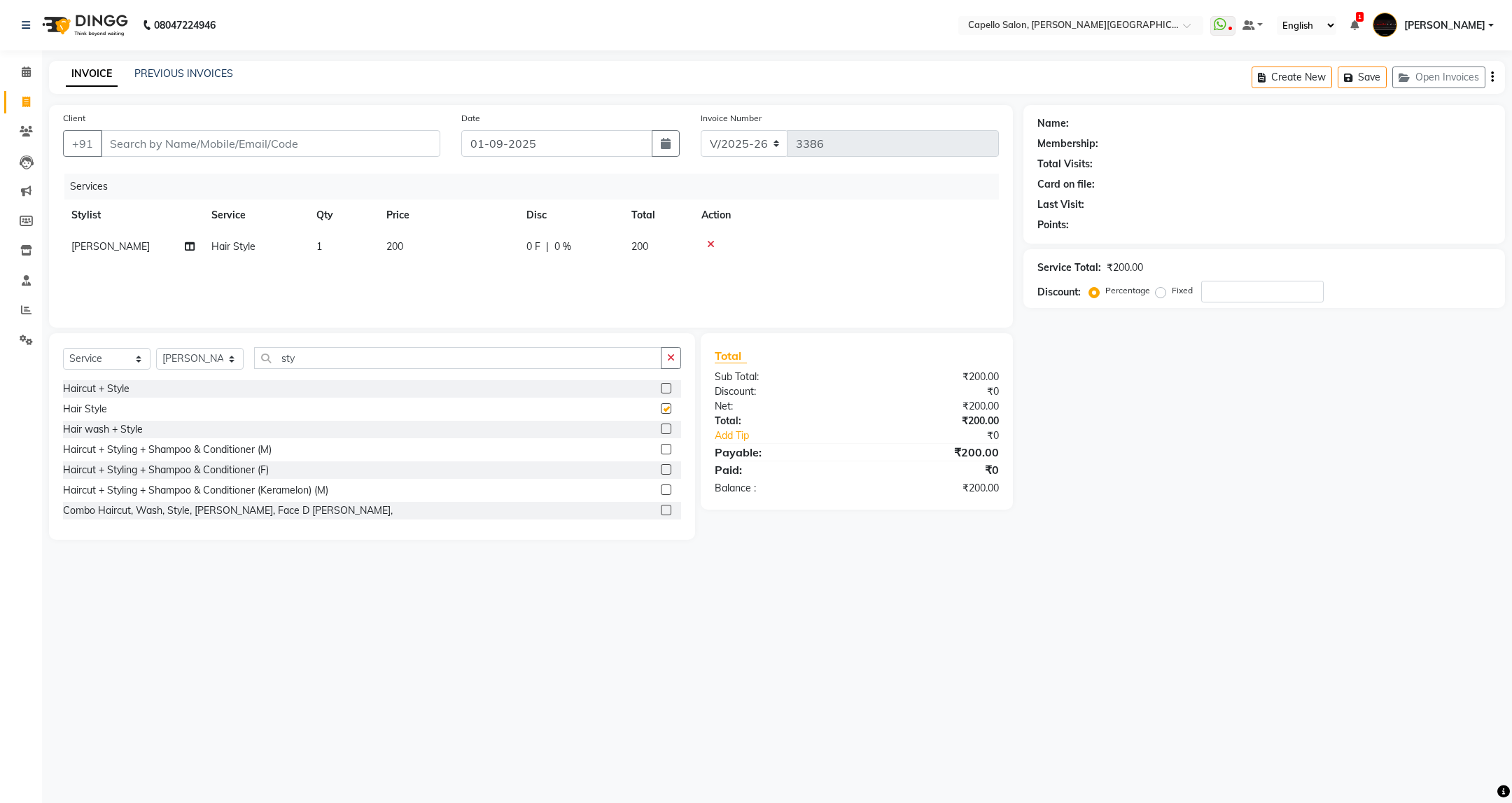
checkbox input "false"
click at [243, 133] on input "Client" at bounding box center [270, 144] width 340 height 27
type input "7"
type input "0"
type input "7249297451"
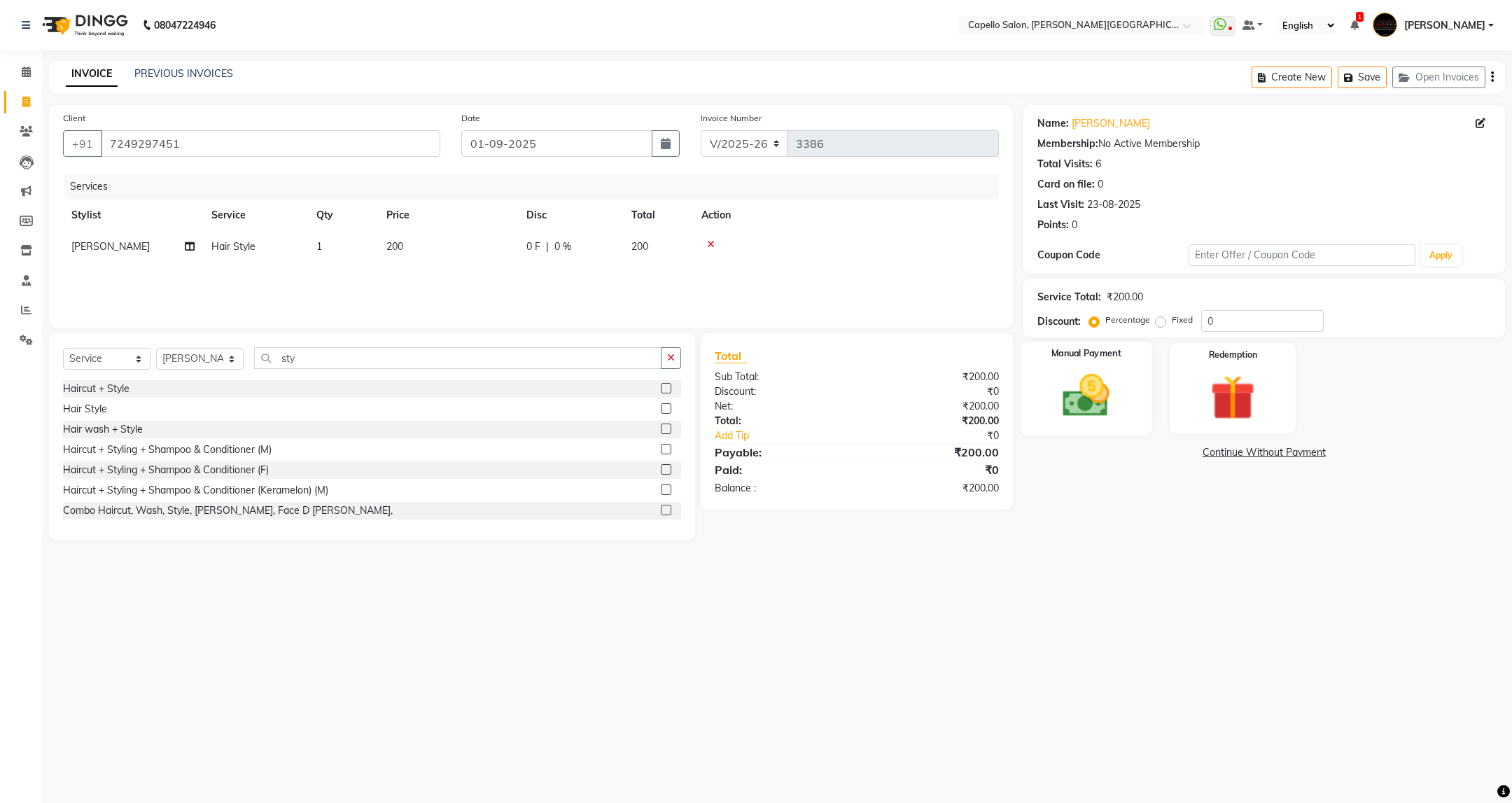
click at [1090, 399] on img at bounding box center [1086, 395] width 76 height 54
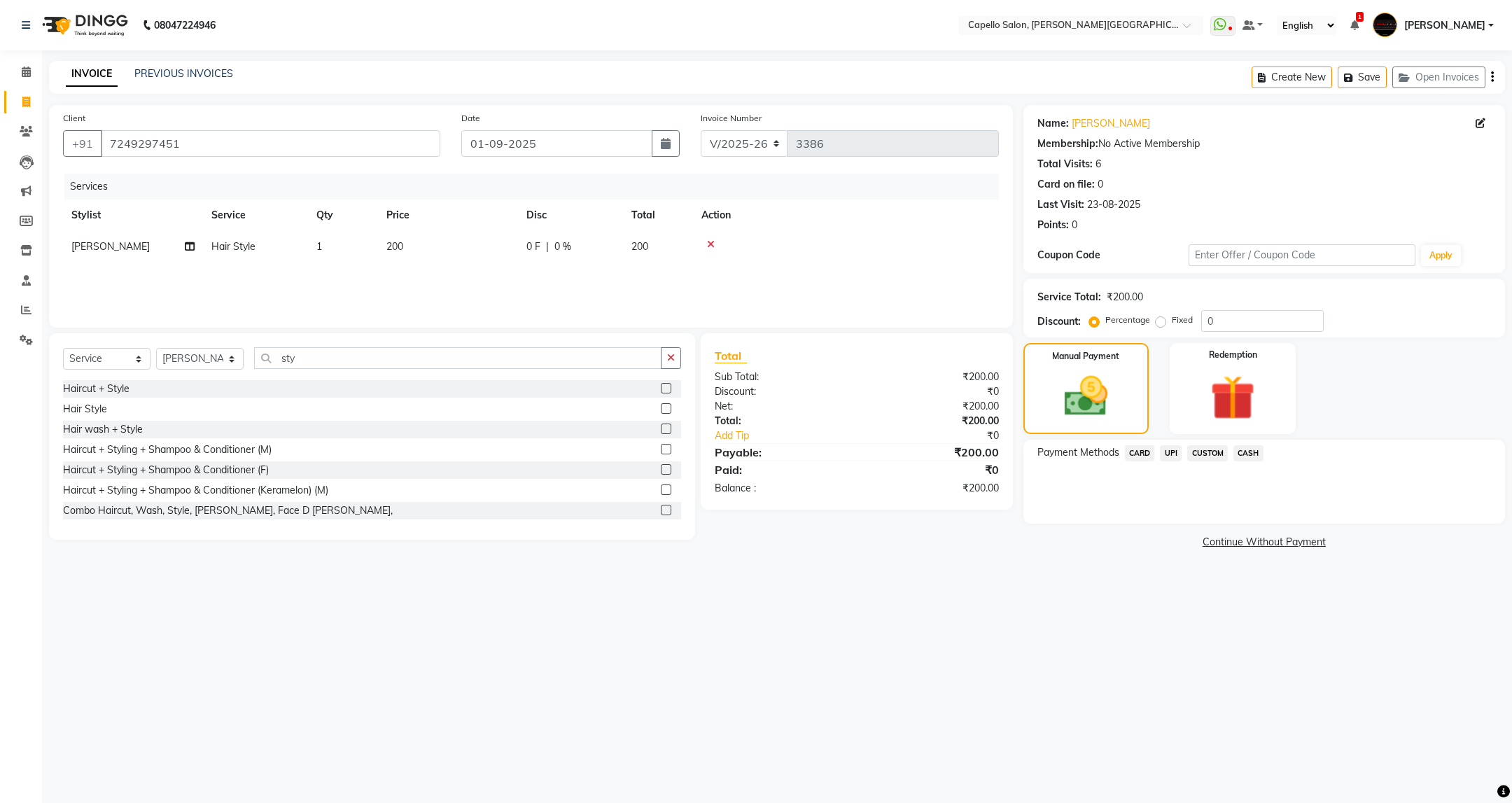
click at [1240, 453] on span "CASH" at bounding box center [1248, 453] width 30 height 16
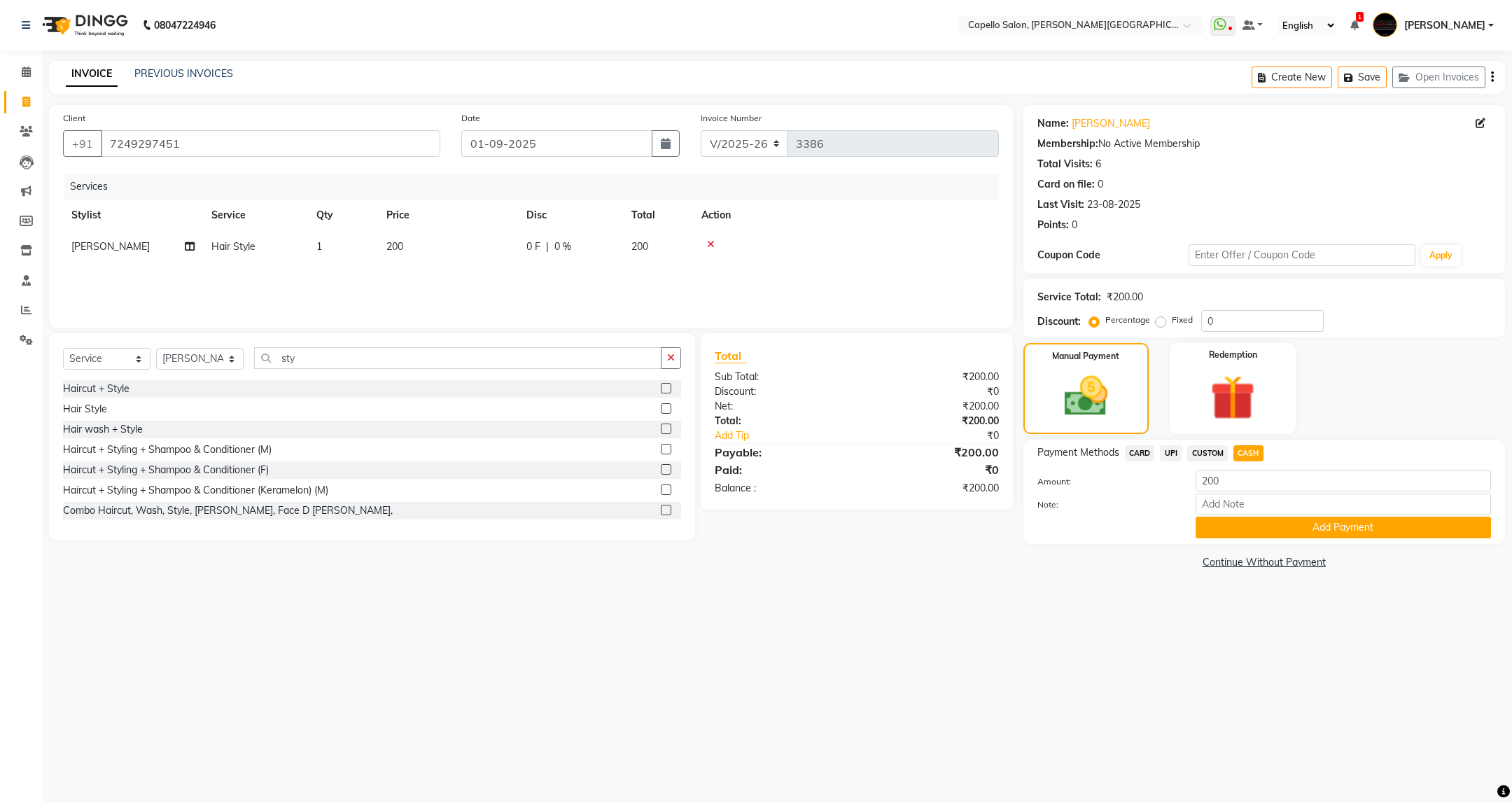
click at [1172, 450] on span "UPI" at bounding box center [1171, 453] width 21 height 16
drag, startPoint x: 1220, startPoint y: 482, endPoint x: 1177, endPoint y: 492, distance: 44.1
click at [1177, 492] on div "Amount: 200" at bounding box center [1264, 481] width 475 height 24
type input "50"
click at [1325, 530] on button "Add Payment" at bounding box center [1343, 527] width 295 height 21
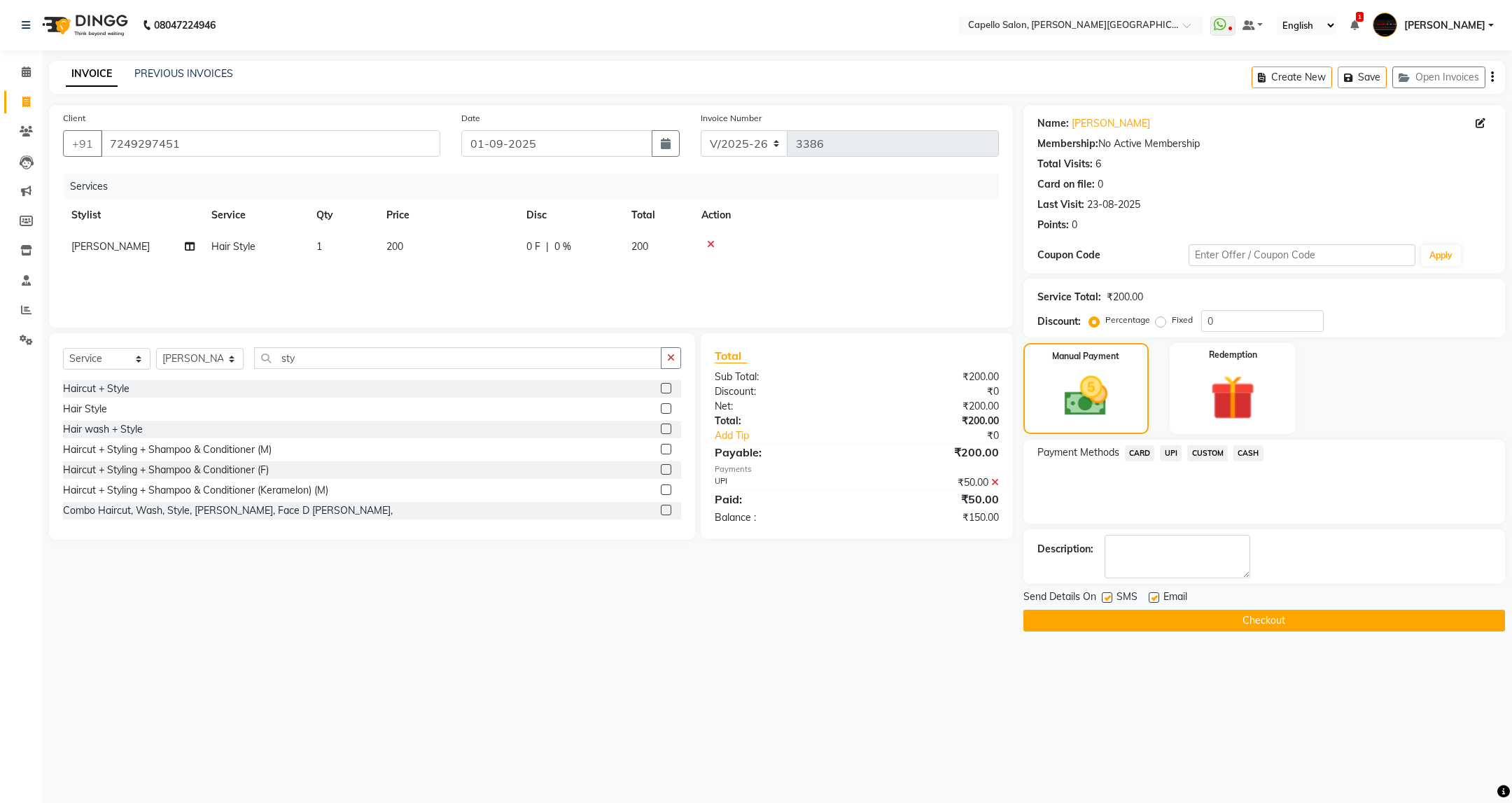
click at [1241, 454] on span "CASH" at bounding box center [1248, 453] width 30 height 16
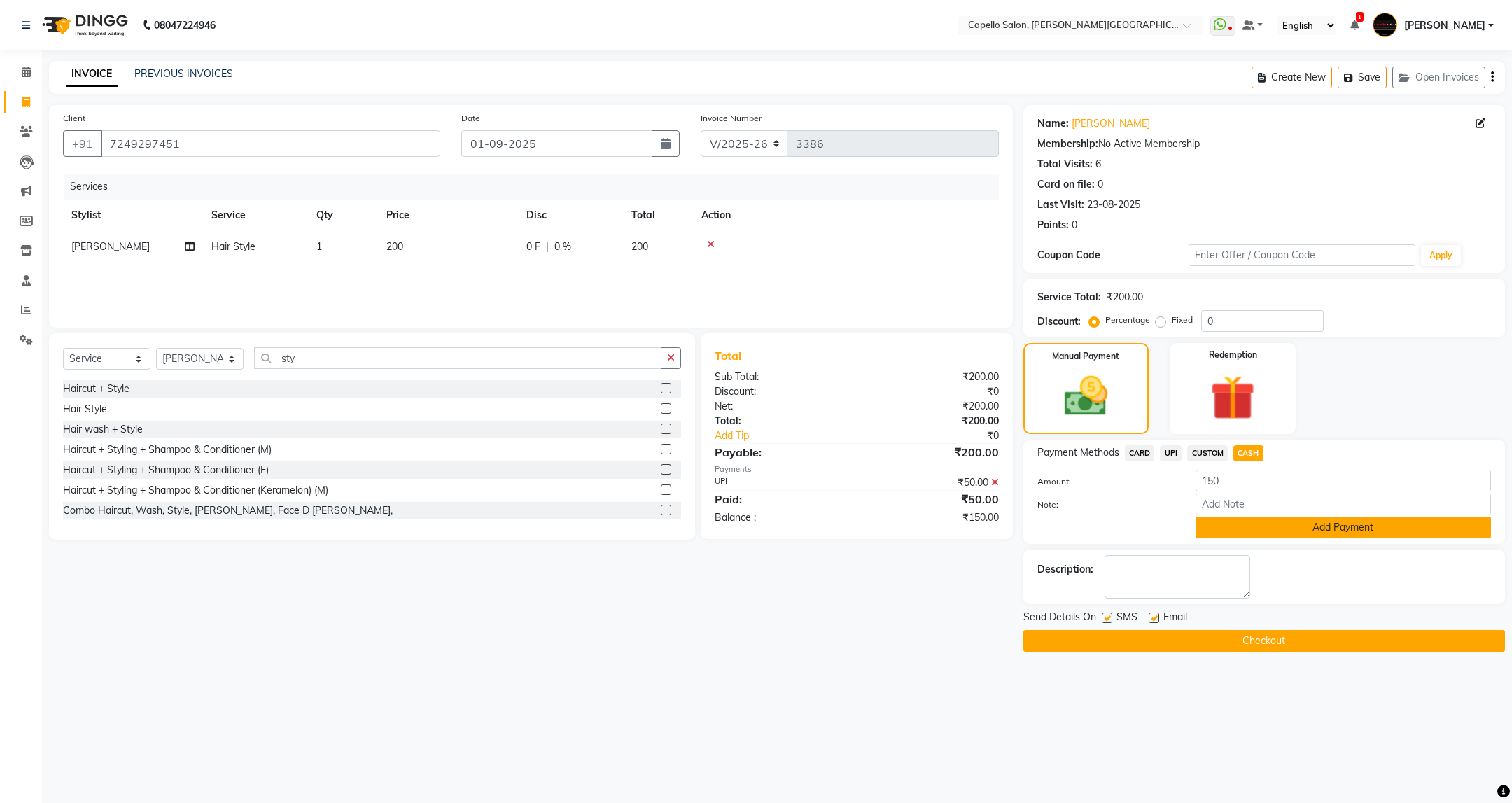
click at [1235, 519] on button "Add Payment" at bounding box center [1343, 527] width 295 height 21
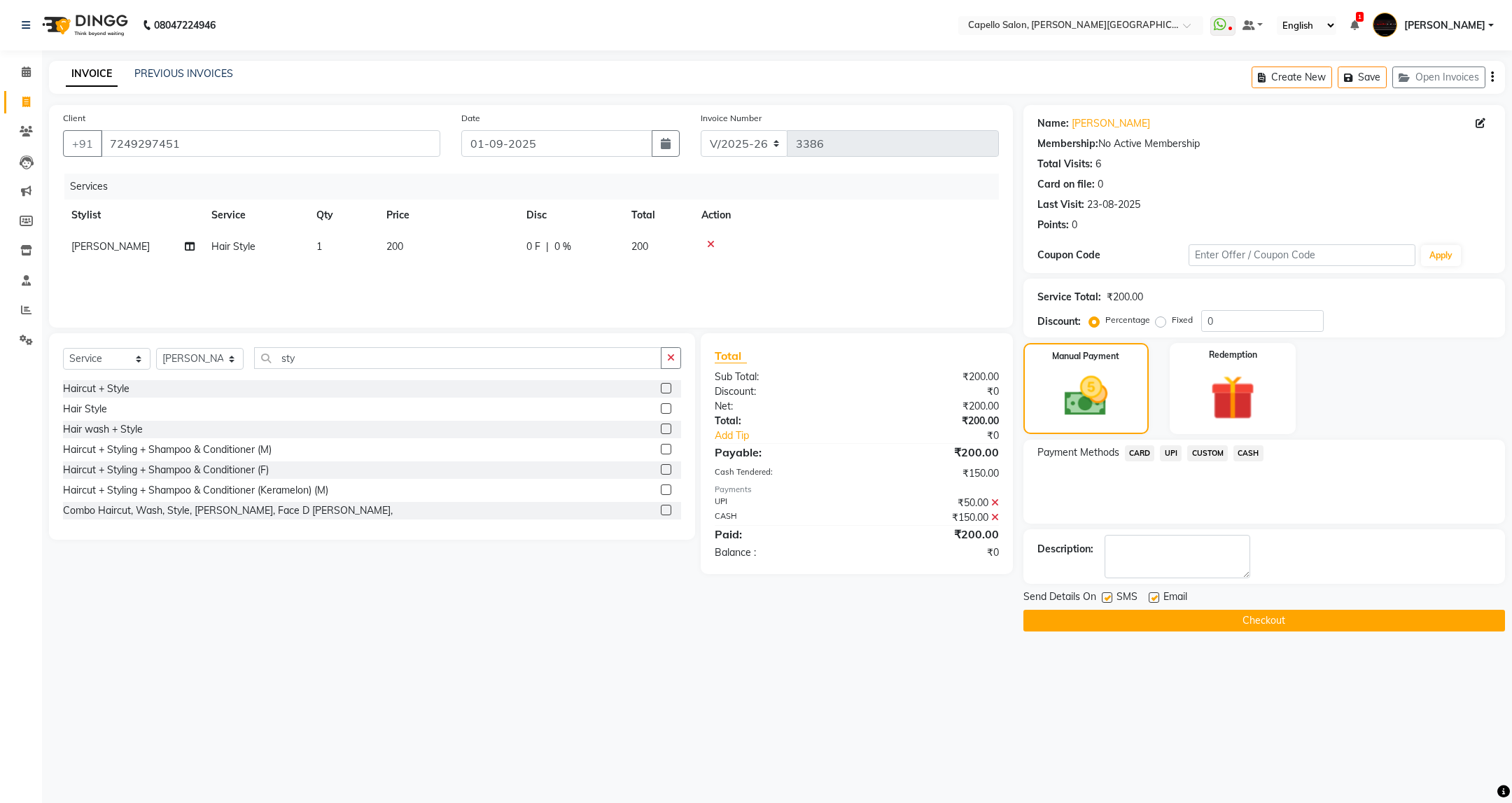
click at [1198, 618] on button "Checkout" at bounding box center [1264, 621] width 482 height 21
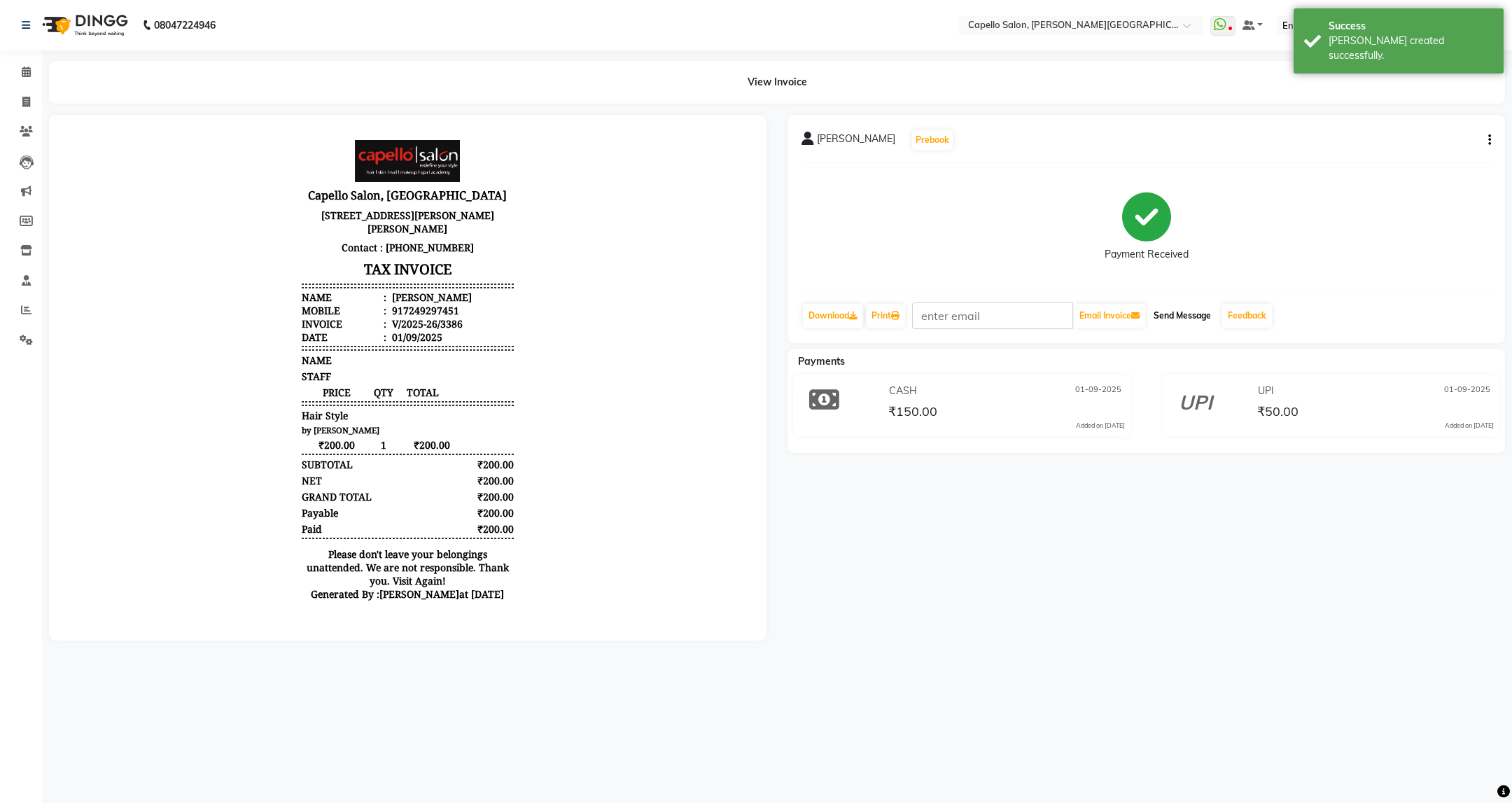
click at [1181, 319] on button "Send Message" at bounding box center [1182, 315] width 69 height 24
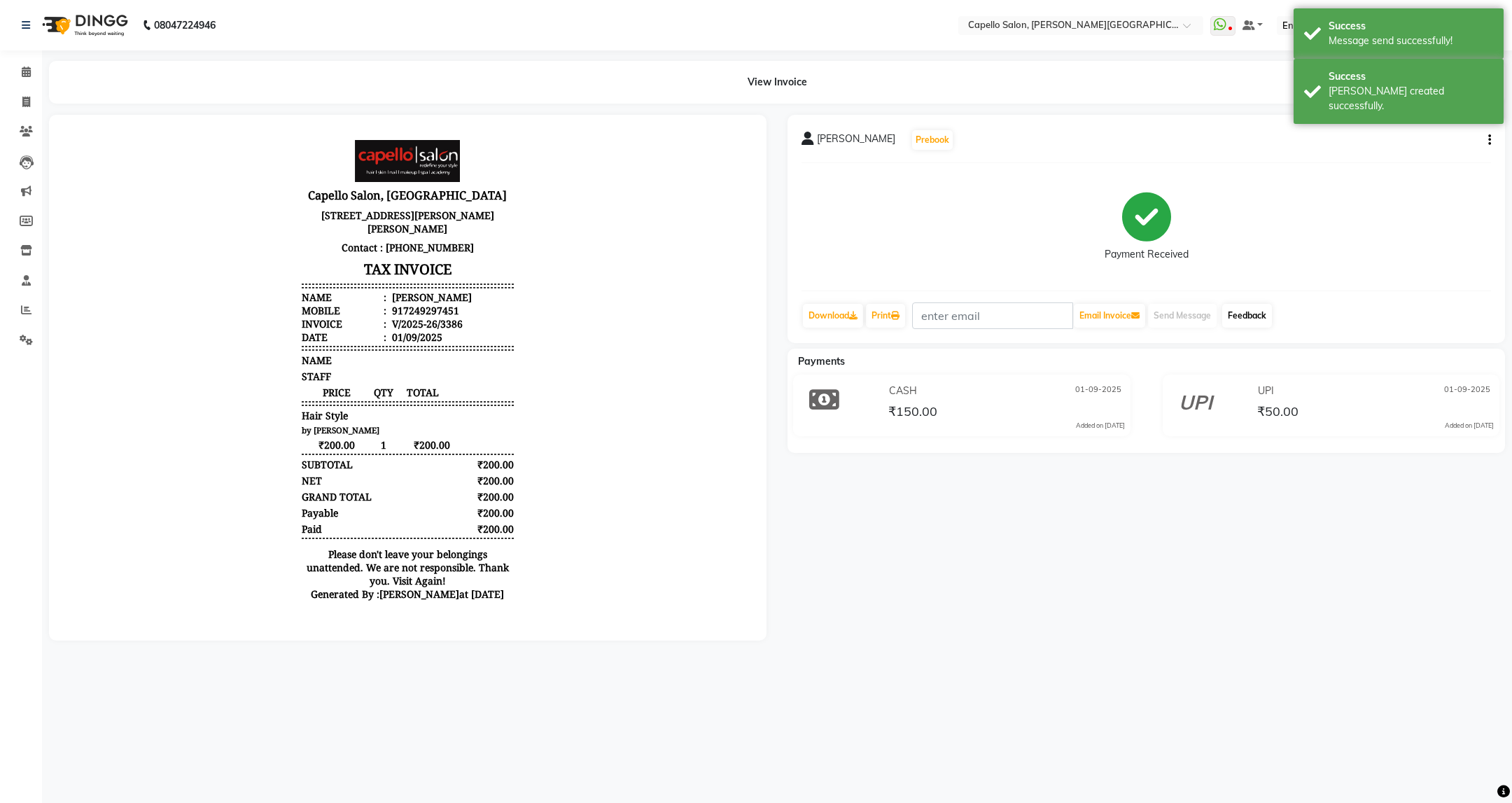
click at [1236, 316] on link "Feedback" at bounding box center [1246, 315] width 50 height 24
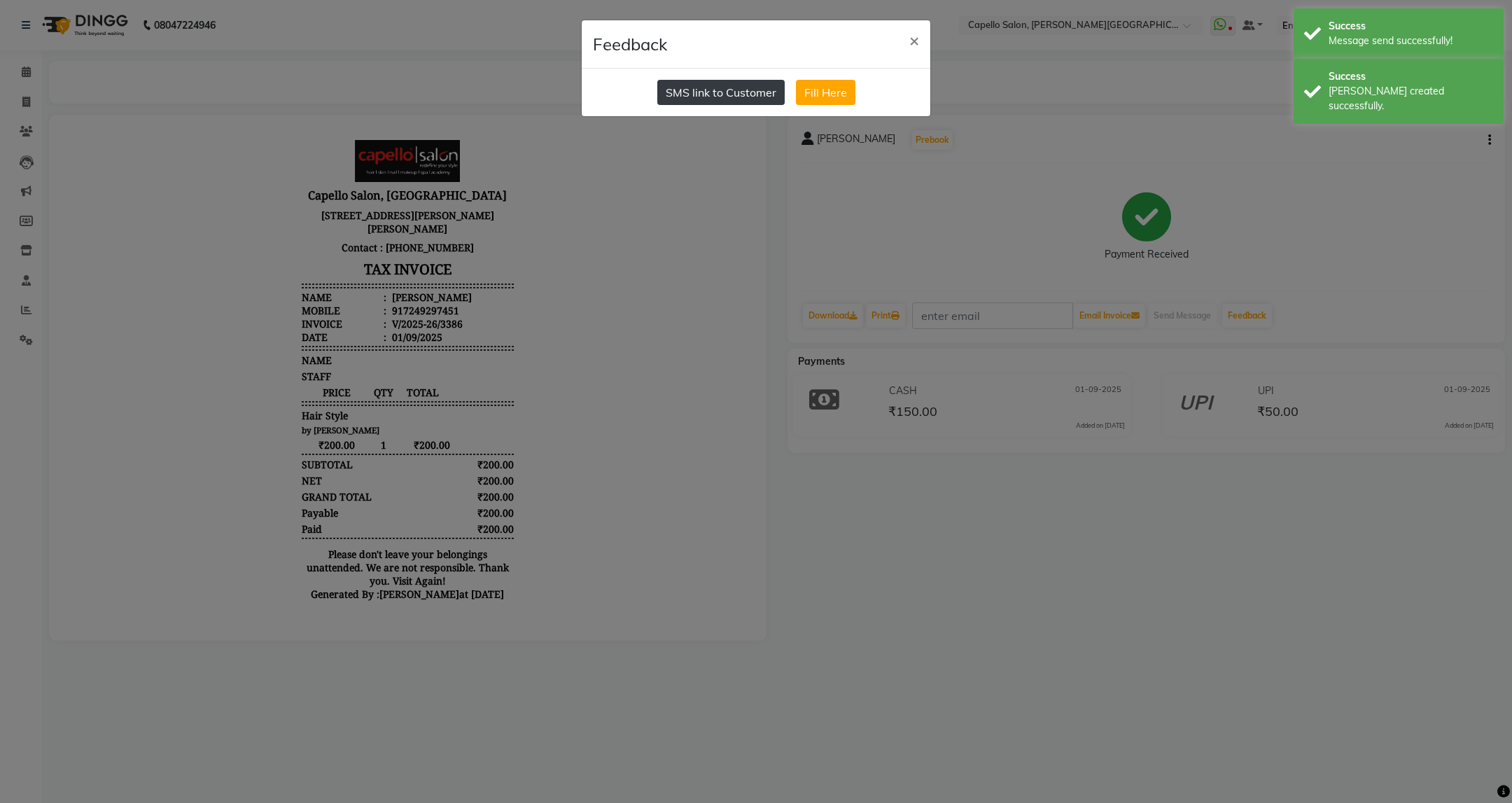
click at [741, 90] on button "SMS link to Customer" at bounding box center [721, 92] width 127 height 25
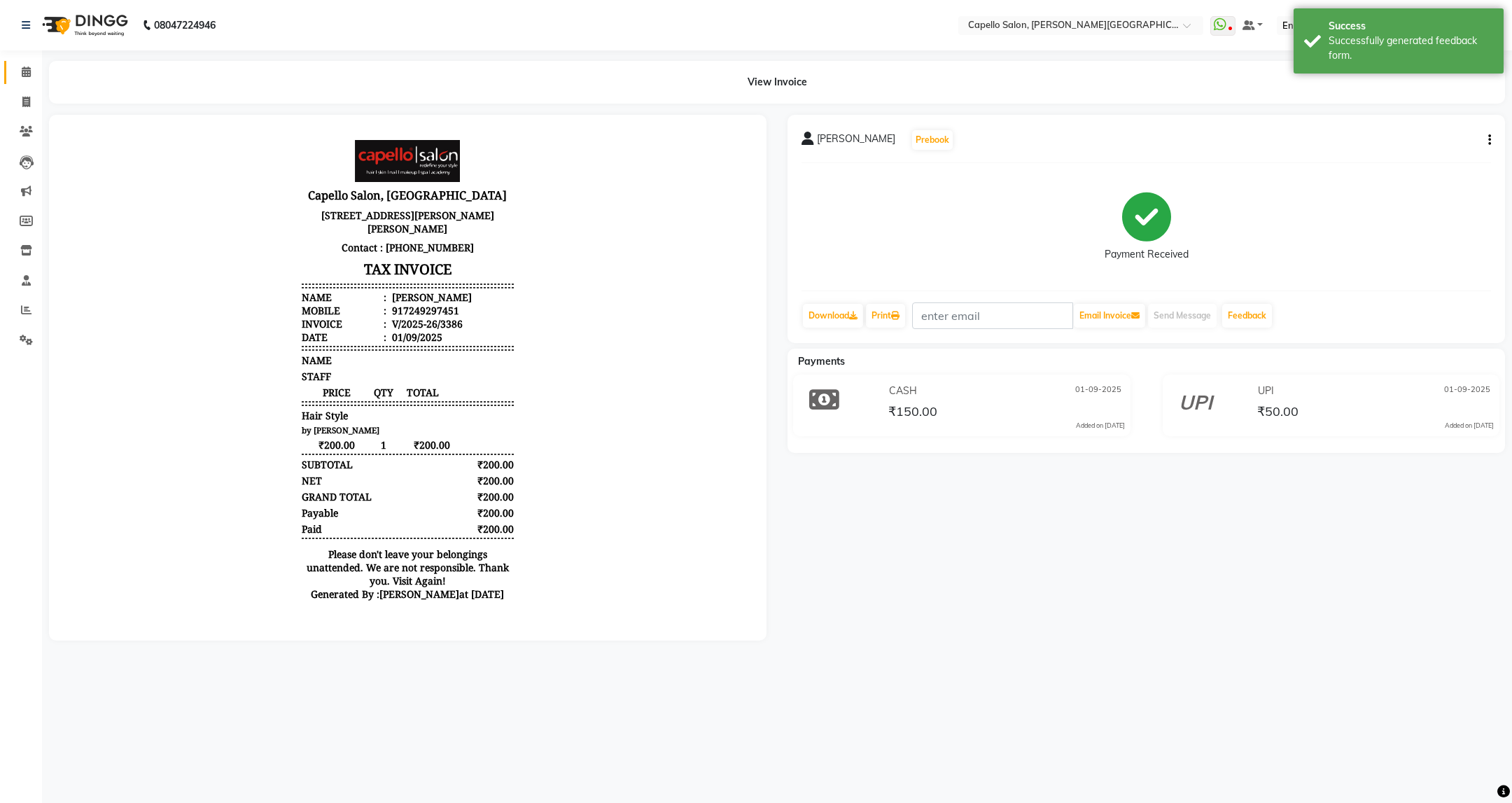
click at [26, 80] on link "Calendar" at bounding box center [21, 73] width 34 height 23
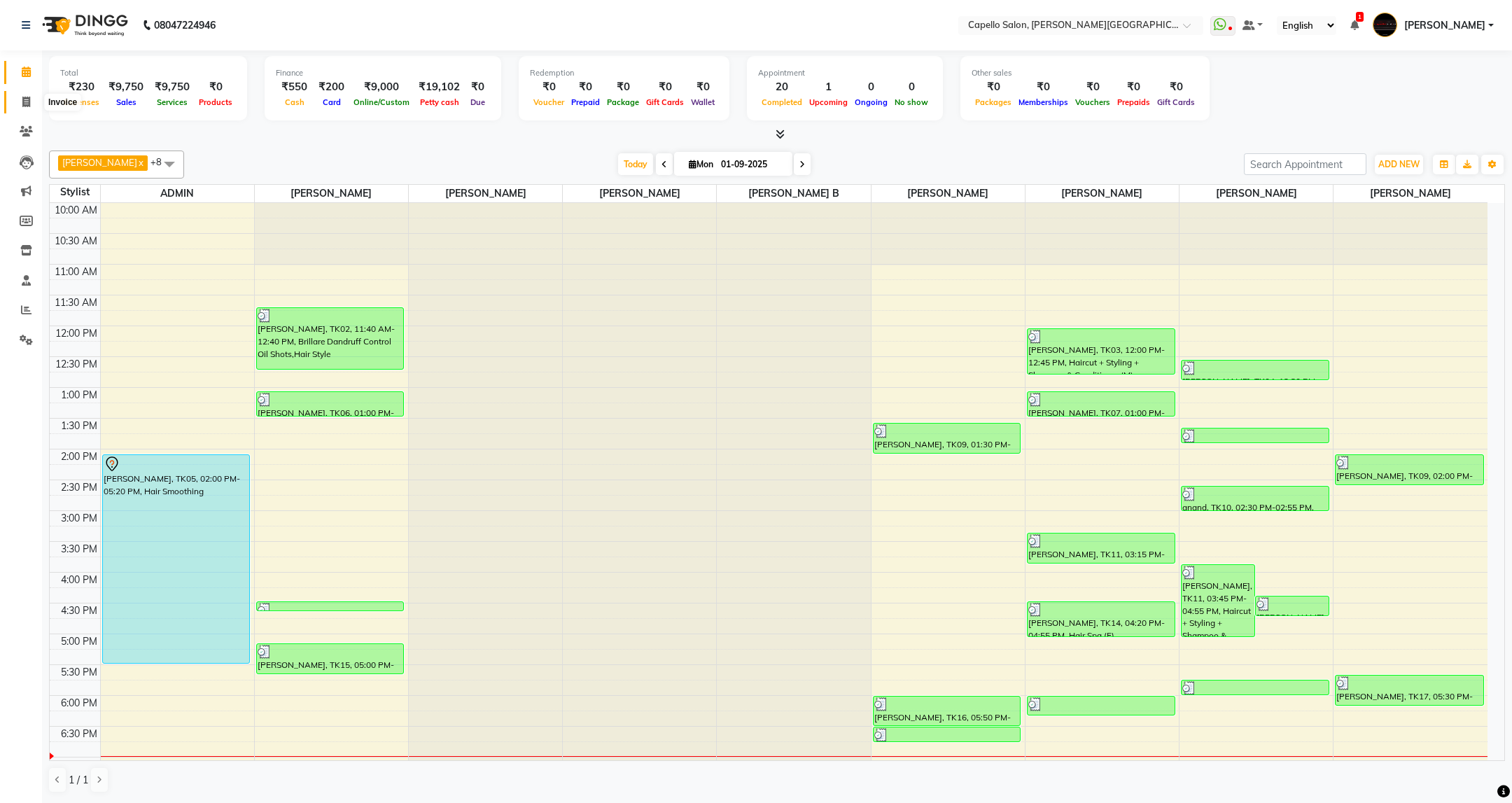
drag, startPoint x: 25, startPoint y: 93, endPoint x: 0, endPoint y: 137, distance: 50.6
click at [25, 95] on span at bounding box center [26, 102] width 24 height 16
select select "service"
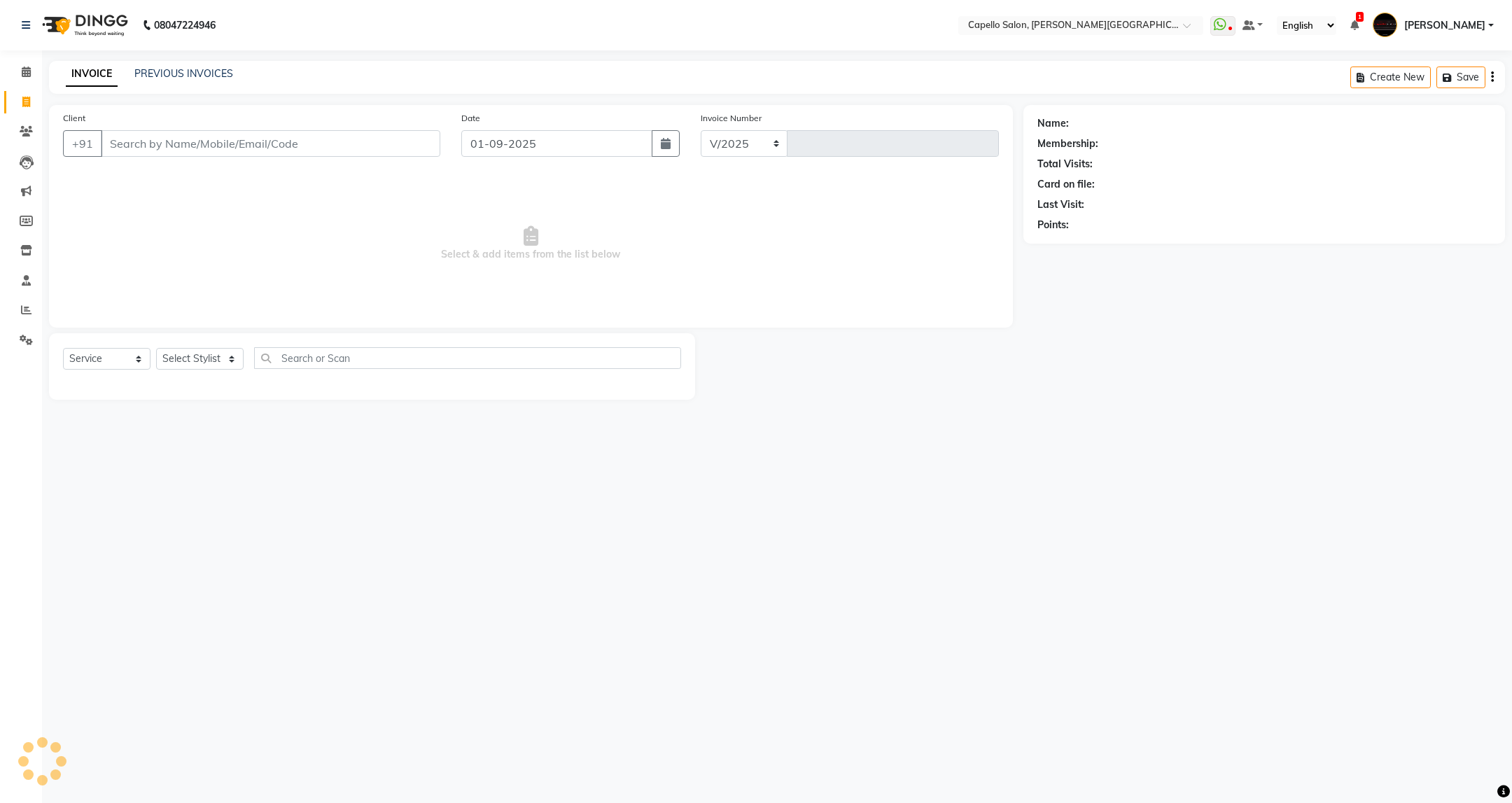
select select "811"
type input "3387"
drag, startPoint x: 296, startPoint y: 149, endPoint x: 612, endPoint y: 13, distance: 344.0
click at [301, 145] on input "Client" at bounding box center [270, 144] width 340 height 27
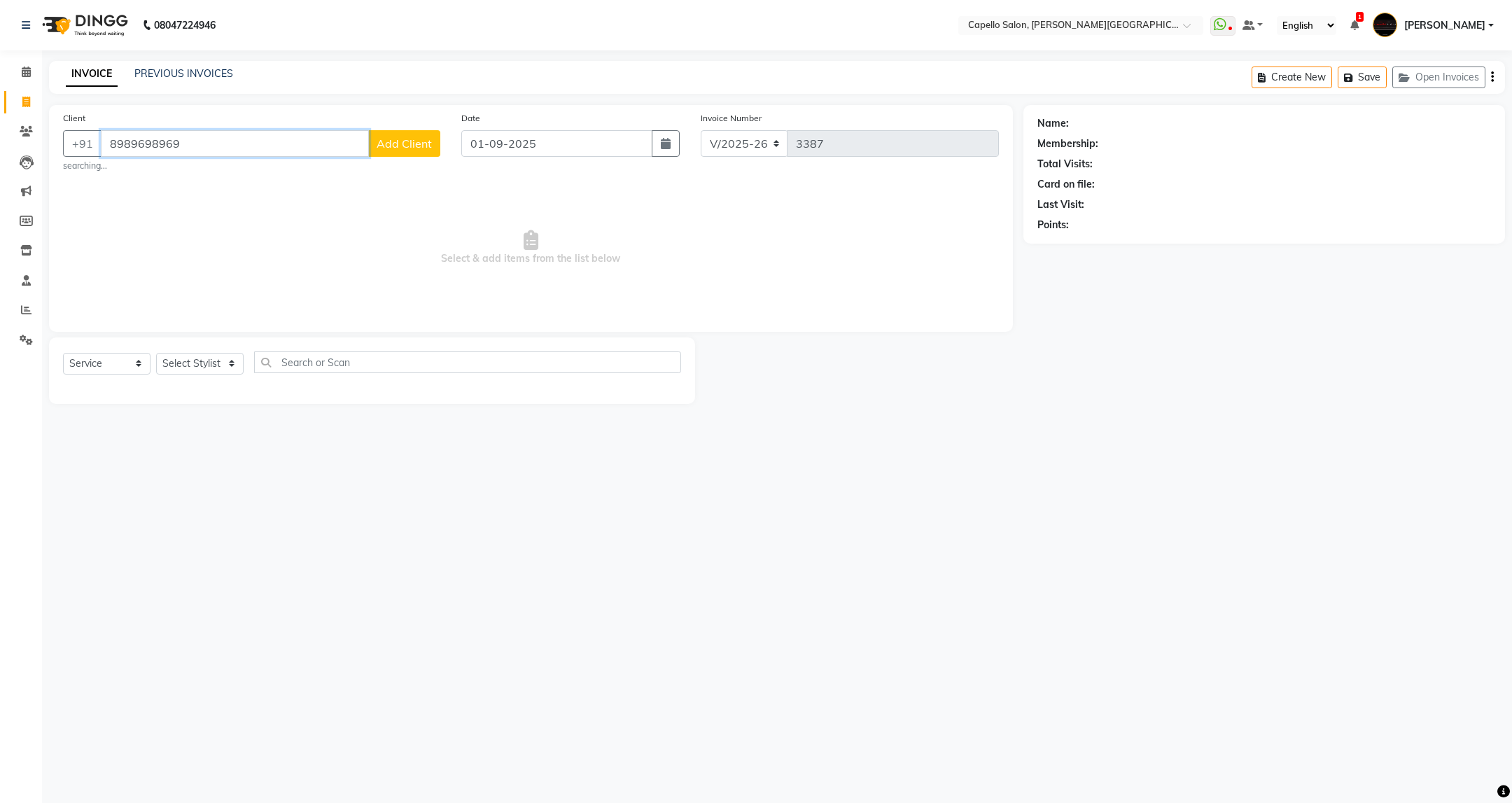
type input "8989698969"
click at [185, 368] on select "Select Stylist ADMIN [PERSON_NAME] [PERSON_NAME] [PERSON_NAME] [PERSON_NAME] (M…" at bounding box center [200, 363] width 88 height 21
select select "35878"
click at [156, 353] on select "Select Stylist ADMIN [PERSON_NAME] [PERSON_NAME] [PERSON_NAME] [PERSON_NAME] (M…" at bounding box center [200, 363] width 88 height 21
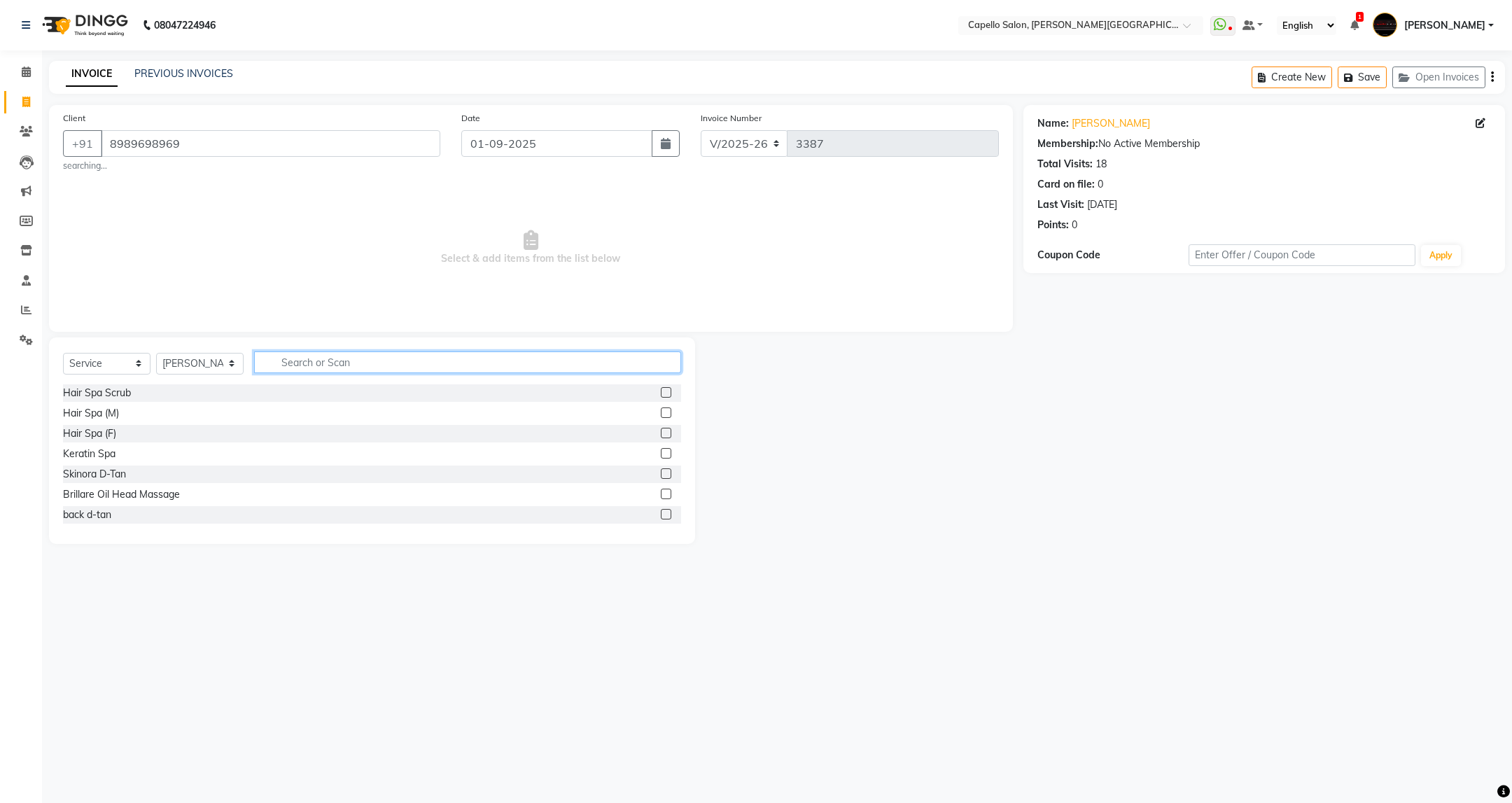
click at [320, 360] on input "text" at bounding box center [467, 362] width 427 height 21
type input "cut"
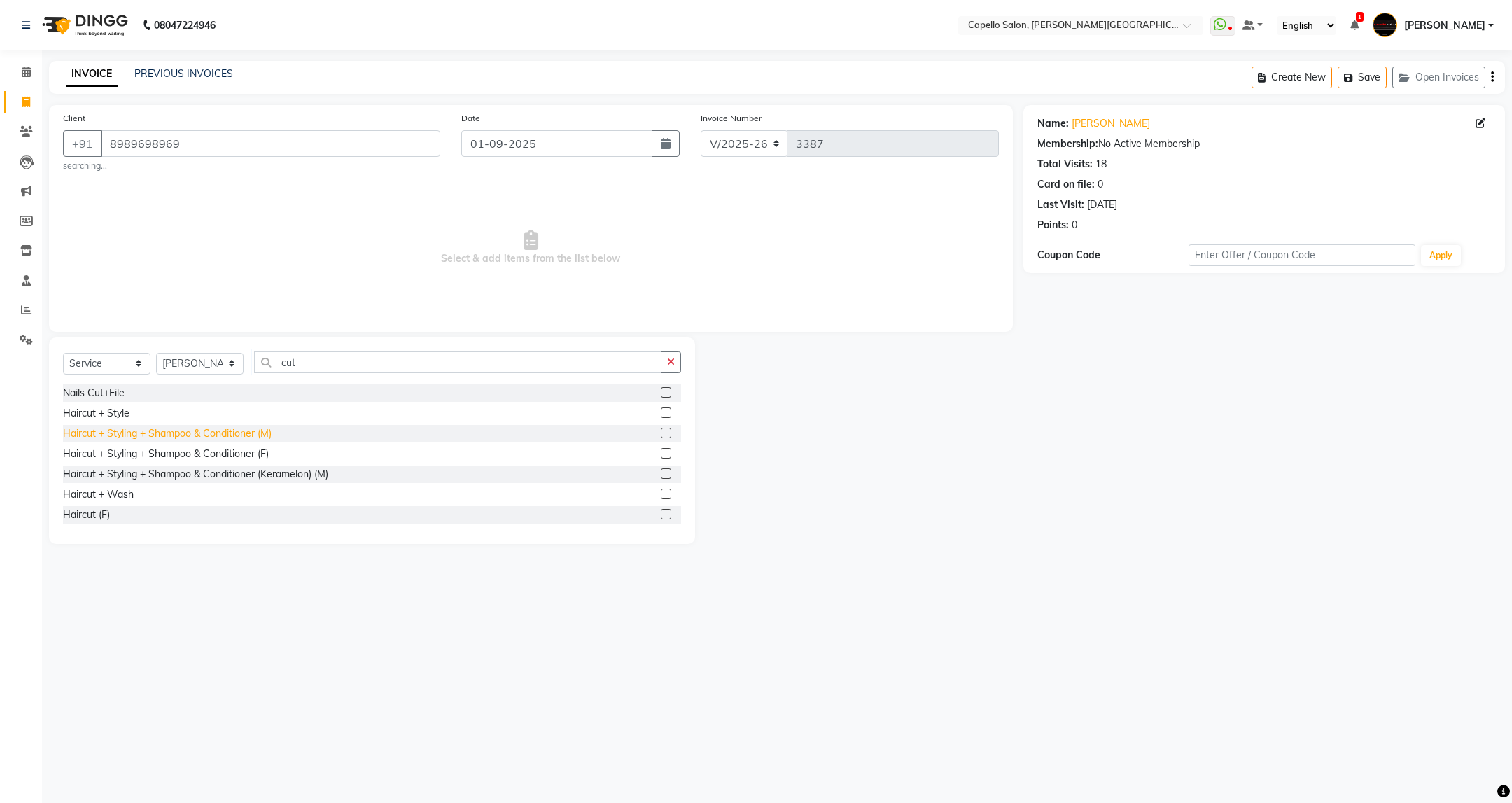
click at [271, 431] on div "Haircut + Styling + Shampoo & Conditioner (M)" at bounding box center [167, 434] width 208 height 15
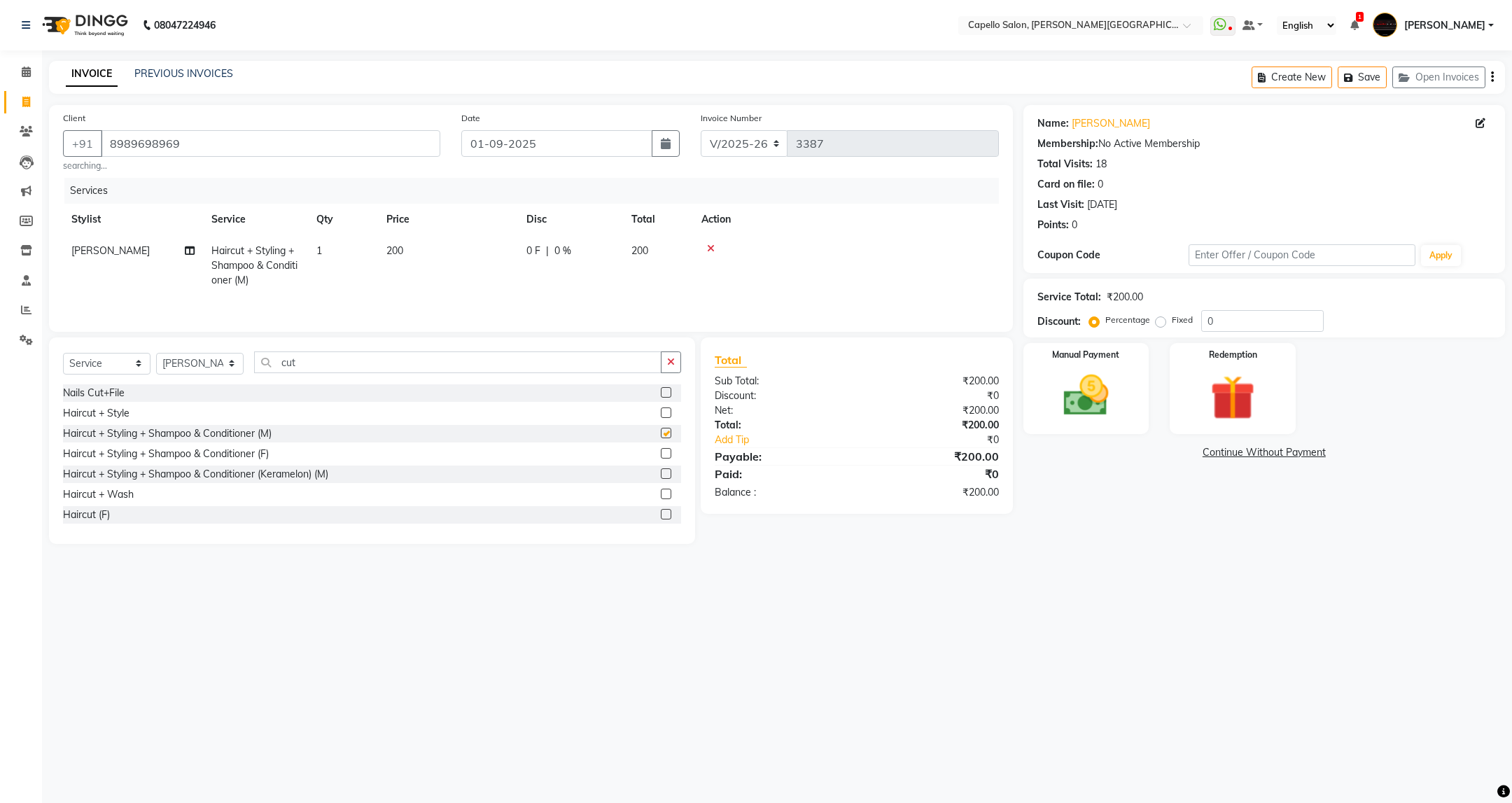
checkbox input "false"
click at [1117, 422] on img at bounding box center [1086, 395] width 76 height 54
click at [1169, 450] on span "UPI" at bounding box center [1171, 453] width 21 height 16
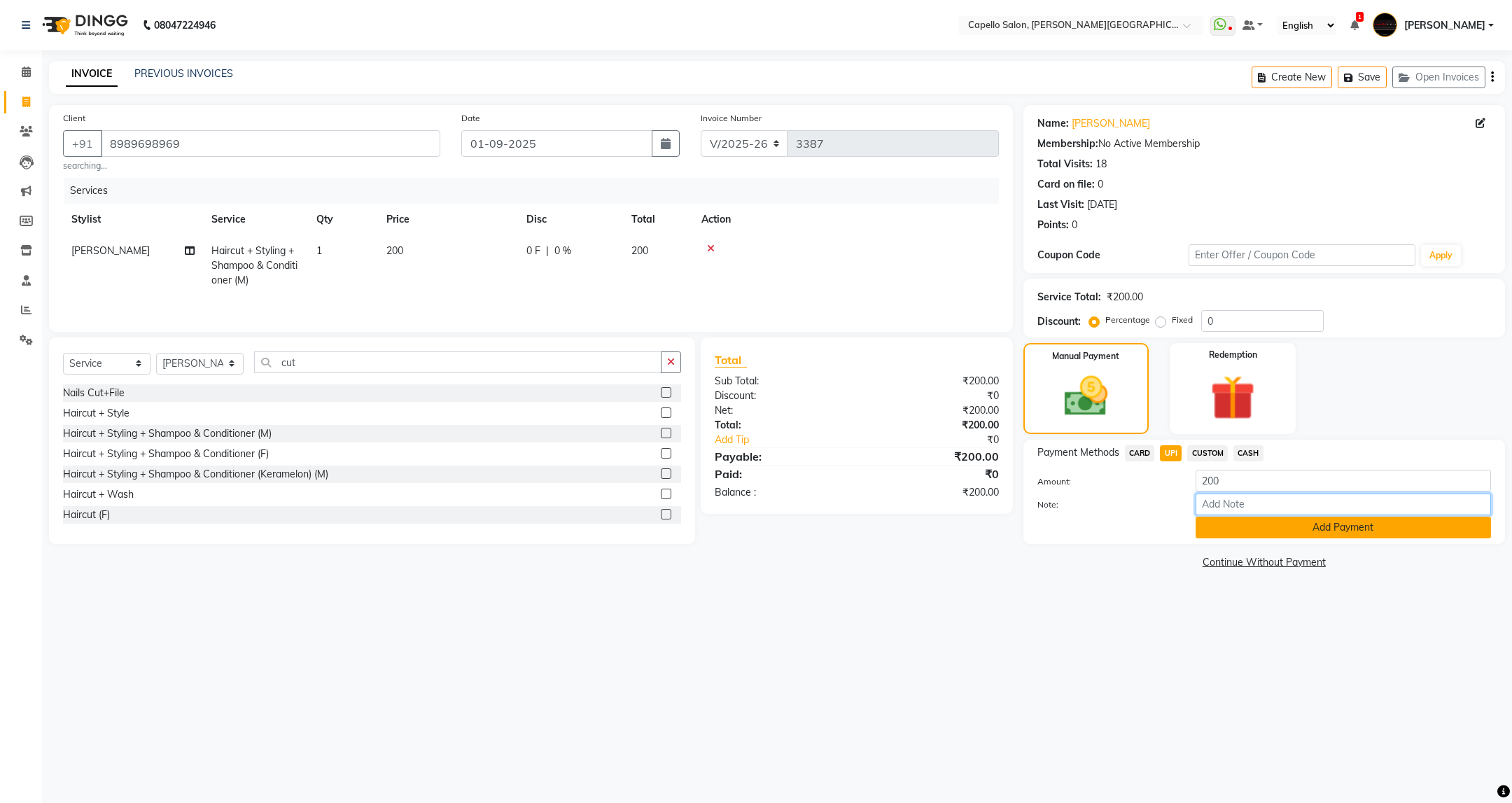
click at [1269, 515] on div "Amount: 200 Note: Add Payment" at bounding box center [1264, 504] width 453 height 69
click at [1206, 526] on button "Add Payment" at bounding box center [1343, 527] width 295 height 21
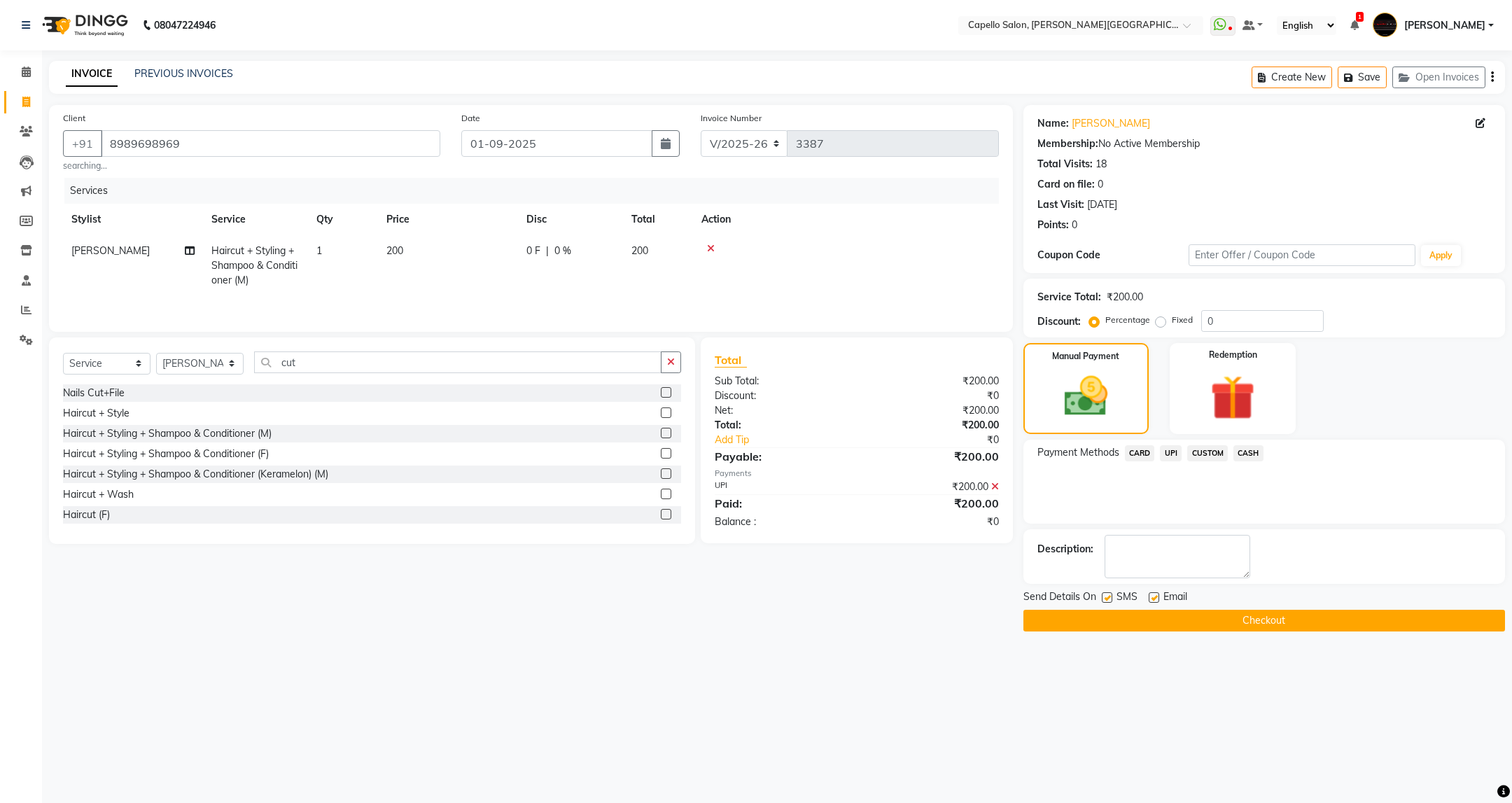
click at [1228, 621] on button "Checkout" at bounding box center [1264, 621] width 482 height 21
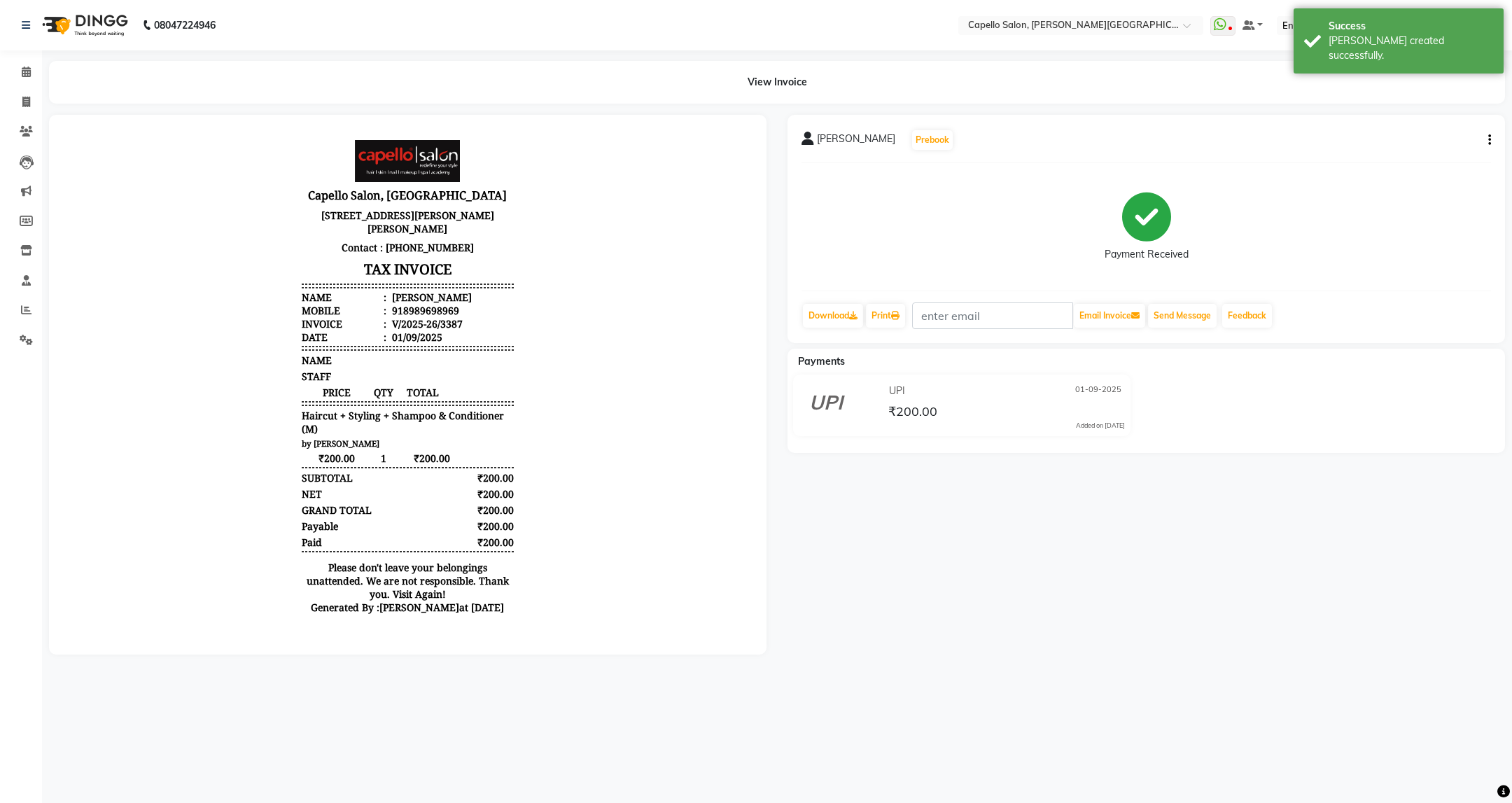
click at [1217, 328] on div "Send Message" at bounding box center [1182, 315] width 72 height 27
click at [1210, 327] on button "Send Message" at bounding box center [1182, 315] width 69 height 24
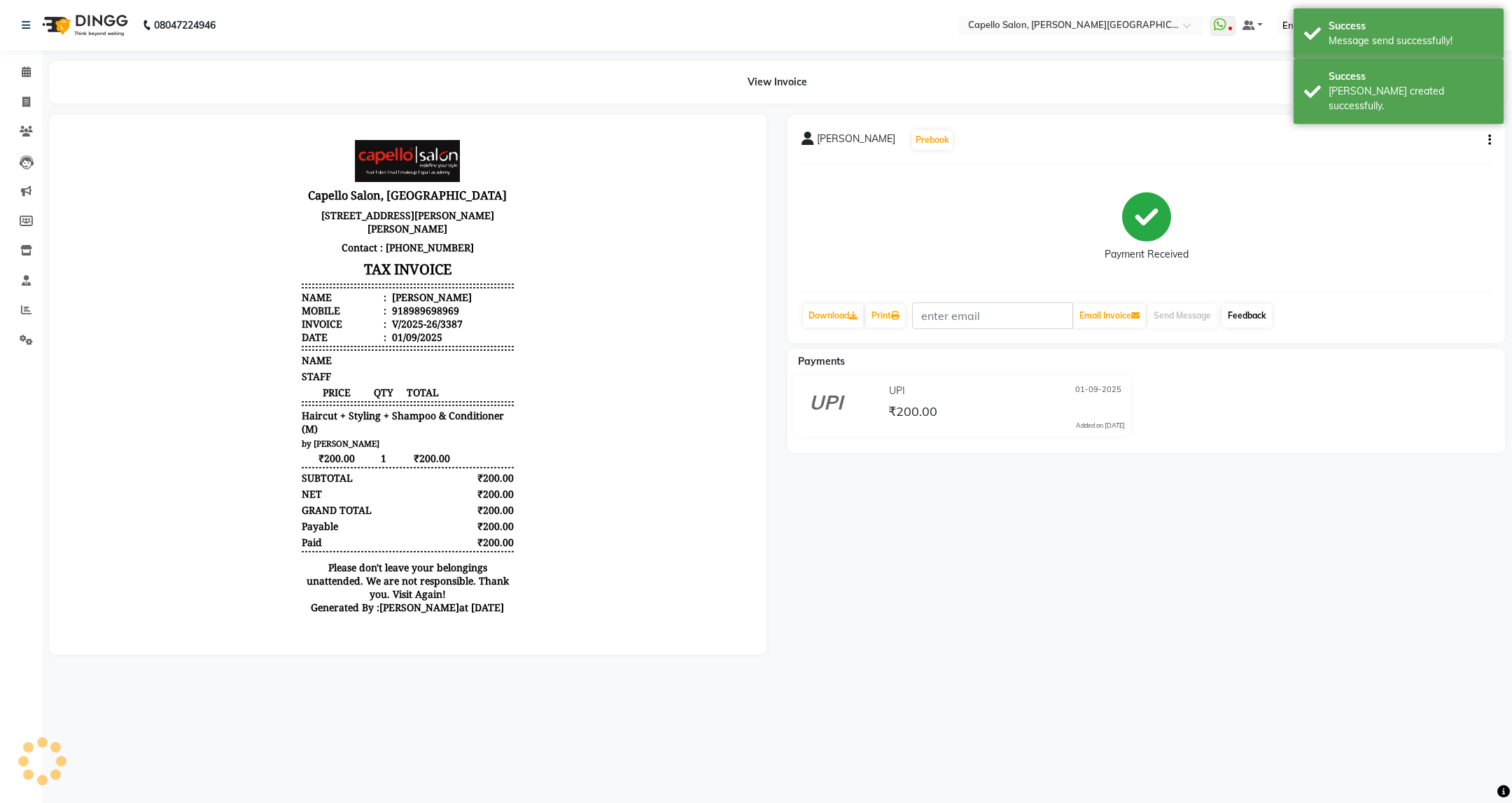
click at [1237, 327] on link "Feedback" at bounding box center [1246, 315] width 50 height 24
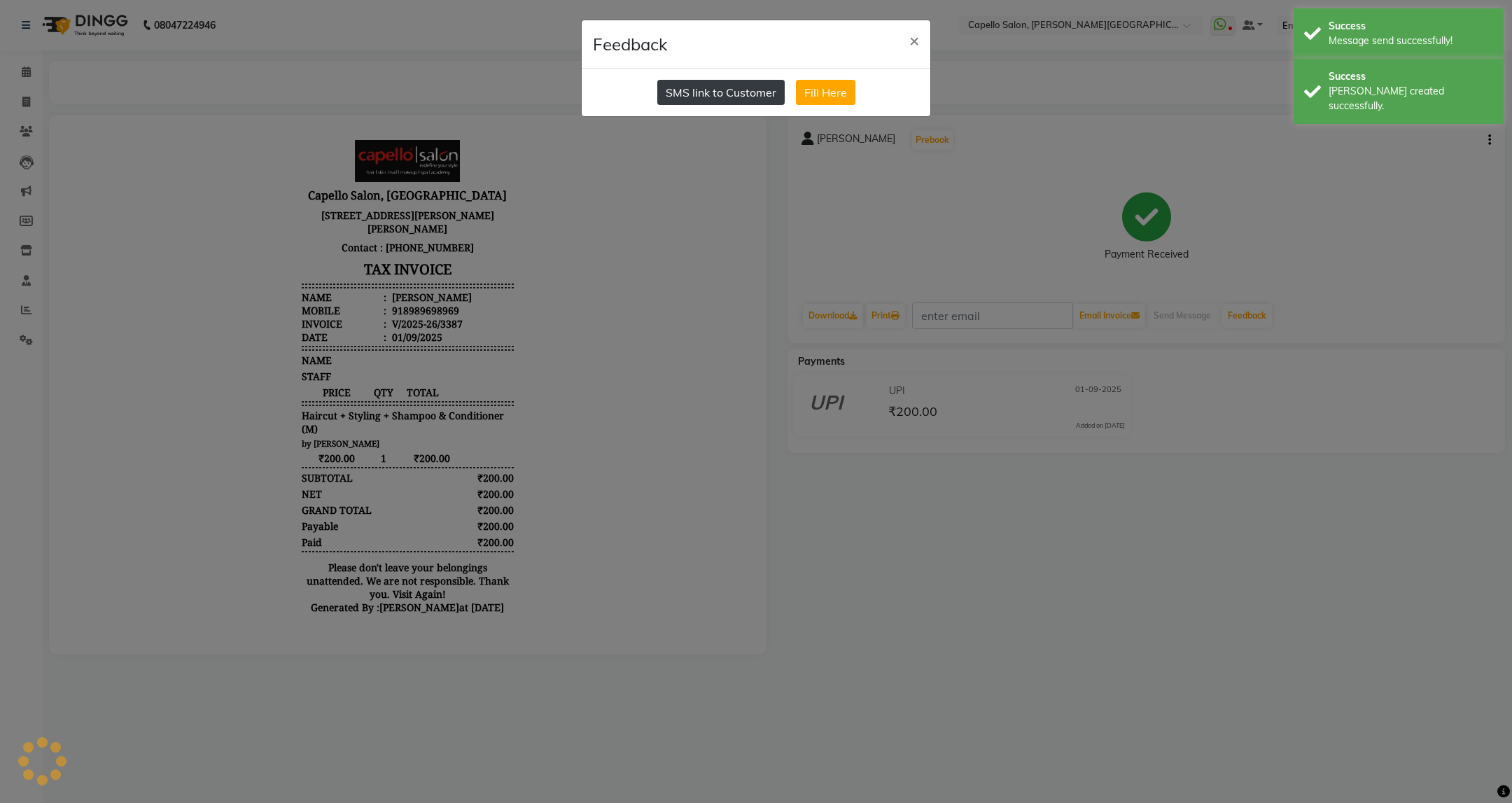
click at [750, 80] on button "SMS link to Customer" at bounding box center [721, 92] width 127 height 25
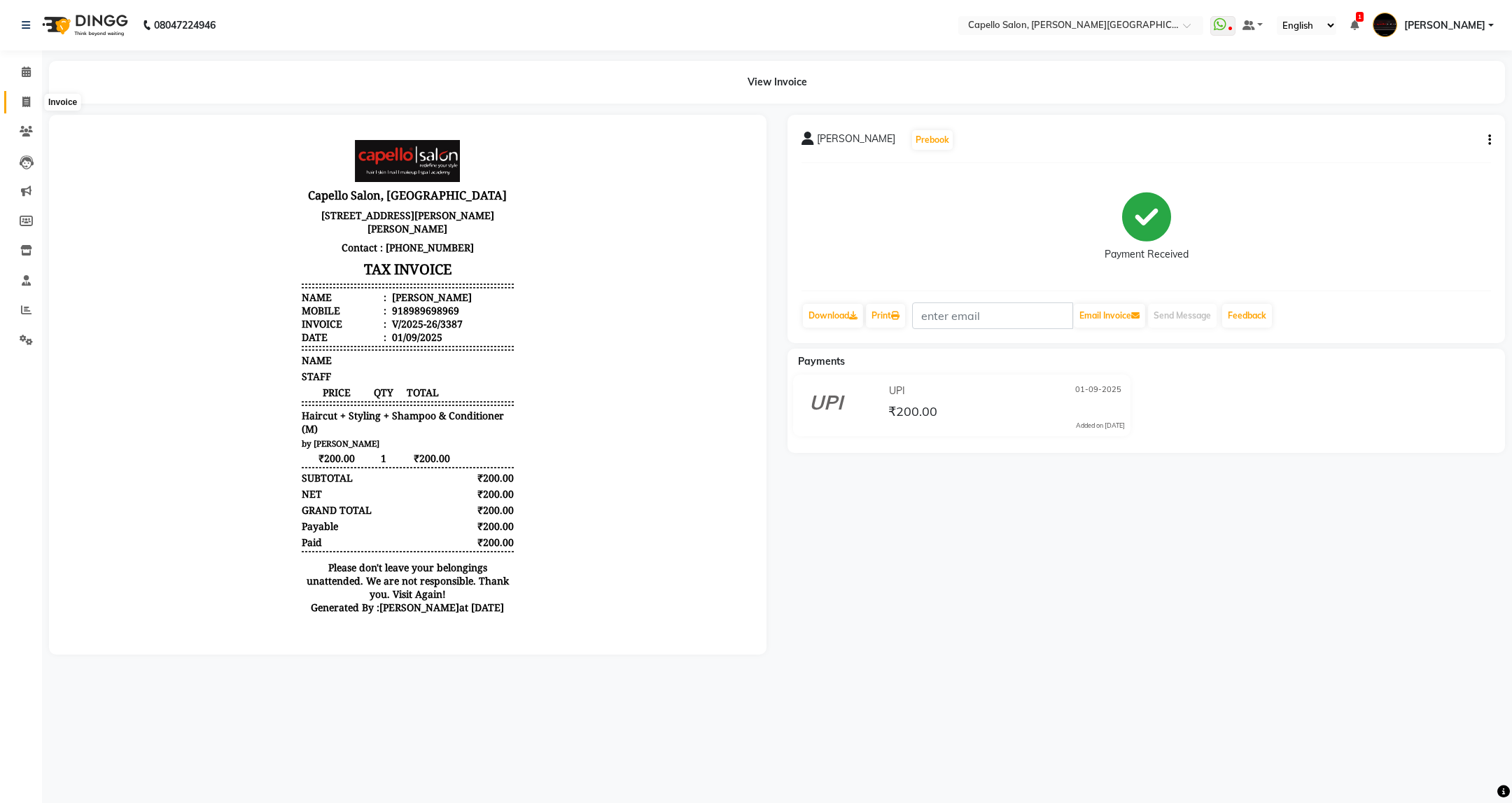
click at [22, 104] on icon at bounding box center [26, 102] width 8 height 11
select select "811"
select select "service"
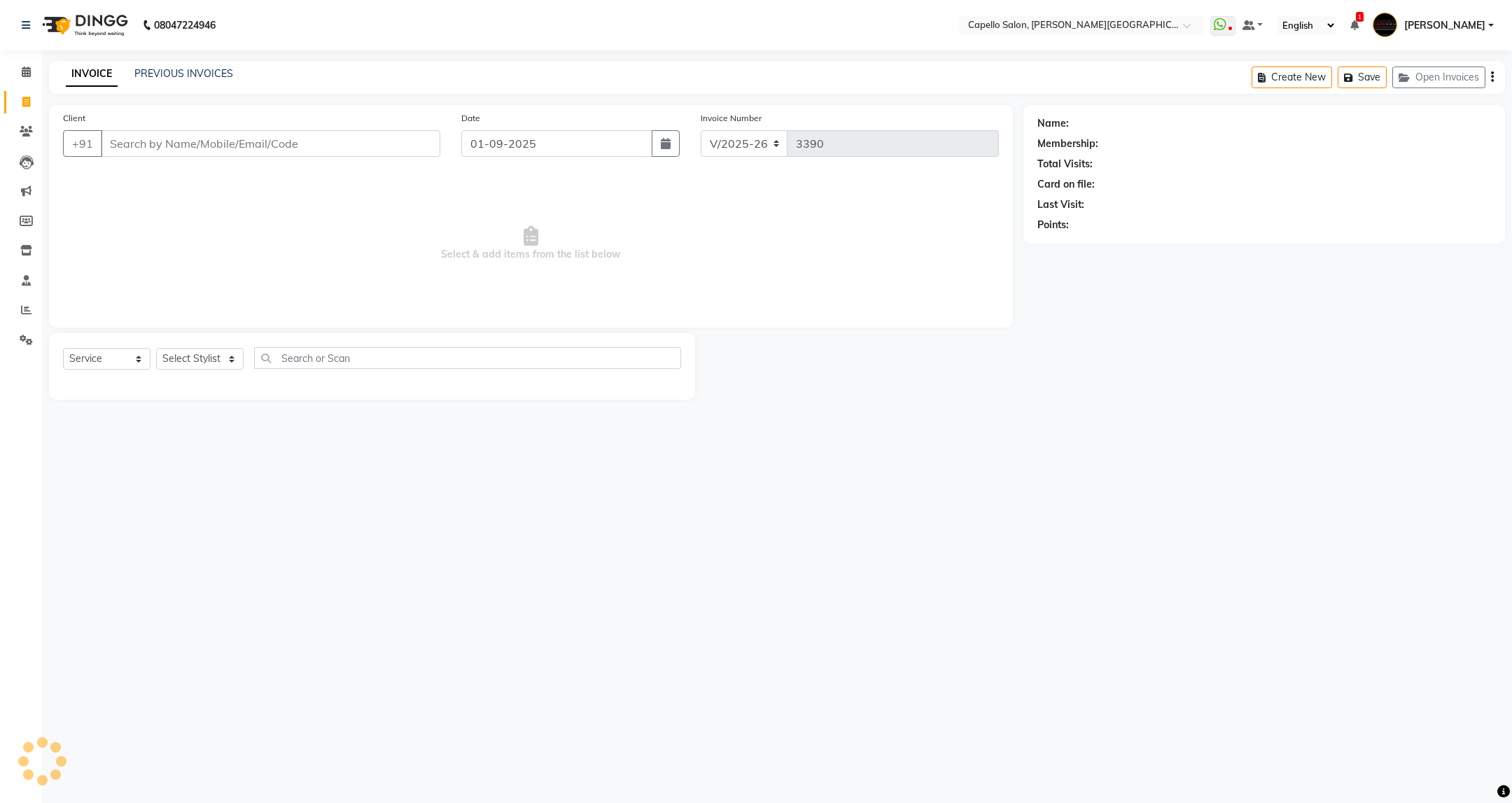
click at [187, 65] on div "INVOICE PREVIOUS INVOICES Create New Save Open Invoices" at bounding box center [777, 77] width 1456 height 33
click at [188, 67] on link "PREVIOUS INVOICES" at bounding box center [183, 73] width 98 height 13
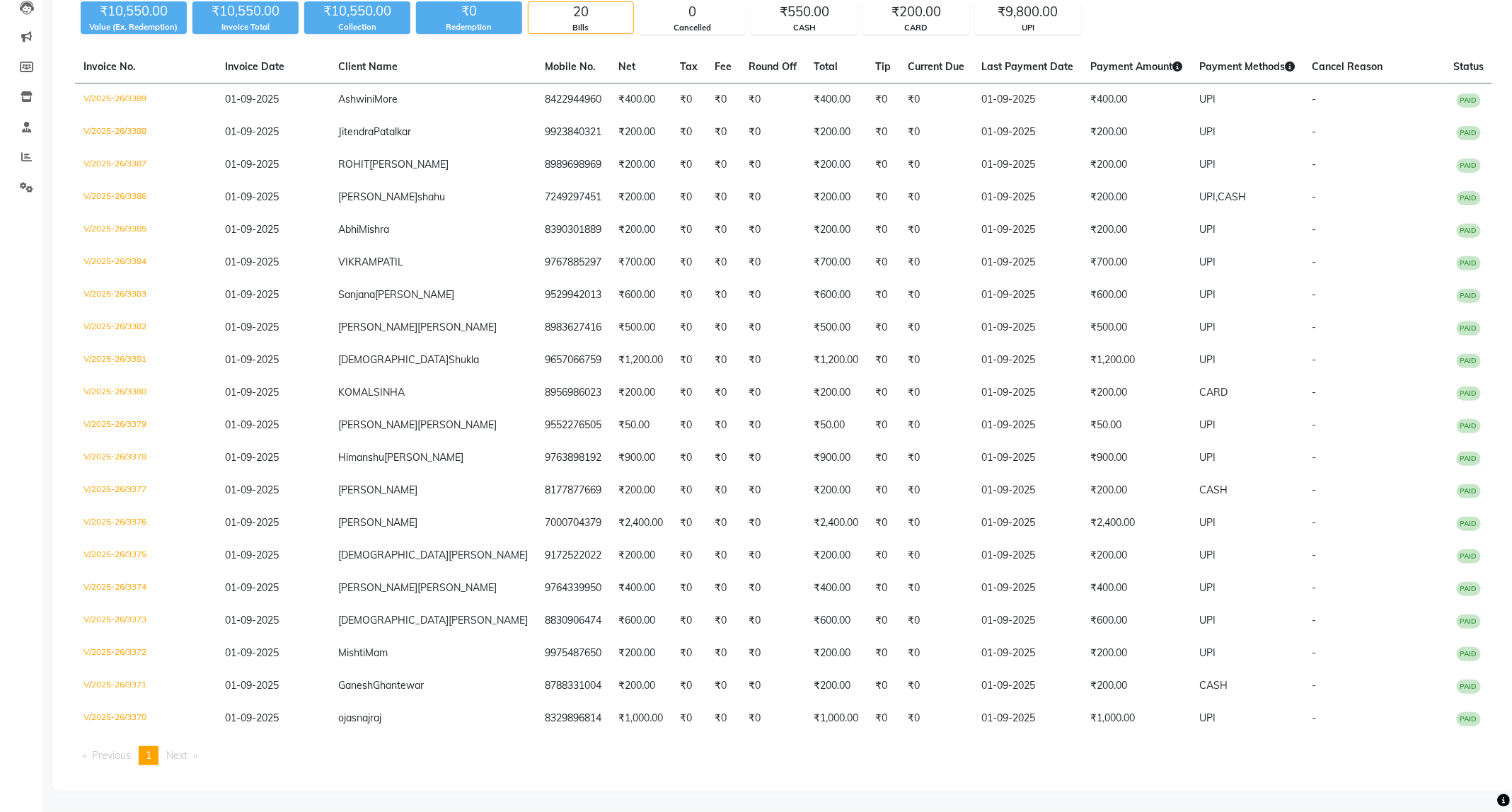
scroll to position [58, 0]
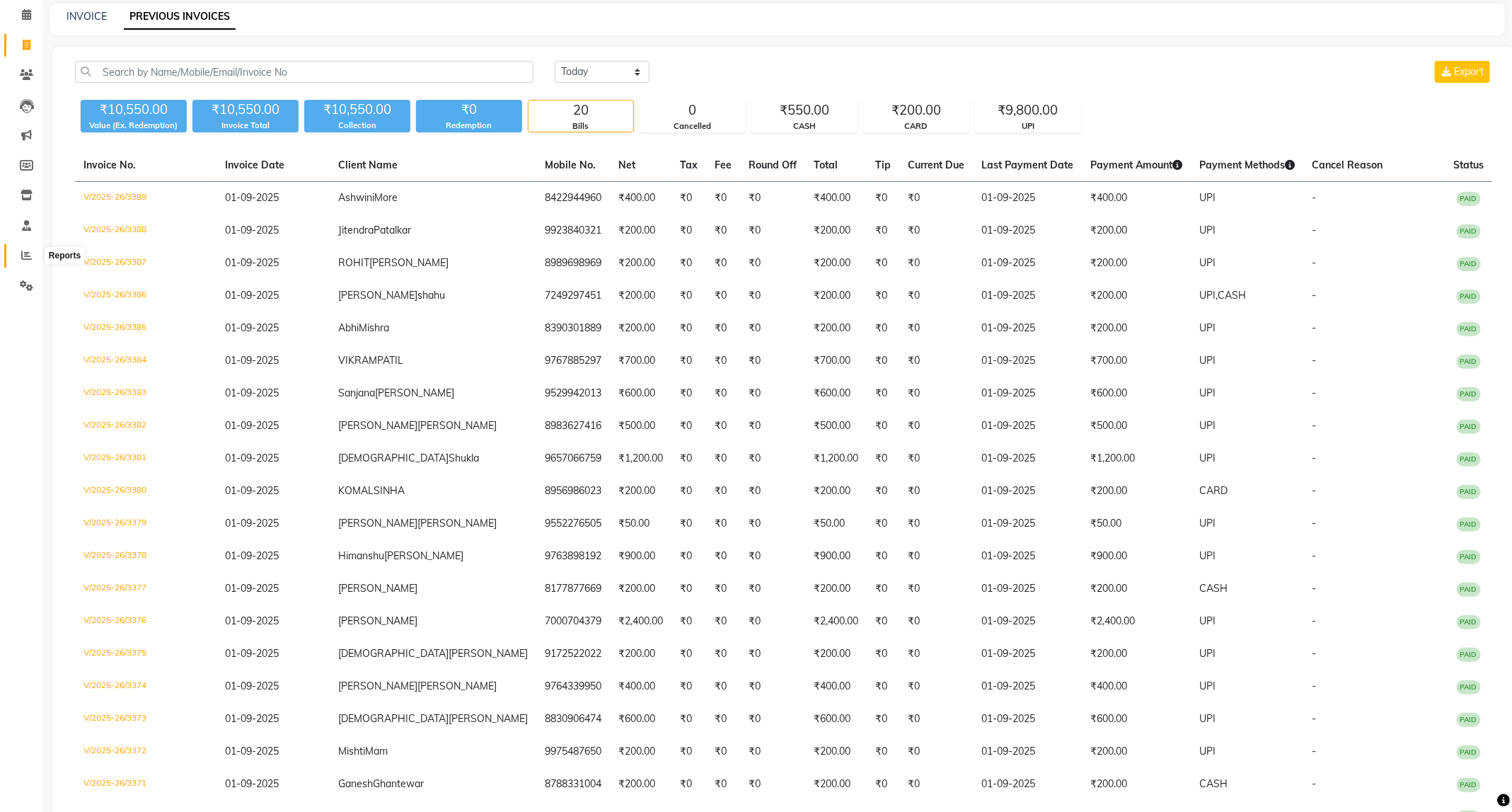
click at [29, 260] on span at bounding box center [26, 255] width 25 height 16
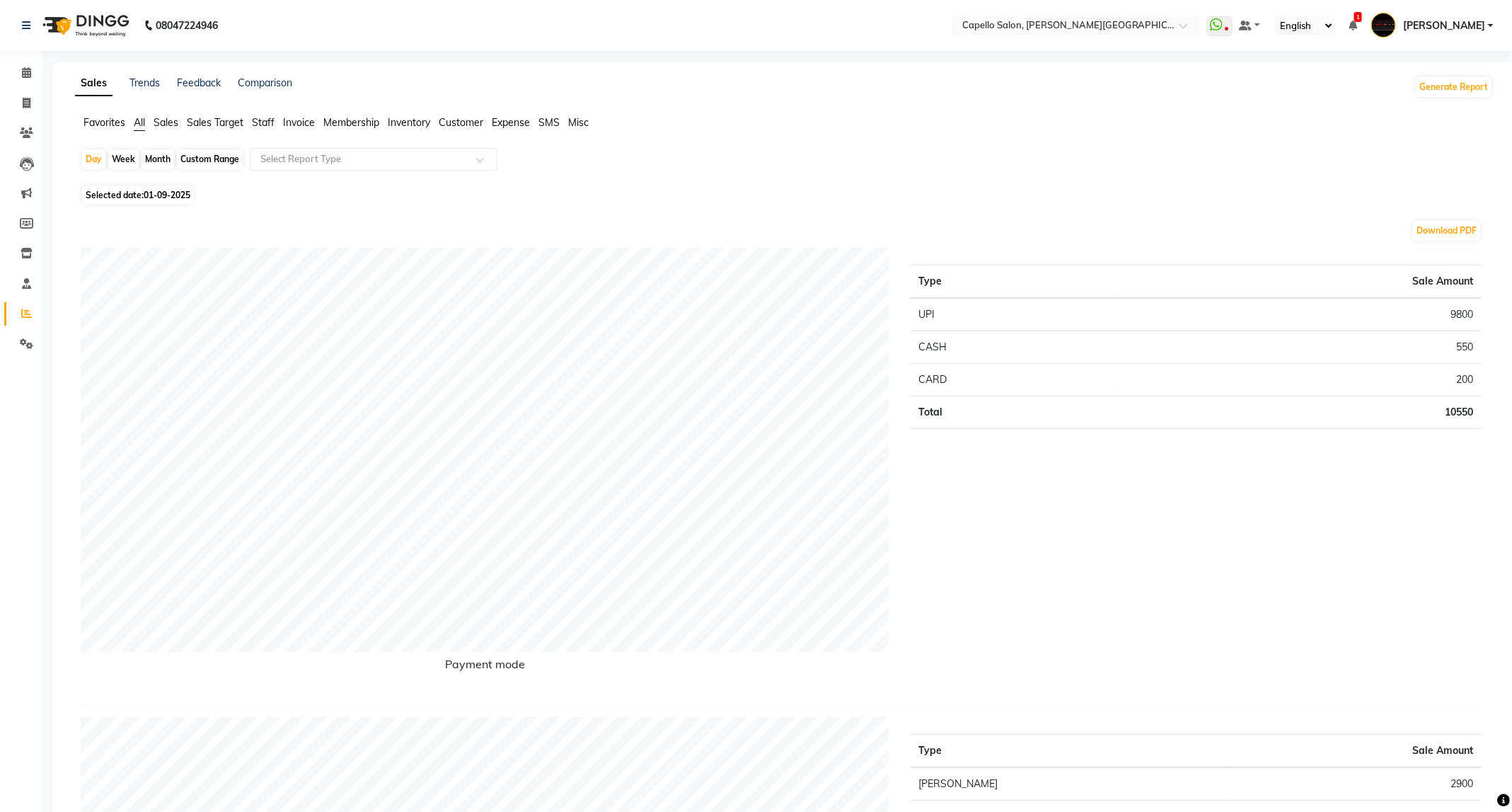
click at [156, 164] on div "Month" at bounding box center [157, 160] width 32 height 20
select select "9"
select select "2025"
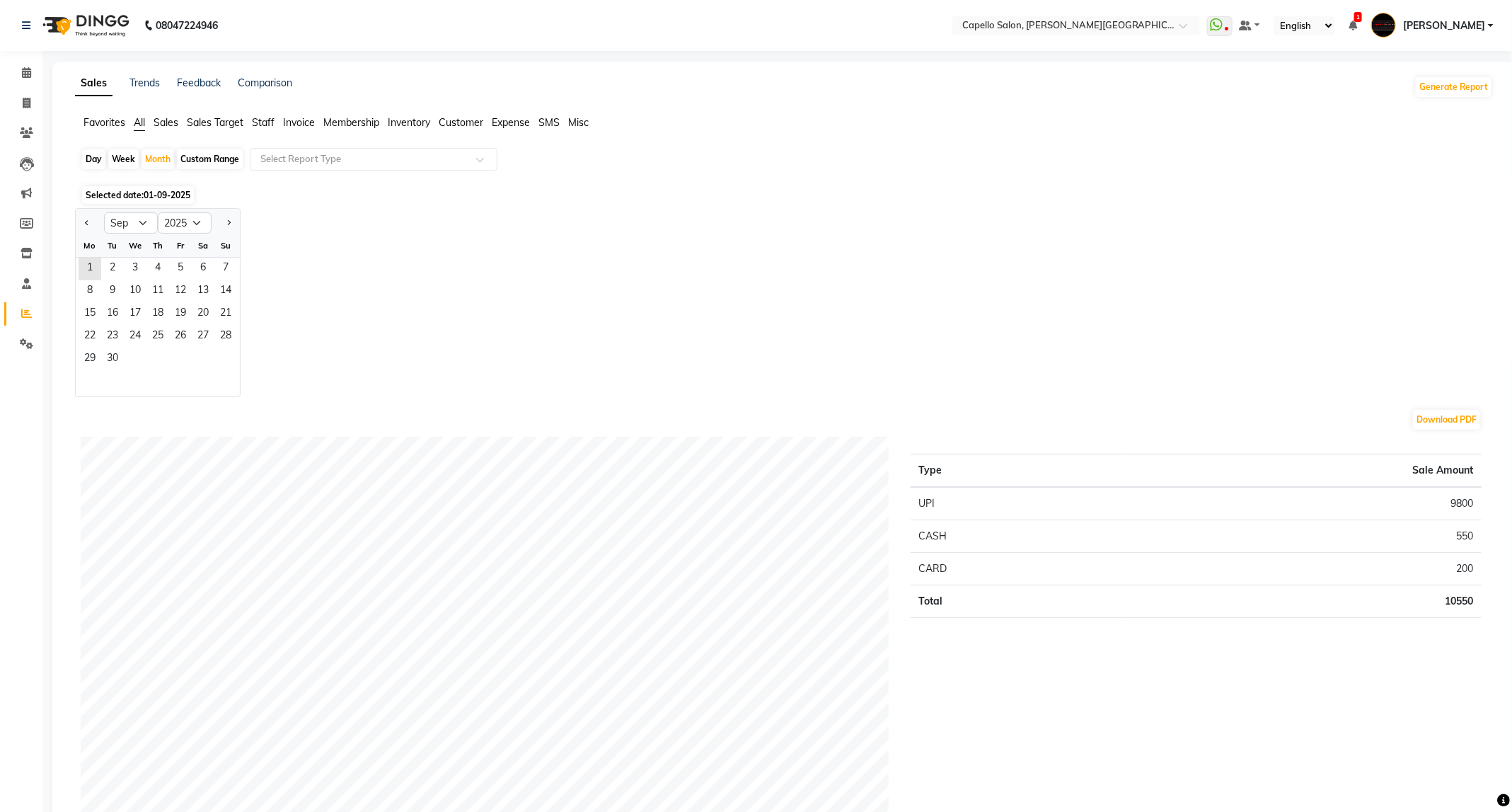
click at [94, 160] on div "Day" at bounding box center [93, 160] width 23 height 20
select select "9"
select select "2025"
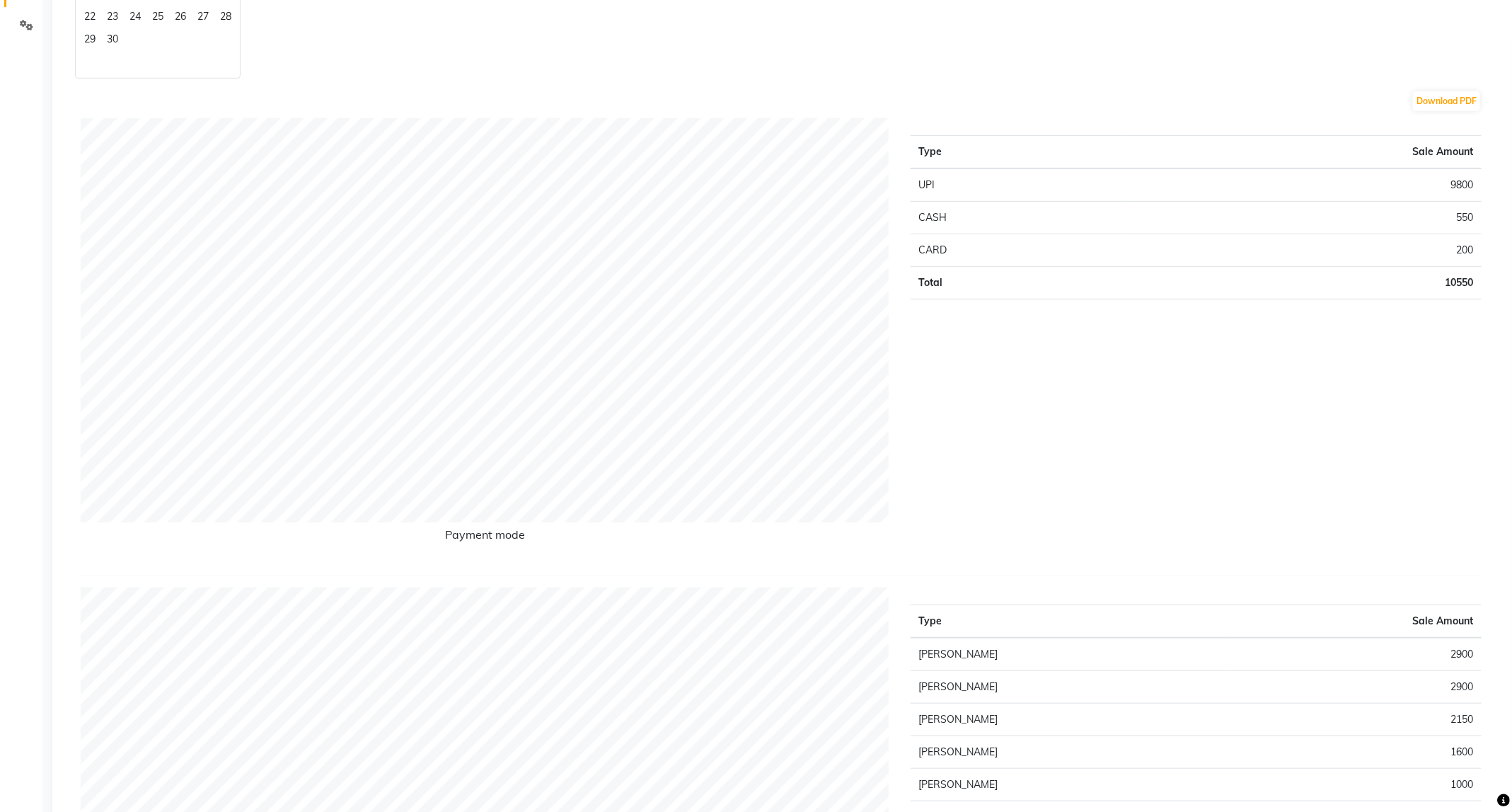
scroll to position [425, 0]
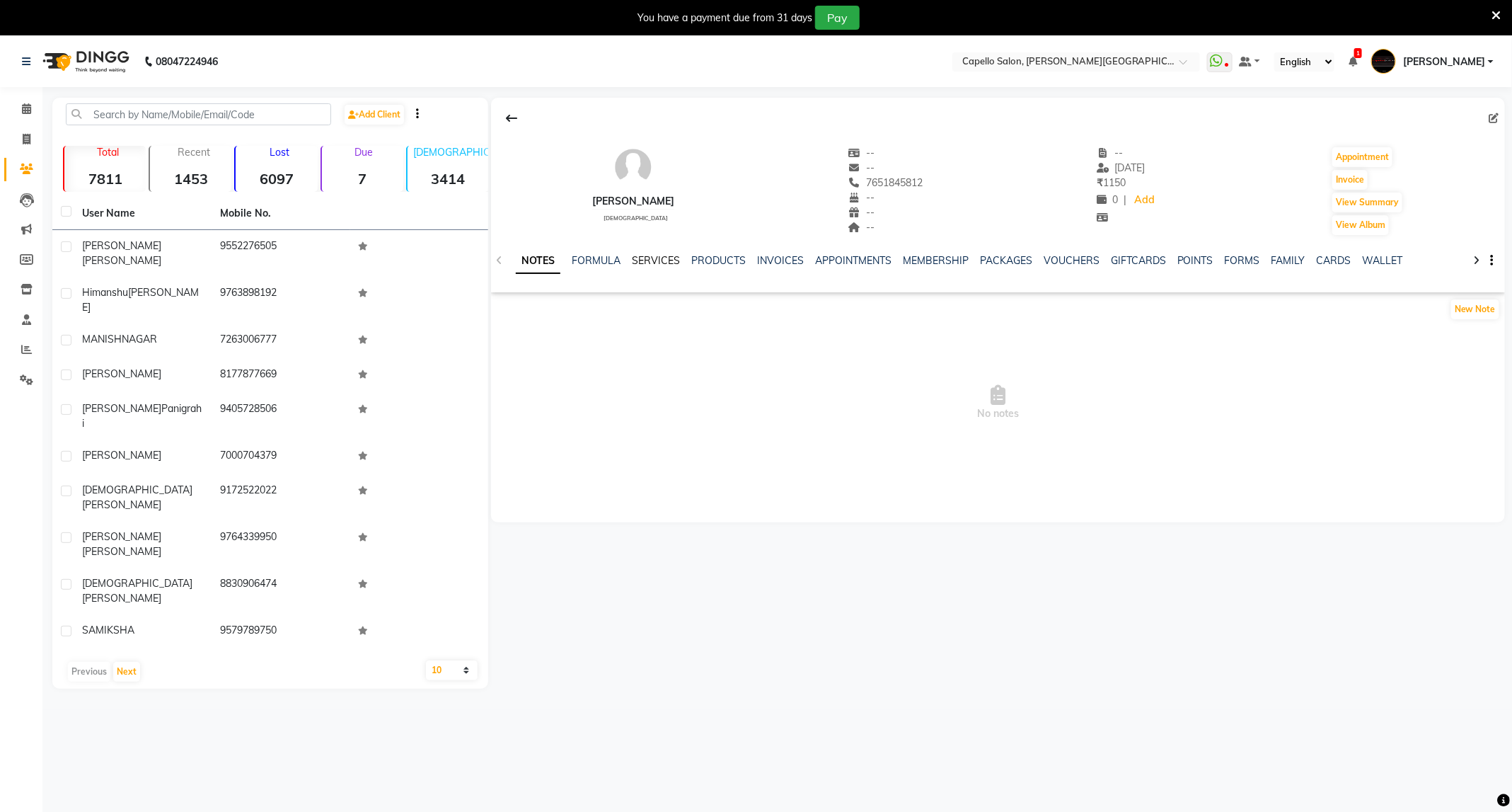
click at [640, 263] on link "SERVICES" at bounding box center [656, 260] width 48 height 13
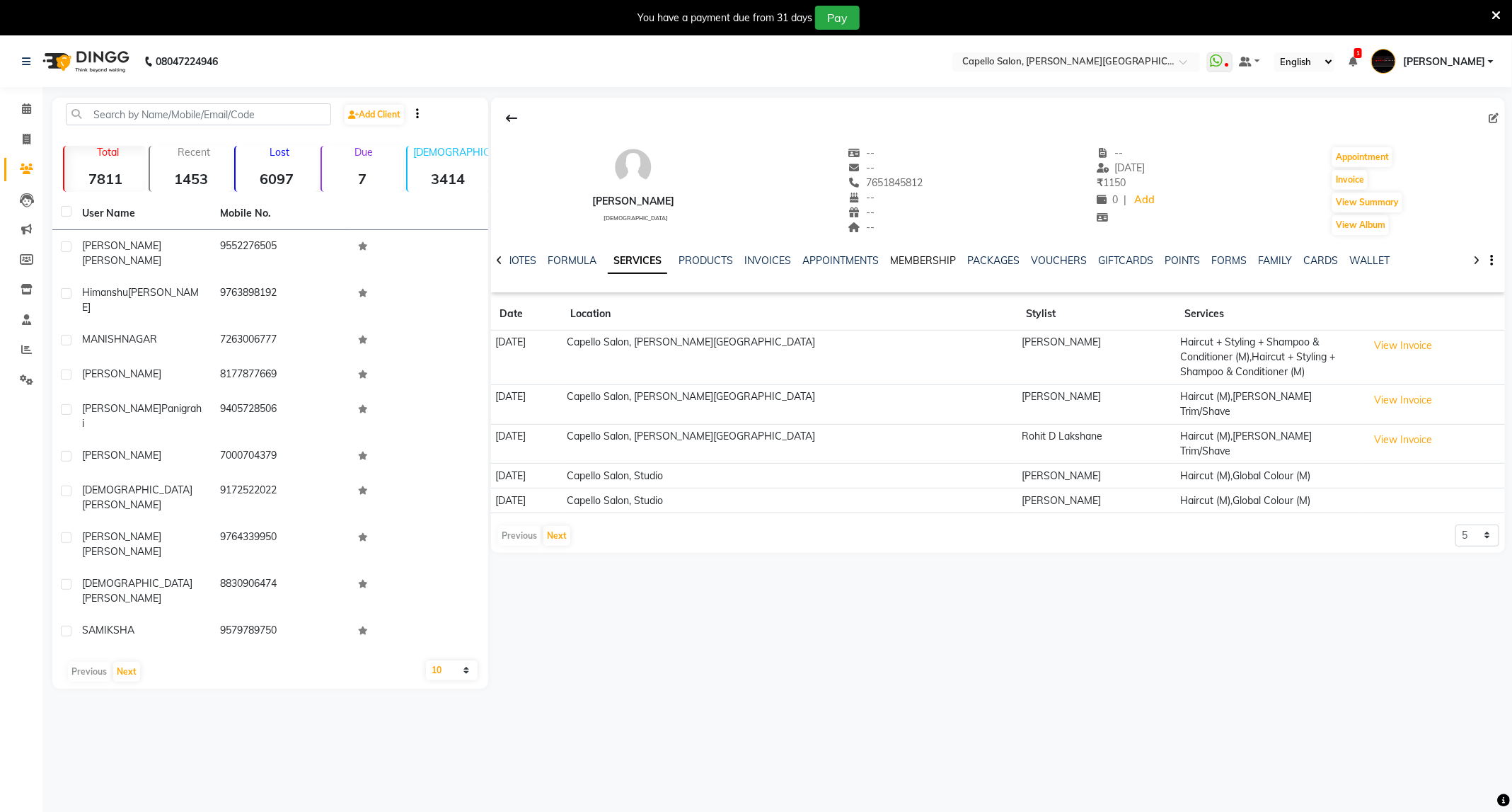
click at [934, 262] on link "MEMBERSHIP" at bounding box center [923, 260] width 66 height 13
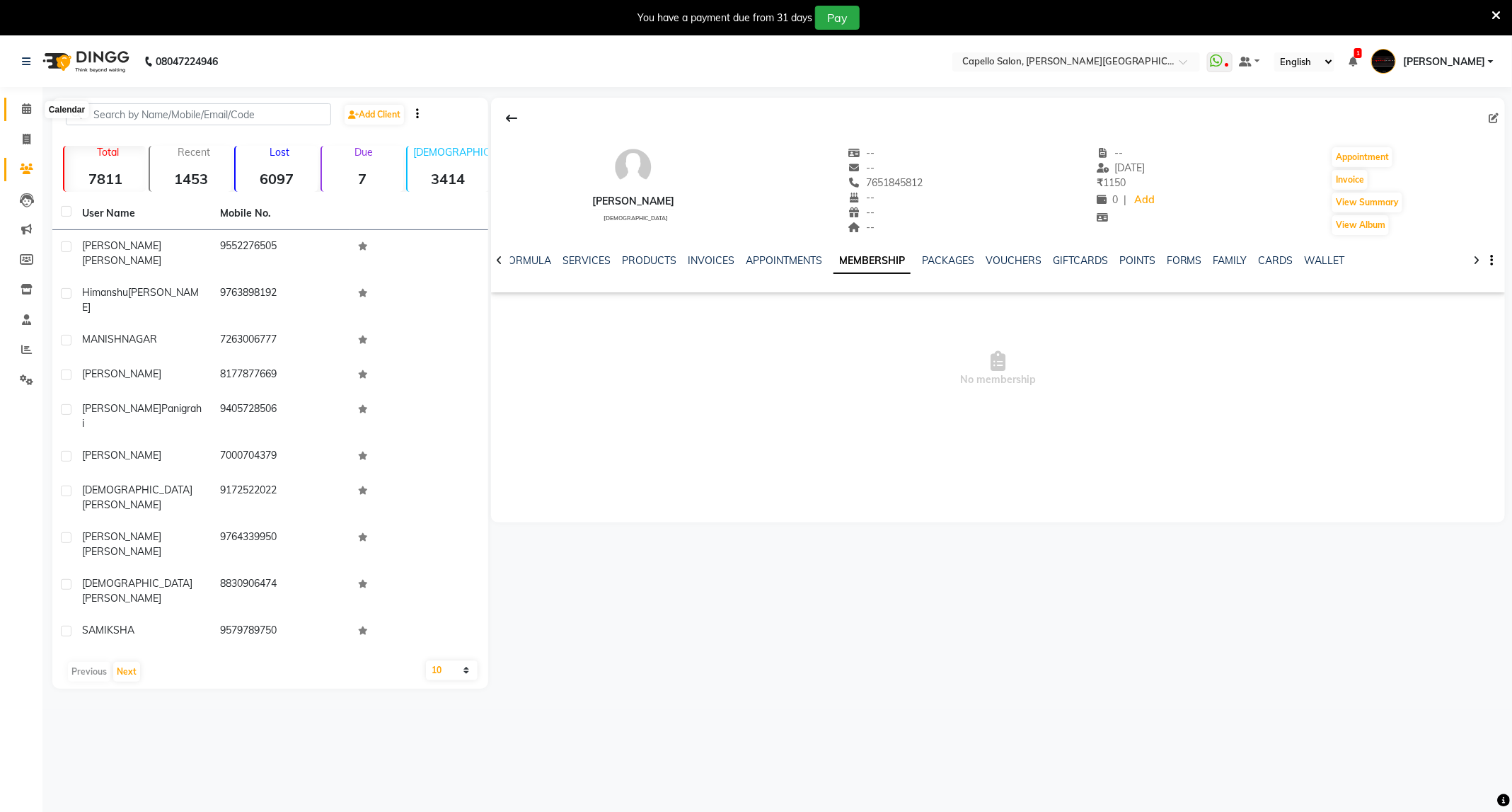
click at [19, 115] on span at bounding box center [26, 109] width 25 height 16
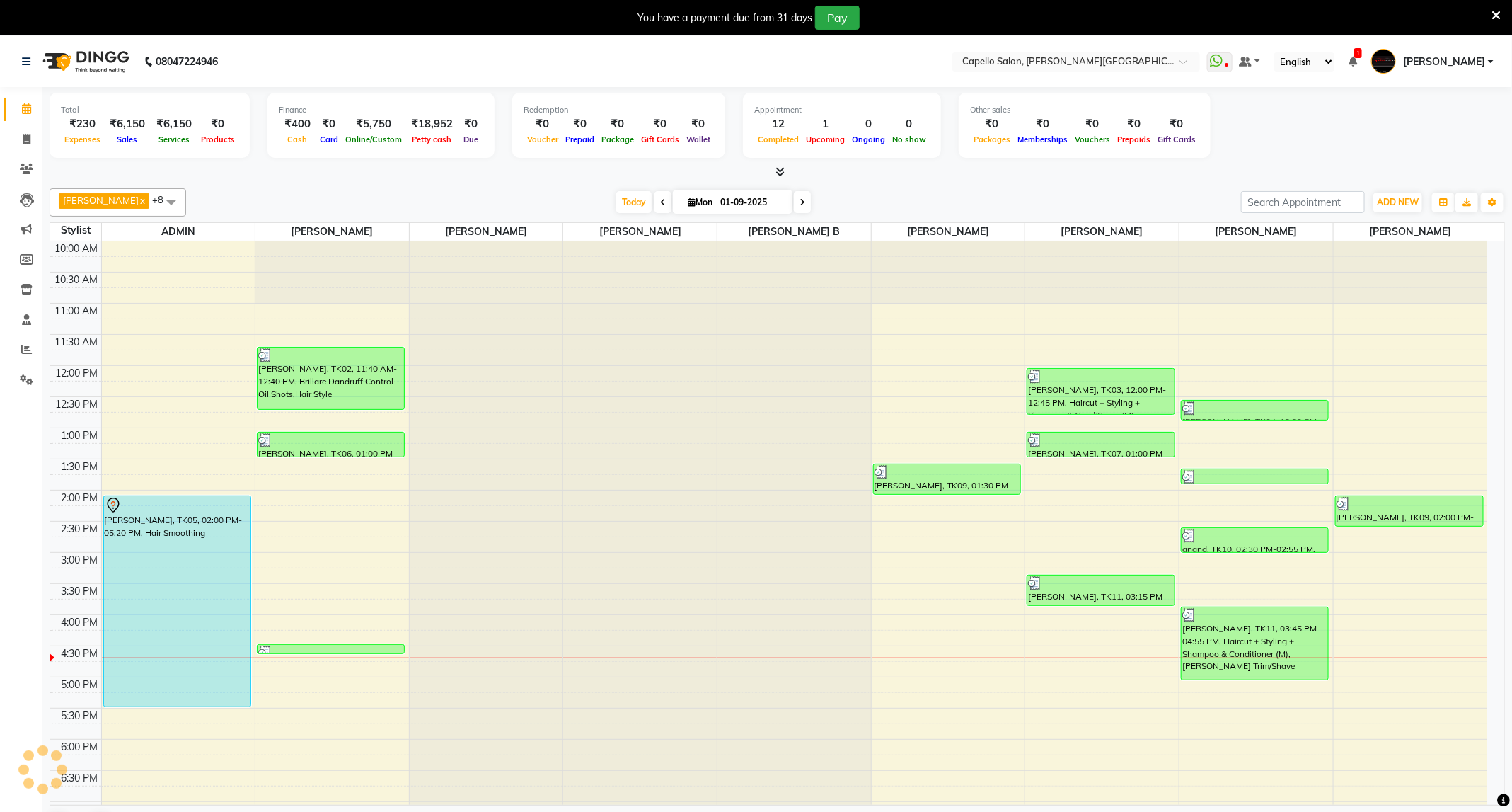
scroll to position [173, 0]
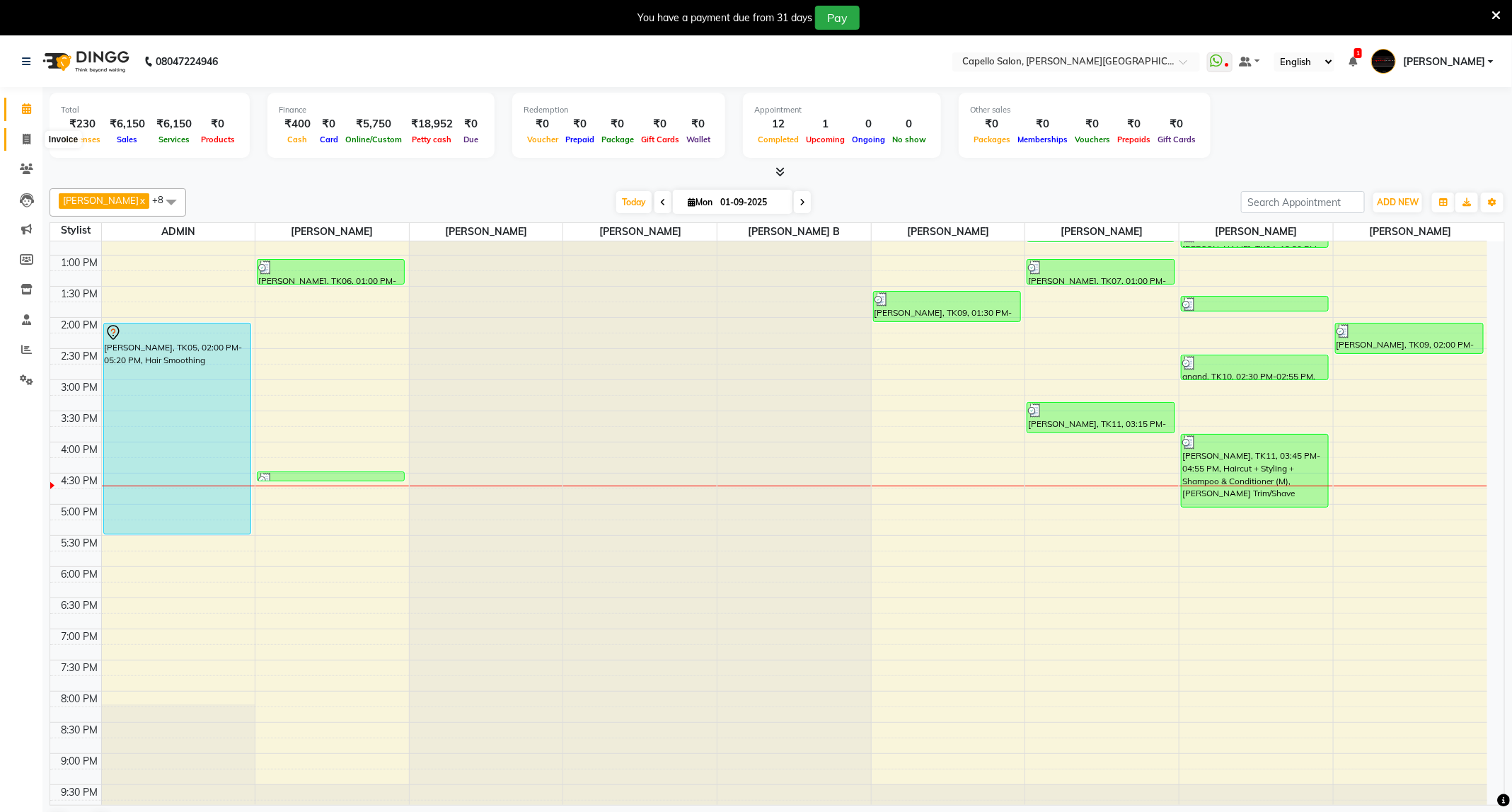
click at [30, 141] on span at bounding box center [26, 140] width 25 height 16
select select "service"
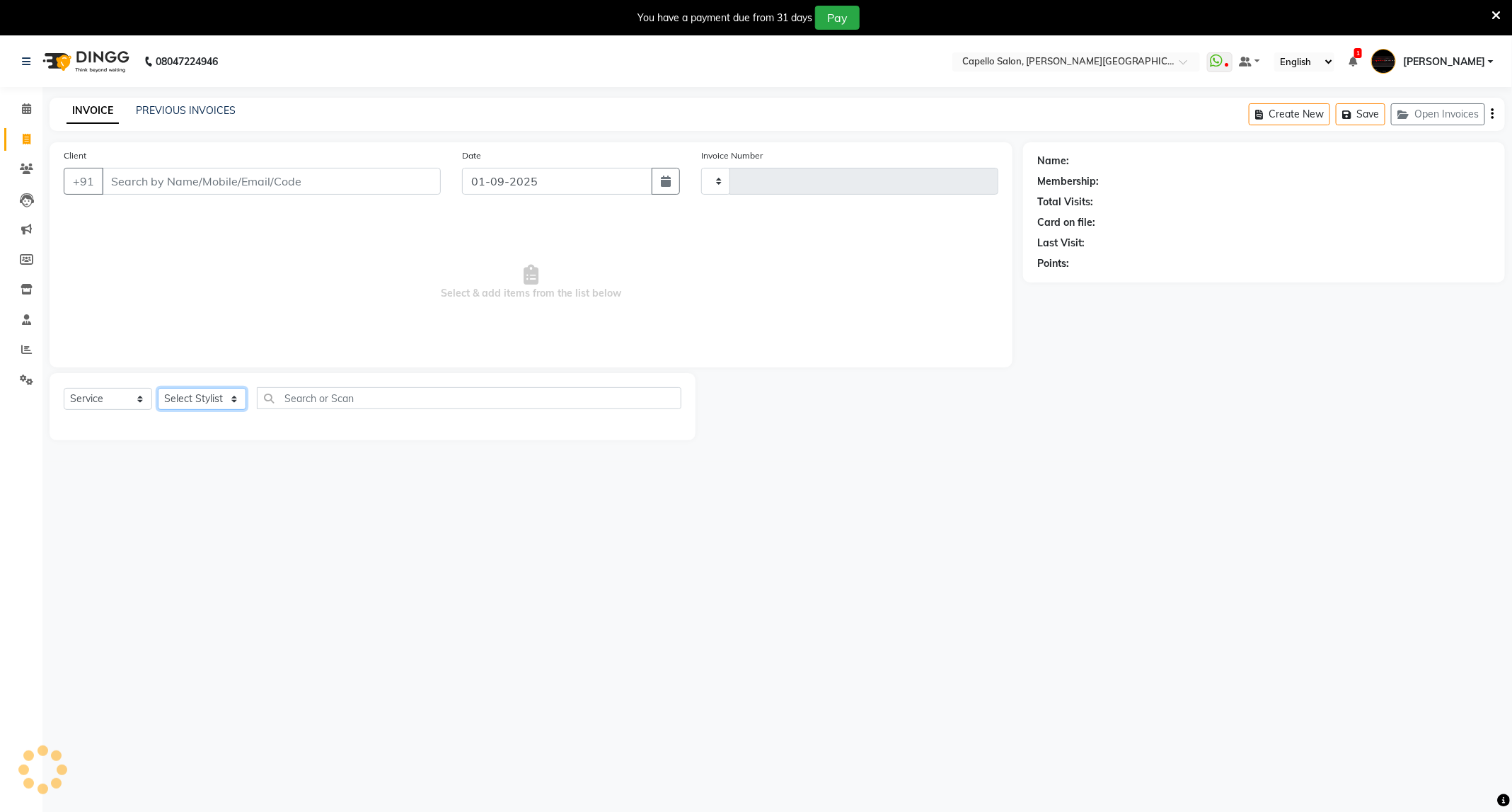
click at [191, 399] on select "Select Stylist" at bounding box center [202, 399] width 89 height 22
type input "3380"
select select "811"
select select "50699"
click at [158, 388] on select "Select Stylist ADMIN [PERSON_NAME] [PERSON_NAME] [PERSON_NAME] [PERSON_NAME] (M…" at bounding box center [202, 399] width 89 height 22
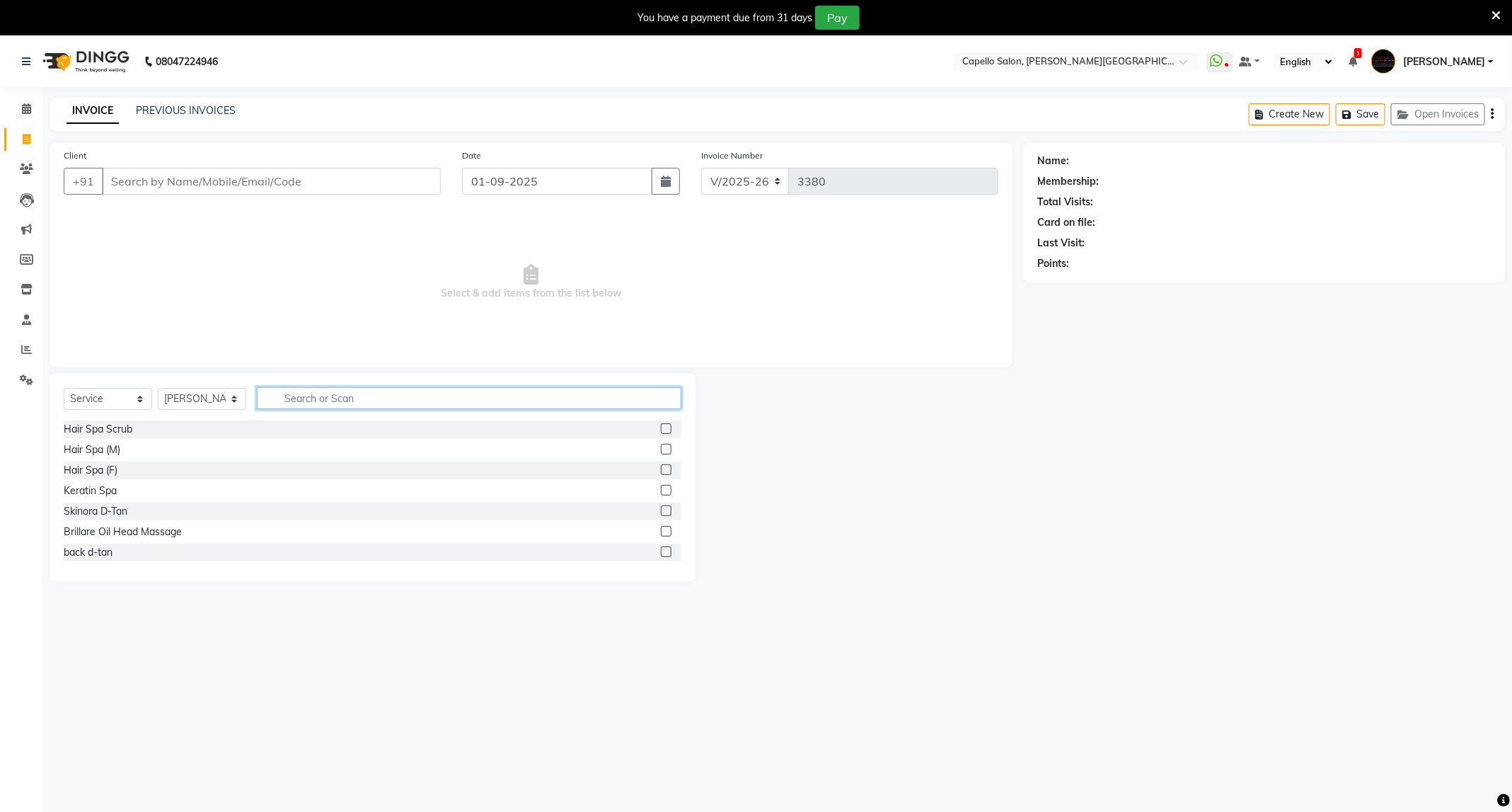
click at [393, 398] on input "text" at bounding box center [469, 398] width 424 height 22
type input "spa"
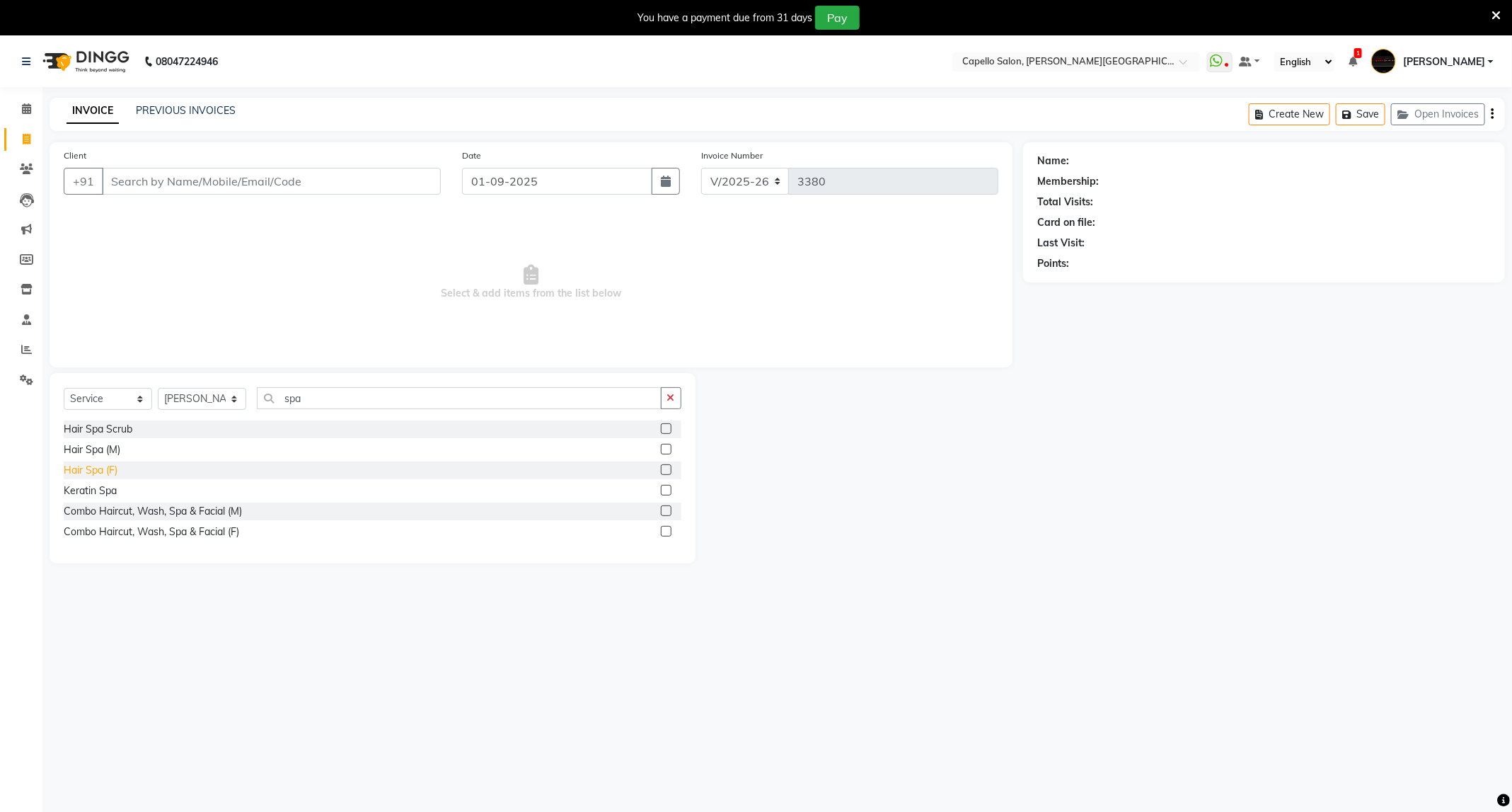
click at [103, 475] on div "Hair Spa (F)" at bounding box center [91, 470] width 54 height 15
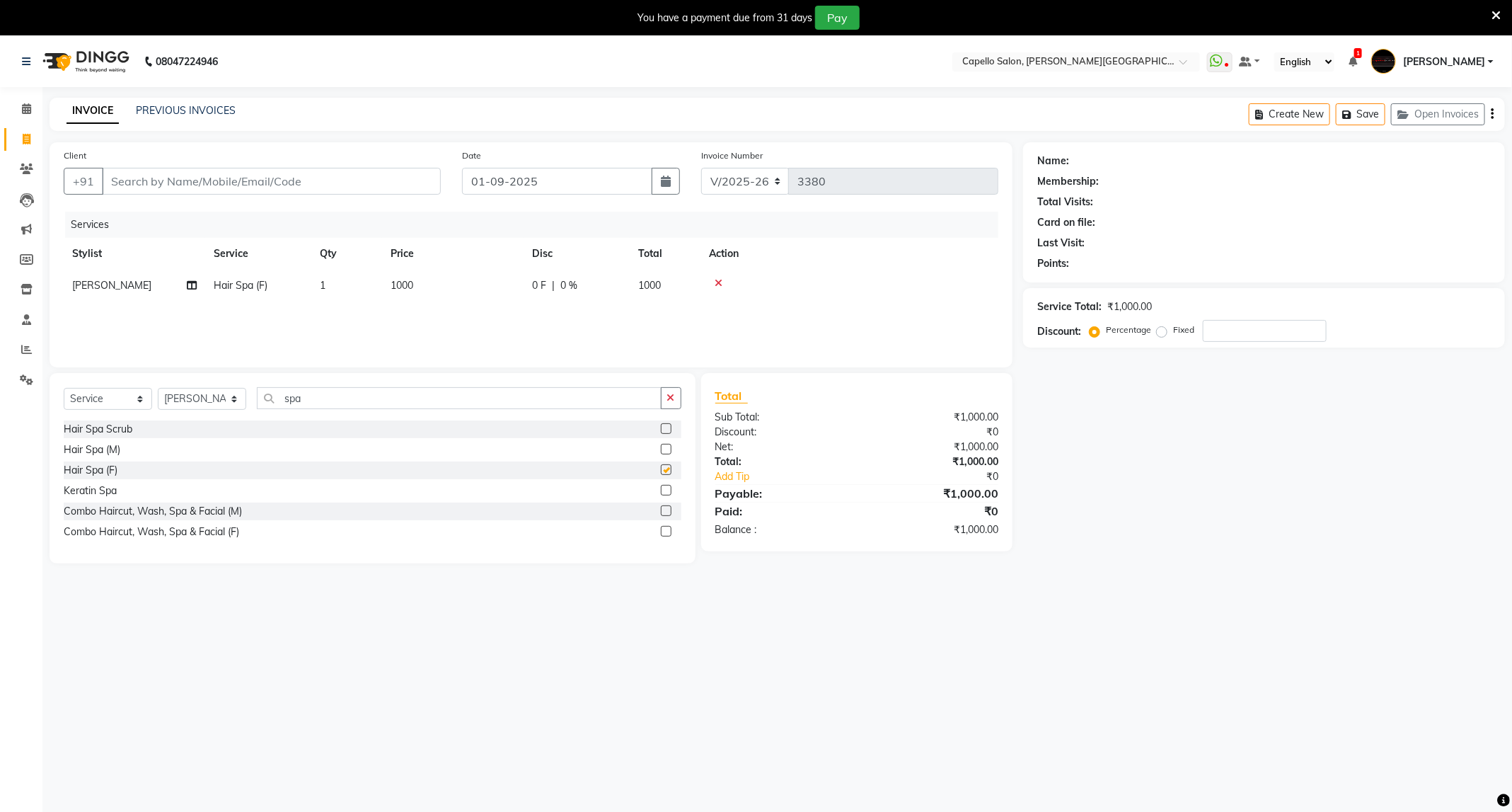
checkbox input "false"
click at [440, 292] on td "1000" at bounding box center [452, 285] width 141 height 32
select select "50699"
drag, startPoint x: 509, startPoint y: 289, endPoint x: 390, endPoint y: 317, distance: 122.2
click at [390, 317] on tr "ADMIN ANKUSH B Capello Trimurti Dushyant barsagade Kristee Raut (M) Naresh Khai…" at bounding box center [531, 296] width 934 height 54
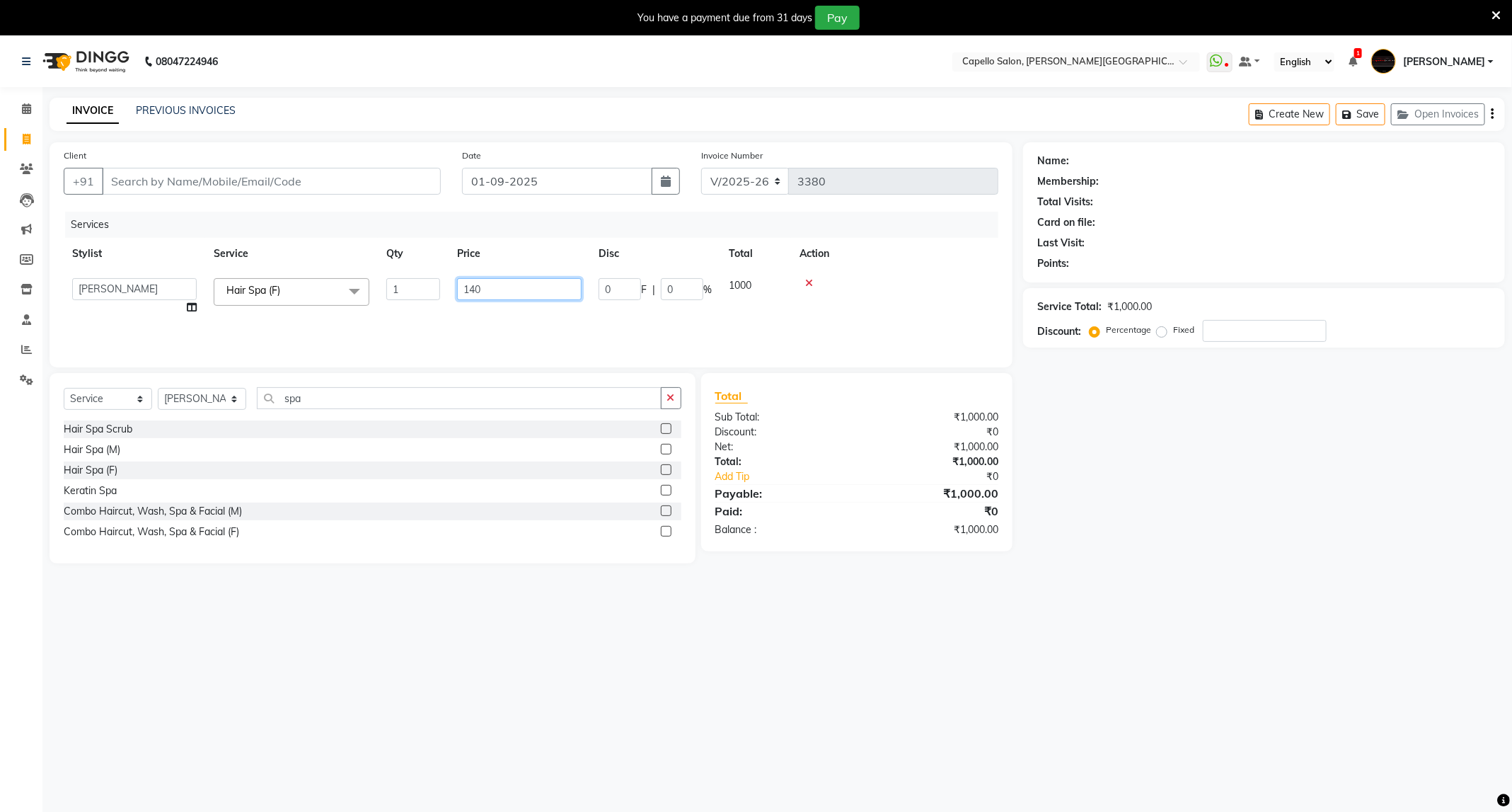
type input "1400"
click at [235, 174] on input "Client" at bounding box center [271, 181] width 339 height 27
click at [401, 293] on td "1400" at bounding box center [452, 285] width 141 height 32
select select "50699"
click at [474, 295] on input "1400" at bounding box center [518, 289] width 124 height 22
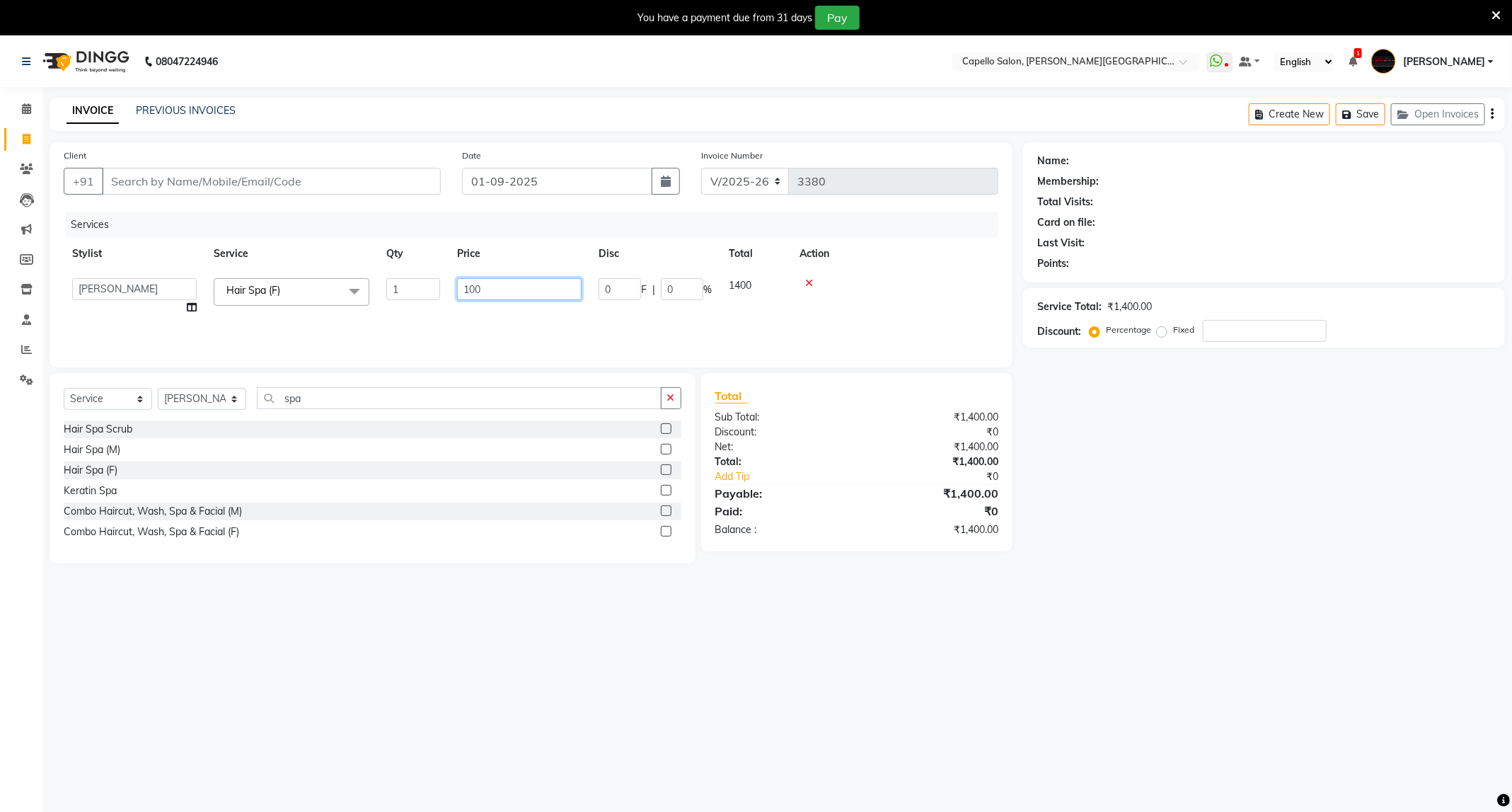
type input "1200"
click at [356, 177] on input "Client" at bounding box center [271, 181] width 339 height 27
type input "9"
type input "0"
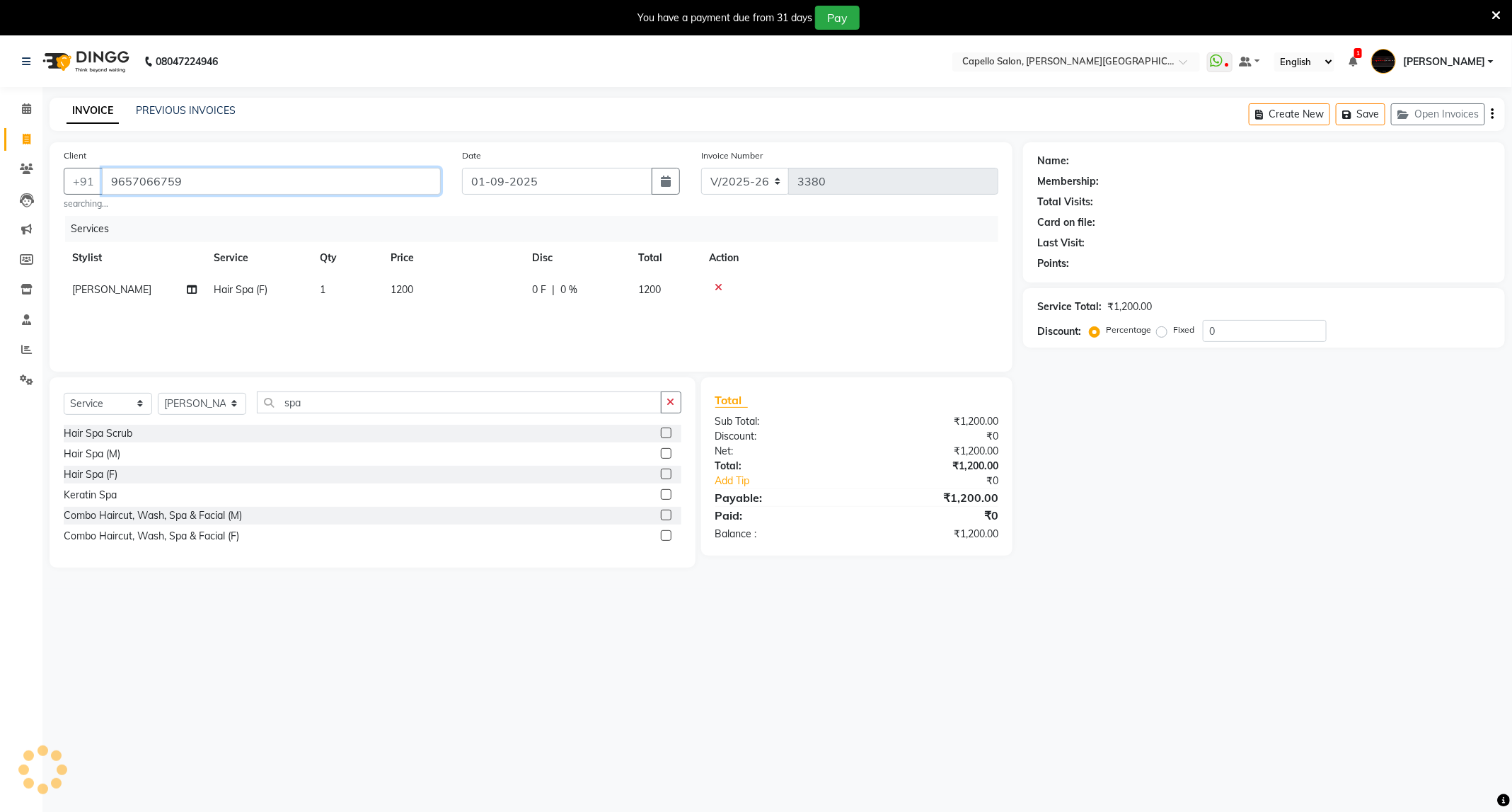
type input "9657066759"
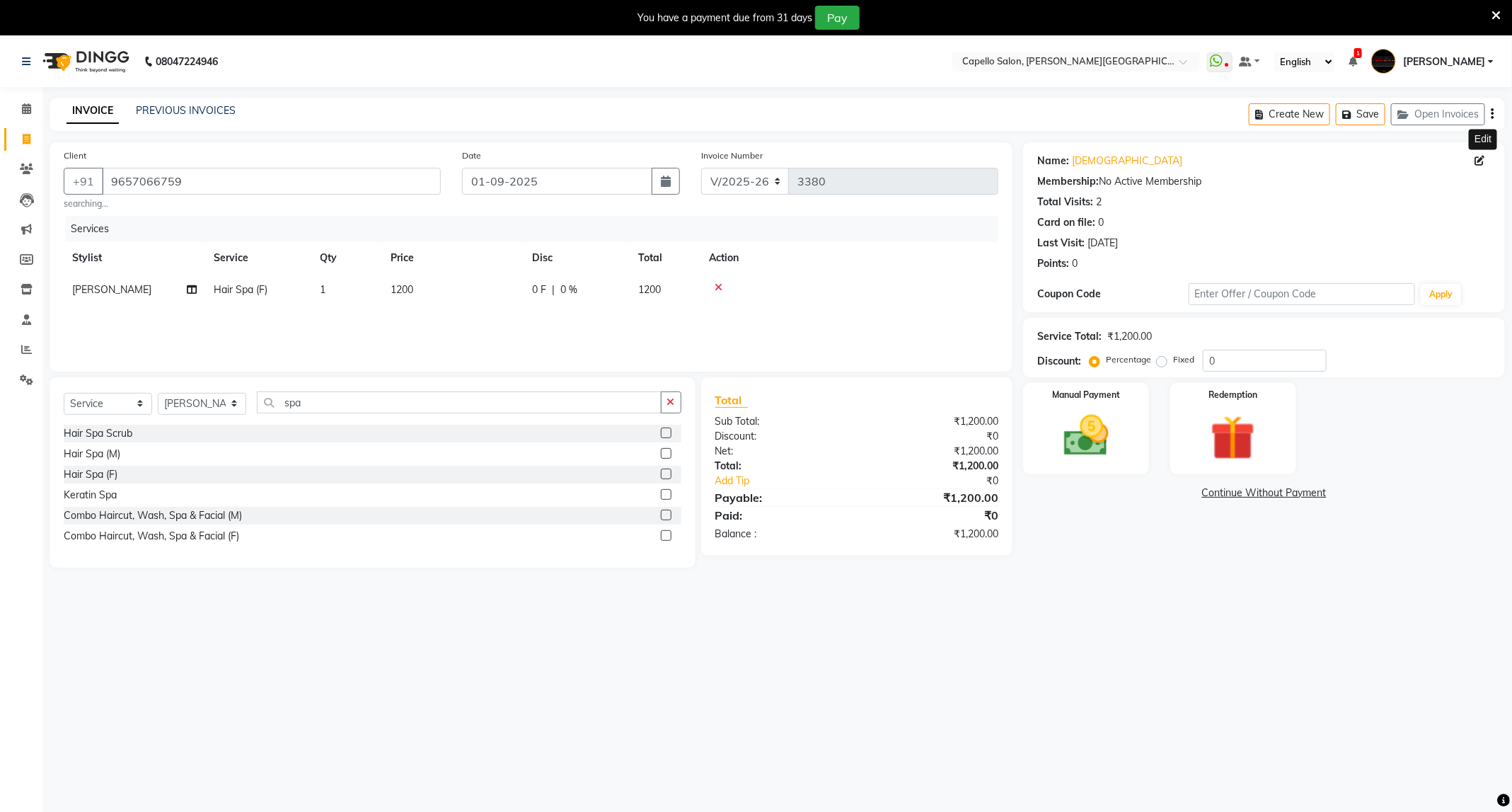
click at [1478, 160] on icon at bounding box center [1480, 161] width 10 height 10
select select "22"
select select "female"
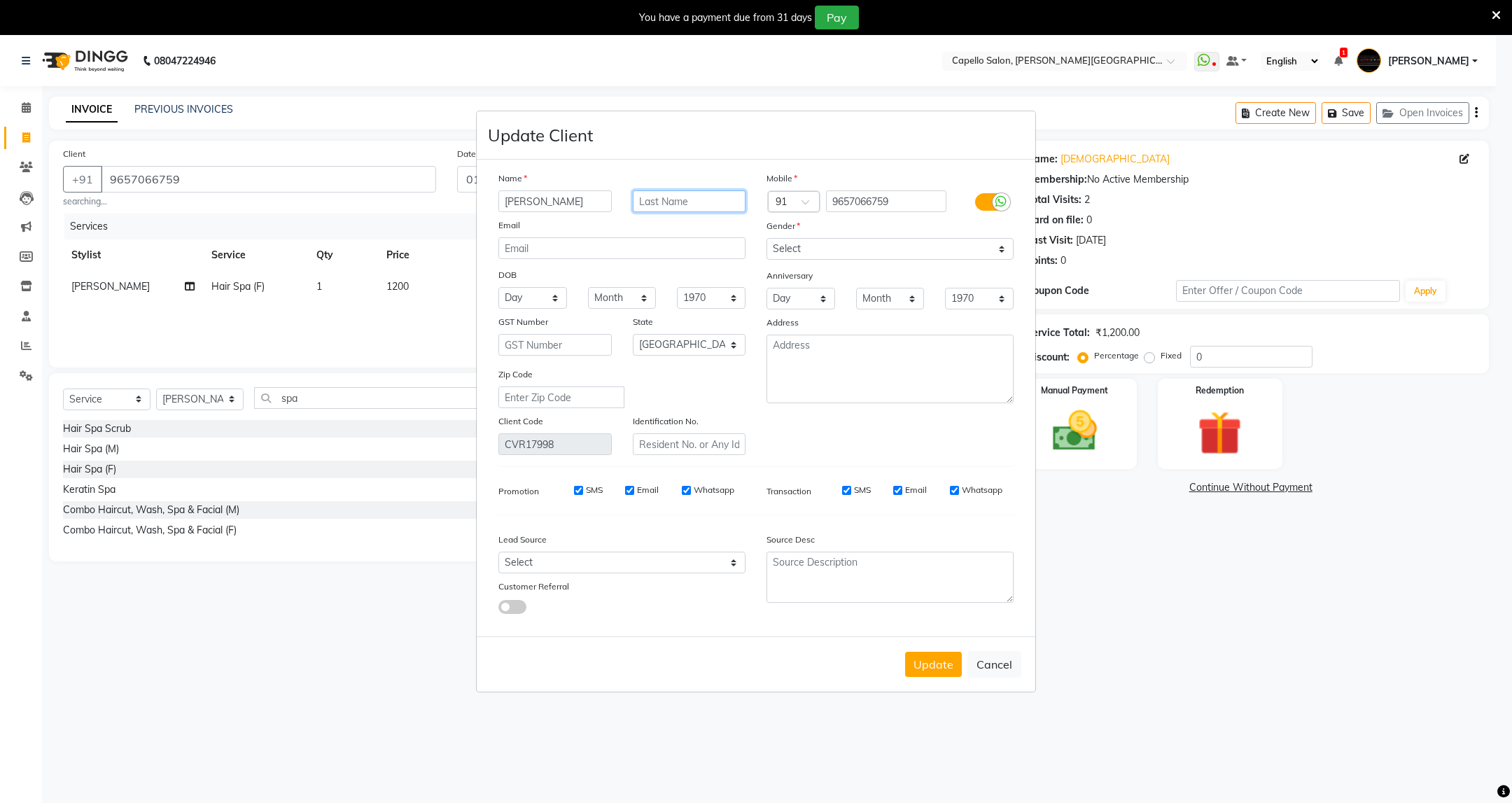
click at [711, 199] on input "text" at bounding box center [689, 201] width 114 height 21
type input "sHUKLA"
type input "[DEMOGRAPHIC_DATA]"
type input "Shukla"
click at [939, 668] on button "Update" at bounding box center [933, 664] width 56 height 25
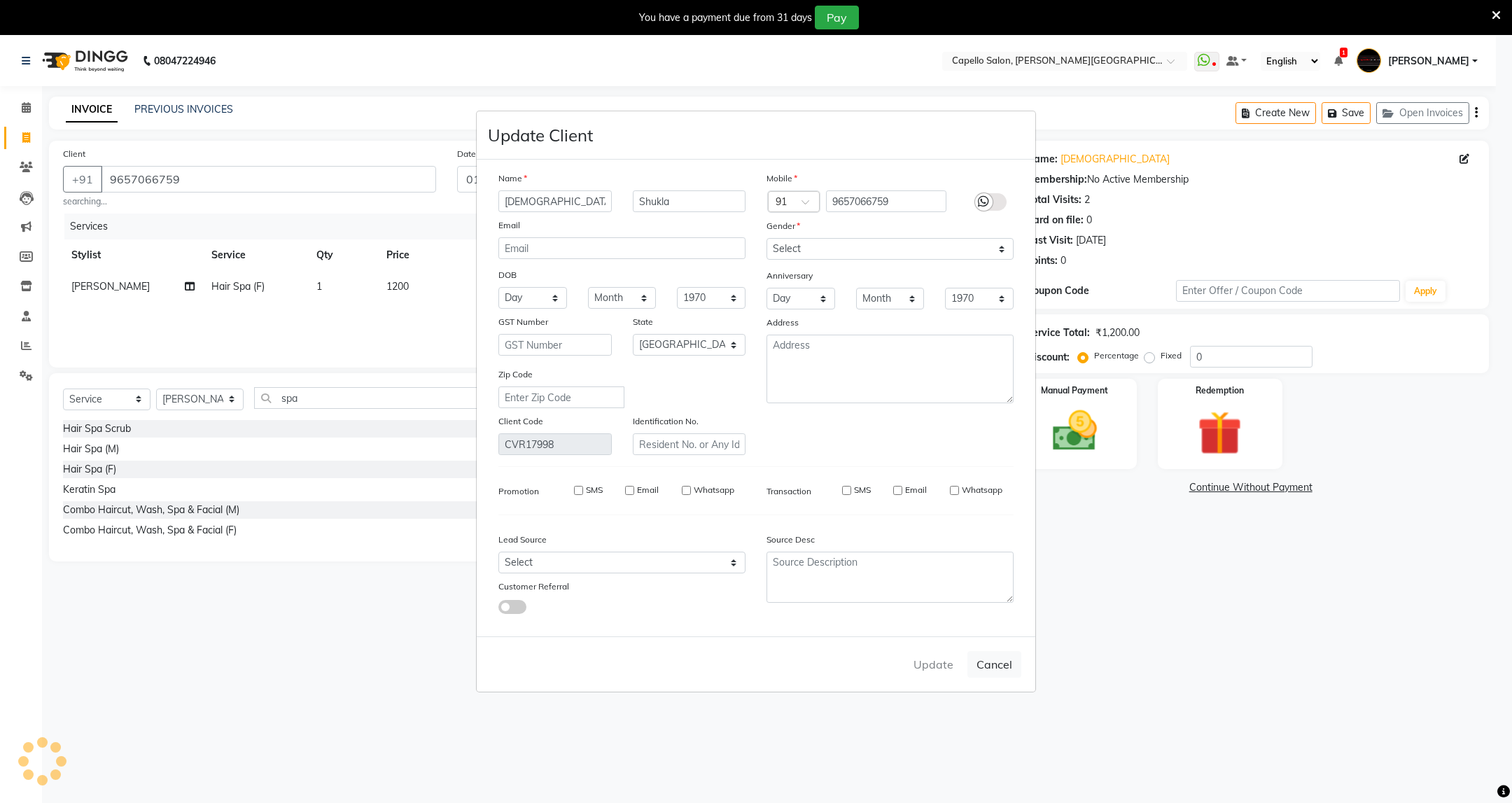
select select
select select "null"
select select
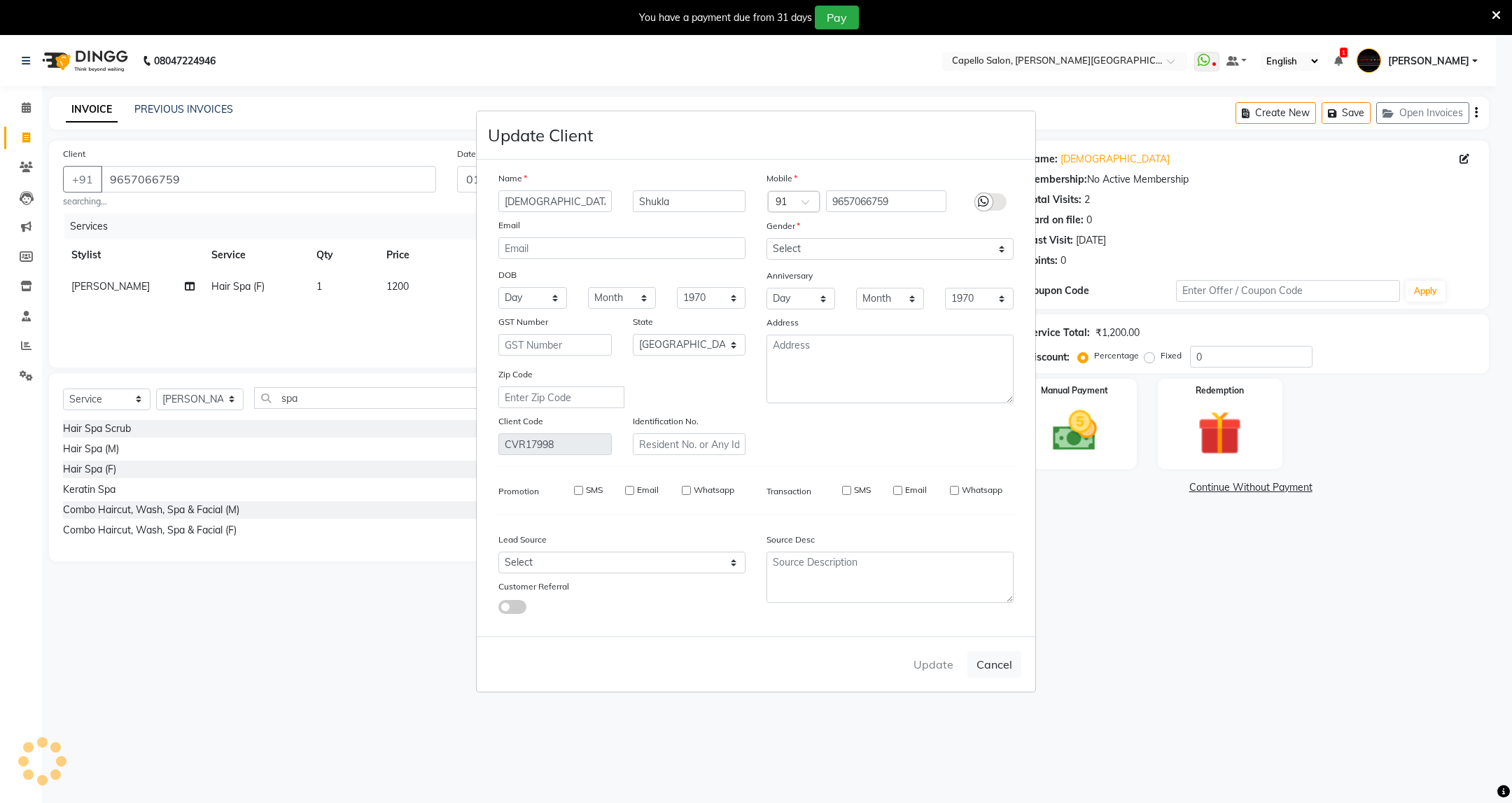
select select
checkbox input "false"
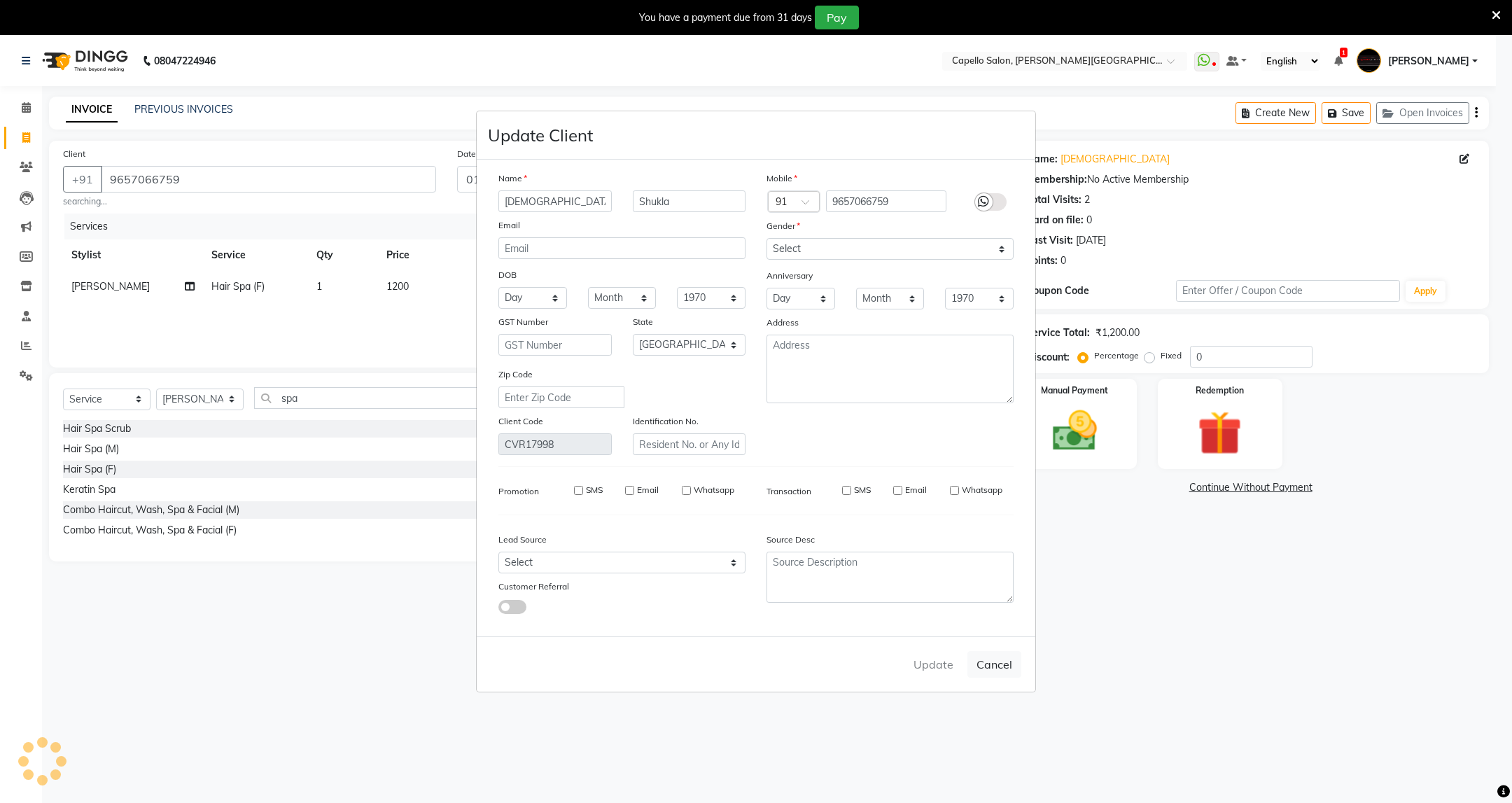
checkbox input "false"
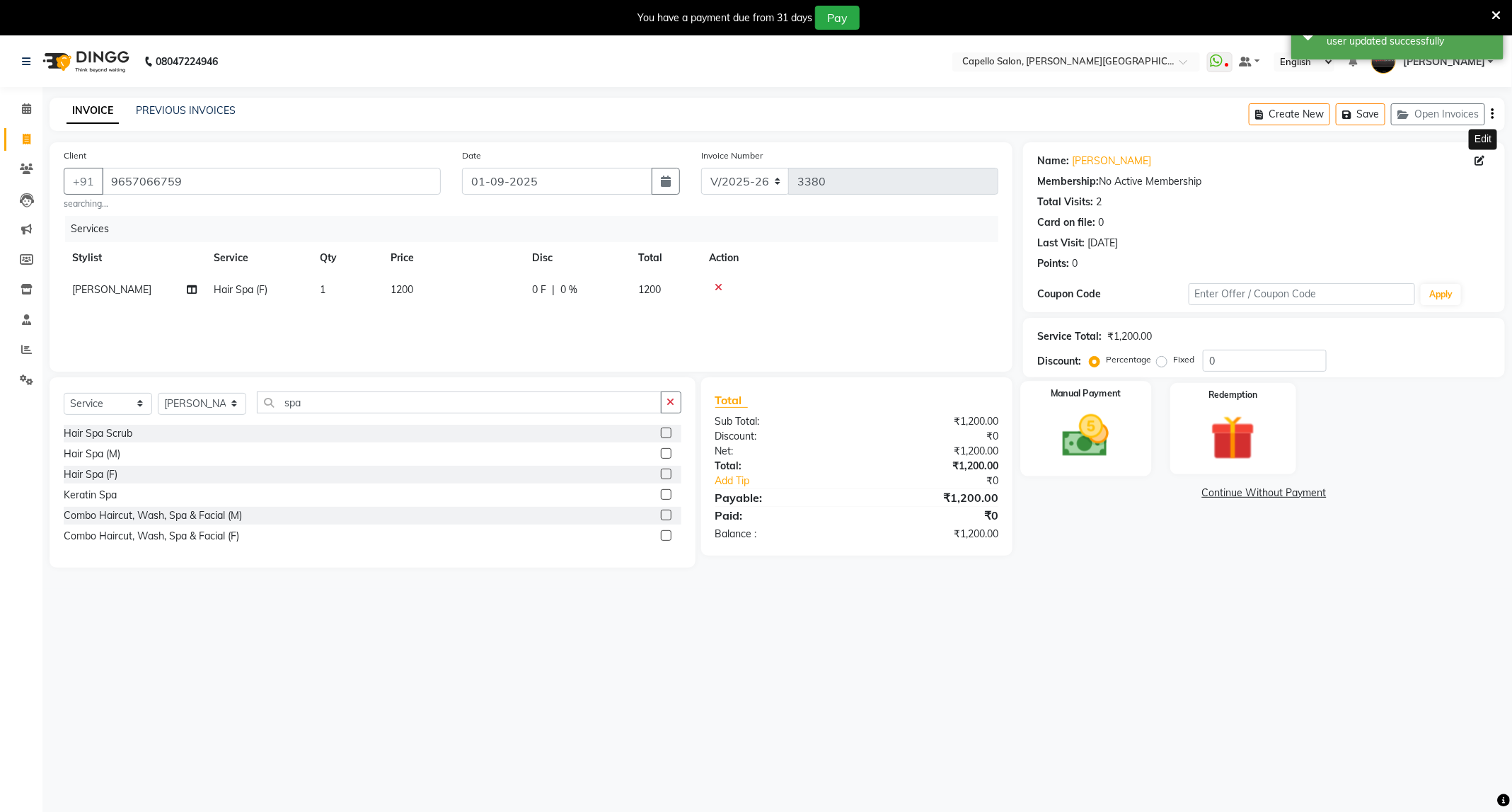
click at [1096, 442] on img at bounding box center [1085, 436] width 76 height 54
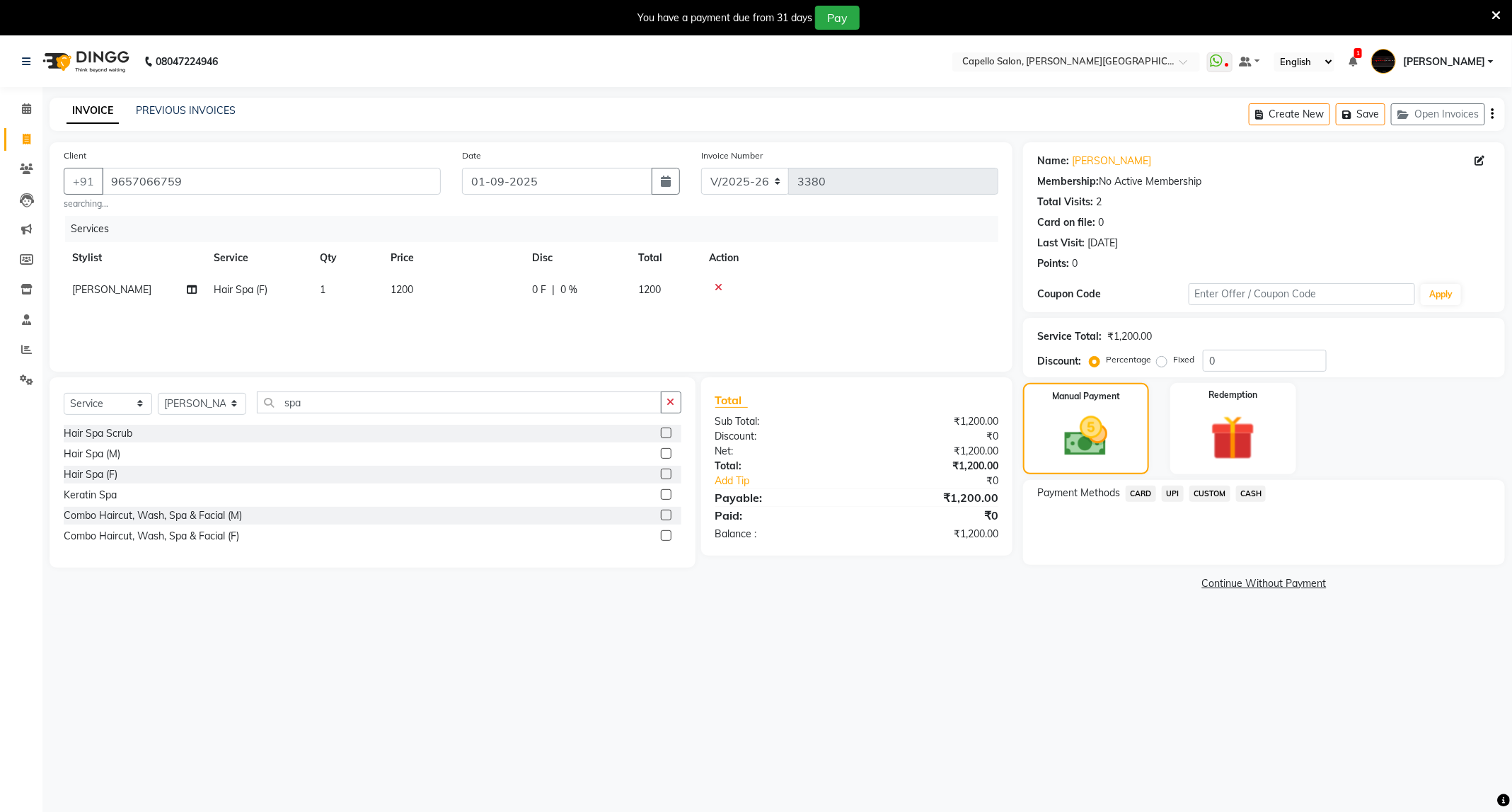
click at [1173, 489] on span "UPI" at bounding box center [1173, 493] width 22 height 16
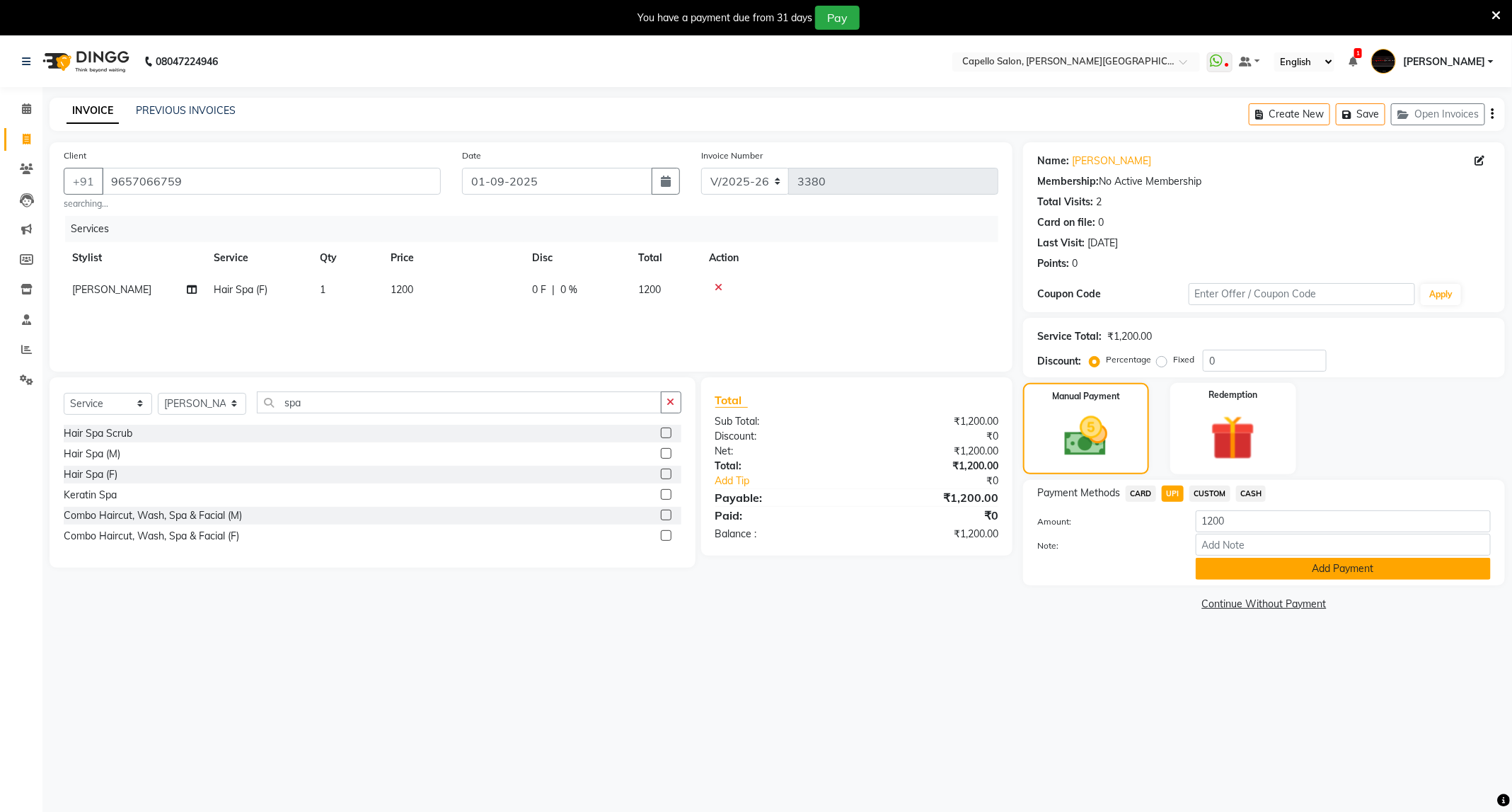
click at [1258, 576] on button "Add Payment" at bounding box center [1343, 569] width 295 height 22
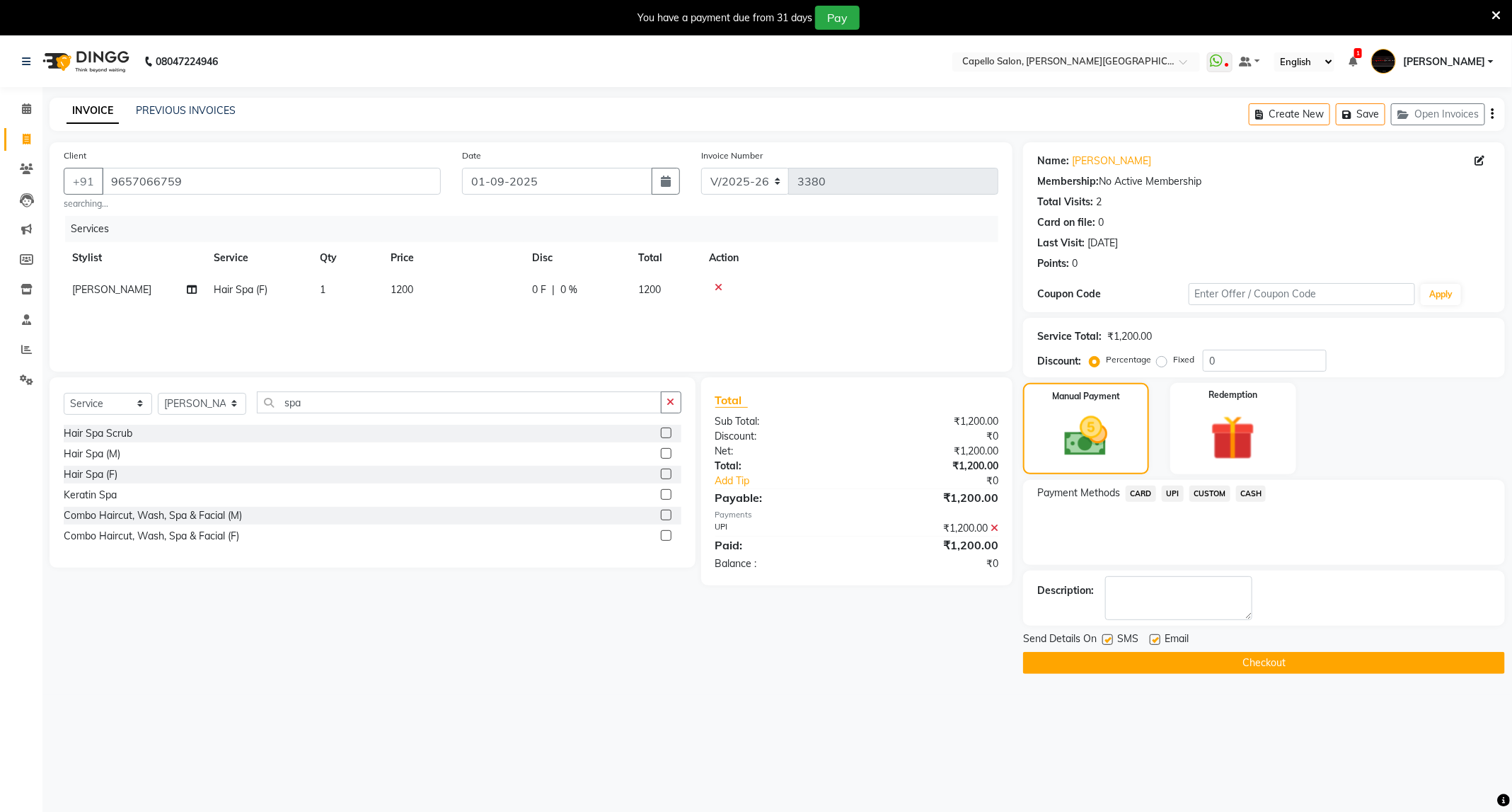
click at [1259, 670] on button "Checkout" at bounding box center [1264, 663] width 482 height 22
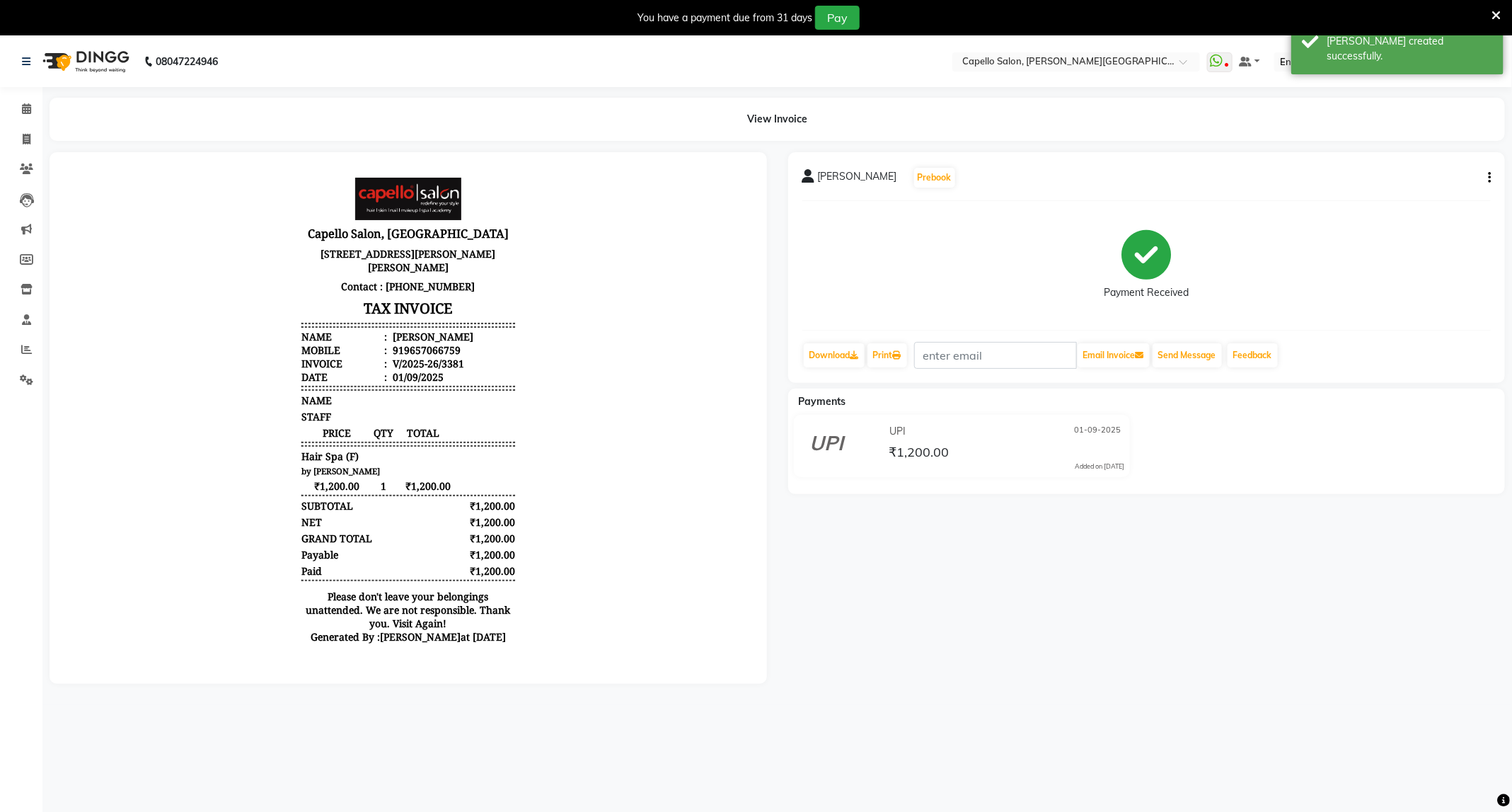
click at [1193, 342] on div "Send Message" at bounding box center [1187, 355] width 73 height 27
click at [1208, 344] on button "Send Message" at bounding box center [1187, 355] width 69 height 24
click at [1499, 13] on icon at bounding box center [1496, 15] width 9 height 13
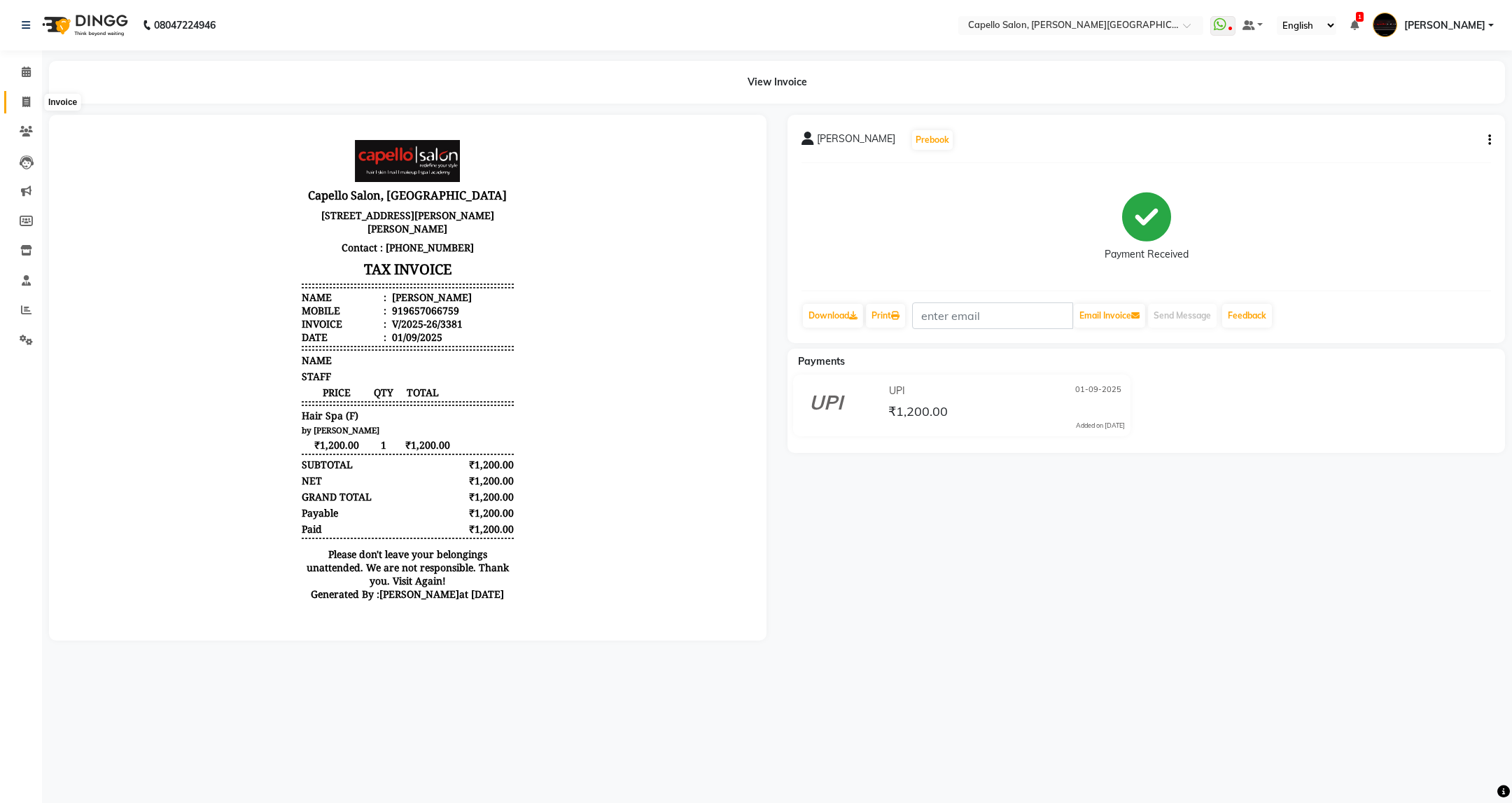
click at [28, 98] on icon at bounding box center [26, 102] width 8 height 11
select select "service"
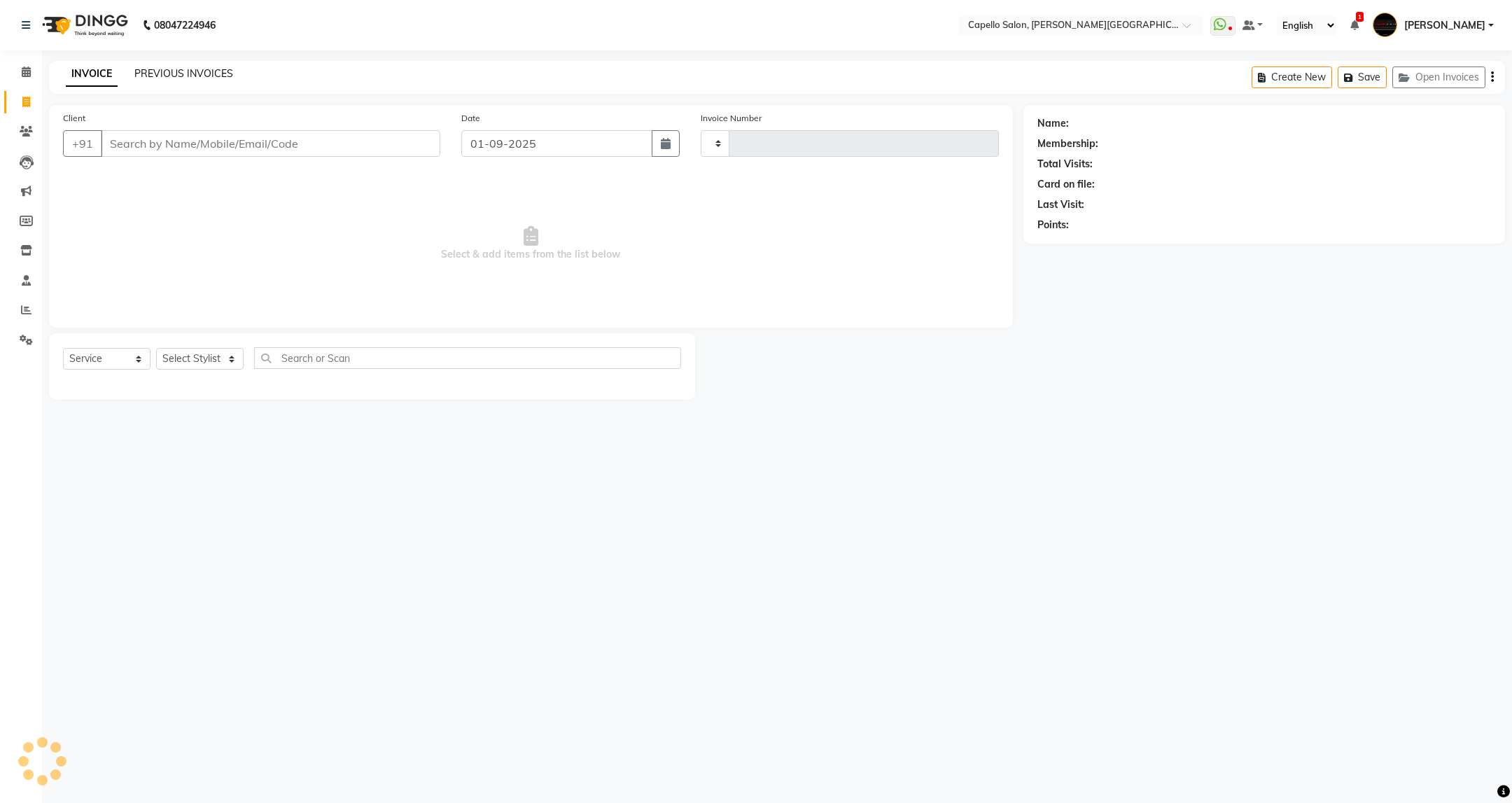
type input "3382"
select select "811"
click at [152, 70] on link "PREVIOUS INVOICES" at bounding box center [183, 73] width 98 height 13
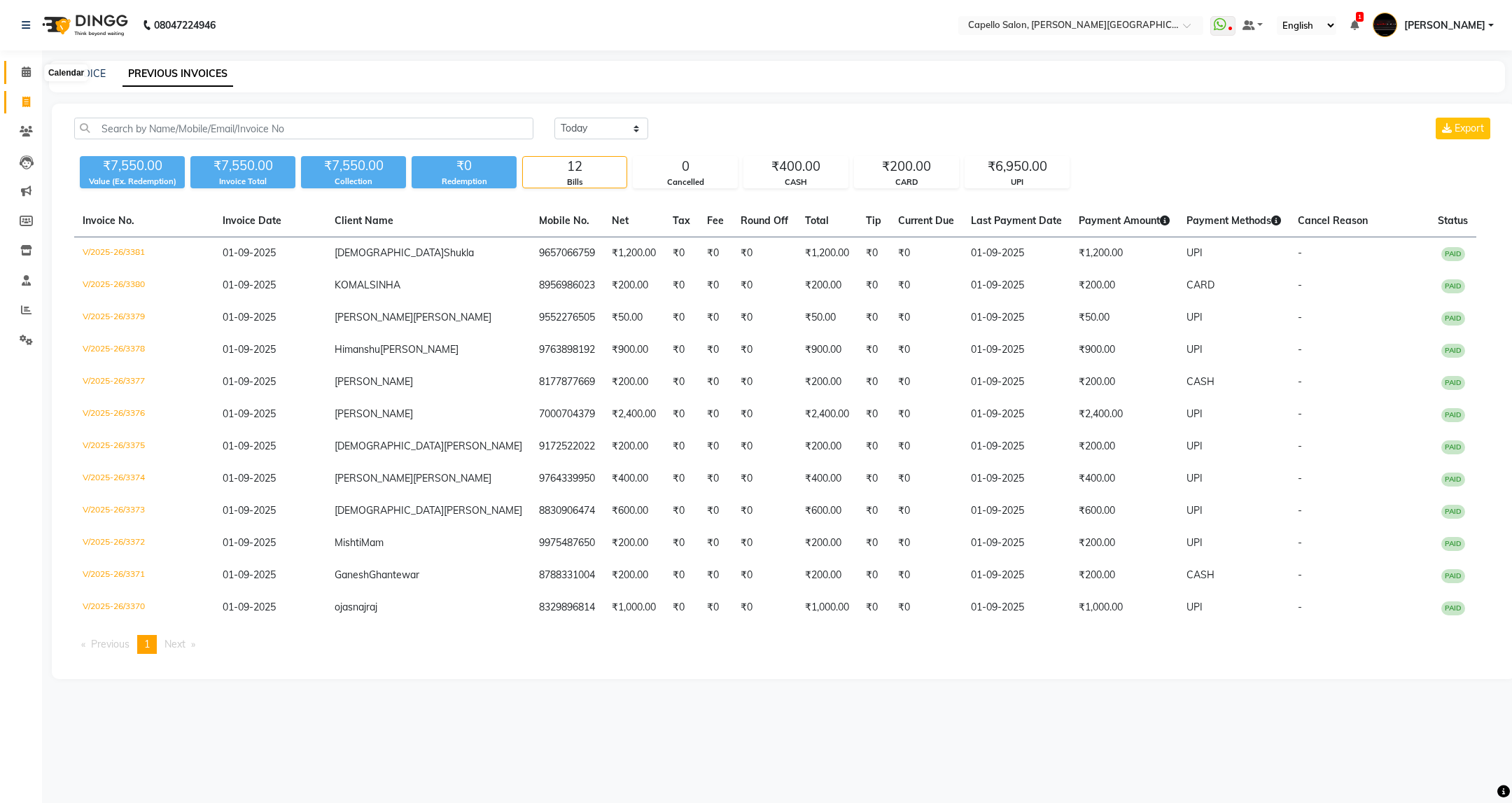
click at [30, 76] on icon at bounding box center [26, 72] width 9 height 11
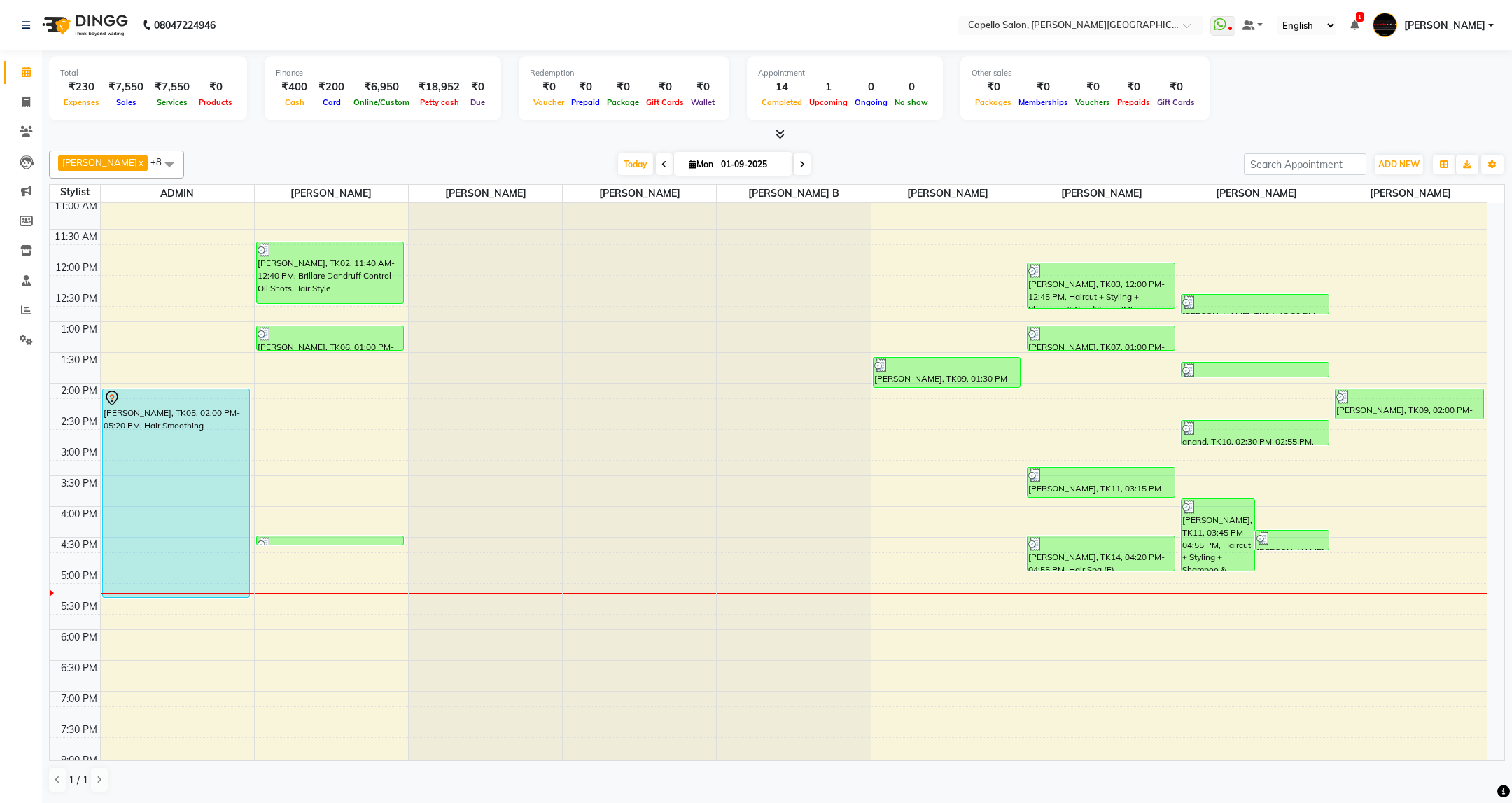
scroll to position [198, 0]
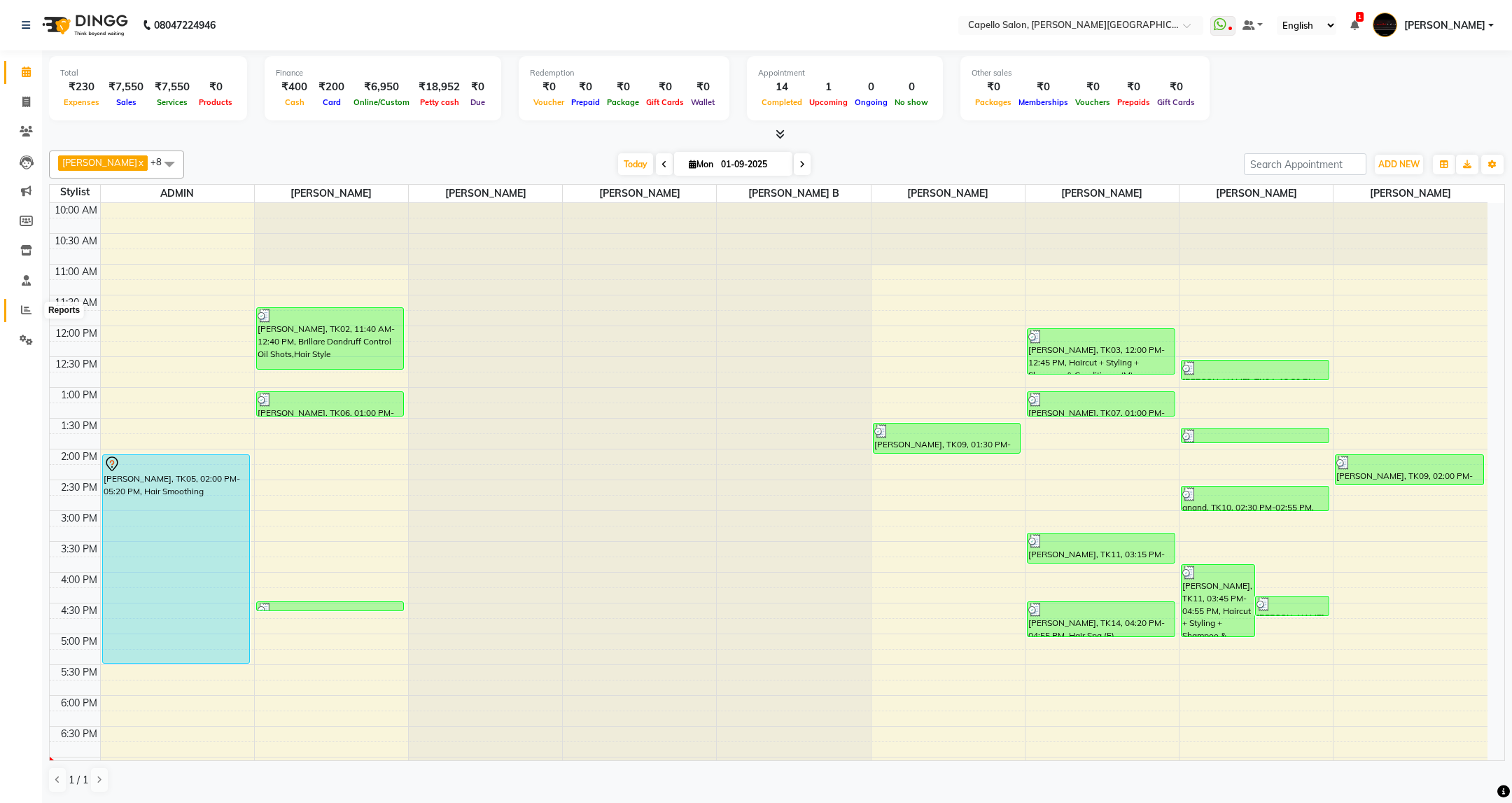
click at [34, 311] on span at bounding box center [26, 310] width 24 height 16
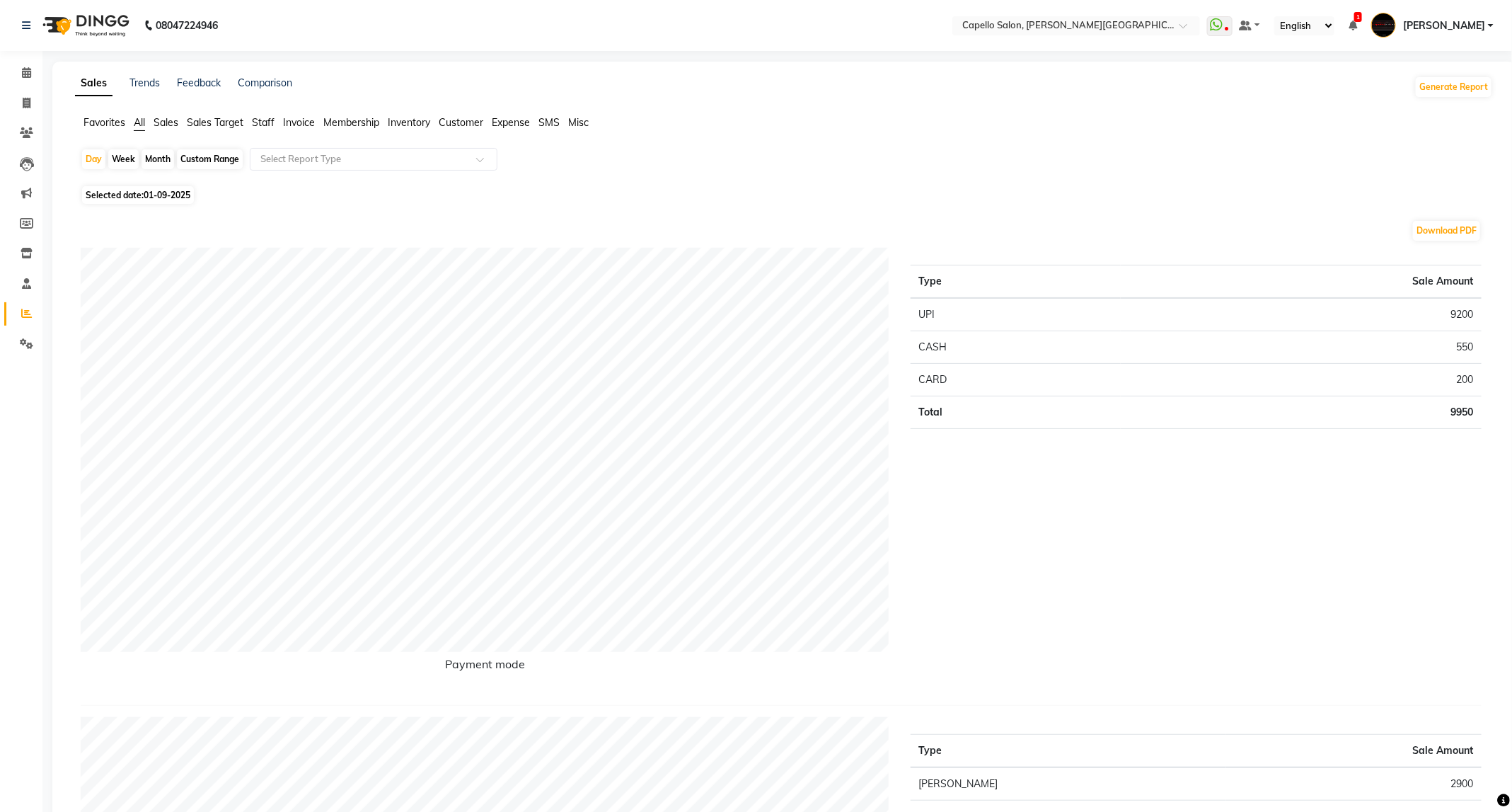
drag, startPoint x: 91, startPoint y: 24, endPoint x: 119, endPoint y: 49, distance: 37.5
click at [91, 24] on img at bounding box center [85, 25] width 97 height 39
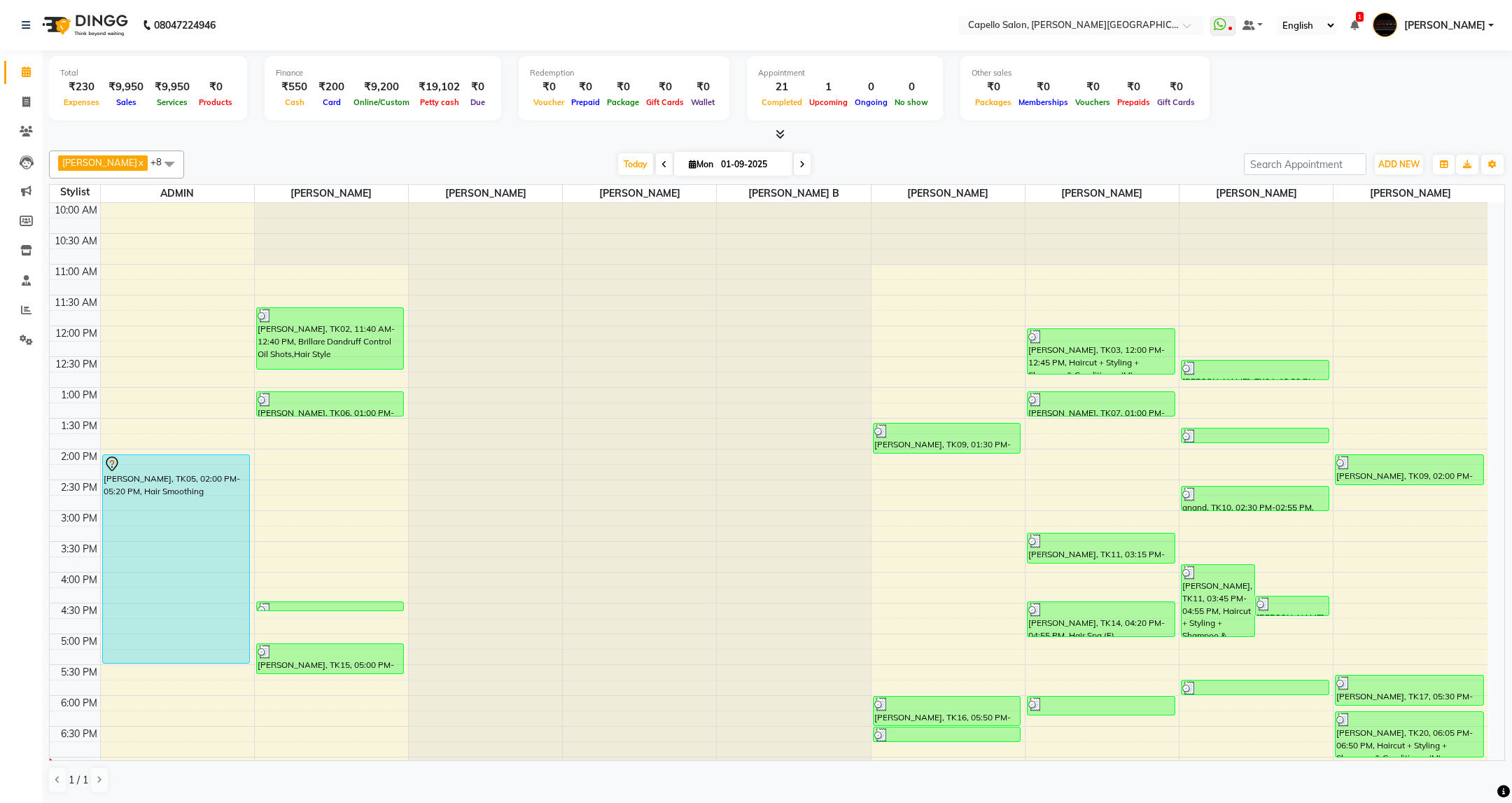
click at [157, 156] on span at bounding box center [169, 163] width 28 height 27
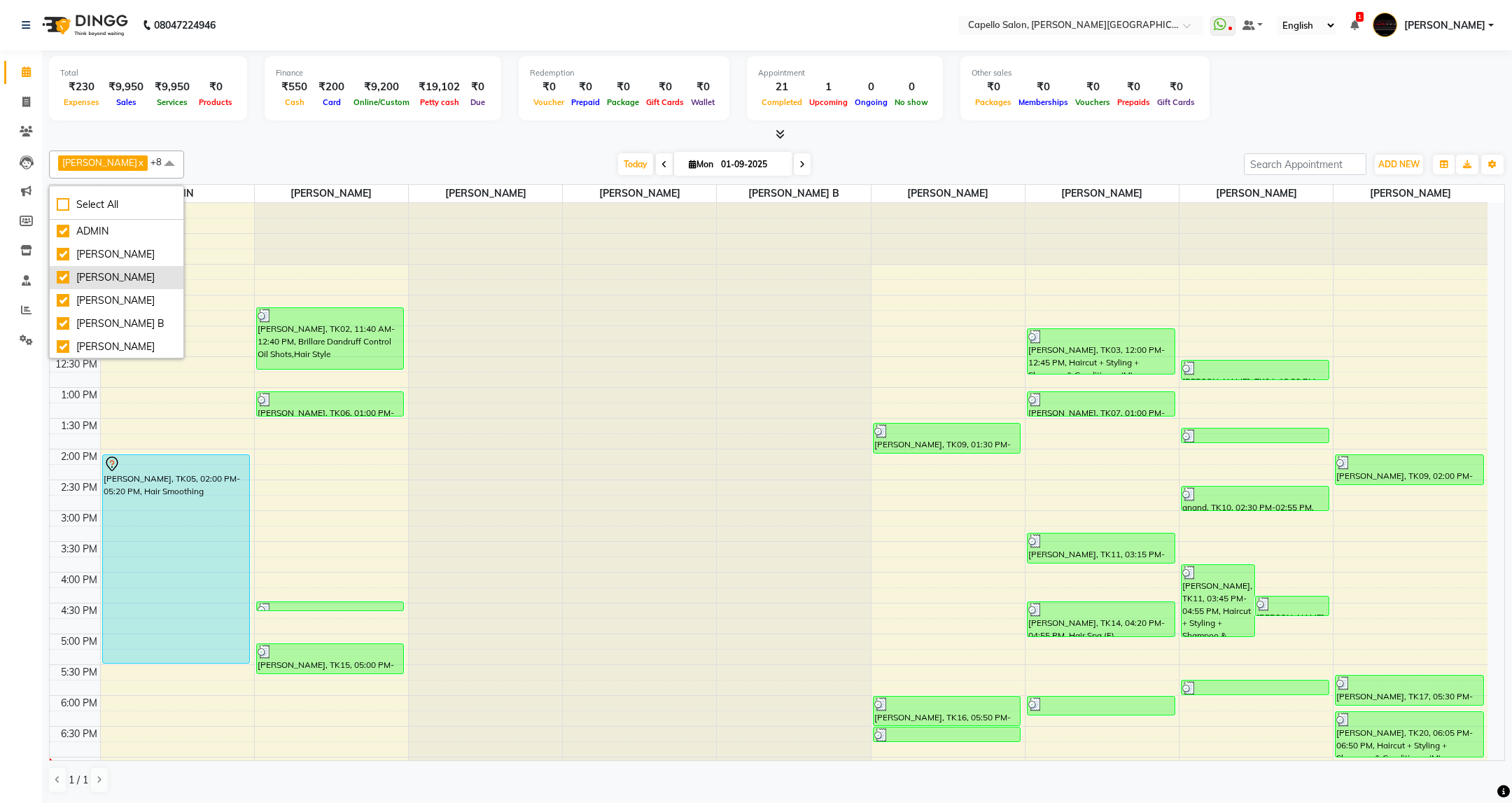
click at [110, 285] on div "[PERSON_NAME]" at bounding box center [116, 277] width 120 height 15
checkbox input "false"
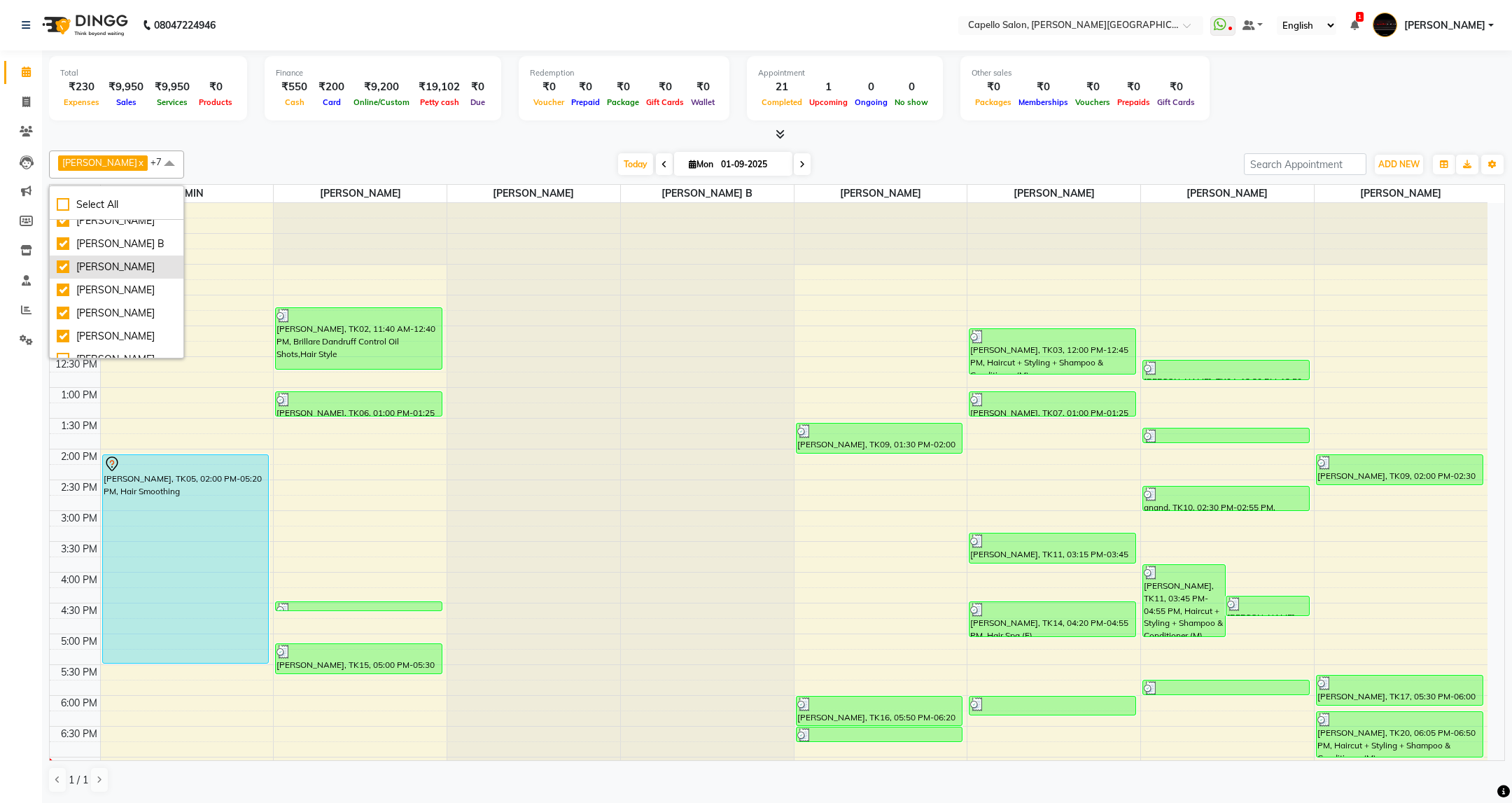
scroll to position [70, 0]
click at [652, 241] on div at bounding box center [707, 580] width 173 height 754
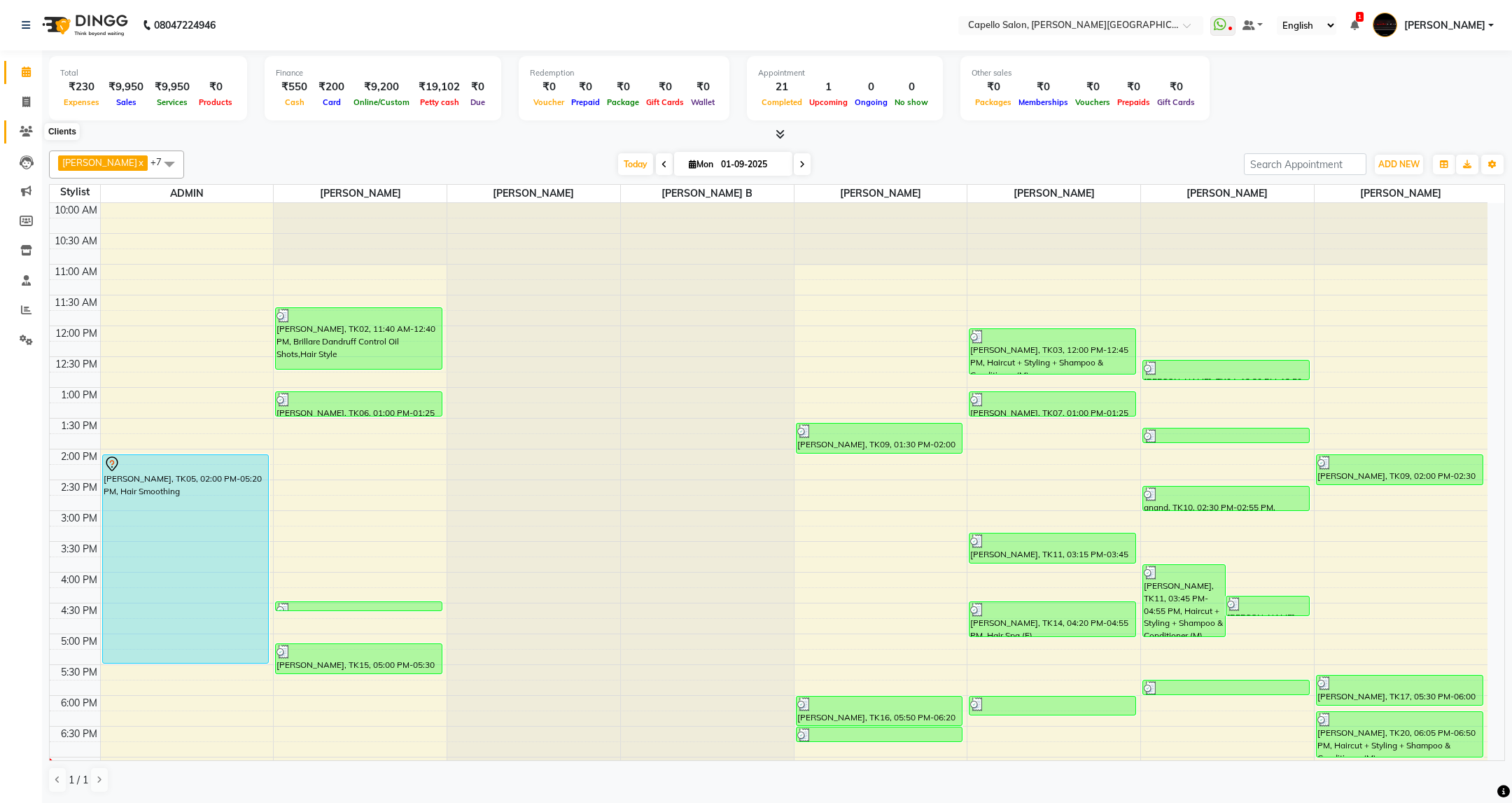
click at [25, 127] on icon at bounding box center [26, 131] width 13 height 11
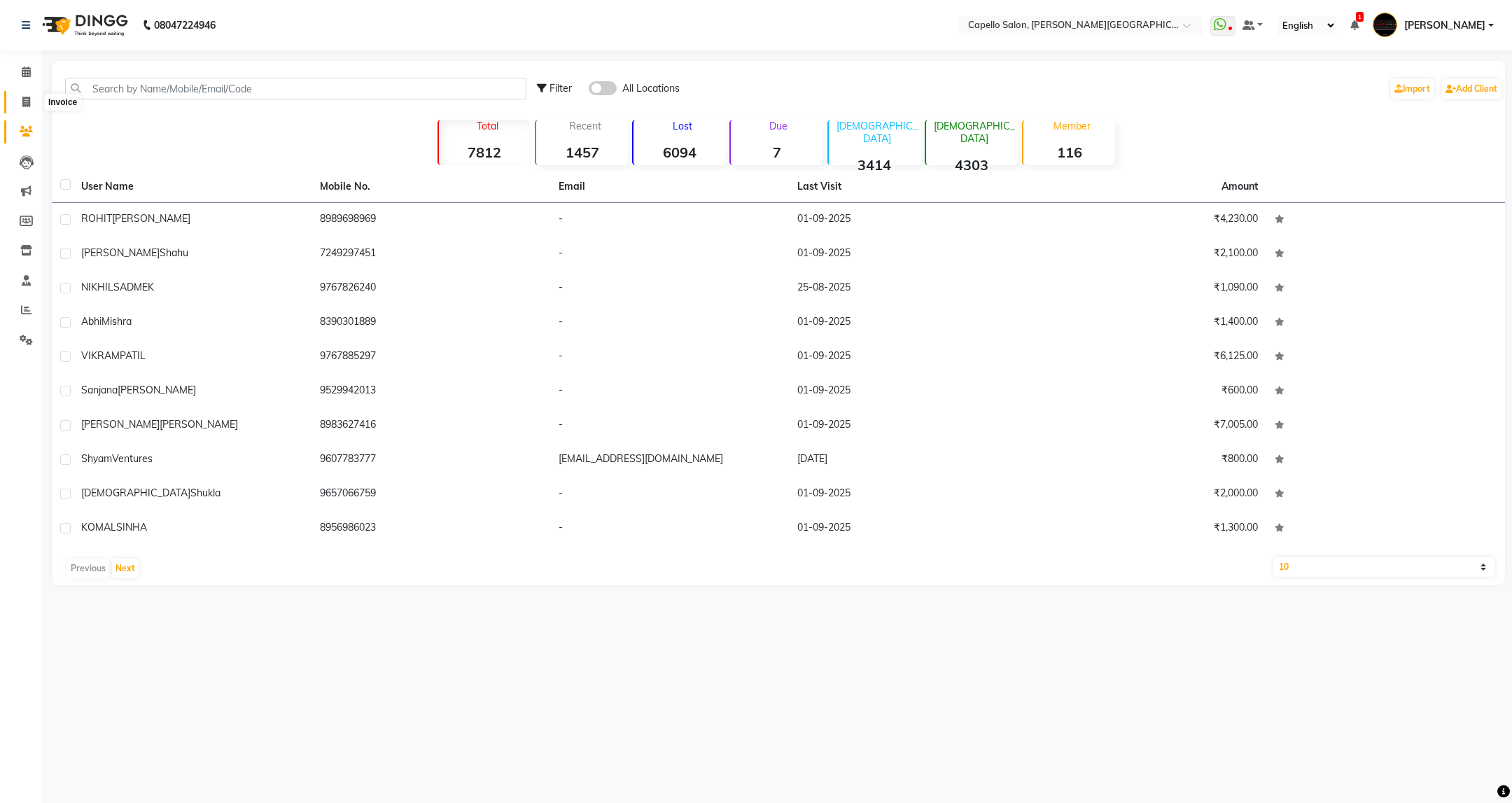
click at [32, 102] on span at bounding box center [26, 102] width 24 height 16
select select "service"
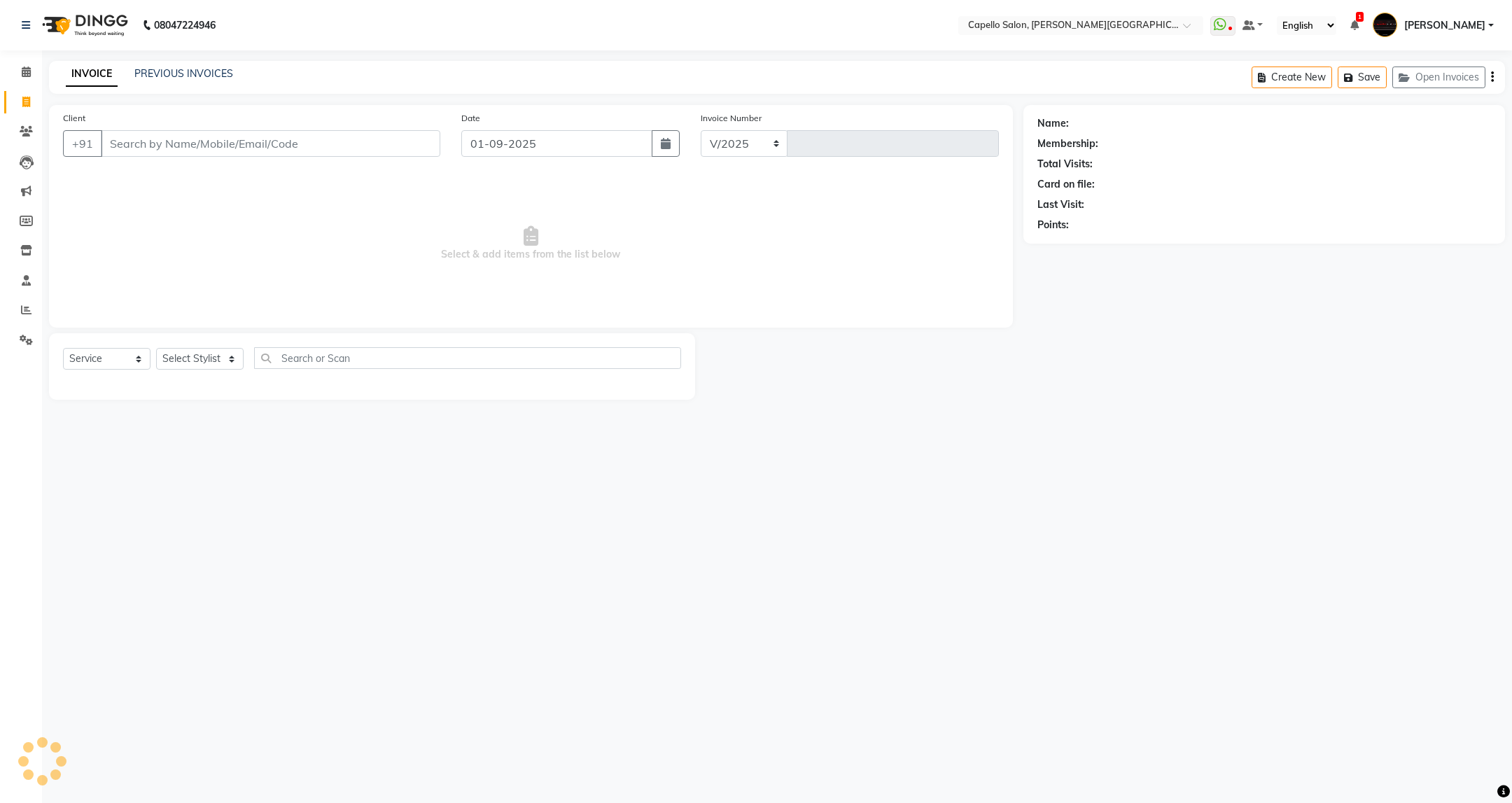
select select "811"
type input "3388"
click at [275, 134] on input "Client" at bounding box center [270, 144] width 340 height 27
type input "9923840321"
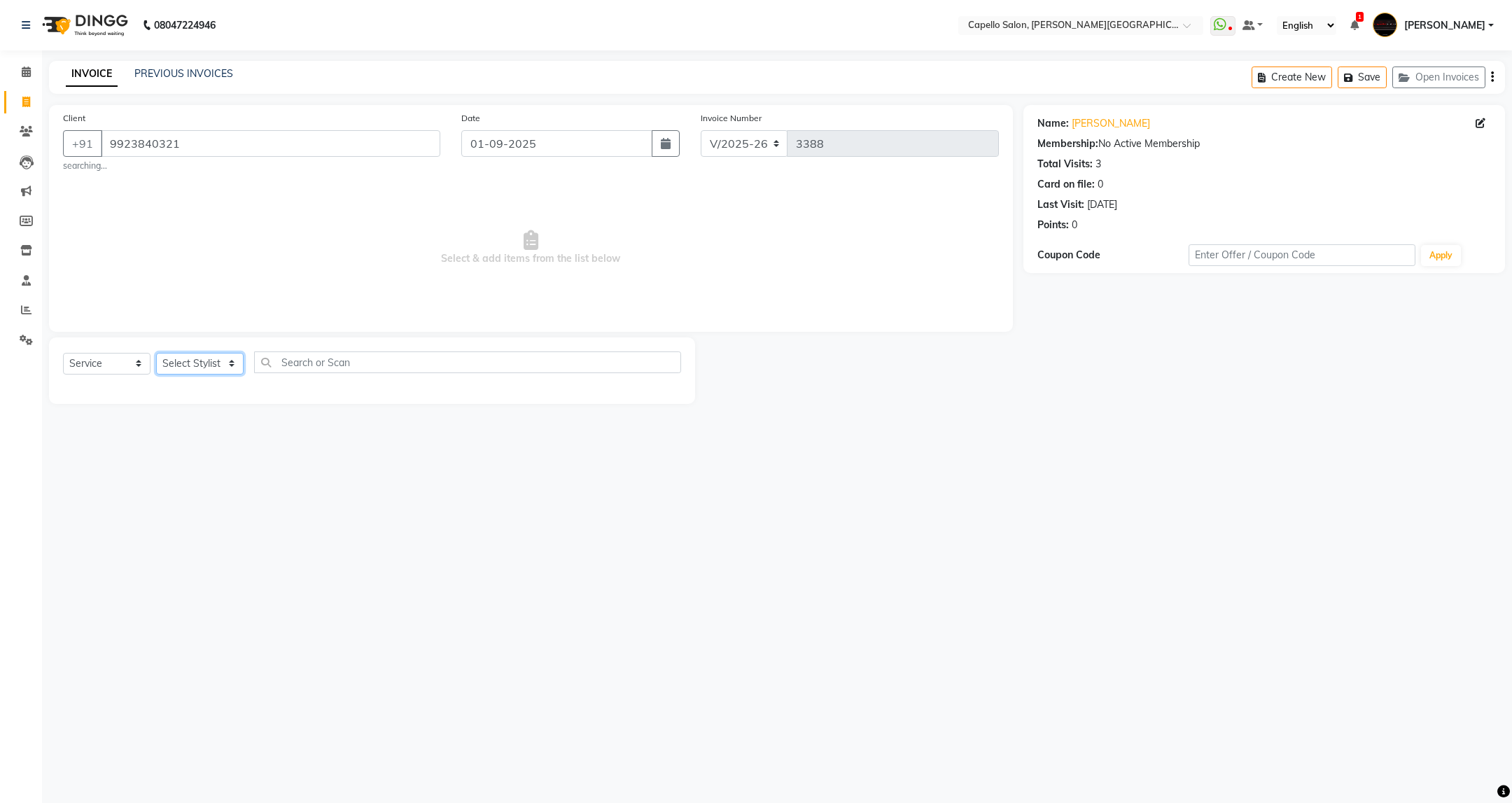
click at [190, 366] on select "Select Stylist ADMIN [PERSON_NAME] [PERSON_NAME] [PERSON_NAME] [PERSON_NAME] (M…" at bounding box center [200, 363] width 88 height 21
select select "84517"
click at [156, 353] on select "Select Stylist ADMIN [PERSON_NAME] [PERSON_NAME] [PERSON_NAME] [PERSON_NAME] (M…" at bounding box center [200, 363] width 88 height 21
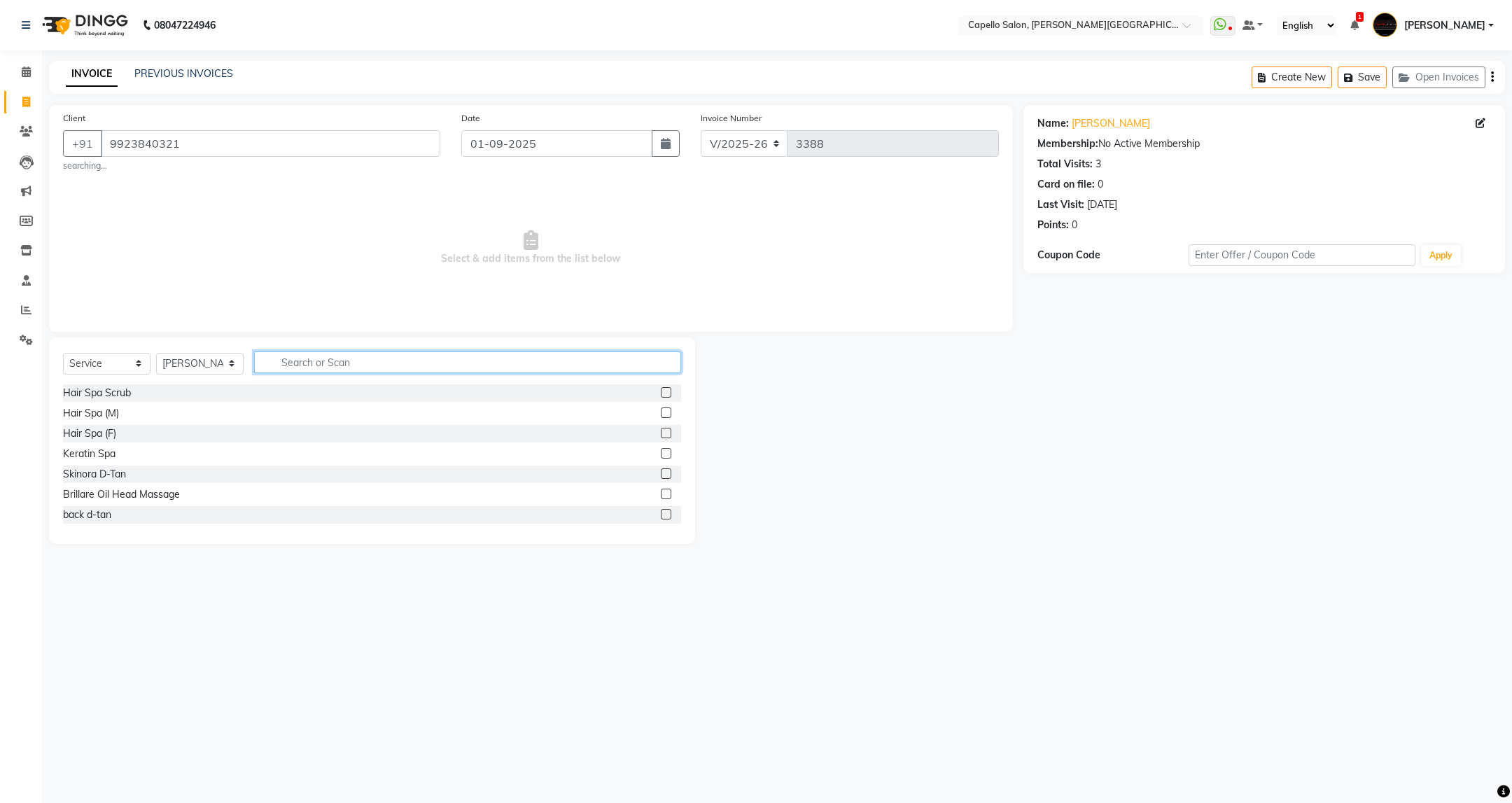
click at [353, 353] on input "text" at bounding box center [467, 362] width 427 height 21
type input "cut"
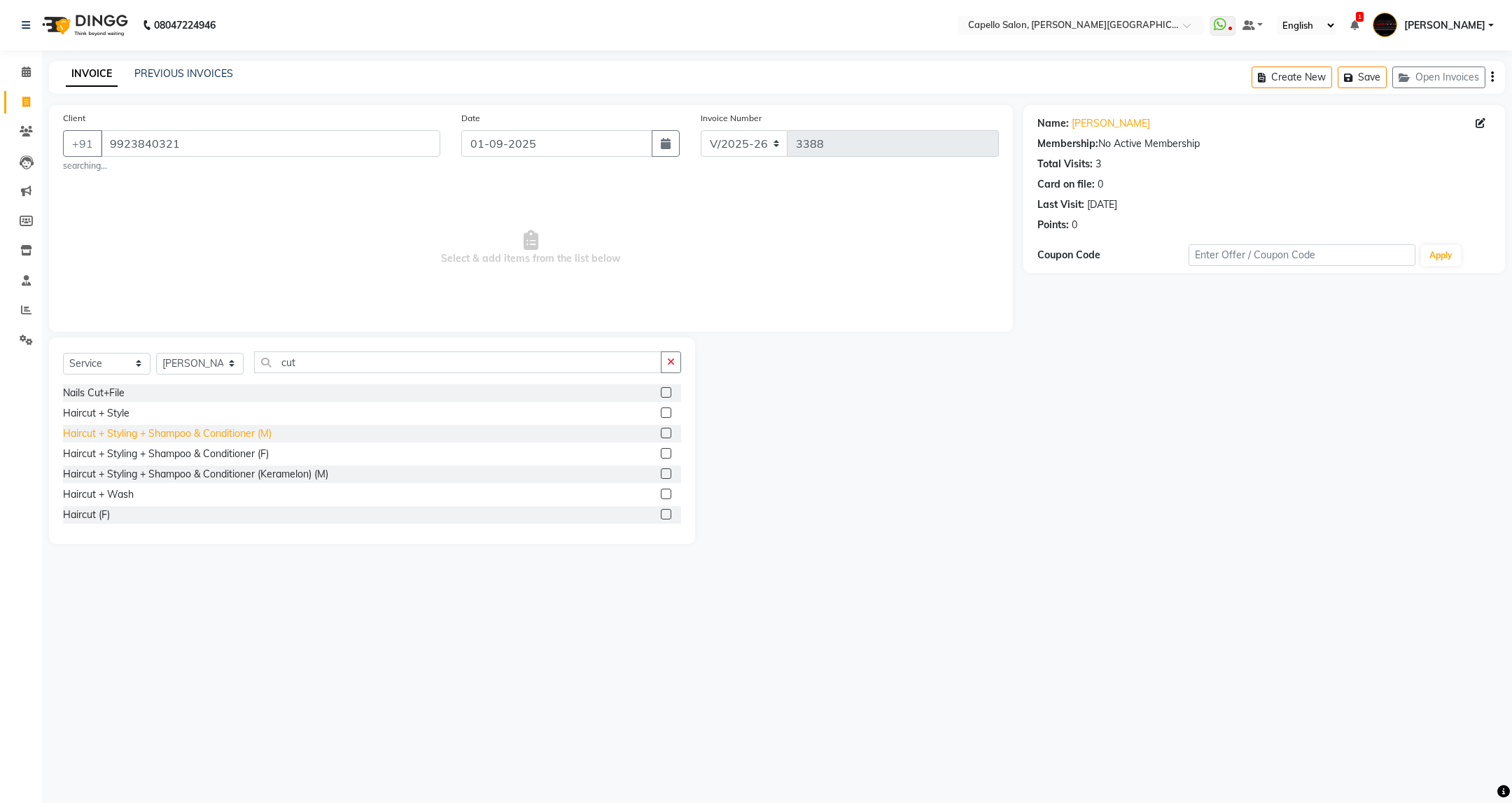
click at [263, 428] on div "Haircut + Styling + Shampoo & Conditioner (M)" at bounding box center [167, 434] width 208 height 15
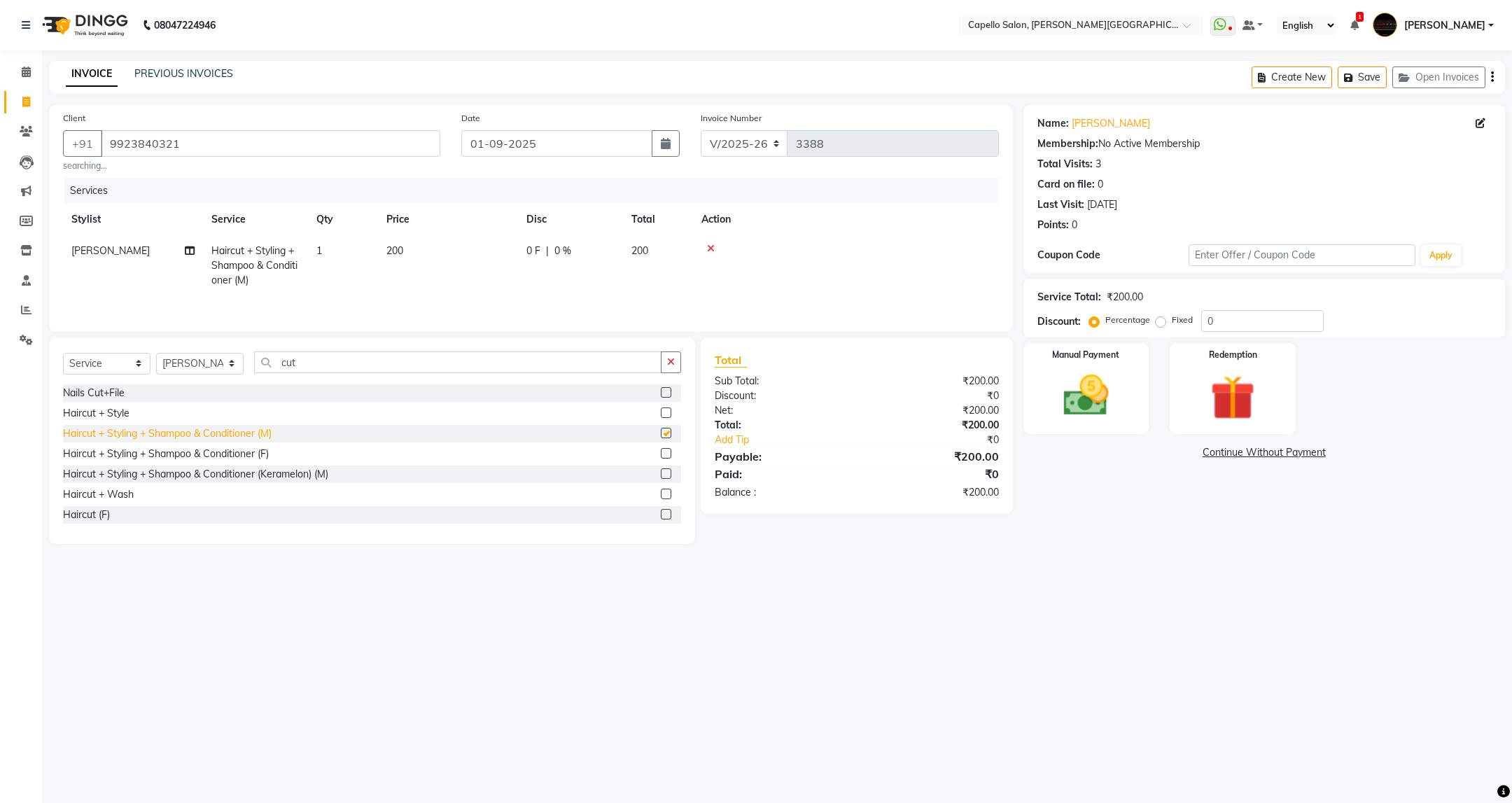
checkbox input "false"
click at [1114, 402] on img at bounding box center [1086, 395] width 76 height 54
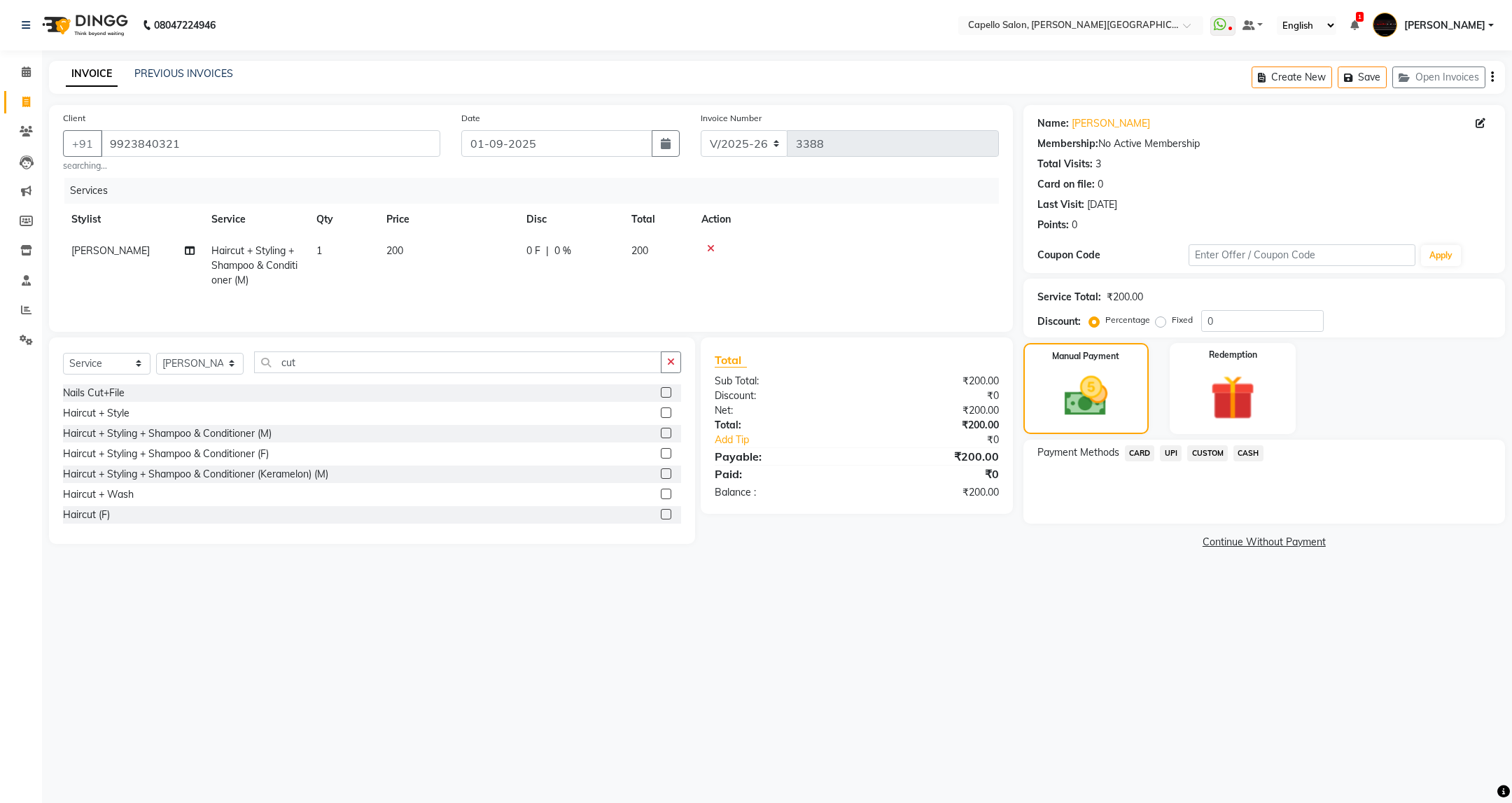
click at [1169, 456] on span "UPI" at bounding box center [1171, 453] width 21 height 16
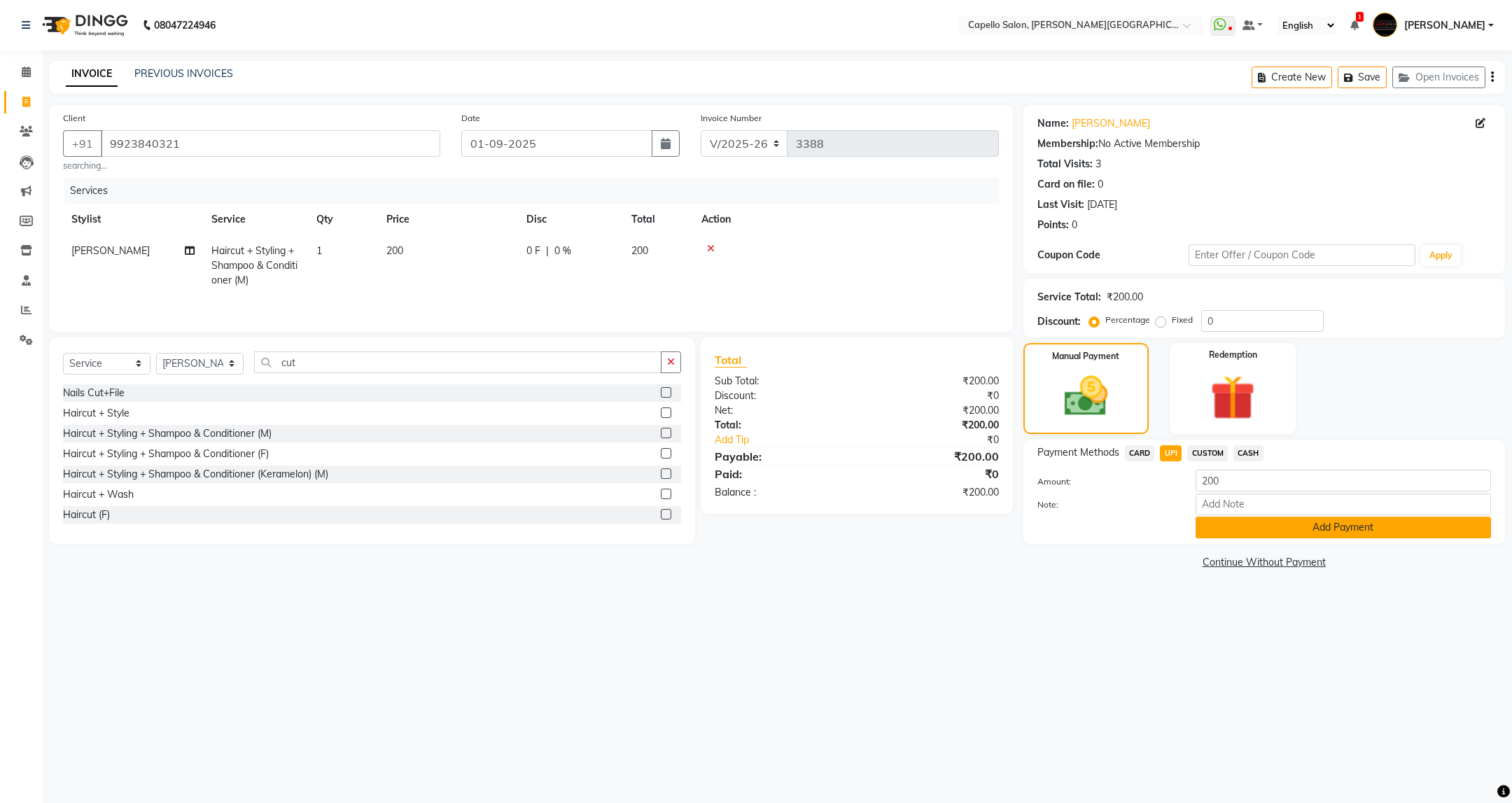
click at [1261, 529] on button "Add Payment" at bounding box center [1343, 527] width 295 height 21
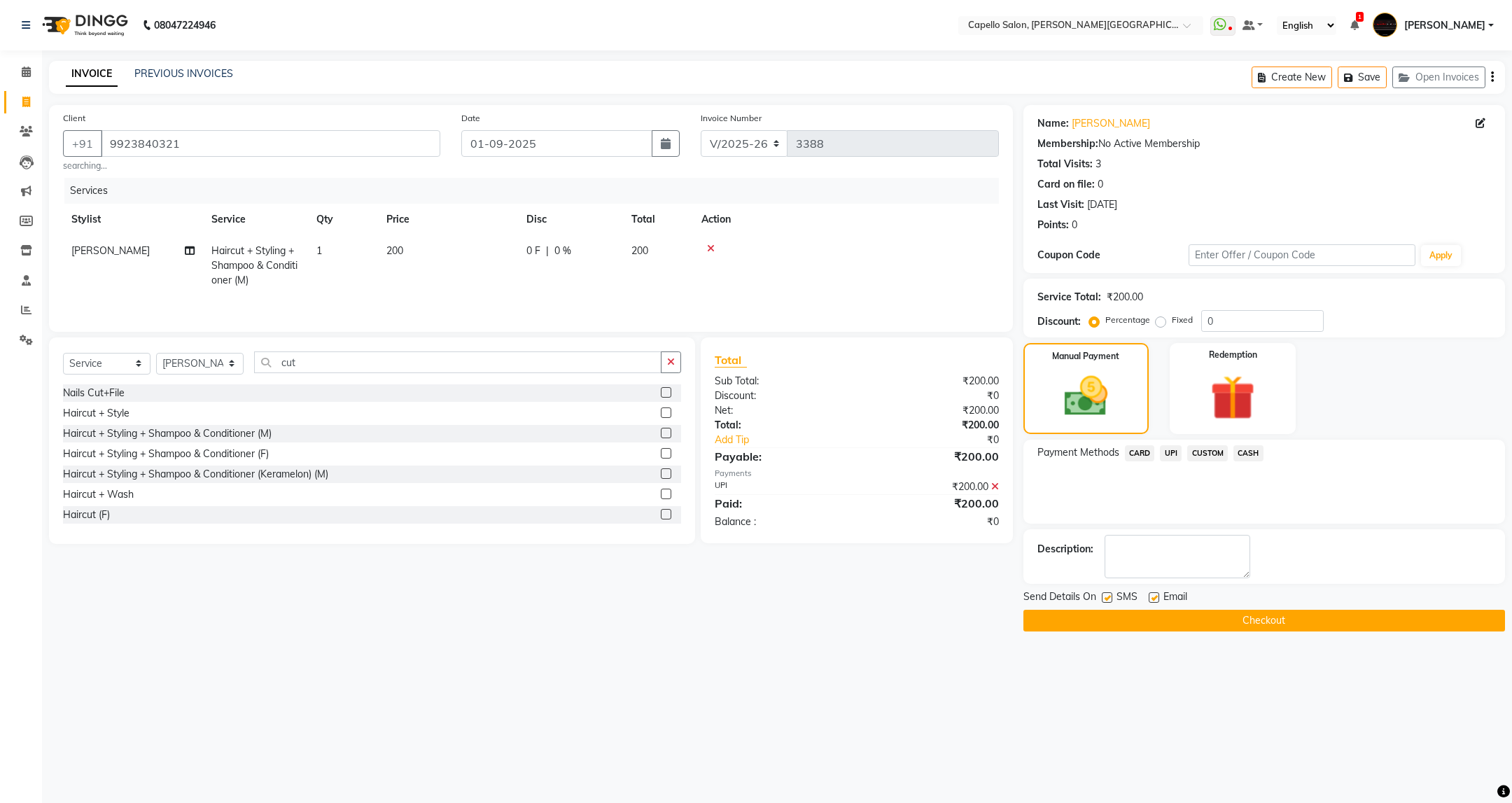
click at [1321, 627] on button "Checkout" at bounding box center [1264, 621] width 482 height 21
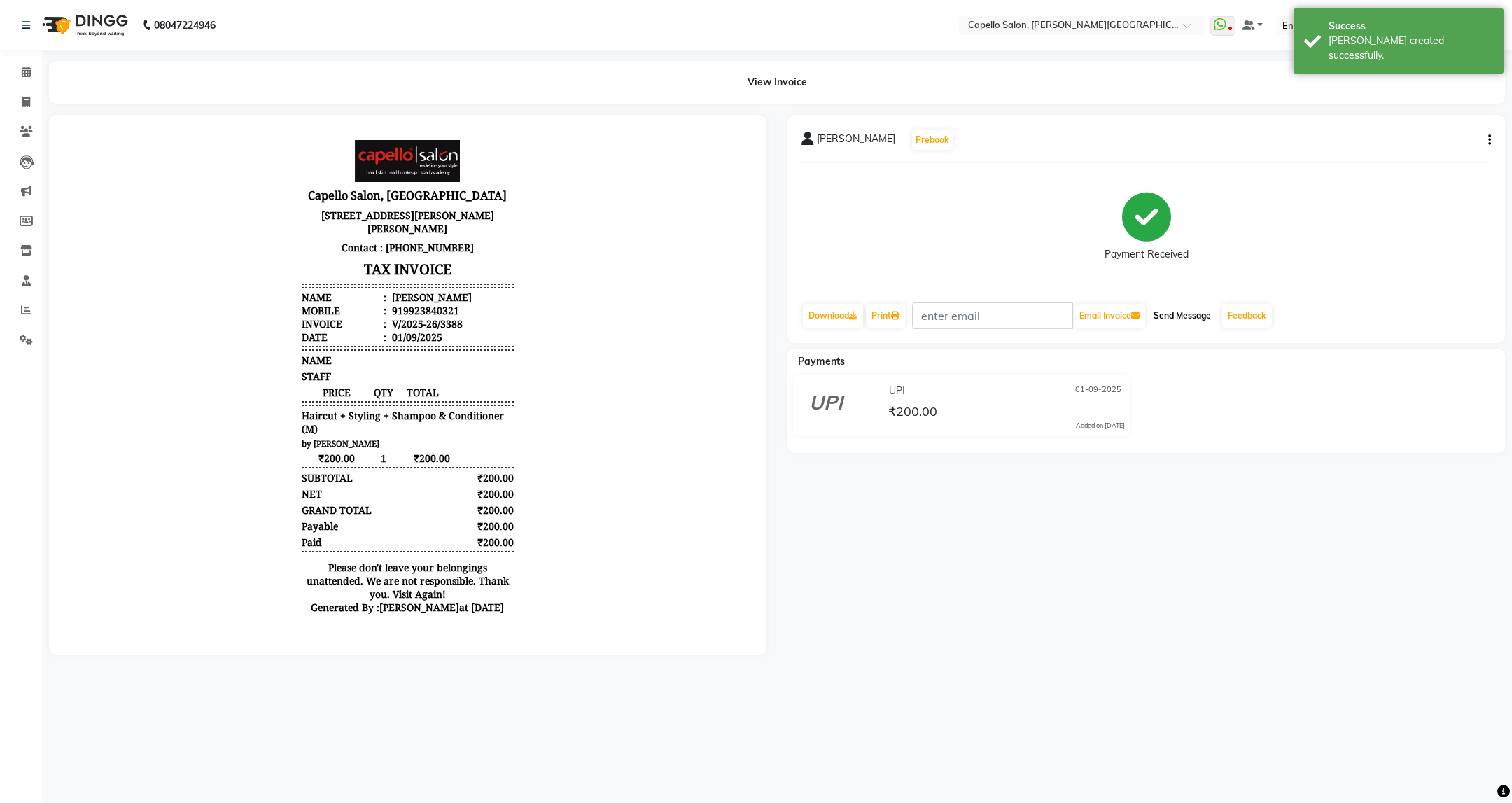
click at [1181, 320] on button "Send Message" at bounding box center [1182, 315] width 69 height 24
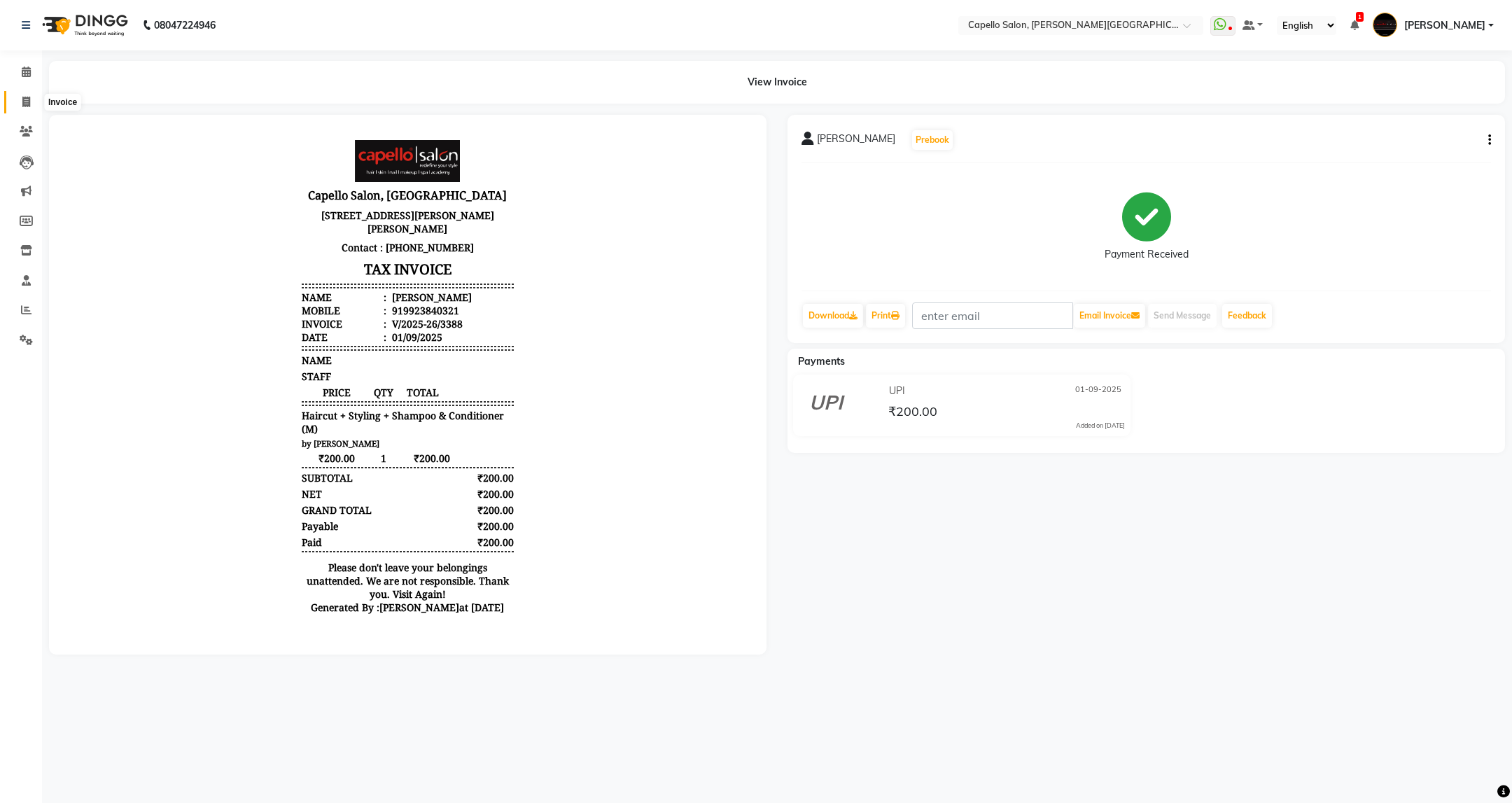
click at [26, 102] on icon at bounding box center [26, 102] width 8 height 11
select select "service"
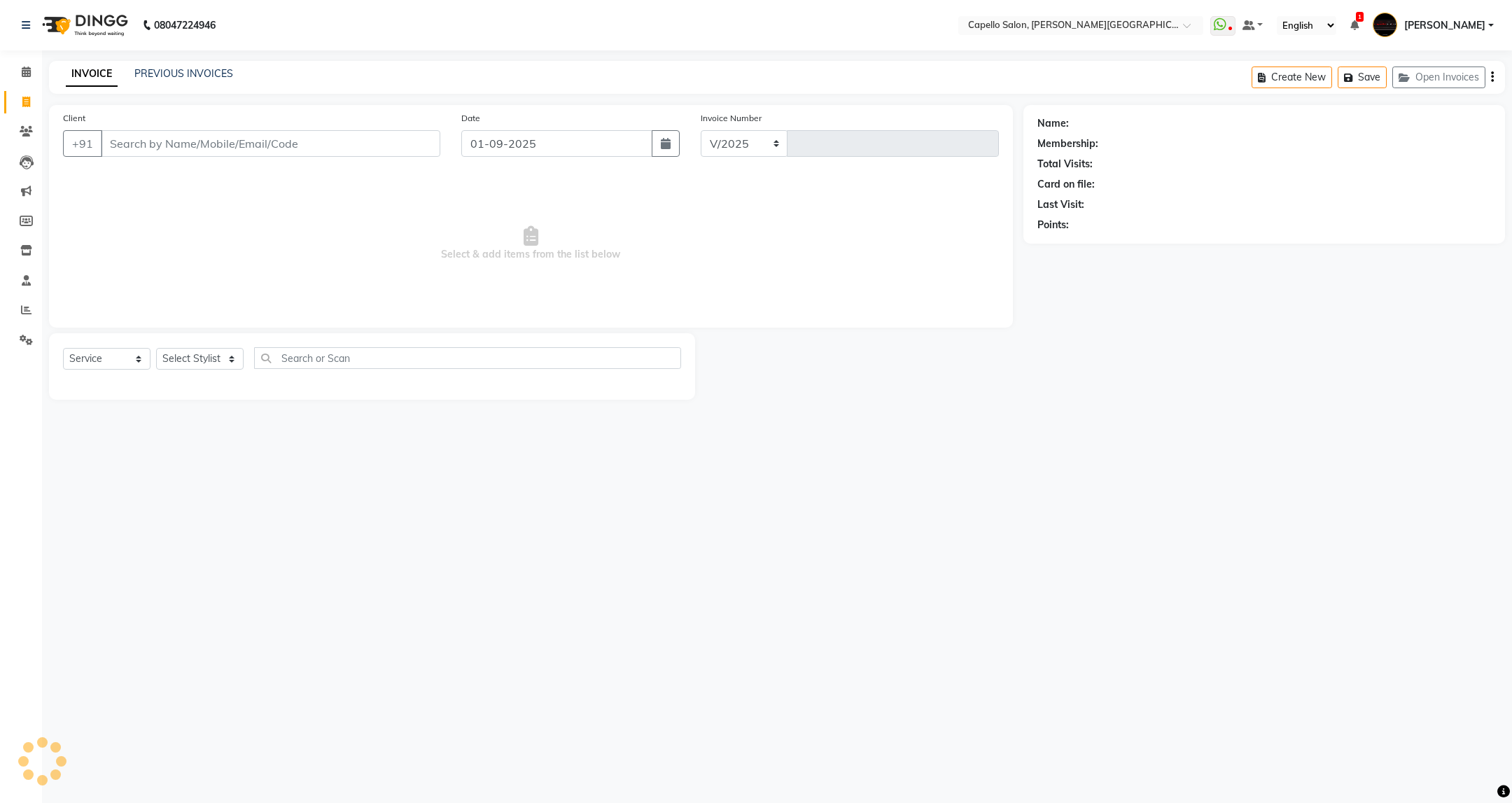
select select "811"
type input "3389"
click at [189, 368] on select "Select Stylist ADMIN ANKUSH B Capello Trimurti Dushyant barsagade Kristee Raut …" at bounding box center [200, 359] width 88 height 21
select select "50699"
click at [156, 349] on select "Select Stylist ADMIN ANKUSH B Capello Trimurti Dushyant barsagade Kristee Raut …" at bounding box center [200, 359] width 88 height 21
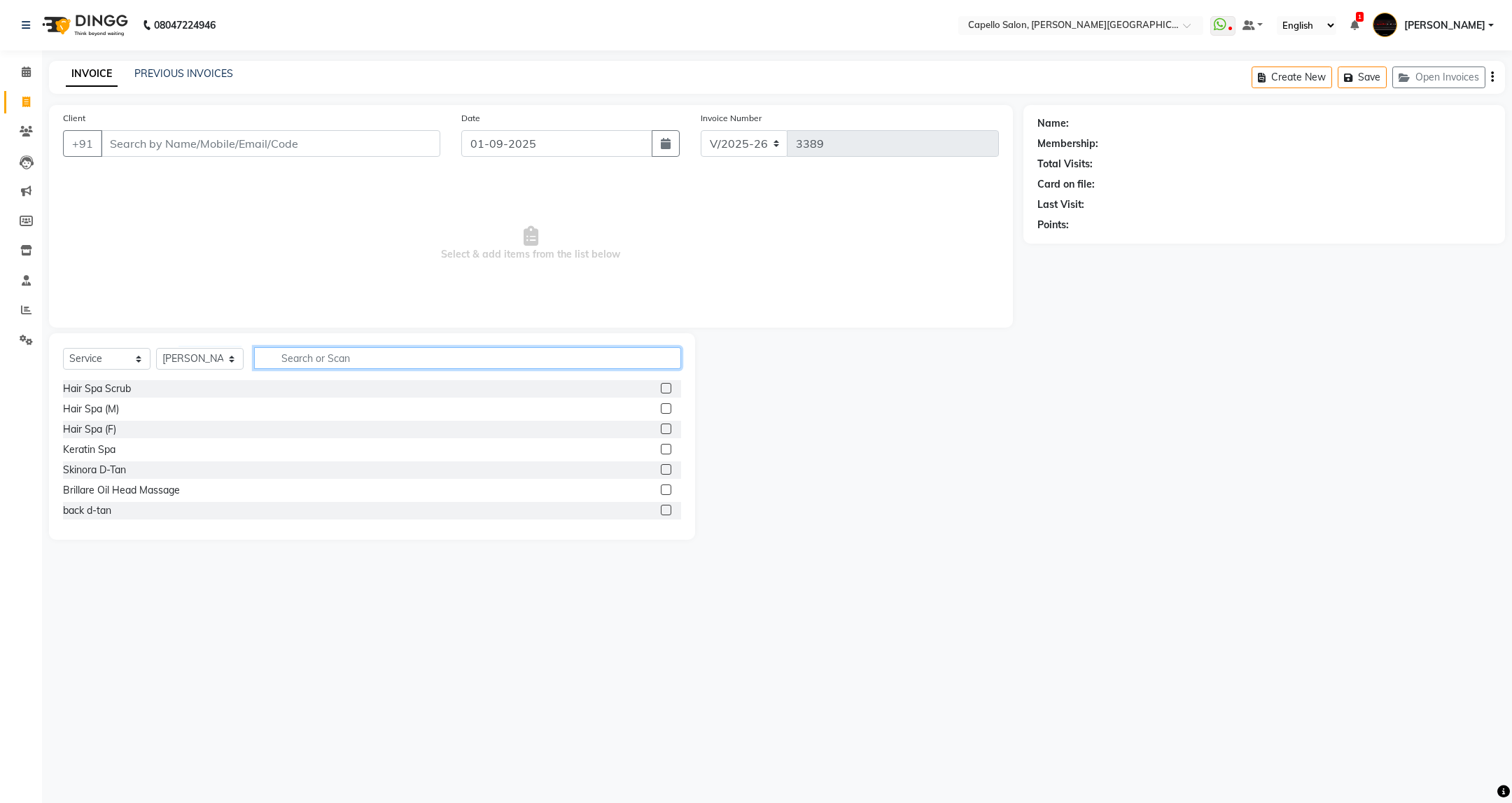
click at [414, 361] on input "text" at bounding box center [467, 358] width 427 height 21
type input "wash"
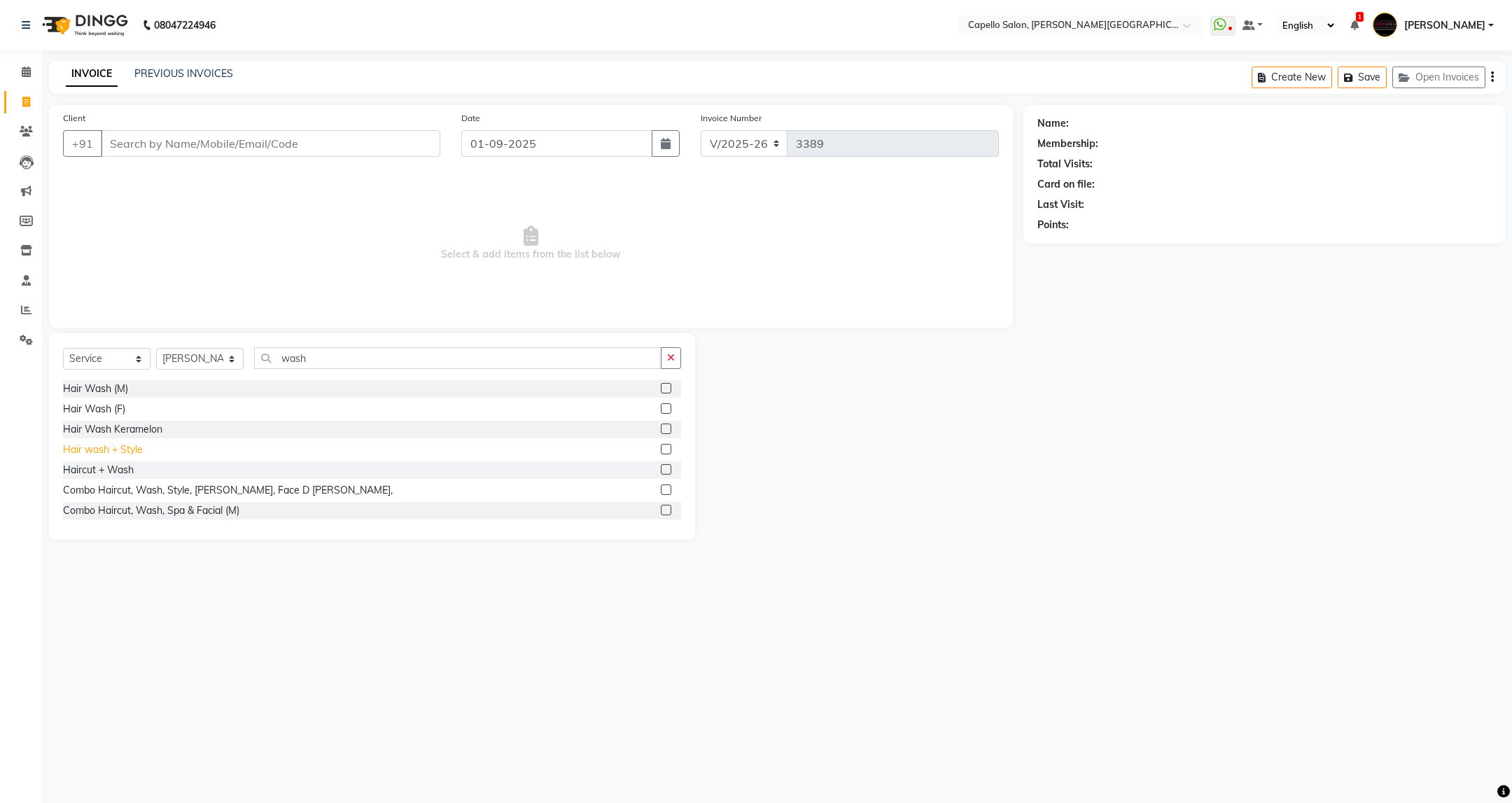
click at [101, 448] on div "Hair wash + Style" at bounding box center [103, 450] width 80 height 15
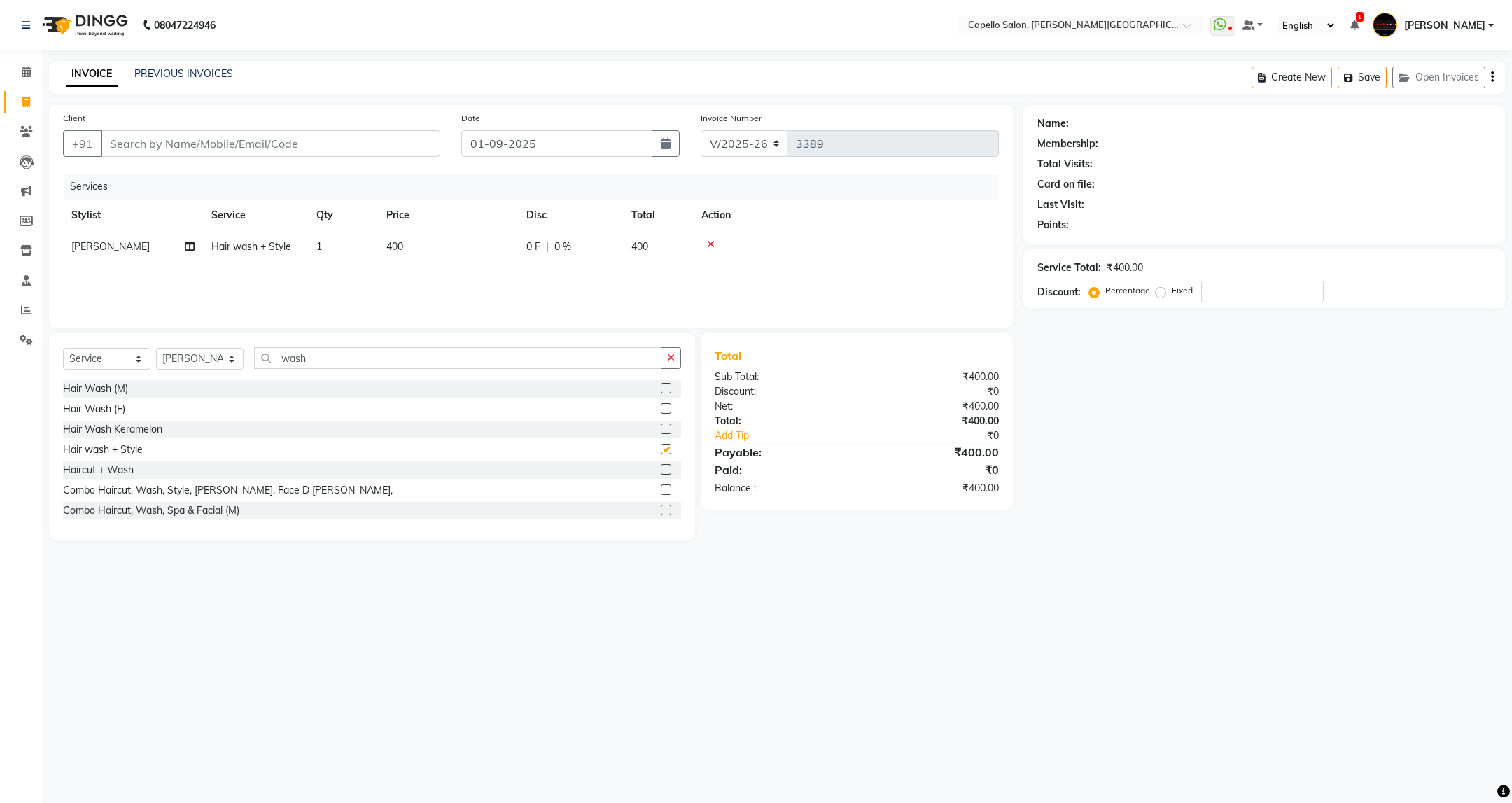
checkbox input "false"
click at [385, 128] on div "Client +91" at bounding box center [252, 139] width 398 height 57
click at [381, 148] on input "Client" at bounding box center [270, 144] width 340 height 27
type input "8"
type input "0"
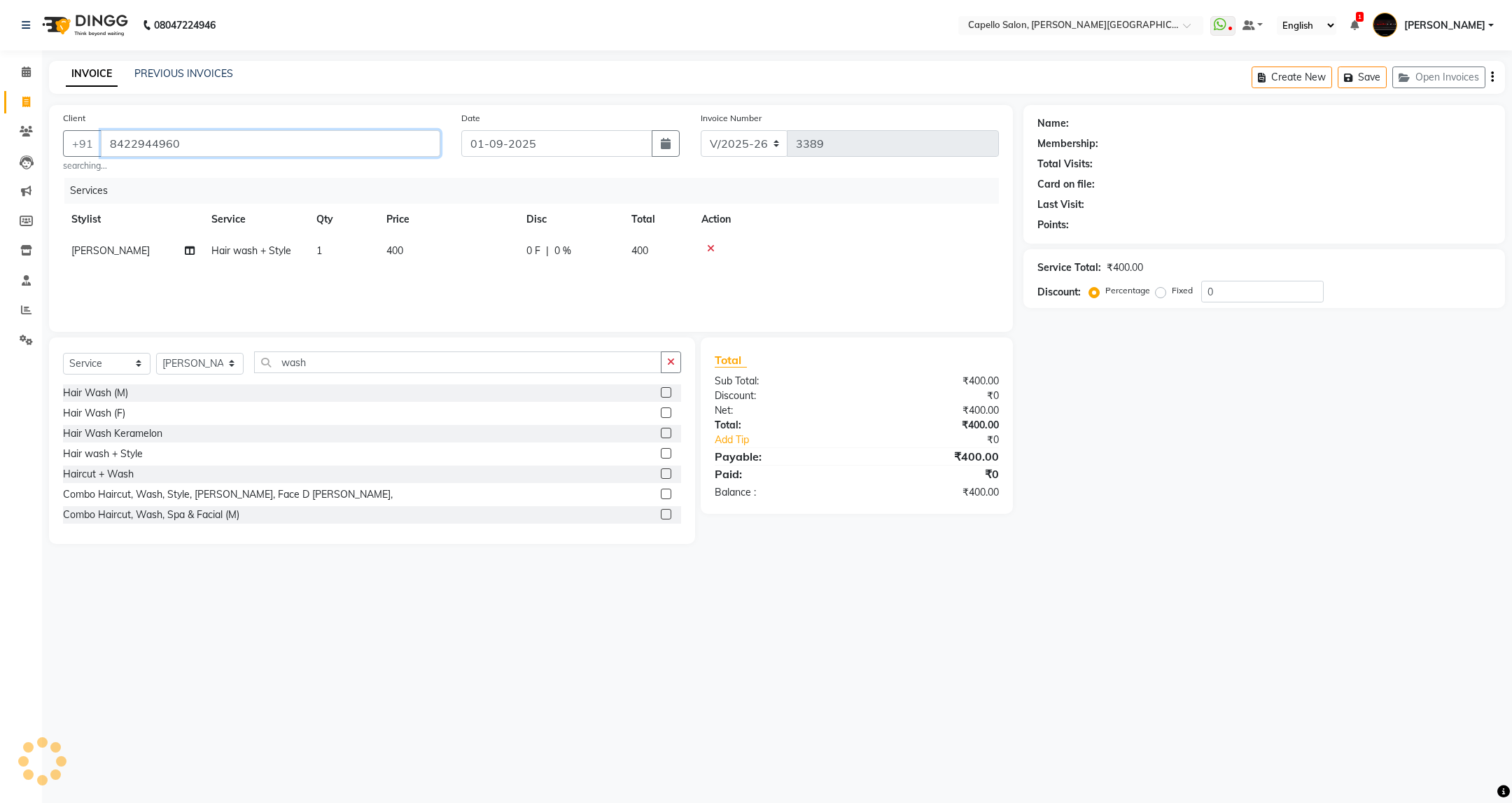
type input "8422944960"
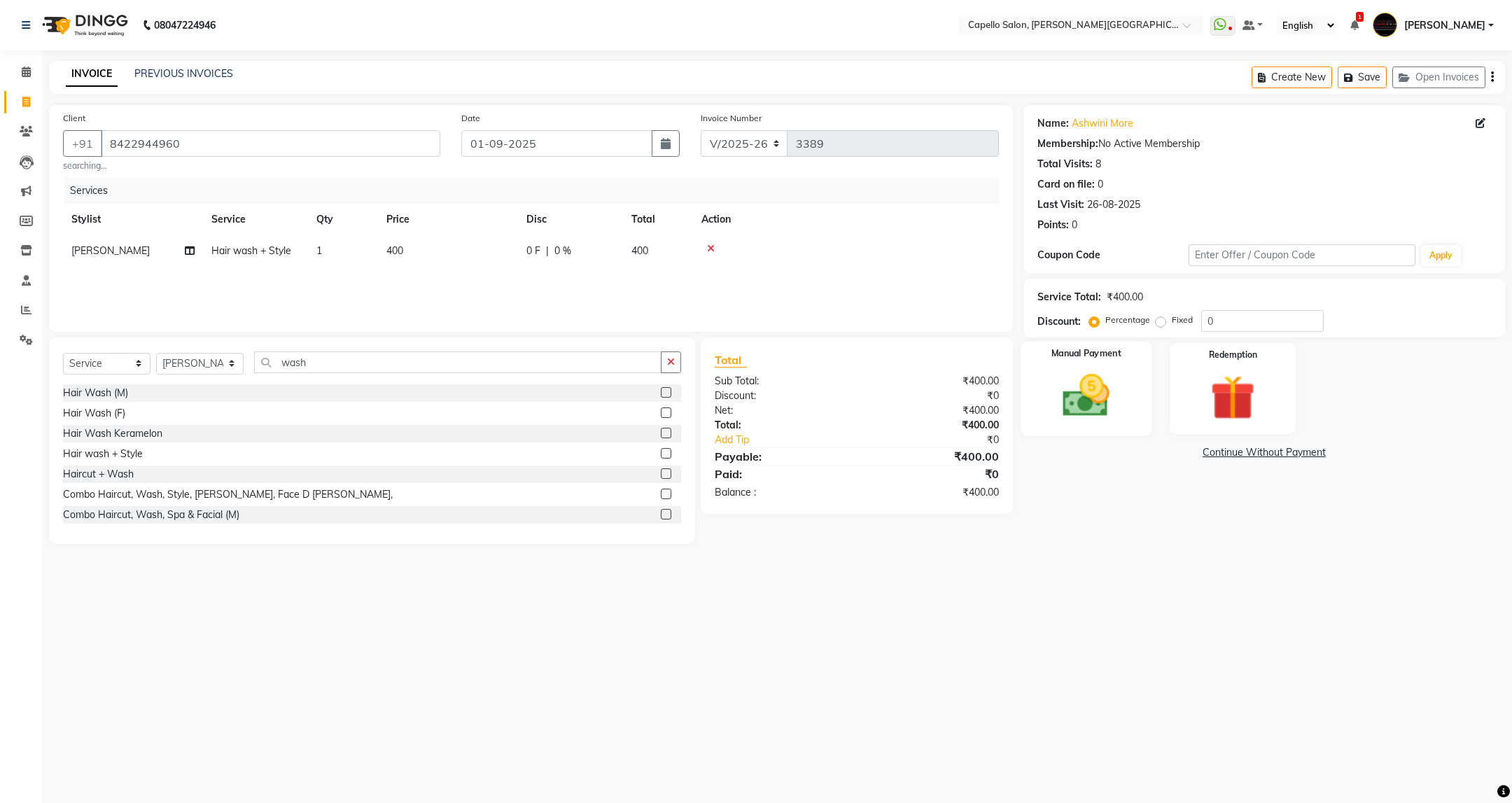
click at [1068, 420] on img at bounding box center [1086, 395] width 76 height 54
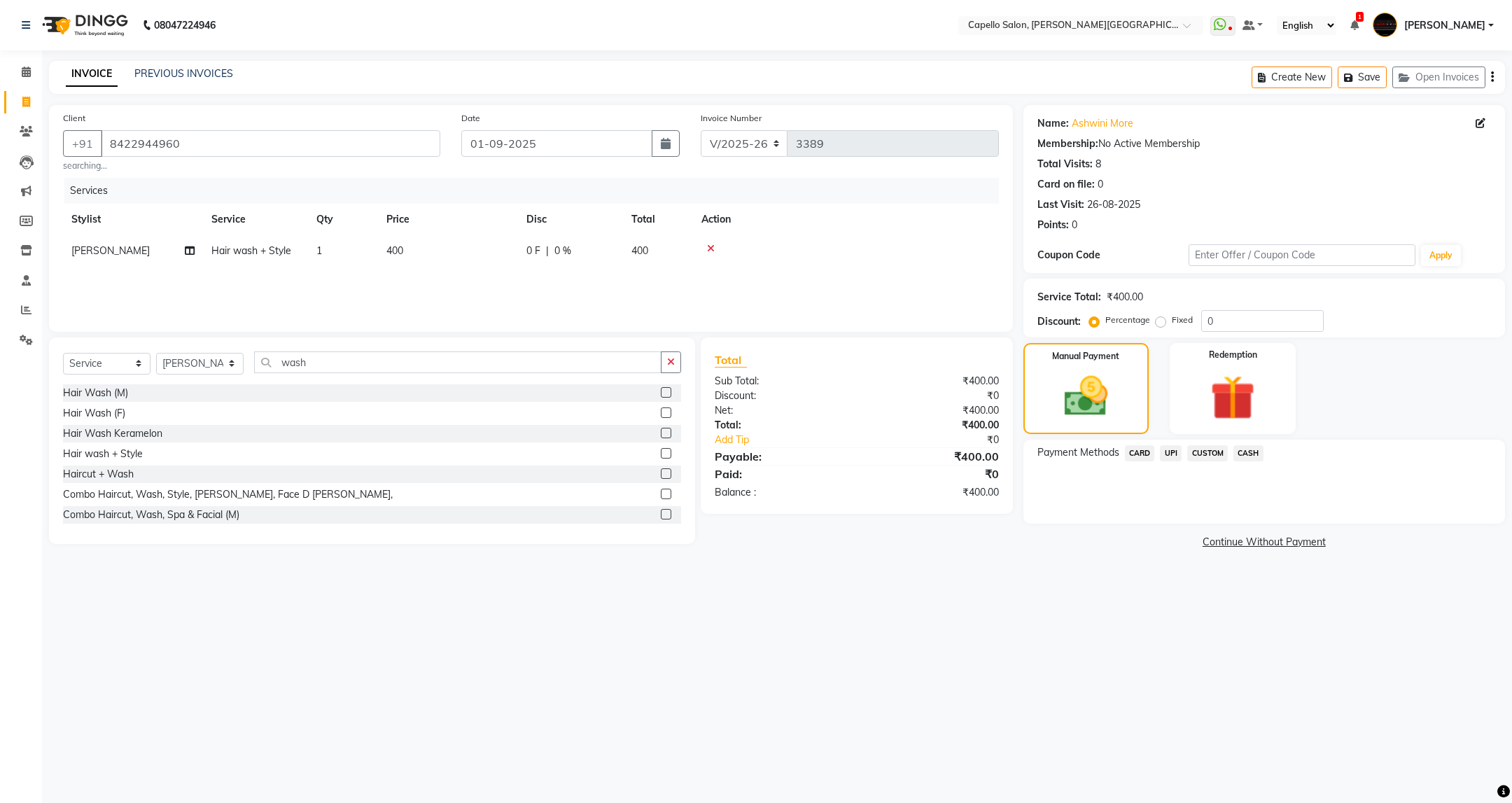
click at [1172, 456] on span "UPI" at bounding box center [1171, 453] width 21 height 16
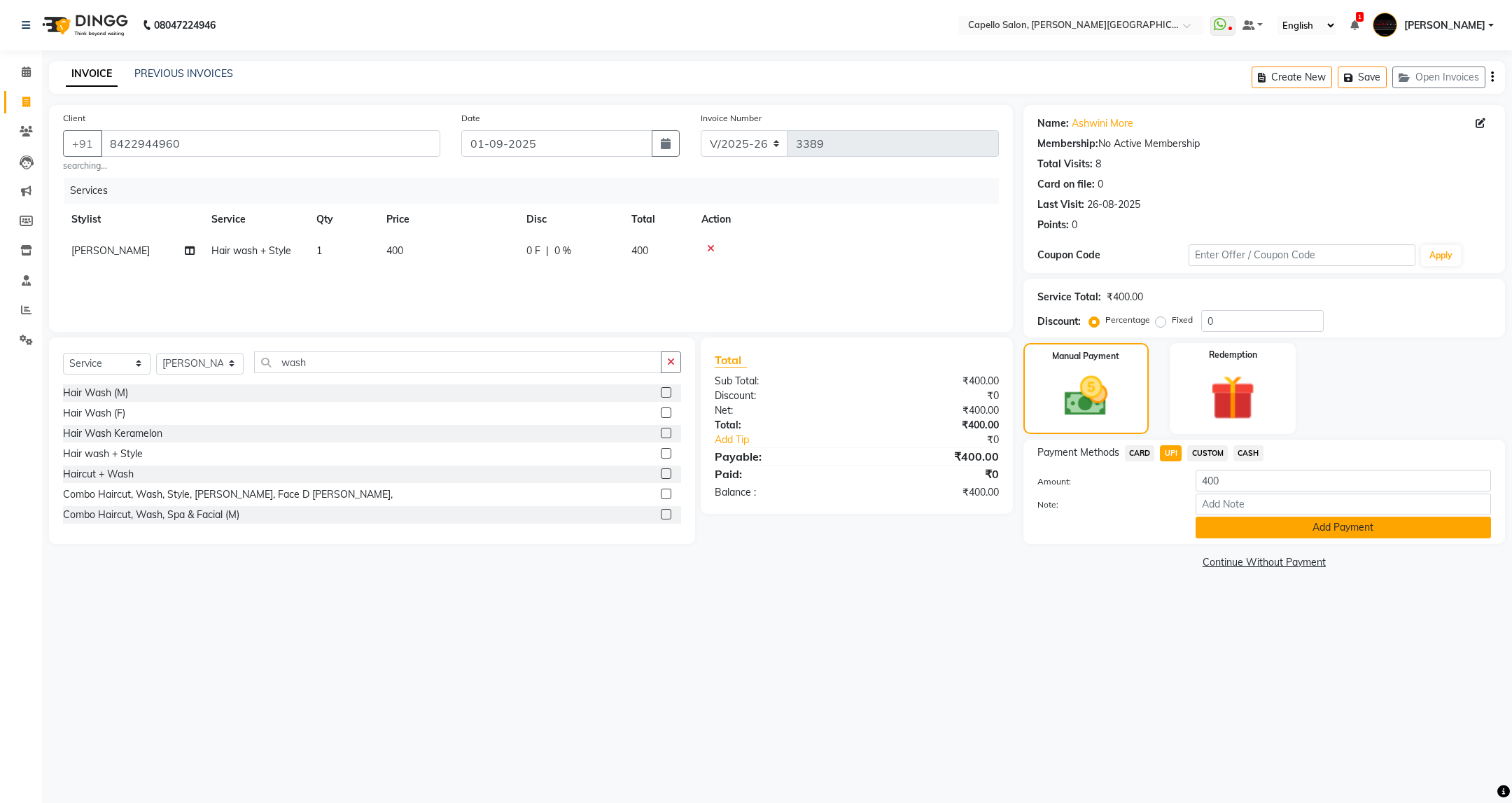
click at [1306, 517] on button "Add Payment" at bounding box center [1343, 527] width 295 height 21
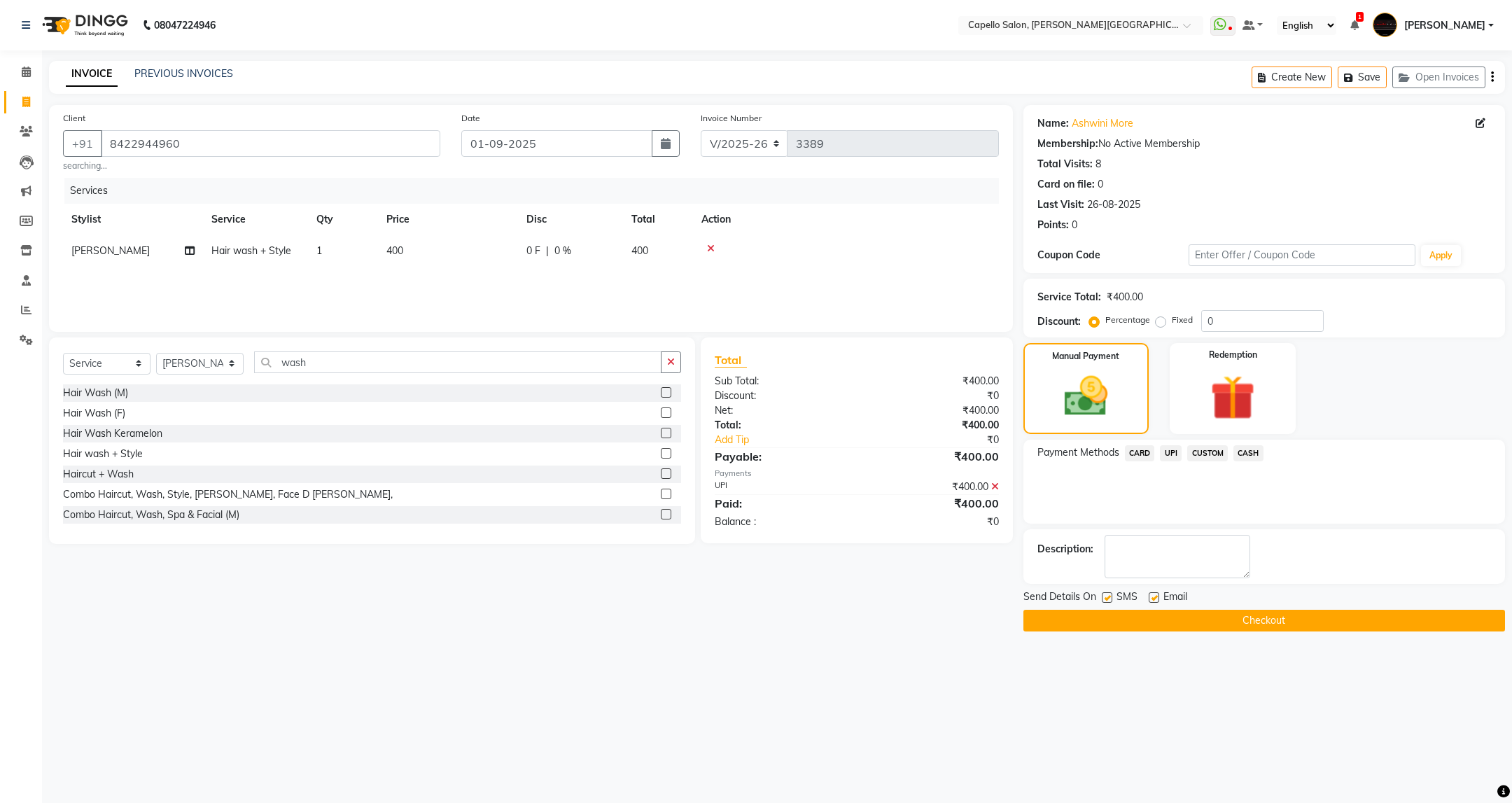
click at [1344, 615] on button "Checkout" at bounding box center [1264, 621] width 482 height 21
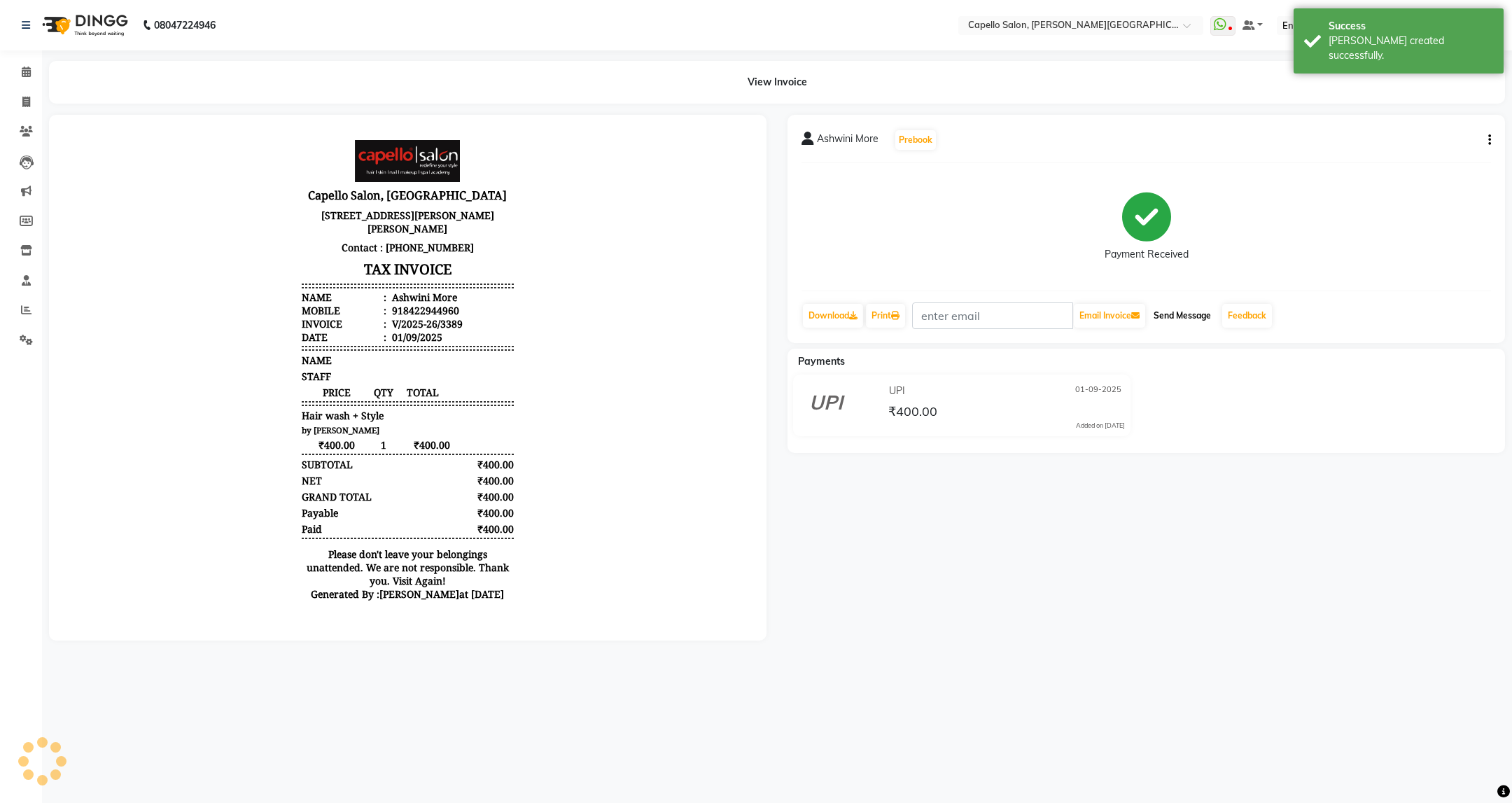
click at [1166, 314] on button "Send Message" at bounding box center [1182, 315] width 69 height 24
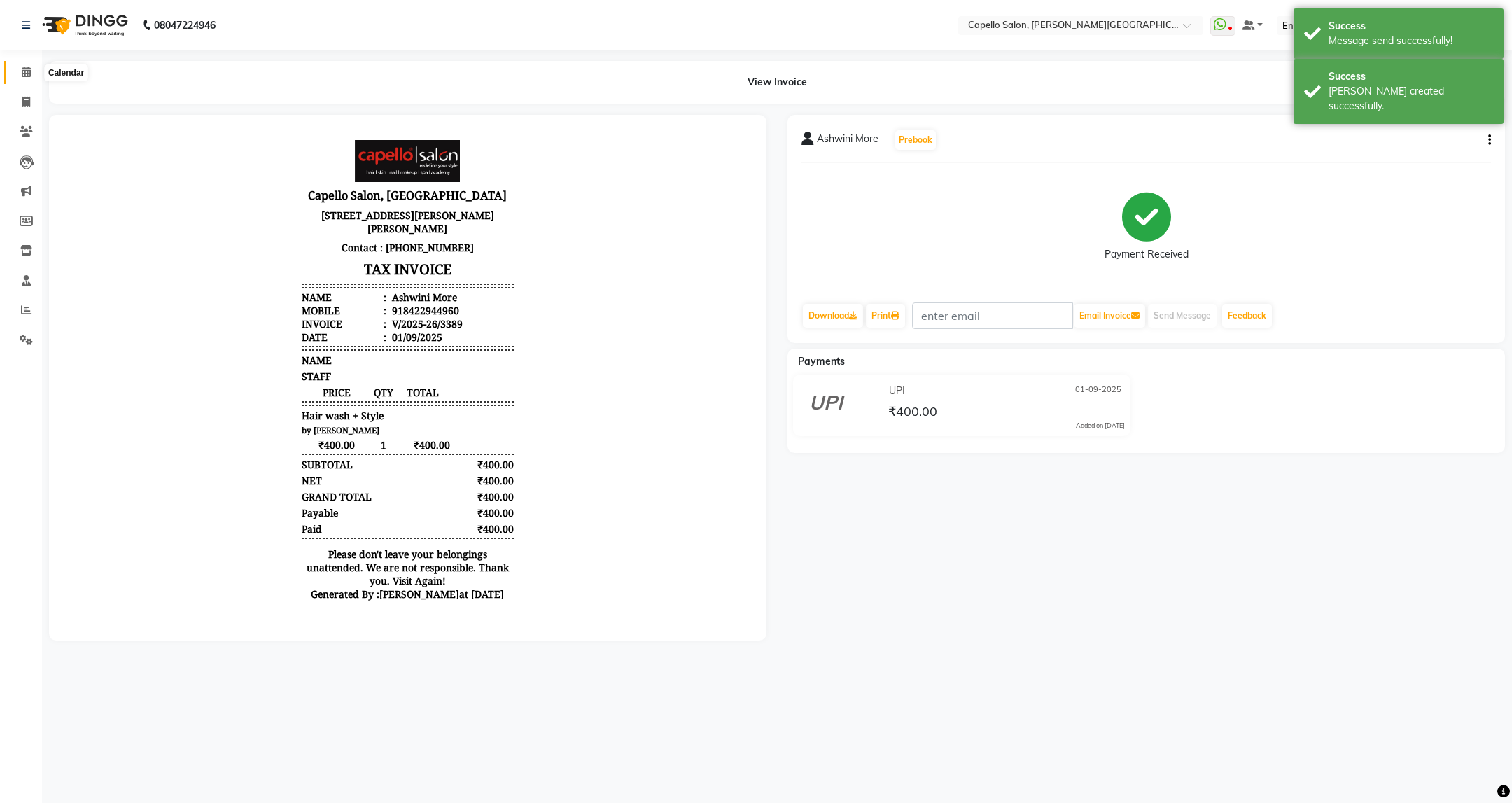
click at [26, 69] on icon at bounding box center [26, 72] width 9 height 11
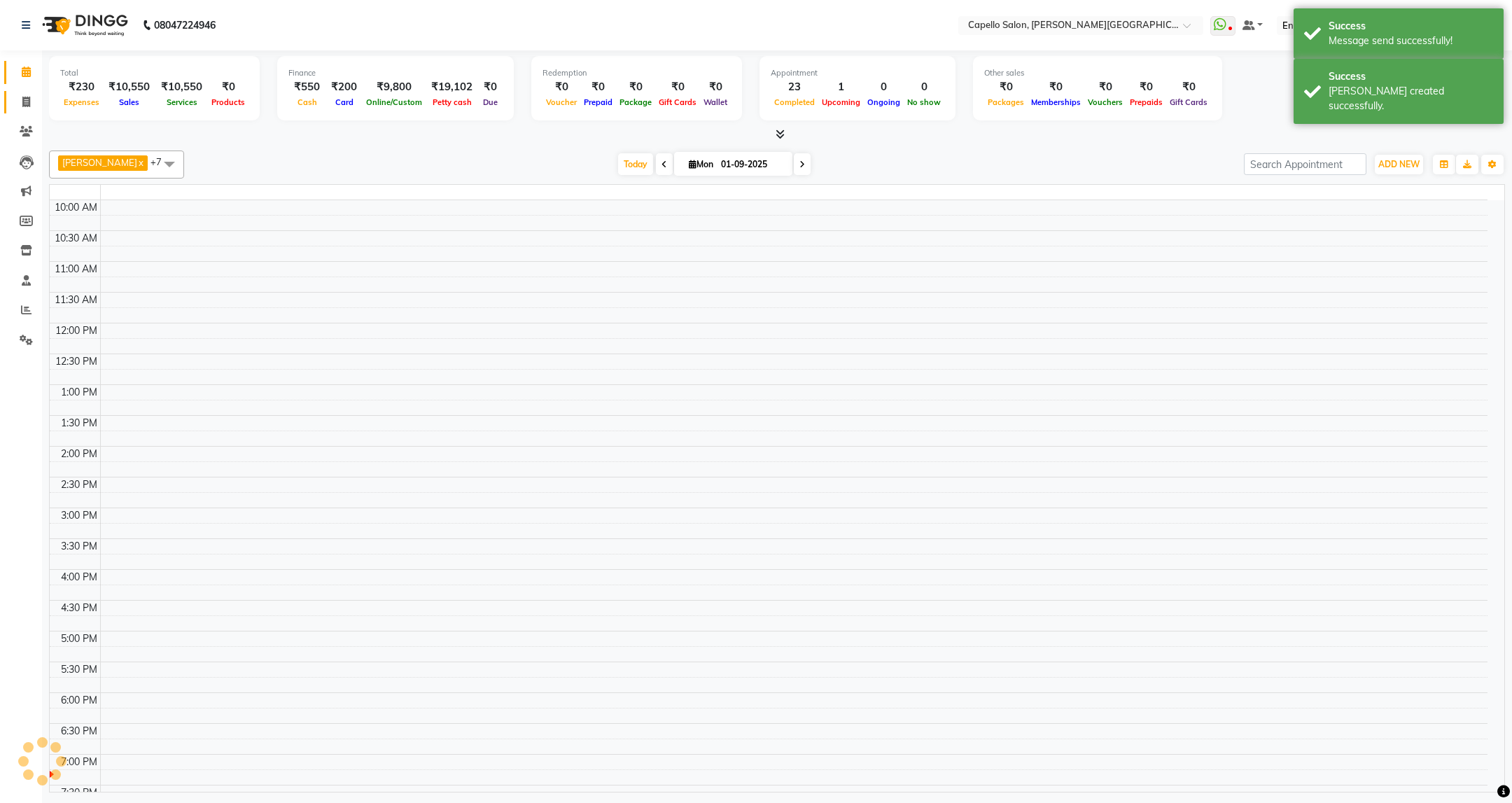
click at [28, 91] on link "Invoice" at bounding box center [21, 102] width 34 height 23
select select "service"
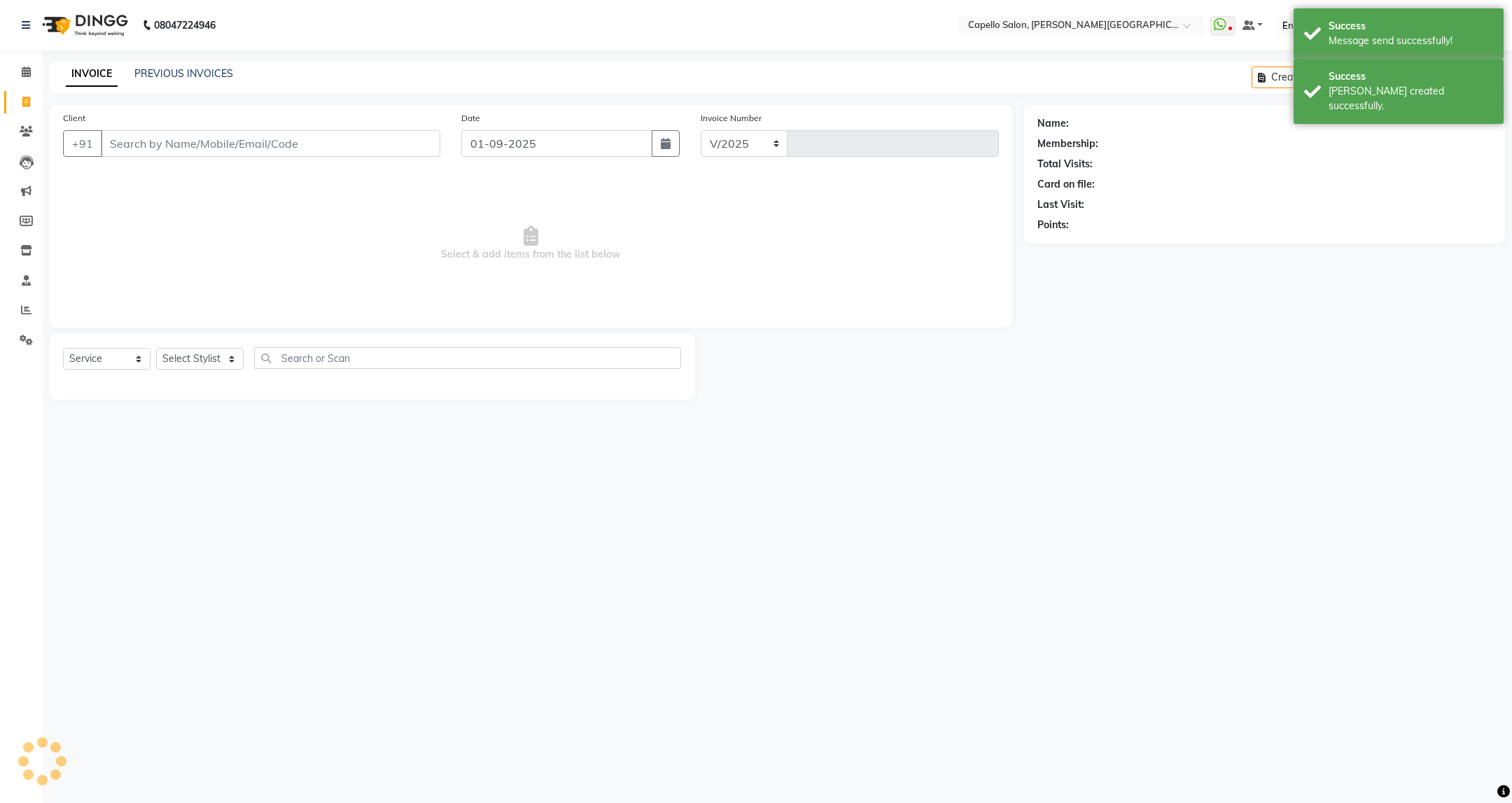
select select "811"
type input "3390"
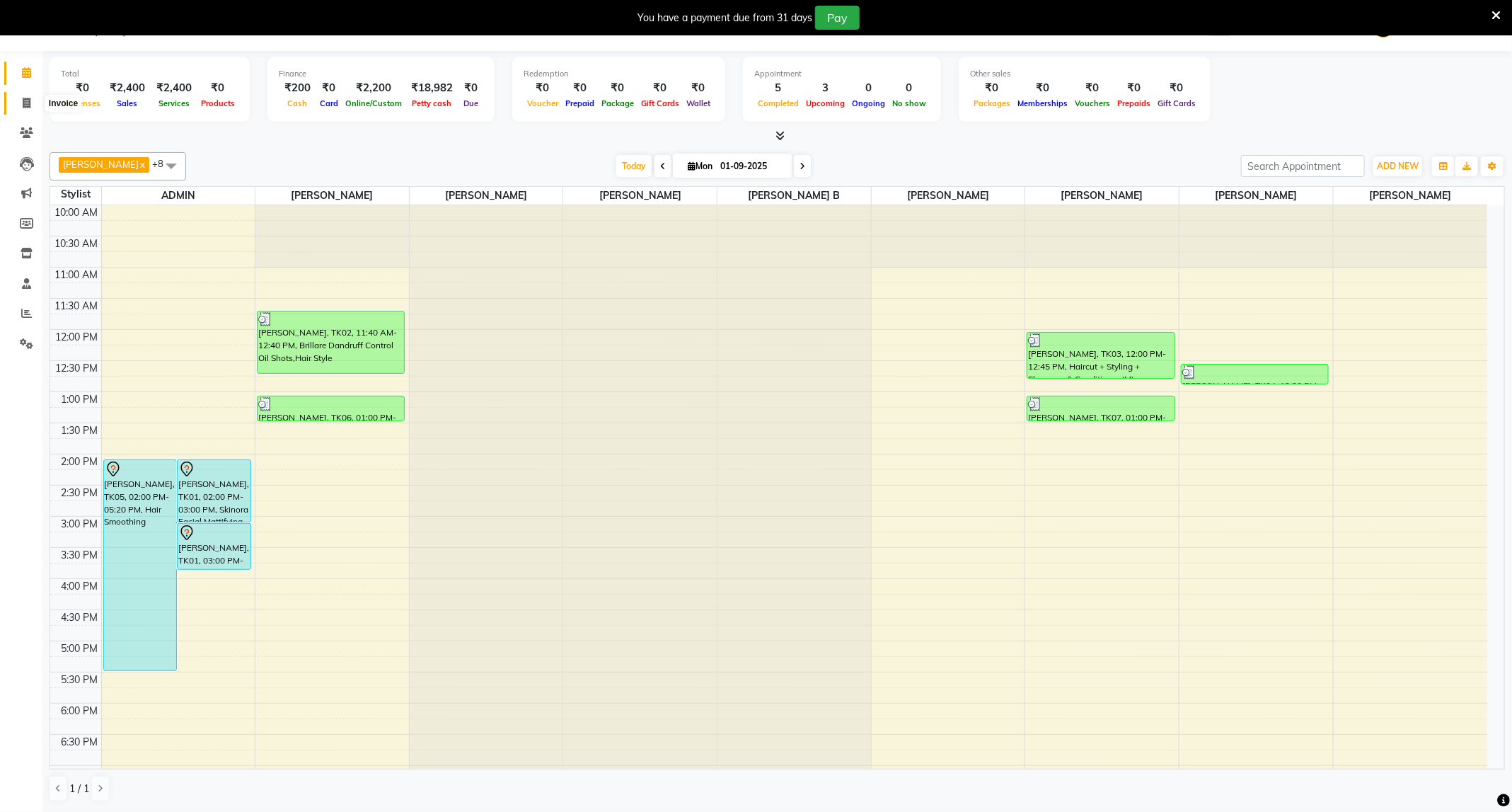
click at [28, 96] on span at bounding box center [26, 103] width 25 height 16
select select "service"
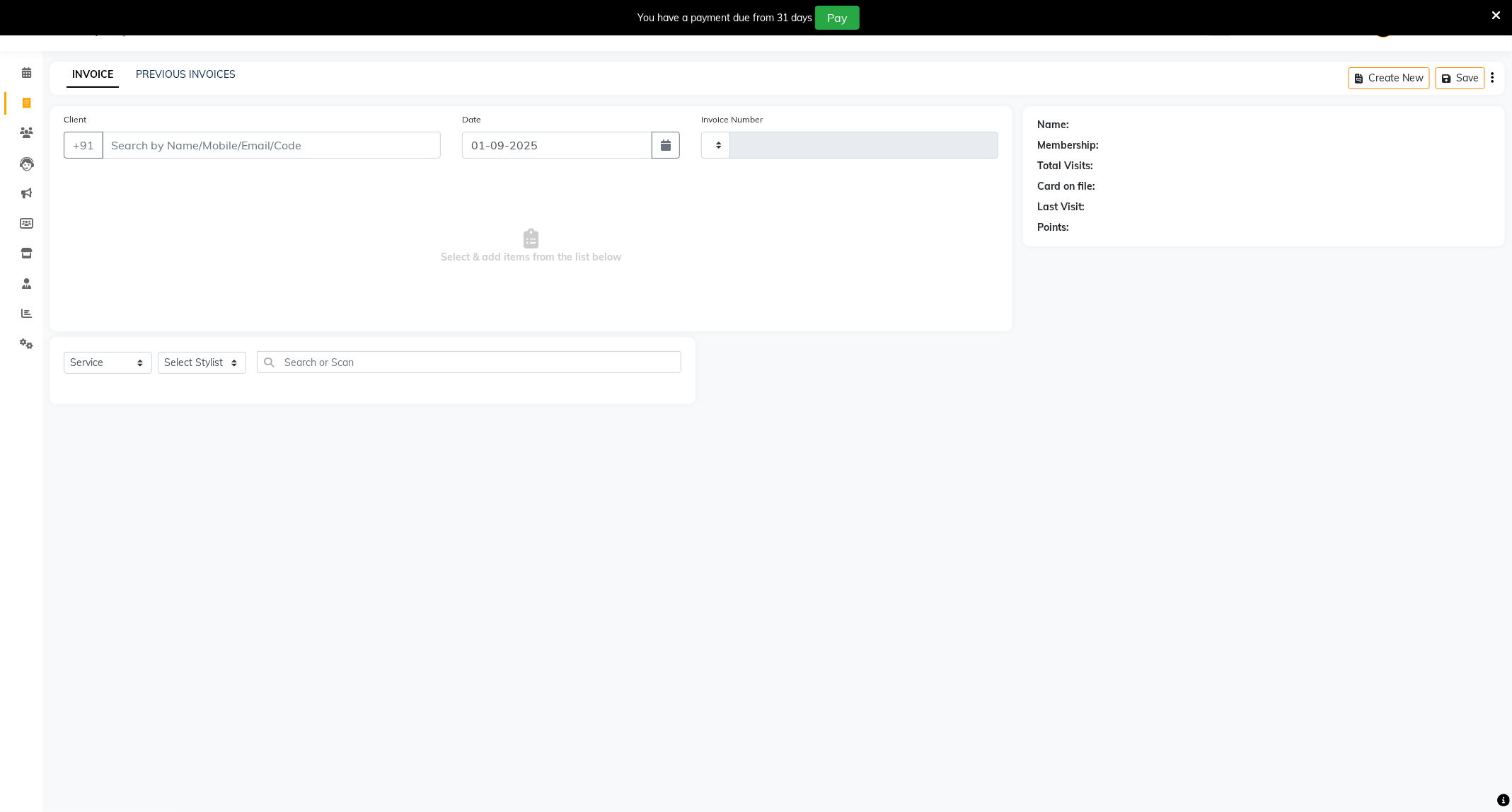
type input "3390"
select select "811"
click at [234, 364] on select "Select Stylist" at bounding box center [202, 363] width 89 height 22
select select "40598"
click at [158, 353] on select "Select Stylist ADMIN [PERSON_NAME] [PERSON_NAME] [PERSON_NAME] [PERSON_NAME] (M…" at bounding box center [202, 363] width 89 height 22
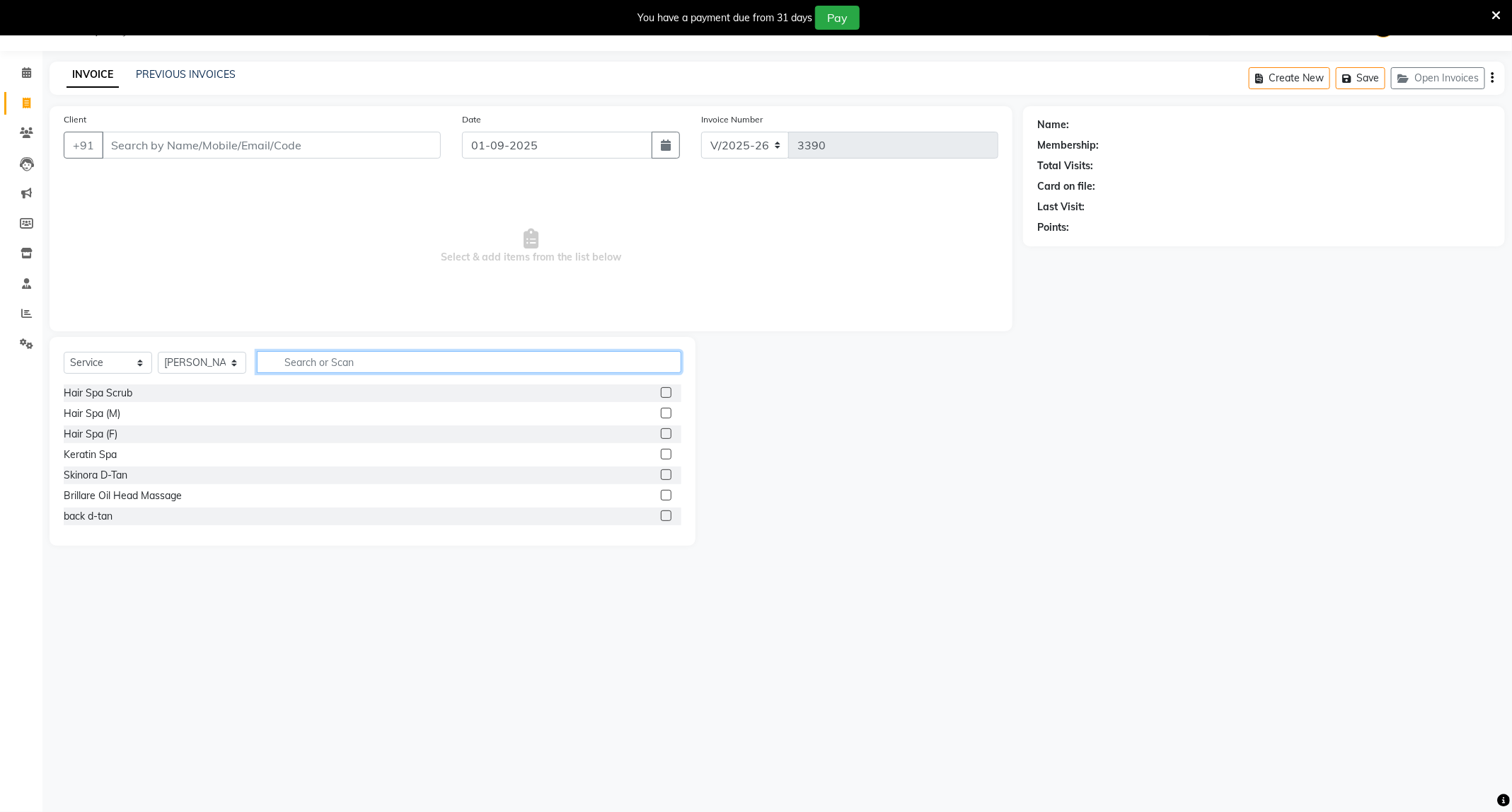
click at [405, 370] on input "text" at bounding box center [469, 362] width 424 height 22
type input "cut"
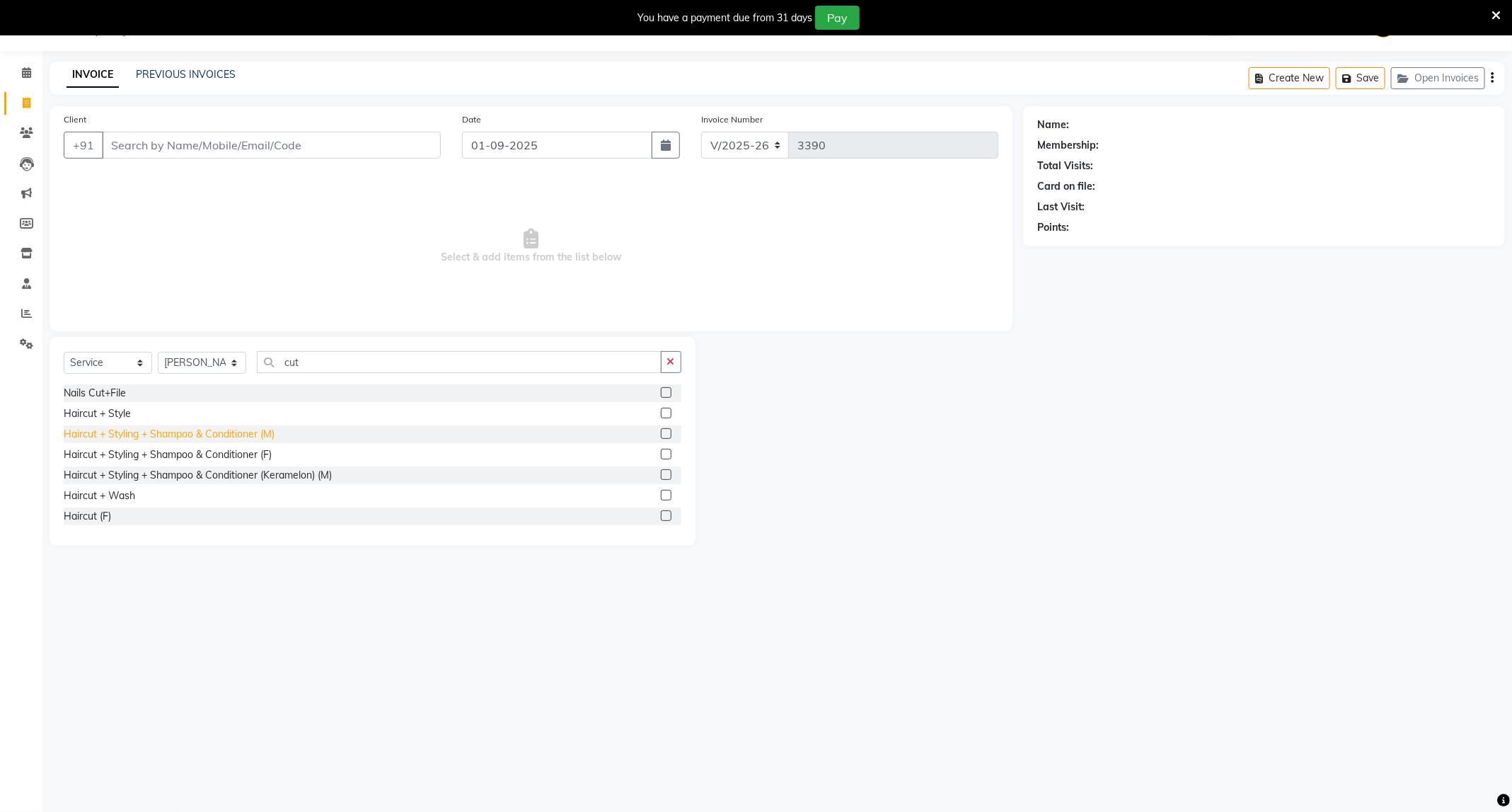
click at [257, 434] on div "Haircut + Styling + Shampoo & Conditioner (M)" at bounding box center [169, 434] width 211 height 15
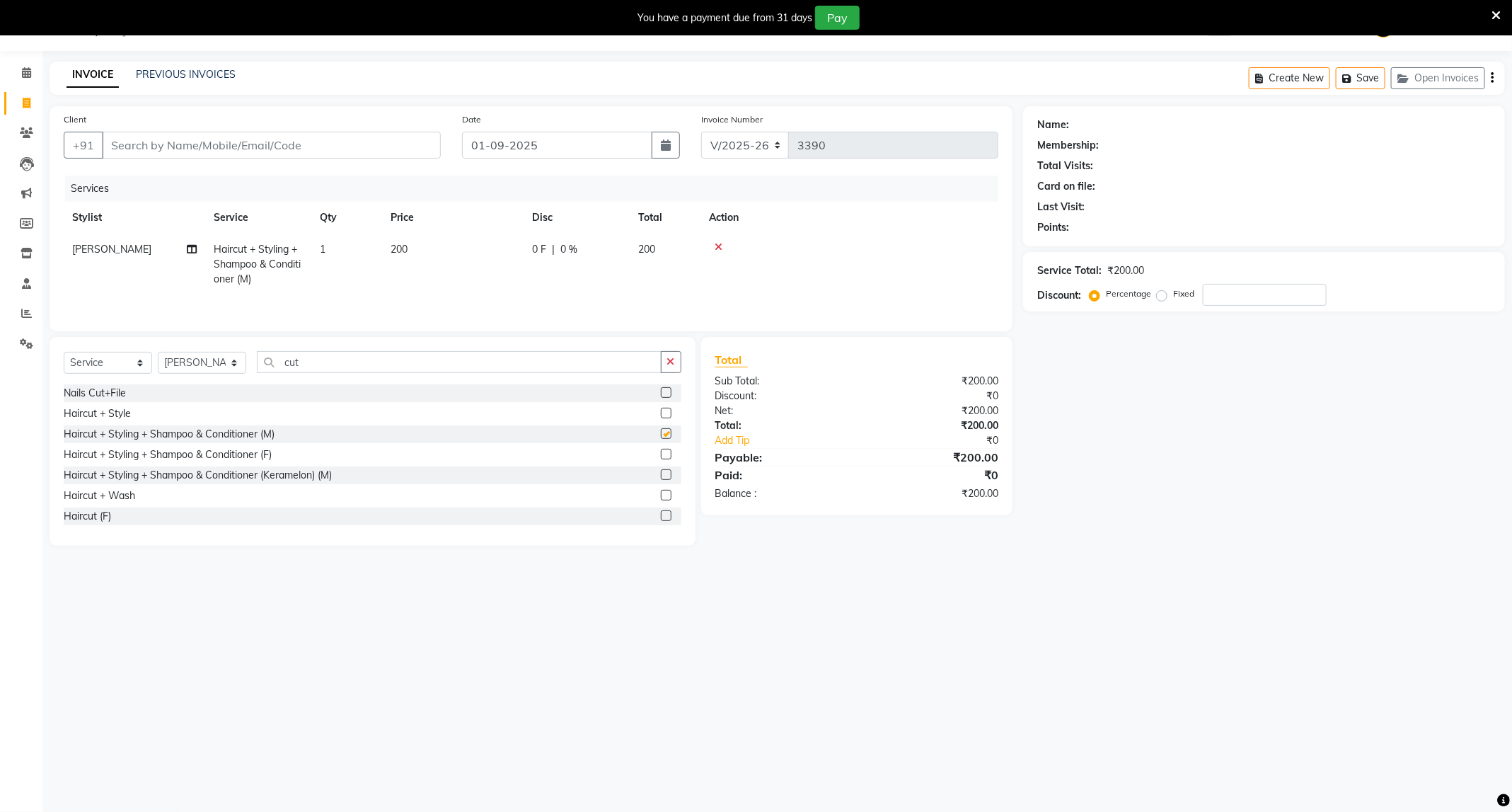
checkbox input "false"
click at [357, 151] on input "Client" at bounding box center [271, 145] width 339 height 27
type input "7"
type input "0"
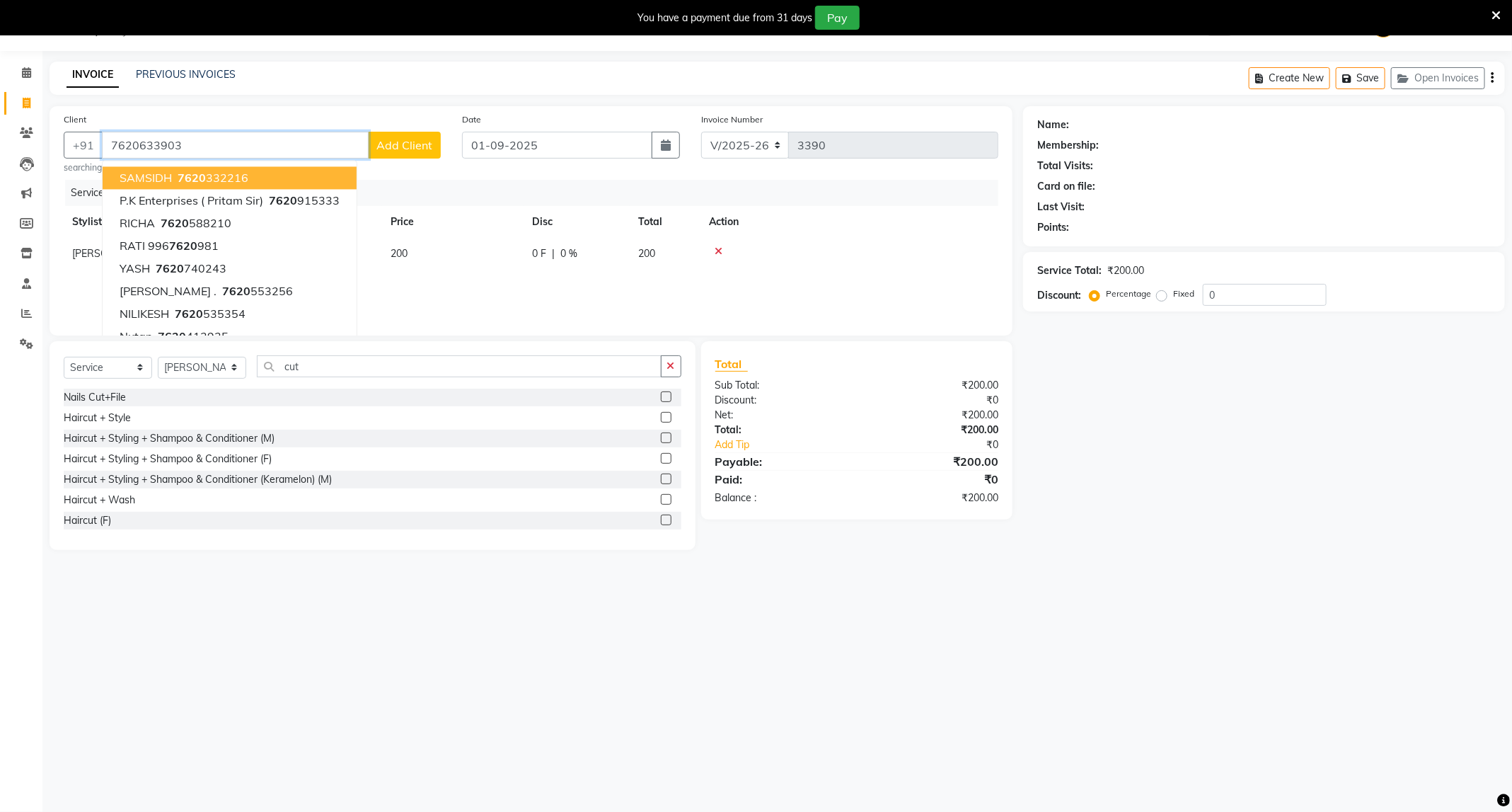
type input "7620633903"
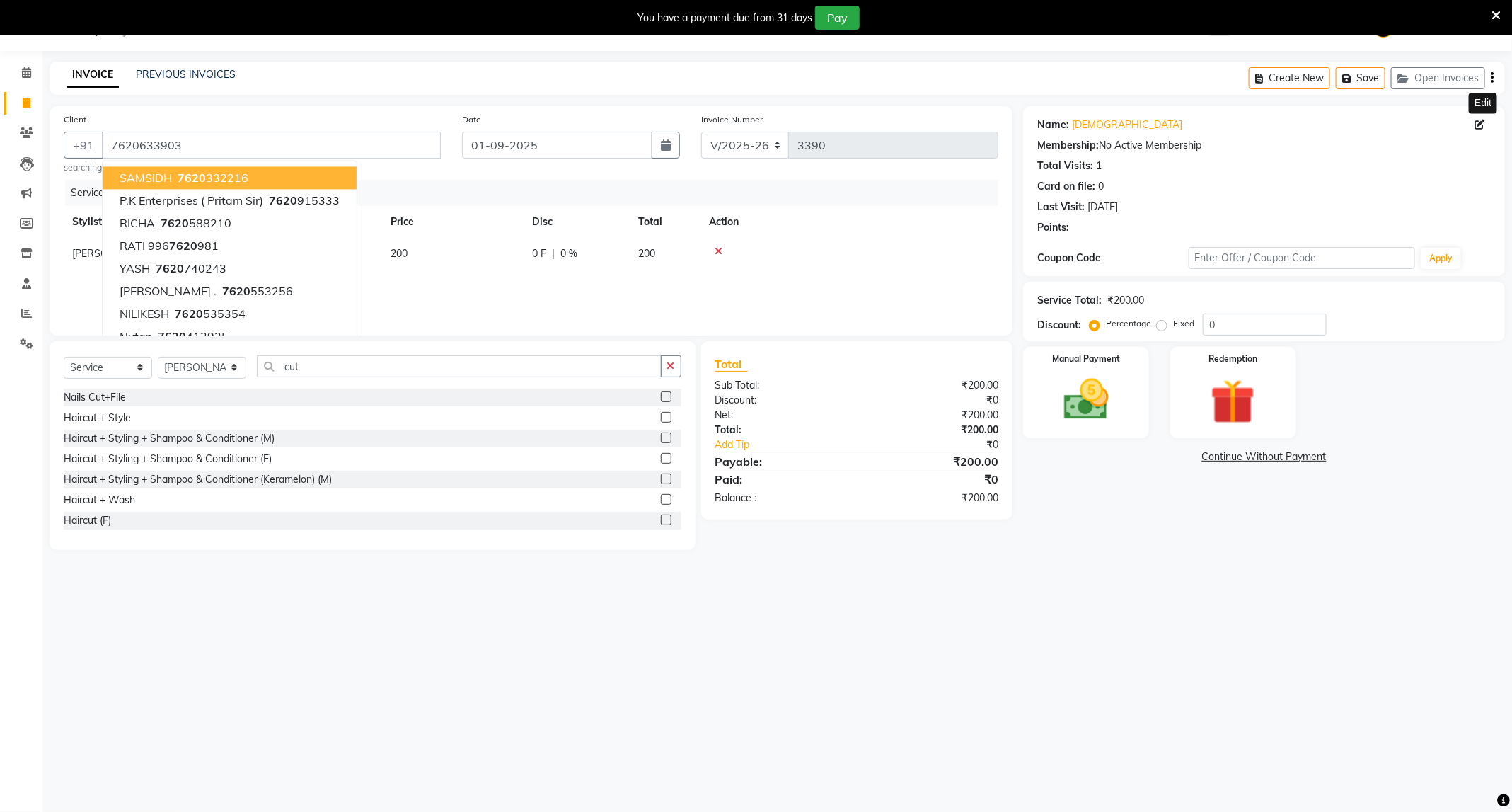
click at [1478, 120] on icon at bounding box center [1480, 124] width 10 height 10
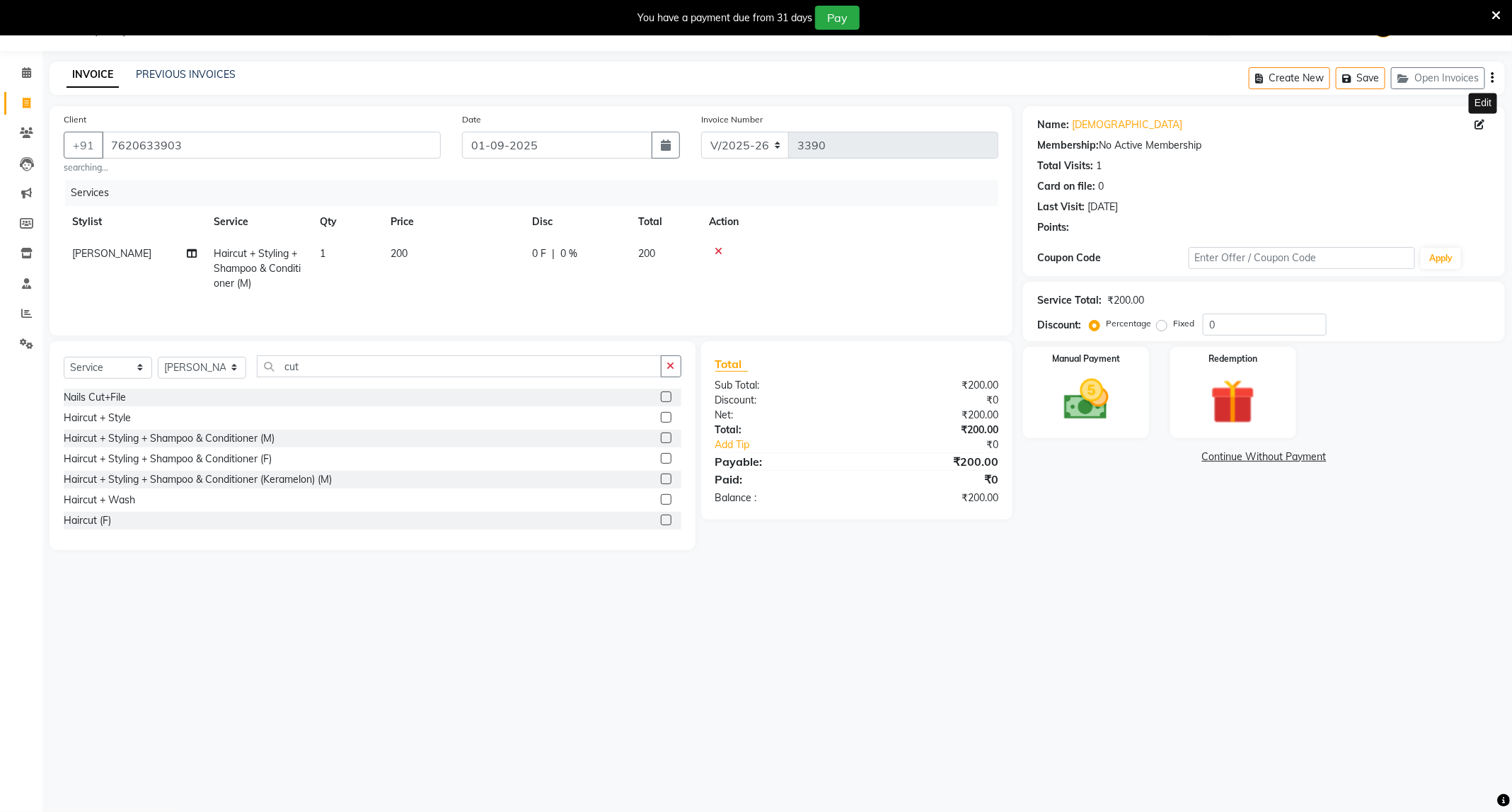
click at [1478, 128] on icon at bounding box center [1480, 124] width 10 height 10
click at [1098, 396] on img at bounding box center [1085, 400] width 76 height 54
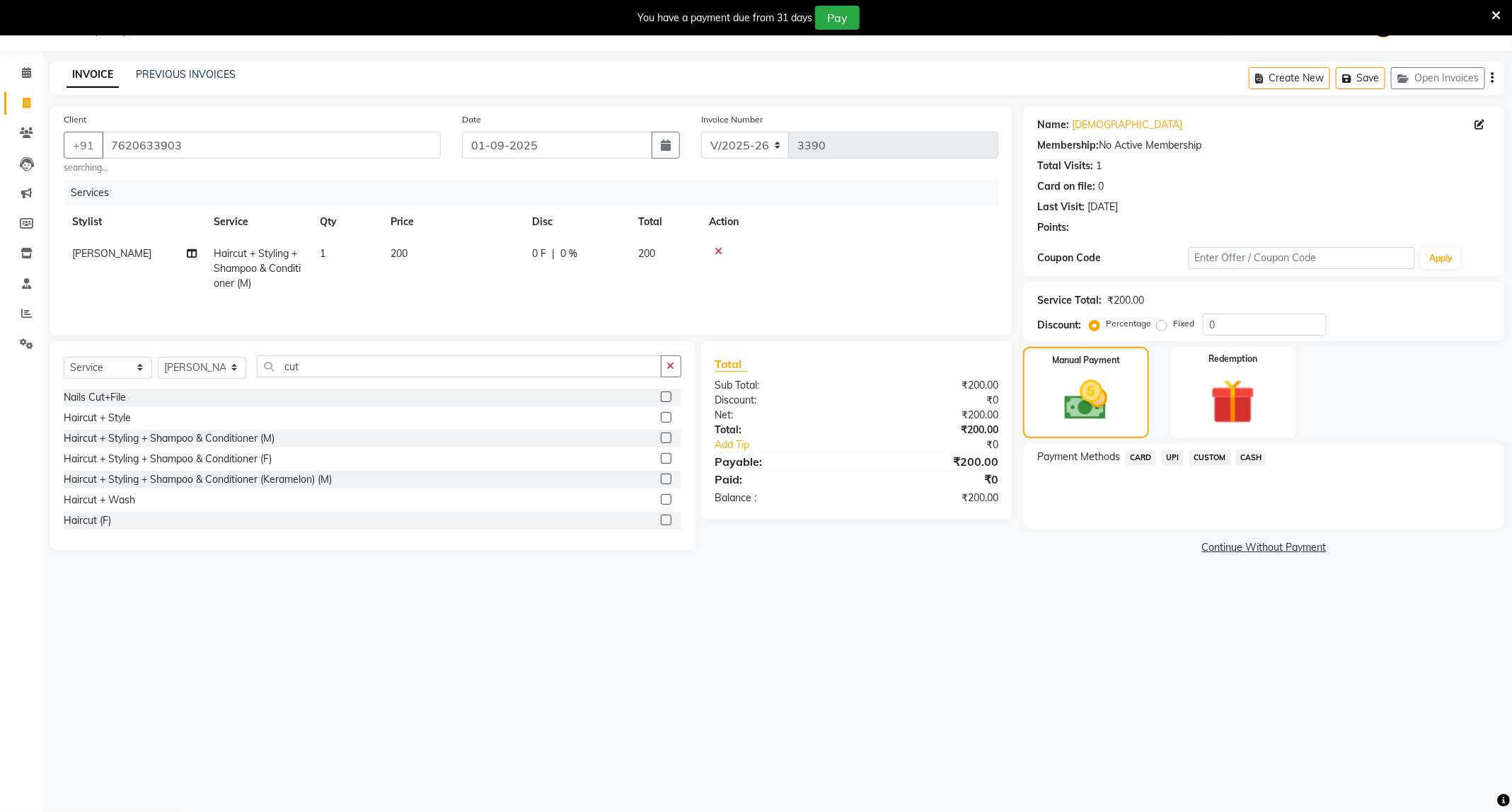
click at [1169, 455] on span "UPI" at bounding box center [1173, 457] width 22 height 16
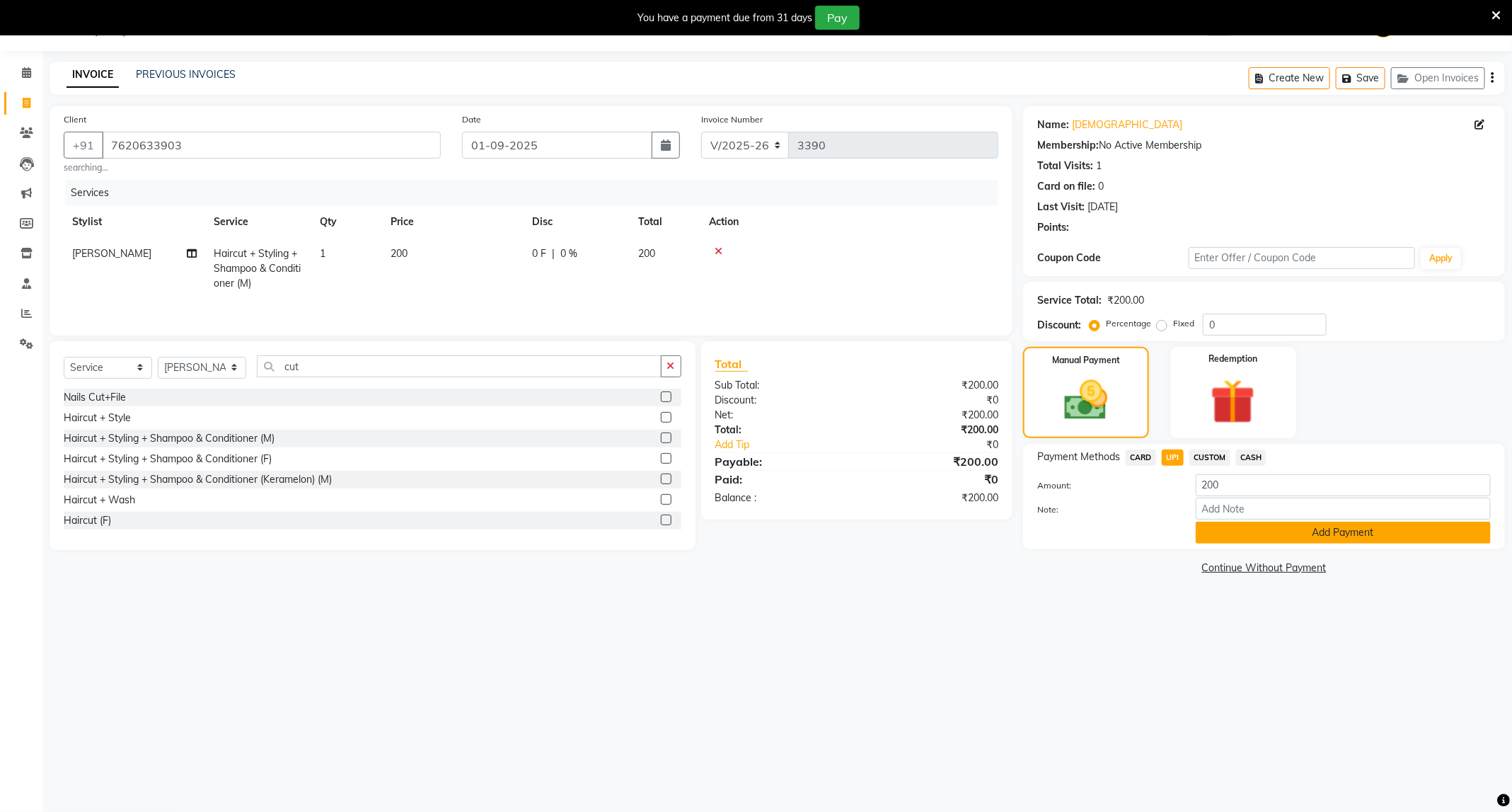
click at [1225, 538] on button "Add Payment" at bounding box center [1343, 533] width 295 height 22
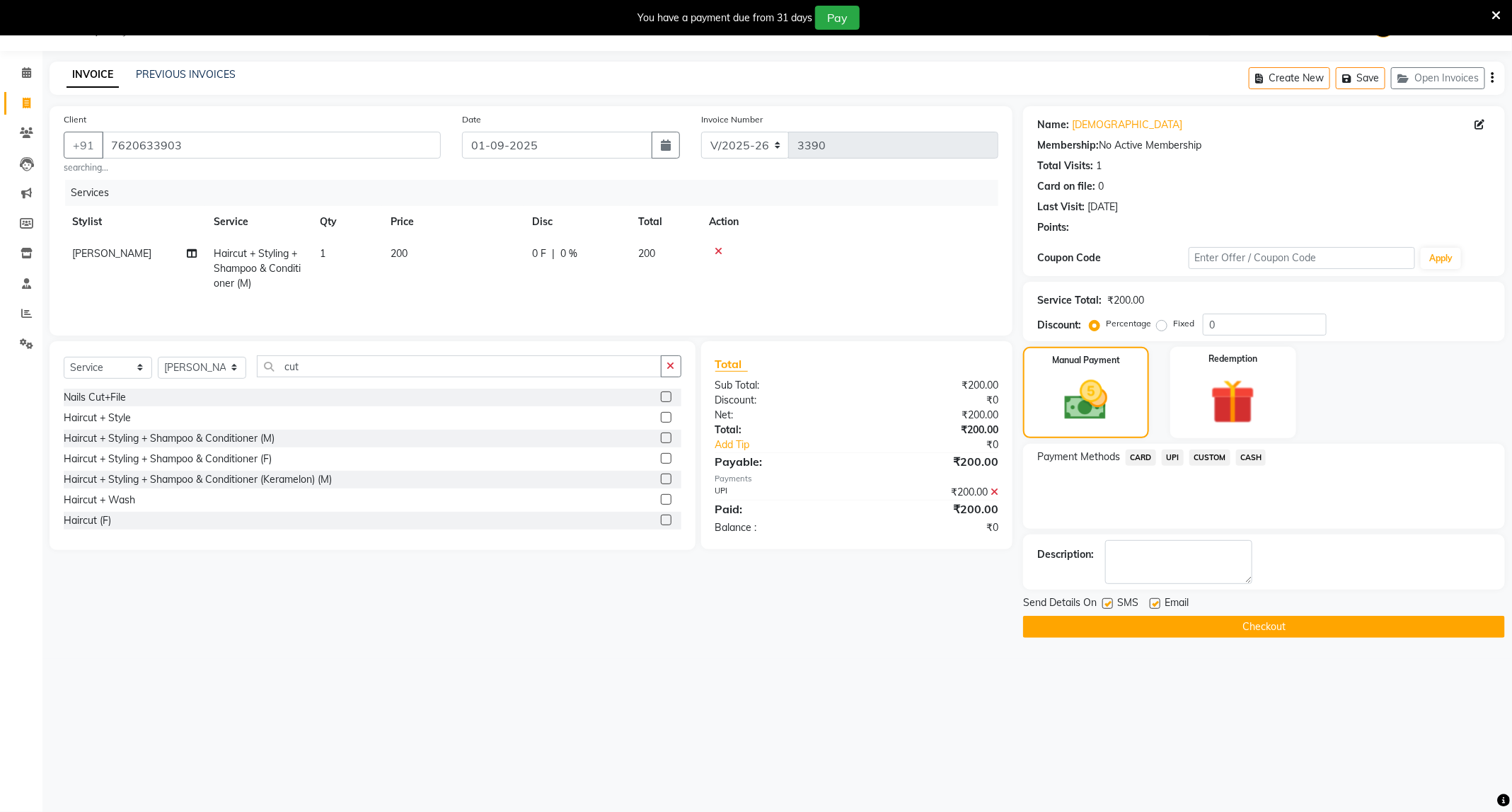
click at [1269, 631] on button "Checkout" at bounding box center [1264, 627] width 482 height 22
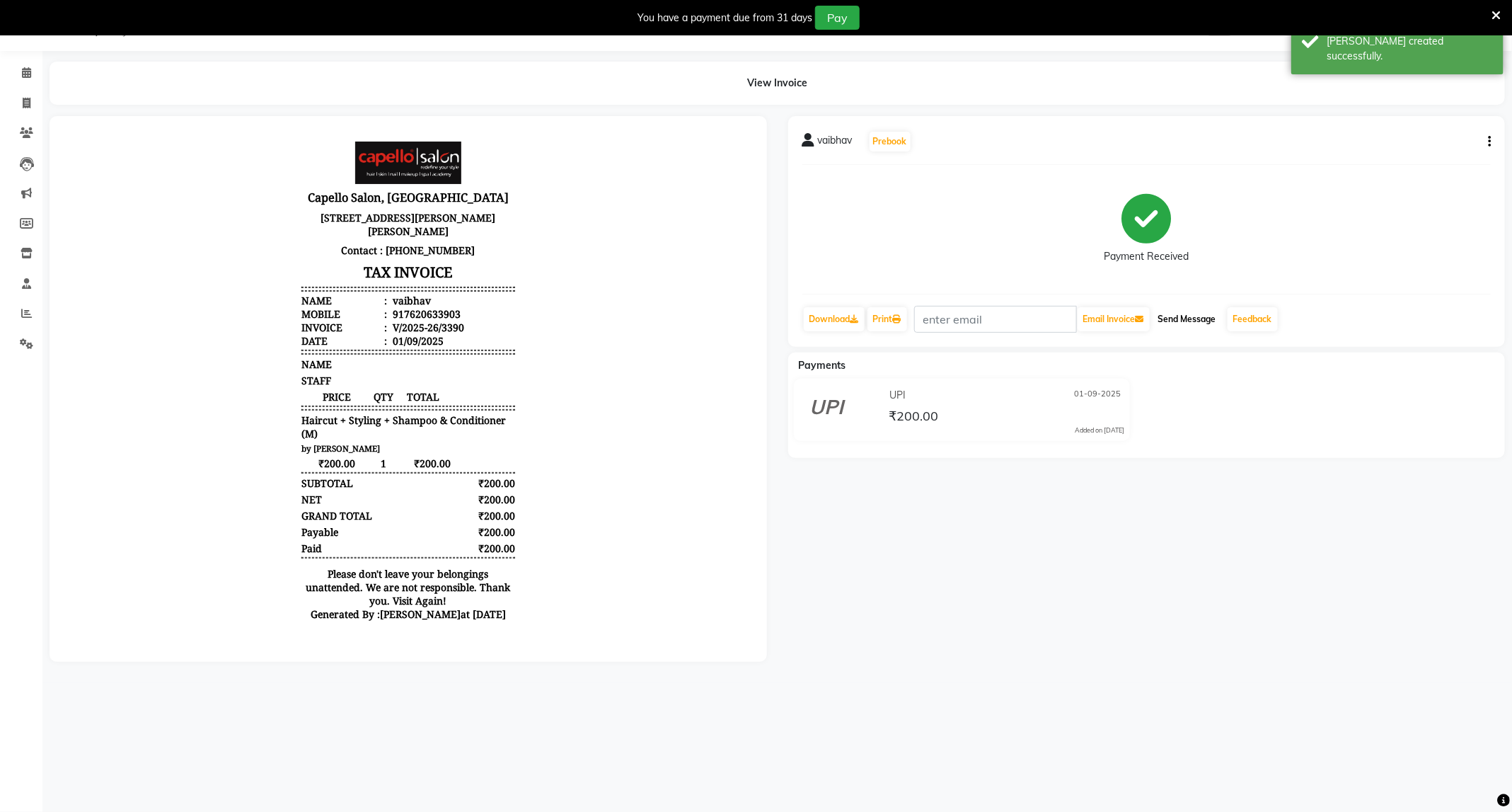
click at [1184, 314] on button "Send Message" at bounding box center [1187, 319] width 69 height 24
click at [1497, 13] on icon at bounding box center [1496, 15] width 9 height 13
click at [1493, 14] on link "[PERSON_NAME]" at bounding box center [1432, 25] width 123 height 23
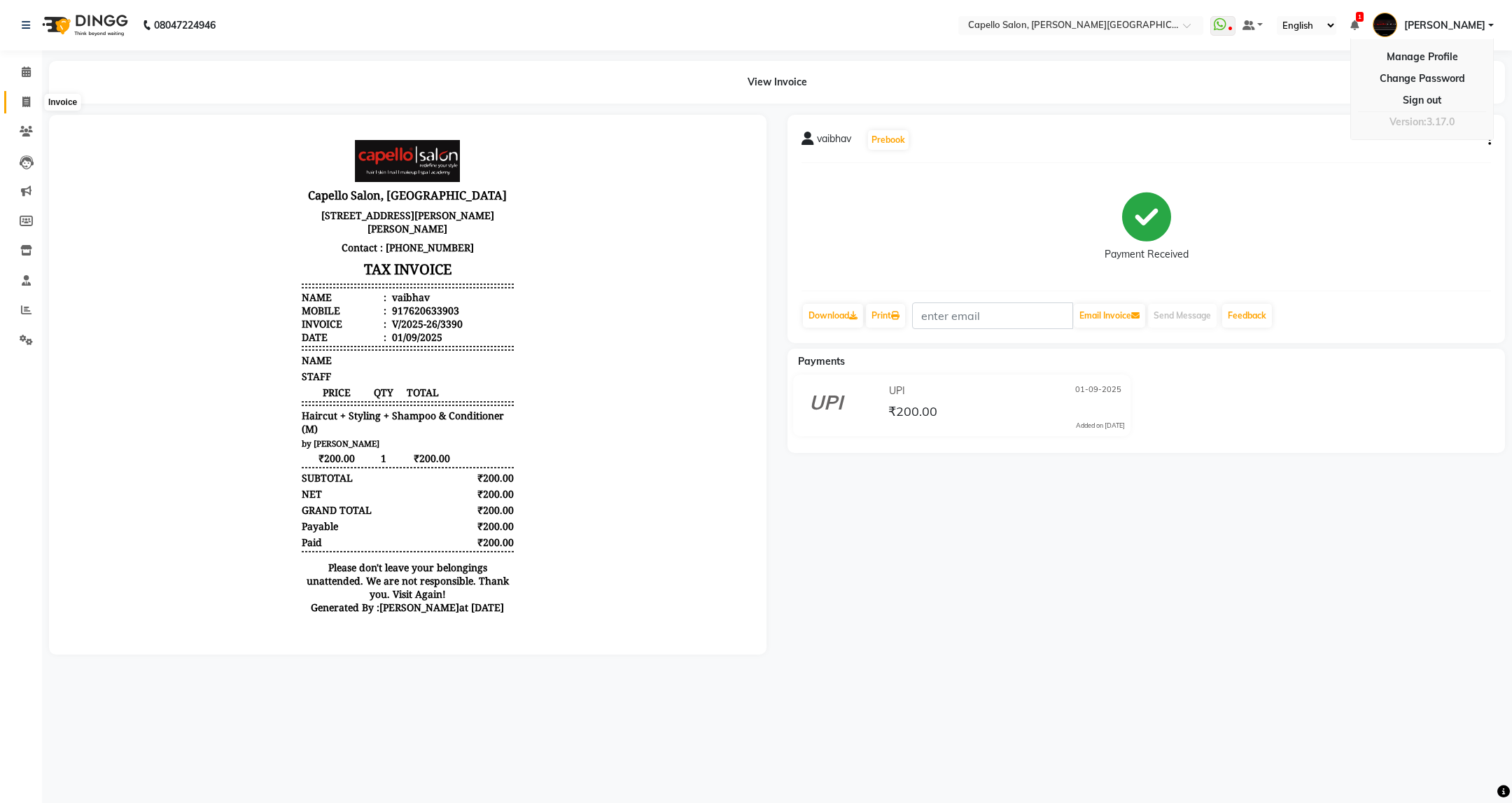
click at [28, 99] on icon at bounding box center [26, 102] width 8 height 11
select select "service"
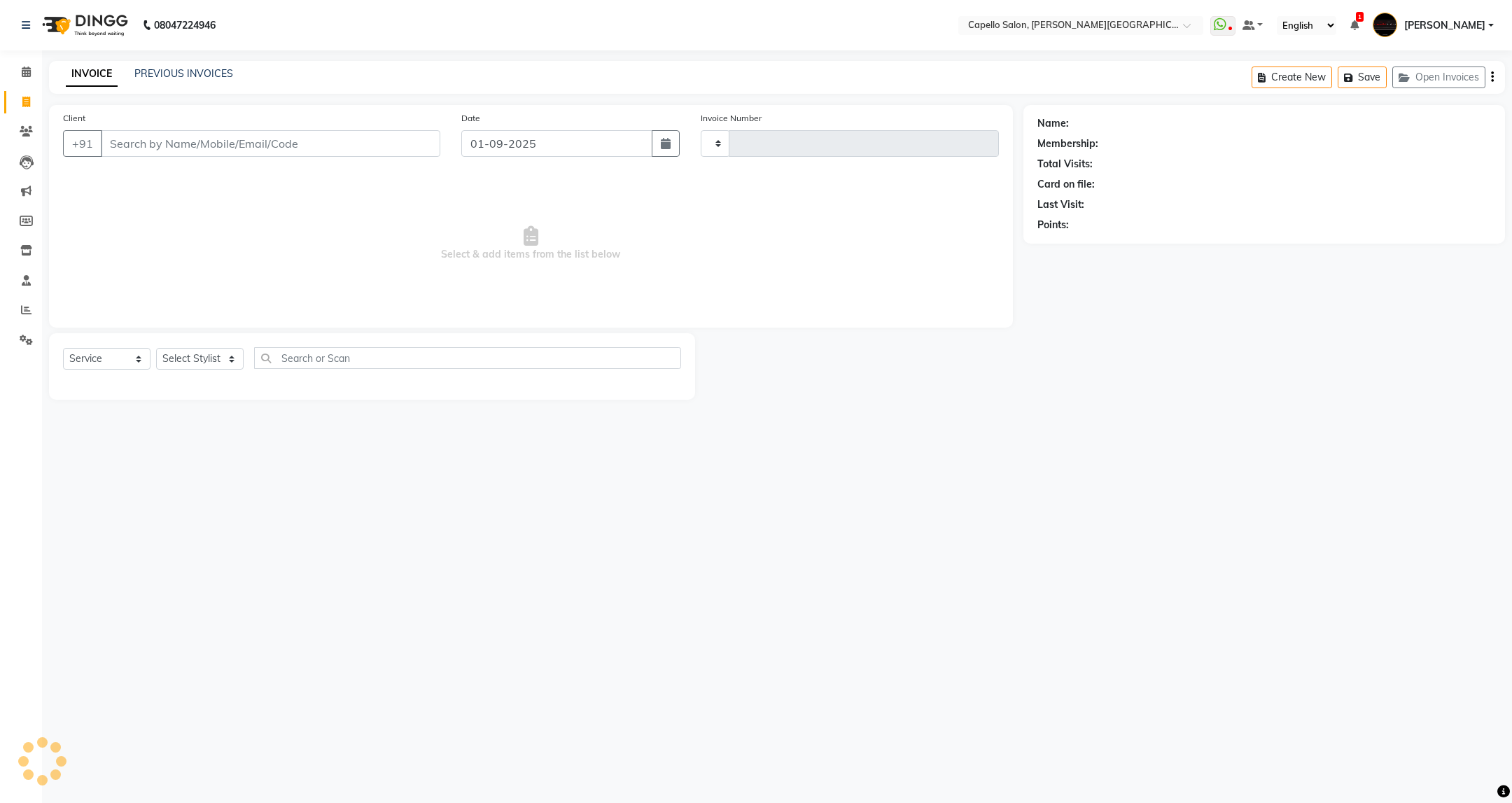
type input "3391"
select select "811"
click at [196, 353] on select "Select Stylist" at bounding box center [200, 359] width 88 height 21
click at [362, 150] on input "Client" at bounding box center [270, 144] width 340 height 27
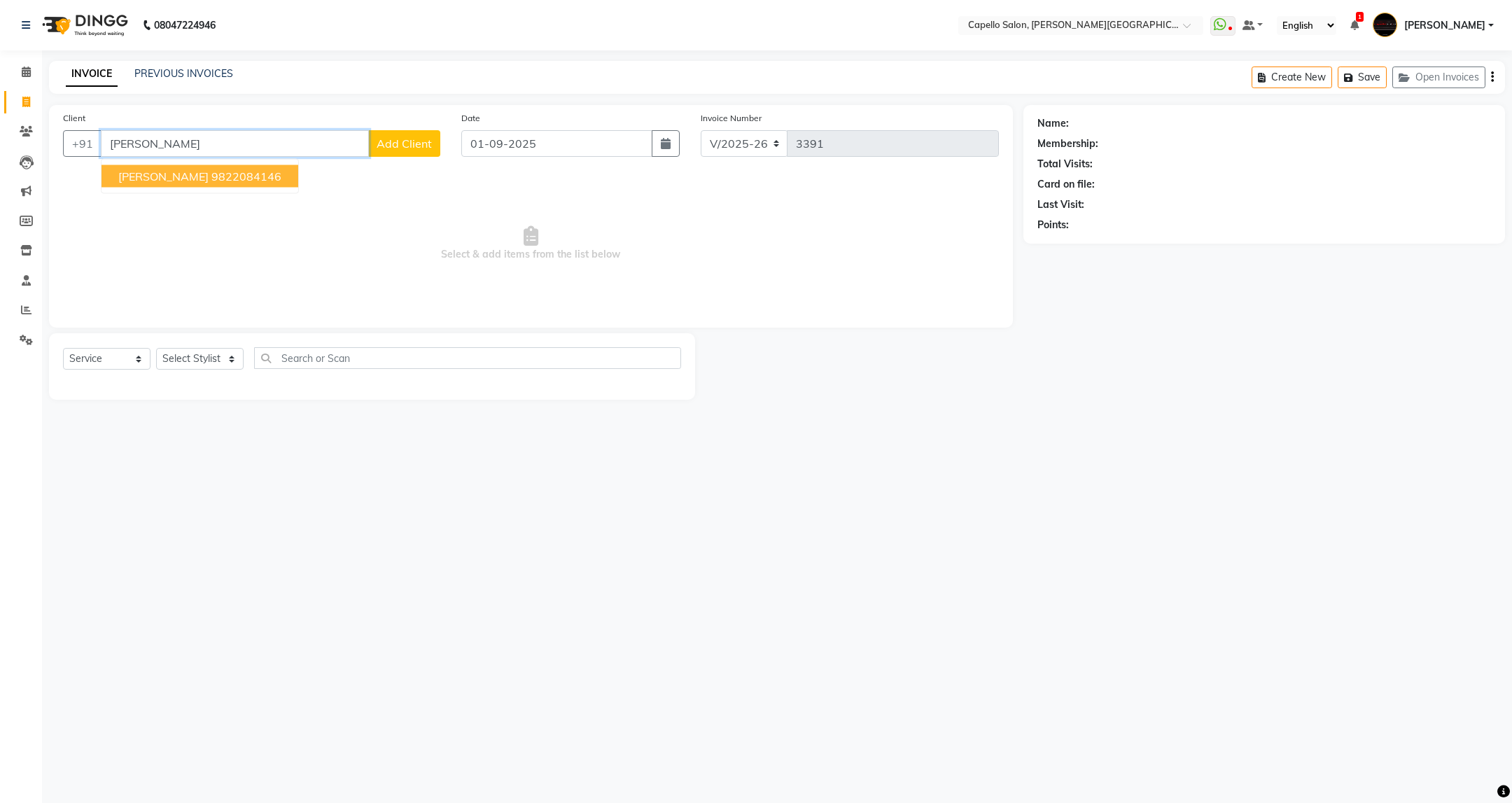
click at [253, 176] on ngb-highlight "9822084146" at bounding box center [247, 176] width 70 height 14
type input "9822084146"
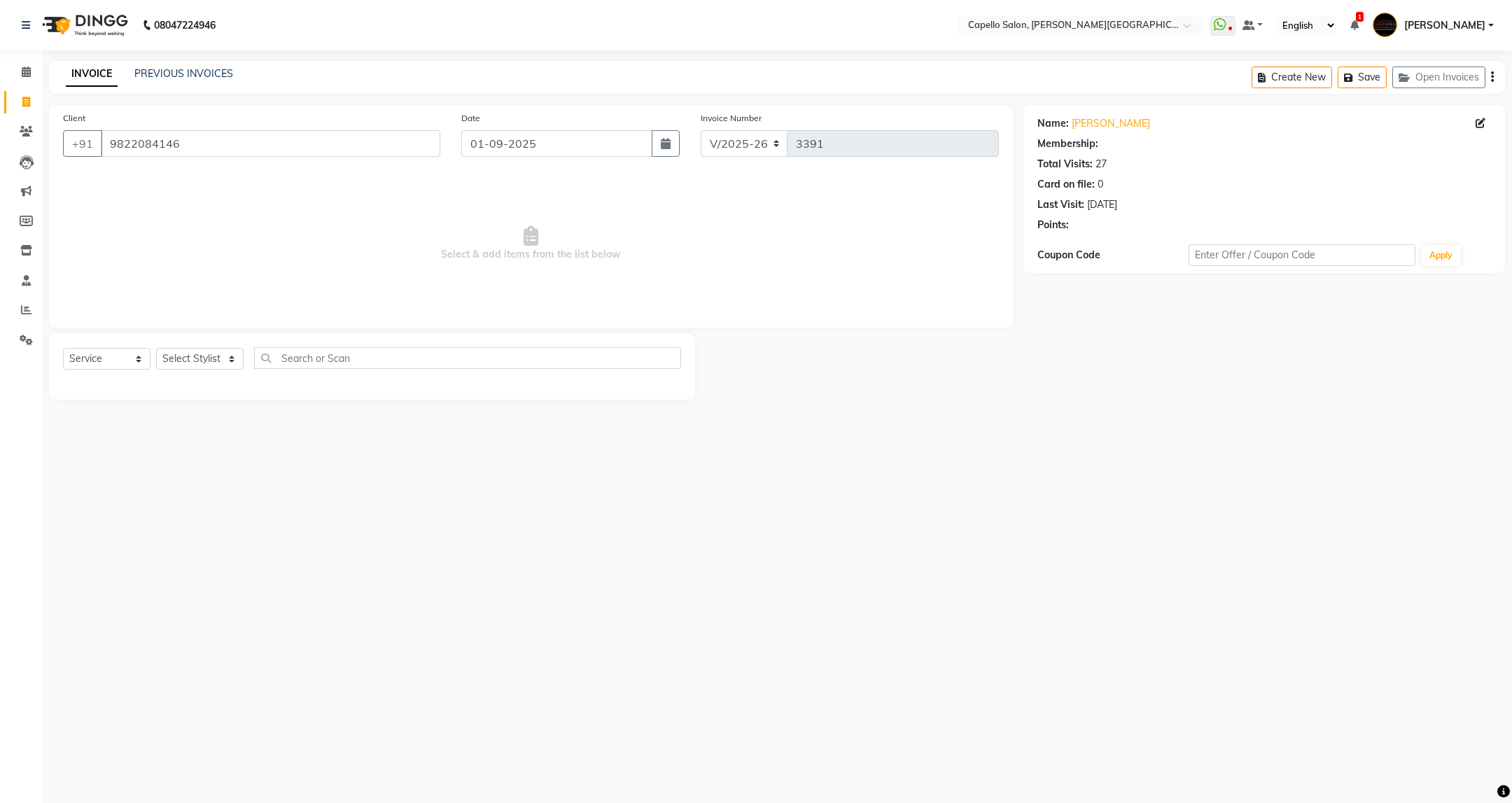
select select "1: Object"
click at [198, 360] on select "Select Stylist ADMIN [PERSON_NAME] [PERSON_NAME] [PERSON_NAME] [PERSON_NAME] (M…" at bounding box center [200, 359] width 88 height 21
select select "35878"
click at [156, 349] on select "Select Stylist ADMIN [PERSON_NAME] [PERSON_NAME] [PERSON_NAME] [PERSON_NAME] (M…" at bounding box center [200, 359] width 88 height 21
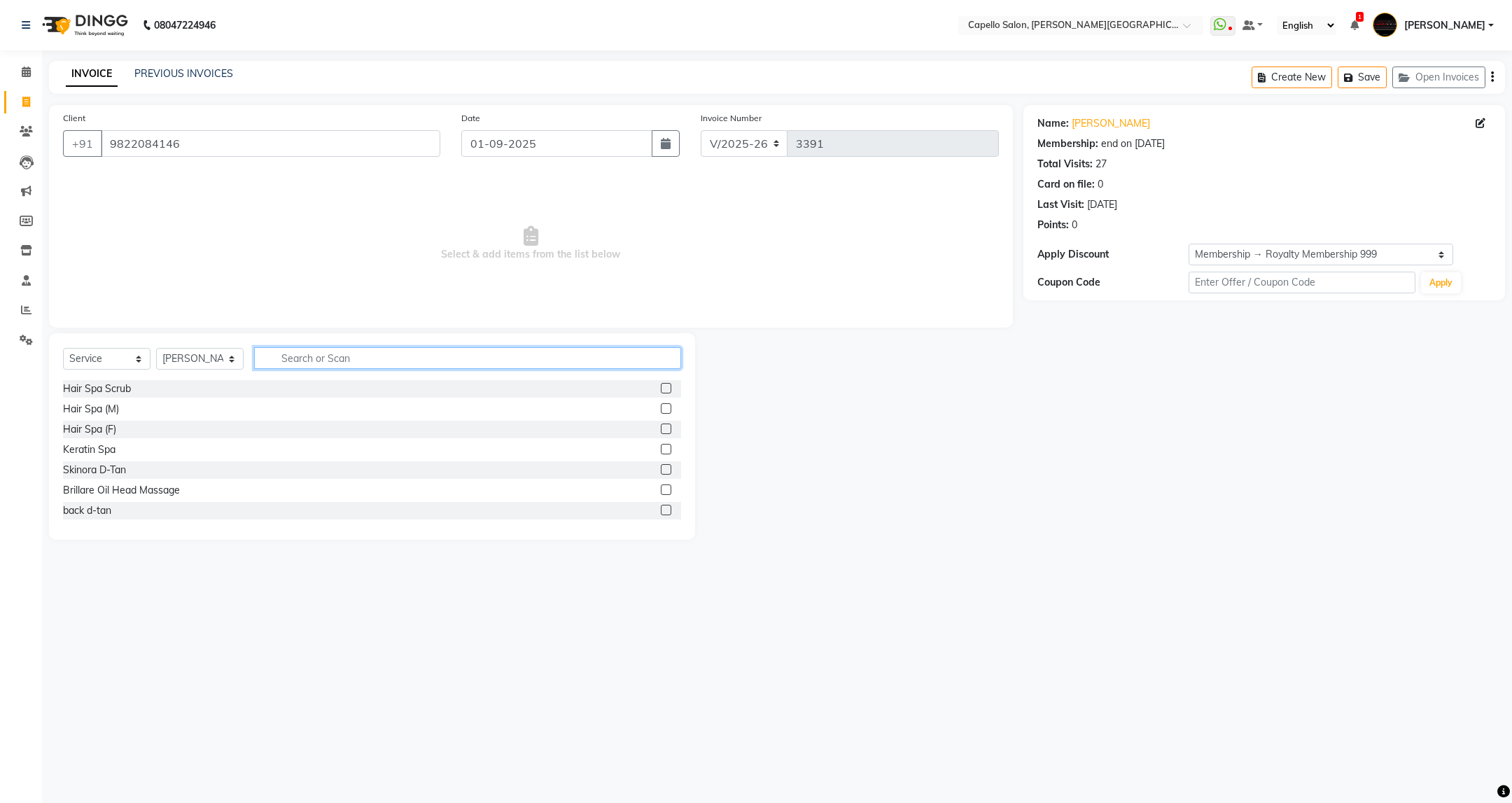
click at [349, 366] on input "text" at bounding box center [467, 358] width 427 height 21
type input "cut"
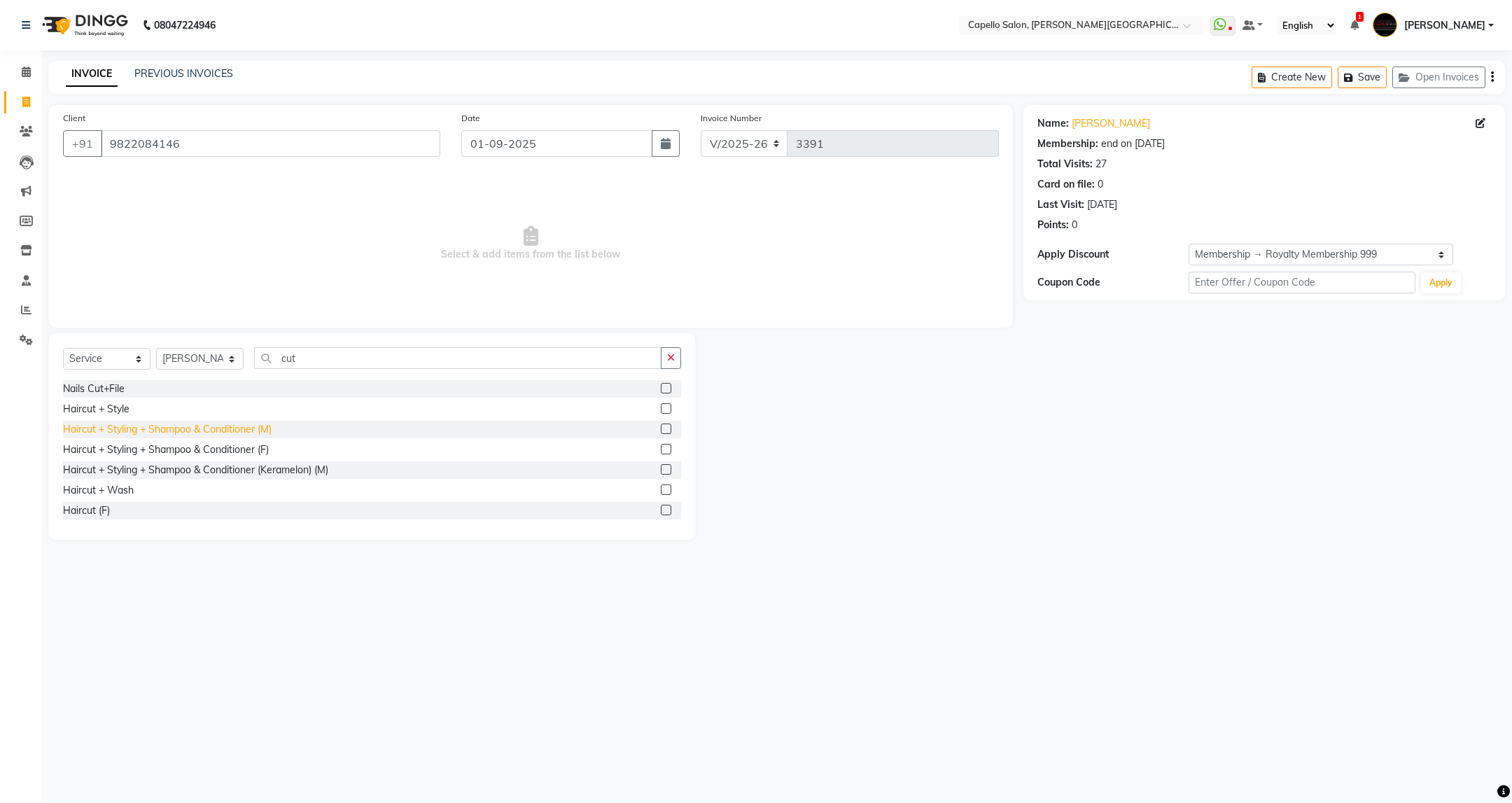
click at [224, 433] on div "Haircut + Styling + Shampoo & Conditioner (M)" at bounding box center [167, 429] width 208 height 15
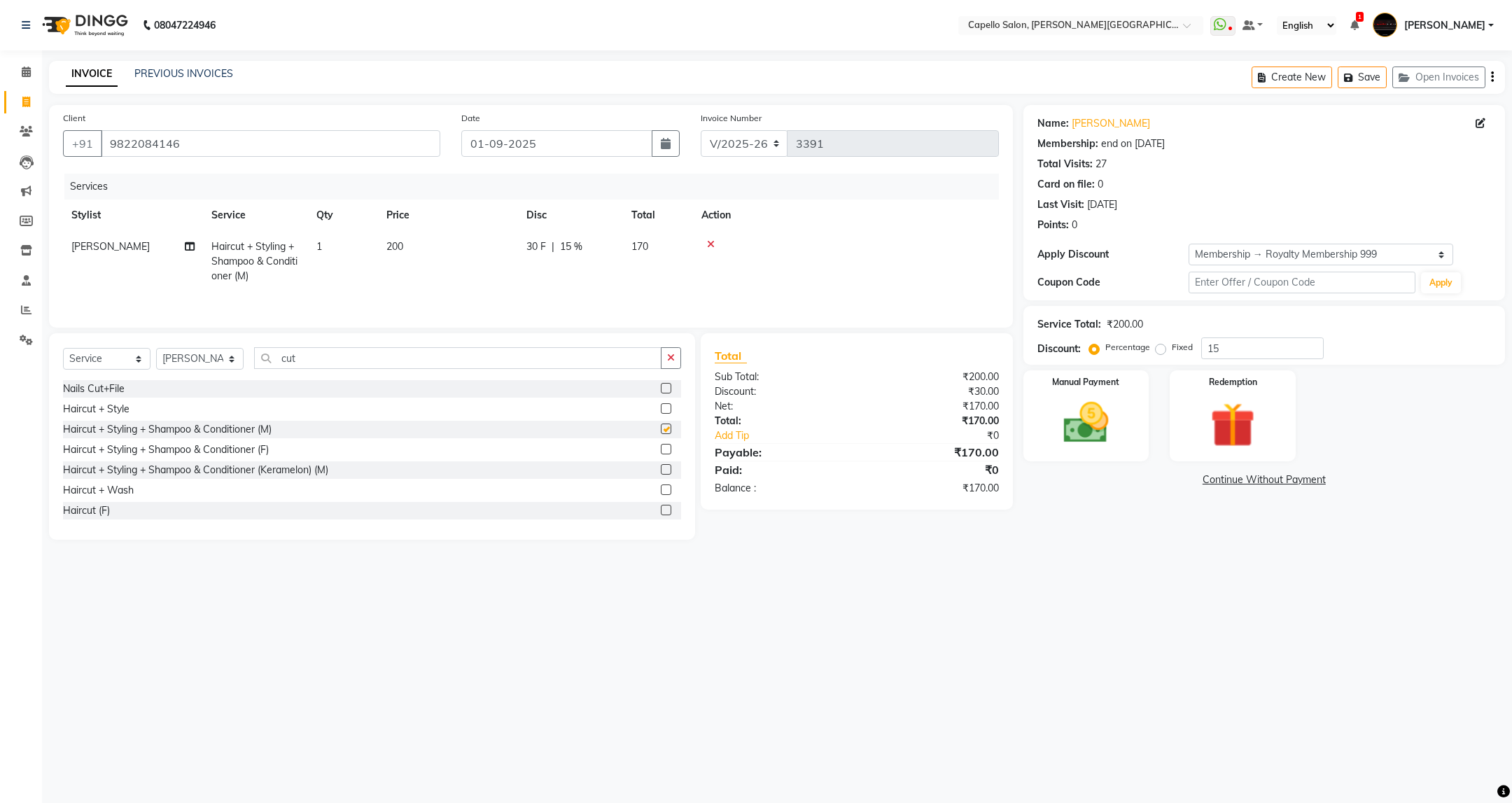
checkbox input "false"
click at [391, 359] on input "cut" at bounding box center [457, 358] width 407 height 21
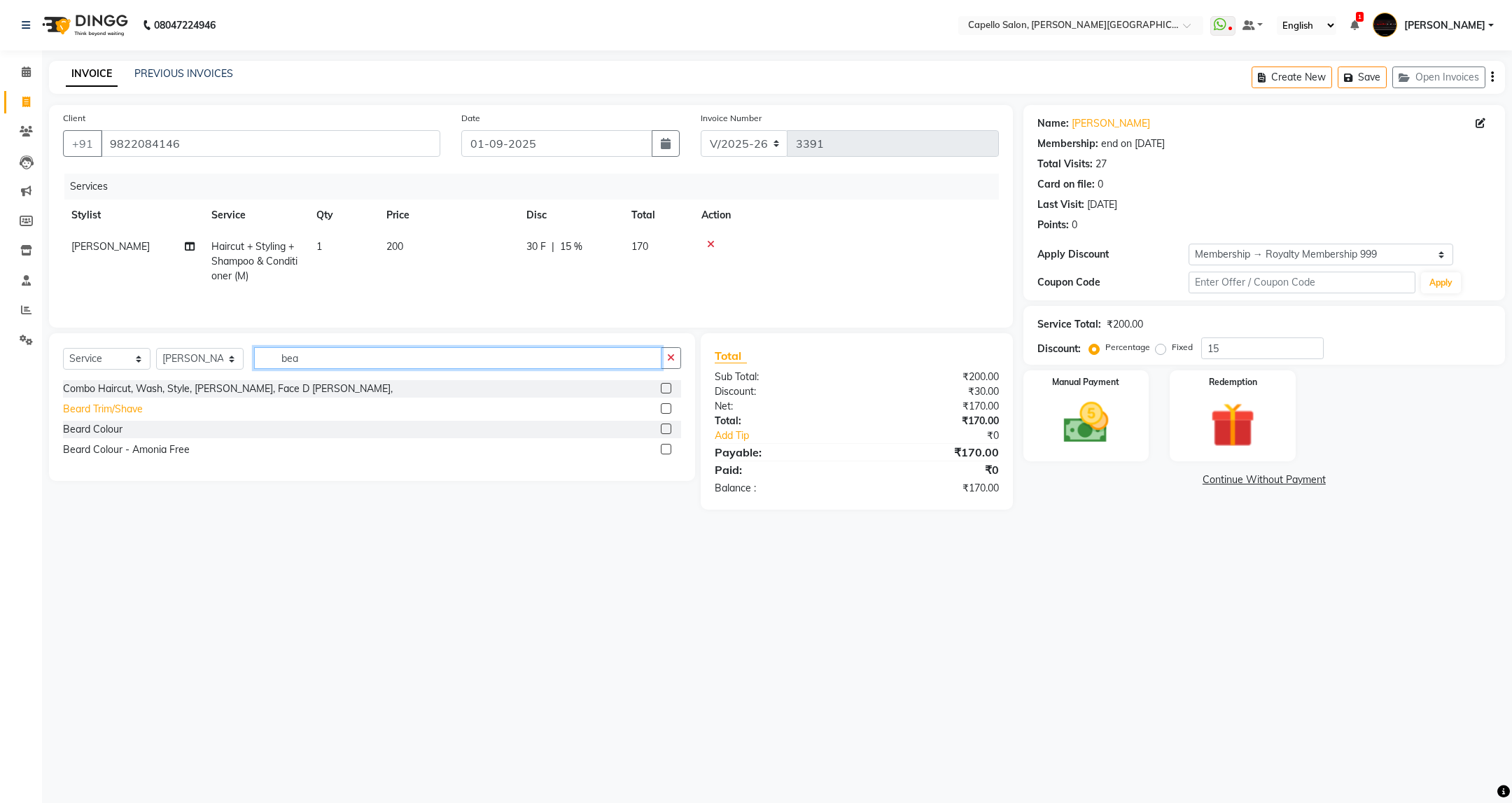
type input "bea"
click at [112, 414] on div "Beard Trim/Shave" at bounding box center [103, 408] width 80 height 15
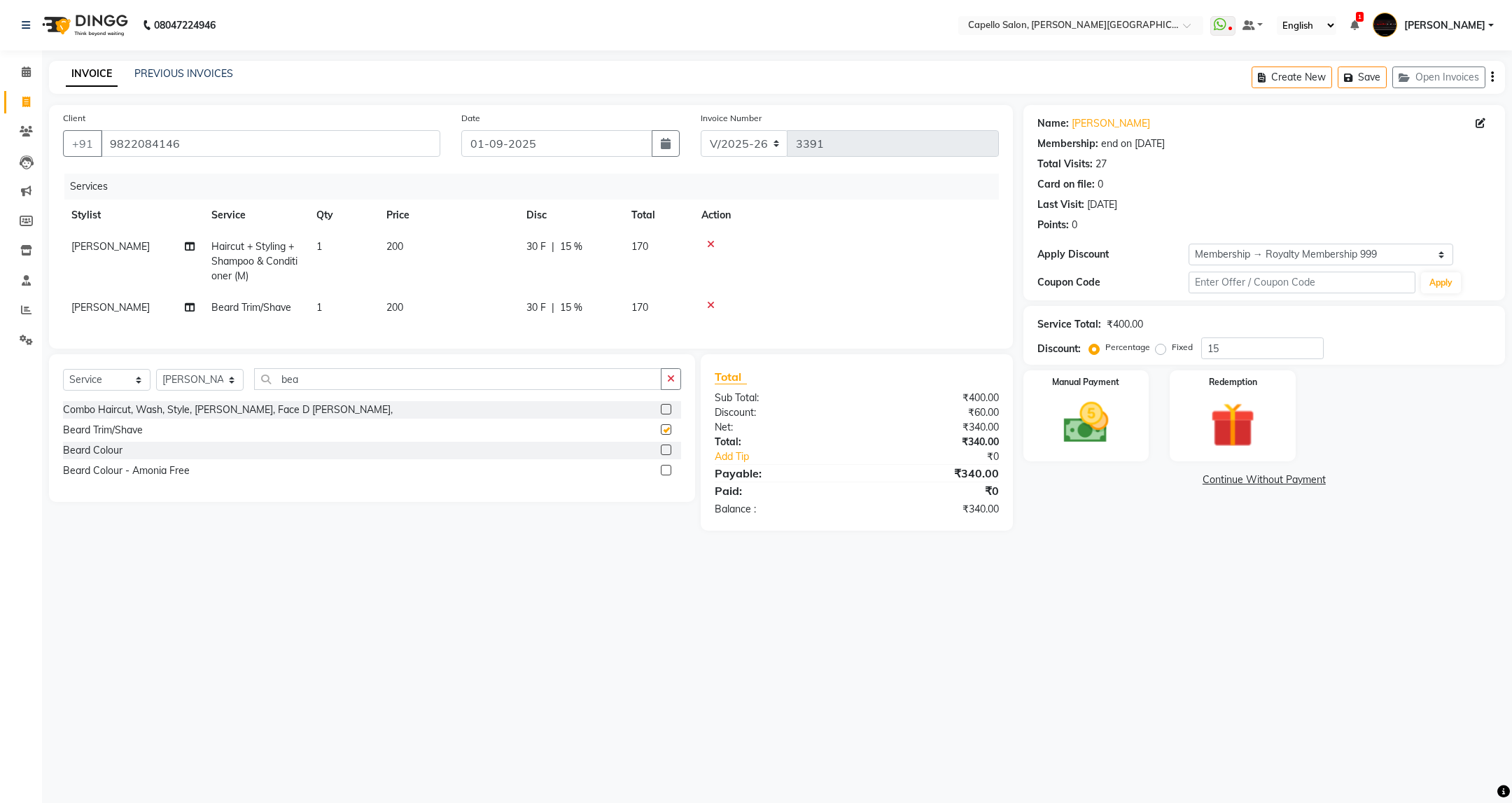
checkbox input "false"
click at [380, 390] on input "bea" at bounding box center [457, 379] width 407 height 21
type input "d"
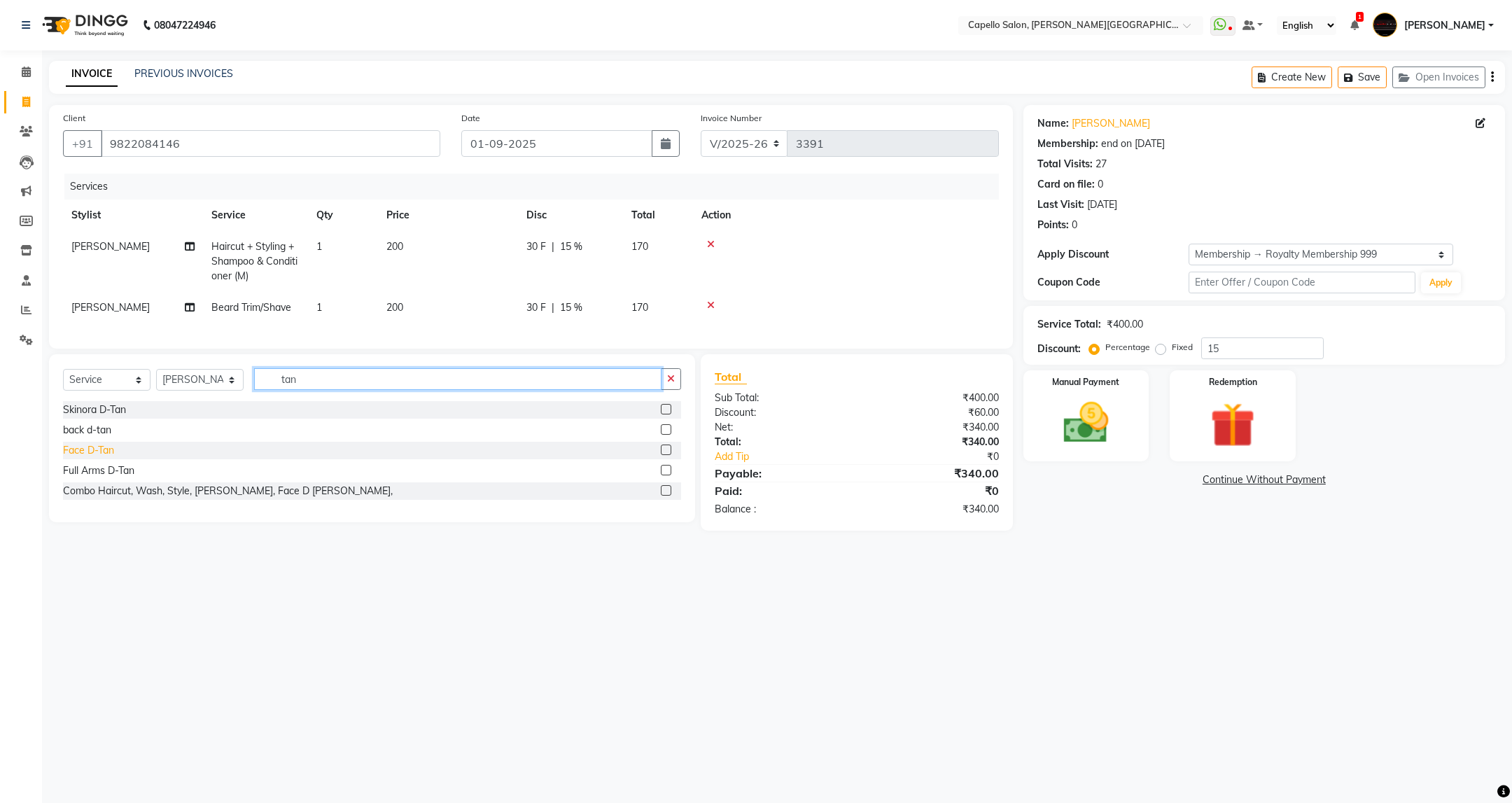
type input "tan"
click at [99, 458] on div "Face D-Tan" at bounding box center [89, 450] width 51 height 15
checkbox input "false"
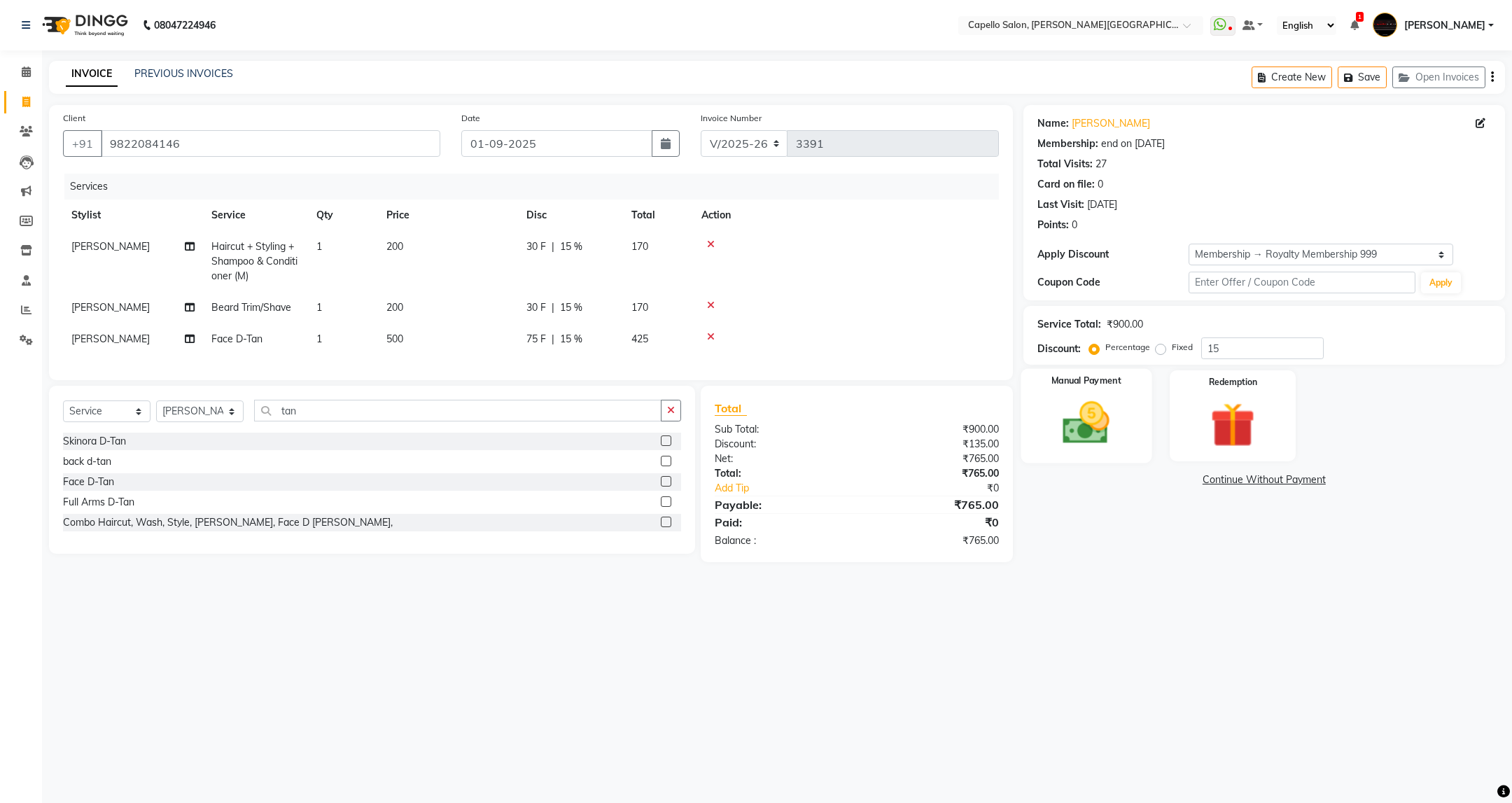
click at [1101, 429] on img at bounding box center [1086, 423] width 76 height 54
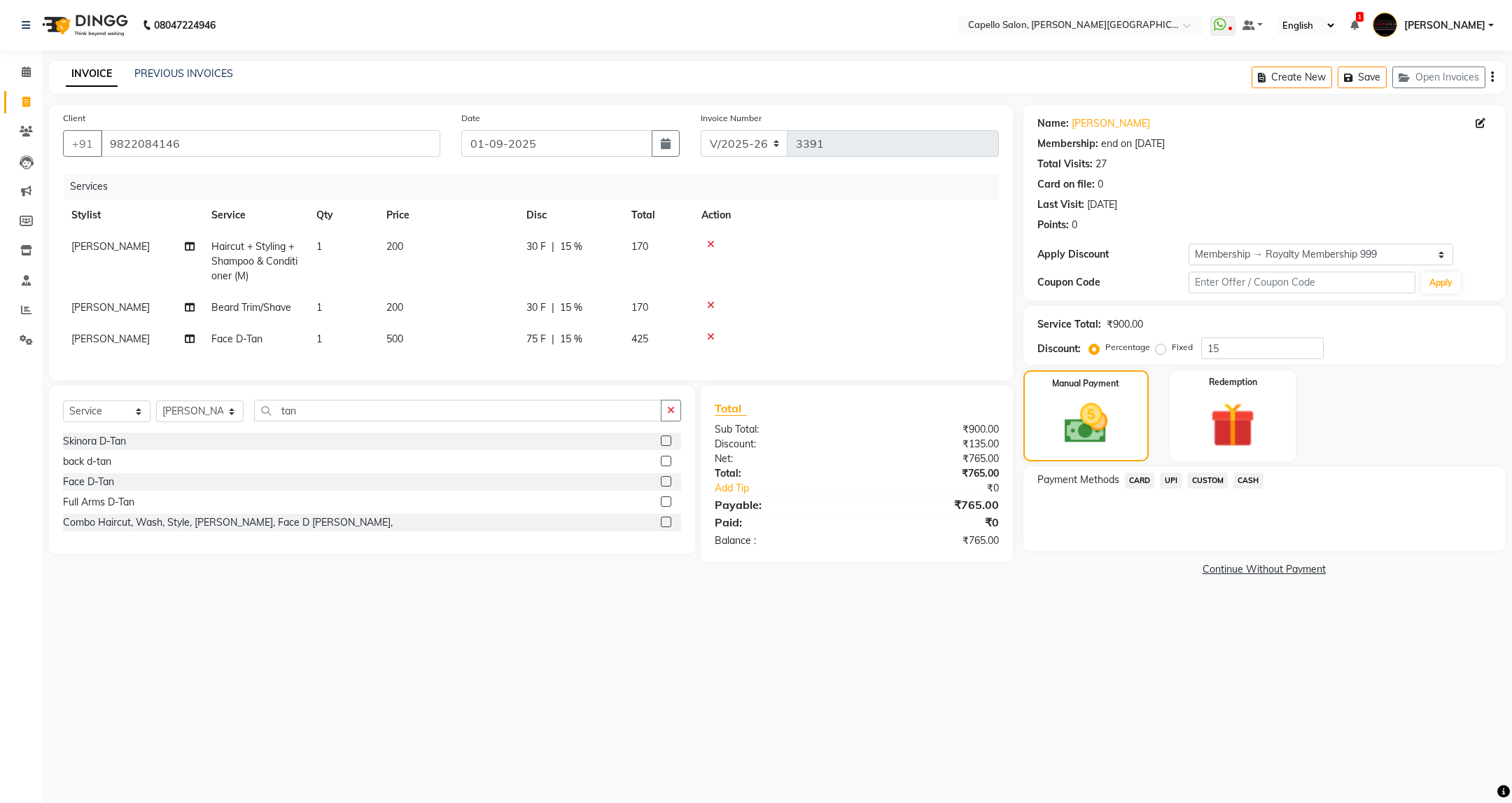
click at [1170, 479] on span "UPI" at bounding box center [1171, 480] width 21 height 16
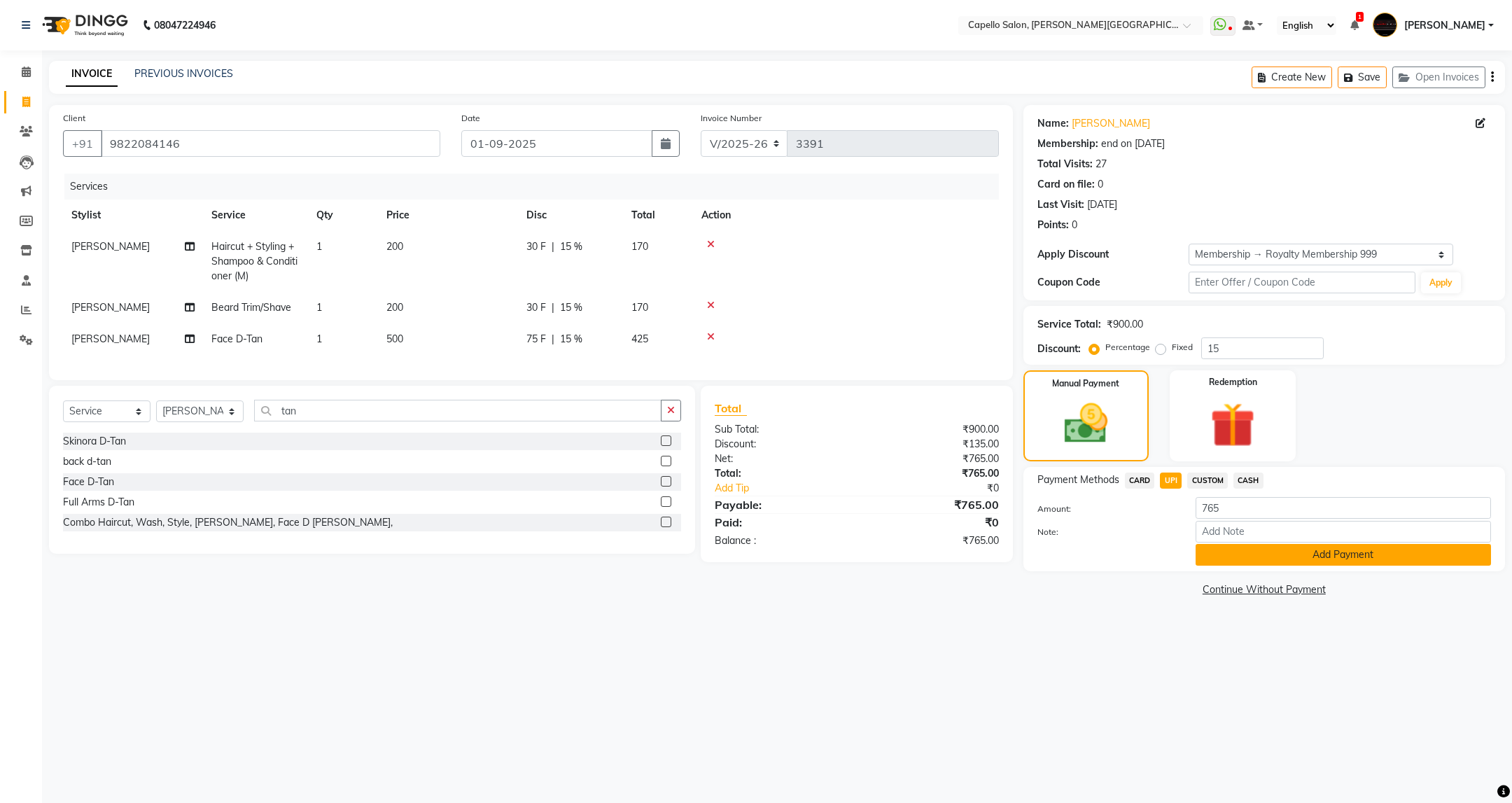
click at [1304, 554] on button "Add Payment" at bounding box center [1343, 555] width 295 height 21
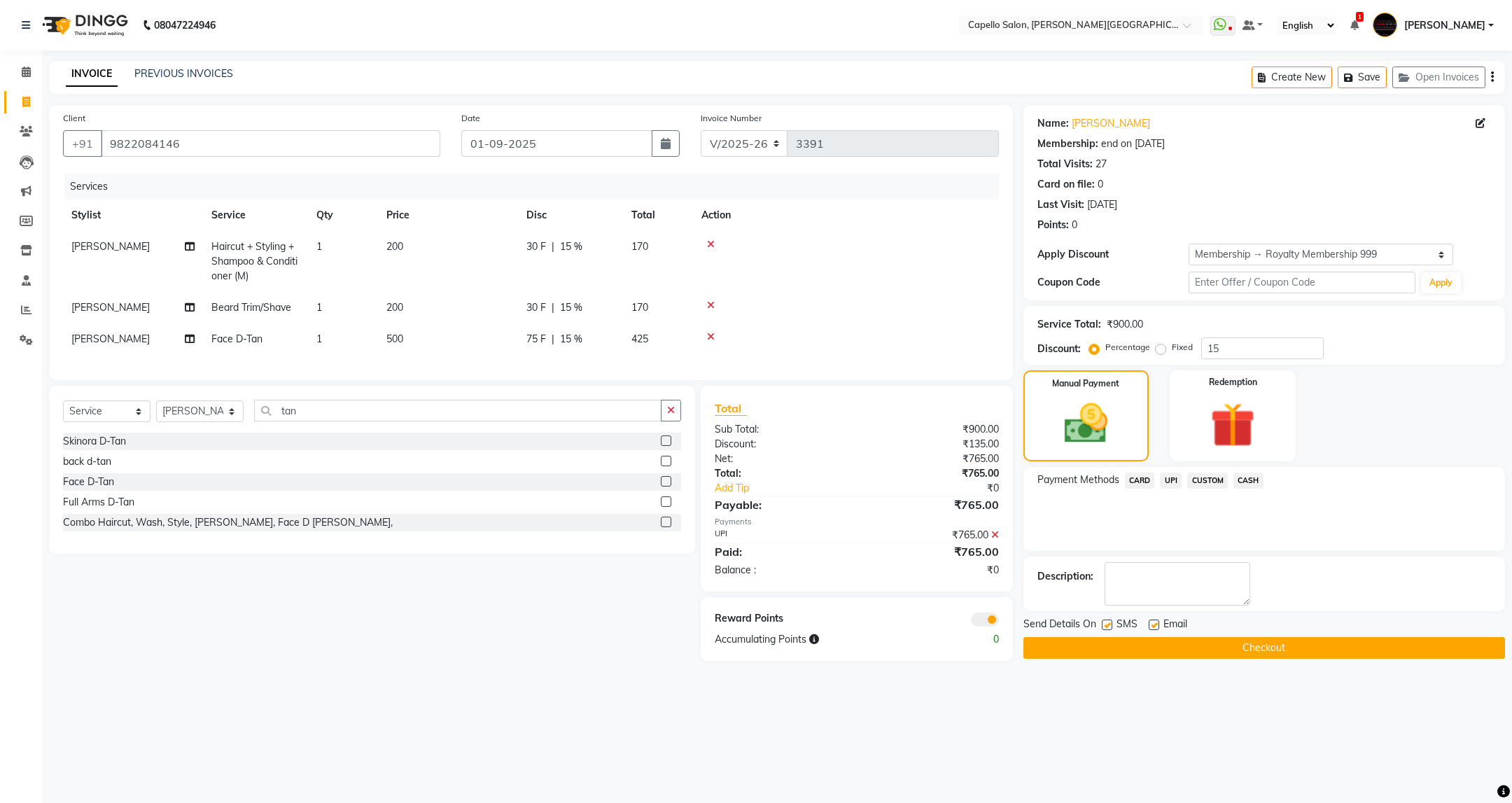
click at [1227, 649] on button "Checkout" at bounding box center [1264, 648] width 482 height 21
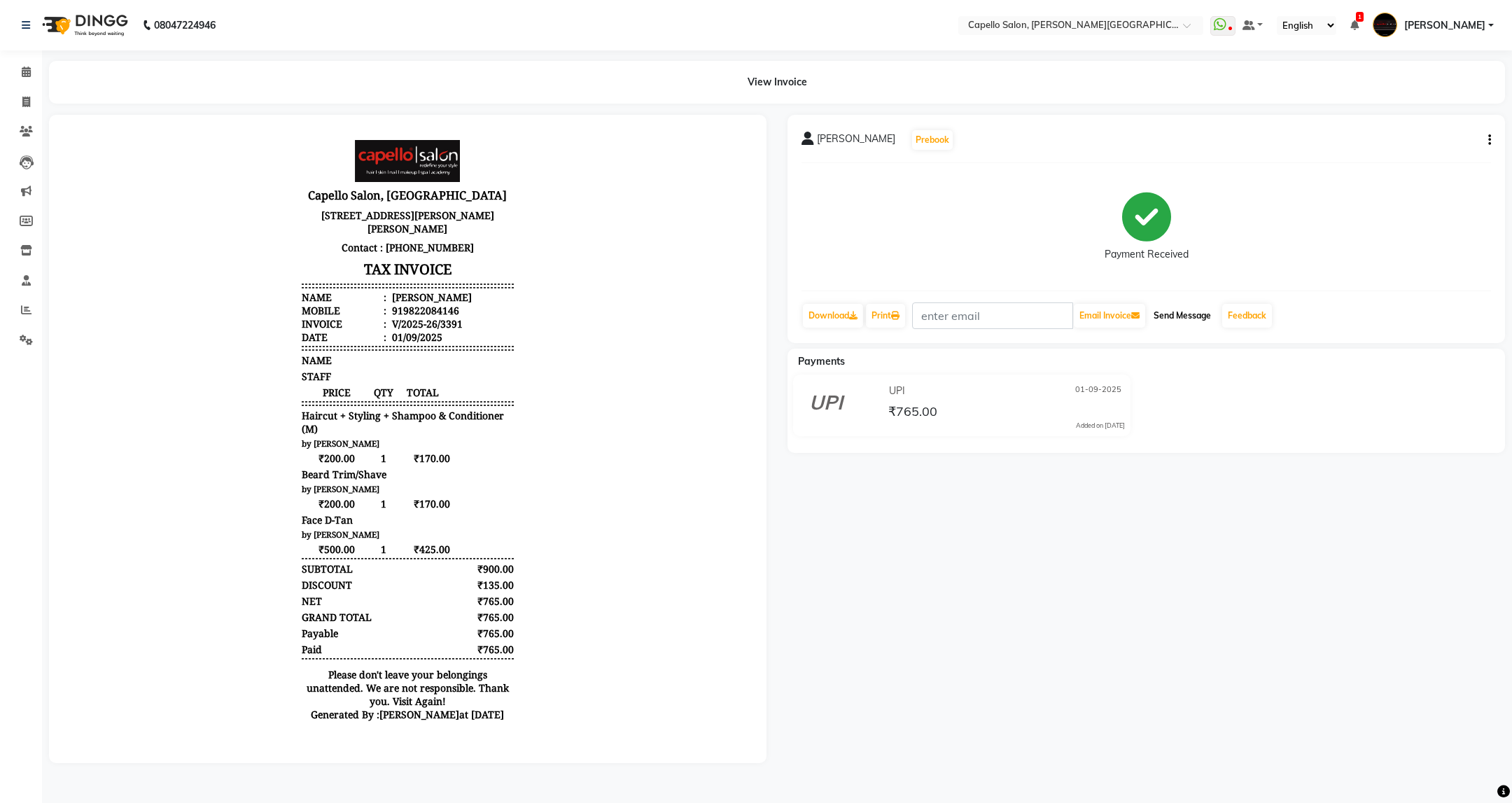
drag, startPoint x: 1195, startPoint y: 320, endPoint x: 571, endPoint y: 273, distance: 625.8
click at [1195, 320] on button "Send Message" at bounding box center [1182, 315] width 69 height 24
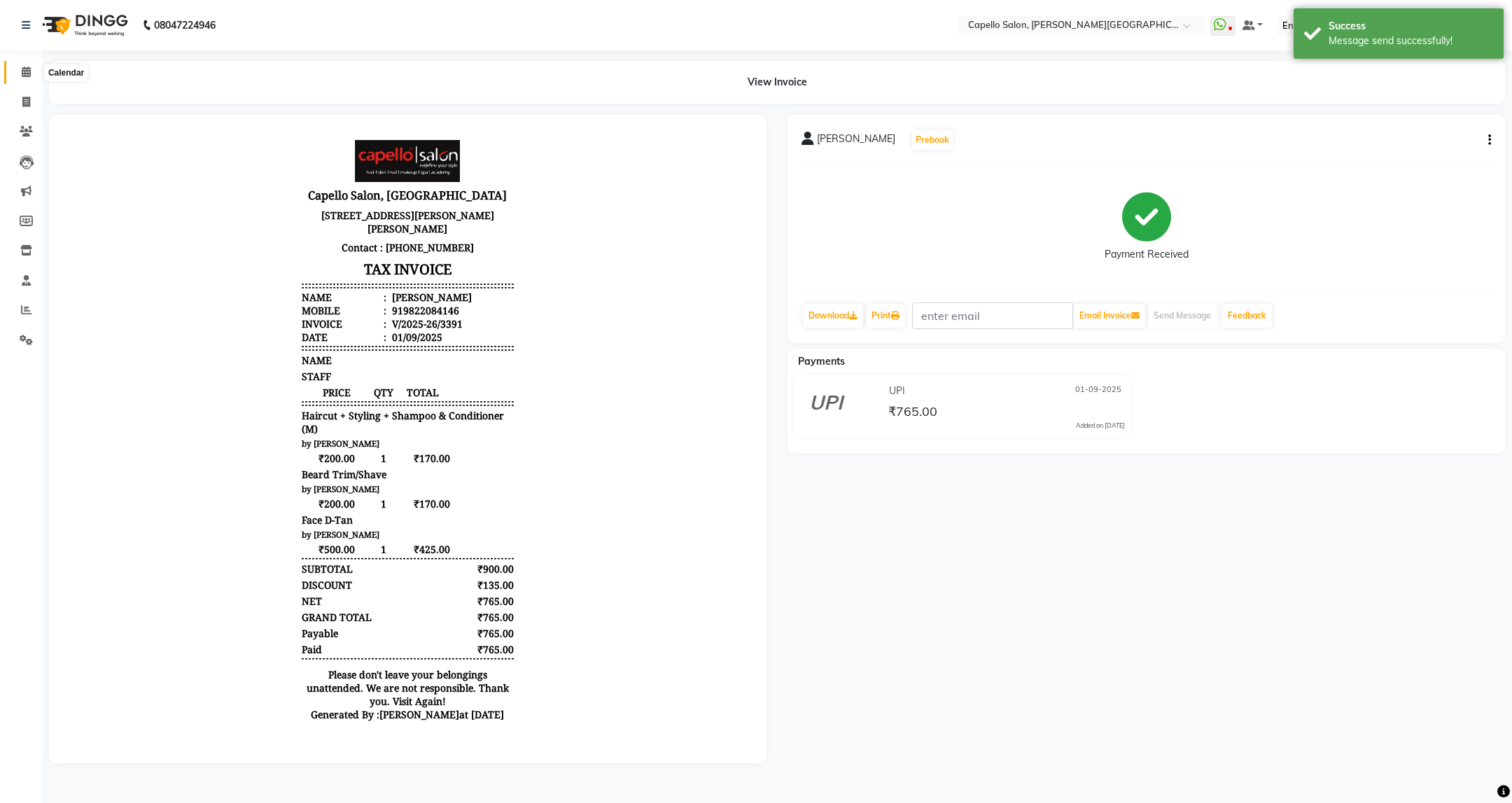
drag, startPoint x: 34, startPoint y: 72, endPoint x: 37, endPoint y: 86, distance: 14.3
click at [34, 72] on span at bounding box center [26, 72] width 24 height 16
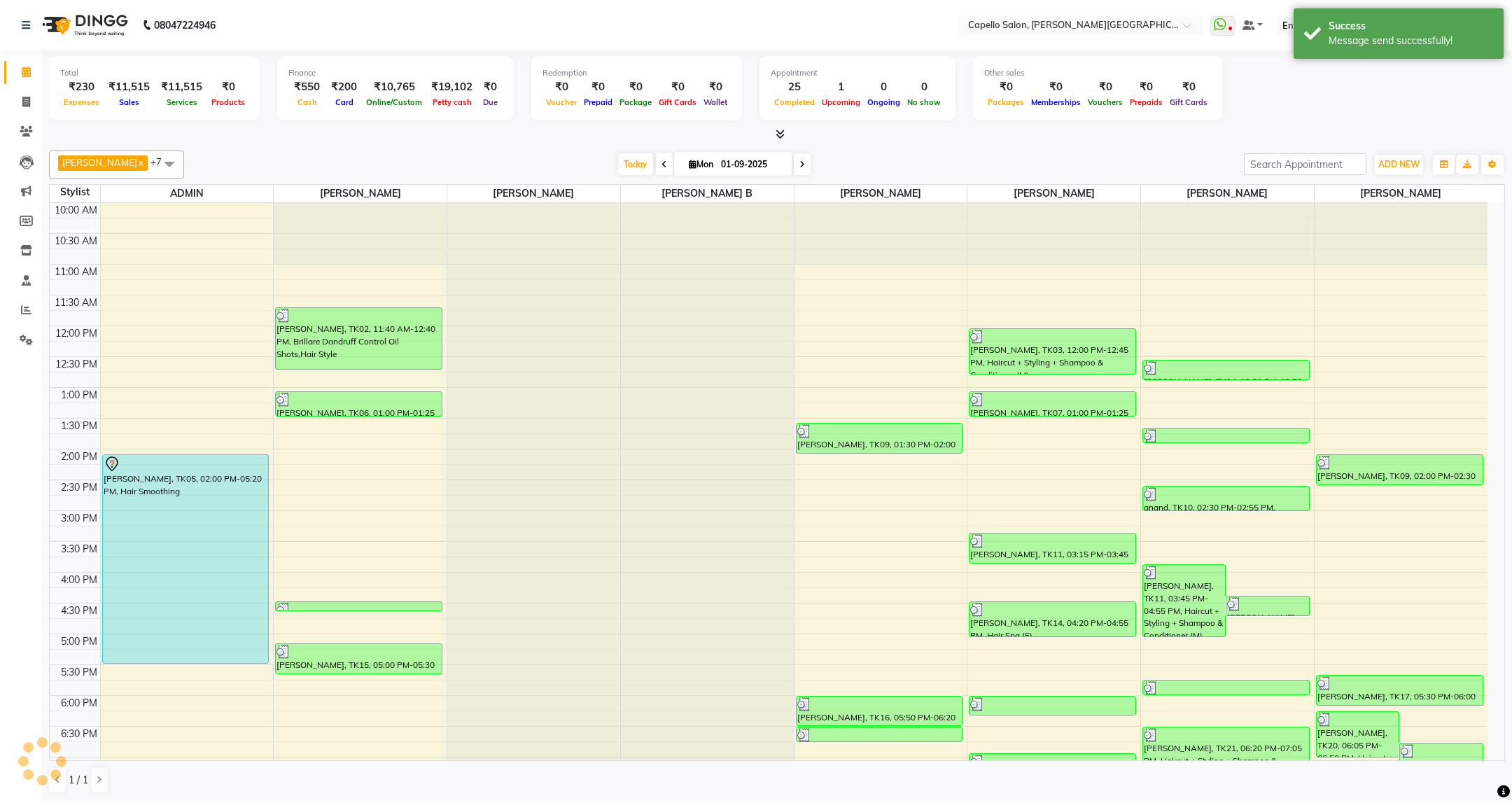
scroll to position [171, 0]
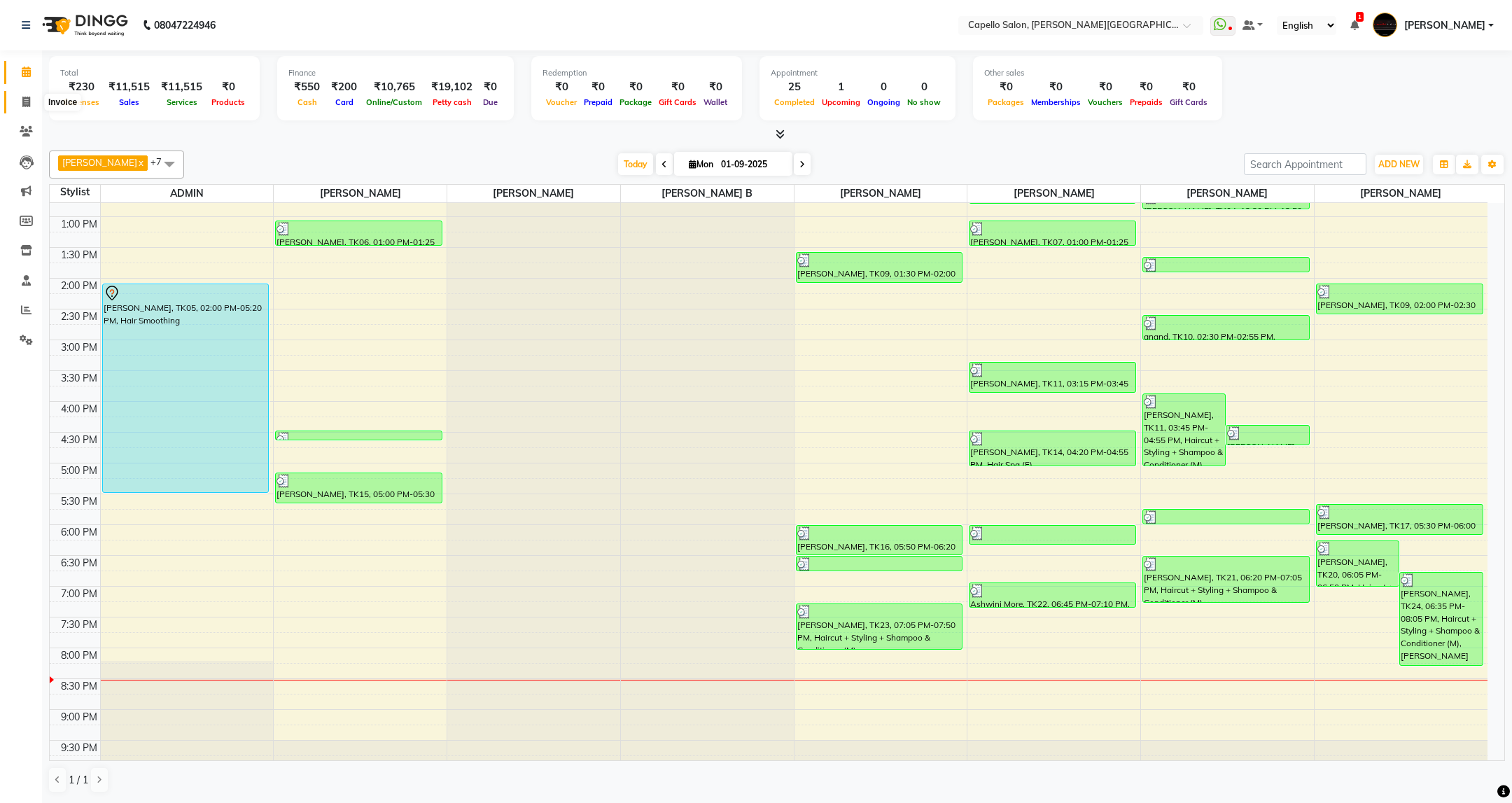
click at [27, 101] on icon at bounding box center [26, 102] width 8 height 11
select select "service"
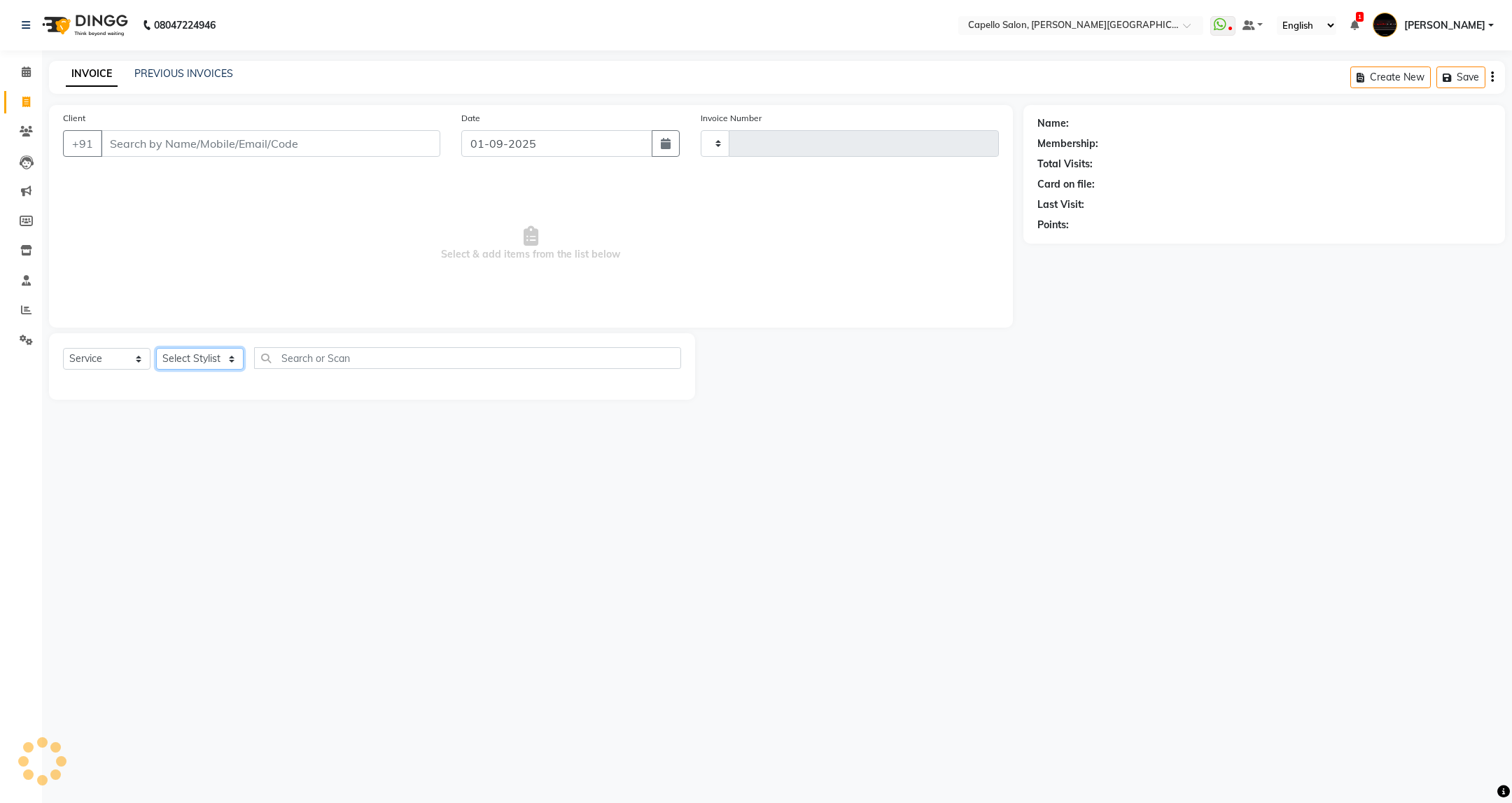
click at [201, 353] on select "Select Stylist" at bounding box center [200, 359] width 88 height 21
type input "3392"
select select "811"
select select "84517"
click at [156, 349] on select "Select Stylist ADMIN [PERSON_NAME] [PERSON_NAME] [PERSON_NAME] [PERSON_NAME] (M…" at bounding box center [200, 359] width 88 height 21
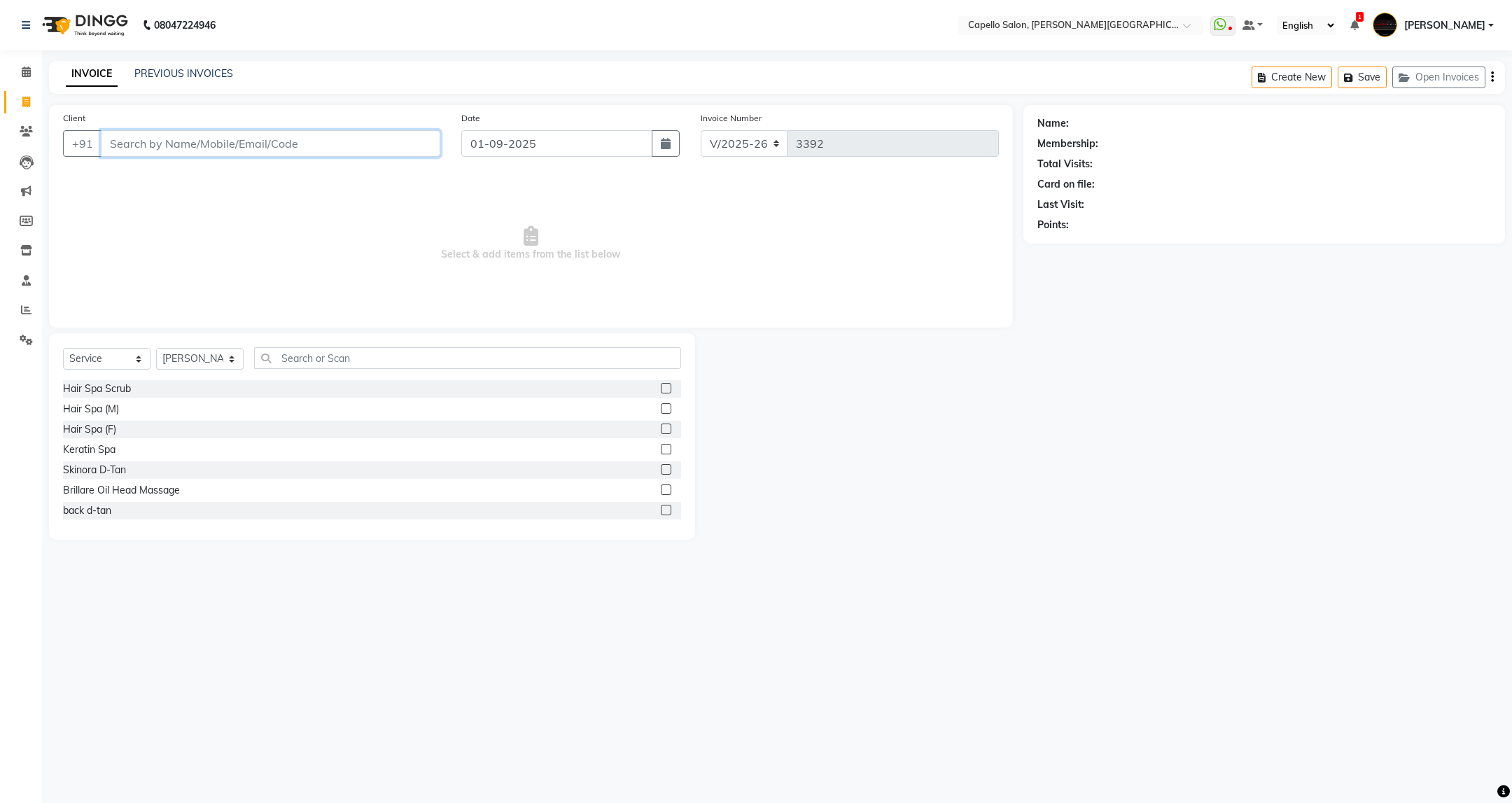
click at [314, 139] on input "Client" at bounding box center [270, 144] width 340 height 27
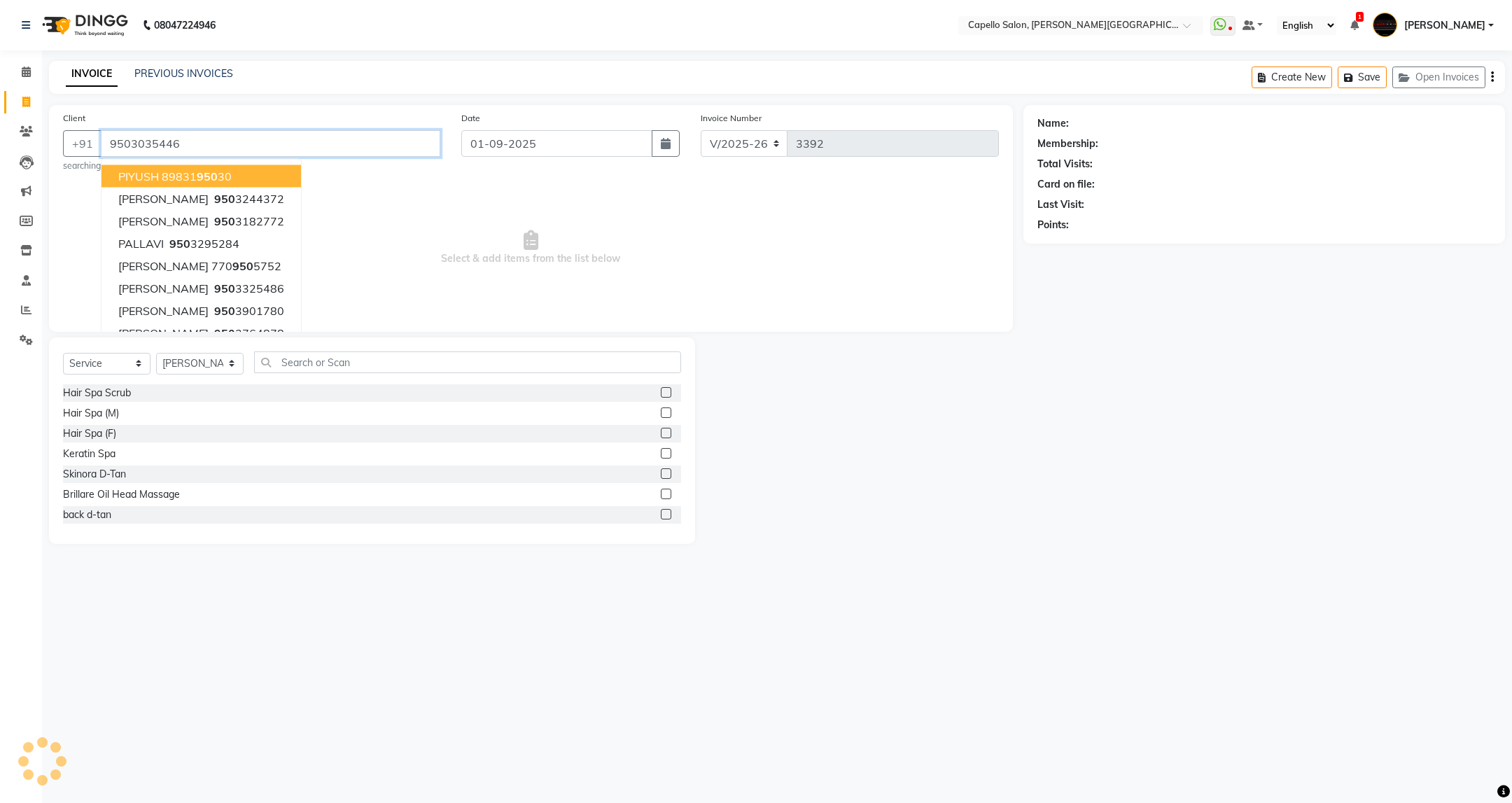
type input "9503035446"
click at [782, 276] on span "Select & add items from the list below" at bounding box center [531, 247] width 936 height 140
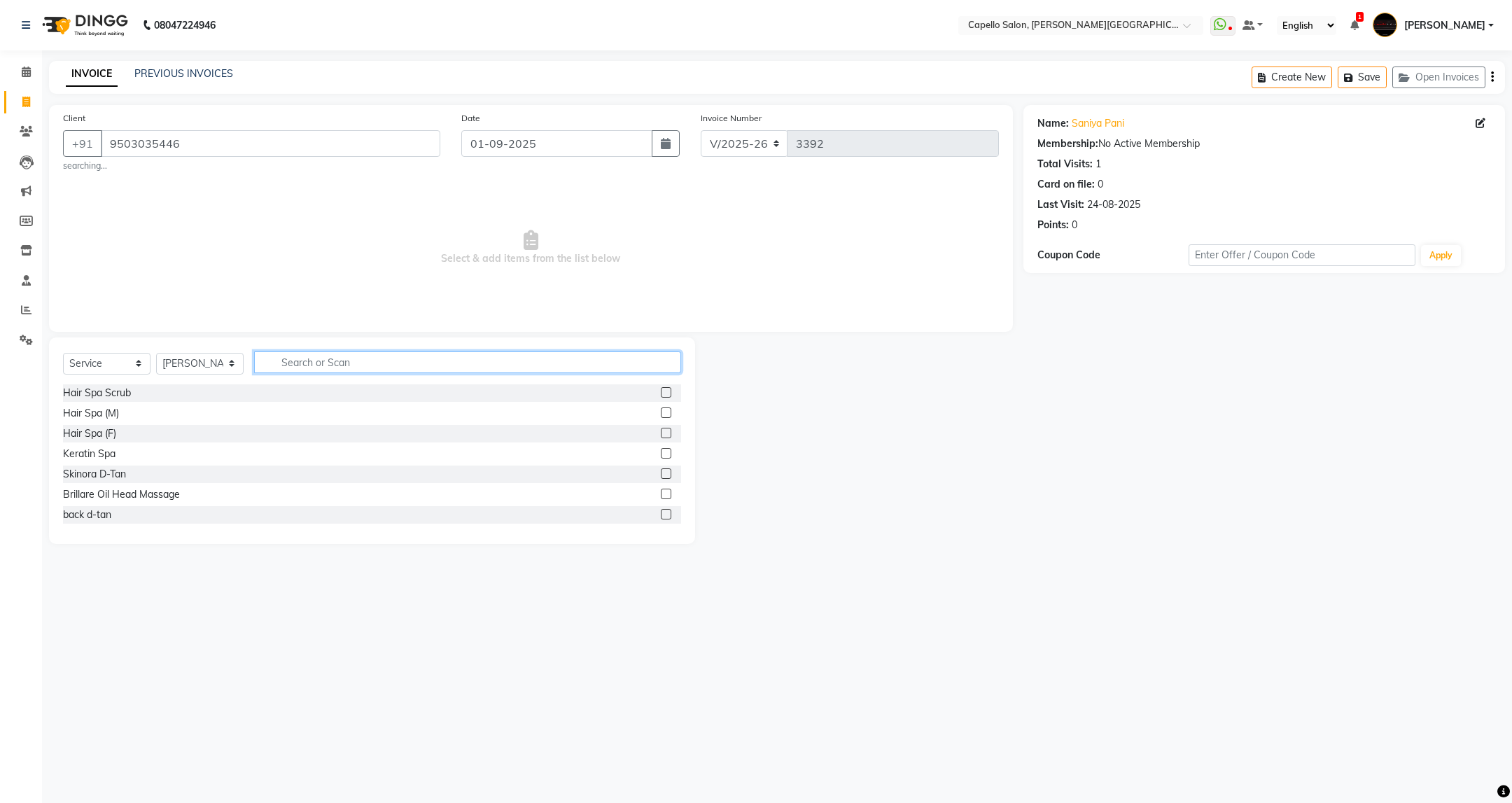
click at [392, 369] on input "text" at bounding box center [467, 362] width 427 height 21
type input "wash"
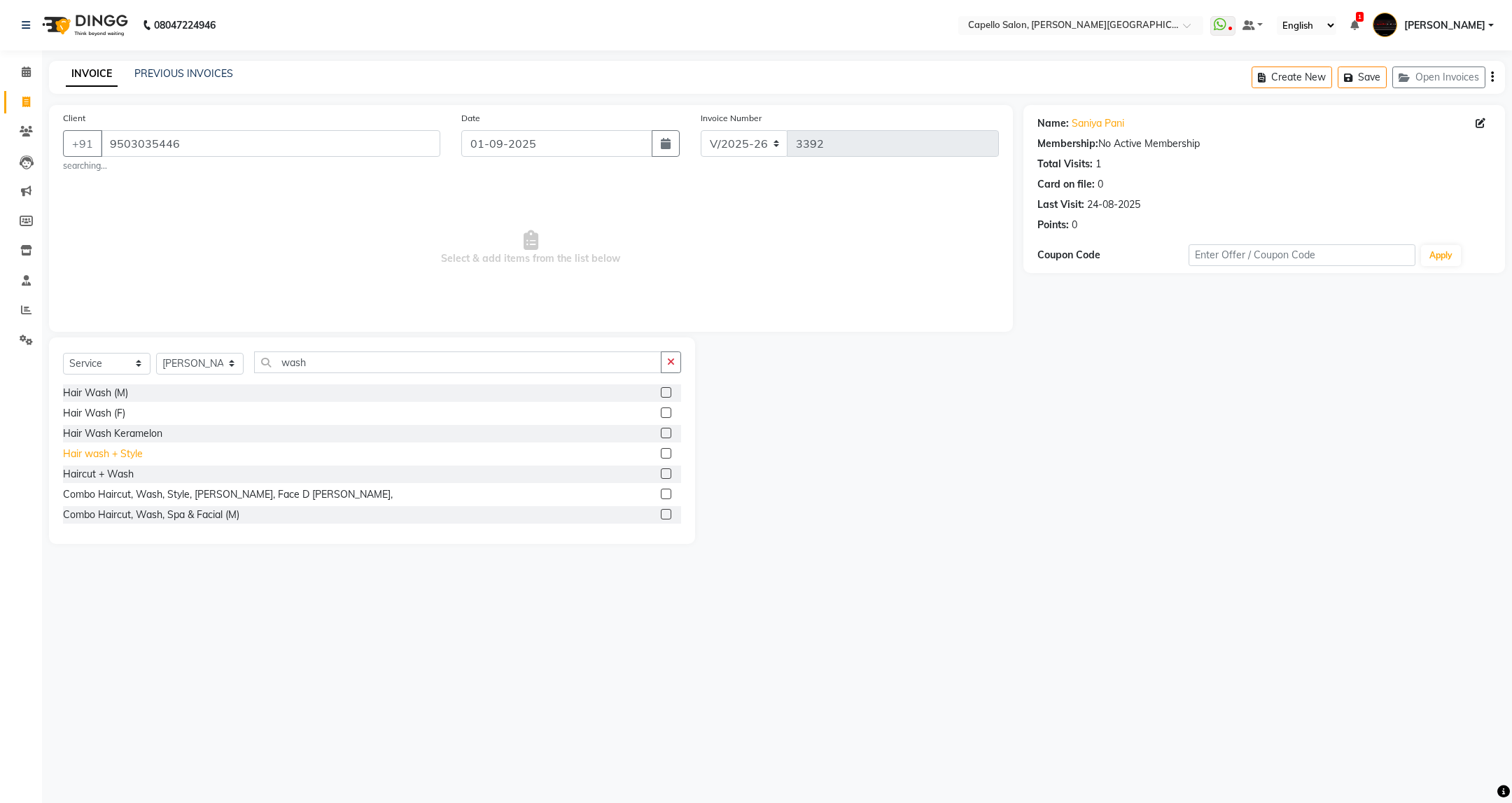
click at [73, 456] on div "Hair wash + Style" at bounding box center [103, 453] width 80 height 15
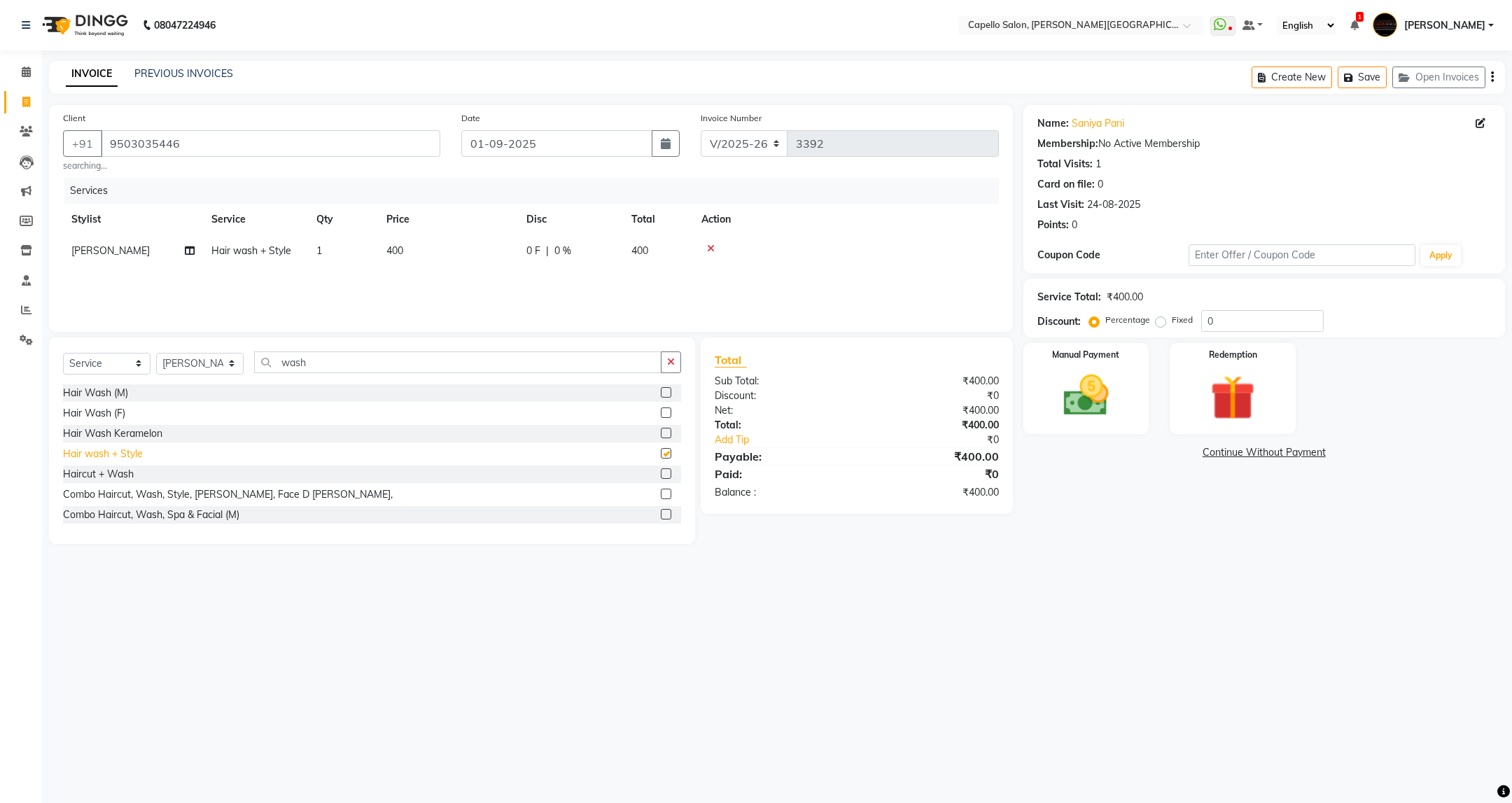
checkbox input "false"
click at [1094, 408] on img at bounding box center [1086, 395] width 76 height 54
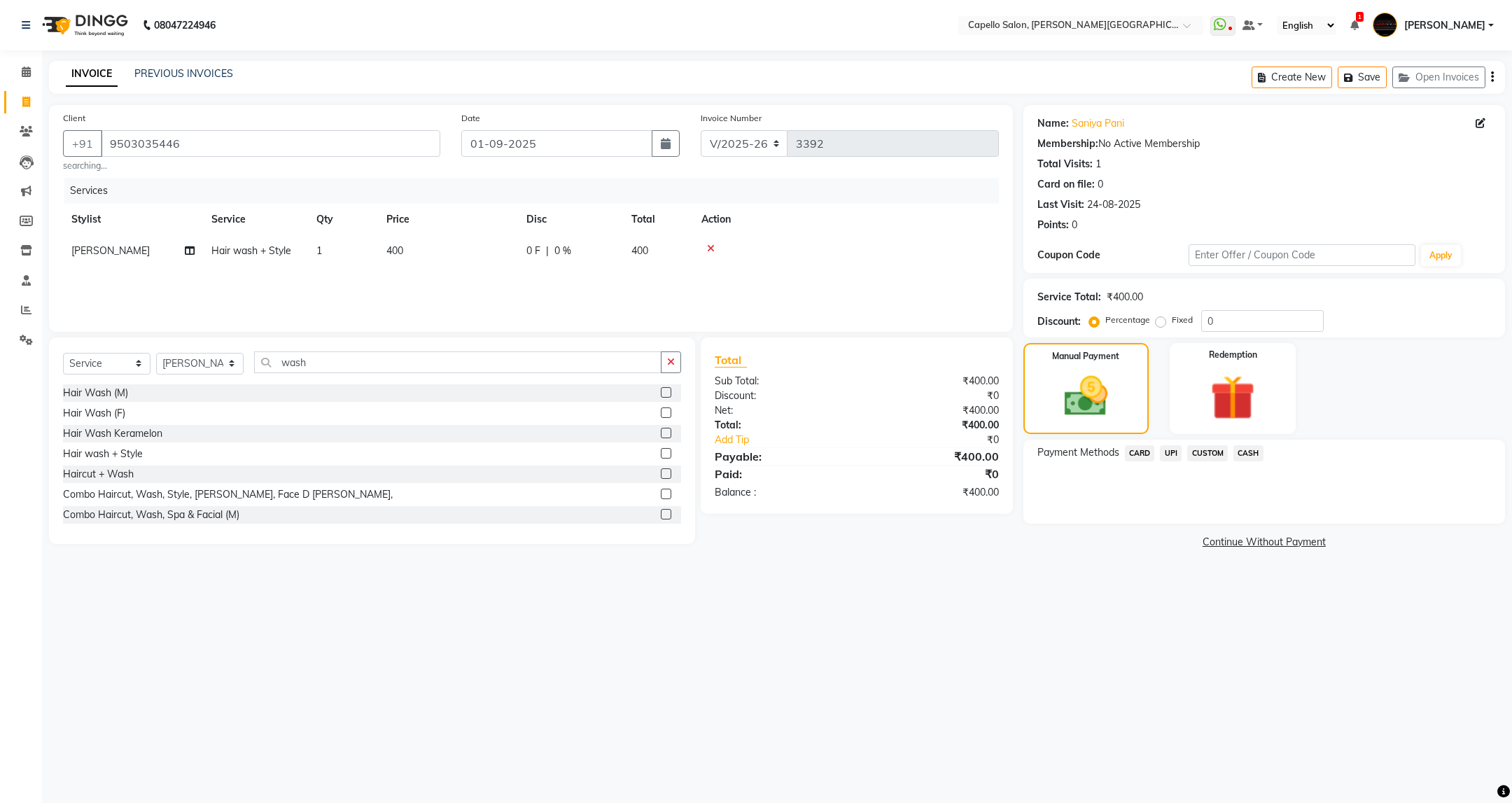
click at [1166, 448] on span "UPI" at bounding box center [1171, 453] width 21 height 16
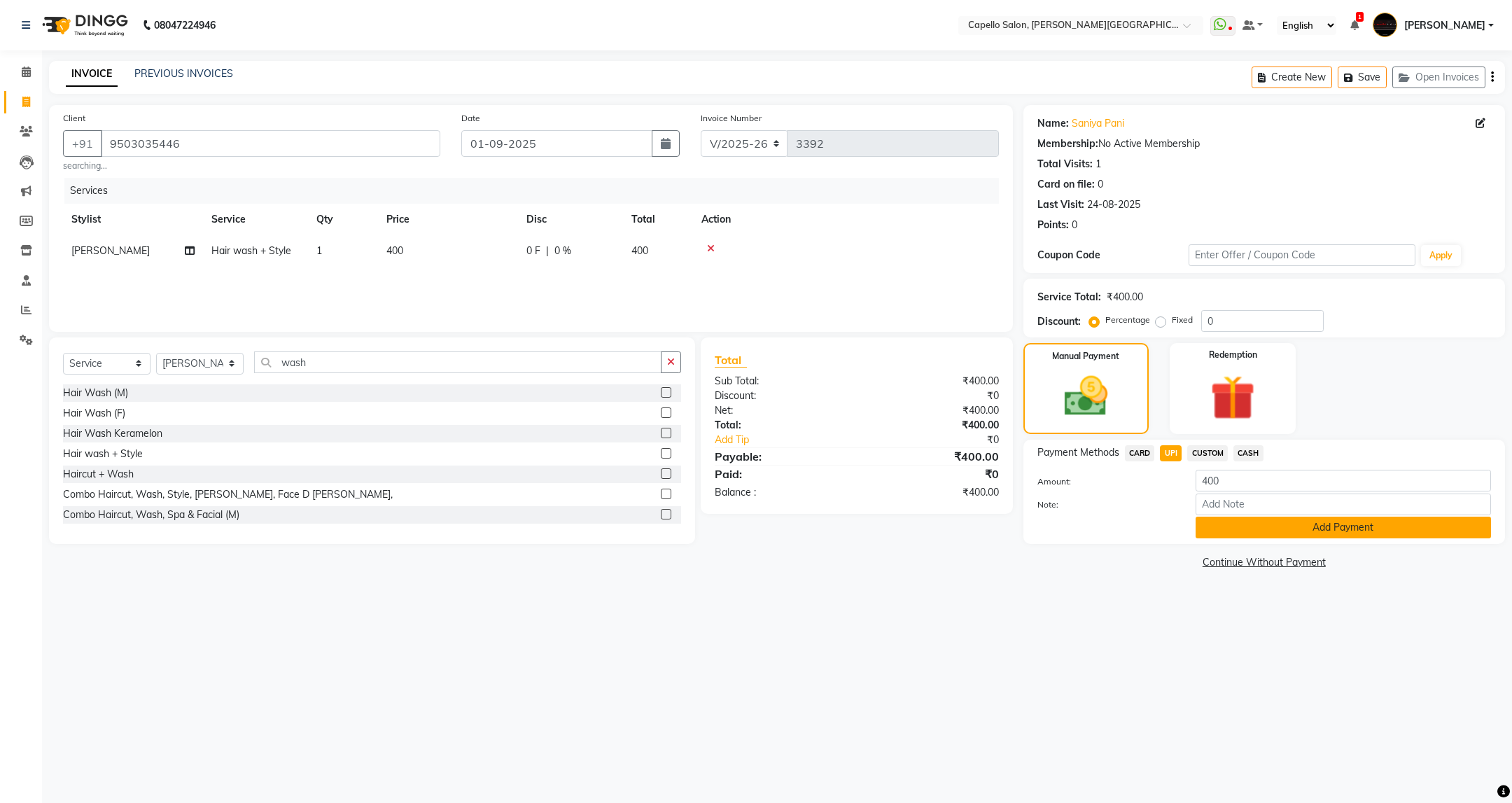
click at [1241, 538] on button "Add Payment" at bounding box center [1343, 527] width 295 height 21
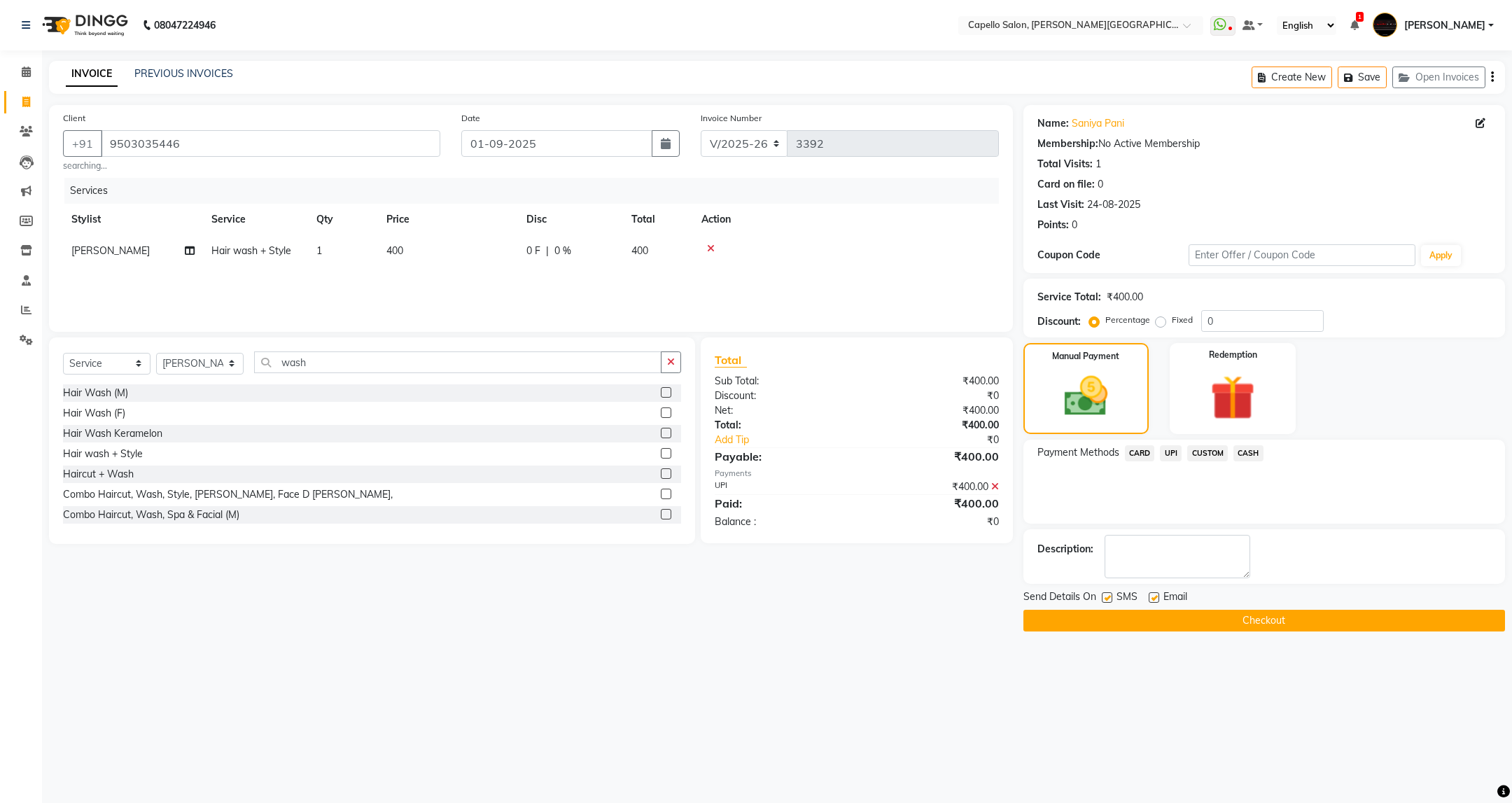
click at [1272, 615] on button "Checkout" at bounding box center [1264, 621] width 482 height 21
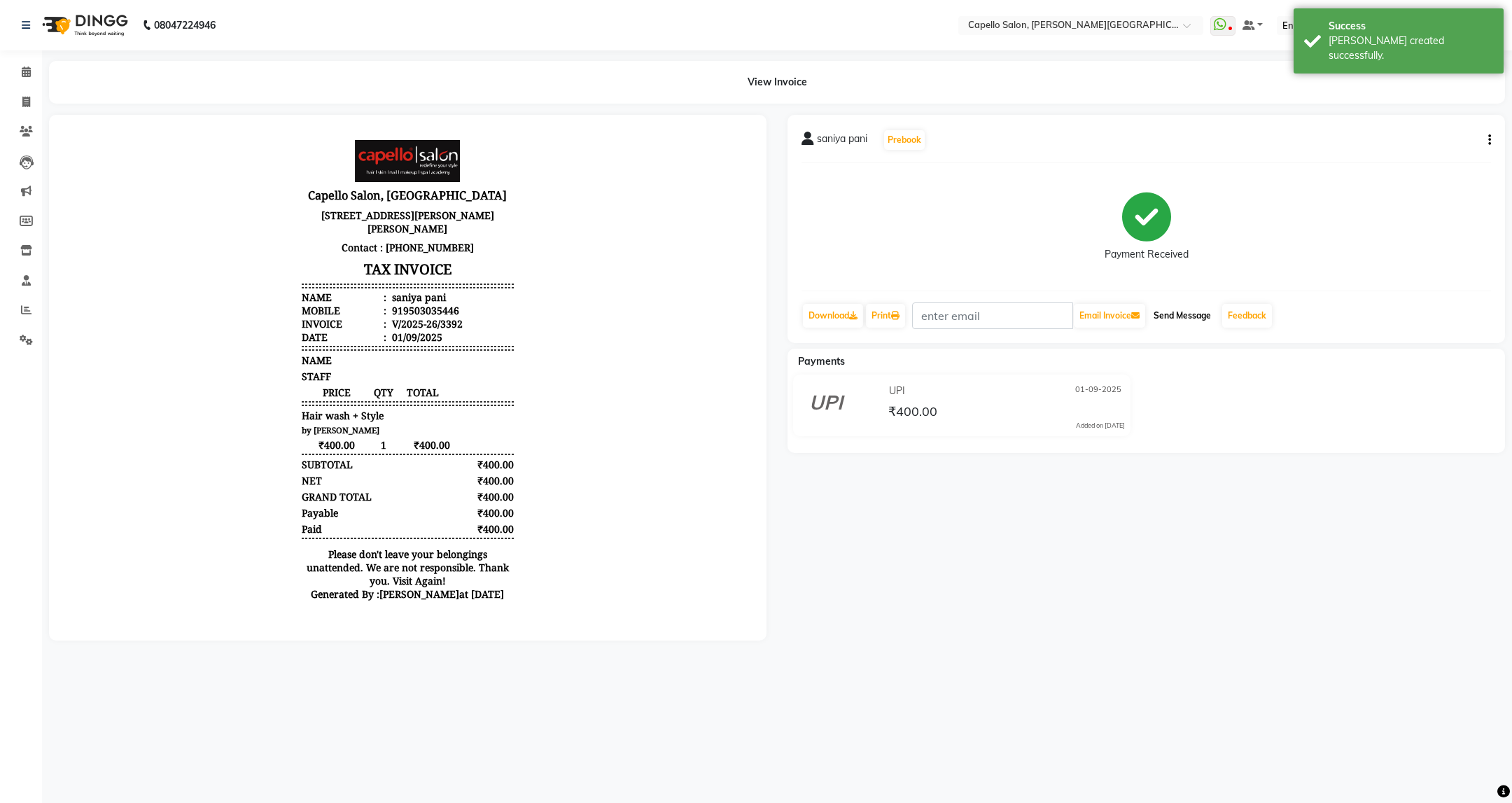
click at [1206, 320] on button "Send Message" at bounding box center [1182, 315] width 69 height 24
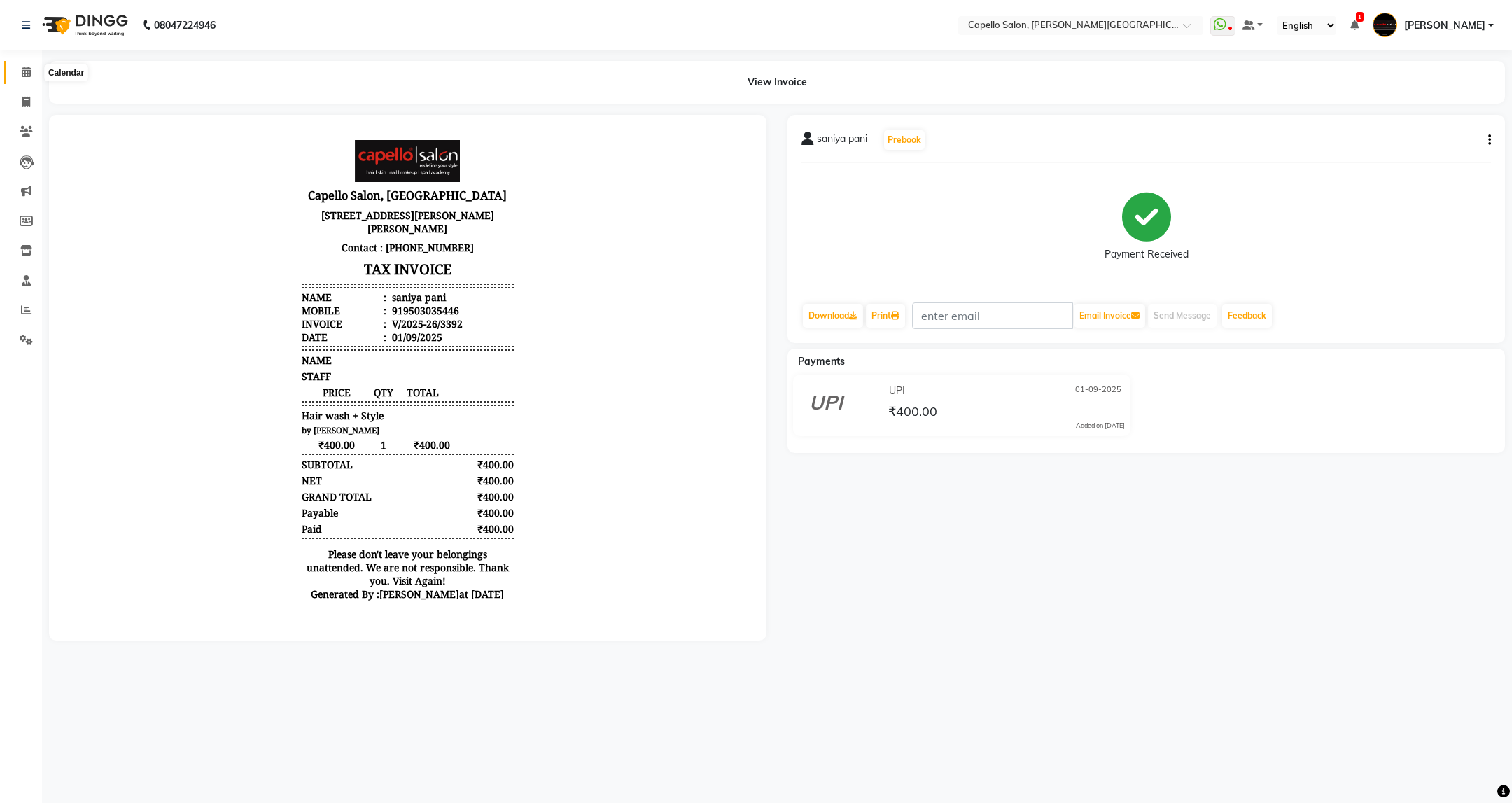
click at [34, 66] on span at bounding box center [26, 72] width 24 height 16
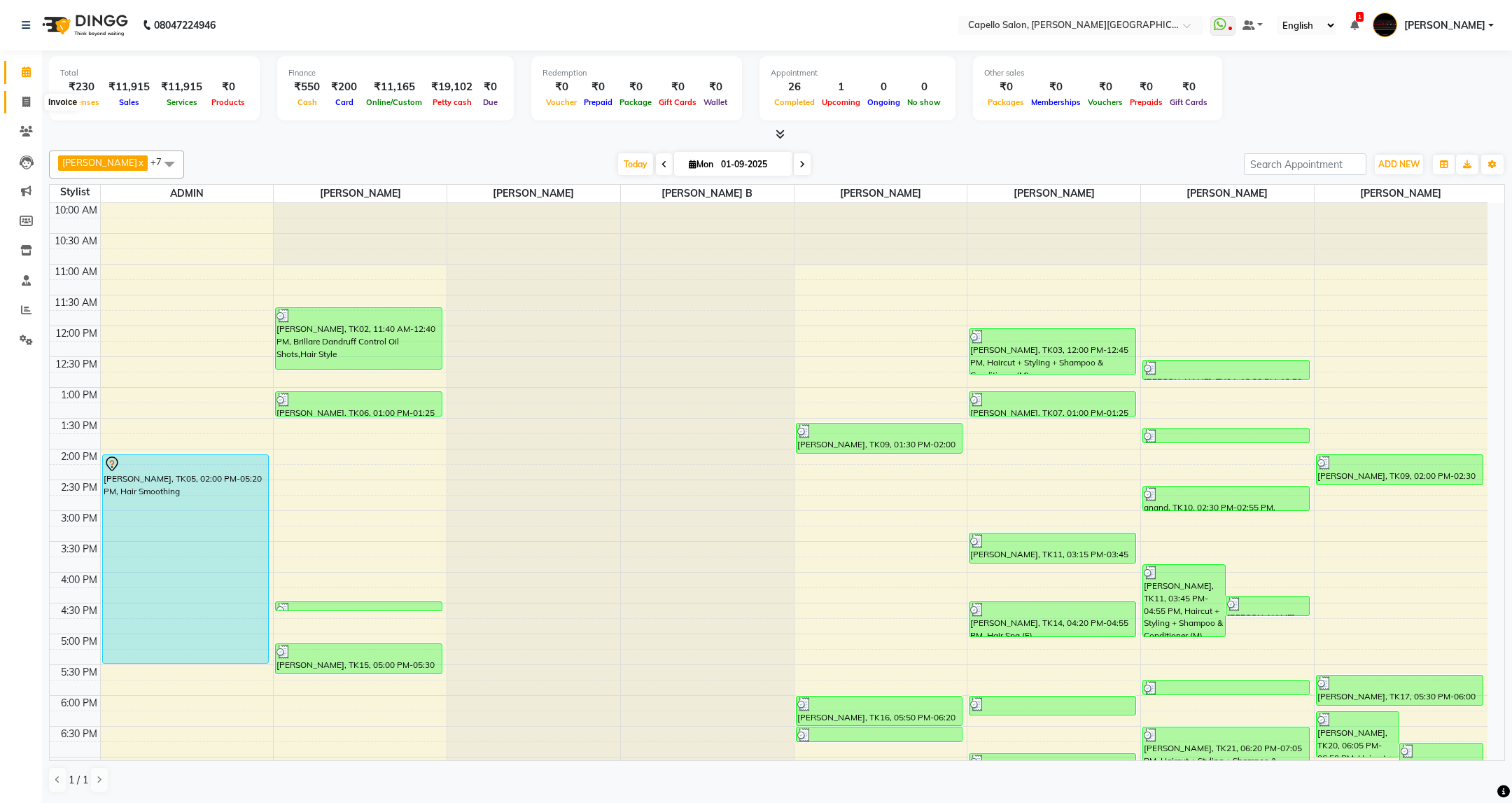
click at [15, 95] on span at bounding box center [26, 102] width 24 height 16
select select "service"
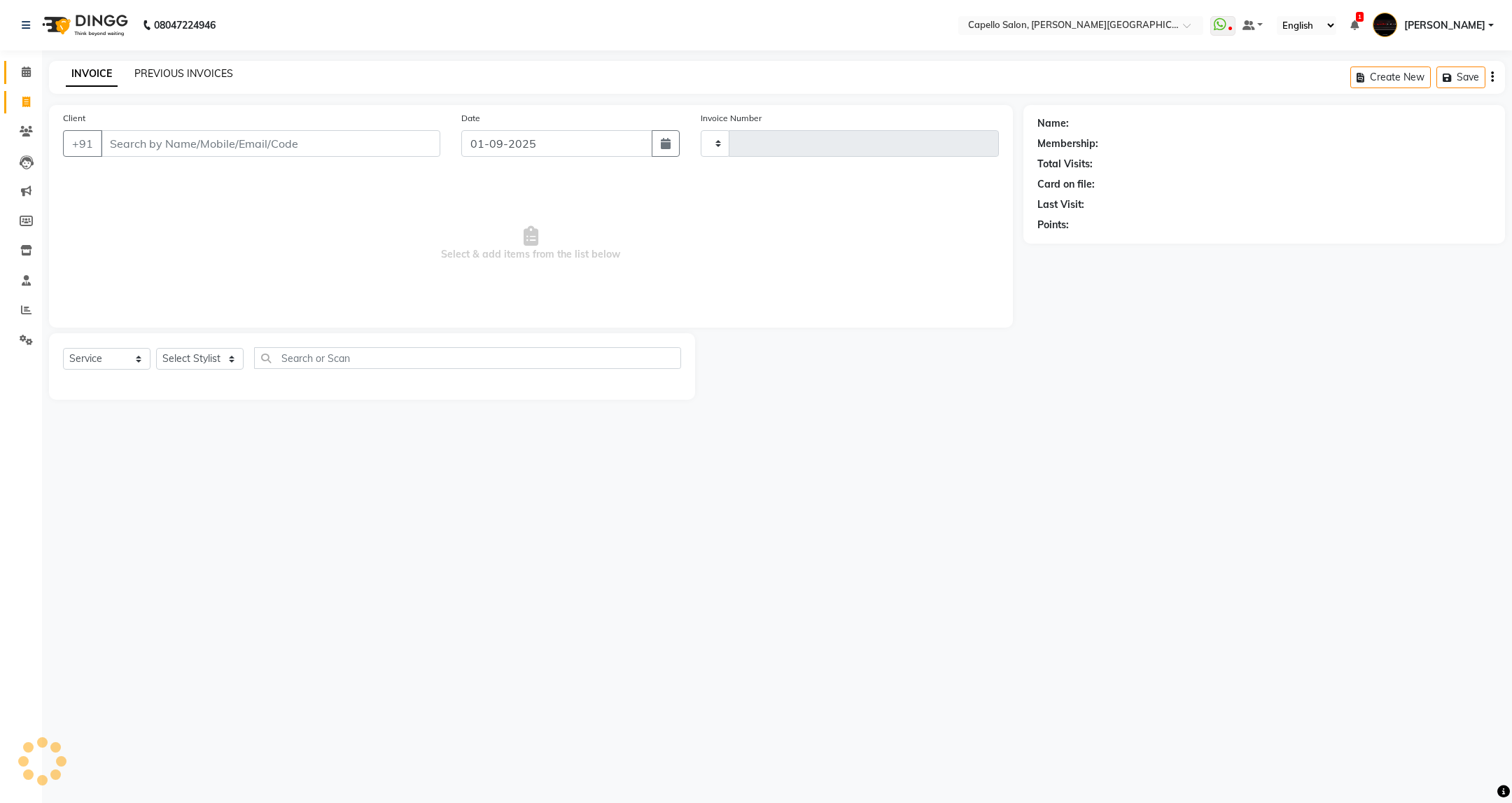
type input "3393"
select select "811"
click at [185, 70] on link "PREVIOUS INVOICES" at bounding box center [183, 73] width 98 height 13
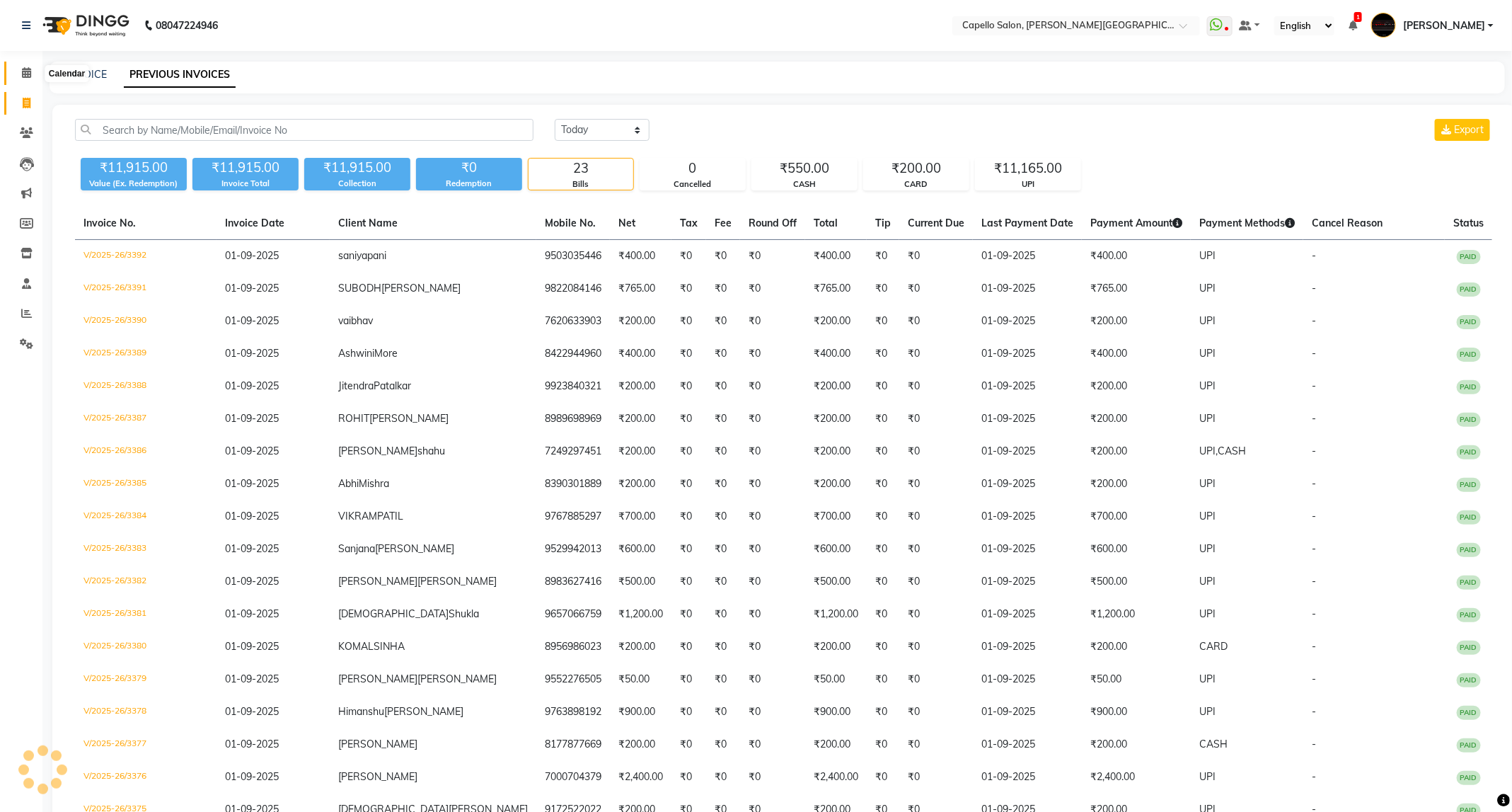
click at [24, 74] on icon at bounding box center [26, 73] width 9 height 11
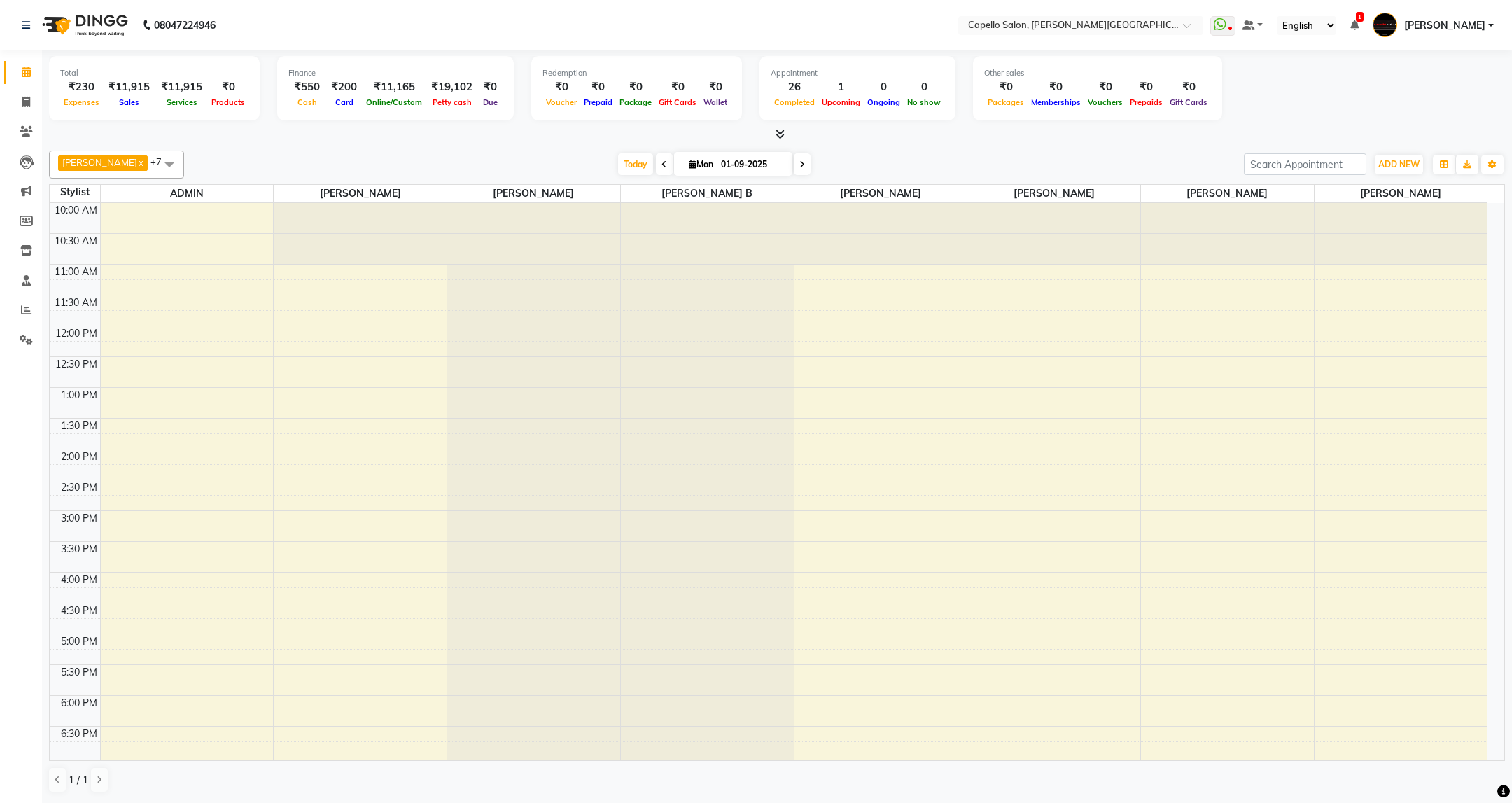
scroll to position [171, 0]
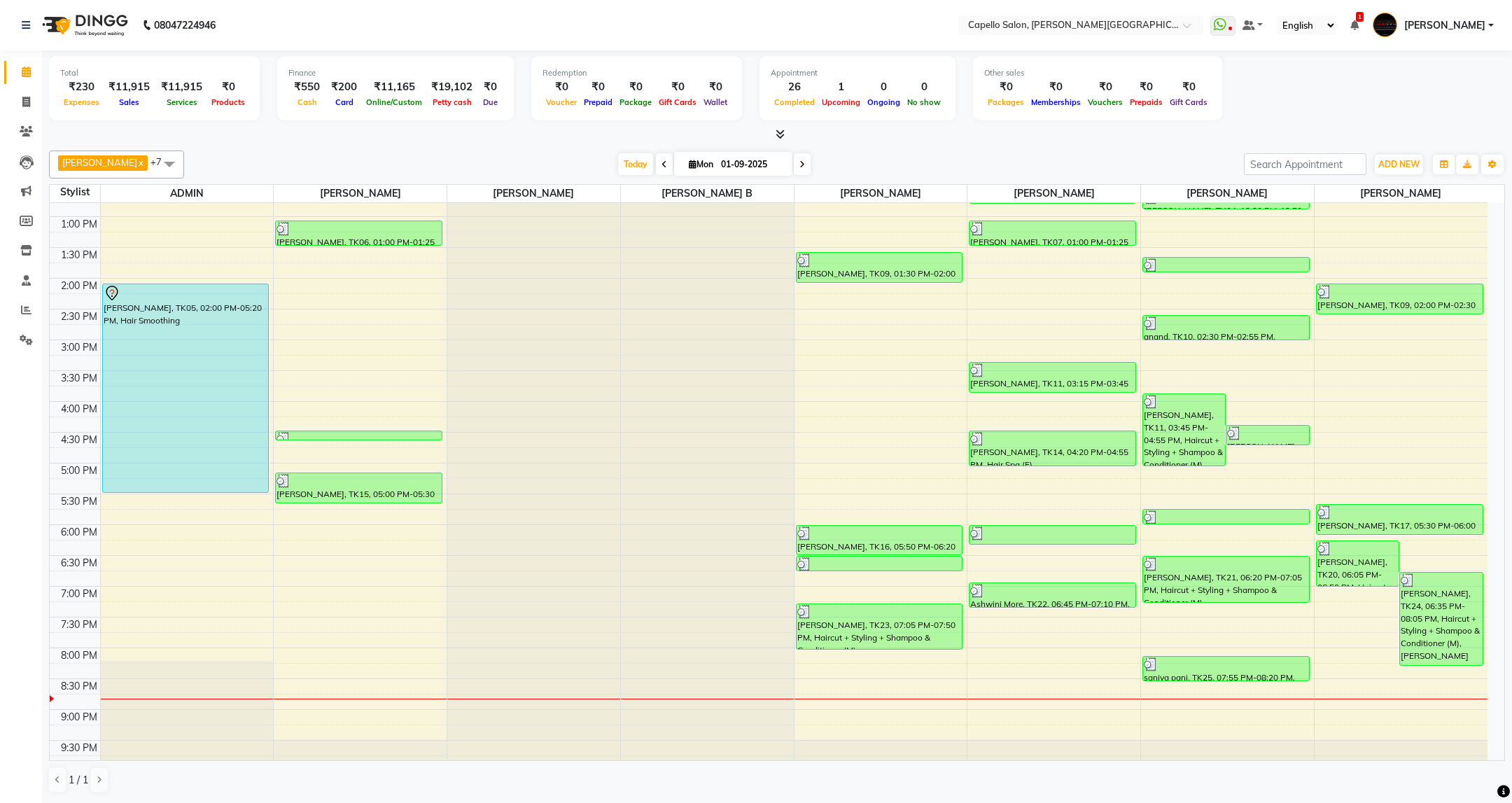
click at [1398, 149] on div "[PERSON_NAME] x [PERSON_NAME] B x [PERSON_NAME] x Priyanka [PERSON_NAME] x [PER…" at bounding box center [777, 472] width 1456 height 654
click at [1397, 164] on span "ADD NEW" at bounding box center [1399, 164] width 41 height 11
click at [1382, 221] on link "Add Expense" at bounding box center [1367, 228] width 111 height 18
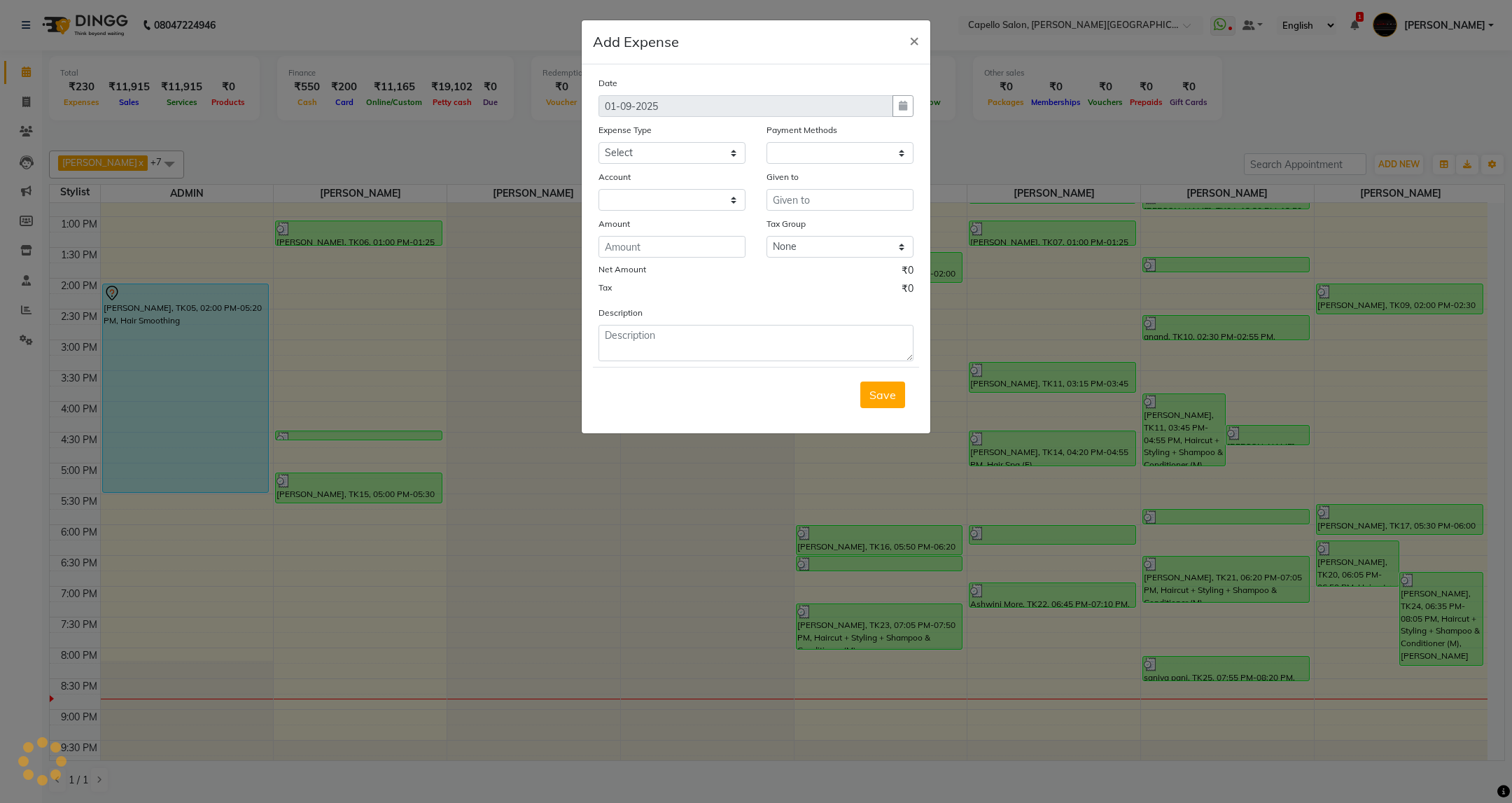
select select "1"
select select "2530"
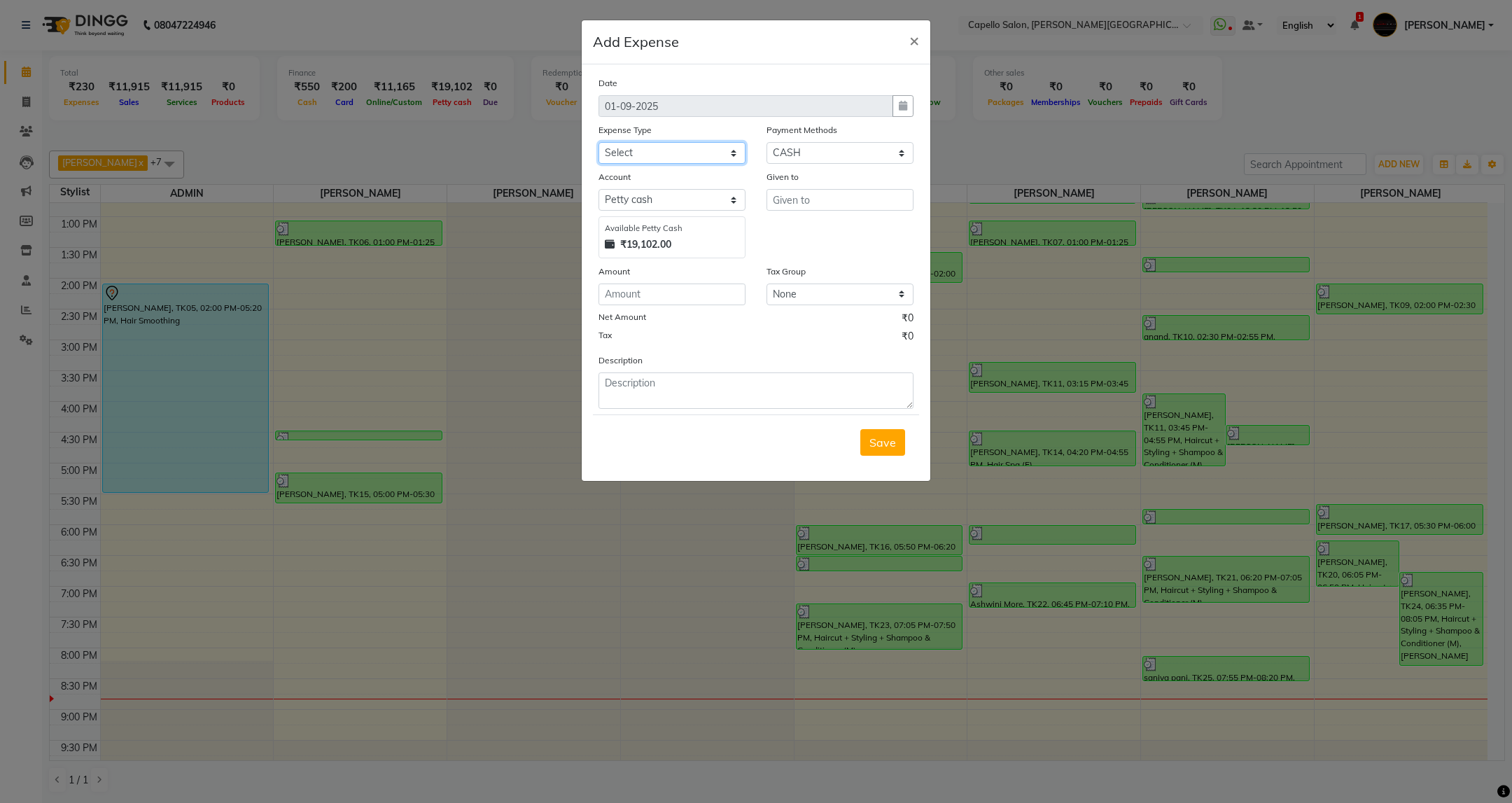
click at [696, 151] on select "Select Advance Salary Annual Lift Maintenance Charges BUILDING MAINTANANCE EXP …" at bounding box center [672, 153] width 147 height 21
select select "1459"
click at [598, 142] on select "Select Advance Salary Annual Lift Maintenance Charges BUILDING MAINTANANCE EXP …" at bounding box center [672, 153] width 147 height 21
click at [844, 195] on input "text" at bounding box center [840, 200] width 147 height 21
type input "HK"
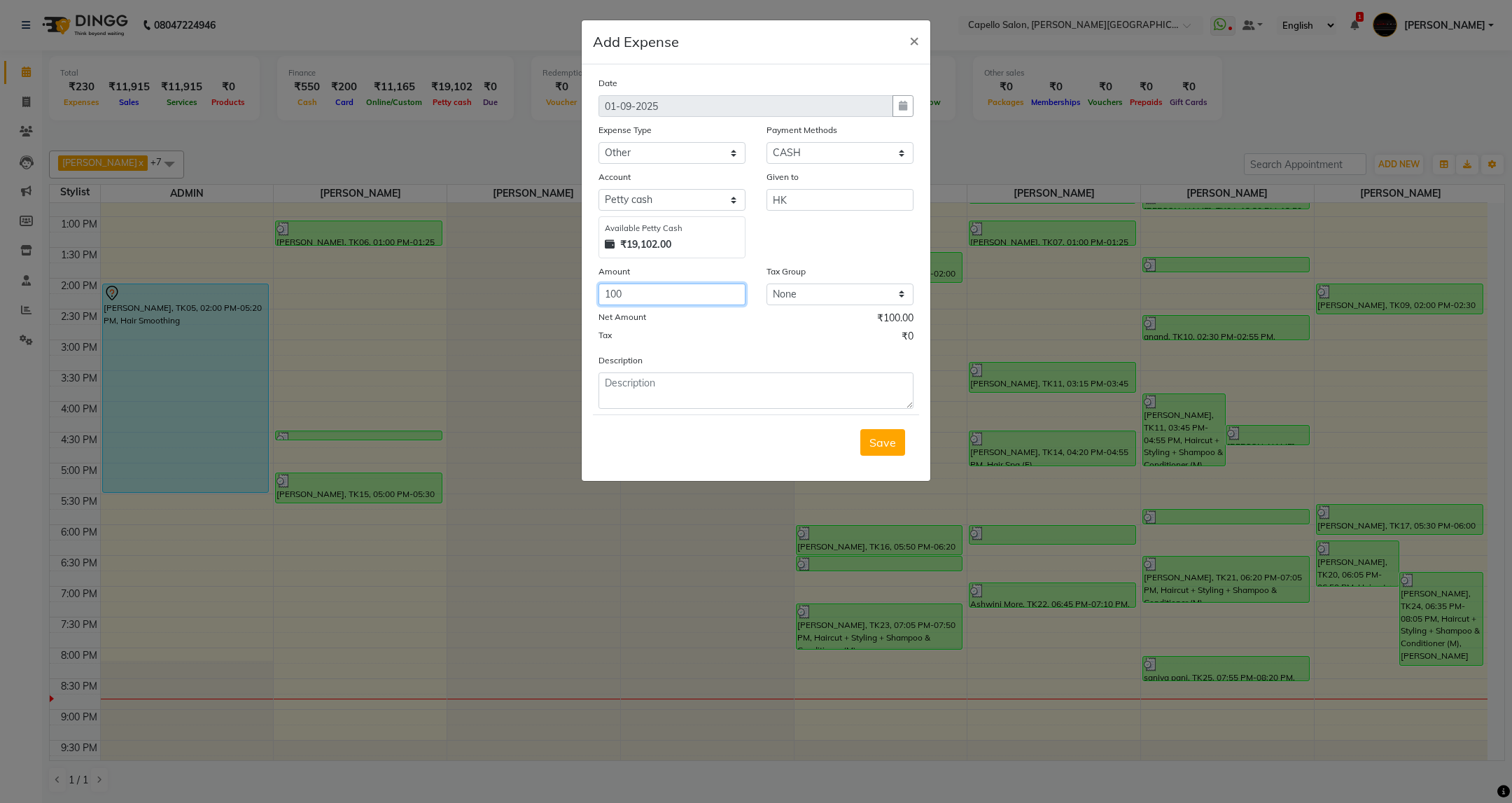
type input "100"
type textarea "One day OT to HK"
click at [882, 442] on span "Save" at bounding box center [882, 442] width 27 height 14
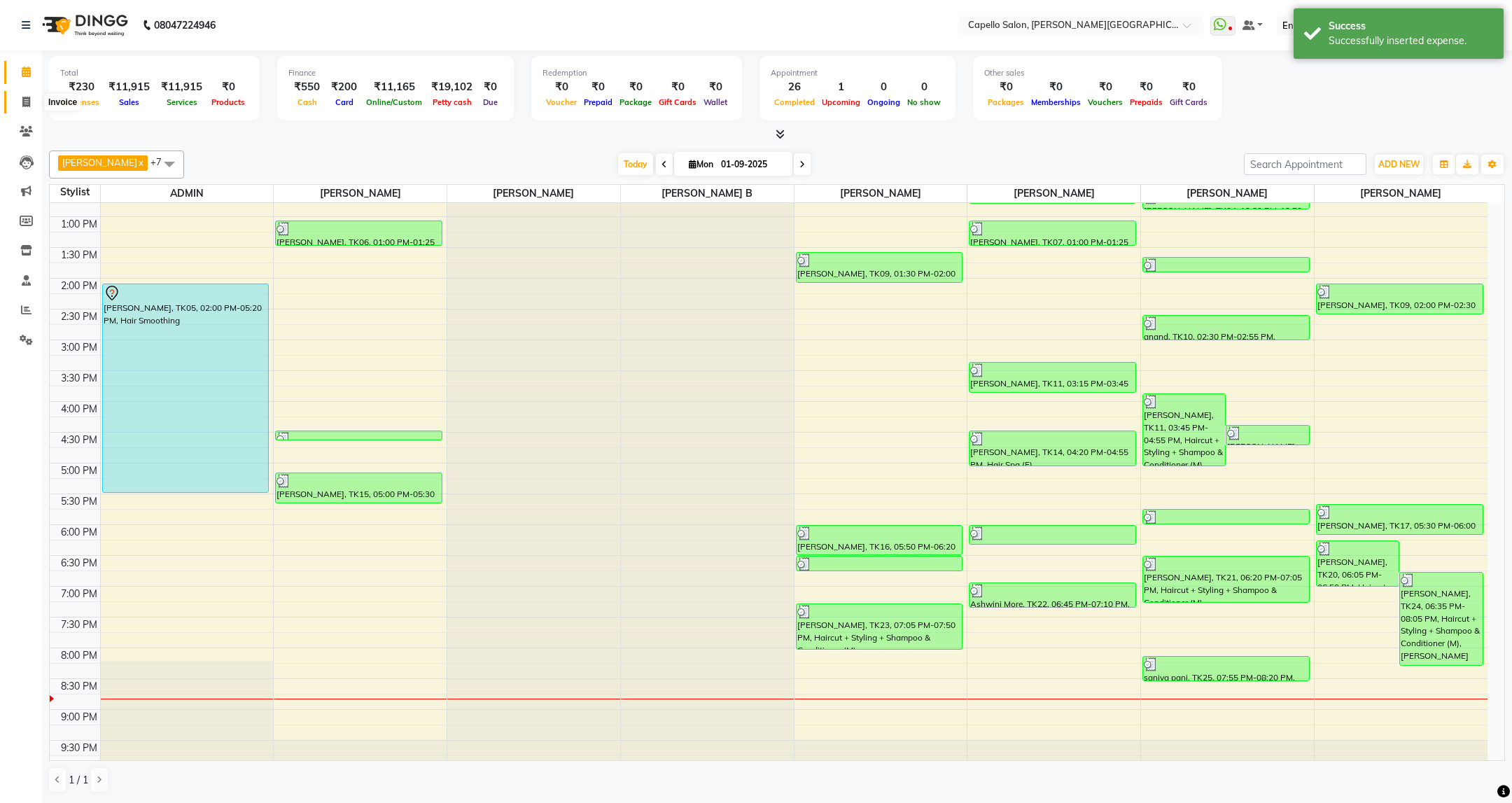
click at [21, 95] on span at bounding box center [26, 102] width 24 height 16
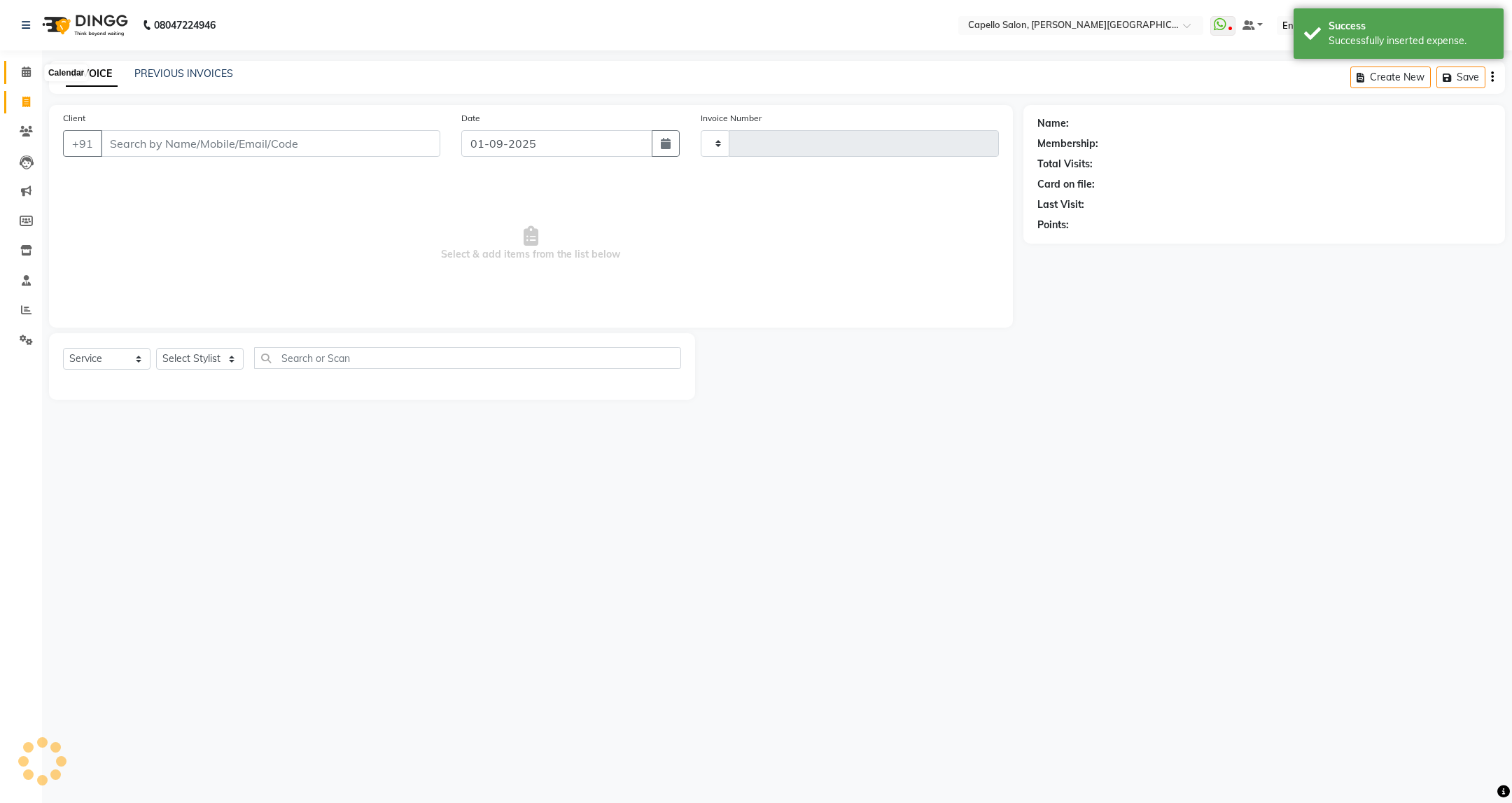
click at [28, 64] on span at bounding box center [26, 72] width 24 height 16
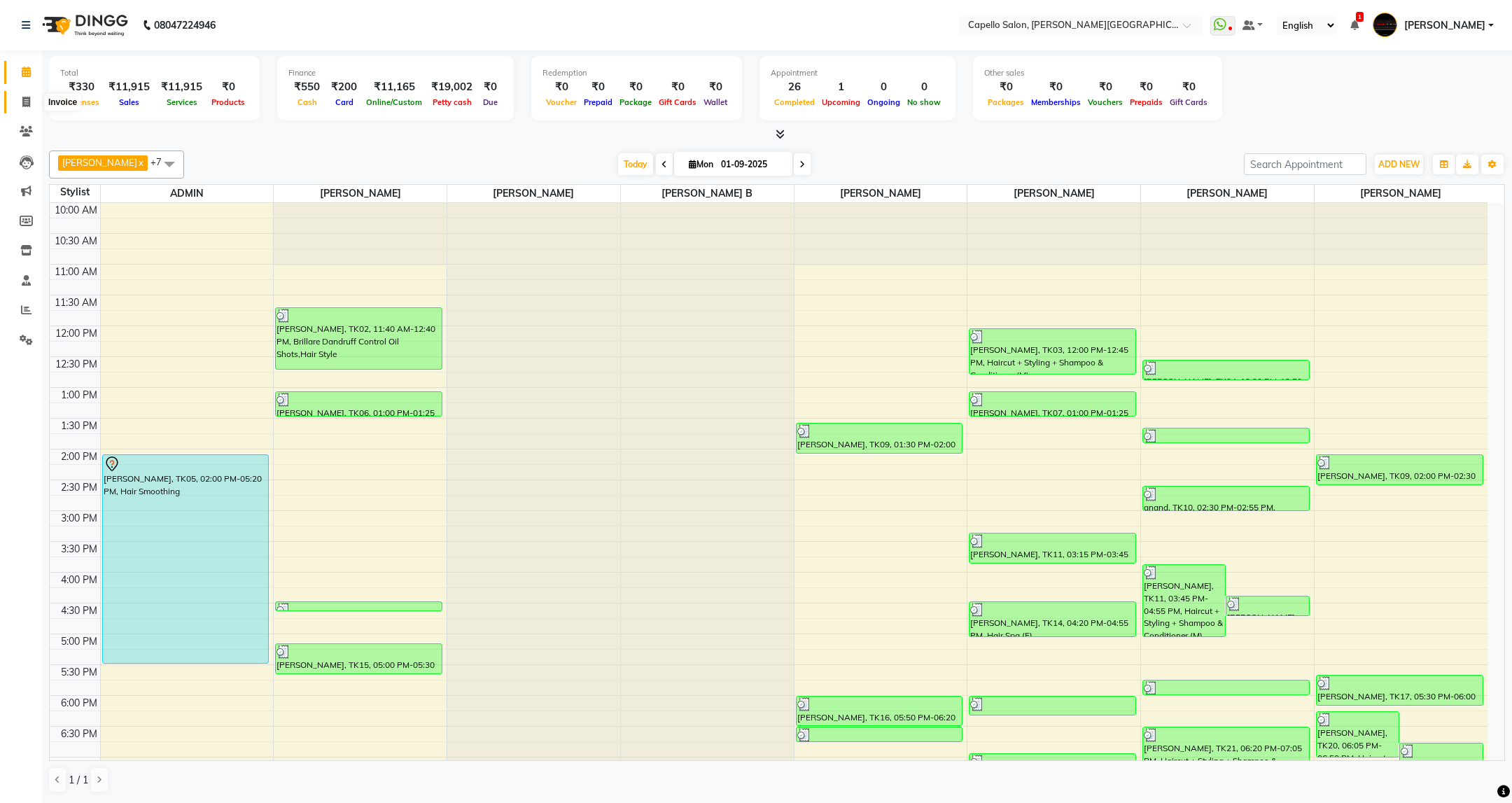
click at [26, 97] on icon at bounding box center [26, 102] width 8 height 11
select select "service"
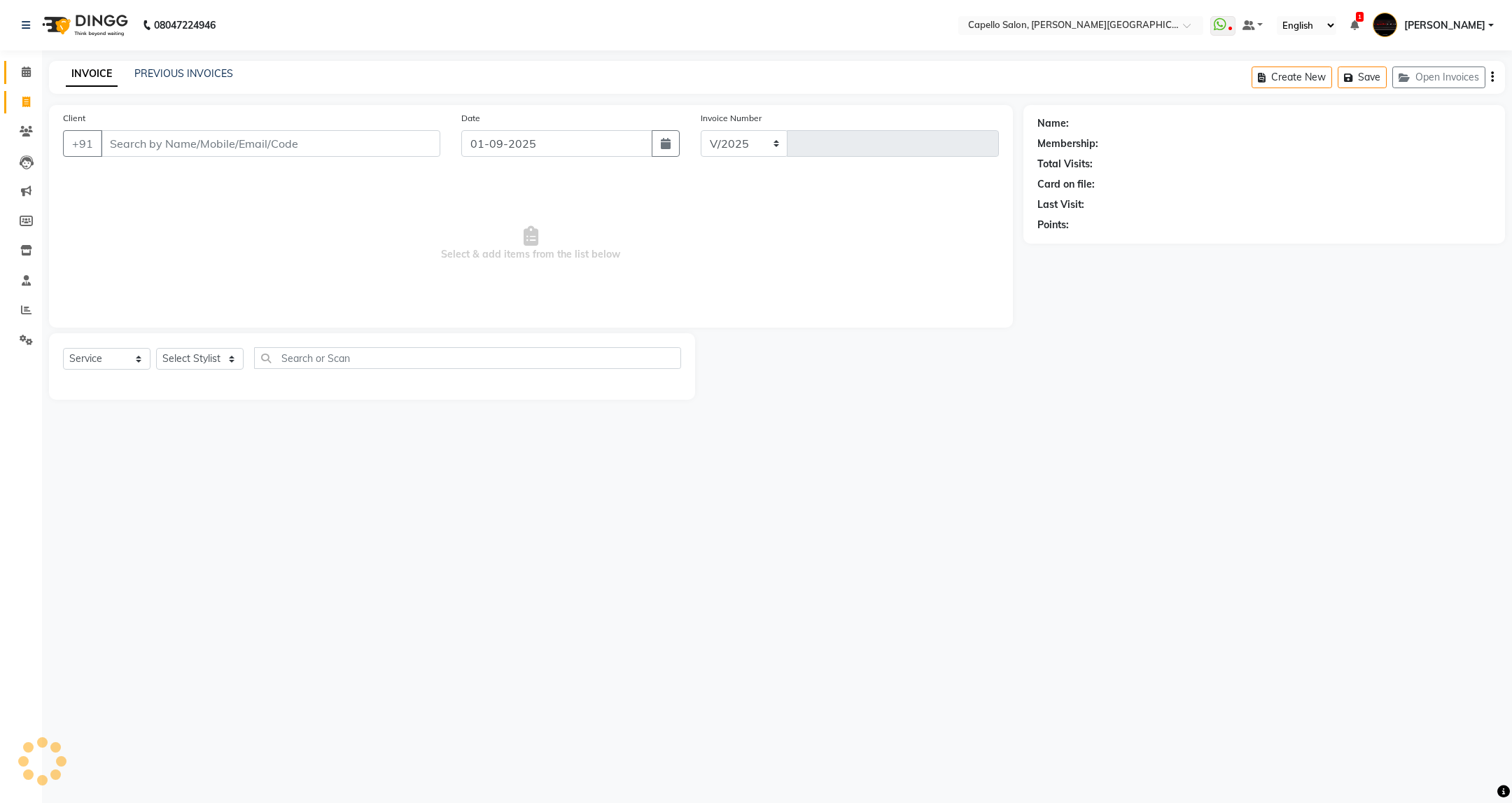
select select "811"
type input "3393"
click at [208, 76] on link "PREVIOUS INVOICES" at bounding box center [183, 73] width 98 height 13
select select "811"
select select "service"
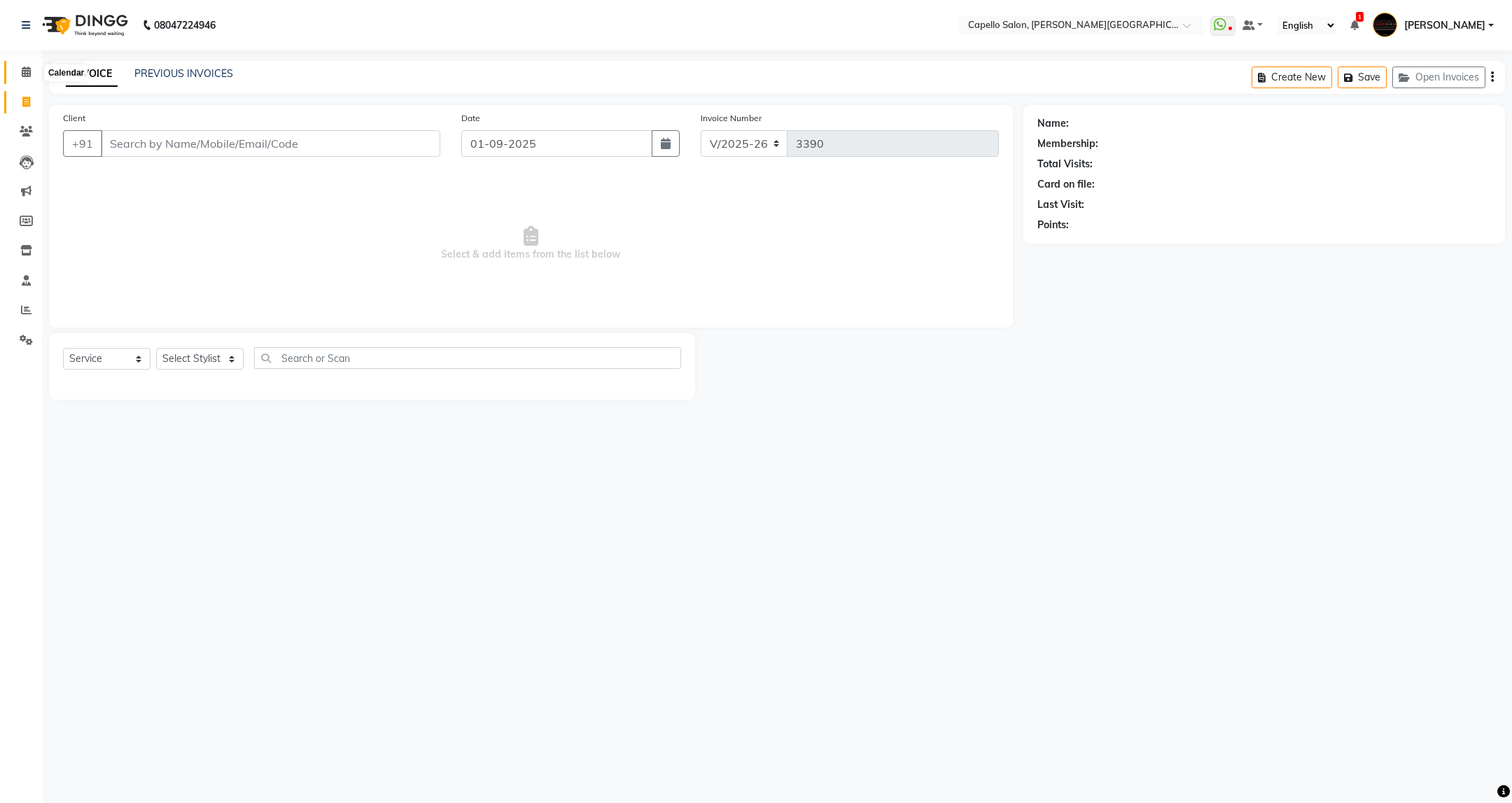
click at [37, 69] on span at bounding box center [26, 72] width 24 height 16
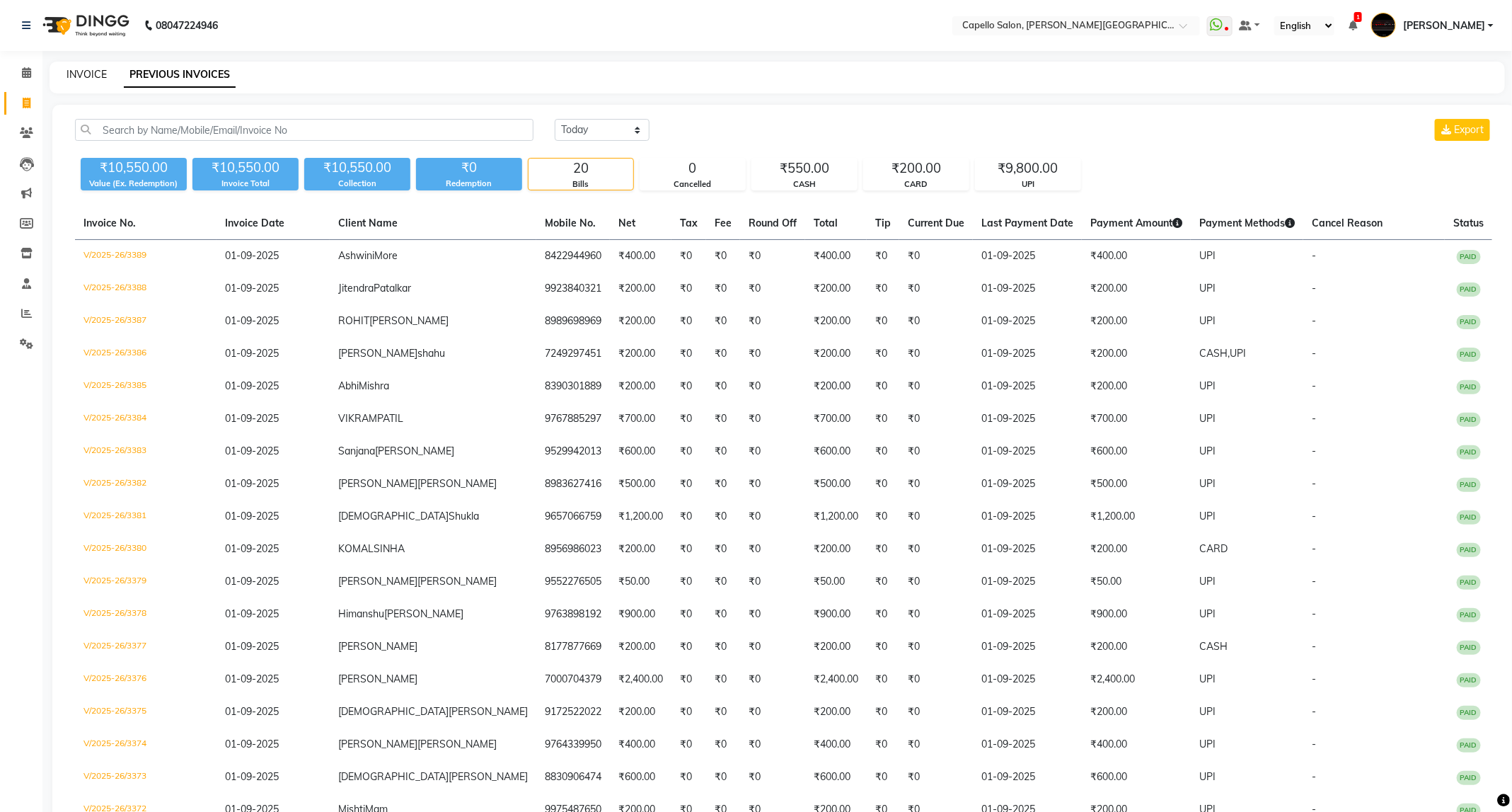
click at [85, 79] on link "INVOICE" at bounding box center [86, 74] width 40 height 13
select select "service"
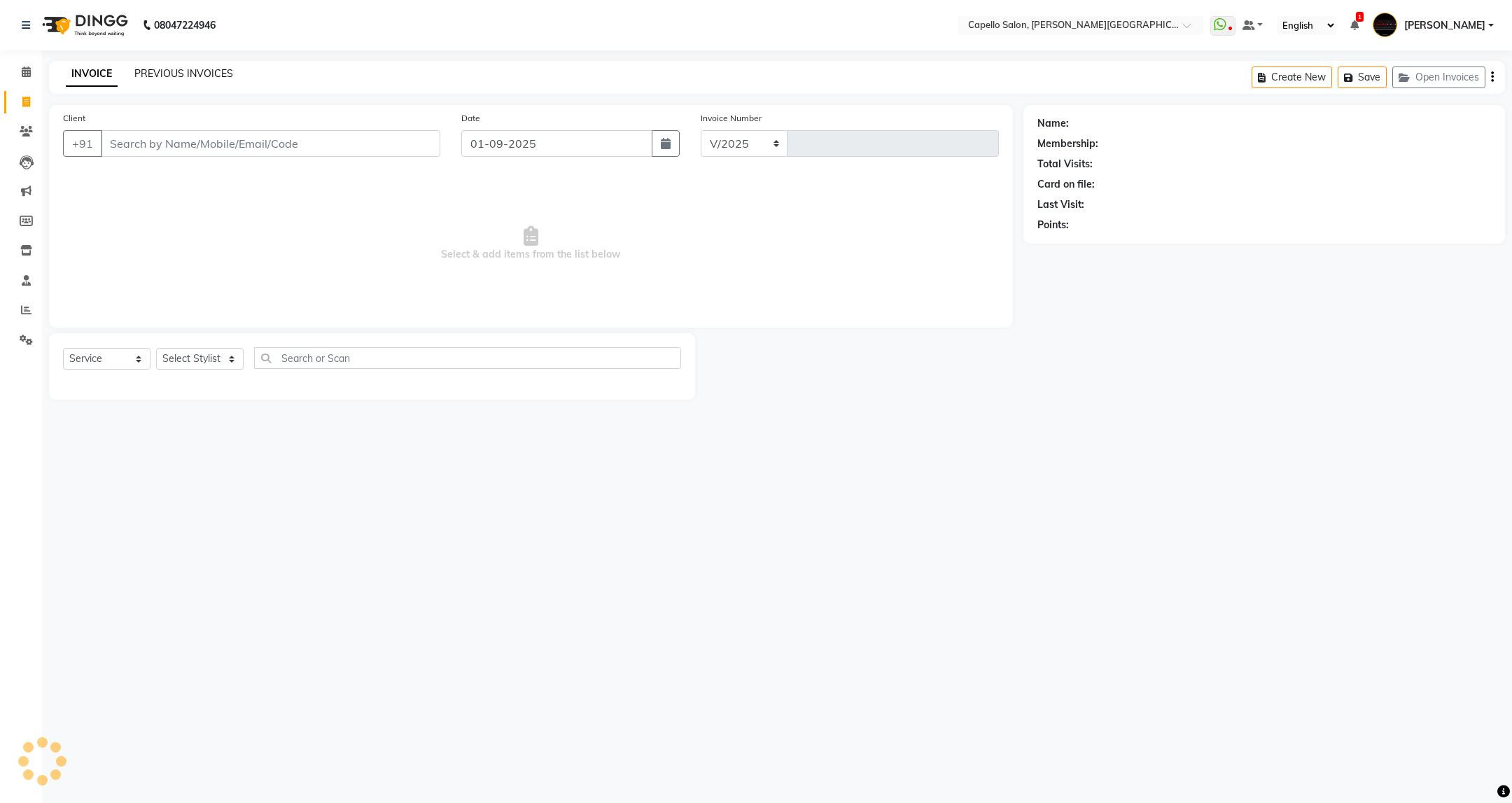
select select "811"
type input "3393"
click at [208, 70] on link "PREVIOUS INVOICES" at bounding box center [183, 73] width 98 height 13
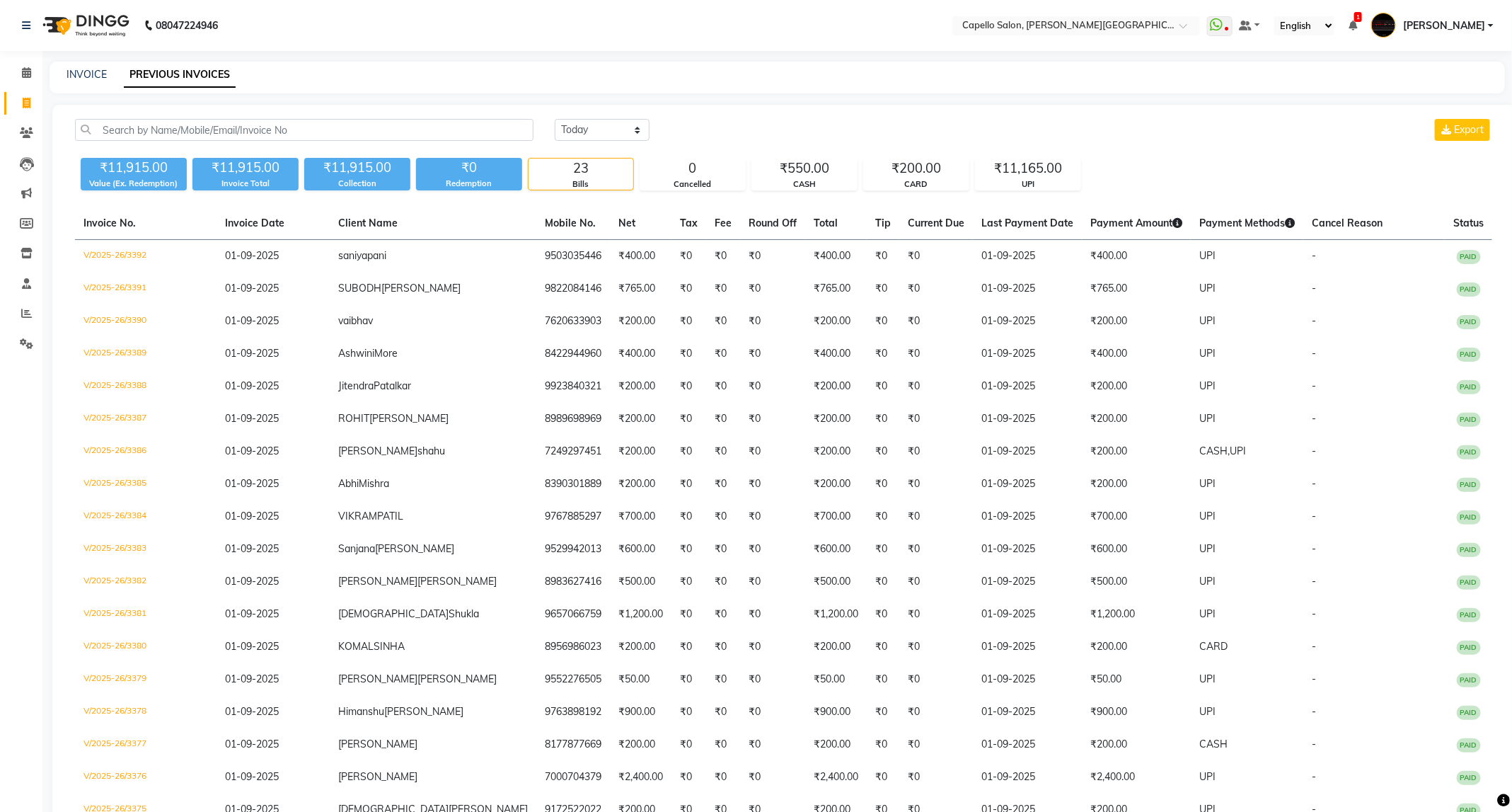
click at [94, 59] on div "08047224946 Select Location × Capello Salon, [PERSON_NAME] Nagar WhatsApp Statu…" at bounding box center [756, 533] width 1512 height 1066
click at [69, 71] on link "INVOICE" at bounding box center [86, 74] width 40 height 13
select select "service"
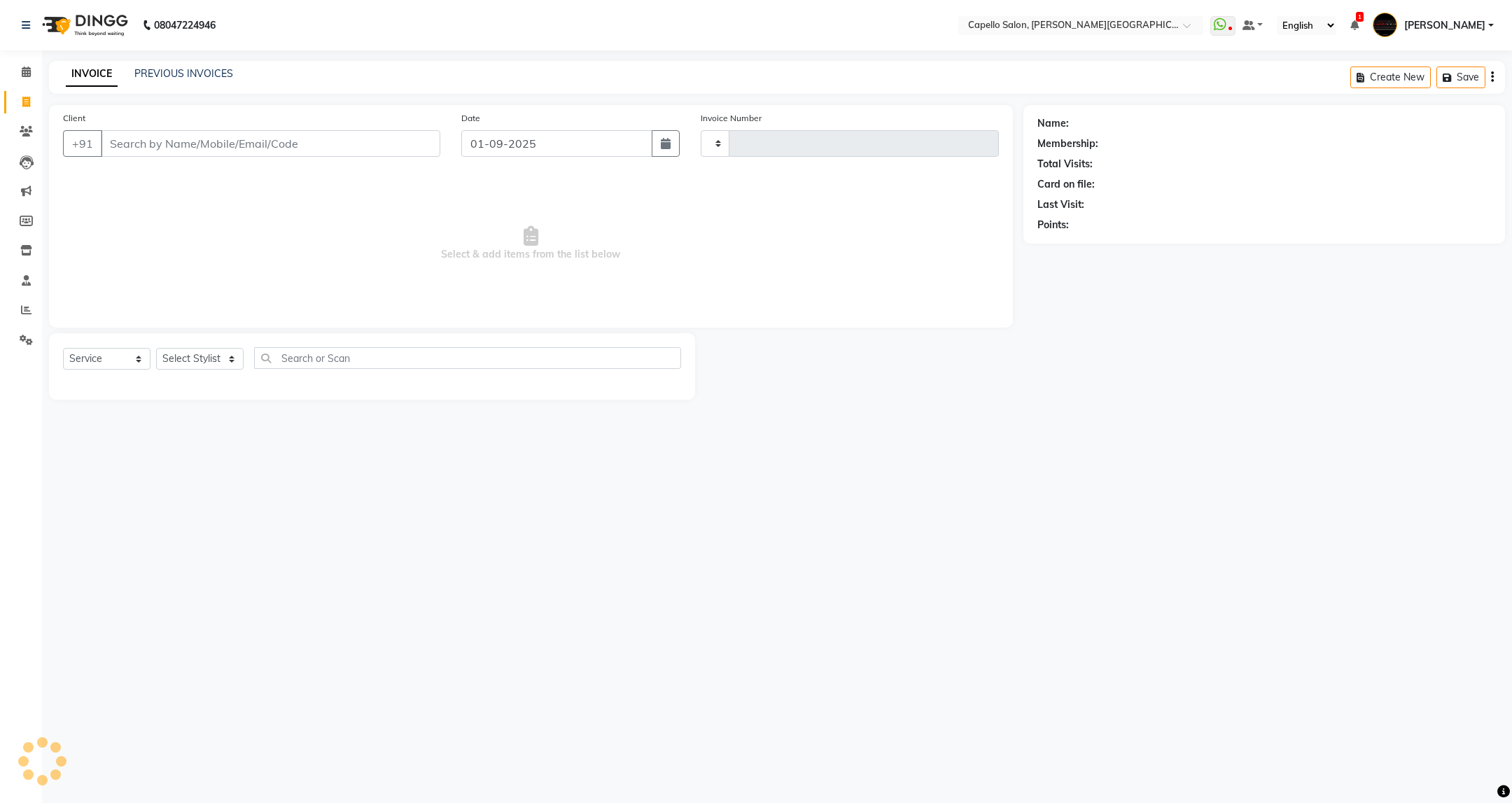
type input "3393"
select select "811"
click at [195, 76] on link "PREVIOUS INVOICES" at bounding box center [183, 73] width 98 height 13
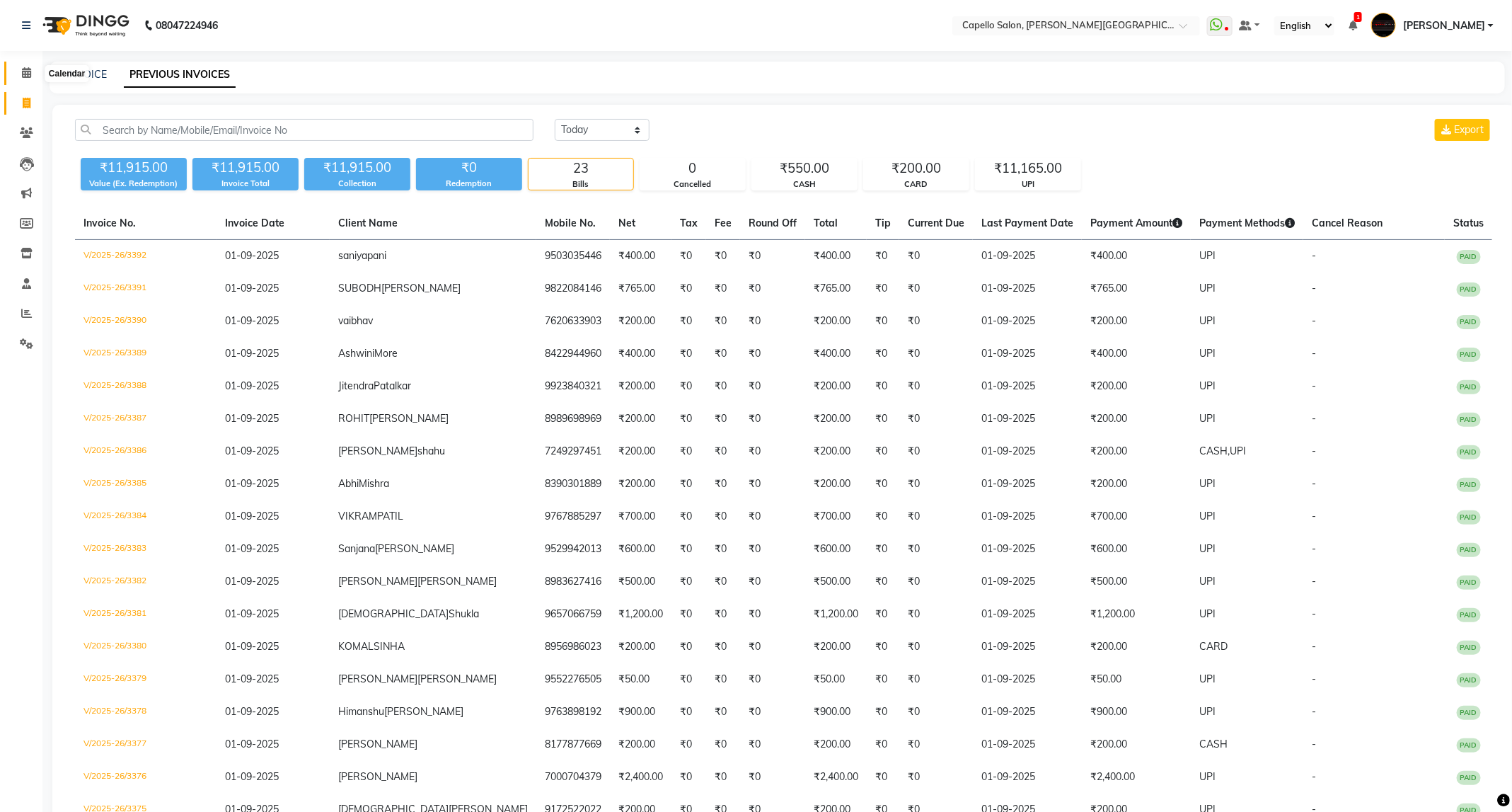
click at [32, 74] on span at bounding box center [26, 73] width 25 height 16
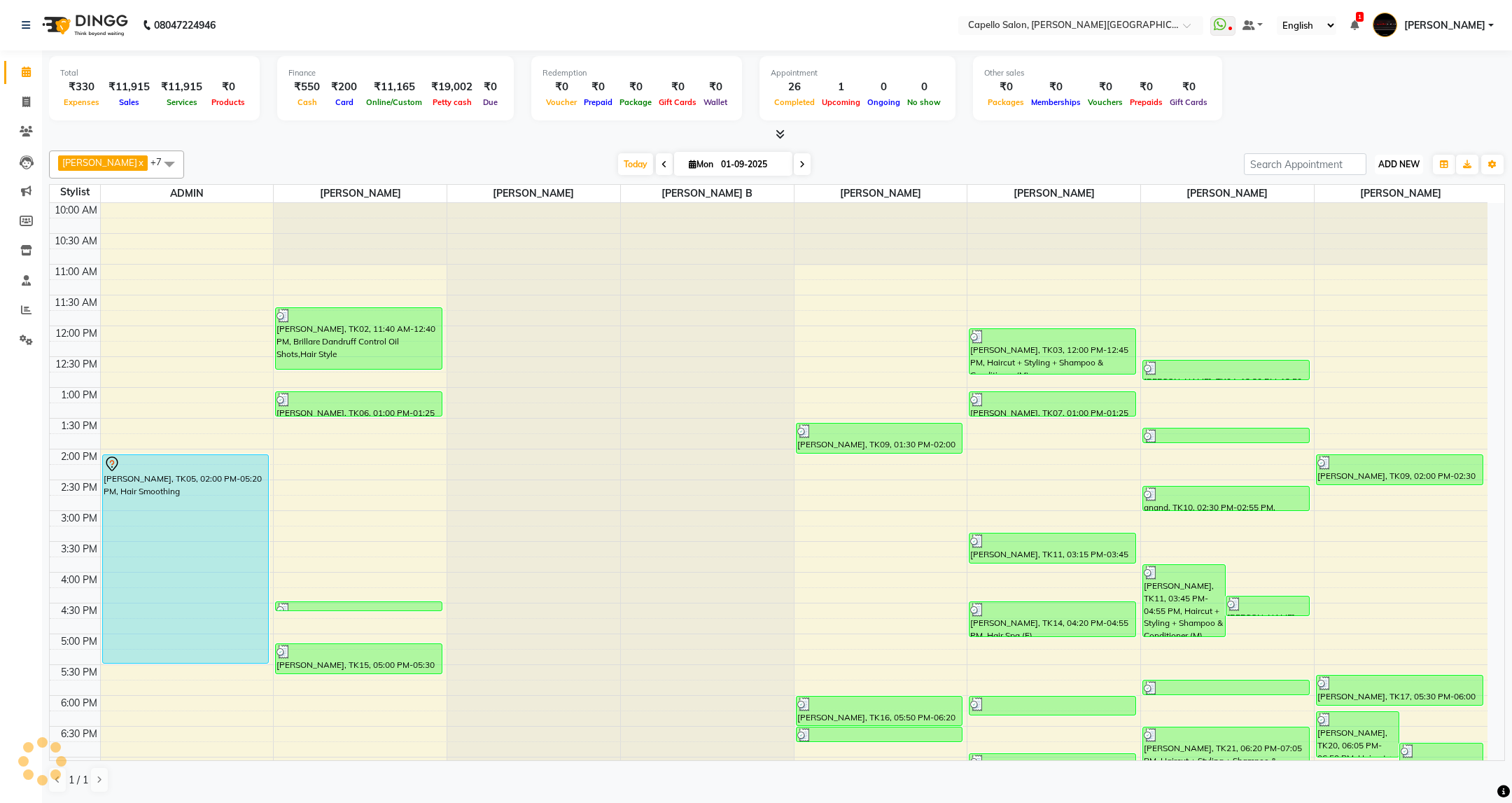
click at [1390, 156] on button "ADD NEW Toggle Dropdown" at bounding box center [1398, 165] width 48 height 20
click at [1388, 241] on link "Add Attendance" at bounding box center [1367, 247] width 111 height 18
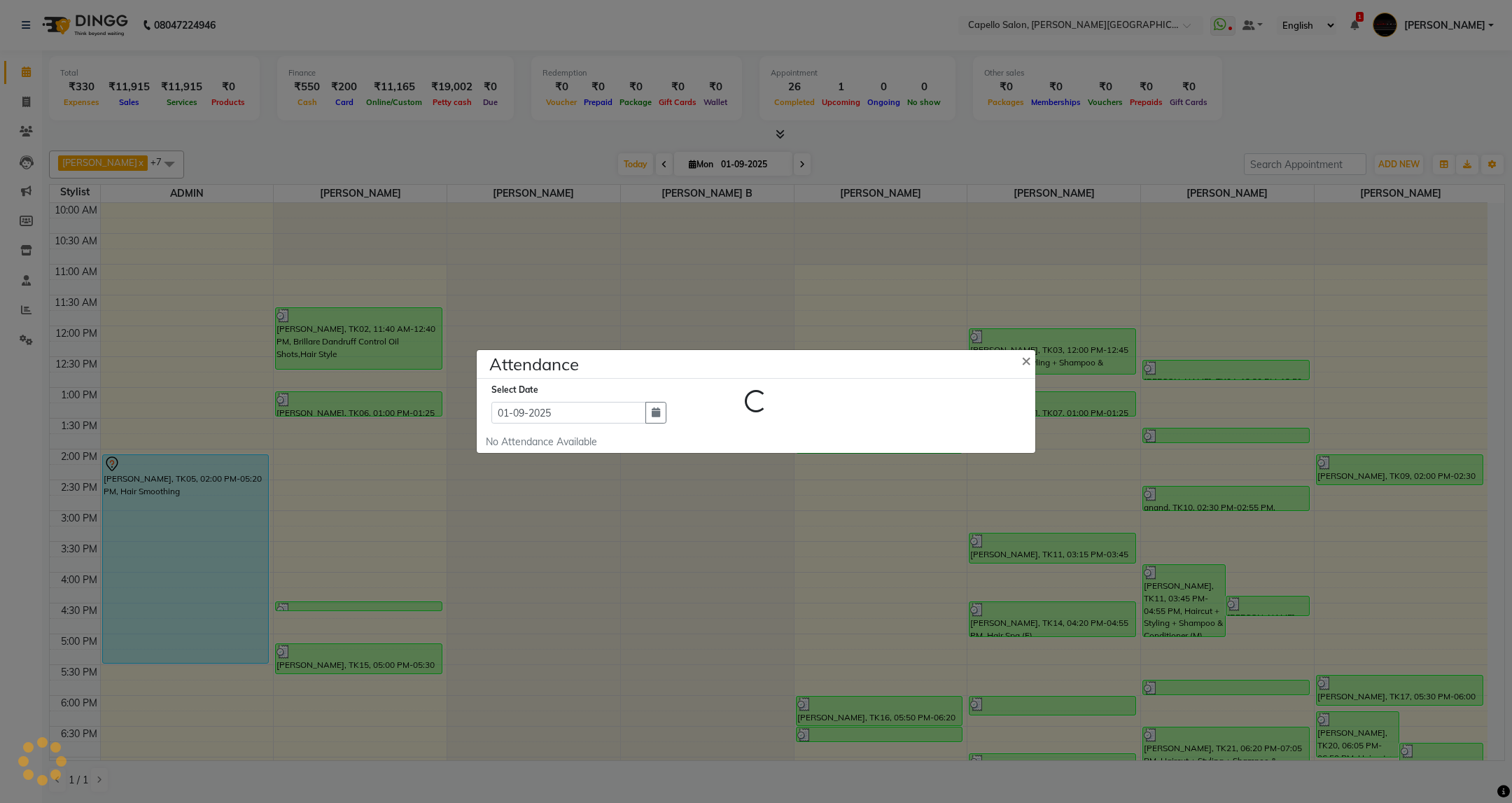
select select "W"
select select "A"
select select "W"
select select "A"
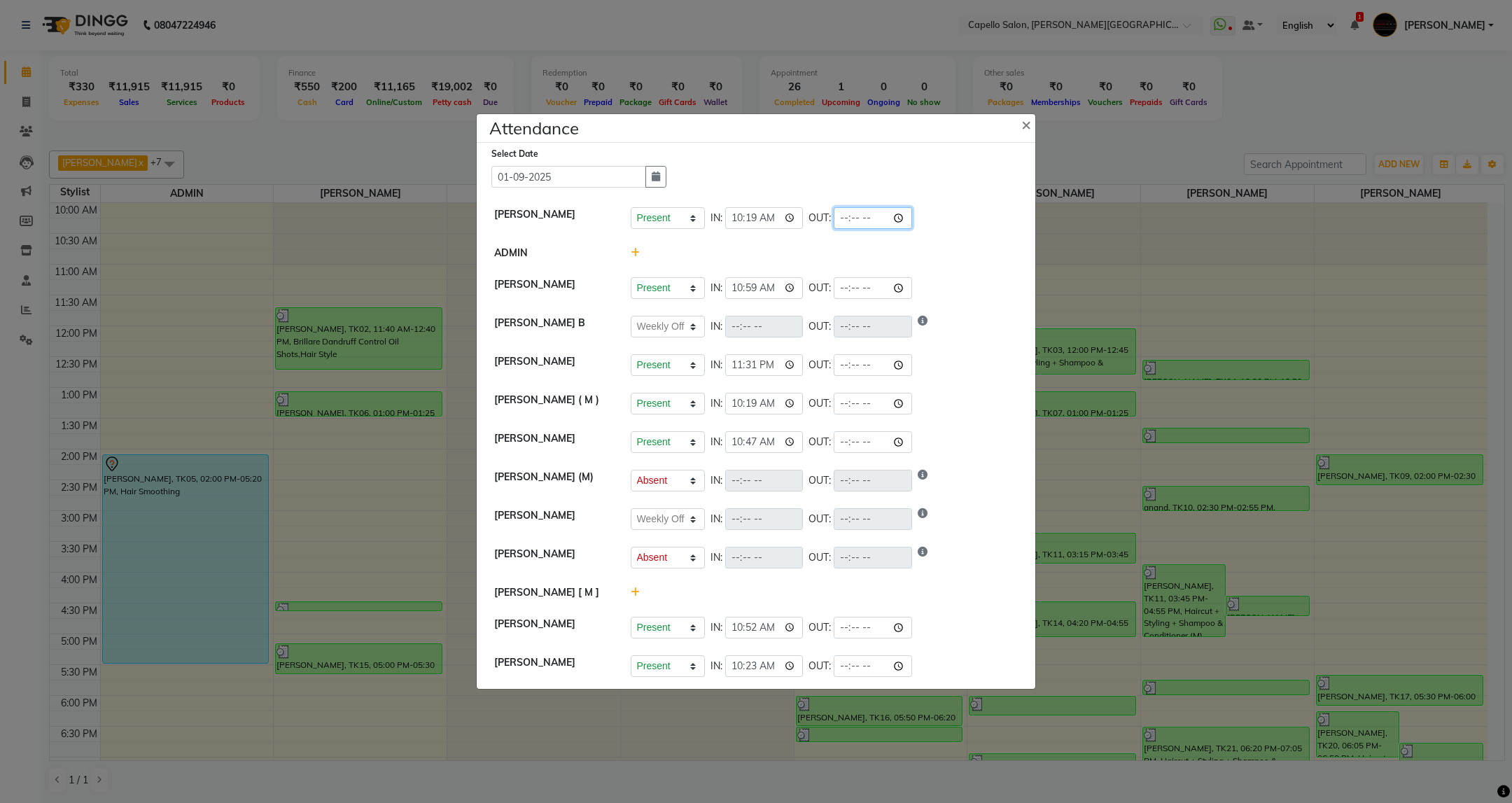
click at [849, 217] on input "time" at bounding box center [872, 218] width 79 height 21
type input "21:05"
select select "W"
select select "A"
select select "W"
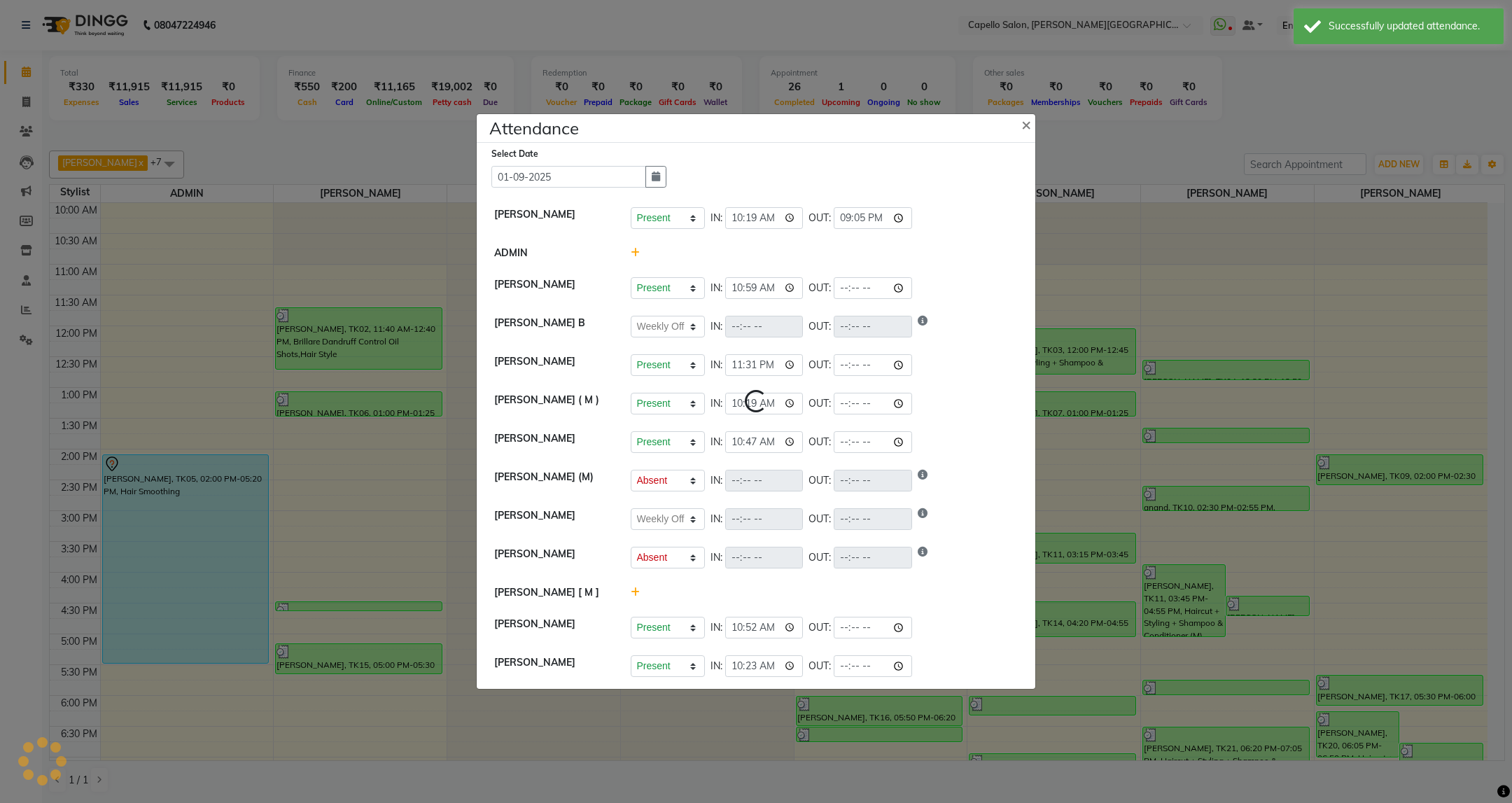
select select "A"
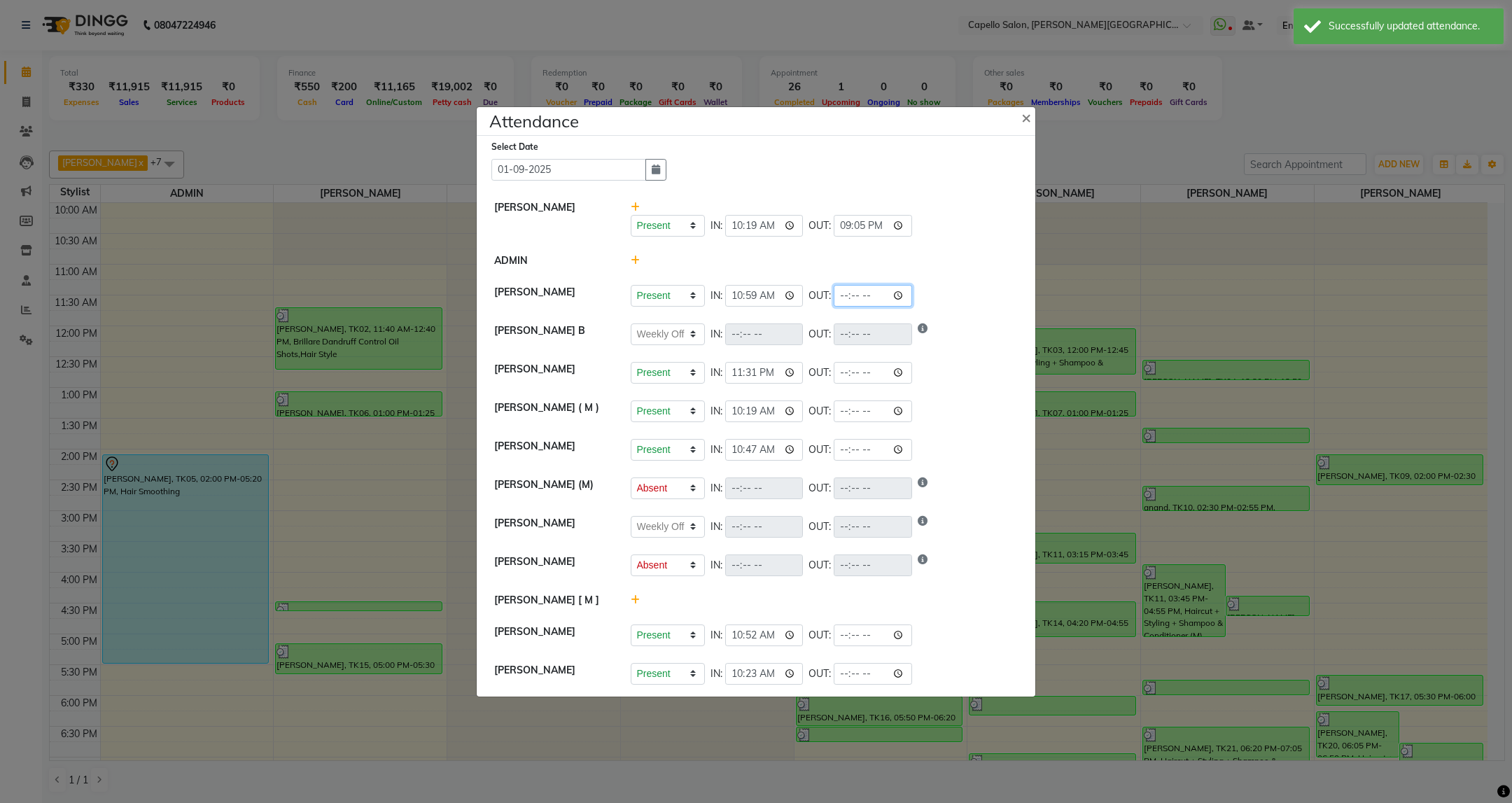
click at [845, 295] on input "time" at bounding box center [872, 295] width 79 height 21
click at [882, 302] on input "time" at bounding box center [872, 295] width 79 height 21
click at [882, 299] on input "time" at bounding box center [872, 295] width 79 height 21
type input "21:04"
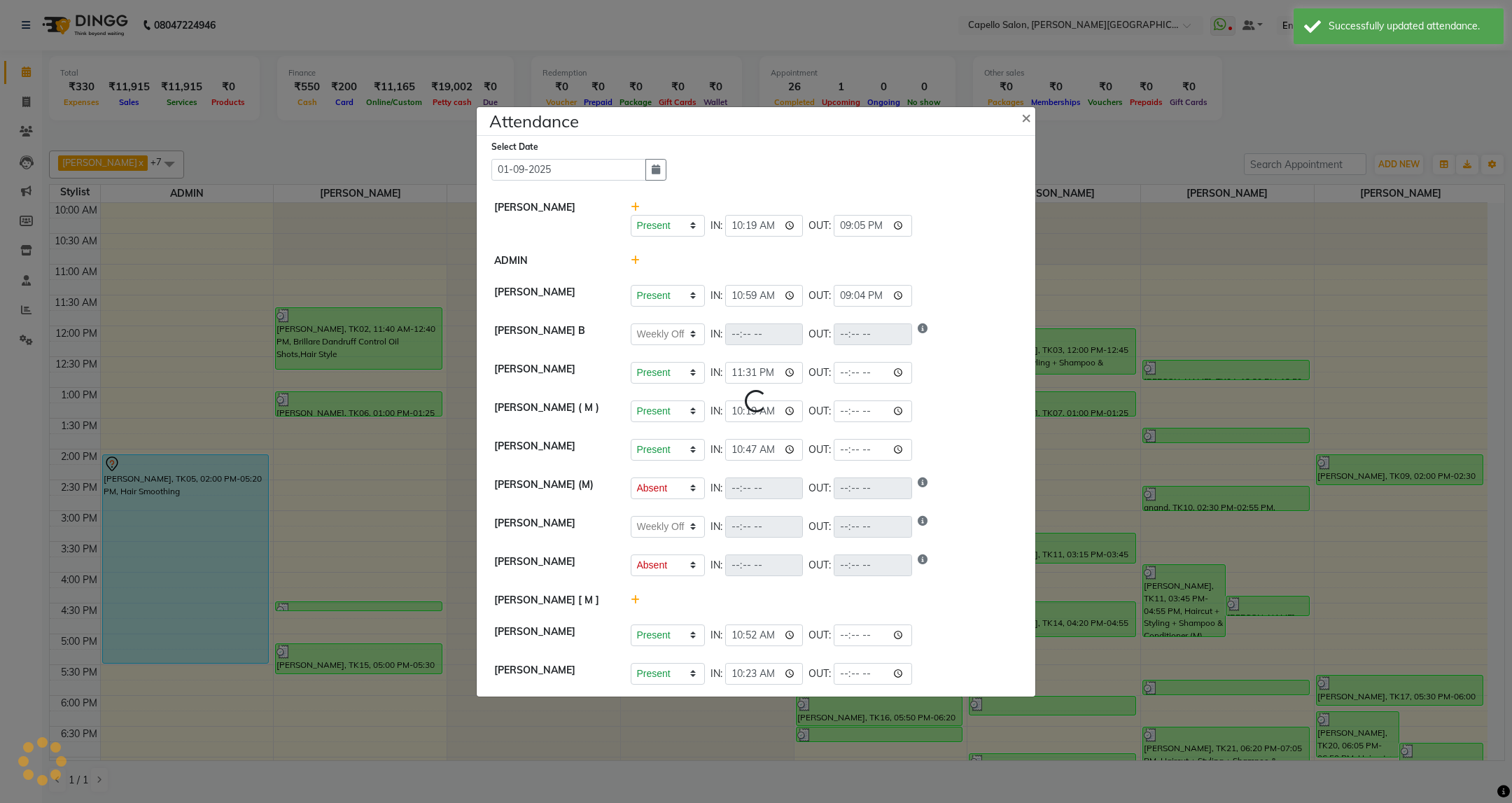
select select "W"
select select "A"
select select "W"
select select "A"
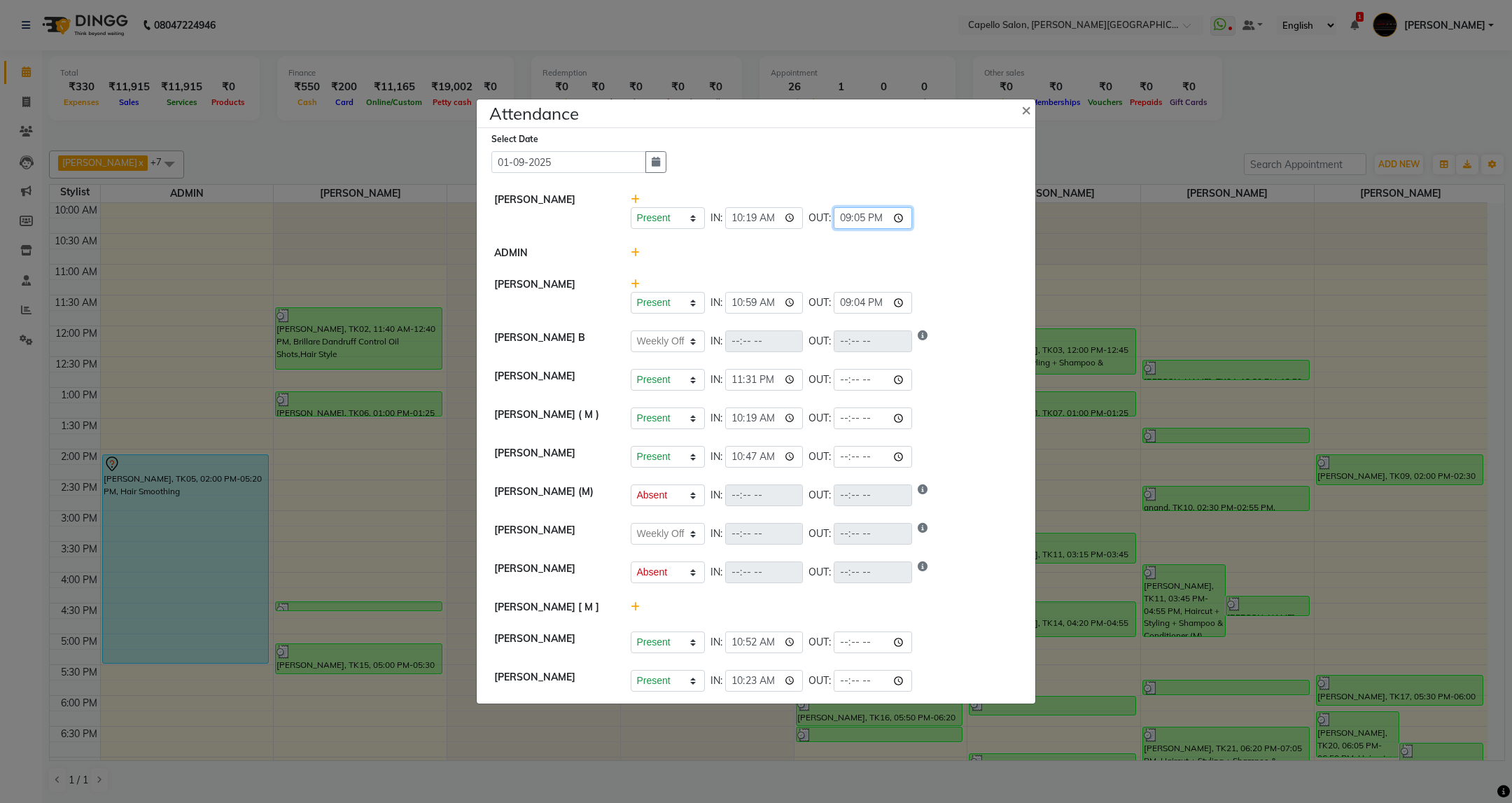
click at [872, 215] on input "21:05" at bounding box center [872, 218] width 79 height 21
type input "21:04"
select select "W"
select select "A"
select select "W"
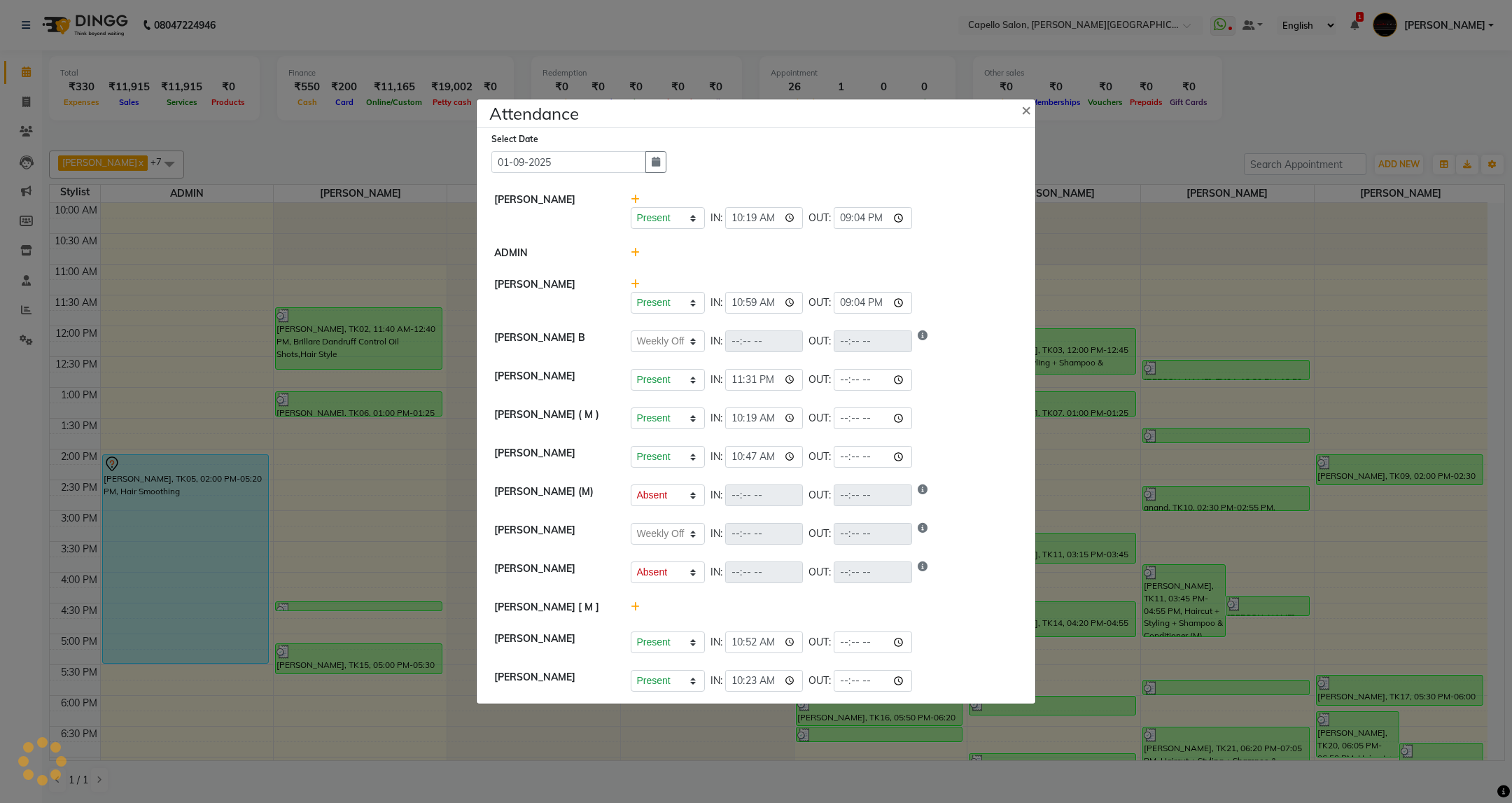
select select "A"
click at [850, 382] on input "time" at bounding box center [872, 379] width 79 height 21
type input "21:04"
select select "W"
select select "A"
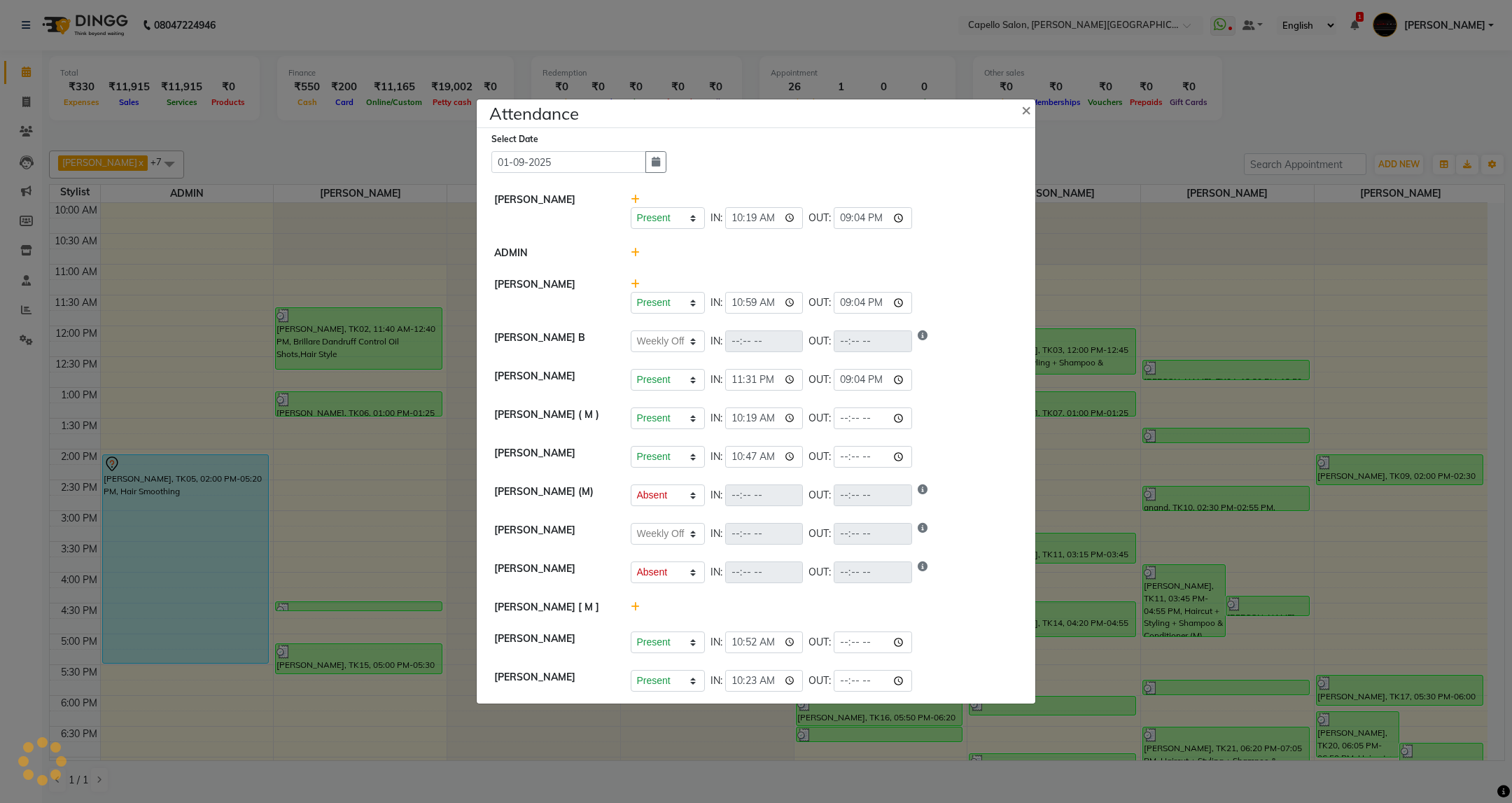
select select "W"
select select "A"
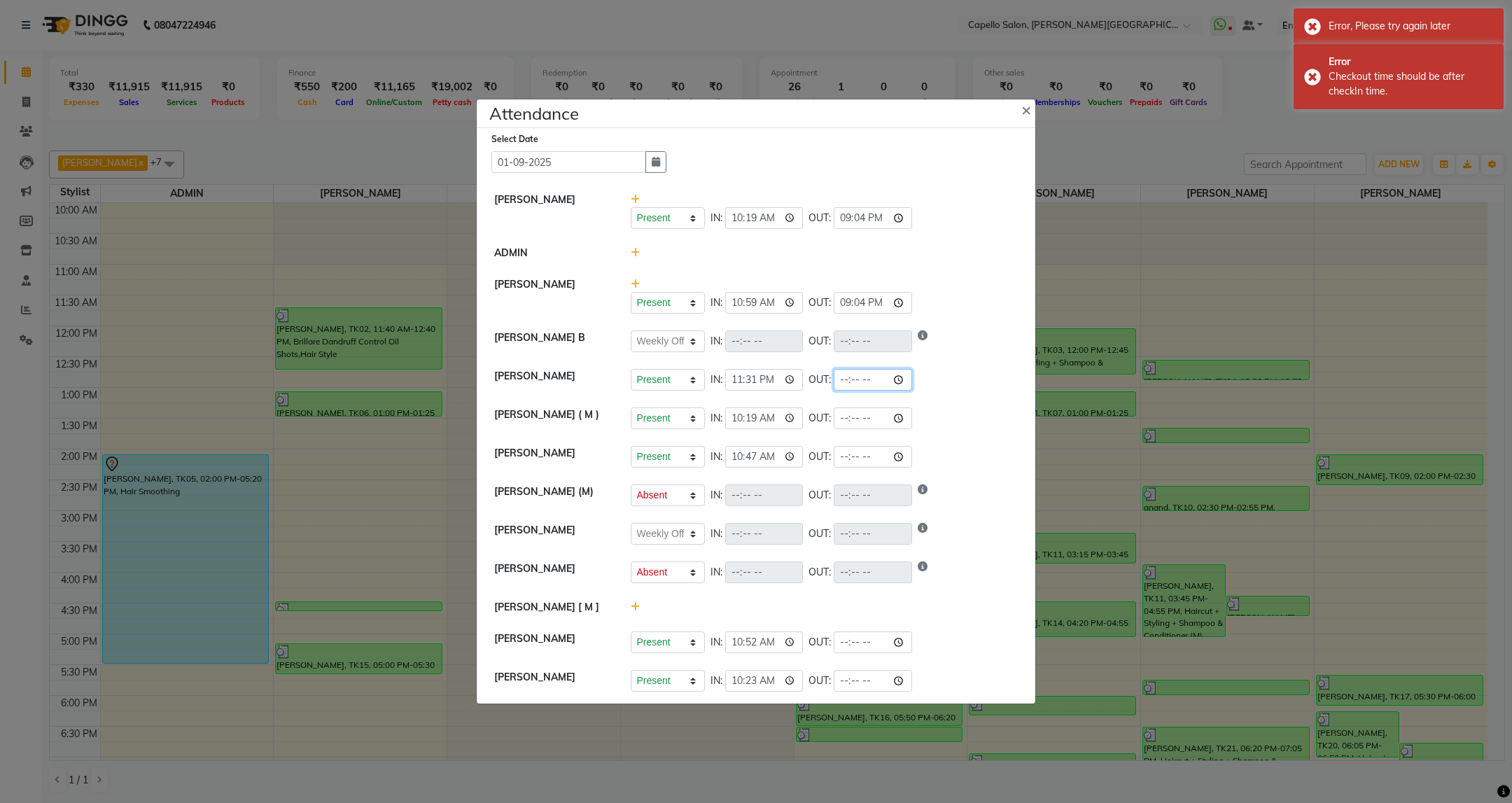
click at [844, 385] on input "time" at bounding box center [872, 379] width 79 height 21
click at [775, 387] on input "23:31" at bounding box center [764, 379] width 79 height 21
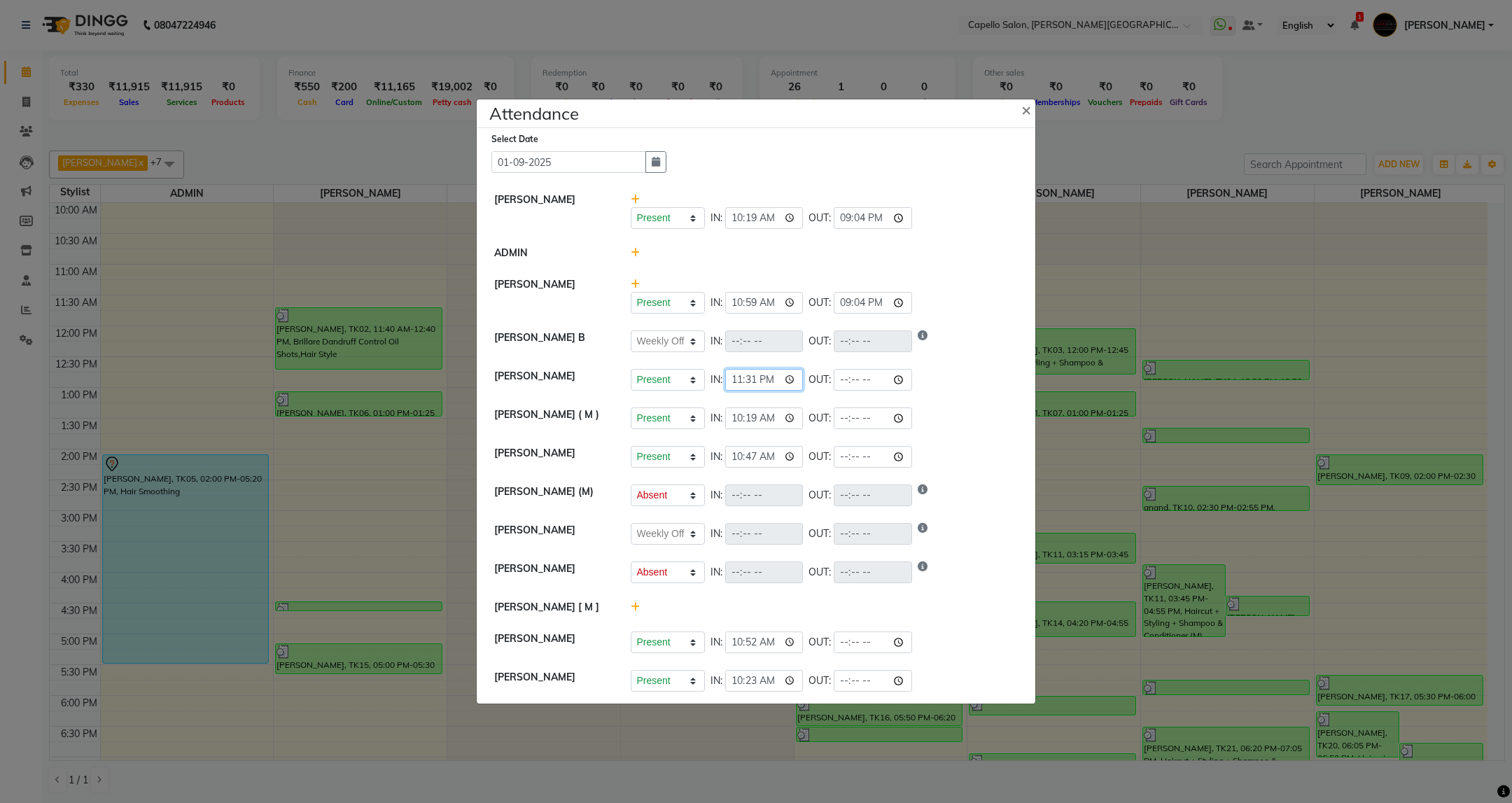
click at [771, 376] on input "23:31" at bounding box center [764, 379] width 79 height 21
type input "11:31"
select select "W"
select select "A"
select select "W"
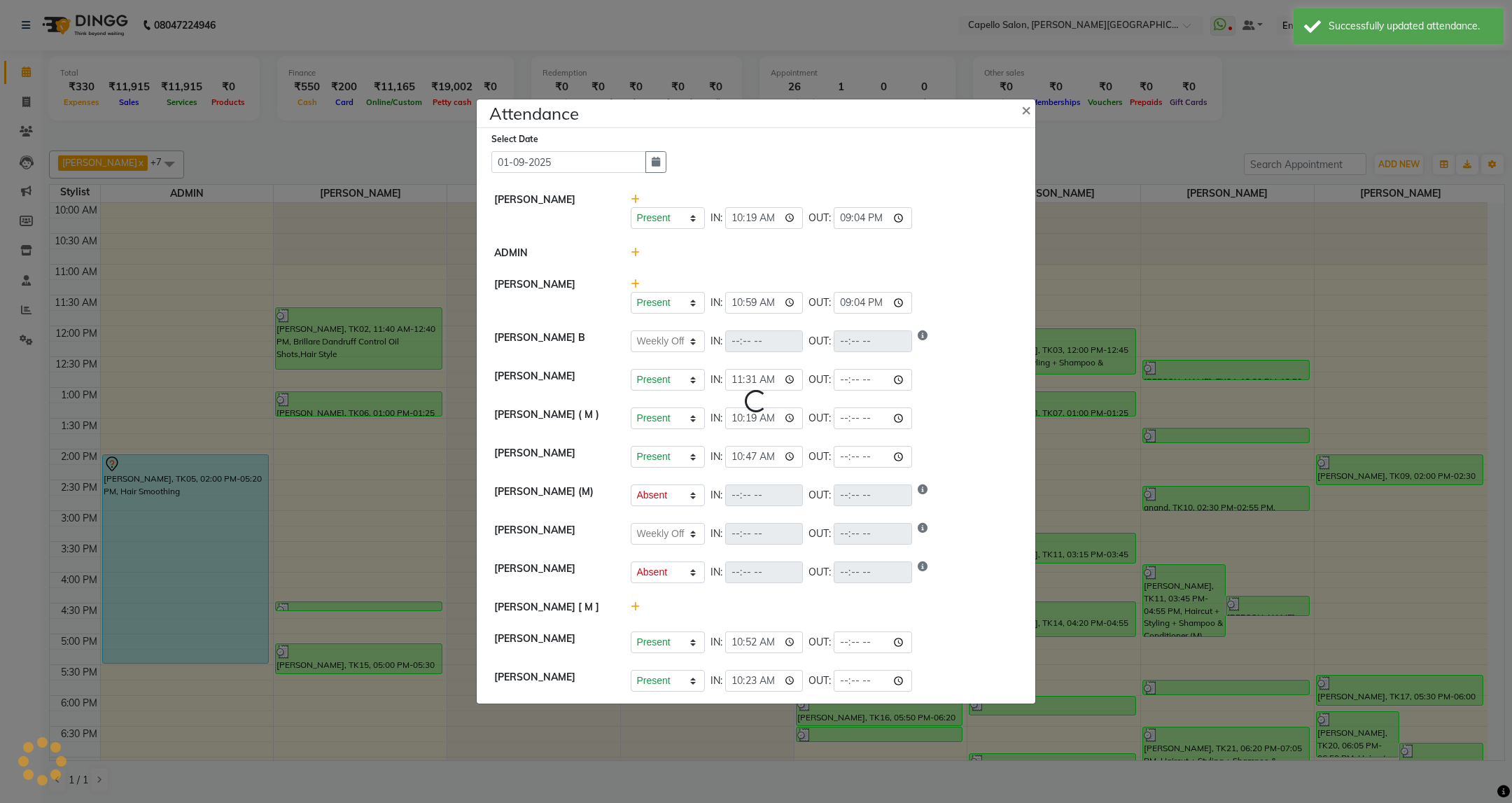
select select "A"
click at [853, 380] on input "time" at bounding box center [872, 379] width 79 height 21
type input "21:04"
select select "W"
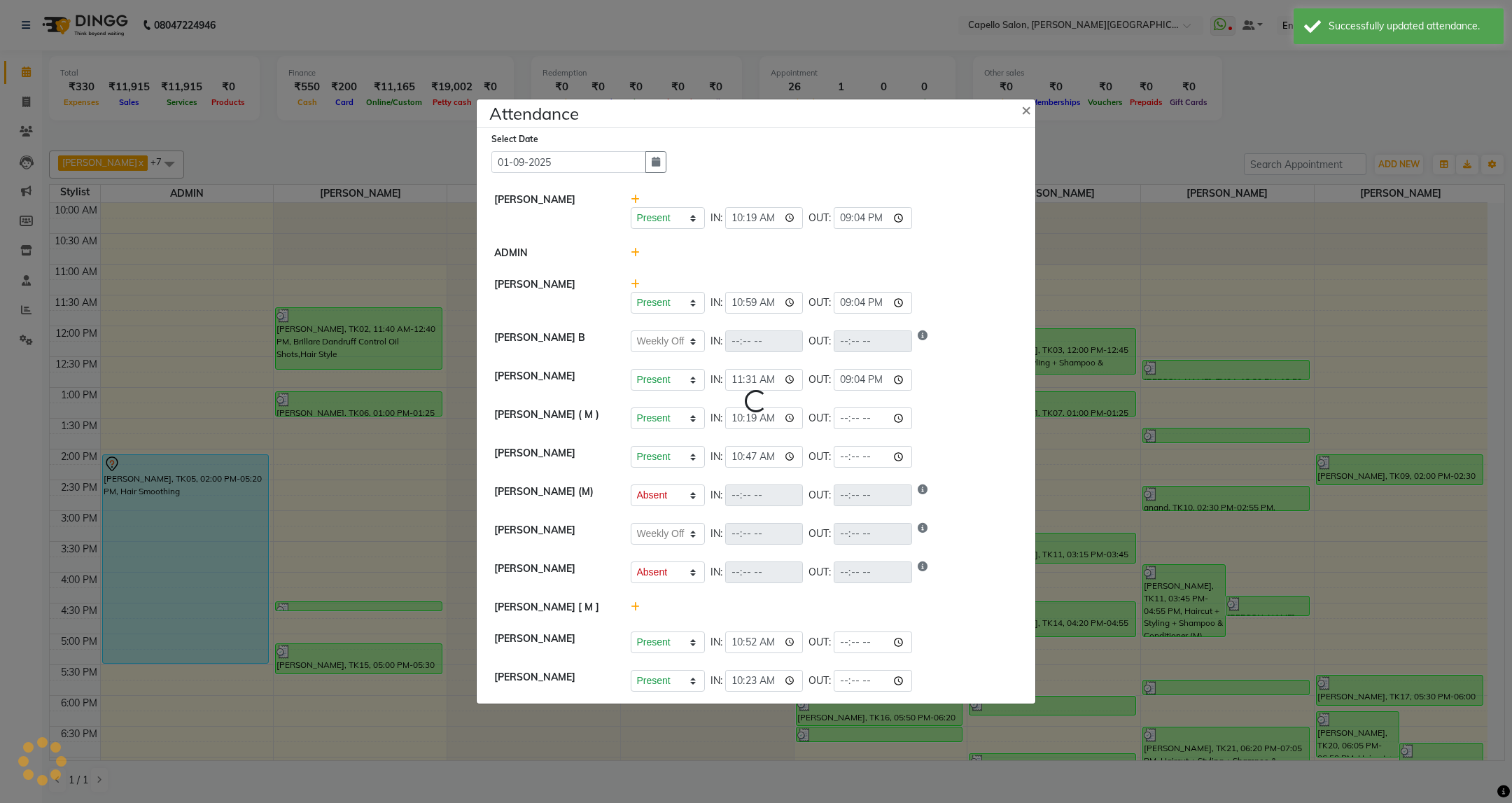
select select "A"
select select "W"
select select "A"
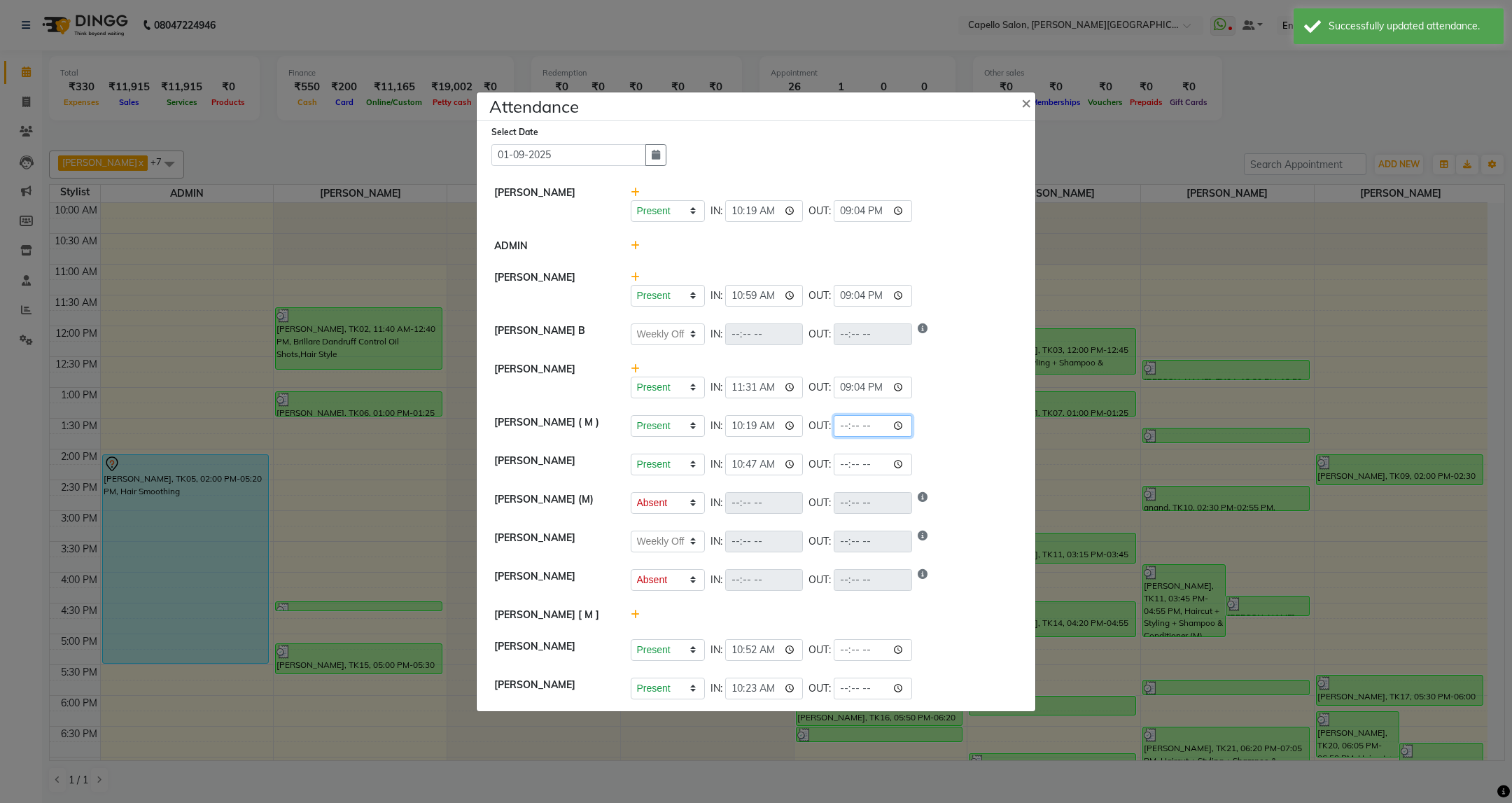
click at [843, 421] on input "time" at bounding box center [872, 426] width 79 height 21
type input "21:04"
select select "W"
select select "A"
select select "W"
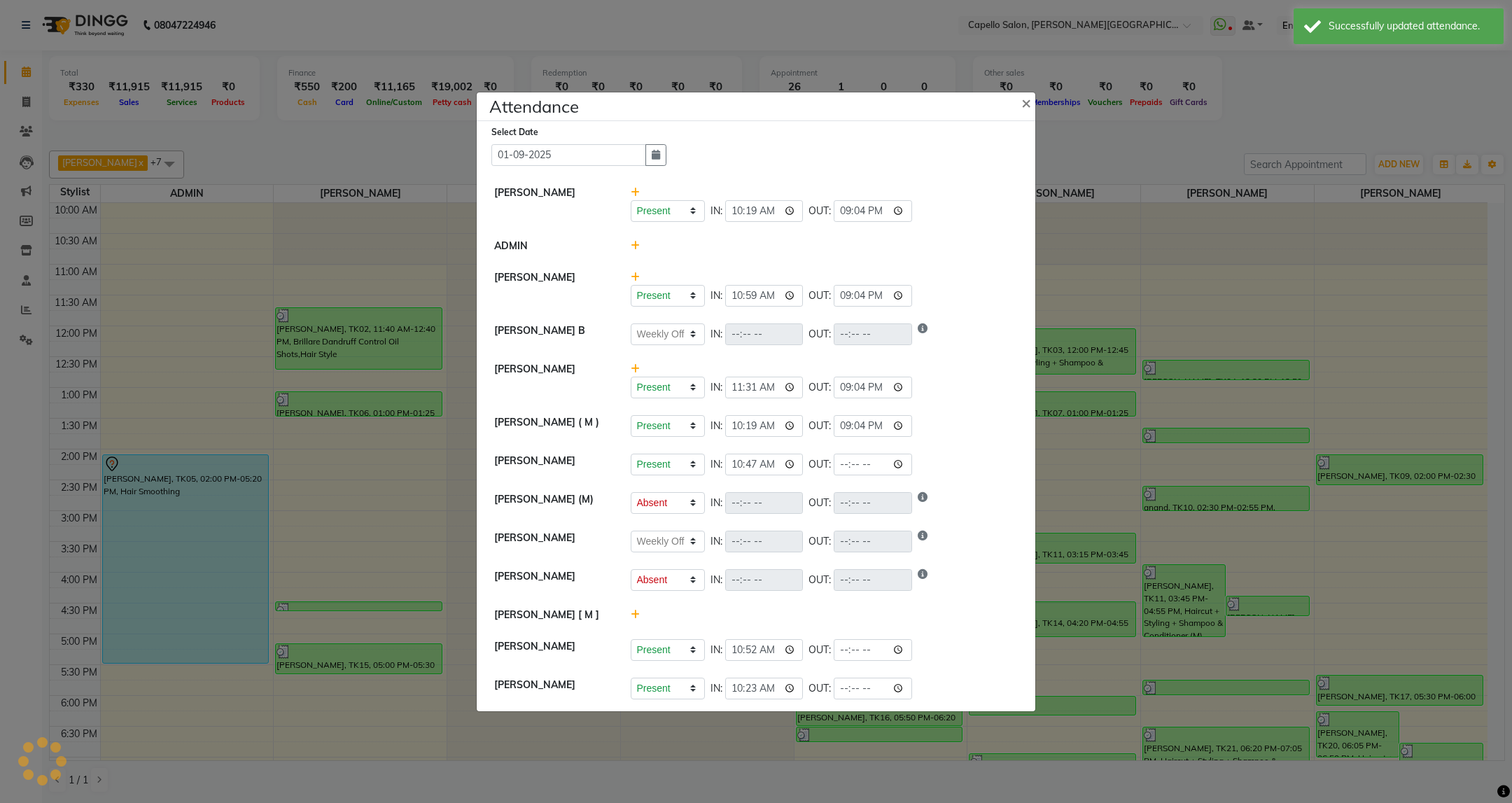
select select "A"
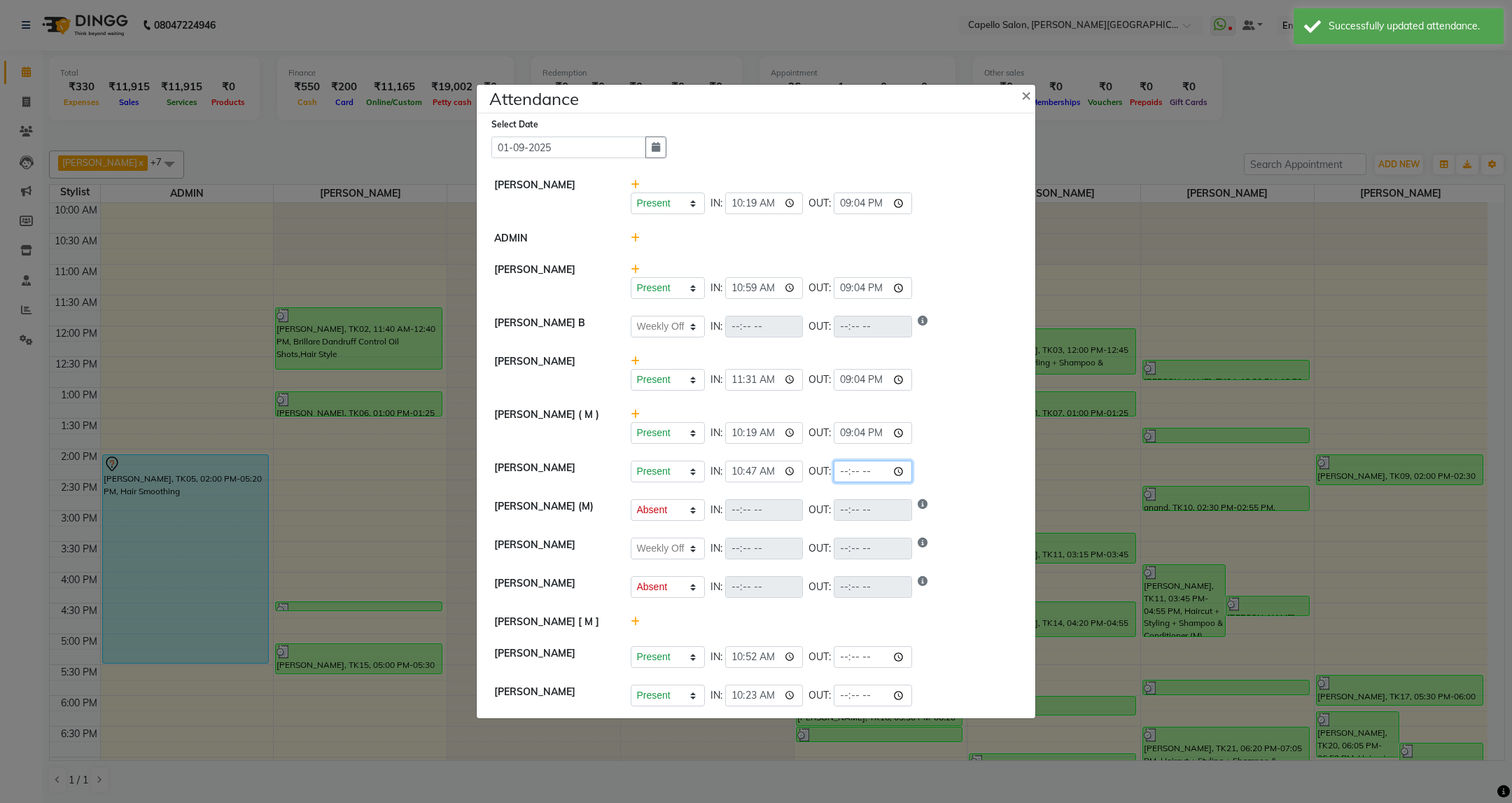
click at [843, 469] on input "time" at bounding box center [872, 471] width 79 height 21
type input "20:38"
select select "W"
select select "A"
select select "W"
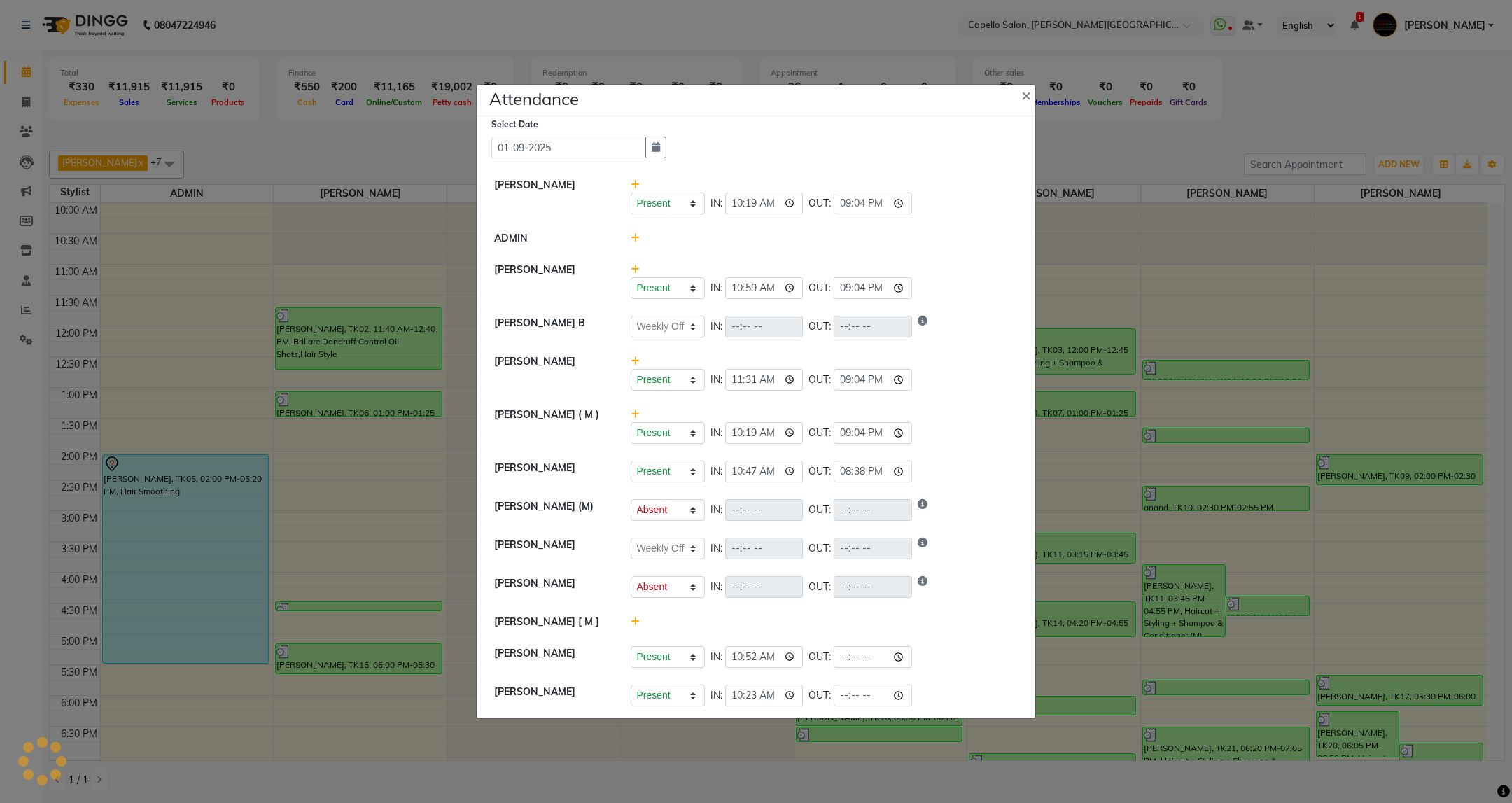
select select "A"
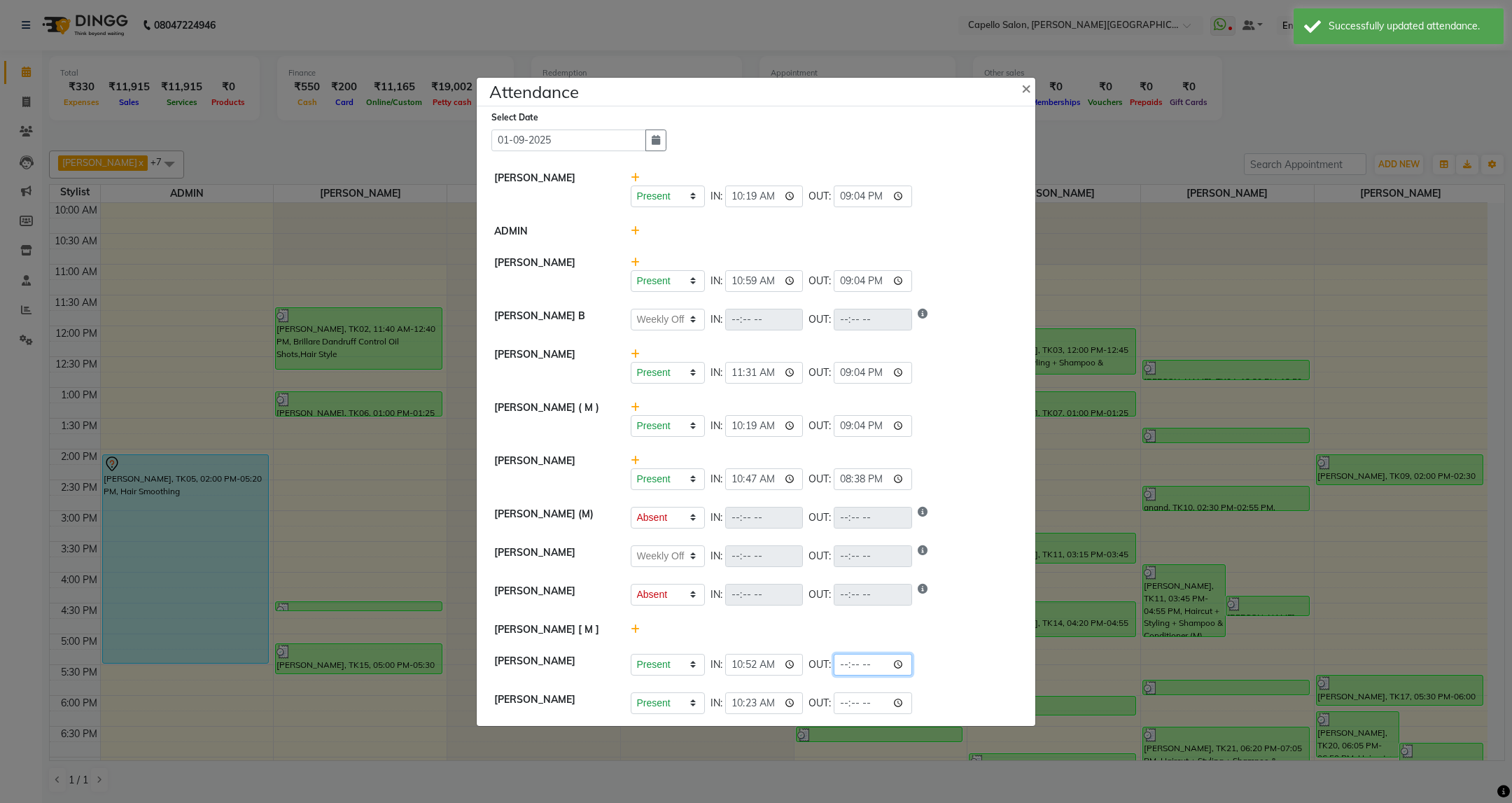
click at [844, 668] on input "time" at bounding box center [872, 665] width 79 height 21
type input "20:42"
select select "W"
select select "A"
select select "W"
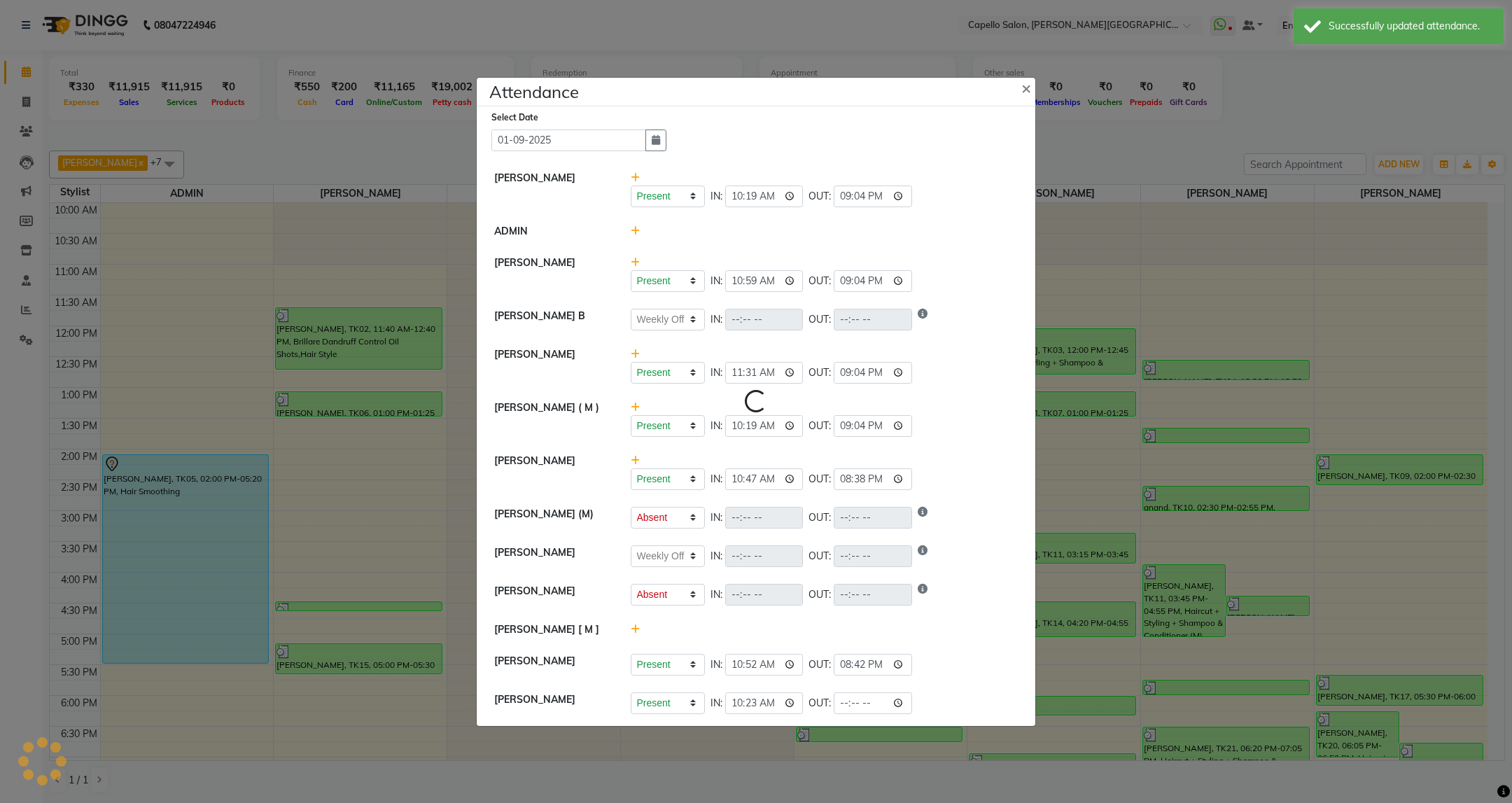
select select "A"
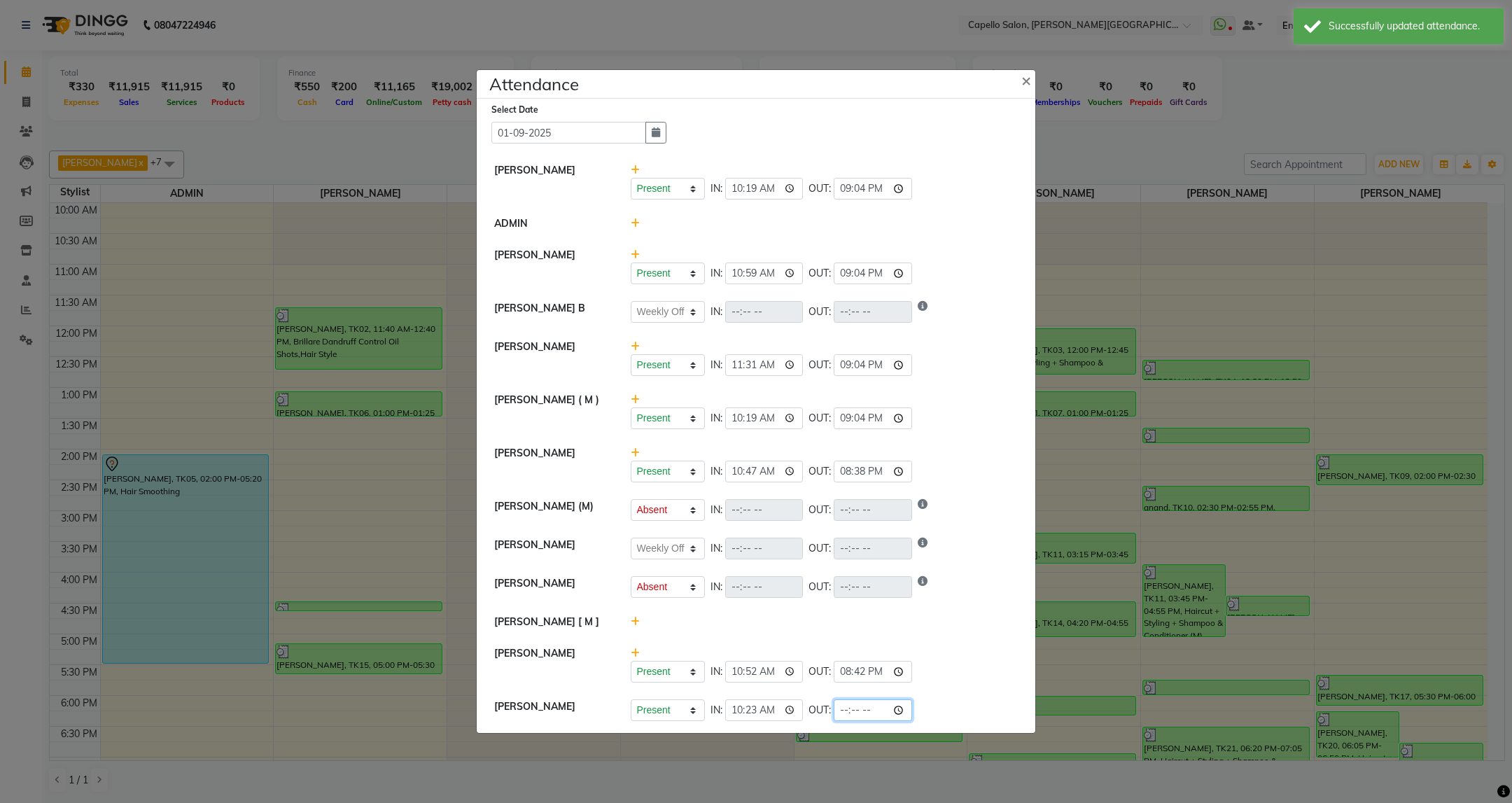
click at [847, 717] on input "time" at bounding box center [872, 710] width 79 height 21
type input "21:01"
select select "W"
select select "A"
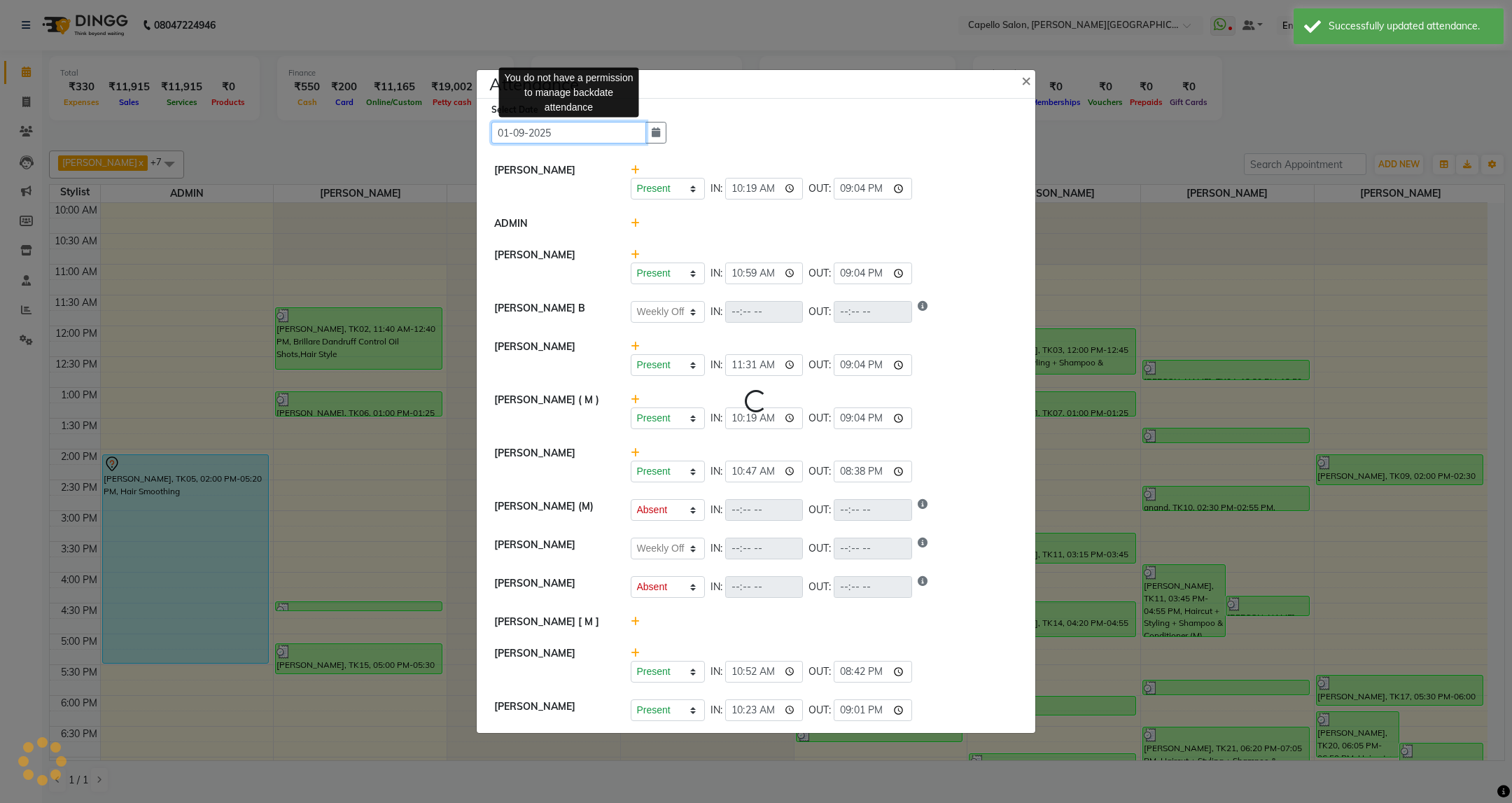
select select "W"
select select "A"
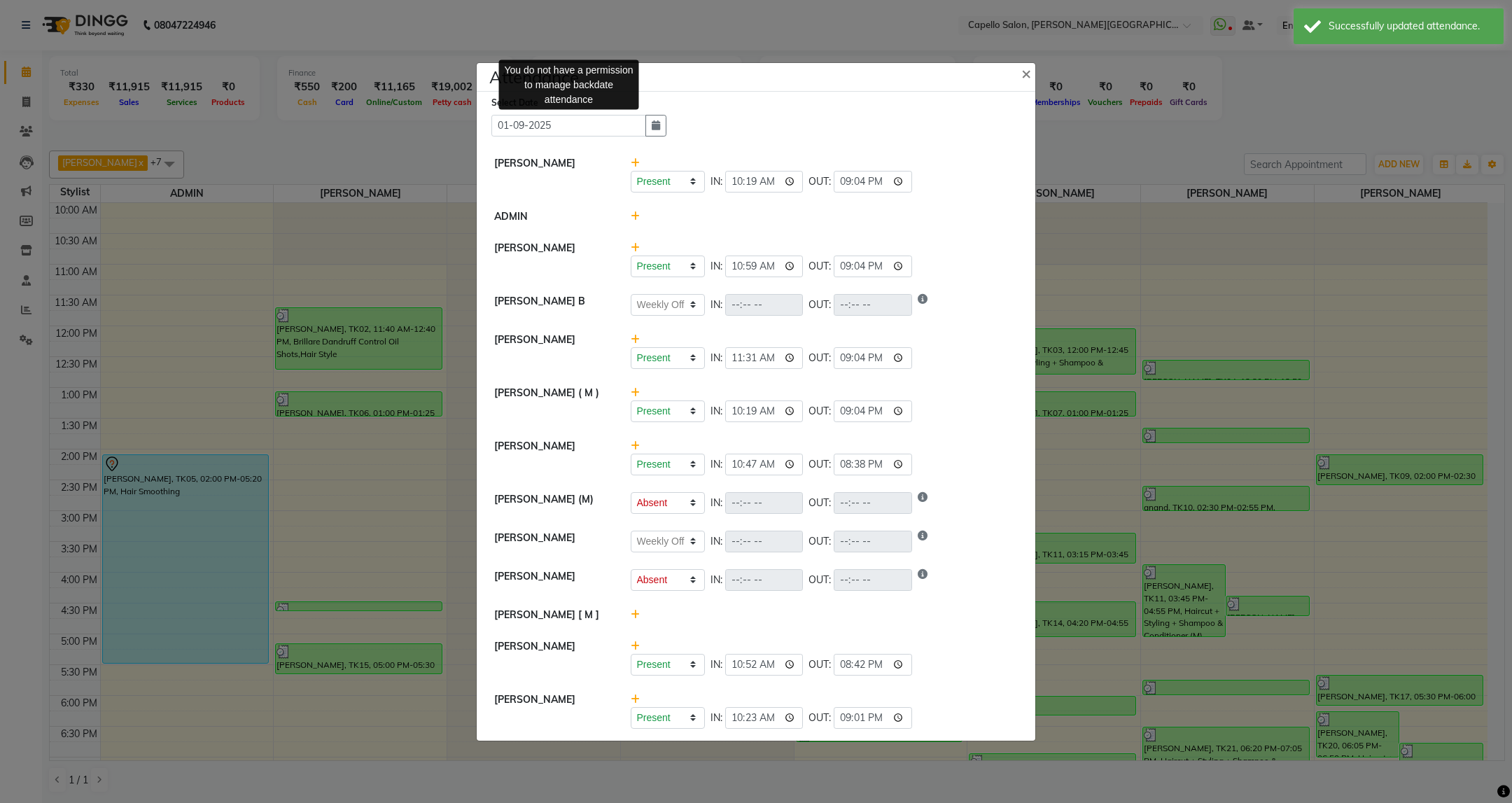
click at [1004, 164] on div "Present Absent Late Half Day Weekly Off IN: 10:19 OUT: 21:04" at bounding box center [825, 175] width 409 height 37
